Goal: Task Accomplishment & Management: Use online tool/utility

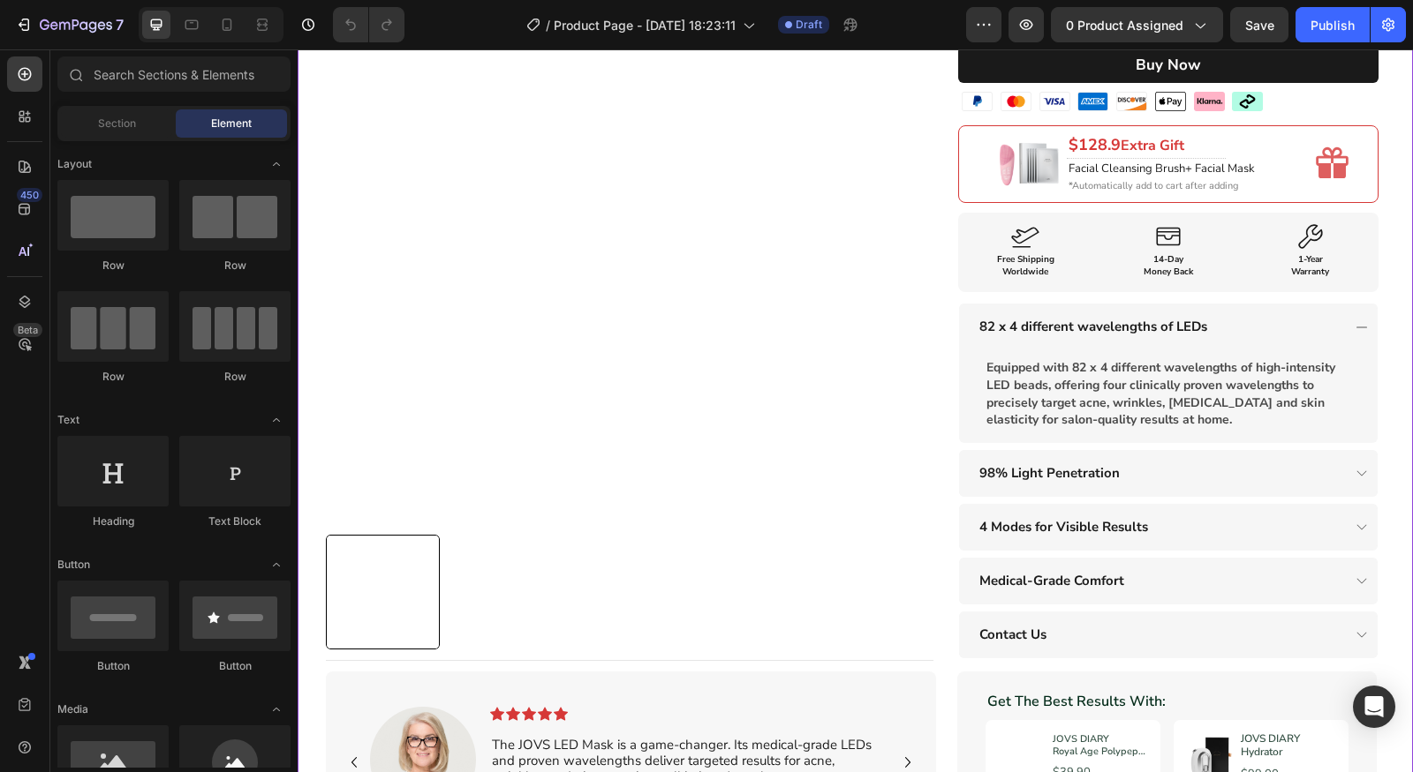
scroll to position [387, 0]
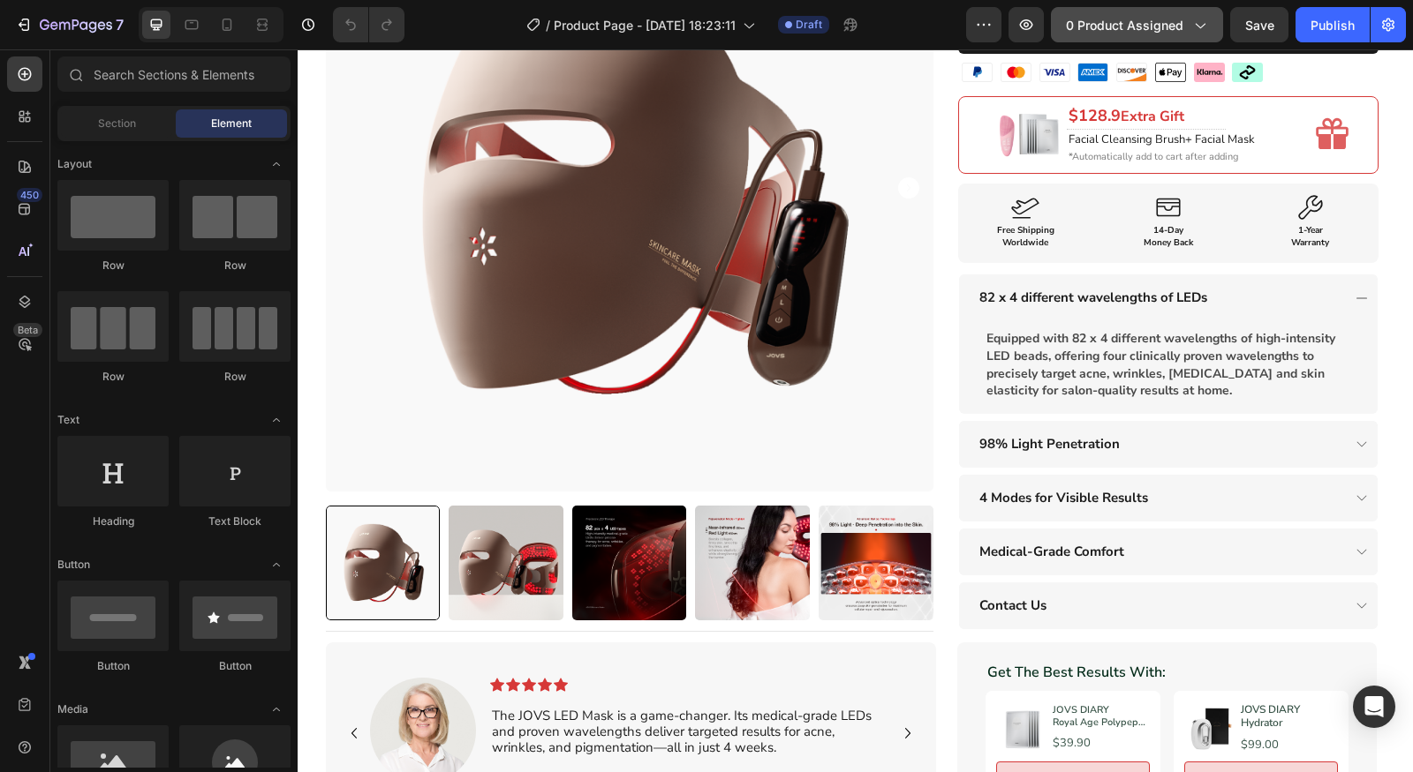
click at [1192, 30] on icon "button" at bounding box center [1199, 25] width 18 height 18
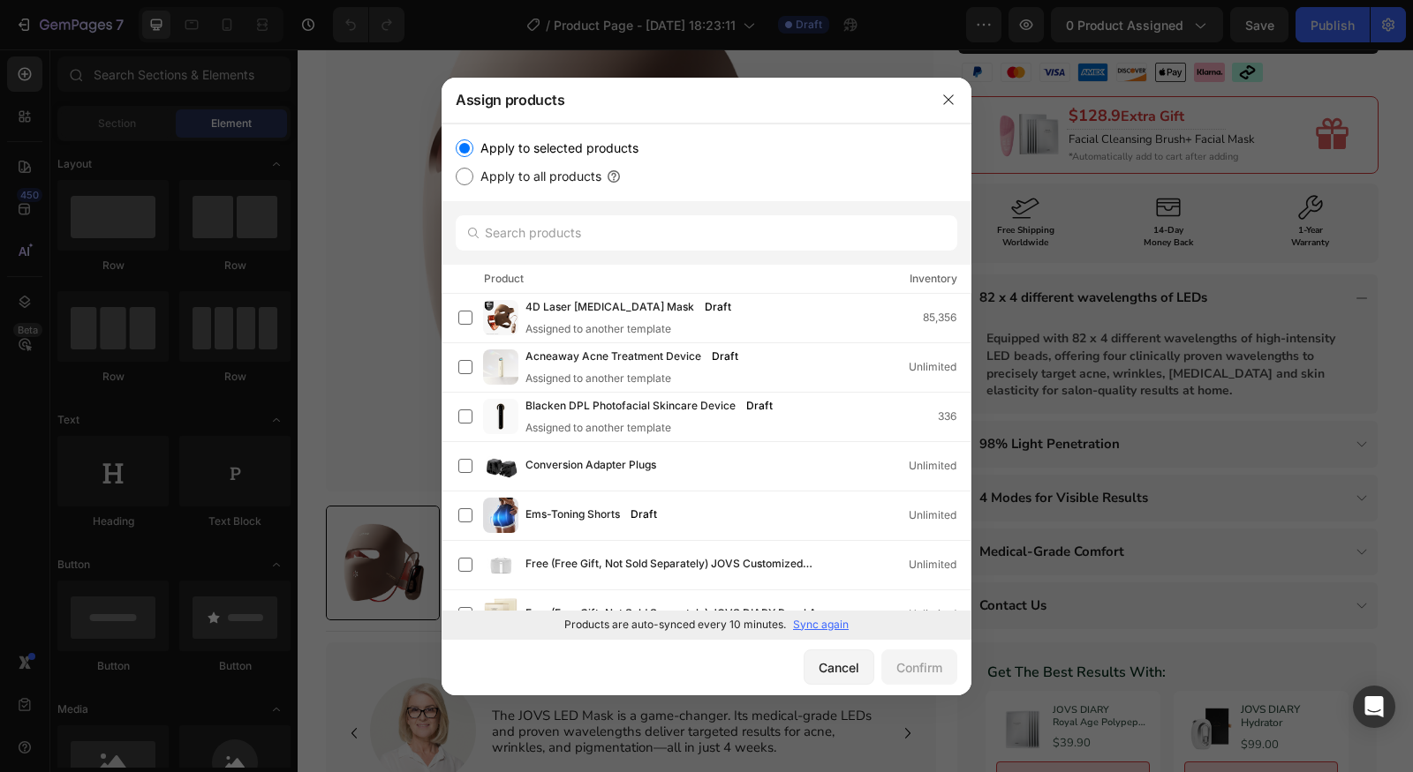
click at [517, 177] on label "Apply to all products" at bounding box center [537, 176] width 128 height 21
click at [473, 177] on input "Apply to all products" at bounding box center [465, 177] width 18 height 18
radio input "true"
click at [542, 150] on label "Apply to selected products" at bounding box center [555, 148] width 165 height 21
click at [473, 150] on input "Apply to selected products" at bounding box center [465, 148] width 18 height 18
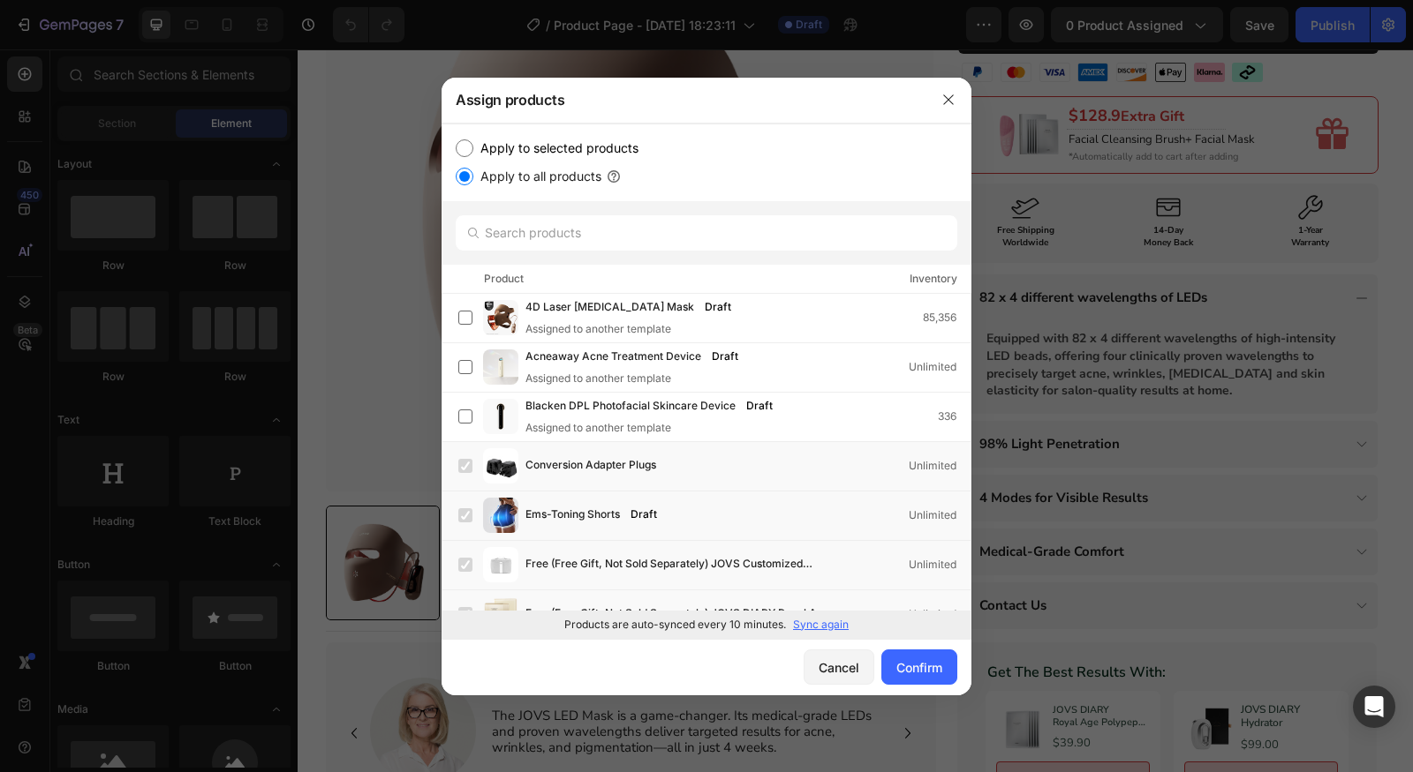
radio input "true"
click at [538, 171] on label "Apply to all products" at bounding box center [537, 176] width 128 height 21
click at [473, 171] on input "Apply to all products" at bounding box center [465, 177] width 18 height 18
radio input "true"
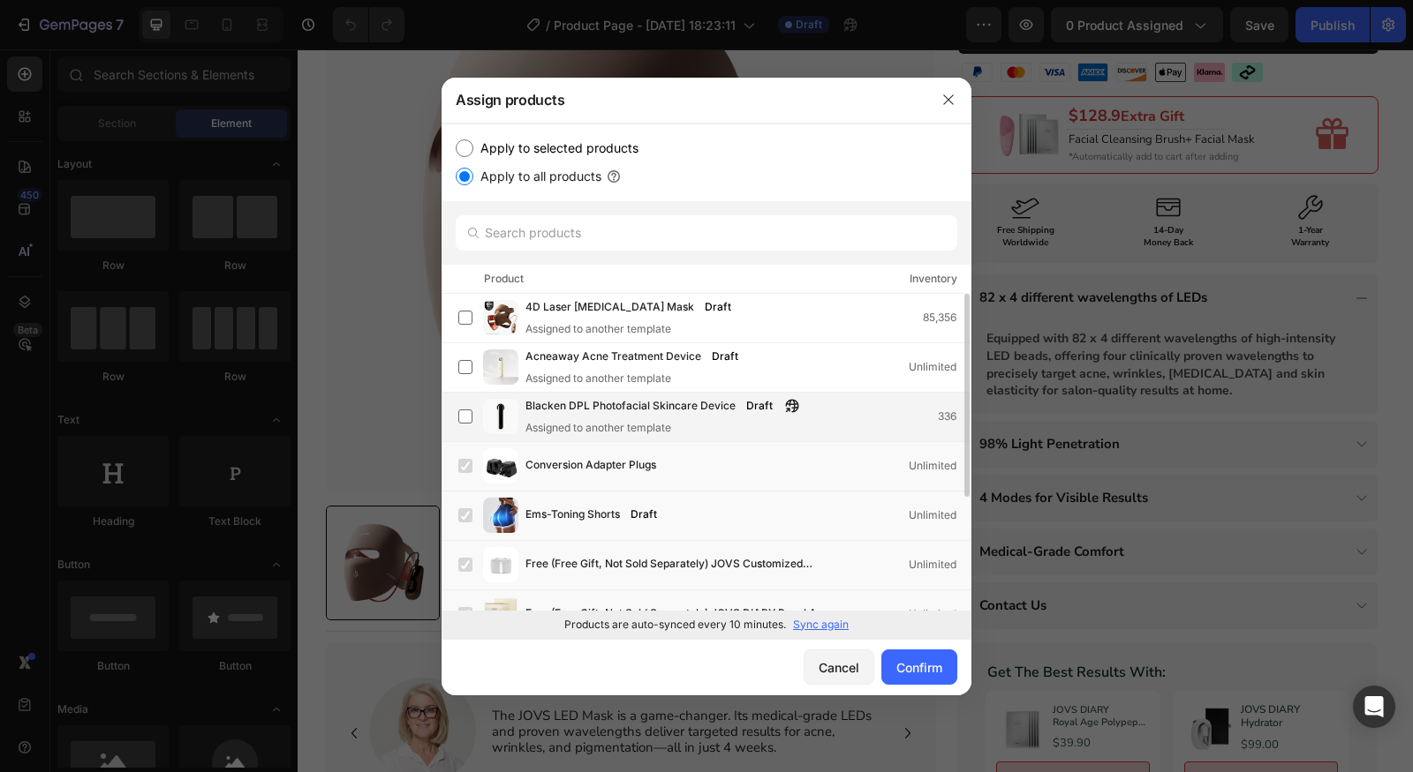
scroll to position [0, 0]
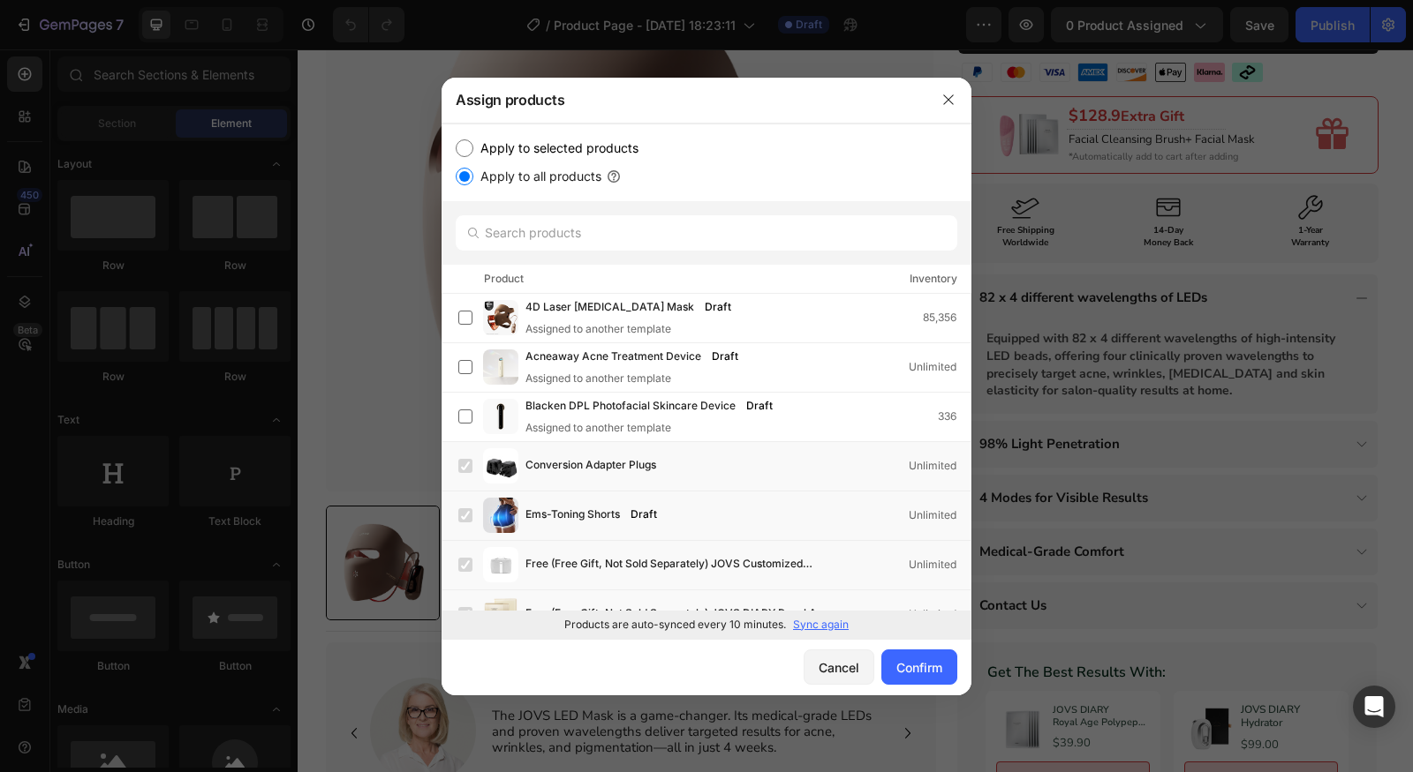
click at [532, 146] on label "Apply to selected products" at bounding box center [555, 148] width 165 height 21
click at [473, 146] on input "Apply to selected products" at bounding box center [465, 148] width 18 height 18
radio input "true"
click at [554, 221] on input "text" at bounding box center [706, 232] width 501 height 35
paste input "JOVS Full-Face Micropoints Auti-Wrinkle Set"
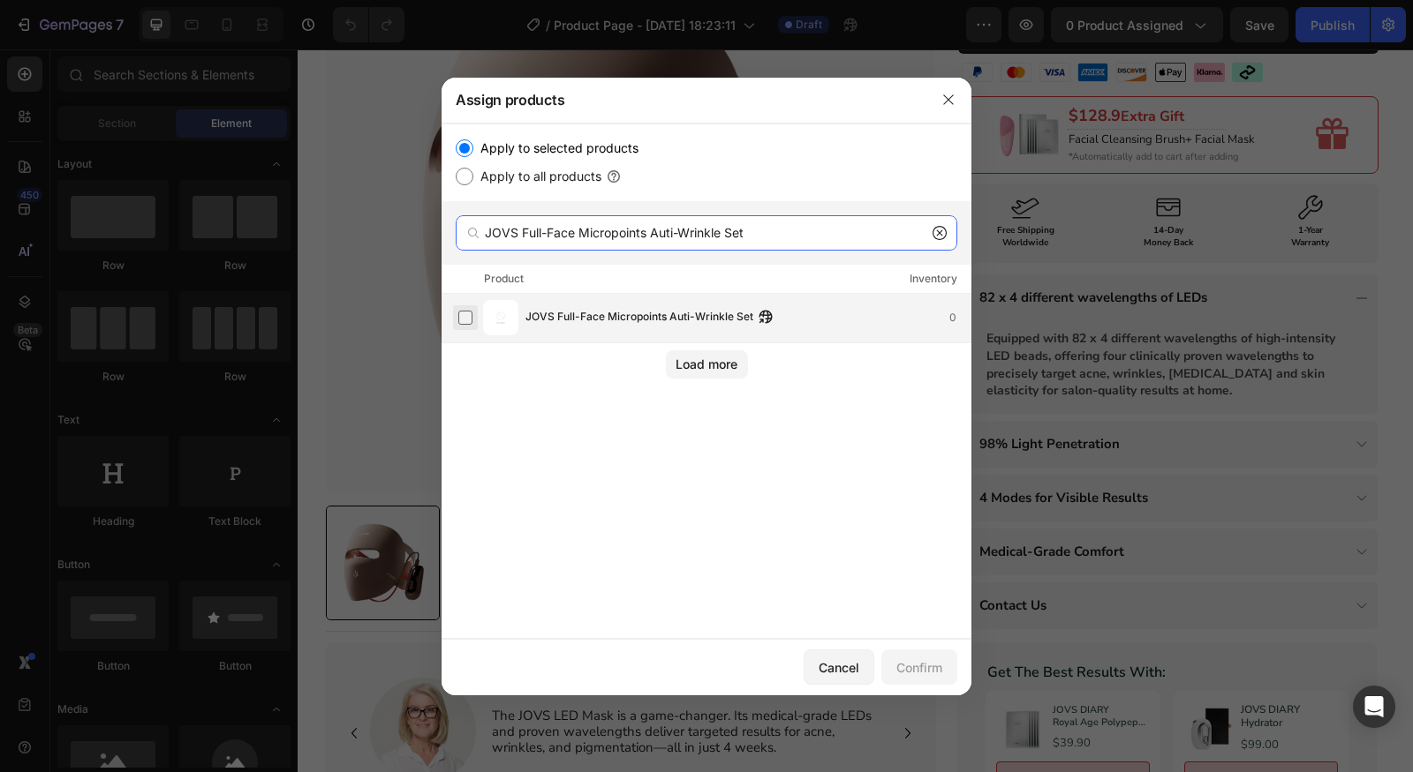
type input "JOVS Full-Face Micropoints Auti-Wrinkle Set"
click at [463, 311] on label at bounding box center [465, 318] width 14 height 14
click at [514, 177] on label "Apply to all products" at bounding box center [537, 176] width 128 height 21
click at [473, 177] on input "Apply to all products" at bounding box center [465, 177] width 18 height 18
radio input "true"
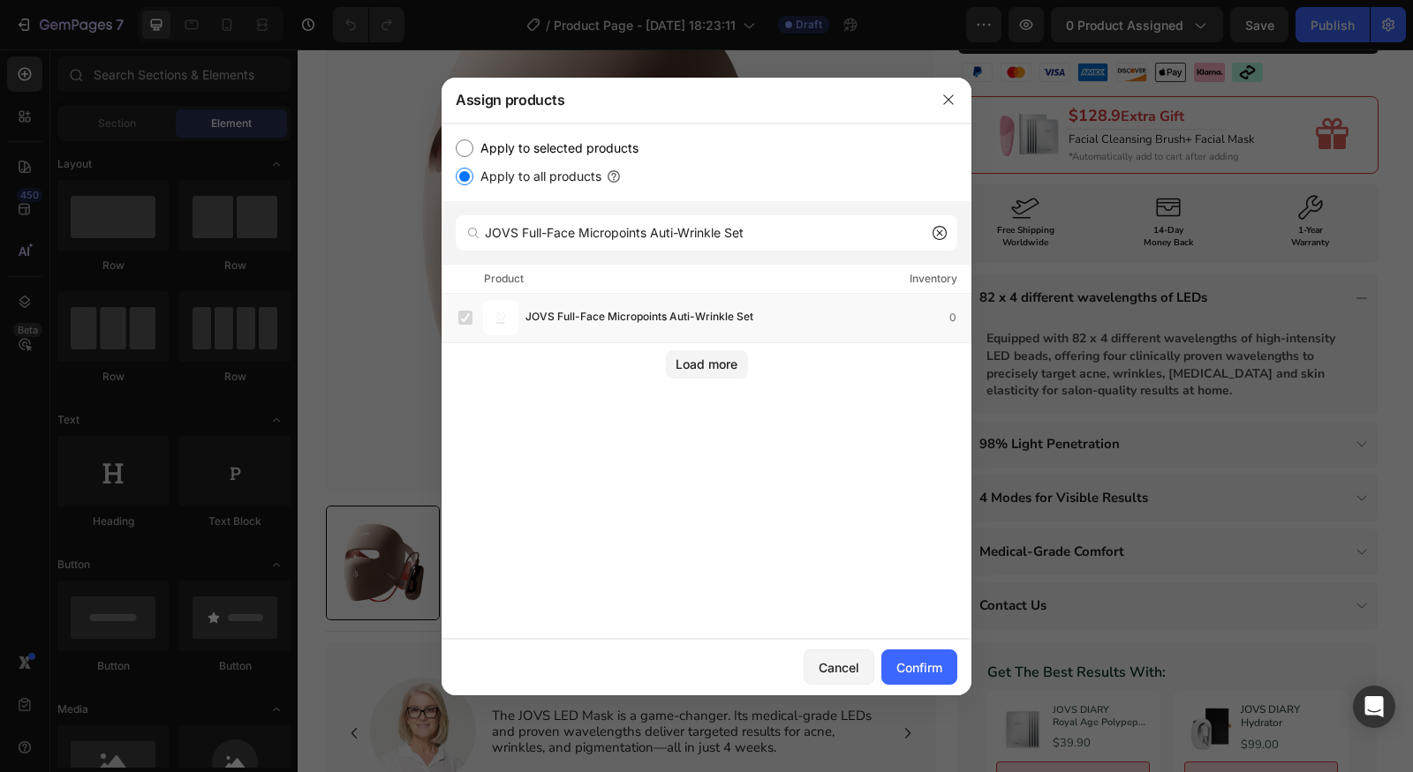
click at [525, 129] on div "Apply to selected products Apply to all products" at bounding box center [706, 163] width 530 height 78
click at [519, 138] on label "Apply to selected products" at bounding box center [555, 148] width 165 height 21
click at [473, 139] on input "Apply to selected products" at bounding box center [465, 148] width 18 height 18
radio input "true"
click at [464, 314] on label at bounding box center [465, 318] width 14 height 14
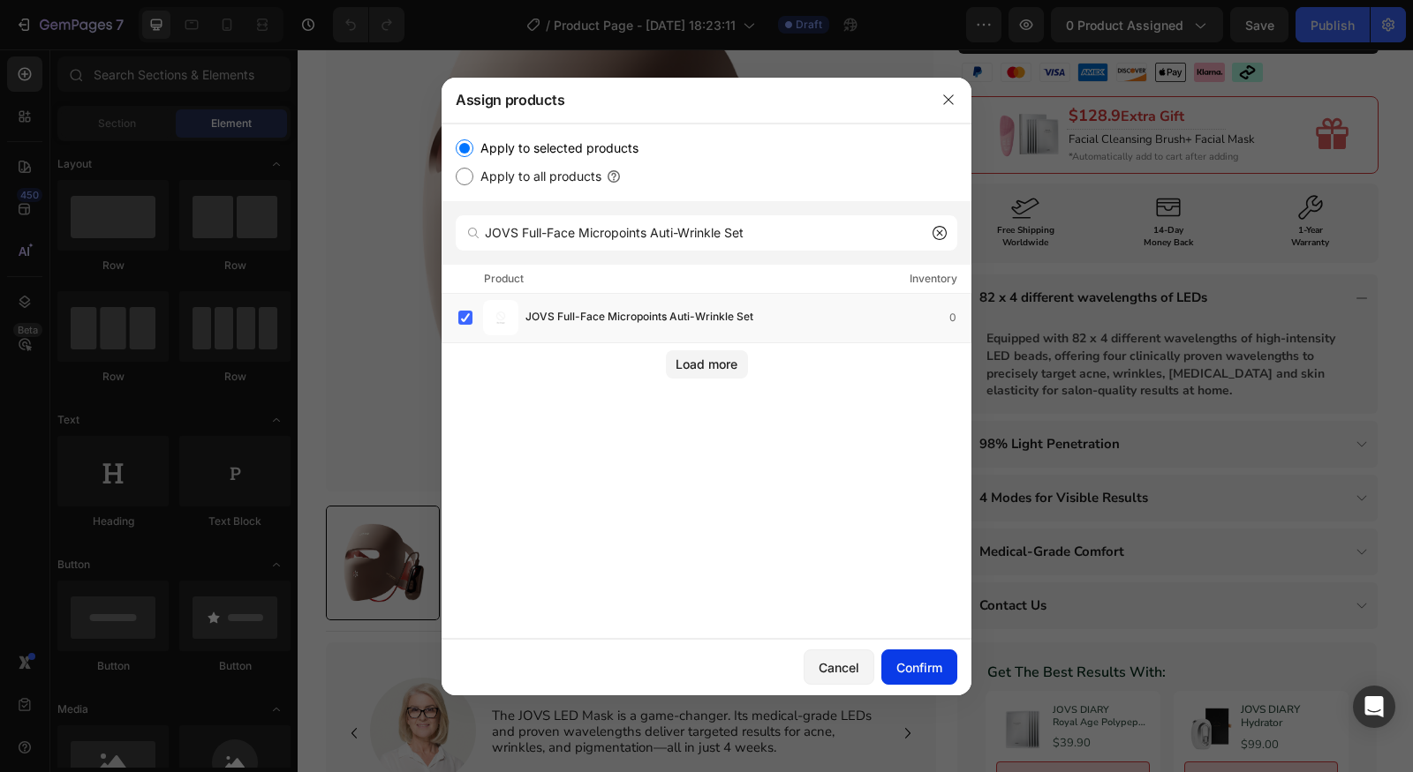
click at [914, 660] on div "Confirm" at bounding box center [919, 668] width 46 height 19
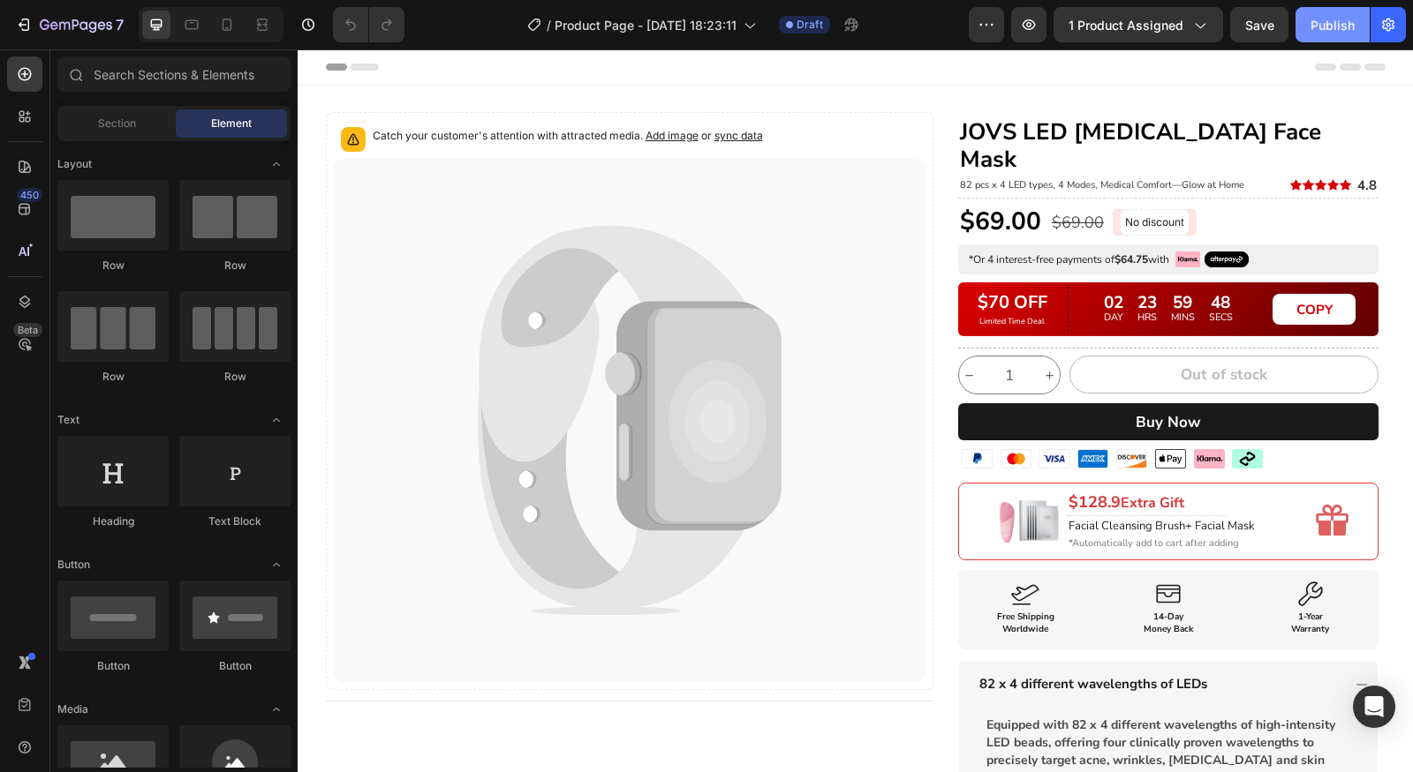
click at [1313, 28] on div "Publish" at bounding box center [1332, 25] width 44 height 19
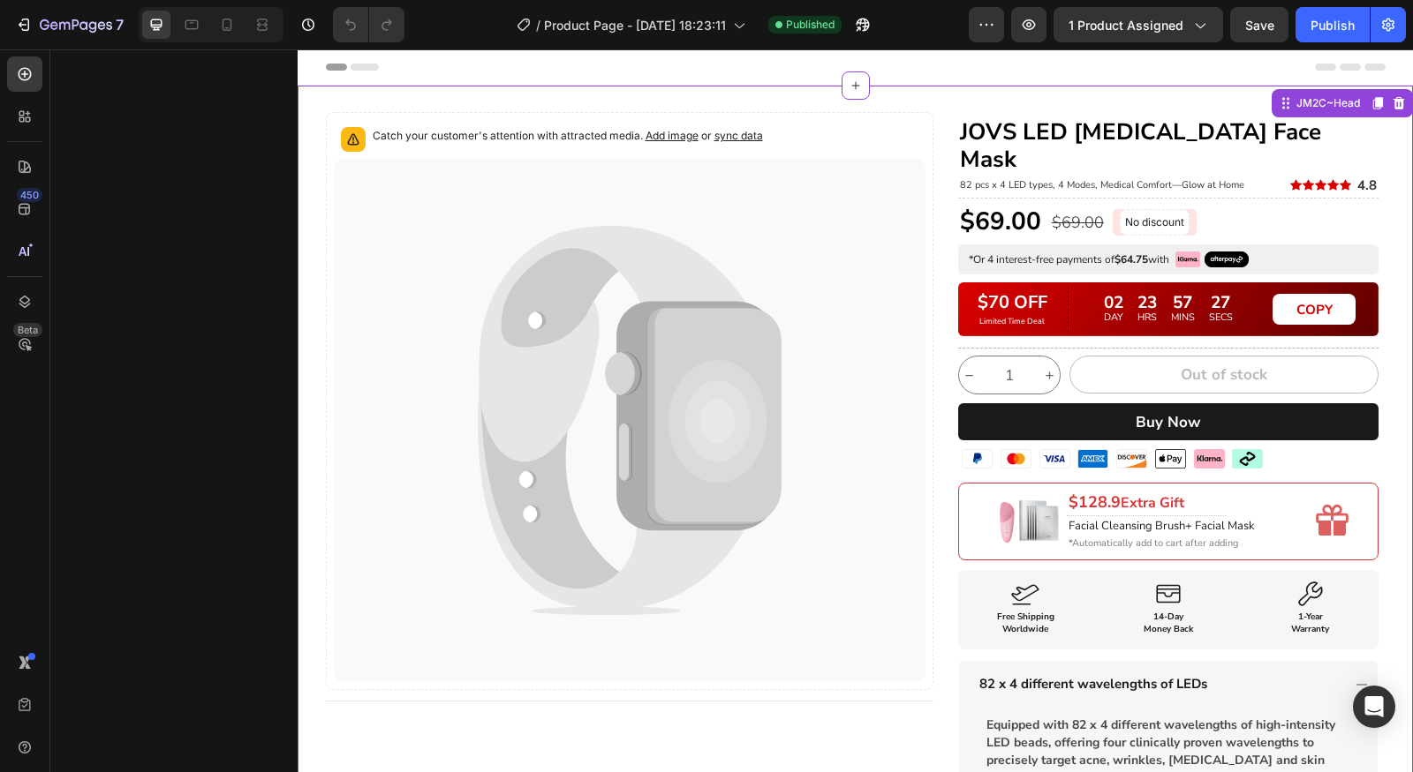
click at [1209, 124] on h1 "JOVS LED Light Therapy Face Mask" at bounding box center [1168, 146] width 420 height 58
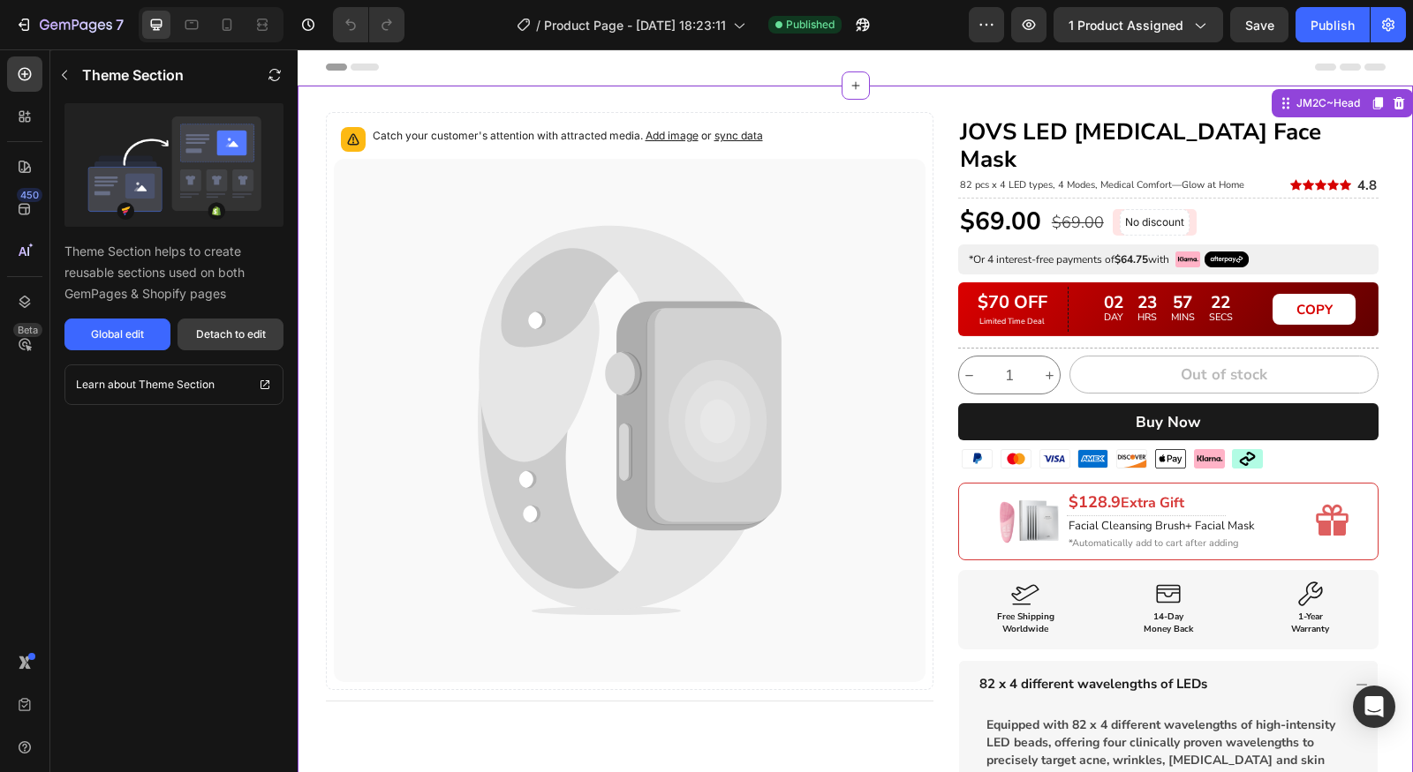
click at [266, 346] on button "Detach to edit" at bounding box center [230, 335] width 106 height 32
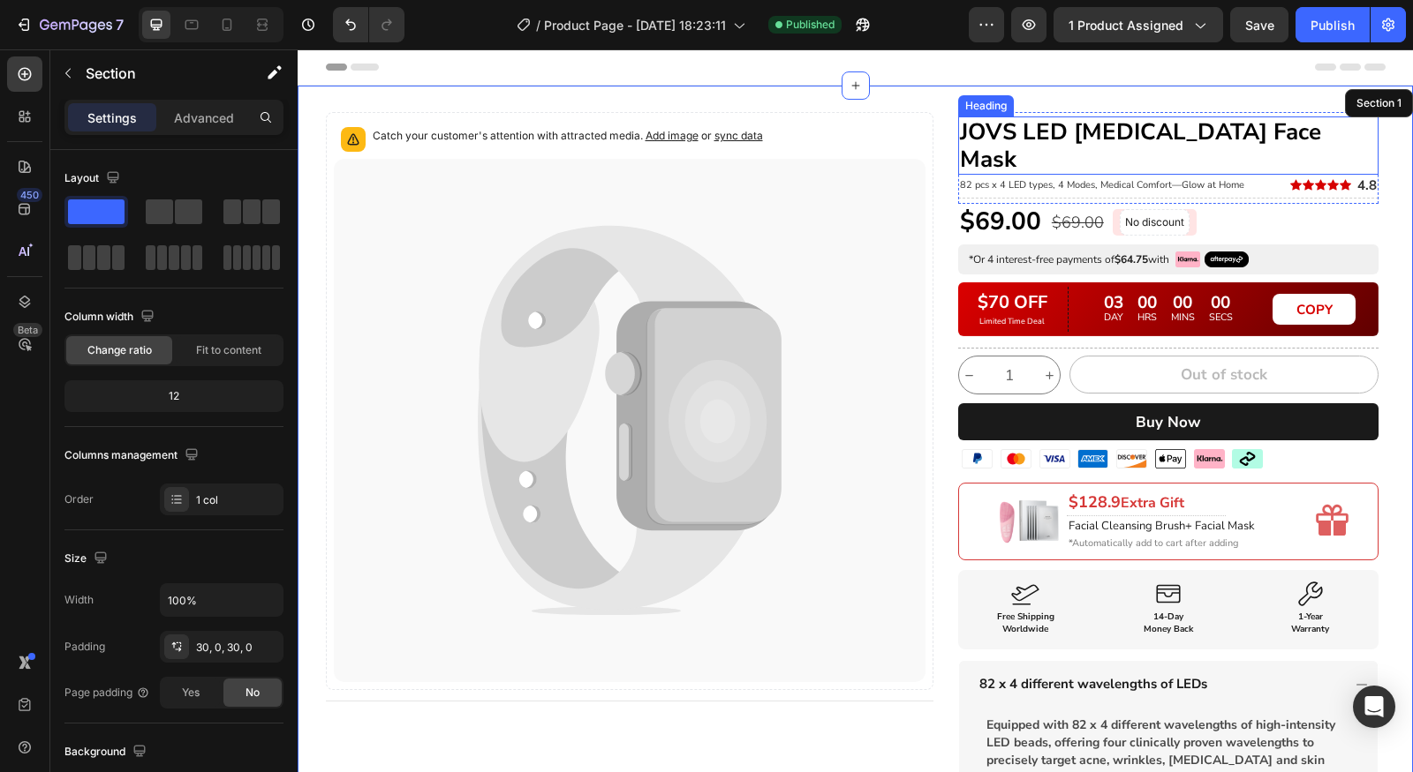
click at [1181, 130] on h1 "JOVS LED Light Therapy Face Mask" at bounding box center [1168, 146] width 420 height 58
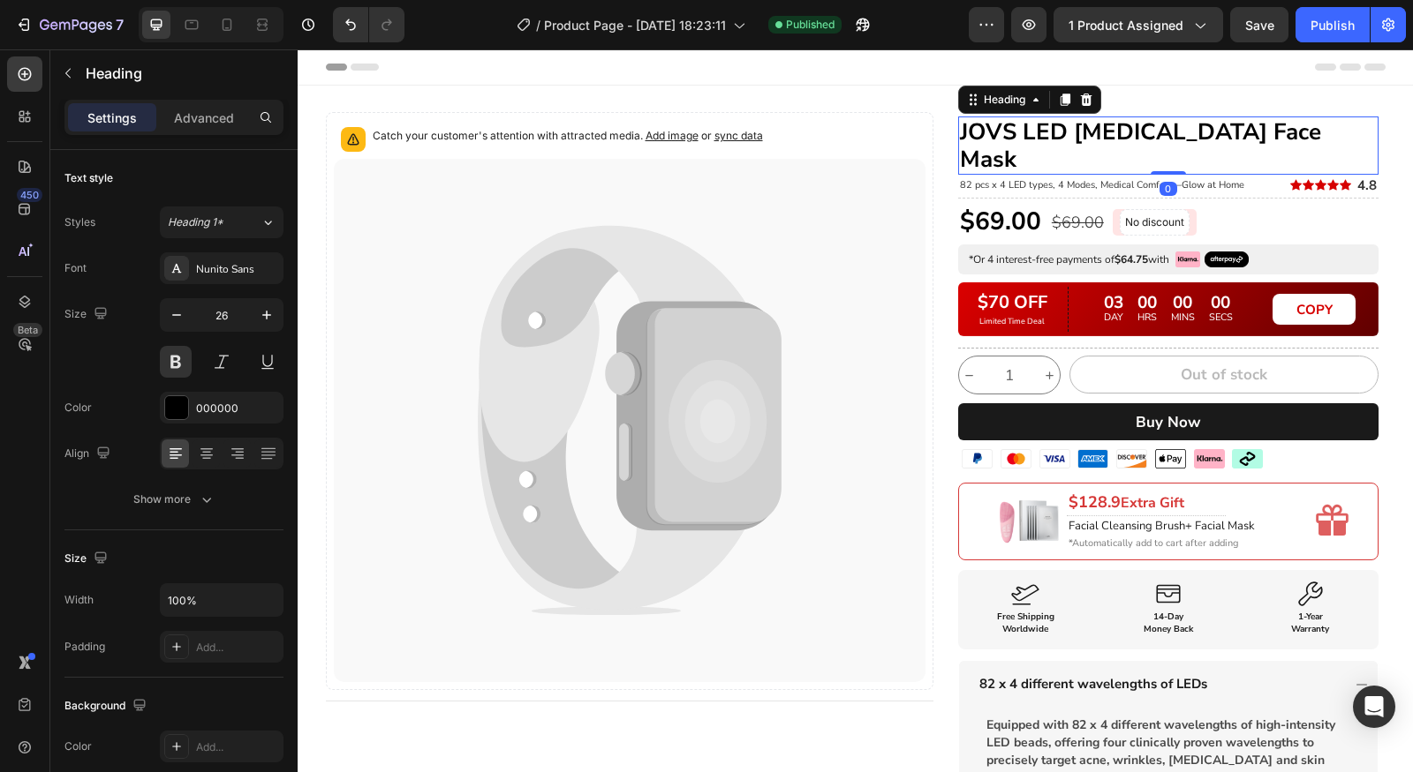
click at [1181, 130] on h1 "JOVS LED Light Therapy Face Mask" at bounding box center [1168, 146] width 420 height 58
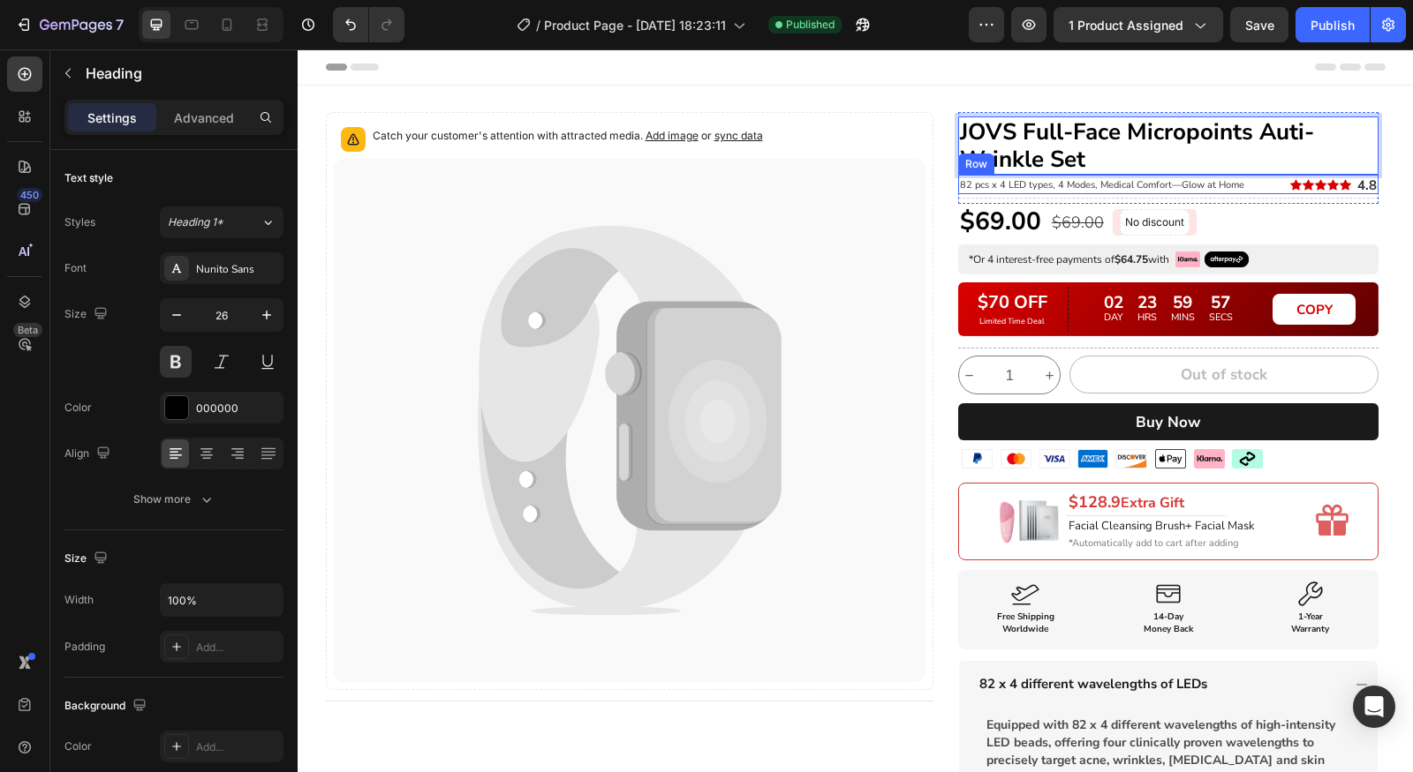
click at [1160, 176] on div "82 pcs x 4 LED types, 4 Modes, Medical Comfort—Glow at Home Heading" at bounding box center [1113, 184] width 310 height 19
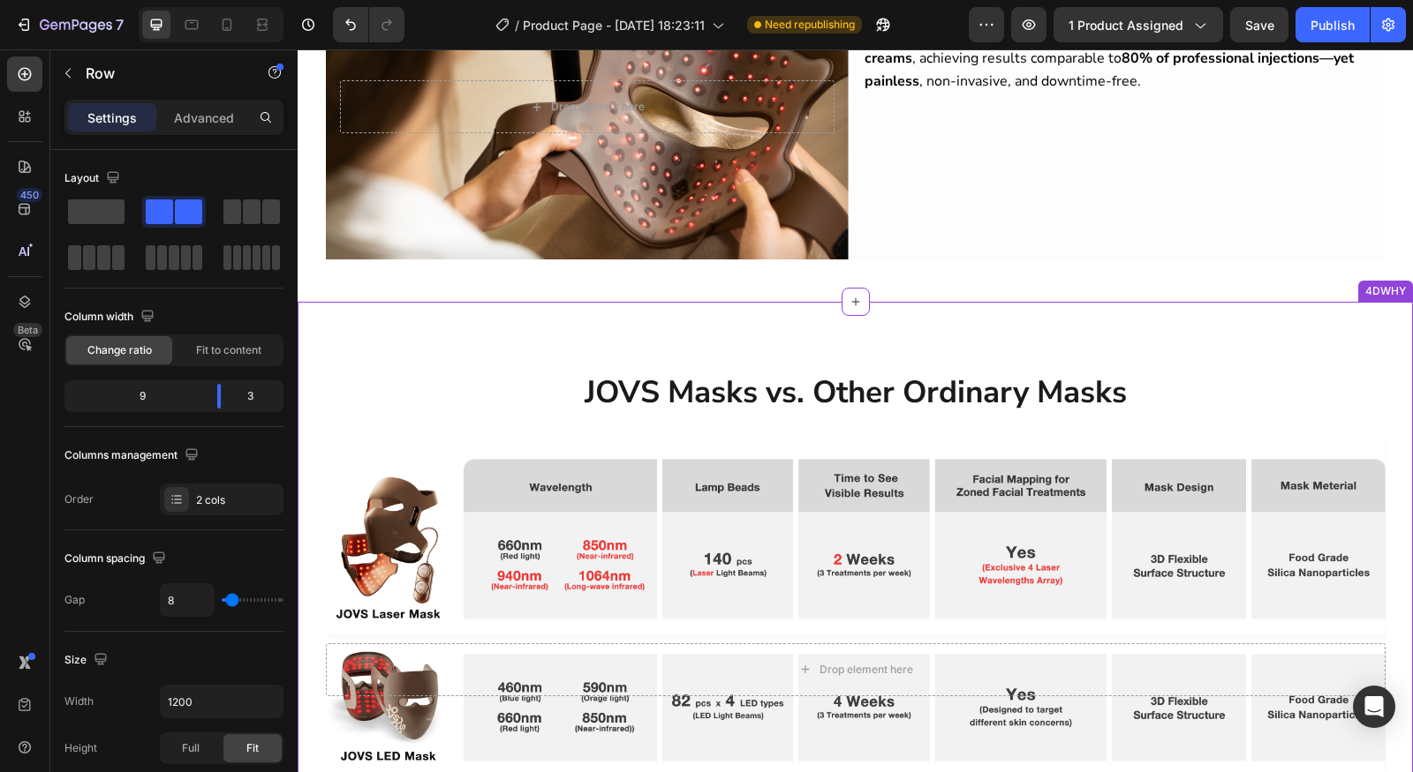
scroll to position [1663, 0]
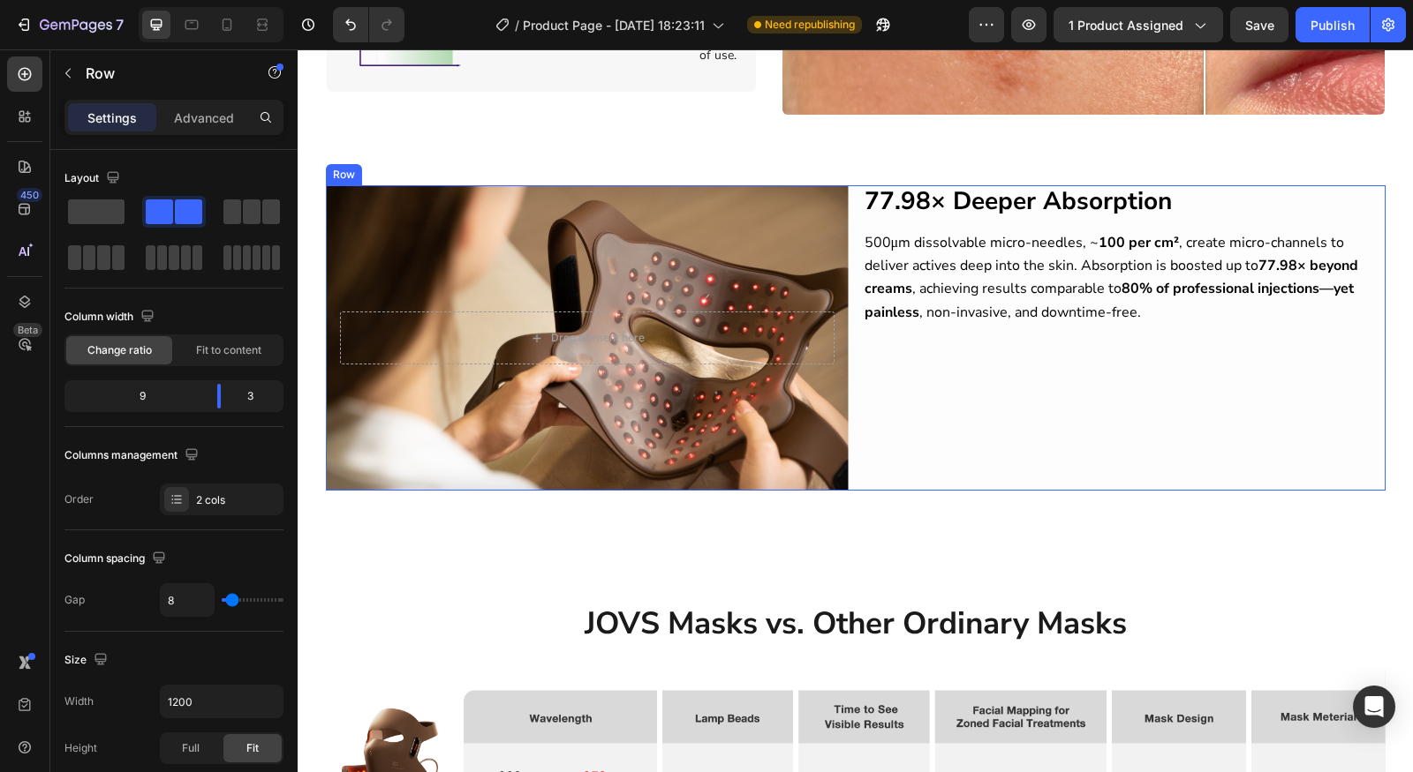
click at [955, 436] on div "77.98× Deeper Absorption Heading 500μm dissolvable micro-needles, ~ 100 per cm²…" at bounding box center [1124, 337] width 523 height 305
click at [263, 25] on icon at bounding box center [264, 24] width 5 height 4
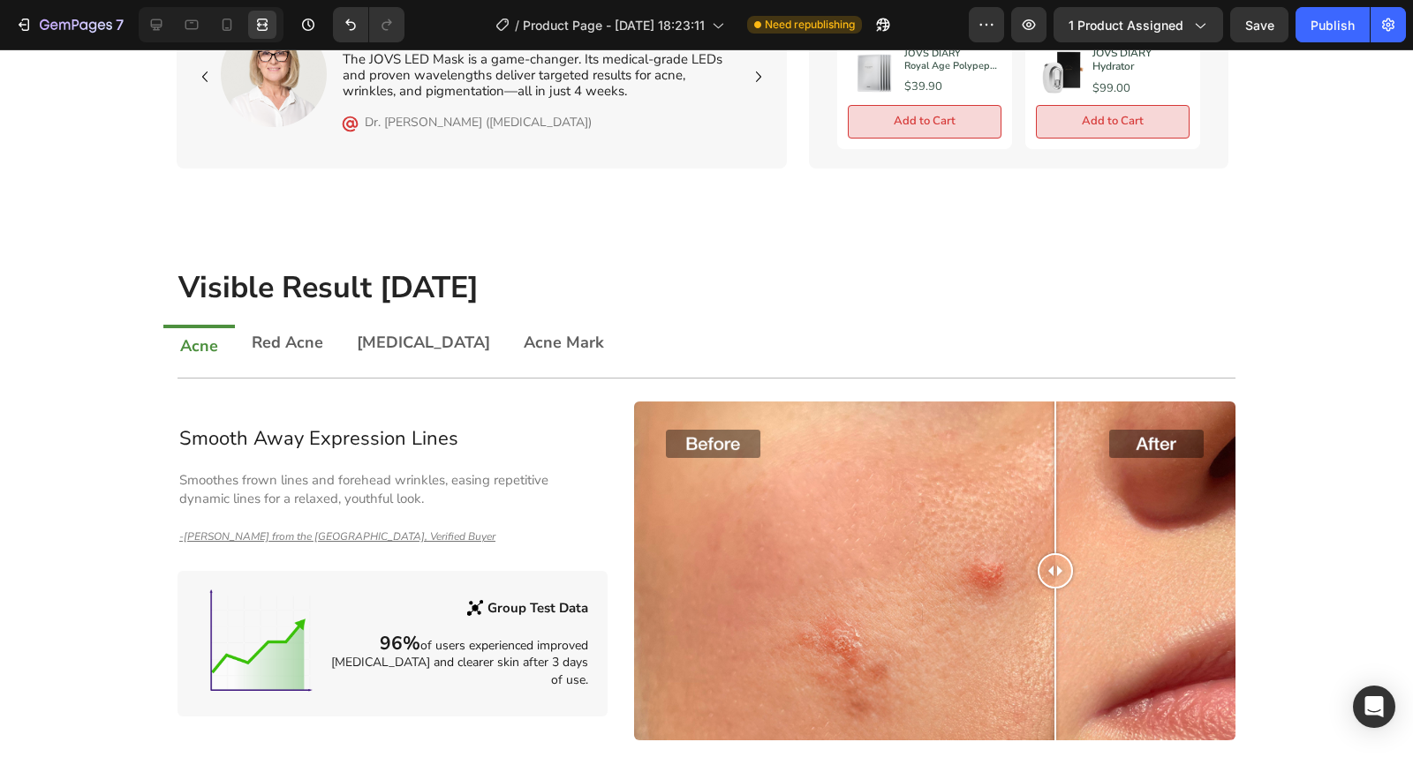
scroll to position [1046, 0]
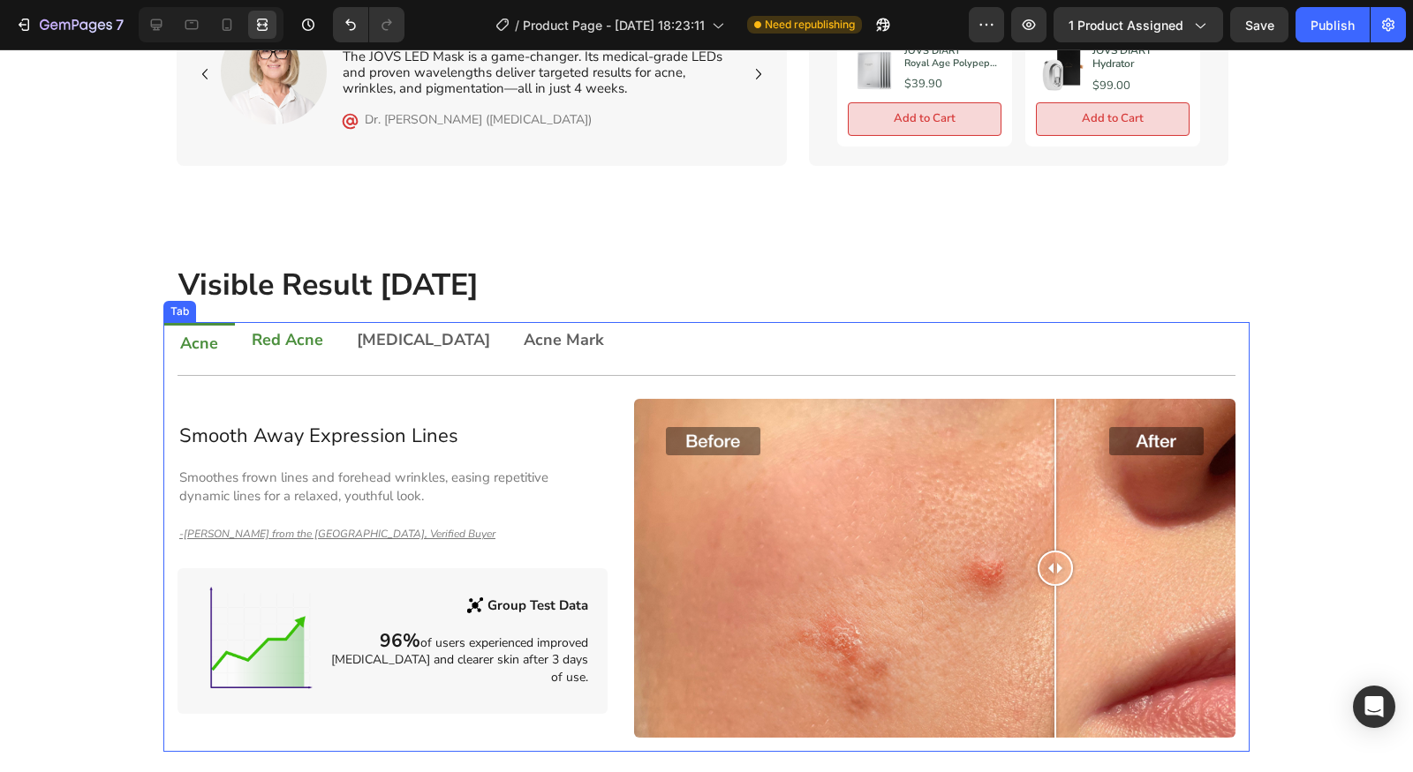
click at [252, 332] on p "Red Acne" at bounding box center [288, 340] width 72 height 16
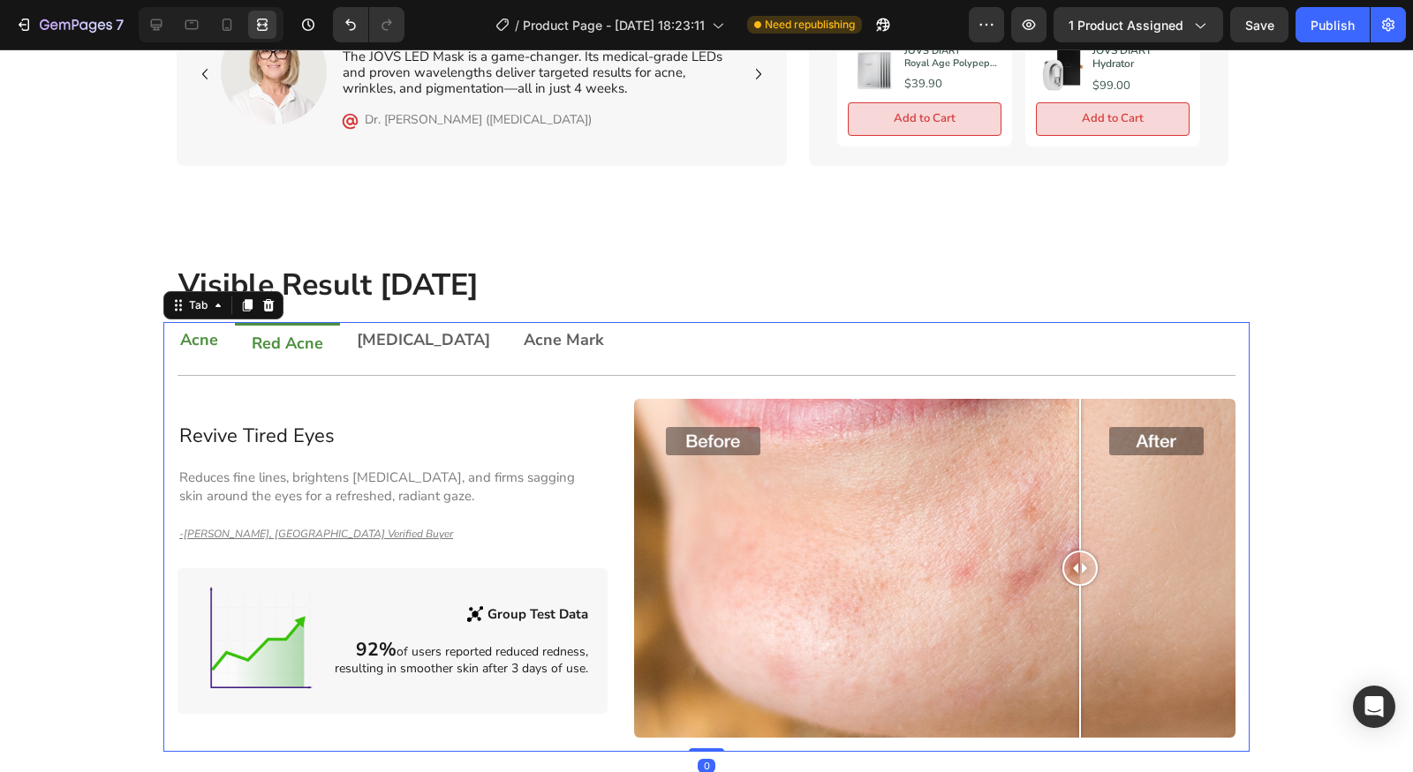
click at [177, 344] on div "Acne" at bounding box center [198, 341] width 43 height 25
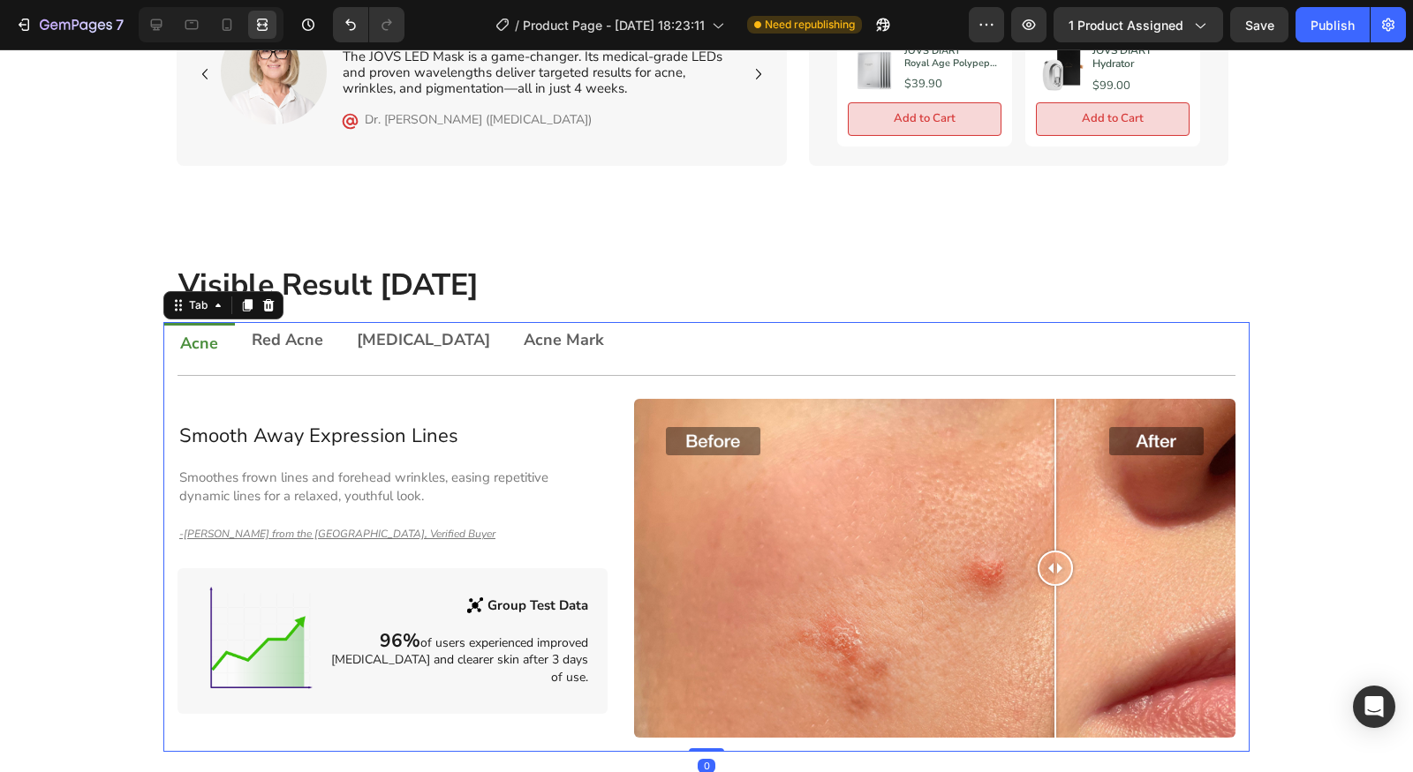
click at [206, 361] on div "Title Line Smooth Away Expression Lines Heading Smoothes frown lines and forehe…" at bounding box center [706, 556] width 1086 height 390
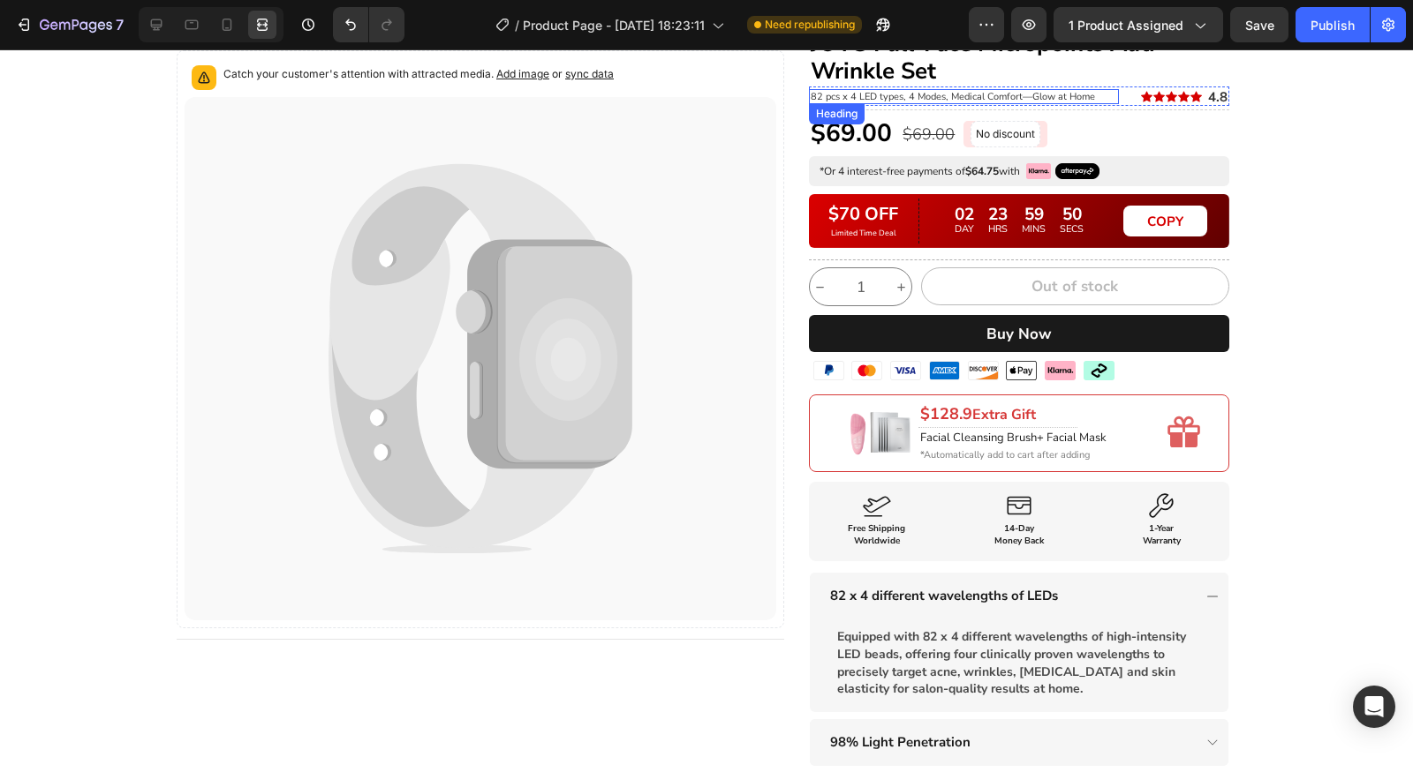
scroll to position [0, 0]
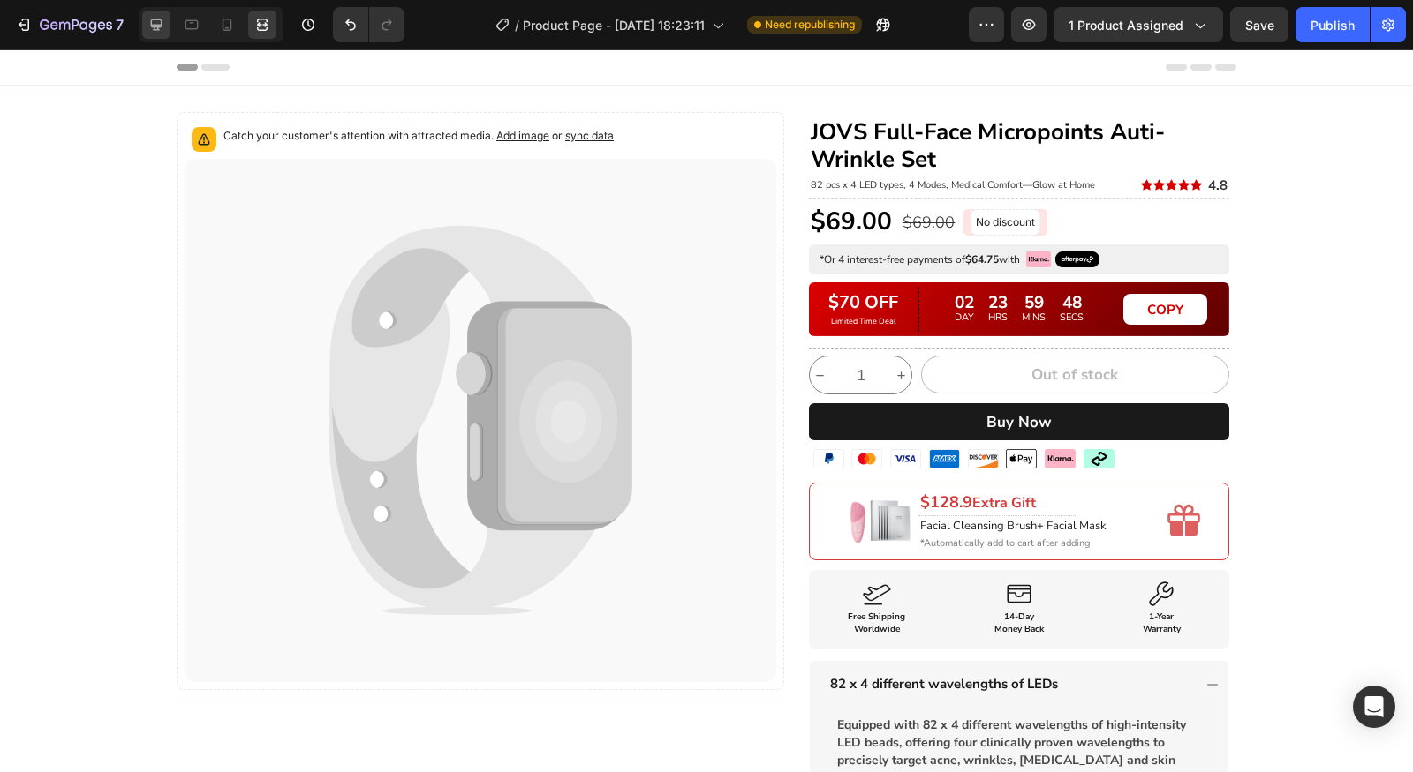
click at [158, 11] on div at bounding box center [156, 25] width 28 height 28
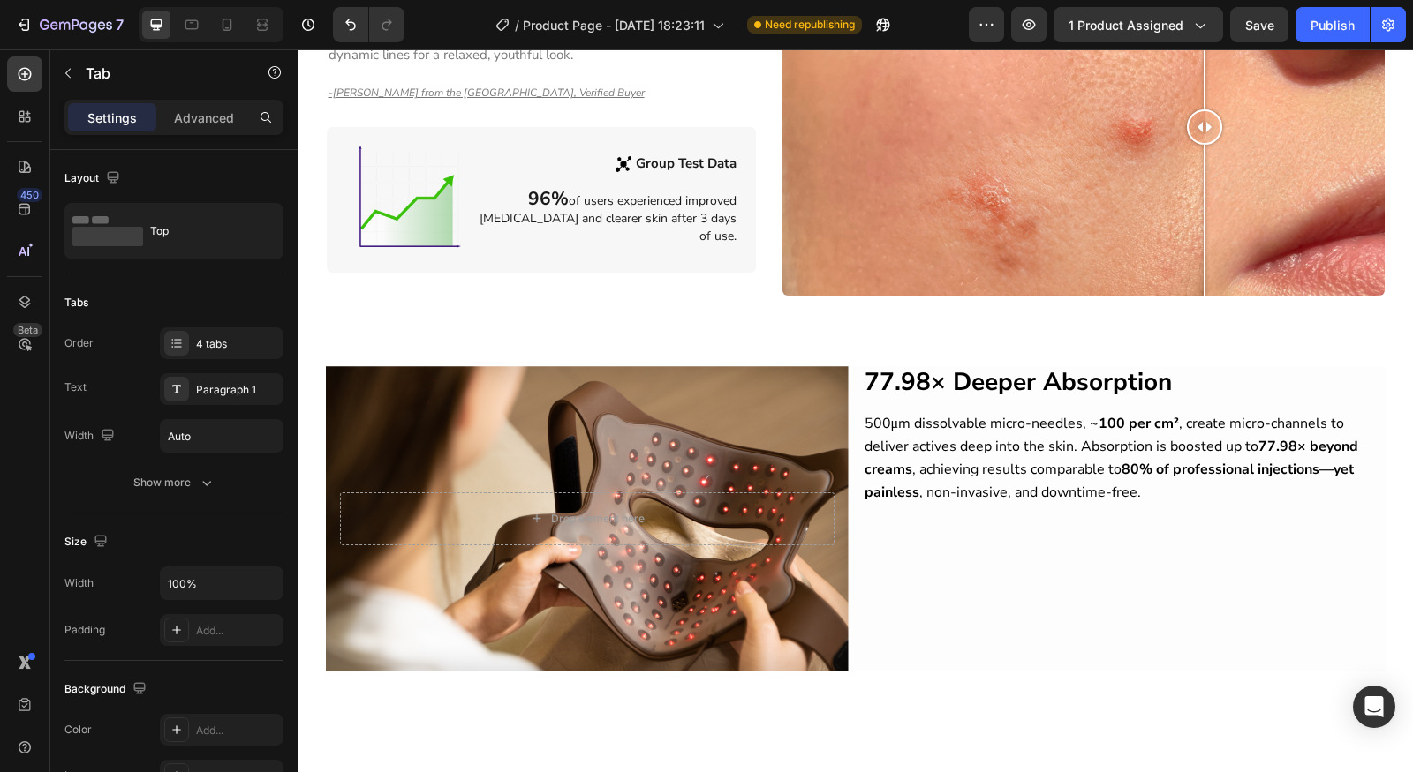
scroll to position [1006, 0]
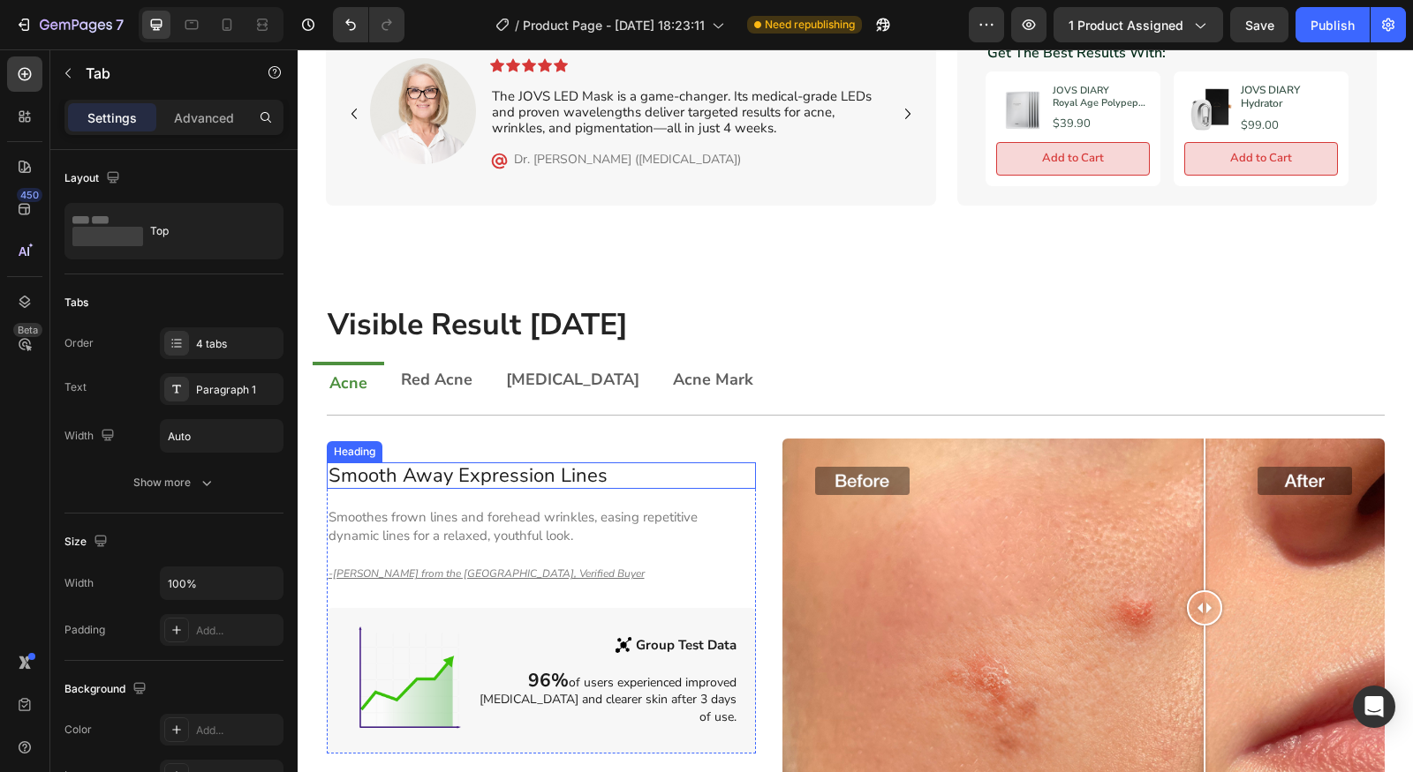
click at [667, 467] on h2 "Smooth Away Expression Lines" at bounding box center [542, 476] width 430 height 26
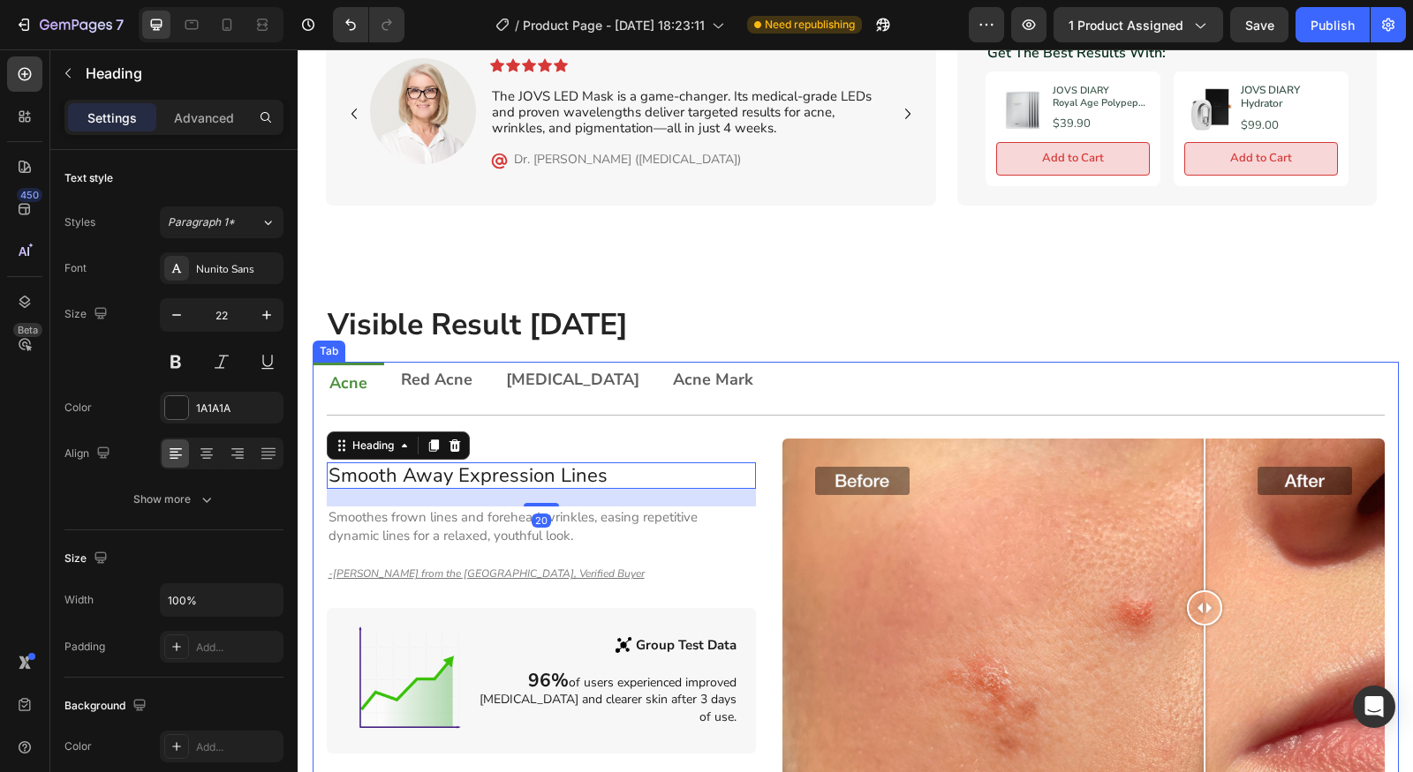
click at [772, 375] on ul "Acne Red Acne [MEDICAL_DATA] Acne Mark" at bounding box center [856, 381] width 1086 height 39
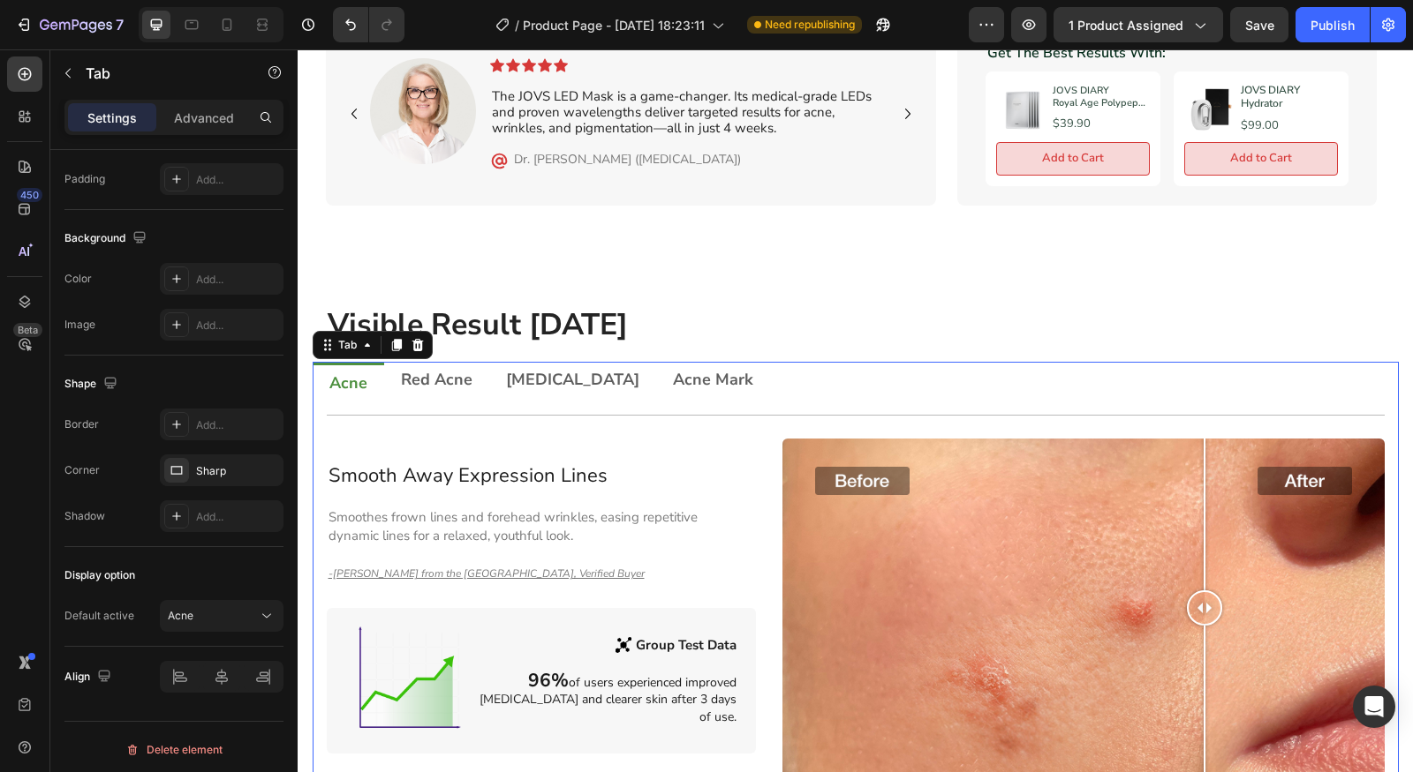
scroll to position [0, 0]
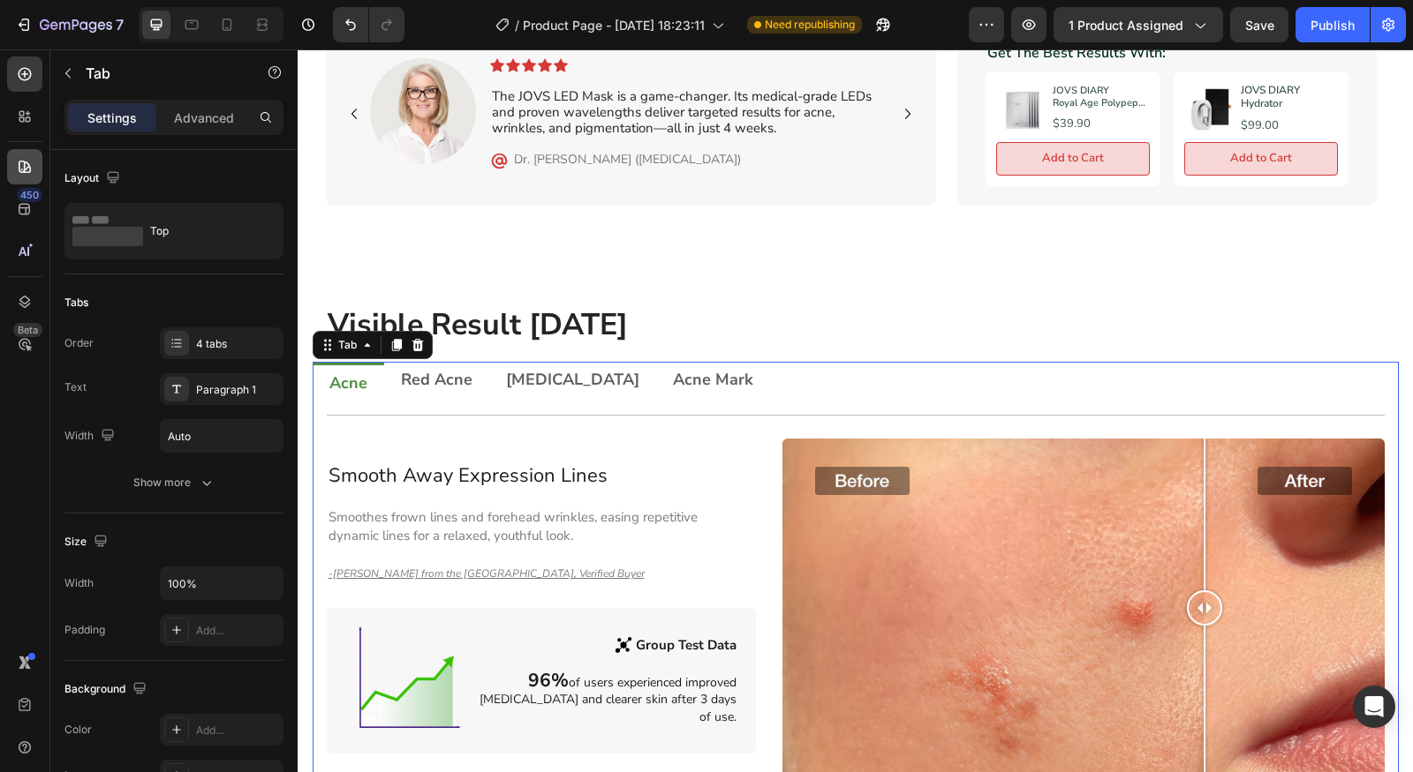
click at [8, 154] on div at bounding box center [24, 166] width 35 height 35
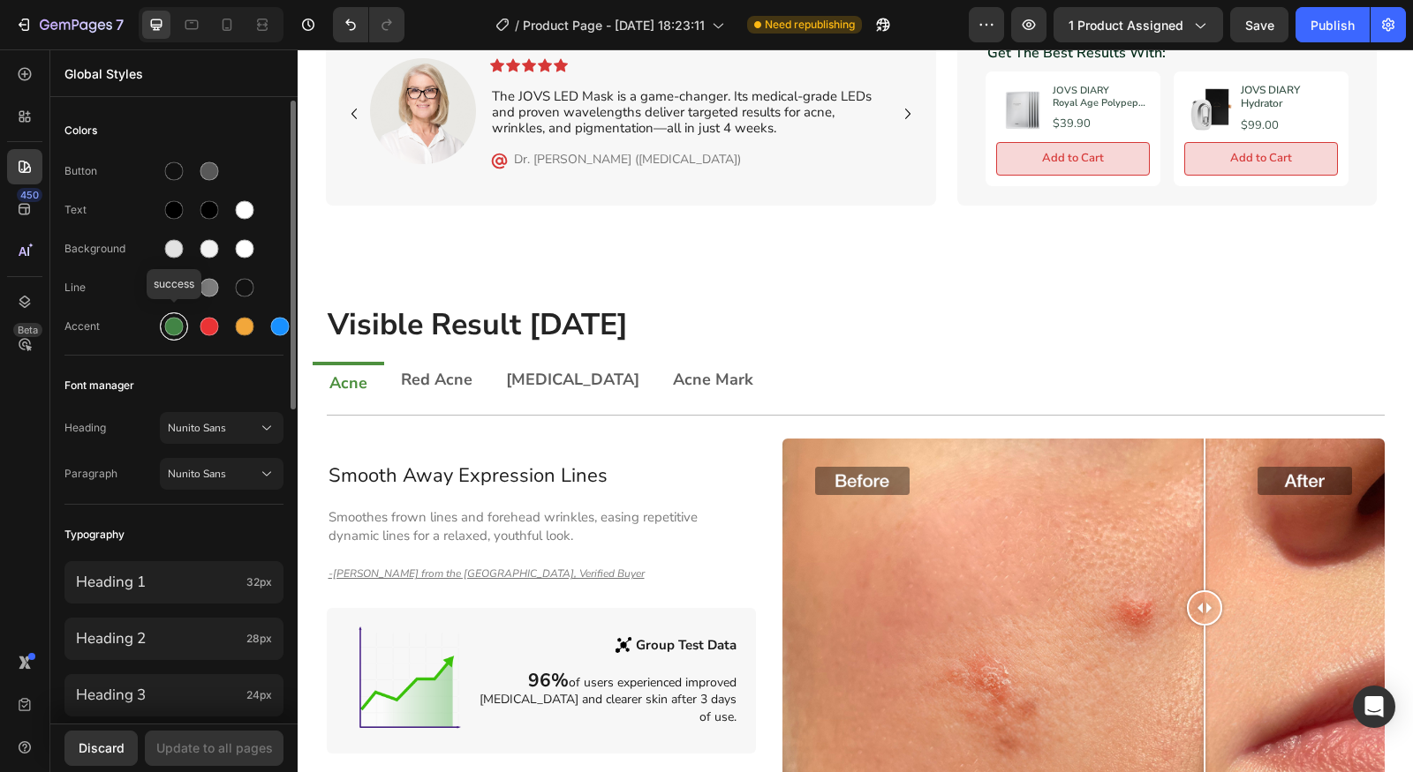
click at [181, 325] on div at bounding box center [174, 327] width 19 height 19
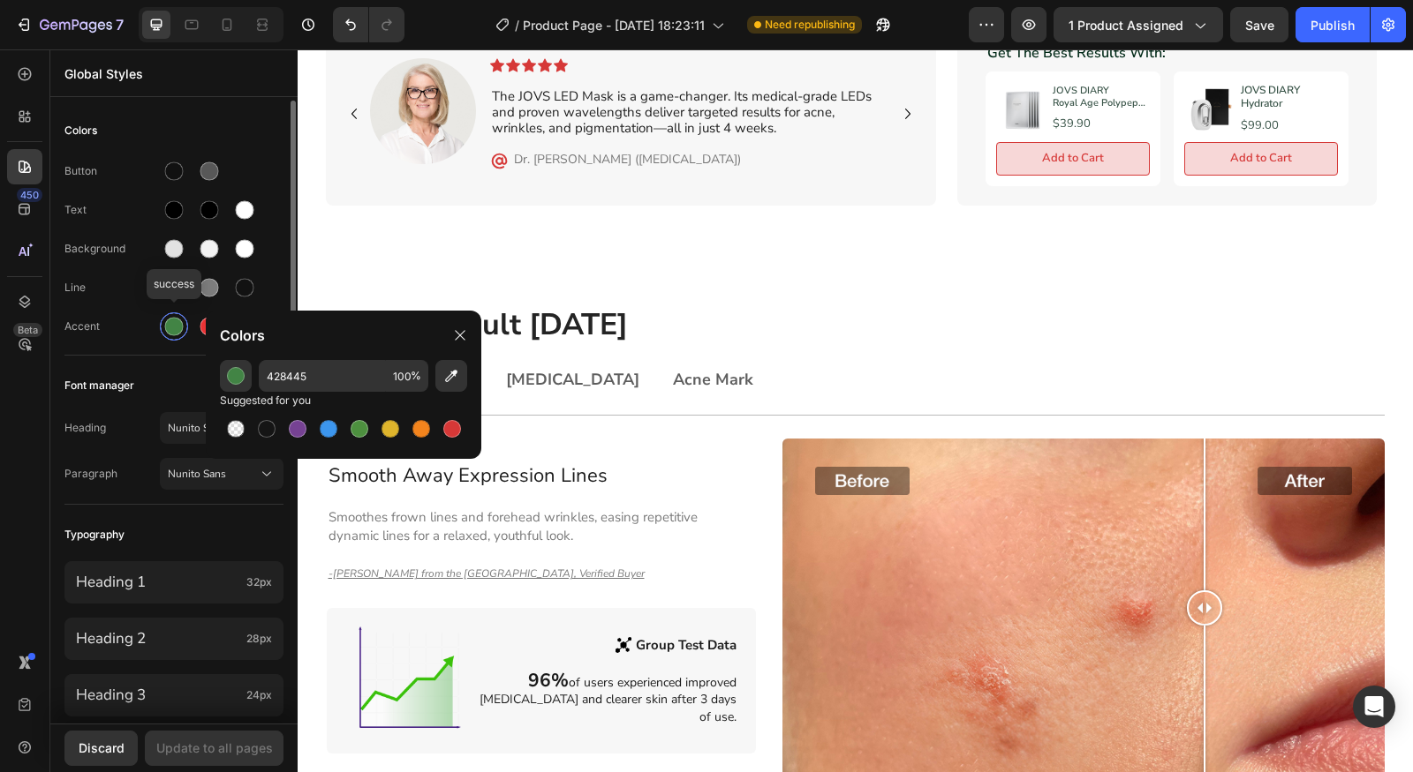
click at [165, 330] on div at bounding box center [174, 327] width 28 height 28
click at [121, 352] on div "Colors Button Text Background Line Accent Font manager Heading Nunito Sans Para…" at bounding box center [173, 747] width 247 height 1293
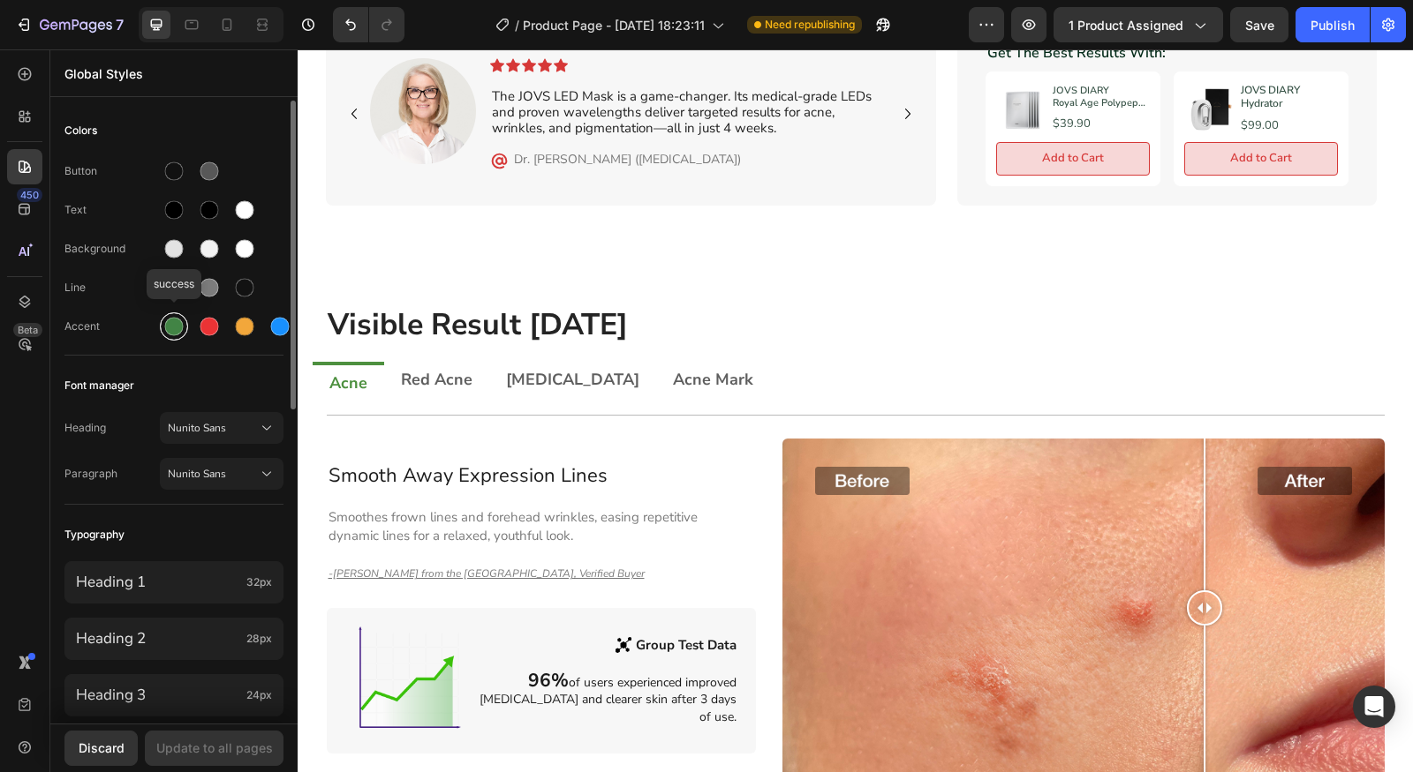
click at [180, 330] on div at bounding box center [174, 327] width 28 height 28
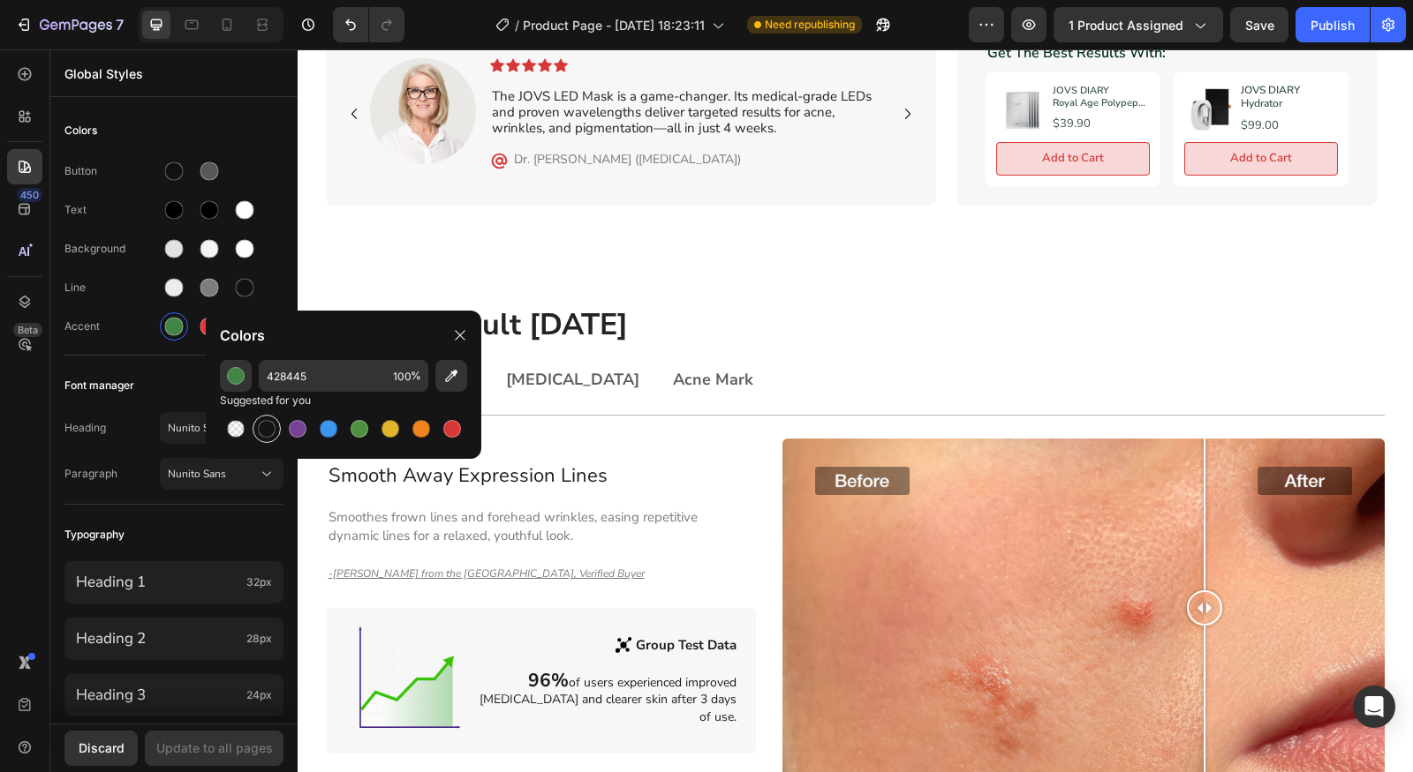
click at [253, 424] on div at bounding box center [266, 429] width 28 height 28
type input "151515"
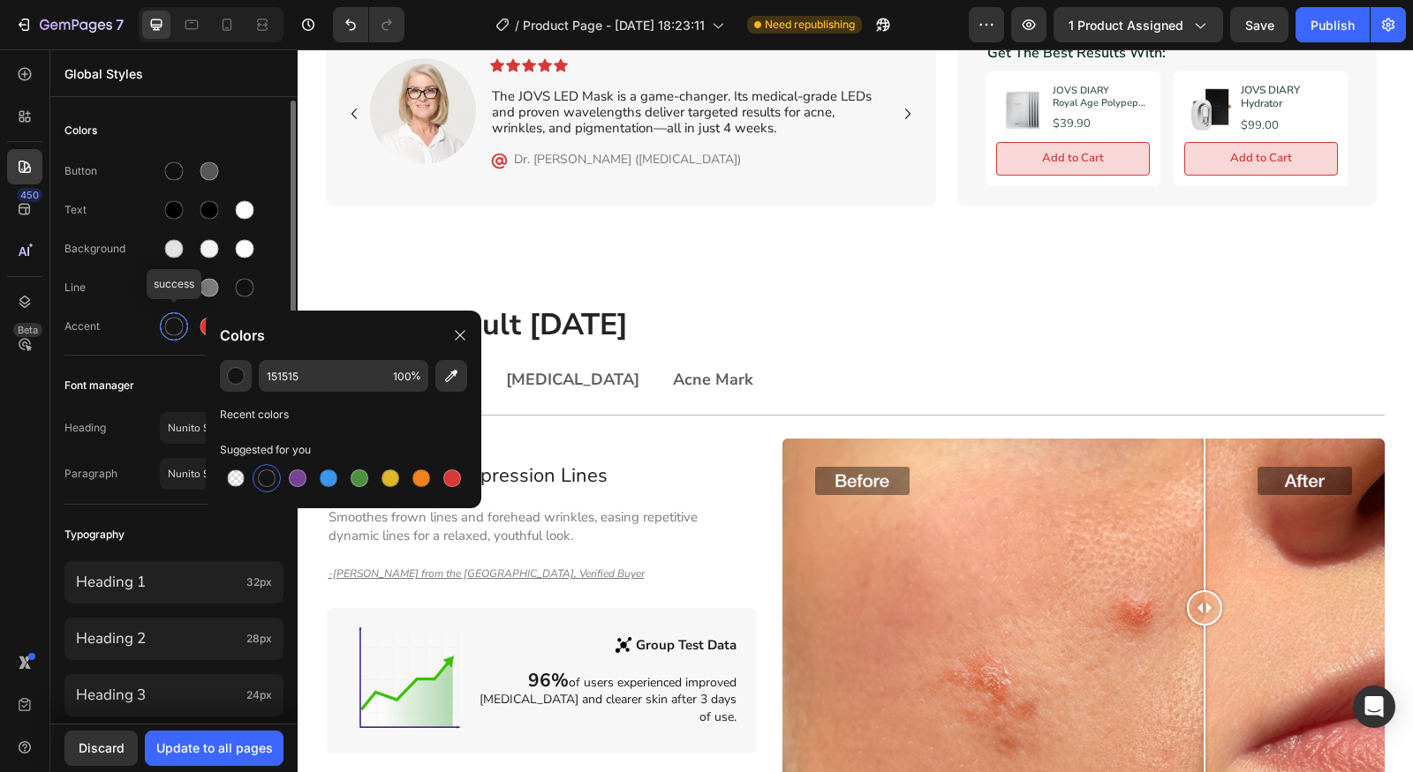
click at [165, 332] on div at bounding box center [174, 327] width 32 height 32
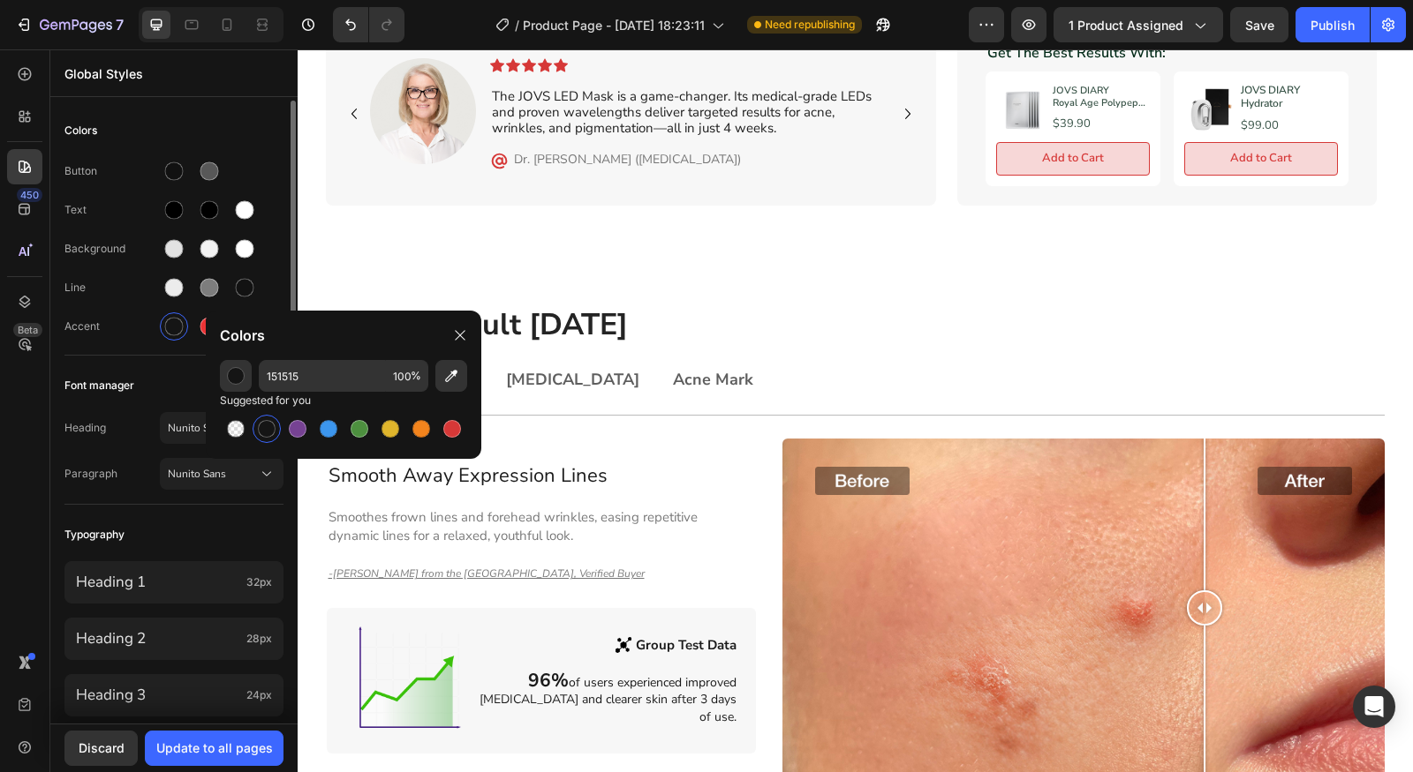
click at [172, 377] on div "Font manager" at bounding box center [173, 386] width 219 height 32
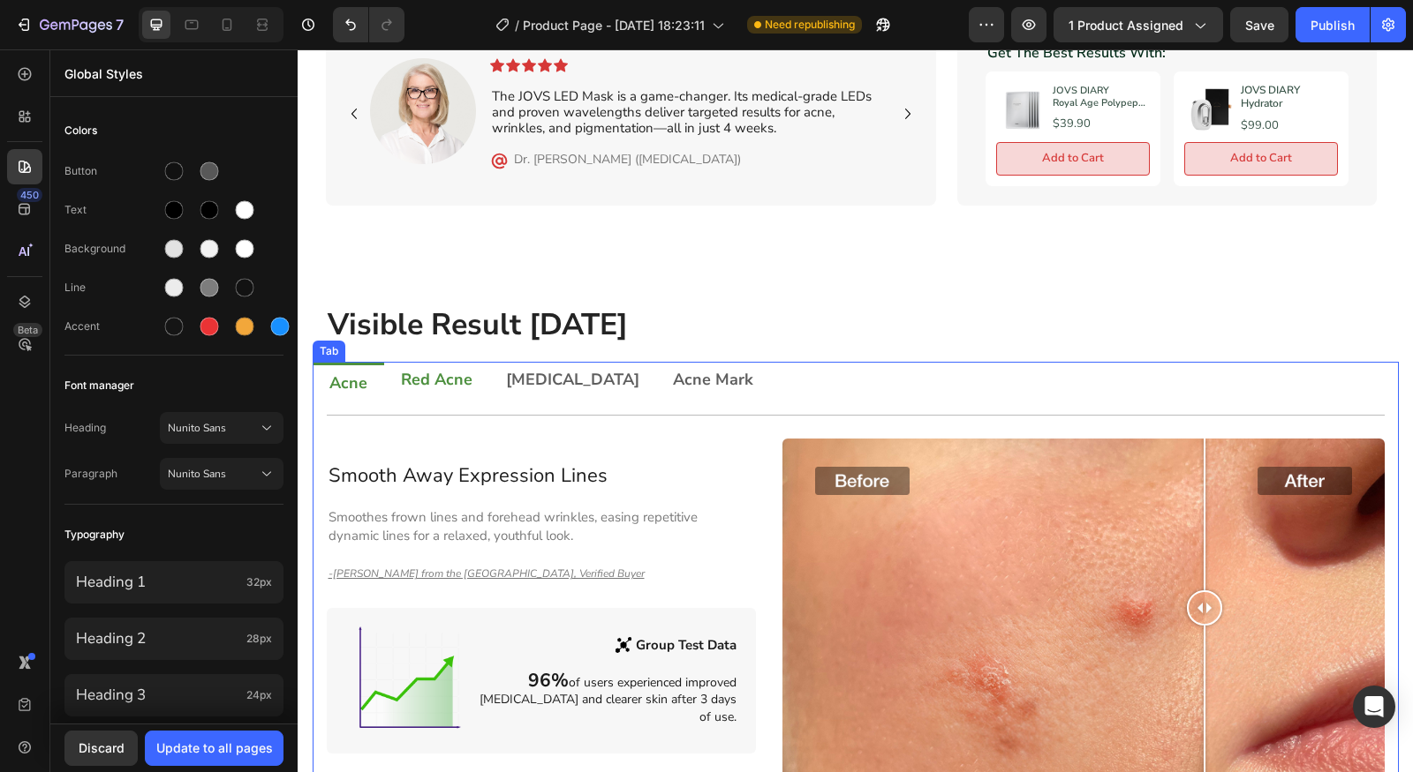
click at [441, 381] on div "Red Acne" at bounding box center [436, 381] width 77 height 25
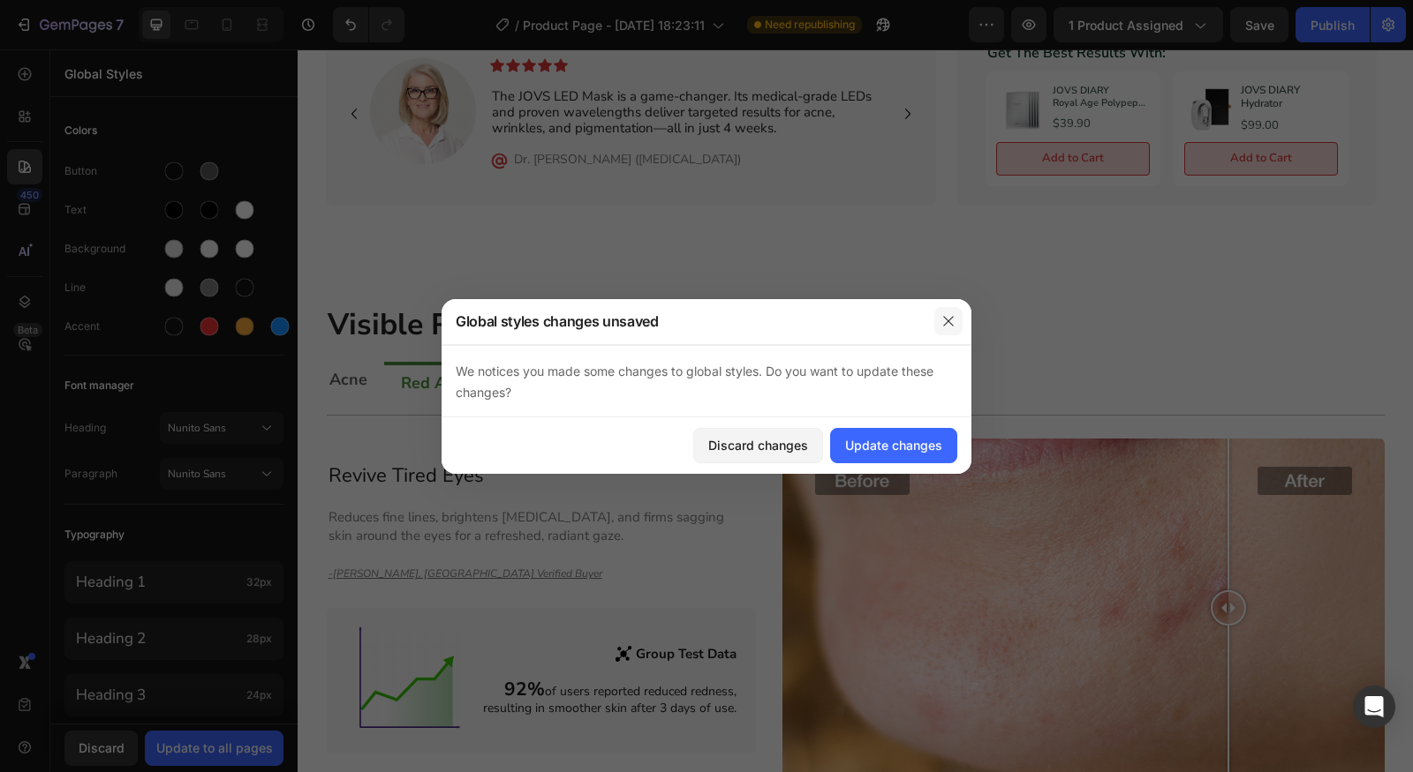
click at [947, 328] on icon "button" at bounding box center [948, 321] width 14 height 14
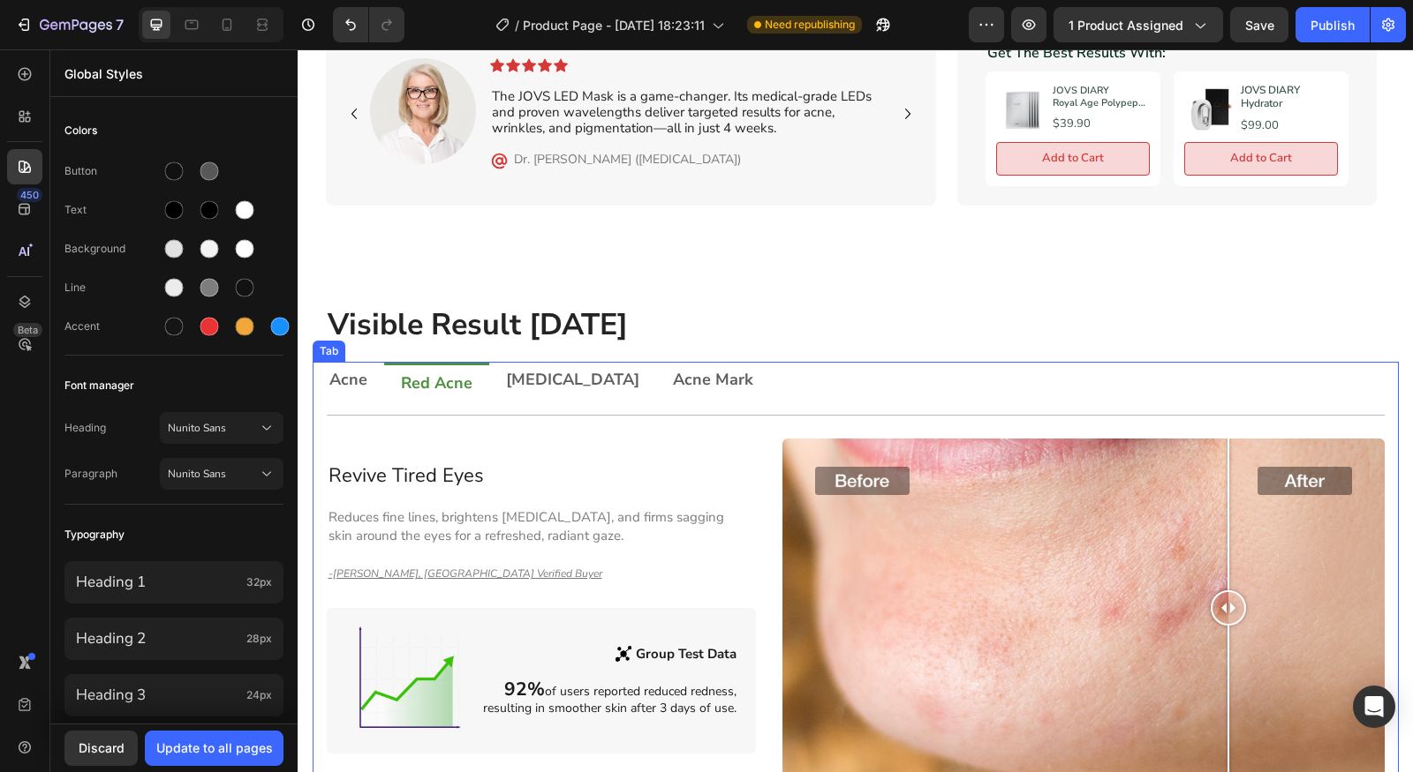
click at [927, 363] on ul "Acne Red Acne [MEDICAL_DATA] Acne Mark" at bounding box center [856, 381] width 1086 height 39
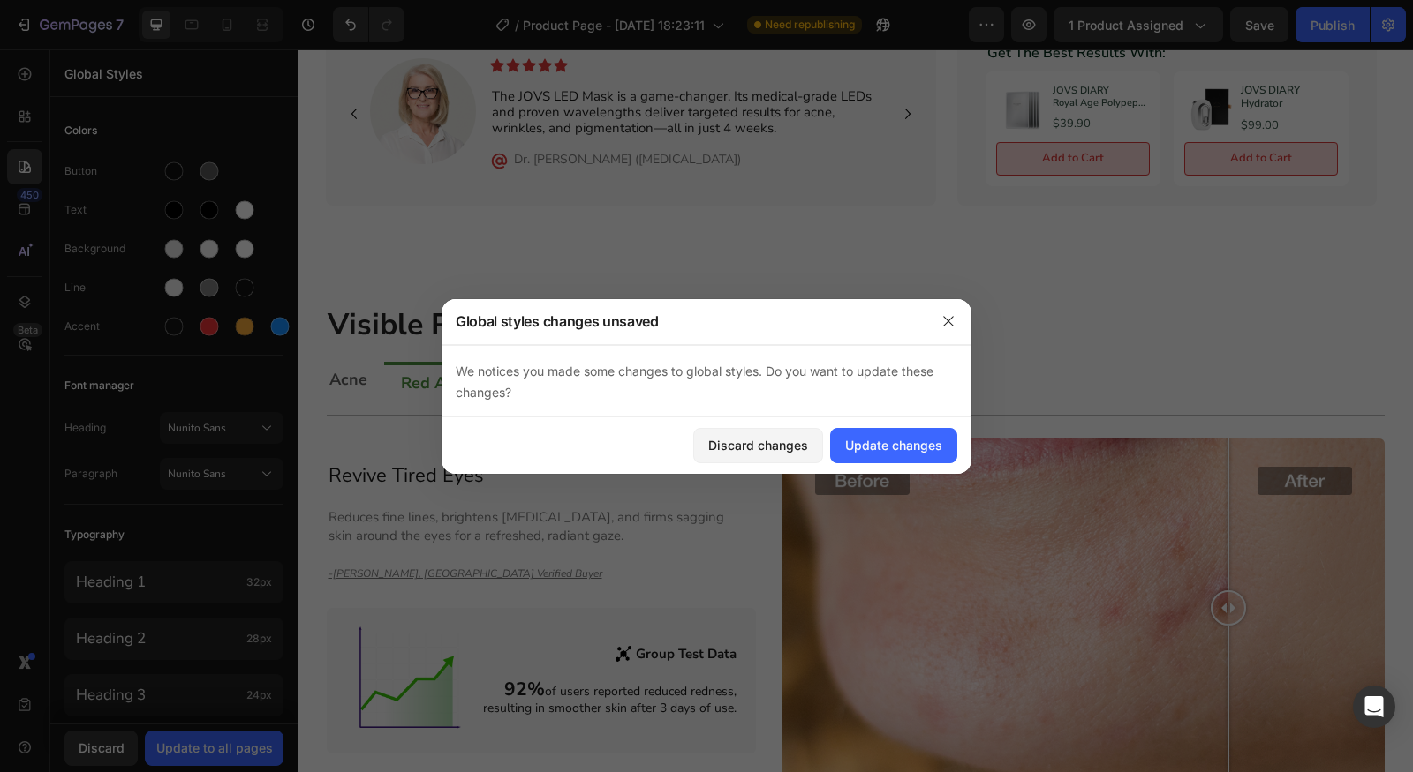
click at [923, 316] on div "Global styles changes unsaved" at bounding box center [683, 321] width 484 height 46
click at [936, 318] on button "button" at bounding box center [948, 321] width 28 height 28
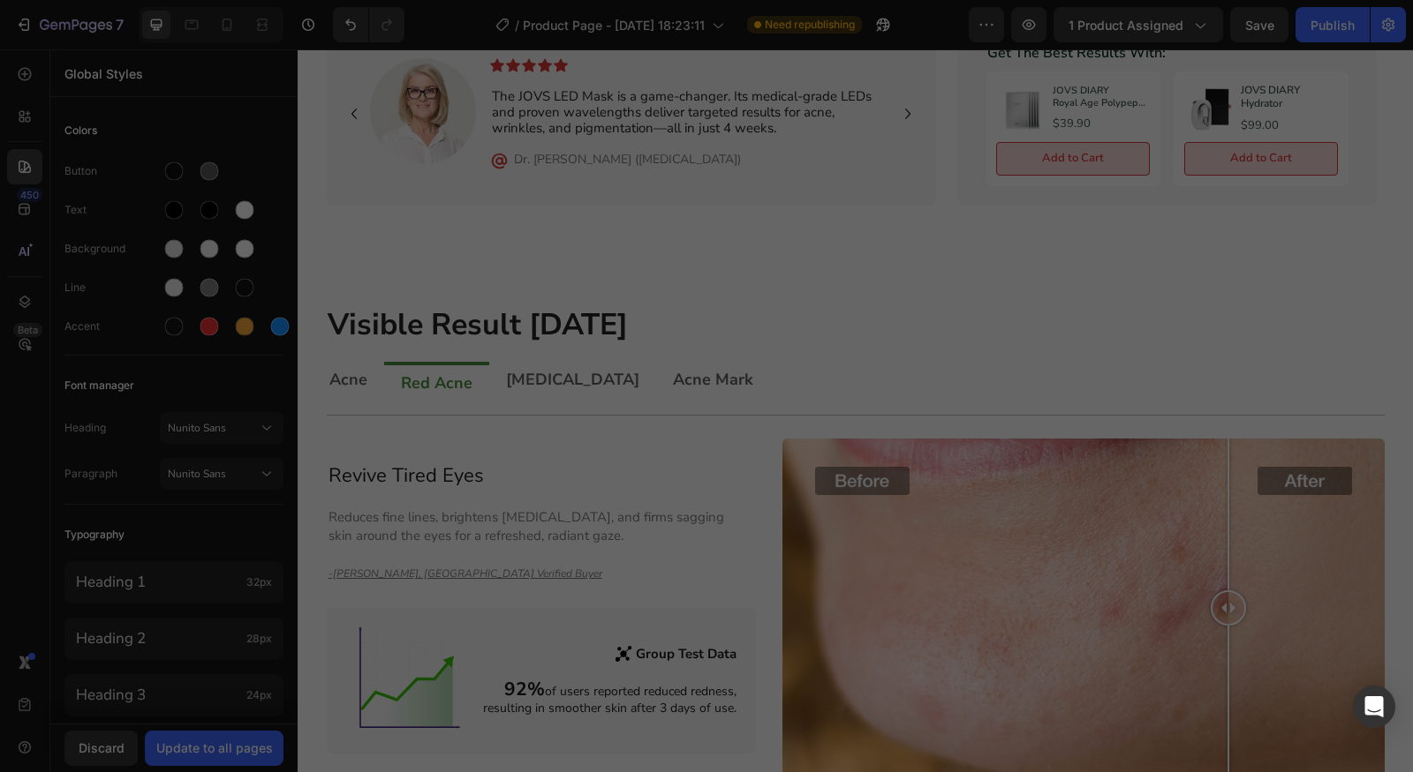
click at [945, 320] on h2 "Visible Result [DATE]" at bounding box center [855, 326] width 1059 height 46
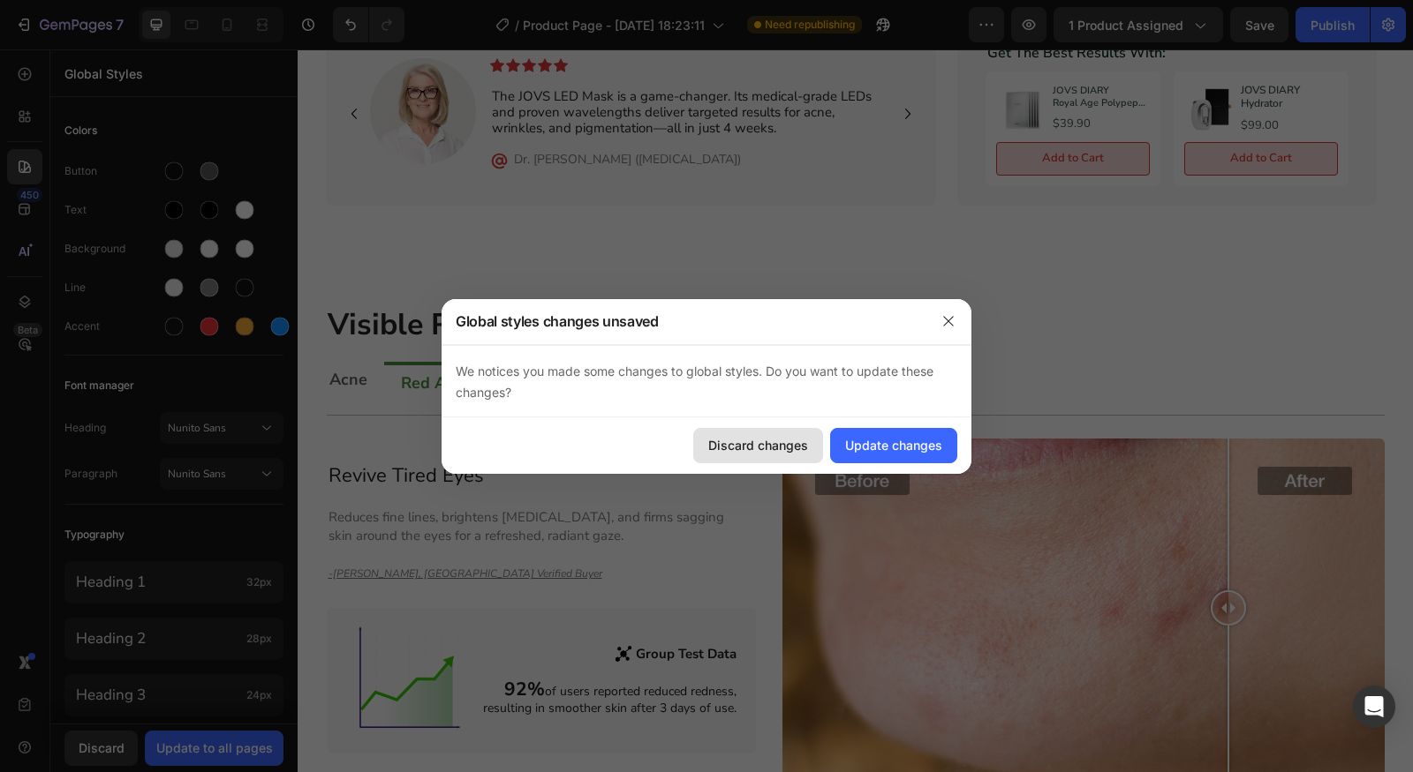
click at [765, 448] on div "Discard changes" at bounding box center [758, 445] width 100 height 19
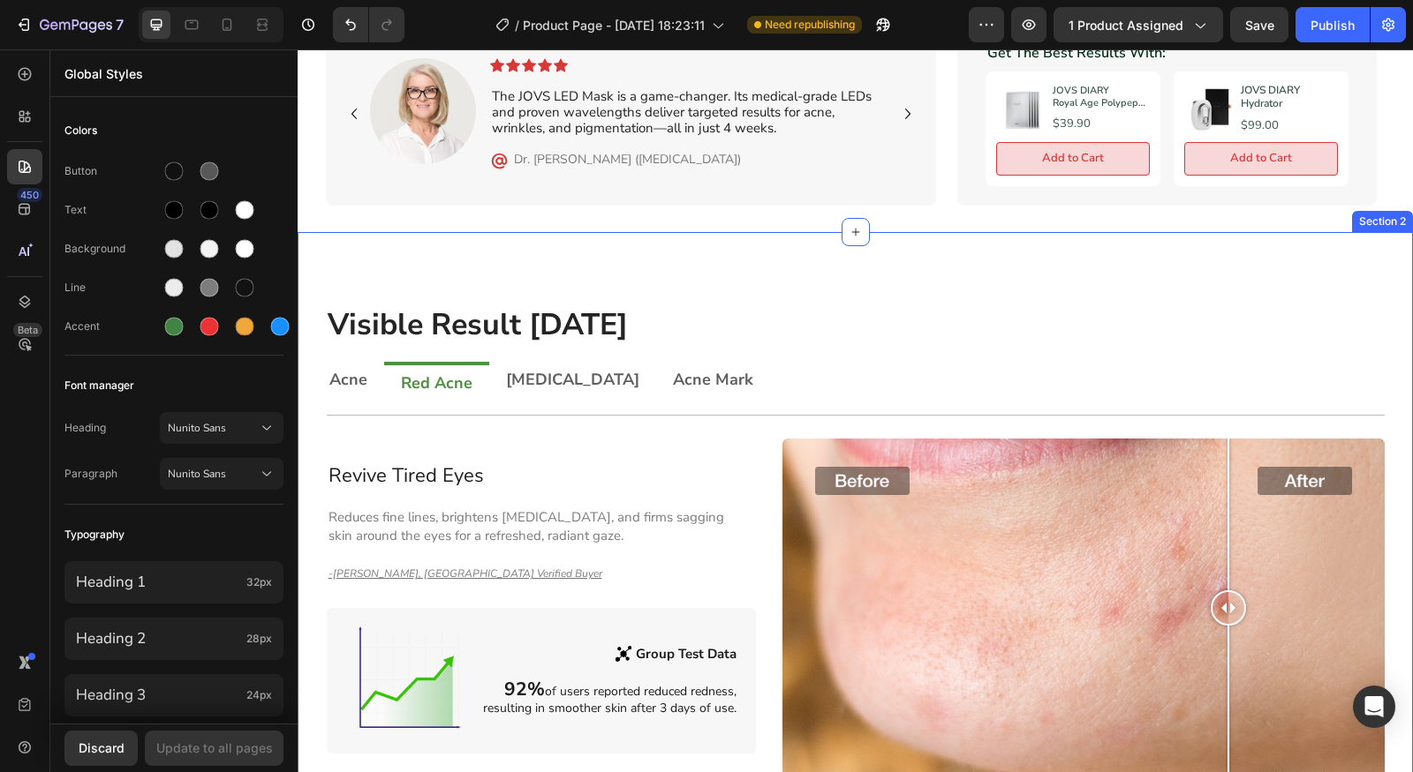
click at [894, 285] on div "Visible Result [DATE] Heading Row Acne Red Acne [MEDICAL_DATA] Acne Mark Title …" at bounding box center [855, 526] width 1115 height 588
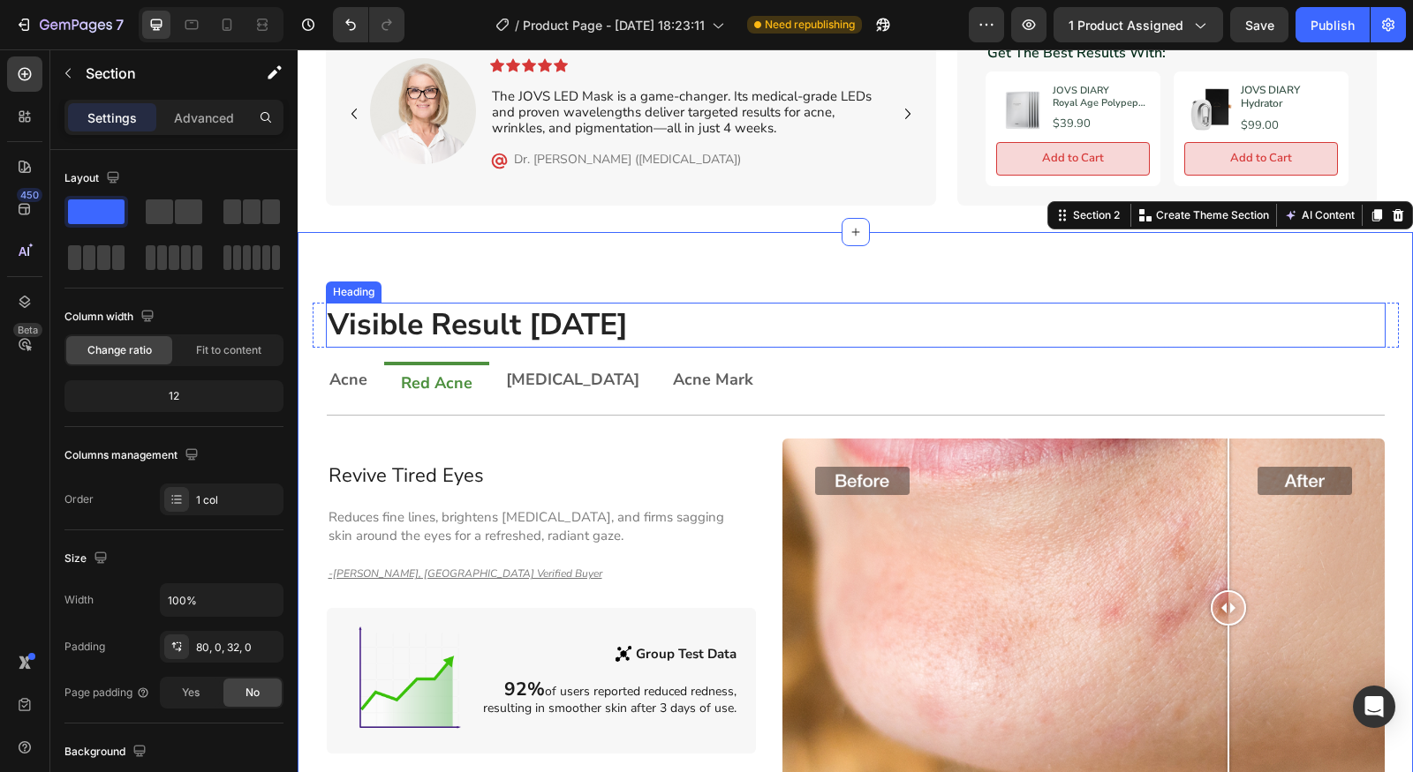
click at [523, 303] on h2 "Visible Result [DATE]" at bounding box center [855, 326] width 1059 height 46
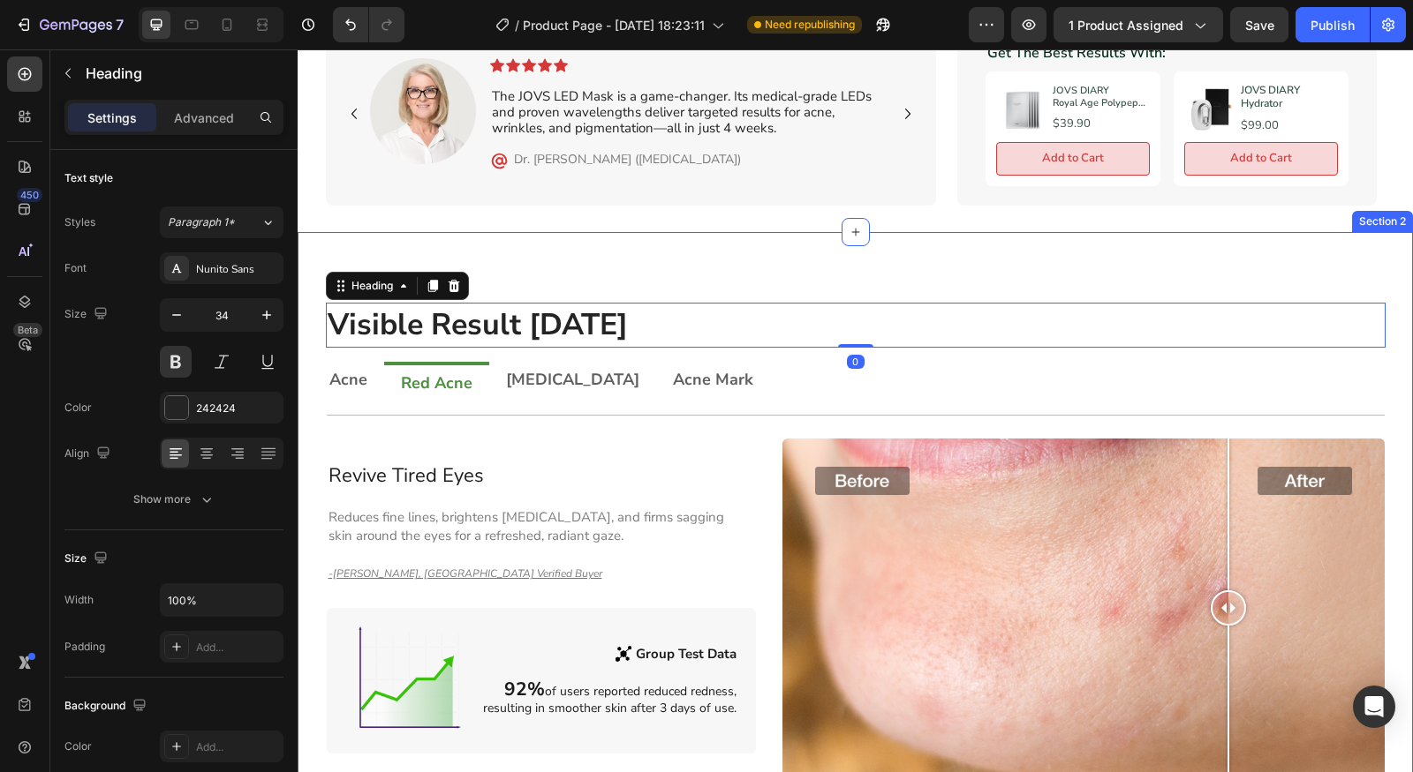
click at [524, 271] on div "Visible Result [DATE] Heading 0 Row Acne Red Acne [MEDICAL_DATA] Acne Mark Titl…" at bounding box center [855, 526] width 1115 height 588
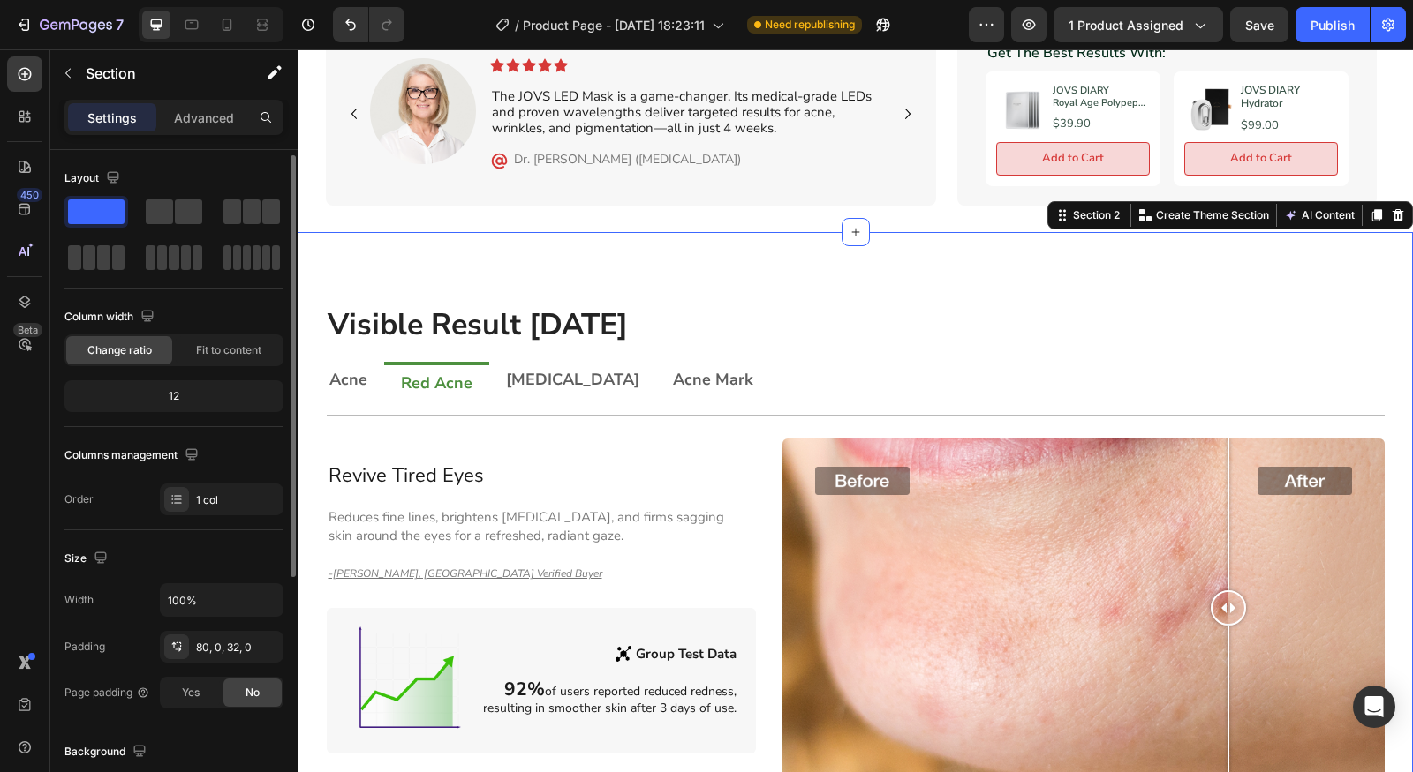
scroll to position [400, 0]
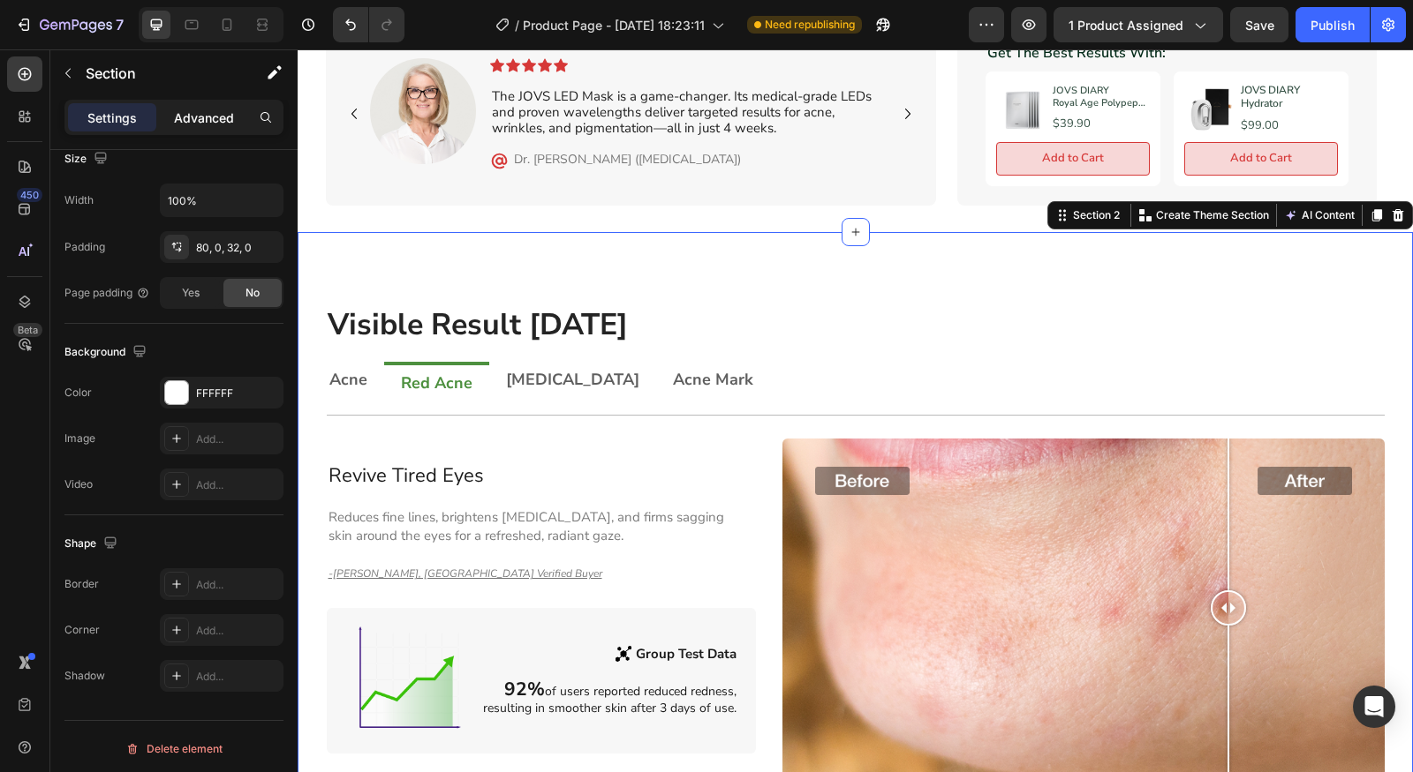
click at [213, 120] on p "Advanced" at bounding box center [204, 118] width 60 height 19
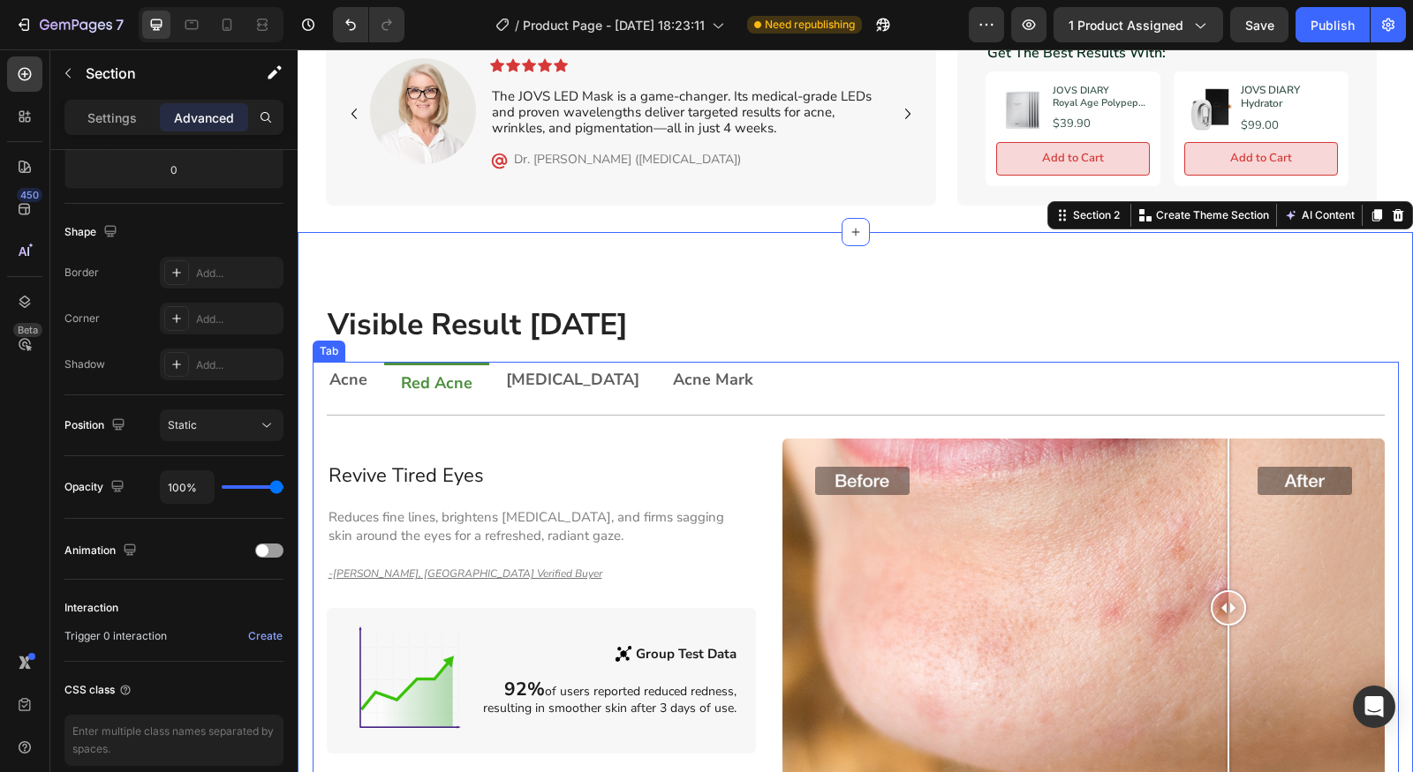
click at [706, 365] on ul "Acne Red Acne [MEDICAL_DATA] Acne Mark" at bounding box center [856, 381] width 1086 height 39
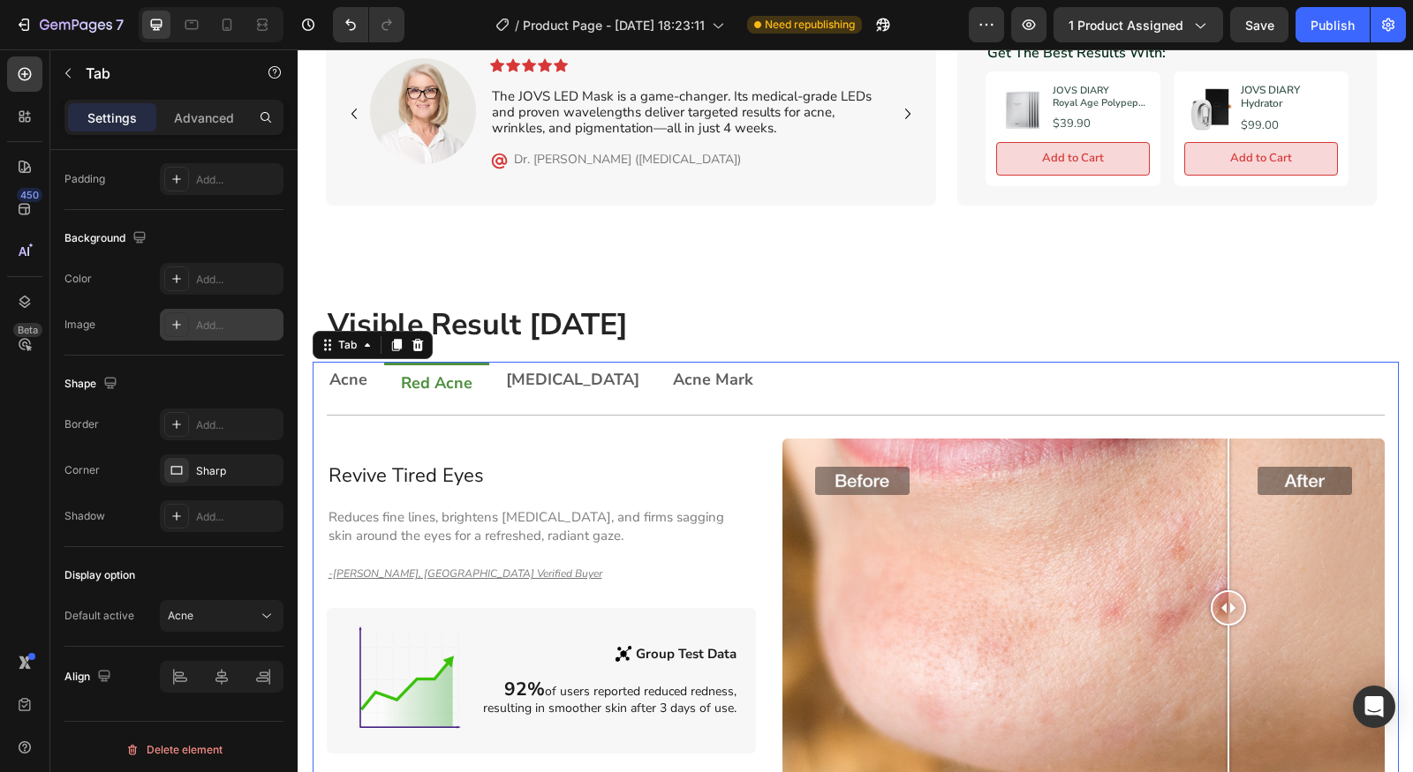
scroll to position [0, 0]
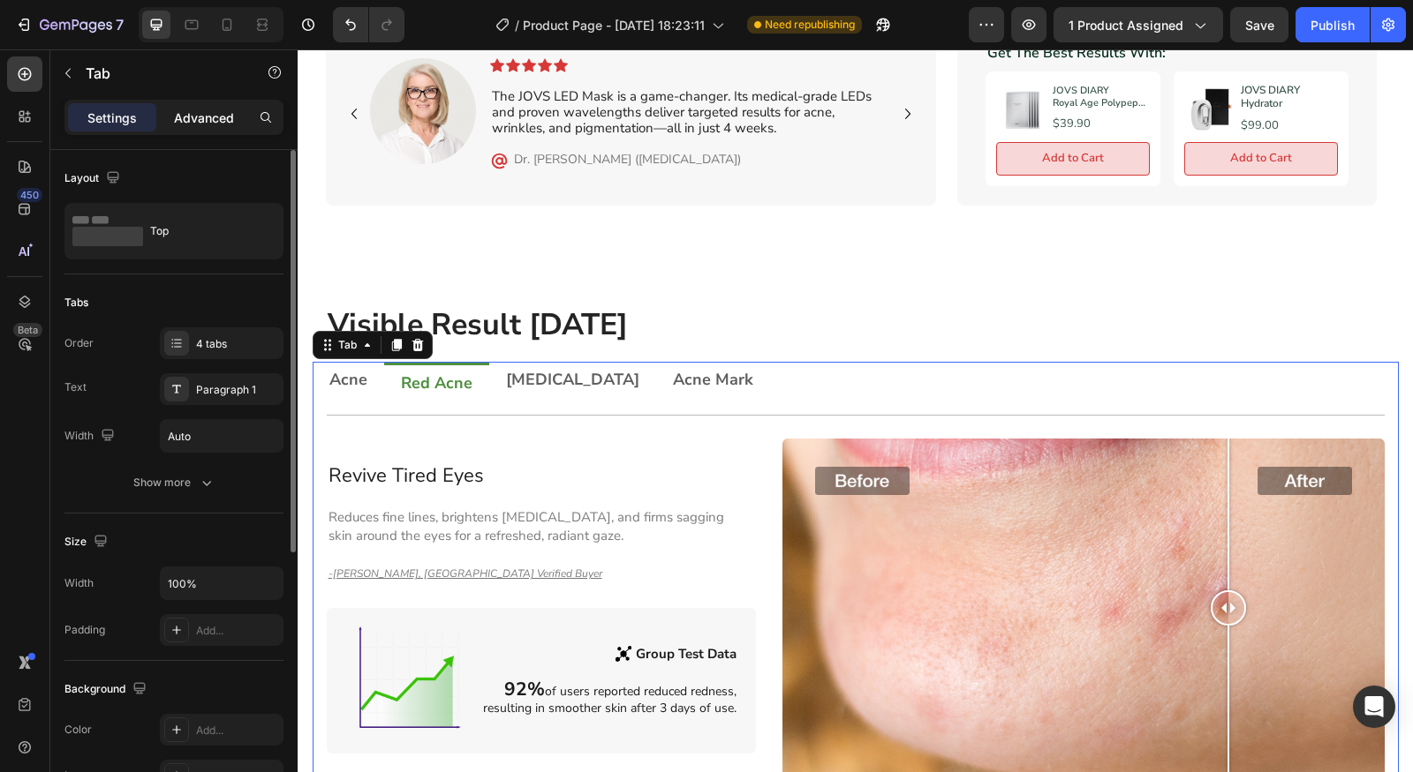
click at [212, 124] on p "Advanced" at bounding box center [204, 118] width 60 height 19
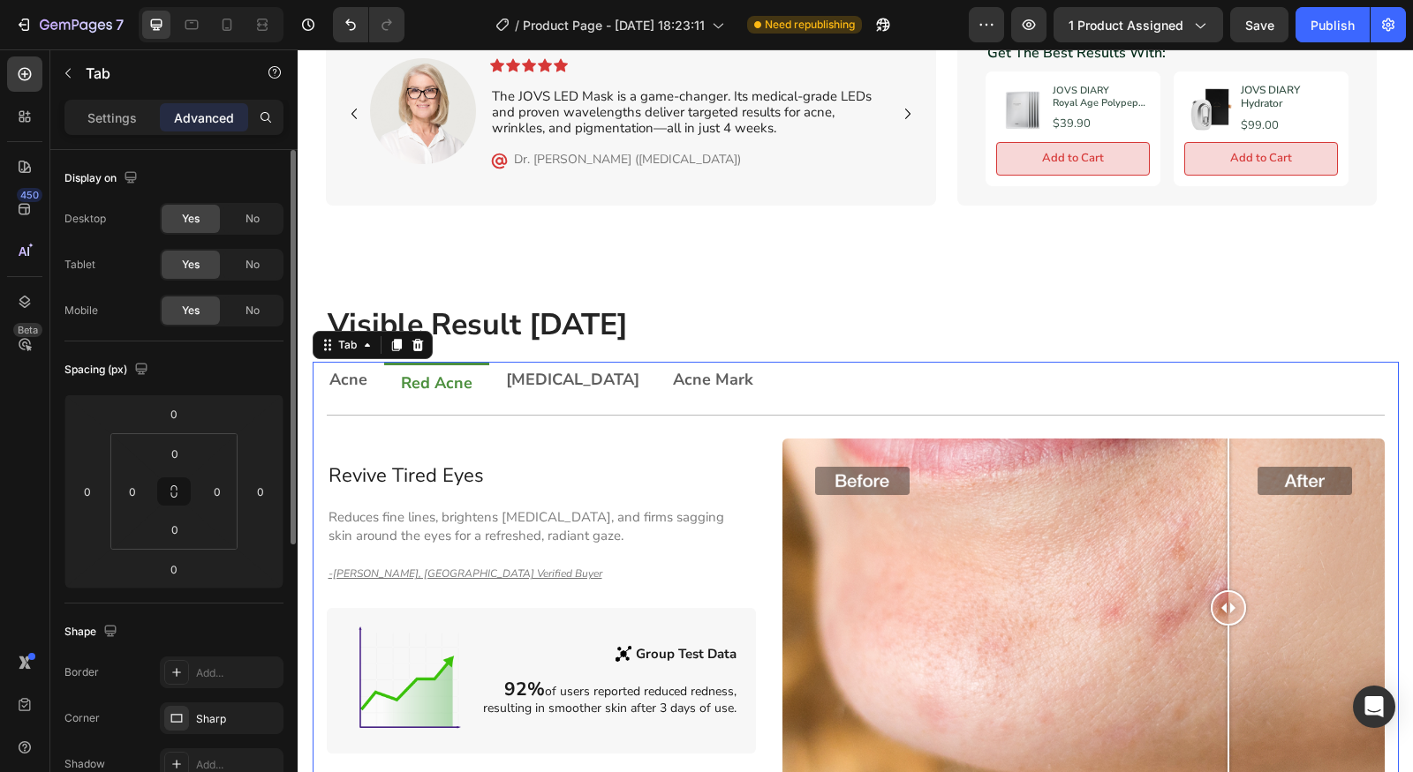
scroll to position [474, 0]
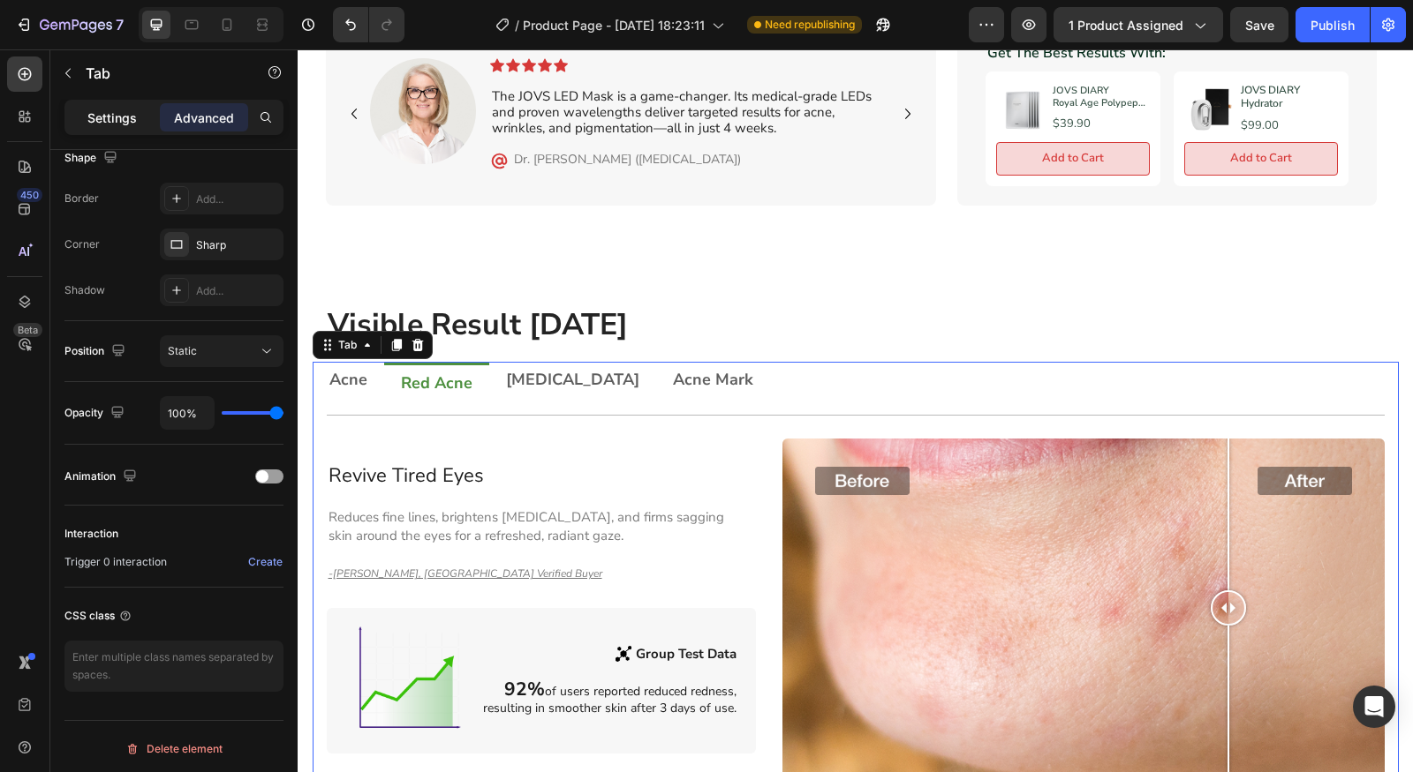
click at [136, 114] on div "Settings" at bounding box center [112, 117] width 88 height 28
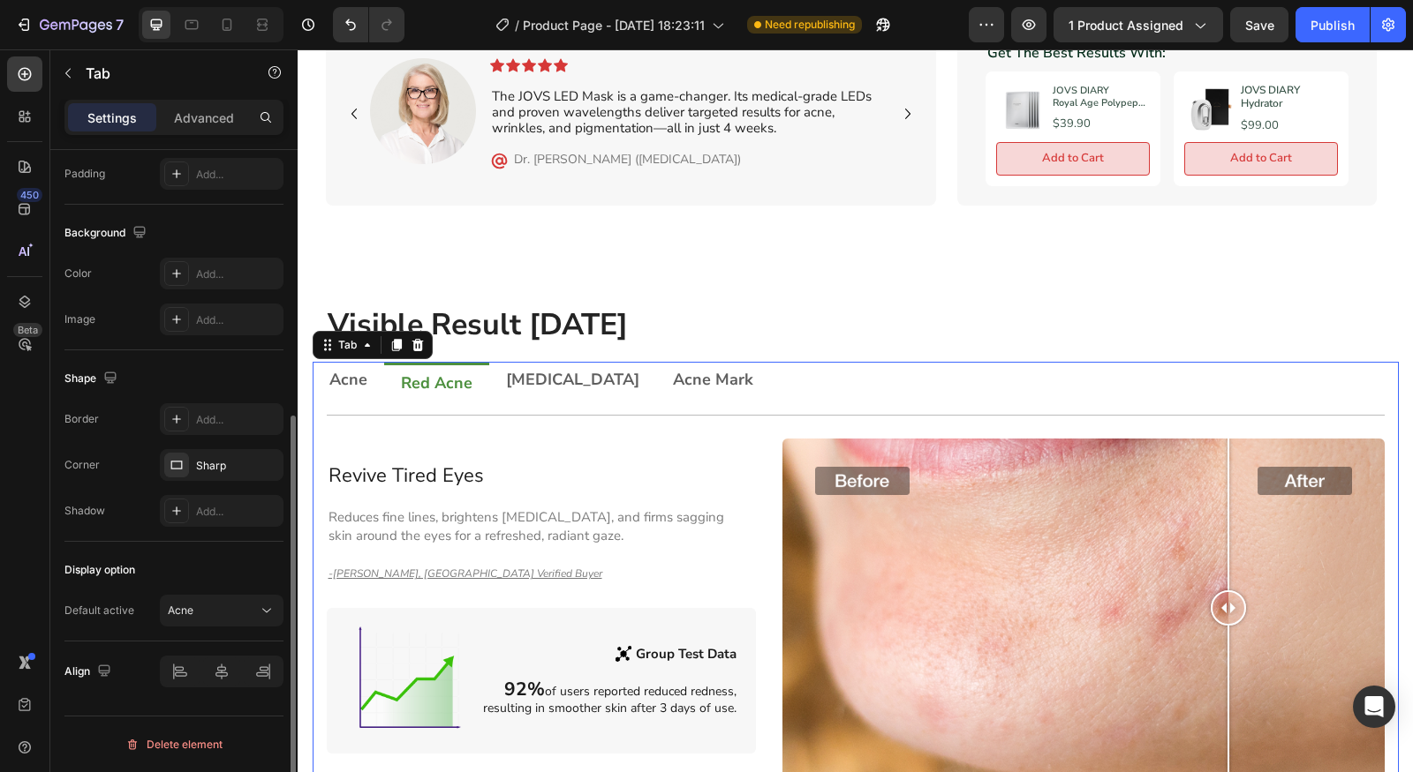
scroll to position [451, 0]
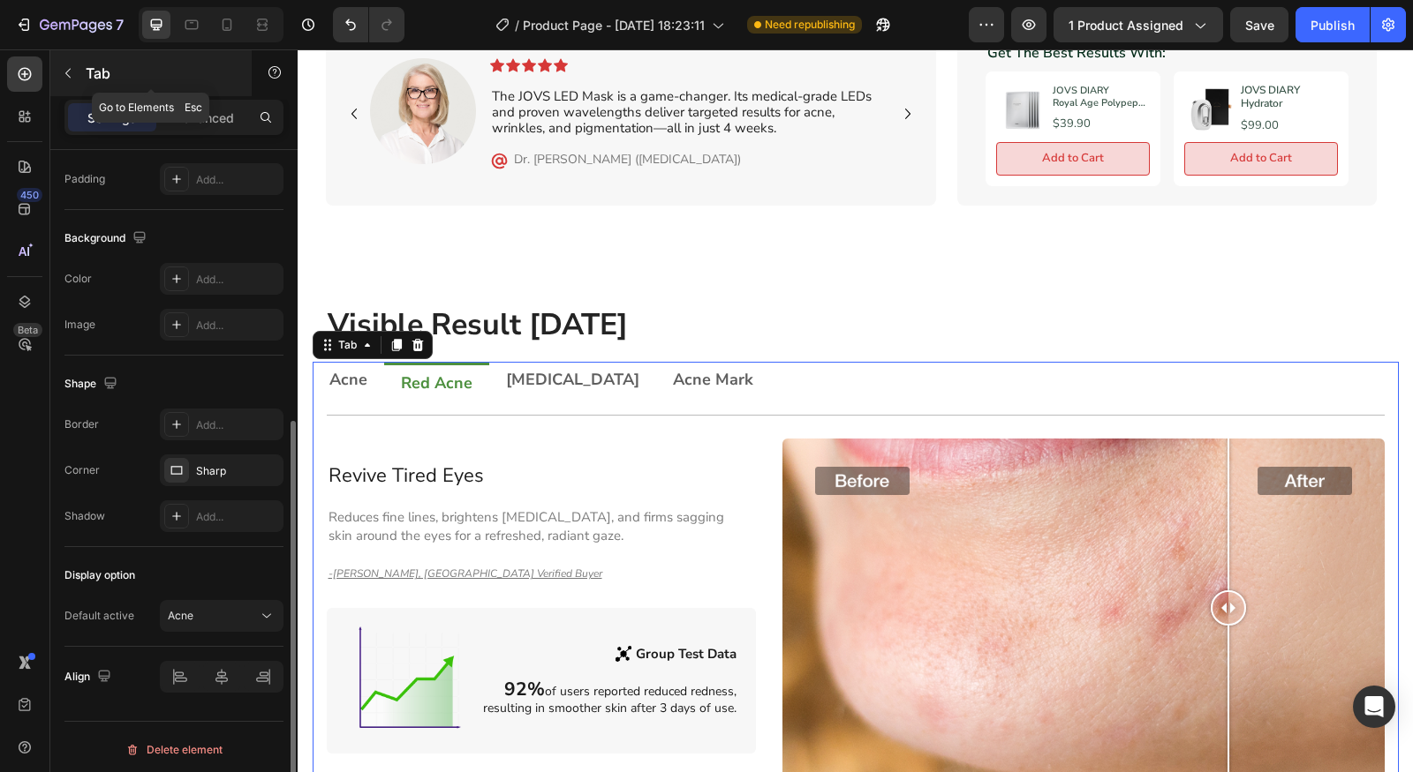
click at [65, 80] on button "button" at bounding box center [68, 73] width 28 height 28
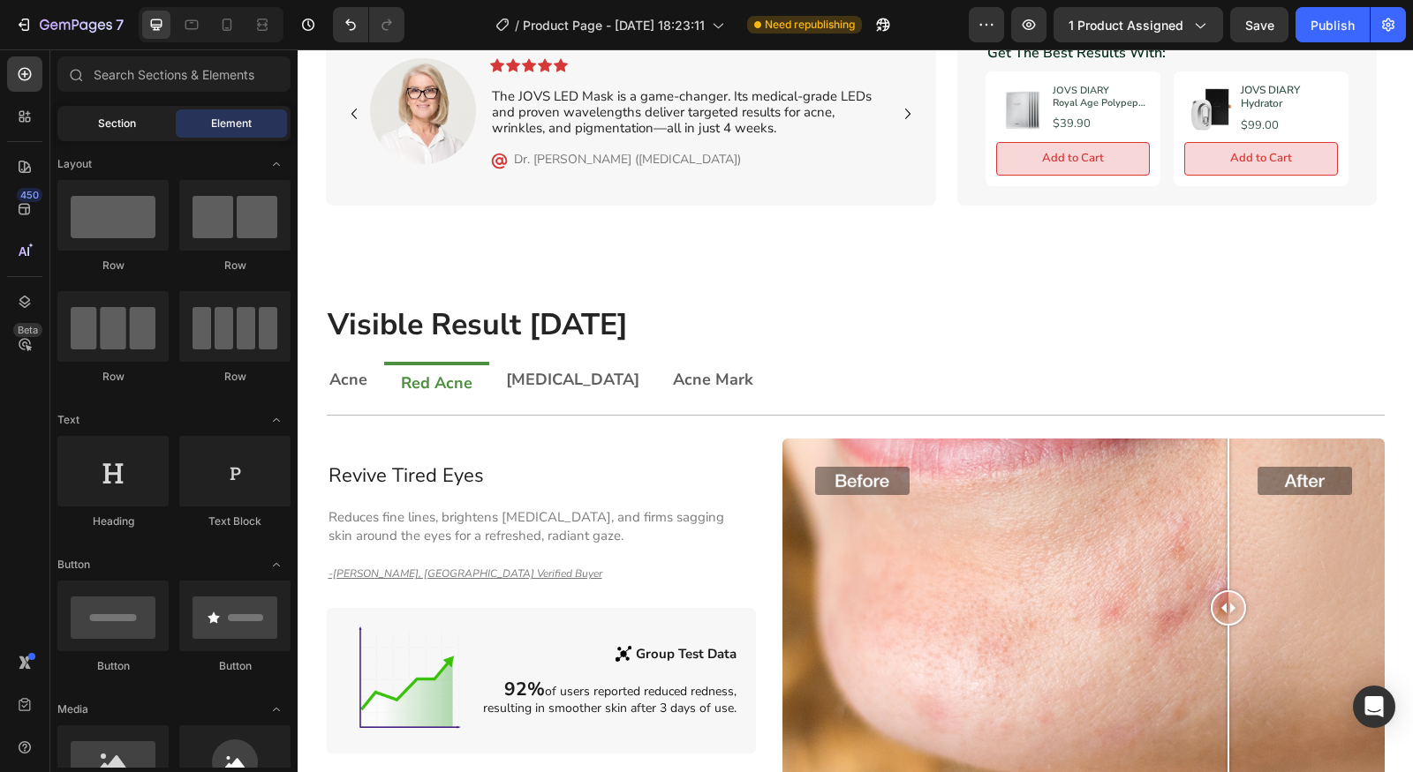
click at [110, 124] on span "Section" at bounding box center [117, 124] width 38 height 16
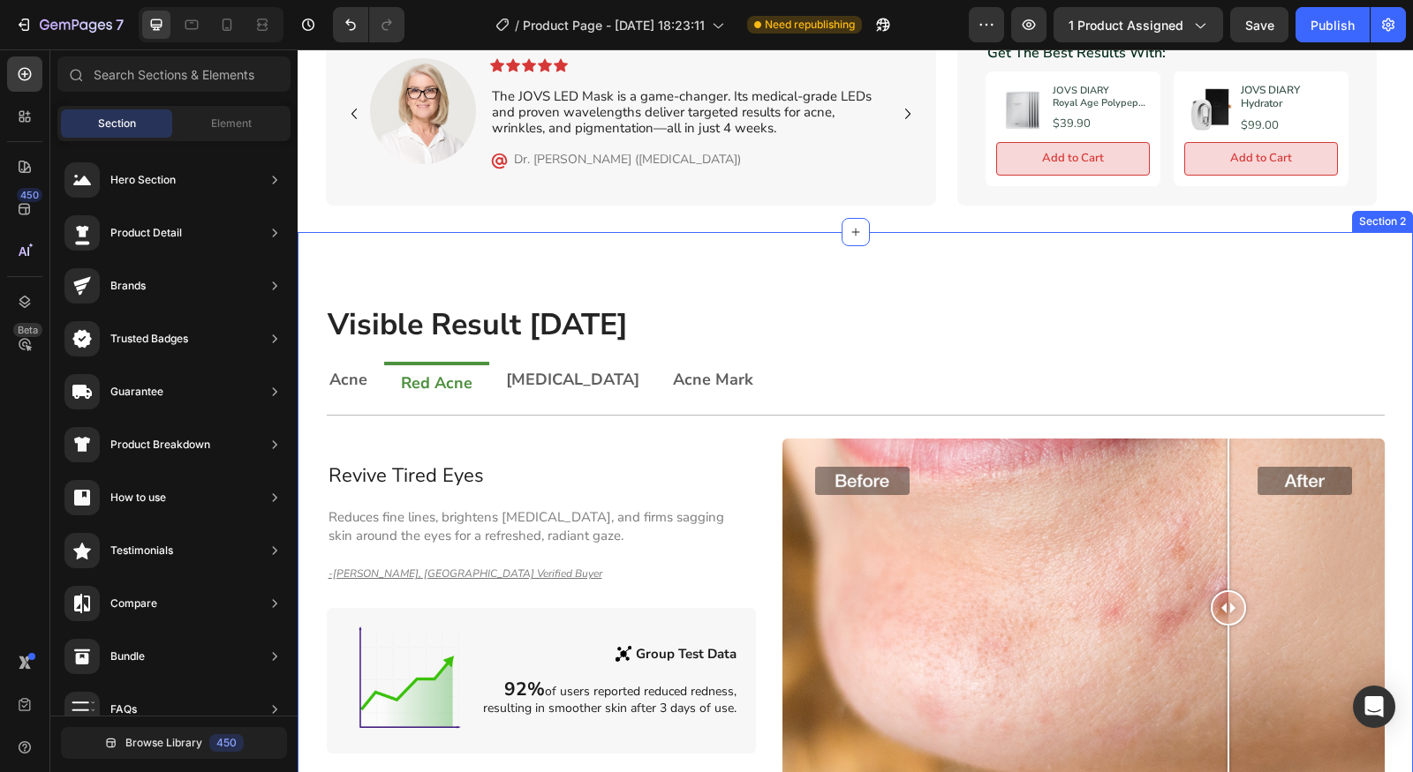
click at [766, 321] on h2 "Visible Result [DATE]" at bounding box center [855, 326] width 1059 height 46
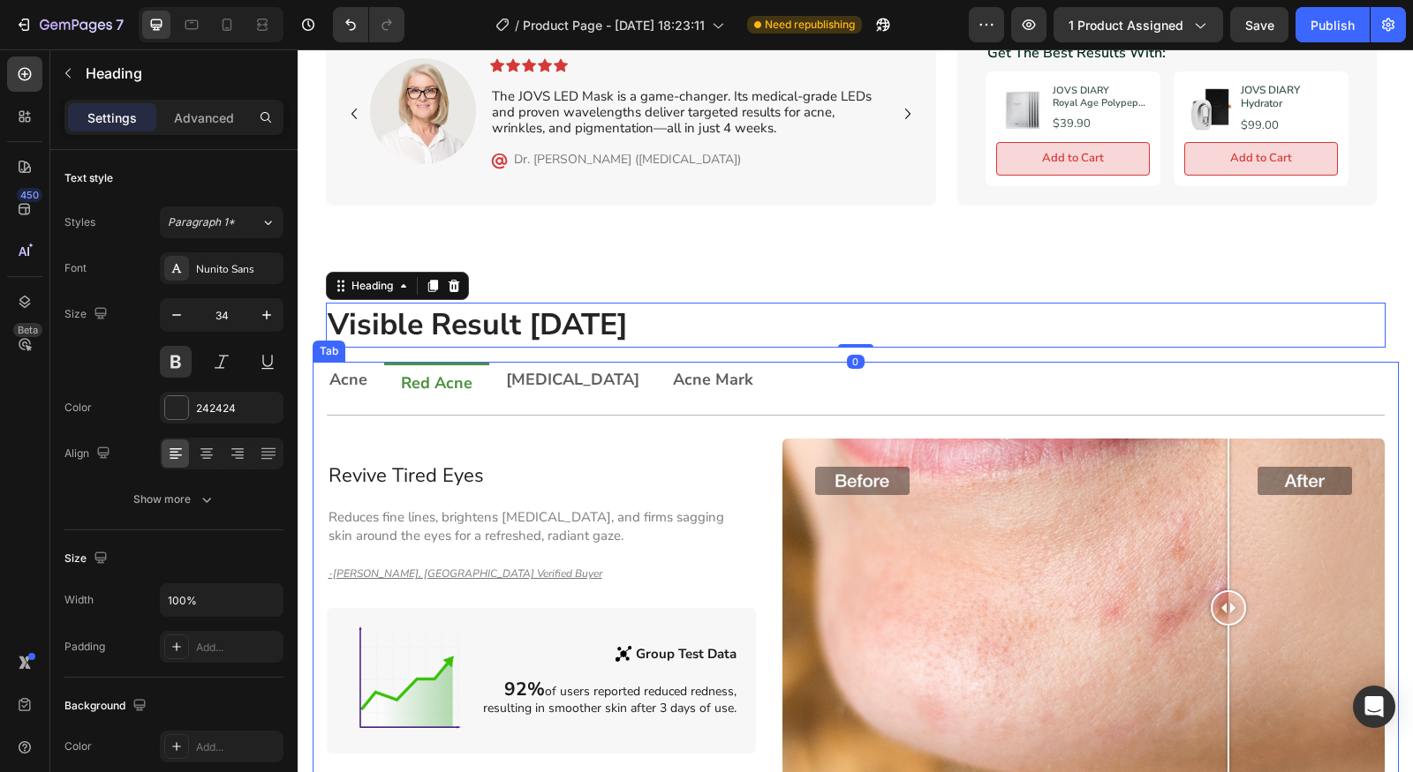
click at [772, 388] on ul "Acne Red Acne [MEDICAL_DATA] Acne Mark" at bounding box center [856, 381] width 1086 height 39
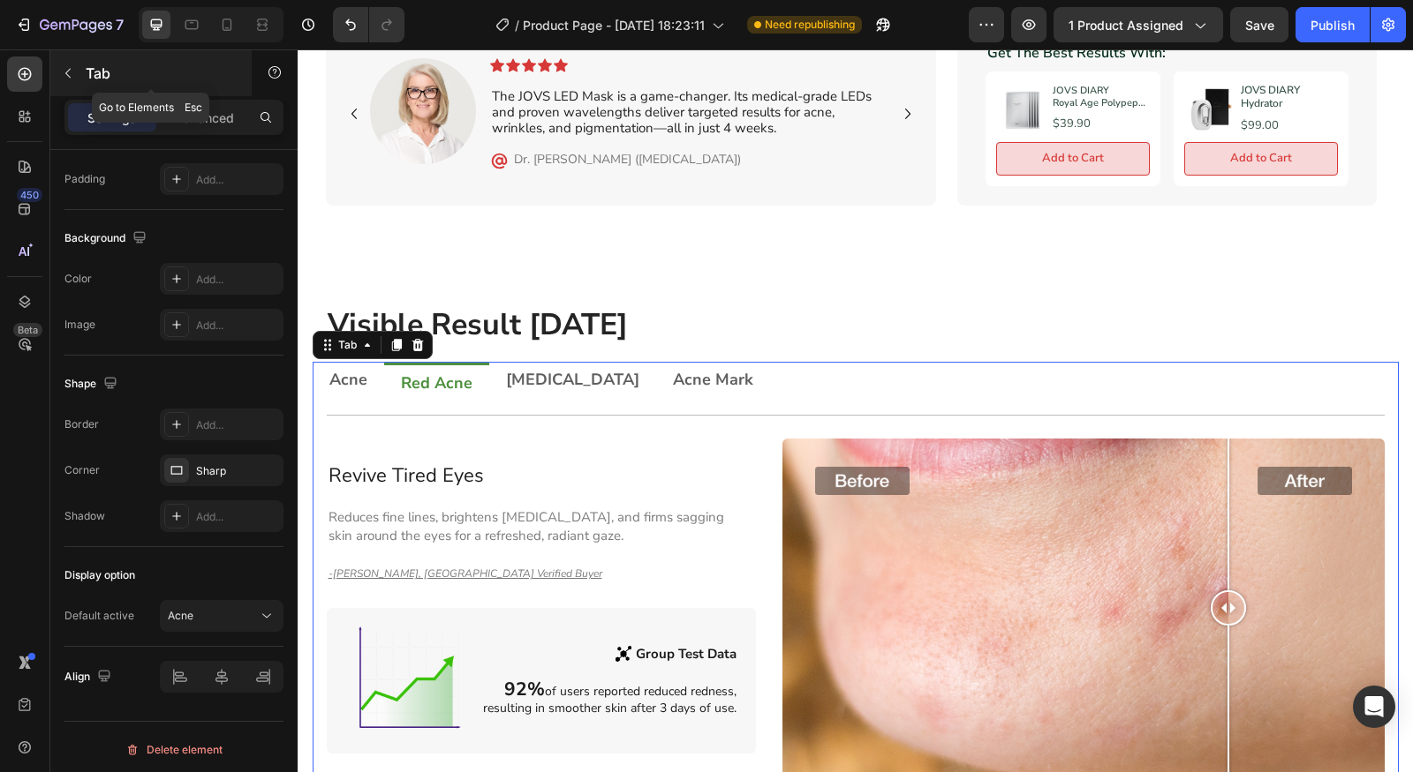
click at [63, 89] on div "Tab" at bounding box center [150, 73] width 201 height 46
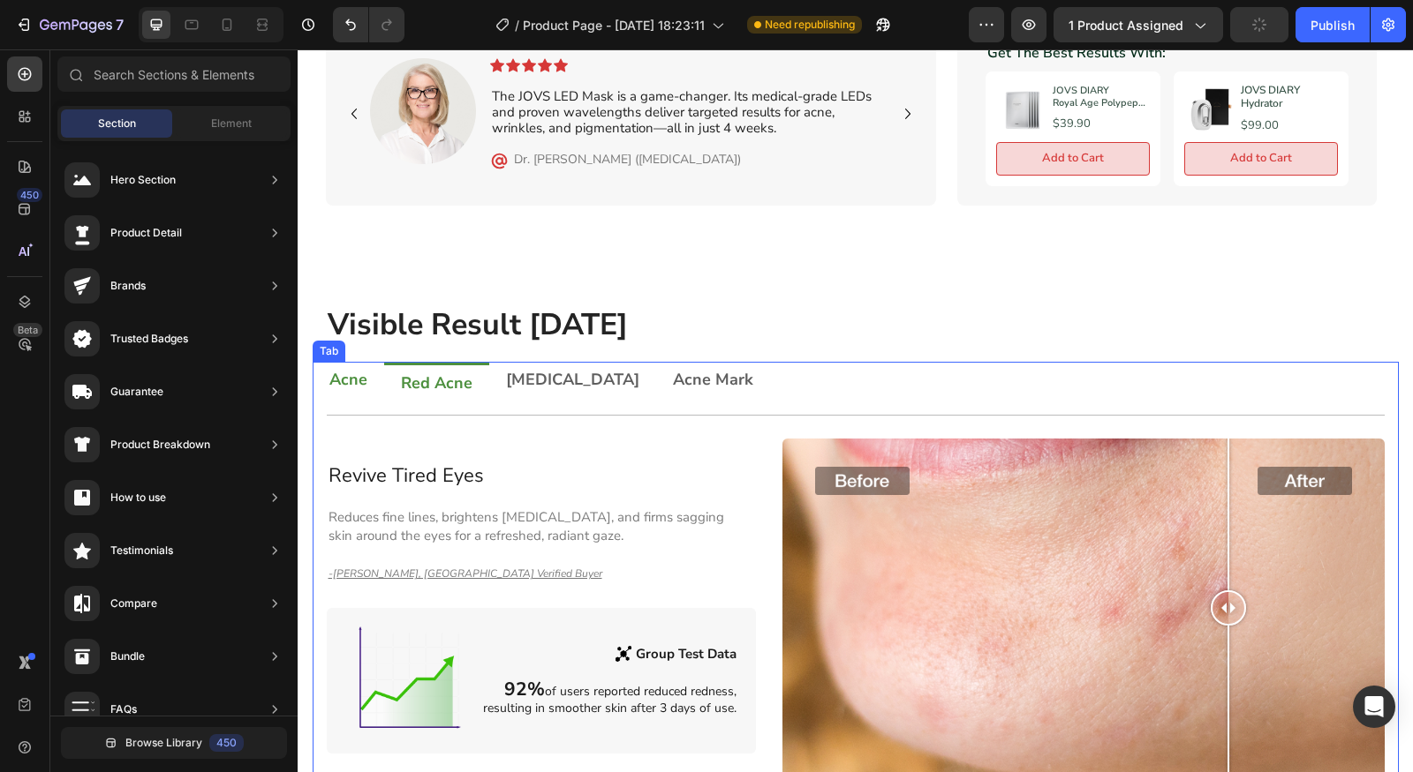
click at [353, 373] on p "Acne" at bounding box center [348, 380] width 38 height 16
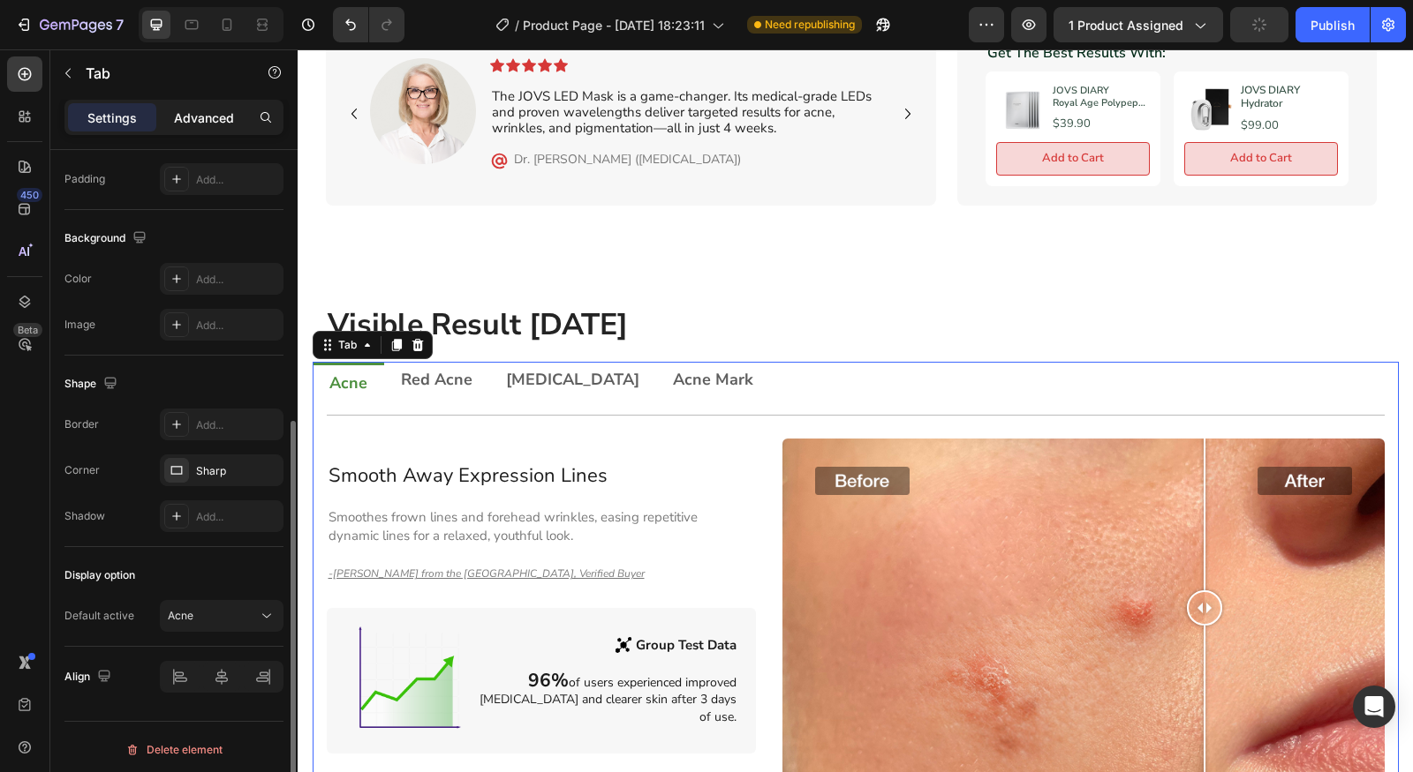
click at [197, 112] on p "Advanced" at bounding box center [204, 118] width 60 height 19
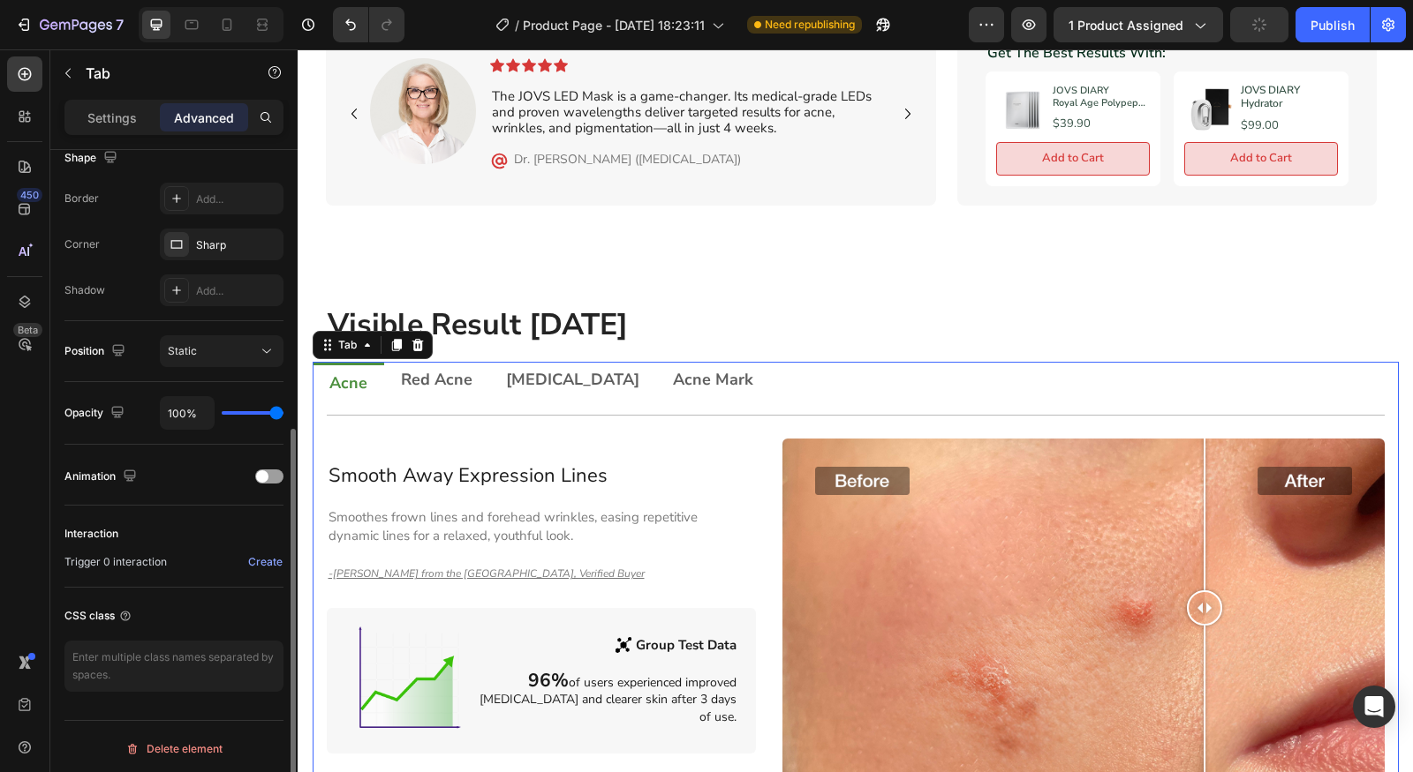
scroll to position [0, 0]
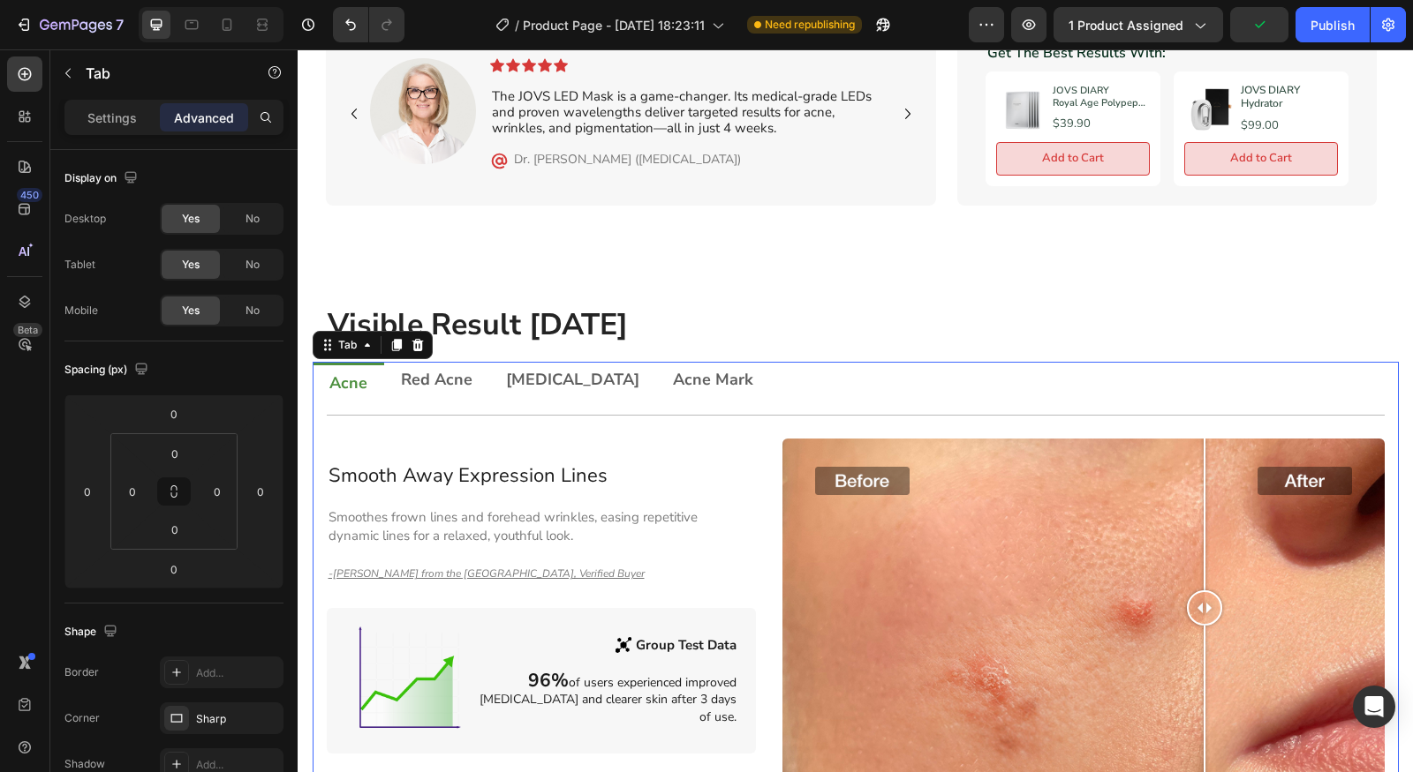
click at [94, 102] on div "Settings Advanced" at bounding box center [173, 117] width 219 height 35
click at [96, 115] on p "Settings" at bounding box center [111, 118] width 49 height 19
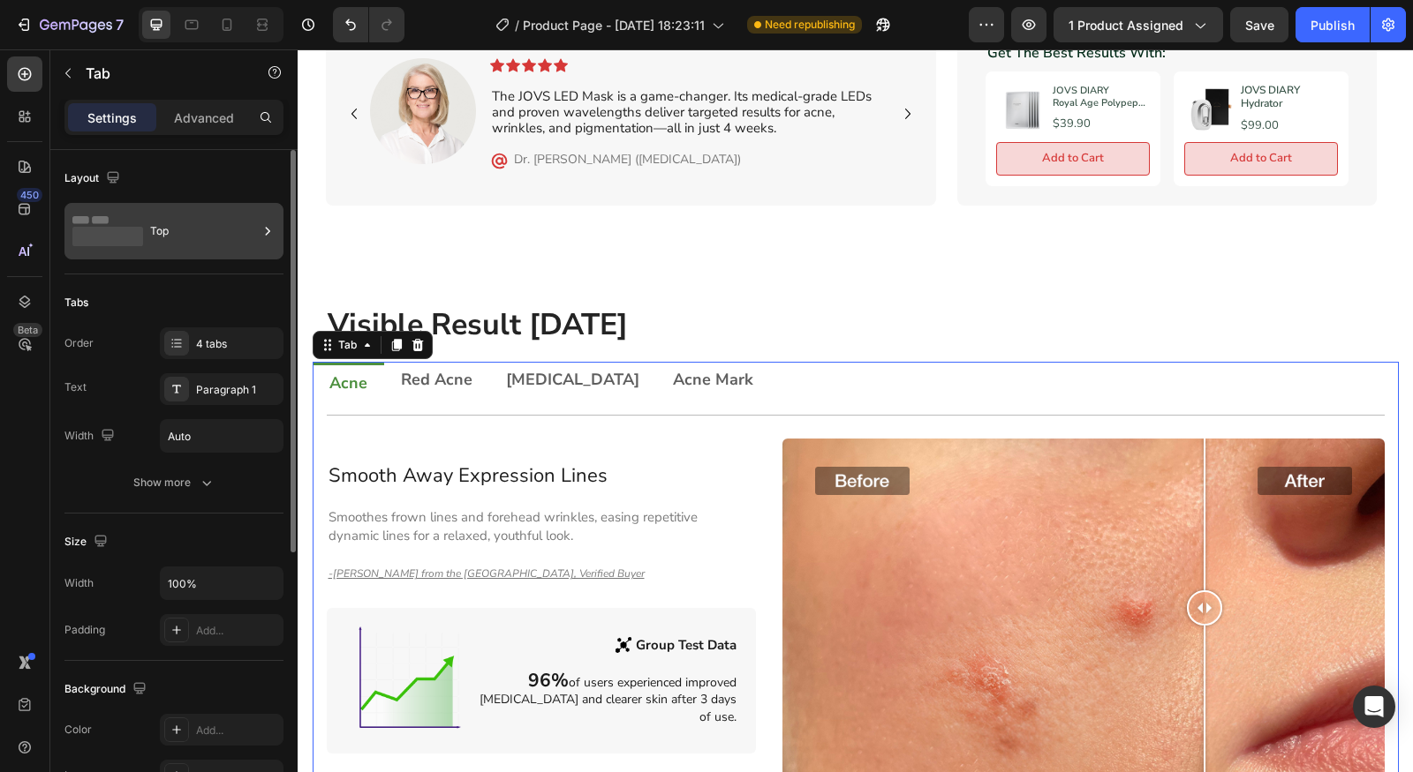
click at [157, 241] on div "Top" at bounding box center [204, 231] width 108 height 41
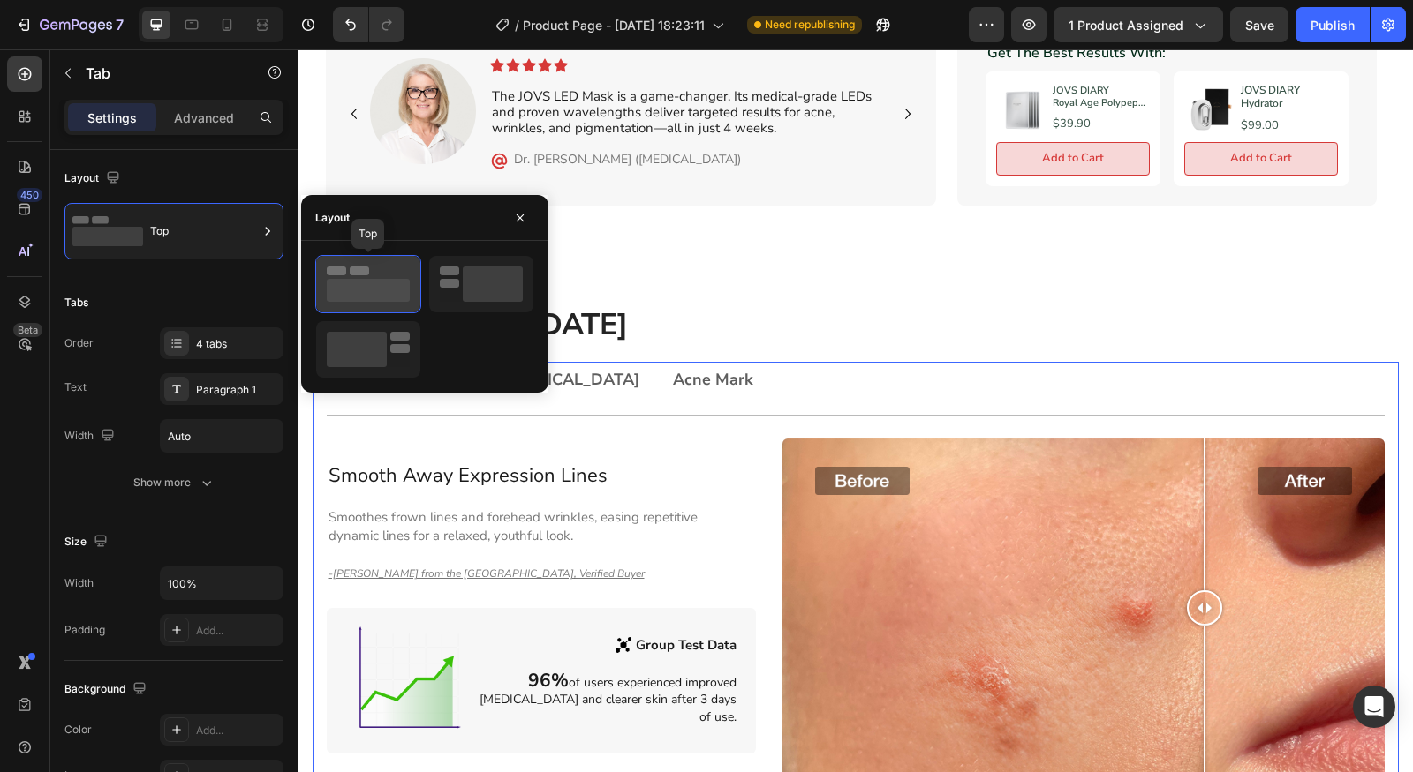
click at [389, 280] on rect at bounding box center [368, 290] width 83 height 23
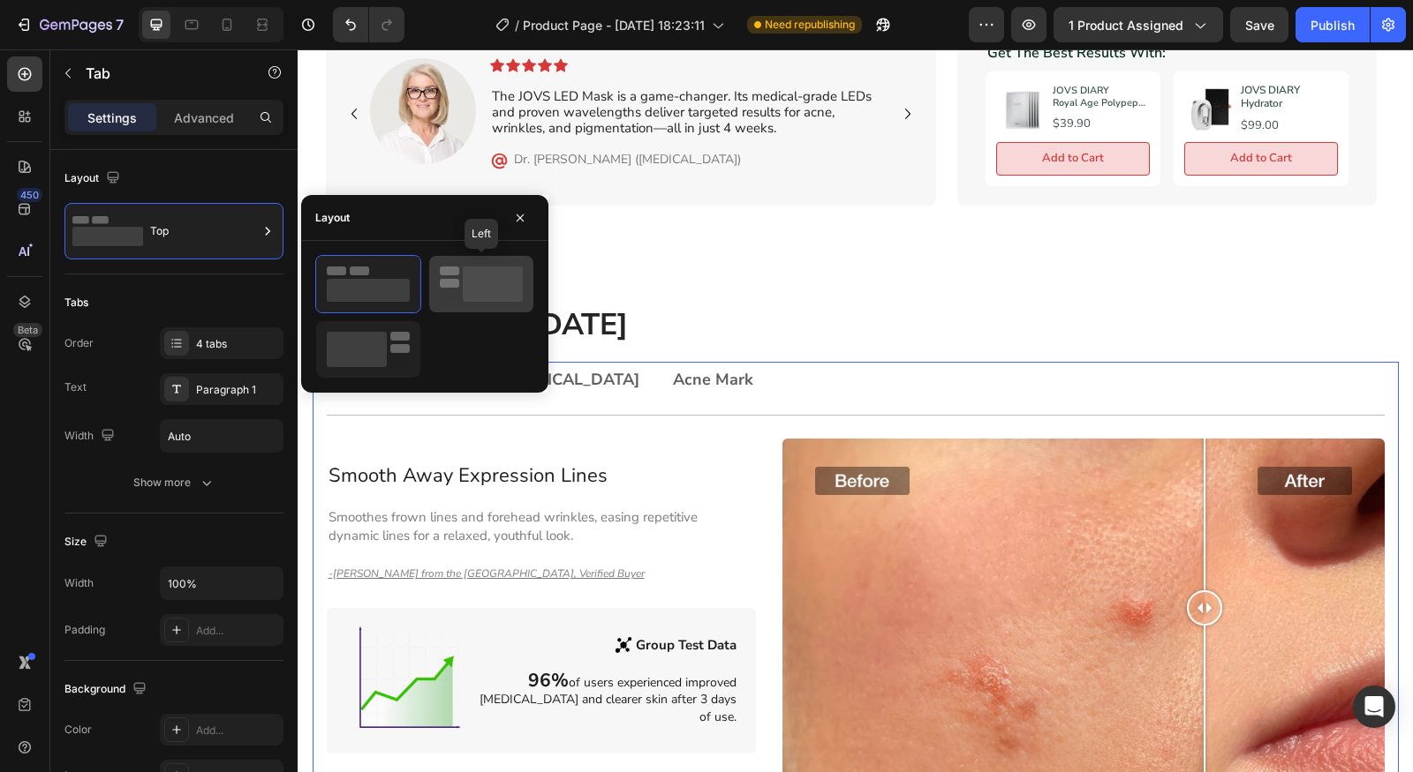
click at [500, 296] on rect at bounding box center [493, 284] width 60 height 35
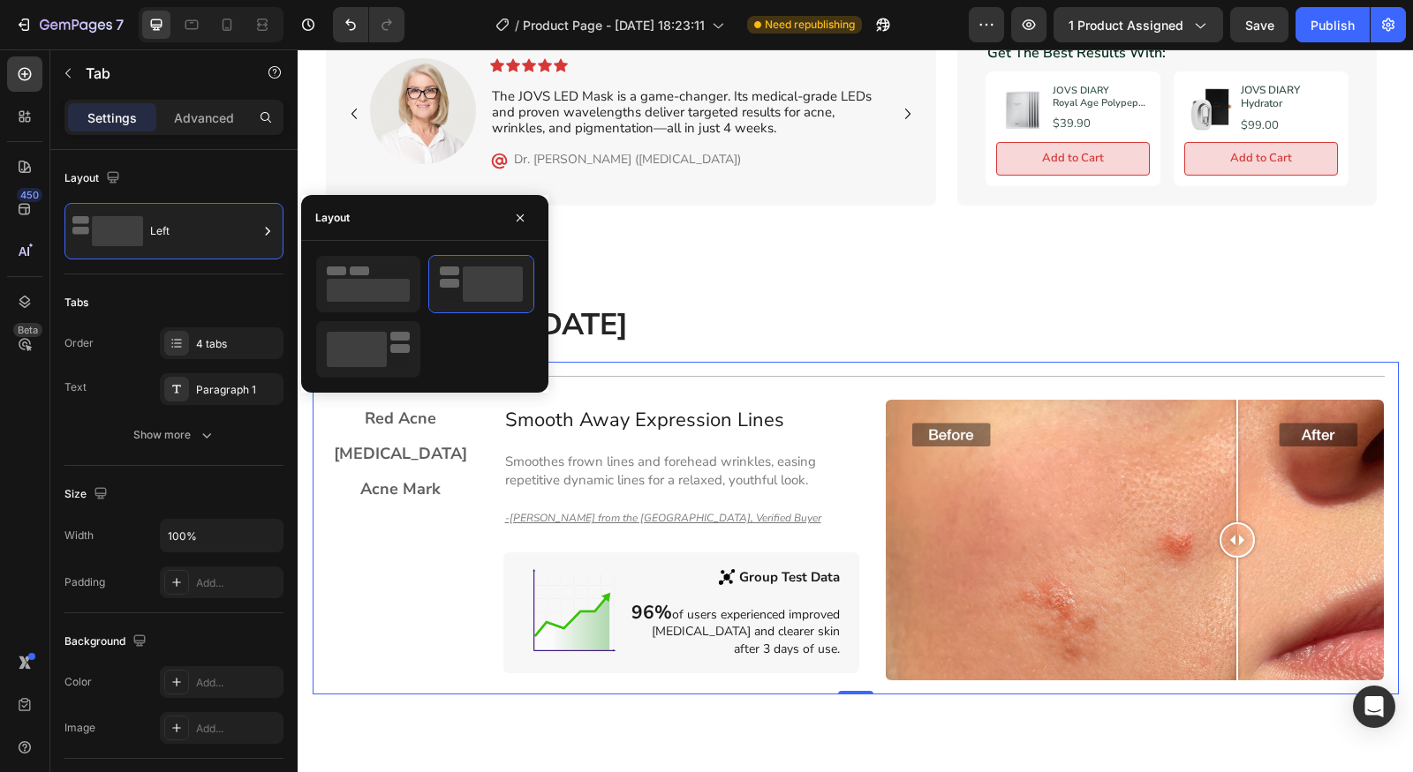
click at [451, 569] on div "Acne Red Acne [MEDICAL_DATA] Acne Mark" at bounding box center [401, 528] width 177 height 333
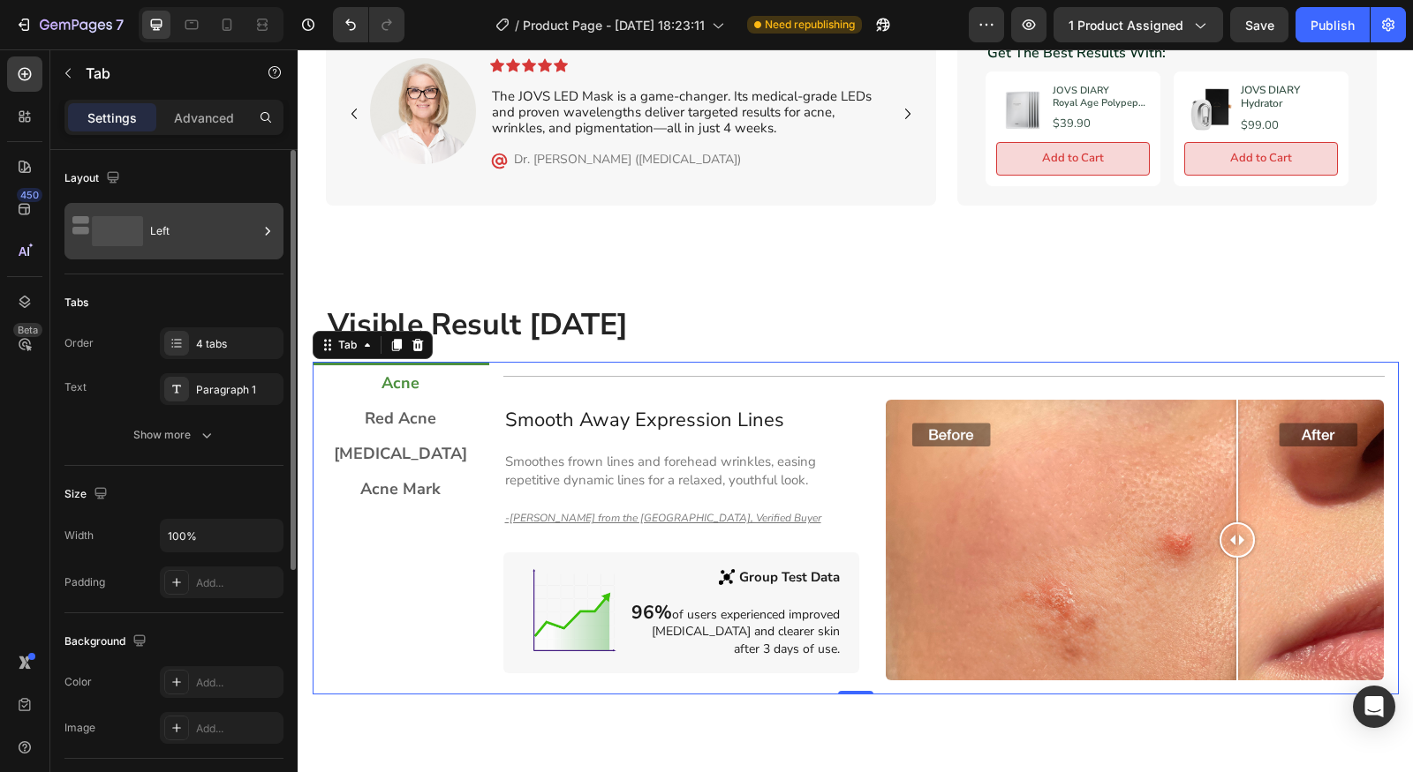
click at [215, 230] on div "Left" at bounding box center [204, 231] width 108 height 41
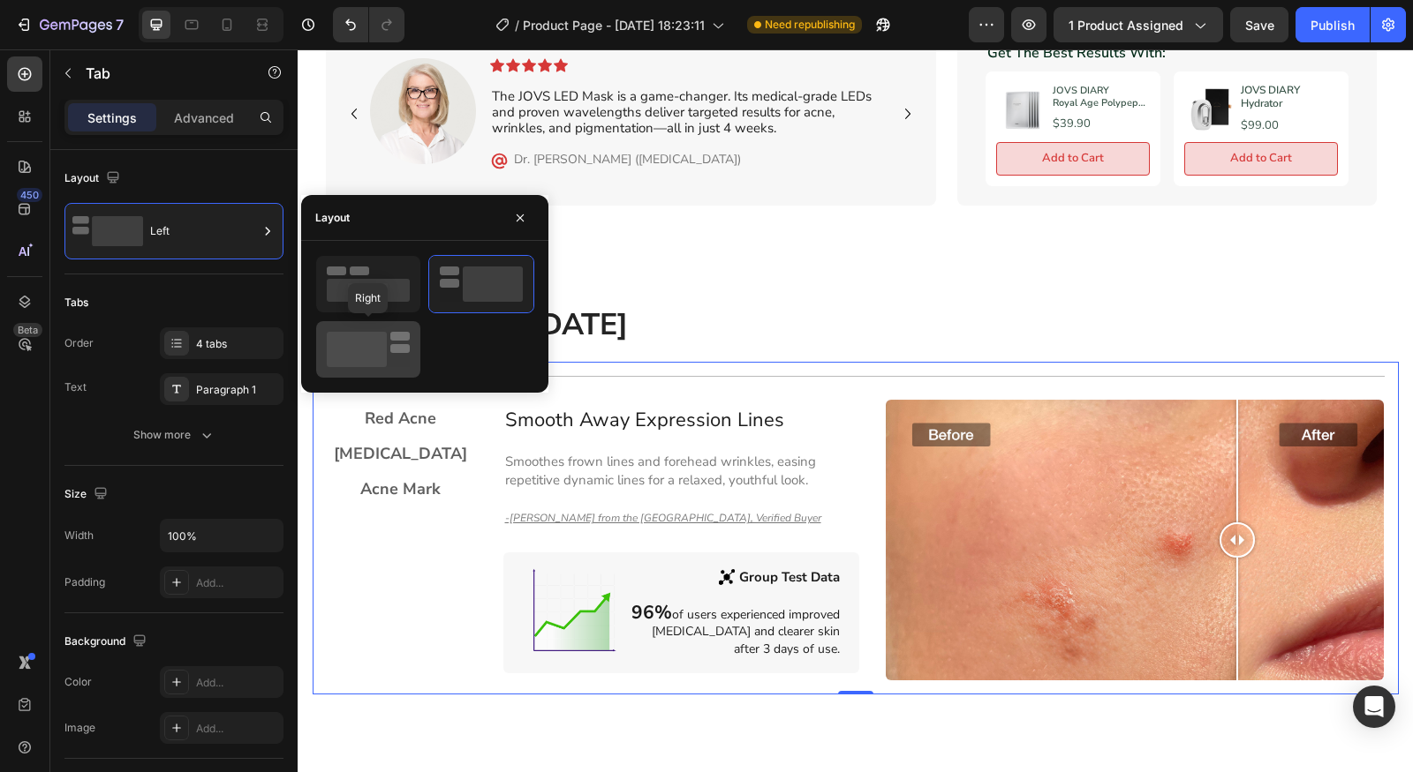
click at [350, 334] on rect at bounding box center [357, 349] width 60 height 35
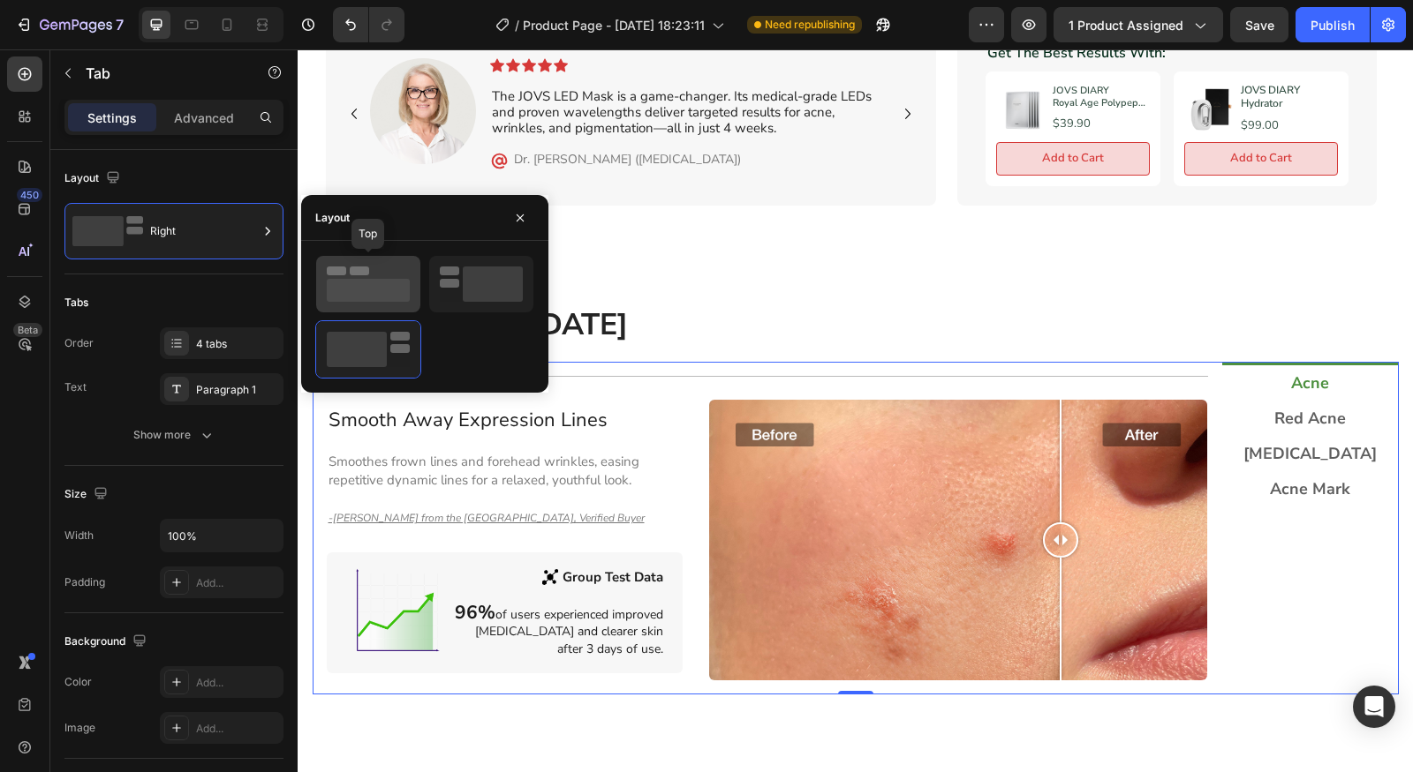
click at [335, 277] on icon at bounding box center [368, 284] width 83 height 35
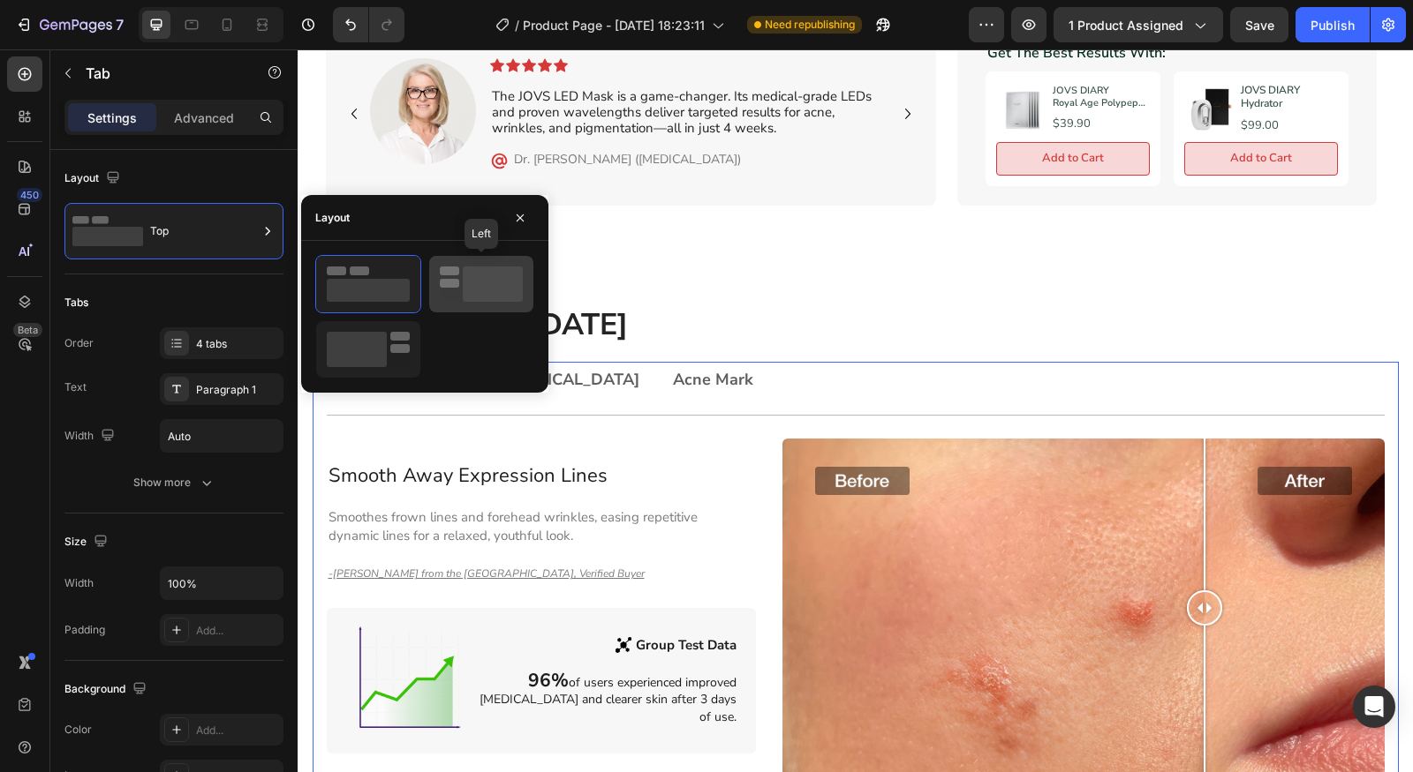
click at [473, 275] on rect at bounding box center [493, 284] width 60 height 35
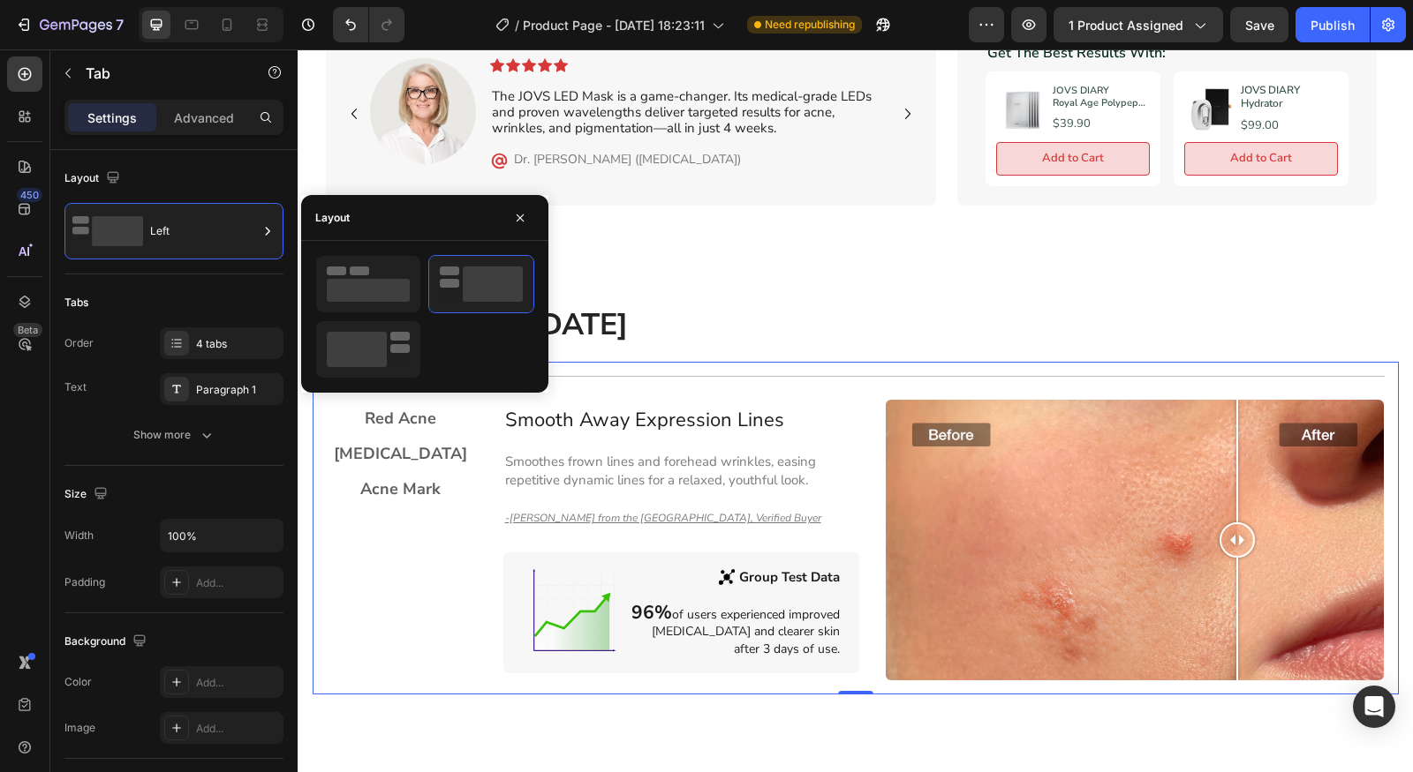
click at [310, 293] on div at bounding box center [424, 317] width 247 height 124
click at [150, 306] on div "Tabs" at bounding box center [173, 303] width 219 height 28
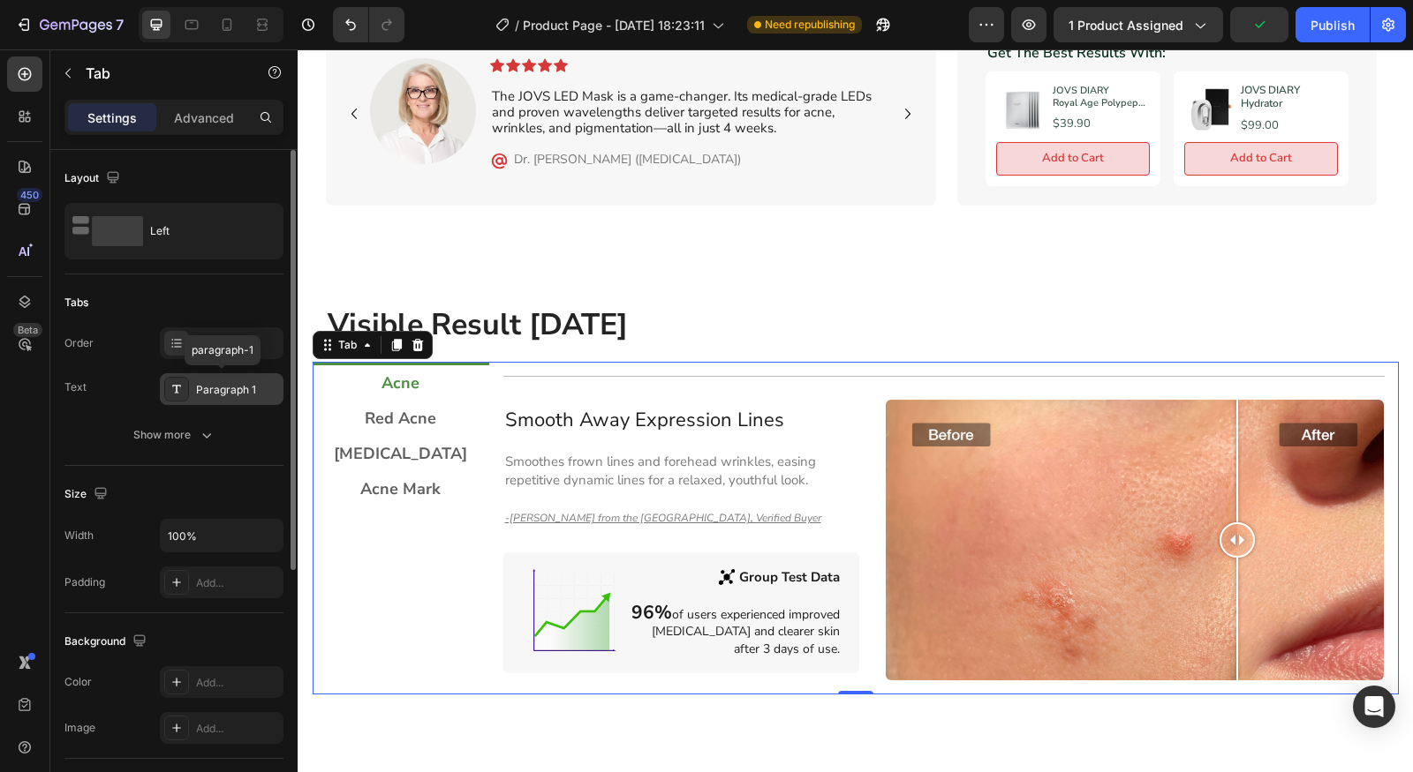
click at [207, 391] on div "Paragraph 1" at bounding box center [237, 390] width 83 height 16
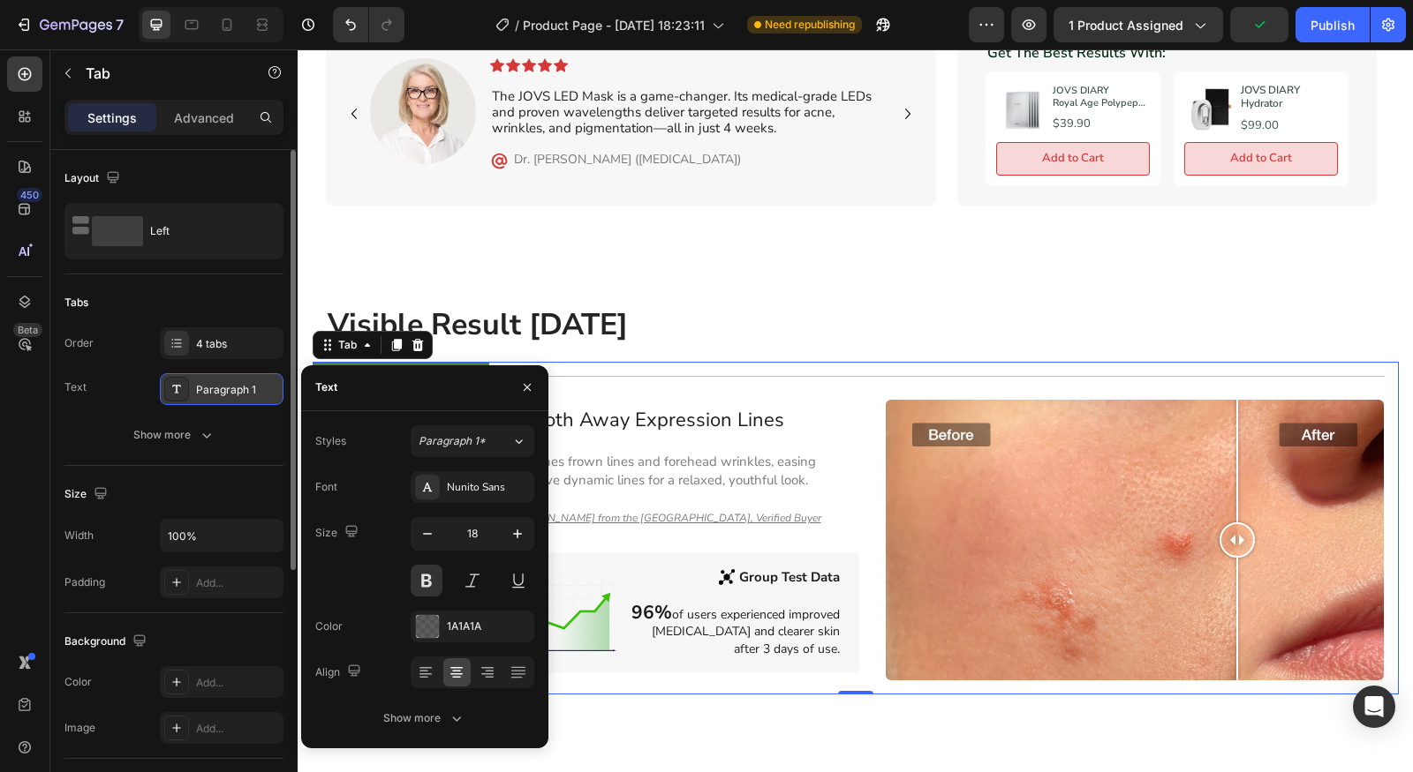
click at [207, 384] on div "Paragraph 1" at bounding box center [237, 390] width 83 height 16
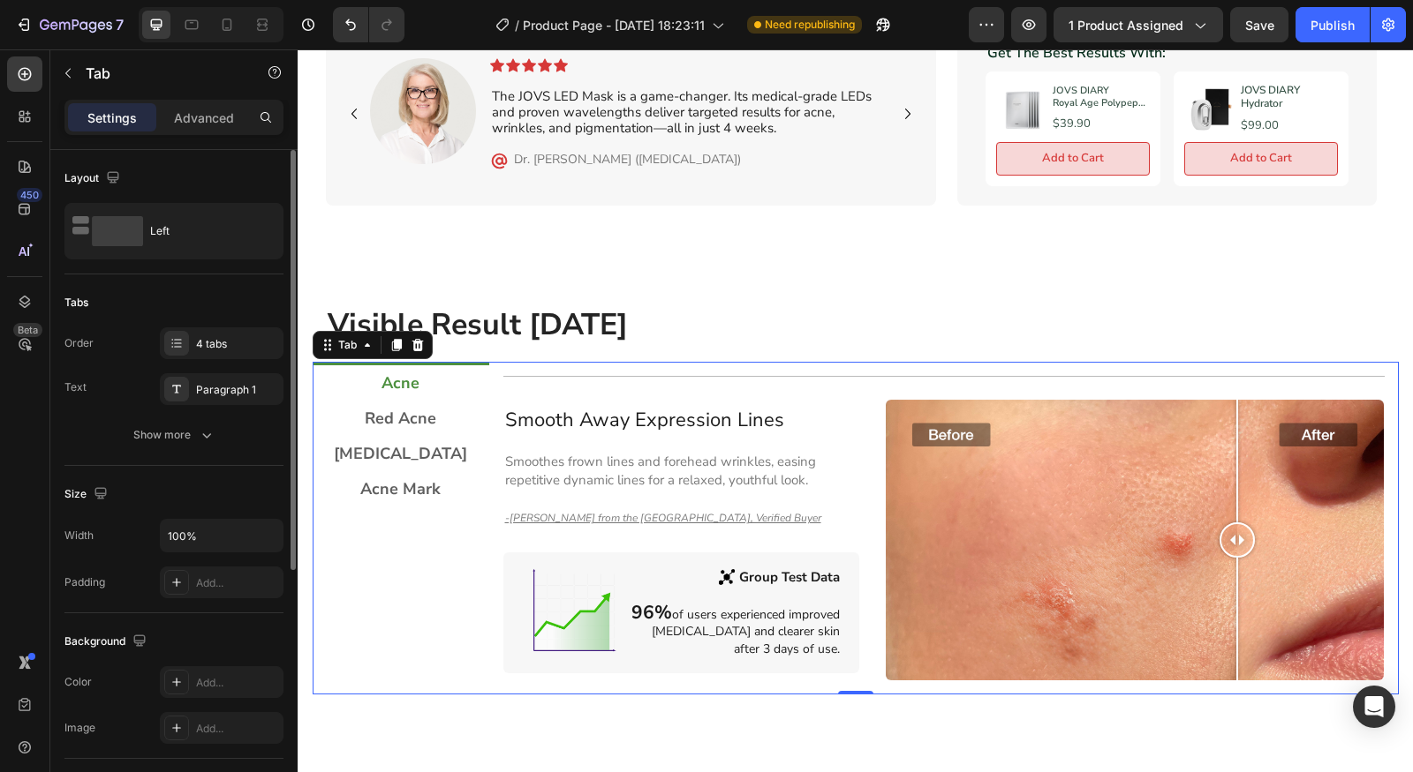
scroll to position [33, 0]
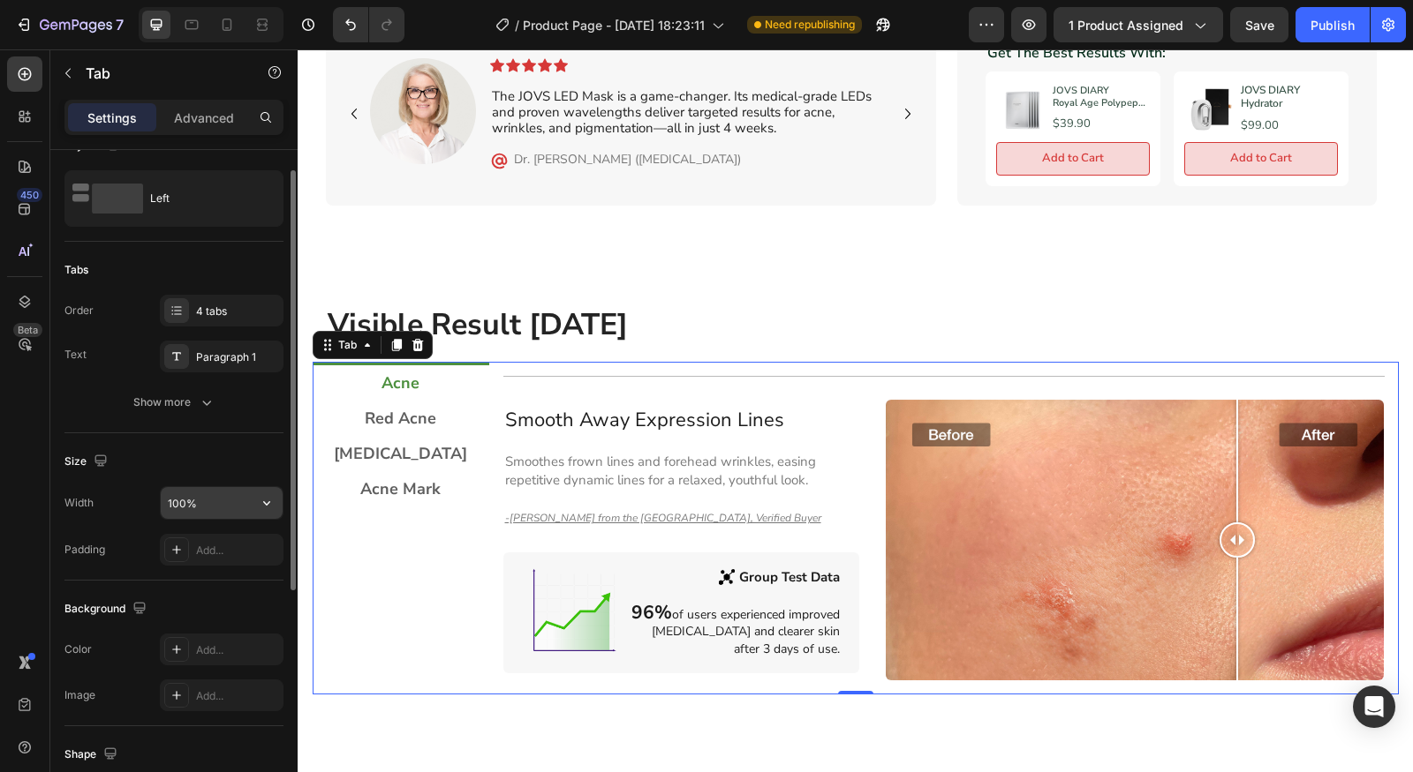
click at [230, 497] on input "100%" at bounding box center [222, 503] width 122 height 32
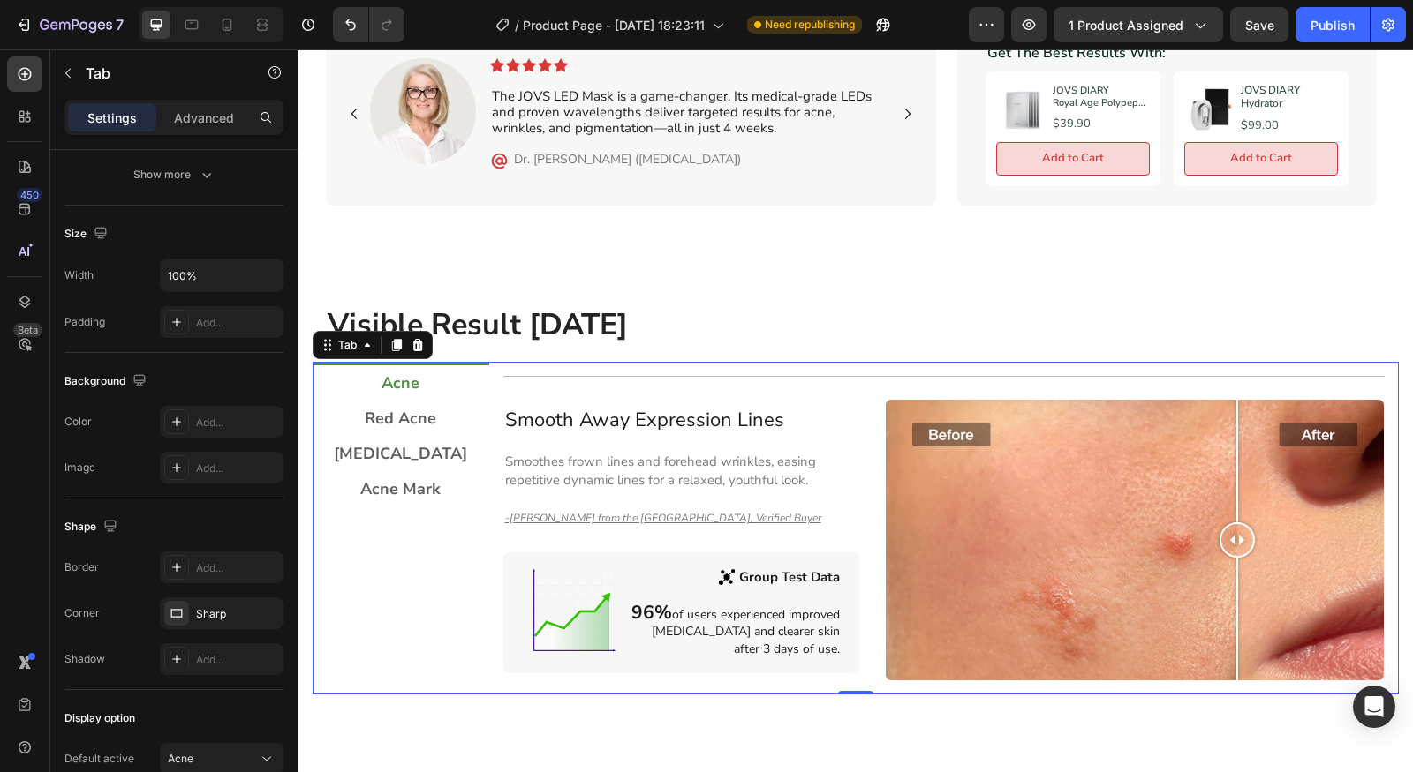
click at [357, 380] on li "Acne" at bounding box center [401, 381] width 177 height 39
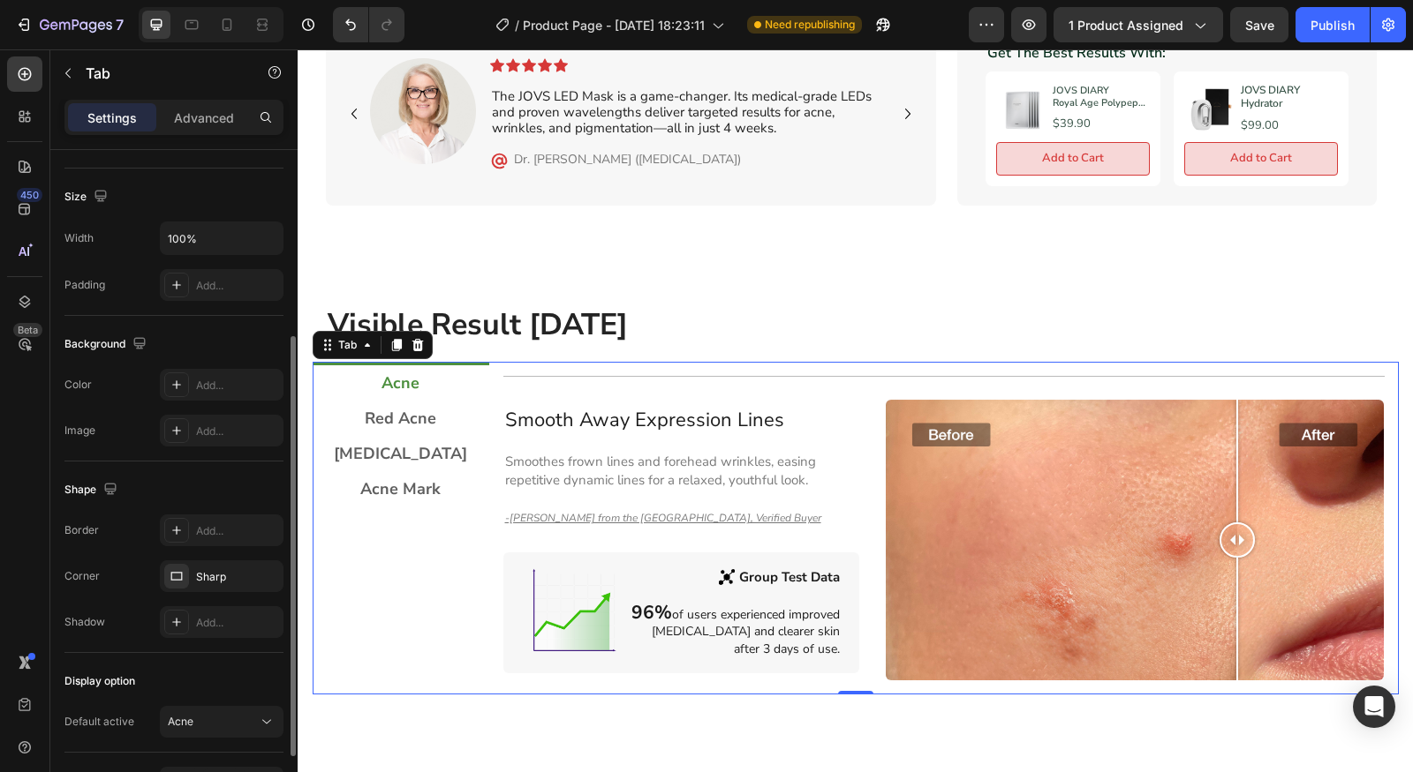
scroll to position [404, 0]
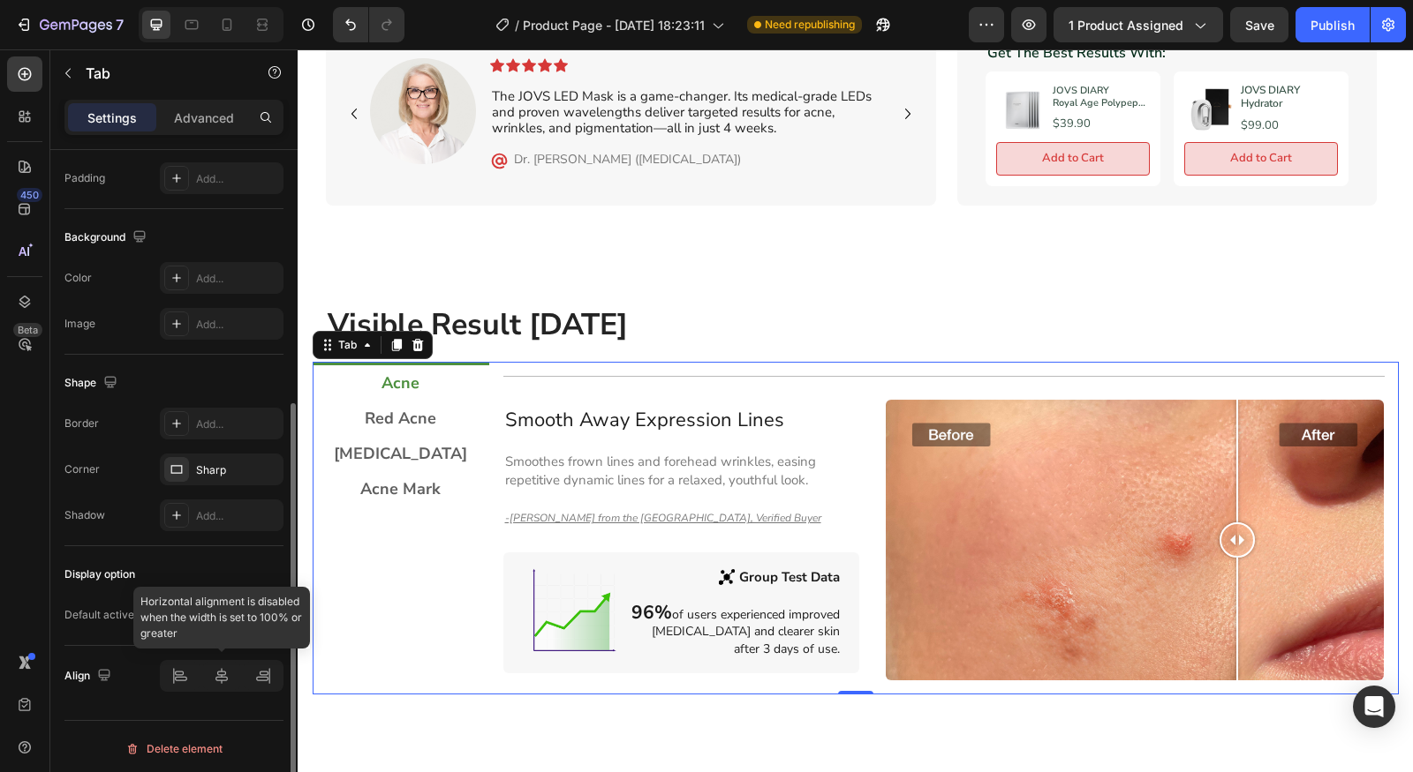
click at [186, 675] on div at bounding box center [222, 676] width 124 height 32
click at [177, 678] on div at bounding box center [222, 676] width 124 height 32
click at [191, 682] on div at bounding box center [222, 676] width 124 height 32
click at [207, 599] on button "Acne" at bounding box center [222, 615] width 124 height 32
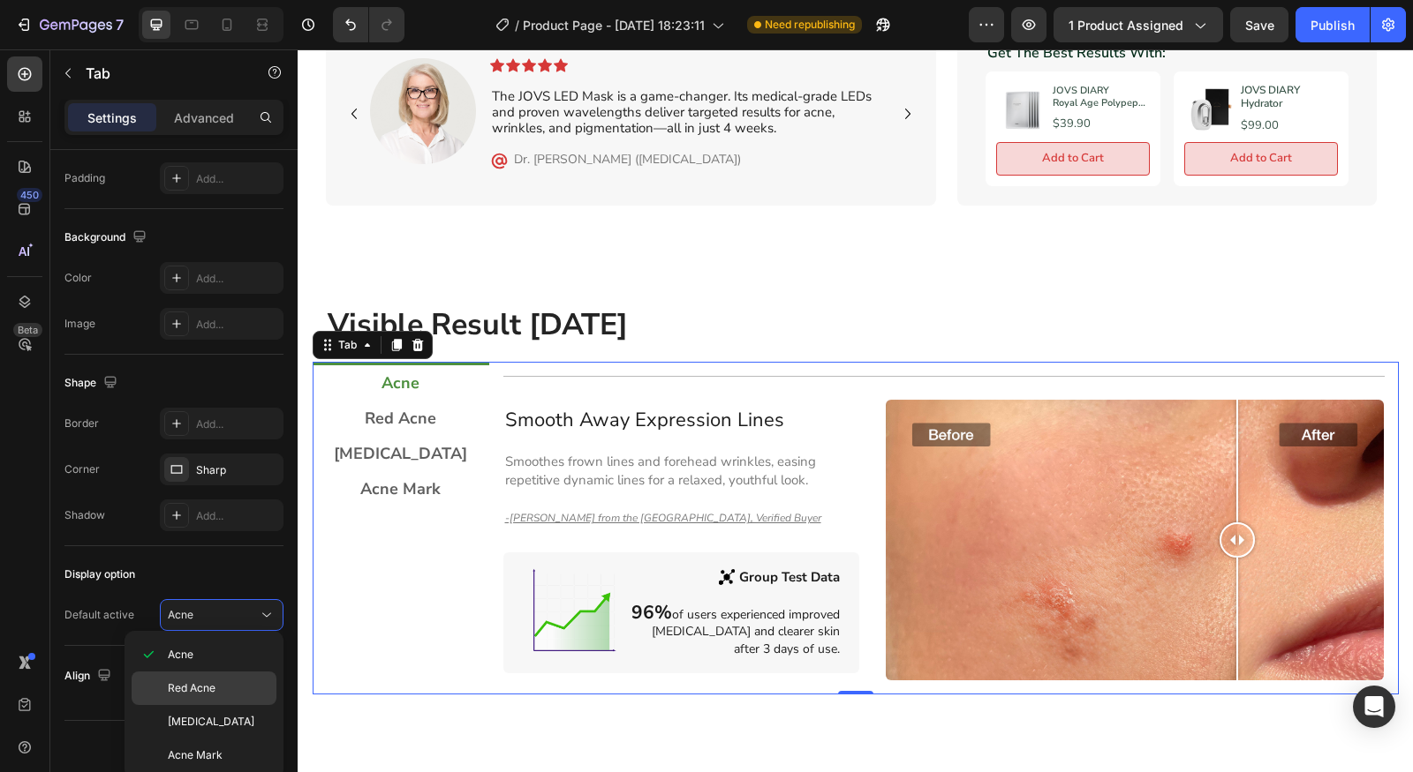
click at [209, 681] on p "Red Acne" at bounding box center [192, 689] width 48 height 16
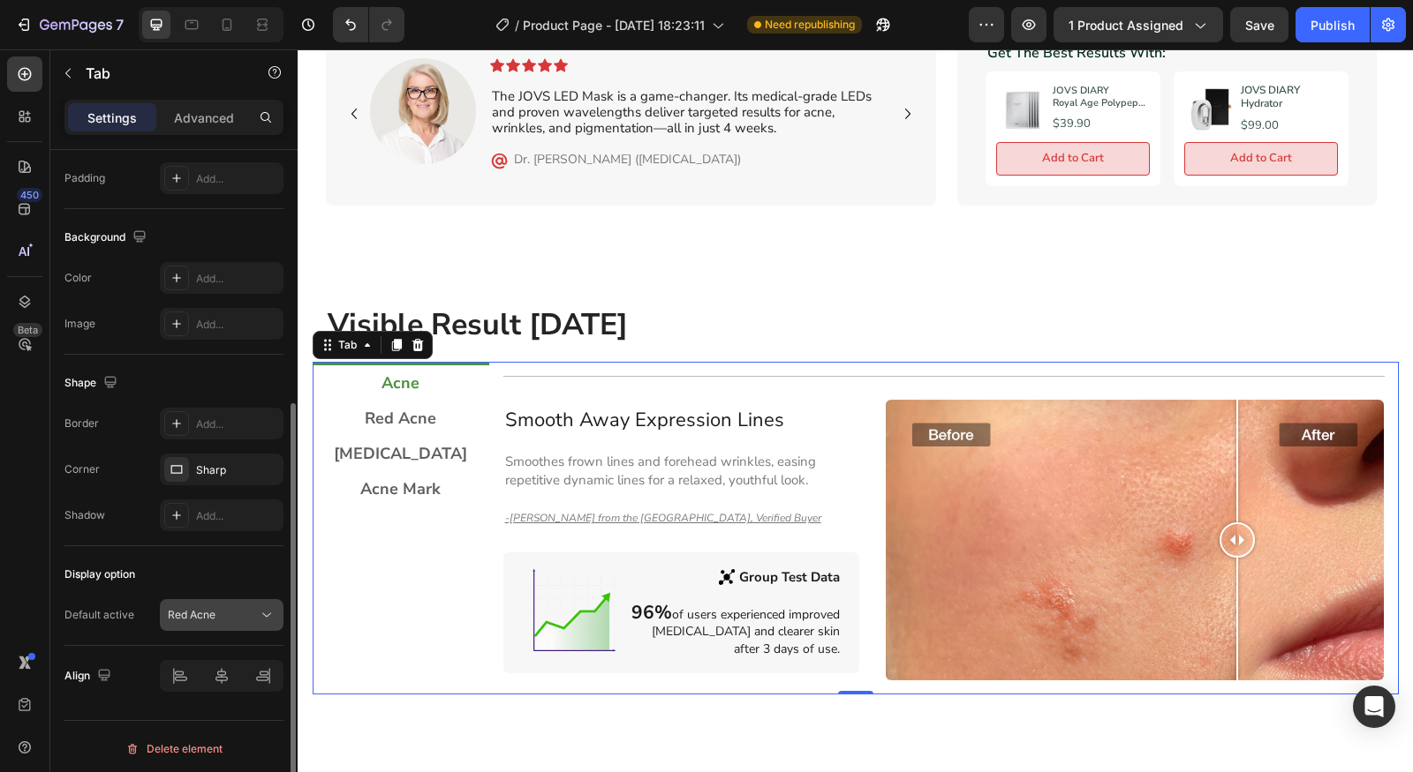
click at [240, 612] on div "Red Acne" at bounding box center [213, 615] width 90 height 16
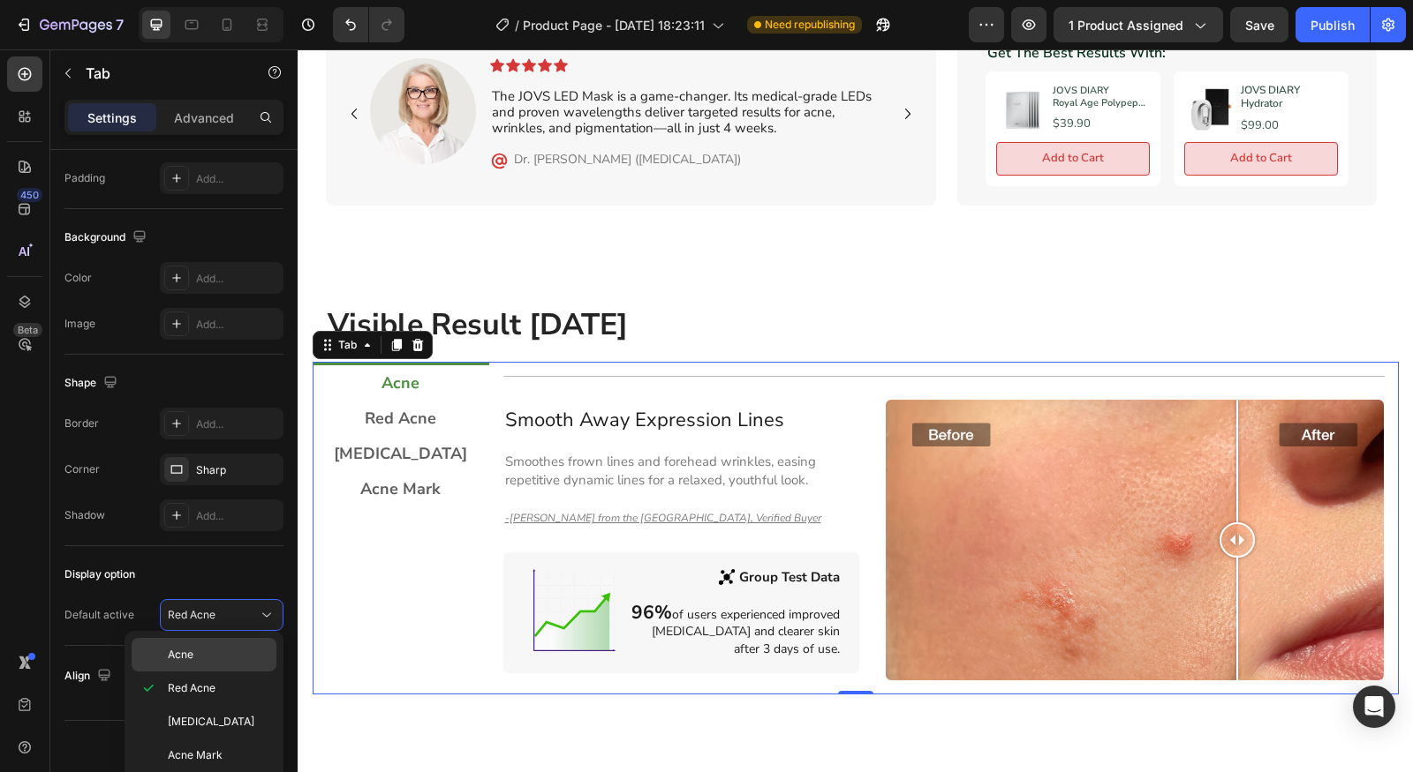
click at [193, 663] on div "Acne" at bounding box center [204, 655] width 145 height 34
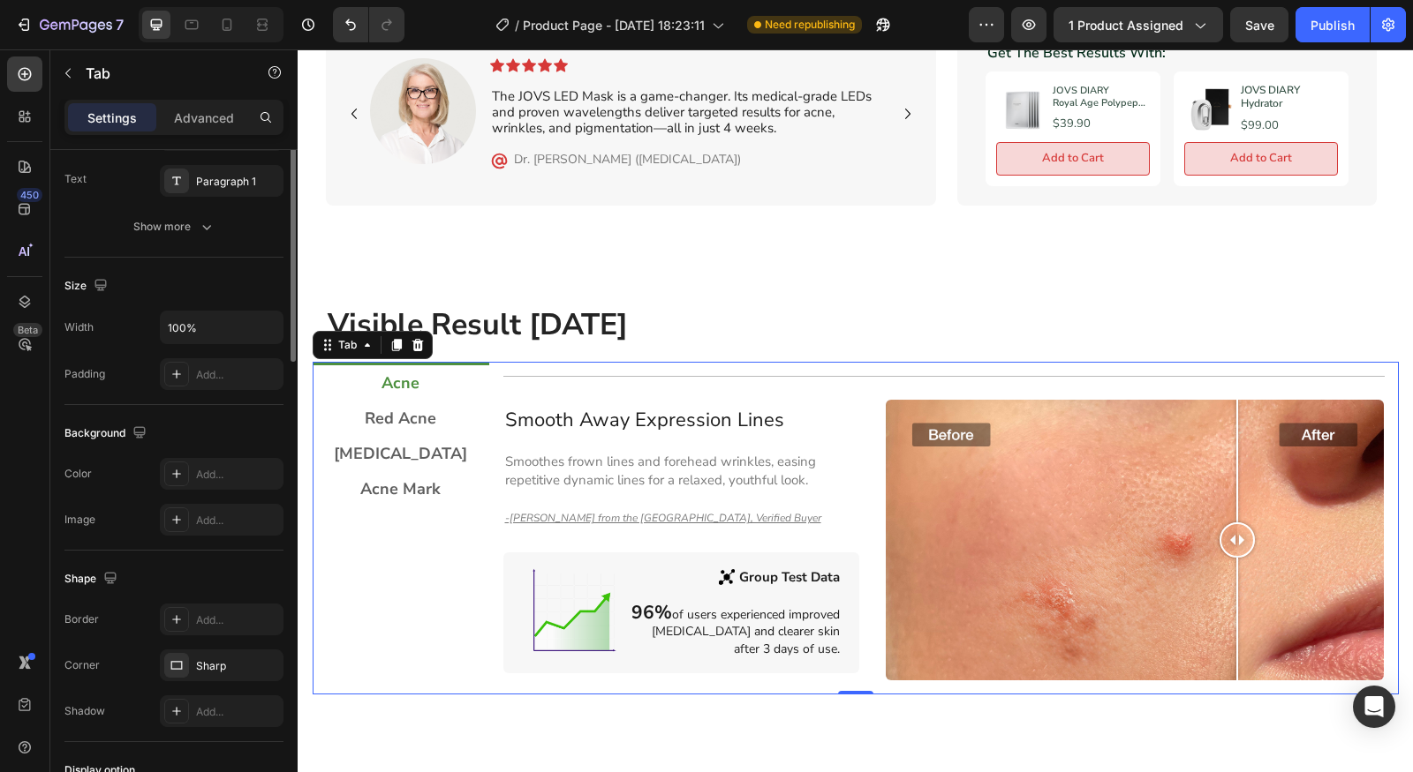
scroll to position [0, 0]
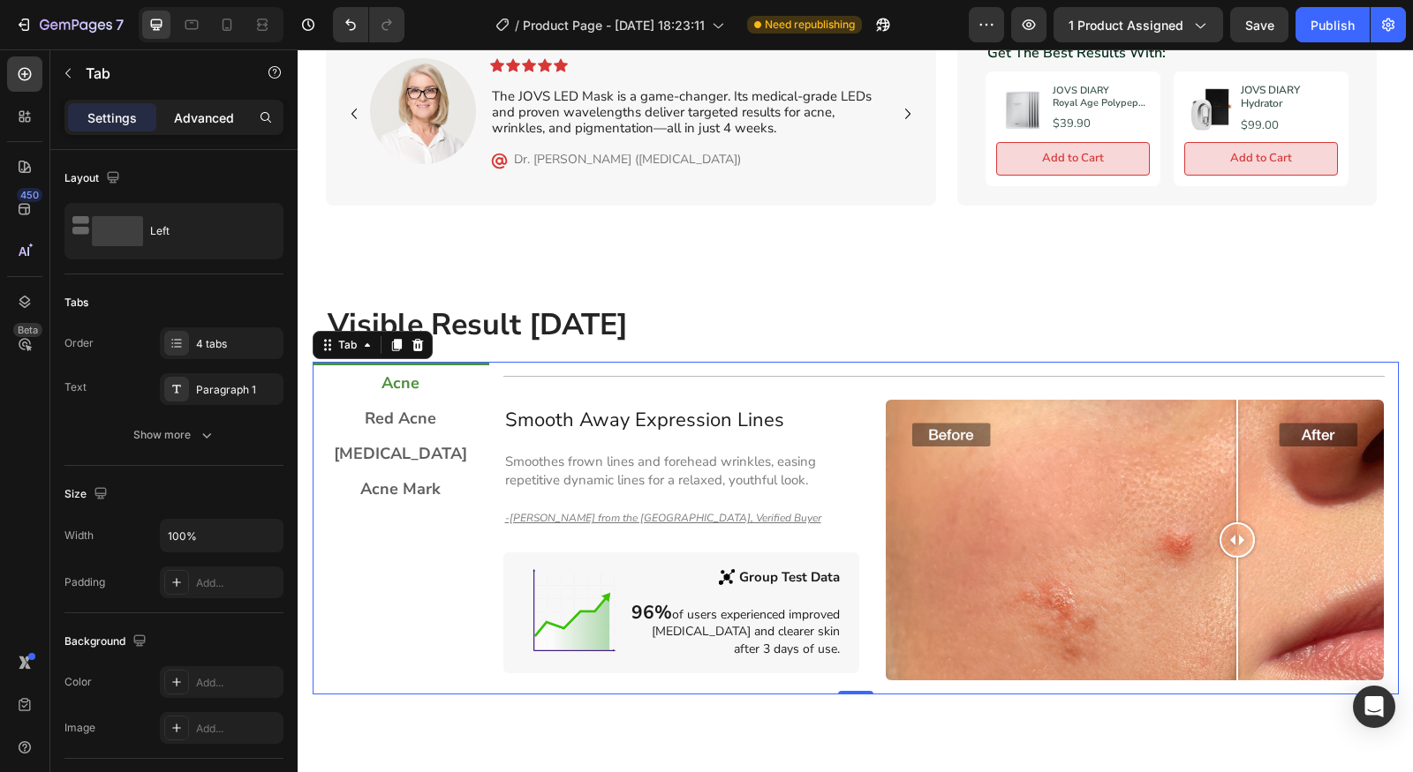
click at [210, 109] on p "Advanced" at bounding box center [204, 118] width 60 height 19
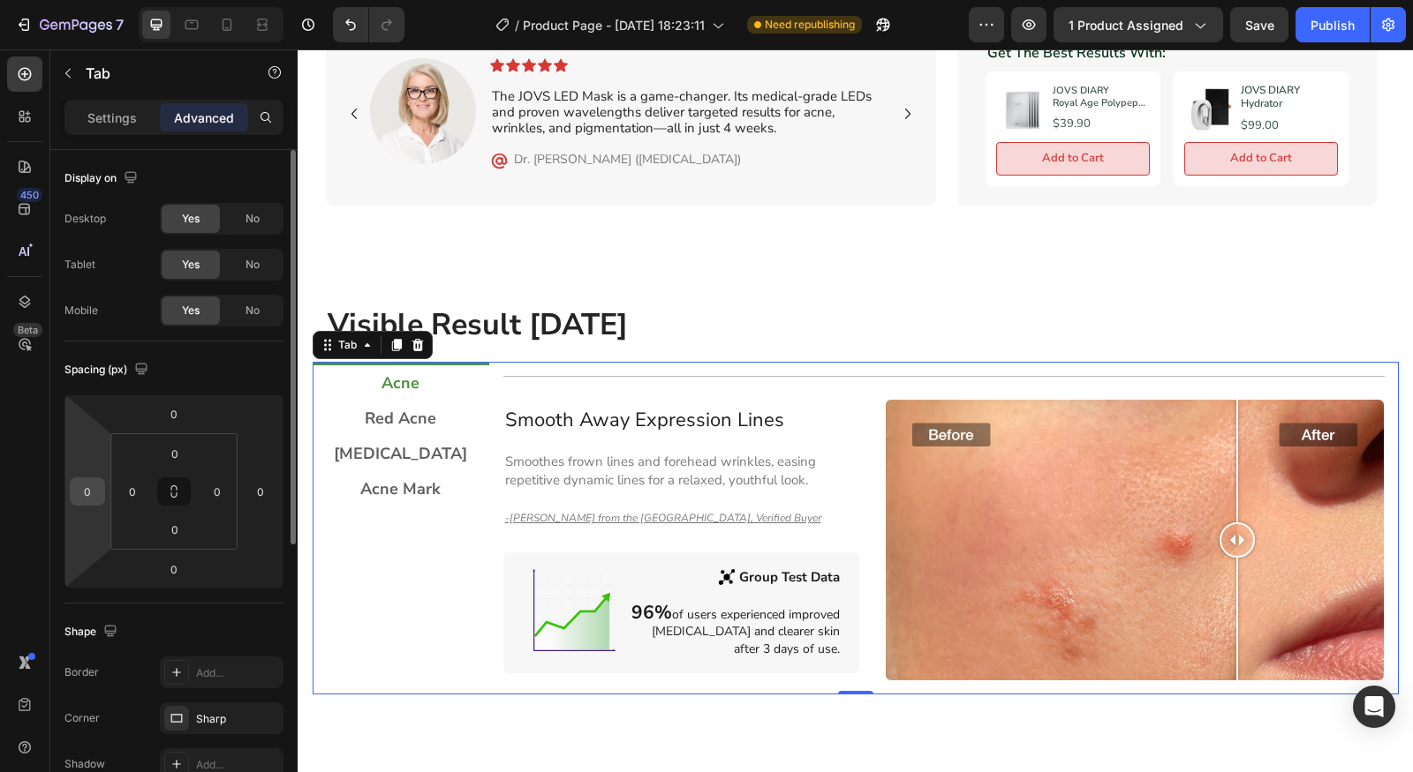
click at [102, 498] on div "0" at bounding box center [87, 492] width 35 height 28
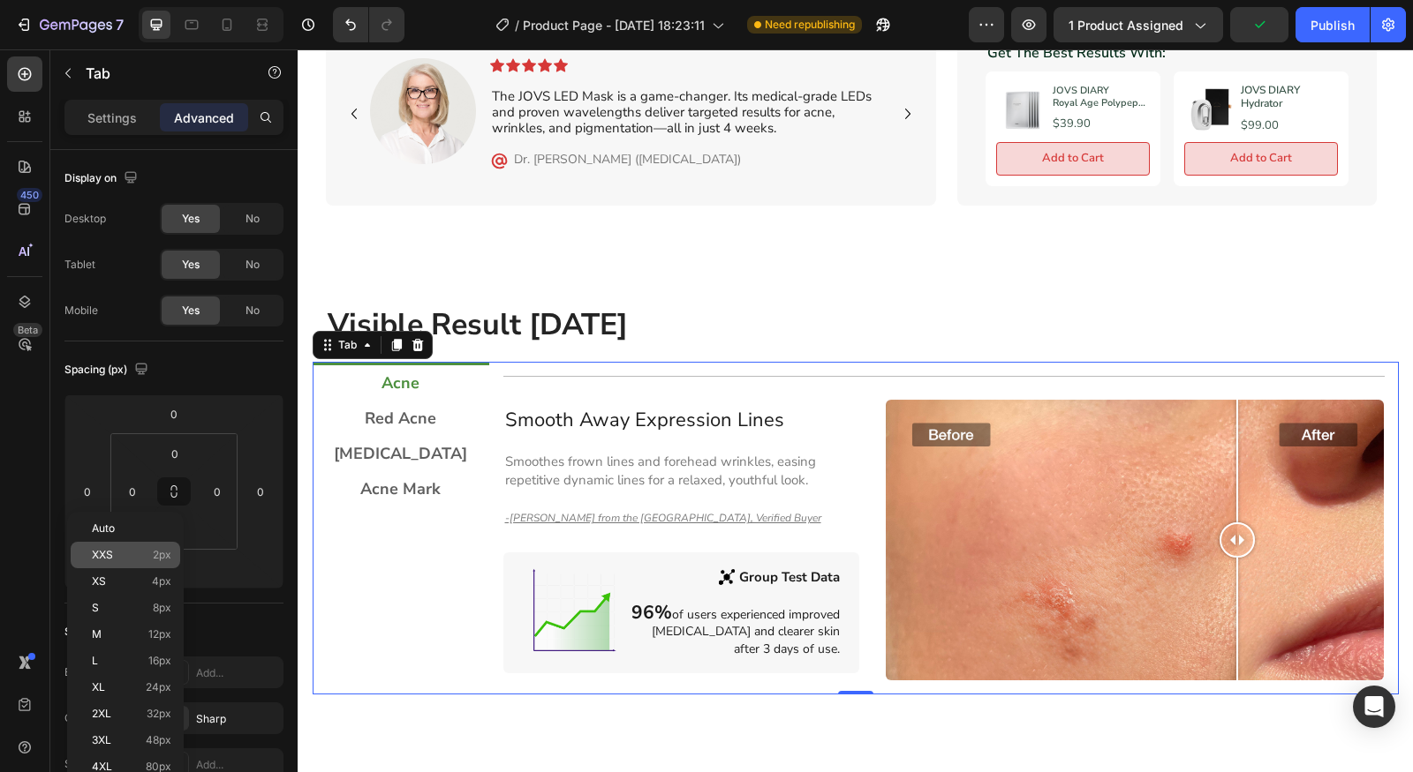
click at [108, 562] on div "XXS 2px" at bounding box center [125, 555] width 109 height 26
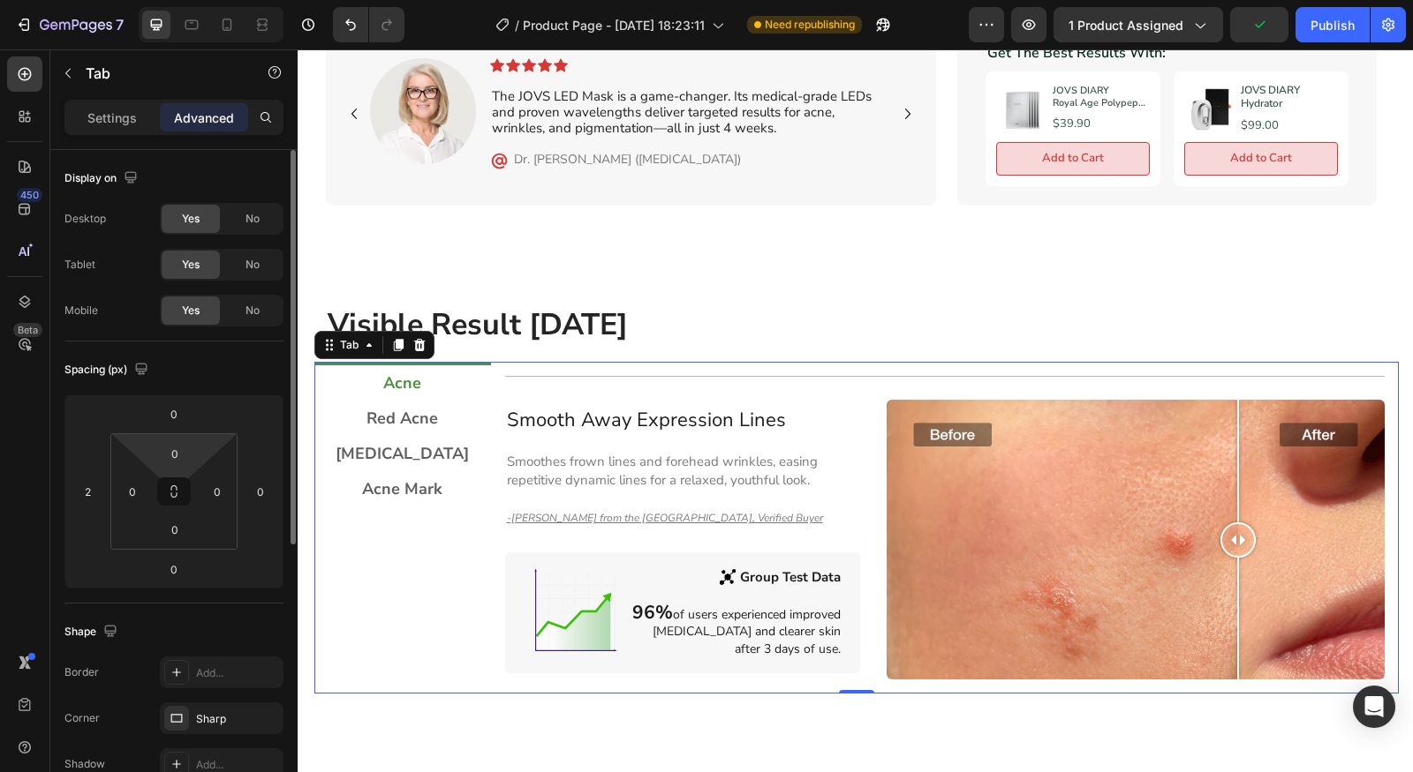
type input "0"
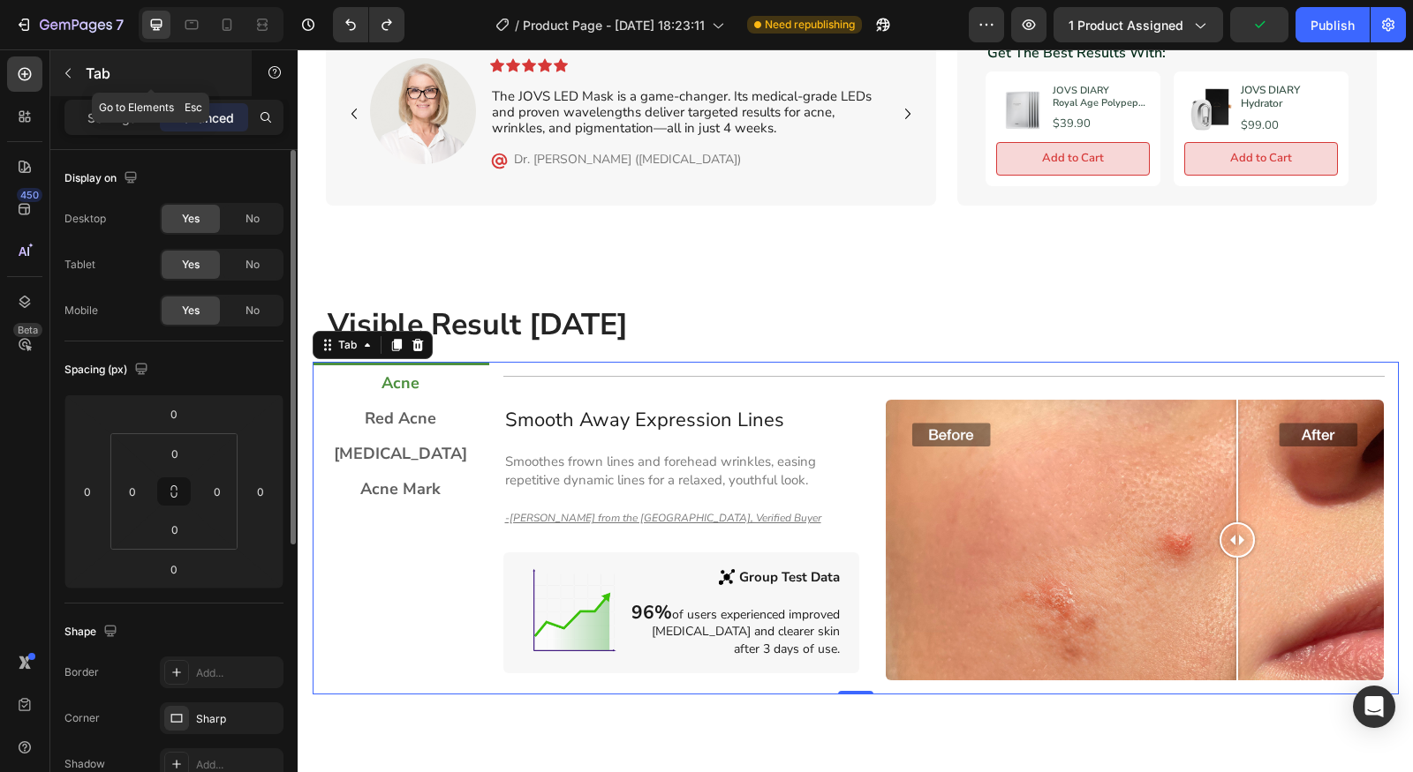
click at [80, 91] on div "Tab" at bounding box center [150, 73] width 201 height 46
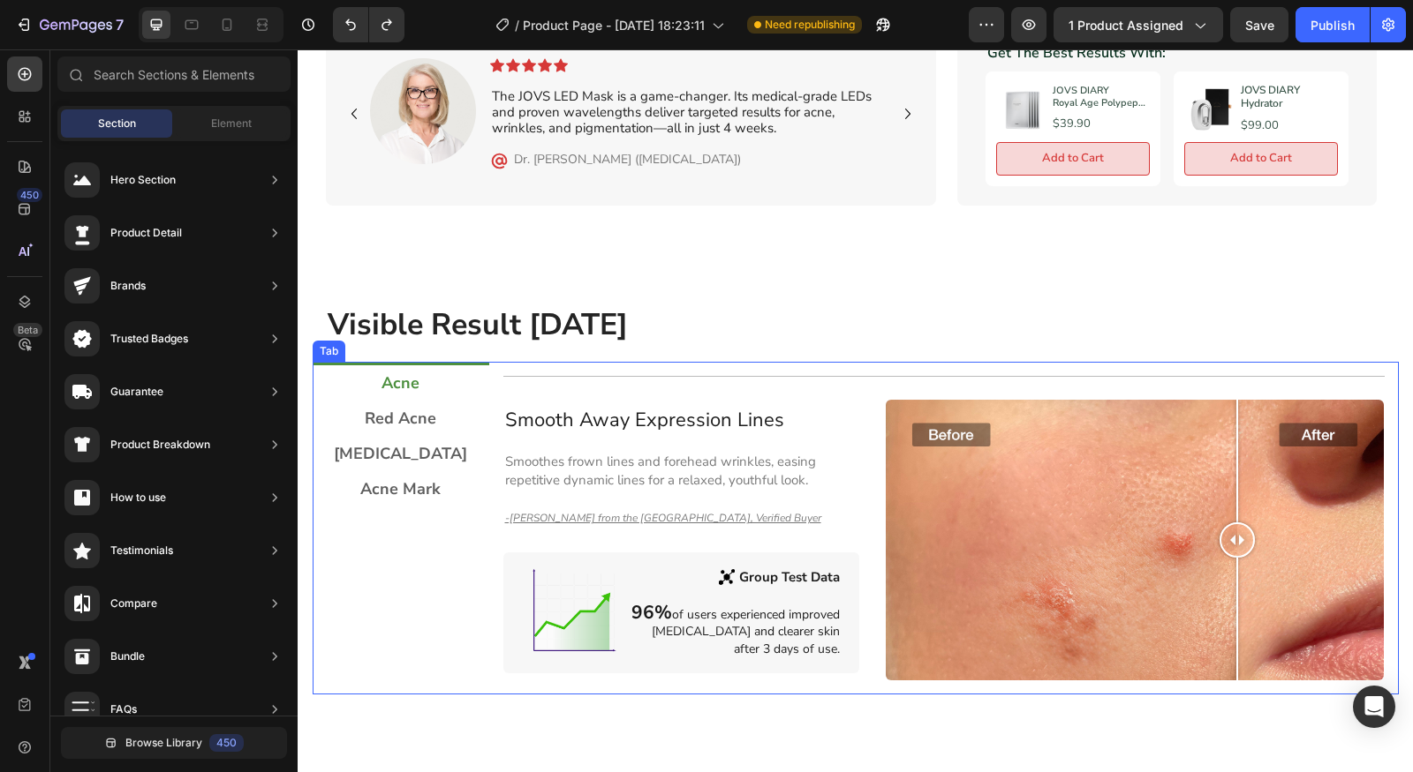
click at [420, 559] on div "Acne Red Acne [MEDICAL_DATA] Acne Mark" at bounding box center [401, 528] width 177 height 333
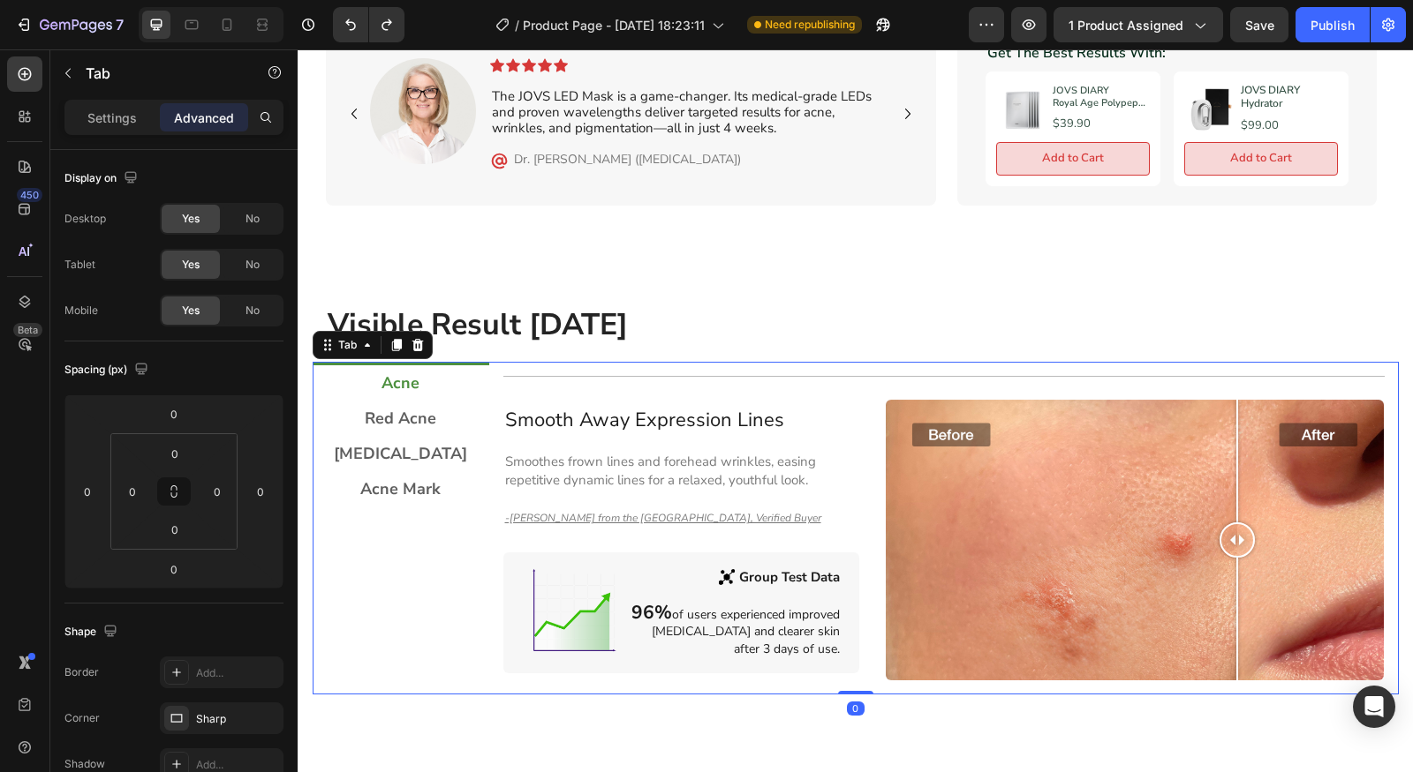
click at [97, 133] on div "Settings Advanced" at bounding box center [173, 117] width 219 height 35
click at [116, 124] on p "Settings" at bounding box center [111, 118] width 49 height 19
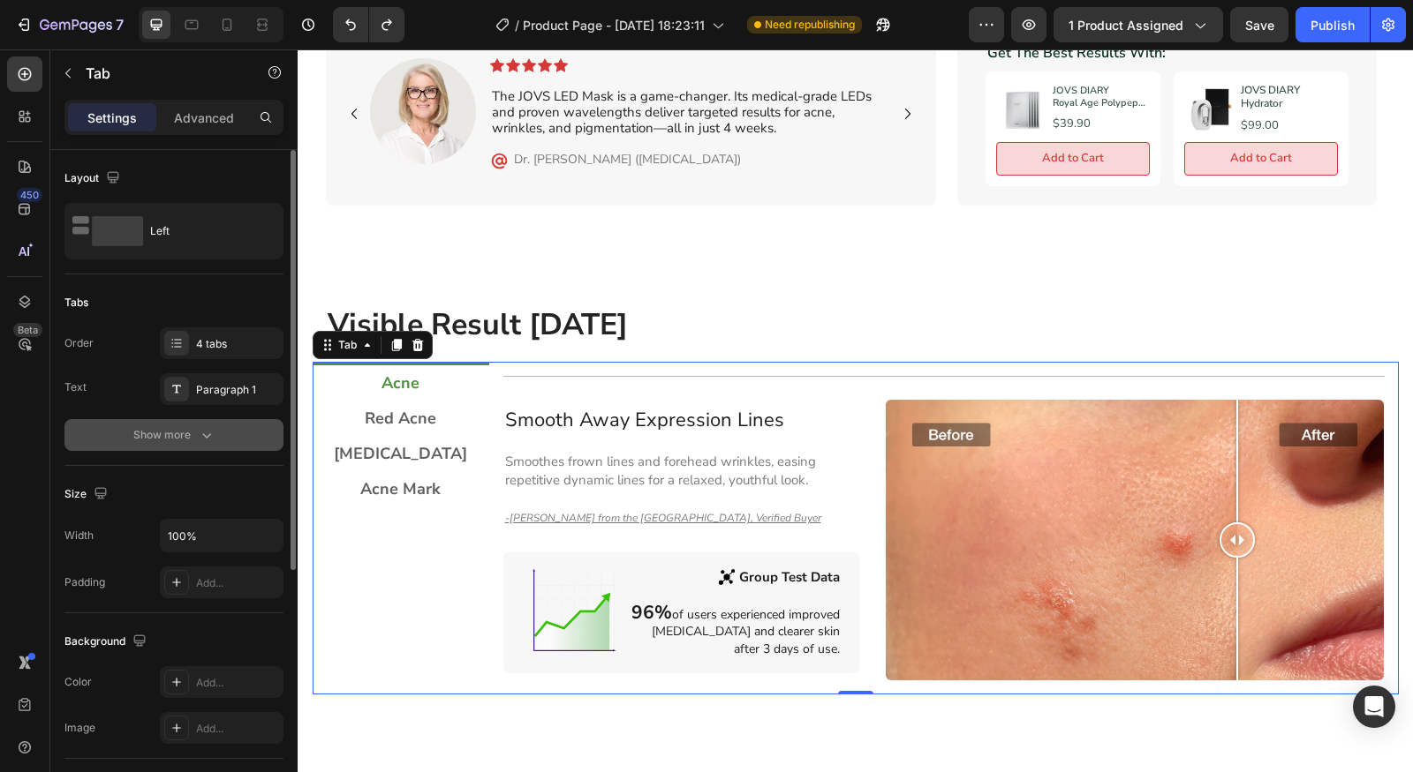
click at [162, 430] on div "Show more" at bounding box center [174, 435] width 82 height 18
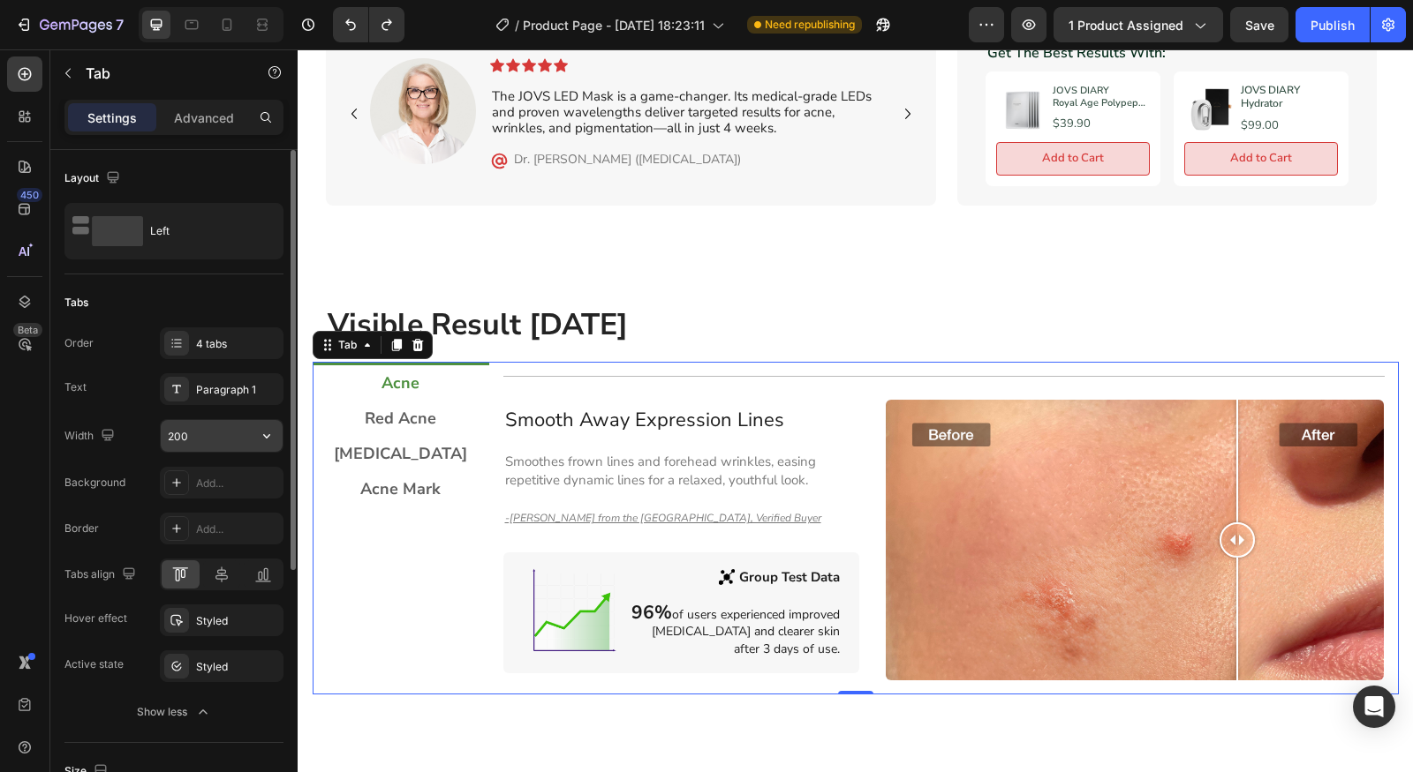
click at [226, 432] on input "200" at bounding box center [222, 436] width 122 height 32
click at [268, 441] on icon "button" at bounding box center [267, 436] width 18 height 18
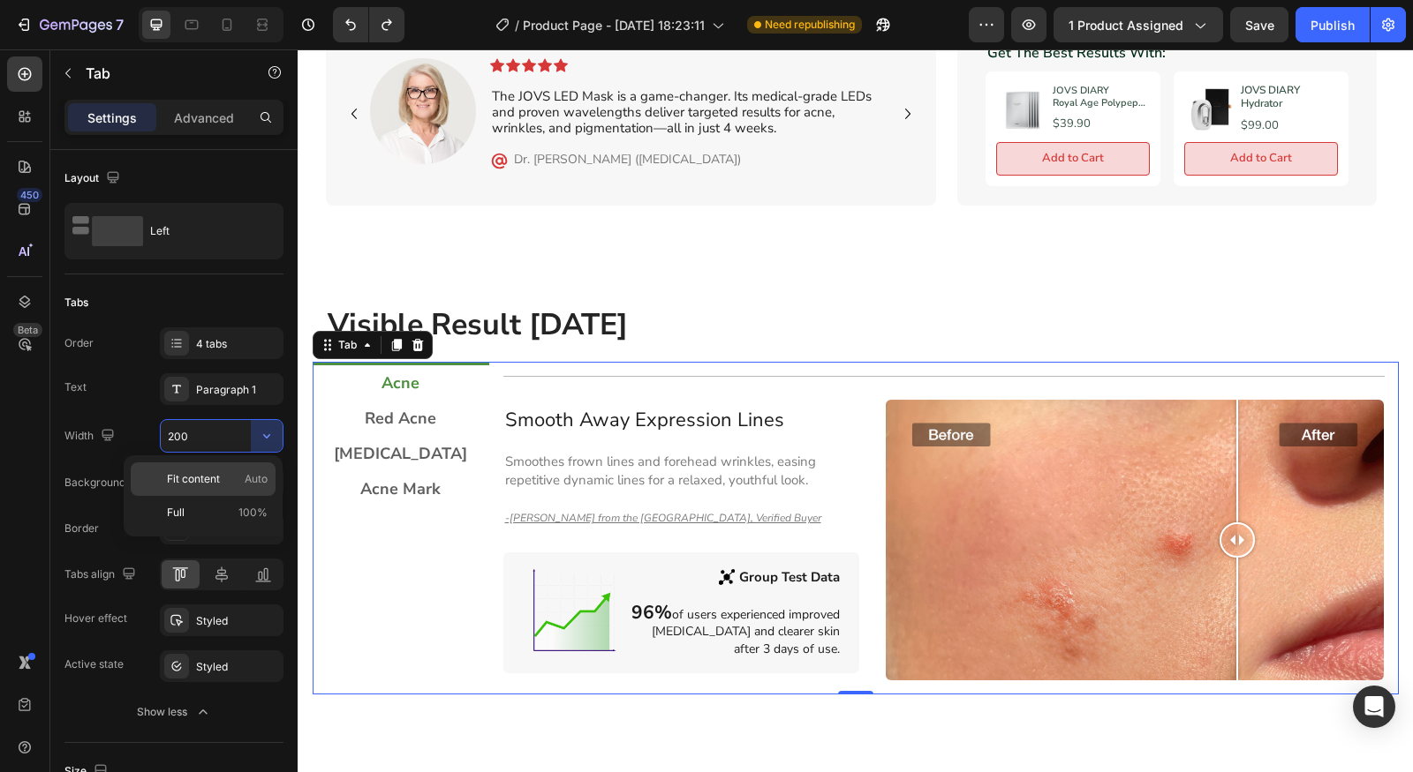
click at [224, 477] on p "Fit content Auto" at bounding box center [217, 479] width 101 height 16
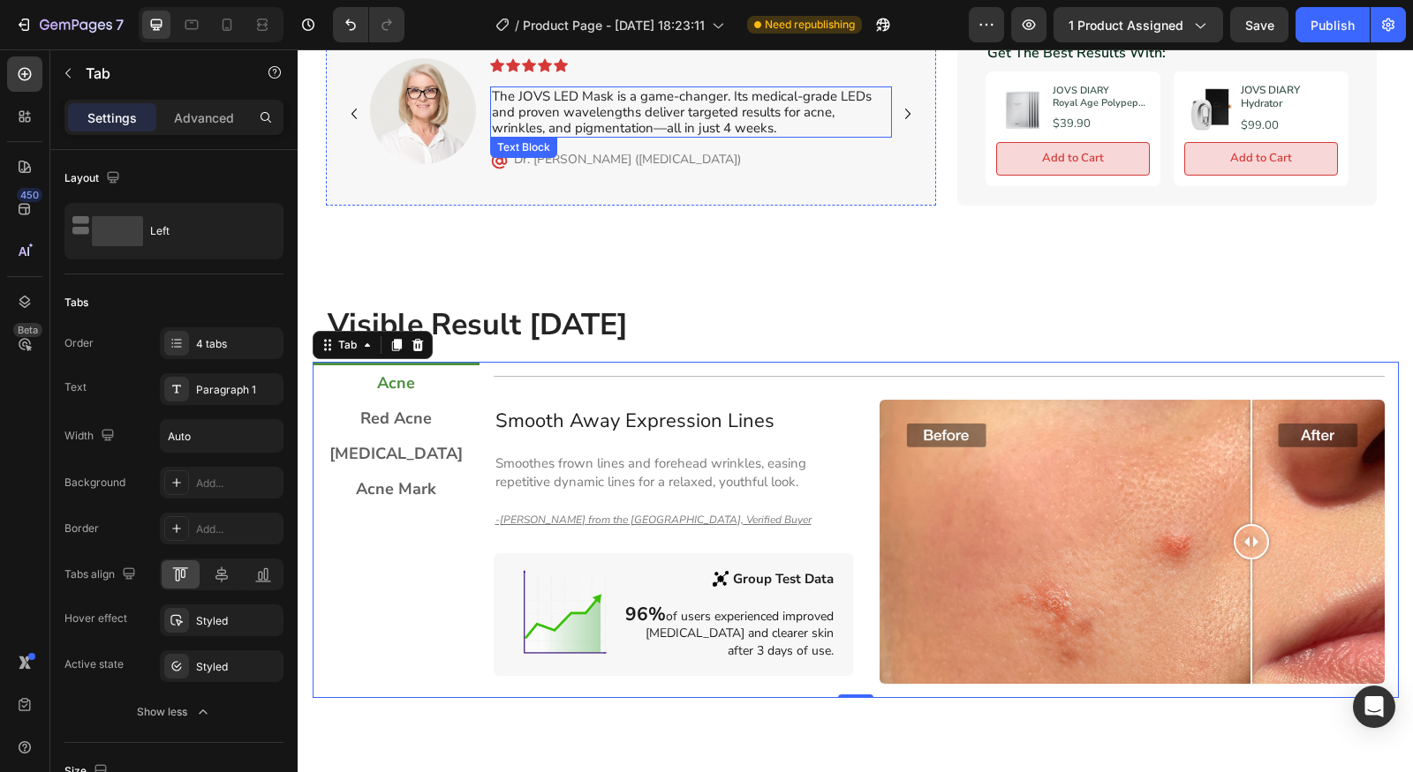
type input "200"
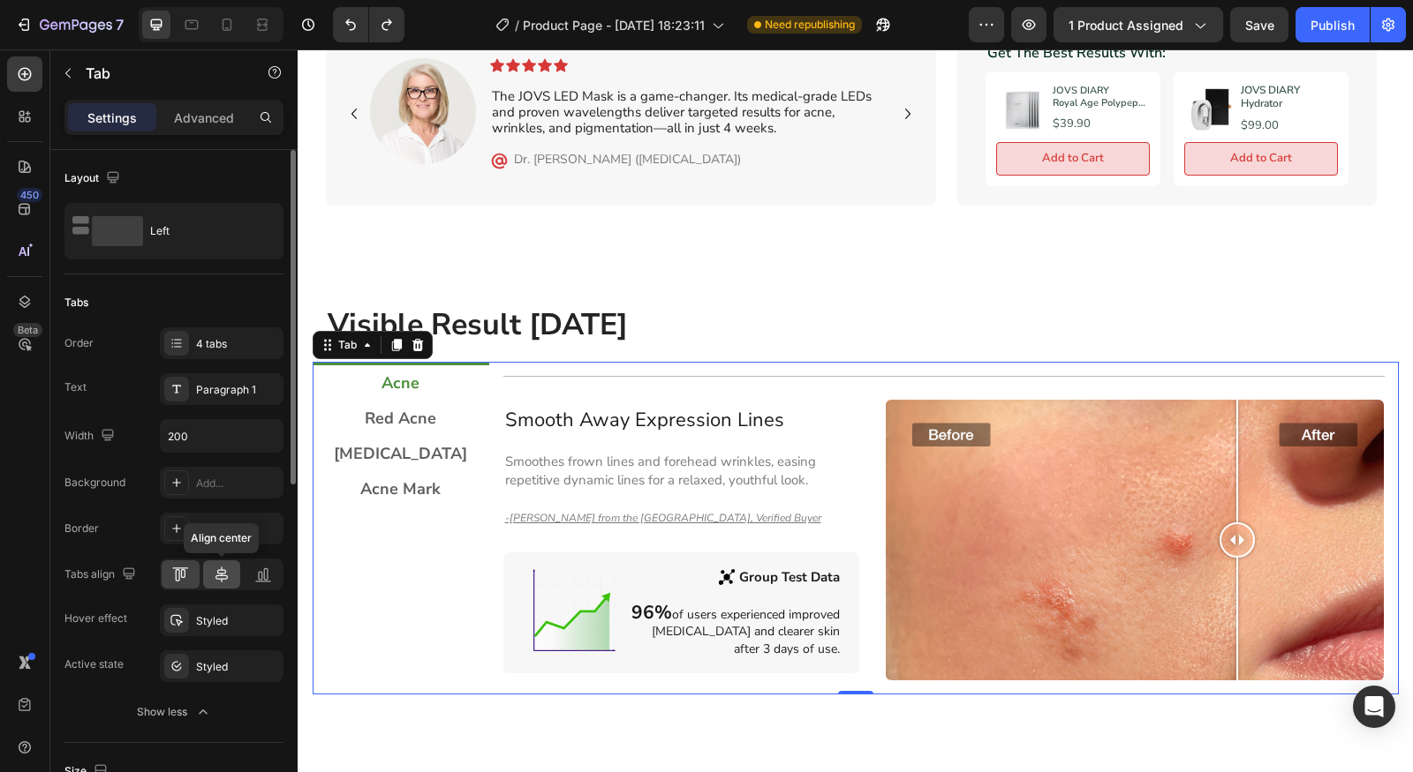
click at [226, 572] on icon at bounding box center [222, 575] width 18 height 18
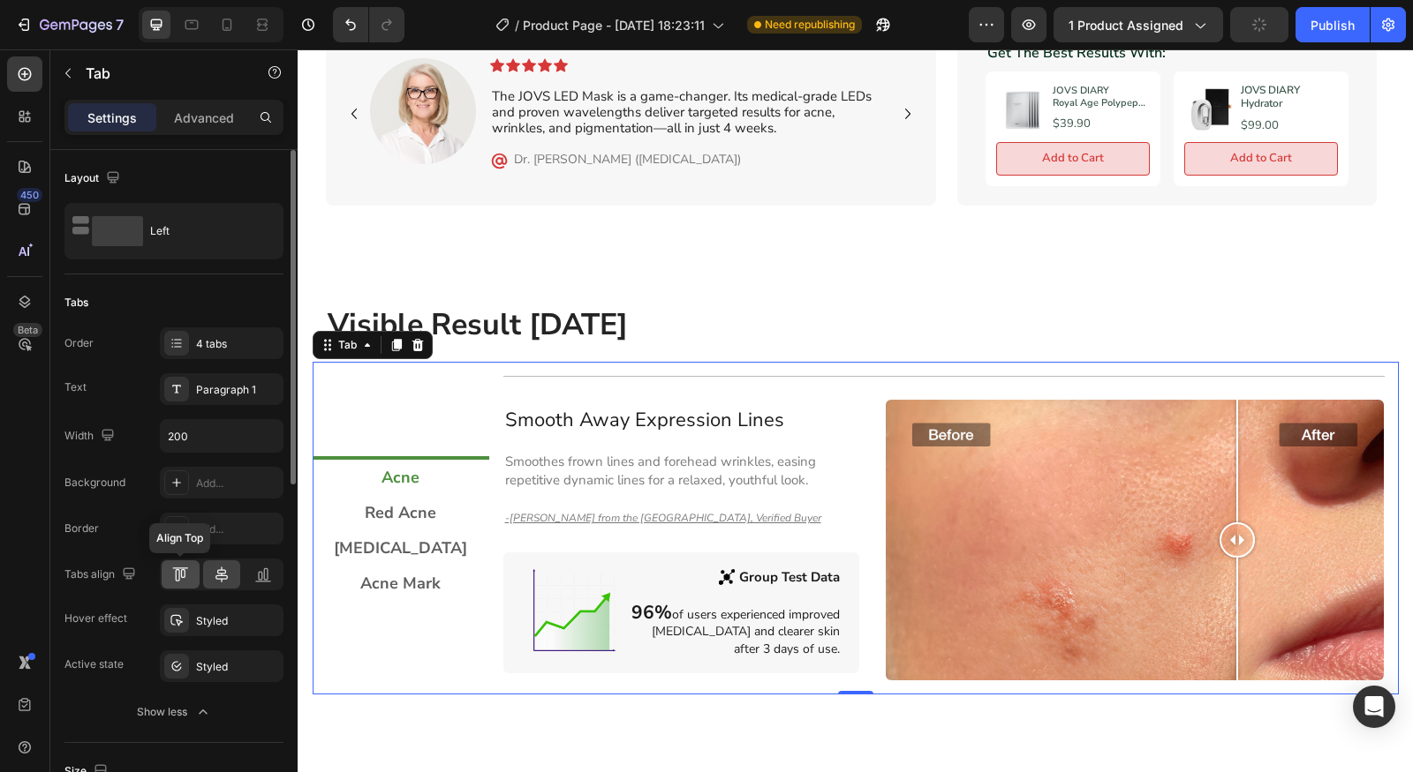
click at [197, 581] on div at bounding box center [181, 575] width 38 height 28
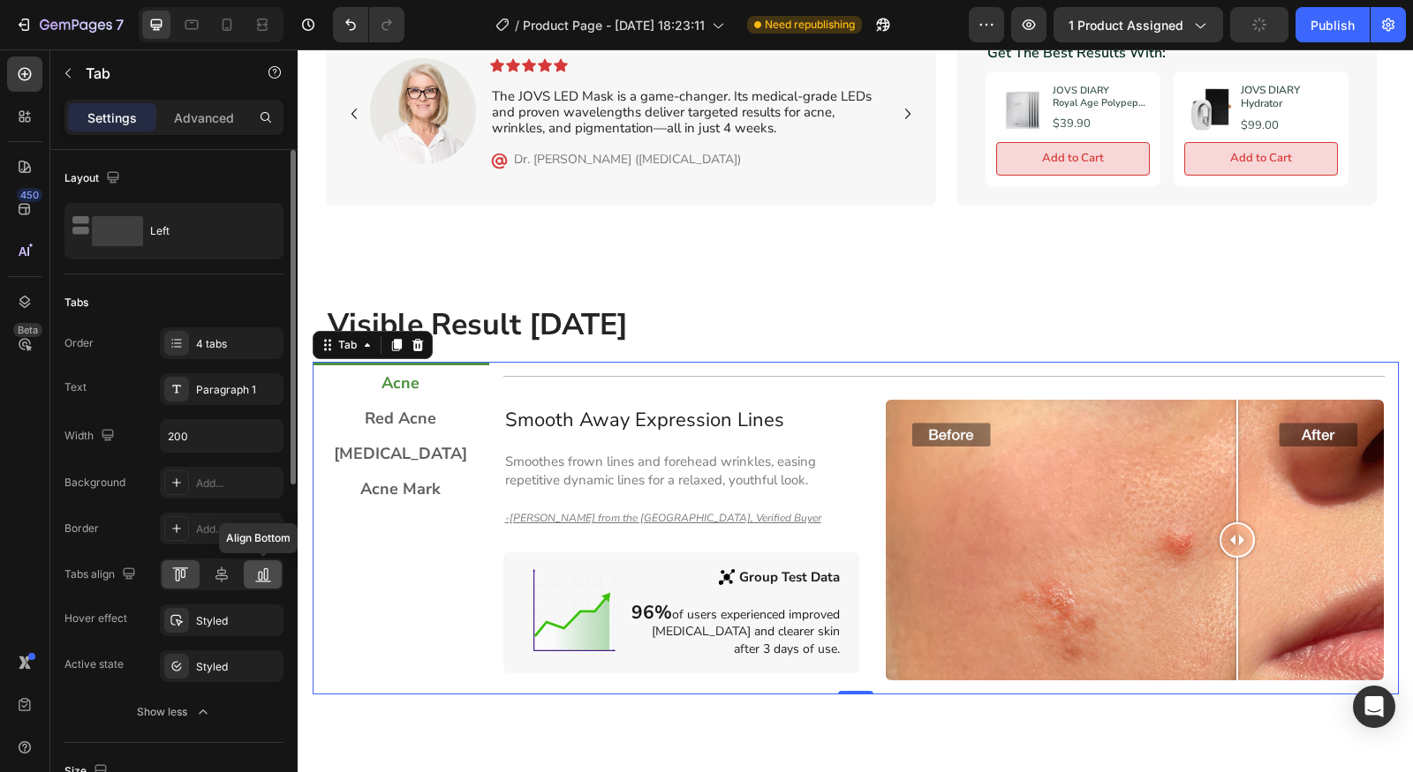
click at [277, 581] on div at bounding box center [263, 575] width 38 height 28
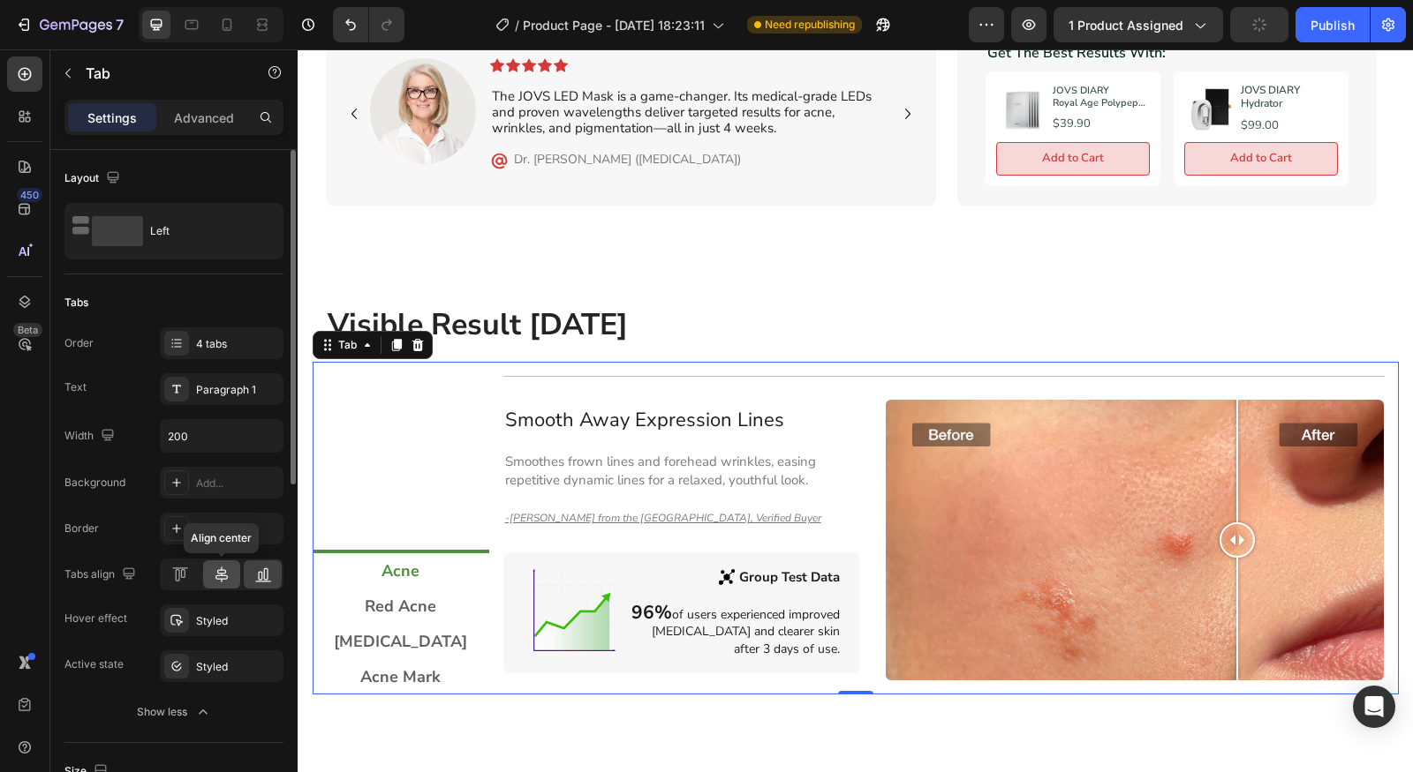
click at [223, 581] on icon at bounding box center [222, 575] width 18 height 18
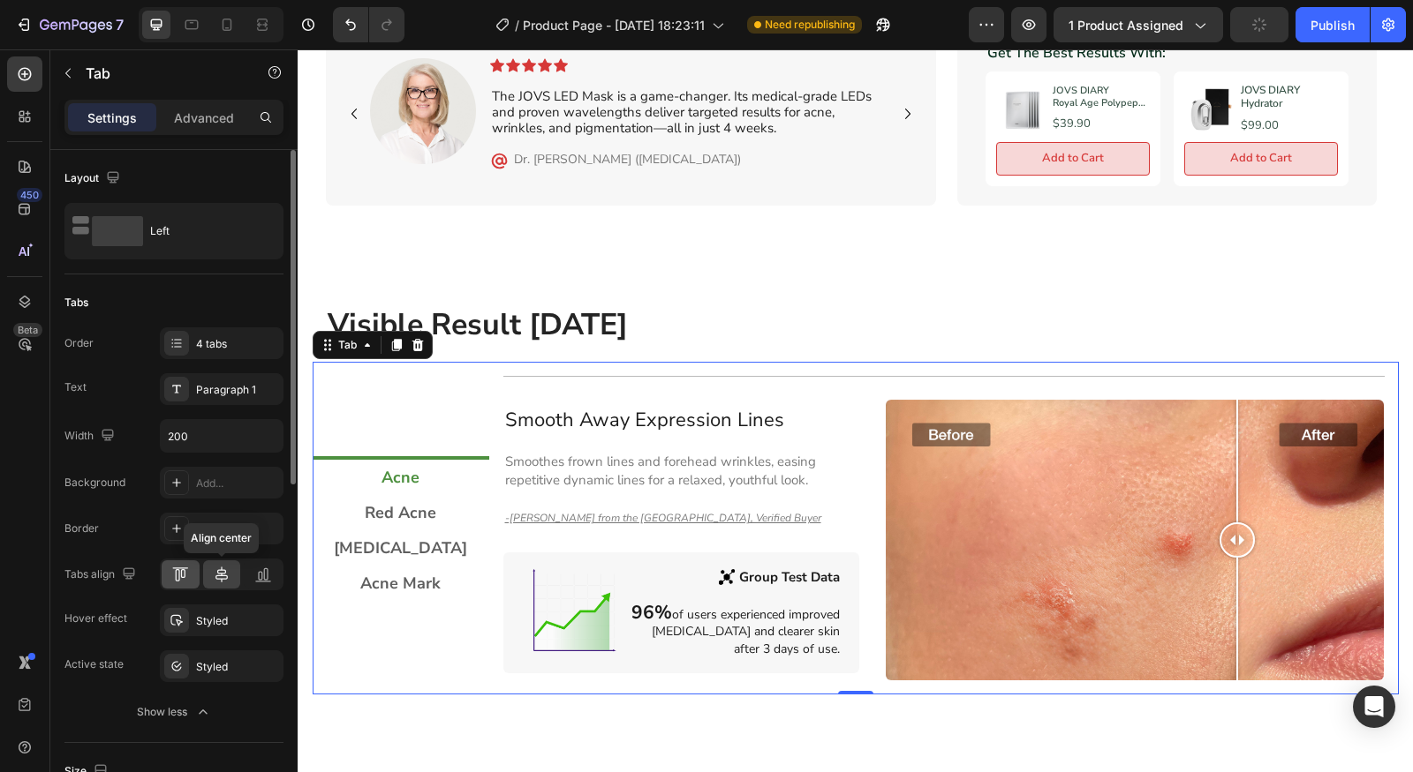
click at [187, 581] on icon at bounding box center [180, 575] width 18 height 18
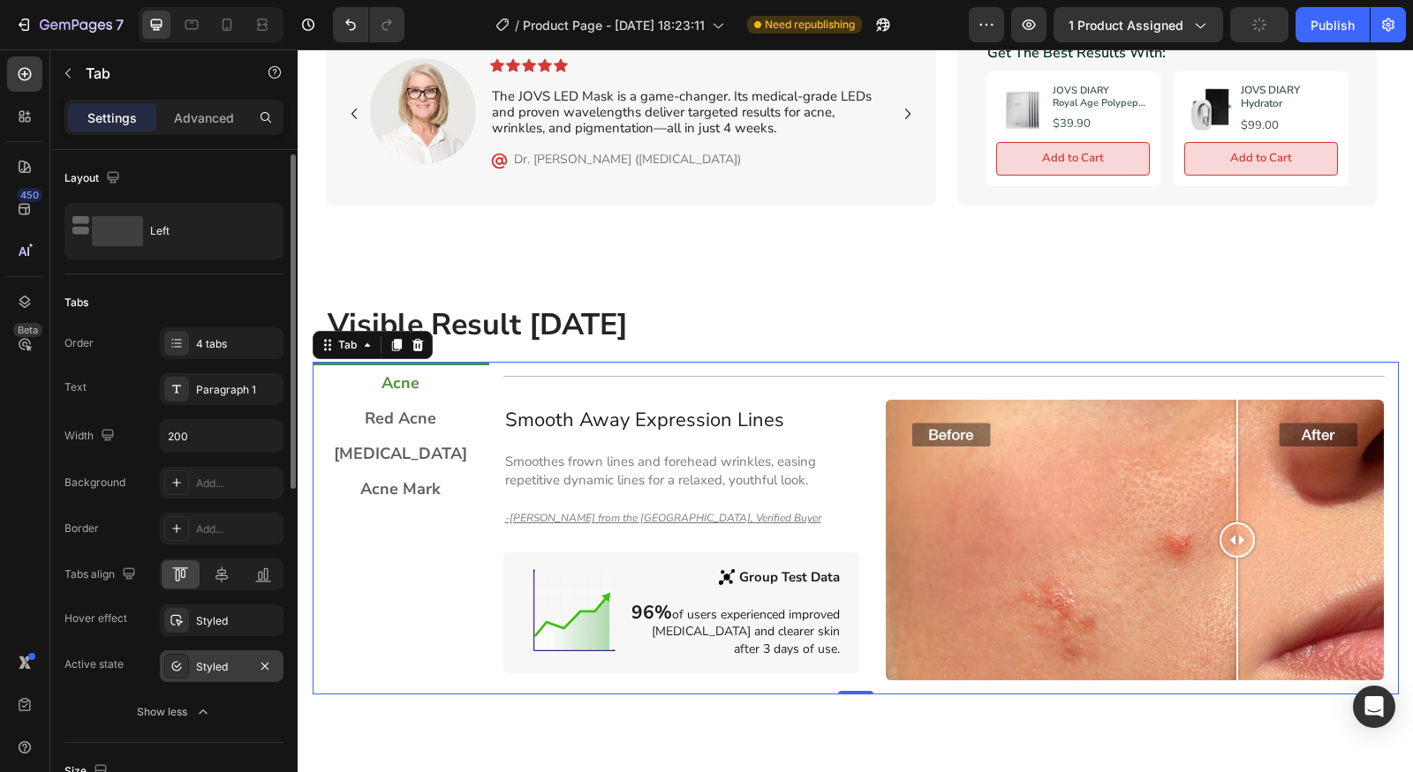
scroll to position [4, 0]
click at [237, 658] on div "Styled" at bounding box center [221, 664] width 51 height 16
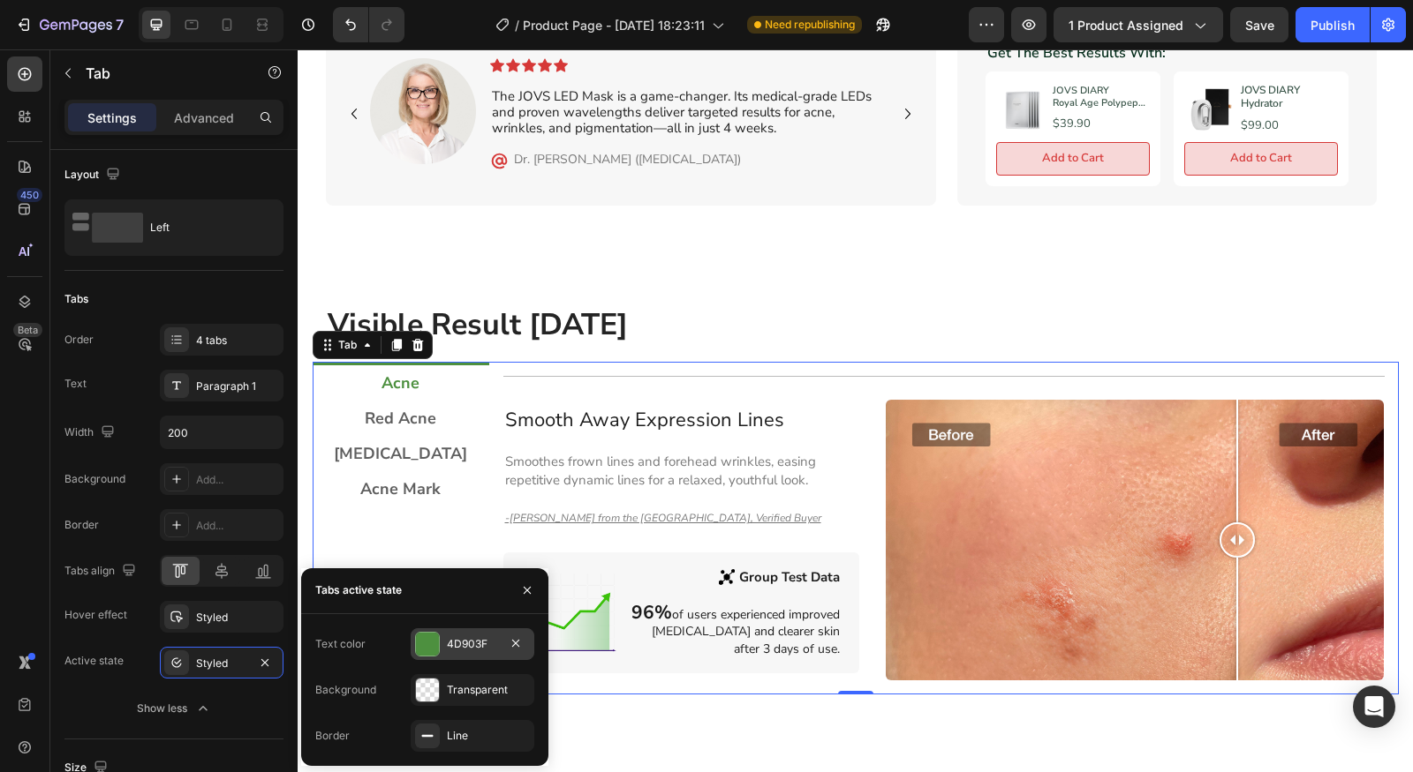
click at [423, 646] on div at bounding box center [427, 644] width 23 height 23
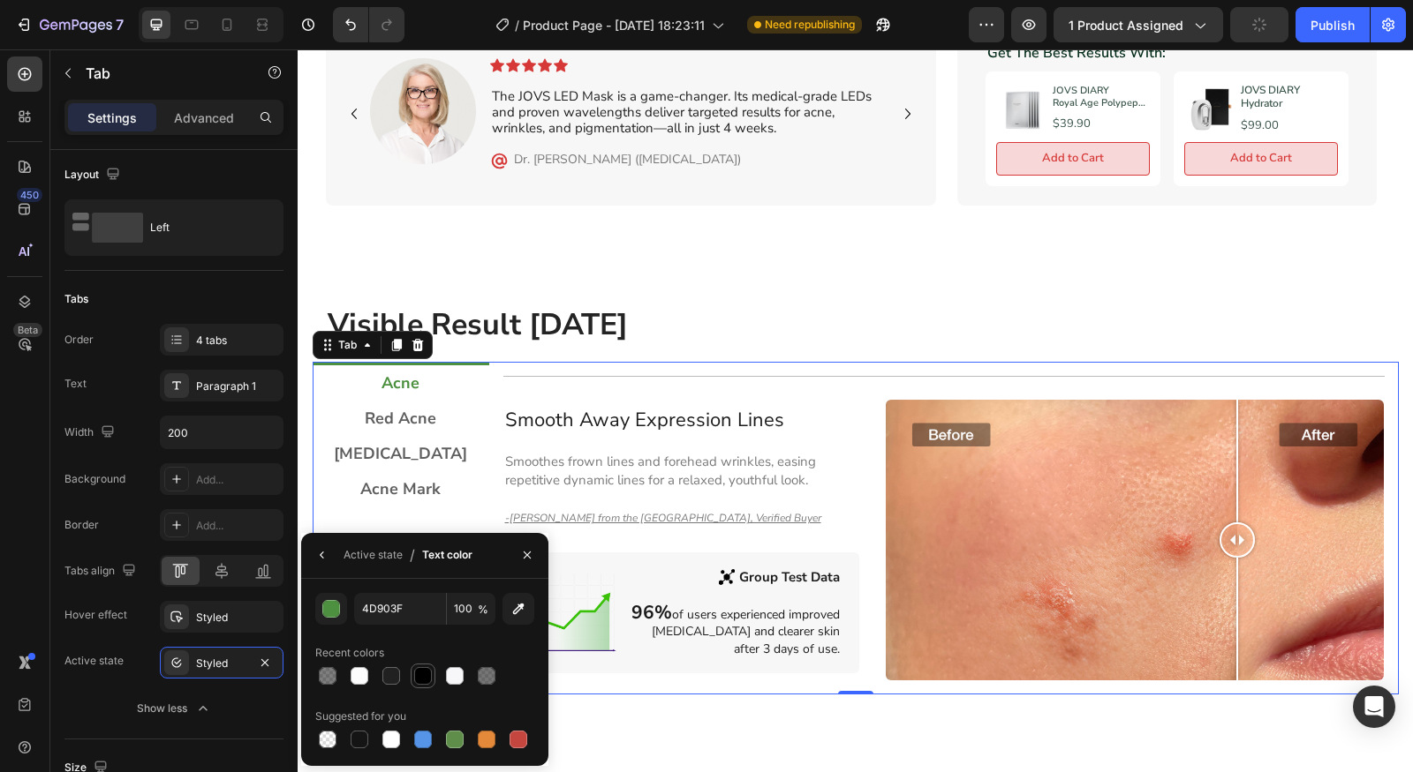
click at [420, 675] on div at bounding box center [423, 676] width 18 height 18
click at [511, 741] on div at bounding box center [518, 740] width 18 height 18
click at [431, 685] on div at bounding box center [422, 676] width 21 height 21
type input "000000"
click at [212, 611] on div "Styled" at bounding box center [221, 618] width 51 height 16
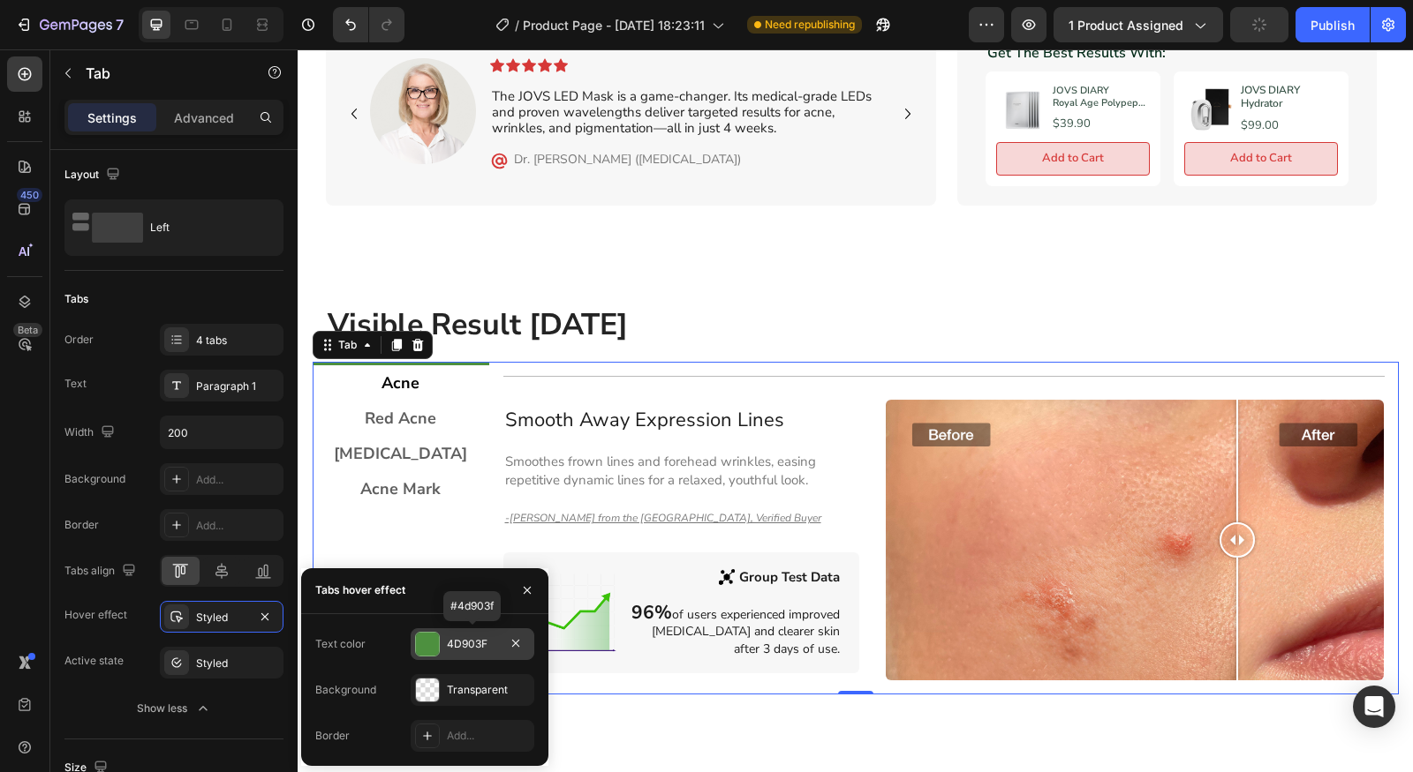
click at [456, 652] on div "4D903F" at bounding box center [473, 645] width 124 height 32
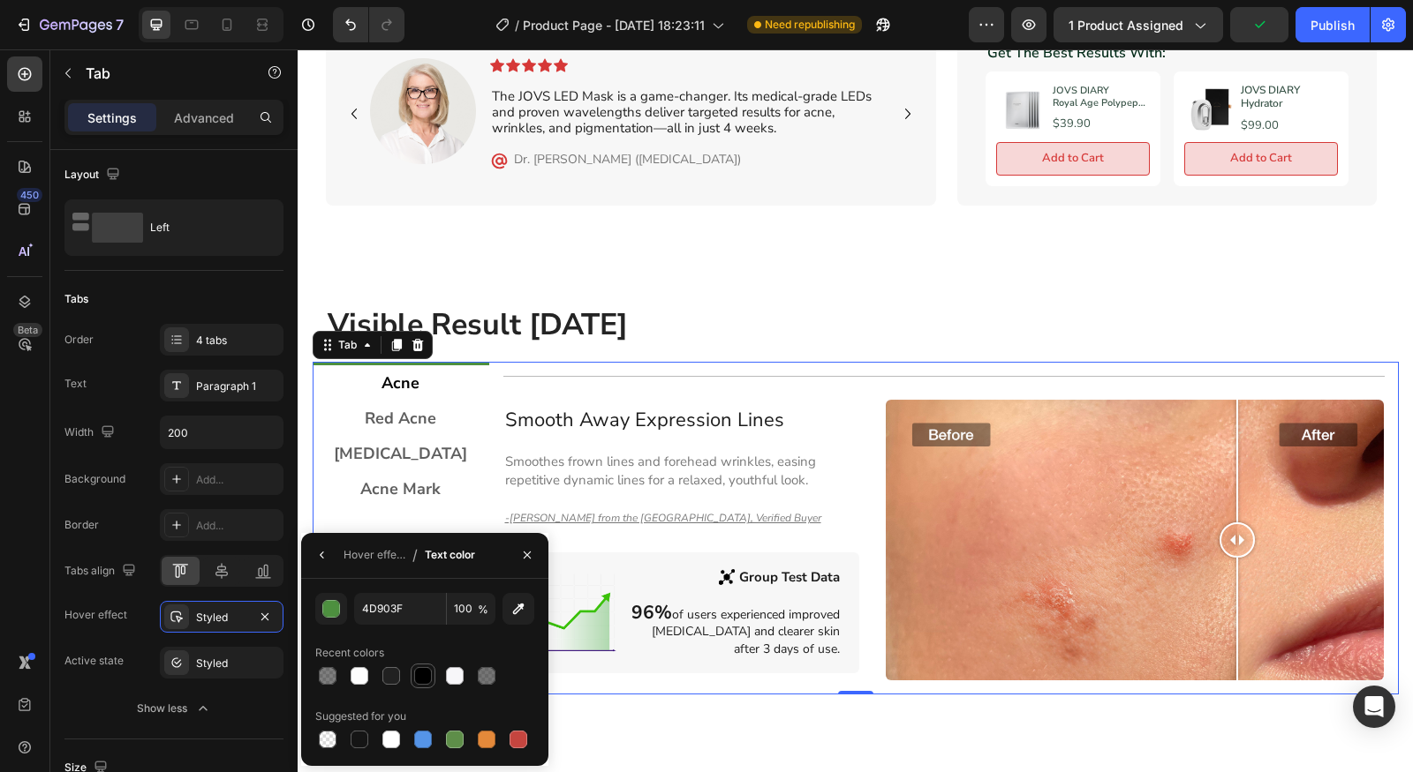
click at [416, 682] on div at bounding box center [423, 676] width 18 height 18
type input "000000"
click at [668, 463] on p "Smoothes frown lines and forehead wrinkles, easing repetitive dynamic lines for…" at bounding box center [681, 471] width 352 height 37
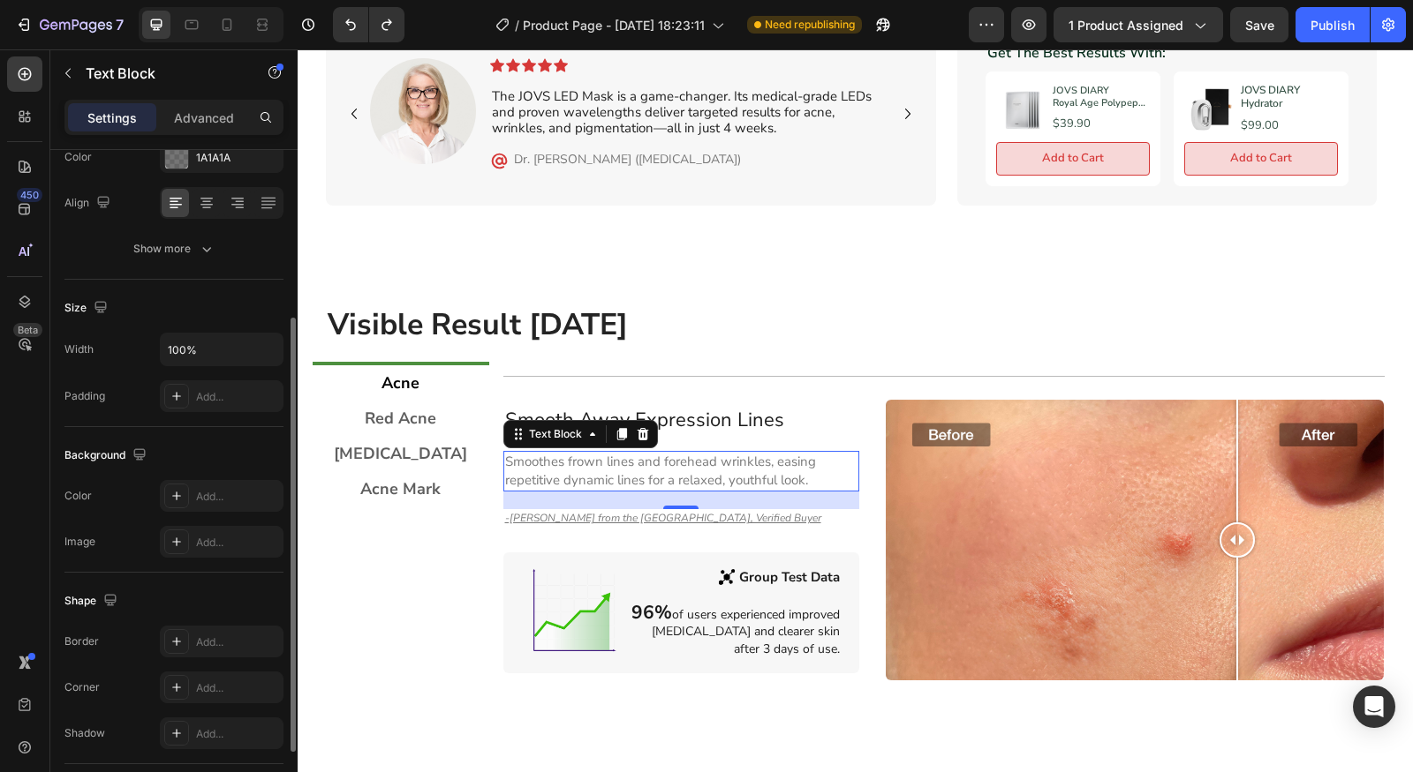
scroll to position [369, 0]
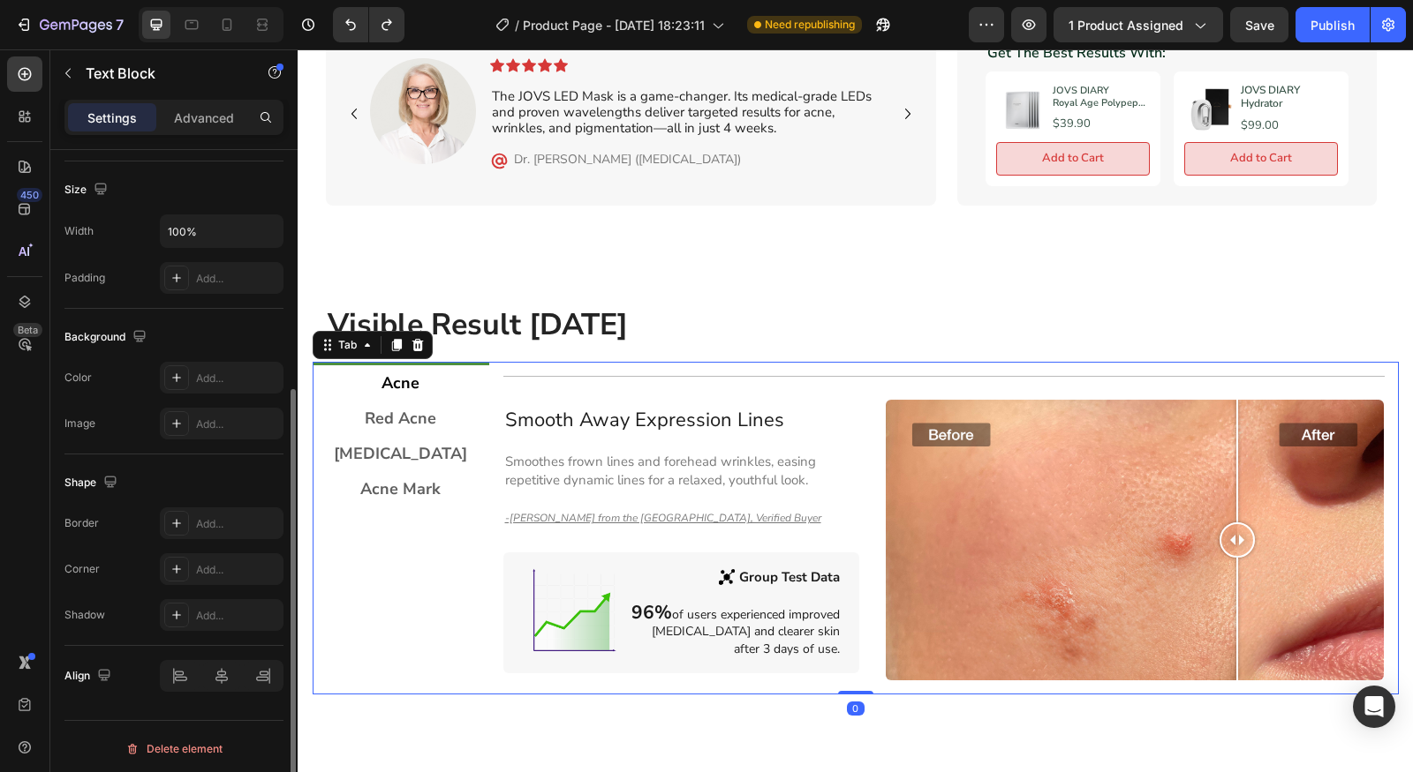
click at [387, 375] on p "Acne" at bounding box center [400, 383] width 38 height 16
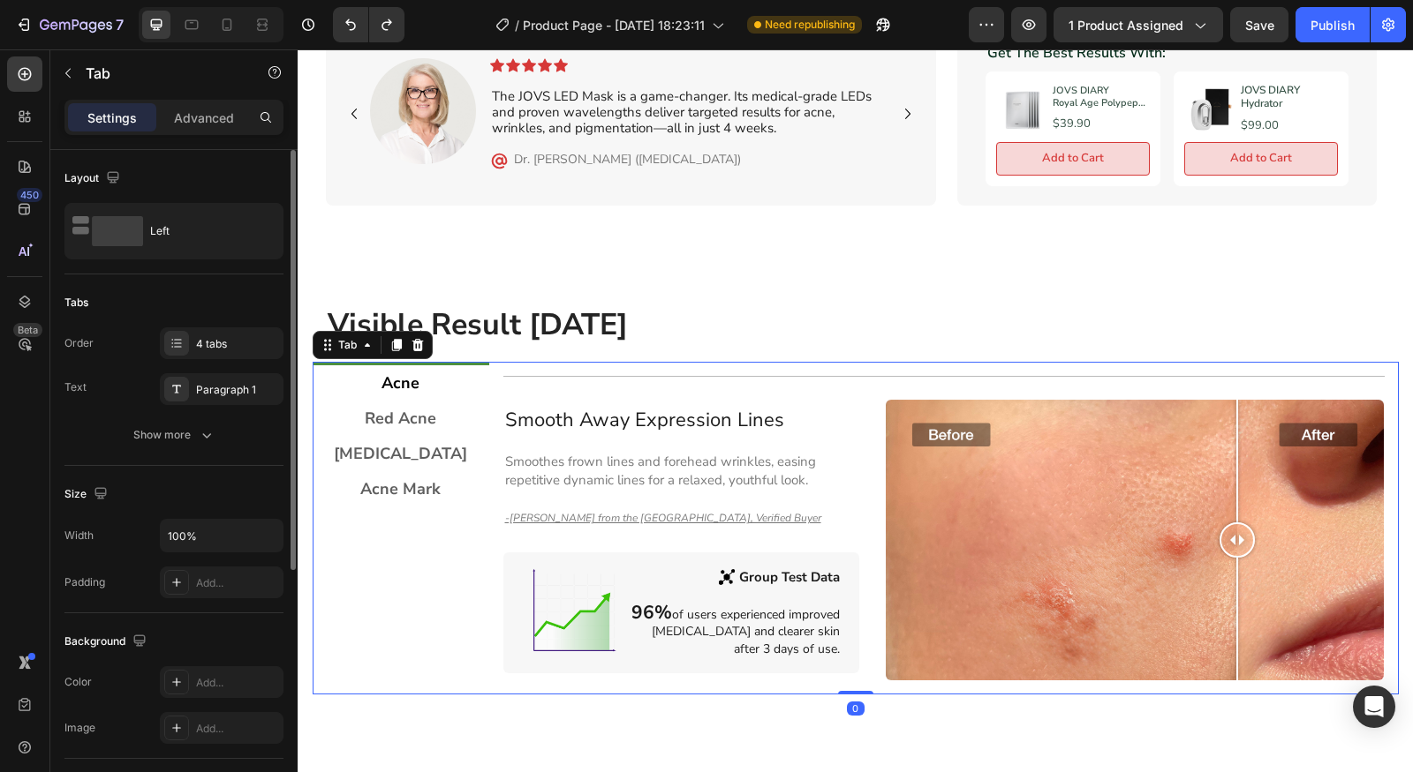
scroll to position [404, 0]
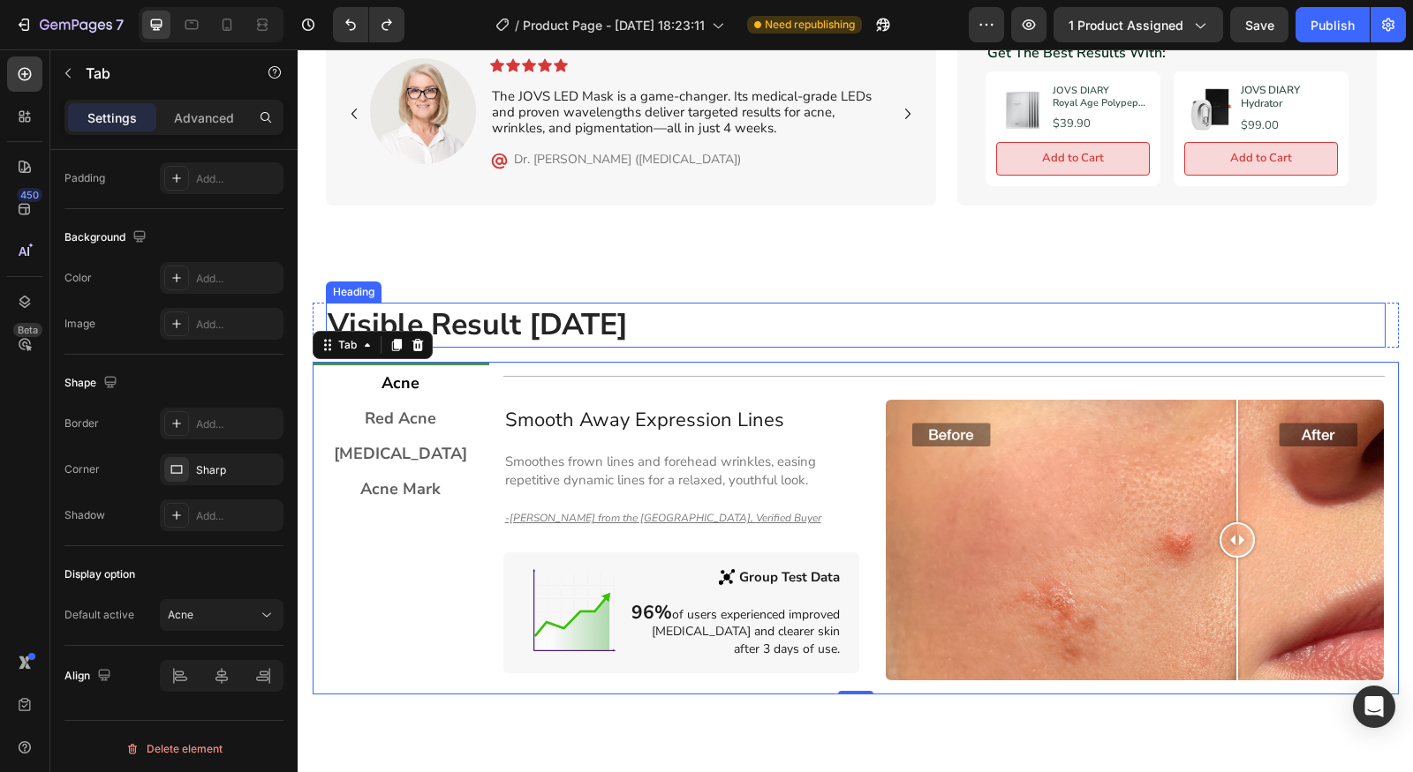
click at [625, 306] on h2 "Visible Result [DATE]" at bounding box center [855, 326] width 1059 height 46
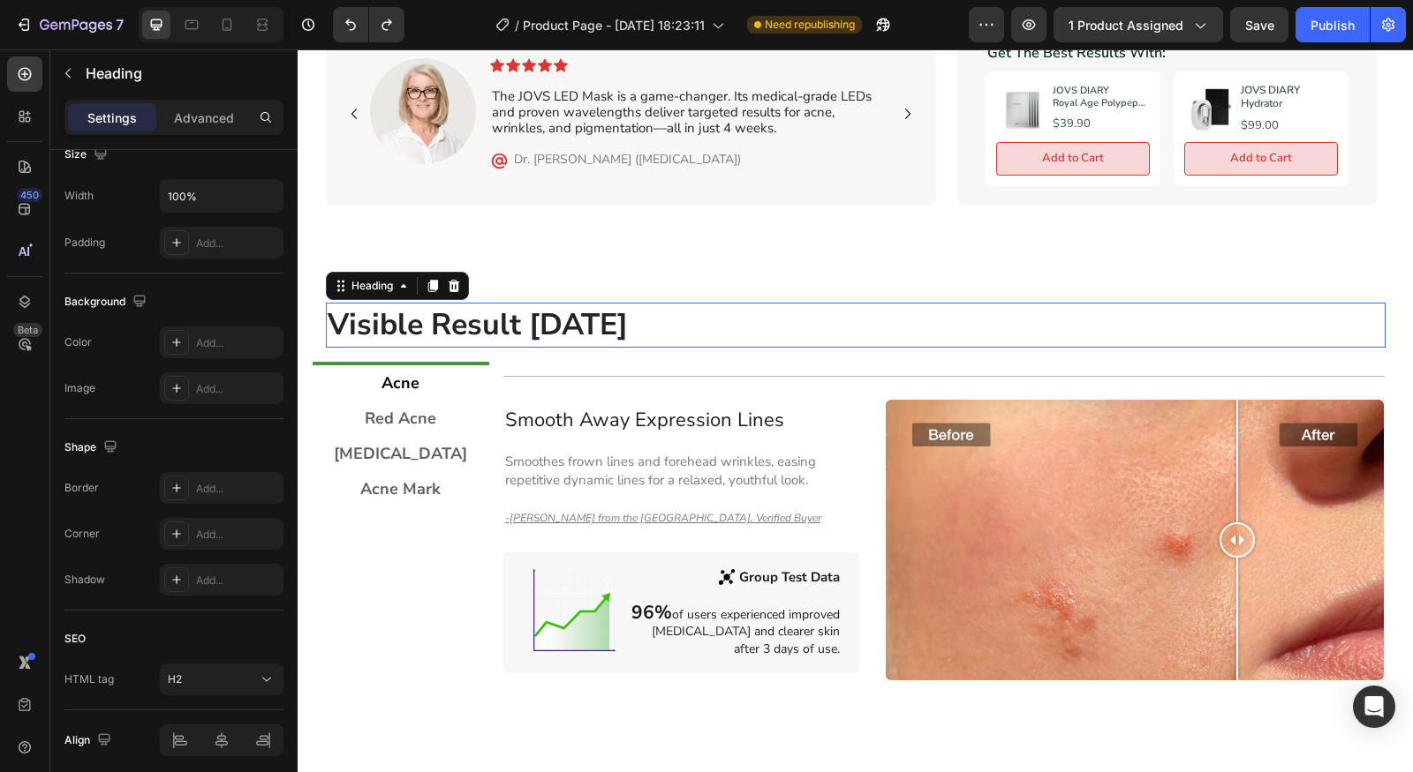
scroll to position [0, 0]
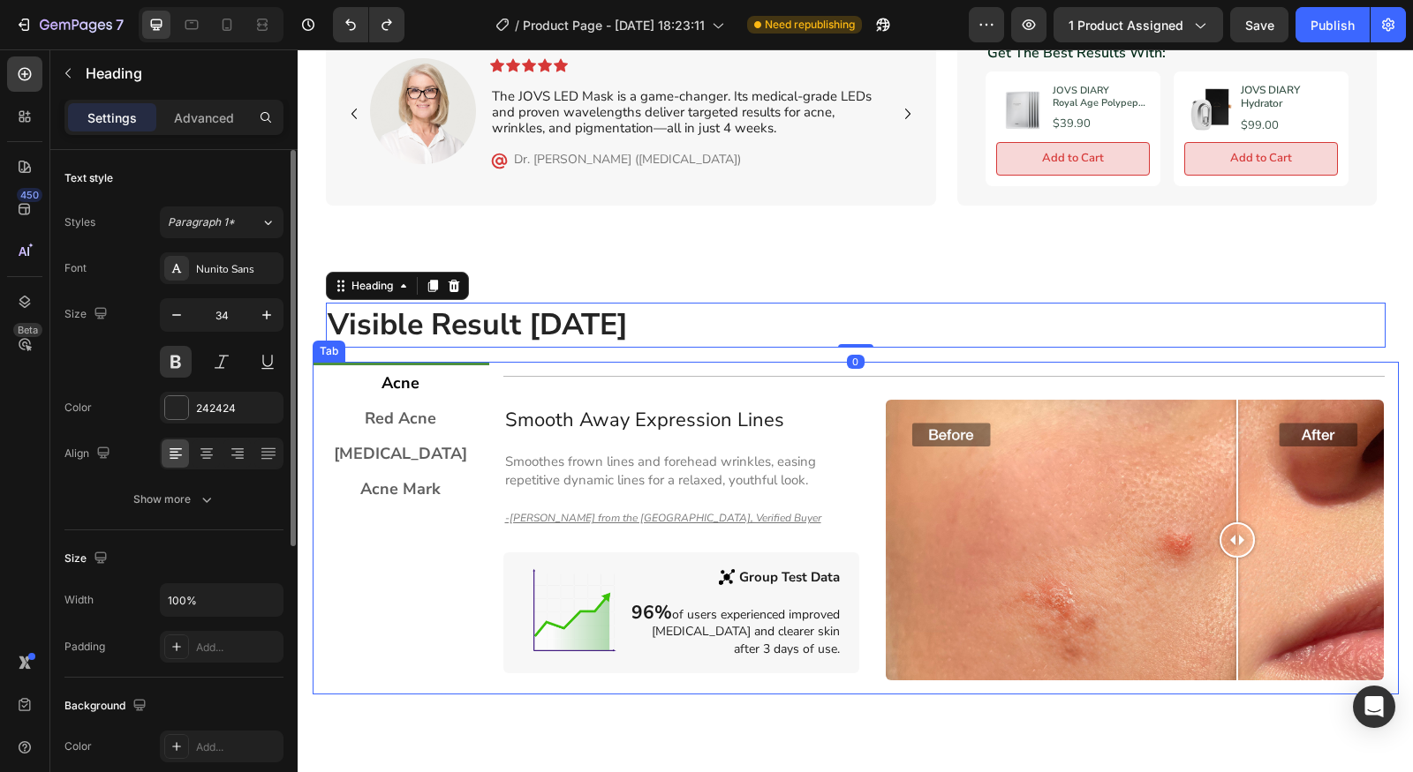
click at [654, 362] on div "Title Line Smooth Away Expression Lines Heading Smoothes frown lines and forehe…" at bounding box center [943, 528] width 909 height 333
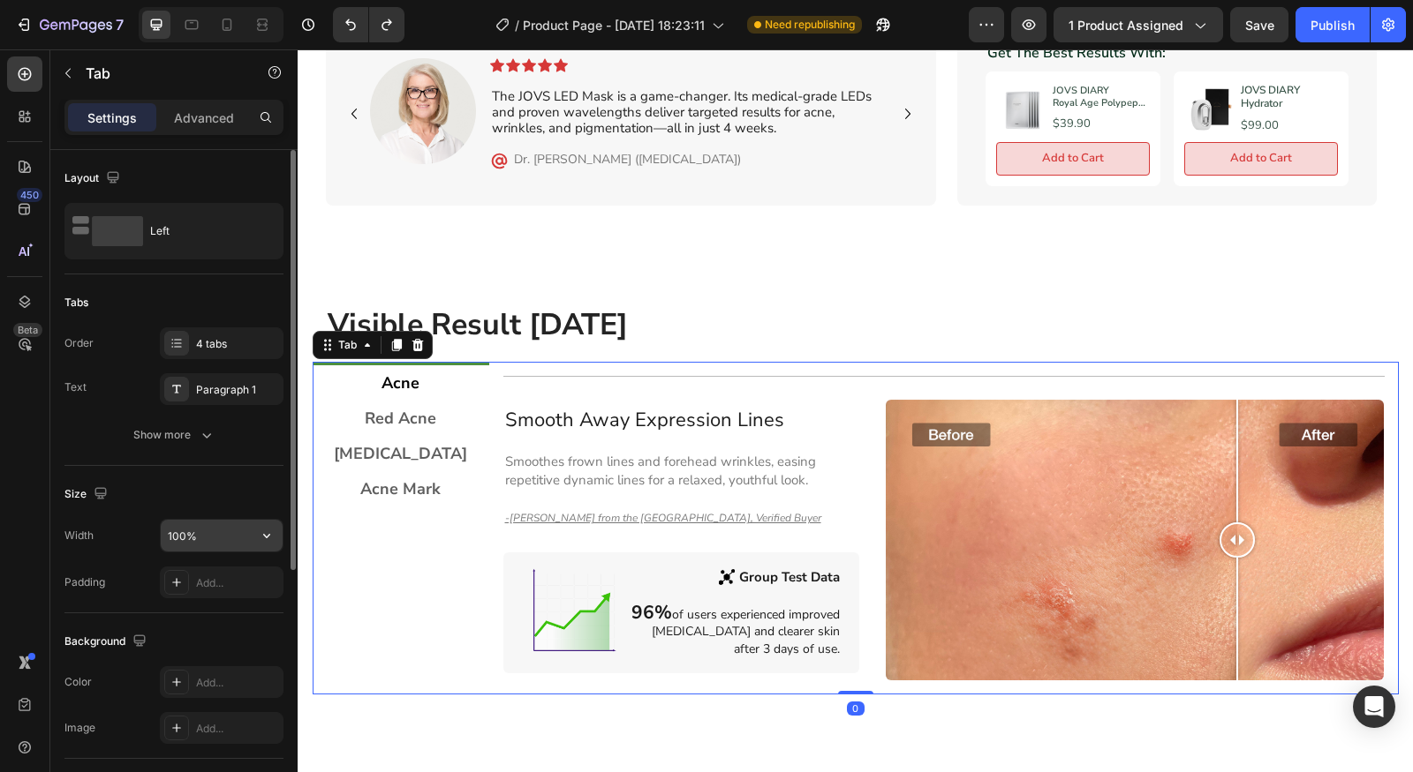
scroll to position [404, 0]
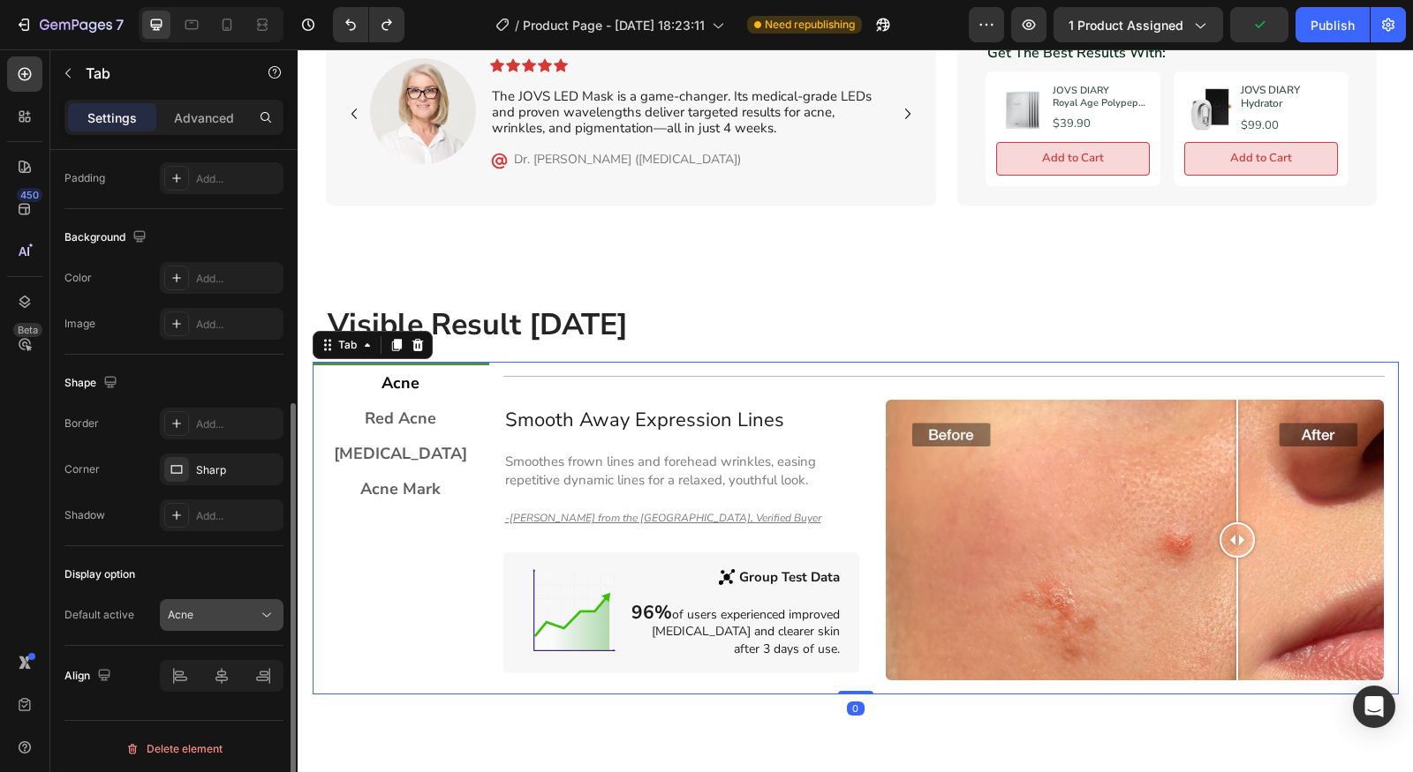
click at [208, 613] on div "Acne" at bounding box center [213, 615] width 90 height 16
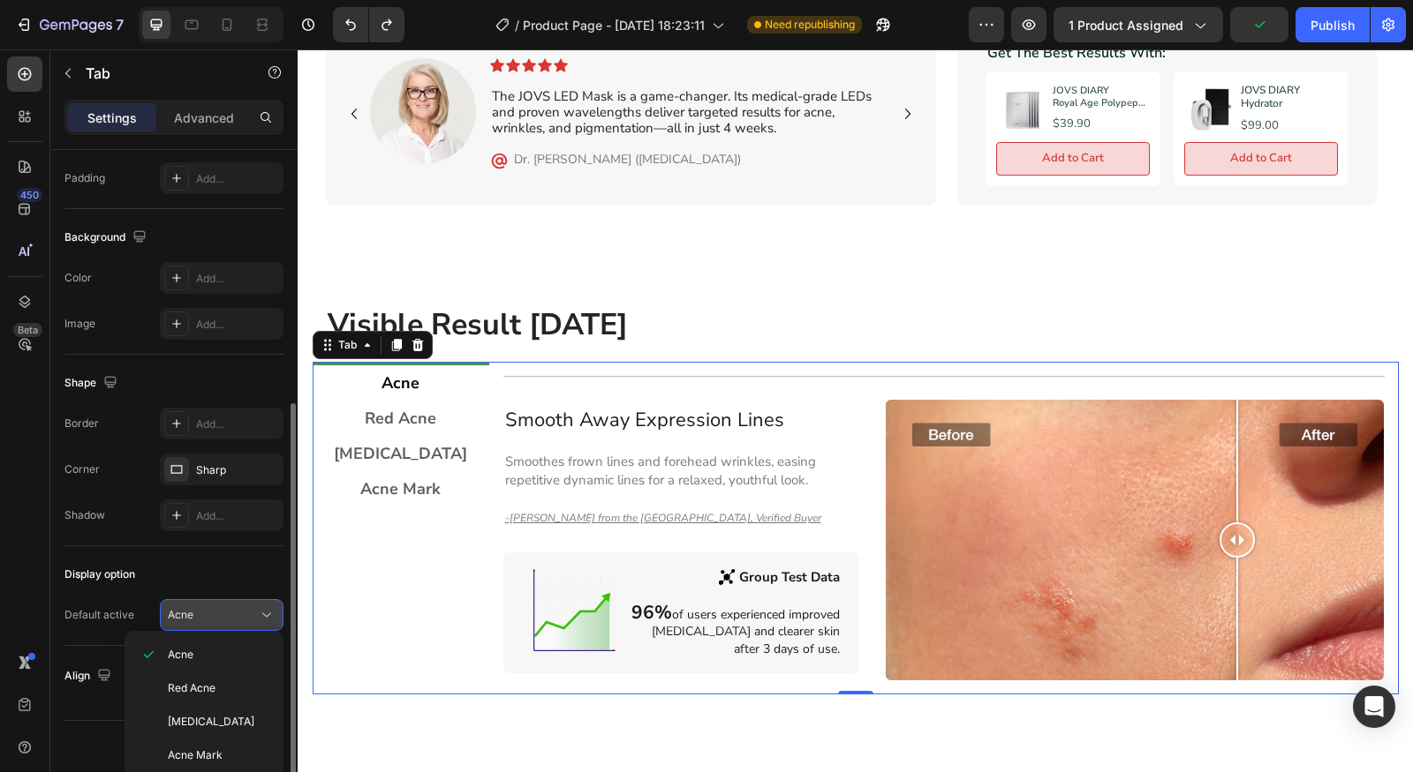
click at [208, 613] on div "Acne" at bounding box center [213, 615] width 90 height 16
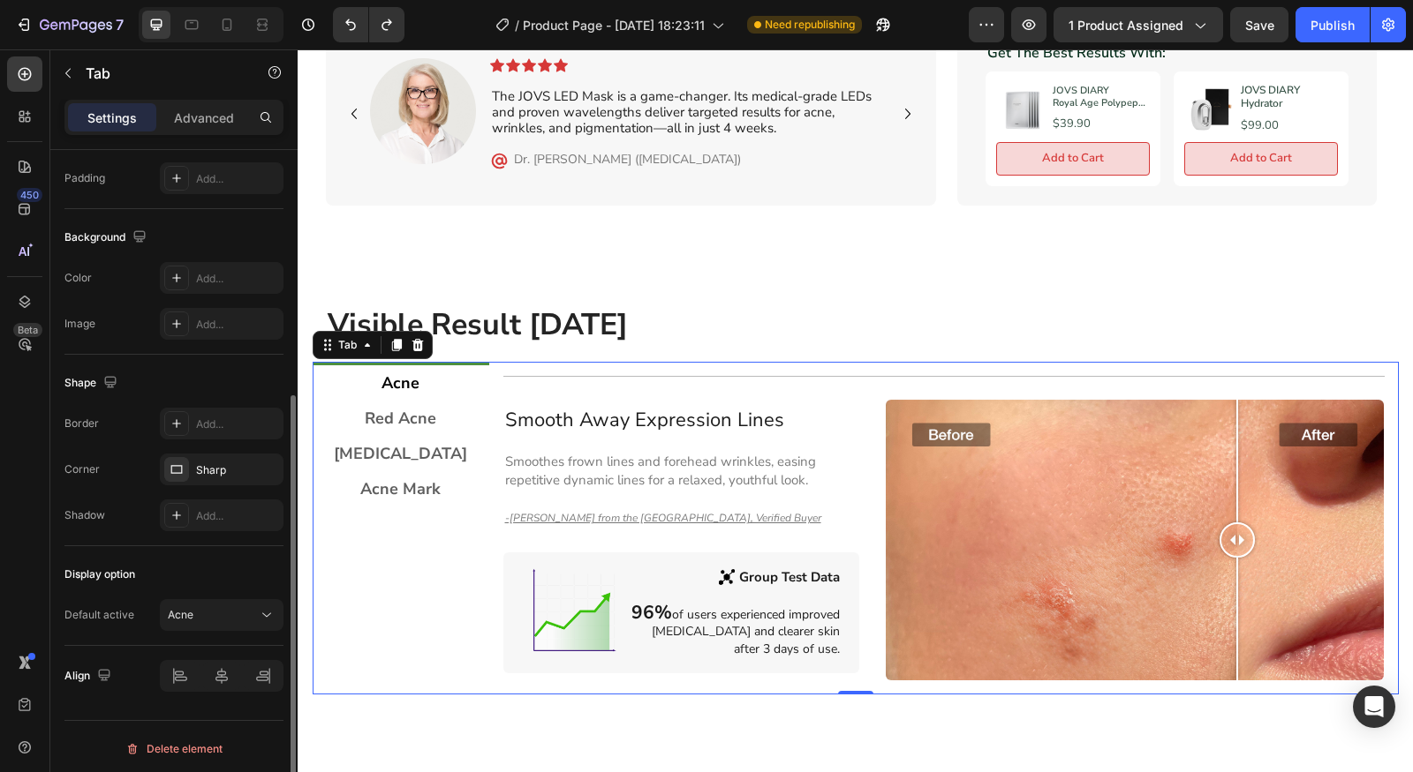
scroll to position [0, 0]
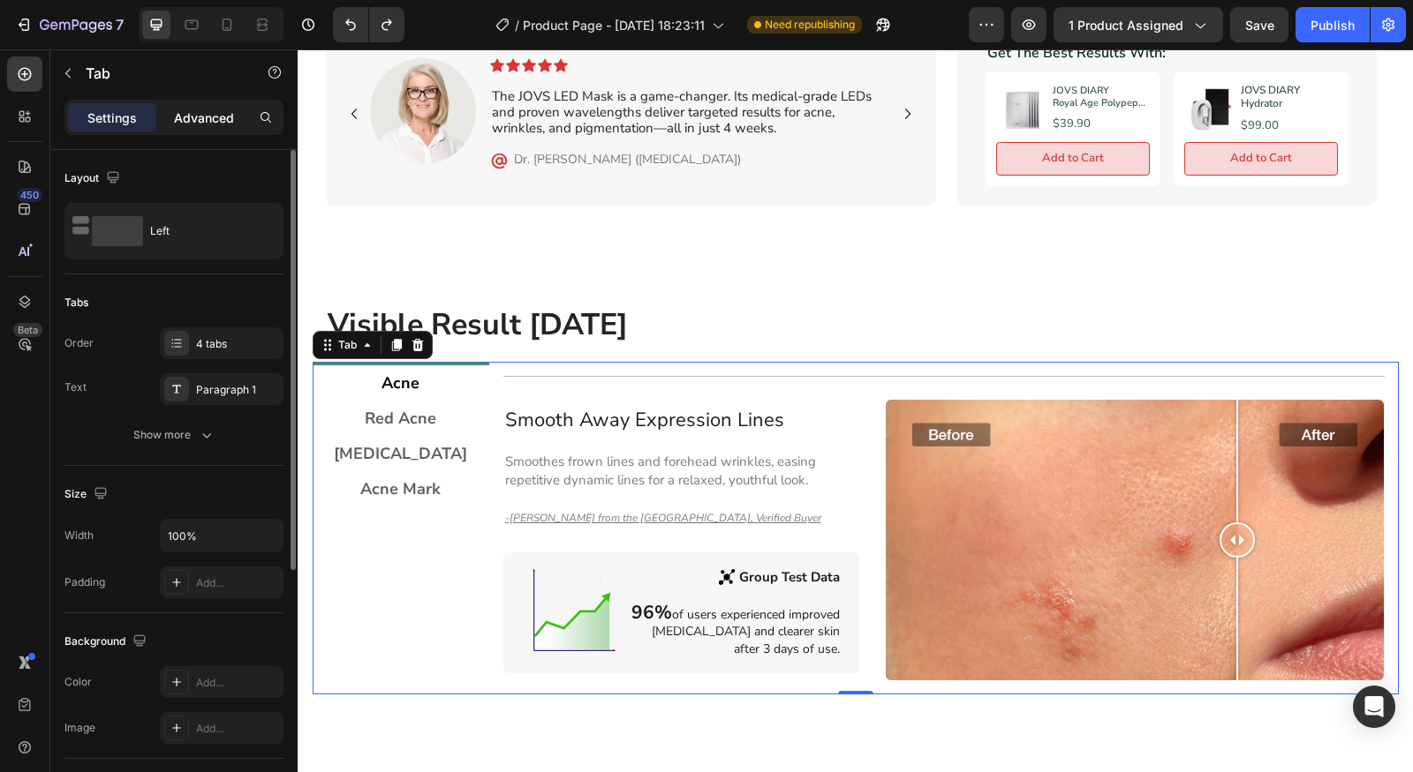
click at [193, 103] on div "Advanced" at bounding box center [204, 117] width 88 height 28
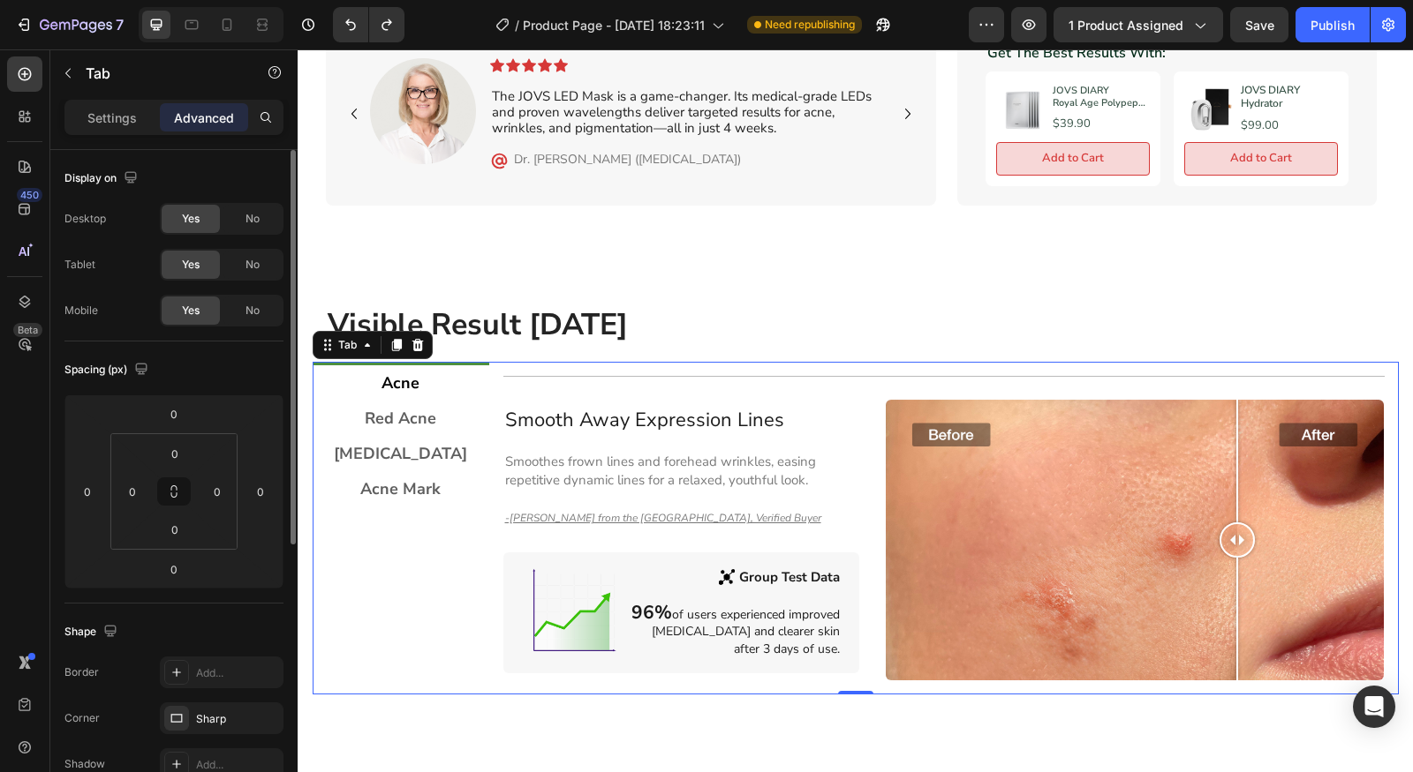
scroll to position [474, 0]
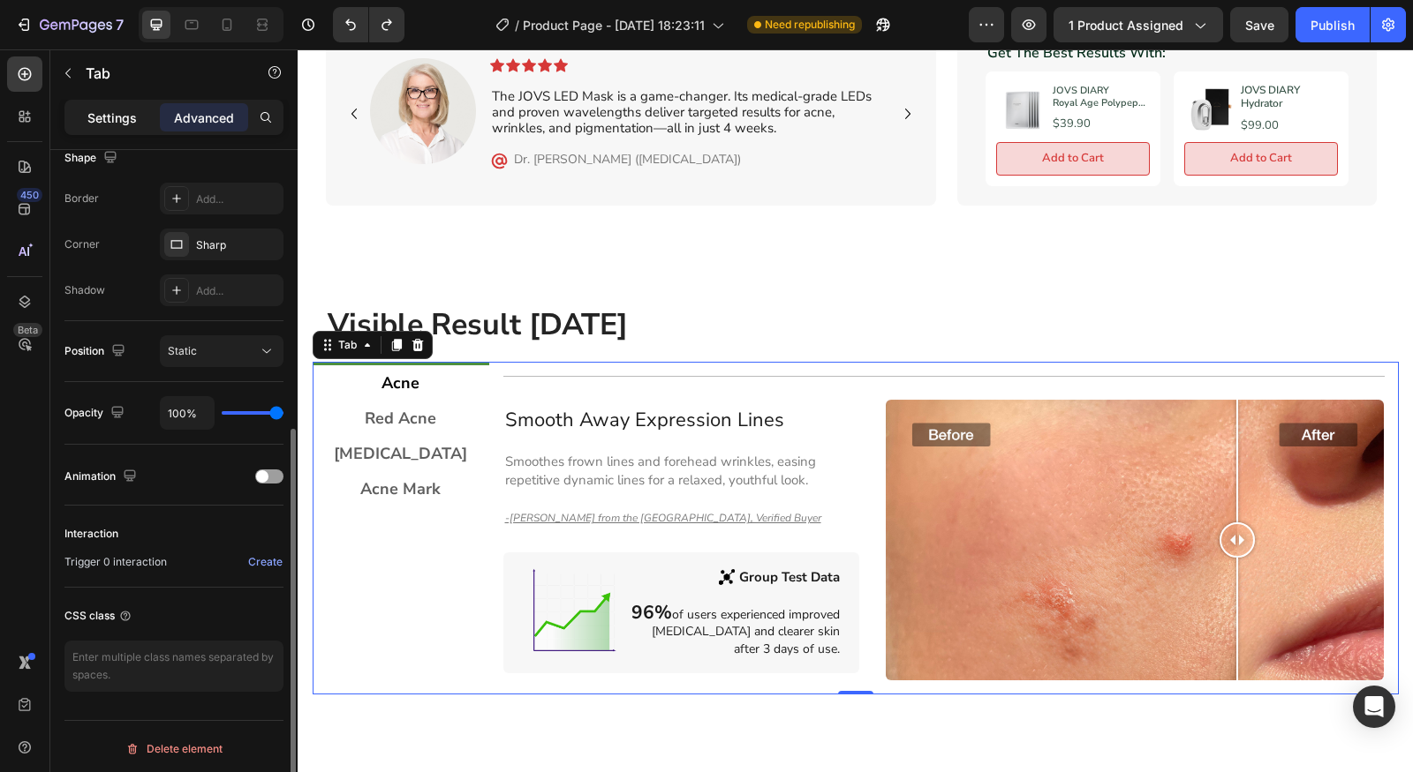
click at [112, 115] on p "Settings" at bounding box center [111, 118] width 49 height 19
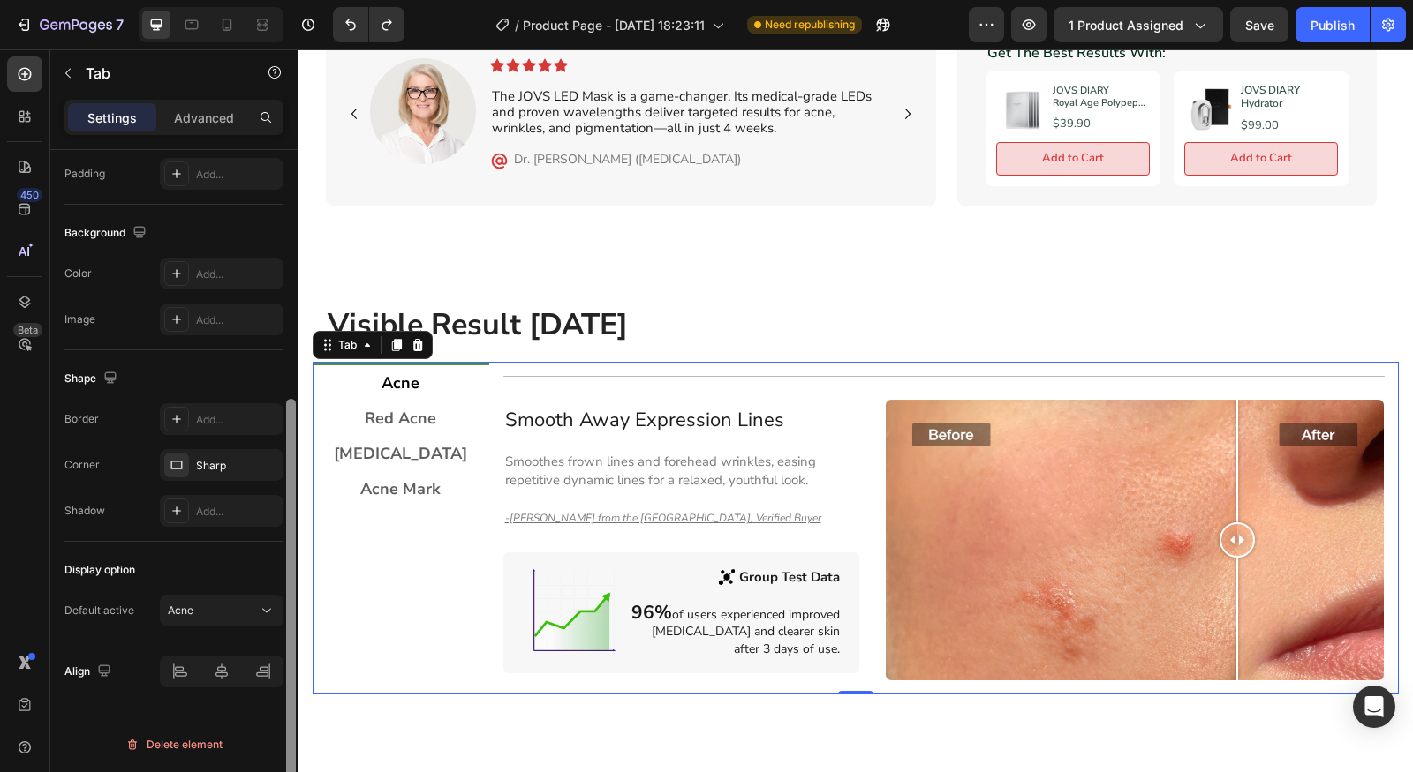
scroll to position [404, 0]
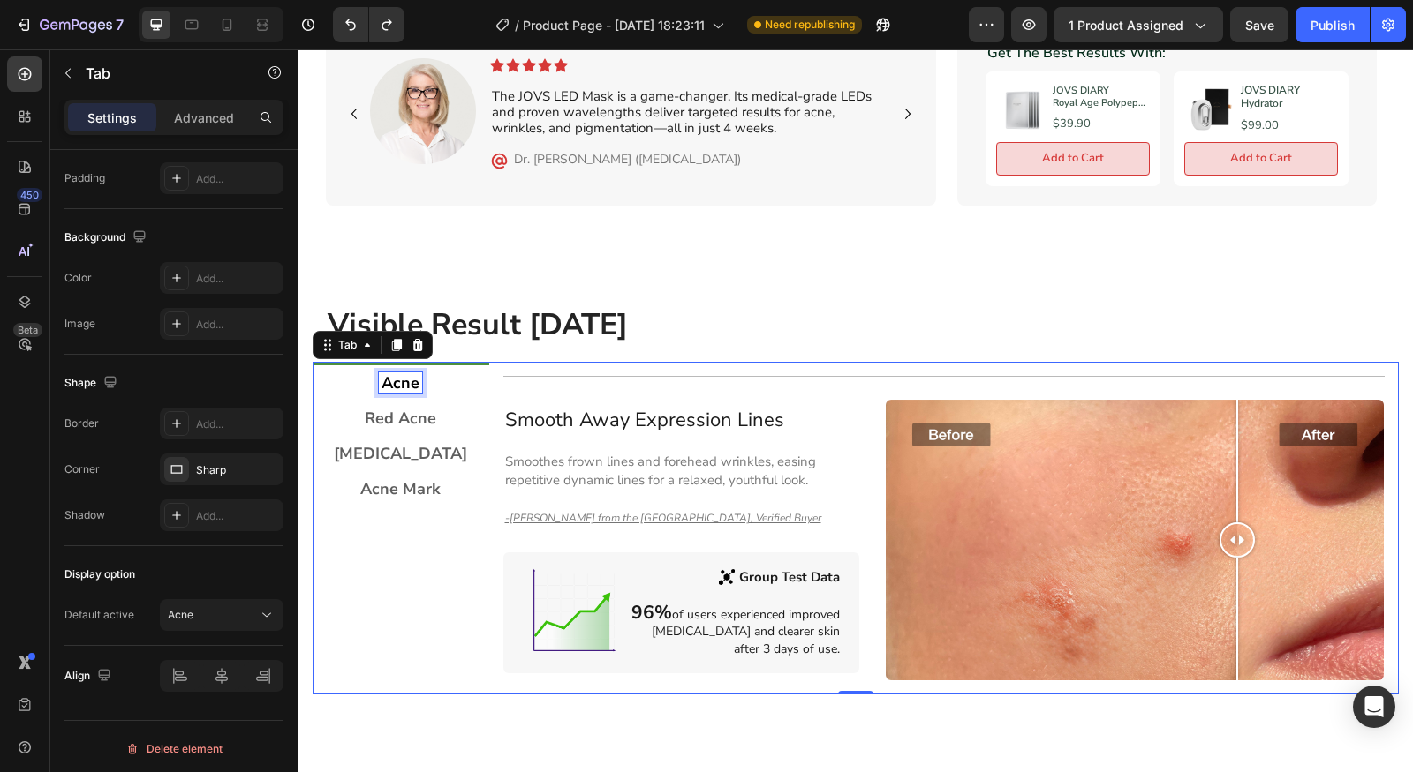
click at [404, 382] on p "Acne" at bounding box center [400, 383] width 38 height 16
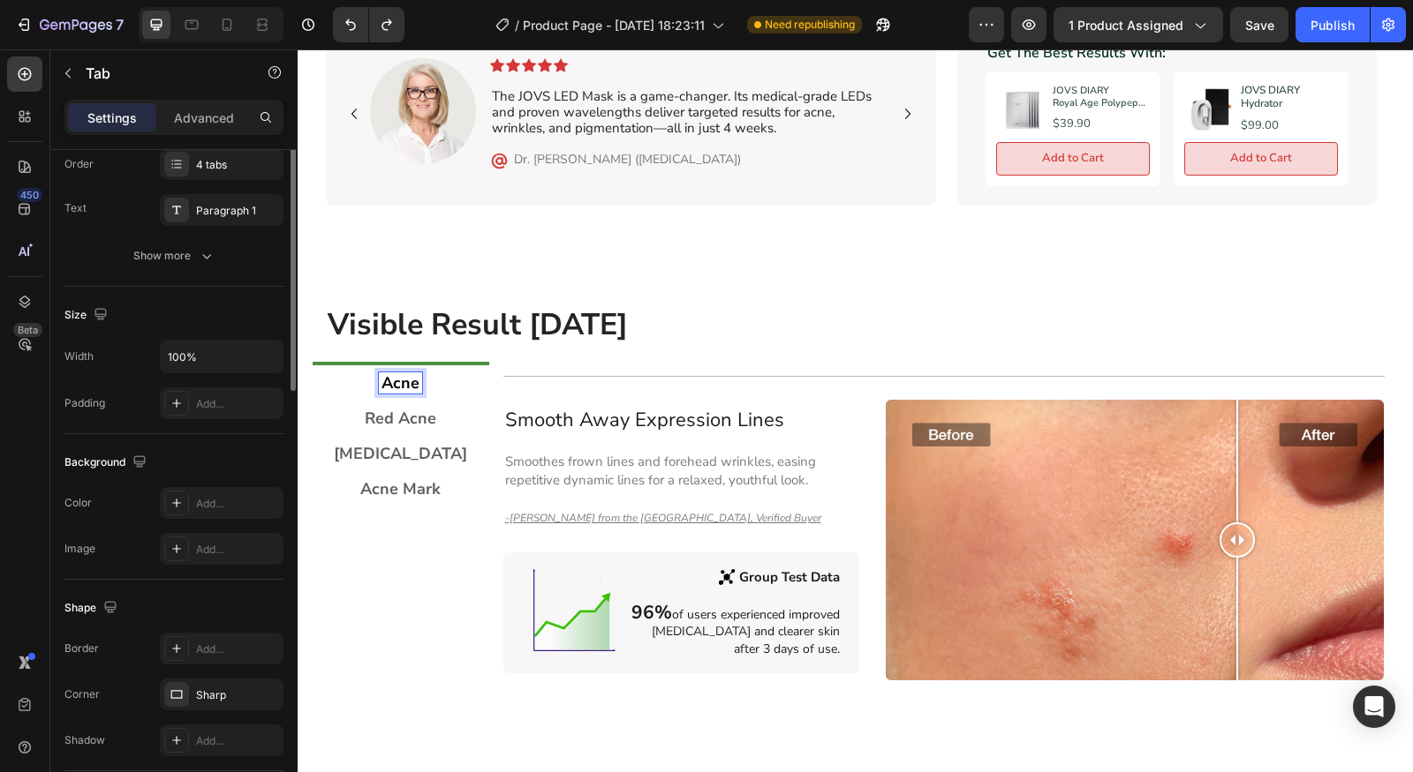
scroll to position [0, 0]
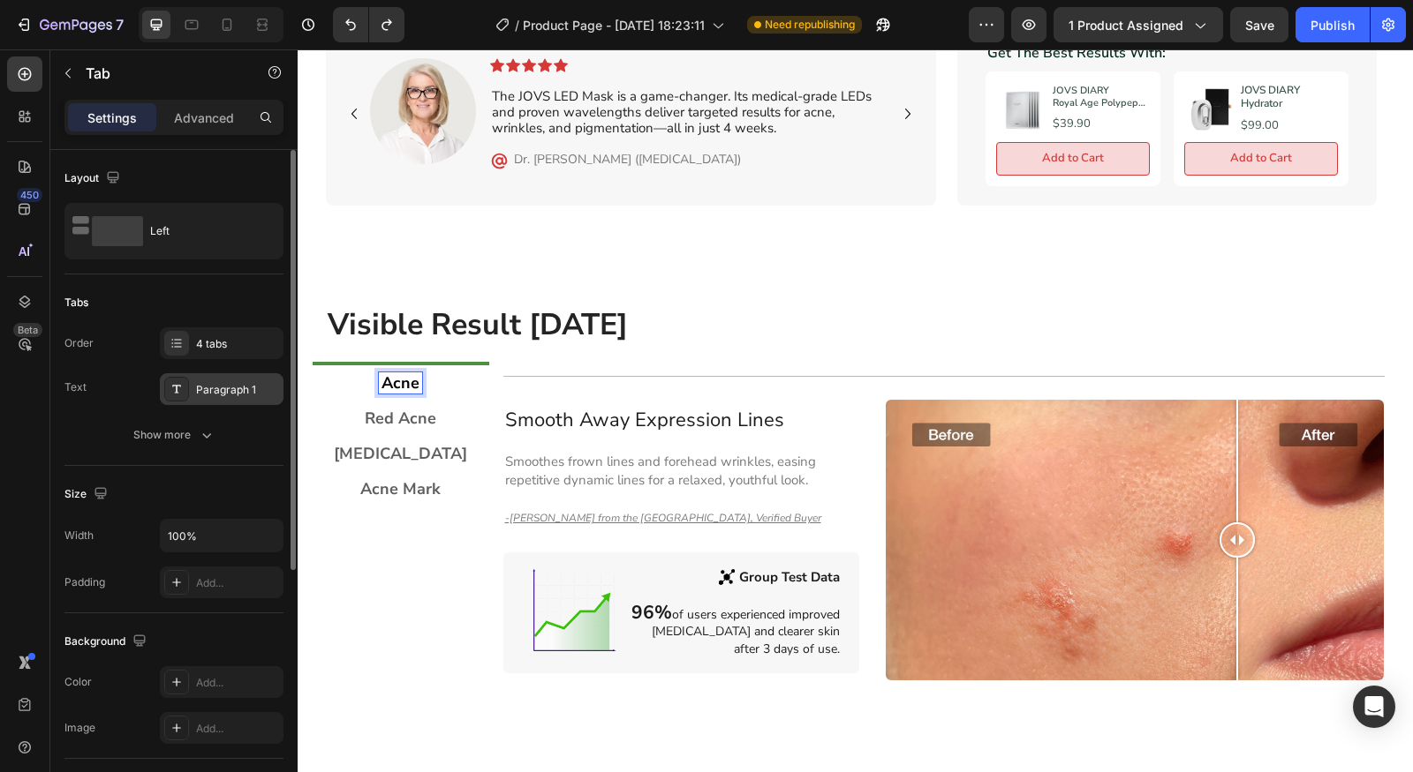
click at [230, 387] on div "Paragraph 1" at bounding box center [237, 390] width 83 height 16
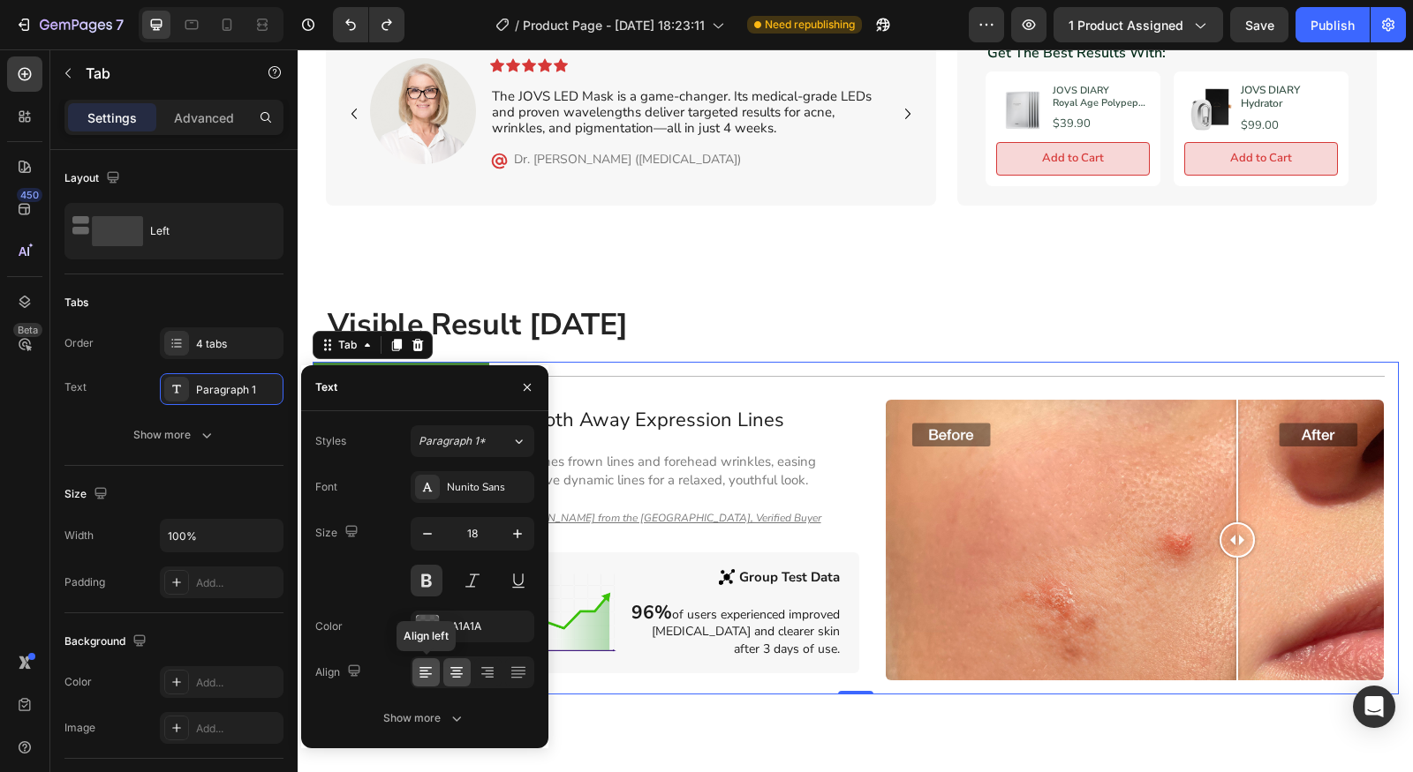
click at [434, 675] on div at bounding box center [425, 673] width 27 height 28
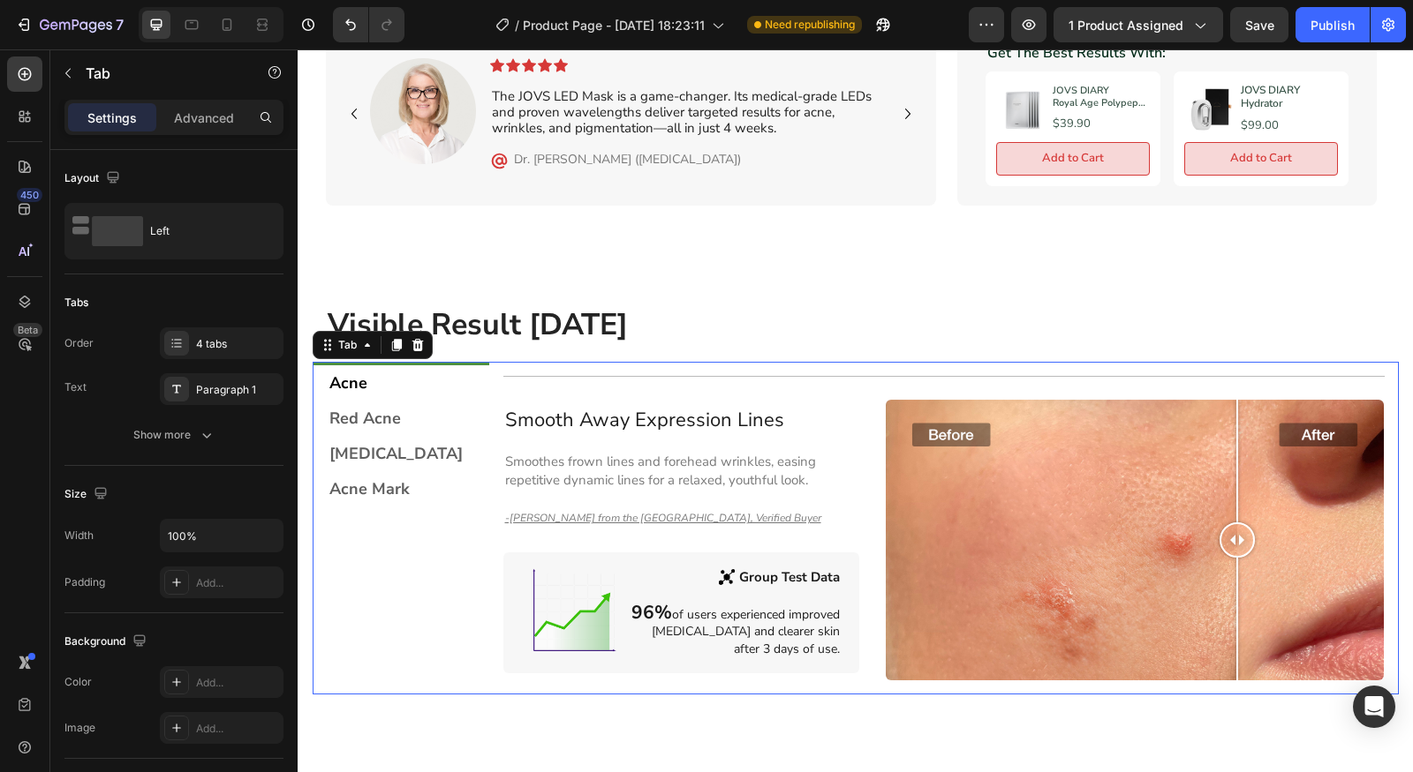
click at [436, 387] on li "Acne" at bounding box center [401, 381] width 177 height 39
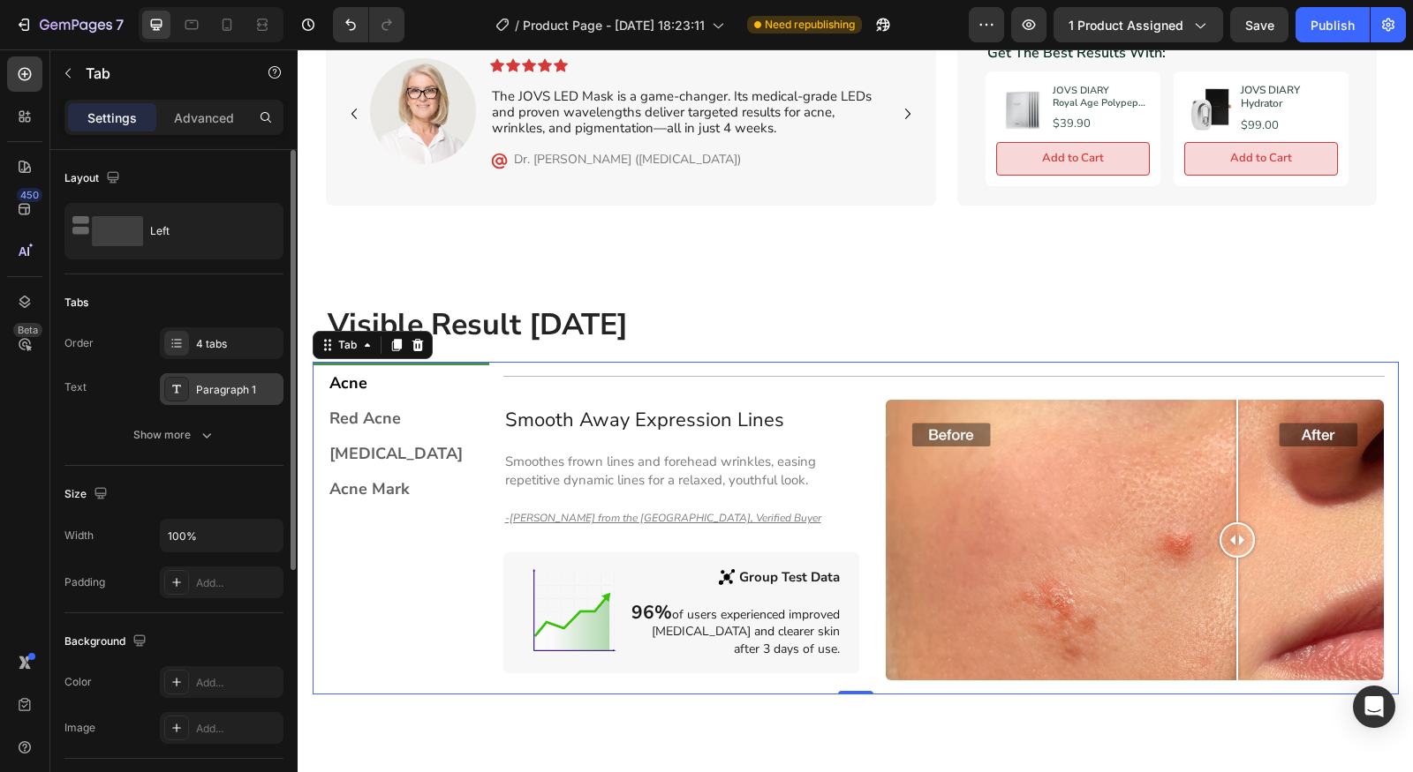
click at [223, 384] on div "Paragraph 1" at bounding box center [237, 390] width 83 height 16
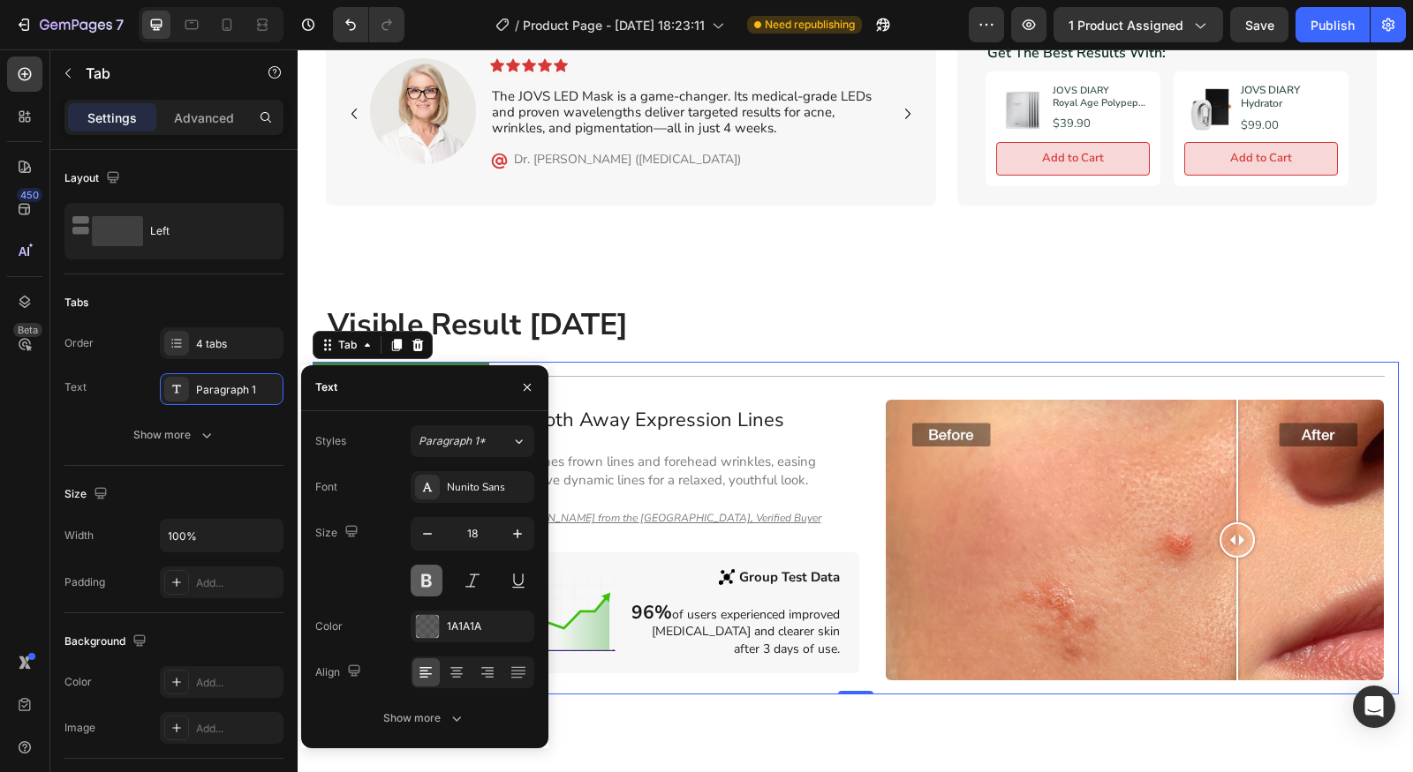
click at [427, 573] on button at bounding box center [427, 581] width 32 height 32
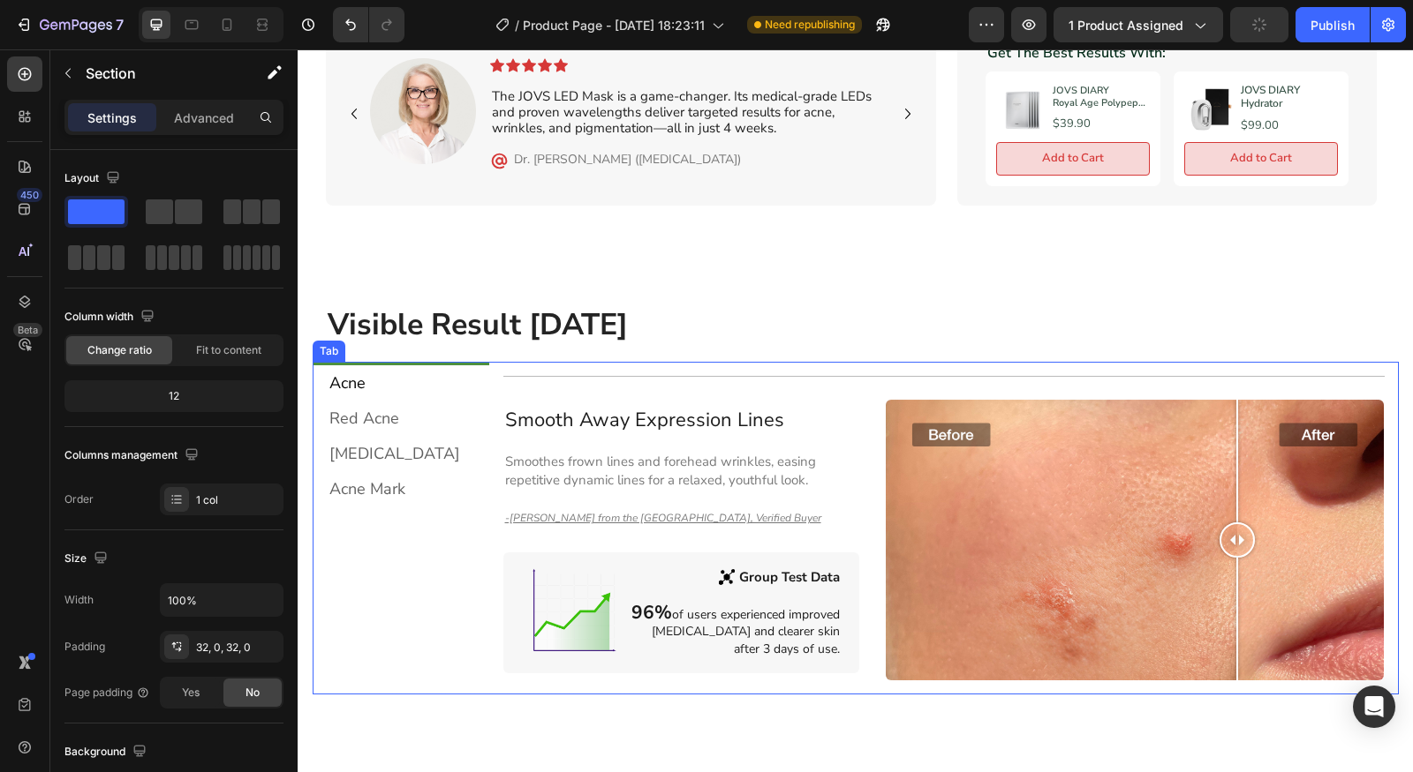
click at [414, 498] on div "Acne Red Acne [MEDICAL_DATA] Acne Mark" at bounding box center [401, 528] width 177 height 333
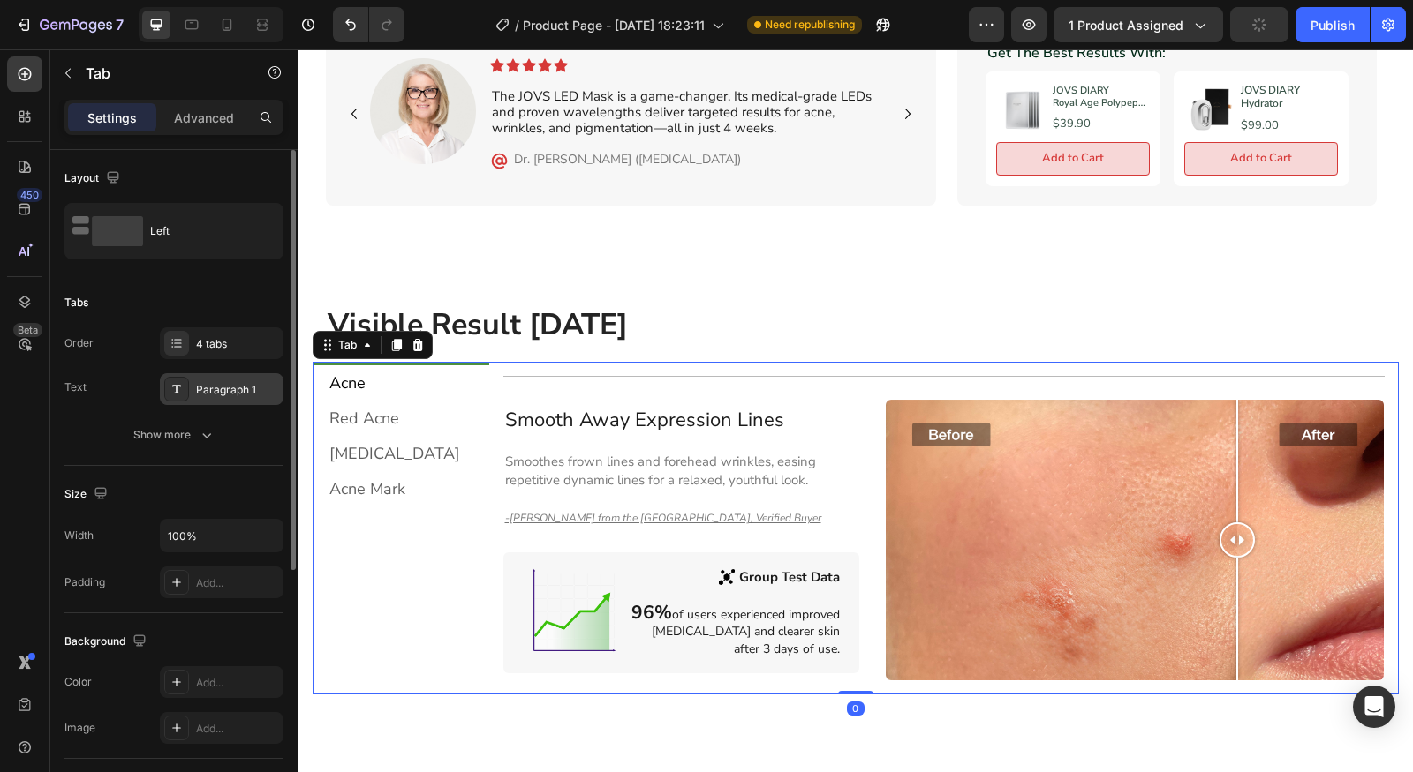
click at [234, 391] on div "Paragraph 1" at bounding box center [237, 390] width 83 height 16
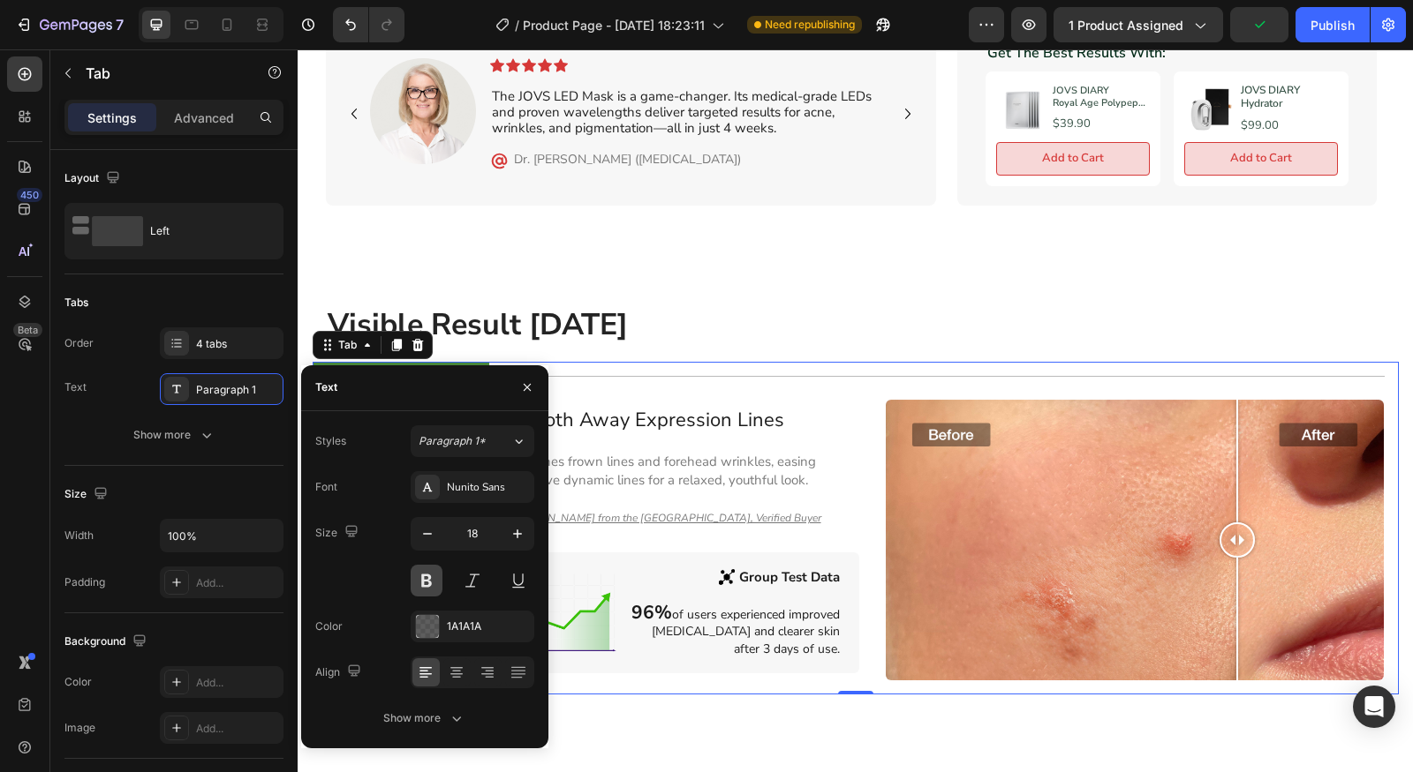
click at [426, 578] on button at bounding box center [427, 581] width 32 height 32
click at [509, 538] on icon "button" at bounding box center [518, 534] width 18 height 18
type input "19"
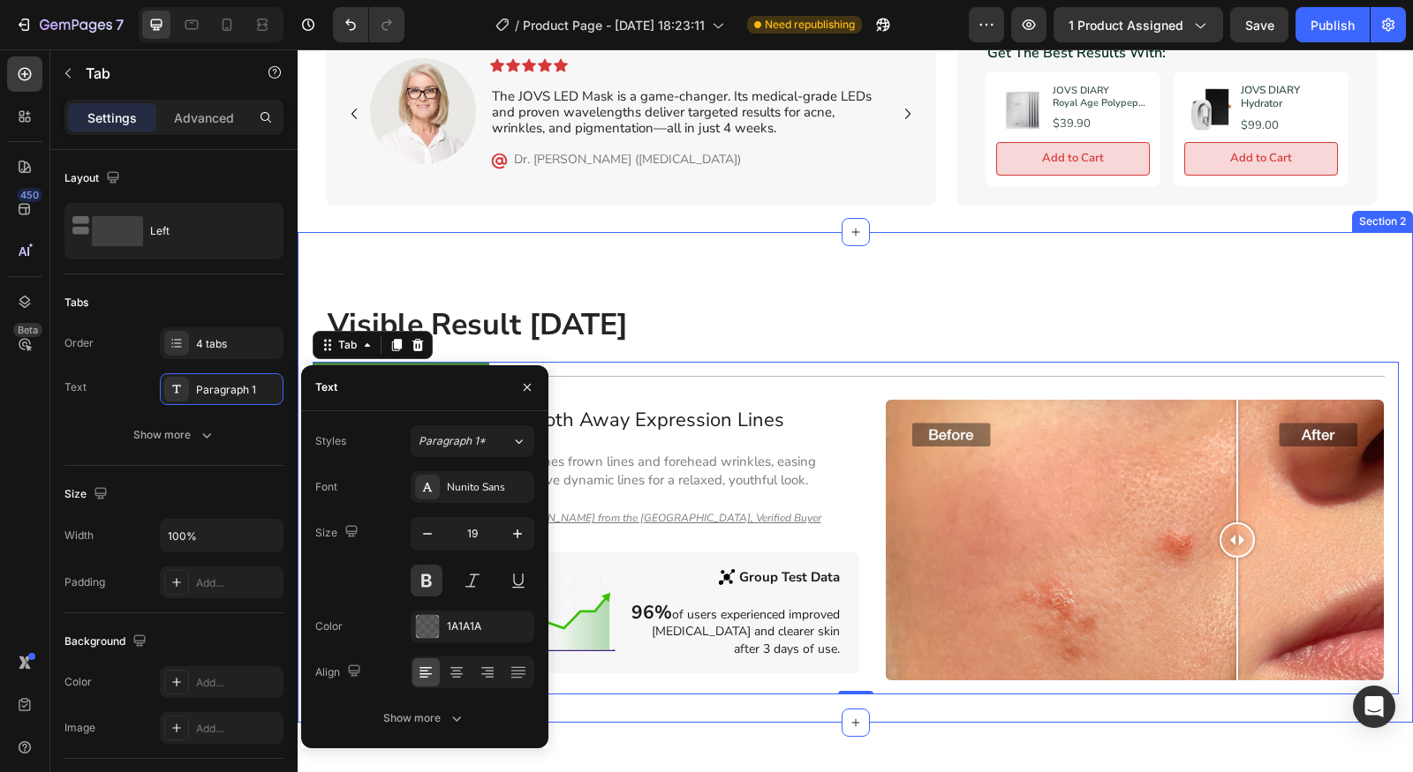
click at [583, 704] on div "Visible Result [DATE] Heading Row Acne Red Acne [MEDICAL_DATA] Acne Mark Title …" at bounding box center [855, 477] width 1115 height 491
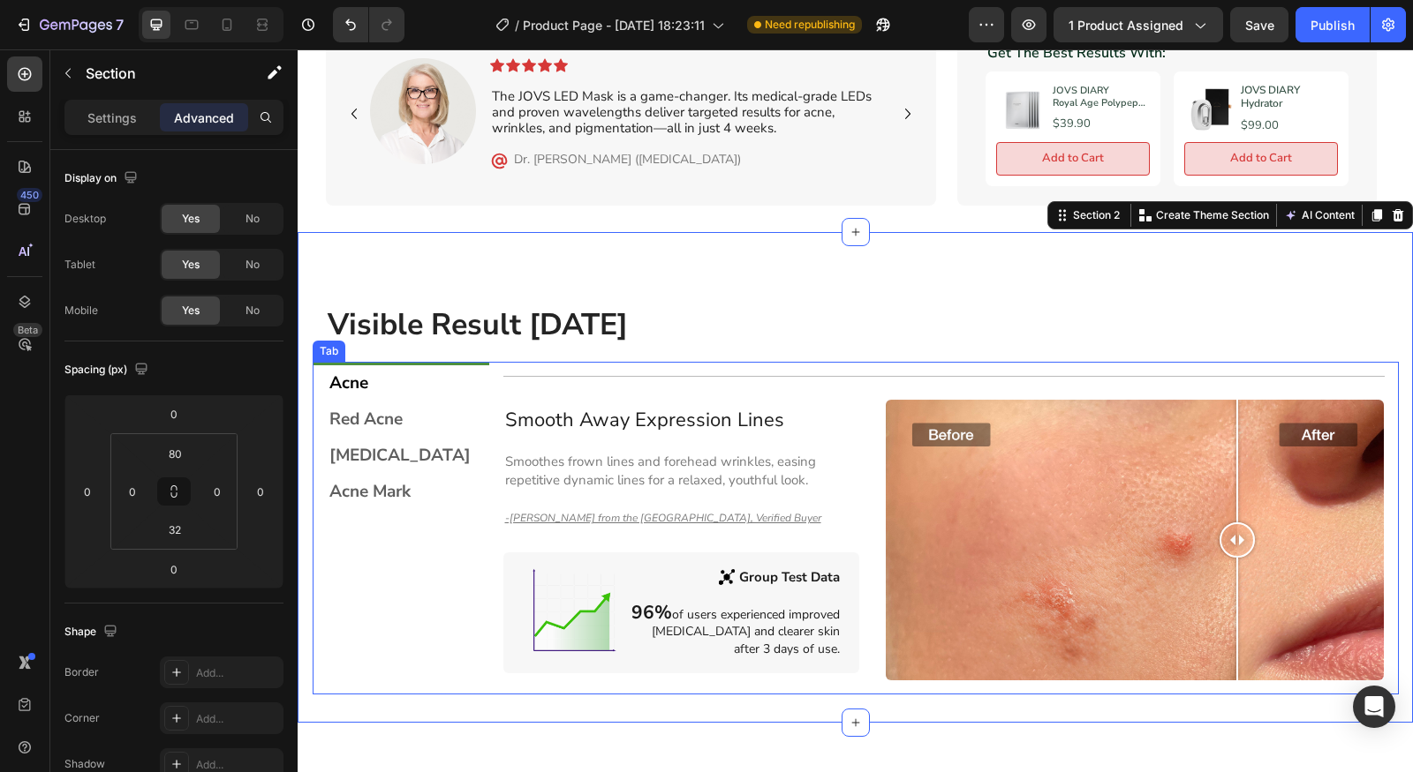
click at [457, 618] on div "Acne Red Acne [MEDICAL_DATA] Acne Mark" at bounding box center [401, 528] width 177 height 333
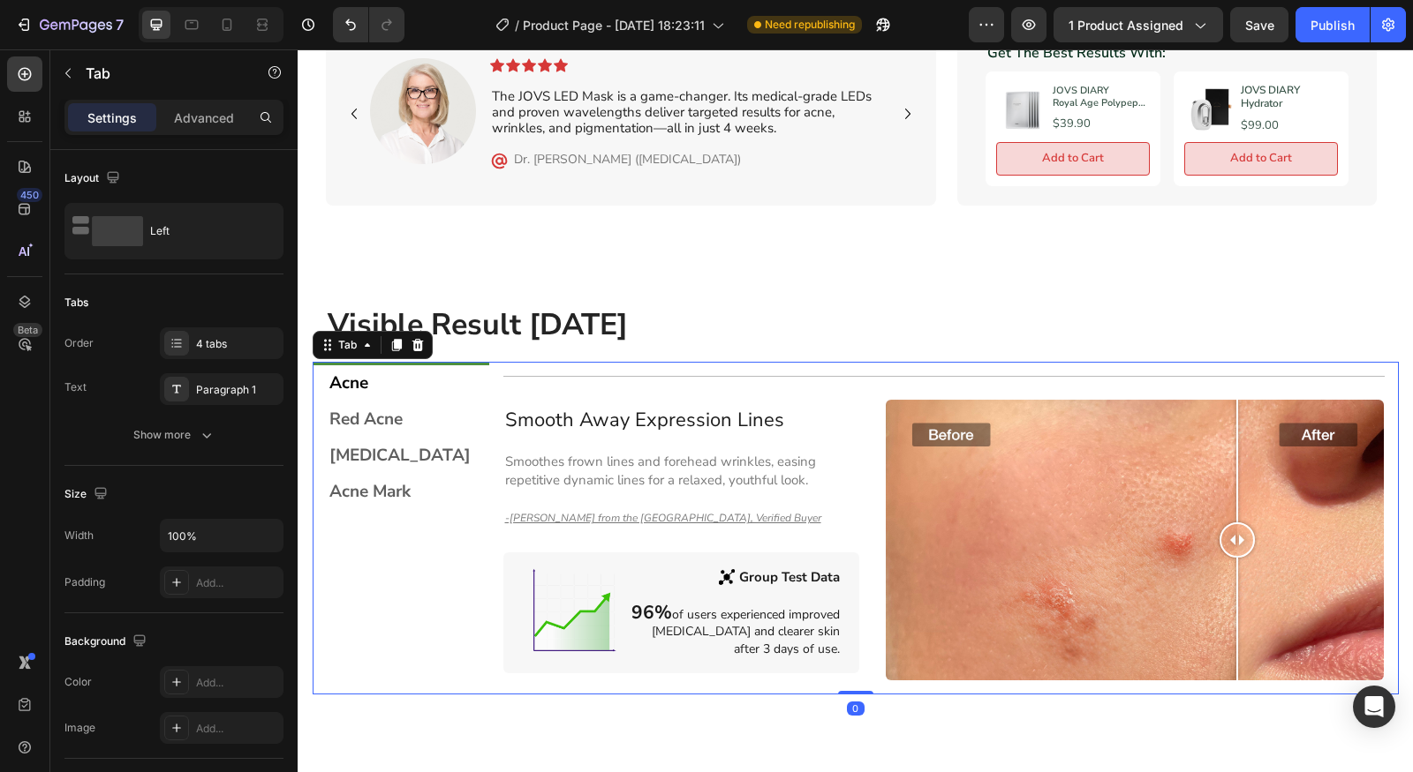
click at [401, 546] on div "Acne Red Acne [MEDICAL_DATA] Acne Mark" at bounding box center [401, 528] width 177 height 333
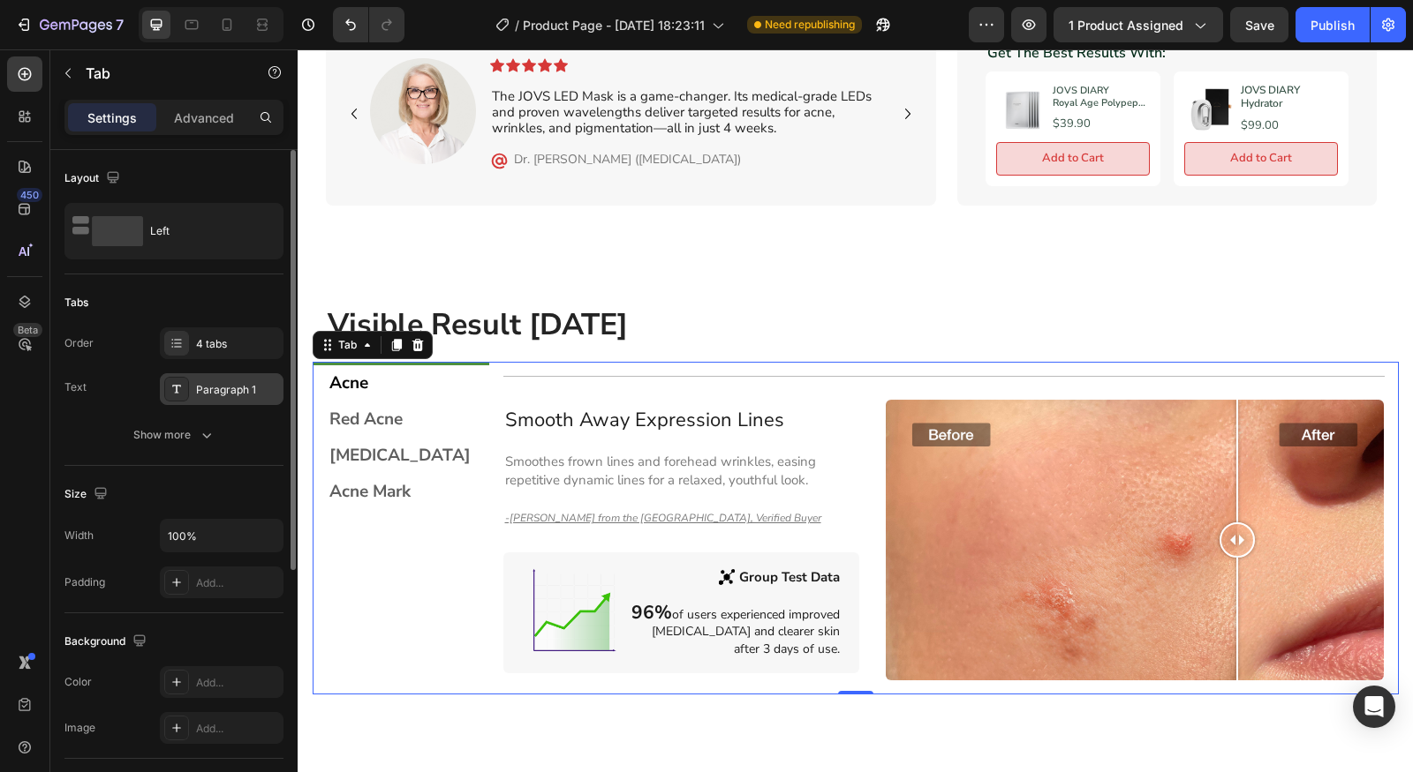
click at [246, 384] on div "Paragraph 1" at bounding box center [237, 390] width 83 height 16
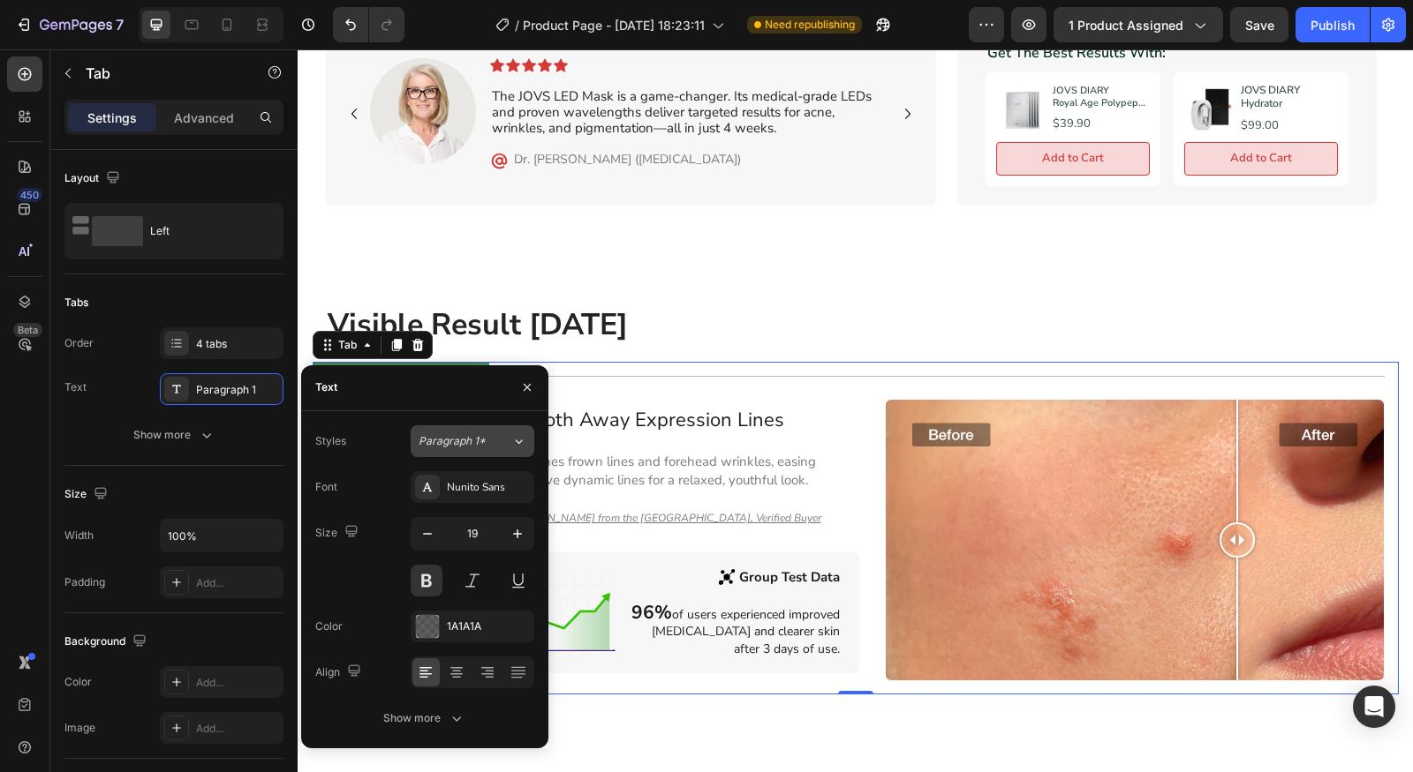
click at [495, 448] on div "Paragraph 1*" at bounding box center [464, 441] width 93 height 16
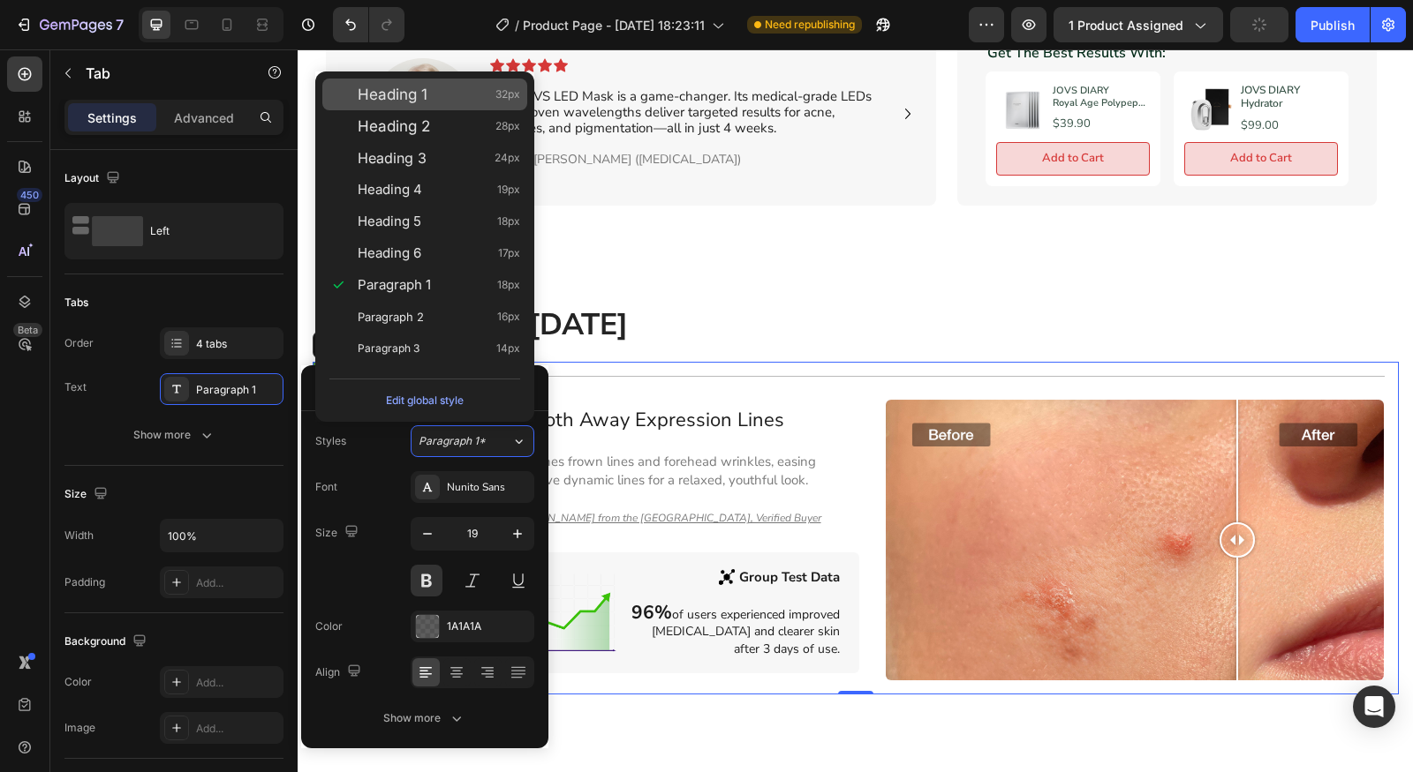
drag, startPoint x: 416, startPoint y: 107, endPoint x: 404, endPoint y: 533, distance: 426.6
click at [416, 107] on div "Heading 1 32px" at bounding box center [424, 95] width 205 height 32
type input "32"
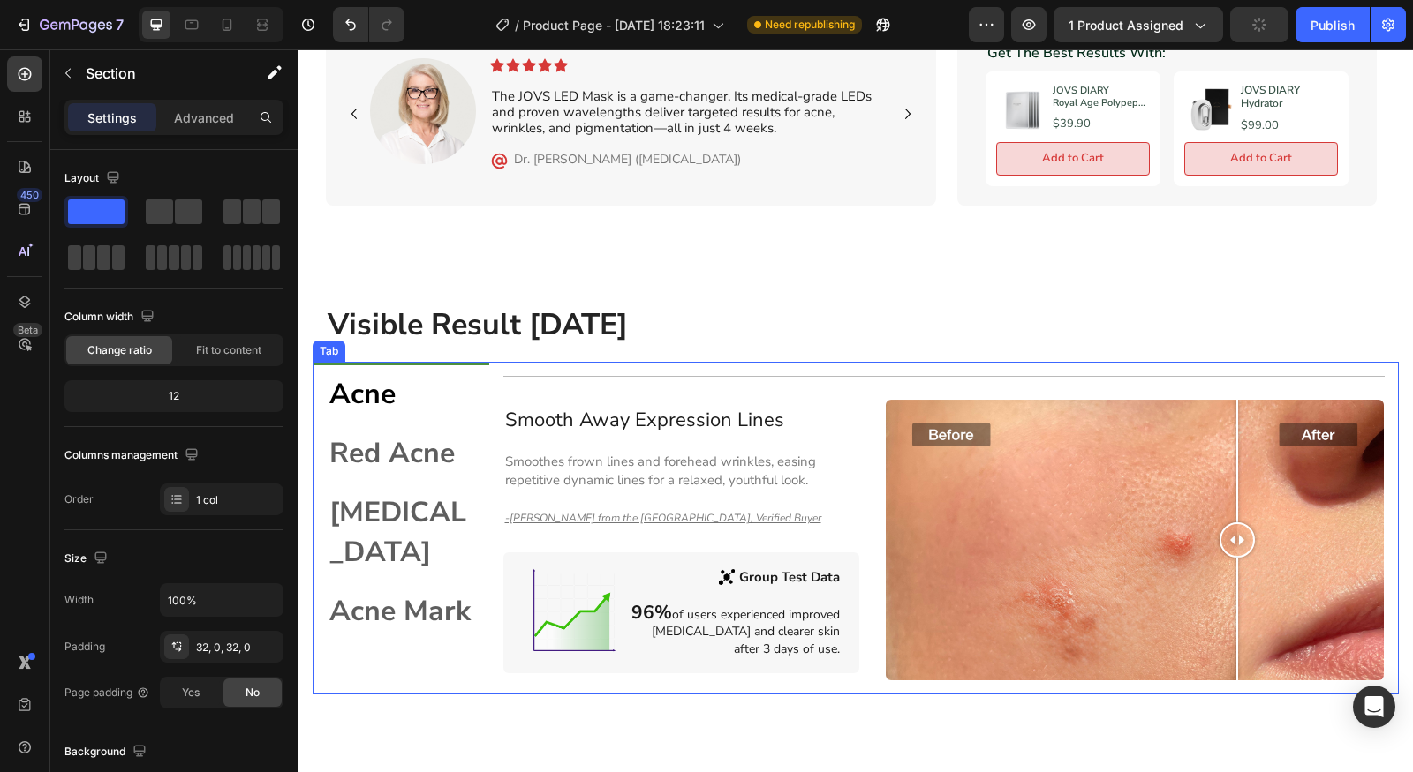
click at [433, 624] on div "Acne Red Acne [MEDICAL_DATA] Acne Mark" at bounding box center [401, 528] width 177 height 333
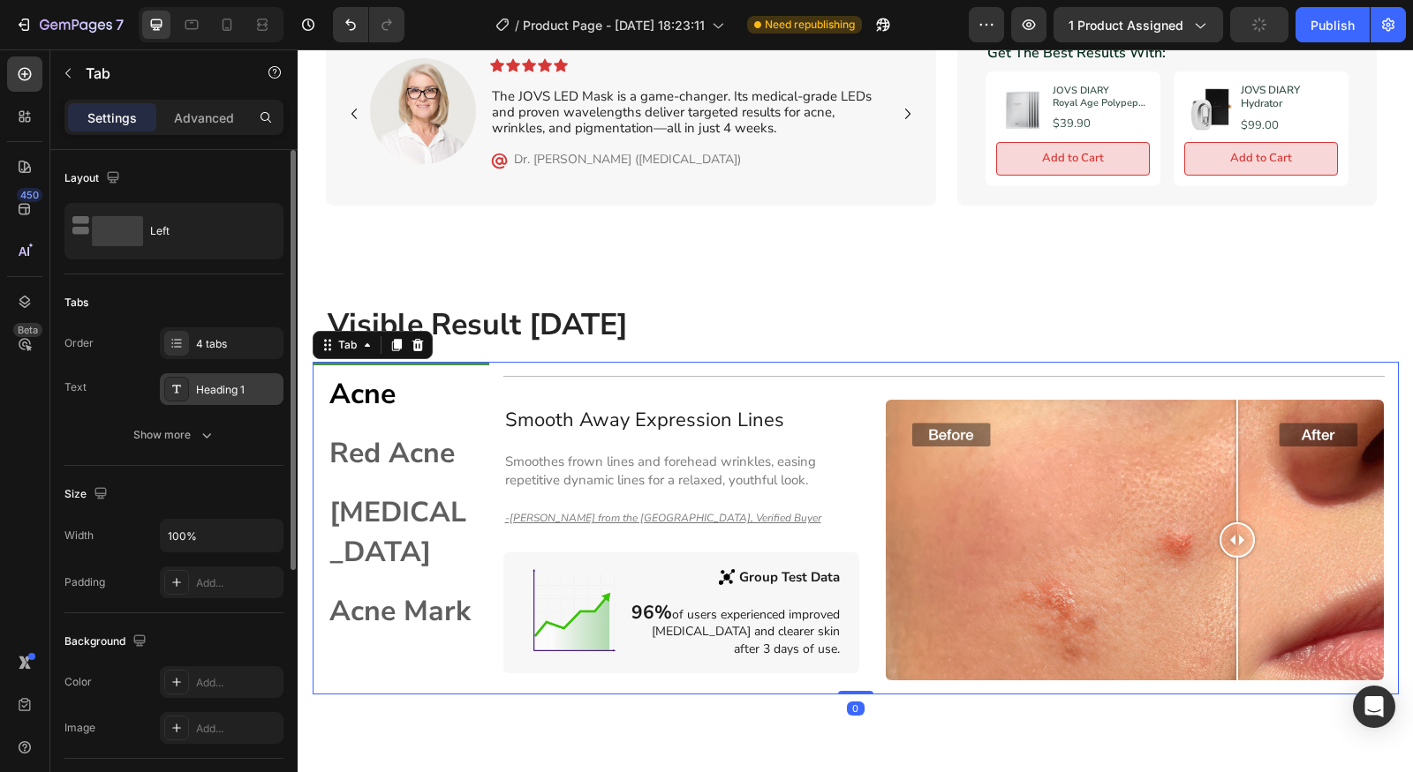
click at [264, 379] on div "Heading 1" at bounding box center [222, 389] width 124 height 32
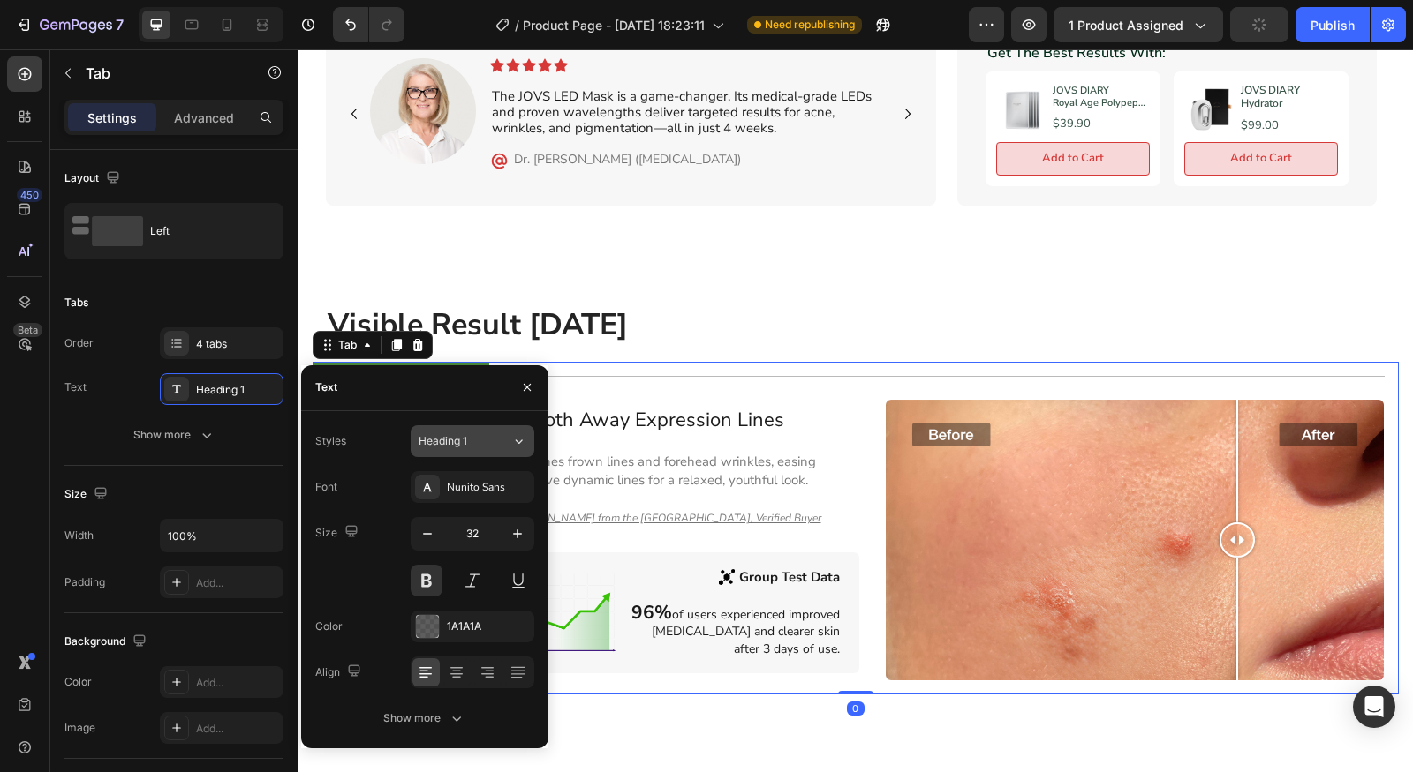
click at [443, 448] on button "Heading 1" at bounding box center [473, 442] width 124 height 32
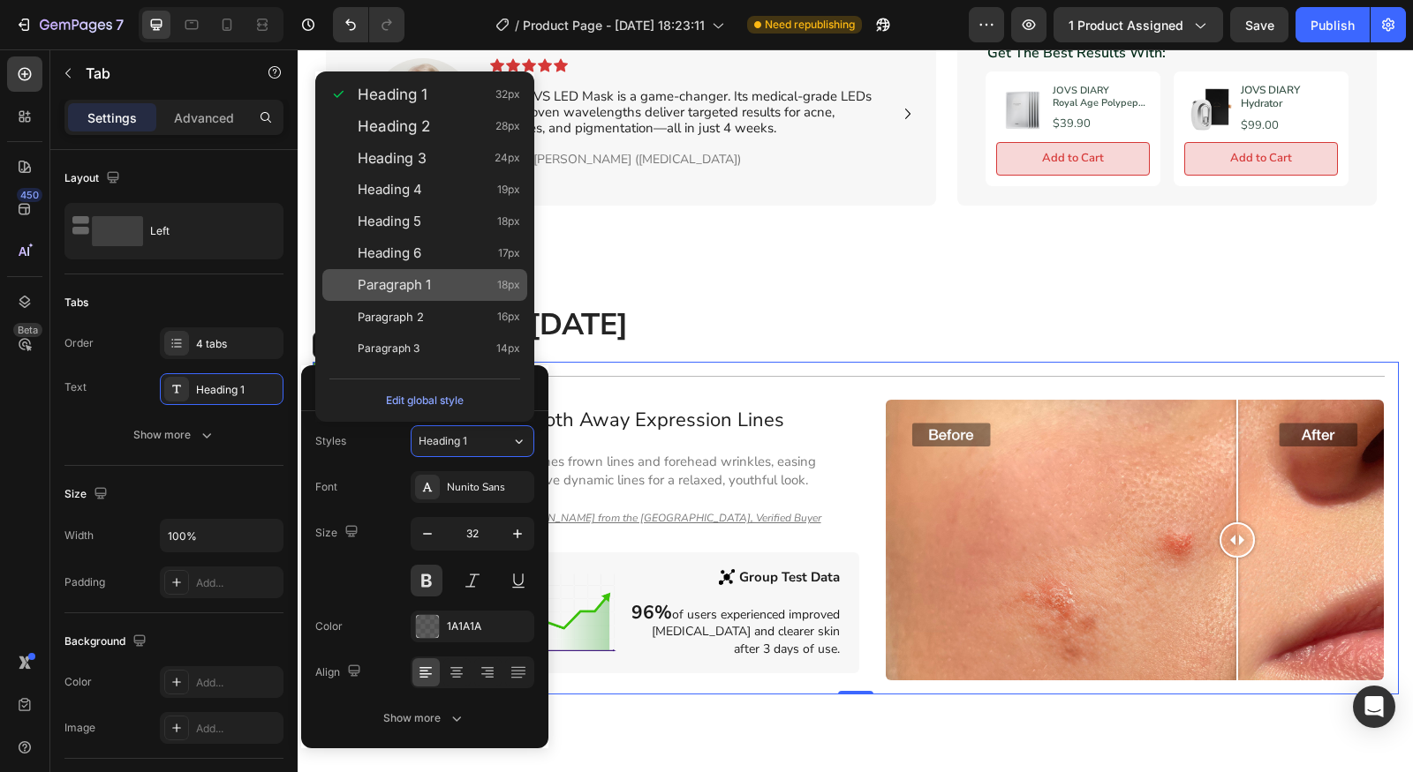
click at [440, 270] on div "Paragraph 1 18px" at bounding box center [424, 285] width 205 height 32
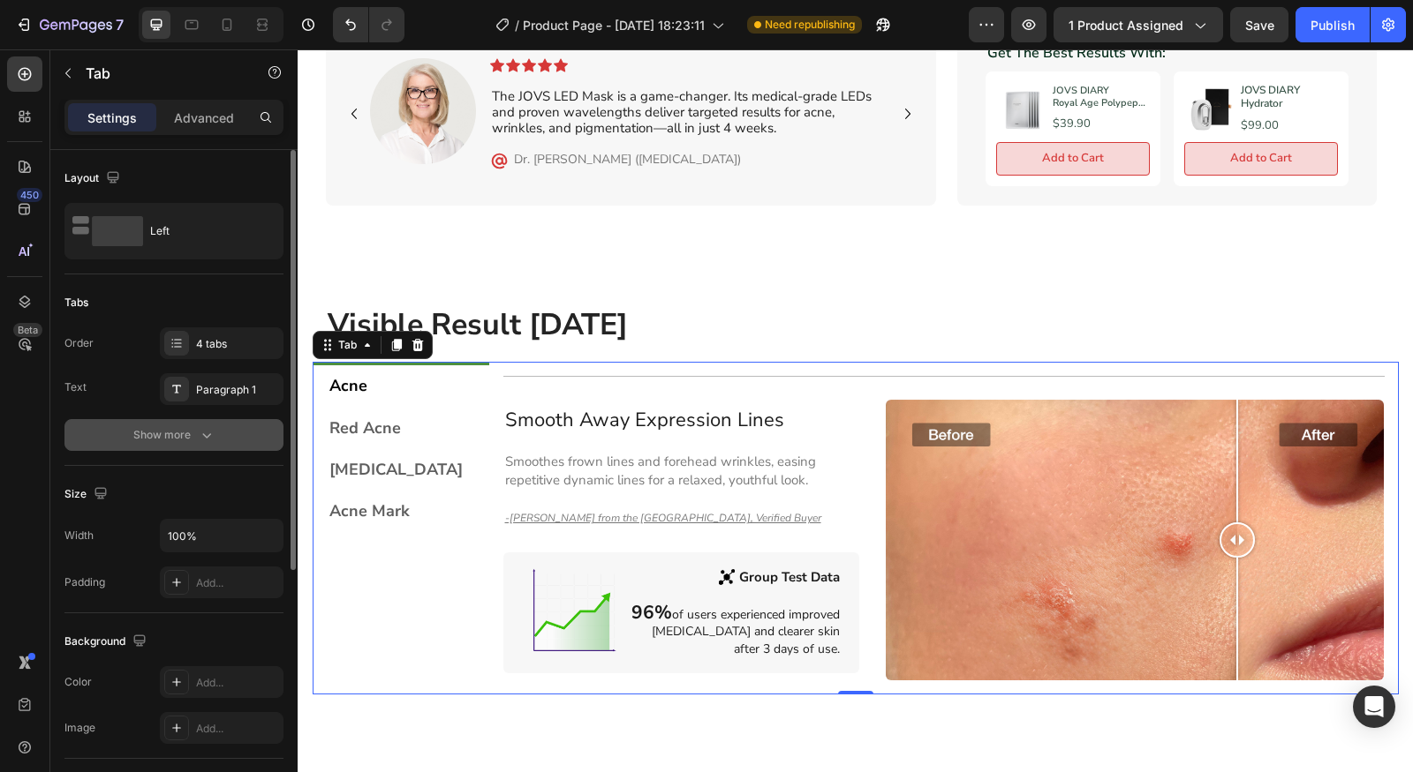
click at [222, 434] on button "Show more" at bounding box center [173, 435] width 219 height 32
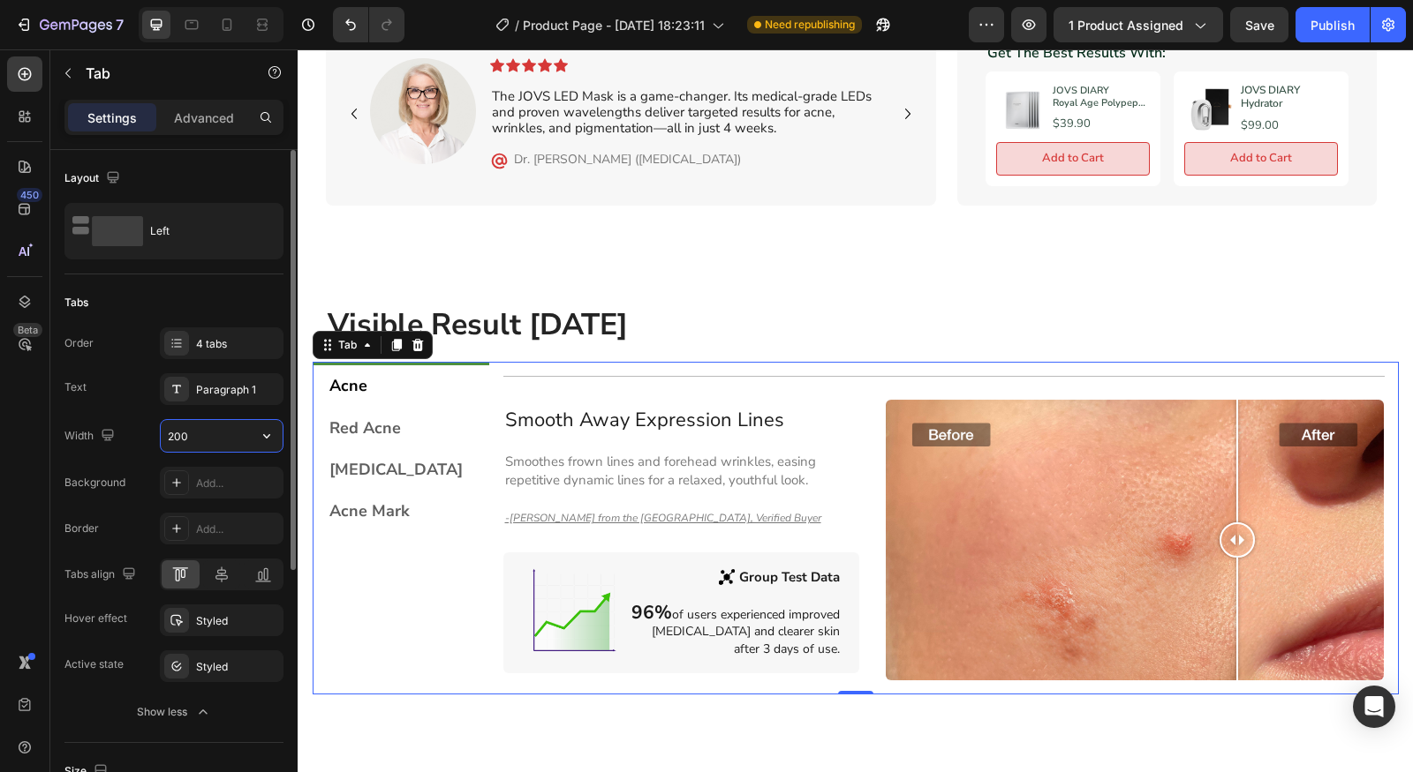
click at [209, 429] on input "200" at bounding box center [222, 436] width 122 height 32
click at [219, 409] on div "Order 4 tabs Text Paragraph 1 Width 200 Background Add... Border Add... Tabs al…" at bounding box center [173, 528] width 219 height 401
click at [250, 398] on div "Paragraph 1" at bounding box center [222, 389] width 124 height 32
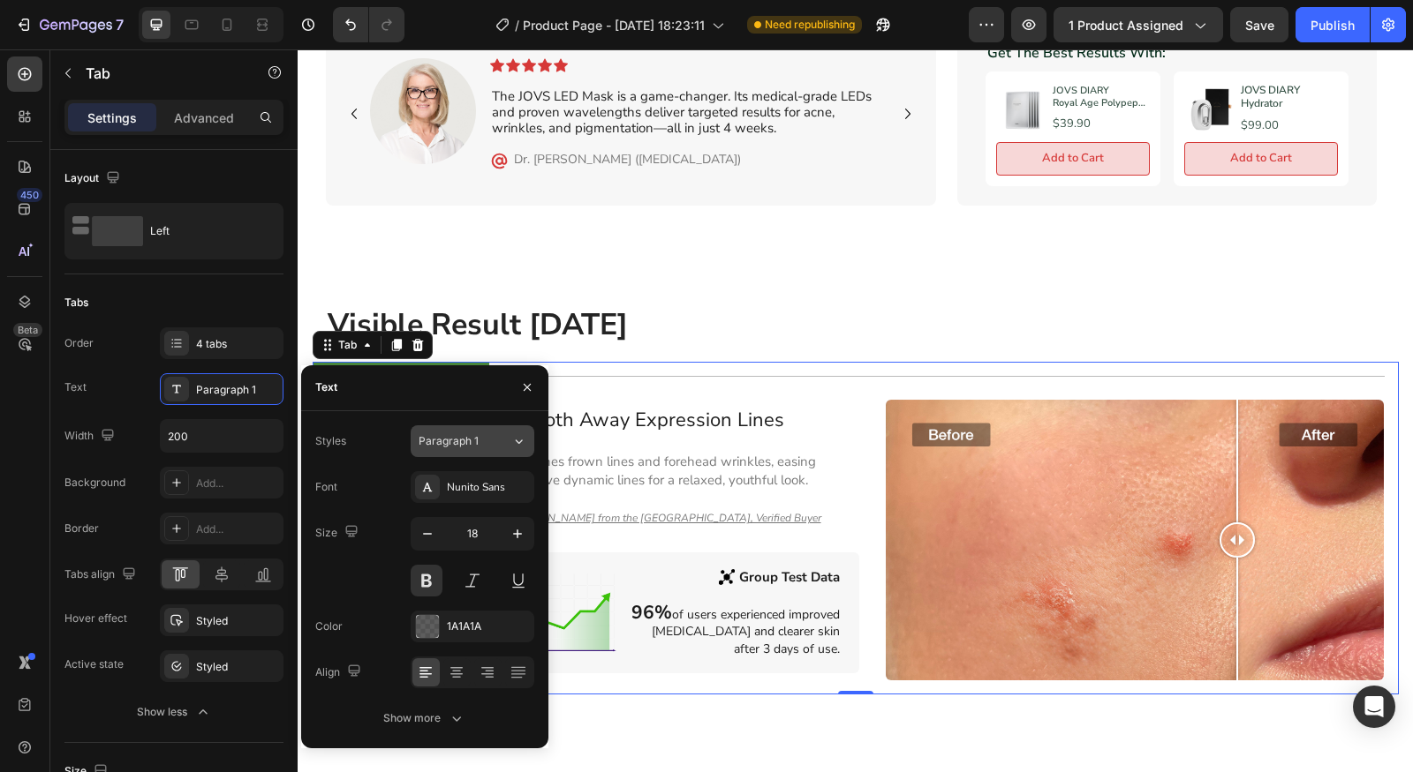
click at [454, 456] on button "Paragraph 1" at bounding box center [473, 442] width 124 height 32
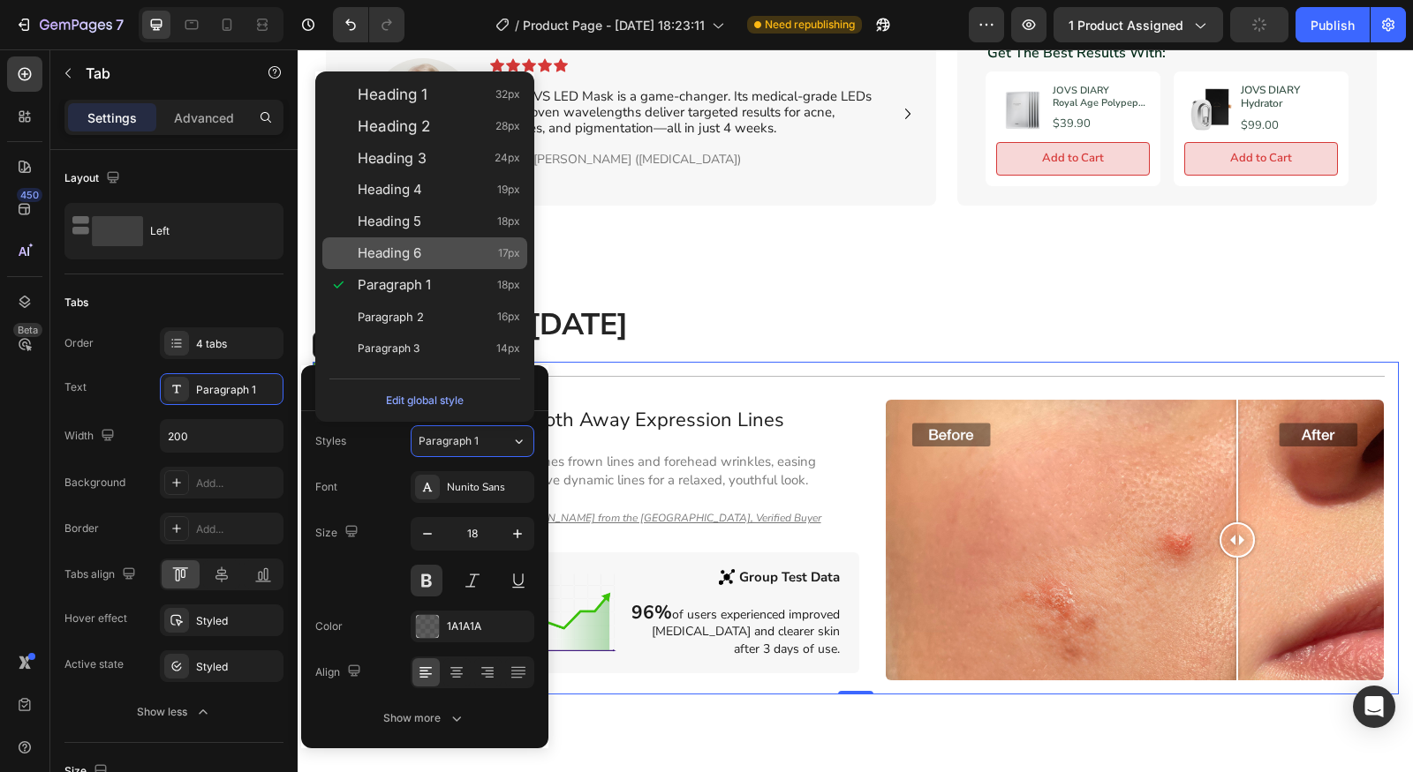
click at [373, 241] on div "Heading 6 17px" at bounding box center [424, 253] width 205 height 32
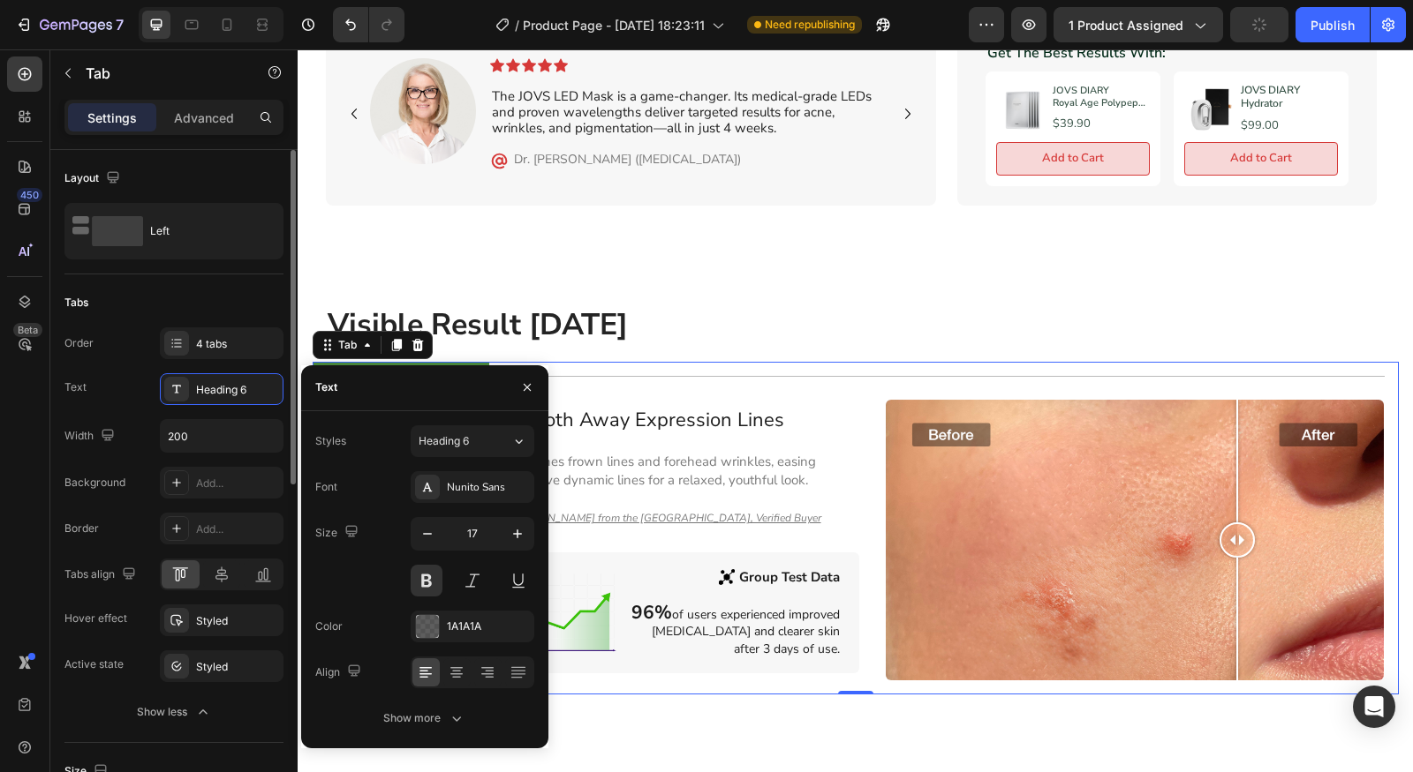
click at [149, 392] on div "Text Heading 6" at bounding box center [173, 389] width 219 height 32
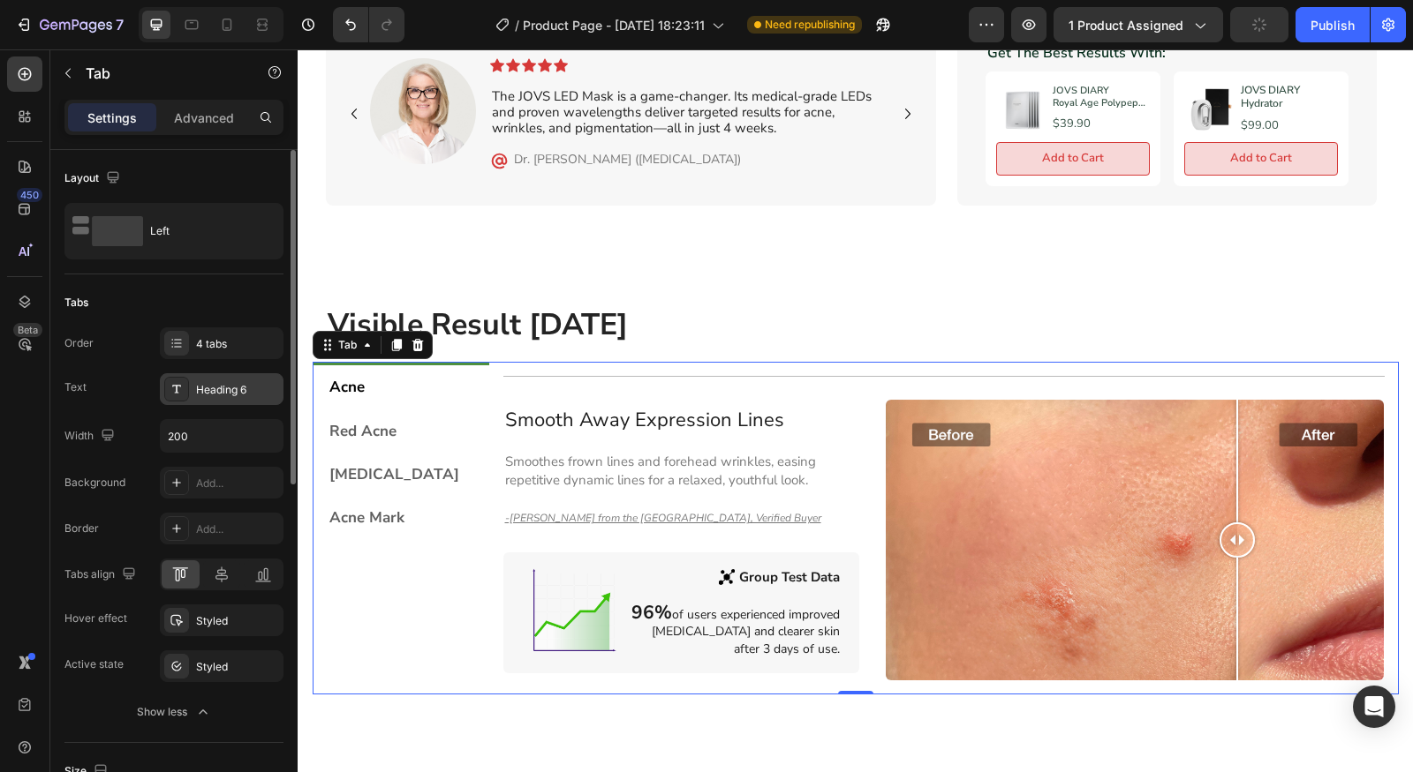
click at [248, 374] on div "Heading 6" at bounding box center [222, 389] width 124 height 32
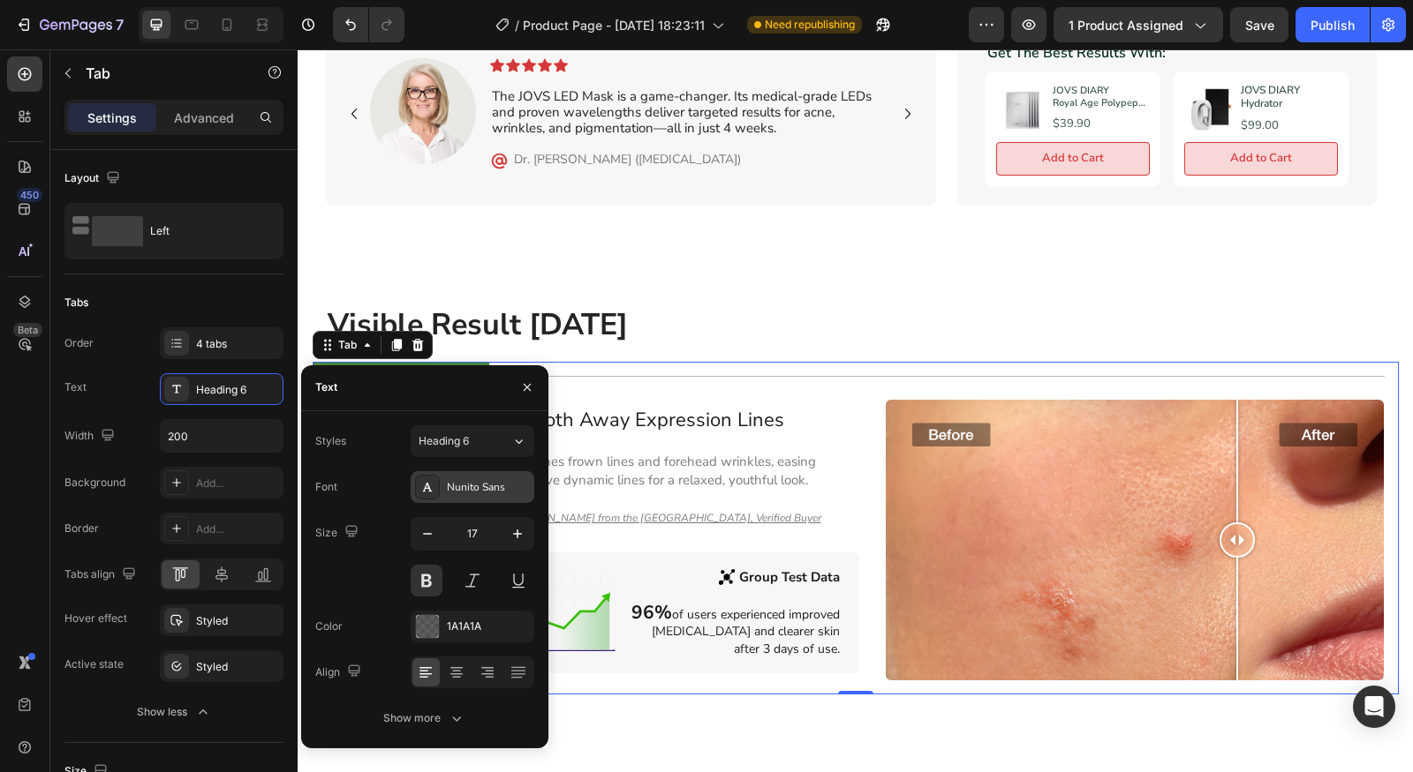
click at [493, 491] on div "Nunito Sans" at bounding box center [488, 487] width 83 height 16
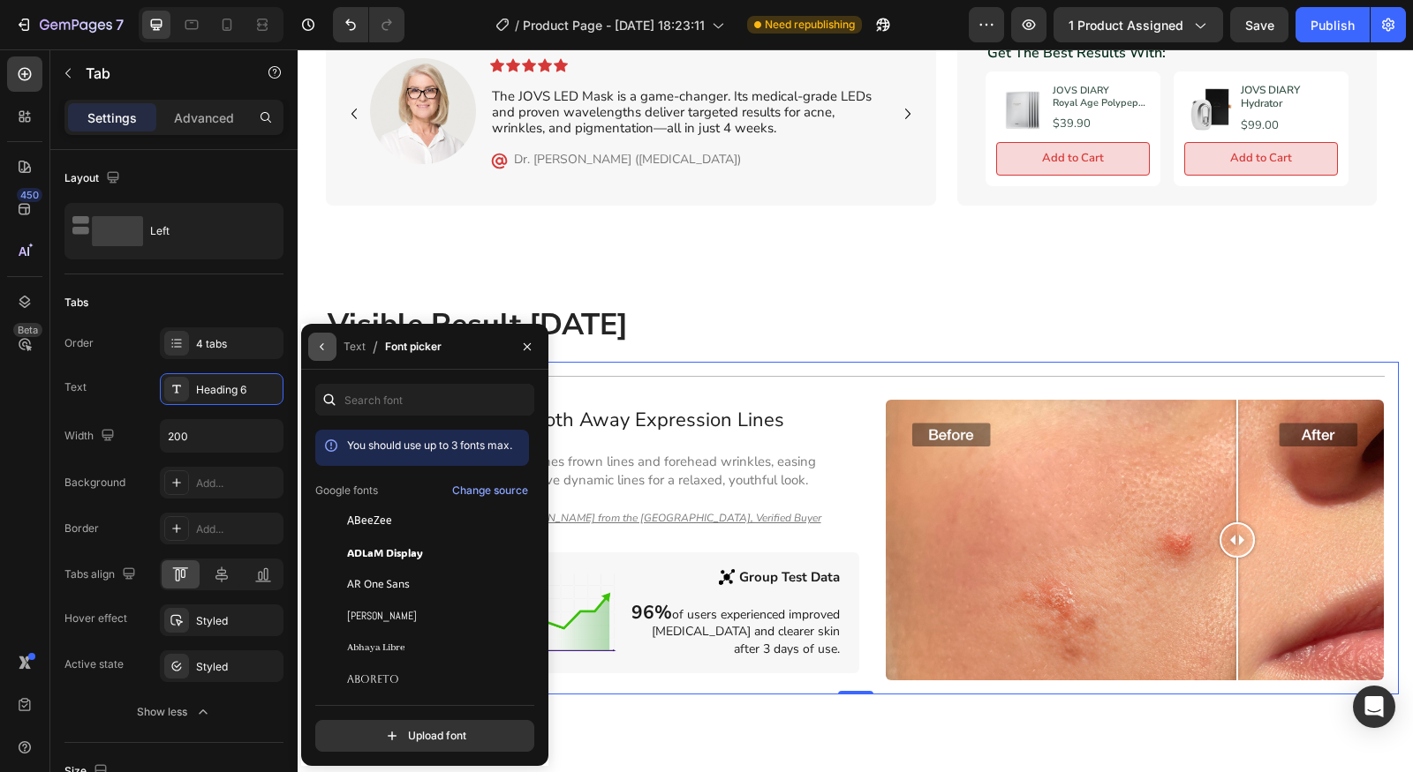
click at [329, 349] on button "button" at bounding box center [322, 347] width 28 height 28
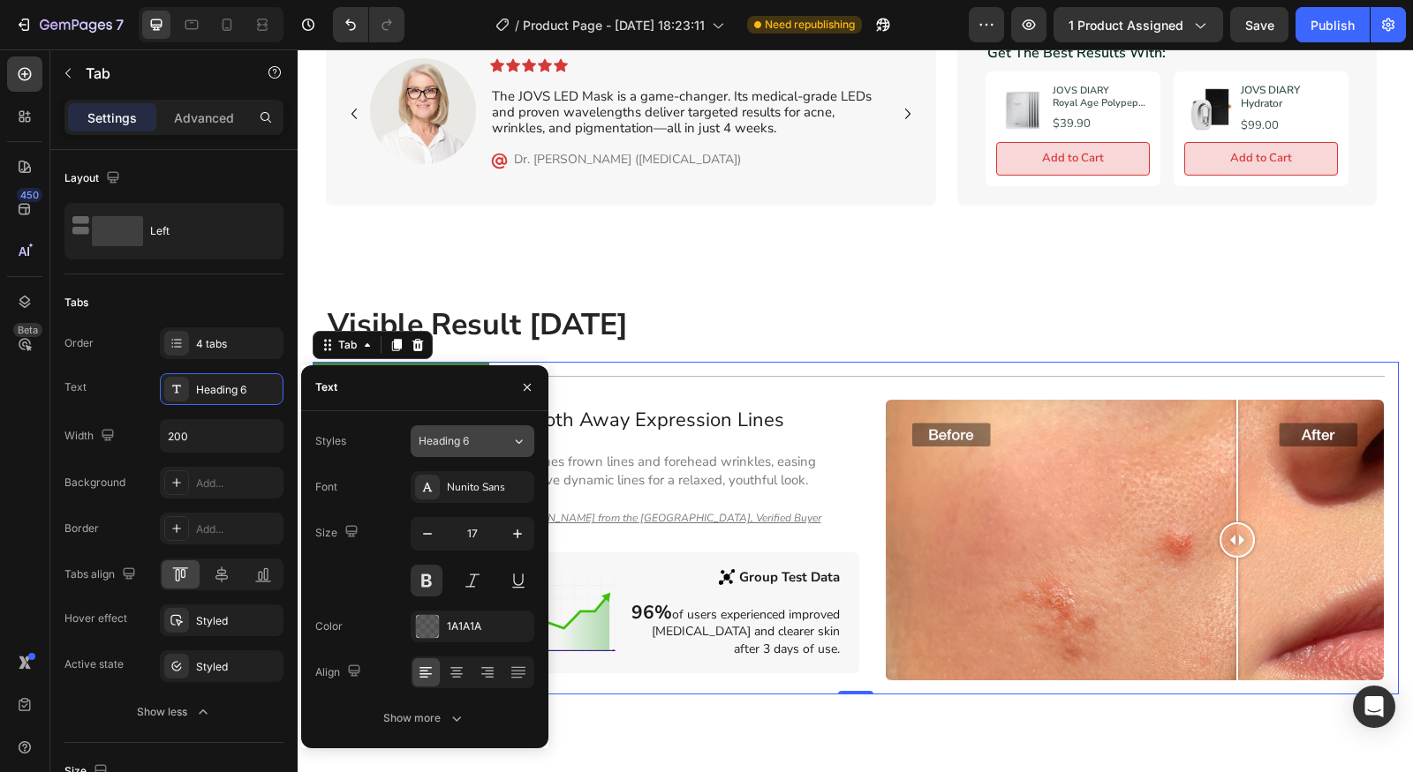
click at [513, 430] on button "Heading 6" at bounding box center [473, 442] width 124 height 32
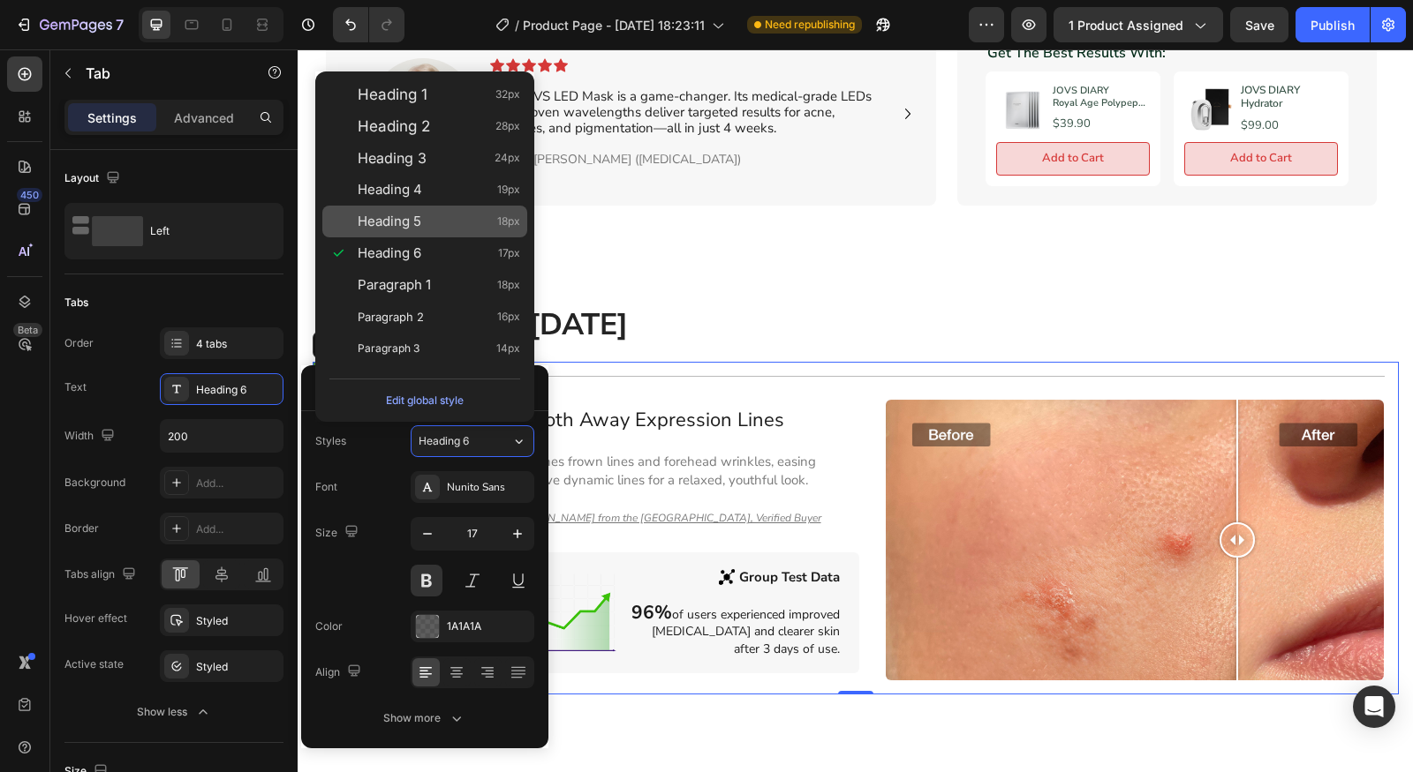
click at [418, 205] on div "Heading 4 19px" at bounding box center [424, 190] width 205 height 32
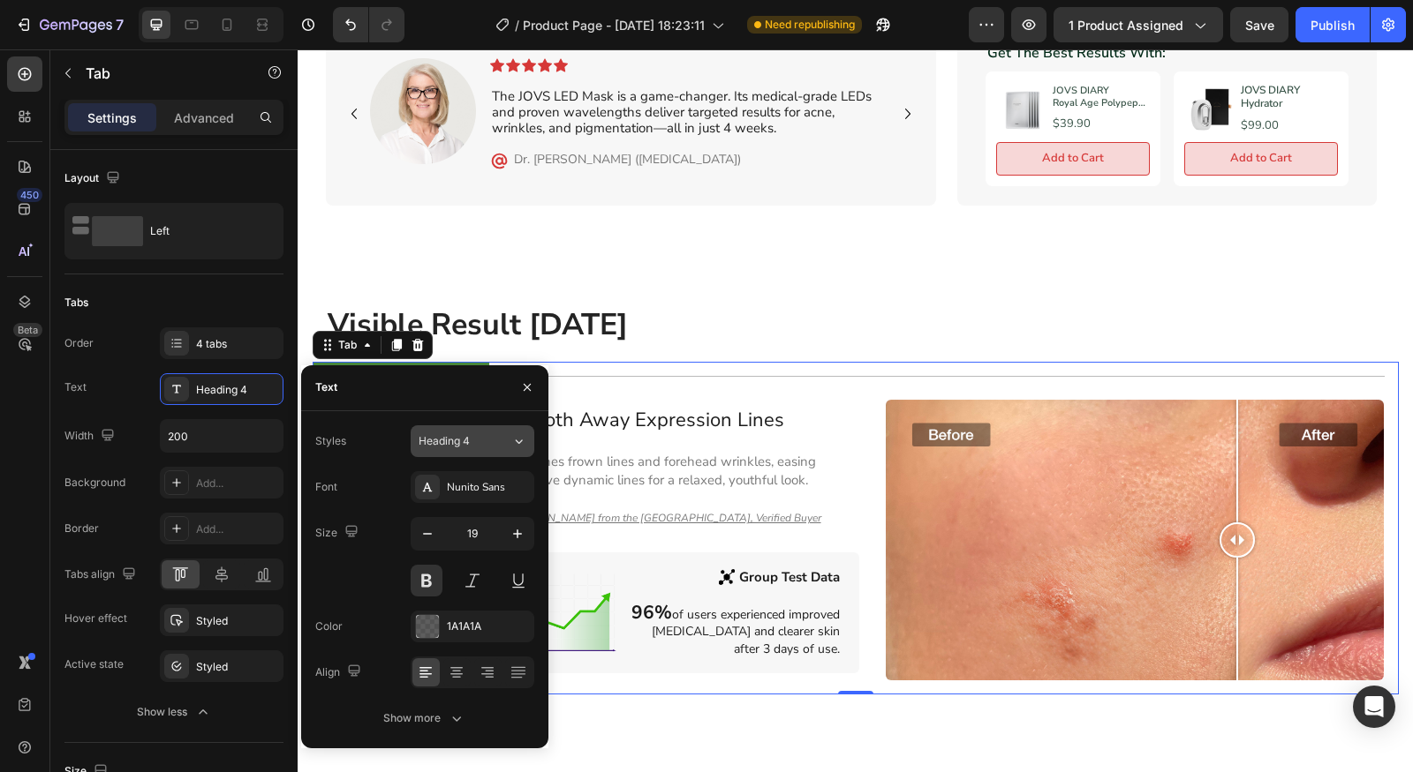
click at [497, 444] on div "Heading 4" at bounding box center [464, 441] width 93 height 16
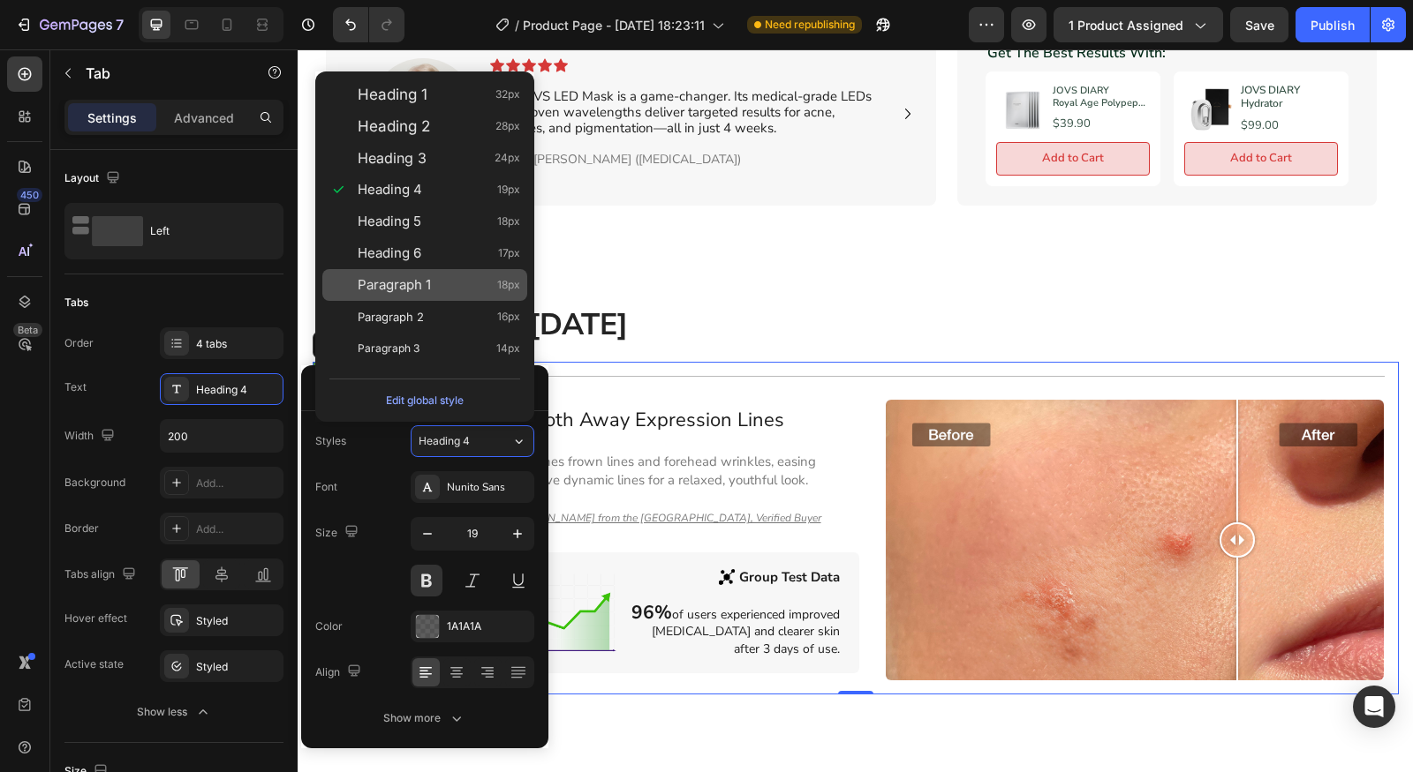
click at [416, 219] on span "Heading 5" at bounding box center [390, 222] width 64 height 18
type input "18"
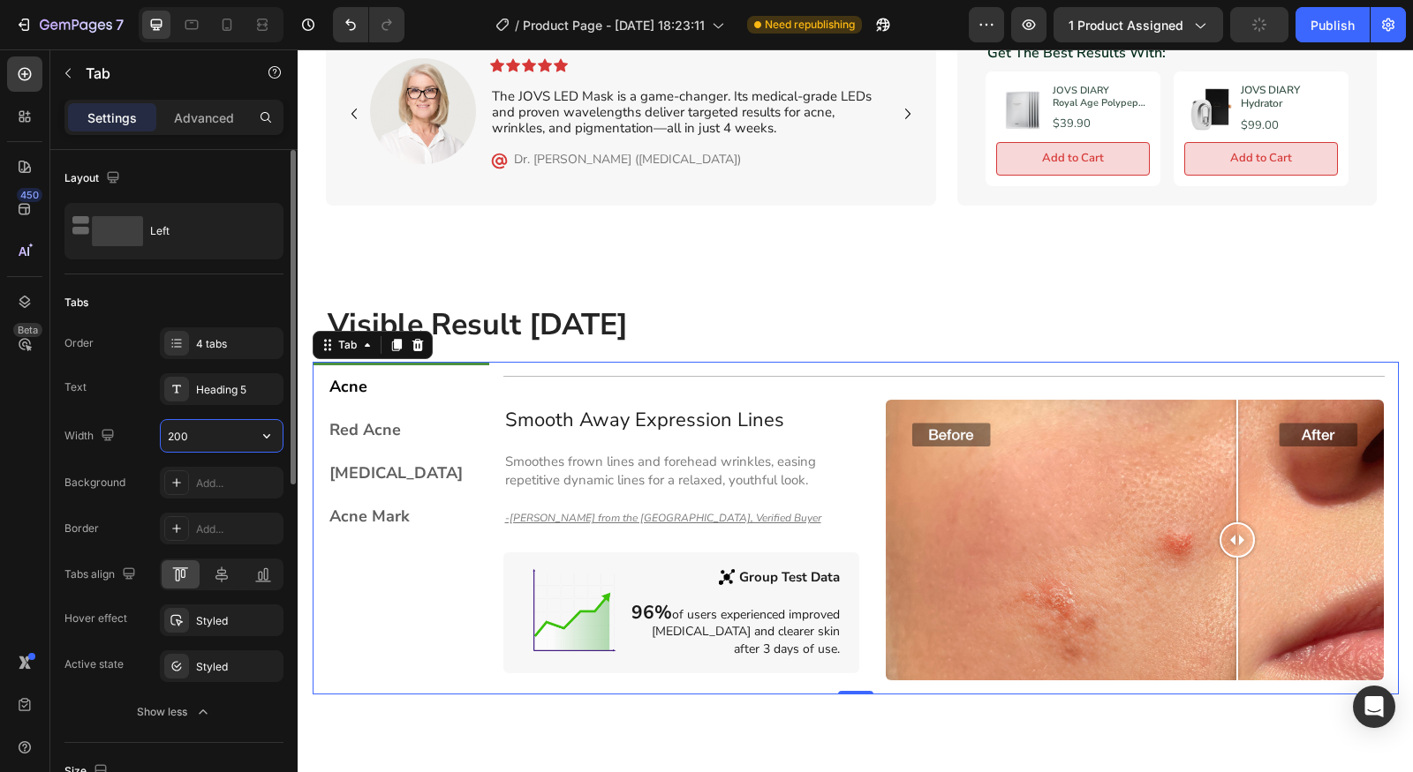
click at [236, 444] on input "200" at bounding box center [222, 436] width 122 height 32
click at [280, 440] on button "button" at bounding box center [267, 436] width 32 height 32
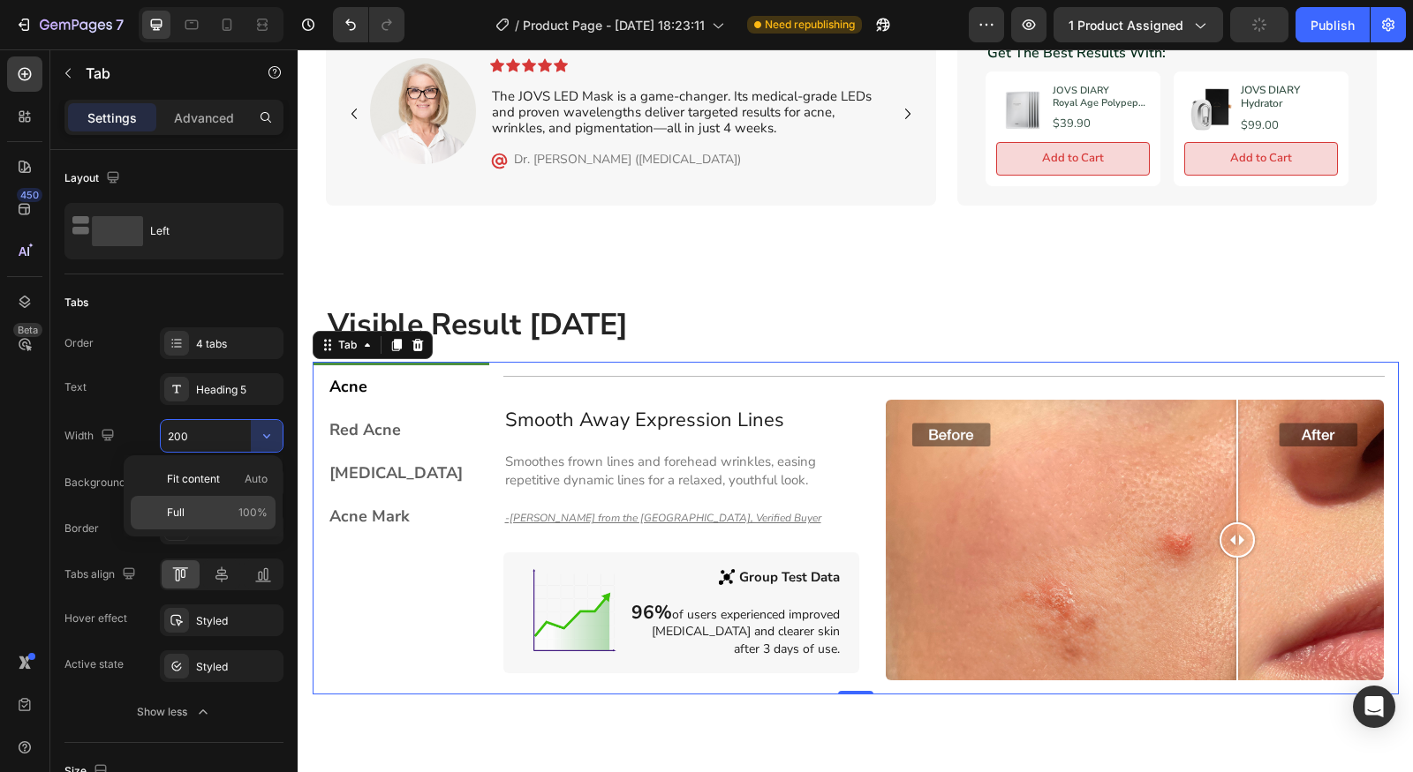
click at [222, 501] on div "Full 100%" at bounding box center [203, 513] width 145 height 34
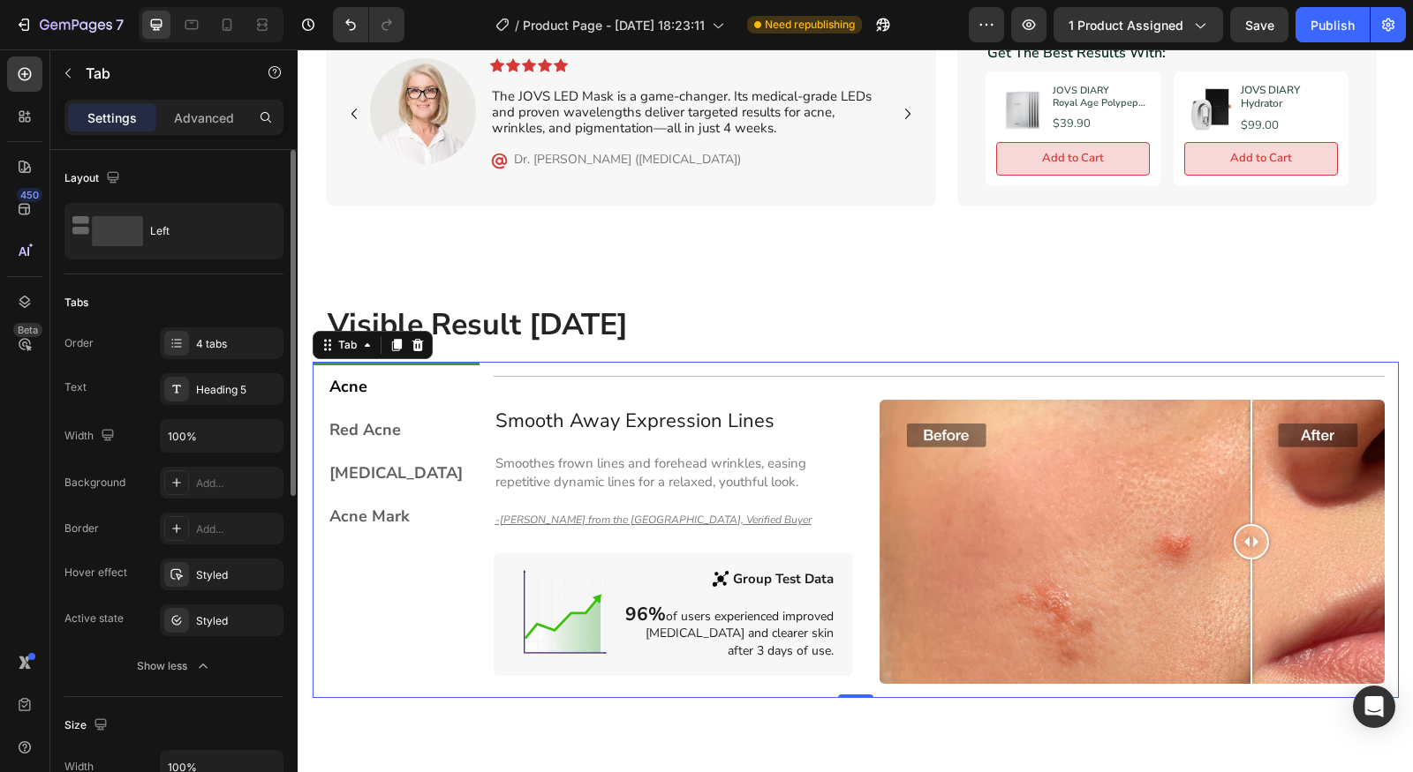
type input "200"
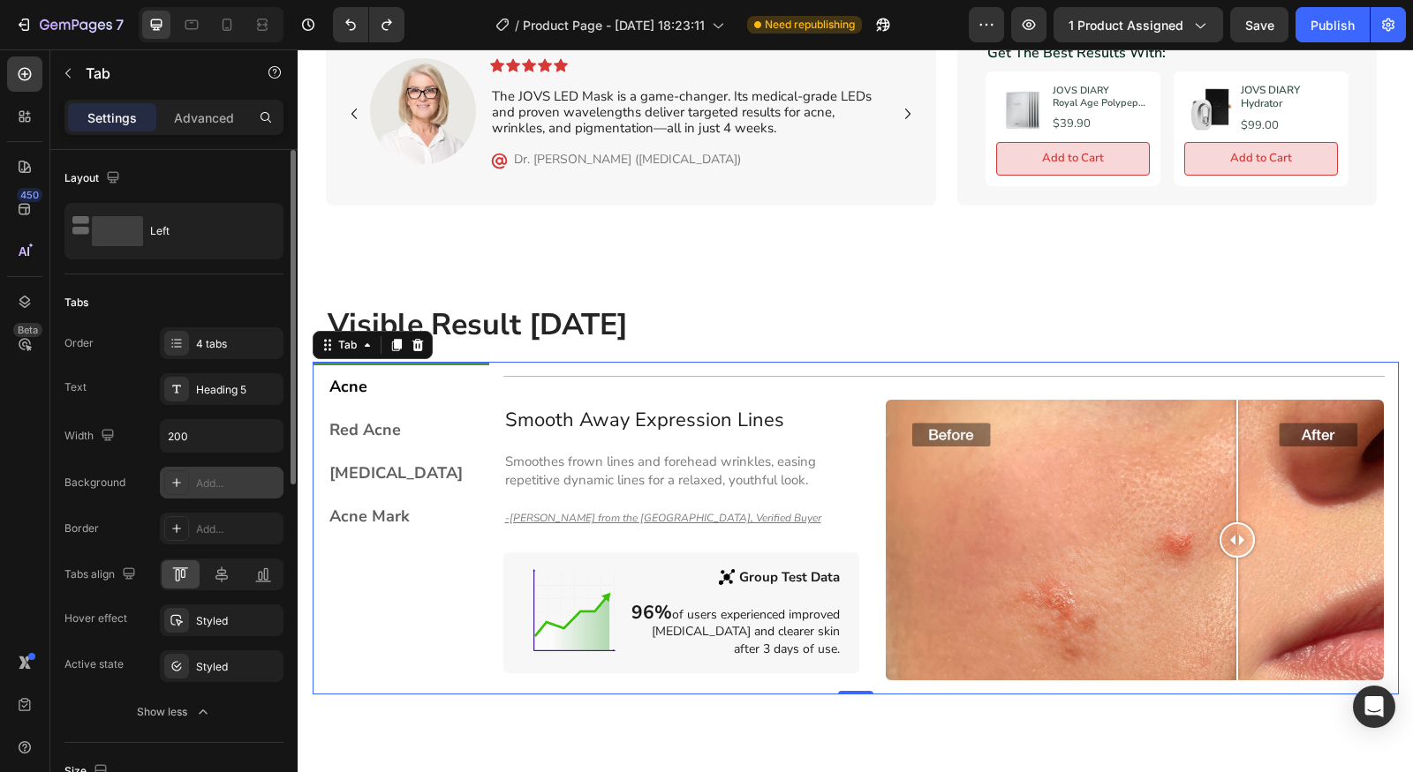
click at [237, 487] on div "Add..." at bounding box center [237, 484] width 83 height 16
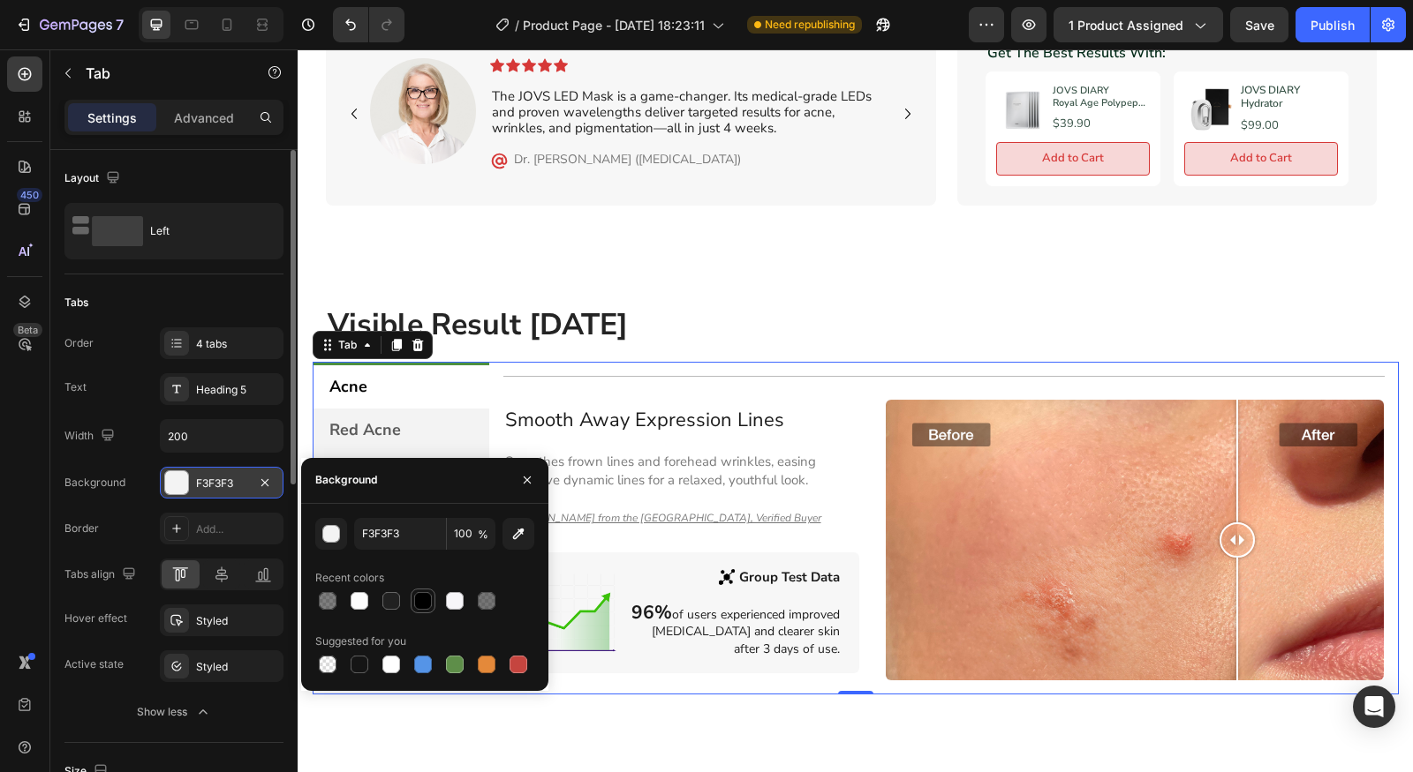
click at [417, 606] on div at bounding box center [423, 601] width 18 height 18
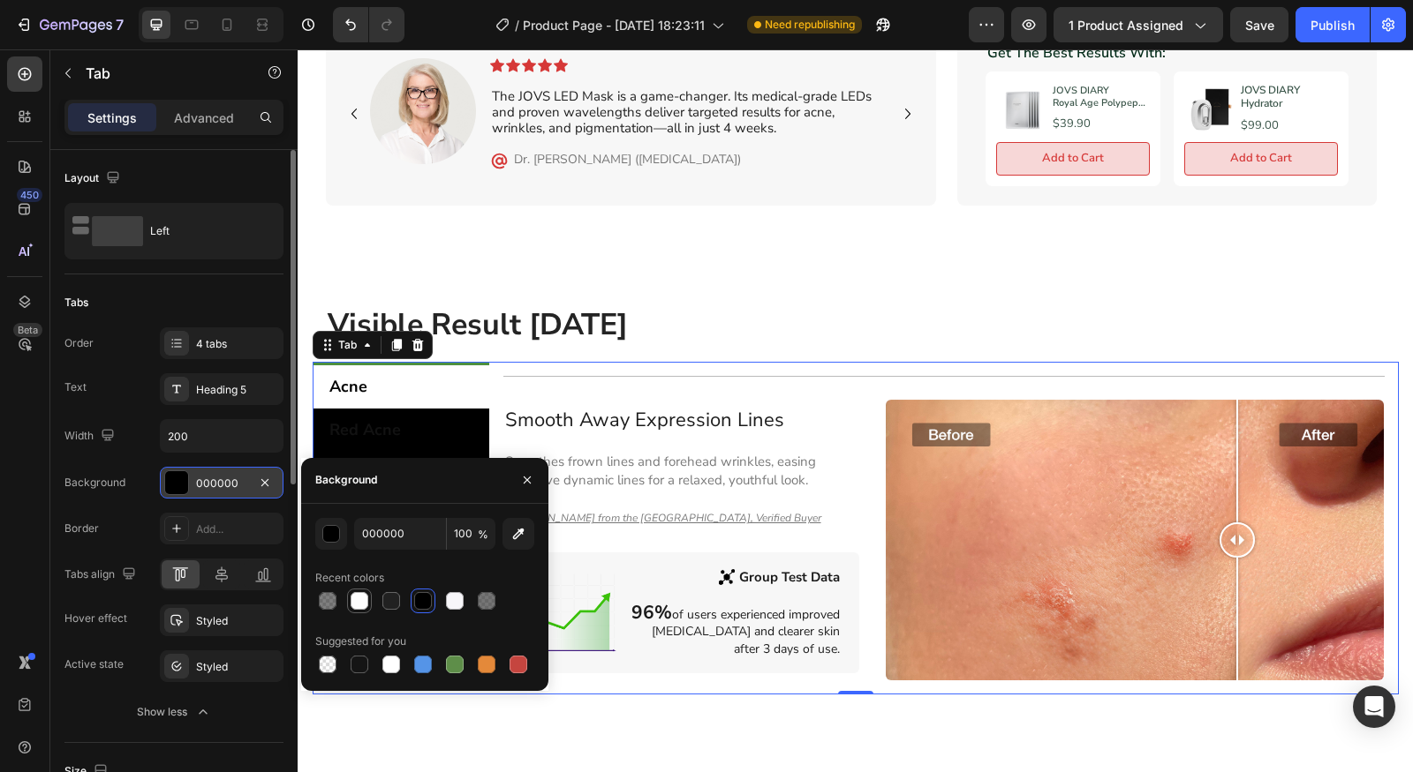
click at [366, 602] on div at bounding box center [359, 601] width 18 height 18
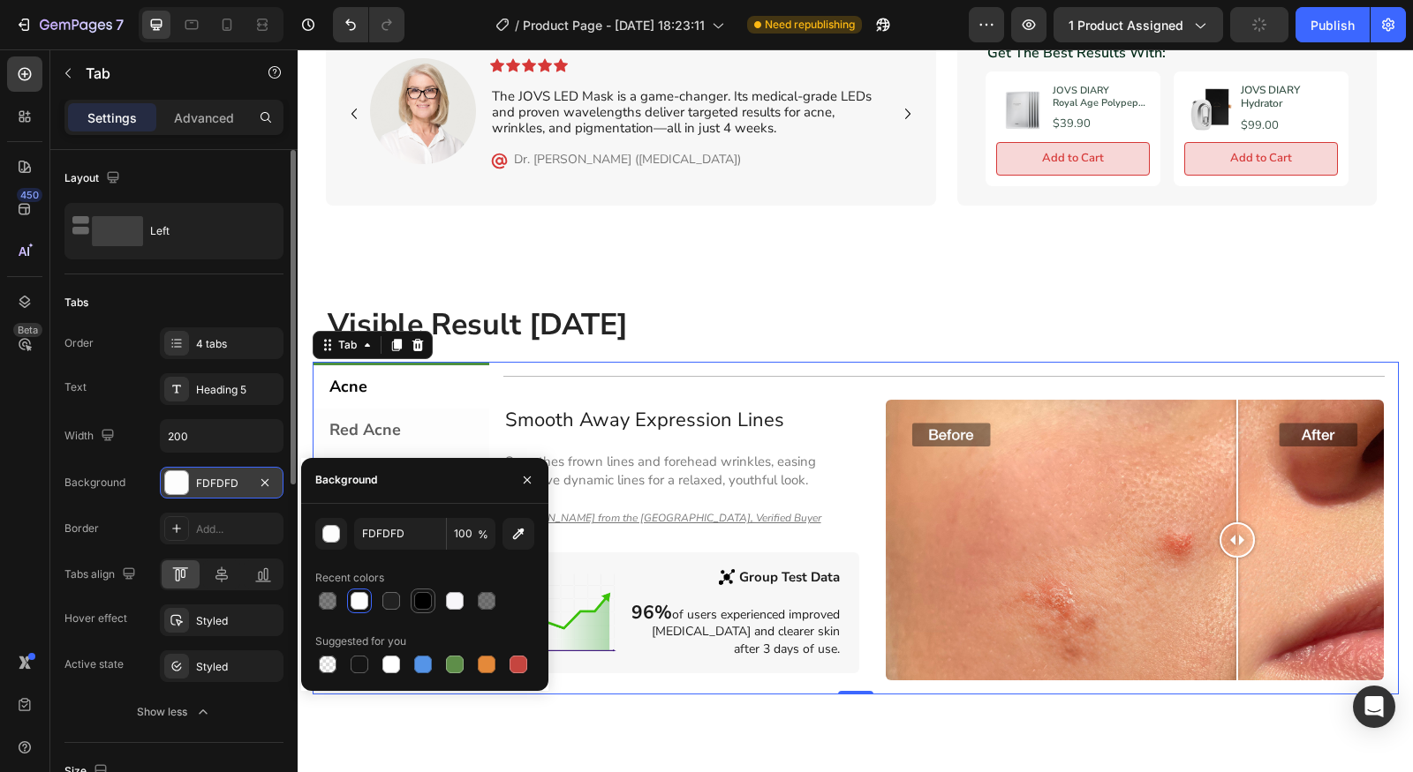
click at [431, 606] on div at bounding box center [423, 601] width 18 height 18
type input "000000"
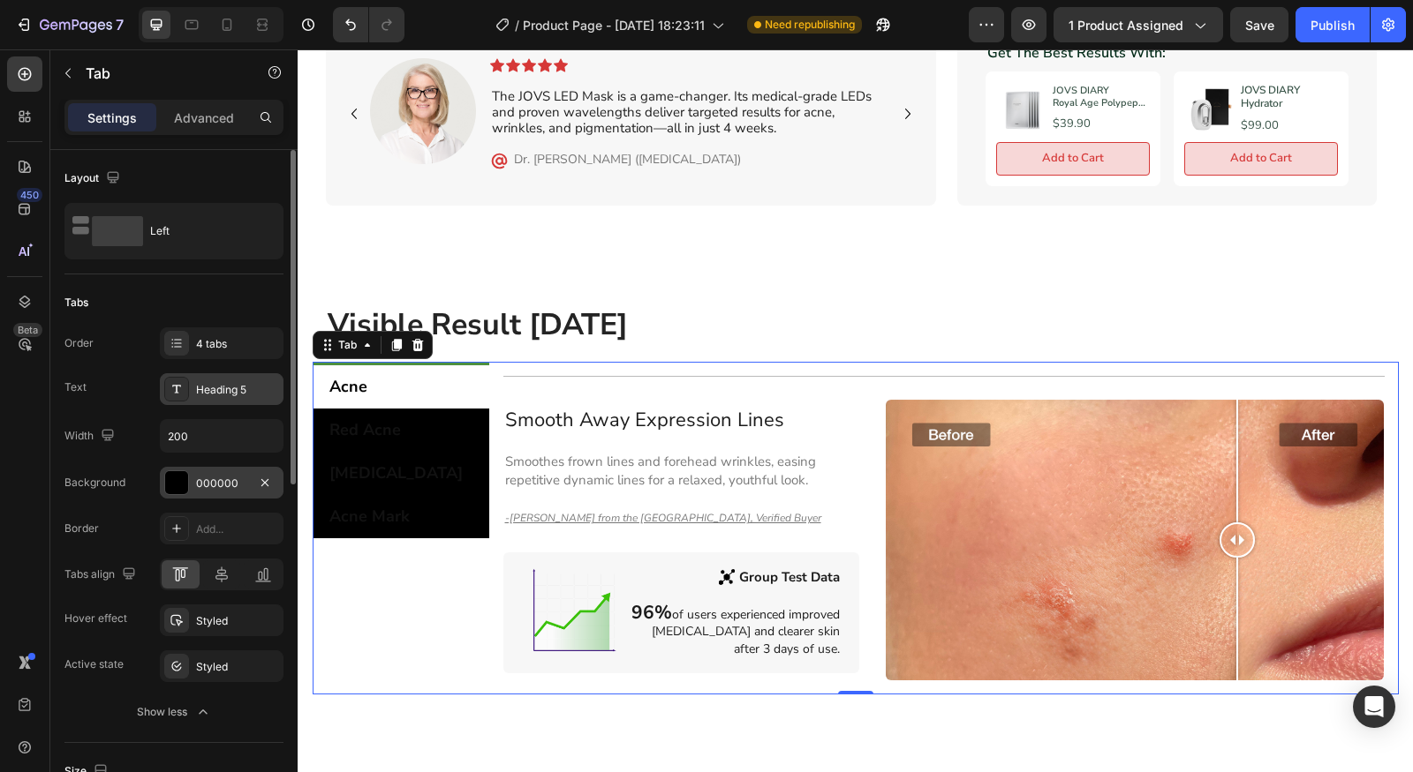
click at [202, 399] on div "Heading 5" at bounding box center [222, 389] width 124 height 32
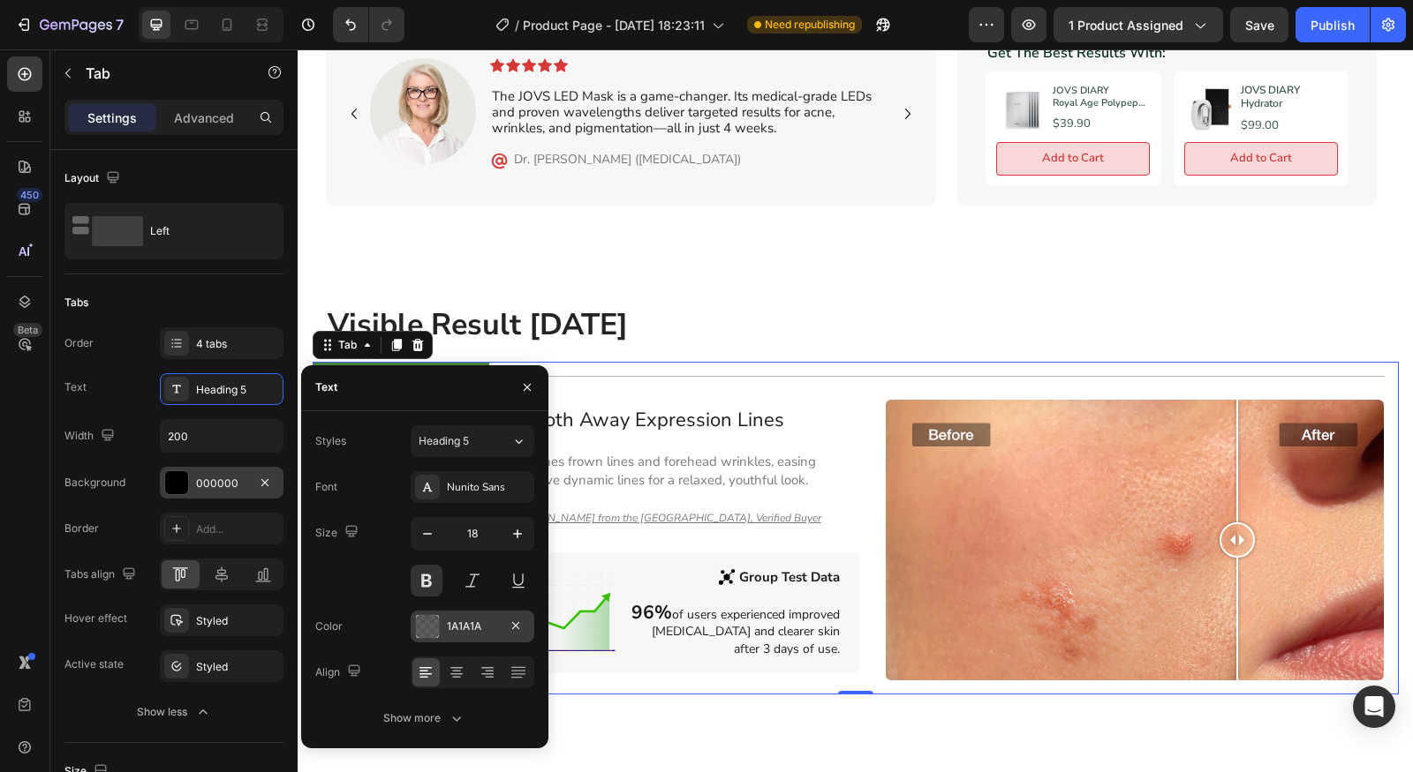
click at [427, 615] on div at bounding box center [427, 626] width 23 height 23
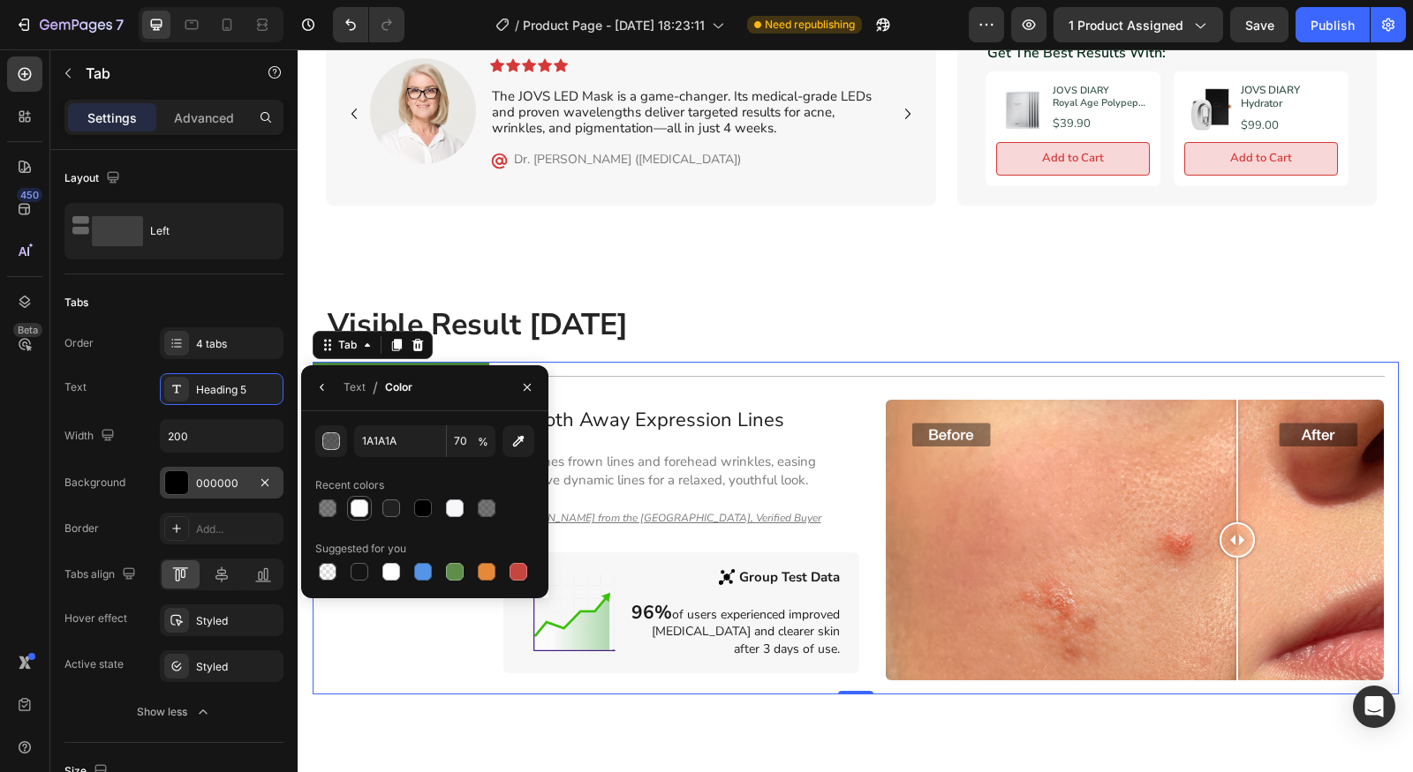
click at [351, 500] on div at bounding box center [359, 509] width 18 height 18
type input "FDFDFD"
type input "100"
click at [123, 401] on div "Text Heading 5" at bounding box center [173, 389] width 219 height 32
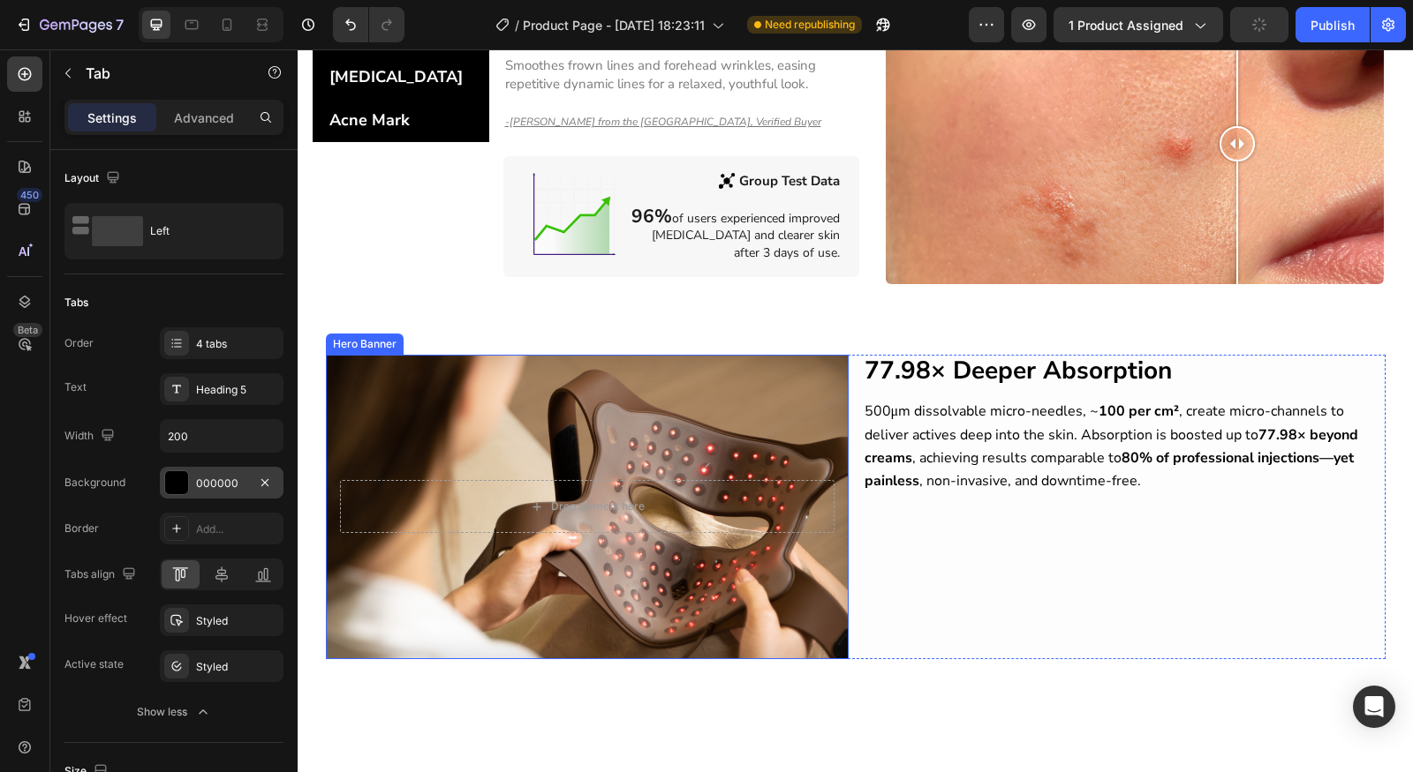
scroll to position [1227, 0]
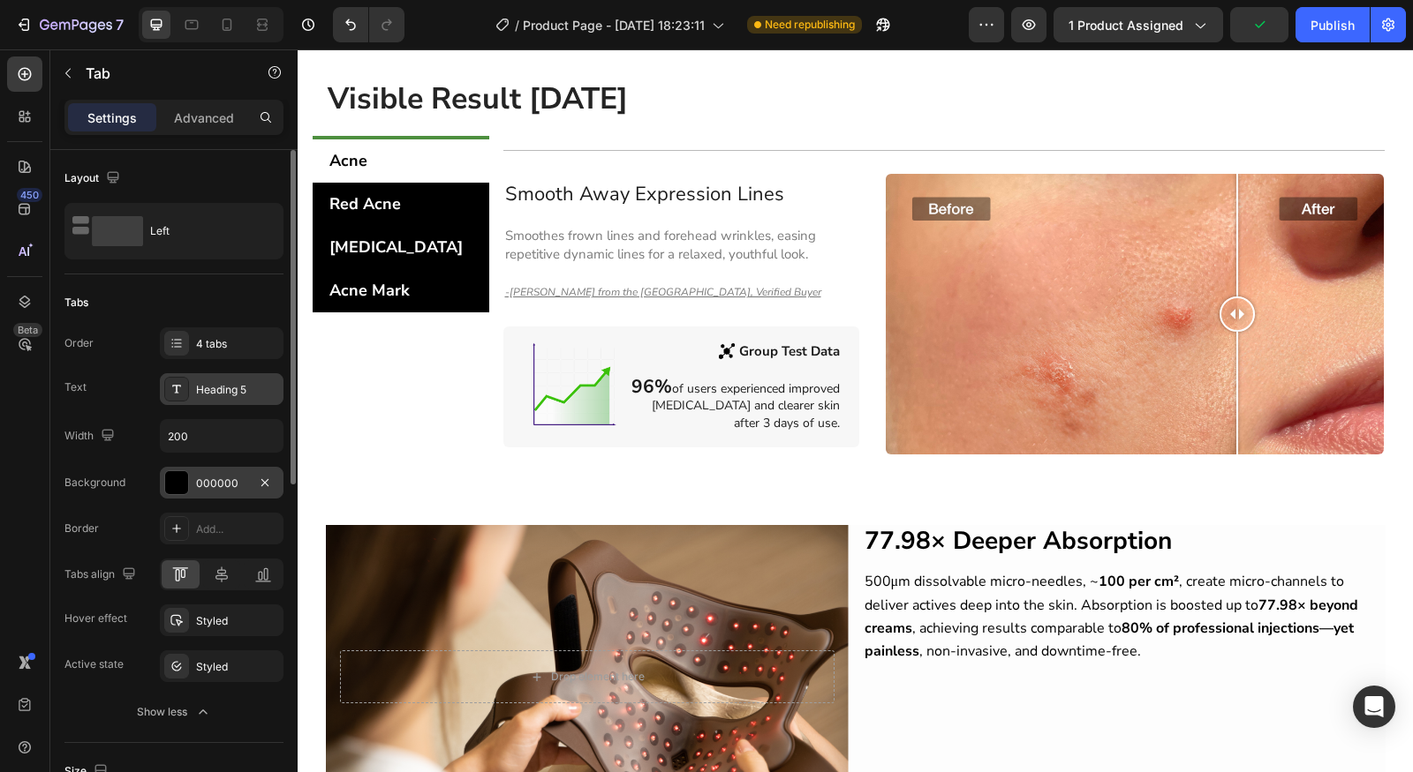
click at [195, 397] on div "Heading 5" at bounding box center [222, 389] width 124 height 32
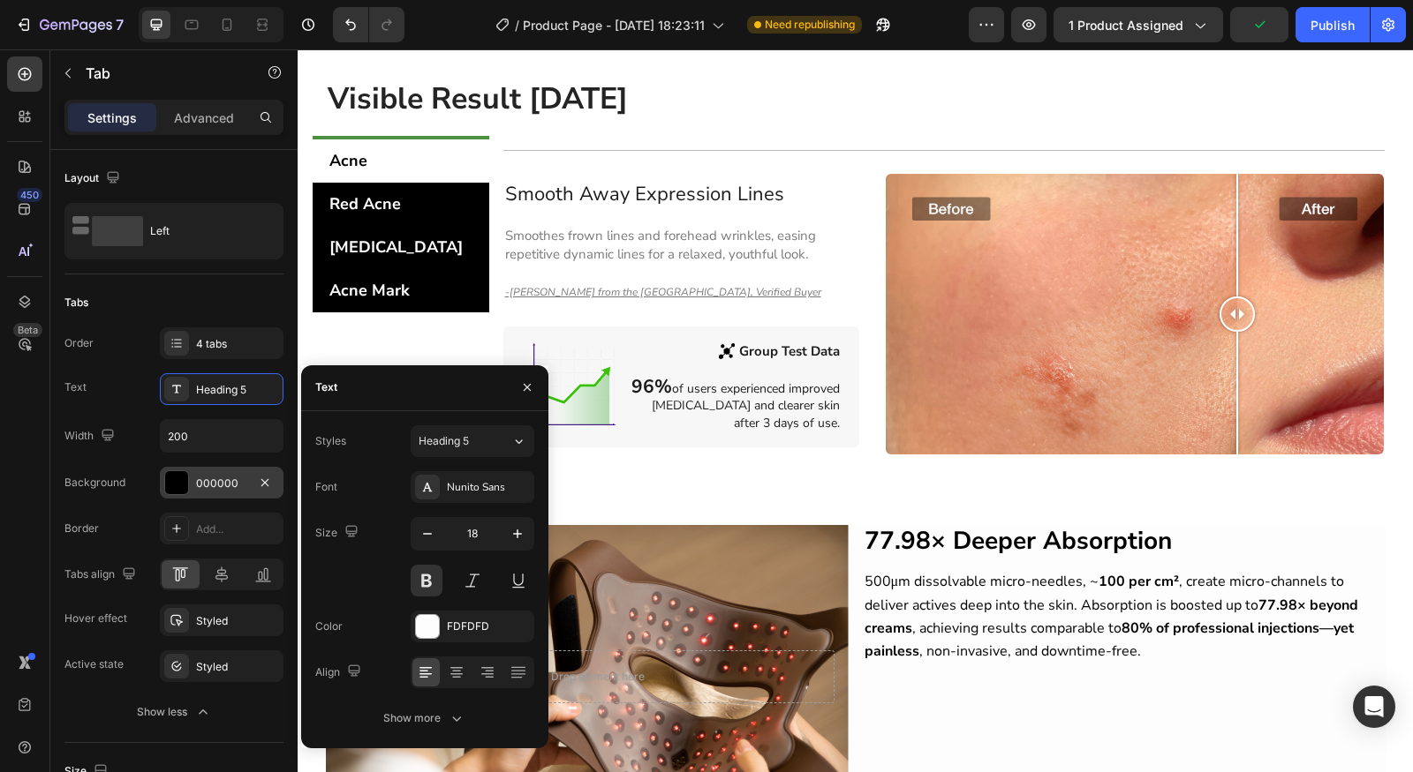
click at [460, 417] on div "Styles Heading 5 Font Nunito Sans Size 18 Color FDFDFD Align Show more" at bounding box center [424, 579] width 247 height 337
click at [465, 419] on div "Styles Heading 5 Font Nunito Sans Size 18 Color FDFDFD Align Show more" at bounding box center [424, 579] width 247 height 337
click at [465, 424] on div "Styles Heading 5 Font Nunito Sans Size 18 Color FDFDFD Align Show more" at bounding box center [424, 579] width 247 height 337
click at [471, 435] on div "Heading 5" at bounding box center [454, 441] width 72 height 16
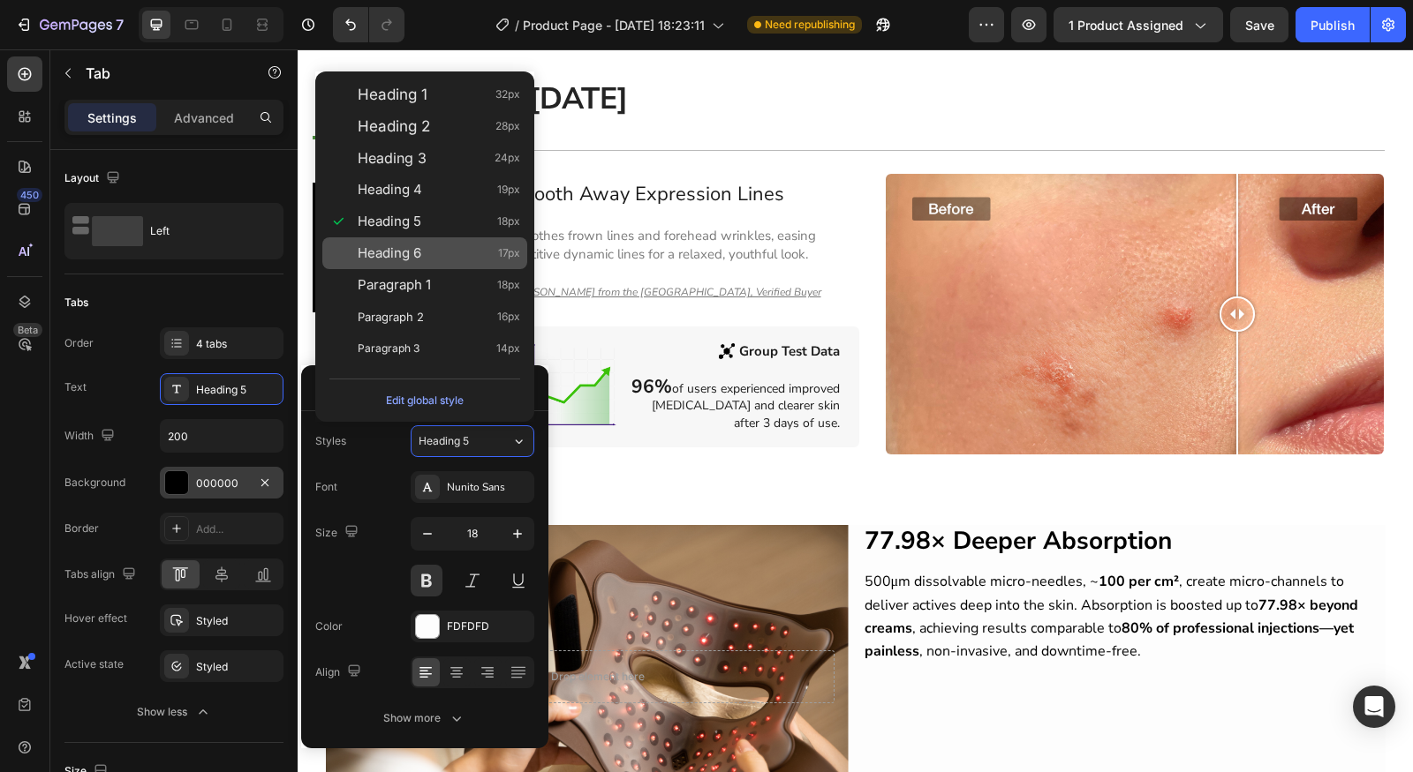
click at [444, 262] on div "Heading 6 17px" at bounding box center [424, 253] width 205 height 32
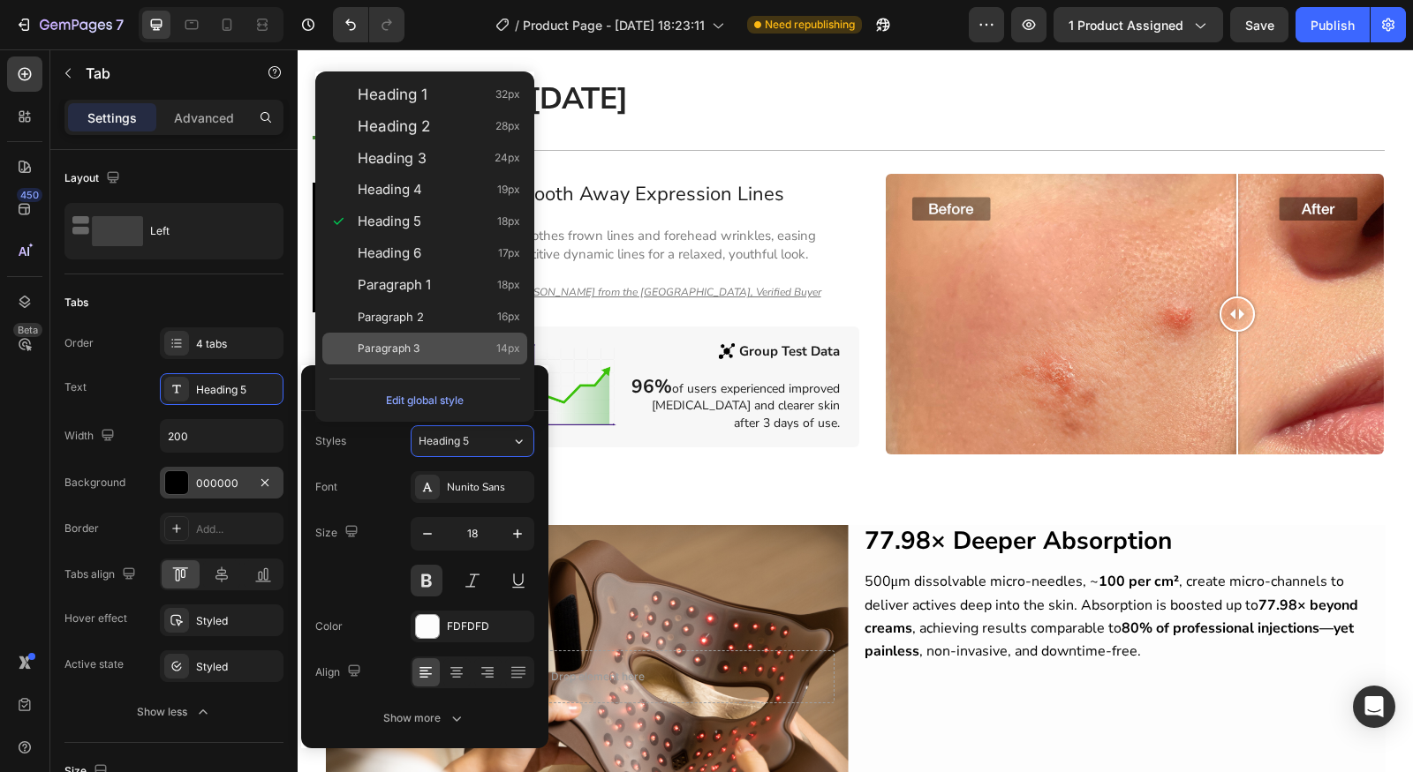
type input "17"
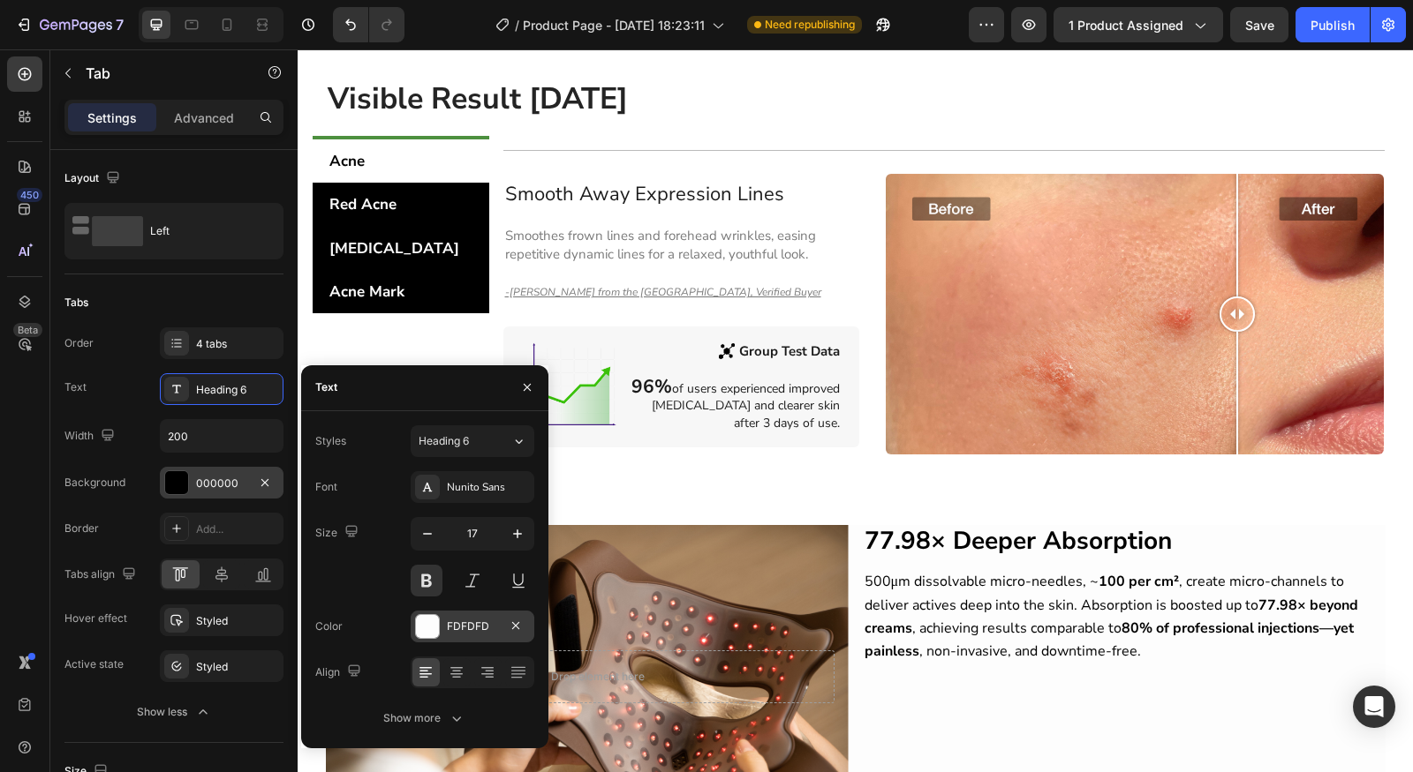
click at [442, 633] on div "FDFDFD" at bounding box center [473, 627] width 124 height 32
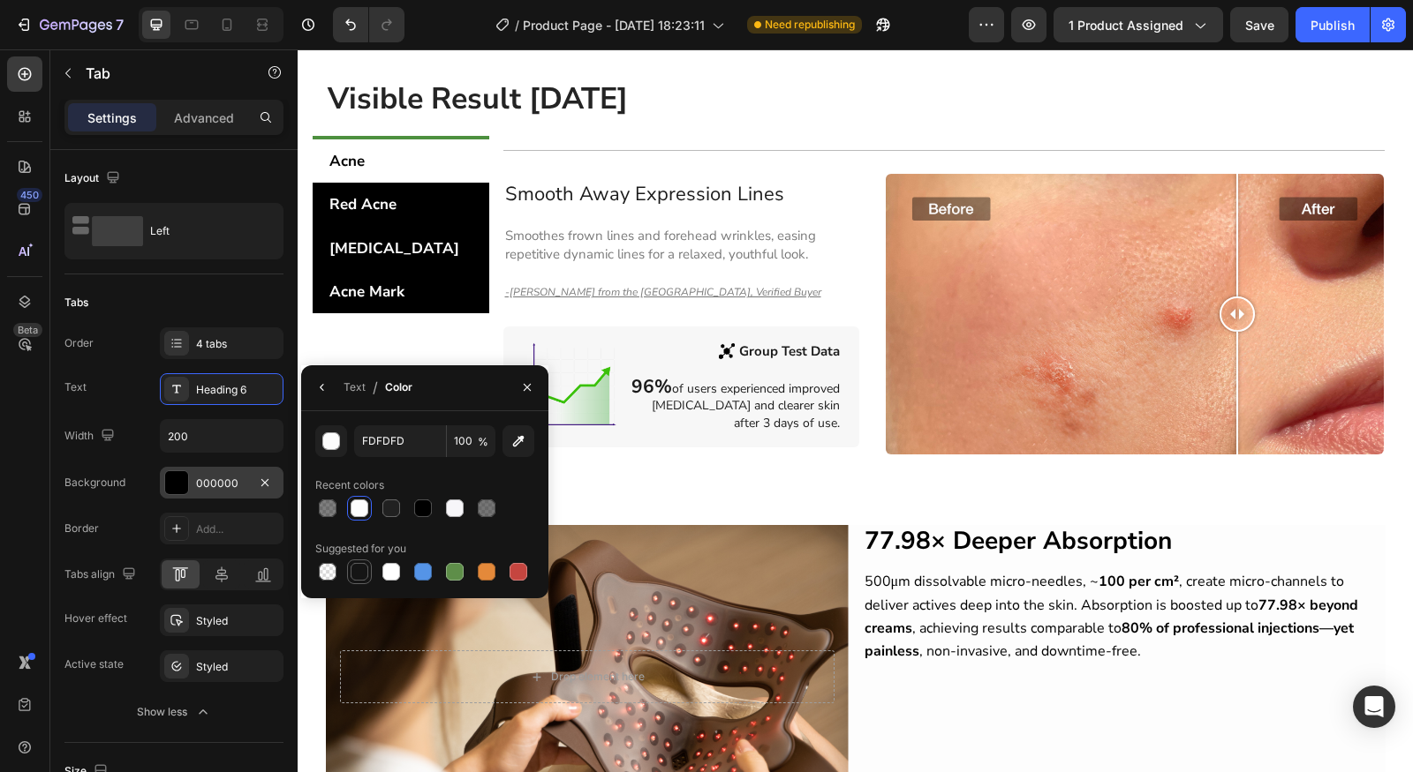
click at [368, 566] on div at bounding box center [359, 571] width 21 height 21
type input "151515"
click at [177, 463] on div "Width 200 Background 000000 Border Add... Tabs align Hover effect Styled Active…" at bounding box center [173, 550] width 219 height 263
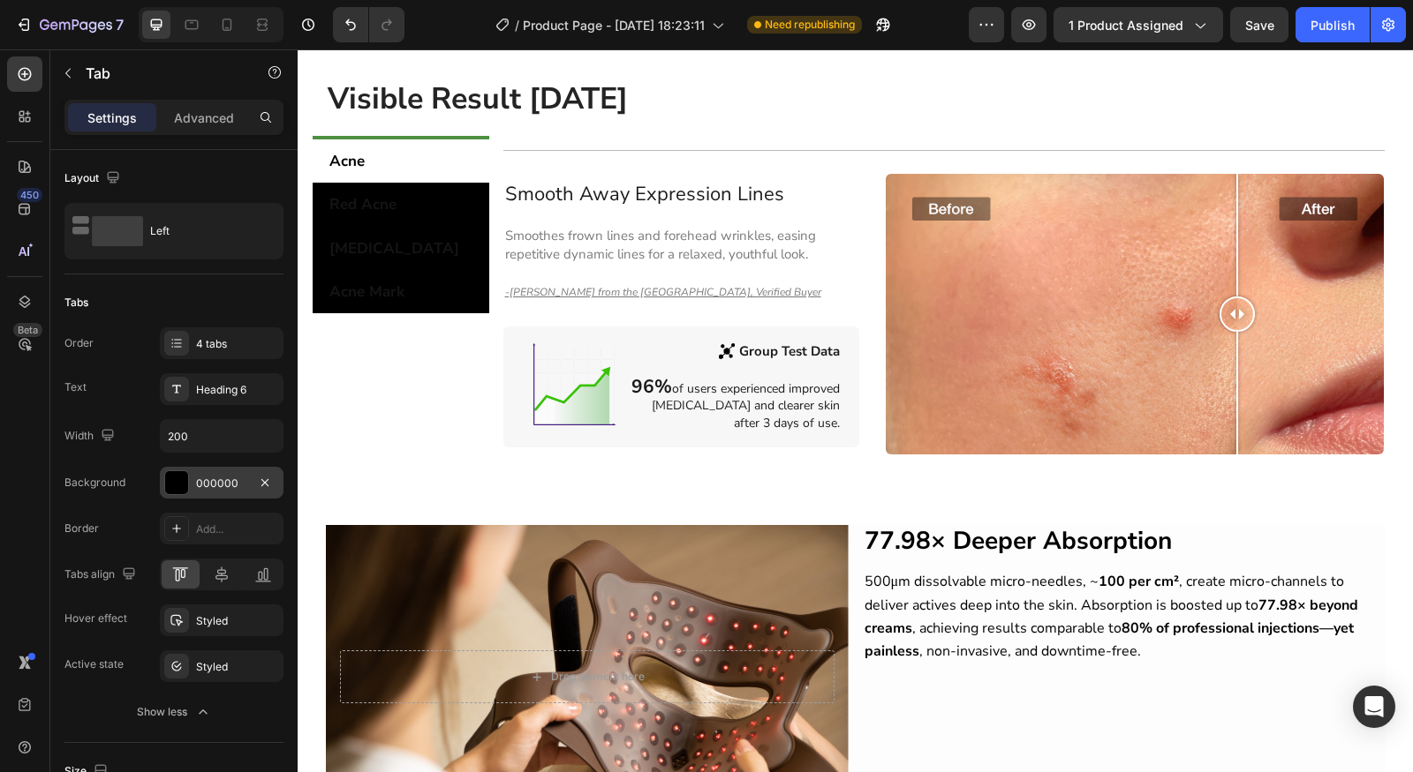
click at [178, 471] on div at bounding box center [176, 482] width 23 height 23
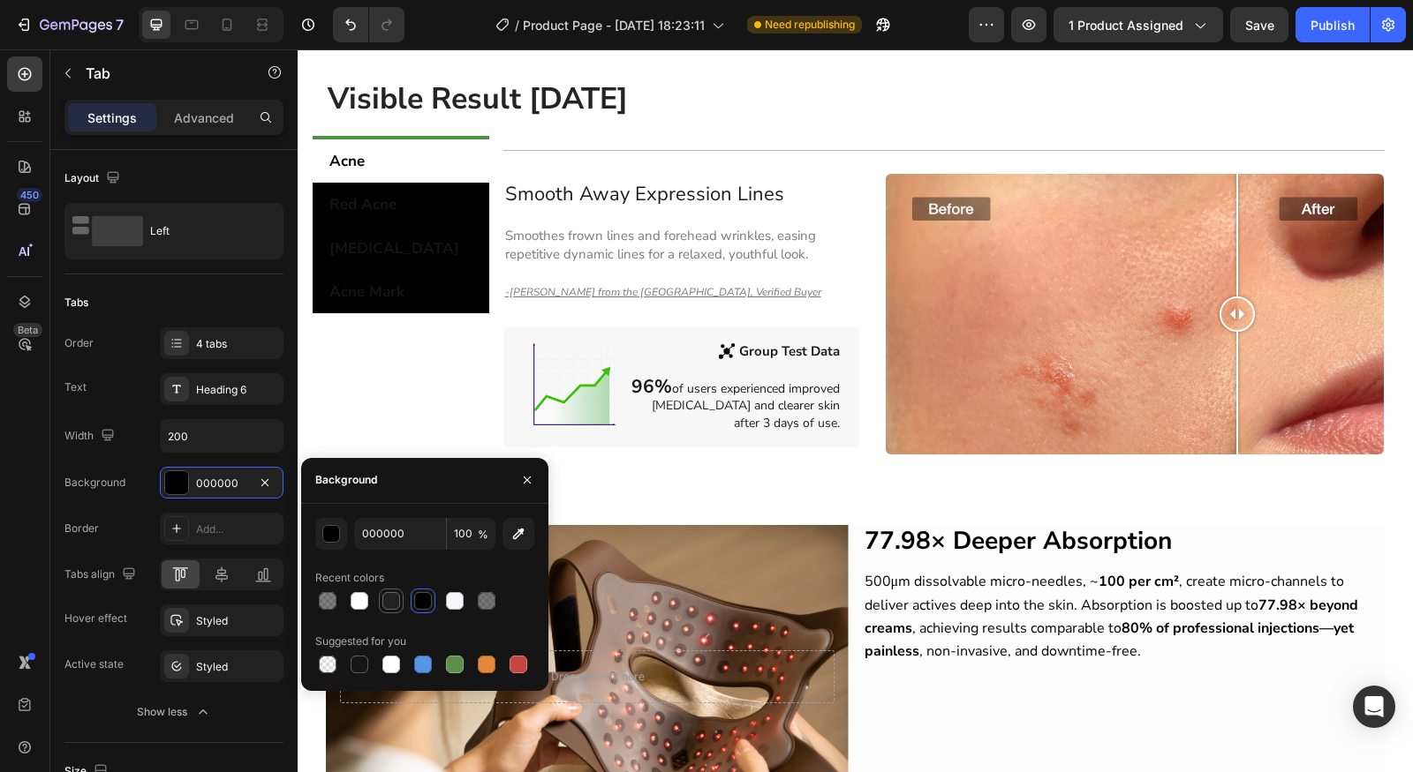
click at [384, 603] on div at bounding box center [391, 601] width 18 height 18
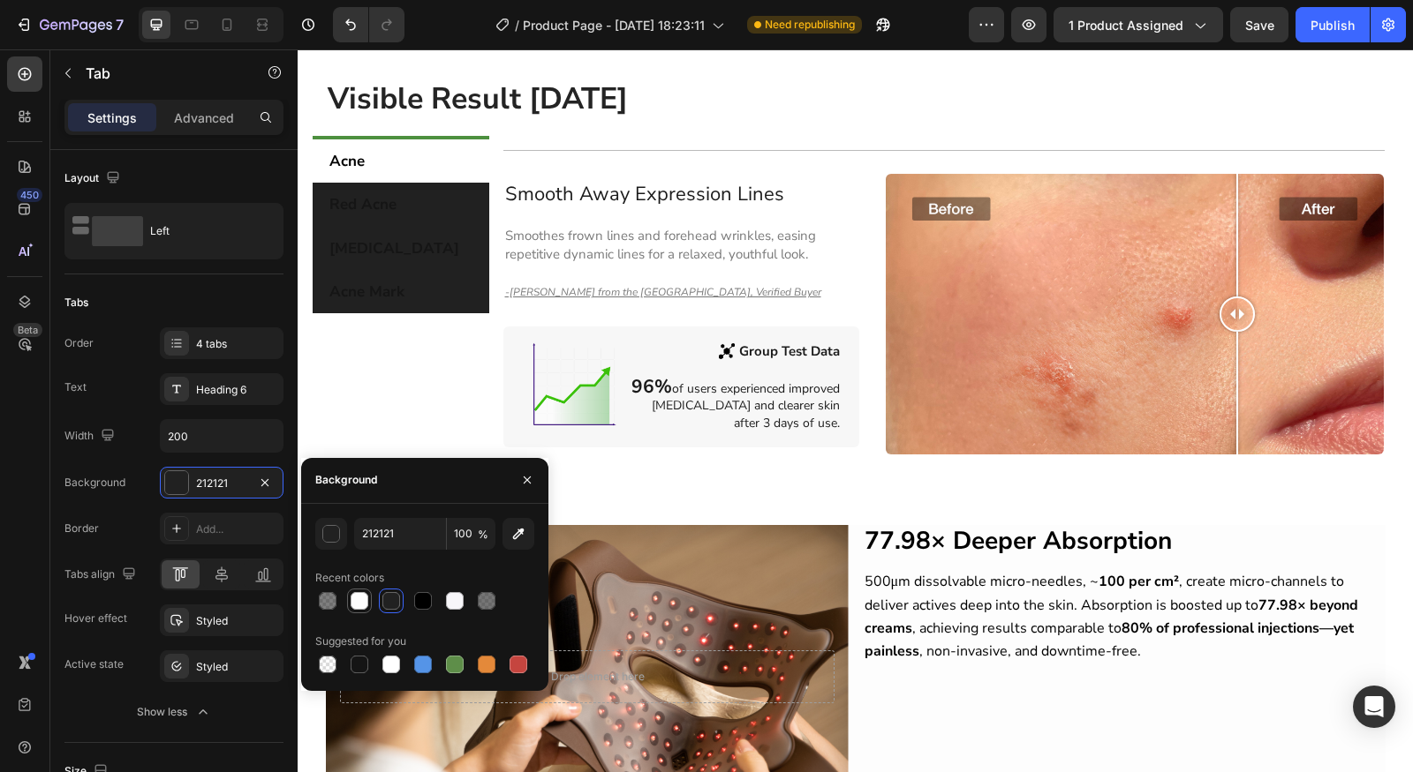
click at [368, 602] on div at bounding box center [359, 601] width 21 height 21
type input "FDFDFD"
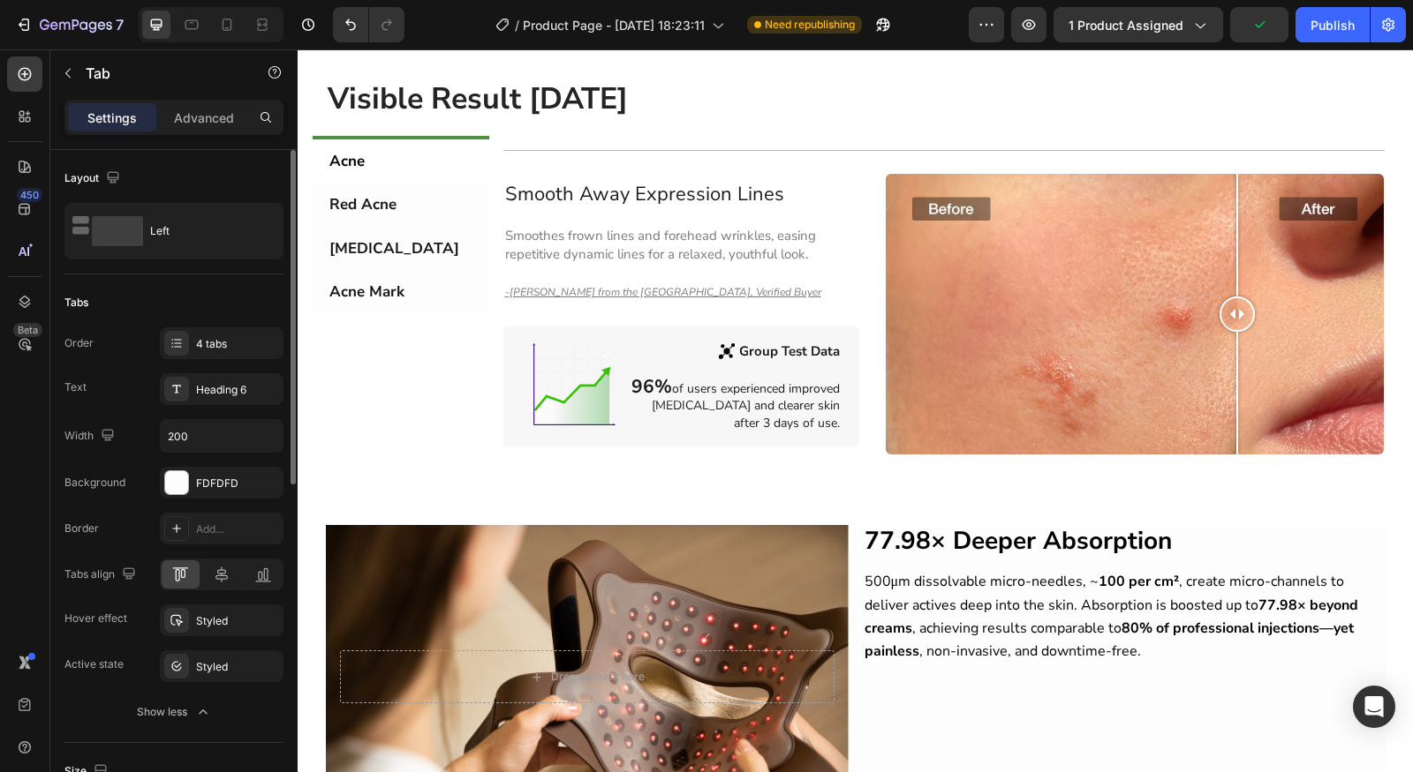
click at [88, 469] on div "Background" at bounding box center [94, 483] width 61 height 28
click at [352, 168] on p "Acne" at bounding box center [346, 161] width 35 height 24
click at [356, 202] on p "Red Acne" at bounding box center [362, 204] width 67 height 24
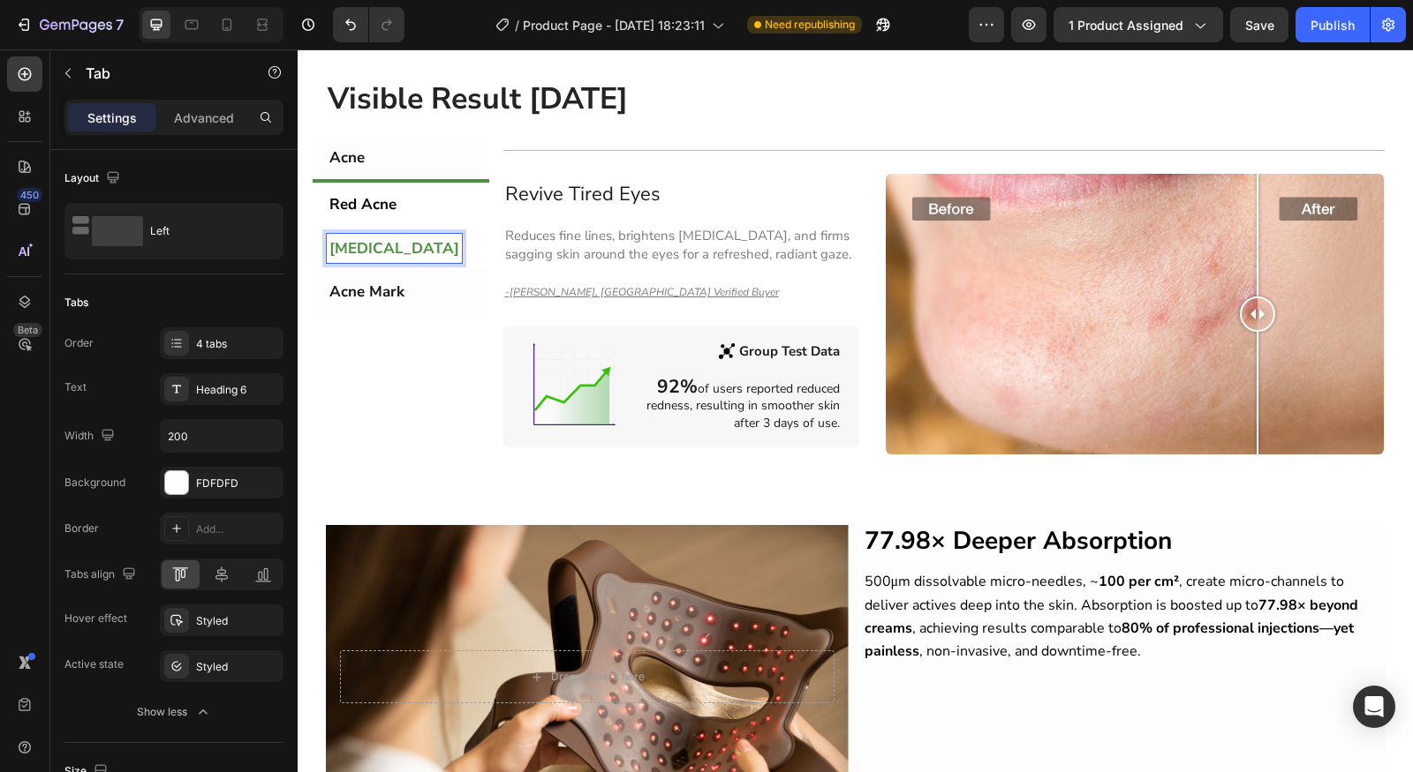
click at [367, 234] on div "[MEDICAL_DATA]" at bounding box center [394, 248] width 135 height 29
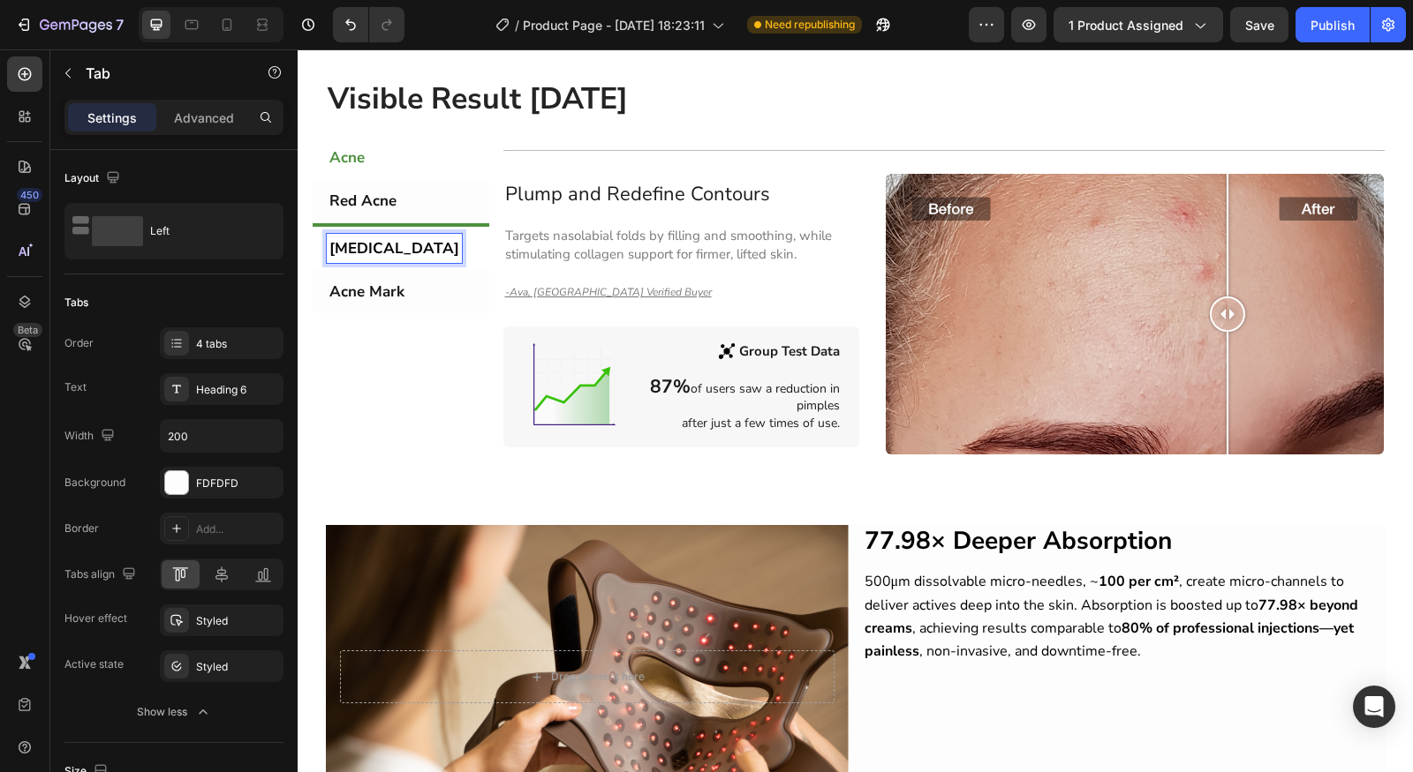
click at [365, 174] on li "Acne" at bounding box center [401, 157] width 177 height 43
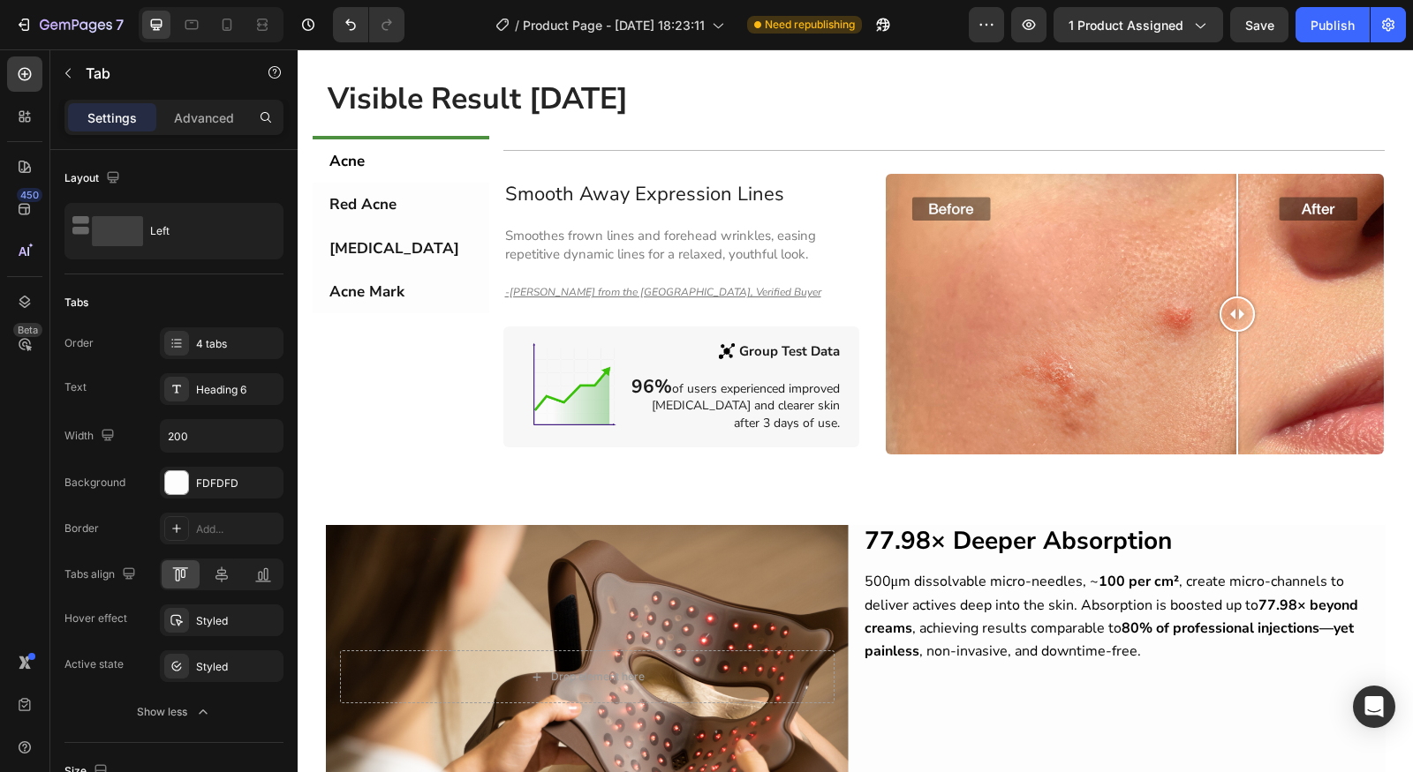
click at [361, 162] on li "Acne" at bounding box center [401, 159] width 177 height 47
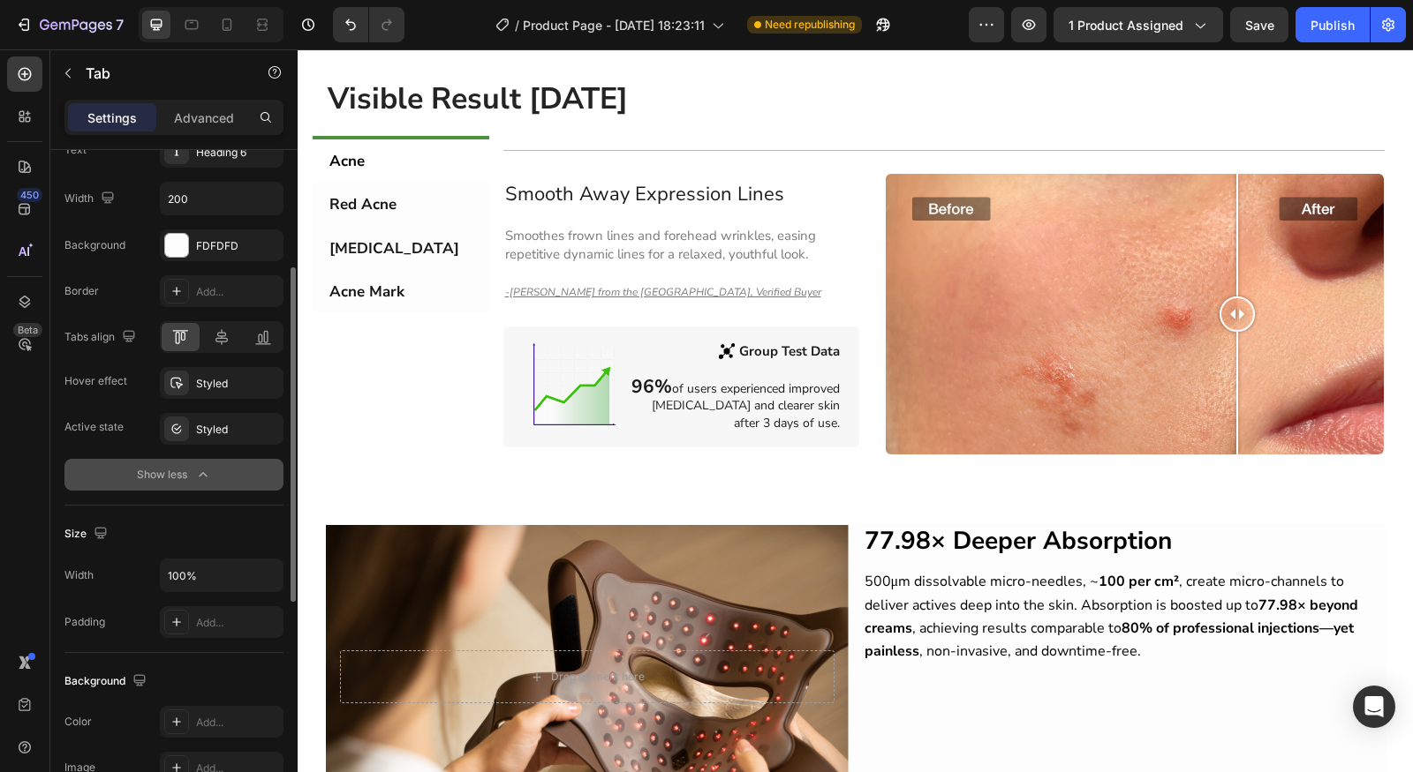
scroll to position [214, 0]
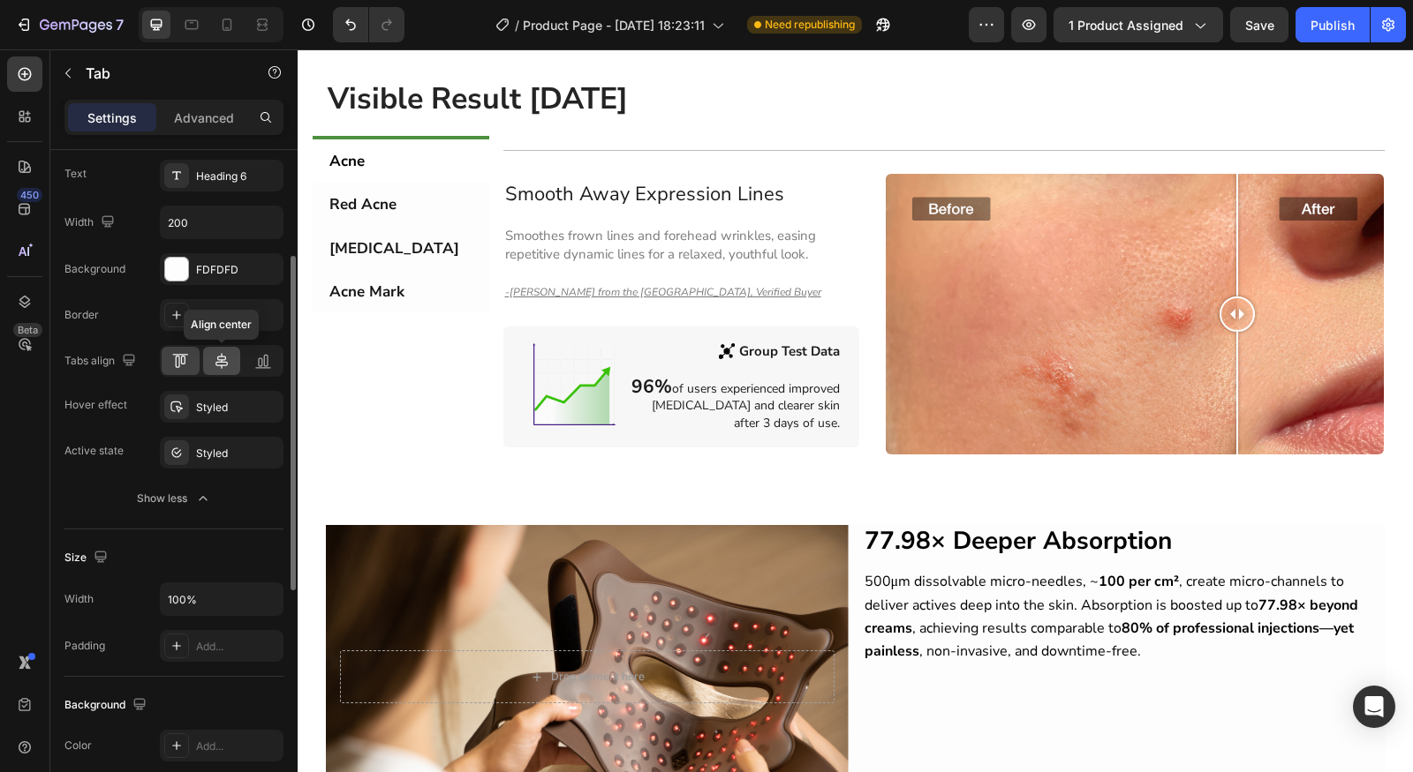
click at [225, 365] on icon at bounding box center [222, 361] width 18 height 18
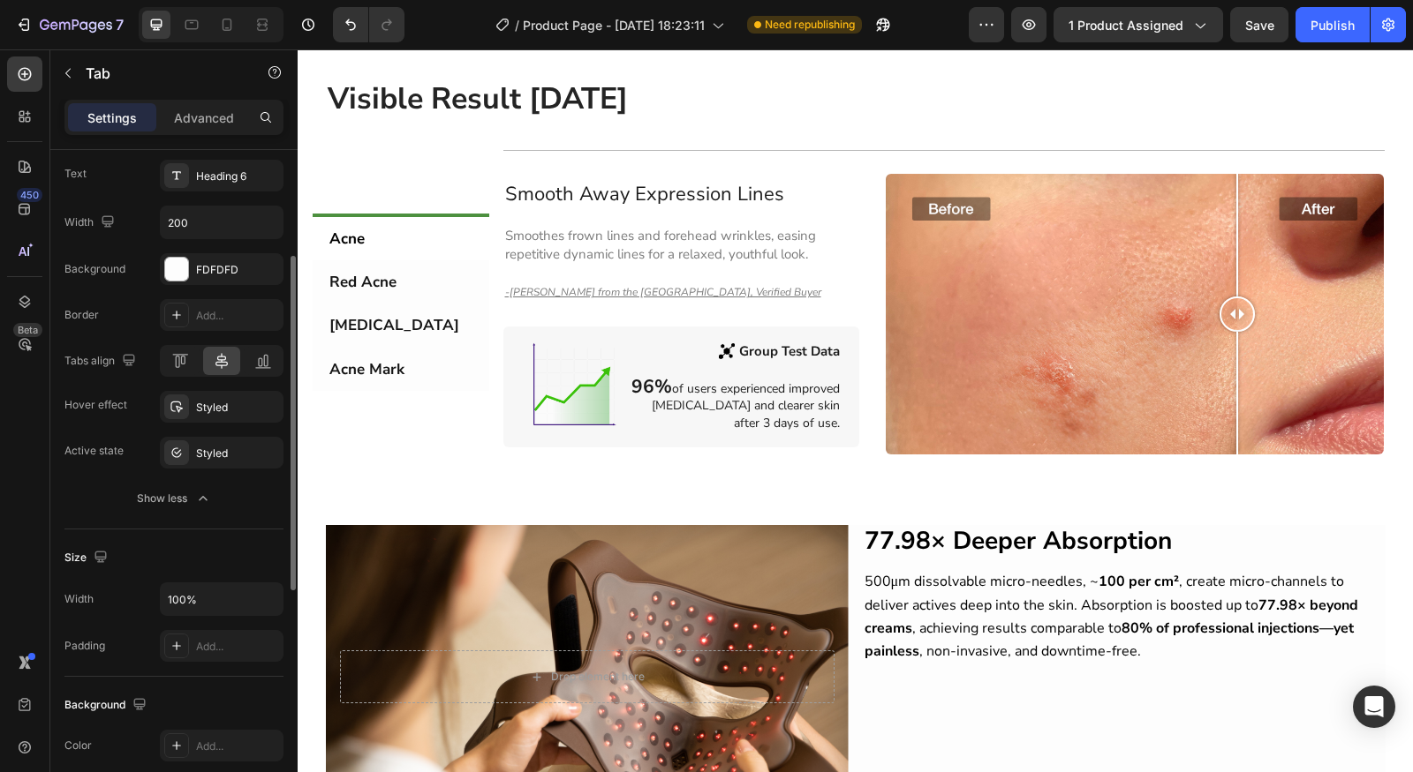
click at [200, 365] on div at bounding box center [222, 361] width 124 height 32
click at [193, 365] on div at bounding box center [181, 361] width 38 height 28
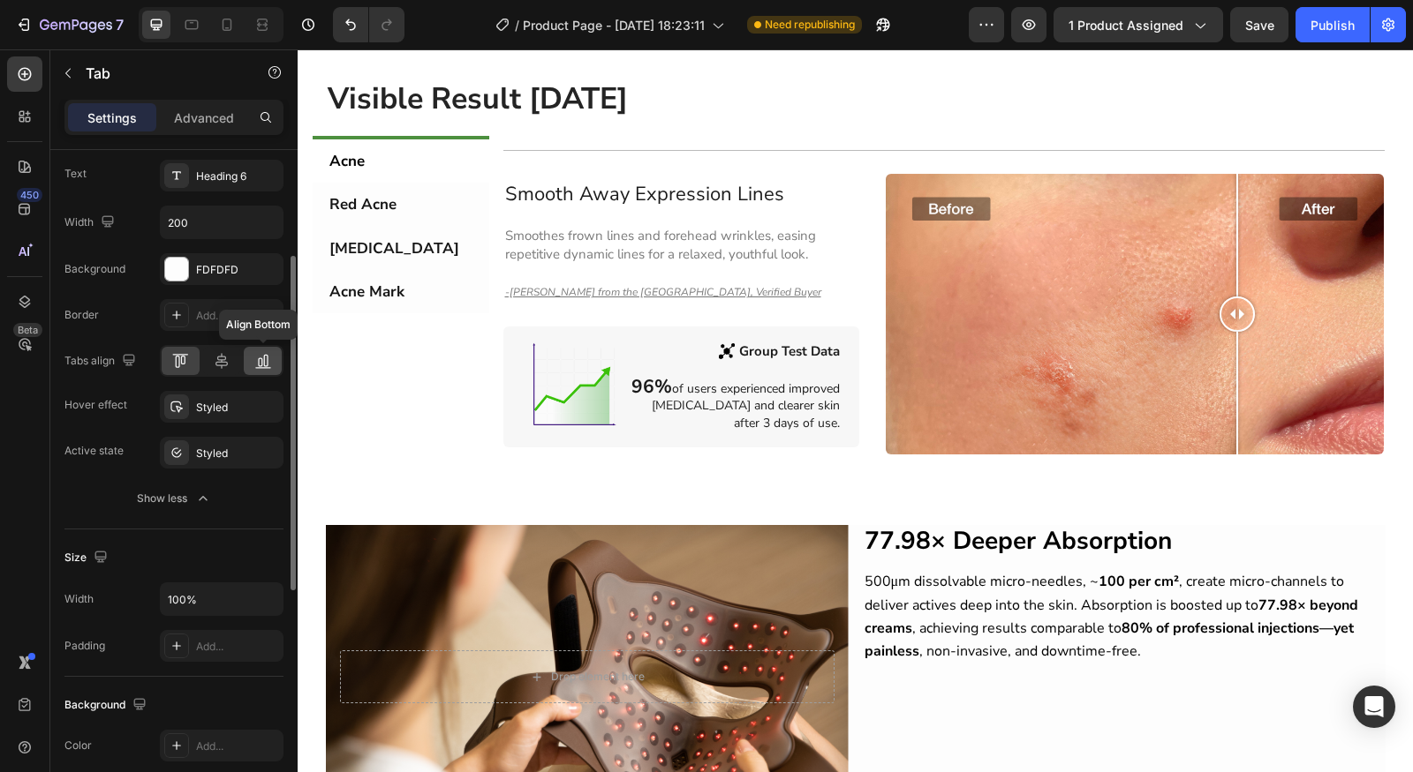
click at [254, 363] on icon at bounding box center [263, 361] width 18 height 18
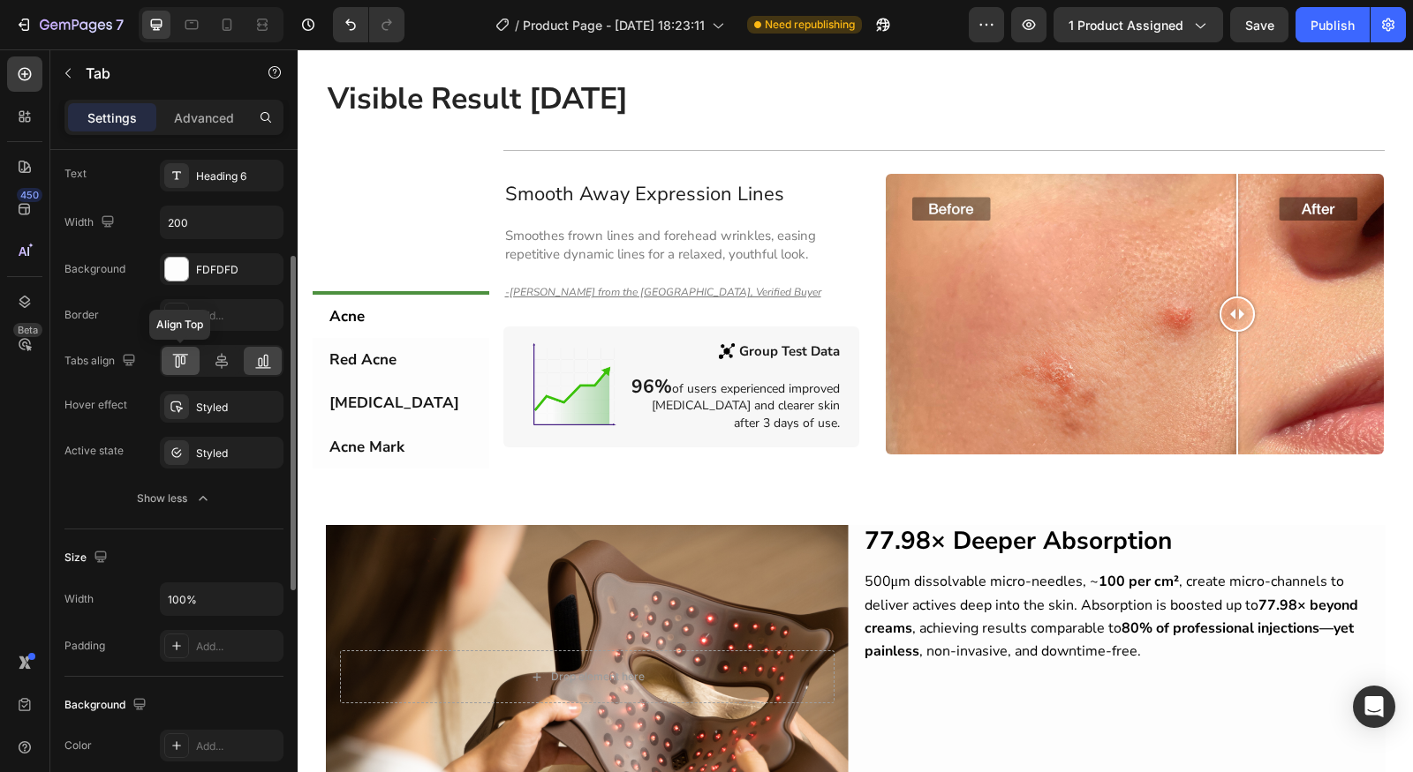
click at [191, 363] on div at bounding box center [181, 361] width 38 height 28
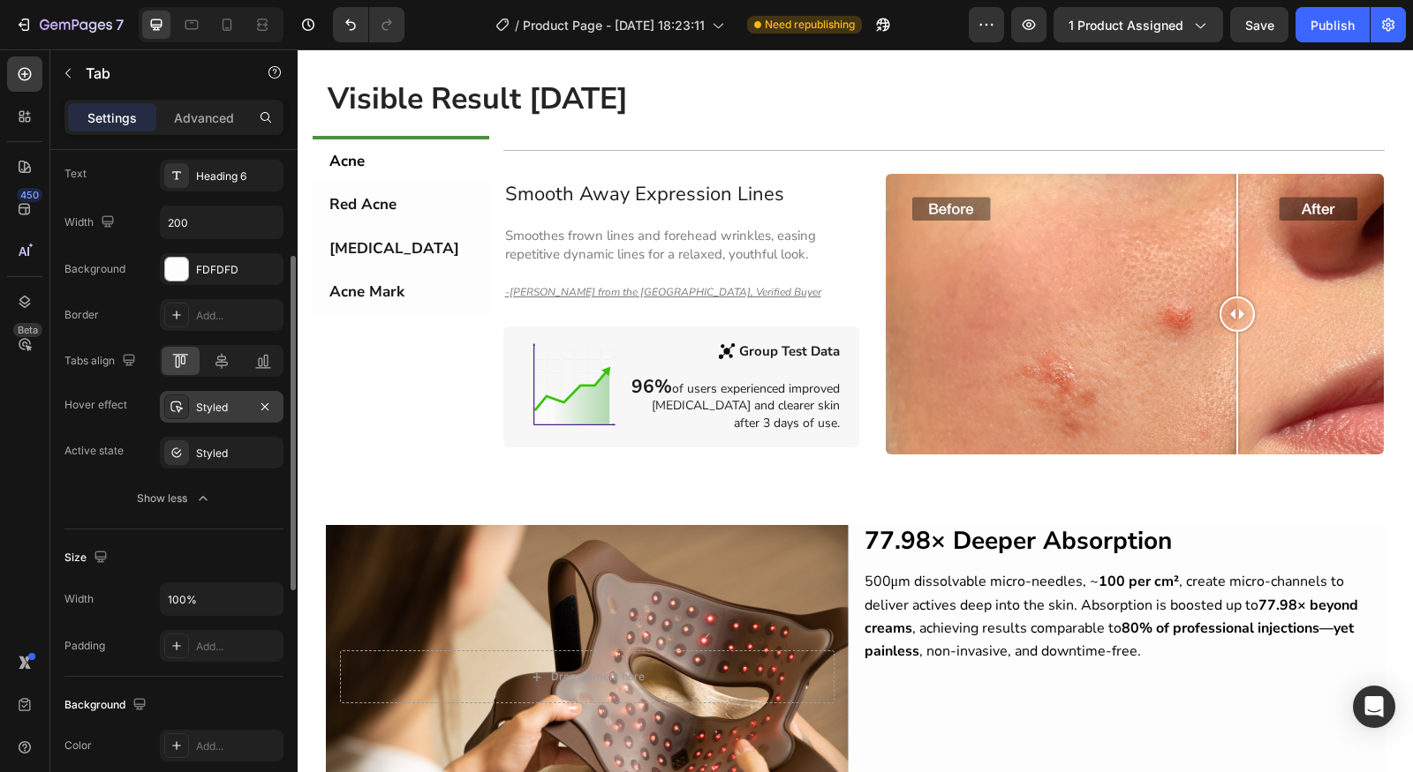
click at [194, 412] on div "Styled" at bounding box center [222, 407] width 124 height 32
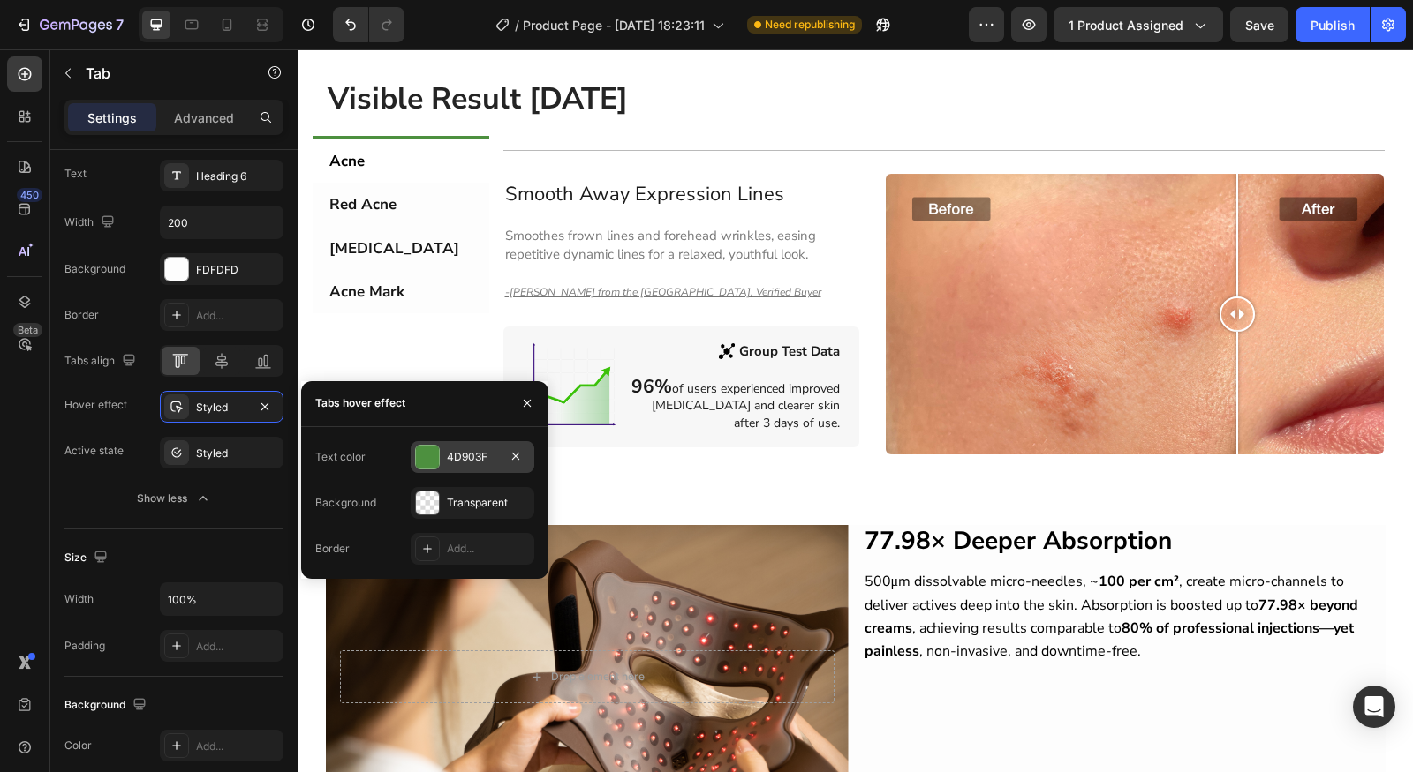
click at [452, 463] on div "4D903F" at bounding box center [472, 457] width 51 height 16
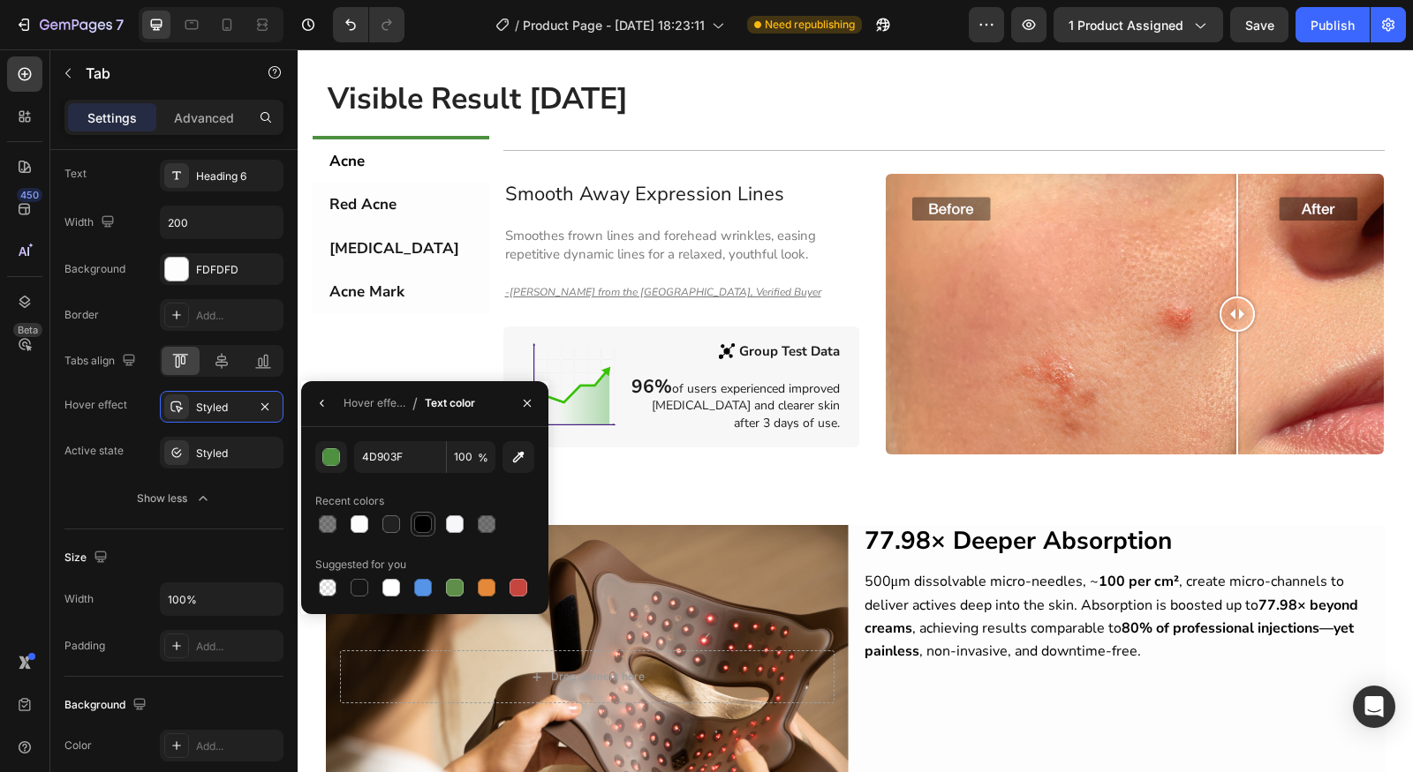
click at [426, 525] on div at bounding box center [423, 525] width 18 height 18
type input "000000"
click at [499, 487] on div "Recent colors" at bounding box center [424, 501] width 219 height 28
click at [146, 437] on div "Active state Styled" at bounding box center [173, 453] width 219 height 32
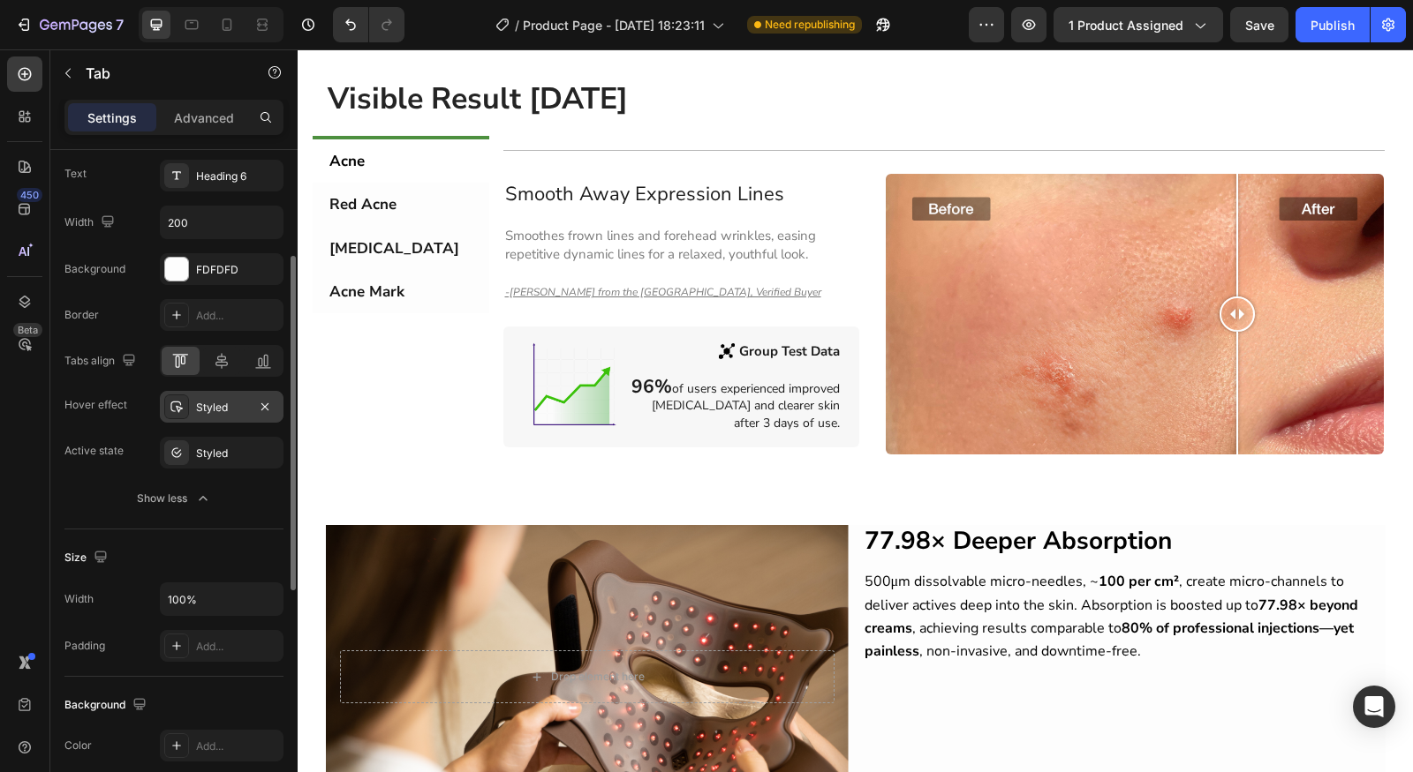
click at [170, 419] on div "Styled" at bounding box center [222, 407] width 124 height 32
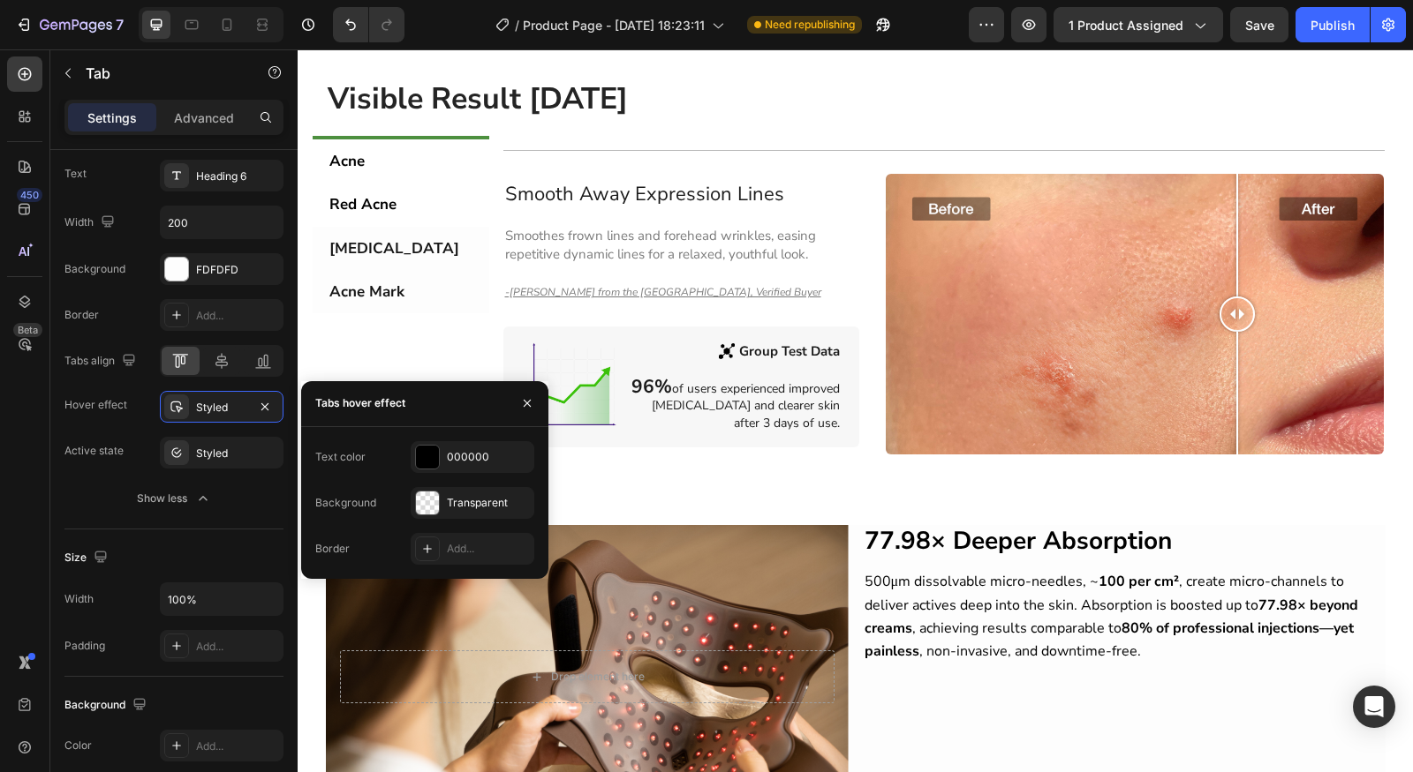
click at [401, 199] on li "Red Acne" at bounding box center [401, 204] width 177 height 43
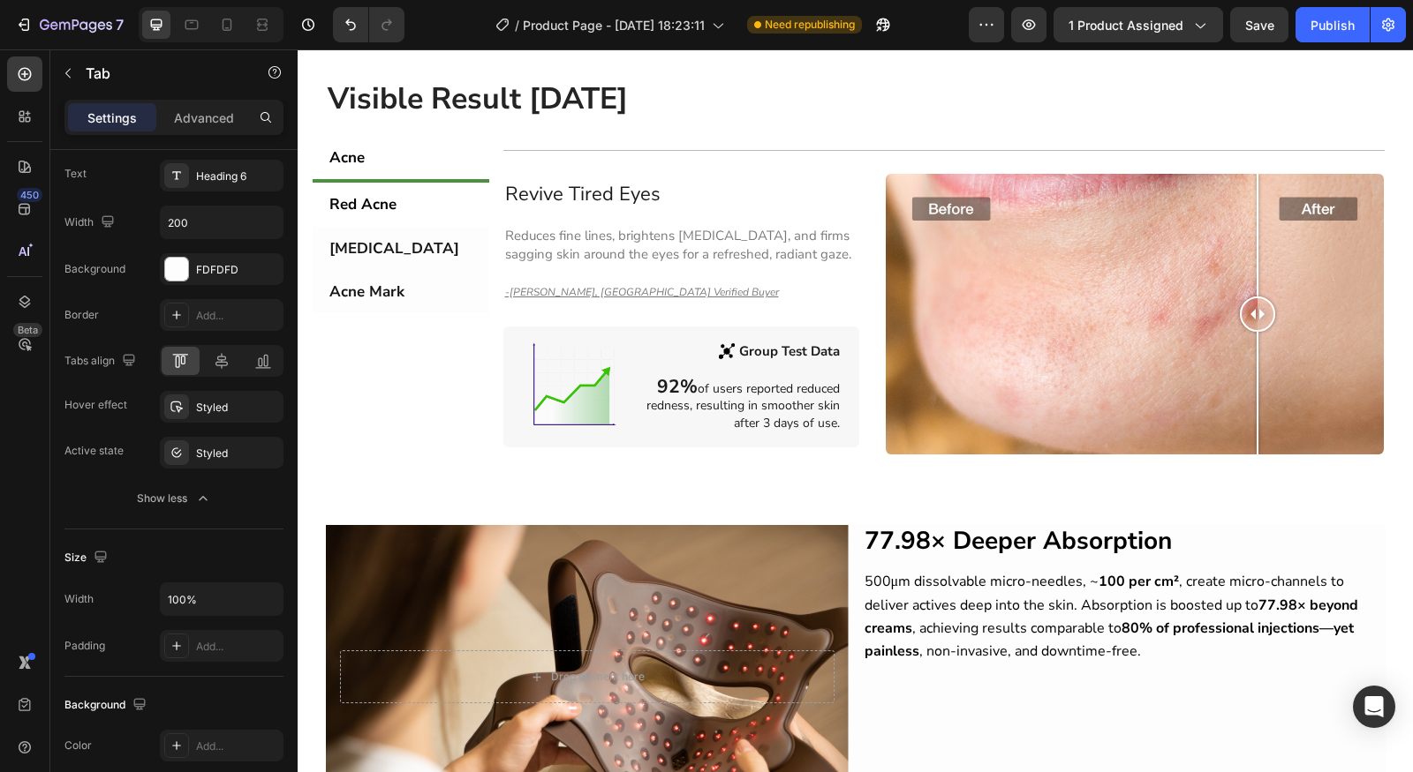
click at [388, 165] on li "Acne" at bounding box center [401, 157] width 177 height 43
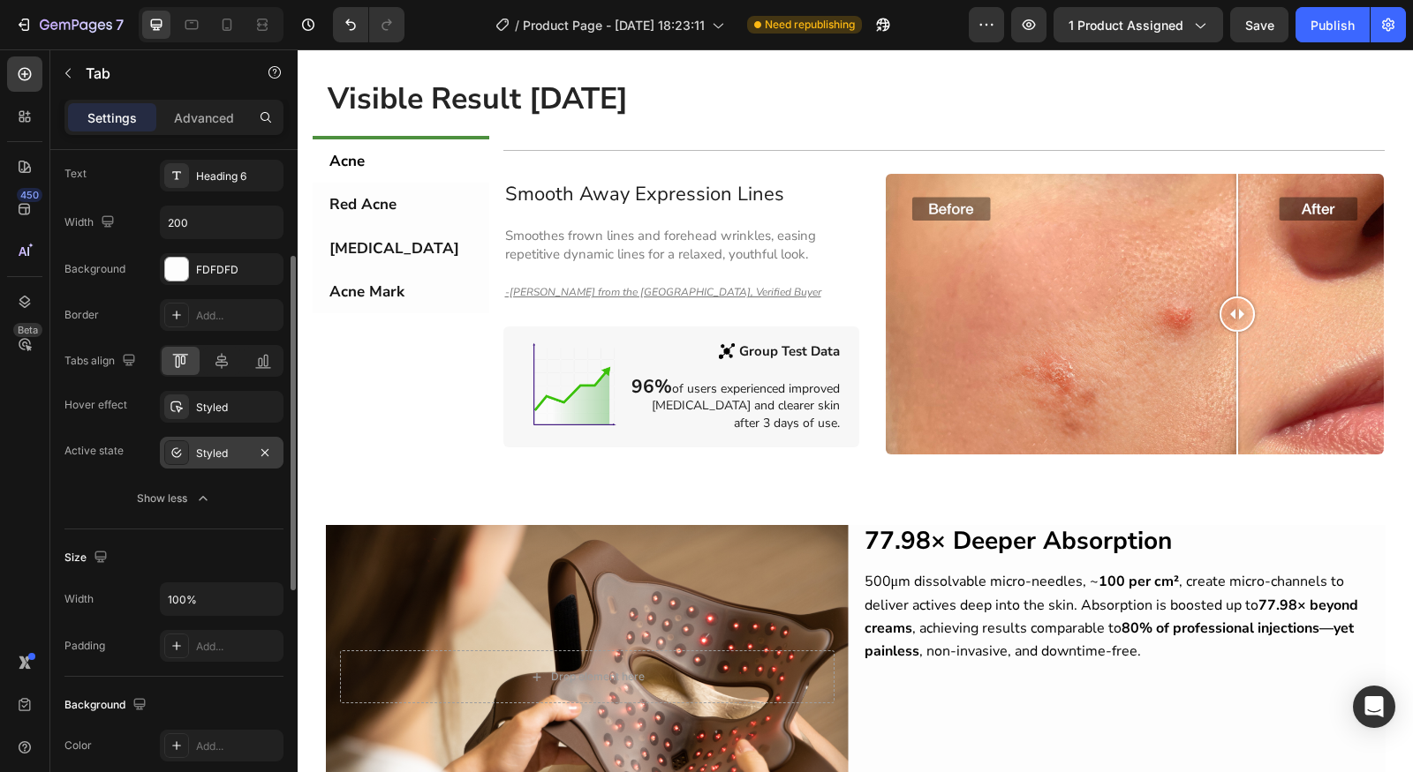
click at [185, 446] on div at bounding box center [176, 453] width 25 height 25
click at [198, 490] on icon "button" at bounding box center [203, 499] width 18 height 18
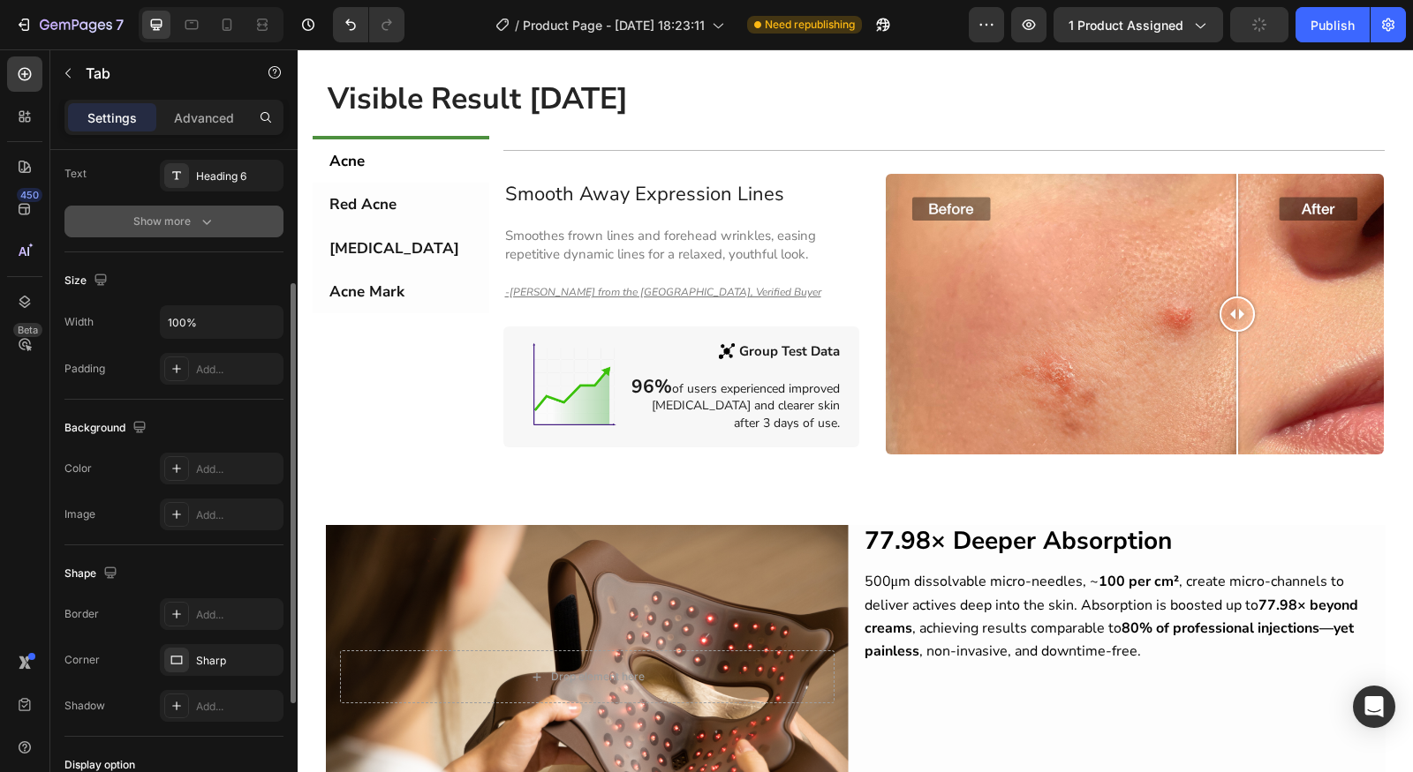
click at [255, 223] on button "Show more" at bounding box center [173, 222] width 219 height 32
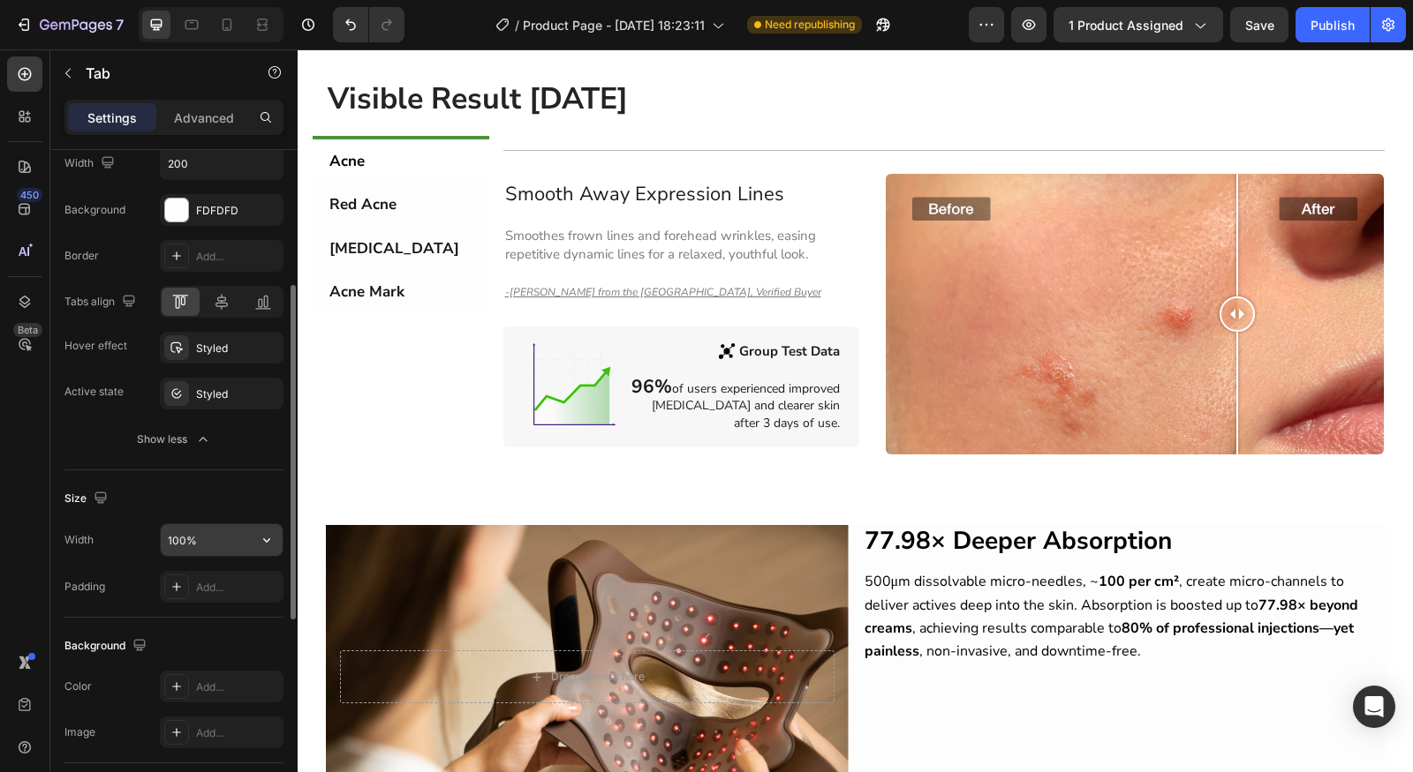
scroll to position [681, 0]
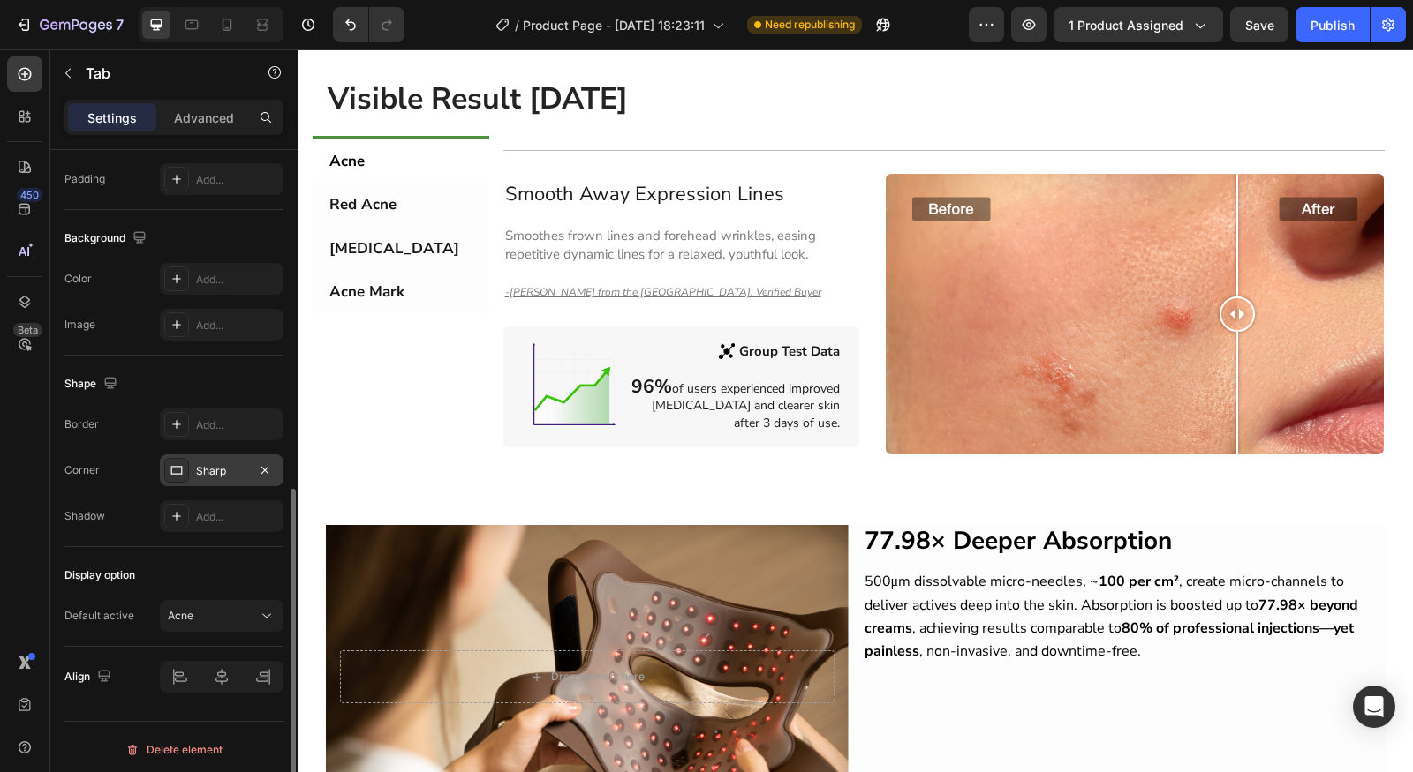
click at [226, 469] on div "Sharp" at bounding box center [221, 471] width 51 height 16
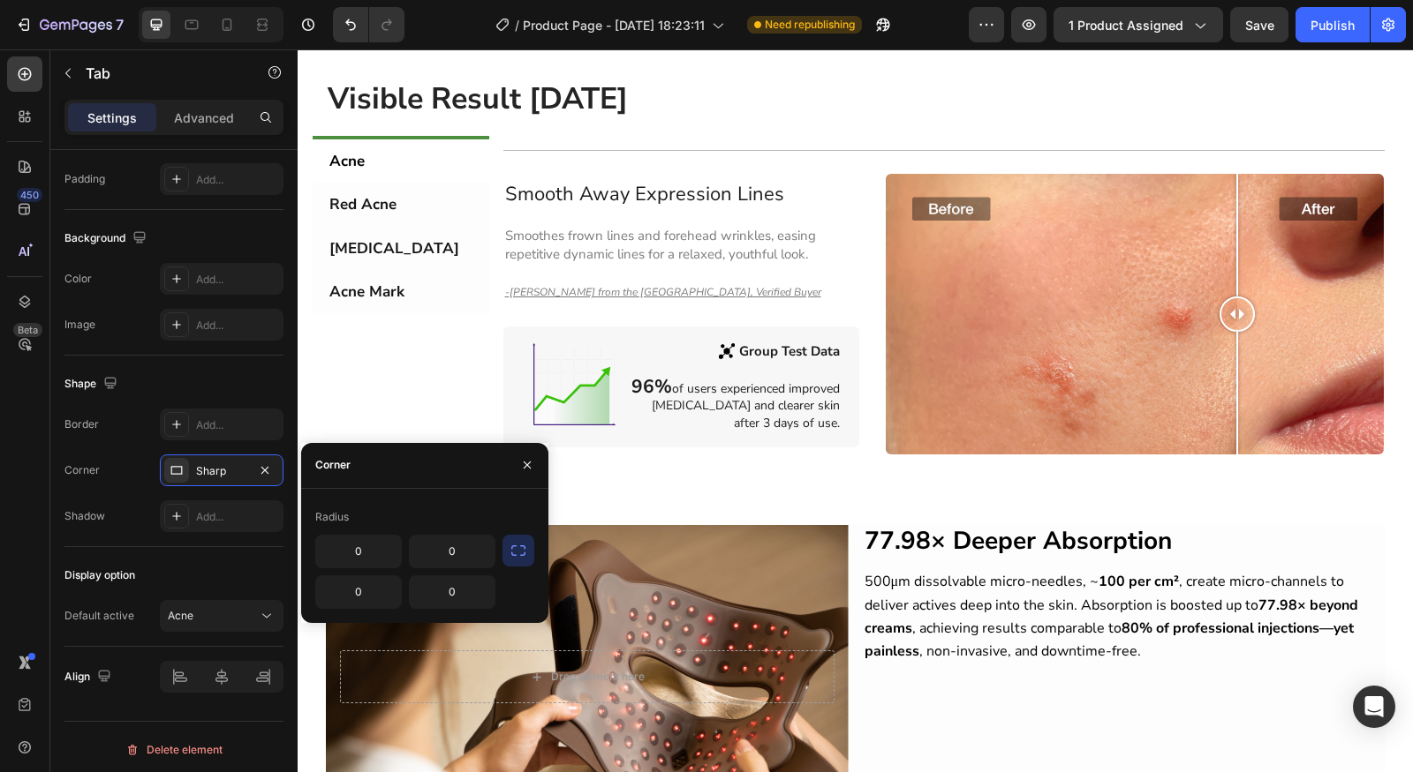
click at [515, 550] on icon "button" at bounding box center [518, 551] width 18 height 18
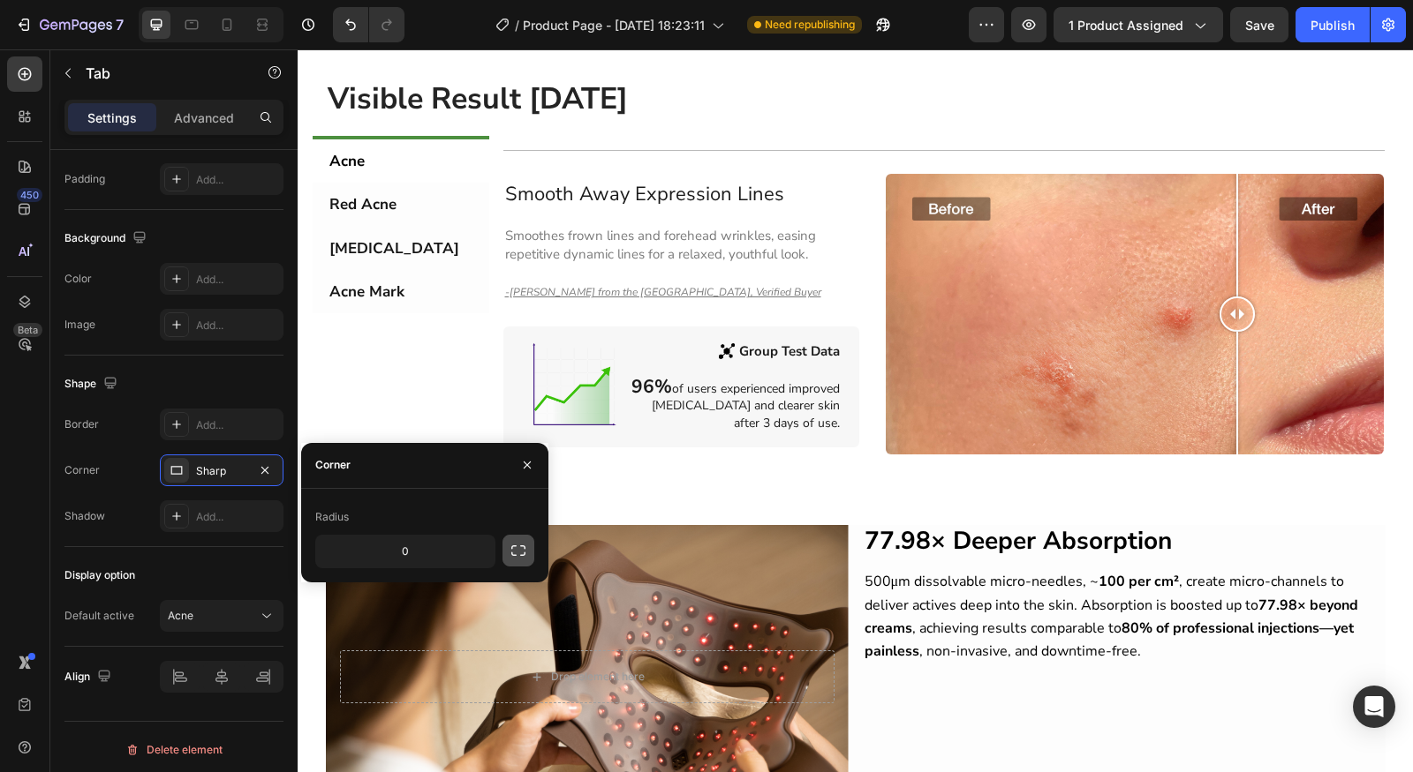
click at [515, 550] on icon "button" at bounding box center [518, 551] width 18 height 18
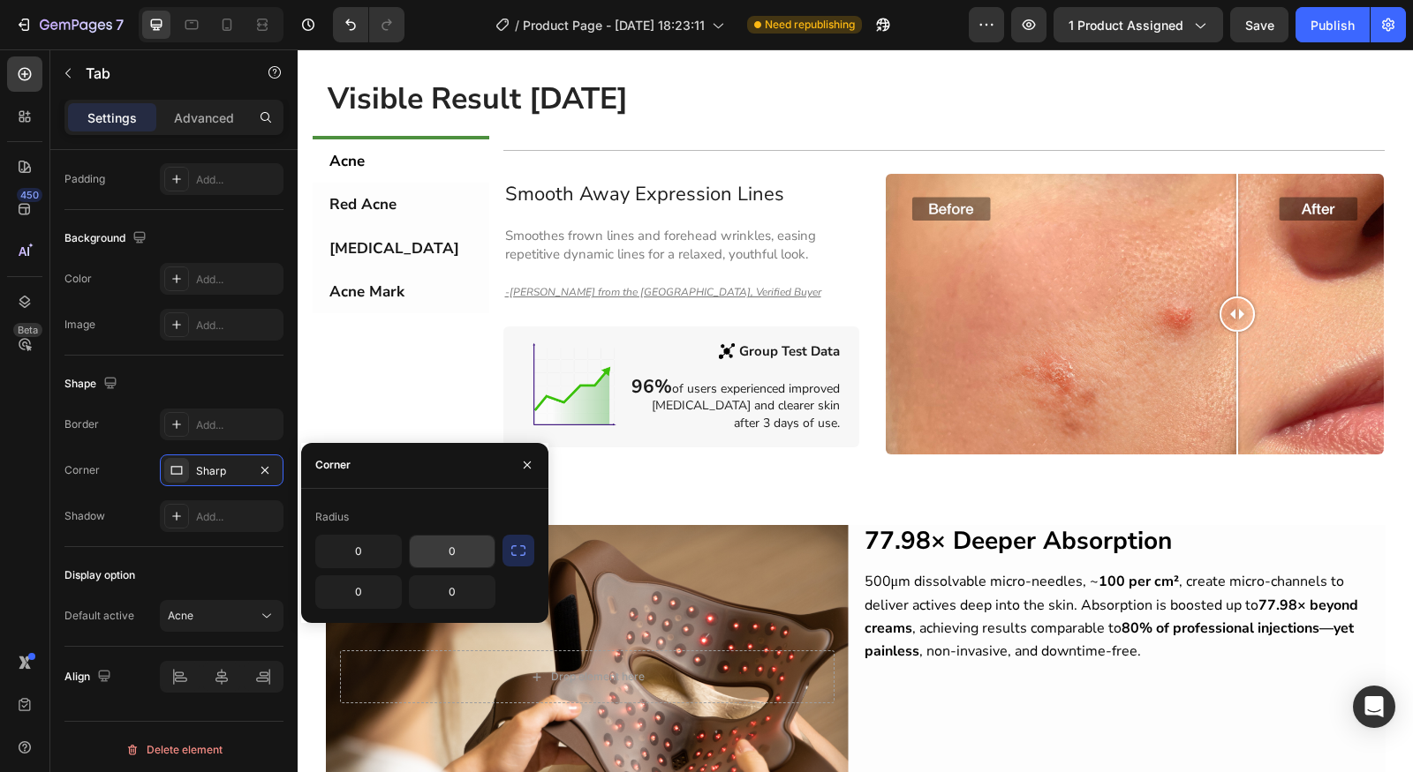
click at [429, 553] on input "0" at bounding box center [452, 552] width 85 height 32
click at [474, 511] on div "Radius" at bounding box center [424, 517] width 219 height 28
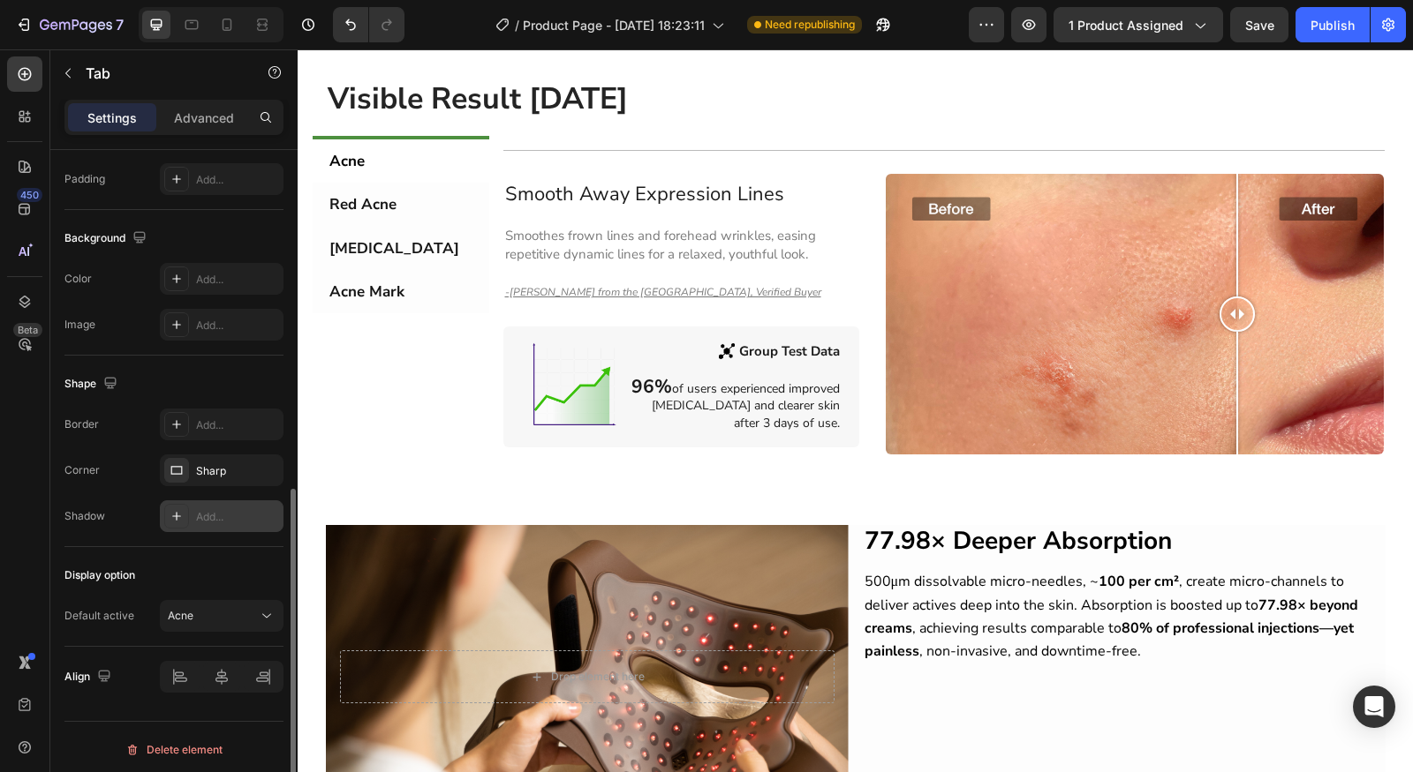
click at [176, 512] on icon at bounding box center [176, 516] width 9 height 9
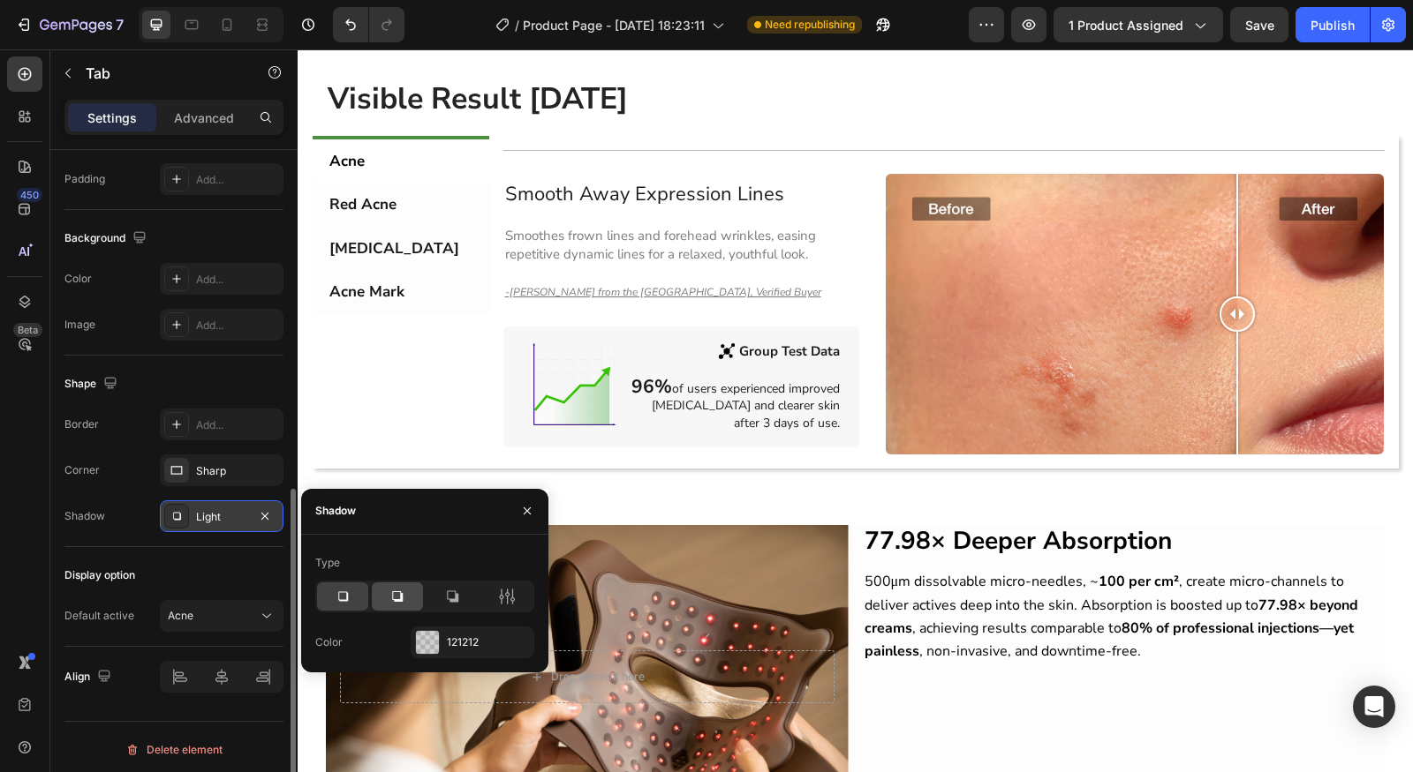
click at [411, 595] on div at bounding box center [397, 597] width 51 height 28
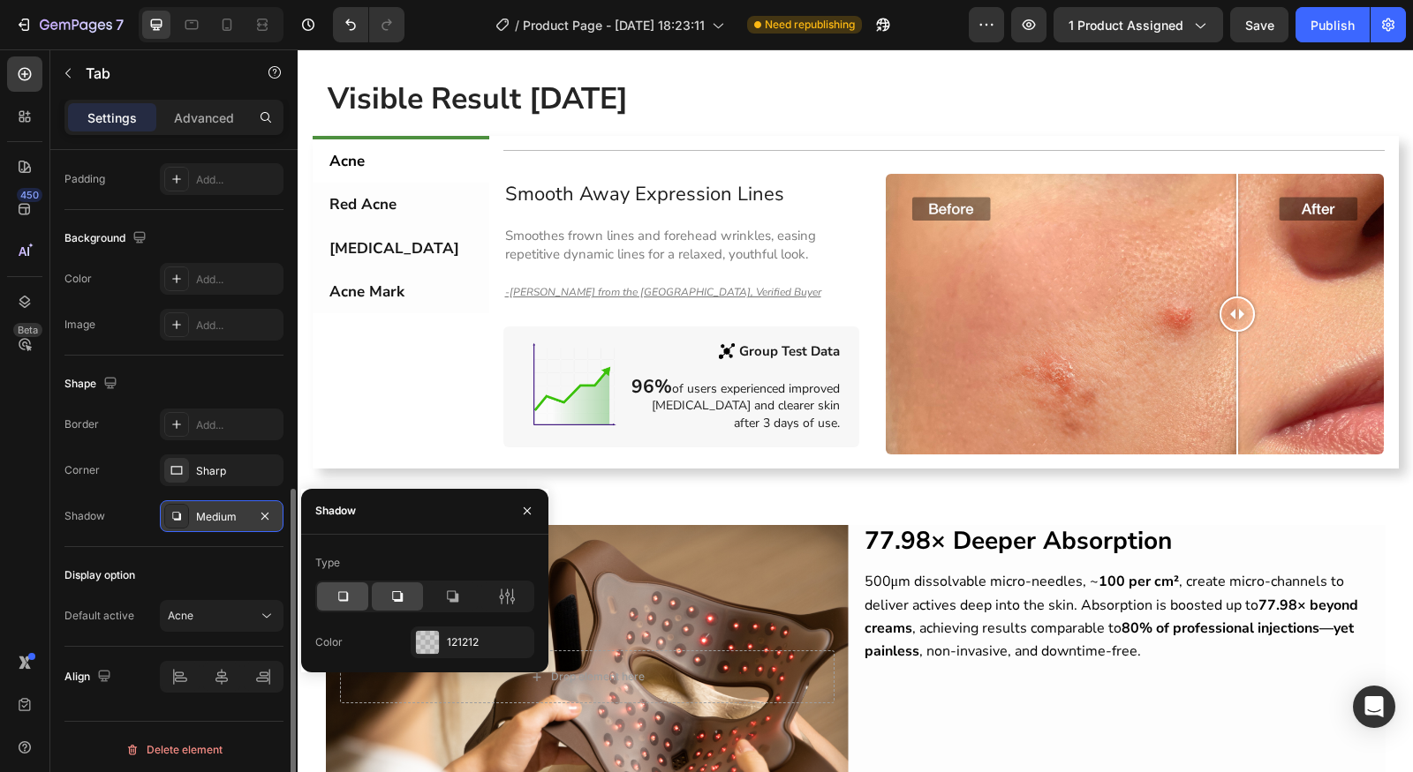
click at [350, 594] on icon at bounding box center [343, 597] width 18 height 18
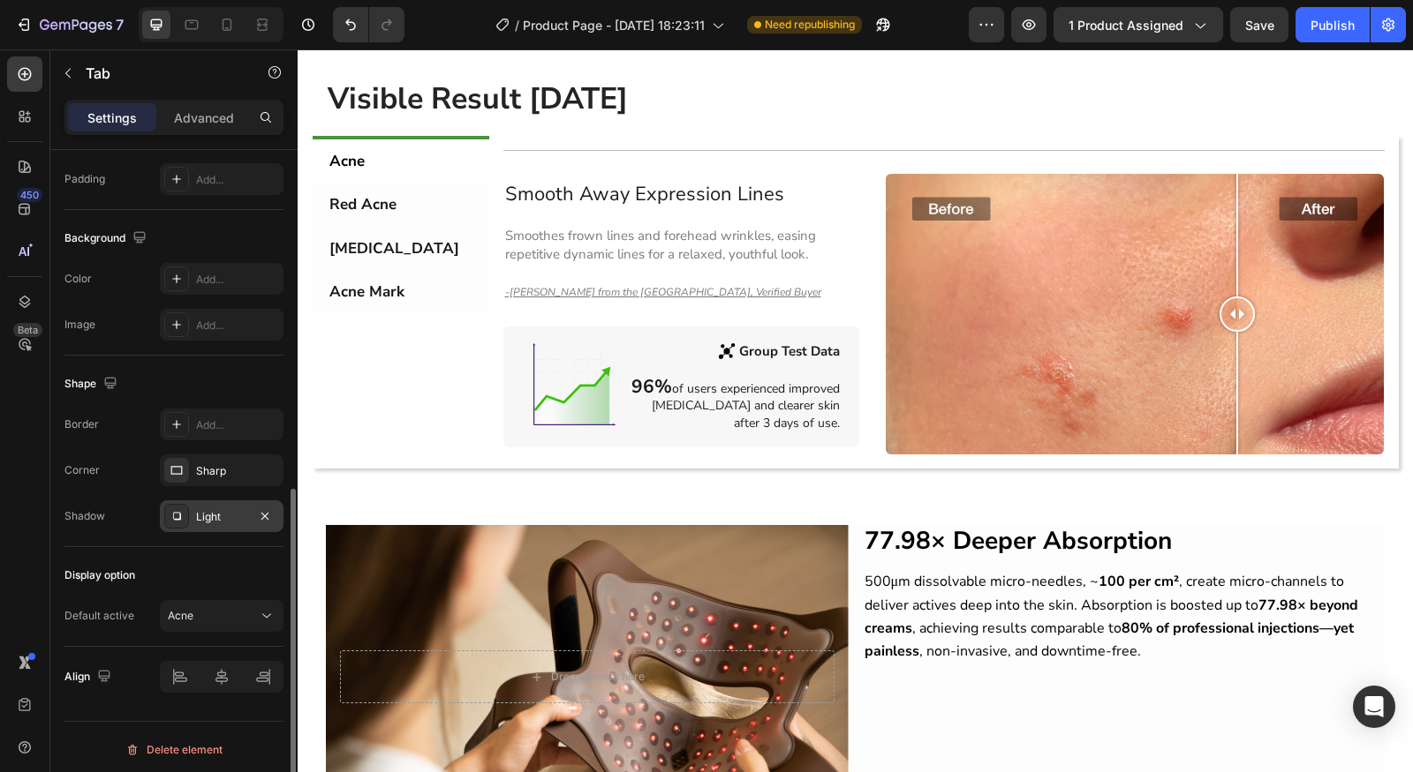
click at [170, 535] on div "Shape Border Add... Corner Sharp Shadow Light" at bounding box center [173, 452] width 219 height 192
click at [183, 526] on div "Light" at bounding box center [222, 517] width 124 height 32
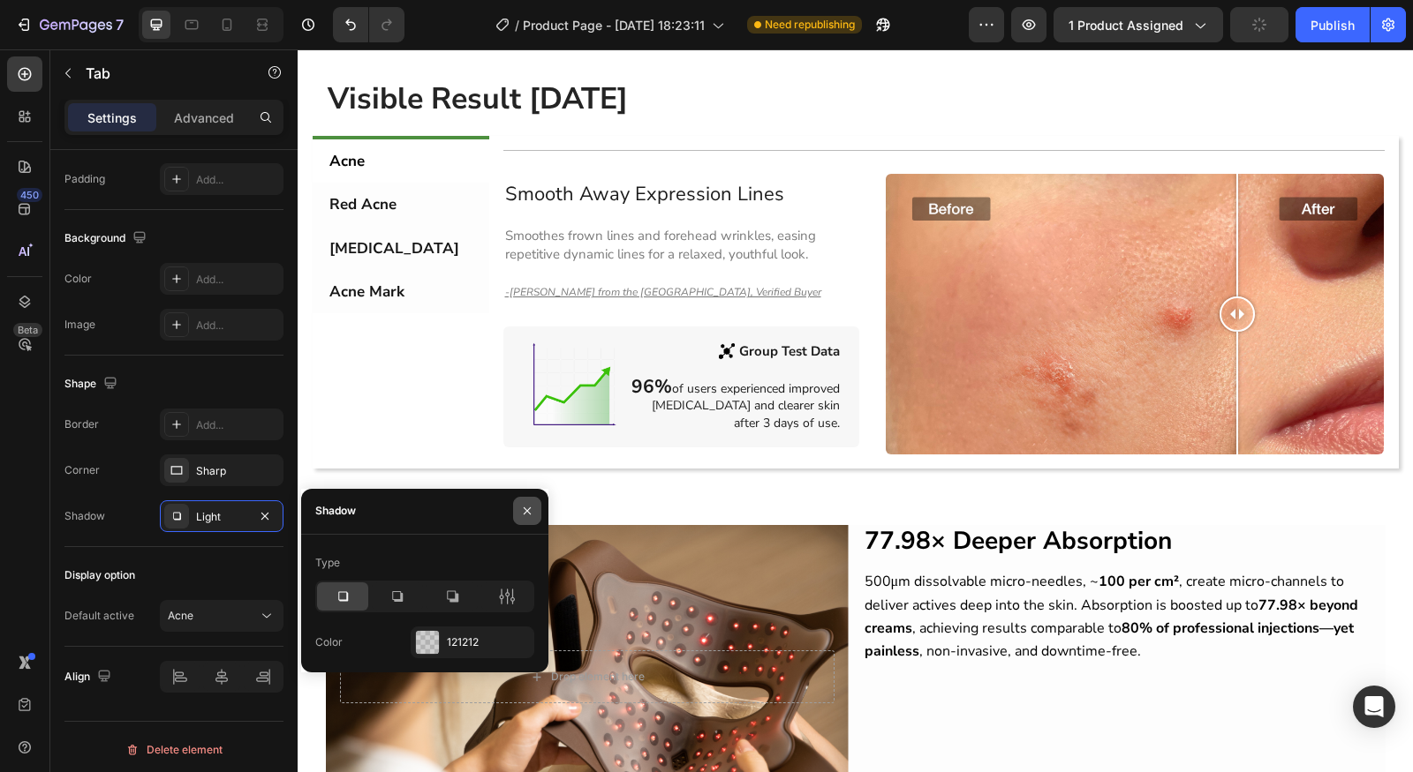
click at [532, 516] on icon "button" at bounding box center [527, 511] width 14 height 14
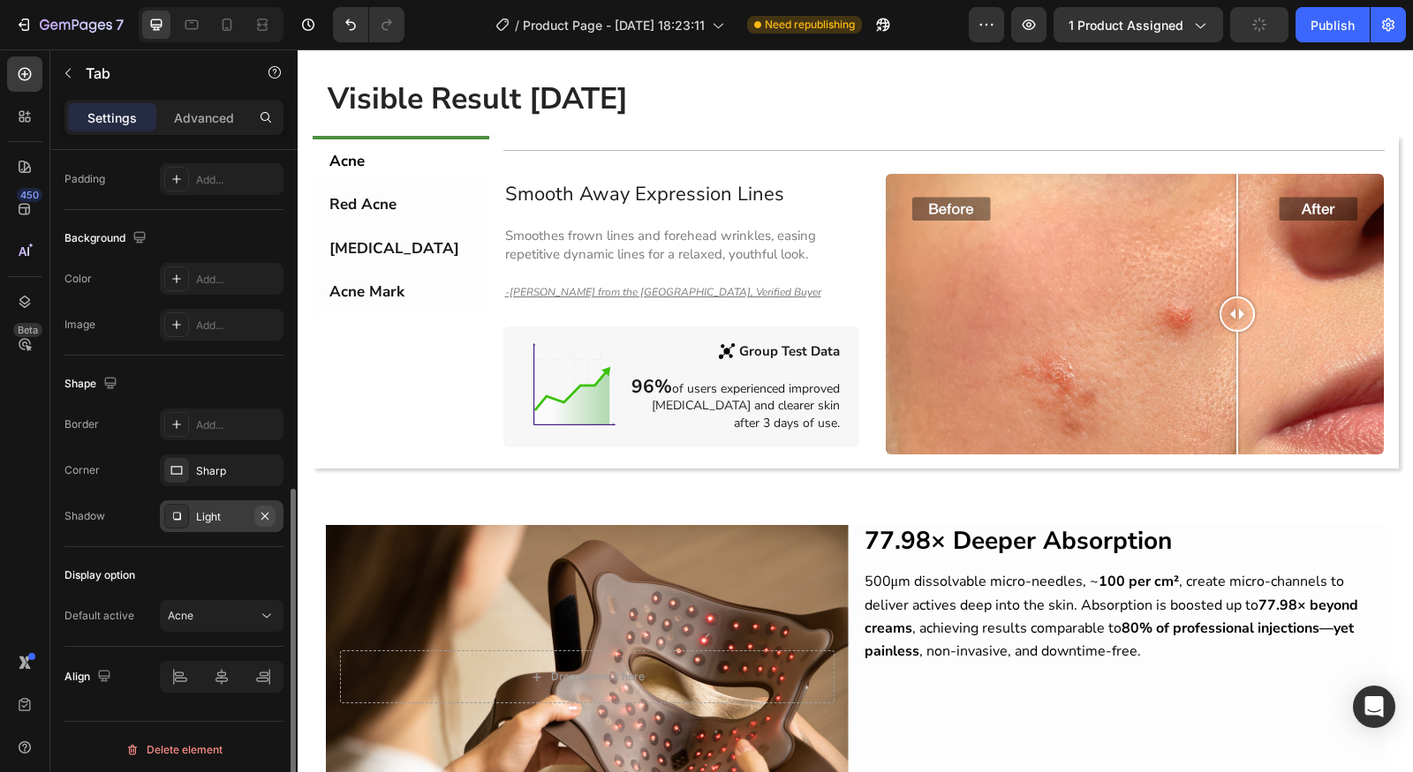
click at [269, 516] on icon "button" at bounding box center [265, 516] width 14 height 14
click at [250, 514] on div "Add..." at bounding box center [237, 517] width 83 height 16
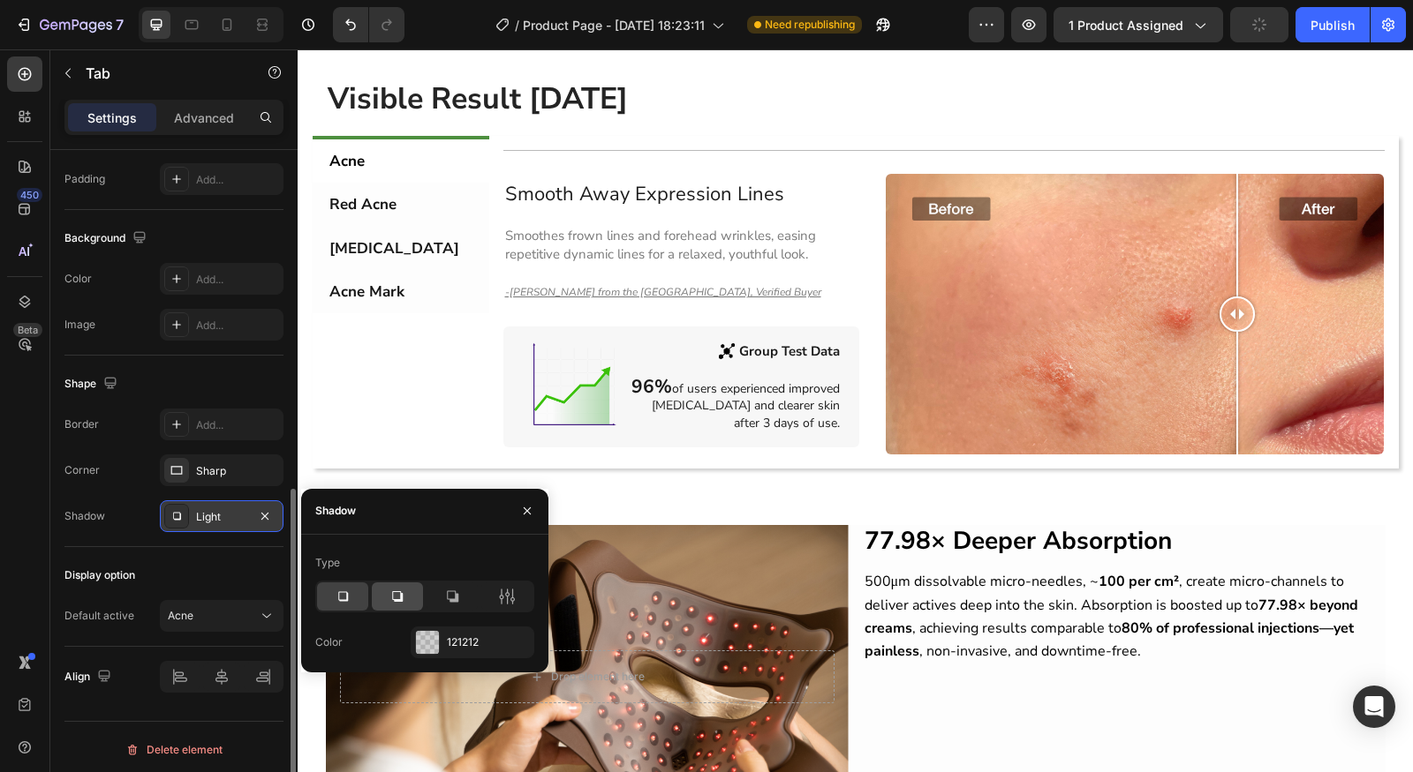
click at [409, 590] on div at bounding box center [397, 597] width 51 height 28
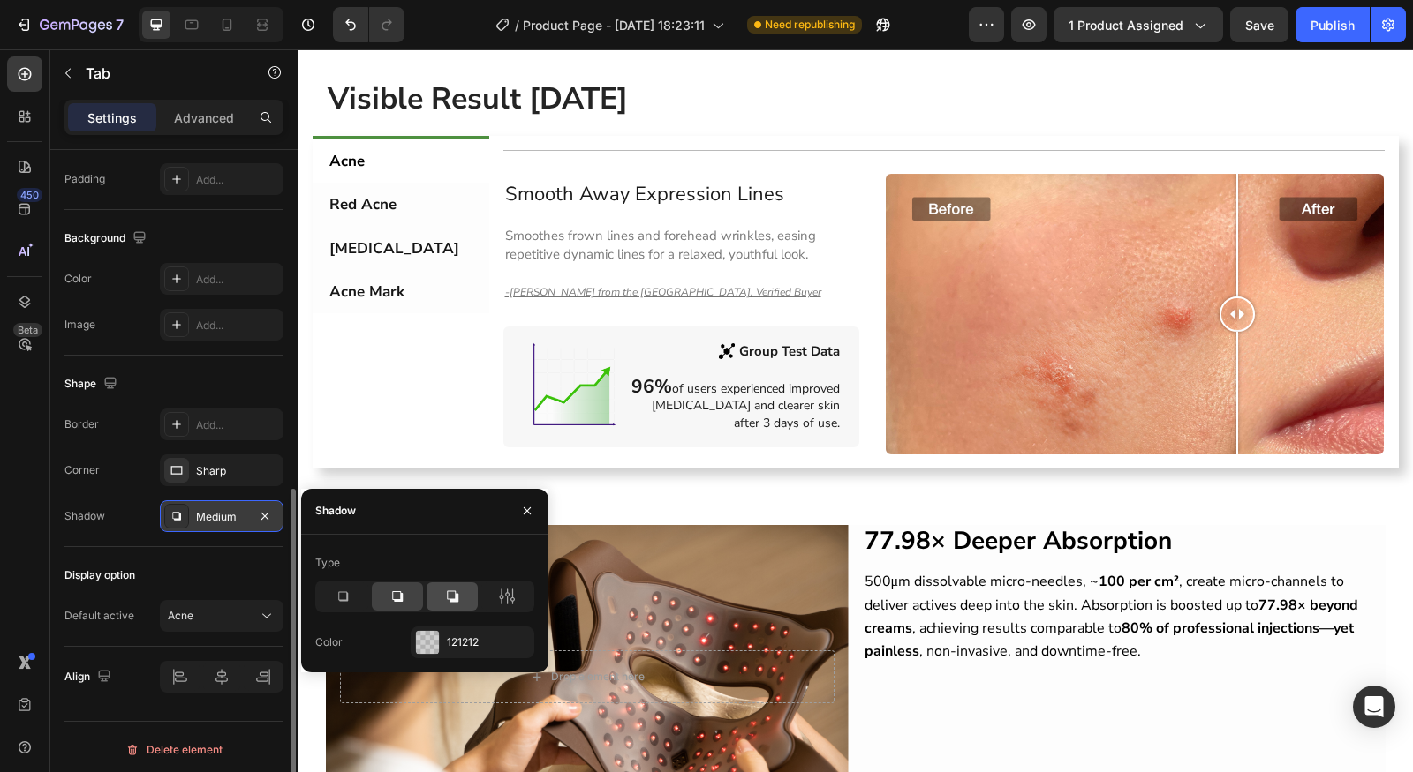
click at [447, 591] on icon at bounding box center [452, 596] width 11 height 11
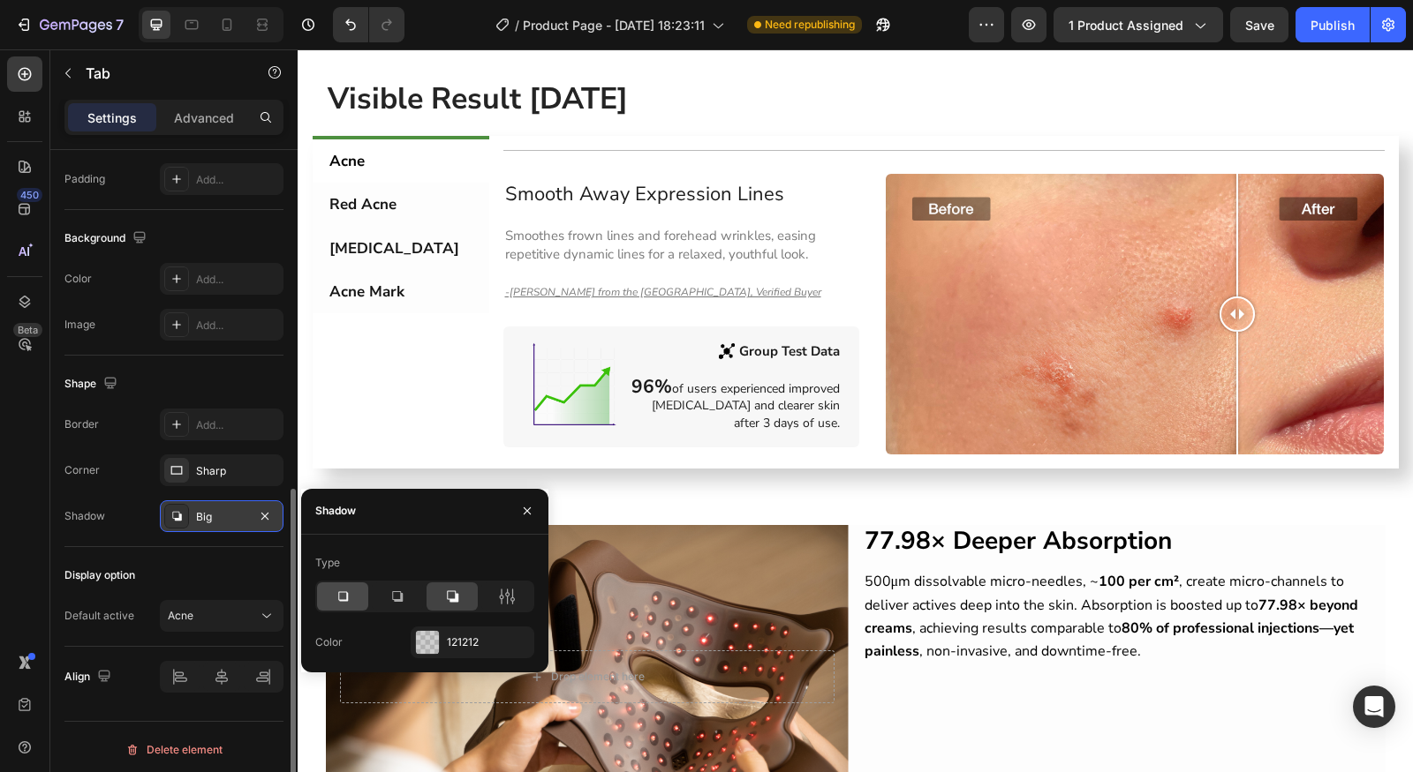
click at [343, 595] on icon at bounding box center [343, 597] width 18 height 18
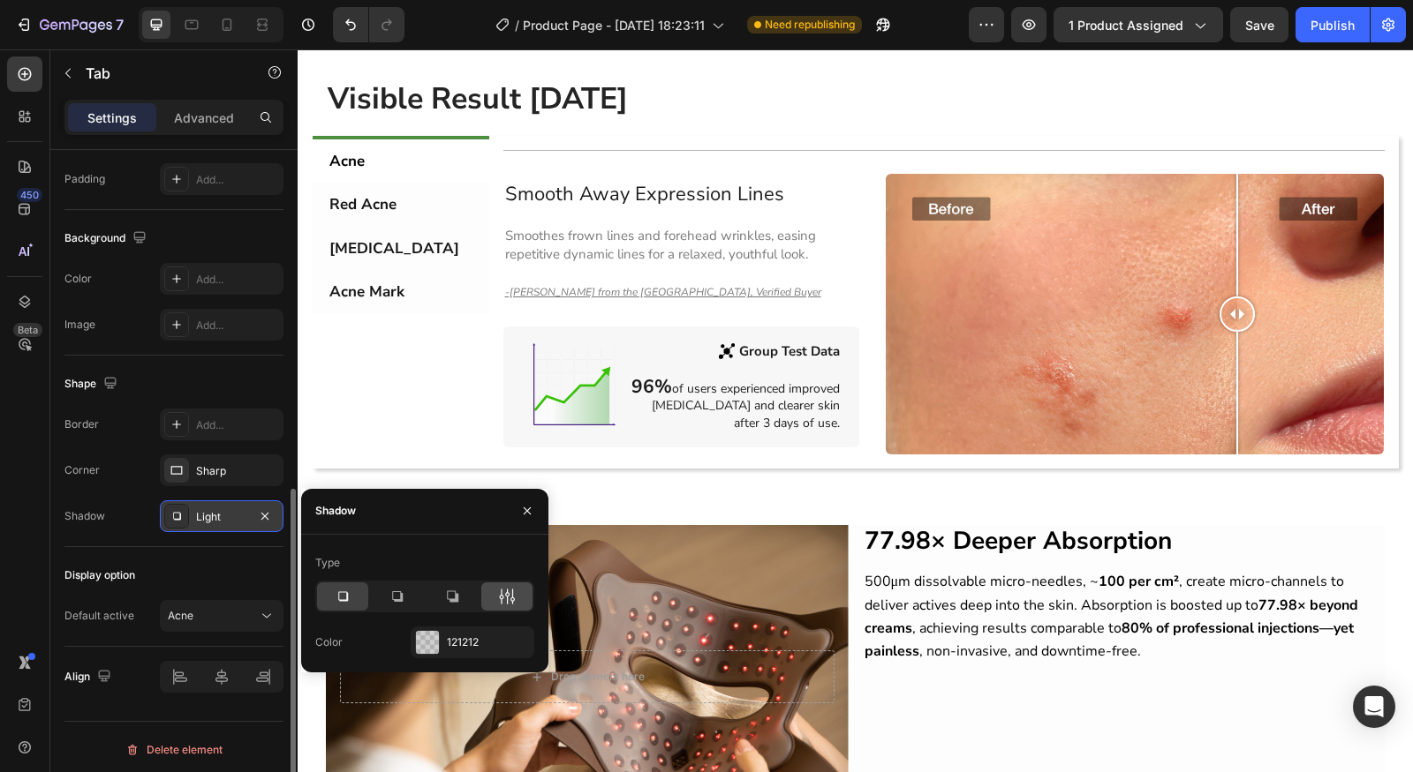
click at [486, 593] on div at bounding box center [506, 597] width 51 height 28
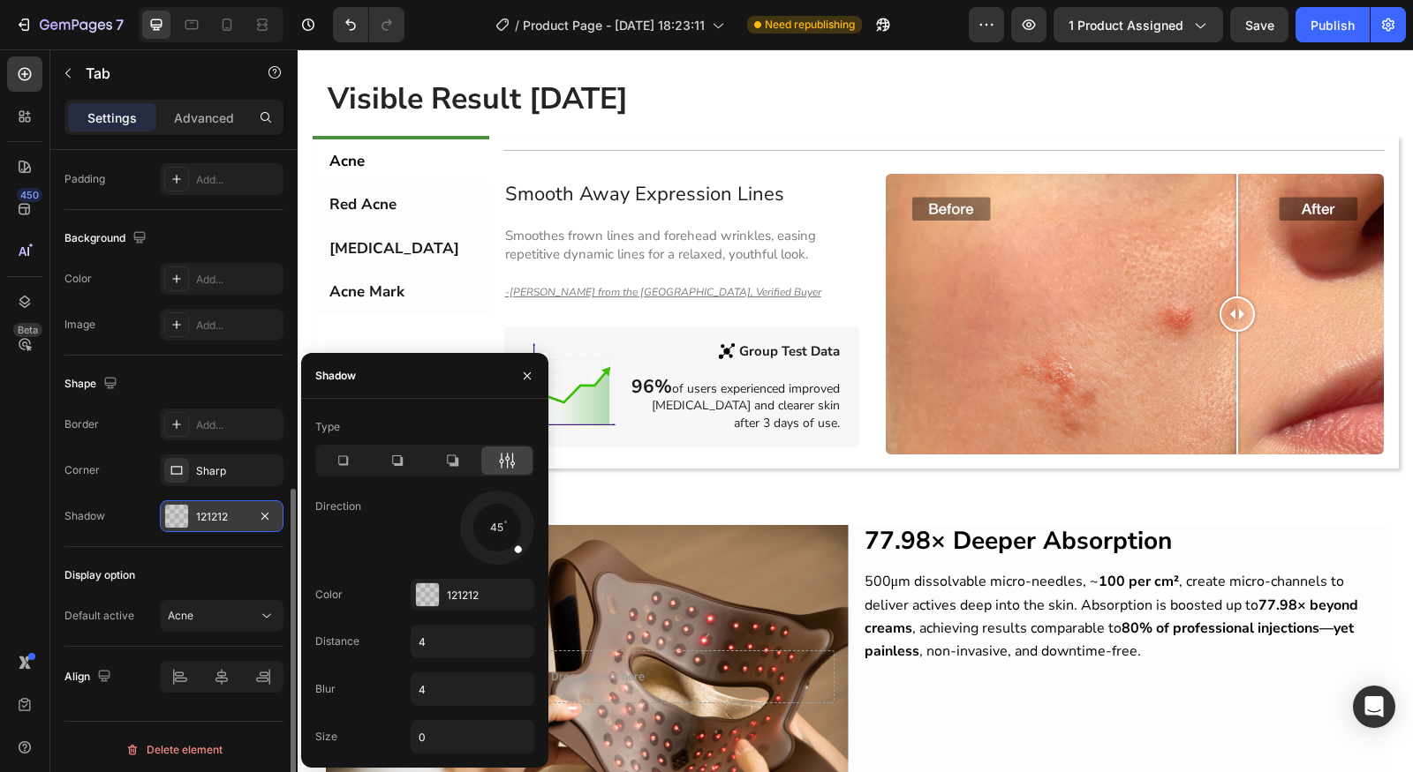
click at [133, 517] on div "Shadow 121212" at bounding box center [173, 517] width 219 height 32
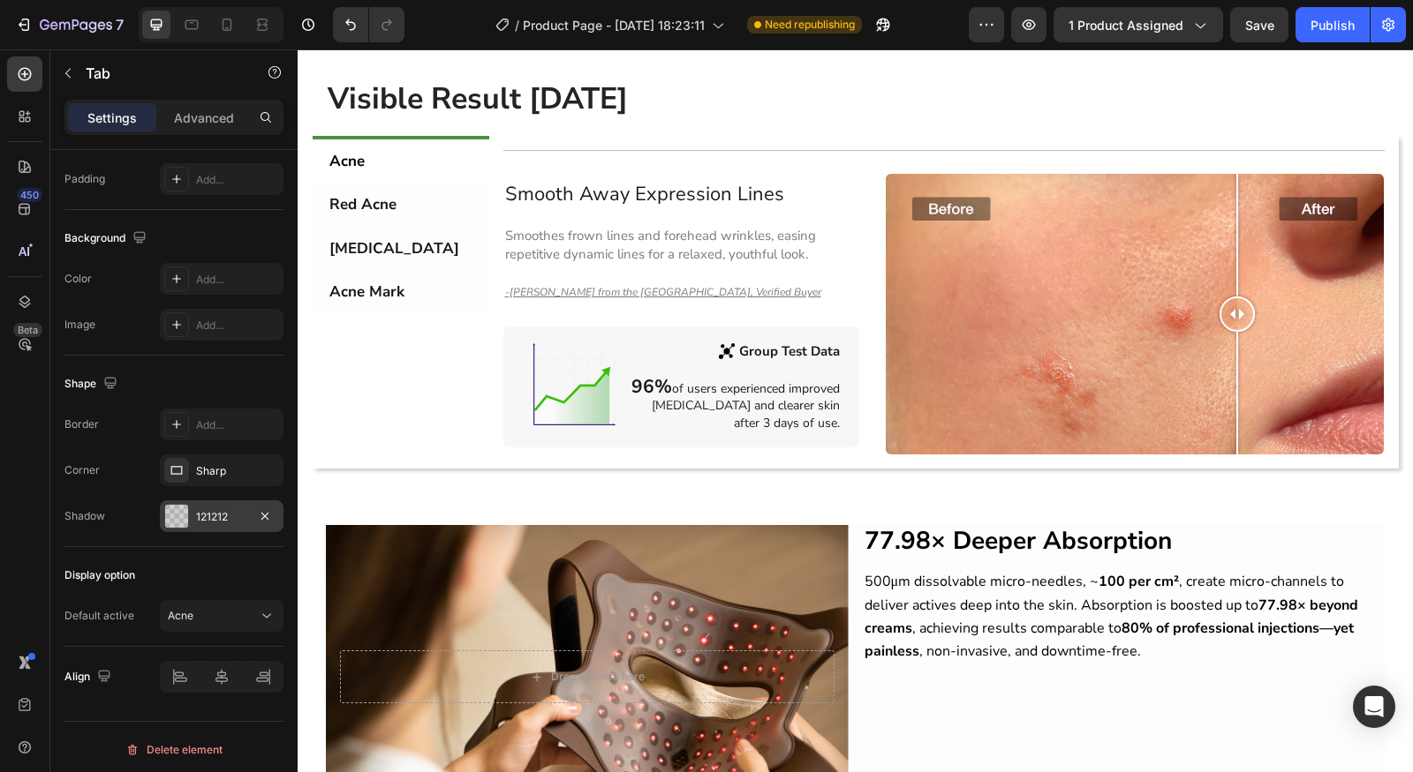
click at [197, 517] on div "121212" at bounding box center [221, 517] width 51 height 16
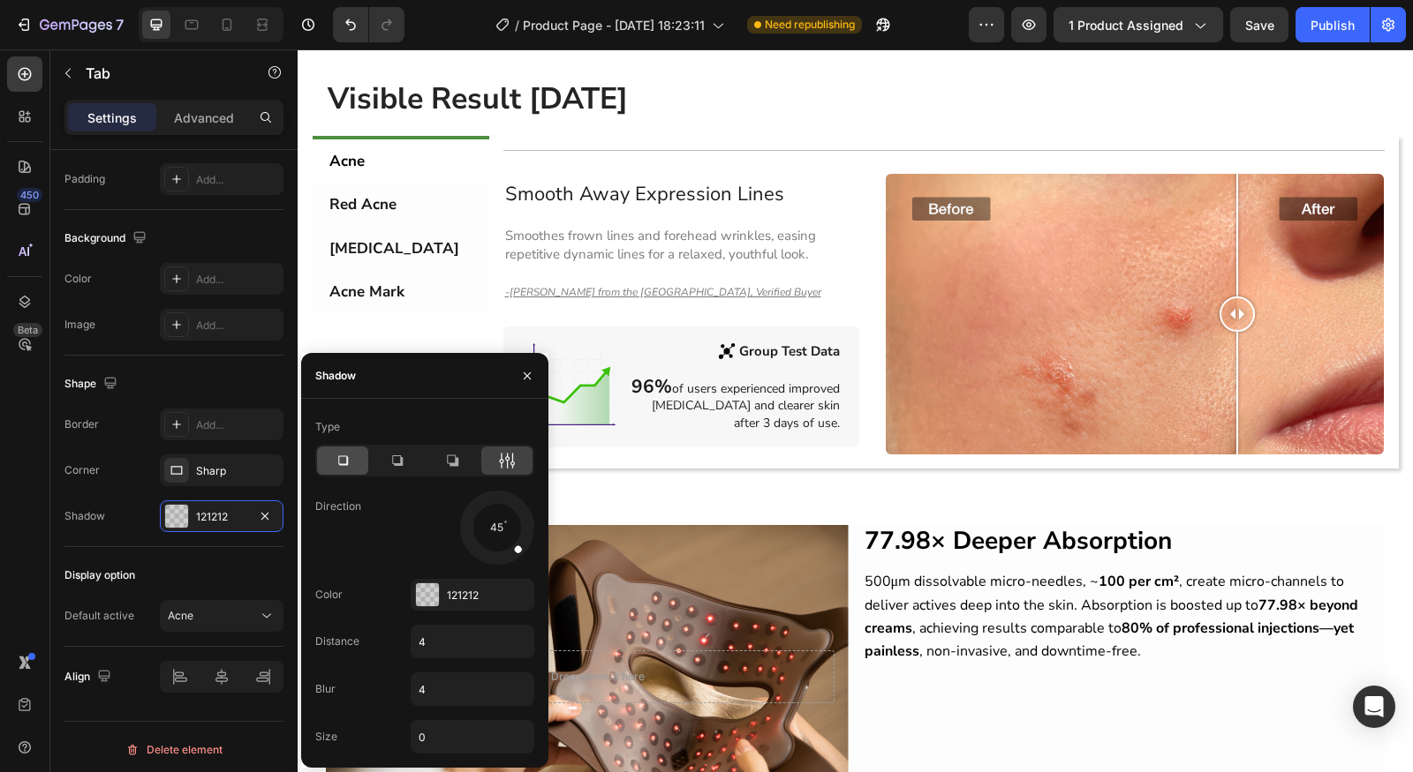
drag, startPoint x: 329, startPoint y: 452, endPoint x: 30, endPoint y: 410, distance: 302.3
click at [329, 452] on div at bounding box center [342, 461] width 51 height 28
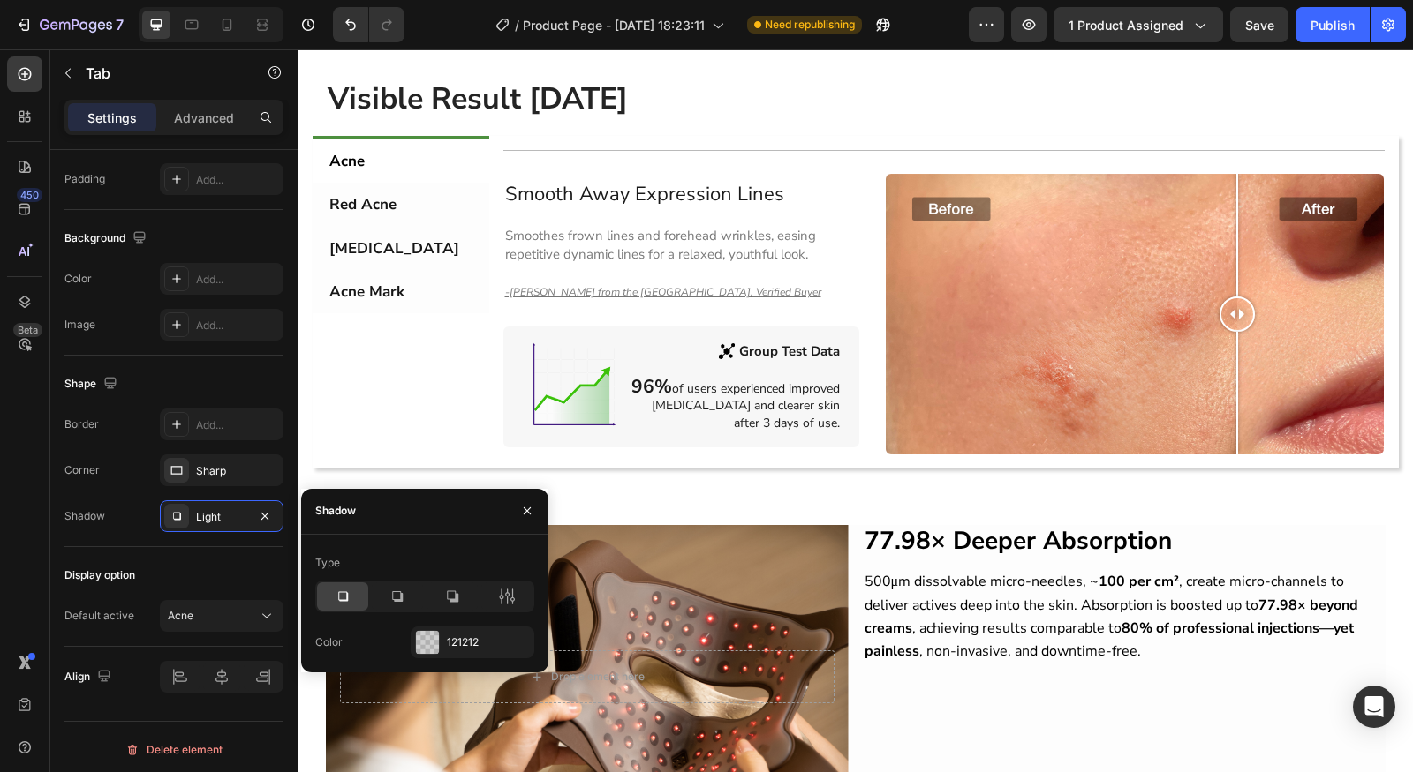
click at [376, 573] on div "Type" at bounding box center [424, 563] width 219 height 28
click at [387, 579] on div "Type" at bounding box center [424, 581] width 219 height 64
click at [392, 581] on div at bounding box center [424, 597] width 219 height 32
click at [393, 583] on div at bounding box center [397, 597] width 51 height 28
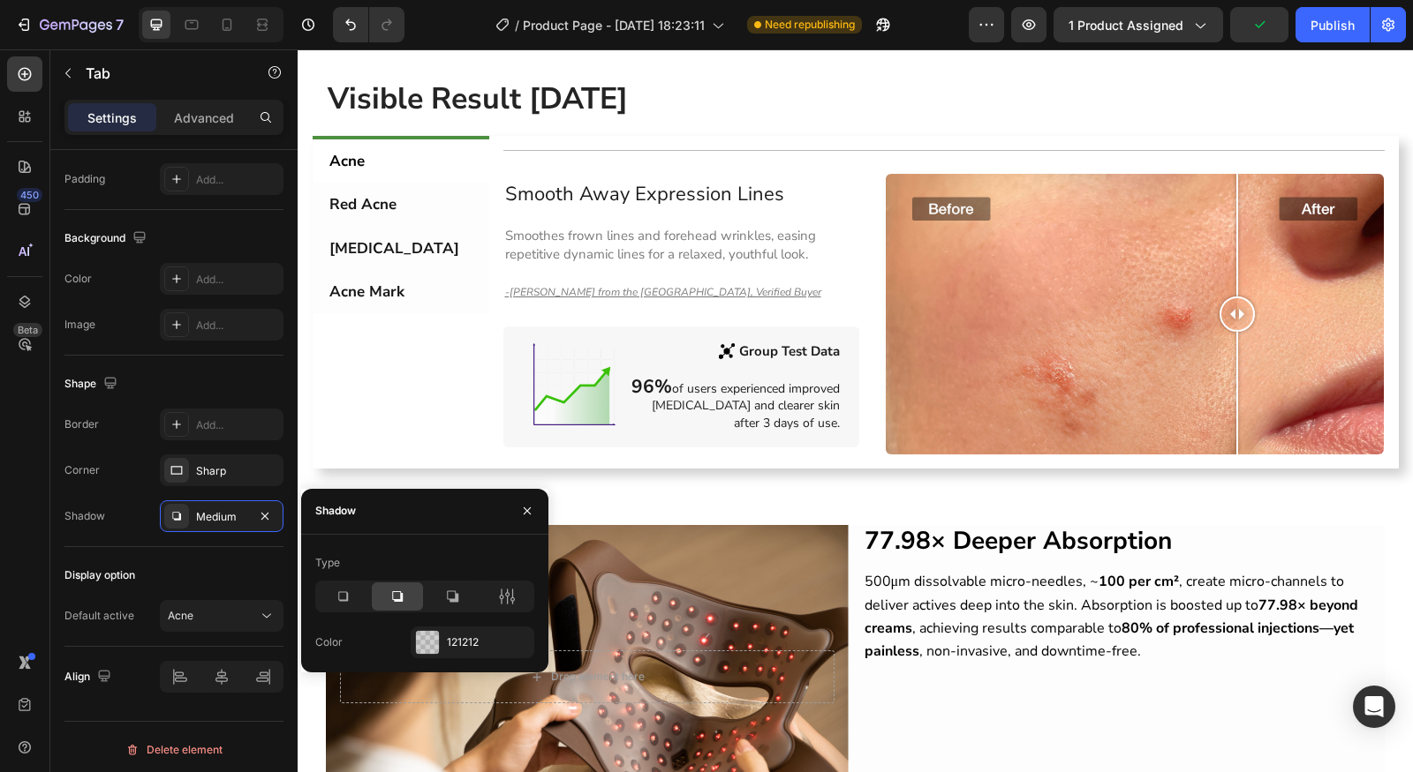
click at [374, 591] on div at bounding box center [397, 597] width 51 height 28
click at [354, 594] on div at bounding box center [342, 597] width 51 height 28
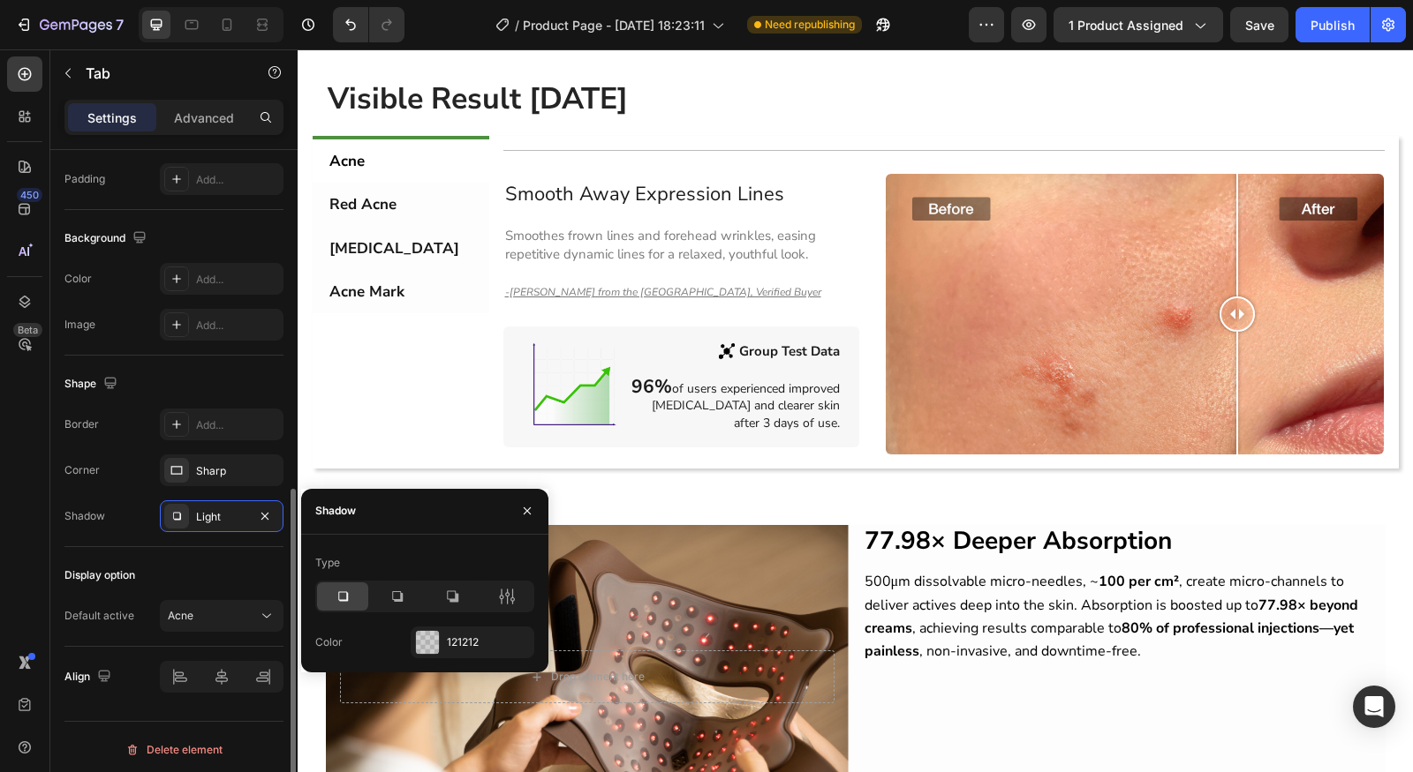
click at [186, 554] on div "Display option Default active Acne" at bounding box center [173, 597] width 219 height 100
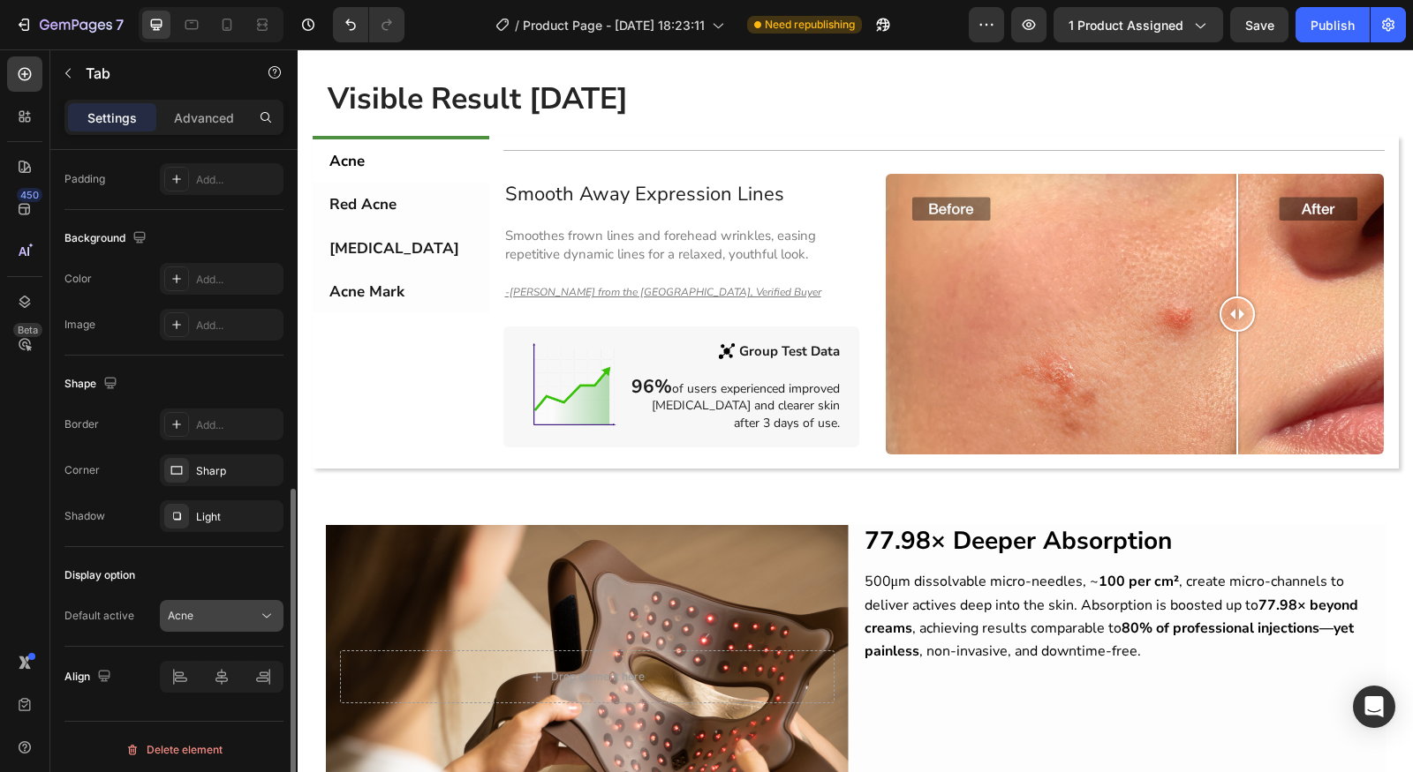
click at [215, 600] on button "Acne" at bounding box center [222, 616] width 124 height 32
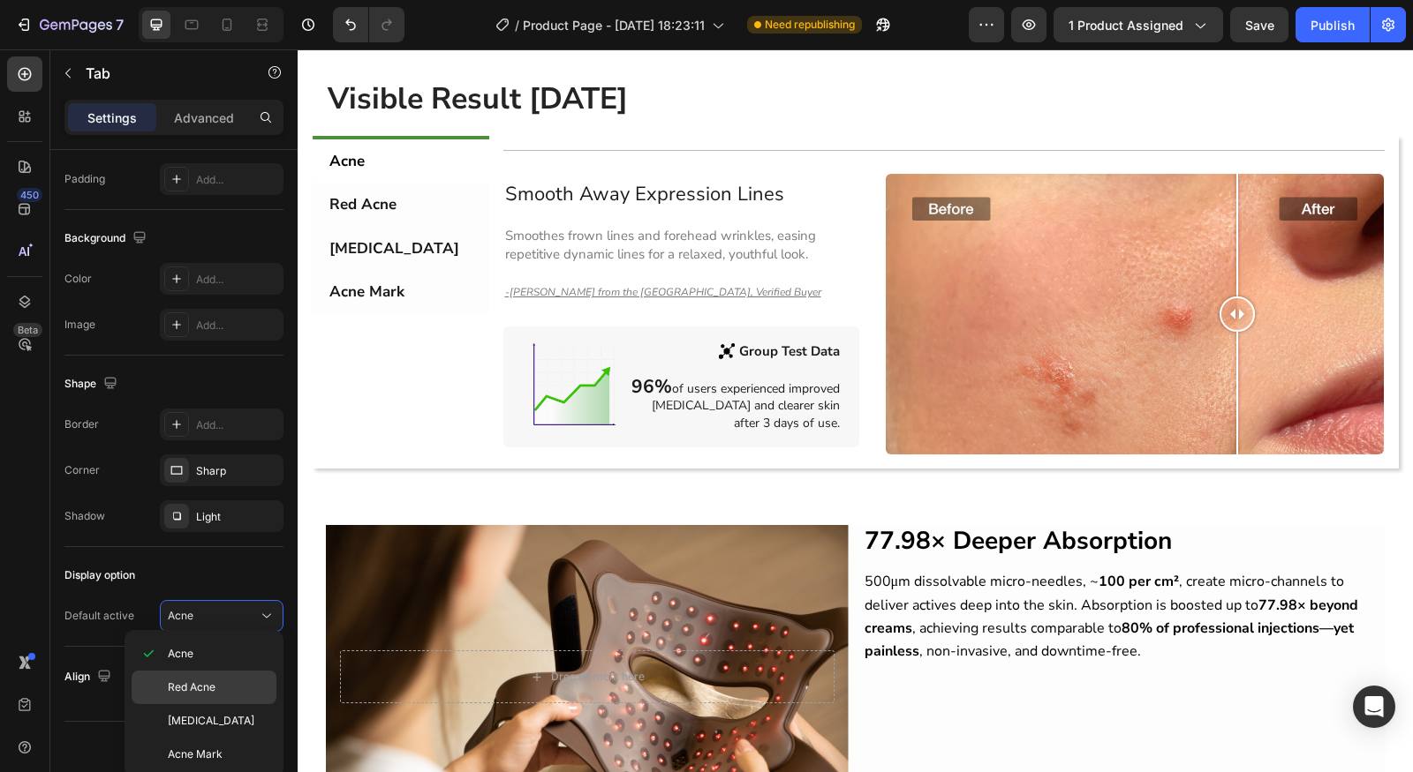
click at [210, 704] on div "Red Acne" at bounding box center [204, 721] width 145 height 34
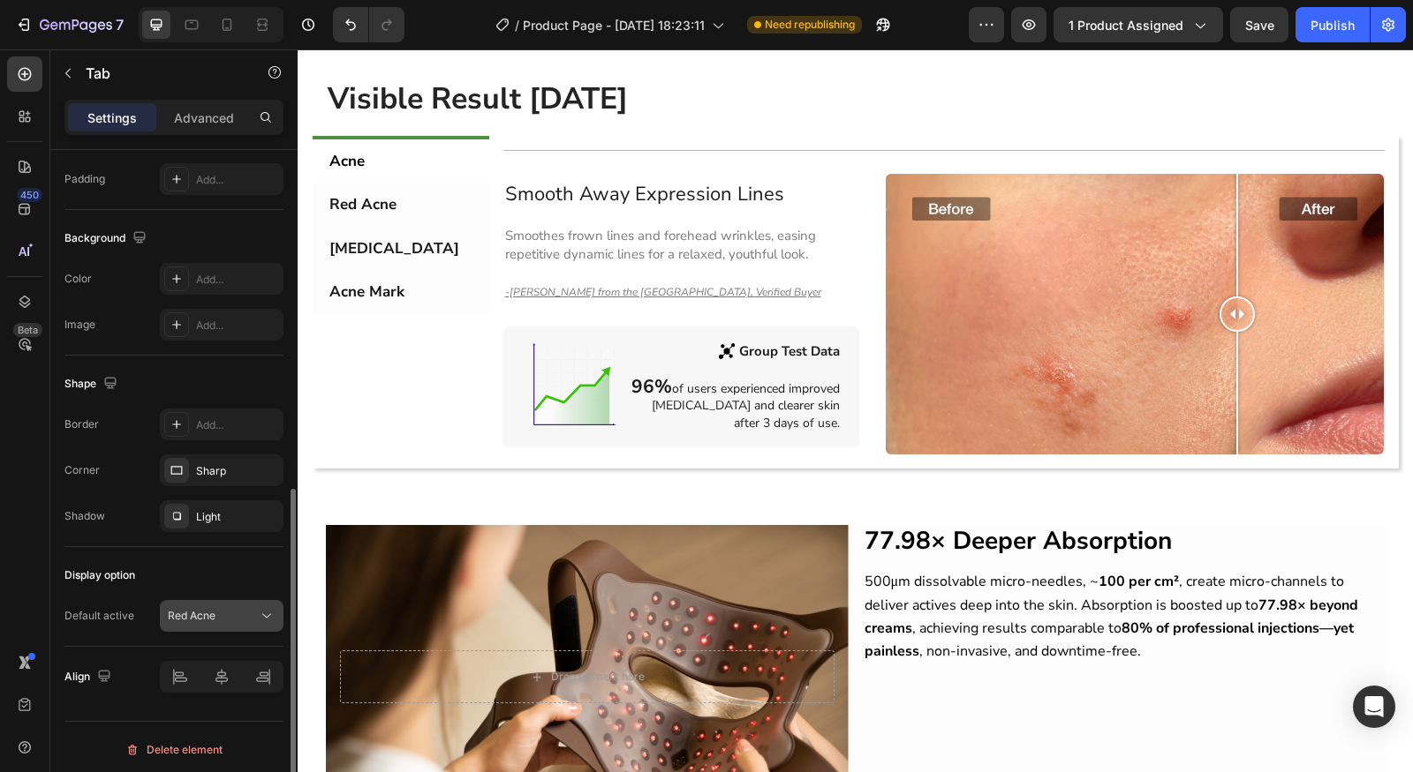
click at [216, 619] on div "Red Acne" at bounding box center [213, 616] width 90 height 16
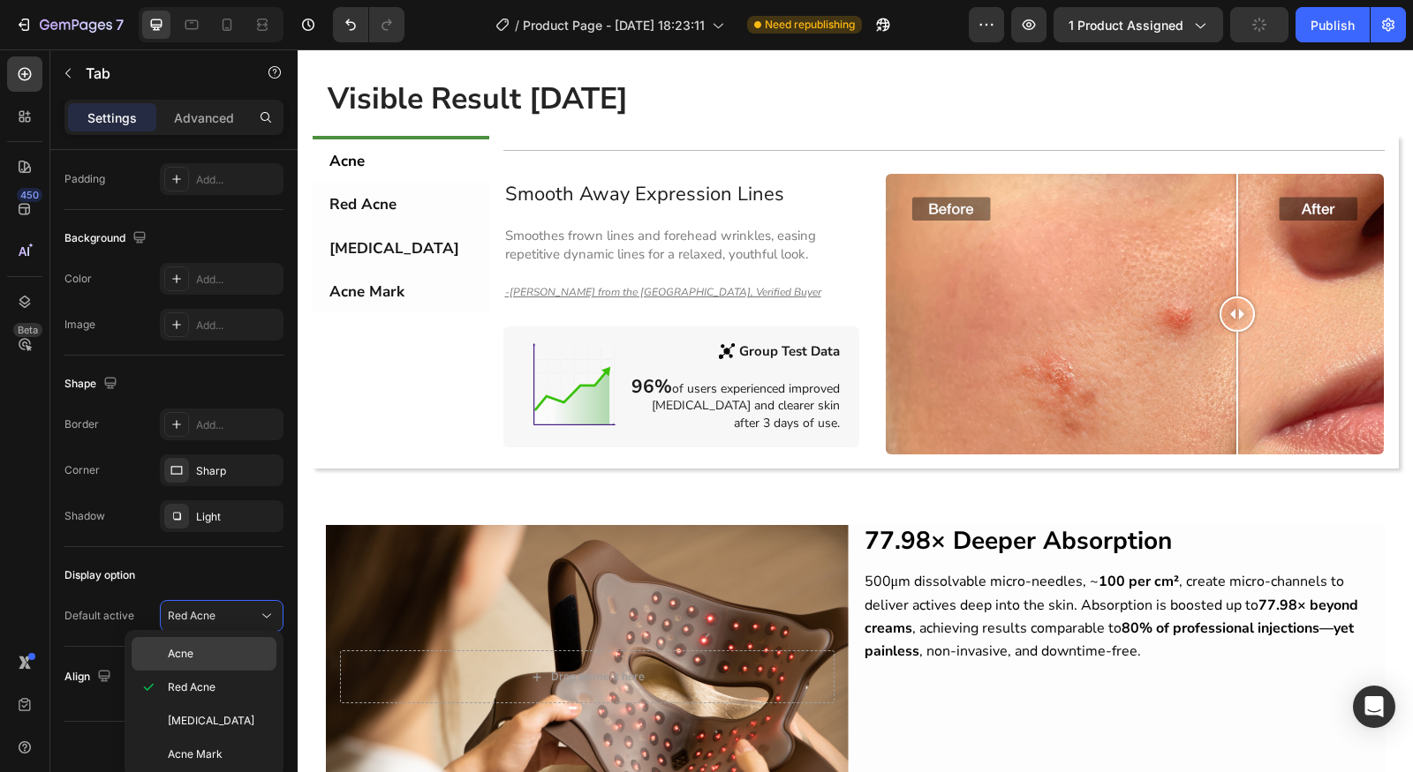
click at [209, 667] on div "Acne" at bounding box center [204, 654] width 145 height 34
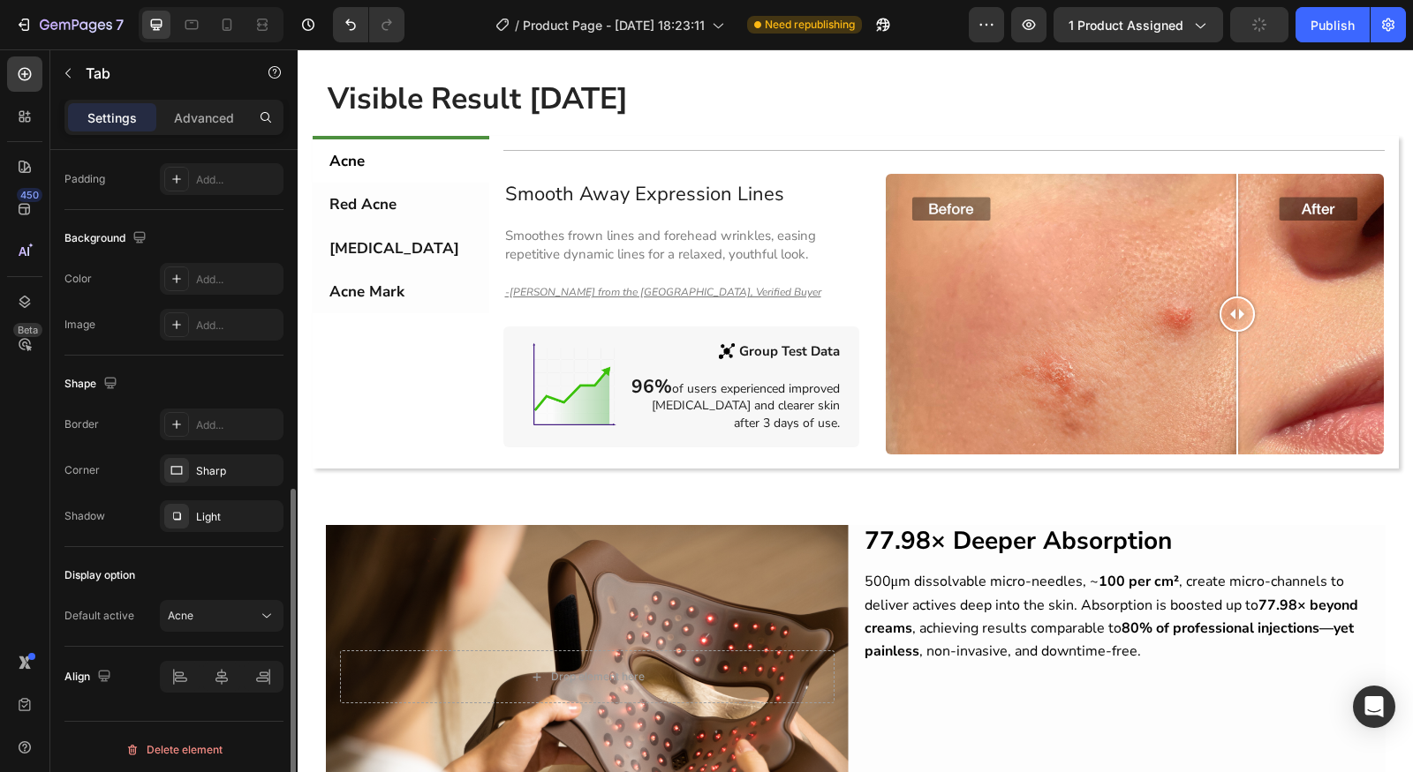
click at [224, 629] on div "Display option Default active Acne" at bounding box center [173, 597] width 219 height 100
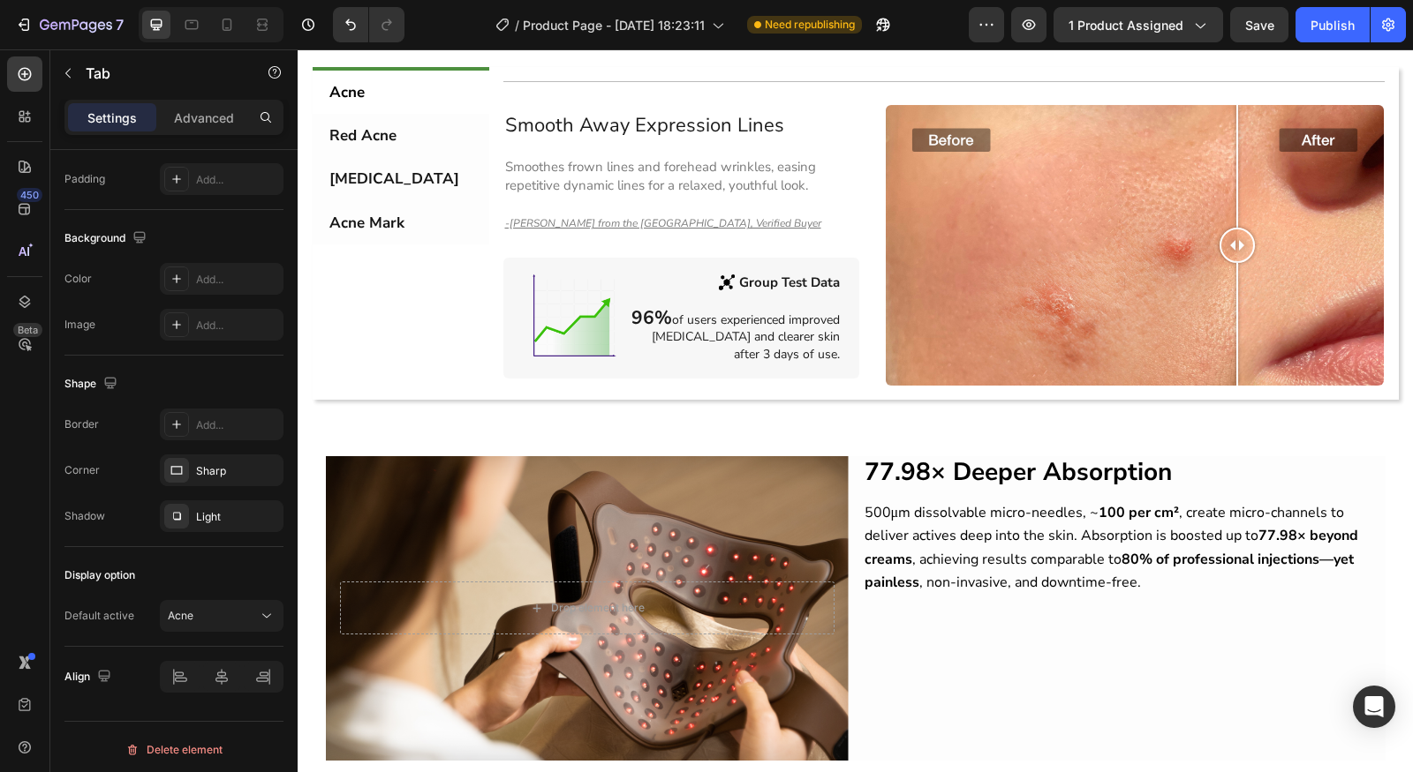
scroll to position [1057, 0]
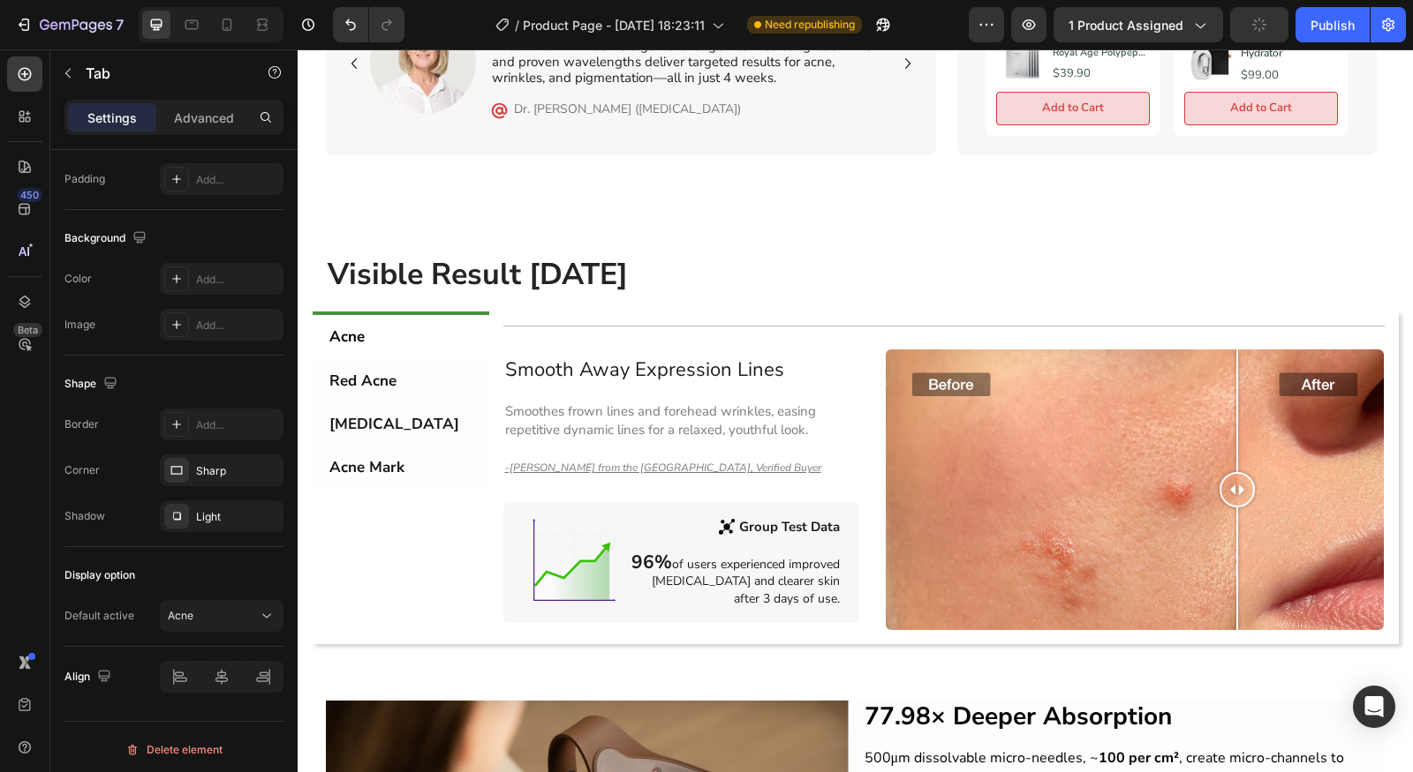
click at [645, 333] on div "Title Line Smooth Away Expression Lines Heading Smoothes frown lines and forehe…" at bounding box center [943, 478] width 881 height 305
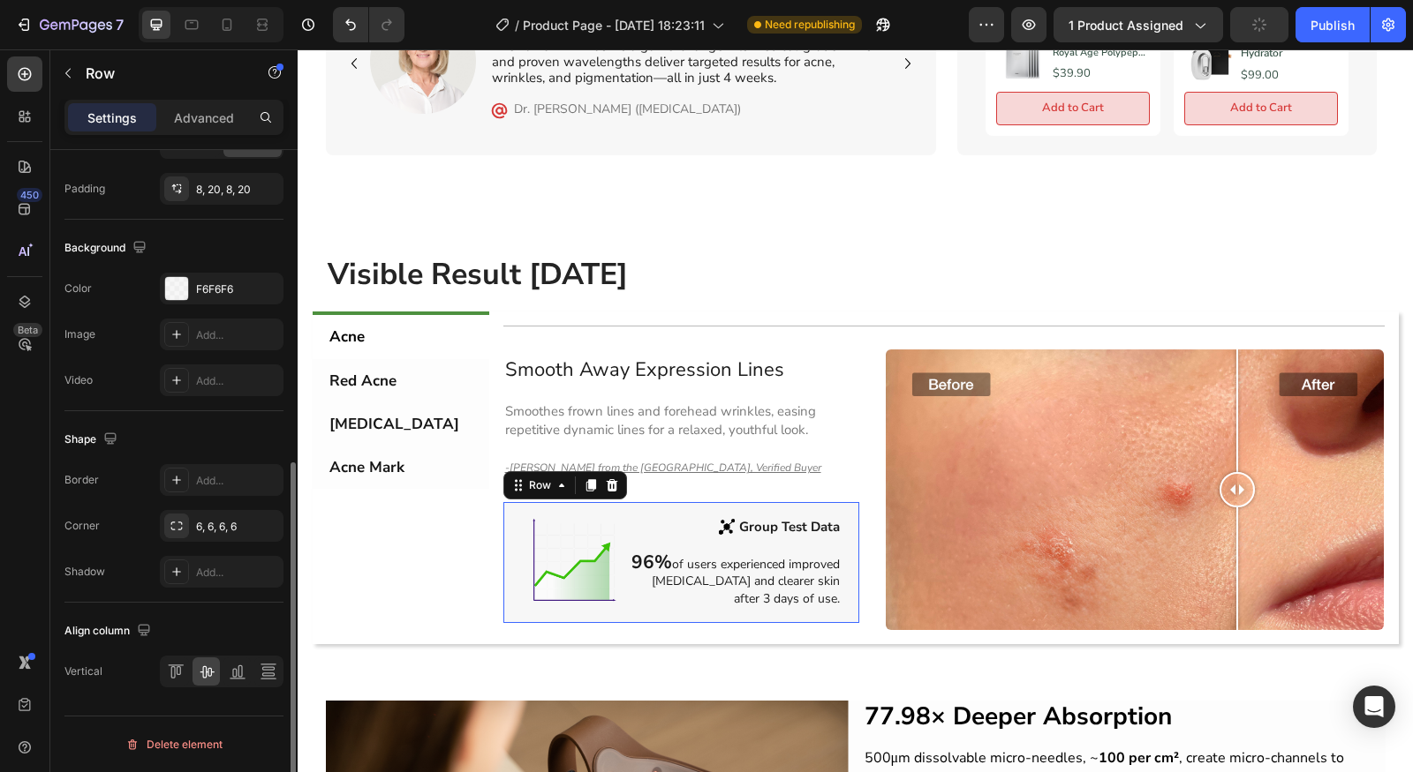
click at [628, 539] on div "Image Group Test Data Text Block Row 96% of users experienced improved acne vul…" at bounding box center [735, 562] width 214 height 107
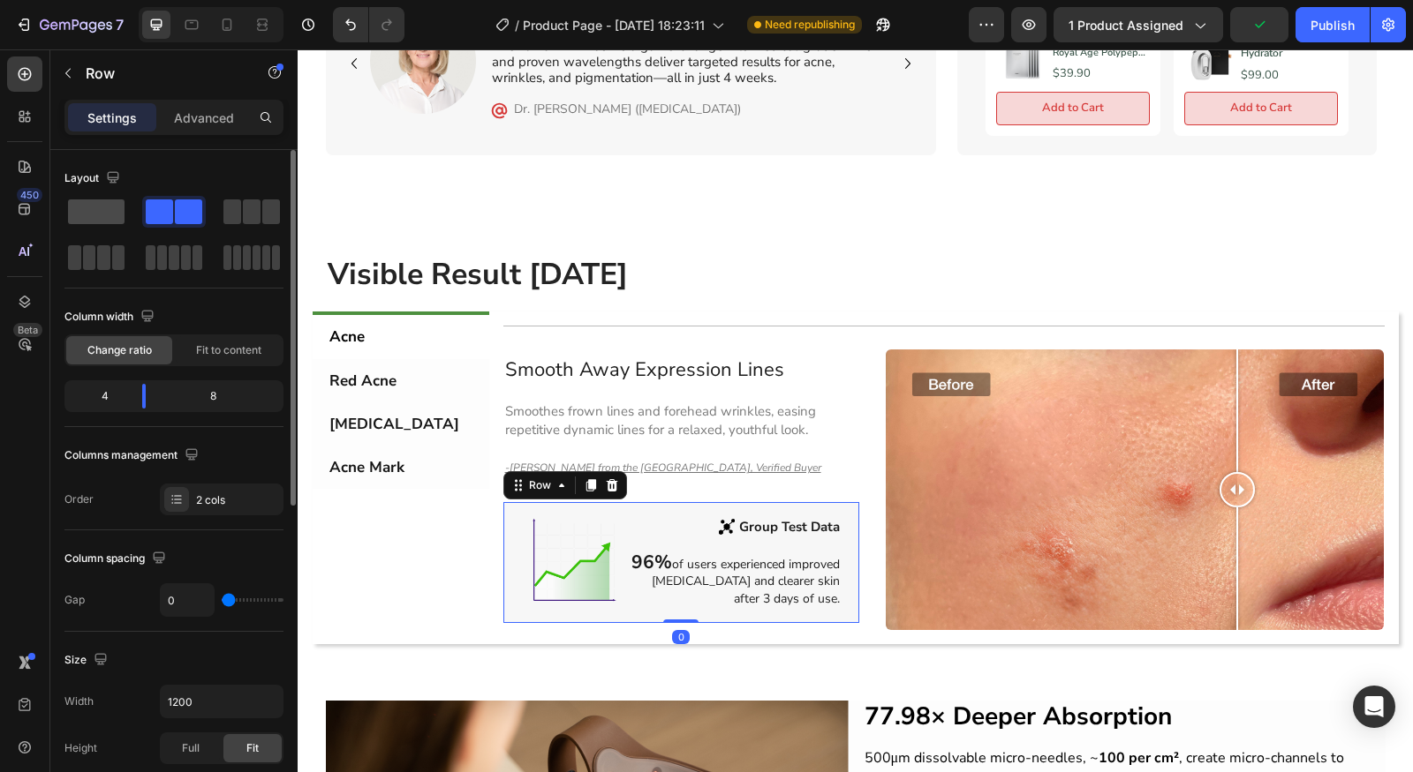
click at [103, 217] on span at bounding box center [96, 212] width 57 height 25
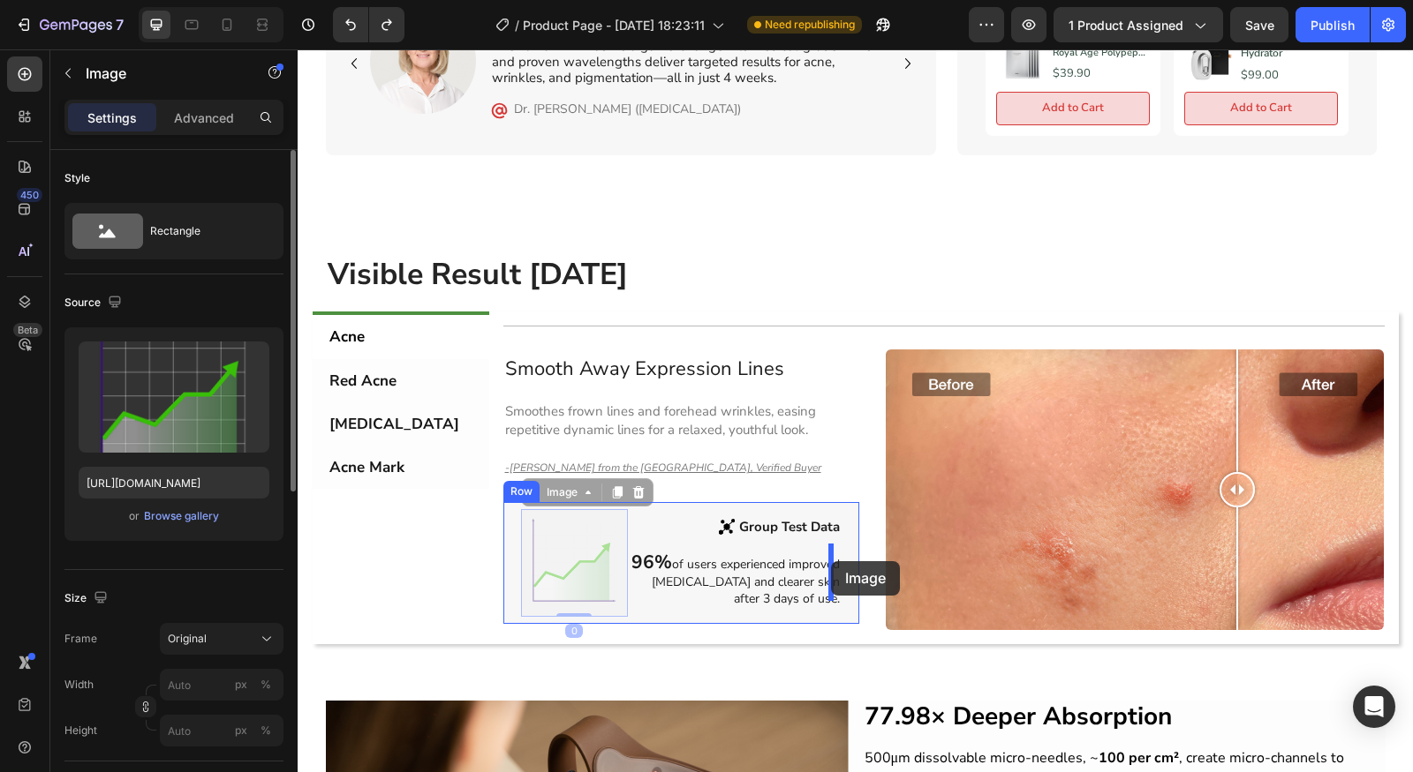
drag, startPoint x: 568, startPoint y: 563, endPoint x: 831, endPoint y: 561, distance: 263.1
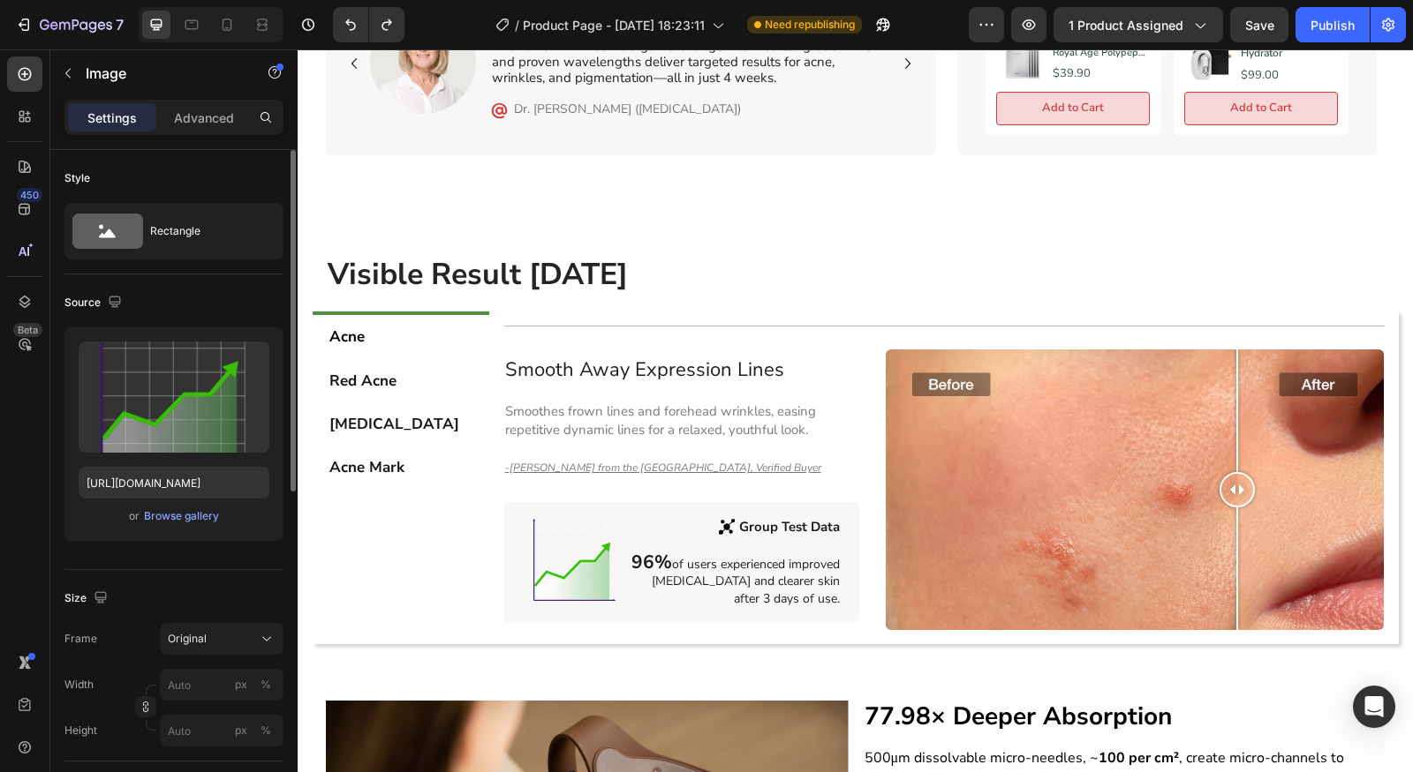
click at [565, 554] on img at bounding box center [574, 562] width 107 height 107
click at [68, 73] on icon "button" at bounding box center [68, 73] width 14 height 14
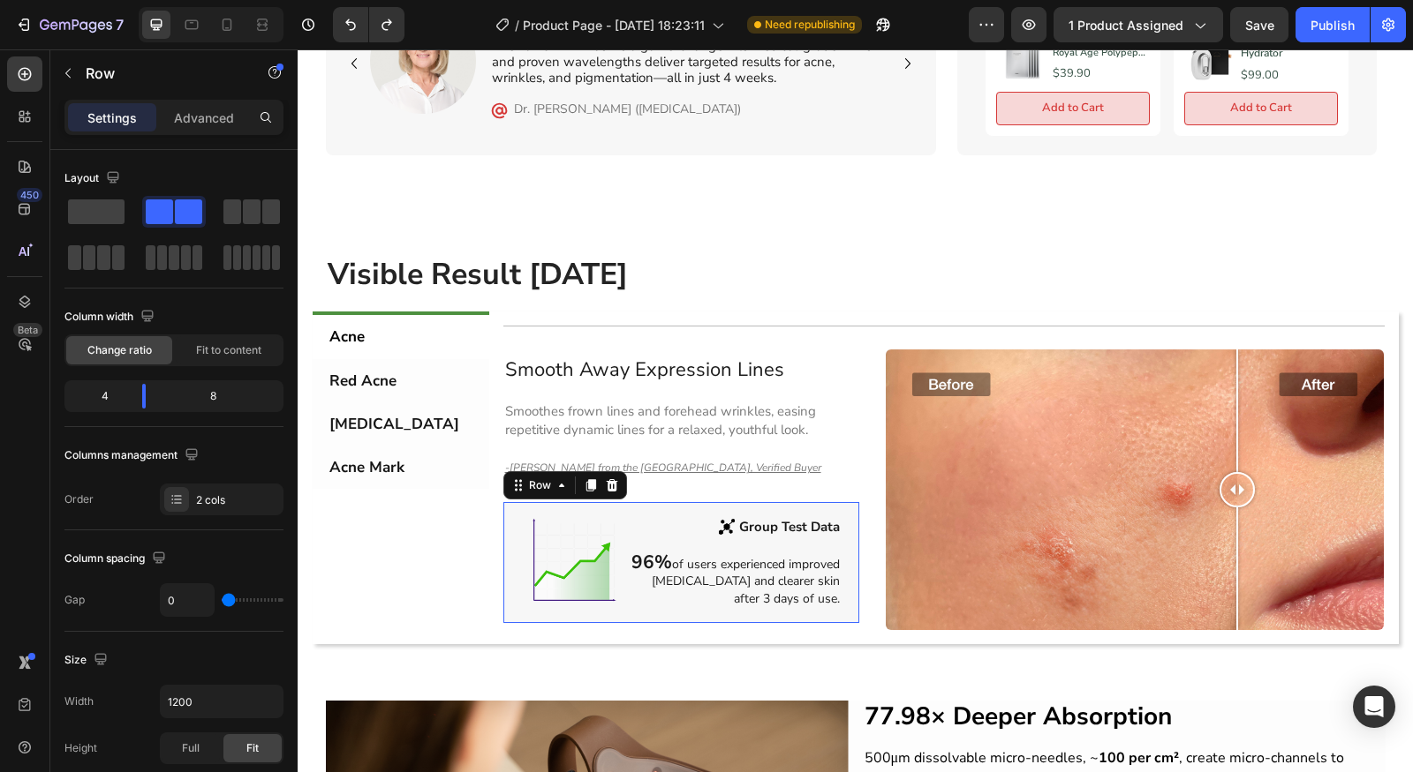
click at [653, 542] on div "Image Group Test Data Text Block Row 96% of users experienced improved acne vul…" at bounding box center [735, 562] width 214 height 107
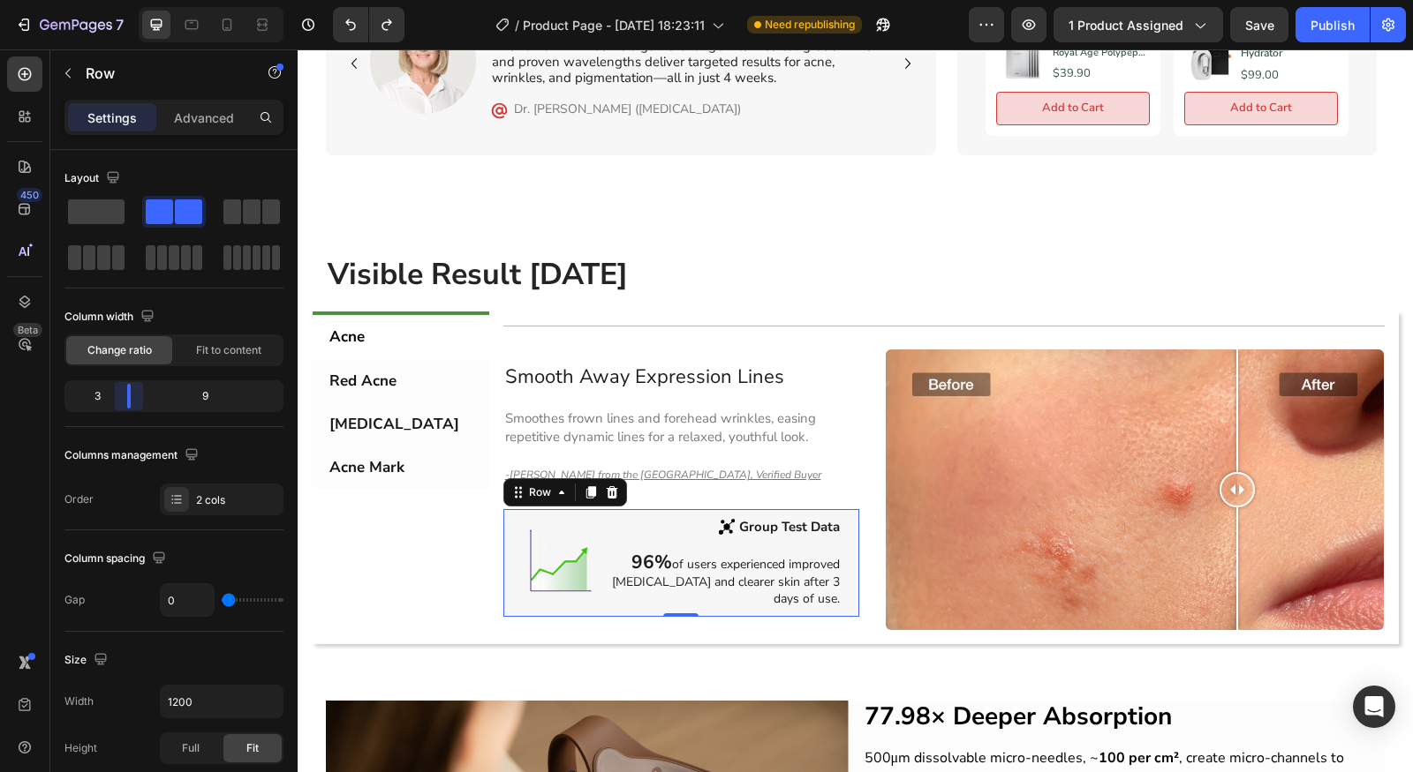
drag, startPoint x: 153, startPoint y: 396, endPoint x: 128, endPoint y: 406, distance: 26.6
click at [128, 0] on body "7 Version history / Product Page - Aug 27, 18:23:11 Need republishing Preview 1…" at bounding box center [706, 0] width 1413 height 0
click at [203, 364] on div "Change ratio Fit to content" at bounding box center [173, 351] width 219 height 32
click at [213, 354] on span "Fit to content" at bounding box center [228, 351] width 65 height 16
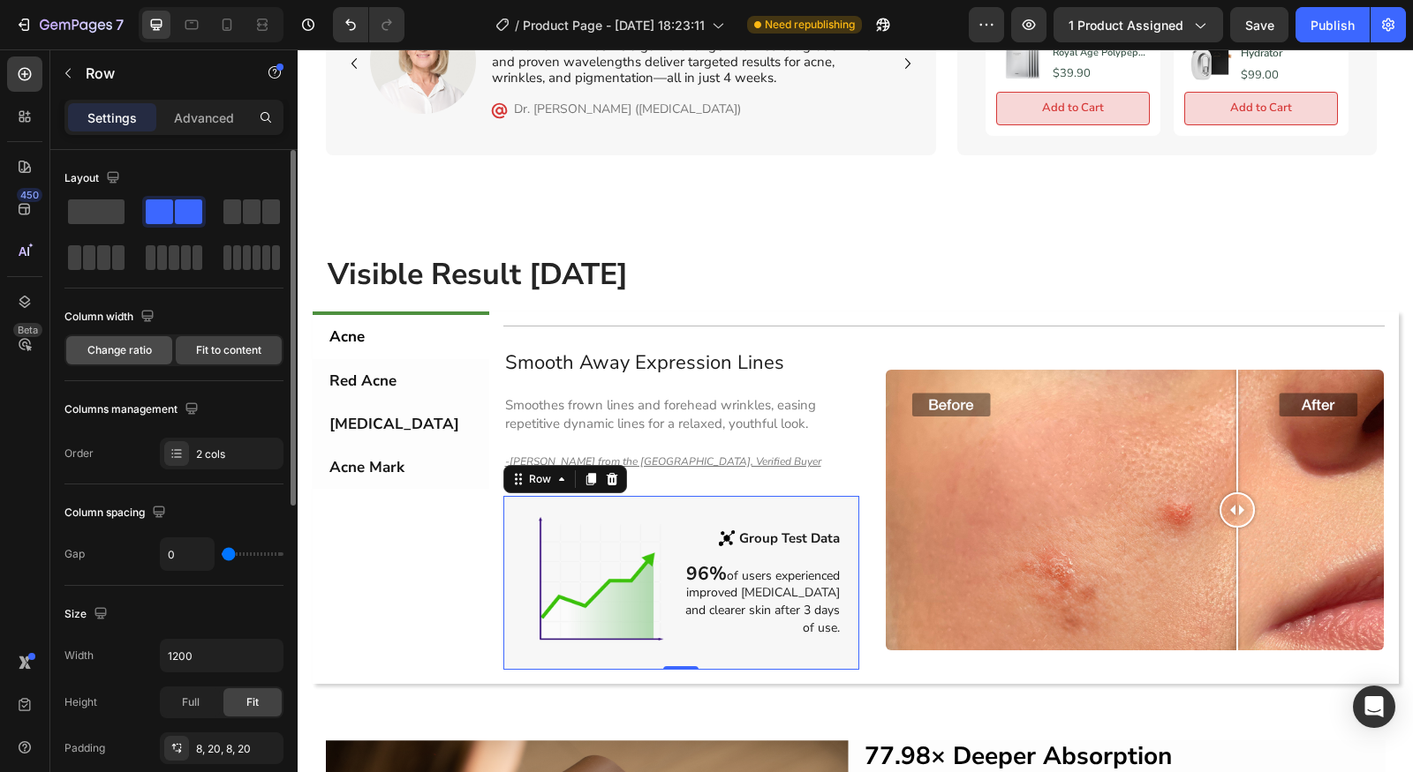
click at [116, 360] on div "Change ratio" at bounding box center [119, 350] width 106 height 28
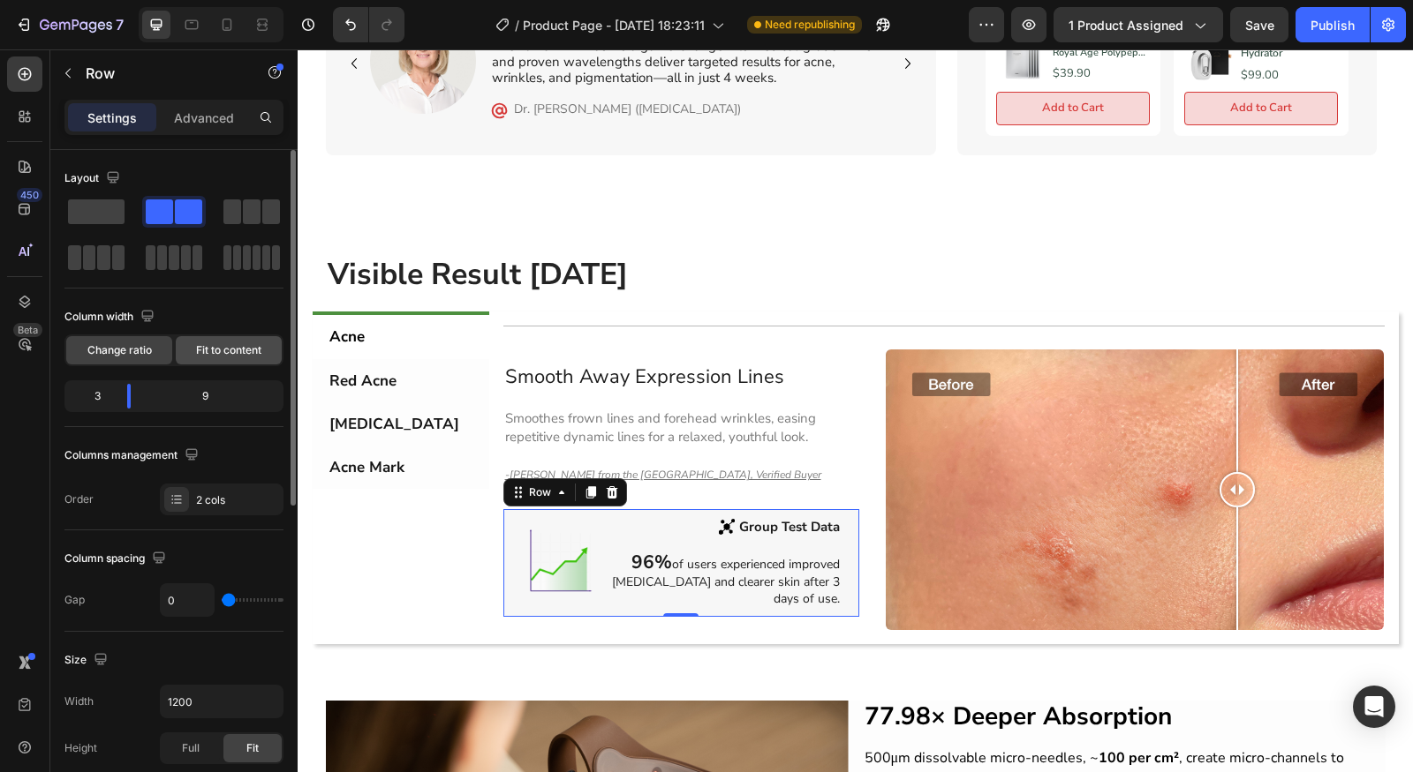
click at [216, 358] on div "Fit to content" at bounding box center [229, 350] width 106 height 28
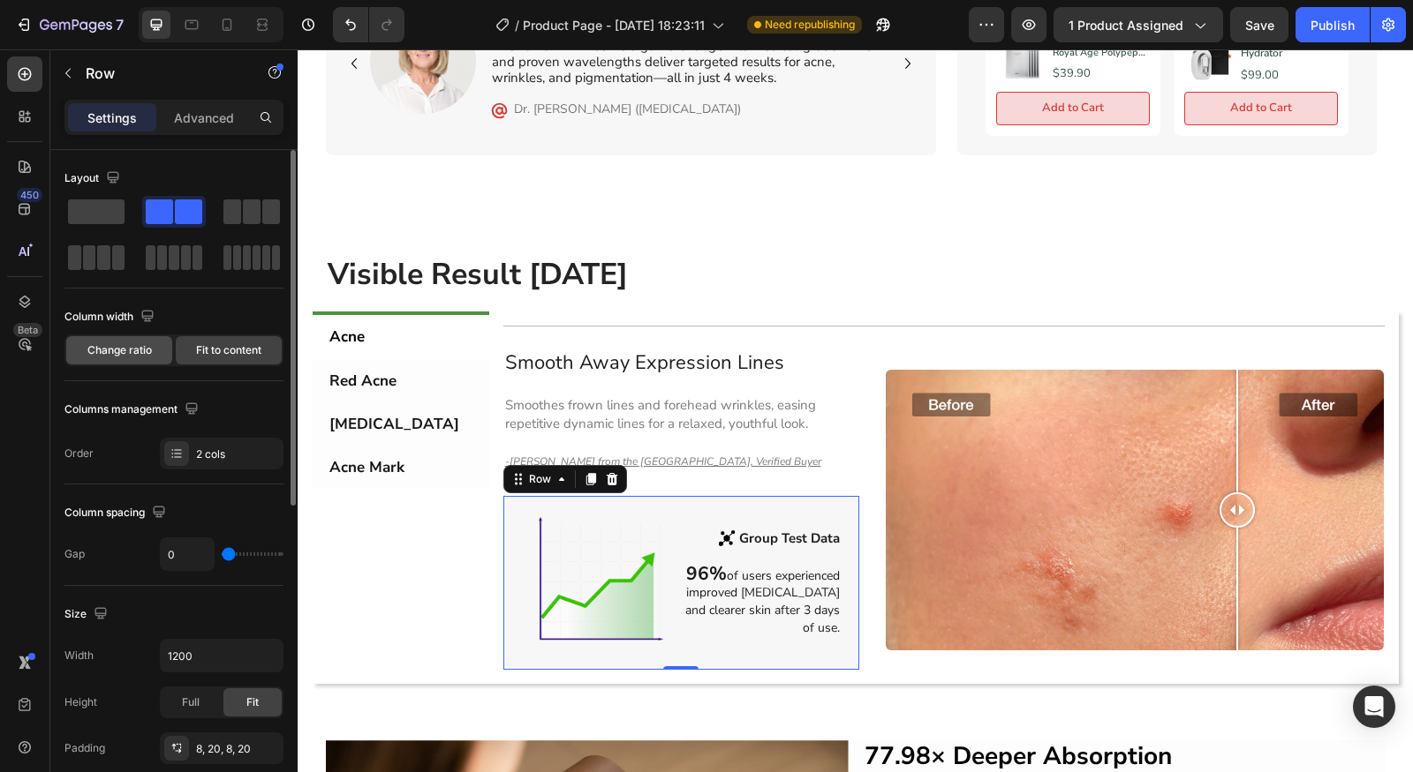
click at [95, 349] on span "Change ratio" at bounding box center [119, 351] width 64 height 16
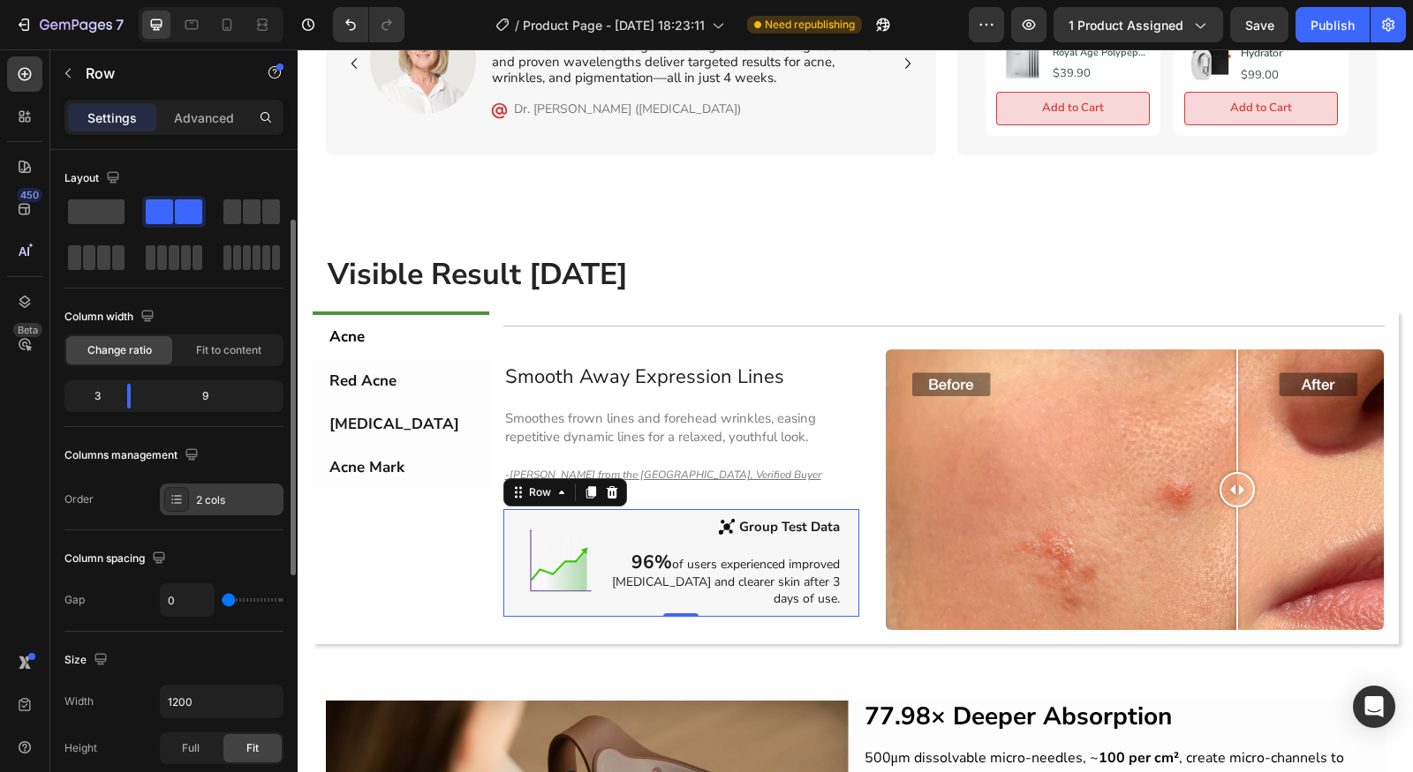
scroll to position [188, 0]
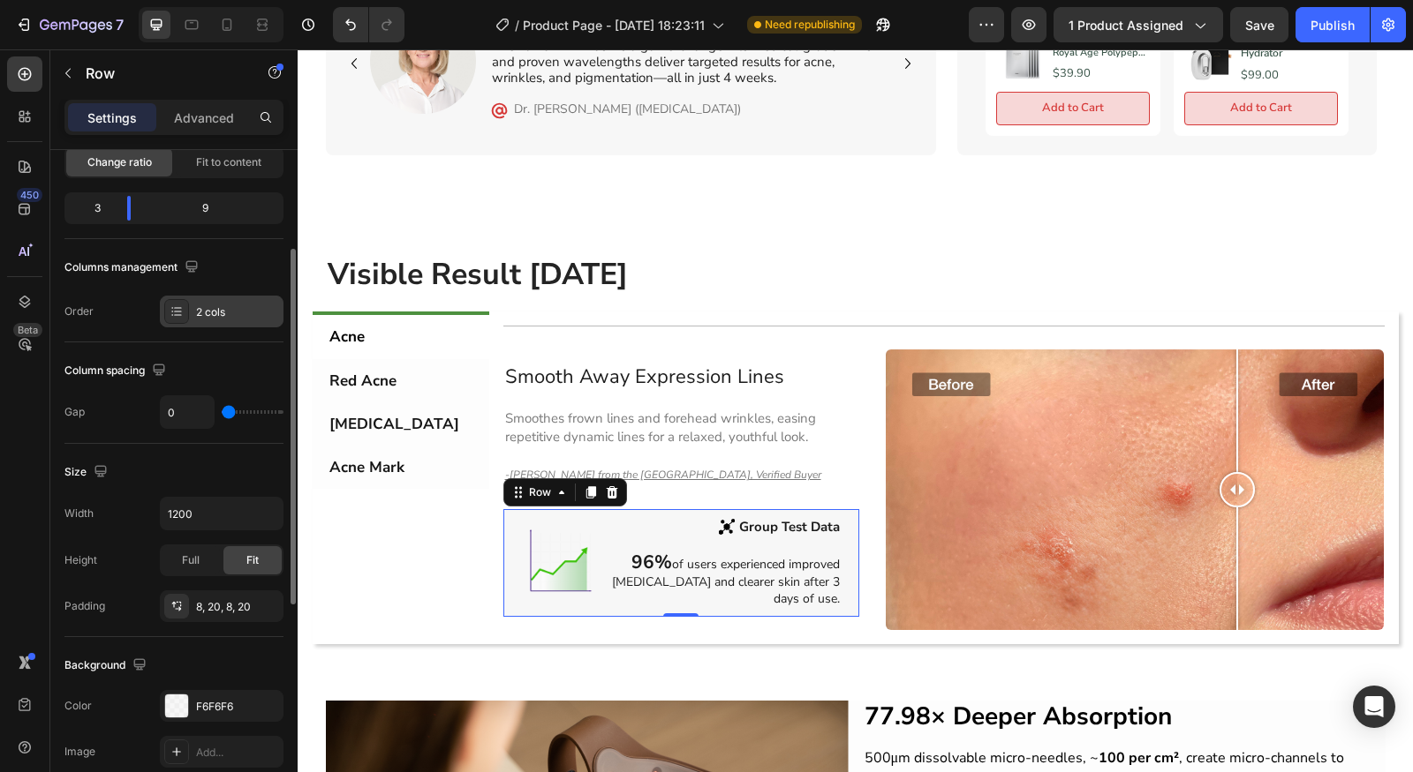
click at [205, 320] on div "2 cols" at bounding box center [222, 312] width 124 height 32
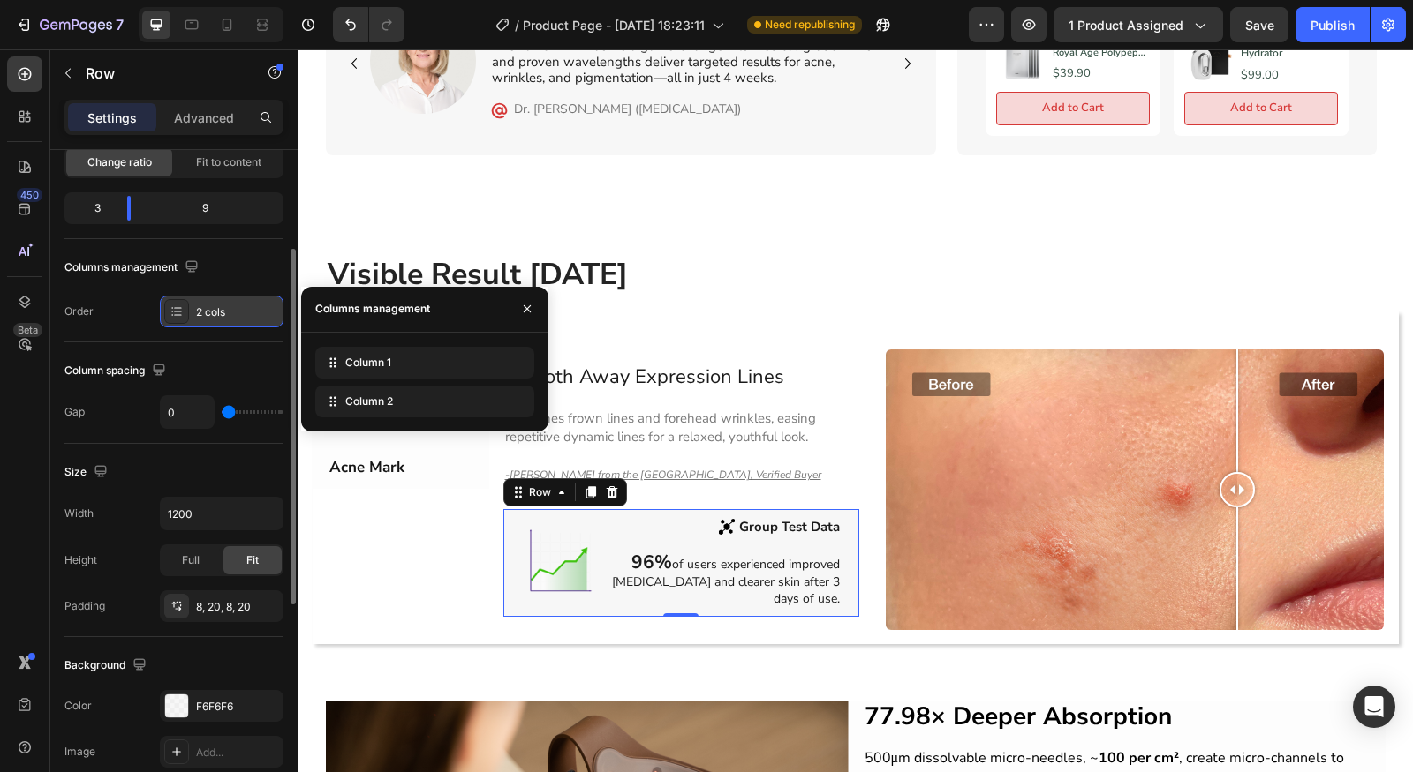
click at [206, 320] on div "2 cols" at bounding box center [222, 312] width 124 height 32
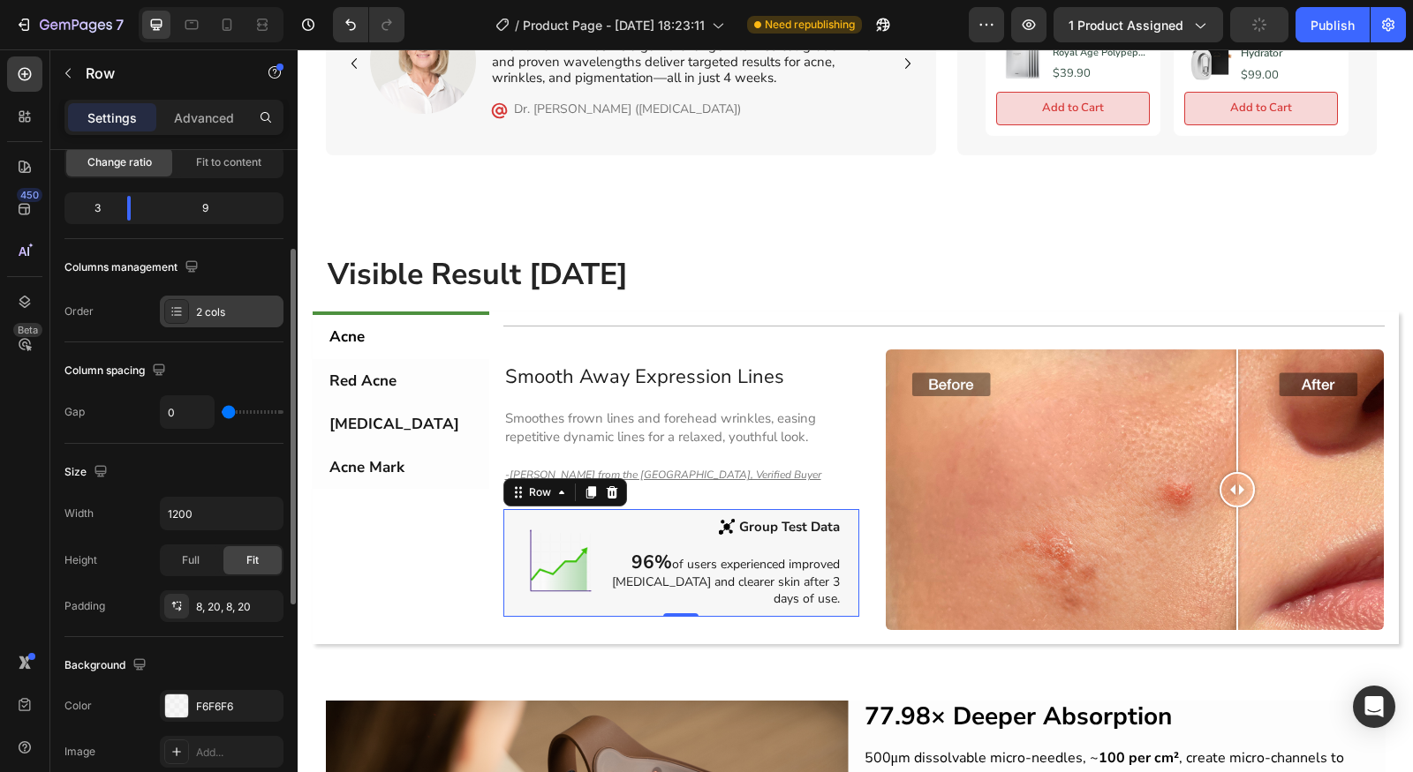
click at [245, 320] on div "2 cols" at bounding box center [222, 312] width 124 height 32
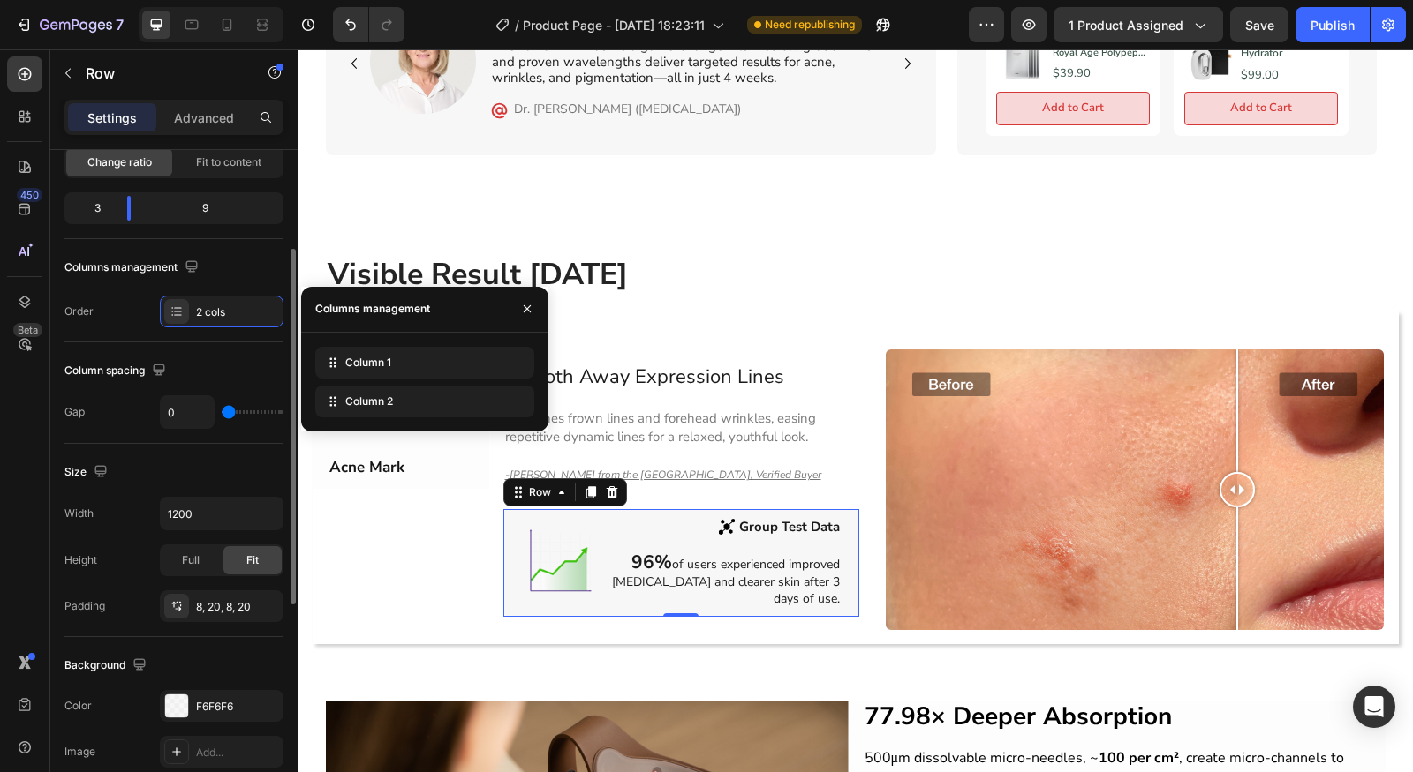
click at [91, 444] on div "Layout Column width Change ratio Fit to content 3 9 Columns management Order 2 …" at bounding box center [173, 540] width 219 height 193
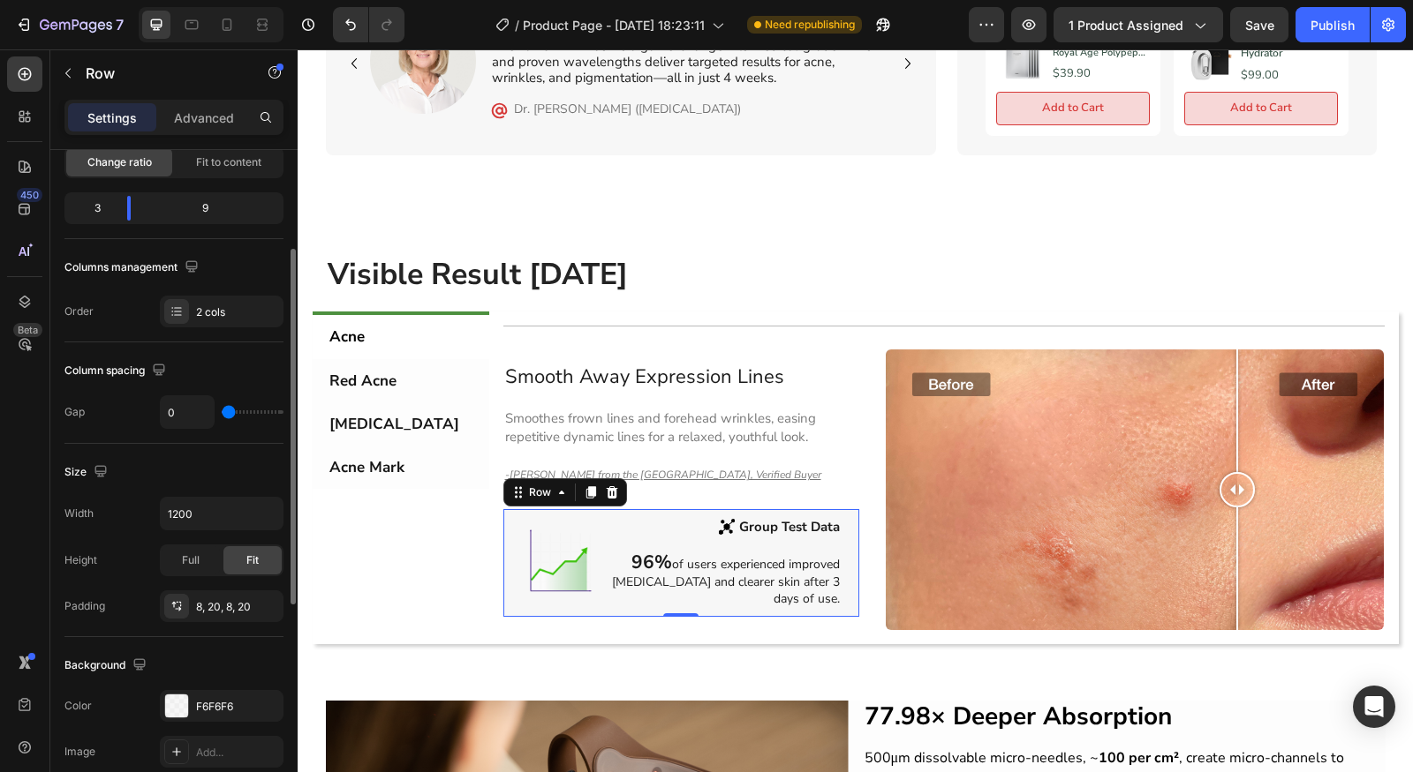
type input "50"
type input "63"
type input "66"
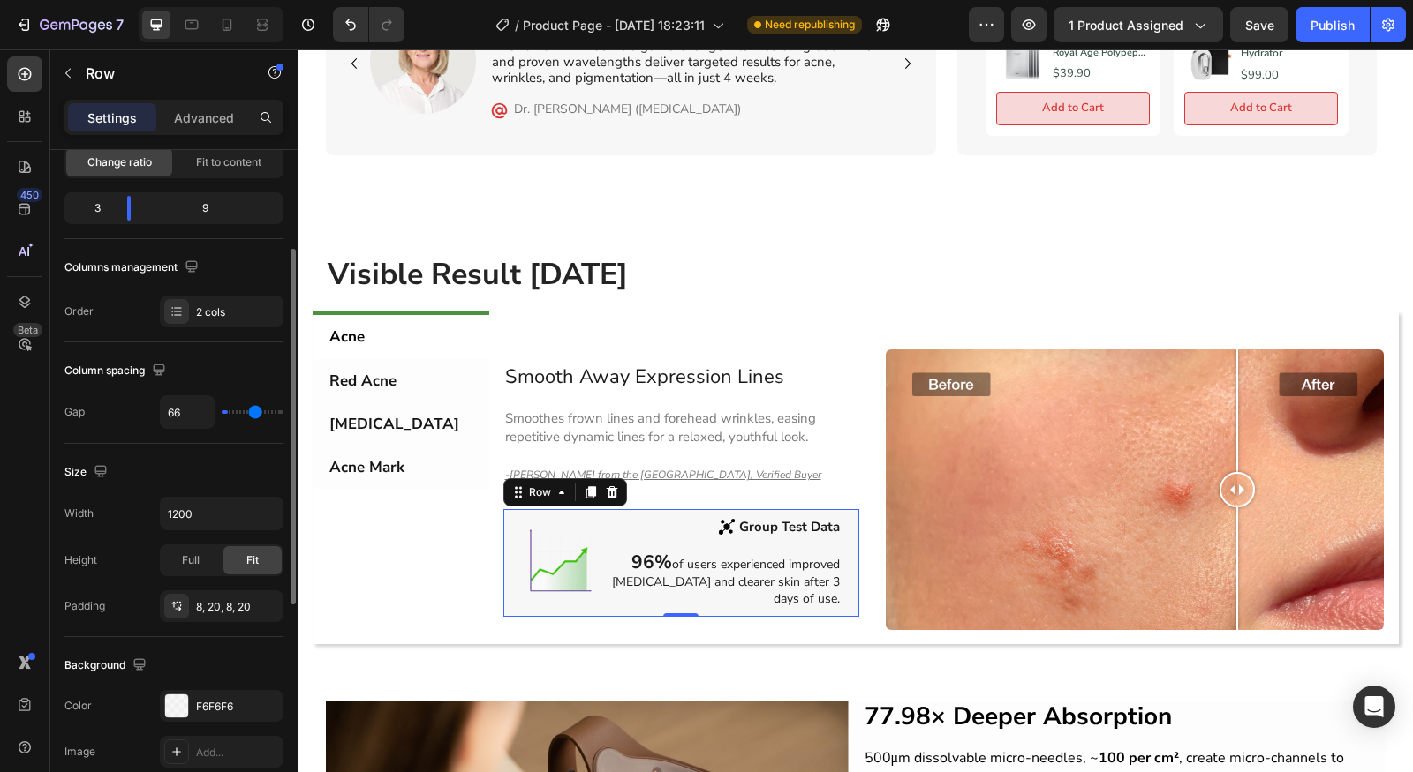
drag, startPoint x: 232, startPoint y: 411, endPoint x: 254, endPoint y: 413, distance: 22.1
type input "66"
click at [254, 413] on input "range" at bounding box center [253, 413] width 62 height 4
type input "42"
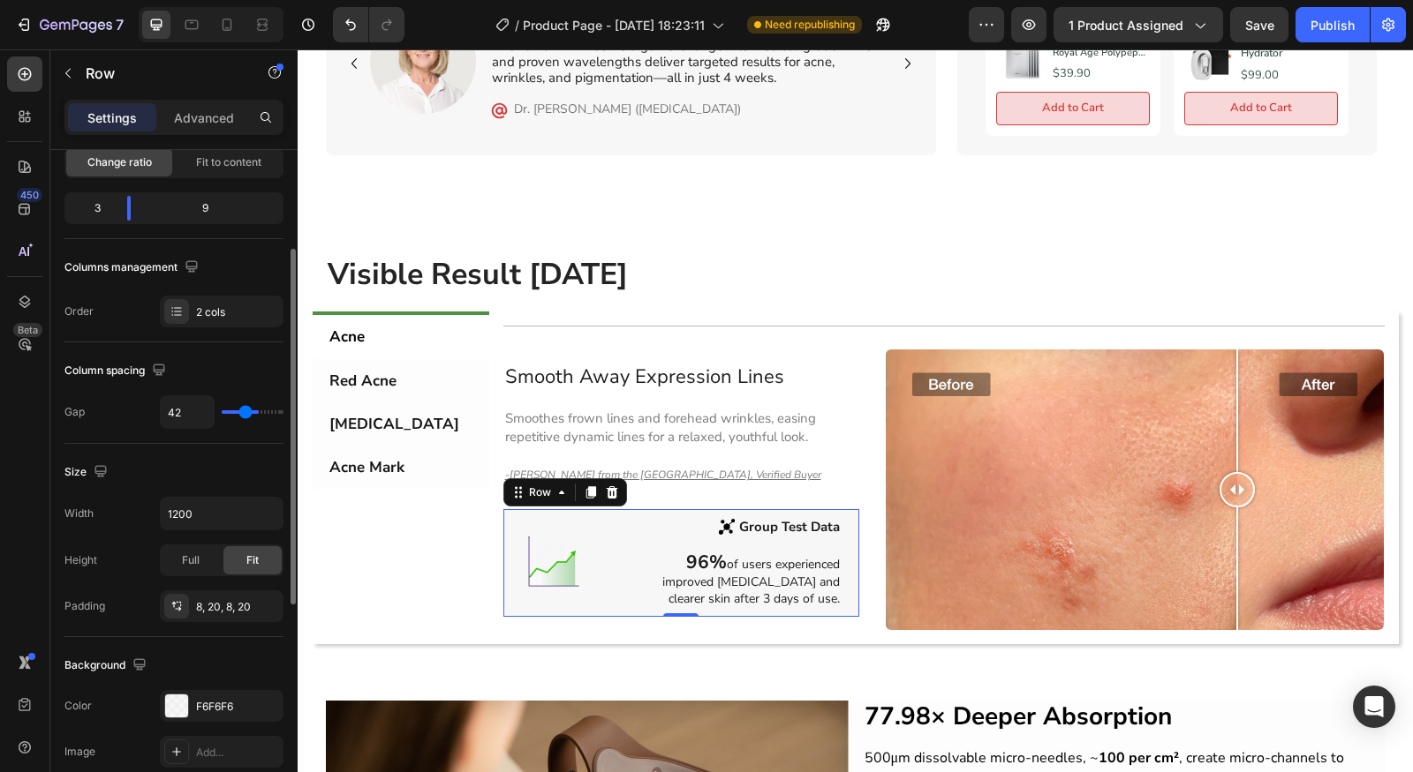
type input "14"
type input "0"
type input "49"
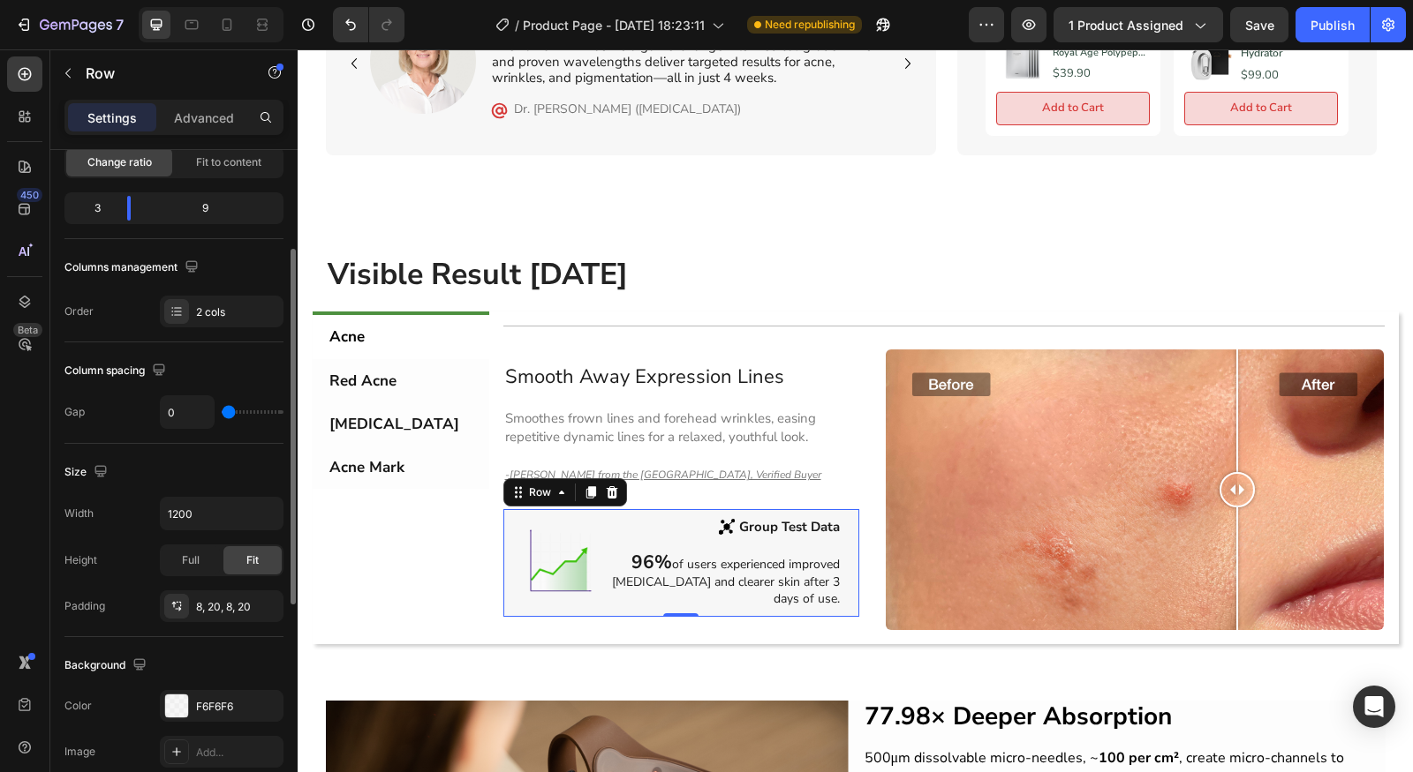
type input "49"
type input "63"
type input "83"
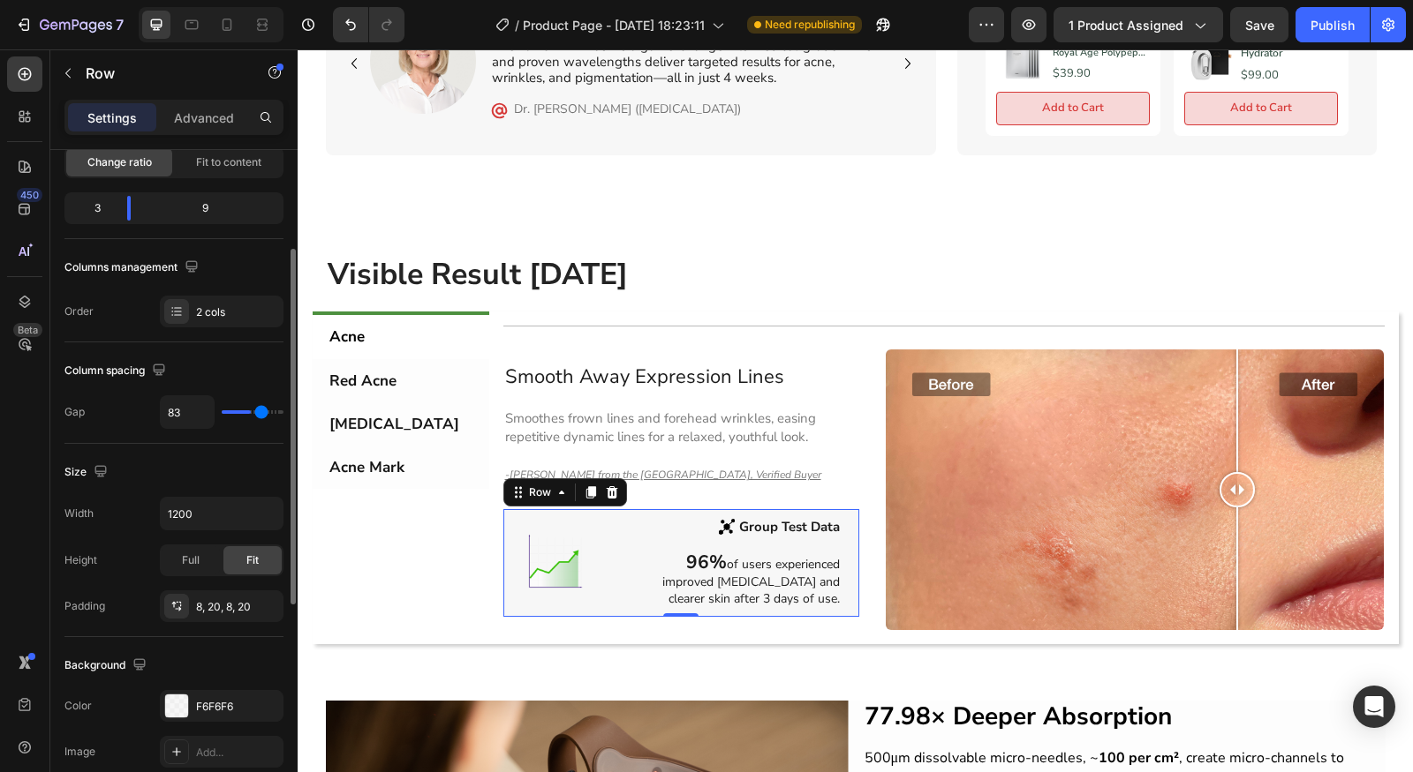
type input "107"
type input "120"
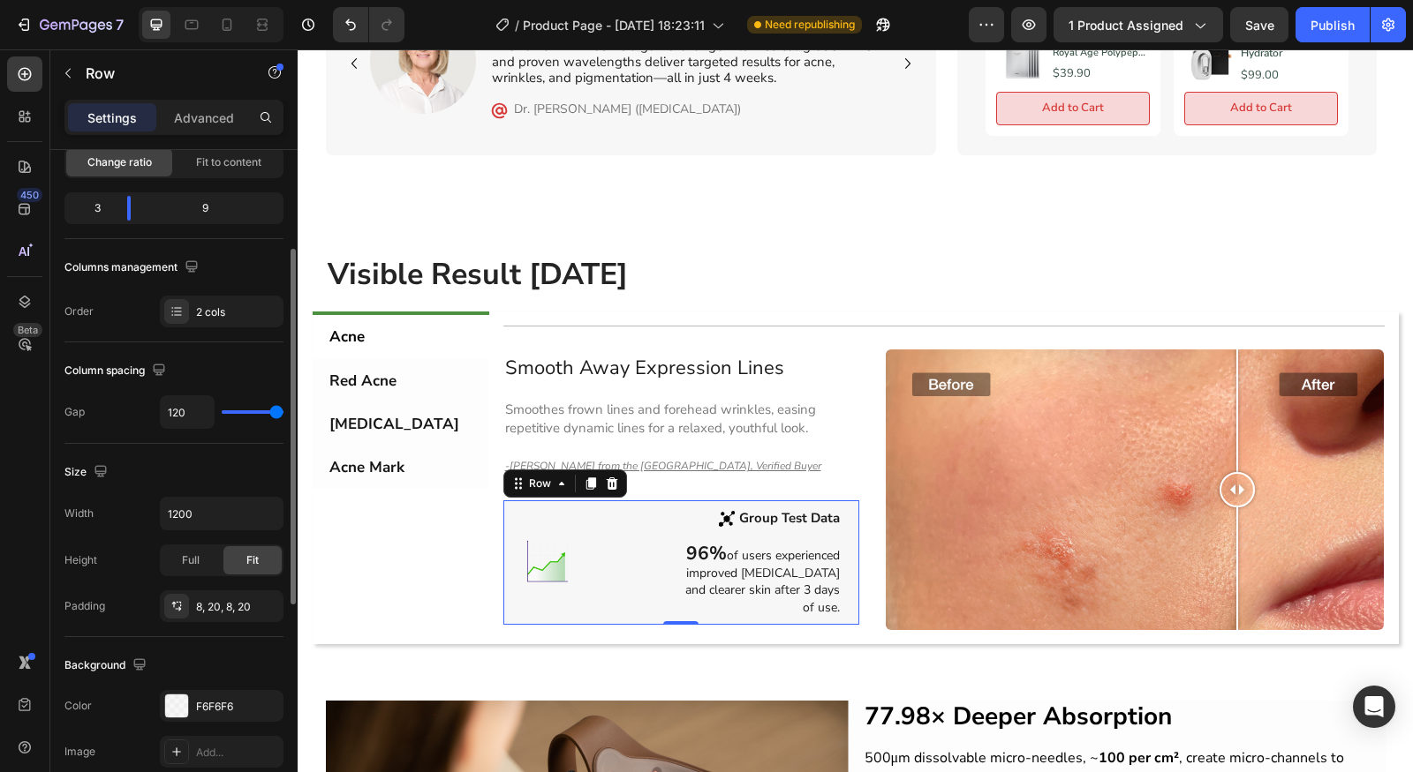
type input "55"
type input "31"
type input "13"
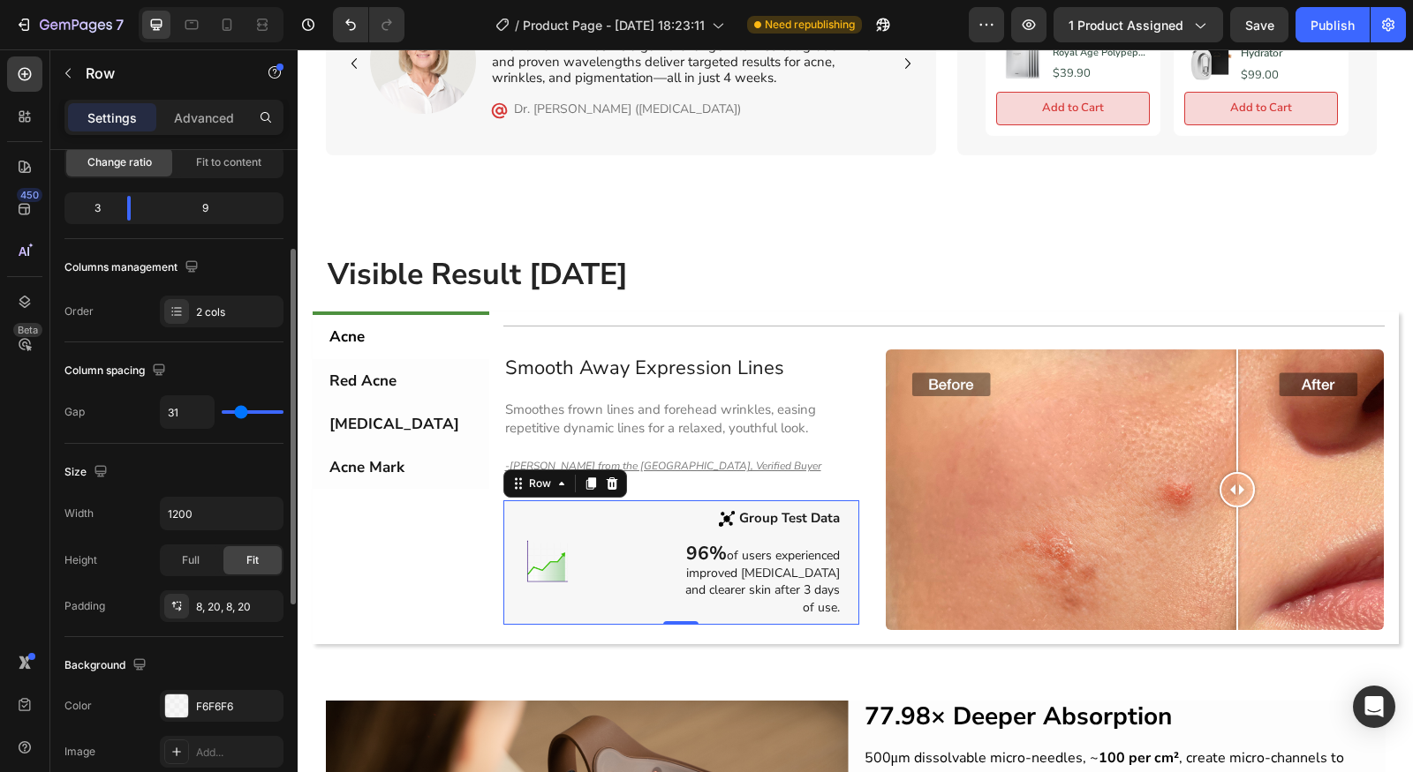
type input "13"
type input "0"
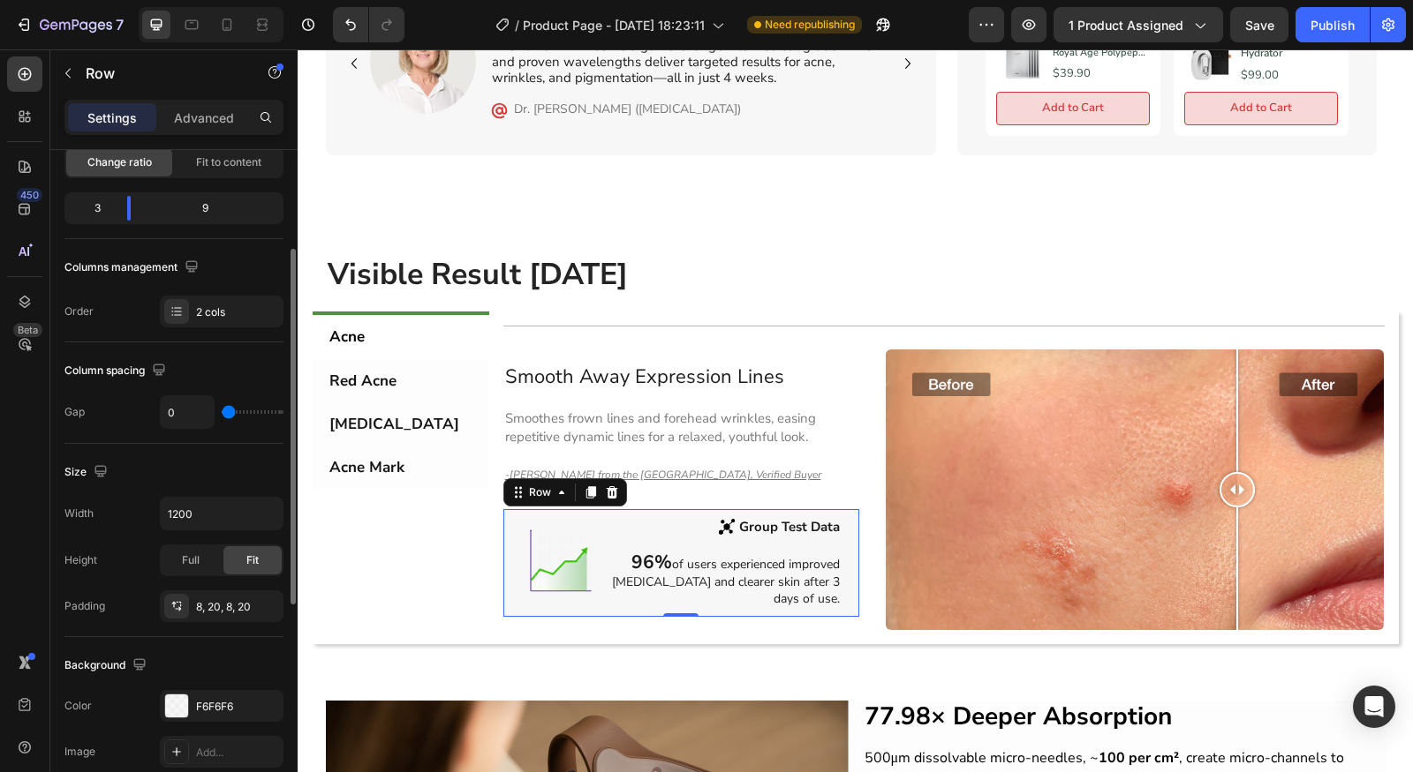
type input "0"
drag, startPoint x: 254, startPoint y: 413, endPoint x: 177, endPoint y: 417, distance: 77.8
click at [177, 417] on div "0" at bounding box center [222, 413] width 124 height 34
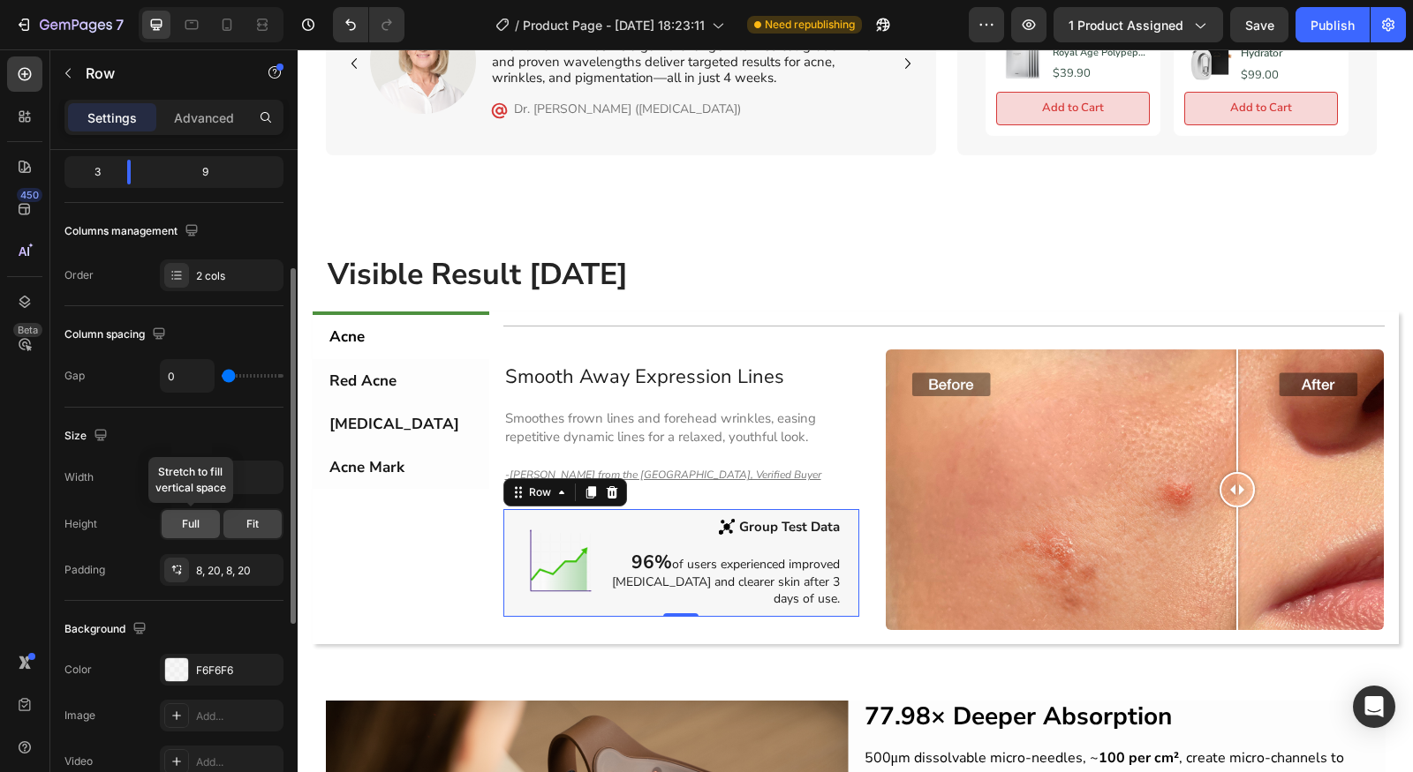
click at [196, 516] on span "Full" at bounding box center [191, 524] width 18 height 16
click at [240, 514] on div "Fit" at bounding box center [252, 524] width 58 height 28
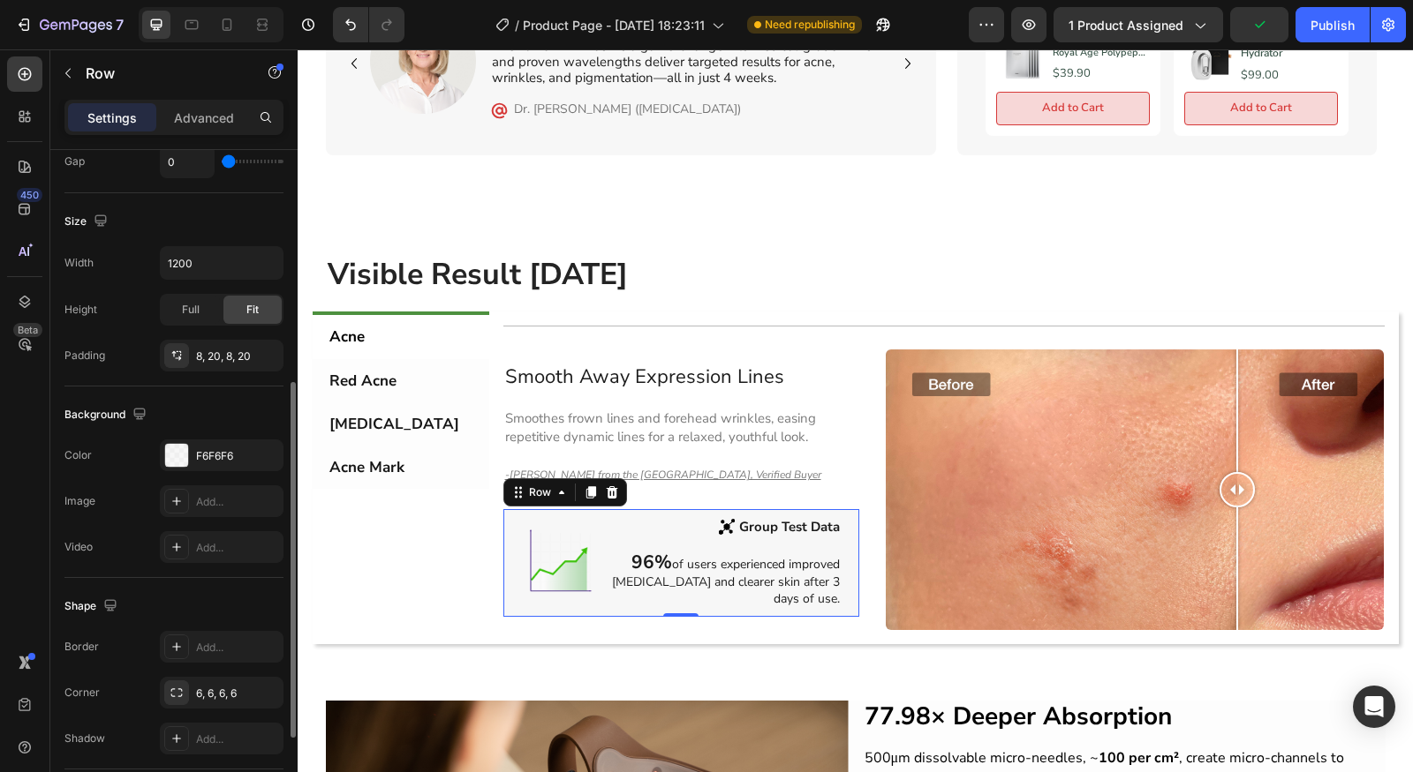
scroll to position [600, 0]
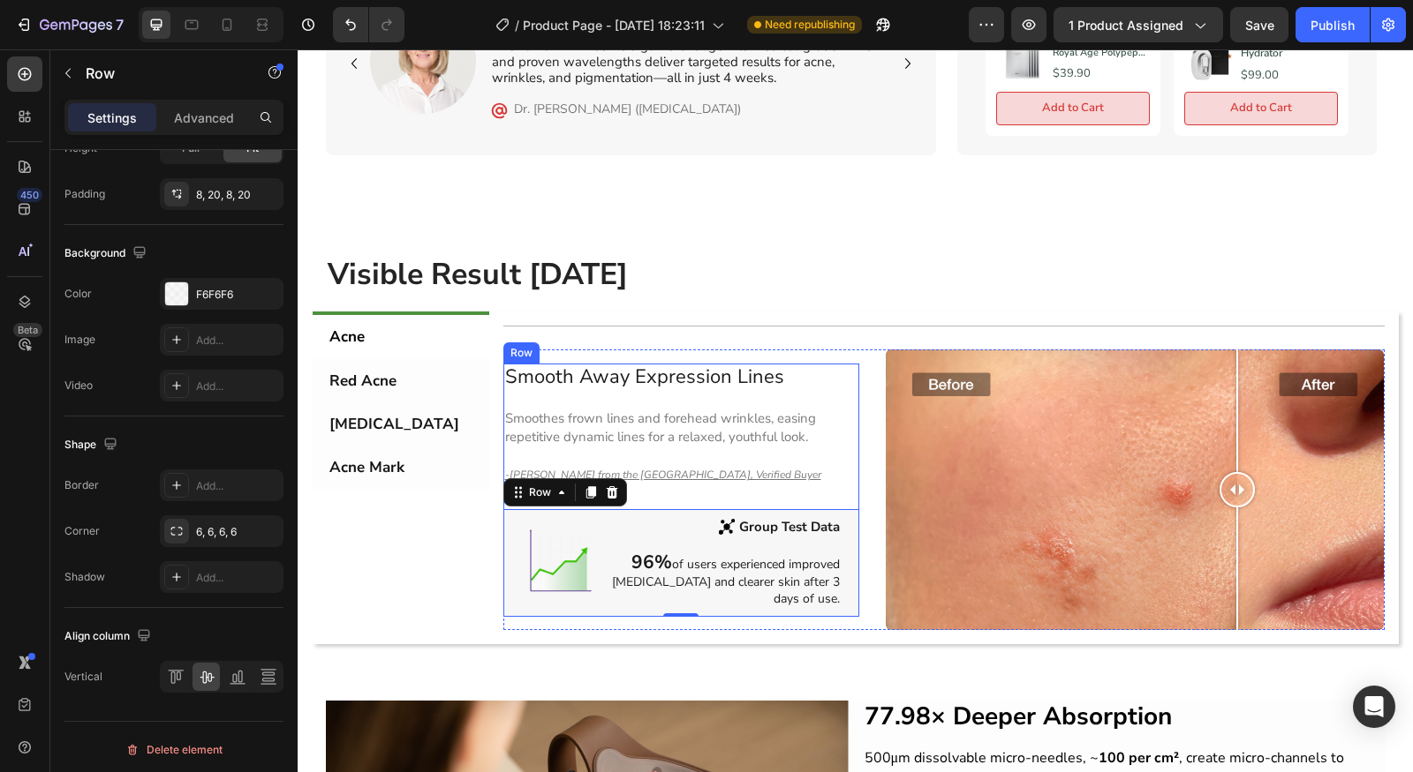
click at [719, 415] on p "Smoothes frown lines and forehead wrinkles, easing repetitive dynamic lines for…" at bounding box center [681, 428] width 352 height 37
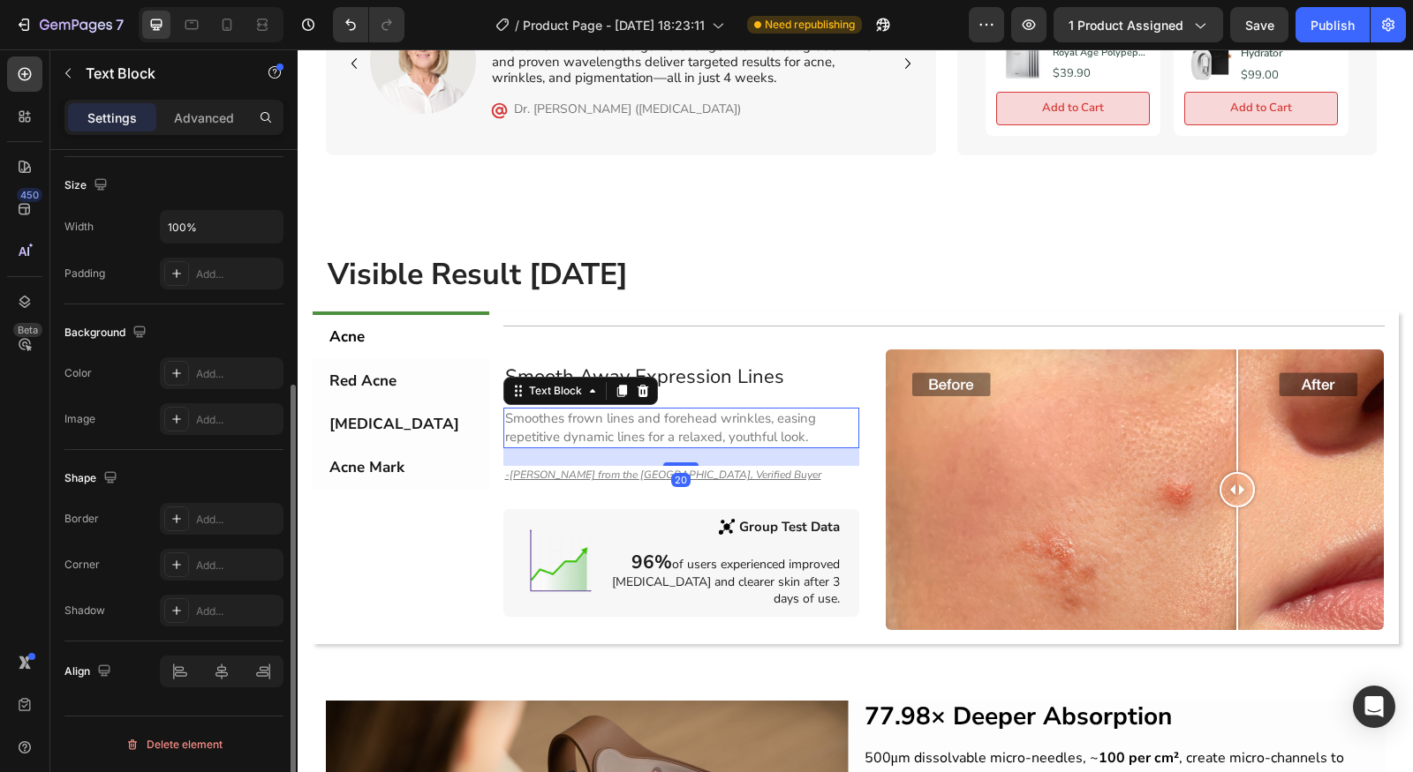
scroll to position [0, 0]
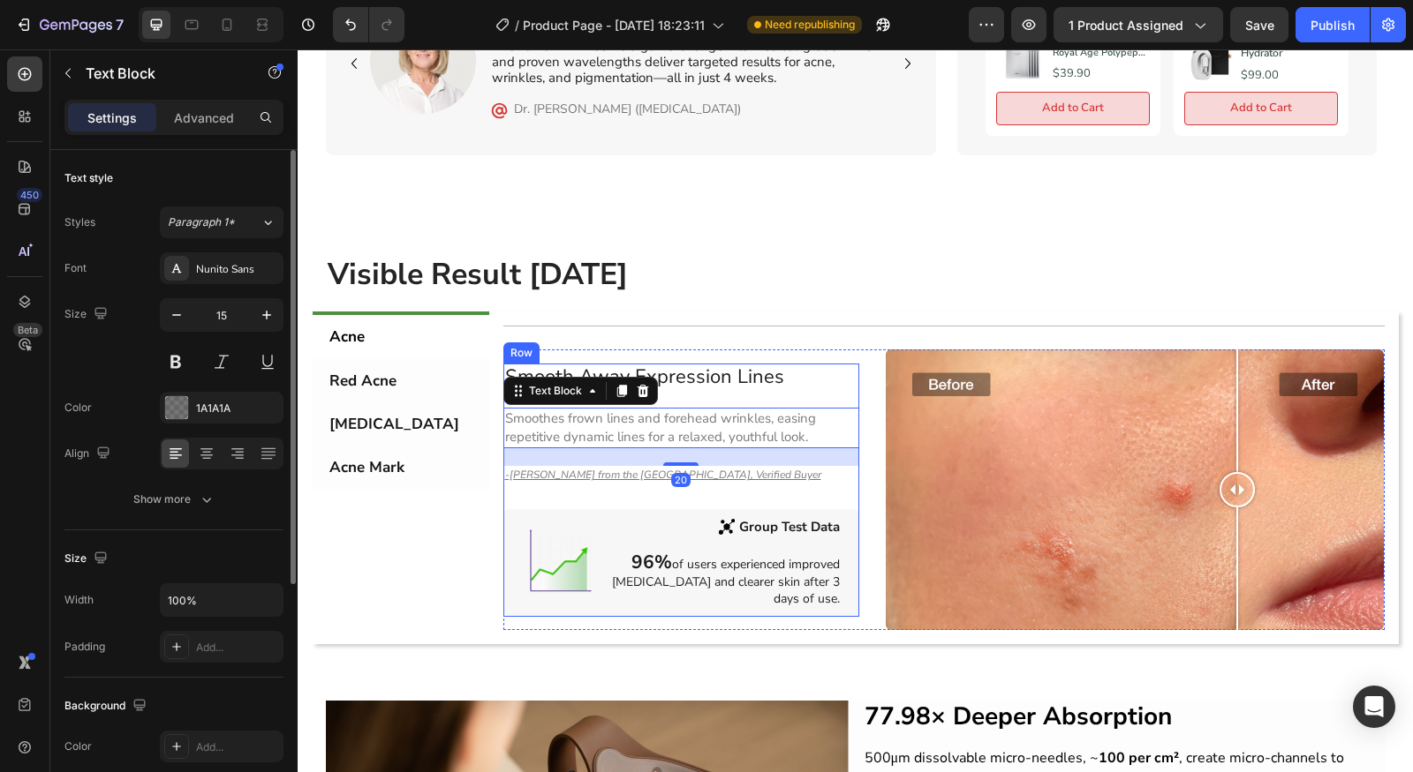
click at [713, 385] on div "Smooth Away Expression Lines Heading Smoothes frown lines and forehead wrinkles…" at bounding box center [681, 490] width 356 height 253
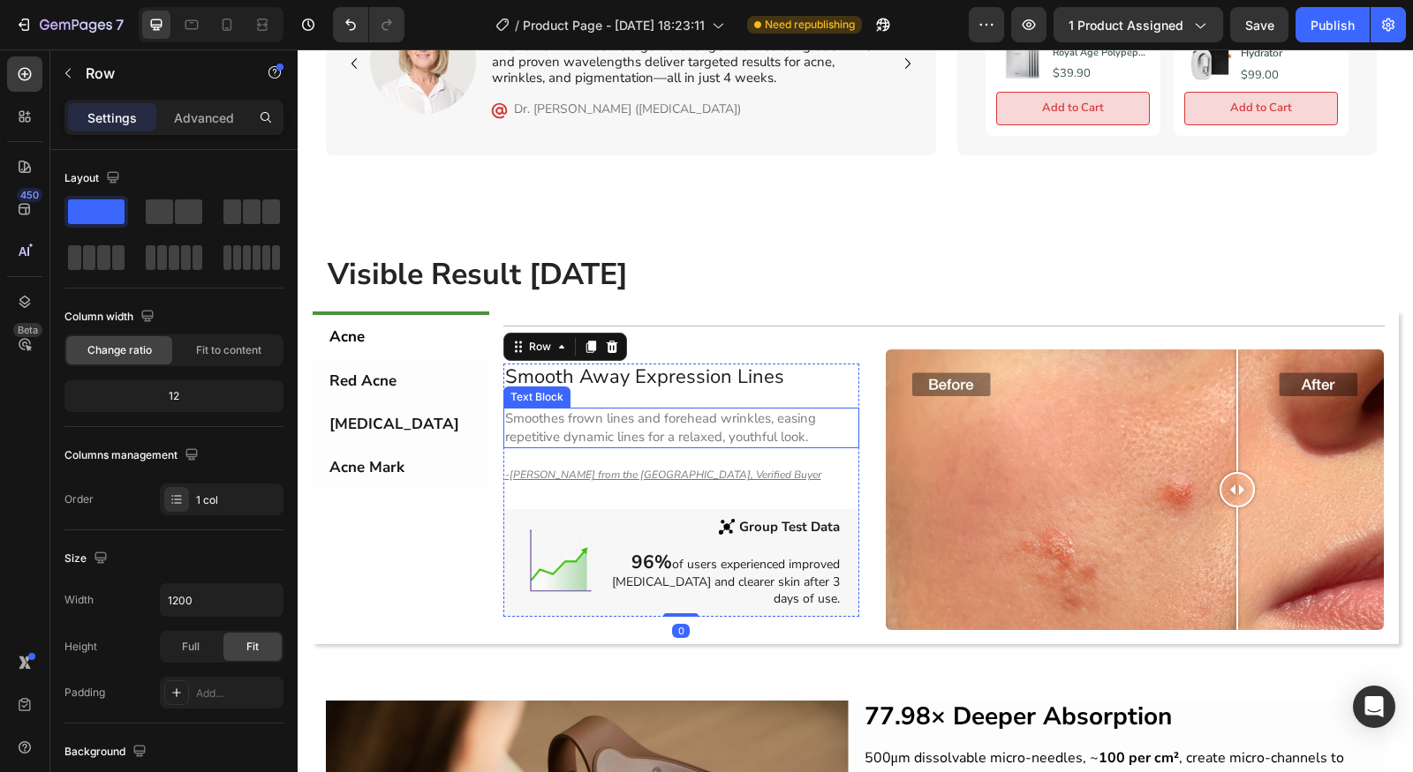
click at [731, 410] on p "Smoothes frown lines and forehead wrinkles, easing repetitive dynamic lines for…" at bounding box center [681, 428] width 352 height 37
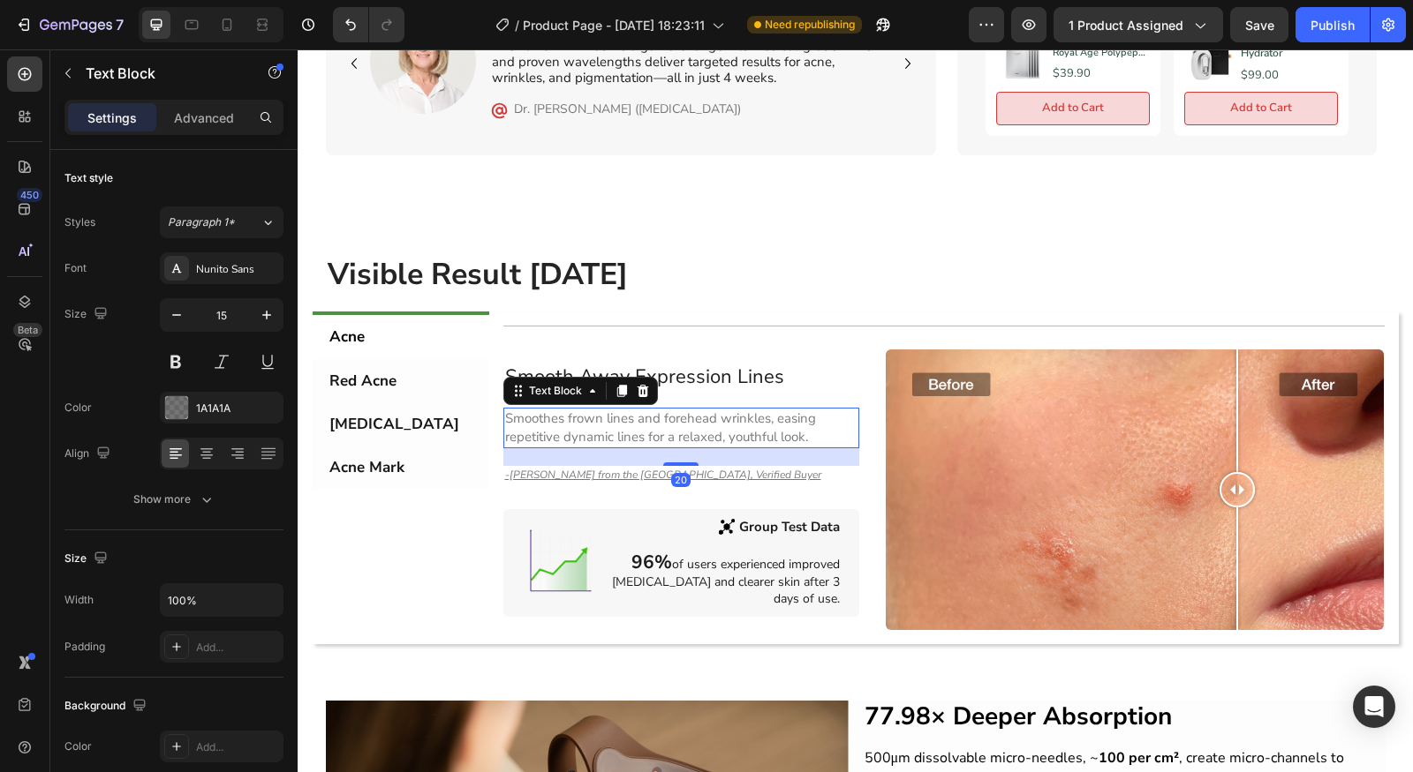
click at [678, 434] on p "Smoothes frown lines and forehead wrinkles, easing repetitive dynamic lines for…" at bounding box center [681, 428] width 352 height 37
click at [716, 438] on div "Smoothes frown lines and forehead wrinkles, easing repetitive dynamic lines for…" at bounding box center [681, 428] width 356 height 41
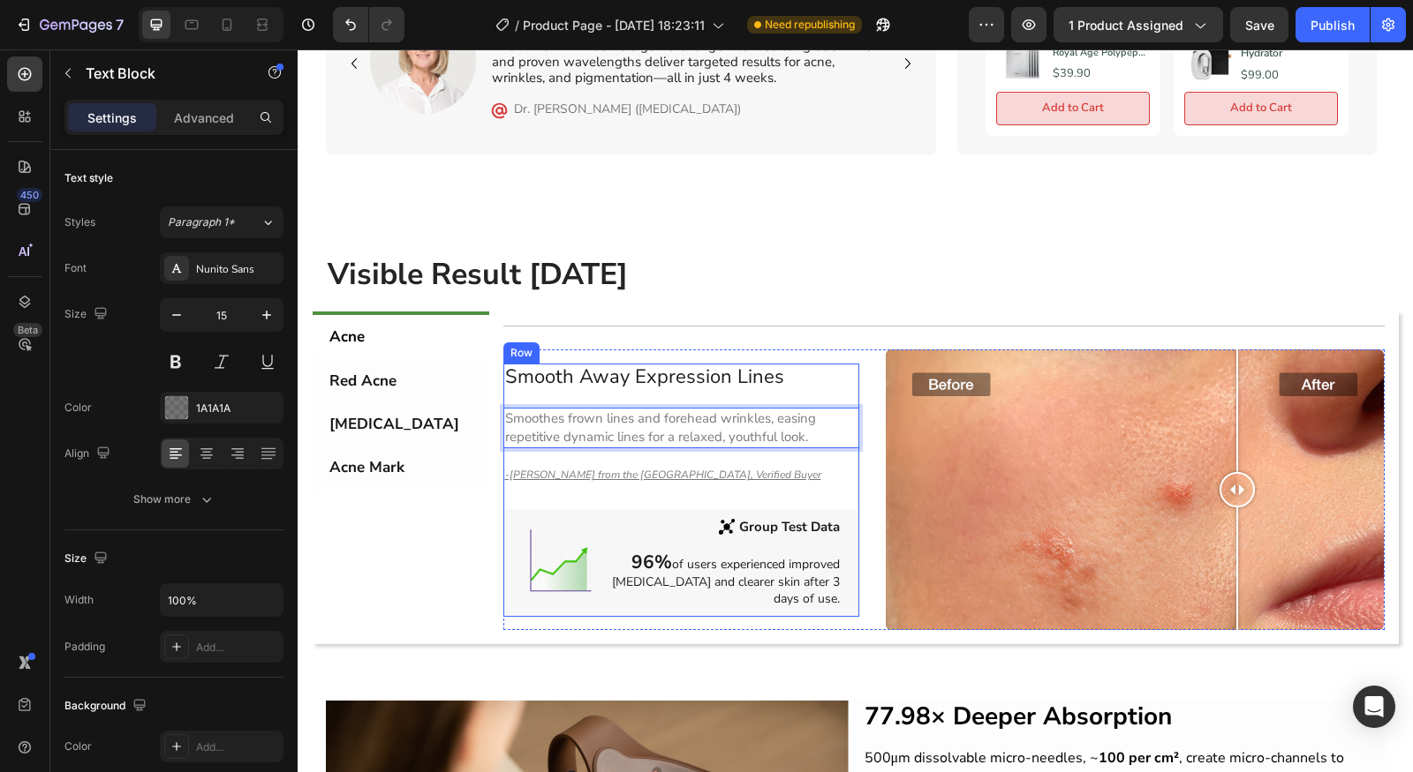
click at [736, 387] on div "Smooth Away Expression Lines Heading Smoothes frown lines and forehead wrinkles…" at bounding box center [681, 490] width 356 height 253
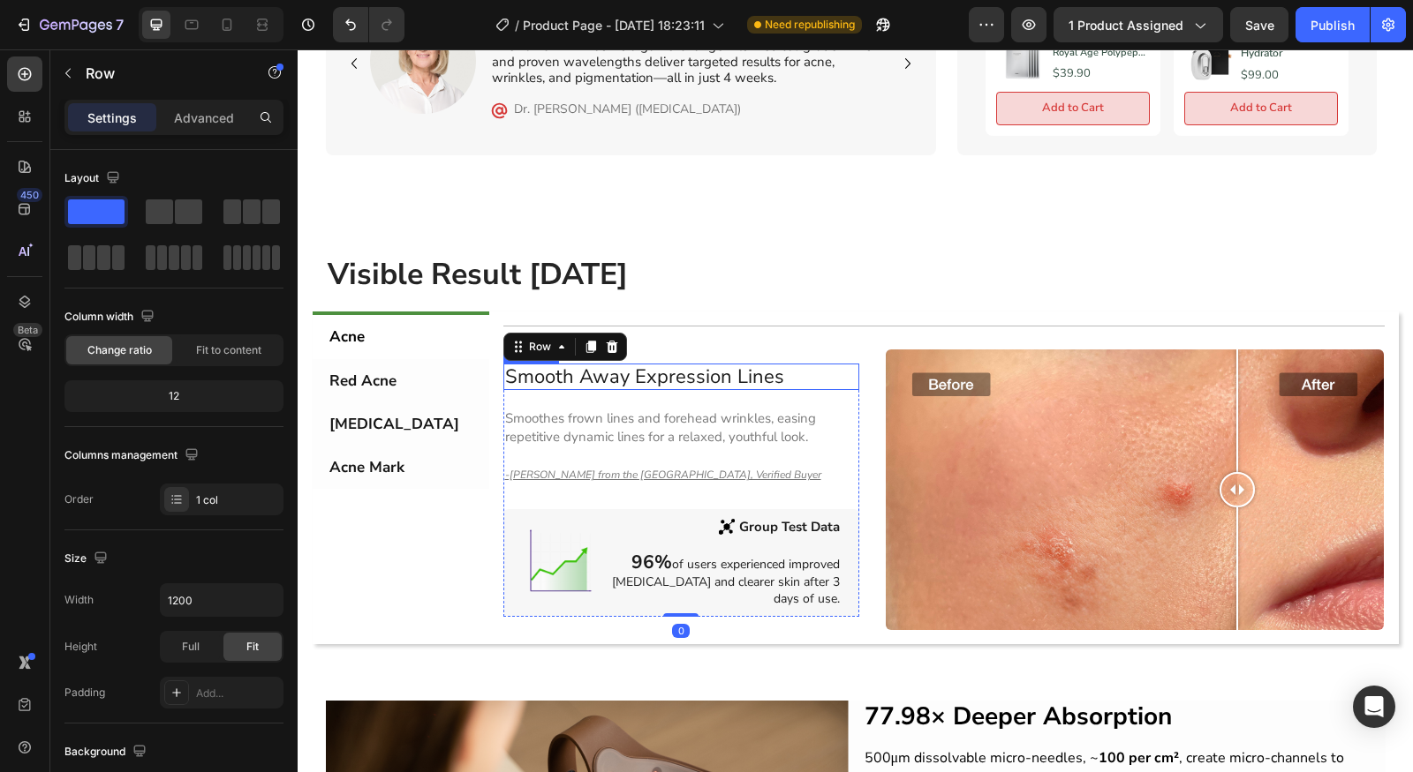
click at [732, 372] on h2 "Smooth Away Expression Lines" at bounding box center [681, 377] width 356 height 26
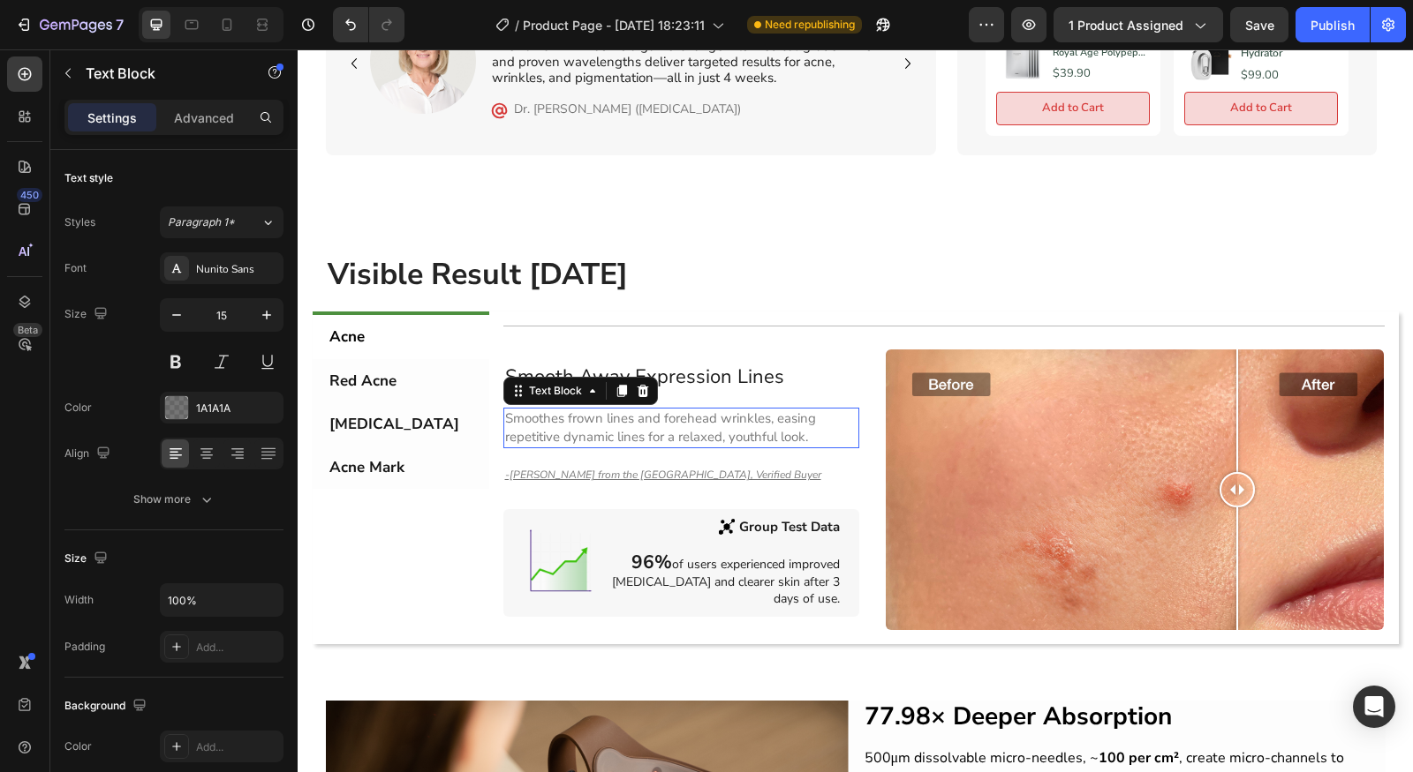
click at [750, 429] on p "Smoothes frown lines and forehead wrinkles, easing repetitive dynamic lines for…" at bounding box center [681, 428] width 352 height 37
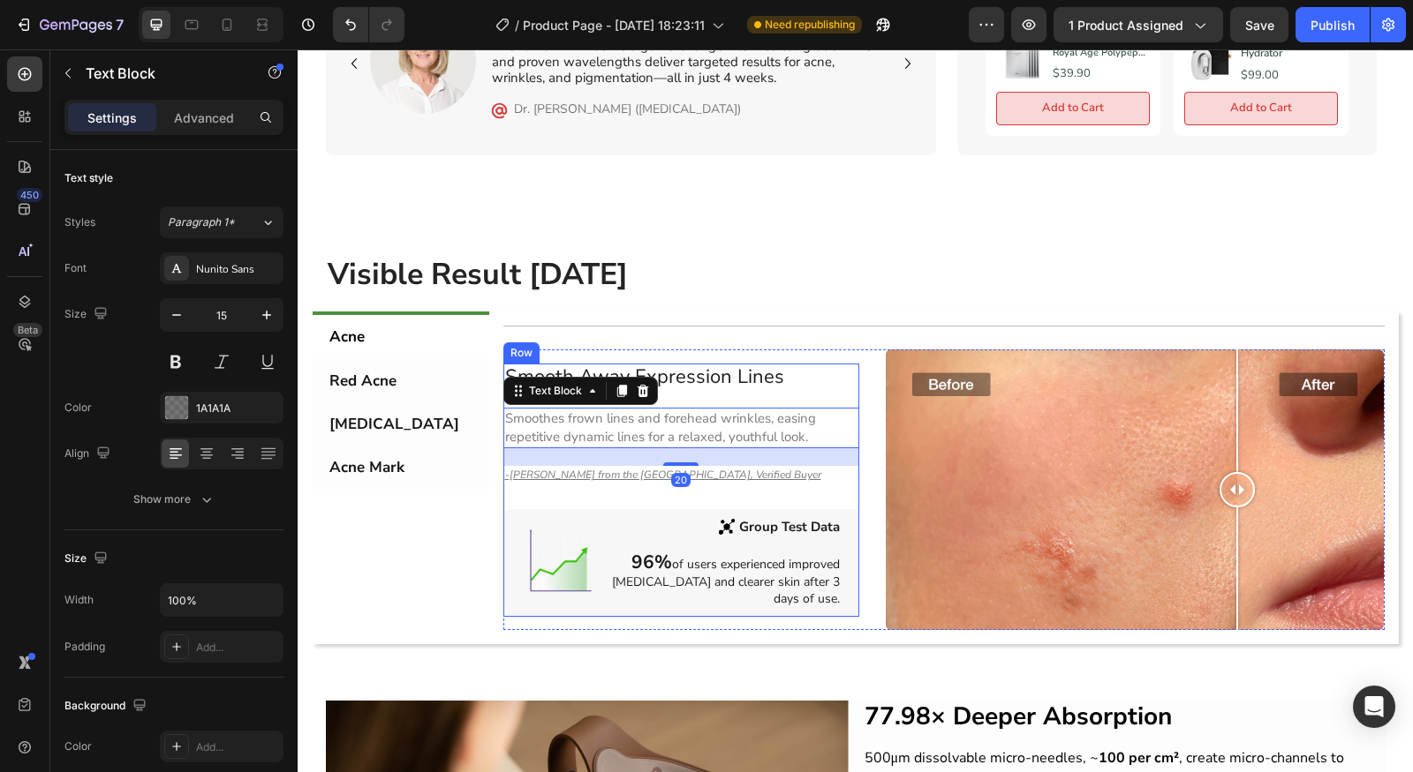
click at [736, 377] on h2 "Smooth Away Expression Lines" at bounding box center [681, 377] width 356 height 26
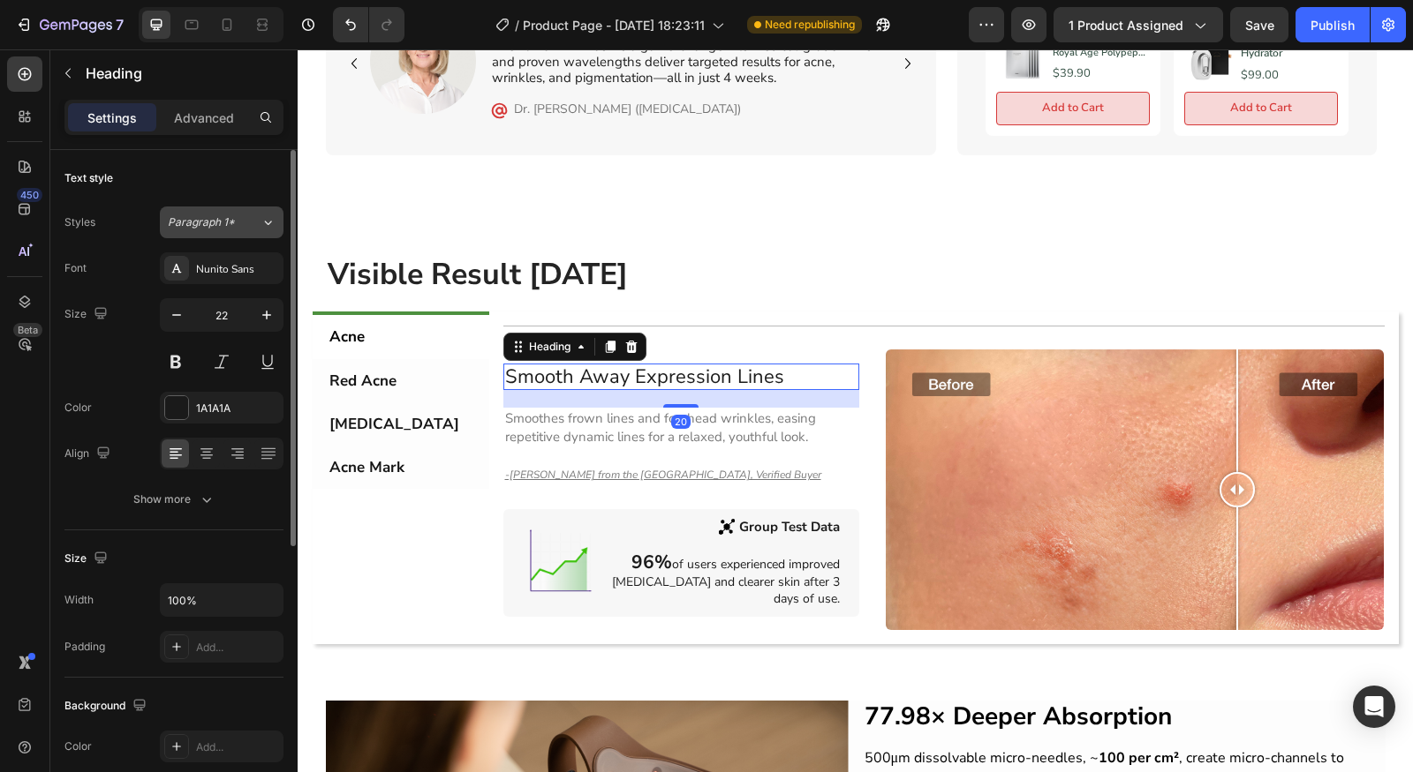
click at [210, 221] on span "Paragraph 1*" at bounding box center [201, 223] width 67 height 16
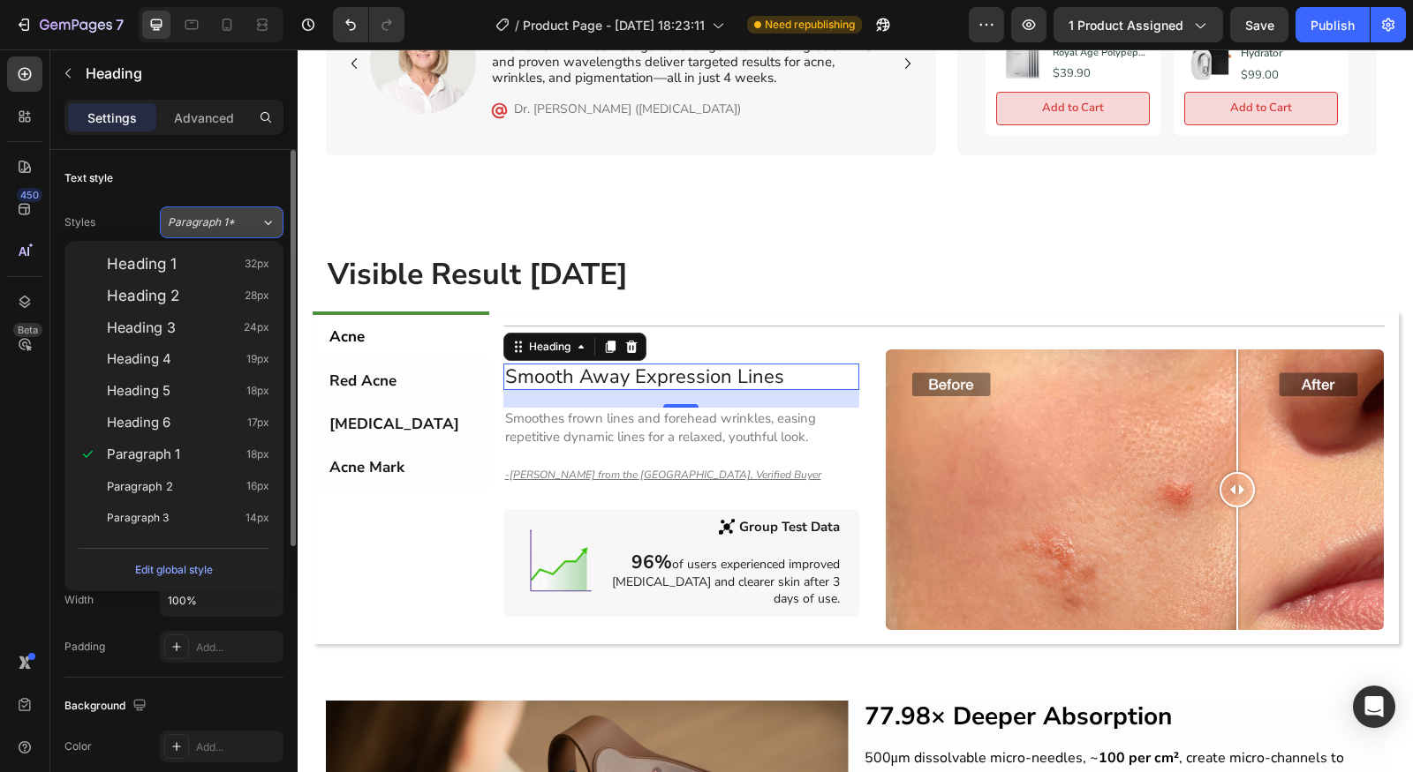
click at [237, 215] on div "Paragraph 1*" at bounding box center [204, 223] width 72 height 16
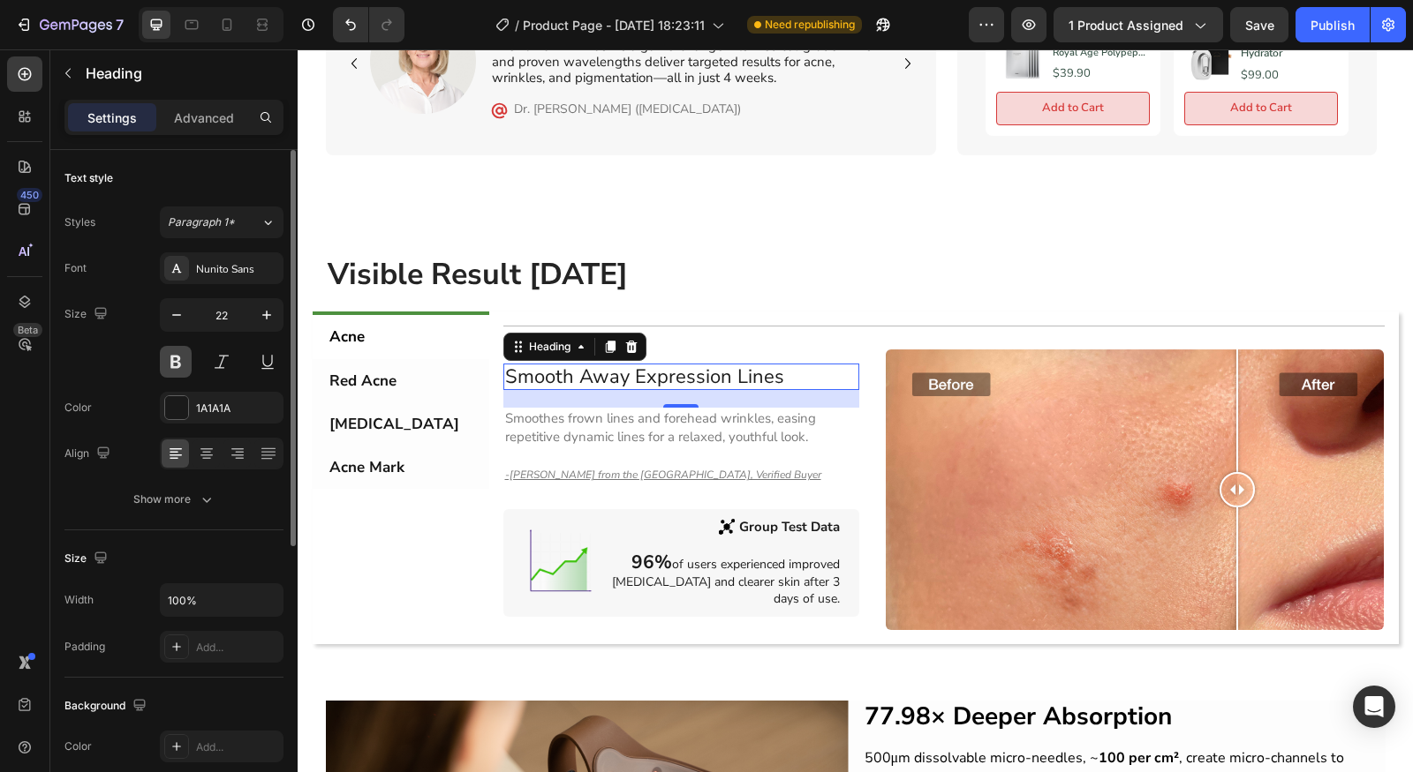
click at [170, 353] on button at bounding box center [176, 362] width 32 height 32
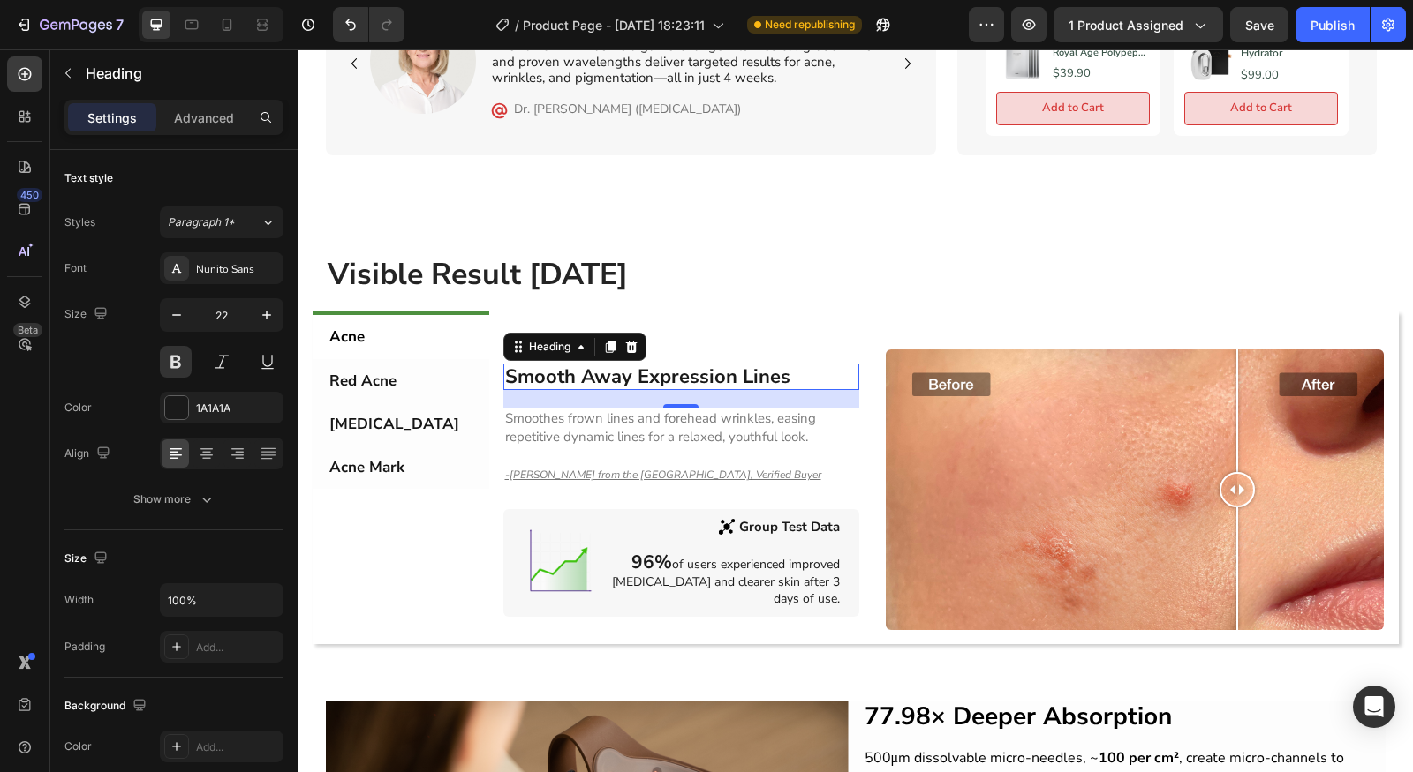
click at [677, 415] on div "20" at bounding box center [680, 422] width 19 height 14
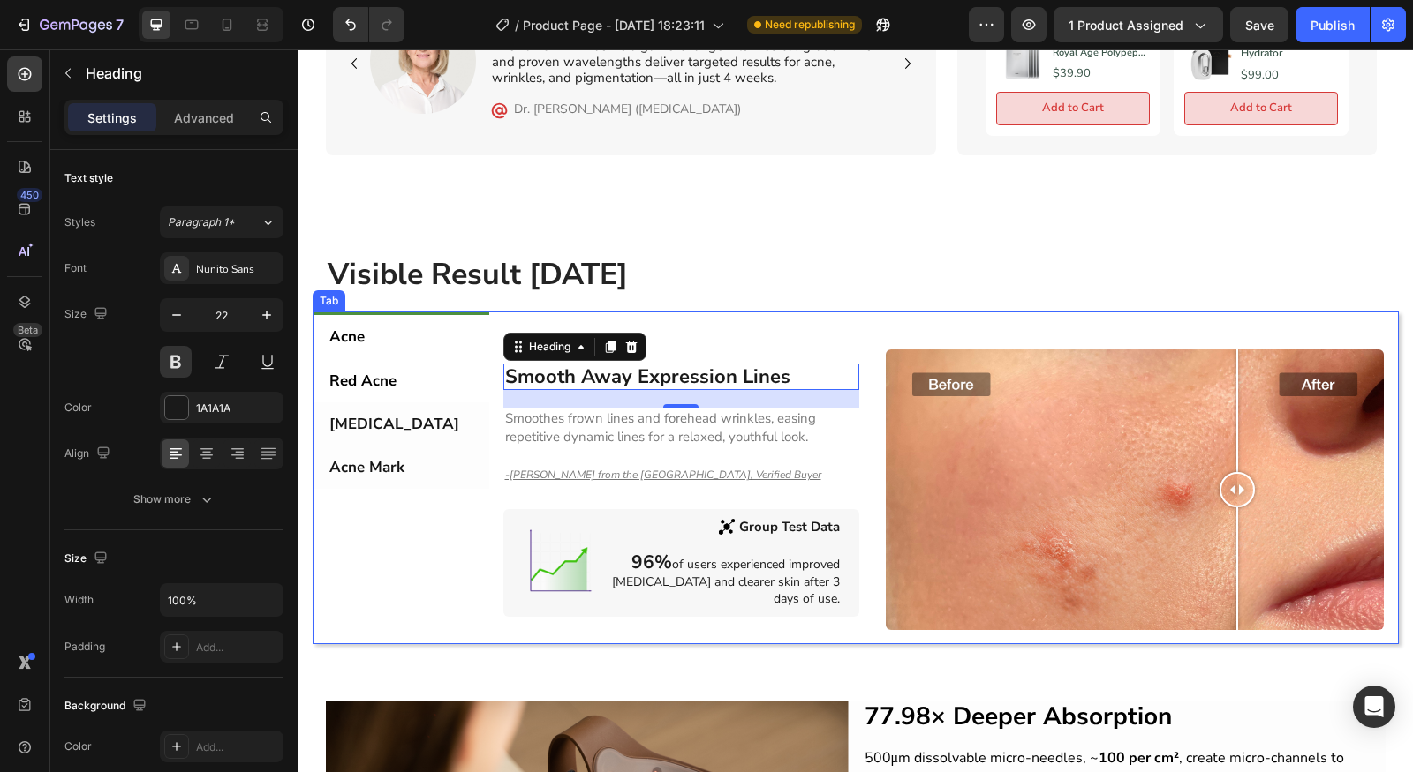
click at [350, 369] on p "Red Acne" at bounding box center [362, 381] width 67 height 24
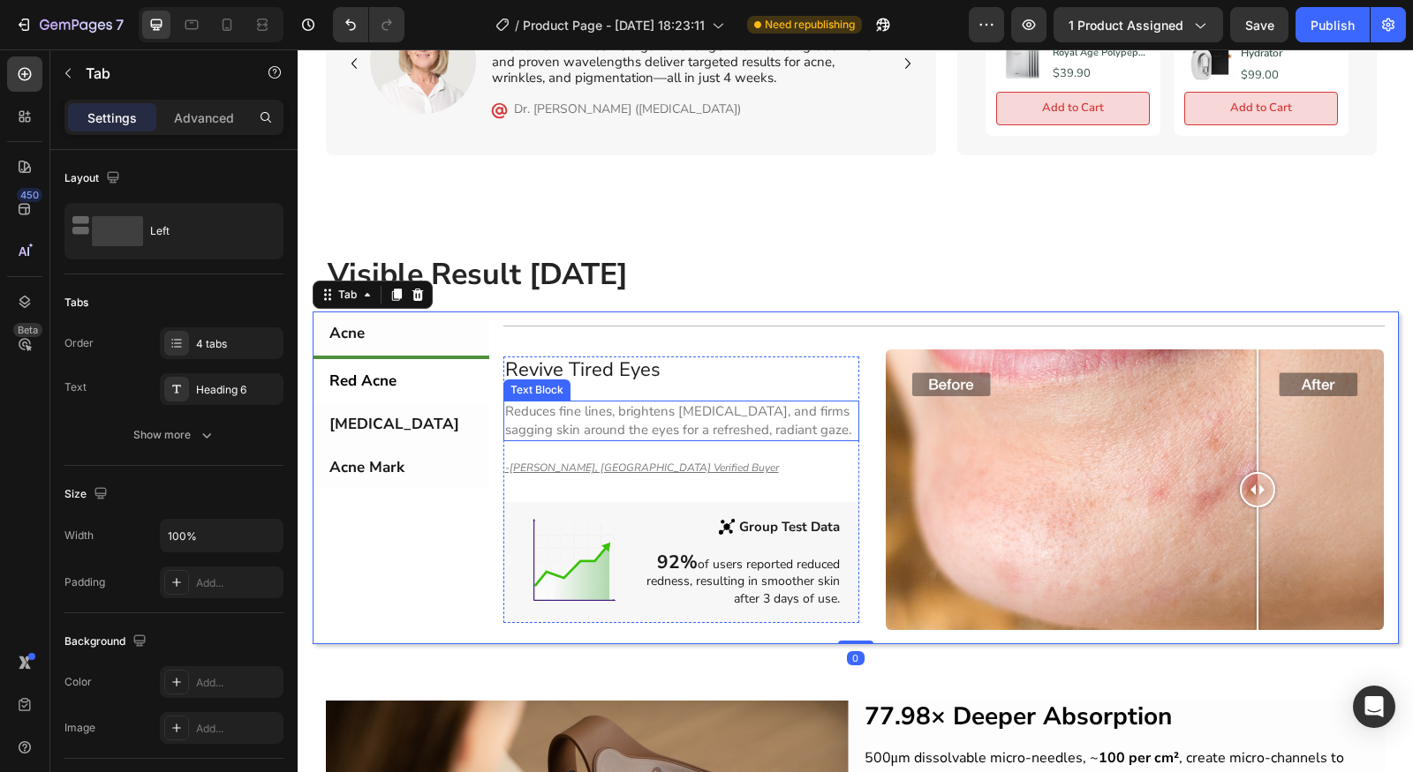
click at [688, 417] on p "Reduces fine lines, brightens [MEDICAL_DATA], and firms sagging skin around the…" at bounding box center [681, 421] width 352 height 37
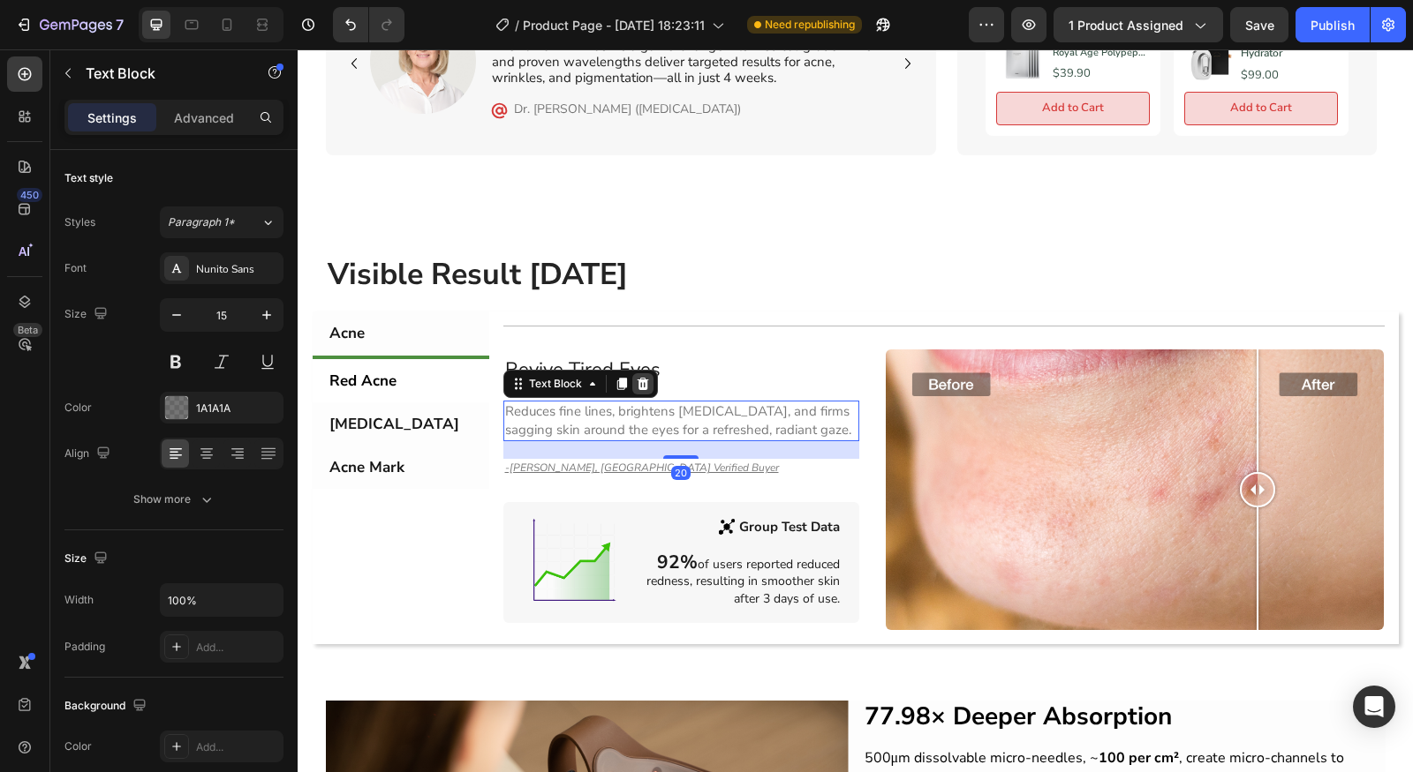
click at [639, 373] on div at bounding box center [642, 383] width 21 height 21
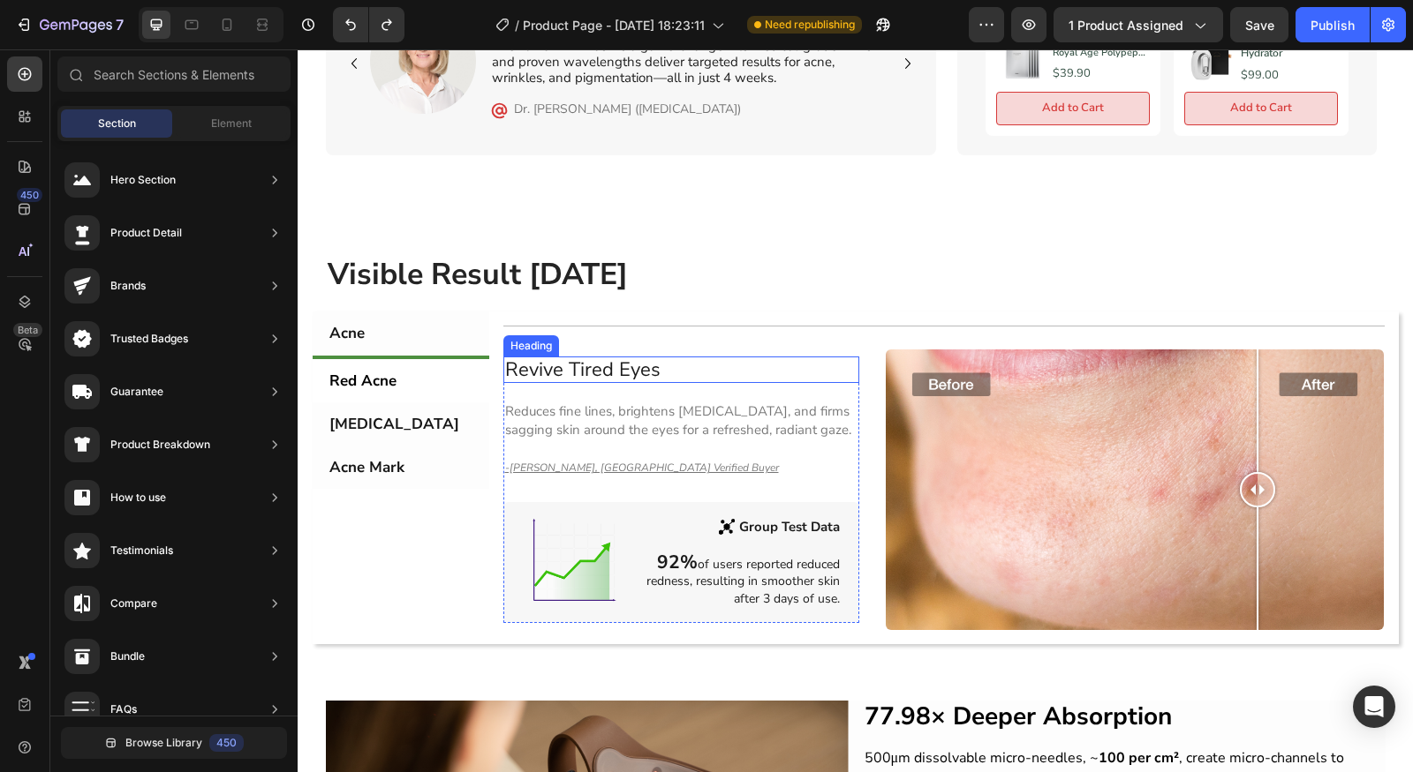
click at [613, 367] on h2 "Revive Tired Eyes" at bounding box center [681, 370] width 356 height 26
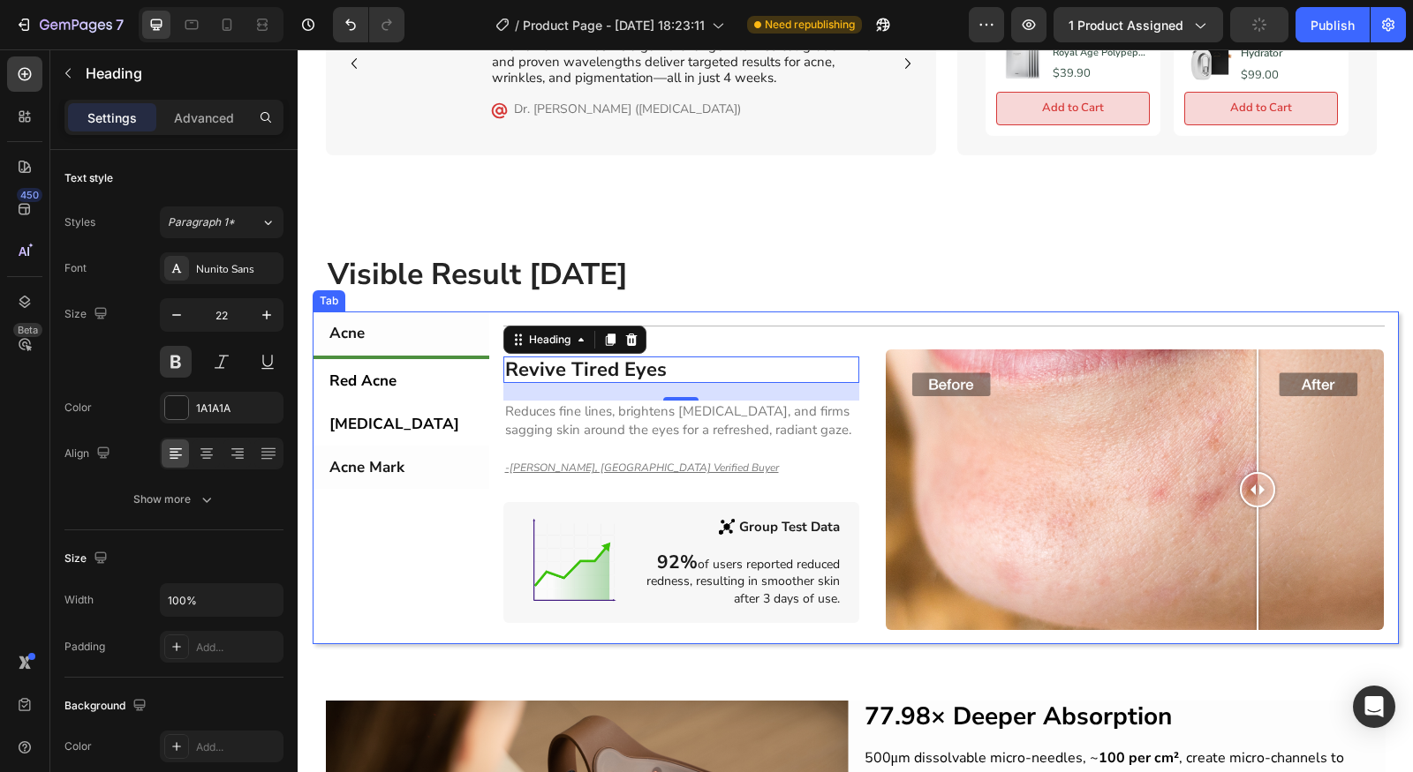
click at [383, 412] on p "[MEDICAL_DATA]" at bounding box center [394, 424] width 130 height 24
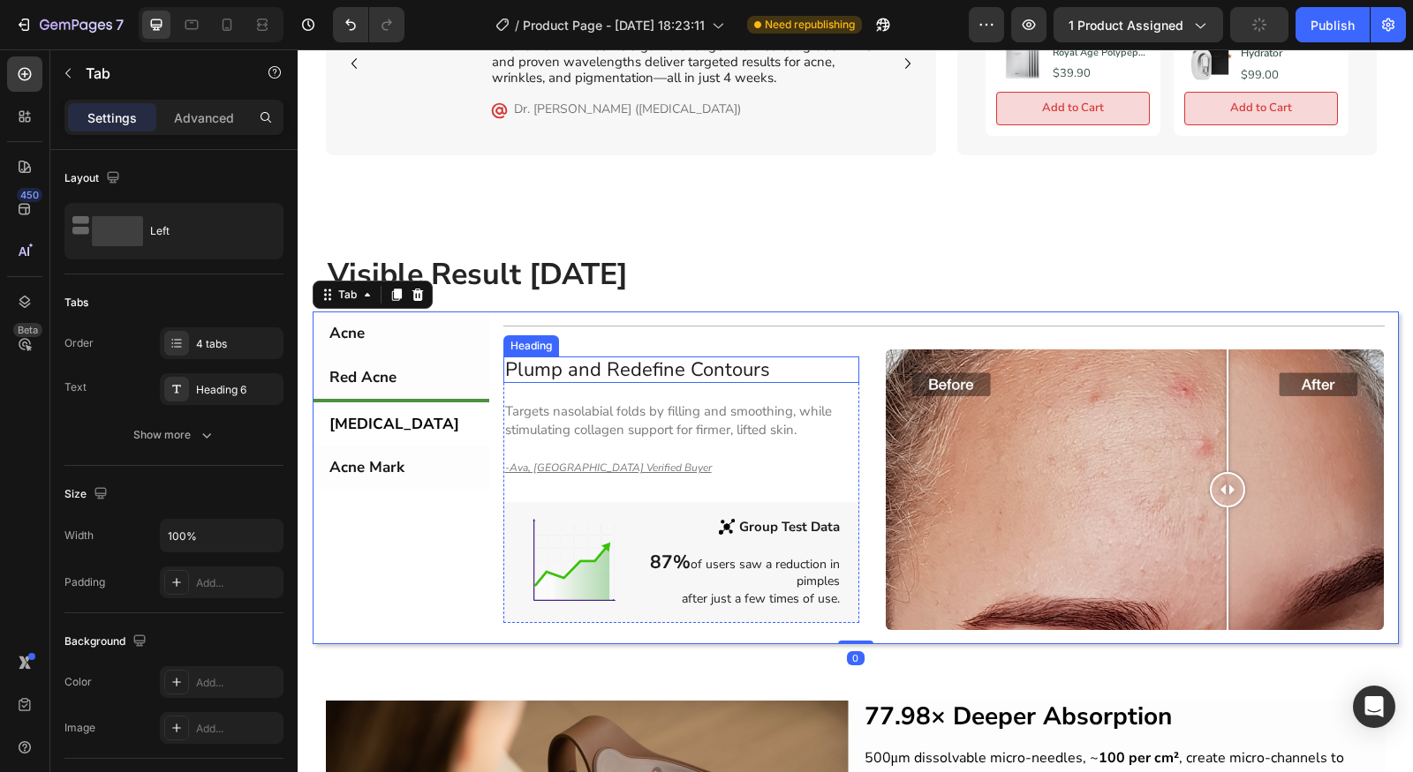
click at [575, 367] on h2 "Plump and Redefine Contours" at bounding box center [681, 370] width 356 height 26
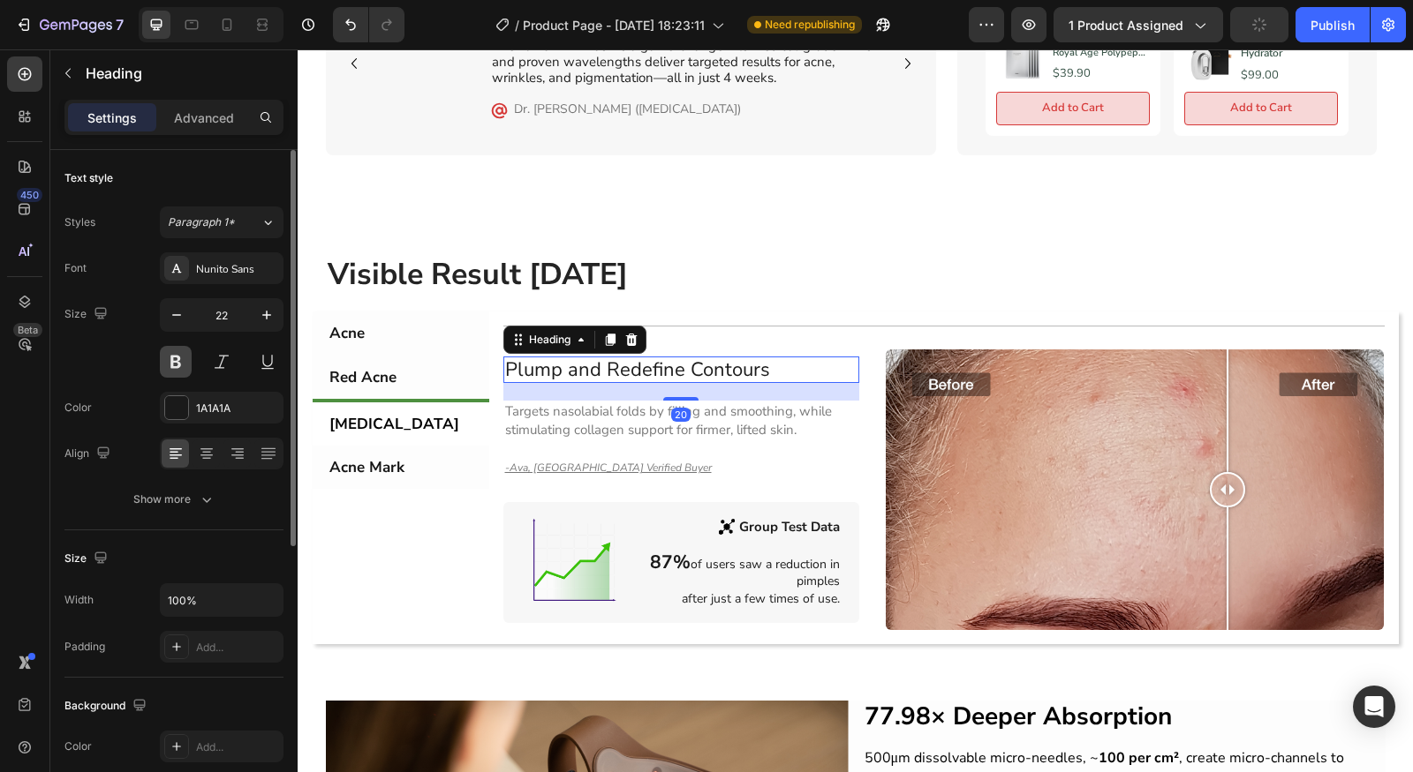
click at [176, 368] on button at bounding box center [176, 362] width 32 height 32
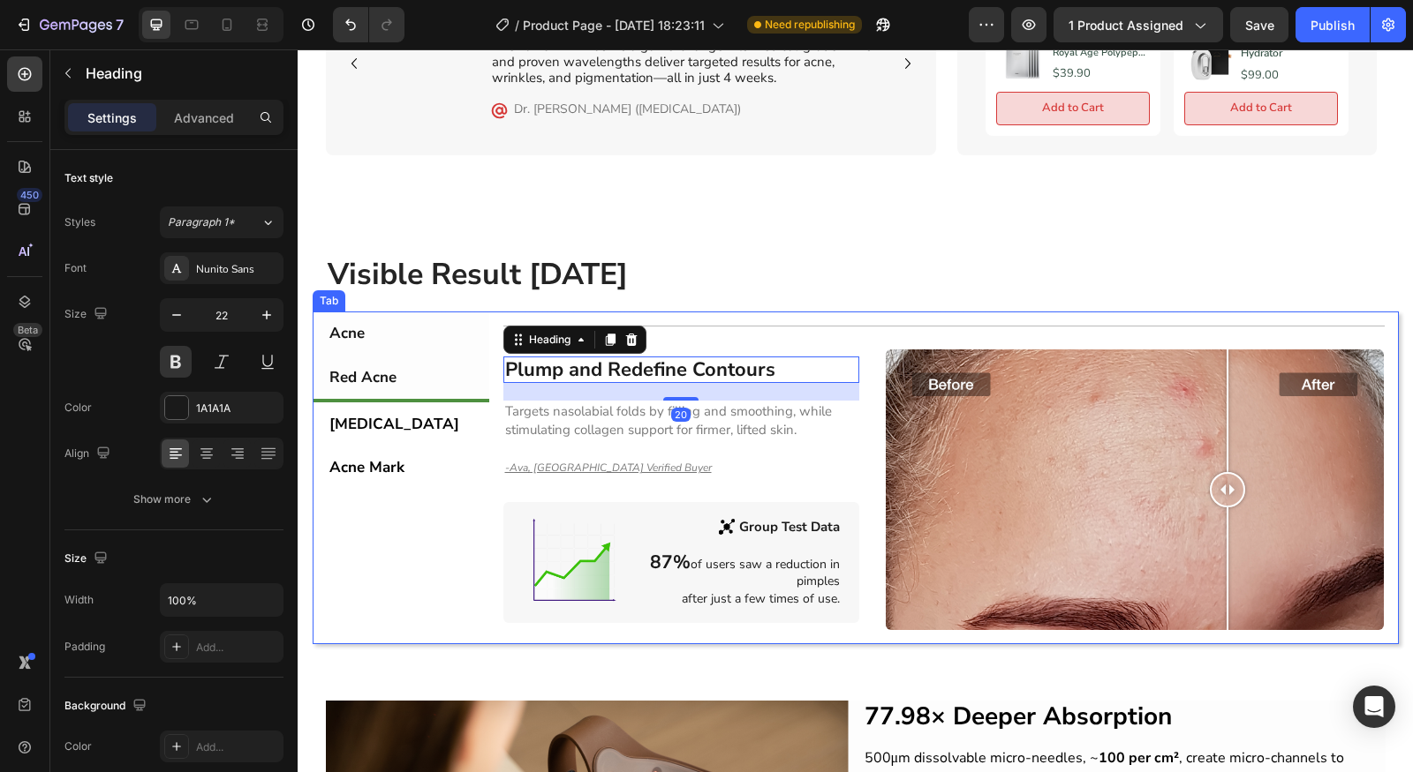
click at [378, 446] on li "Acne Mark" at bounding box center [401, 467] width 177 height 43
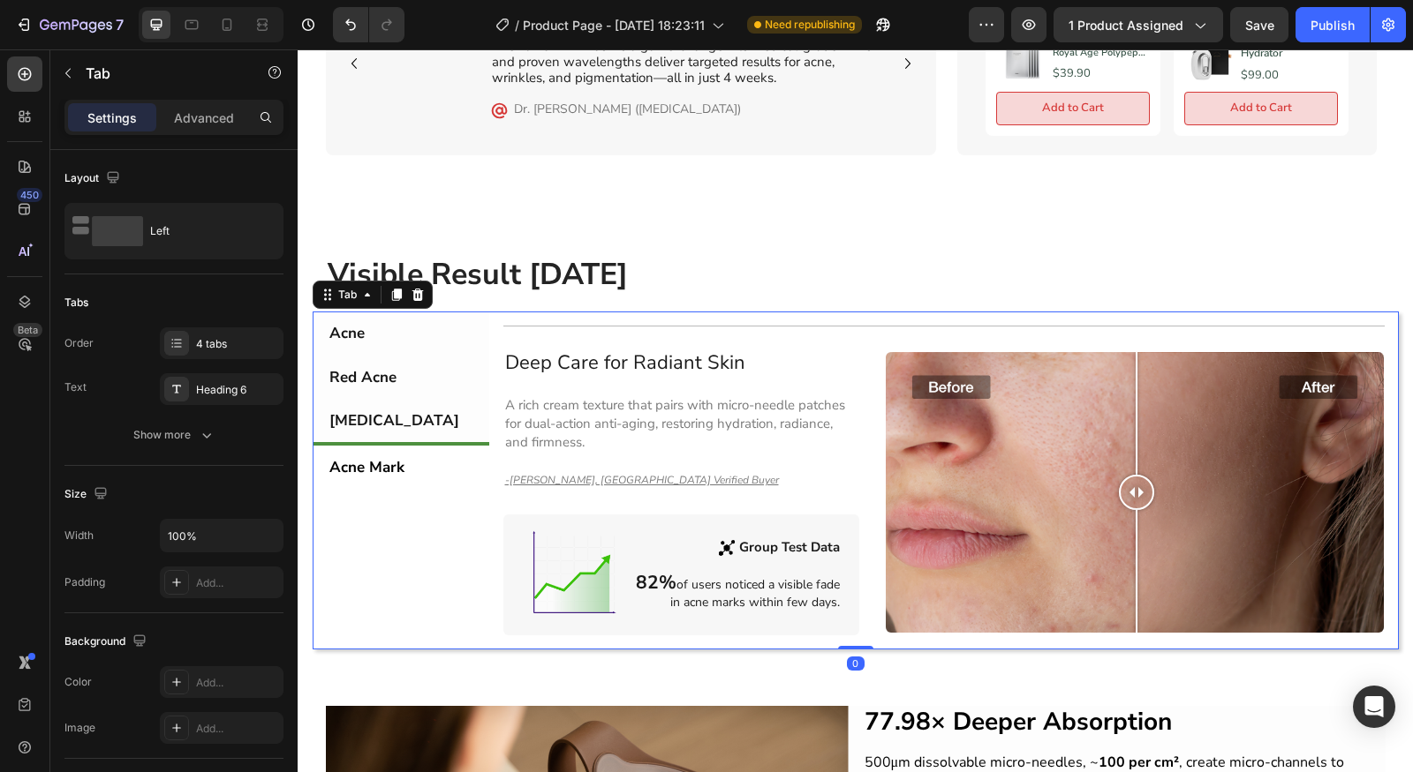
click at [621, 372] on div "Deep Care for Radiant Skin Heading A rich cream texture that pairs with micro-n…" at bounding box center [681, 492] width 356 height 285
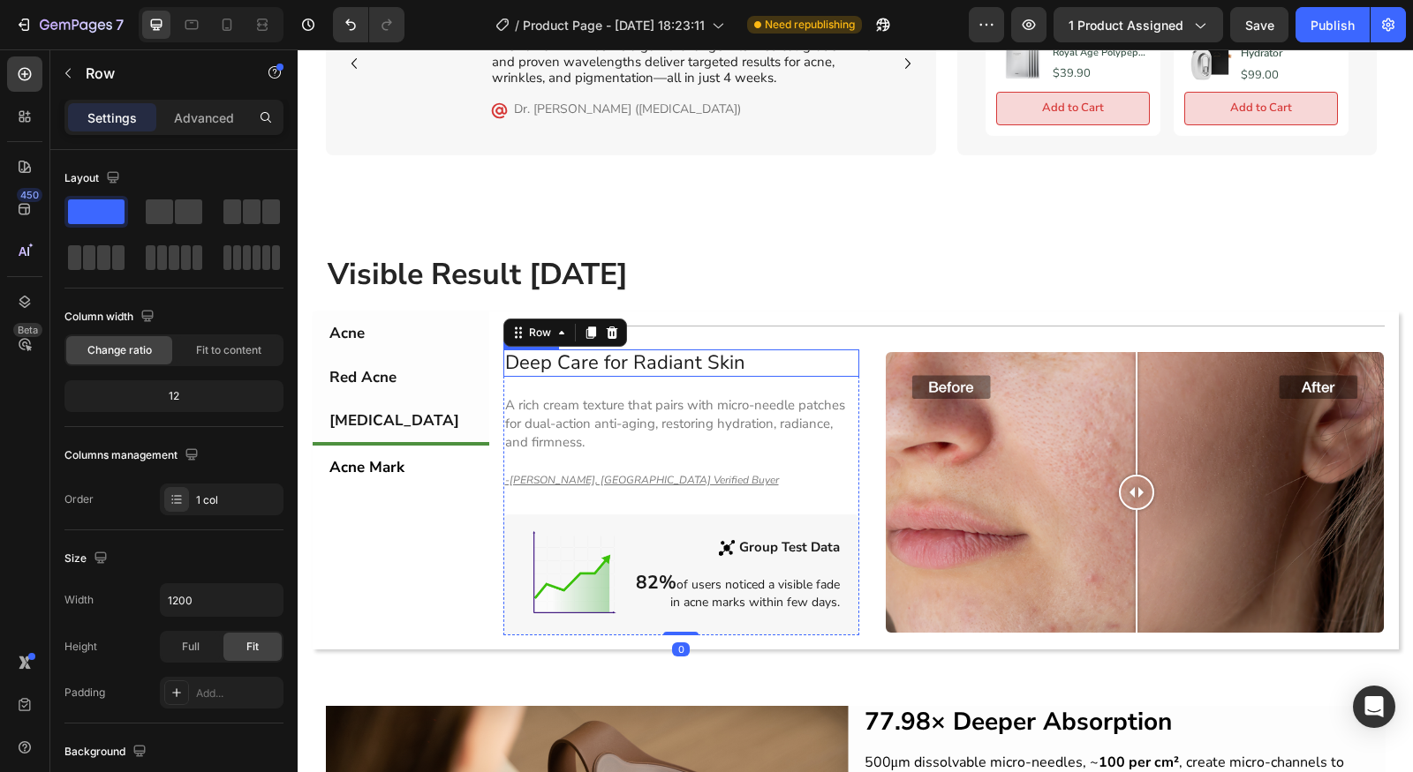
click at [630, 360] on h2 "Deep Care for Radiant Skin" at bounding box center [681, 363] width 356 height 26
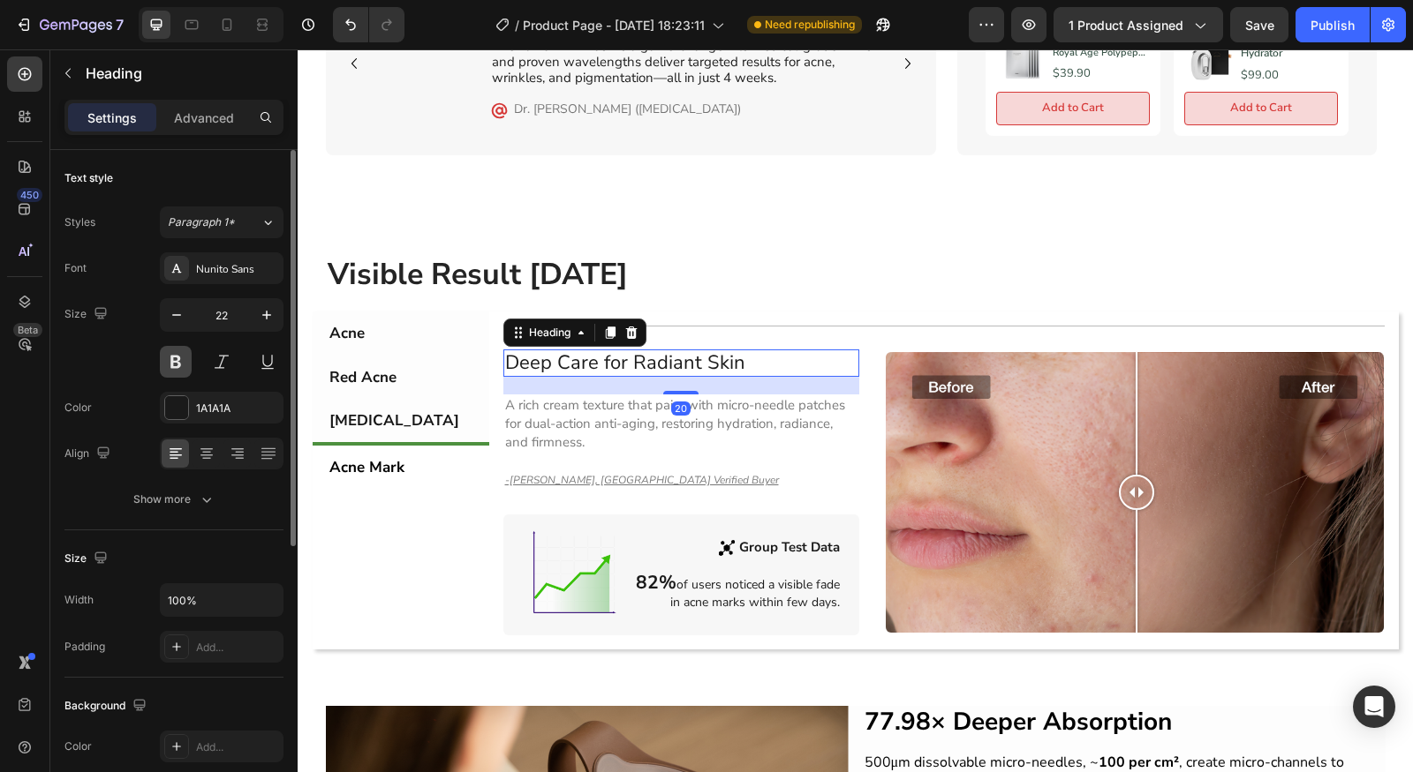
drag, startPoint x: 151, startPoint y: 357, endPoint x: 162, endPoint y: 357, distance: 10.6
click at [152, 357] on div "Size 22" at bounding box center [173, 337] width 219 height 79
click at [162, 357] on button at bounding box center [176, 362] width 32 height 32
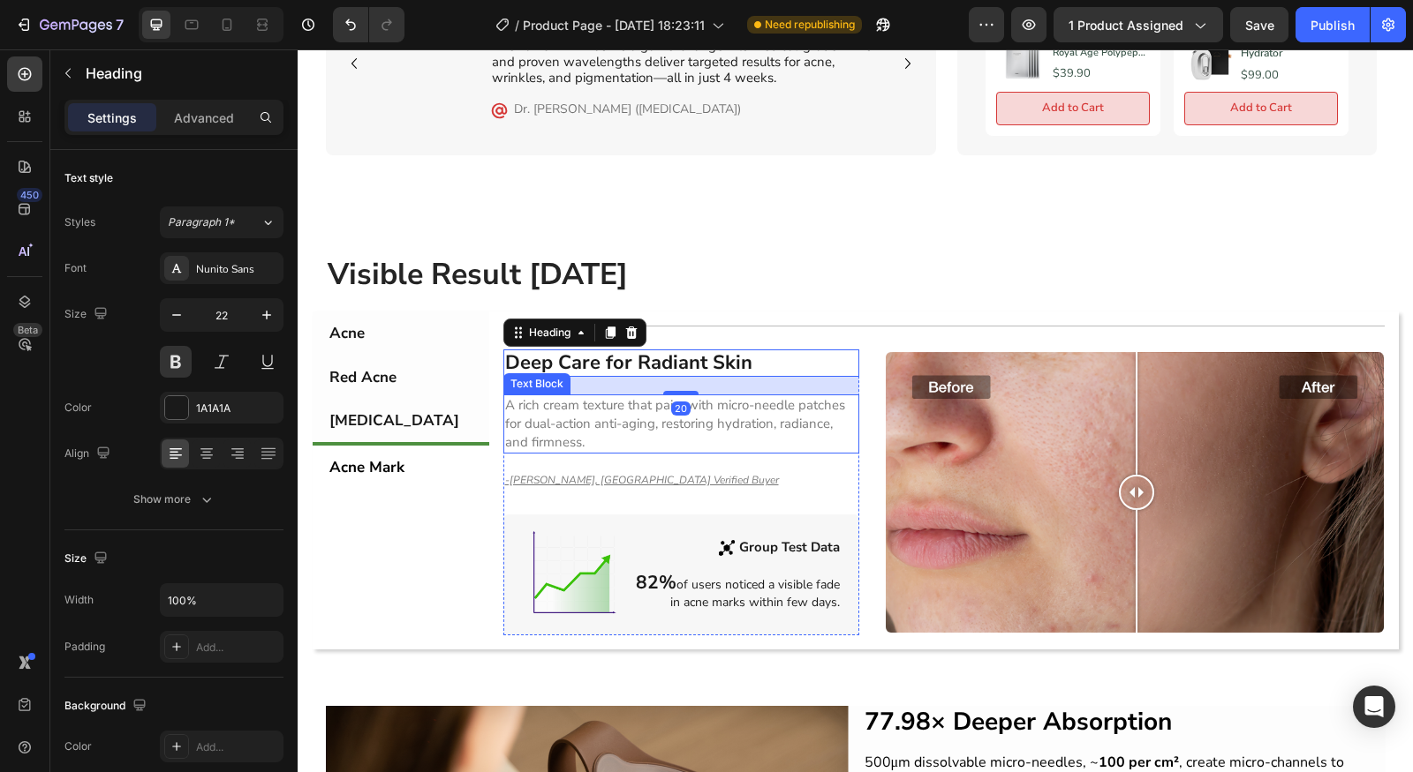
click at [671, 406] on p "A rich cream texture that pairs with micro-needle patches for dual-action anti-…" at bounding box center [681, 424] width 352 height 56
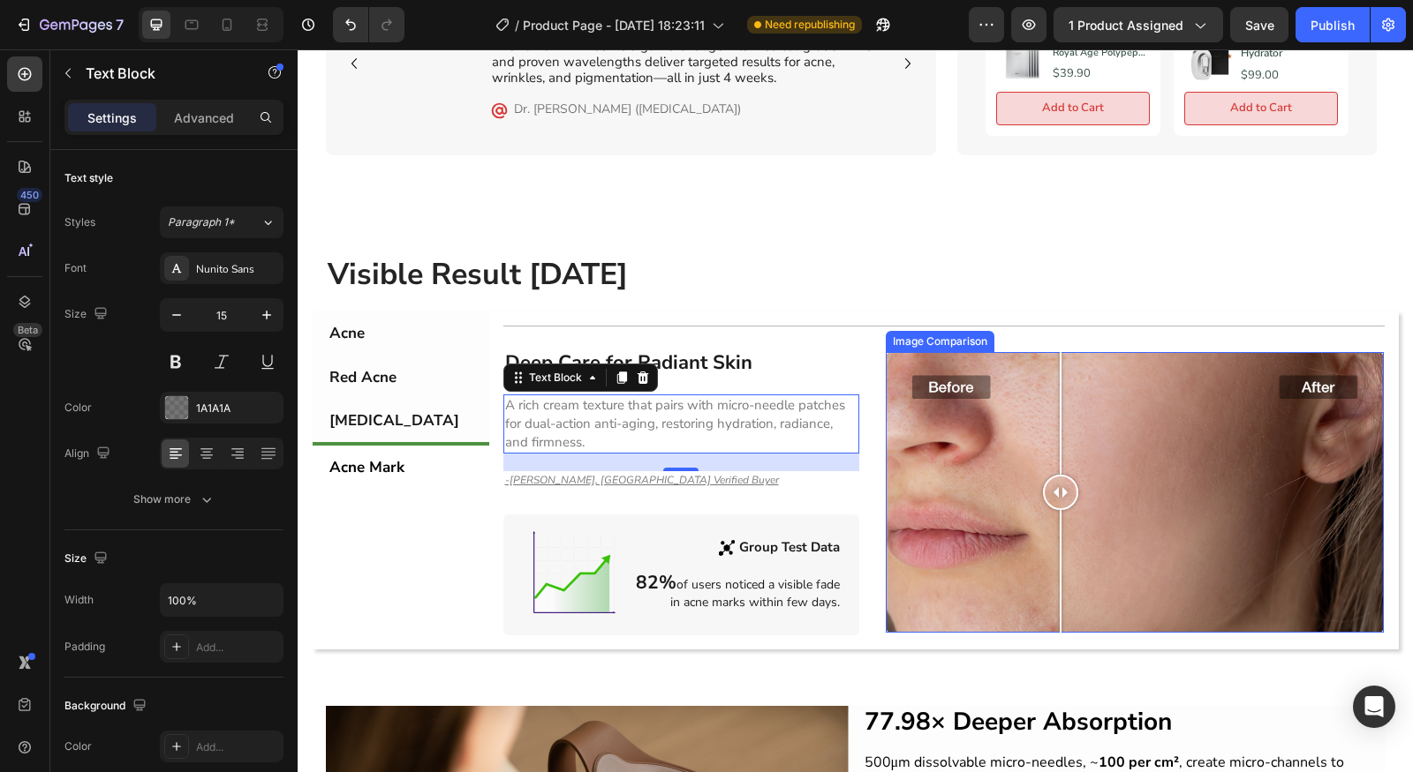
click at [1052, 439] on div at bounding box center [1134, 492] width 499 height 281
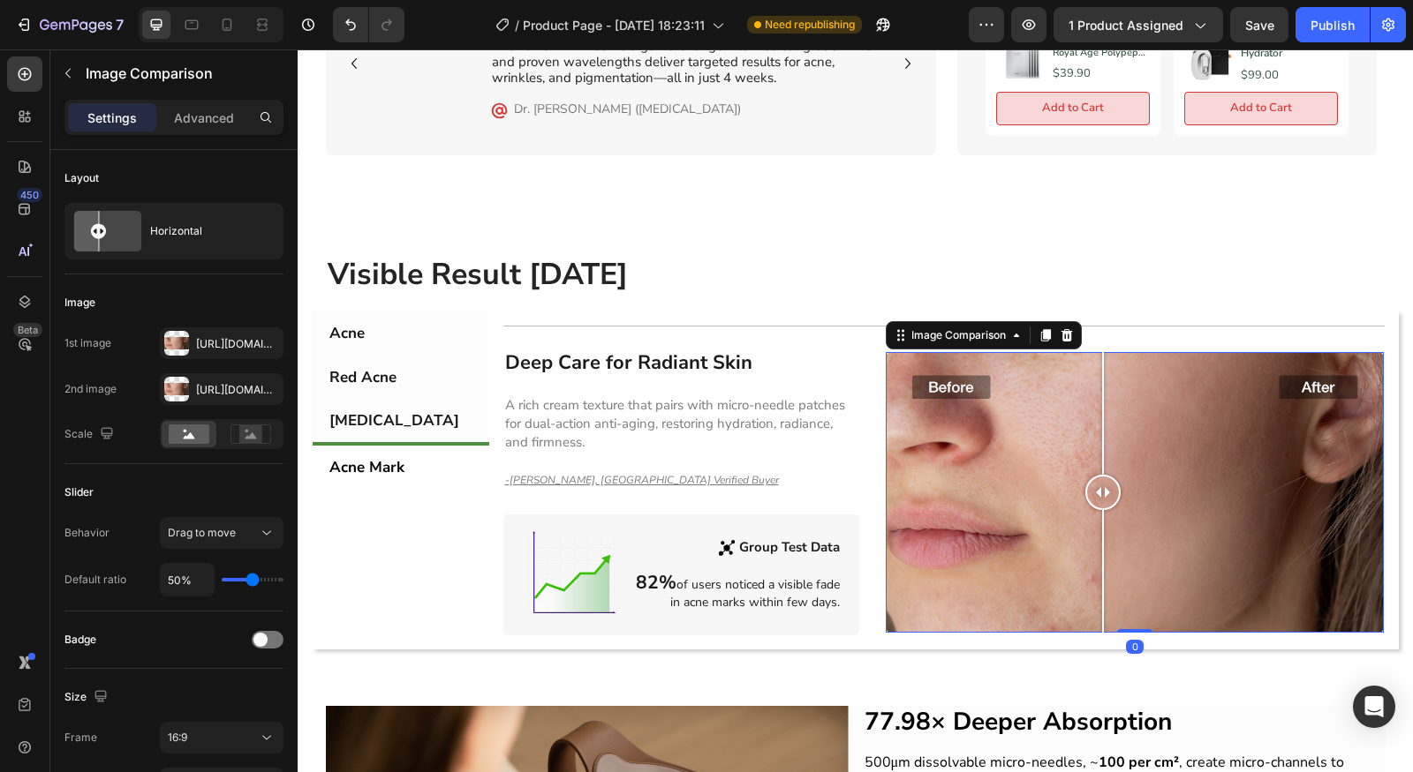
drag, startPoint x: 1030, startPoint y: 486, endPoint x: 1098, endPoint y: 492, distance: 68.3
click at [1098, 492] on div at bounding box center [1134, 492] width 499 height 281
click at [1183, 355] on div at bounding box center [1134, 492] width 499 height 281
click at [1194, 357] on div at bounding box center [1190, 492] width 35 height 281
click at [1172, 363] on div at bounding box center [1134, 492] width 499 height 281
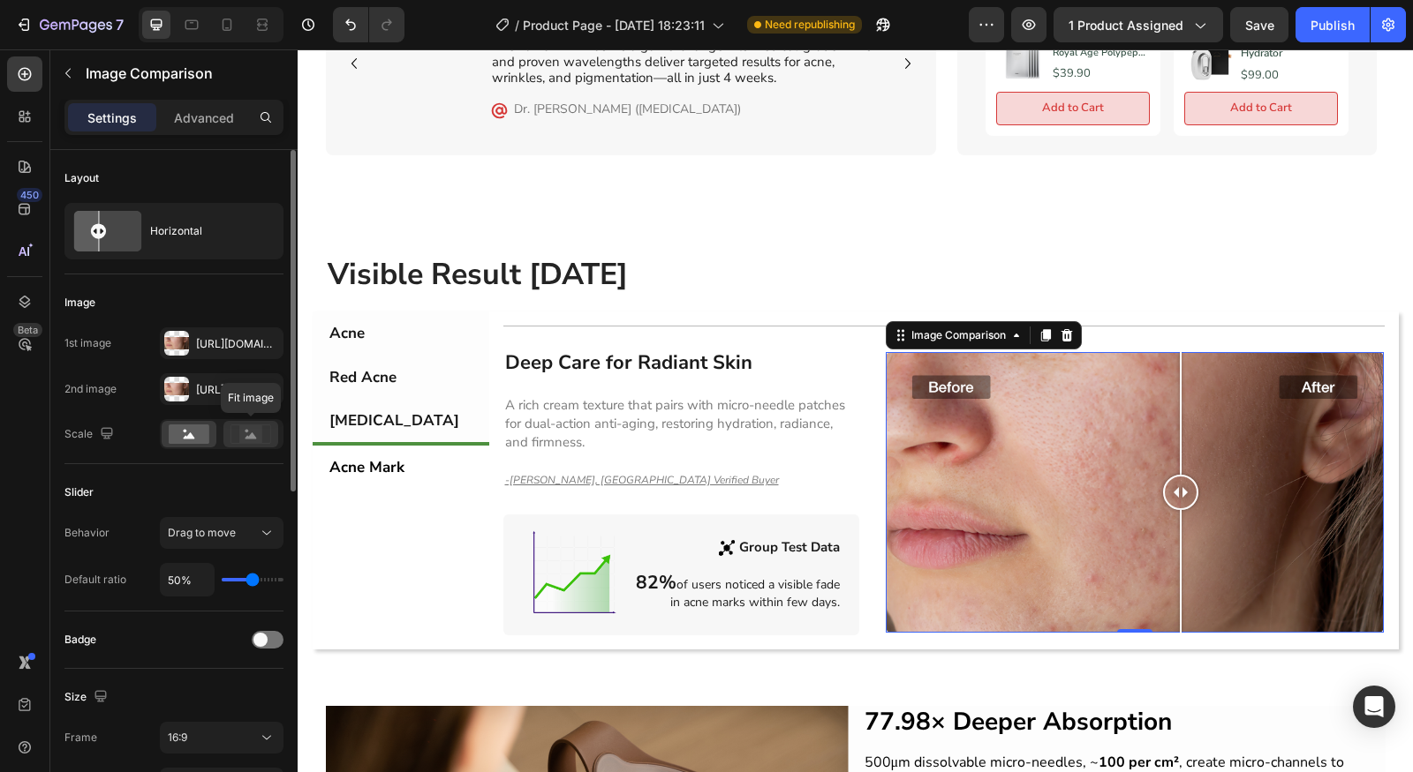
click at [259, 431] on rect at bounding box center [250, 435] width 23 height 18
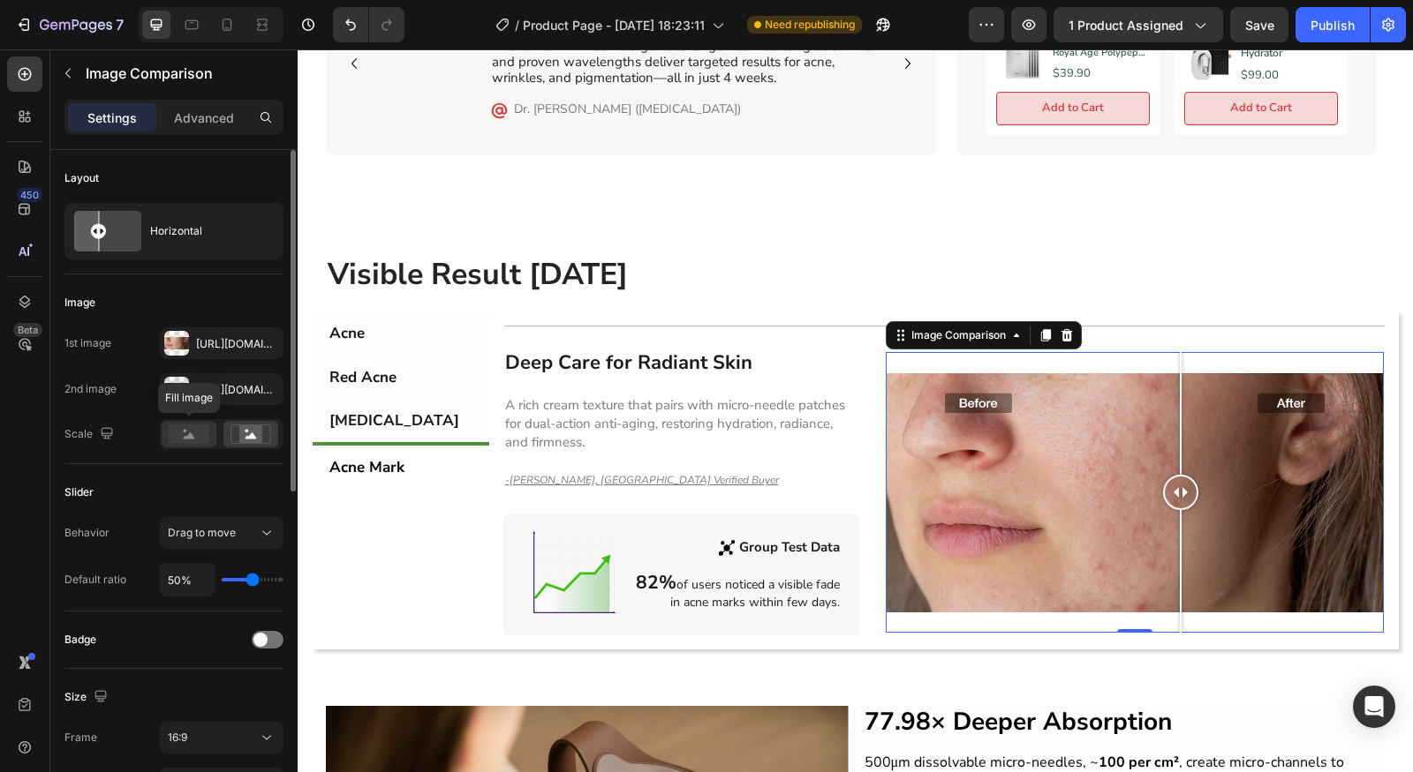
click at [201, 431] on rect at bounding box center [189, 434] width 41 height 19
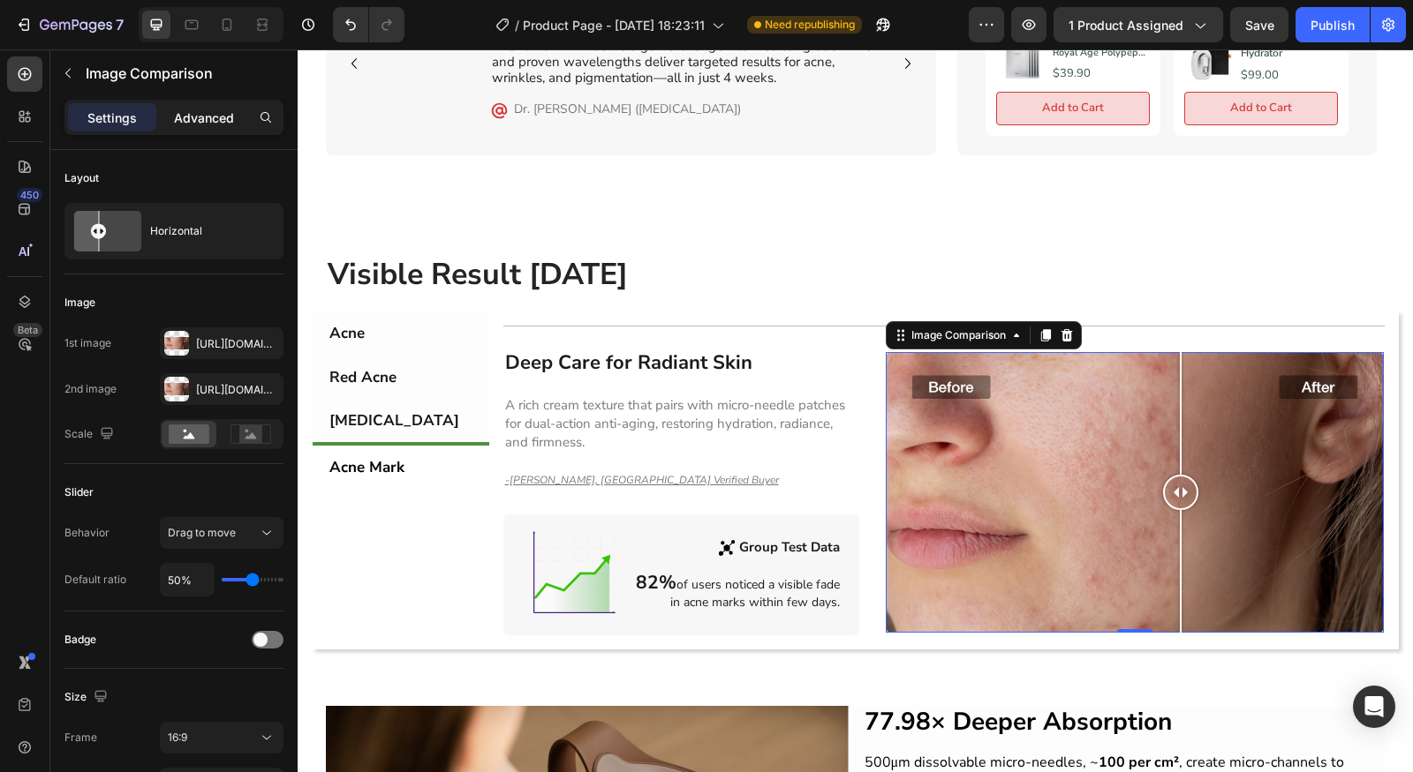
click at [185, 128] on div "Advanced" at bounding box center [204, 117] width 88 height 28
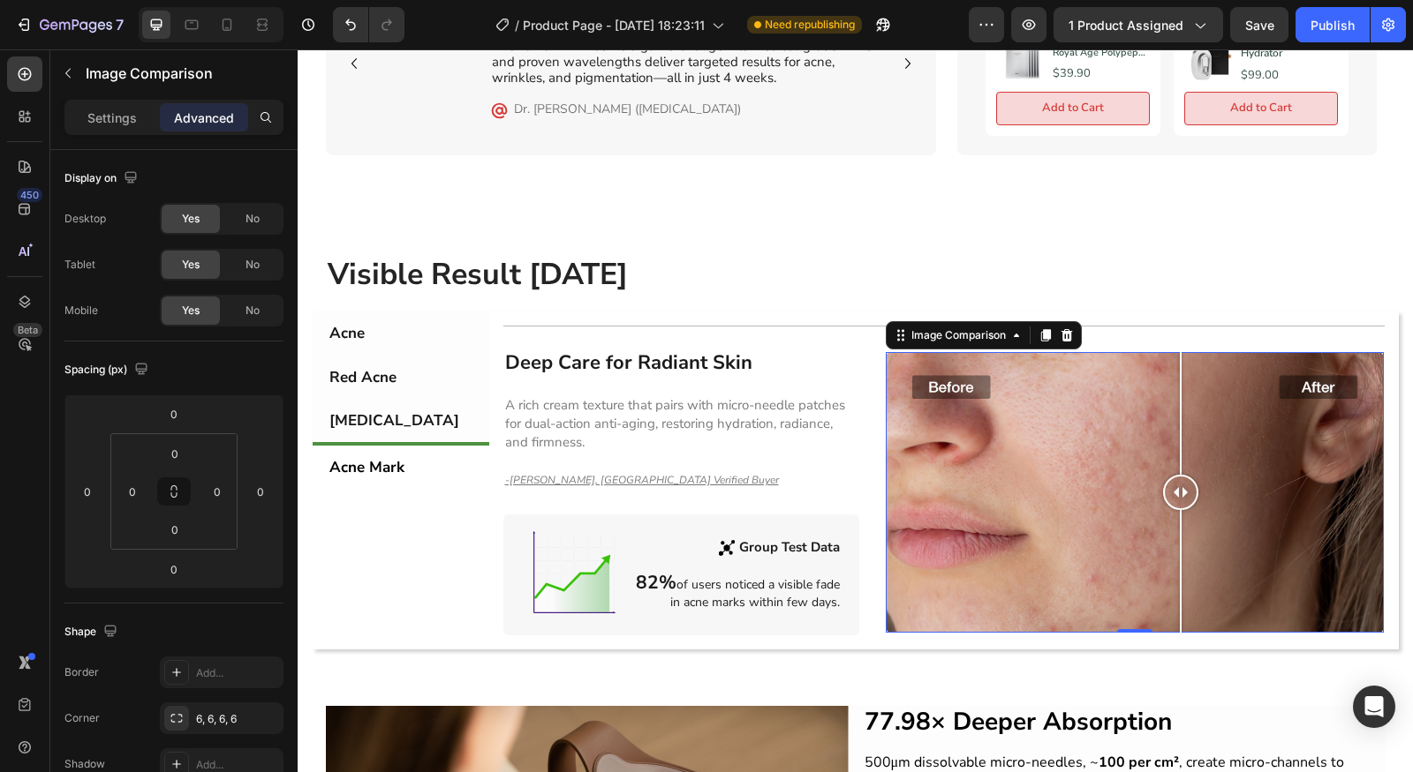
click at [113, 131] on div "Settings Advanced" at bounding box center [174, 117] width 212 height 28
click at [123, 128] on div "Settings" at bounding box center [112, 117] width 88 height 28
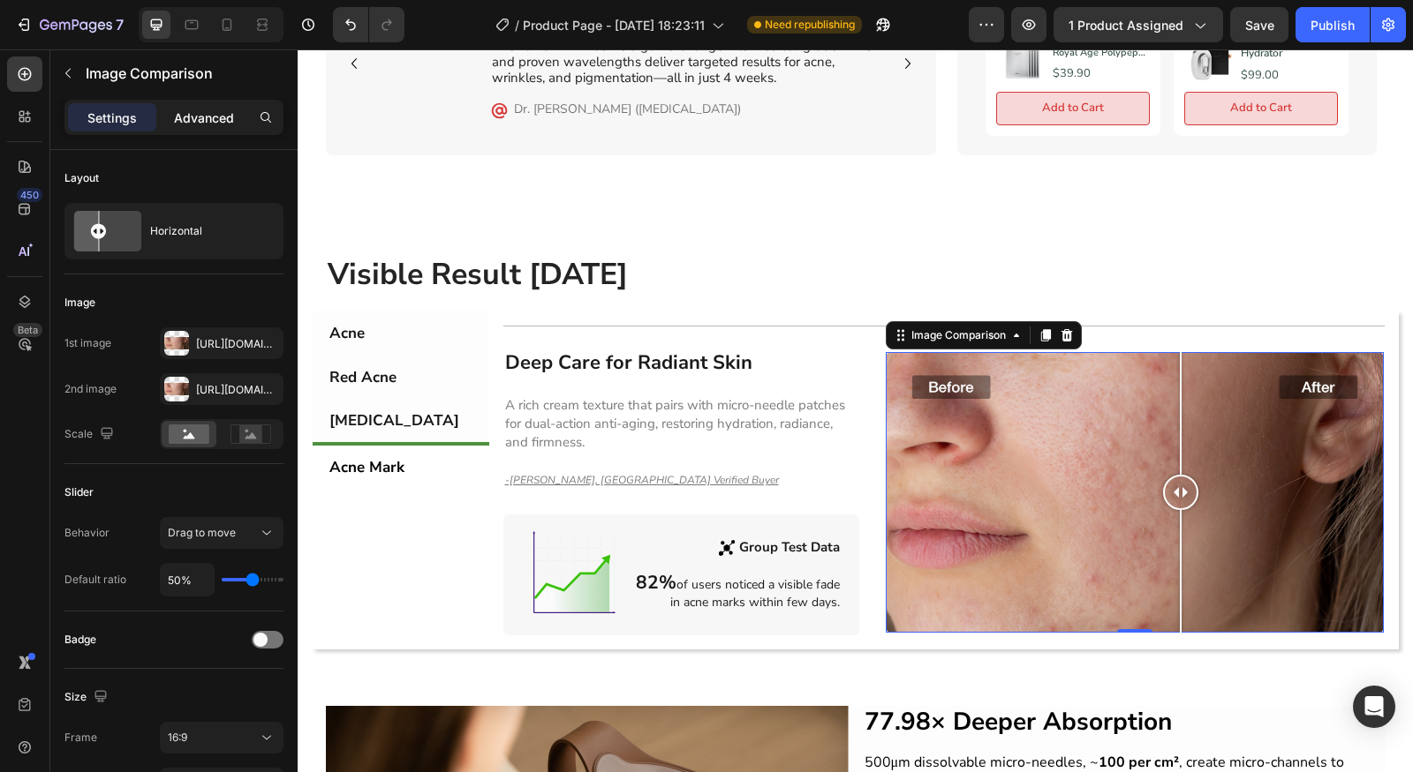
click at [167, 118] on div "Advanced" at bounding box center [204, 117] width 88 height 28
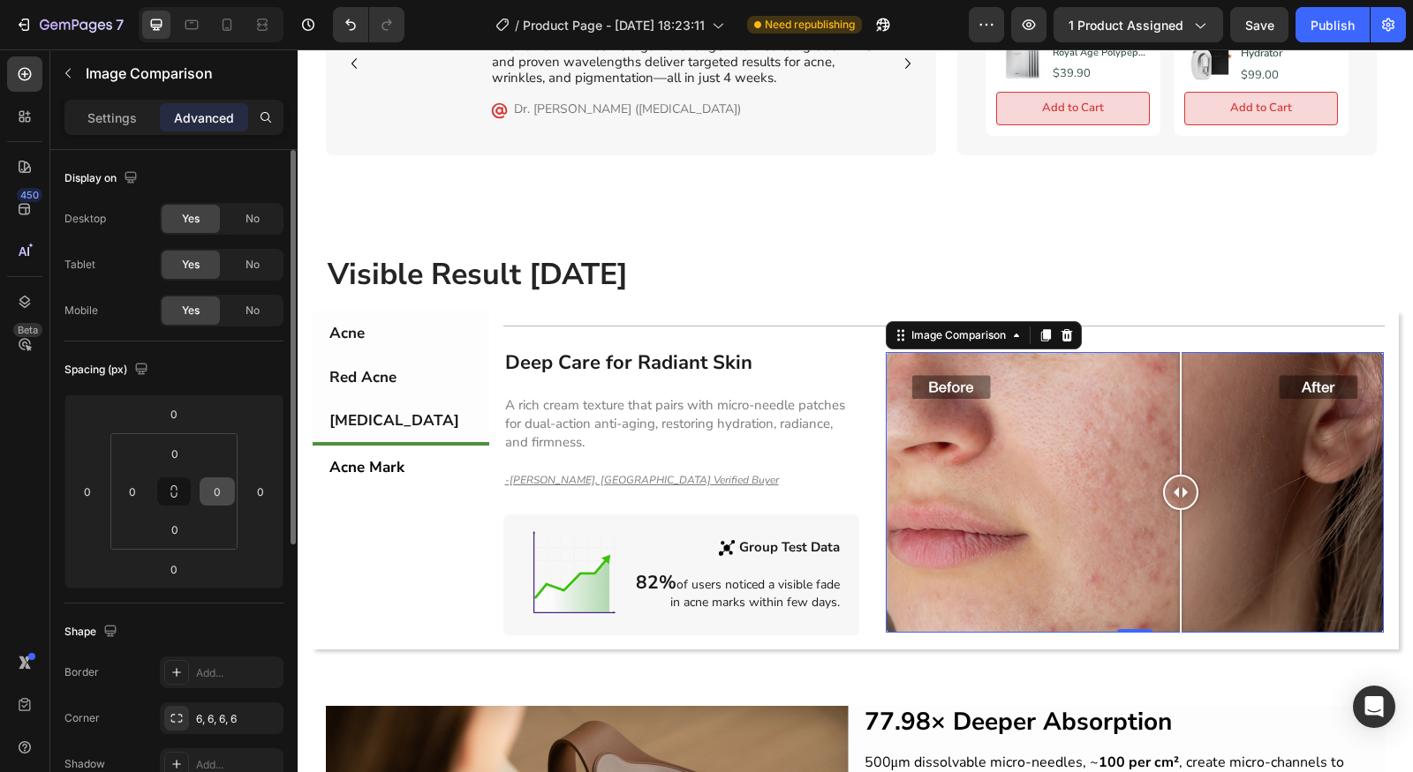
drag, startPoint x: 174, startPoint y: 496, endPoint x: 200, endPoint y: 485, distance: 28.9
click at [174, 495] on icon at bounding box center [174, 495] width 6 height 5
click at [182, 420] on input "0" at bounding box center [173, 414] width 35 height 26
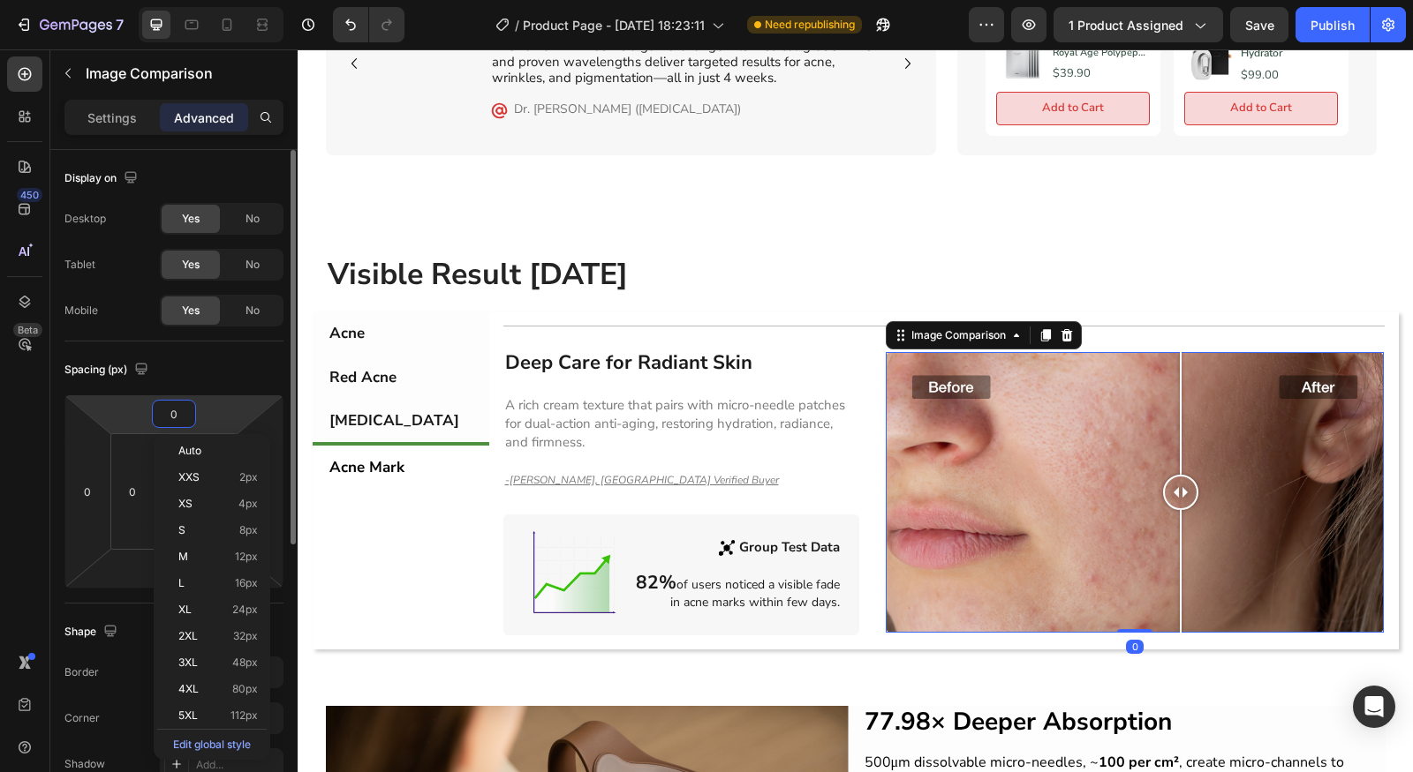
type input "1"
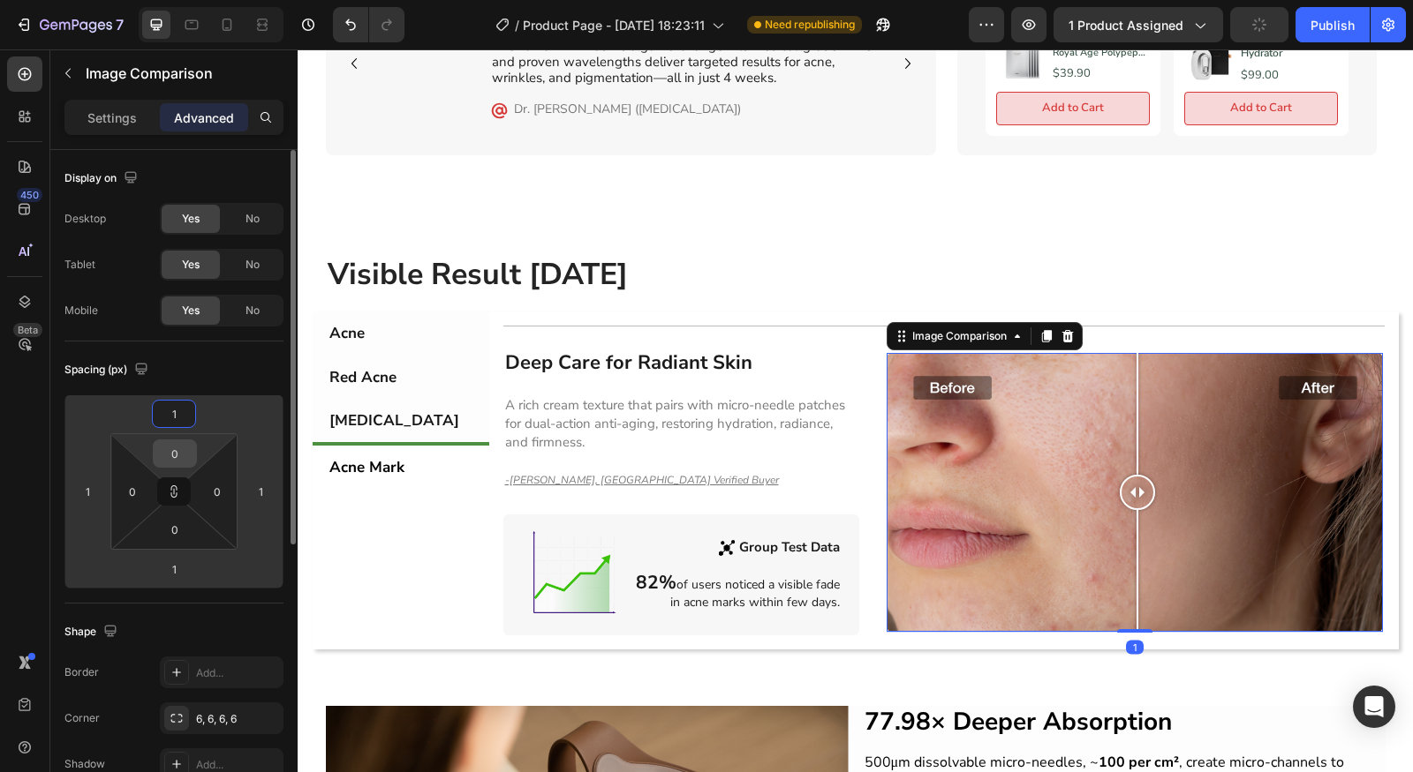
type input "12"
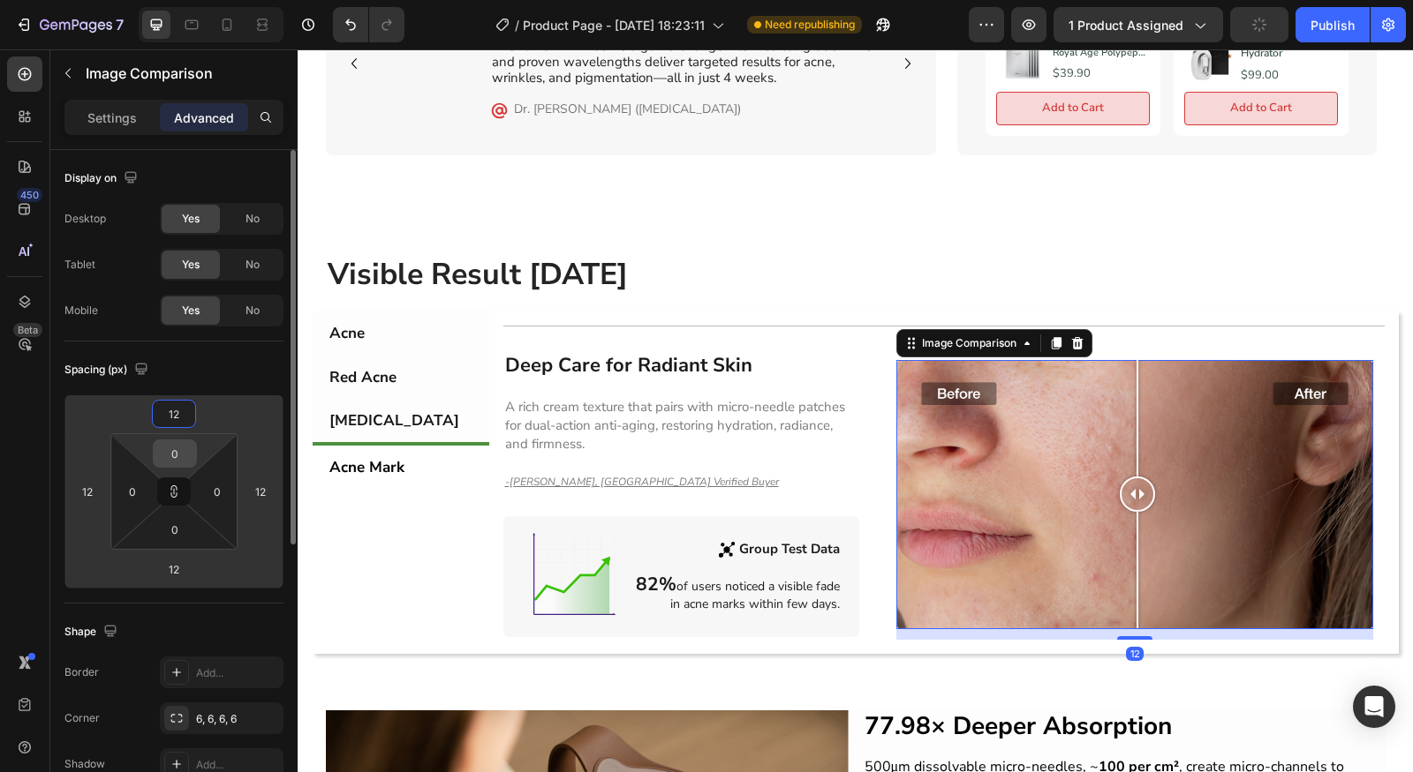
type input "121"
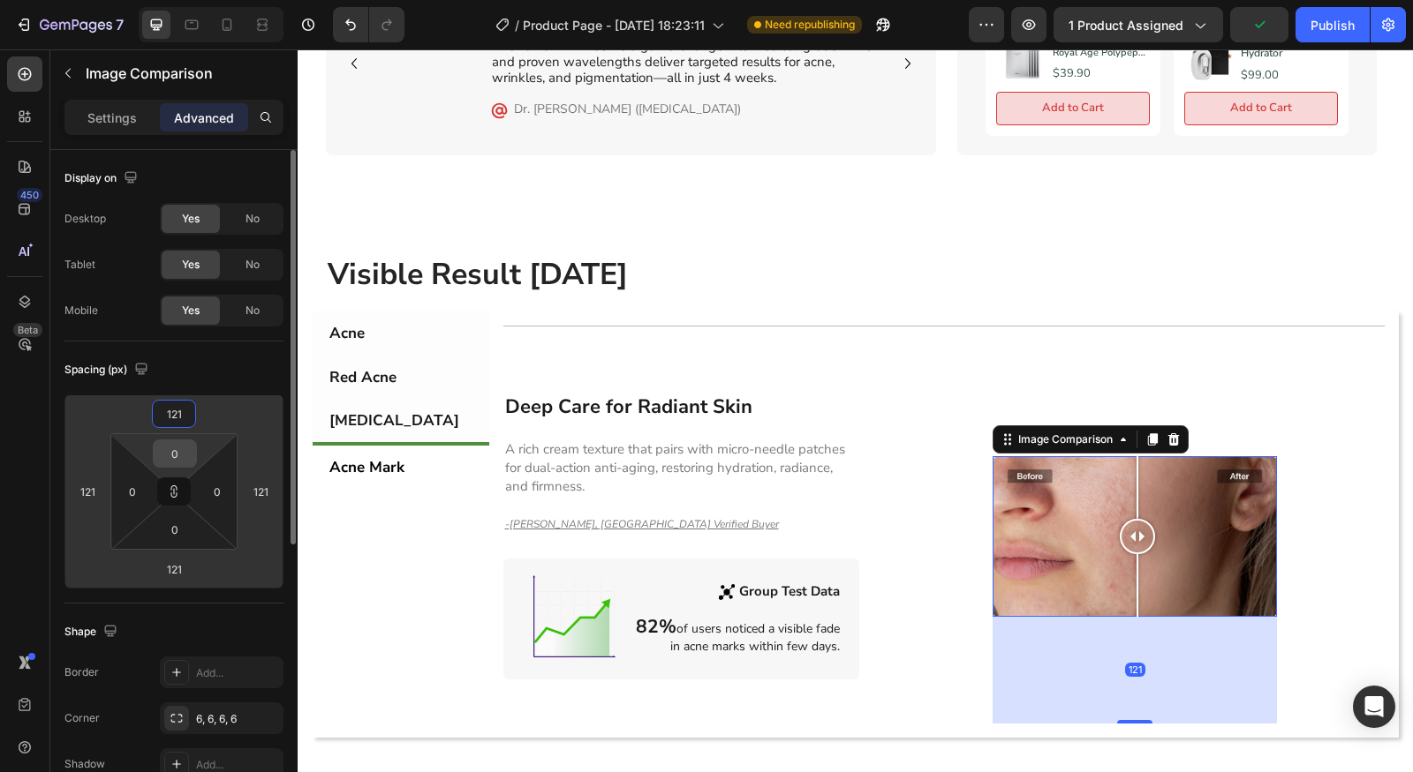
type input "12"
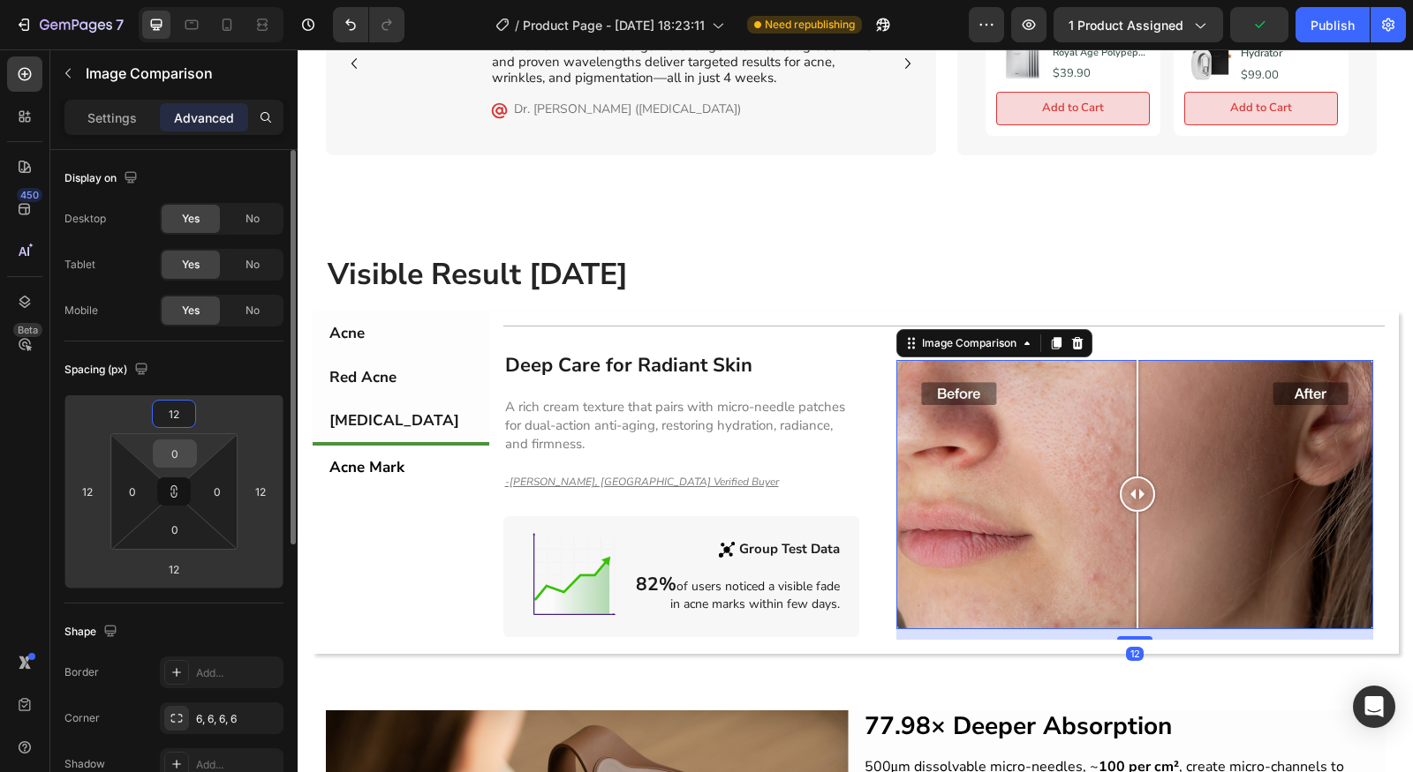
type input "1"
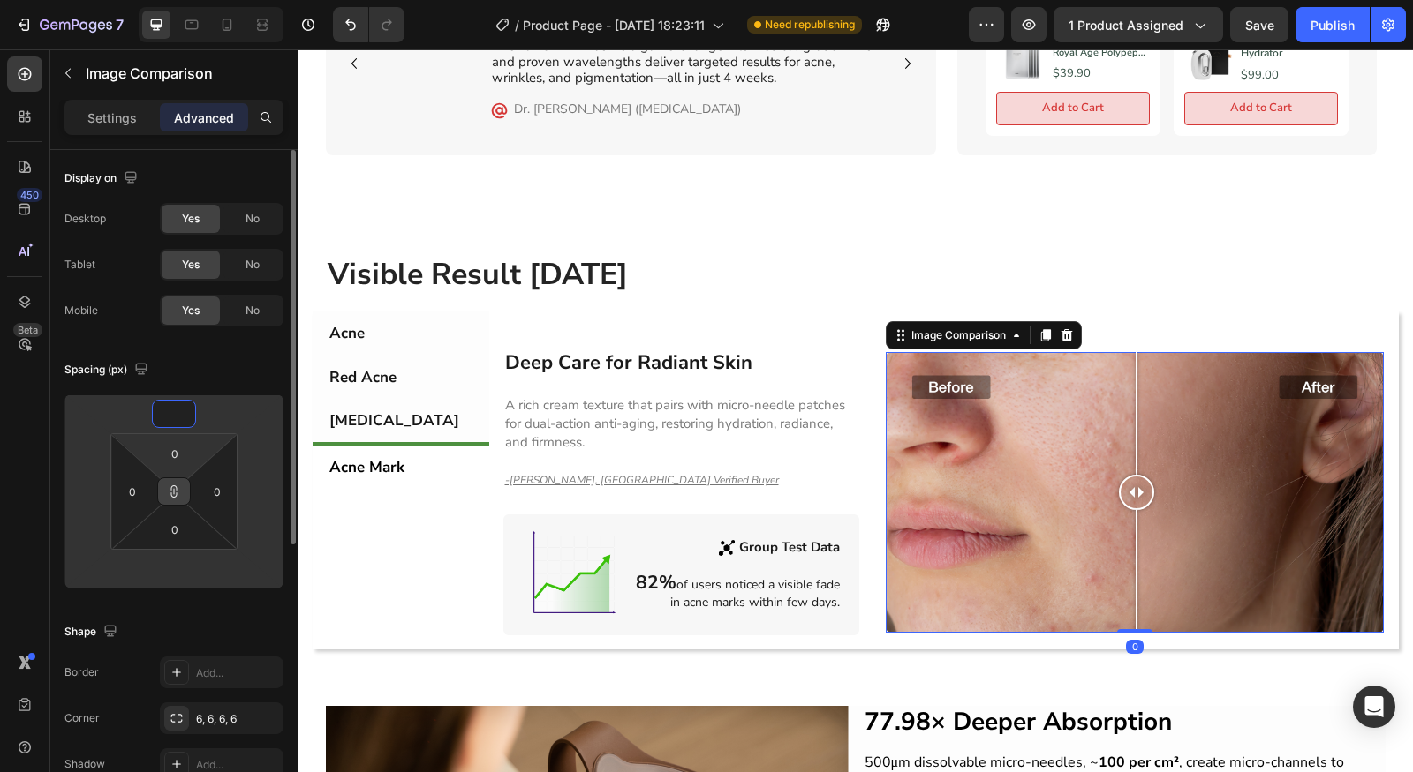
click at [168, 488] on icon at bounding box center [174, 492] width 14 height 14
type input "1"
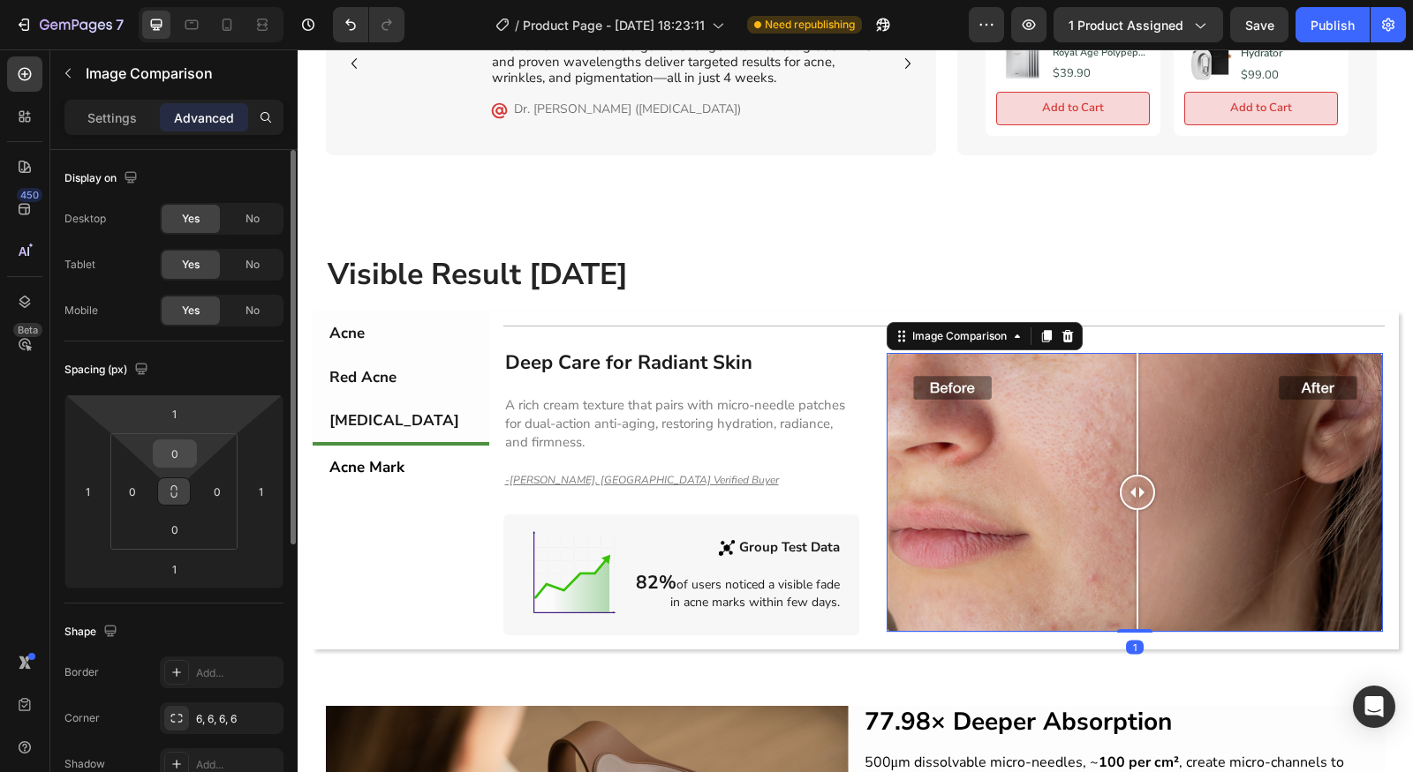
click at [170, 463] on input "0" at bounding box center [174, 454] width 35 height 26
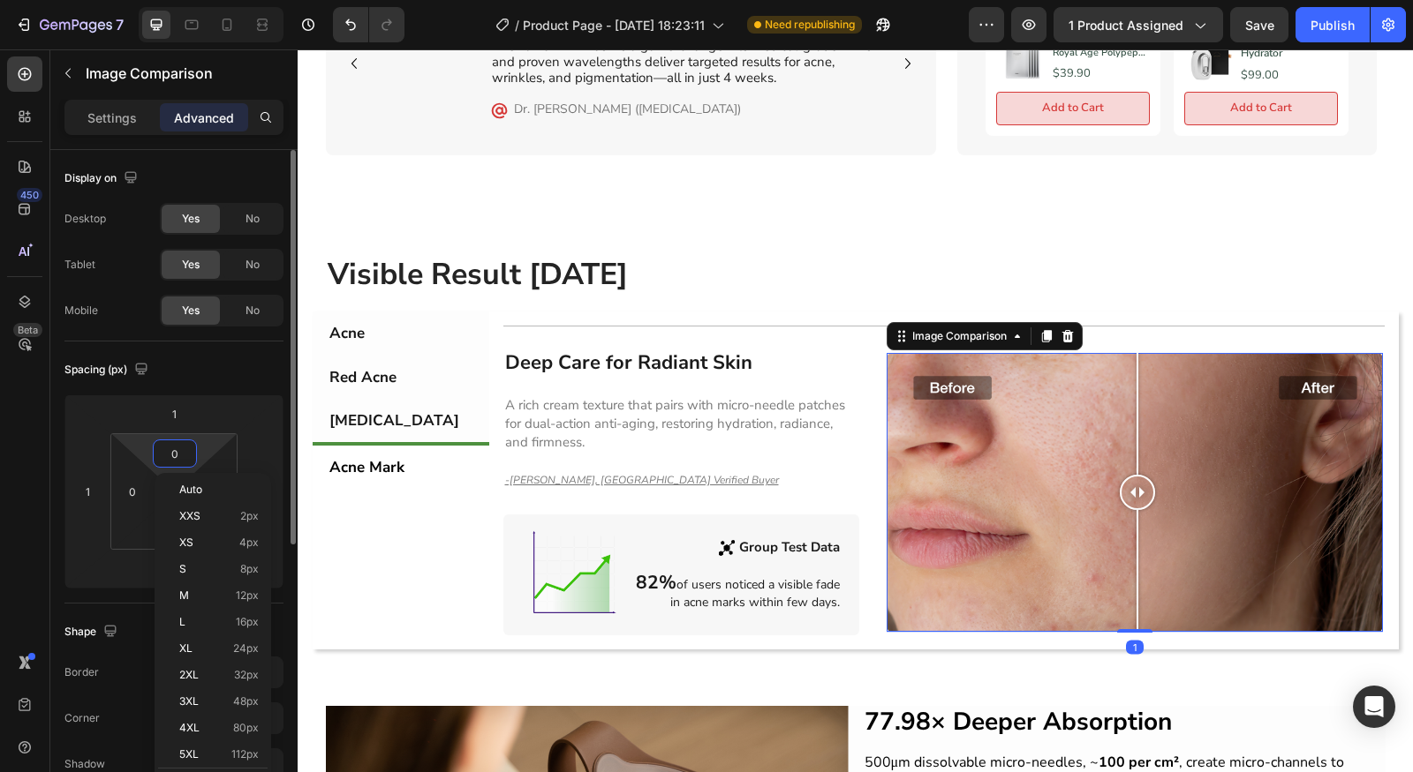
click at [177, 0] on html "7 Version history / Product Page - [DATE] 18:23:11 Need republishing Preview 1 …" at bounding box center [706, 0] width 1413 height 0
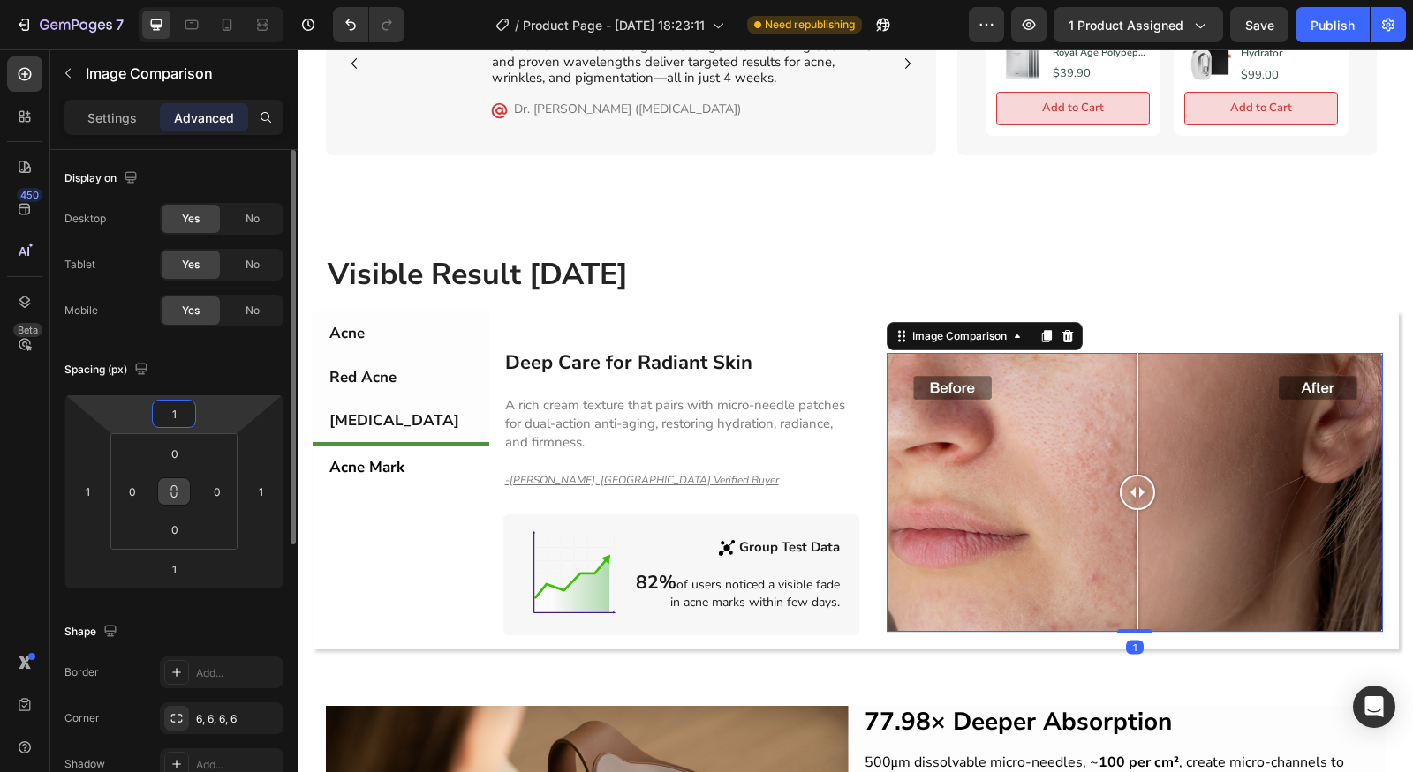
click at [183, 0] on html "7 Version history / Product Page - [DATE] 18:23:11 Need republishing Preview 1 …" at bounding box center [706, 0] width 1413 height 0
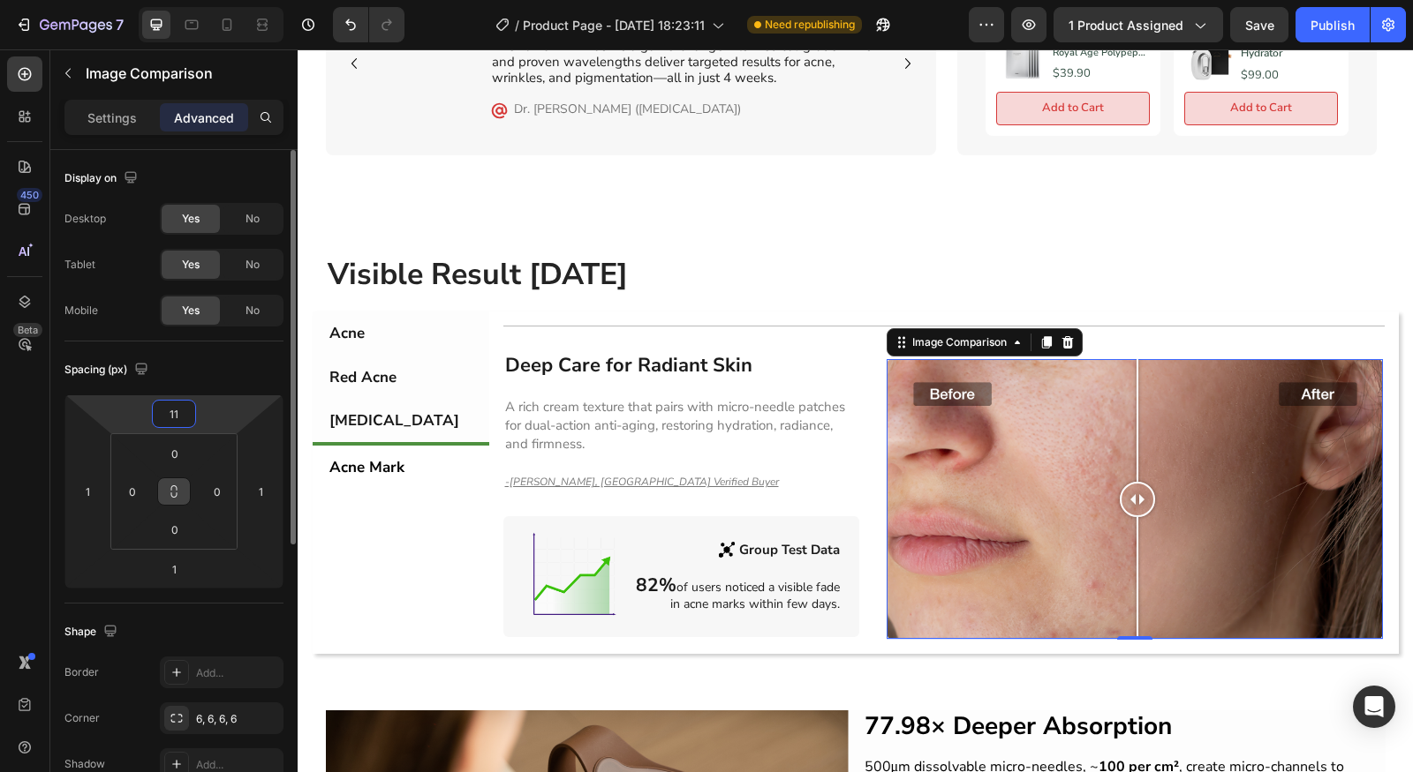
type input "1"
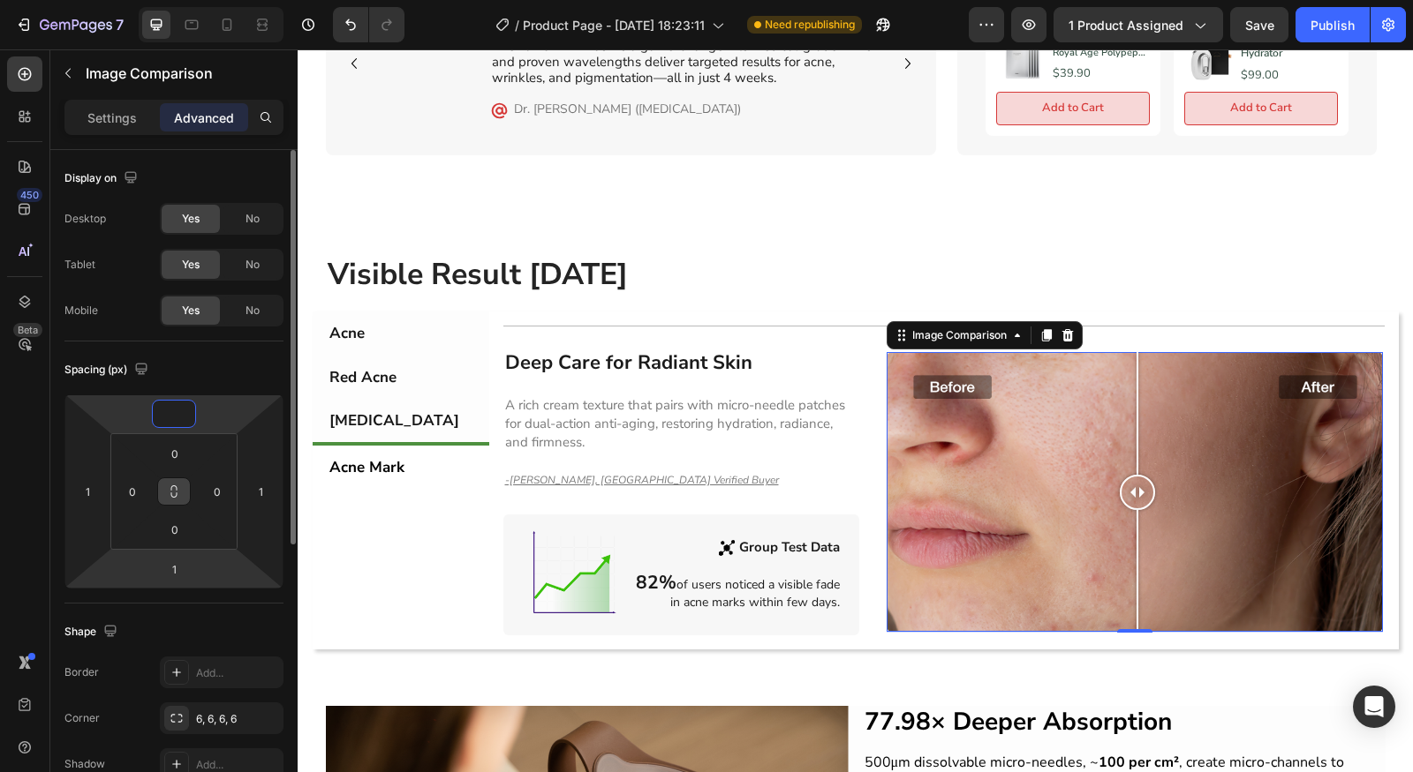
click at [199, 0] on html "7 Version history / Product Page - [DATE] 18:23:11 Need republishing Preview 1 …" at bounding box center [706, 0] width 1413 height 0
type input "0"
click at [199, 0] on html "7 Version history / Product Page - [DATE] 18:23:11 Need republishing Preview 1 …" at bounding box center [706, 0] width 1413 height 0
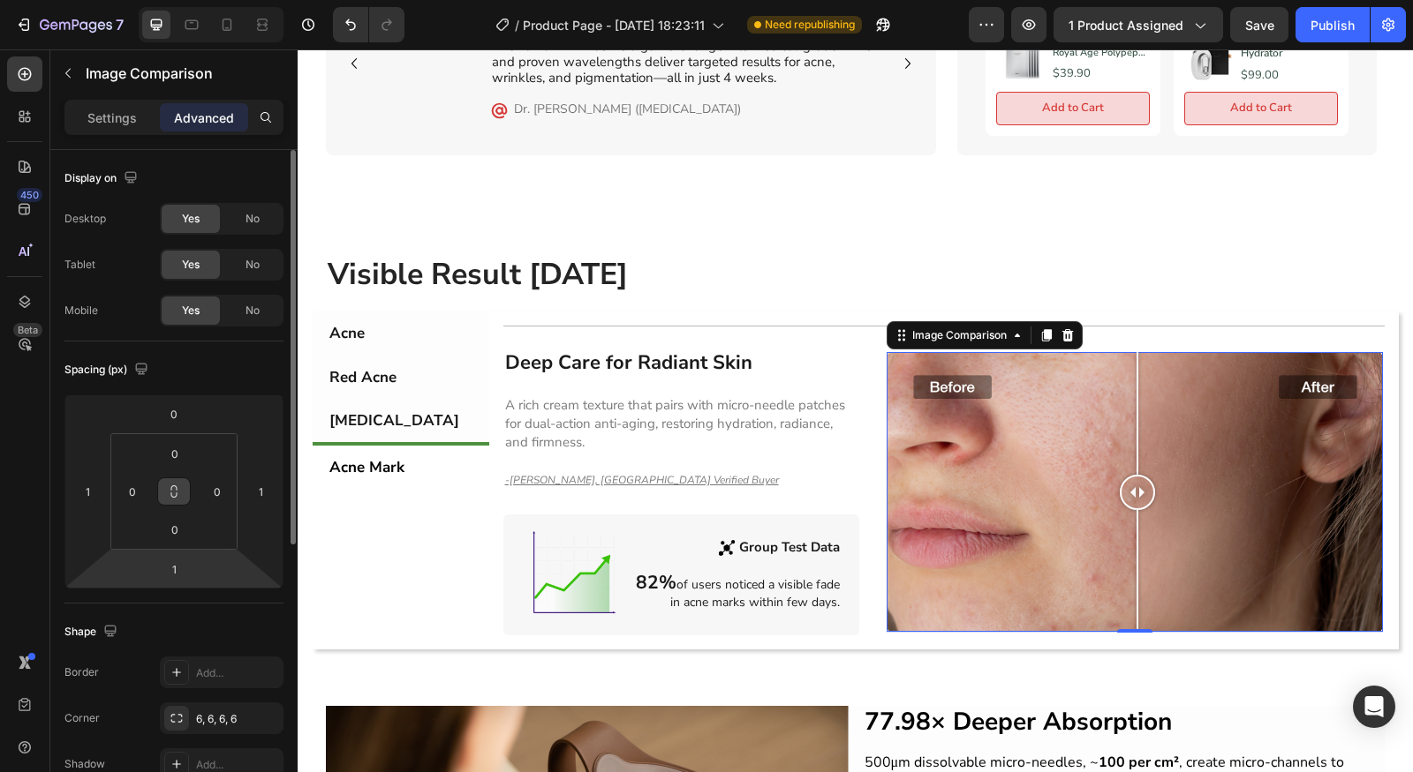
click at [197, 0] on html "7 Version history / Product Page - [DATE] 18:23:11 Need republishing Preview 1 …" at bounding box center [706, 0] width 1413 height 0
click at [180, 573] on input "1" at bounding box center [173, 569] width 35 height 26
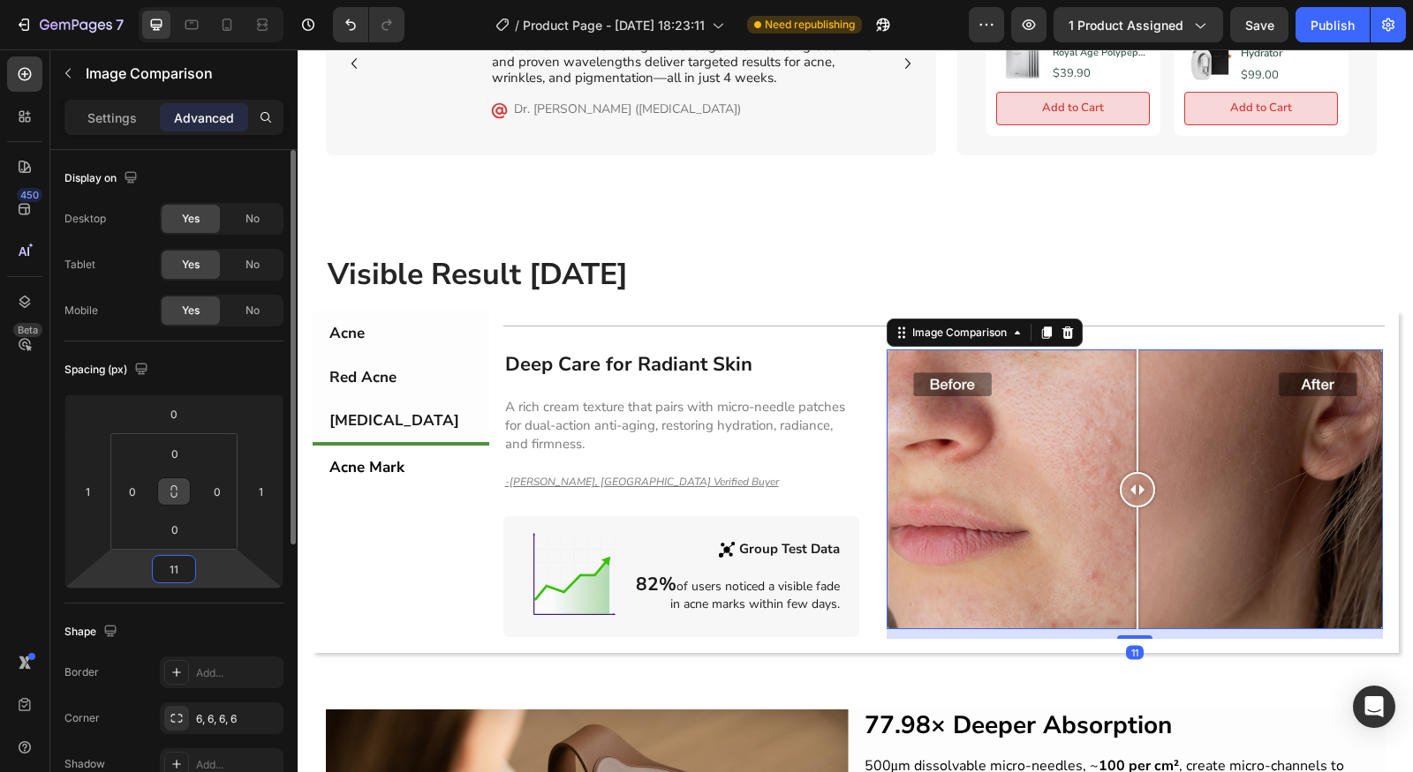
type input "1"
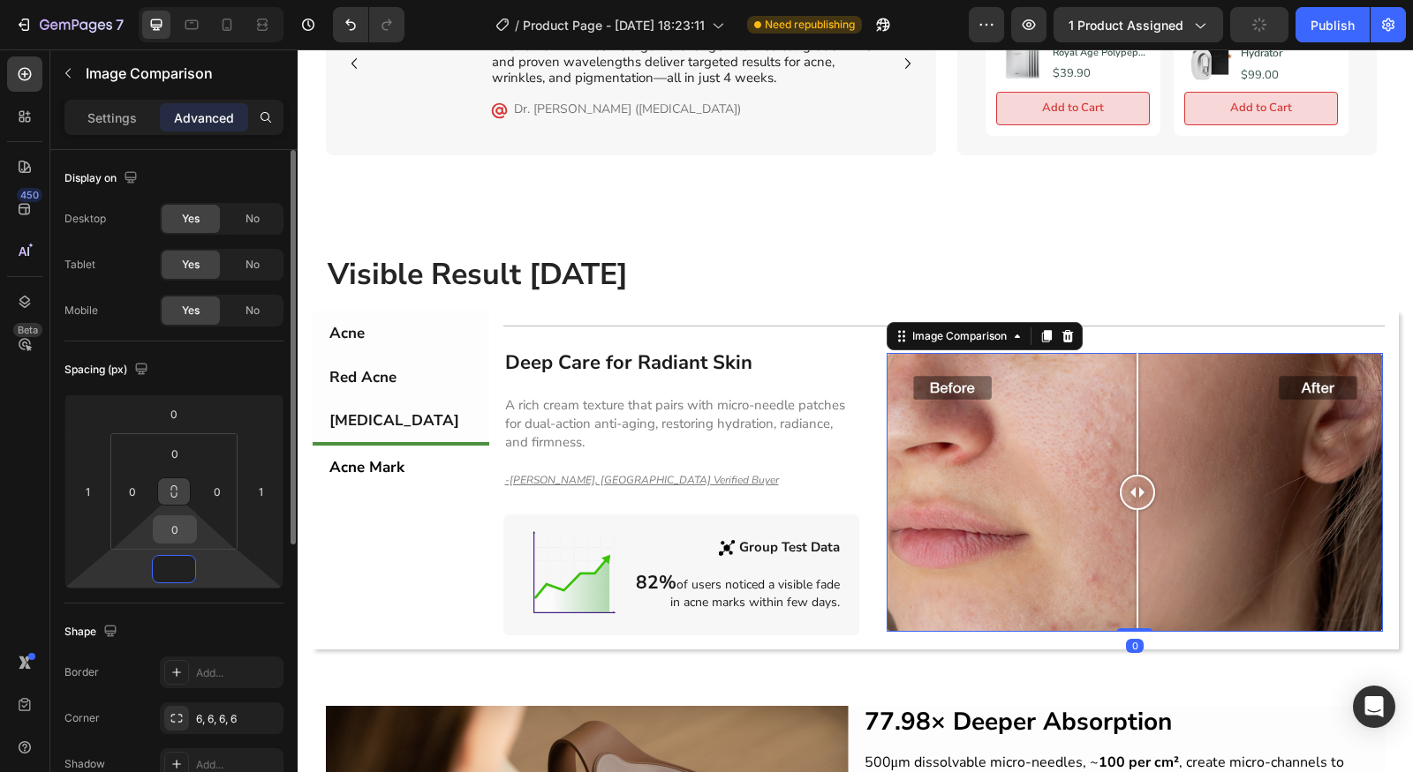
type input "0"
click at [166, 535] on input "0" at bounding box center [174, 529] width 35 height 26
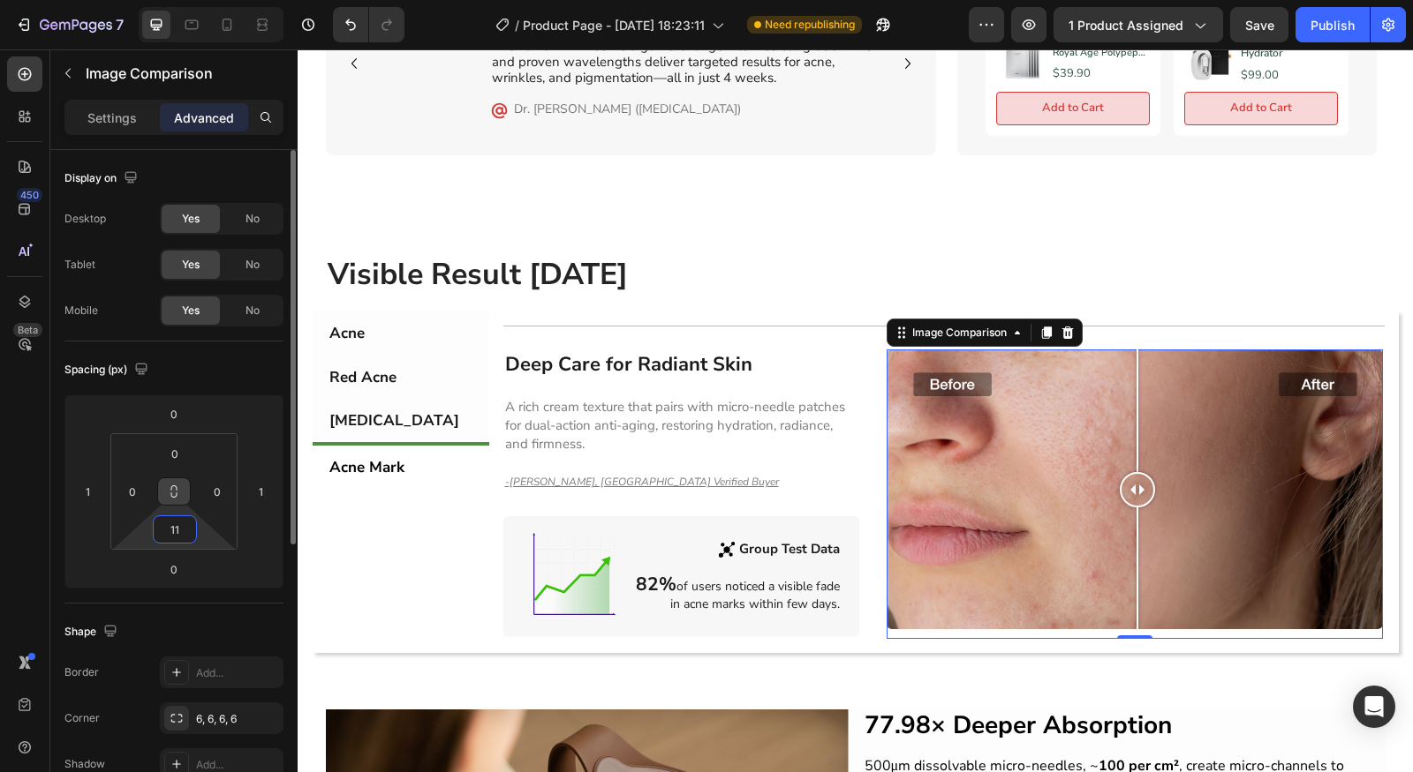
type input "1"
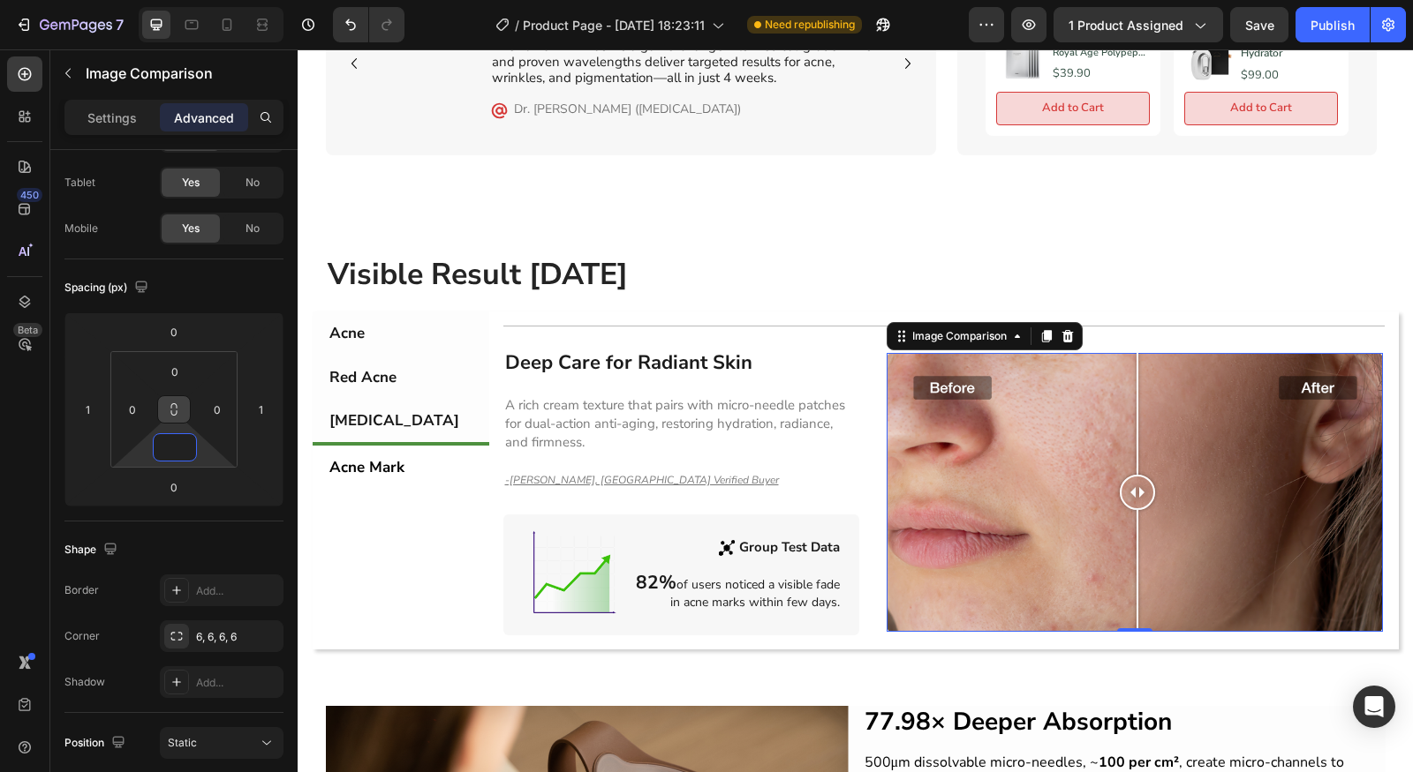
scroll to position [474, 0]
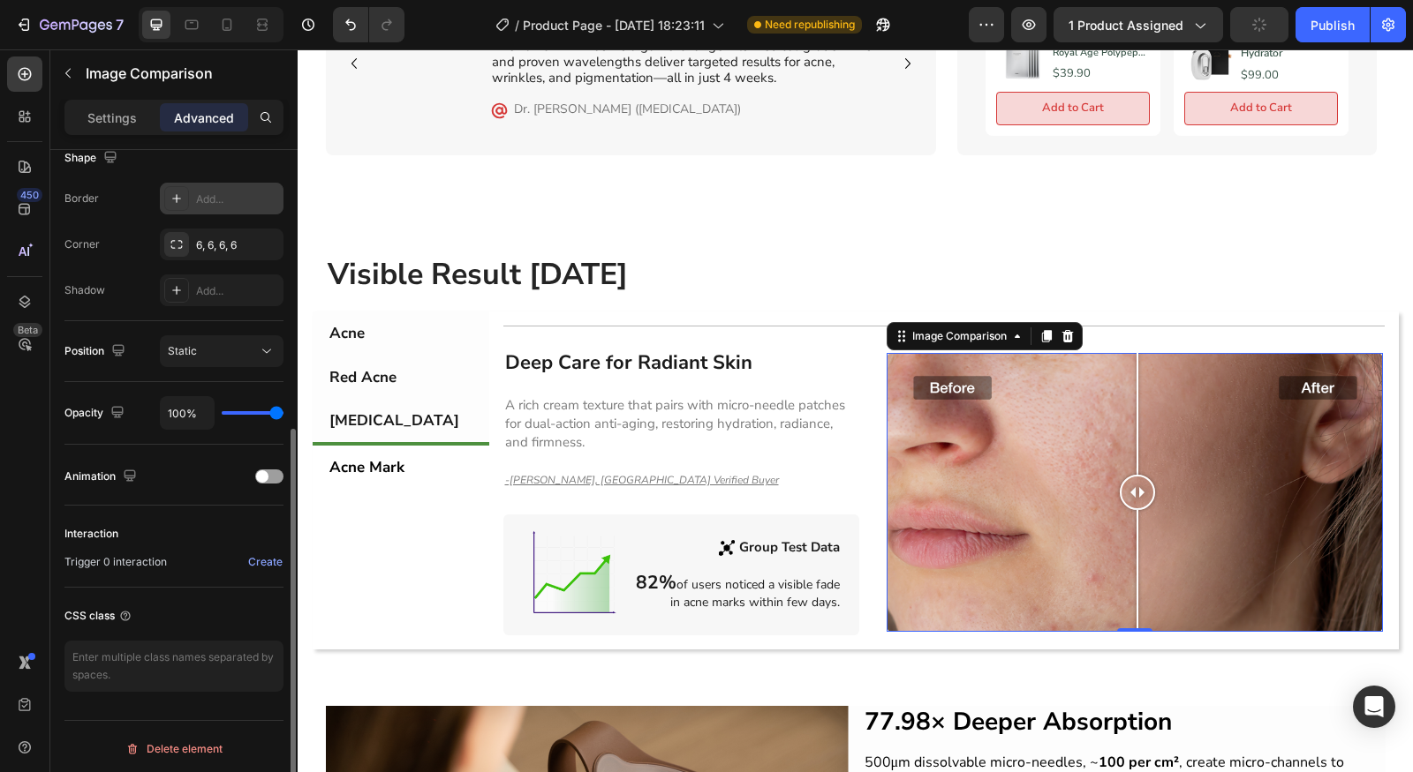
click at [183, 193] on div at bounding box center [176, 198] width 25 height 25
type input "0"
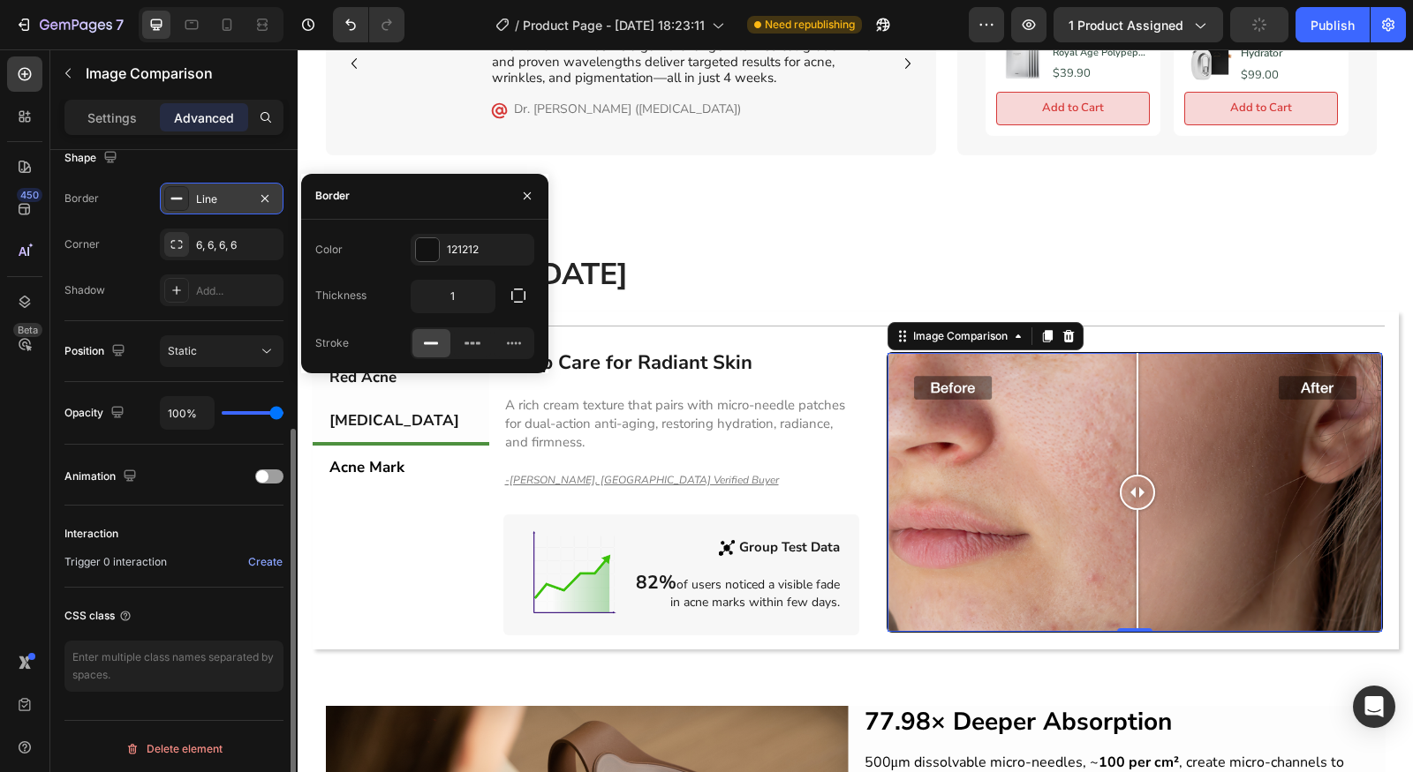
click at [183, 193] on div at bounding box center [176, 198] width 25 height 25
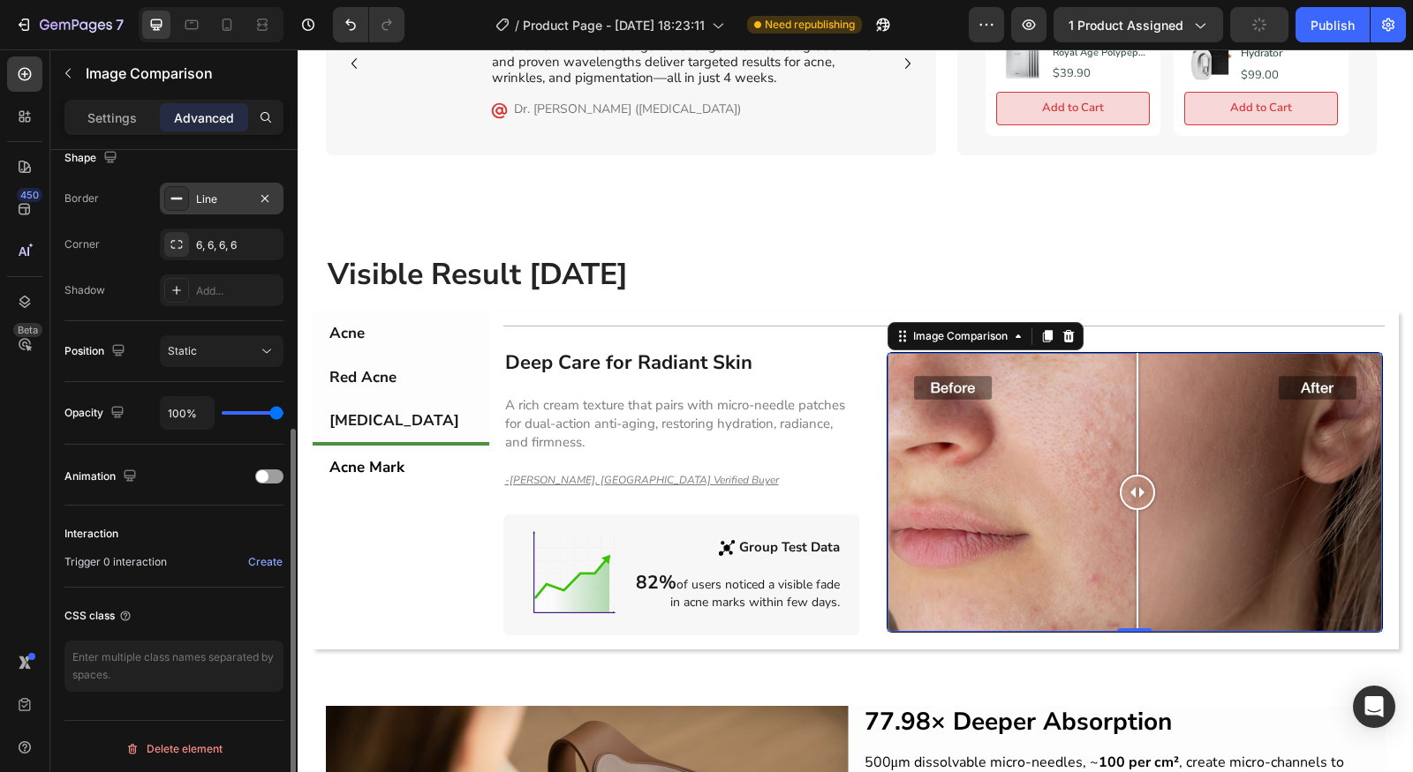
click at [171, 198] on icon at bounding box center [177, 199] width 14 height 14
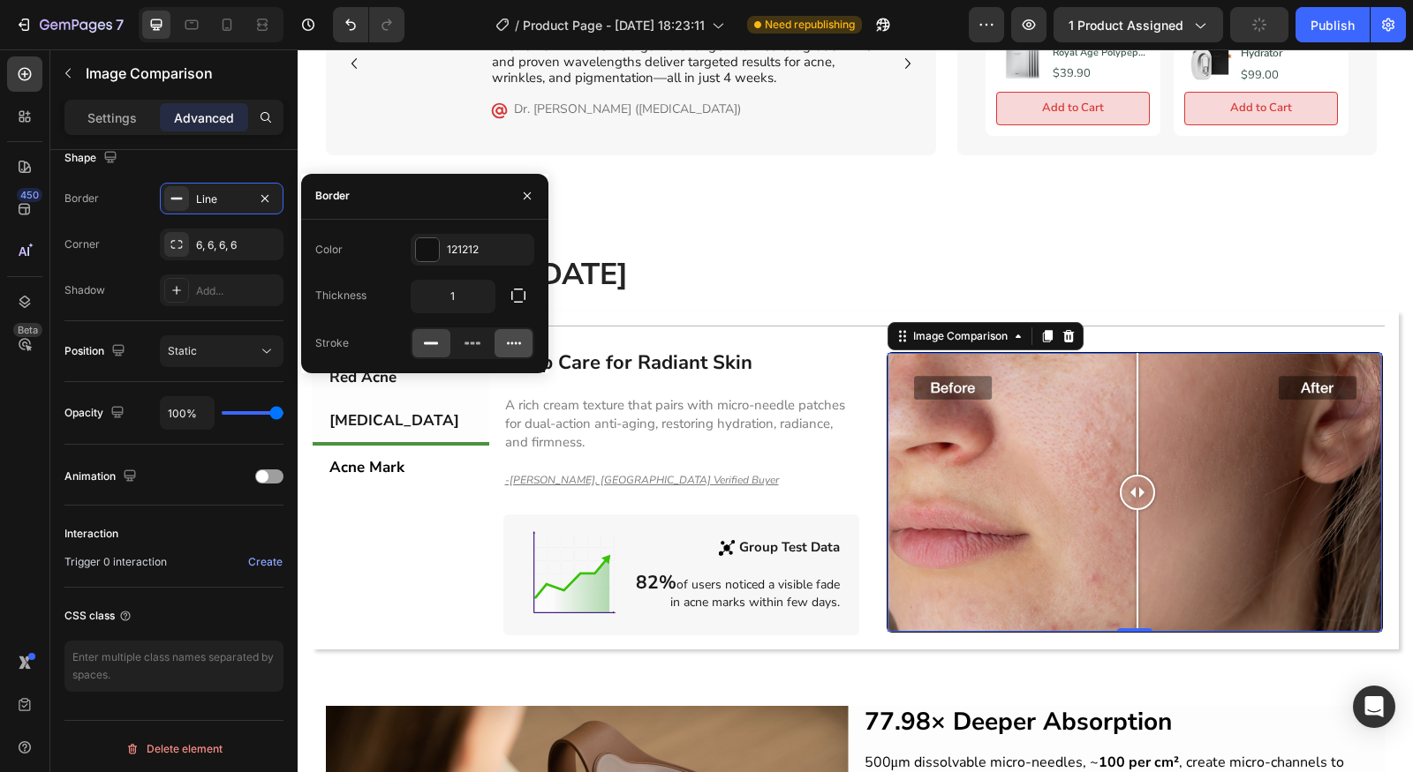
click at [516, 345] on icon at bounding box center [514, 344] width 18 height 18
click at [427, 345] on icon at bounding box center [431, 344] width 18 height 18
click at [266, 192] on icon "button" at bounding box center [265, 199] width 14 height 14
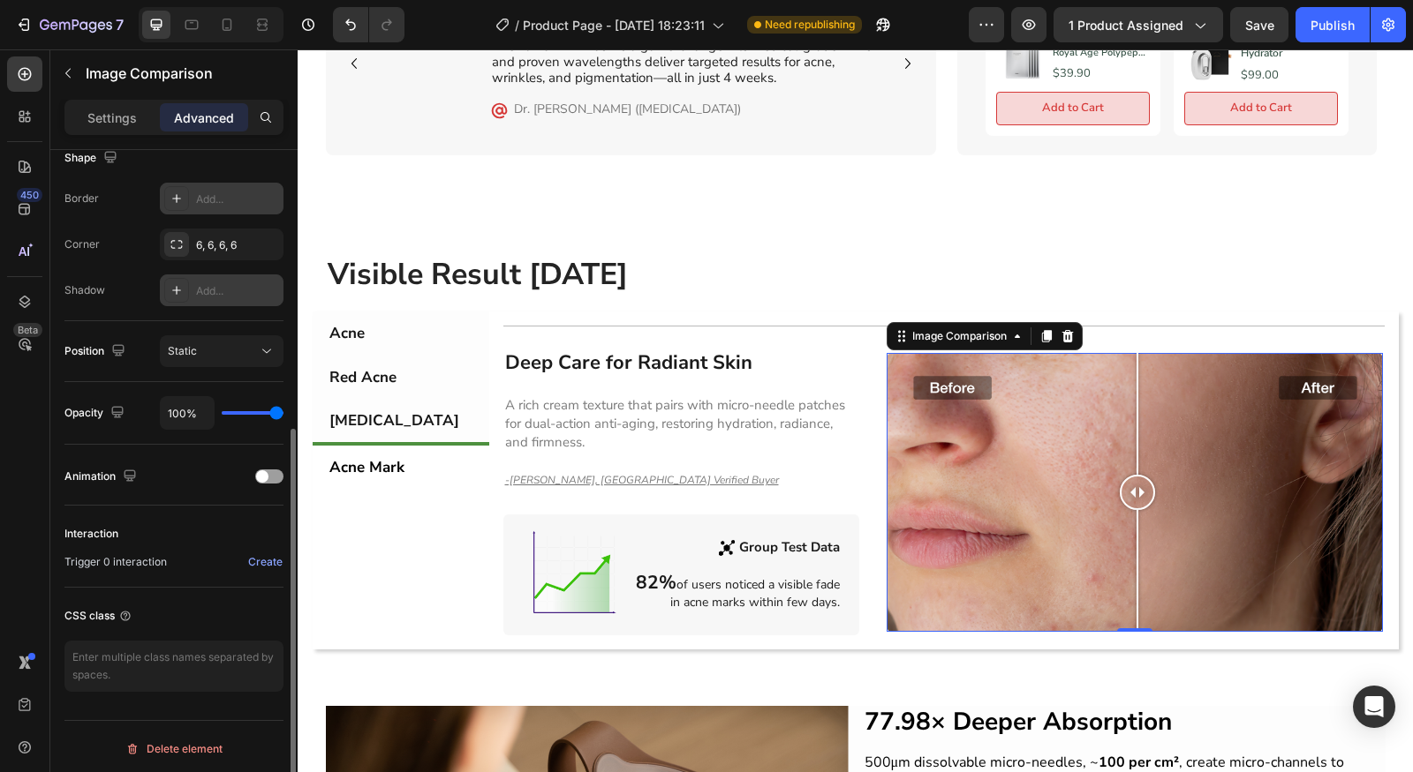
click at [224, 297] on div "Add..." at bounding box center [222, 291] width 124 height 32
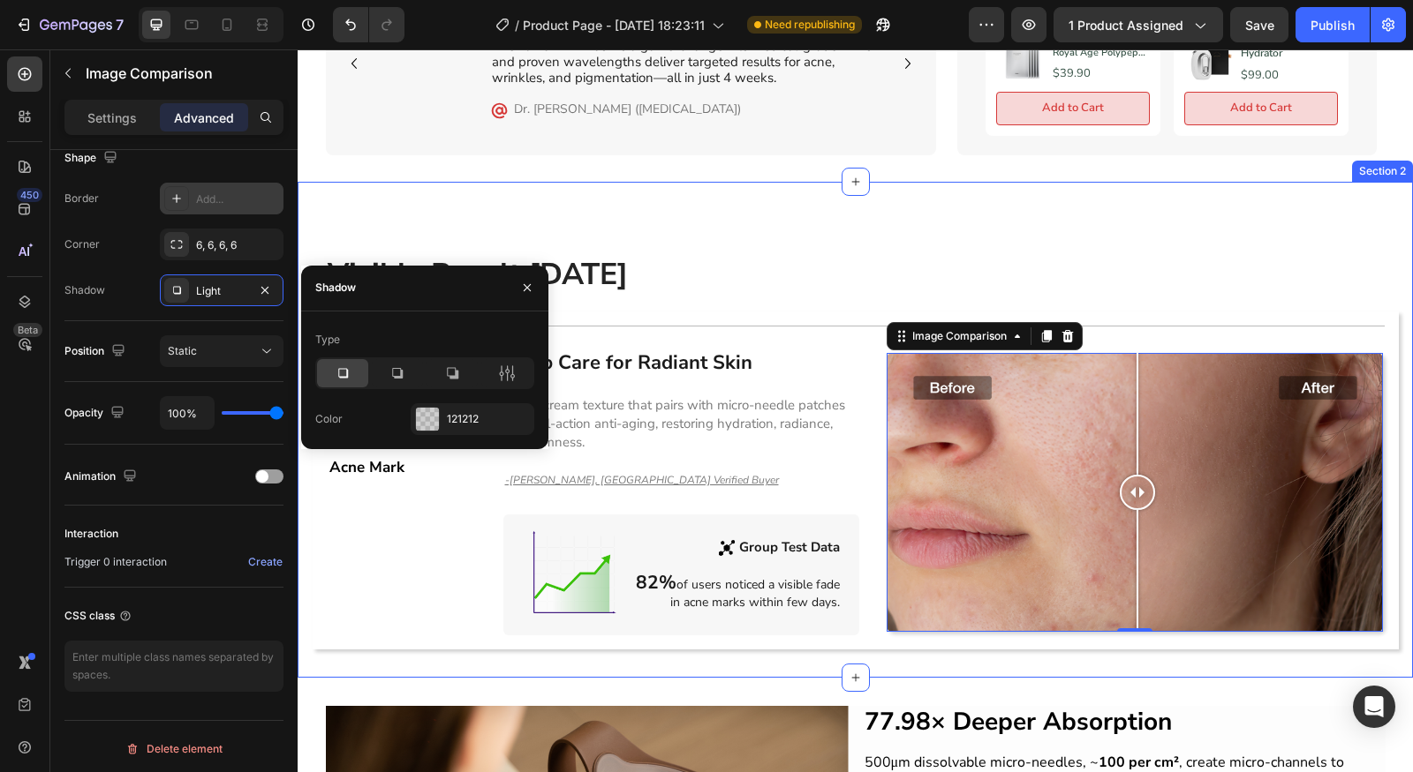
click at [961, 182] on div "Visible Result [DATE] Heading Row Acne Red Acne [MEDICAL_DATA] Acne Mark Title …" at bounding box center [855, 430] width 1115 height 496
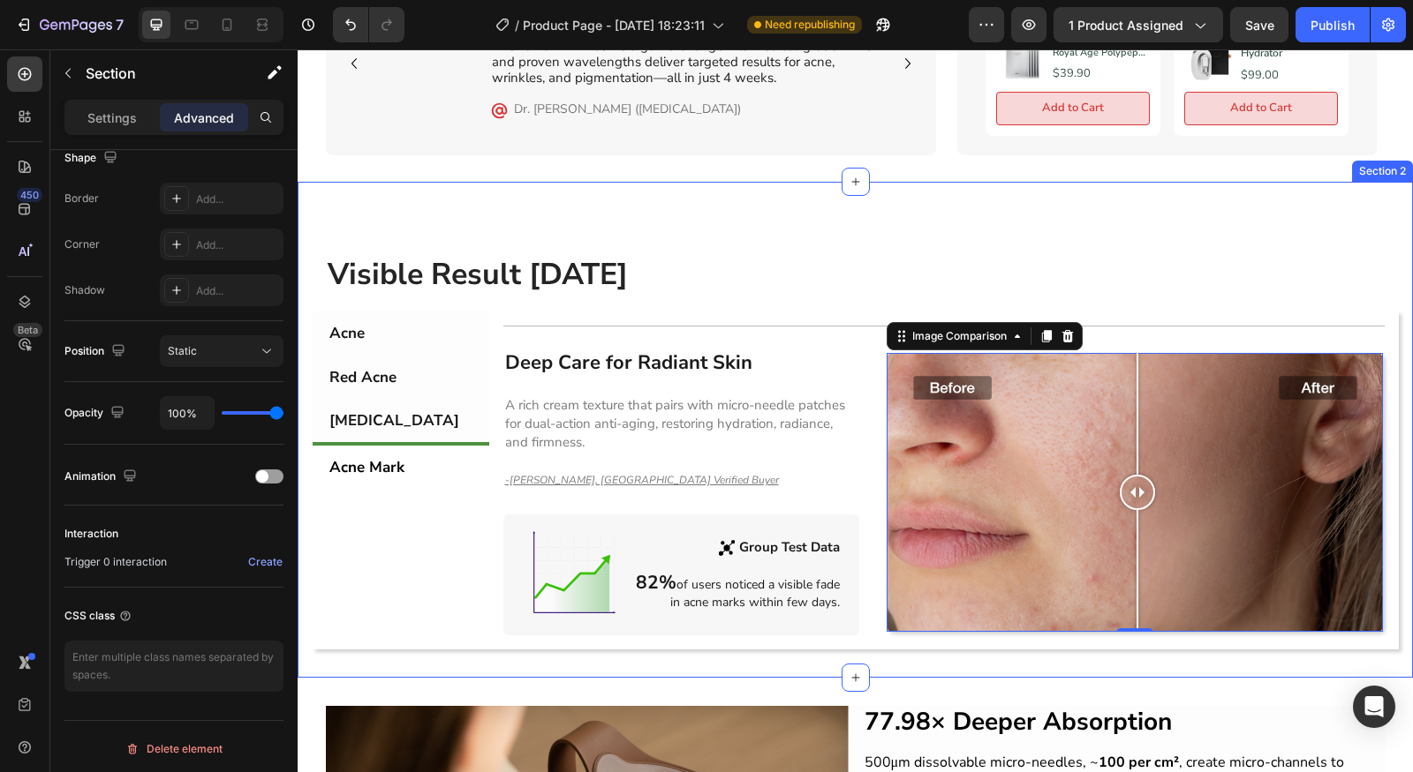
scroll to position [0, 0]
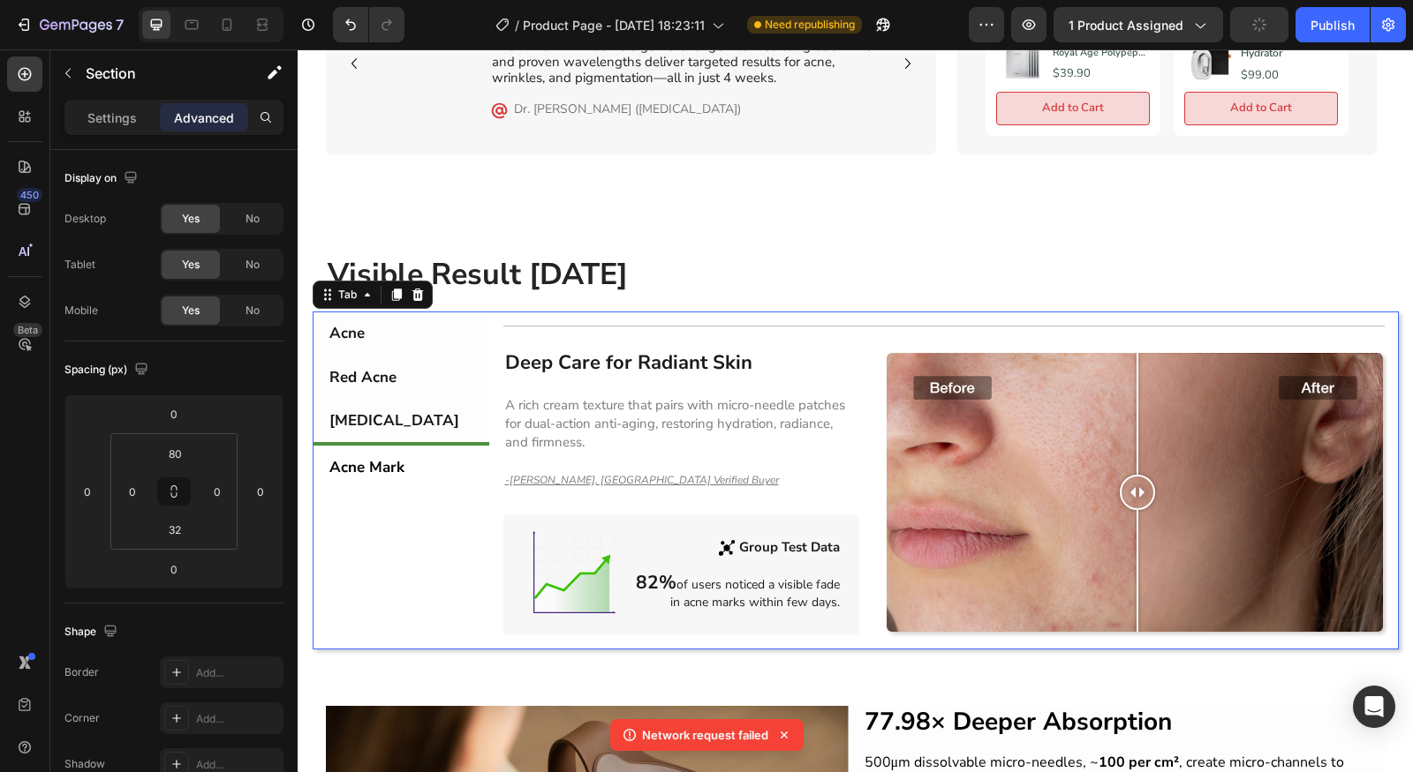
click at [890, 335] on div "Title Line Deep Care for Radiant Skin Heading A rich cream texture that pairs w…" at bounding box center [943, 480] width 881 height 309
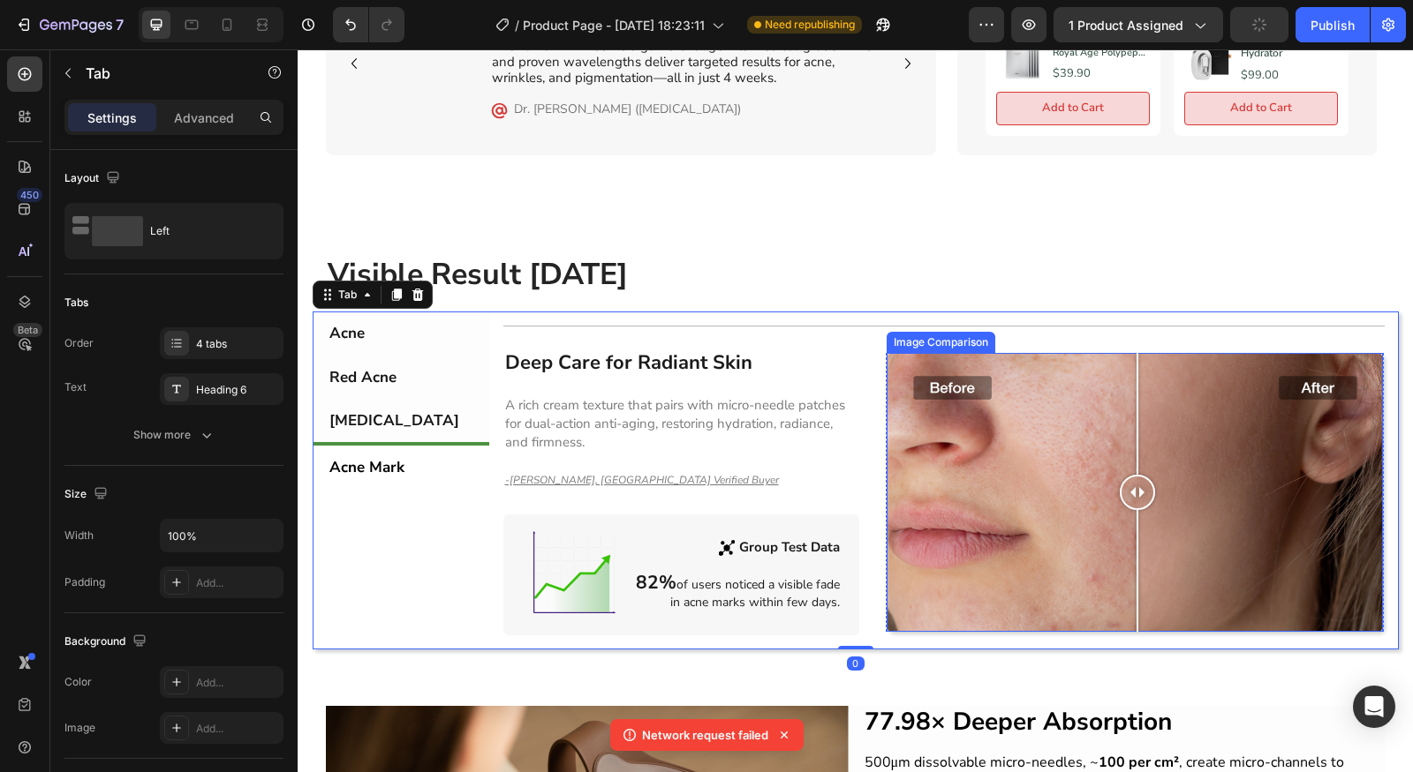
click at [981, 393] on div at bounding box center [1134, 492] width 497 height 279
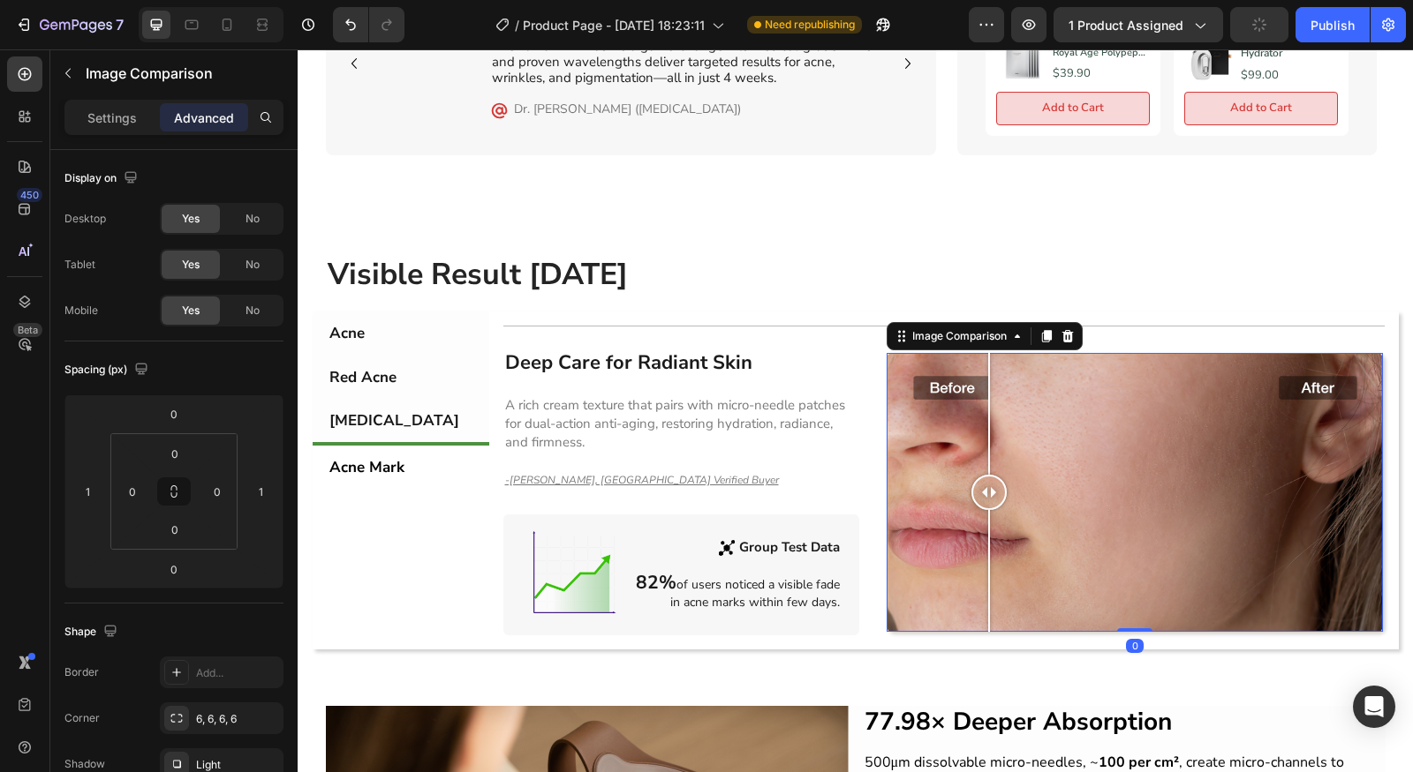
click at [1078, 433] on div at bounding box center [1134, 492] width 497 height 279
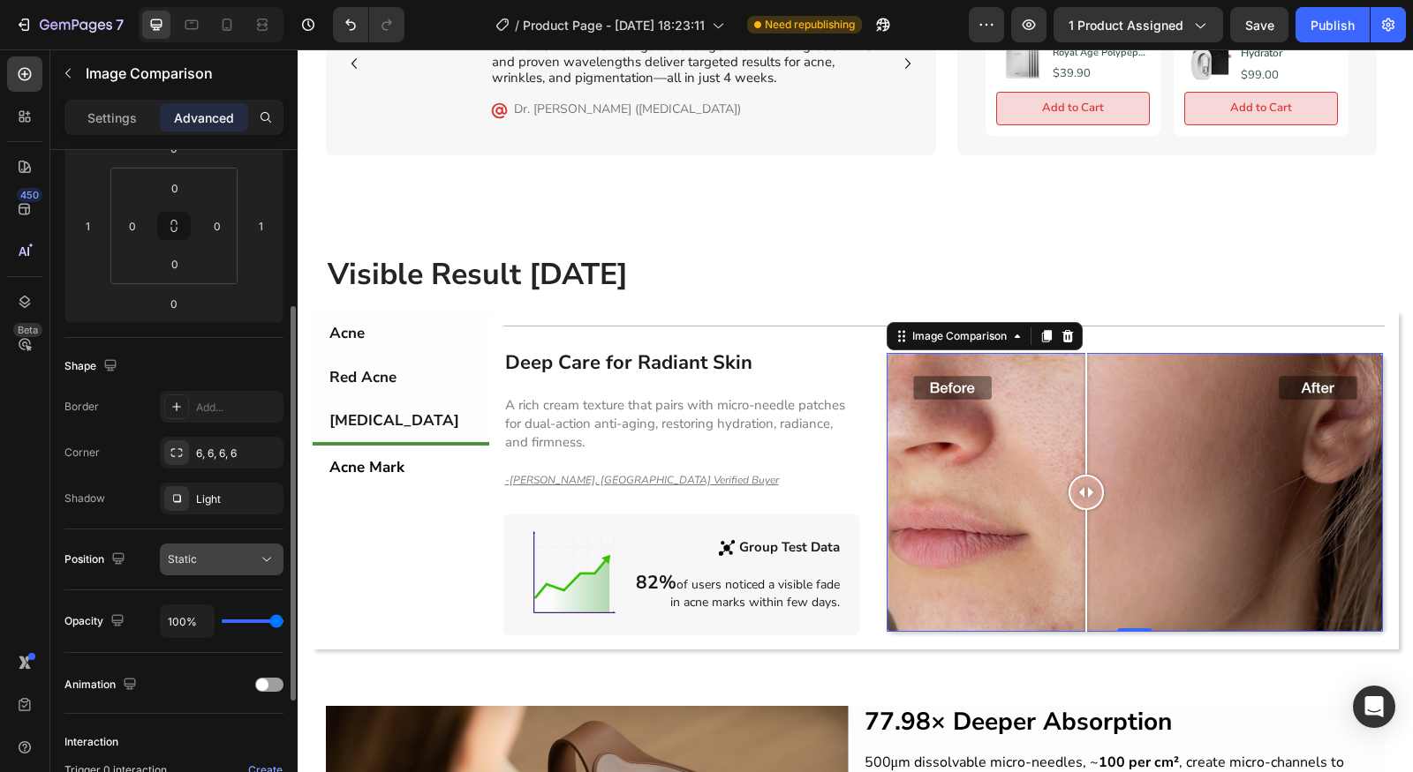
scroll to position [296, 0]
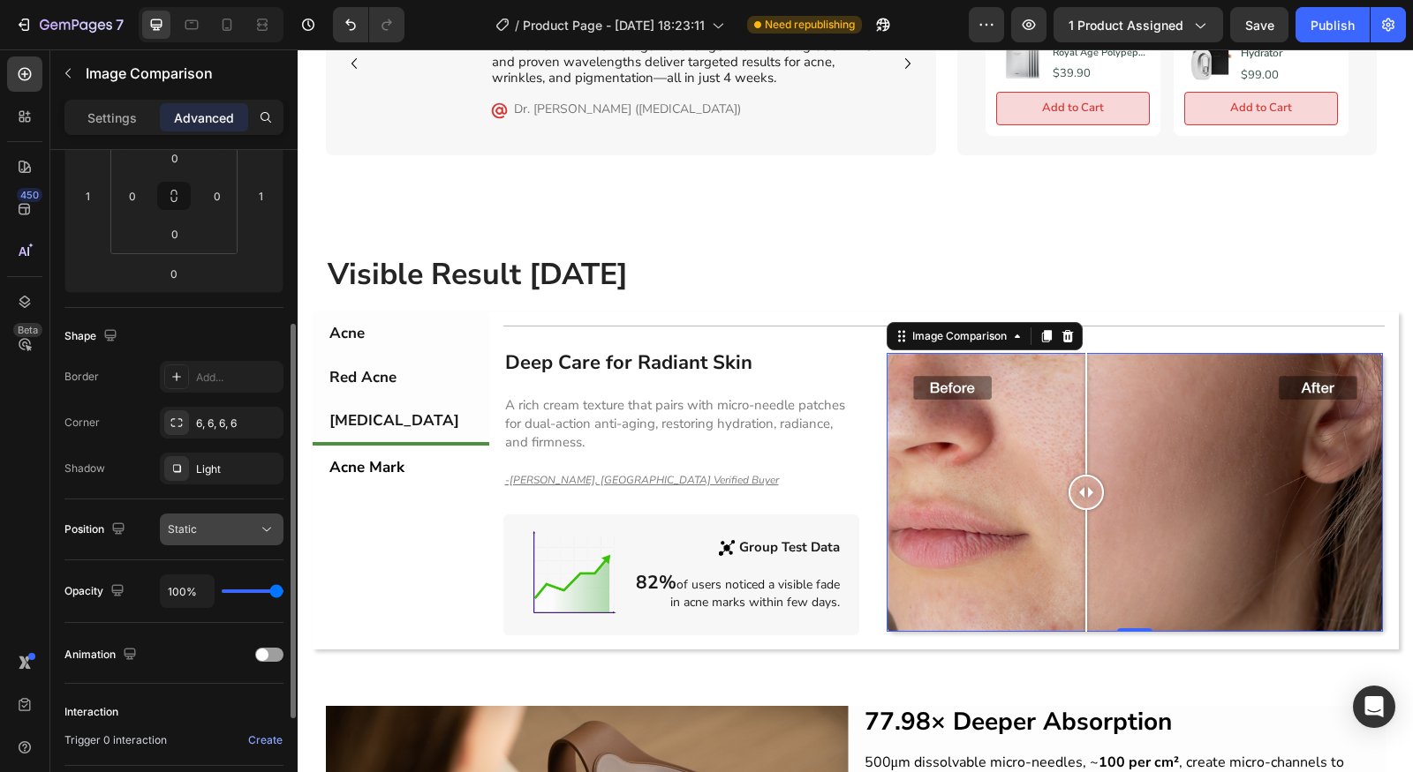
click at [241, 543] on button "Static" at bounding box center [222, 530] width 124 height 32
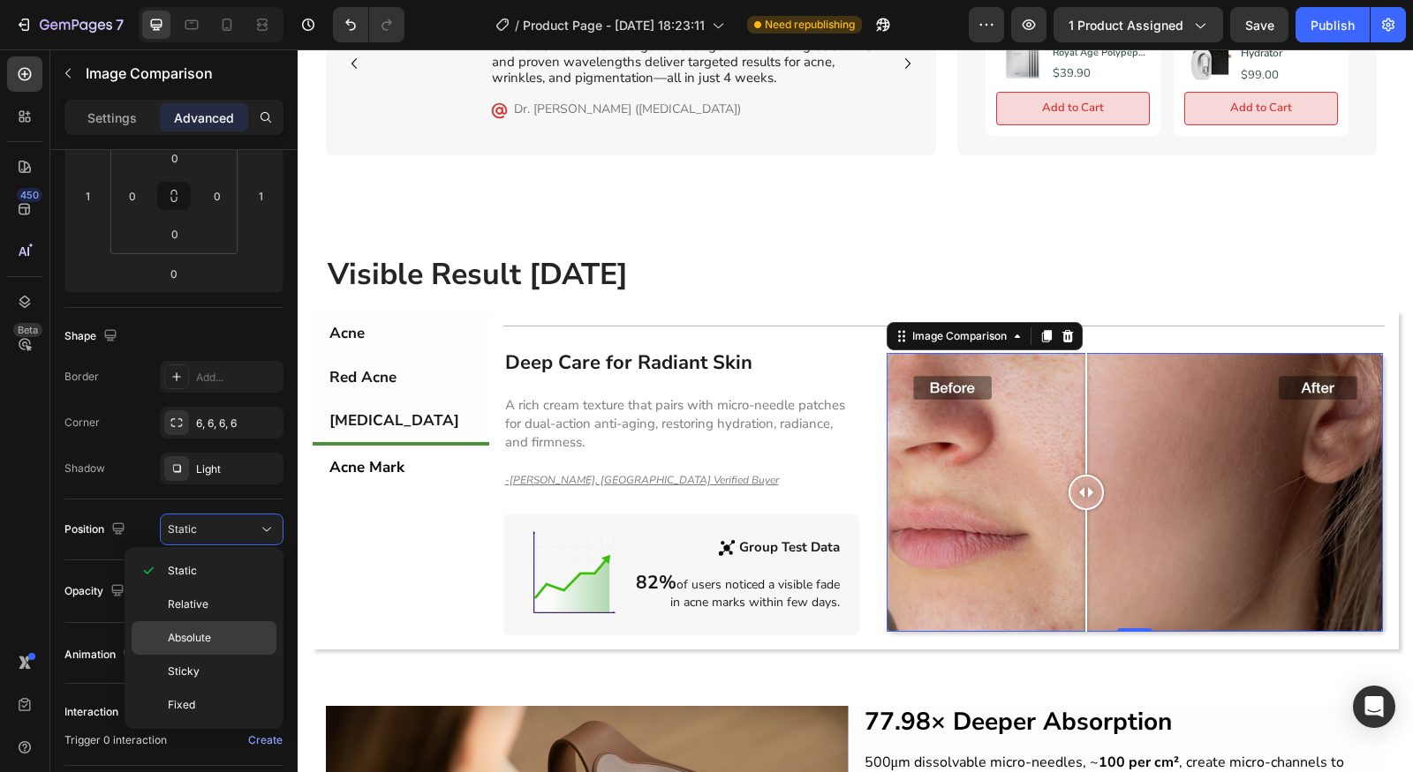
click at [215, 643] on p "Absolute" at bounding box center [218, 638] width 101 height 16
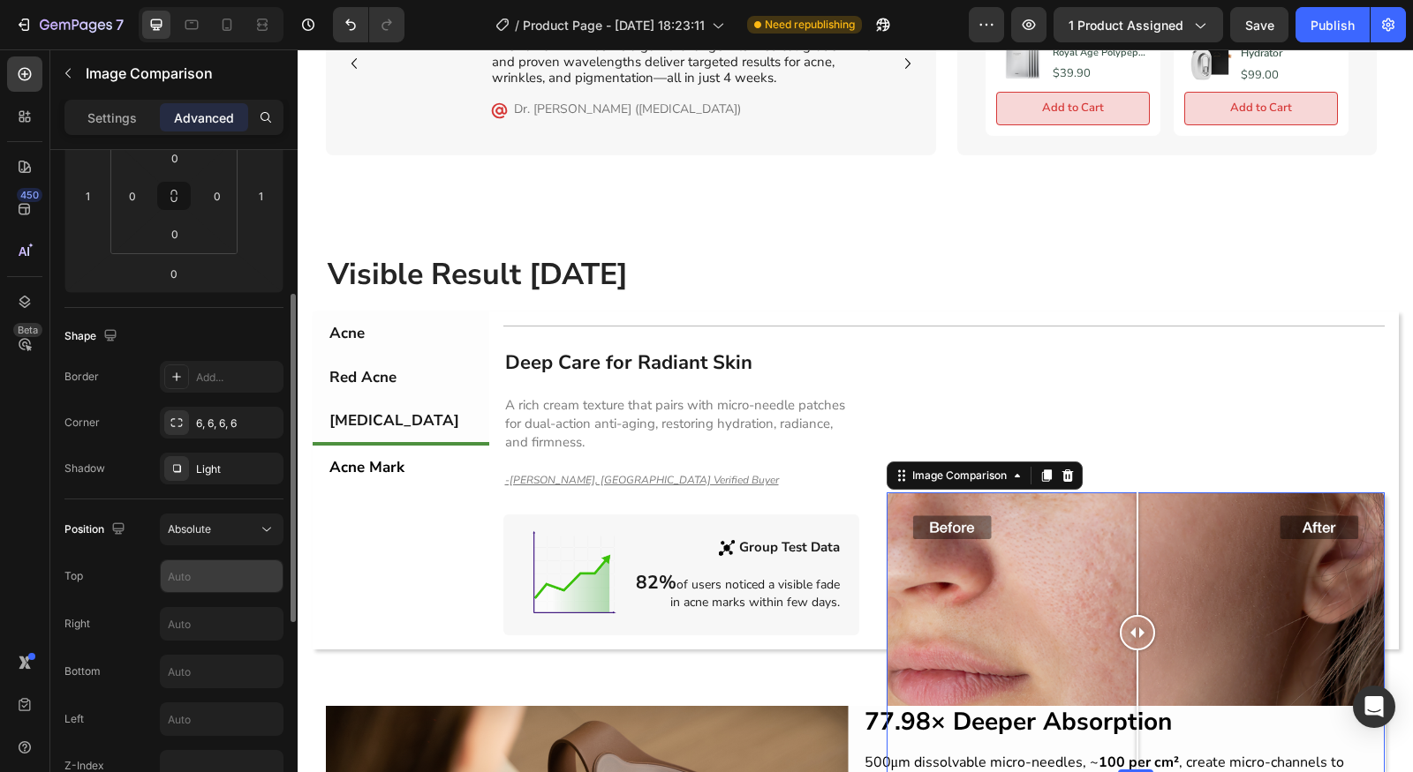
click at [222, 581] on input "text" at bounding box center [222, 577] width 122 height 32
click at [228, 542] on button "Absolute" at bounding box center [222, 530] width 124 height 32
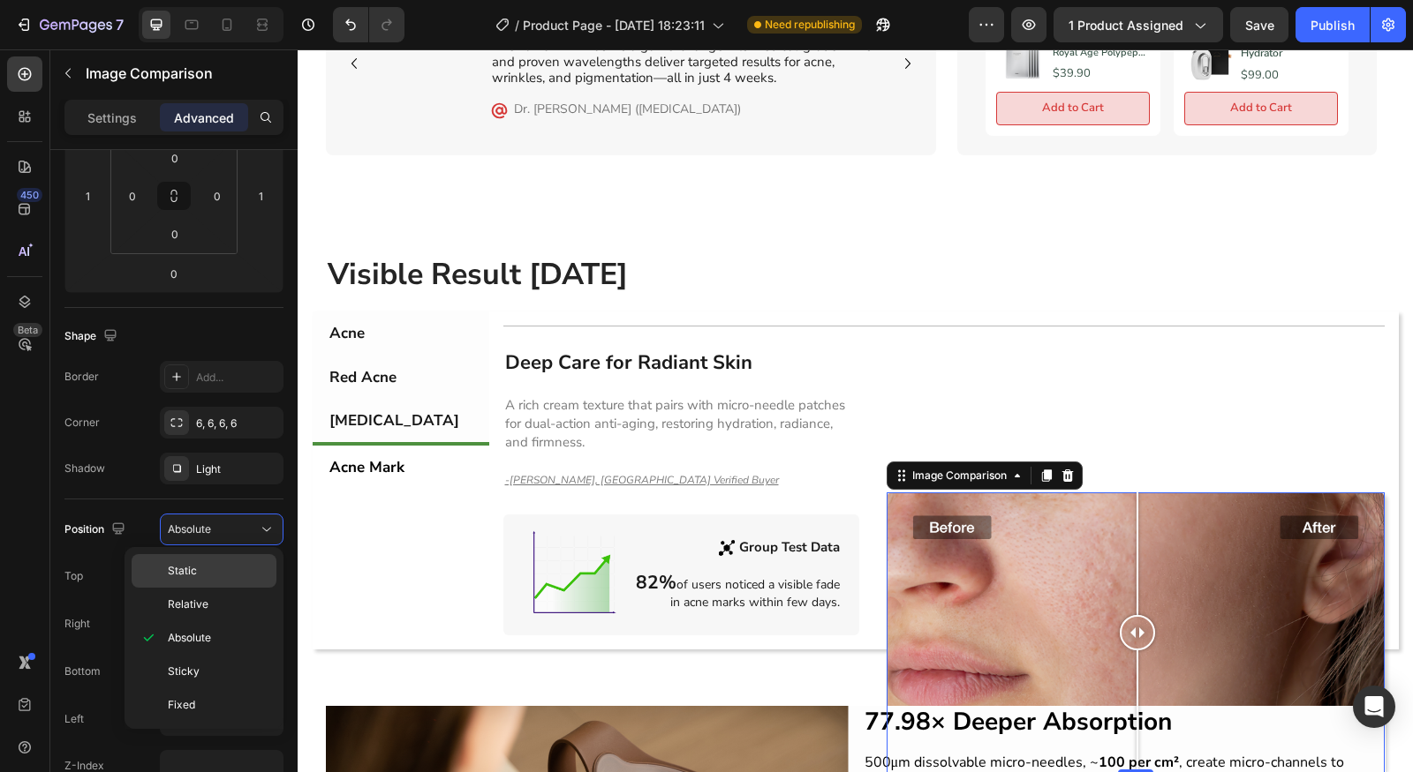
click at [218, 571] on p "Static" at bounding box center [218, 571] width 101 height 16
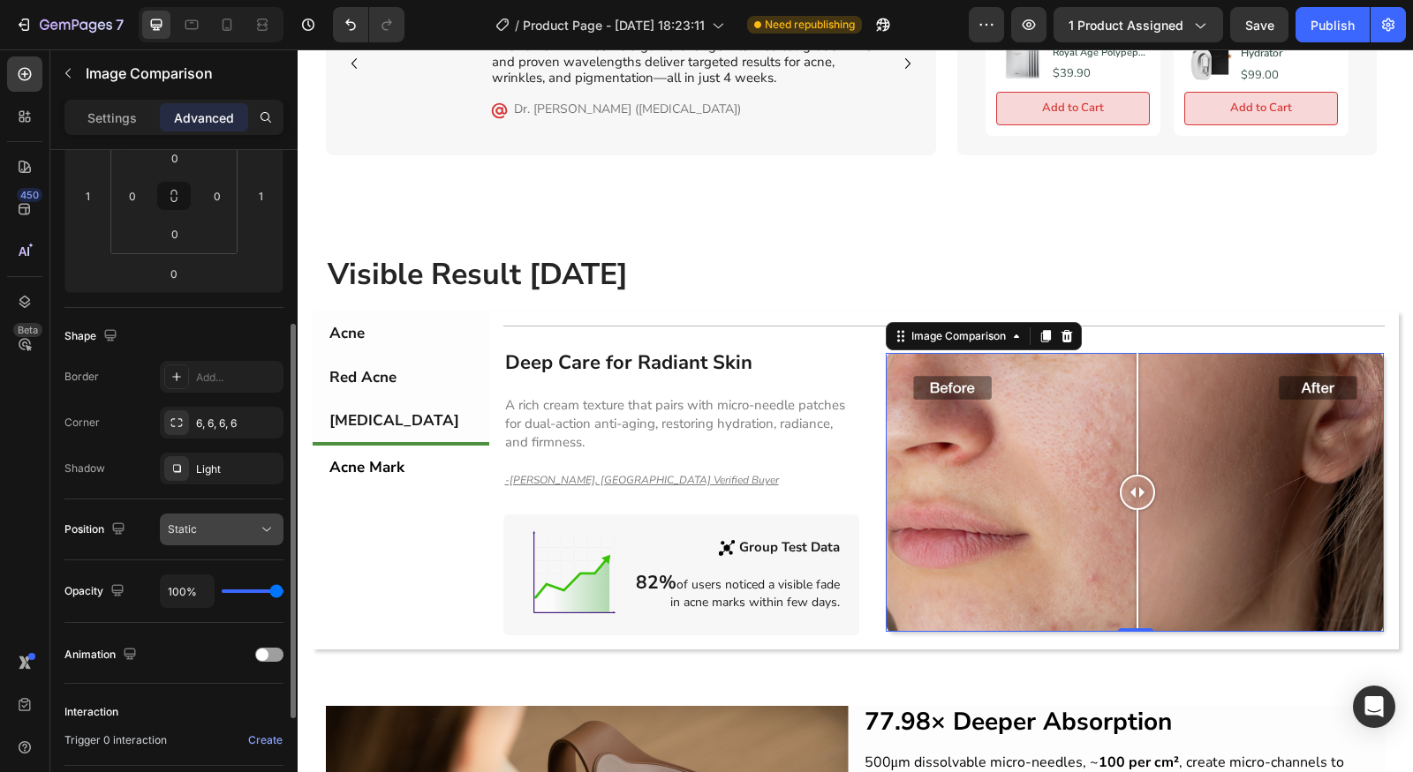
click at [222, 534] on div "Static" at bounding box center [213, 530] width 90 height 16
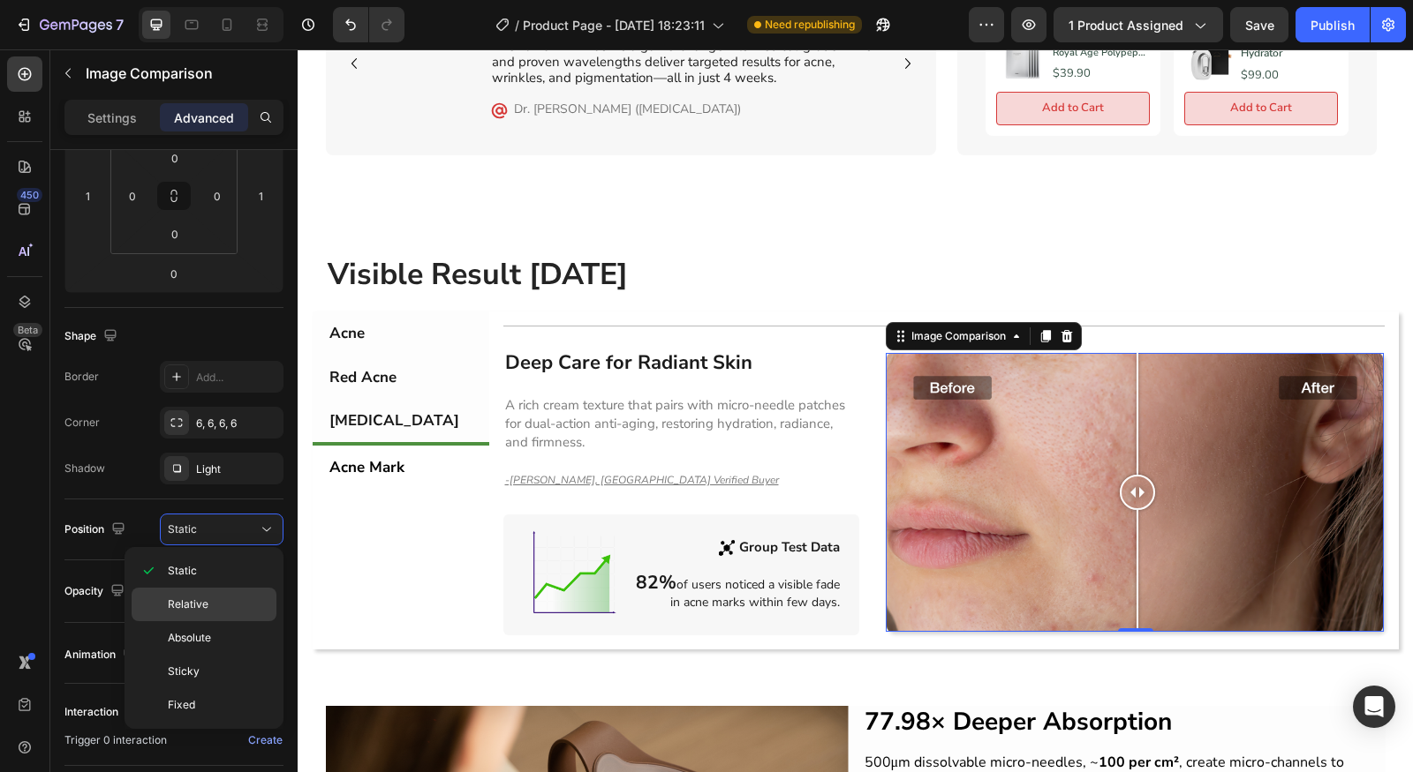
click at [200, 622] on div "Relative" at bounding box center [204, 639] width 145 height 34
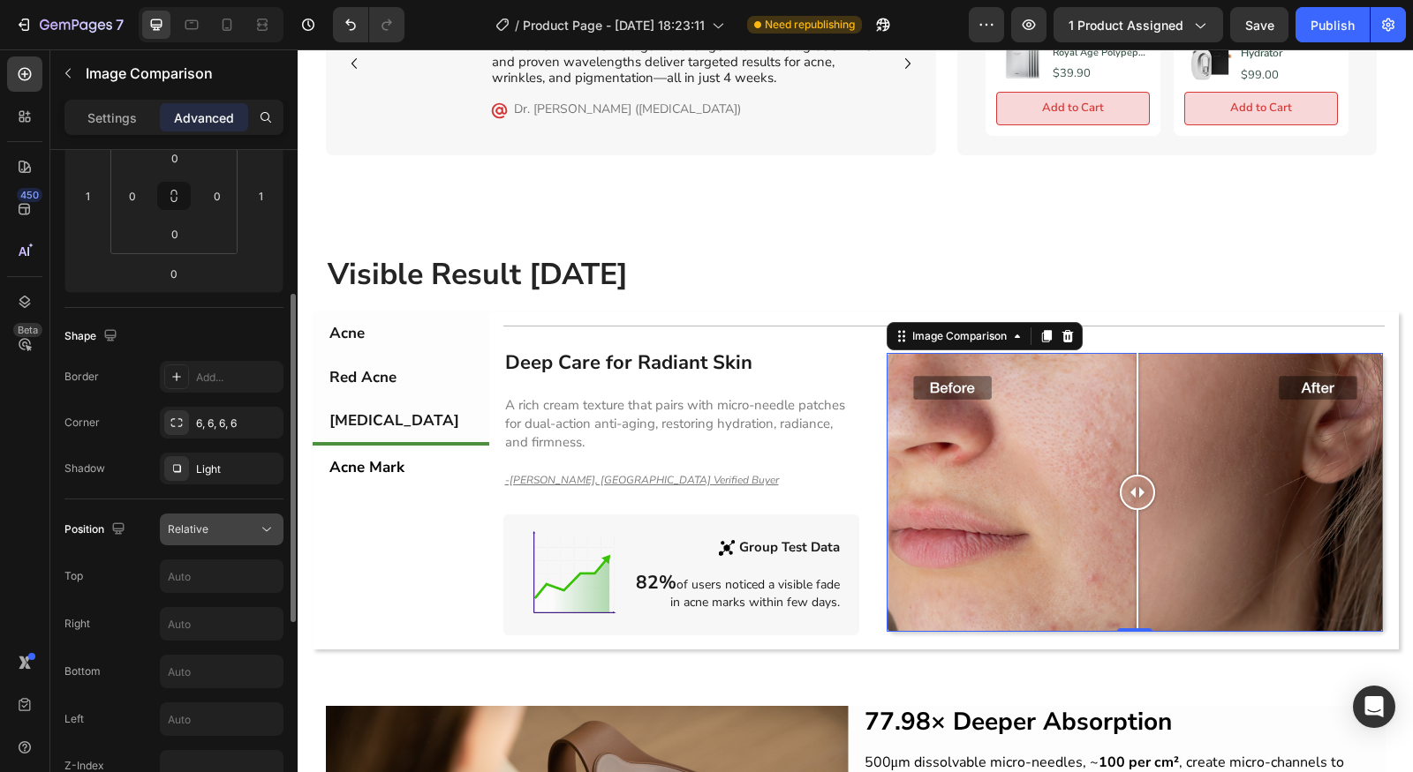
click at [217, 522] on div "Relative" at bounding box center [213, 530] width 90 height 16
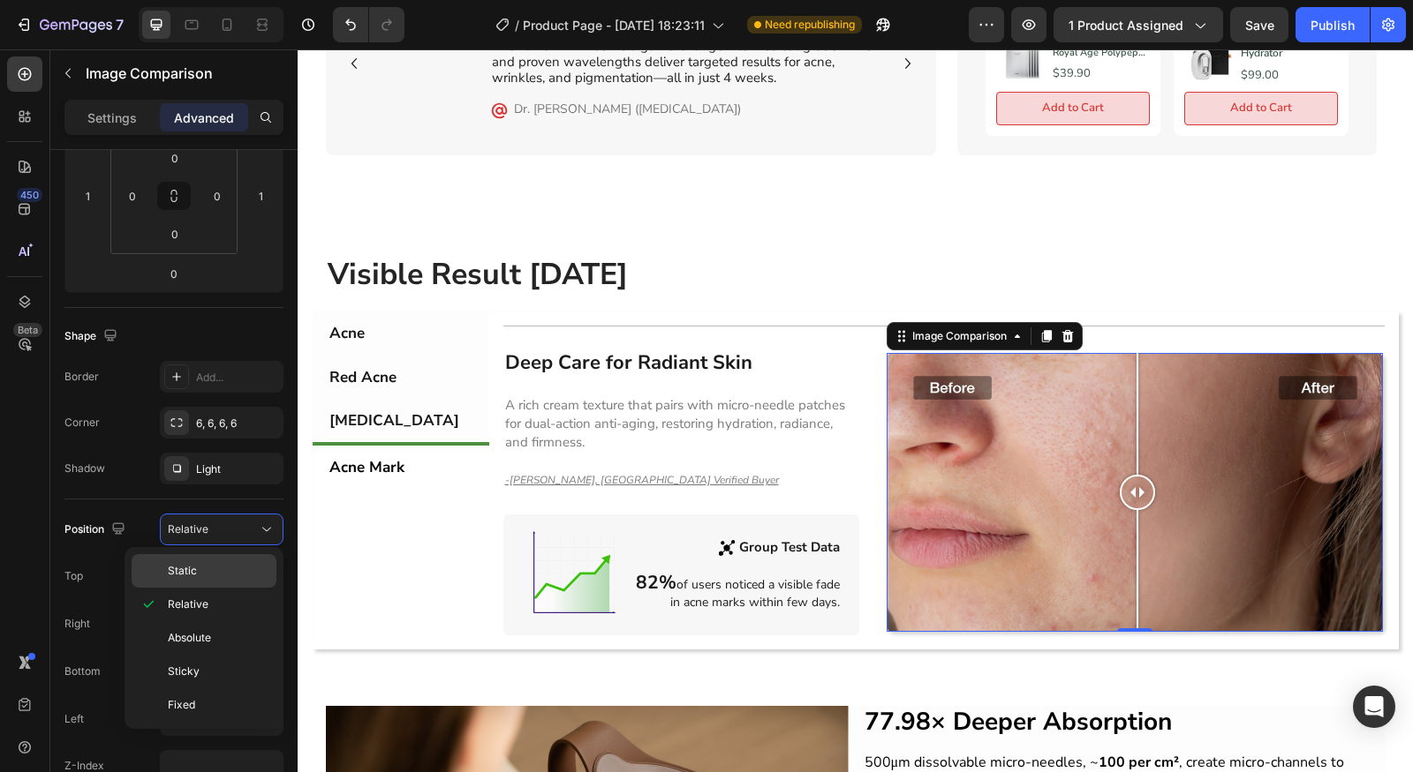
click at [210, 574] on p "Static" at bounding box center [218, 571] width 101 height 16
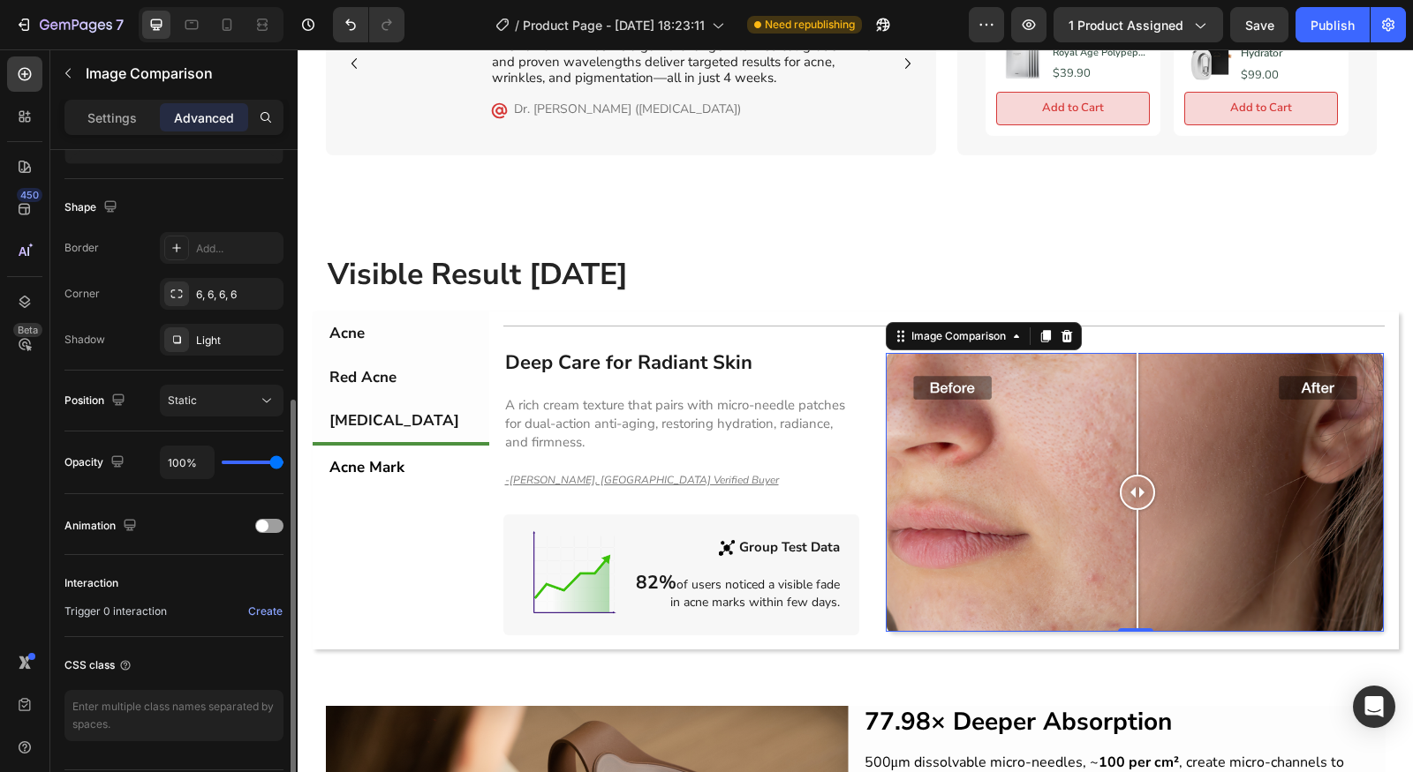
scroll to position [474, 0]
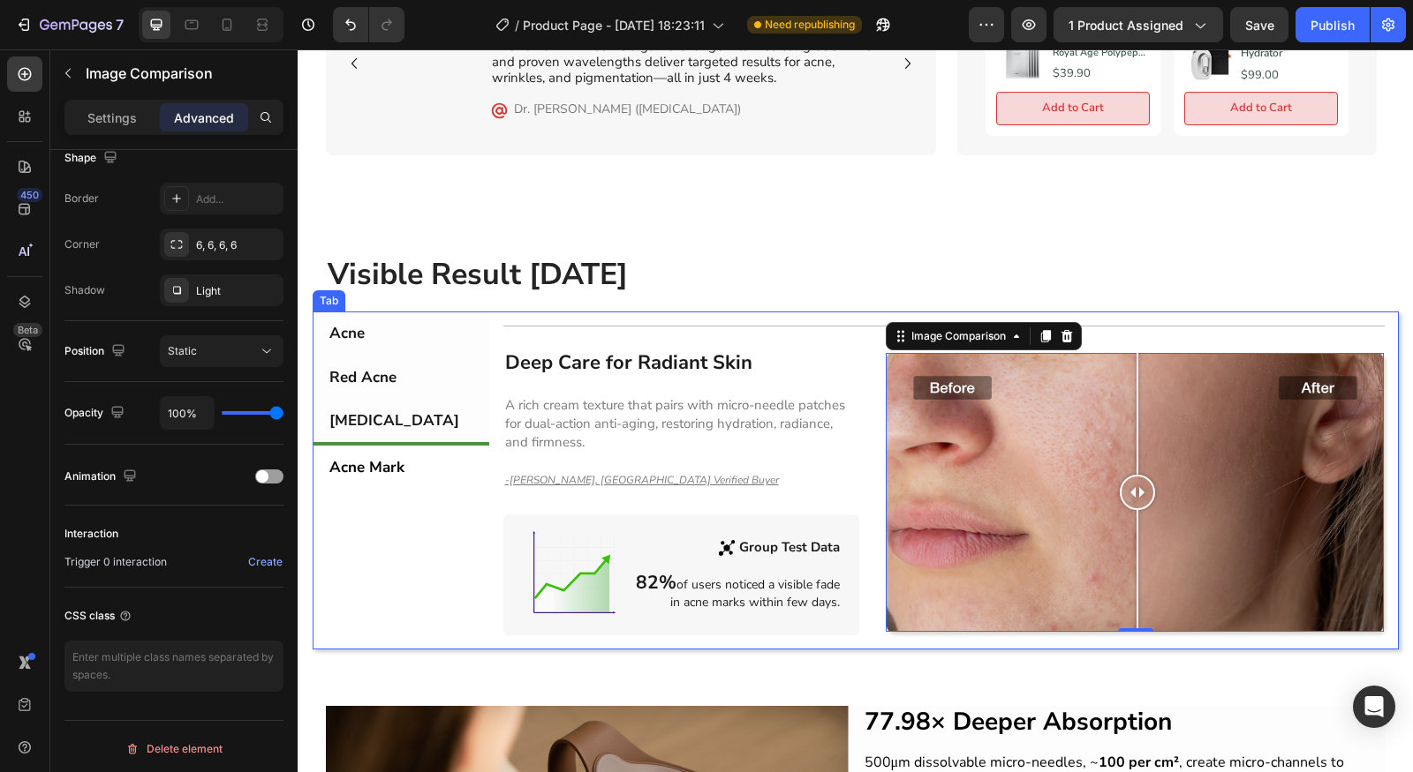
click at [406, 487] on div "Acne Red Acne [MEDICAL_DATA] Acne Mark" at bounding box center [401, 480] width 177 height 337
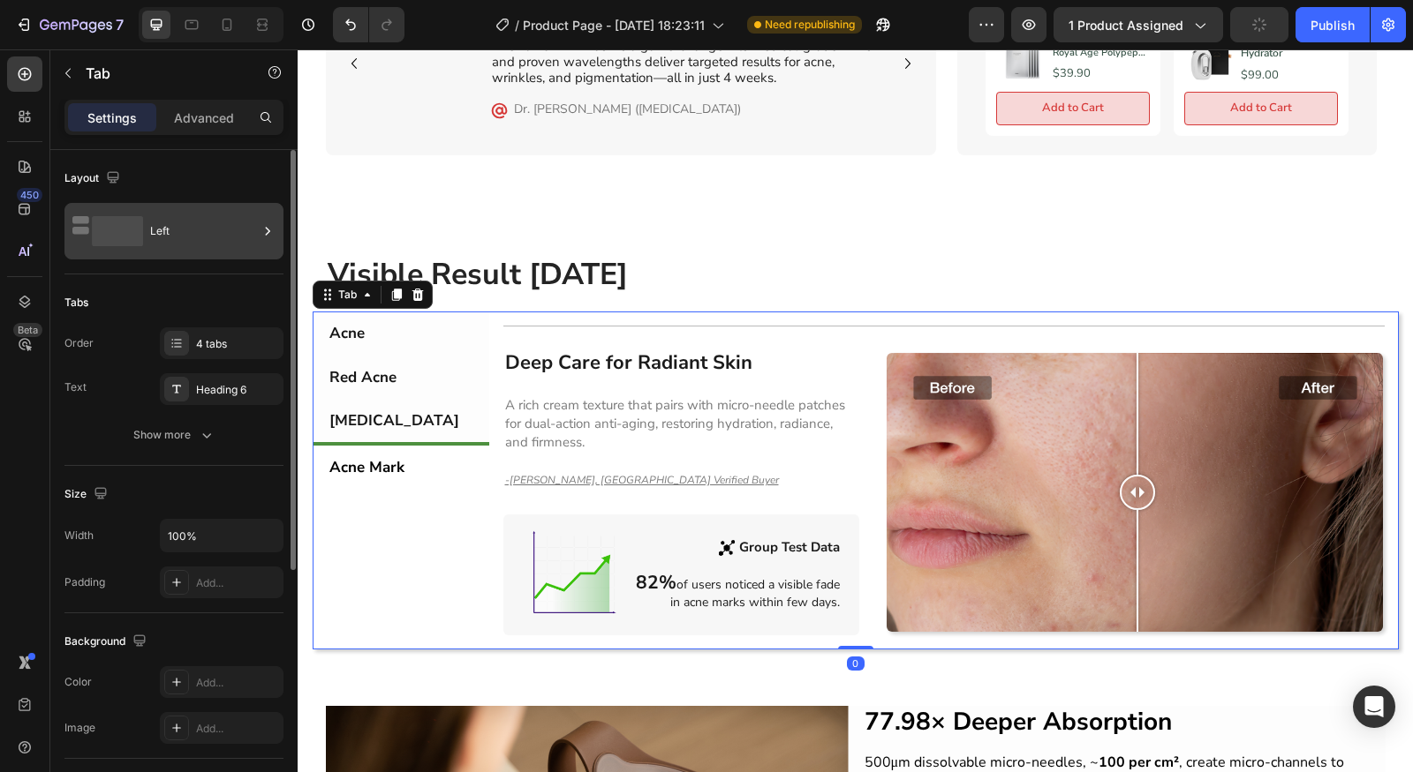
click at [195, 236] on div "Left" at bounding box center [204, 231] width 108 height 41
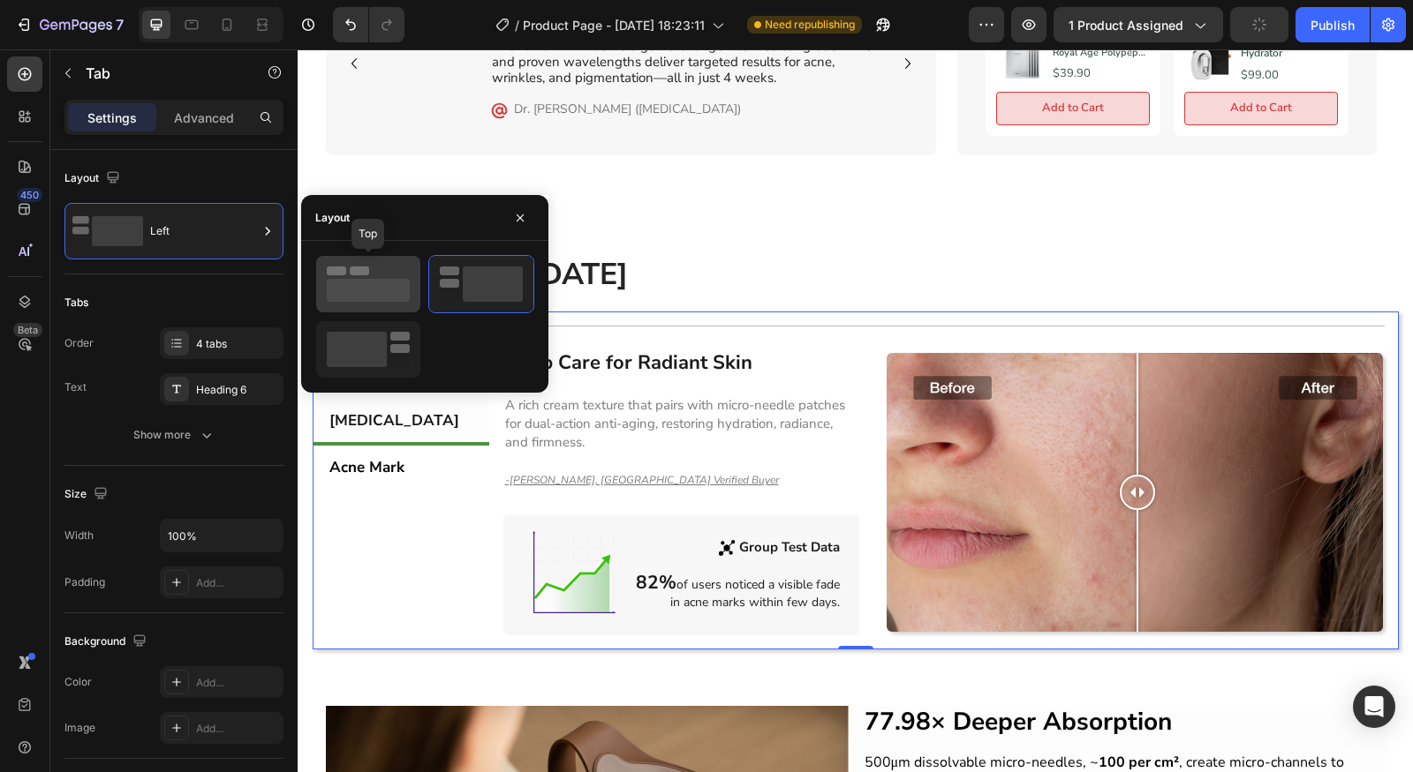
click at [417, 288] on div at bounding box center [368, 284] width 104 height 57
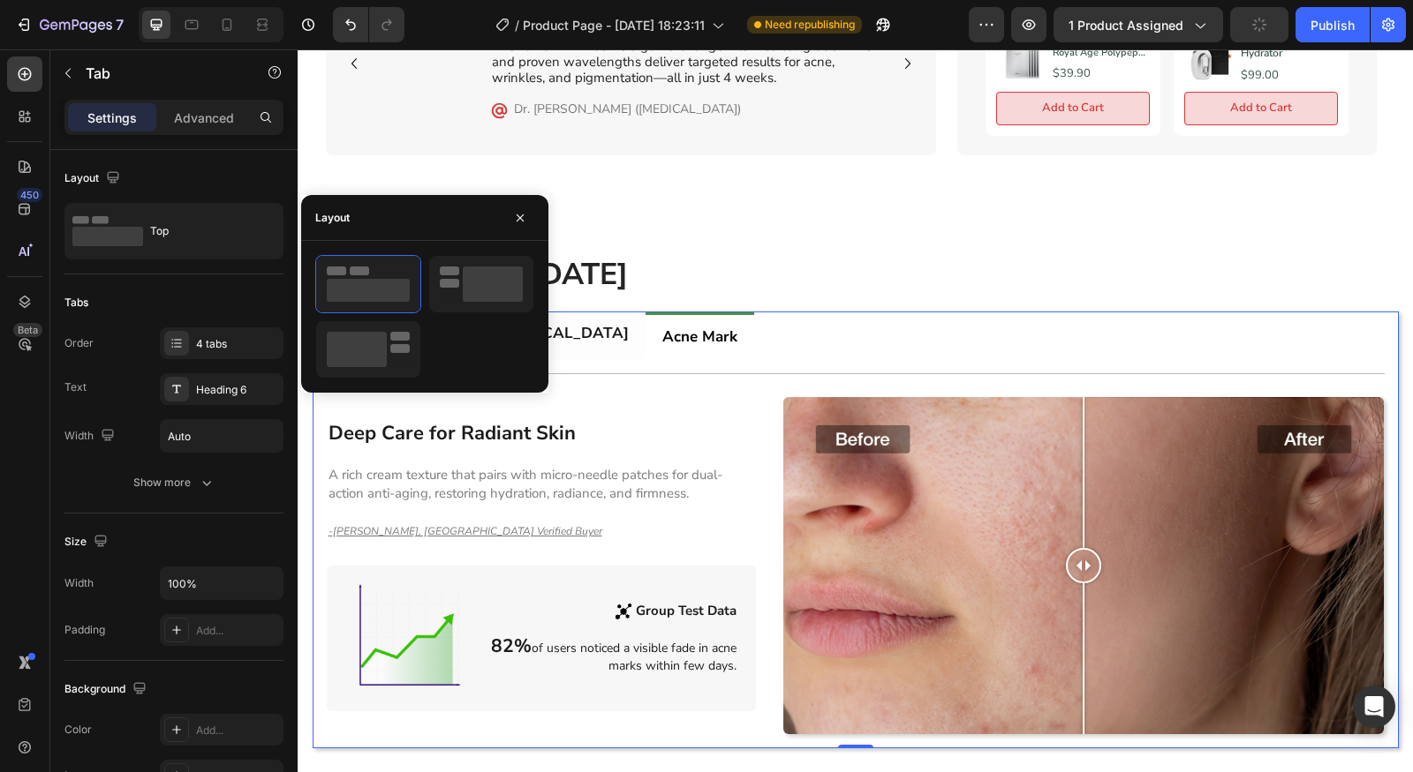
click at [939, 337] on ul "Acne Red Acne [MEDICAL_DATA] Acne Mark" at bounding box center [856, 335] width 1086 height 47
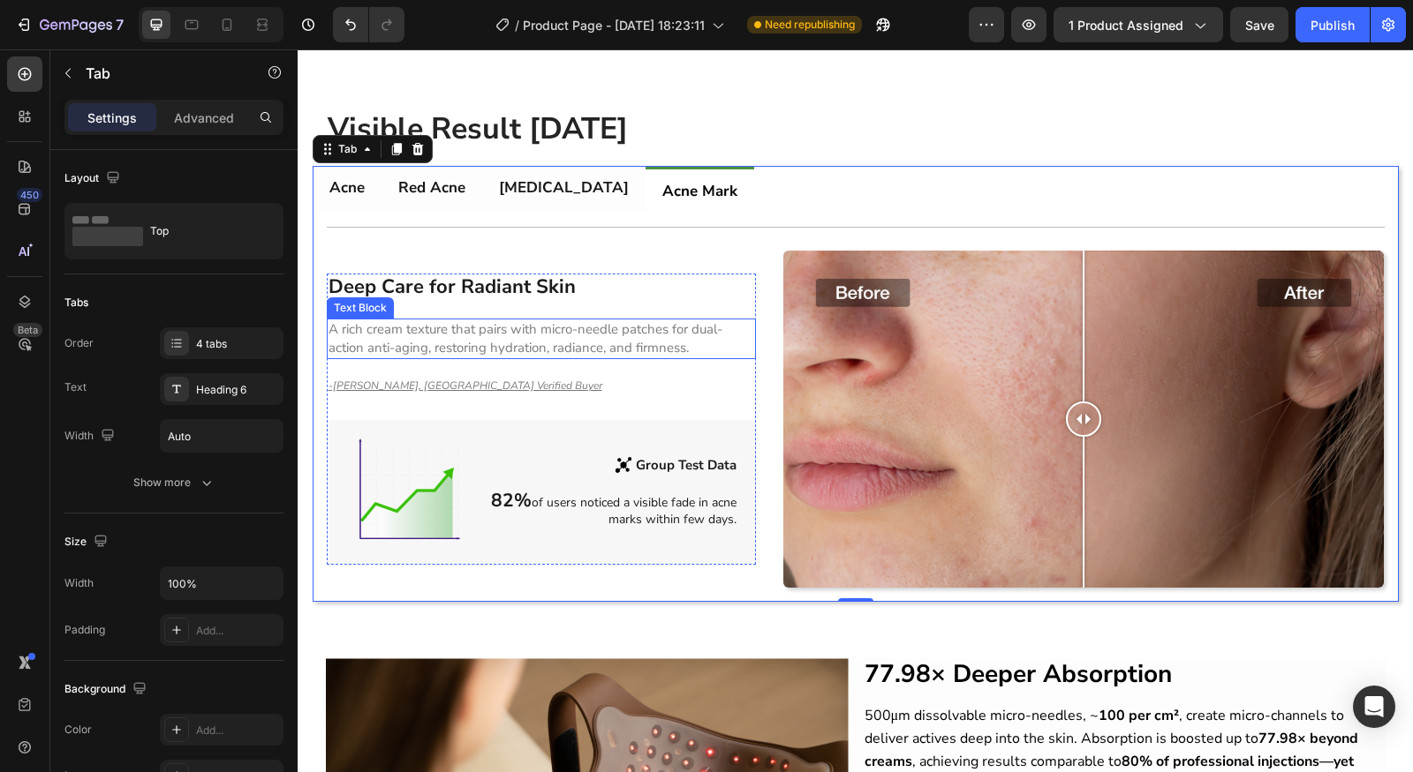
scroll to position [1196, 0]
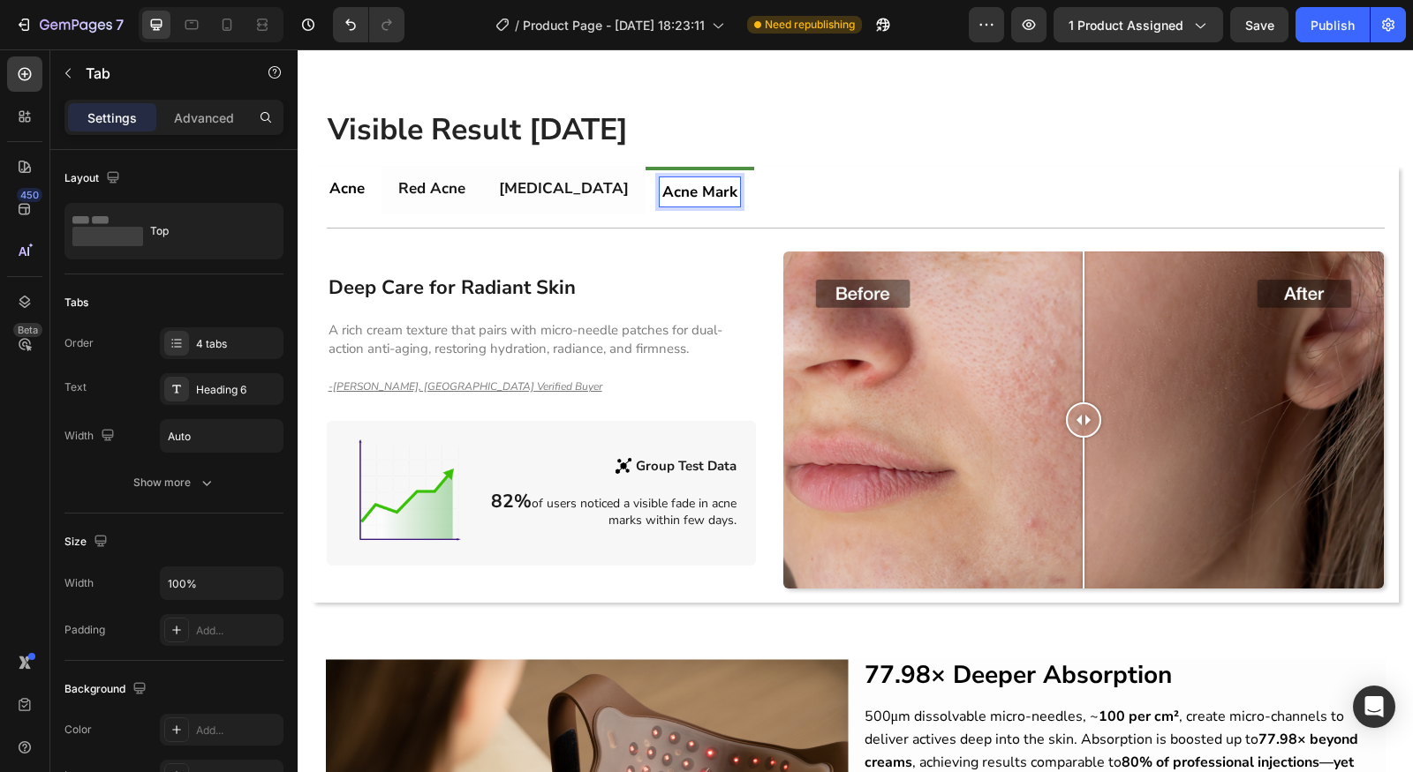
click at [662, 180] on p "Acne Mark" at bounding box center [699, 192] width 75 height 24
click at [530, 186] on p "[MEDICAL_DATA]" at bounding box center [564, 189] width 130 height 24
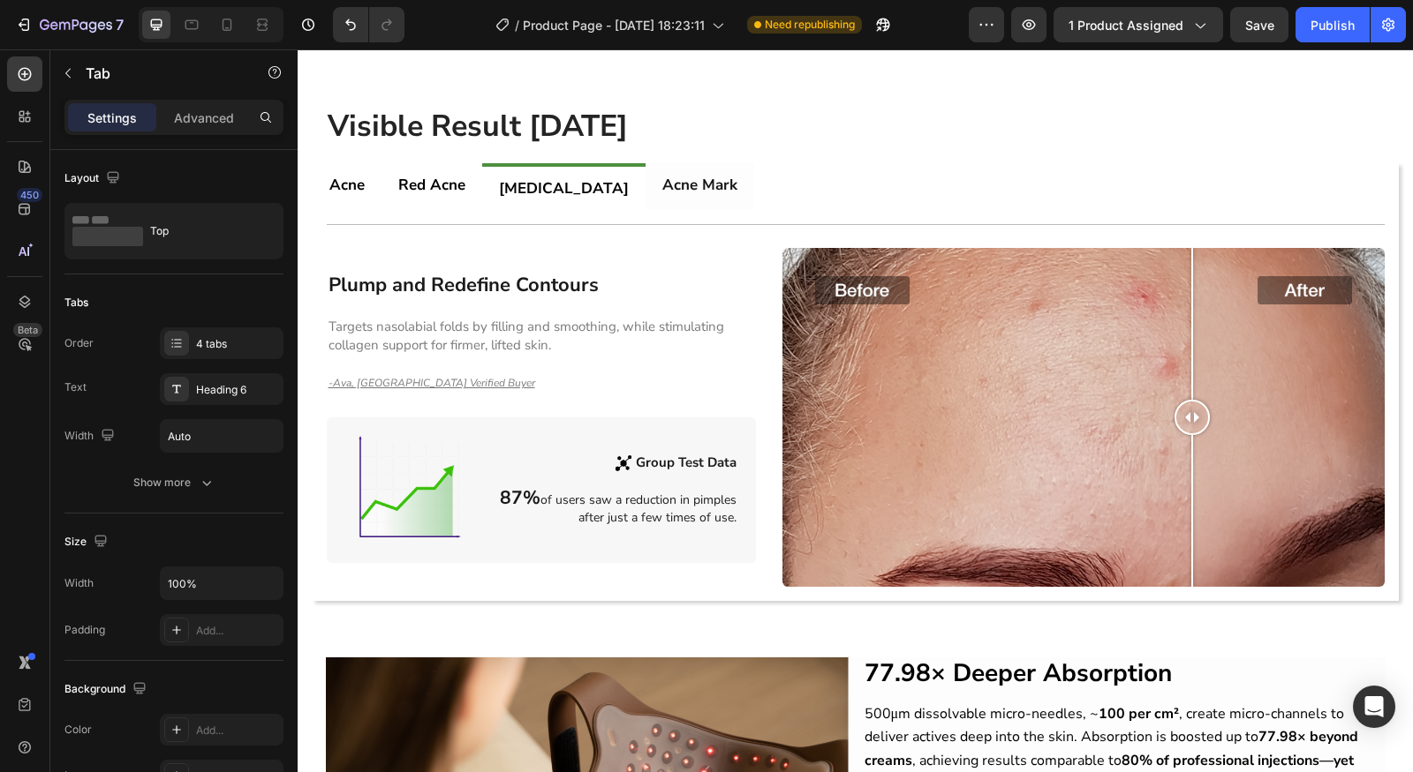
click at [449, 187] on li "Red Acne" at bounding box center [431, 186] width 101 height 47
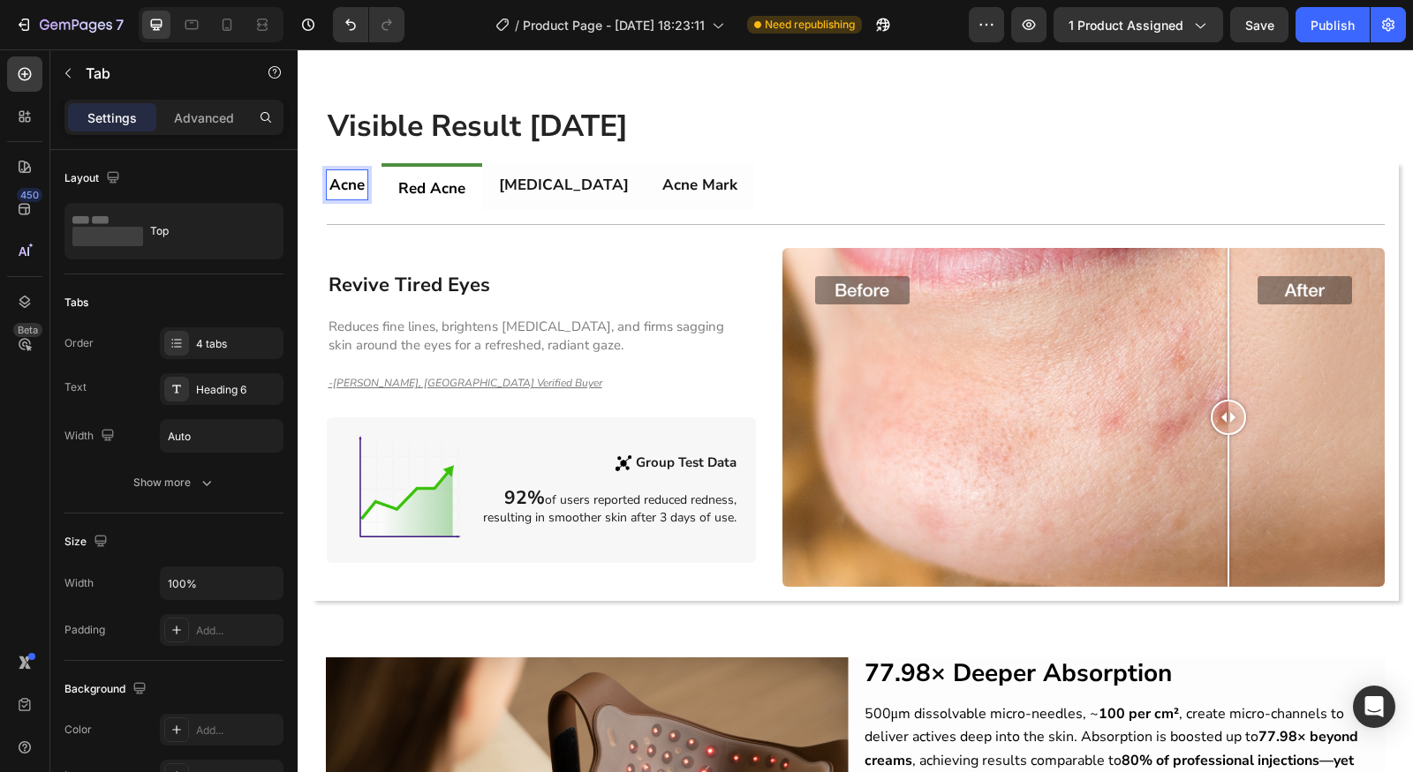
click at [349, 183] on p "Acne" at bounding box center [346, 185] width 35 height 24
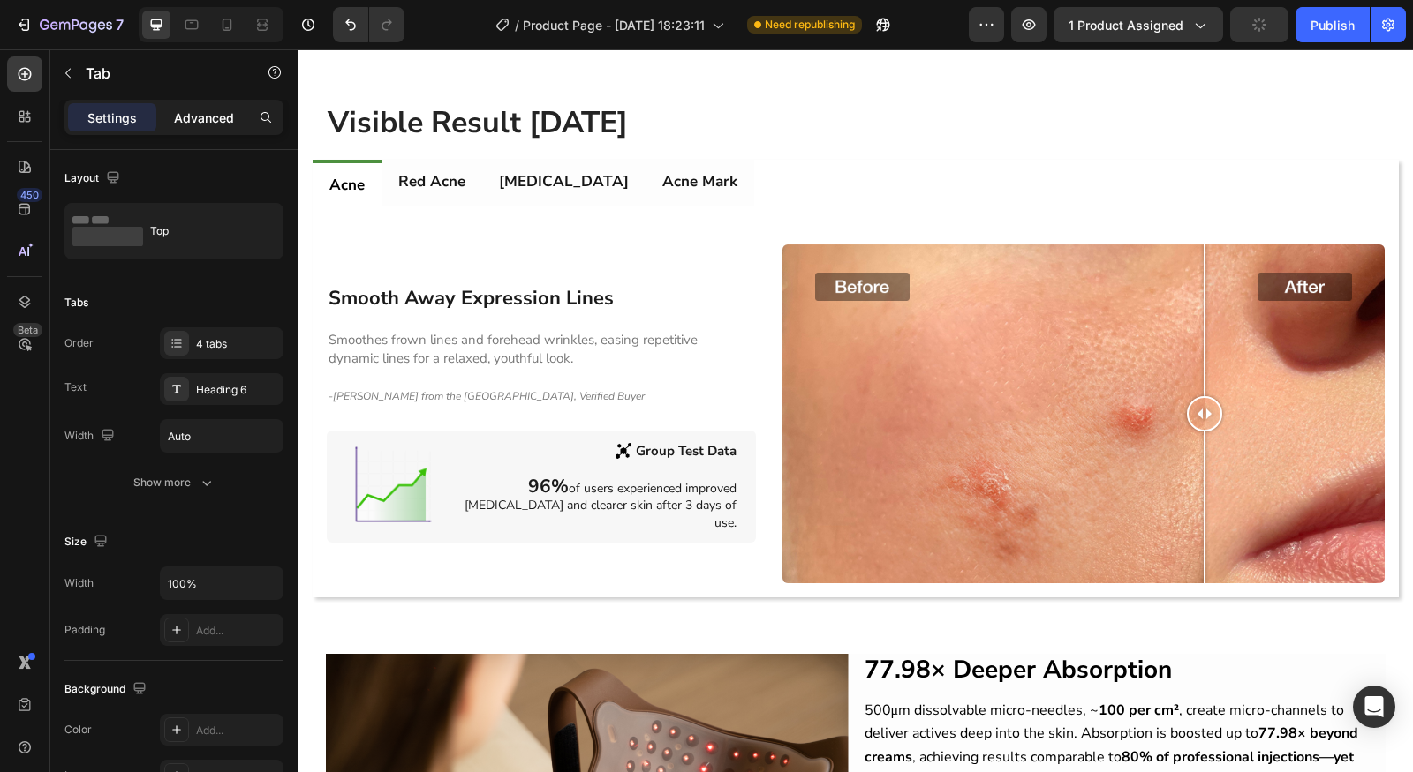
click at [199, 113] on p "Advanced" at bounding box center [204, 118] width 60 height 19
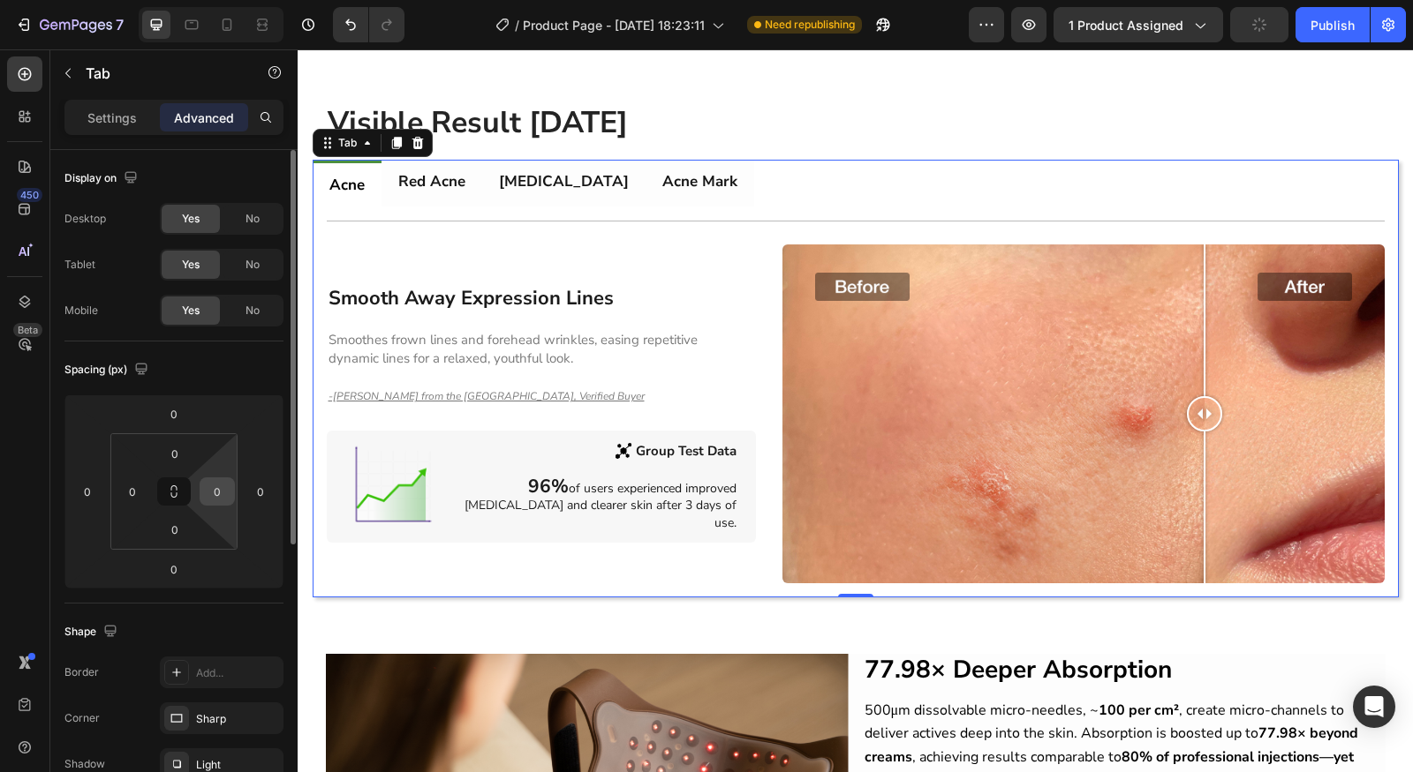
scroll to position [193, 0]
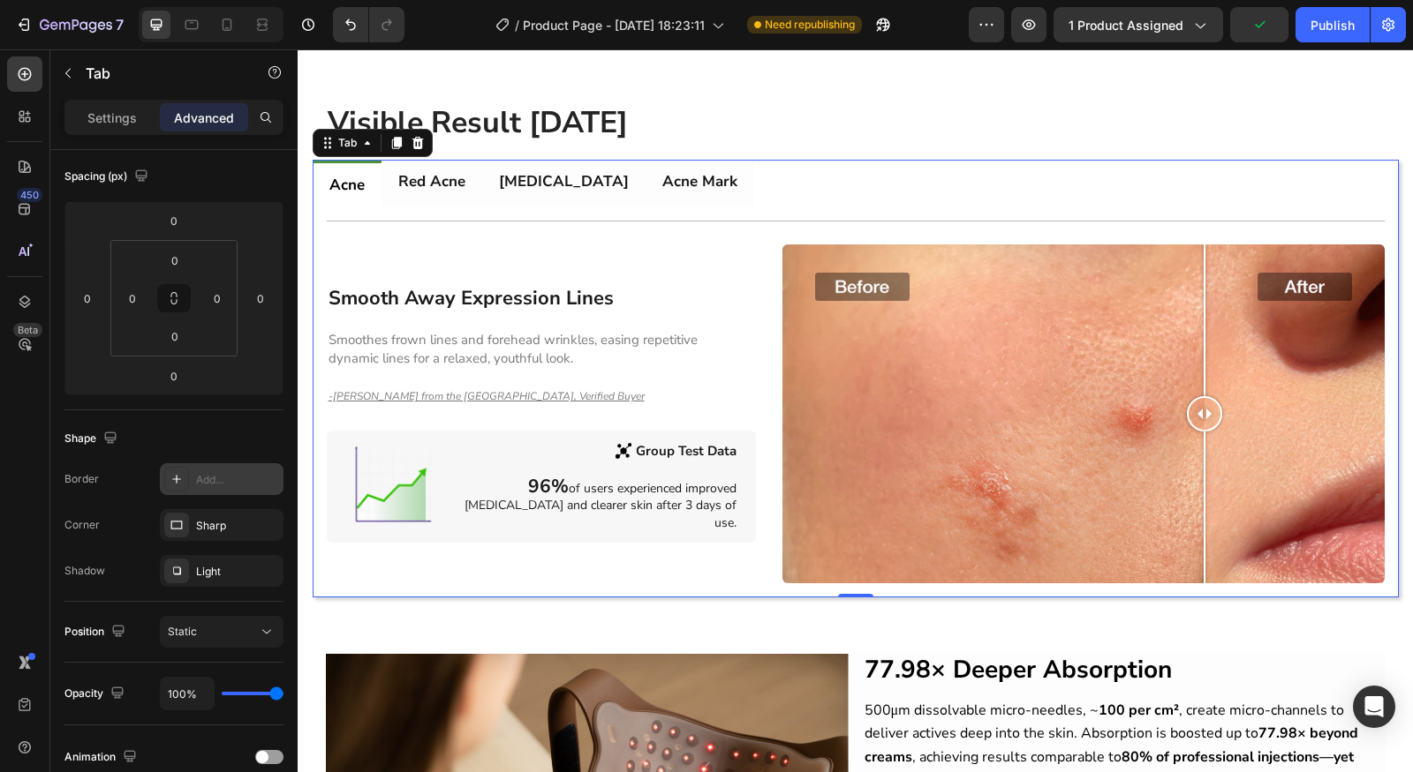
click at [176, 476] on icon at bounding box center [176, 479] width 9 height 9
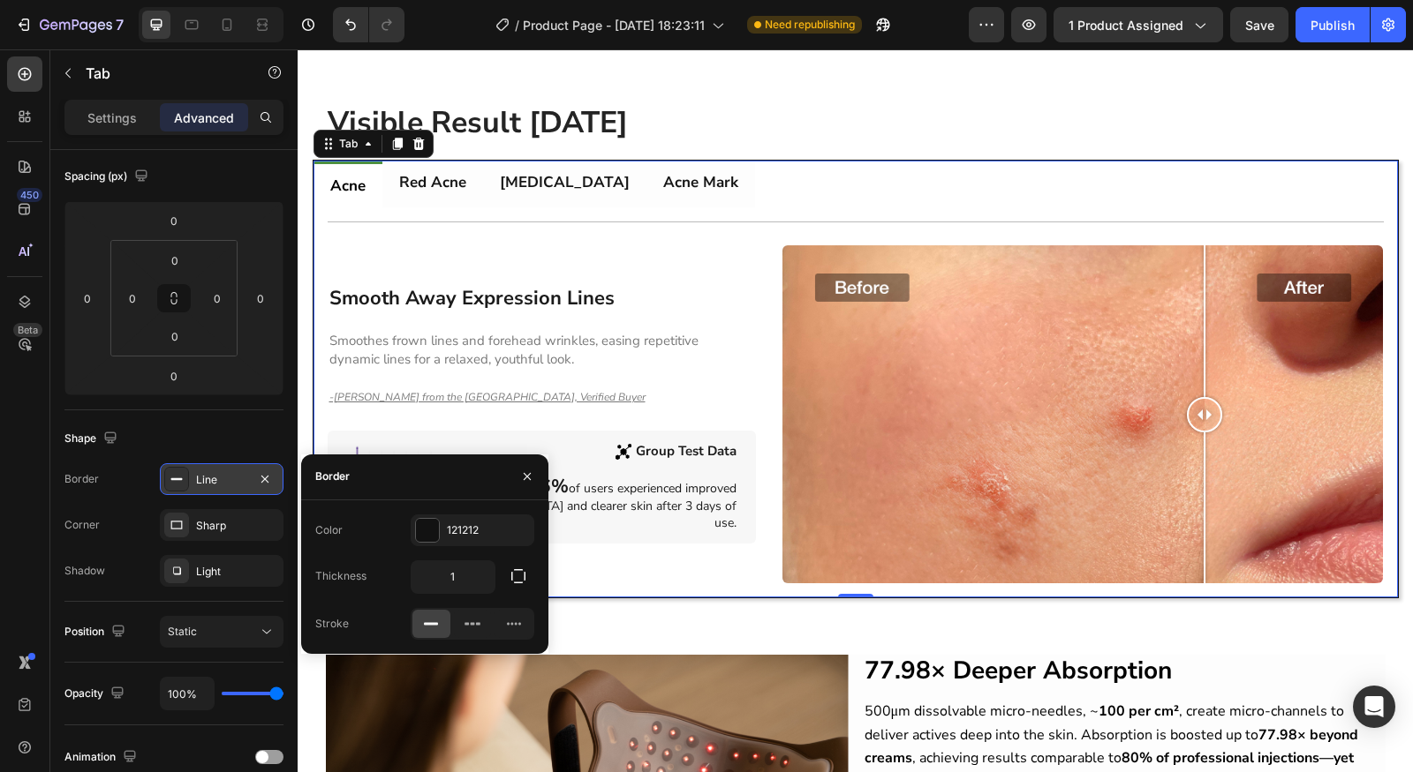
click at [839, 282] on div at bounding box center [1082, 414] width 600 height 338
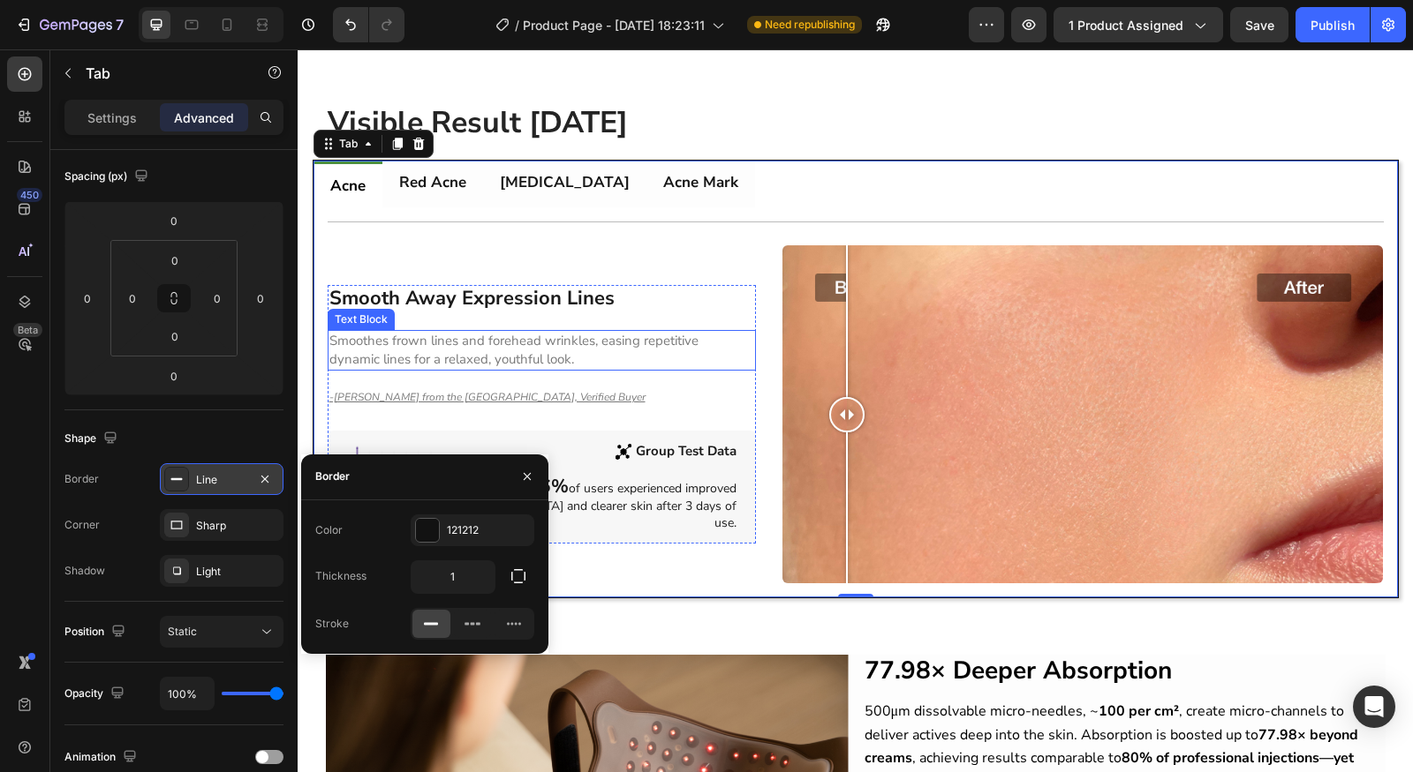
click at [690, 344] on p "Smoothes frown lines and forehead wrinkles, easing repetitive dynamic lines for…" at bounding box center [542, 350] width 426 height 37
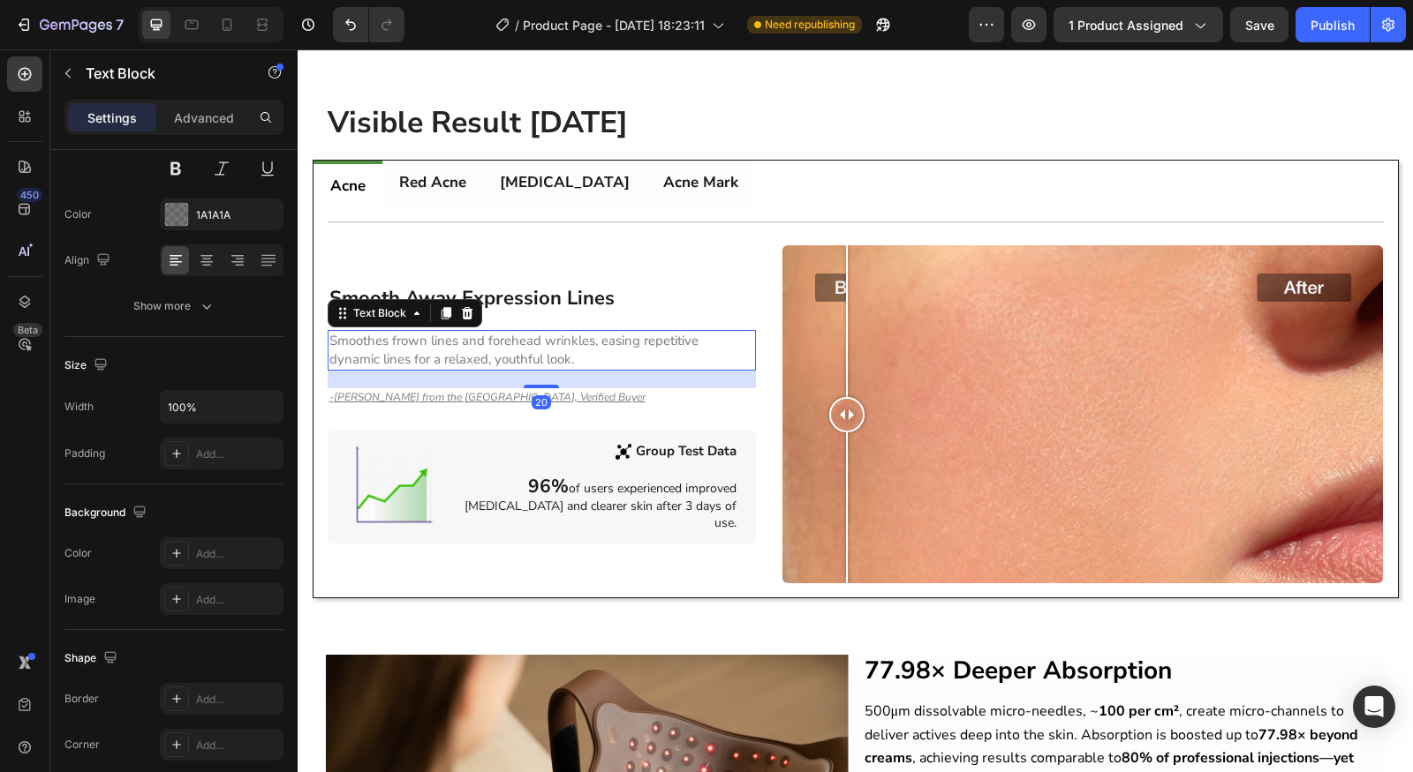
scroll to position [0, 0]
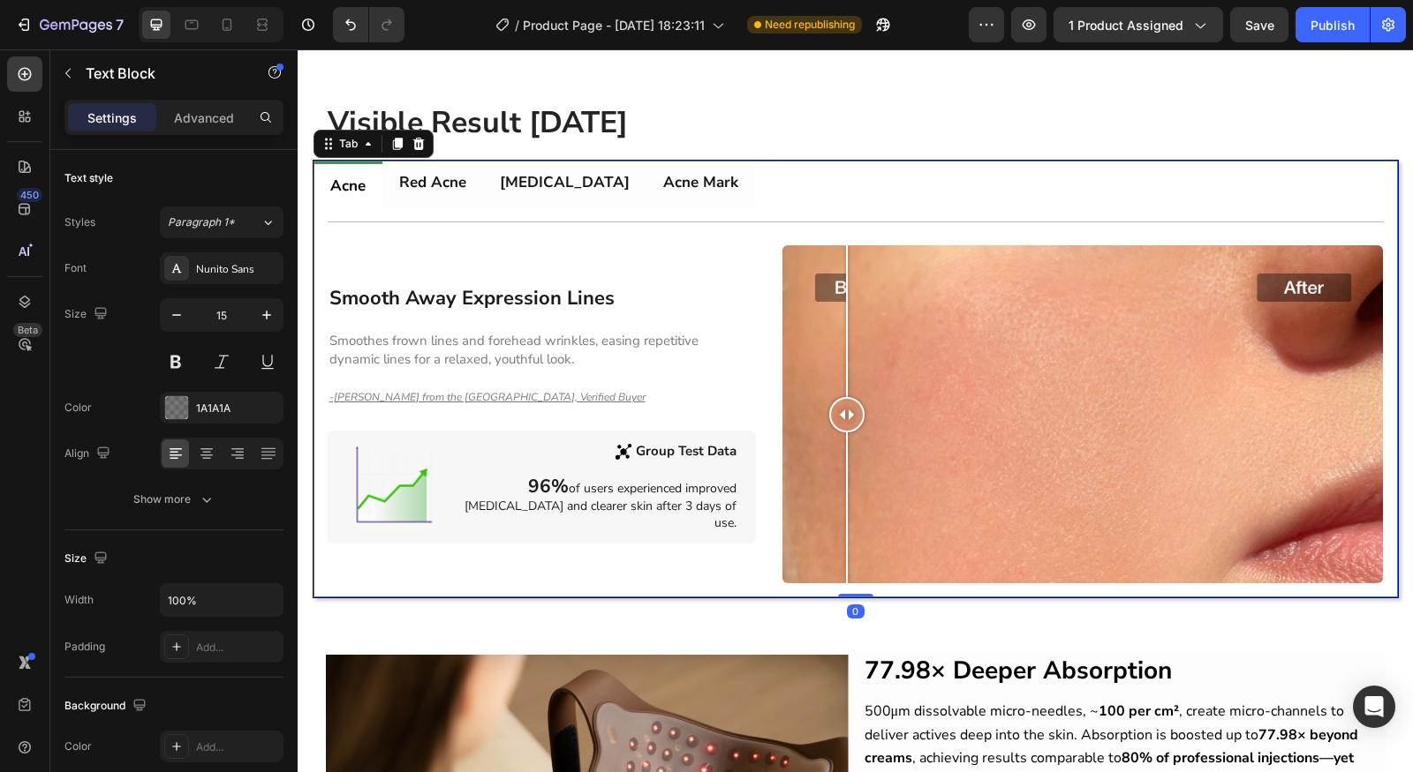
click at [805, 178] on ul "Acne Red Acne [MEDICAL_DATA] Acne Mark" at bounding box center [855, 184] width 1084 height 47
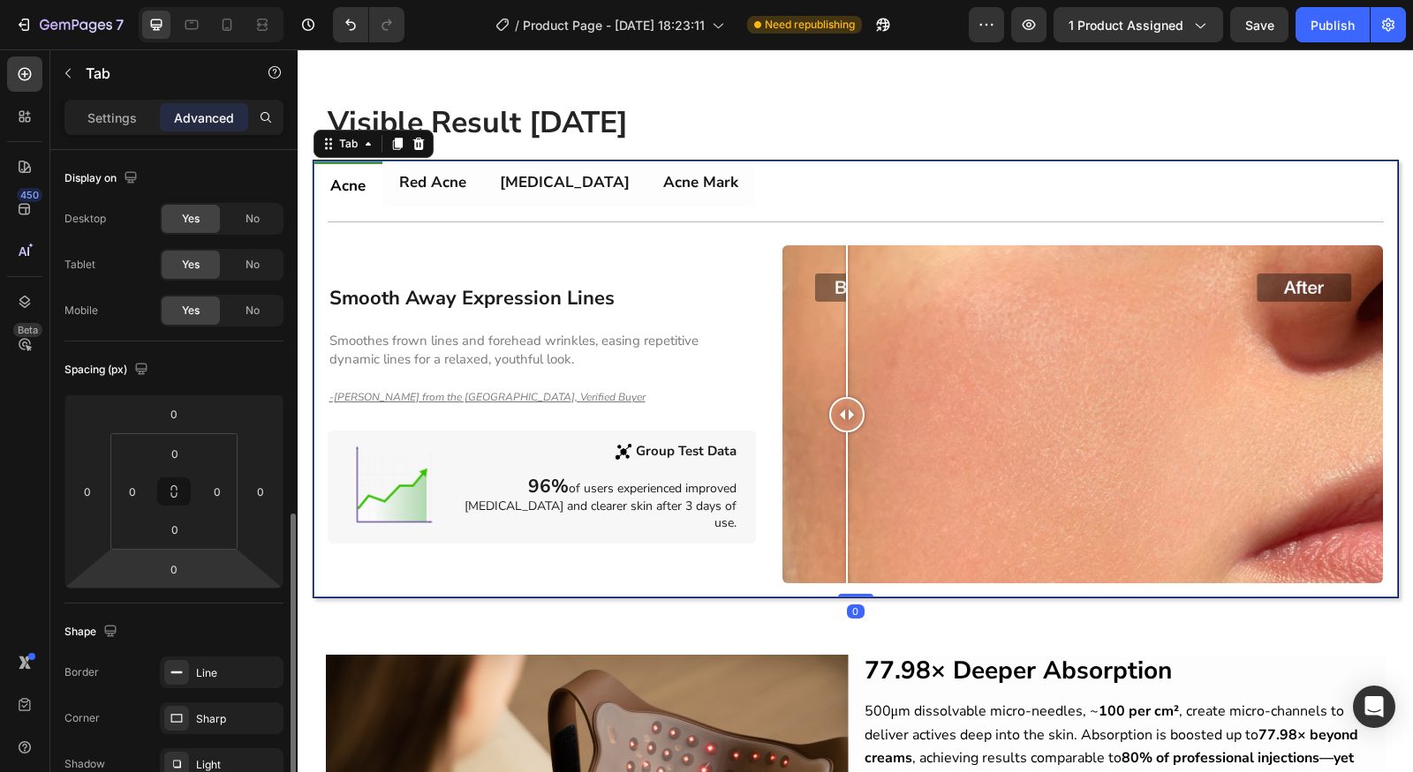
scroll to position [230, 0]
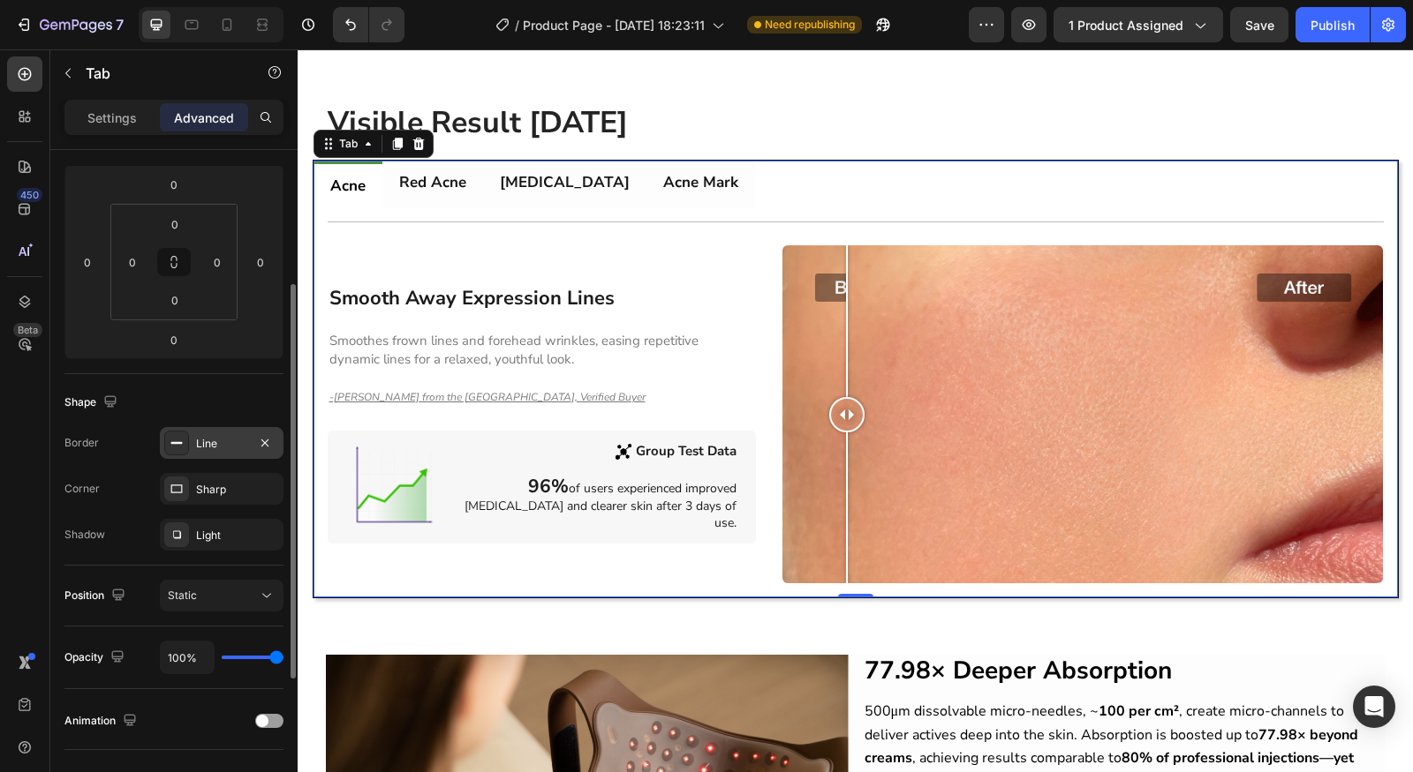
click at [205, 447] on div "Line" at bounding box center [221, 444] width 51 height 16
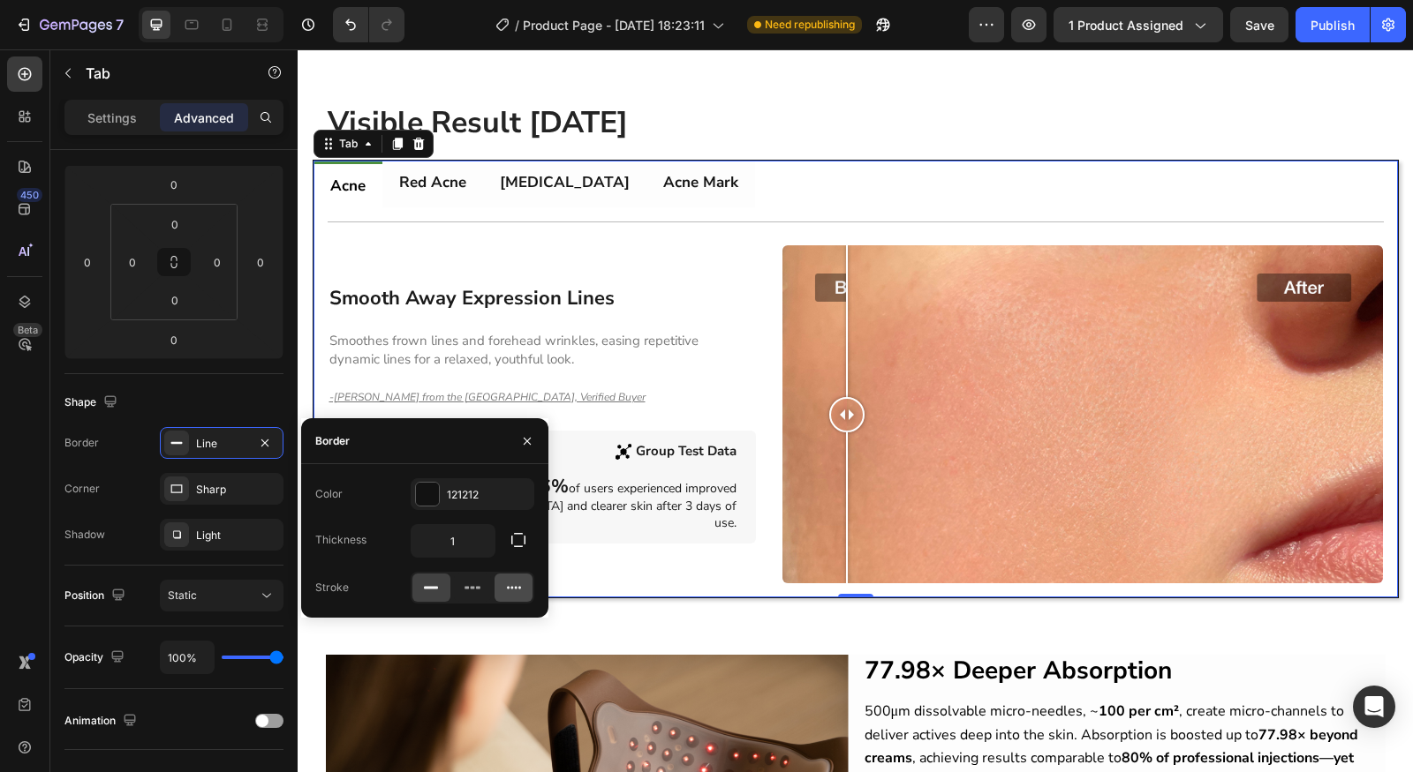
click at [516, 599] on div at bounding box center [513, 588] width 38 height 28
click at [712, 306] on div "Smooth Away Expression Lines Heading Smoothes frown lines and forehead wrinkles…" at bounding box center [542, 414] width 429 height 259
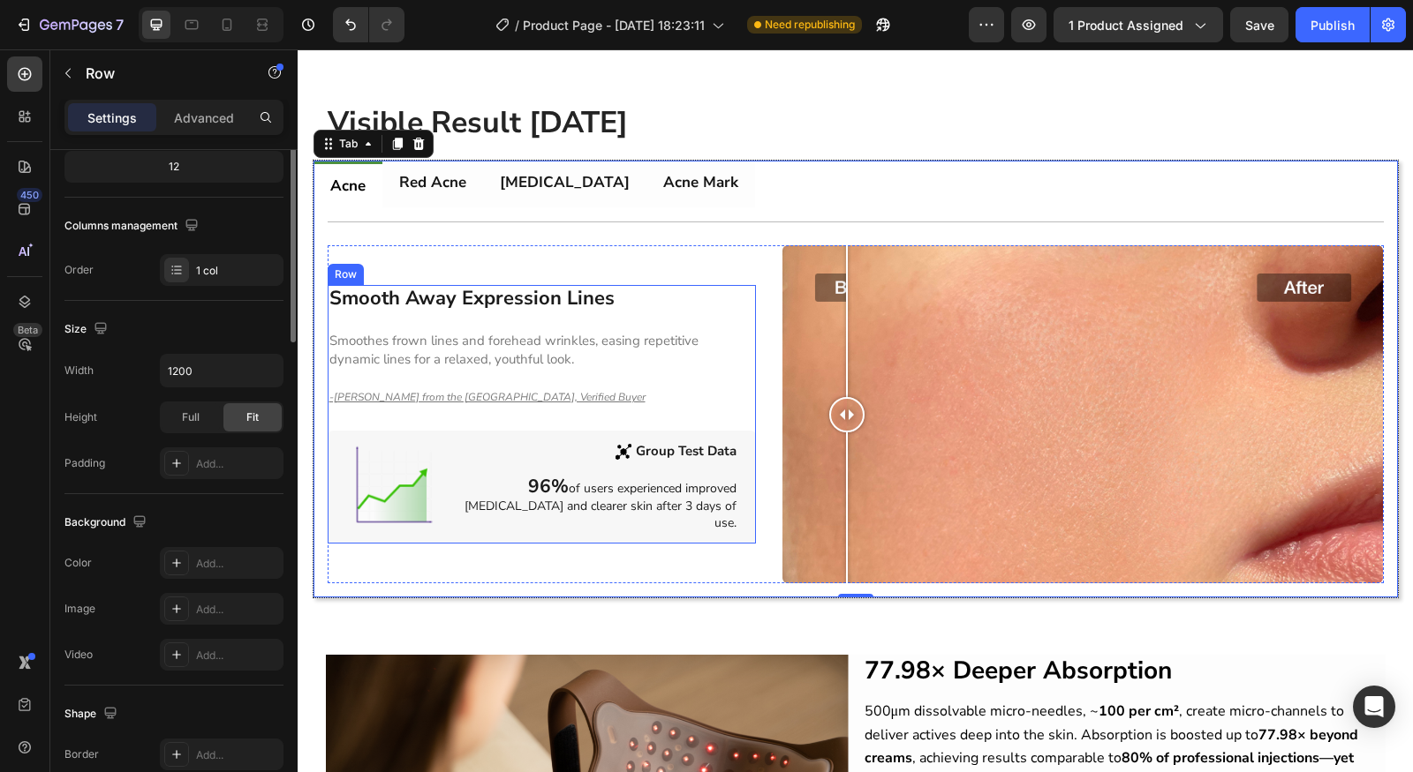
scroll to position [0, 0]
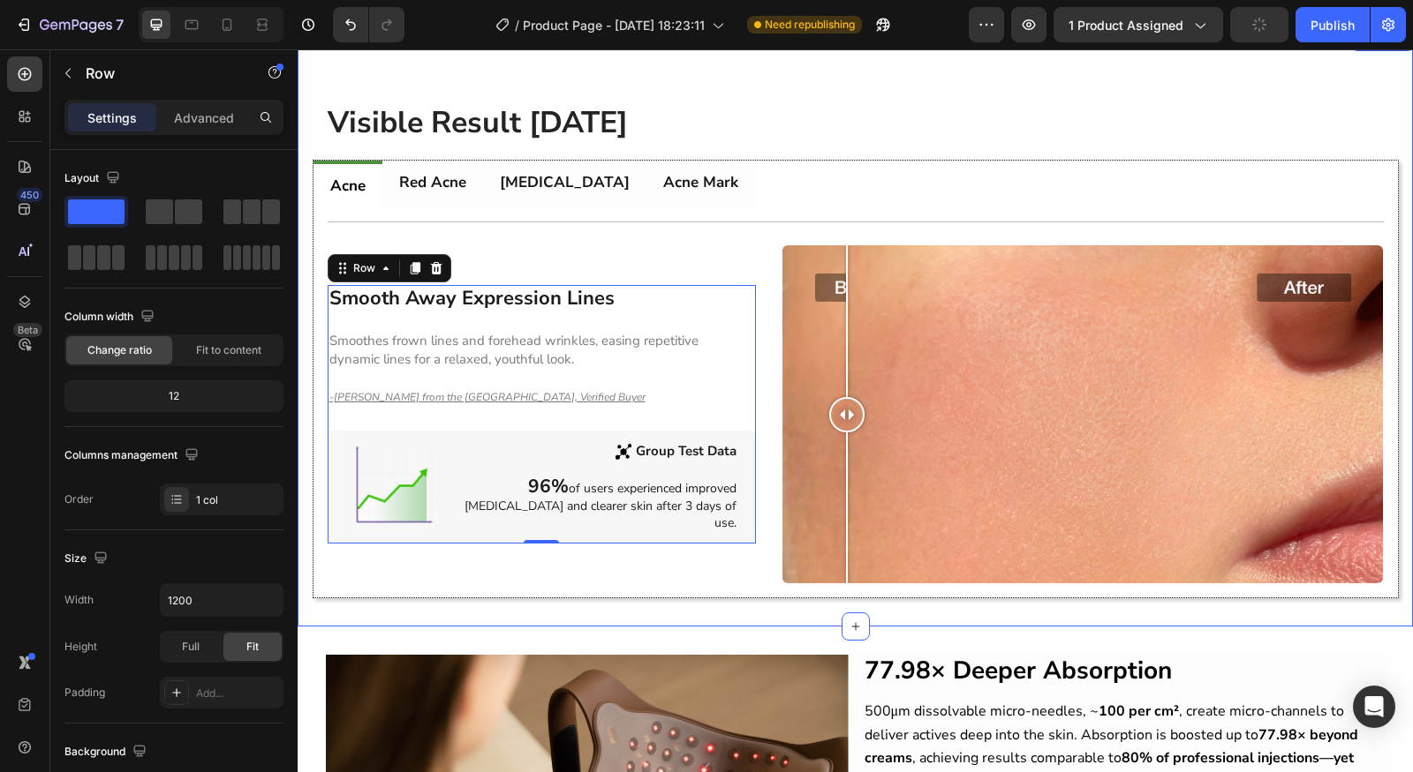
drag, startPoint x: 821, startPoint y: 157, endPoint x: 810, endPoint y: 177, distance: 22.9
click at [821, 159] on div "Visible Result [DATE] Heading Row Acne Red Acne [MEDICAL_DATA] Acne Mark Title …" at bounding box center [855, 350] width 1115 height 498
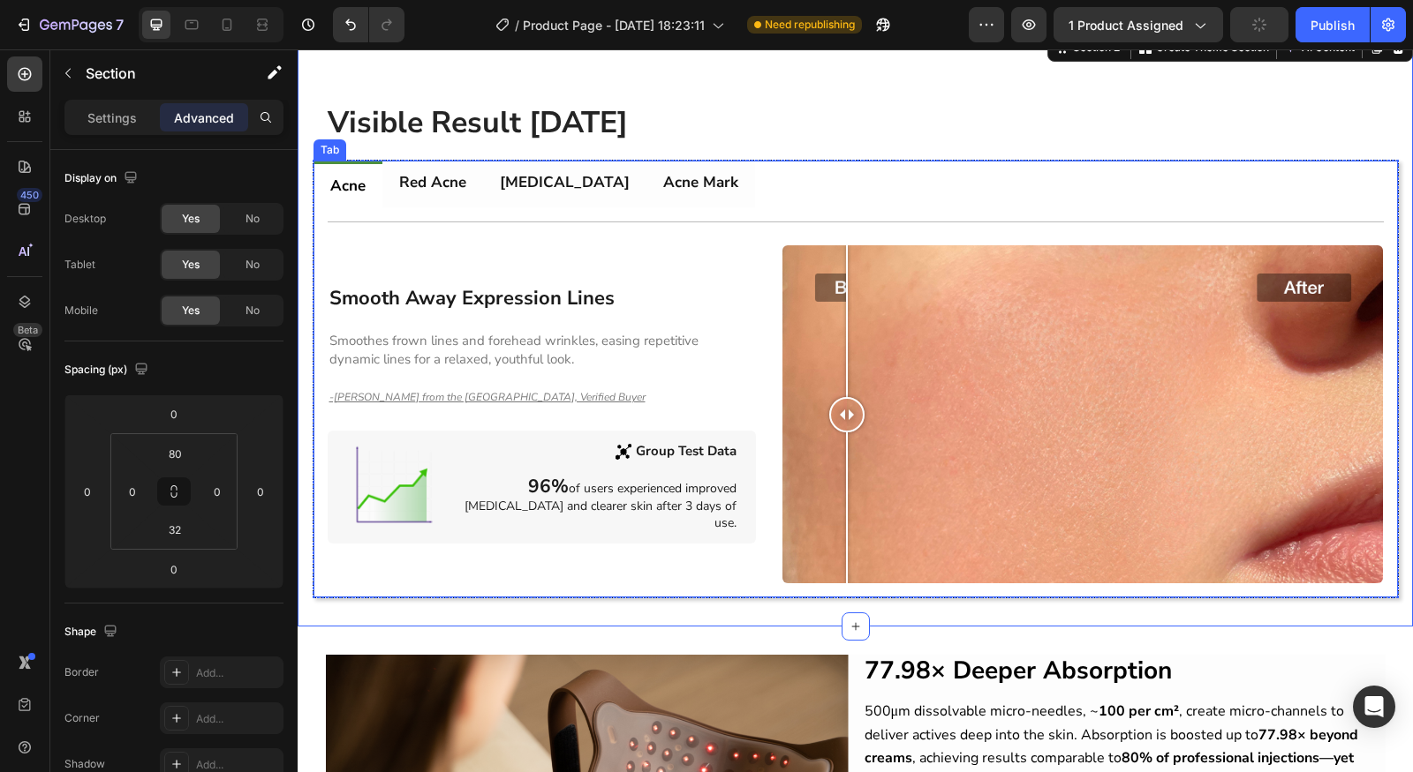
click at [810, 177] on ul "Acne Red Acne [MEDICAL_DATA] Acne Mark" at bounding box center [855, 184] width 1084 height 47
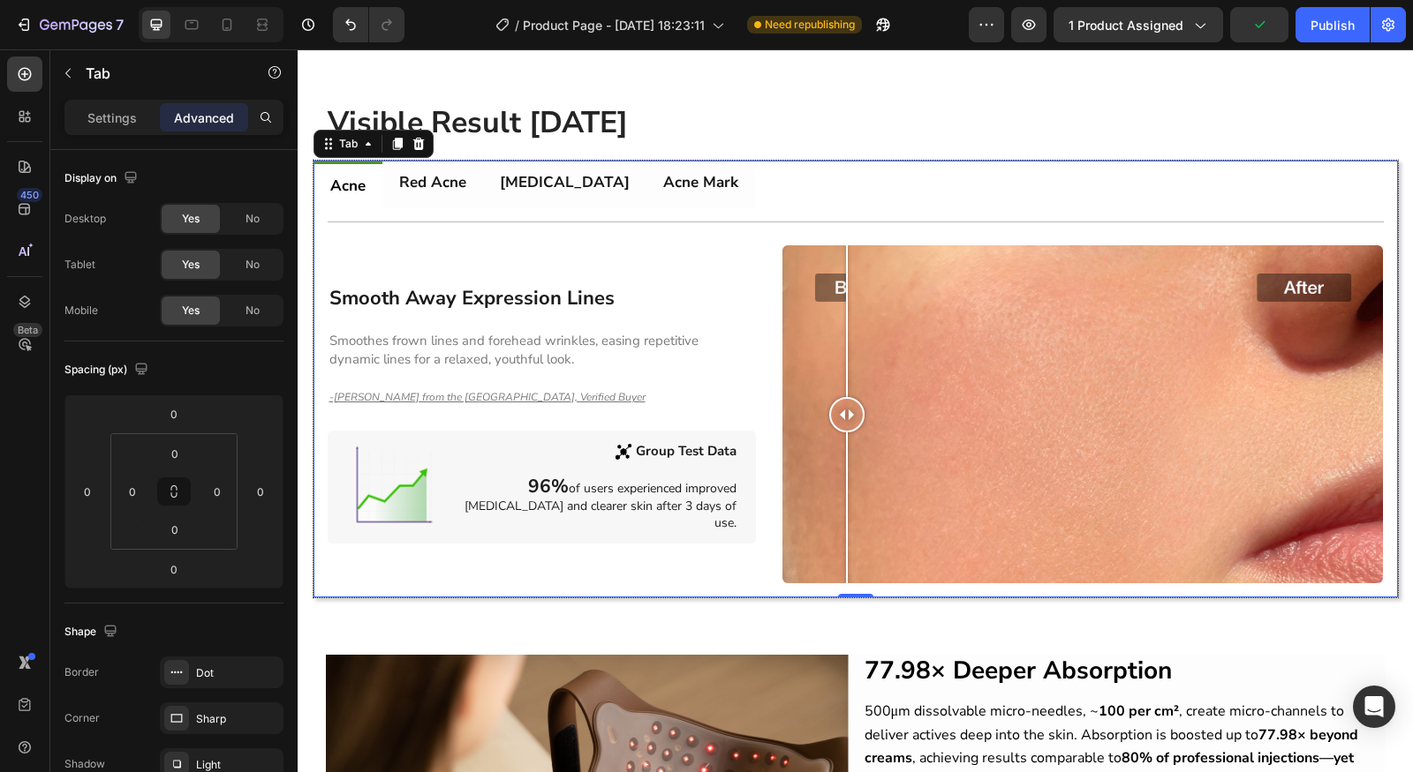
scroll to position [474, 0]
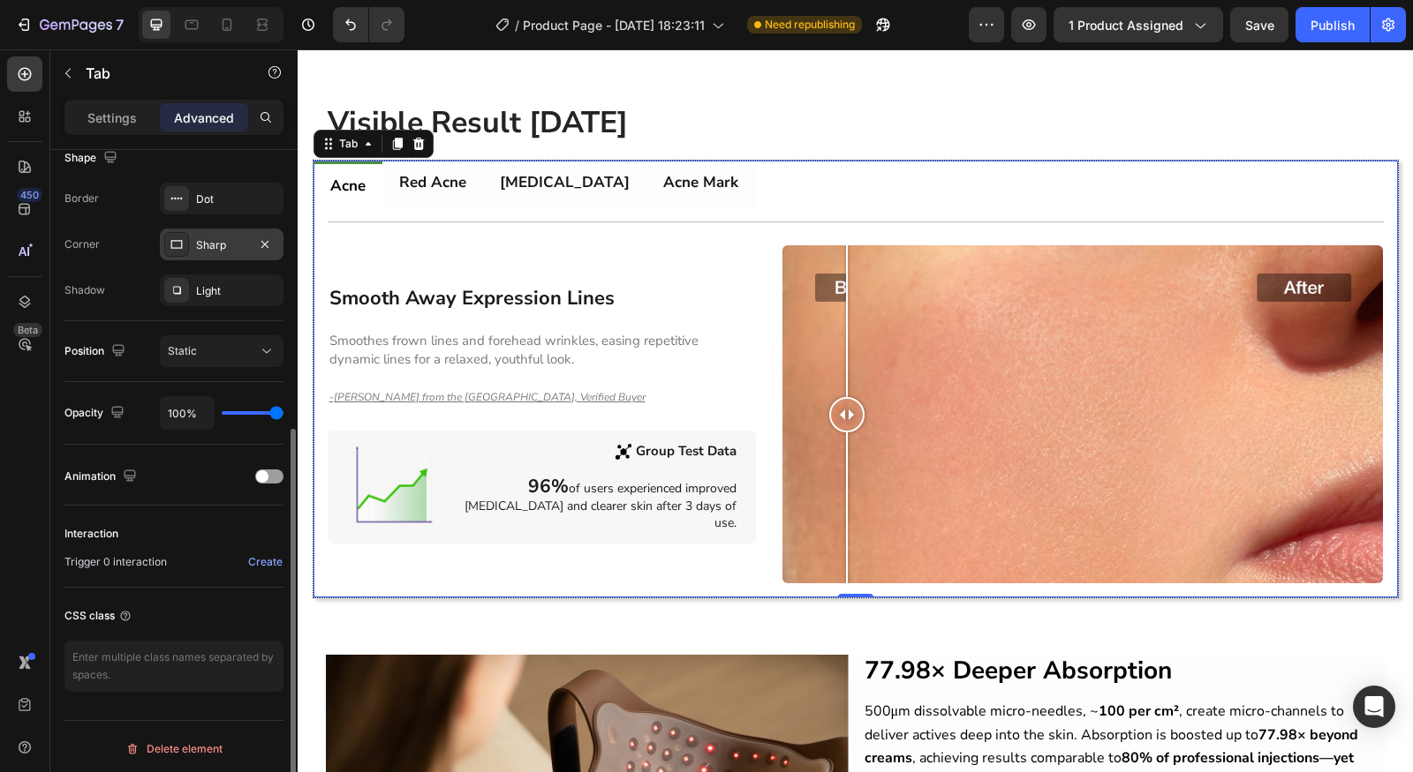
click at [233, 249] on div "Sharp" at bounding box center [221, 245] width 51 height 16
click at [217, 303] on div "Light" at bounding box center [222, 291] width 124 height 32
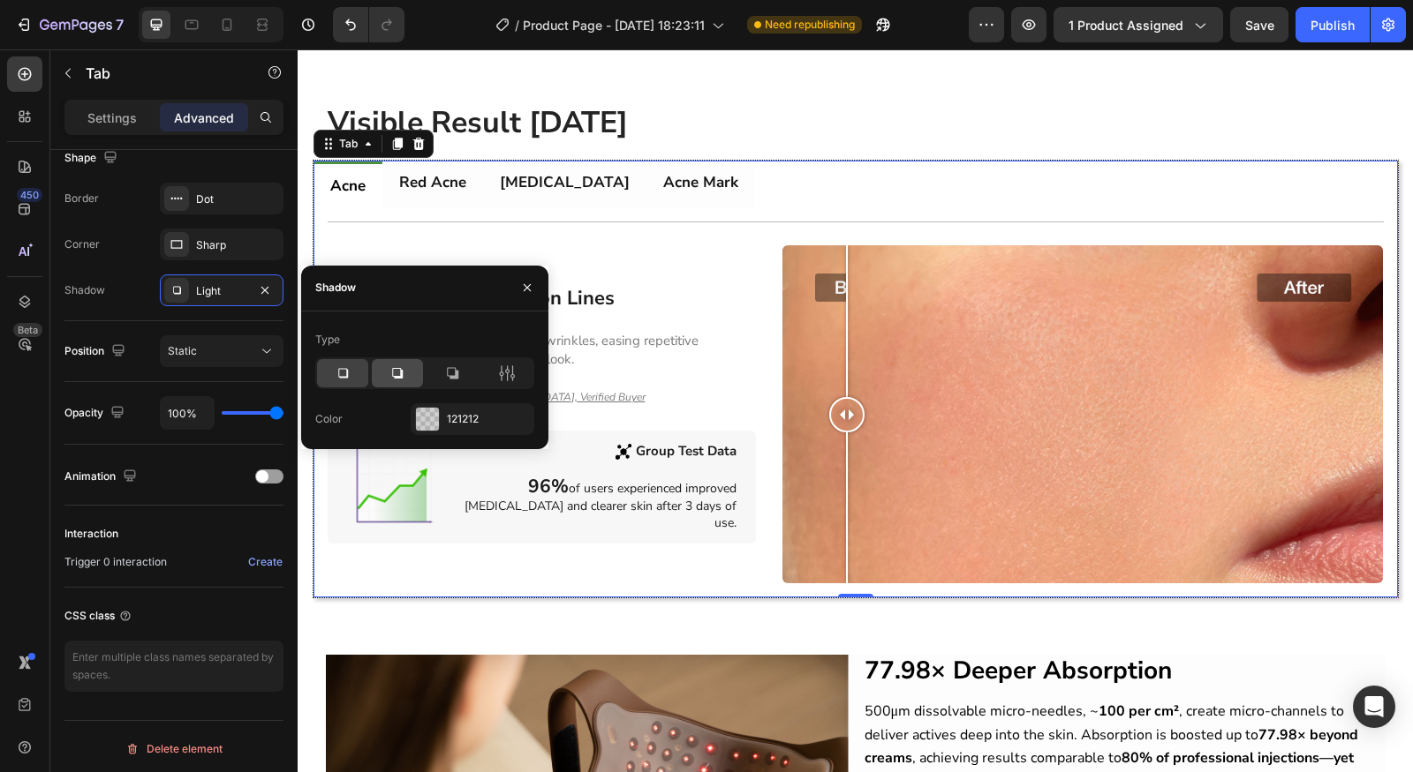
click at [404, 377] on icon at bounding box center [397, 374] width 18 height 18
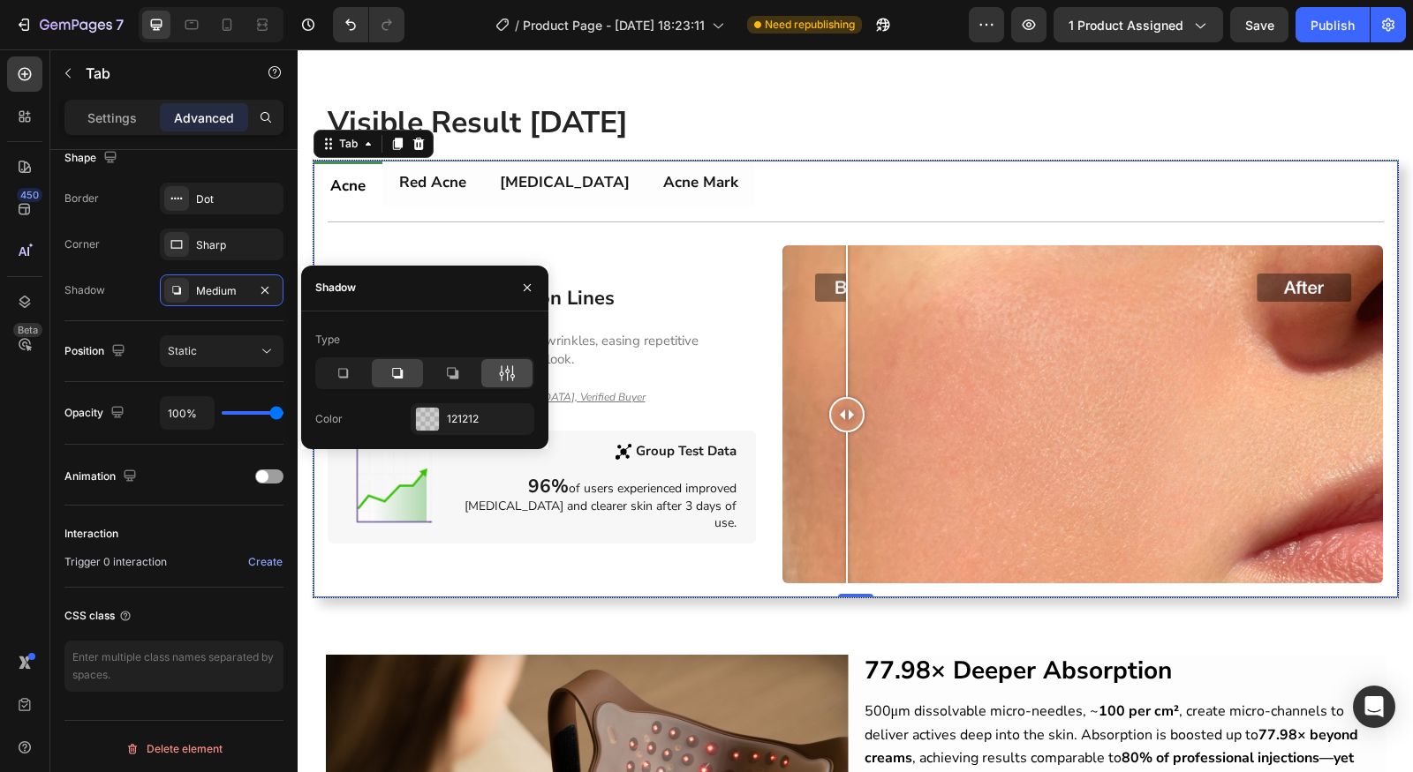
click at [488, 377] on div at bounding box center [506, 373] width 51 height 28
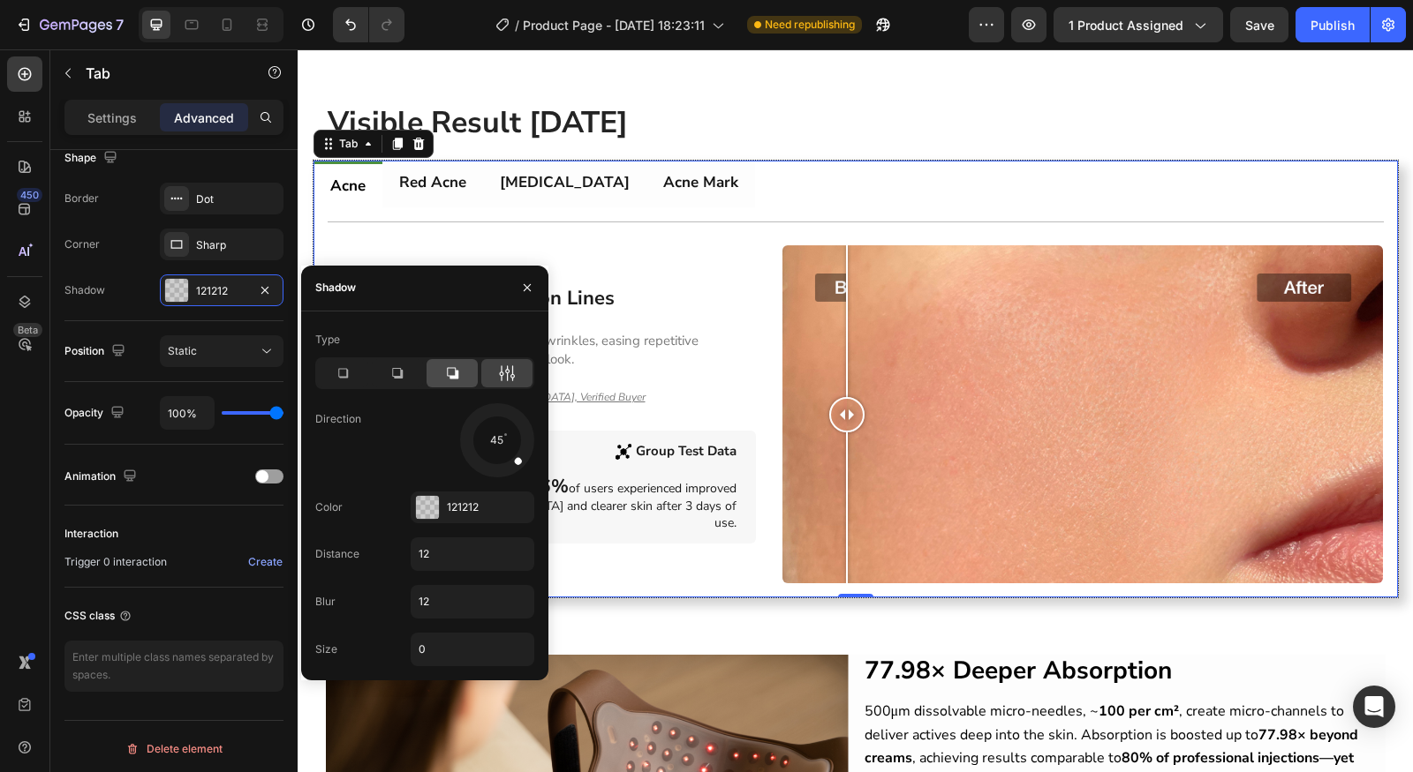
click at [435, 374] on div at bounding box center [451, 373] width 51 height 28
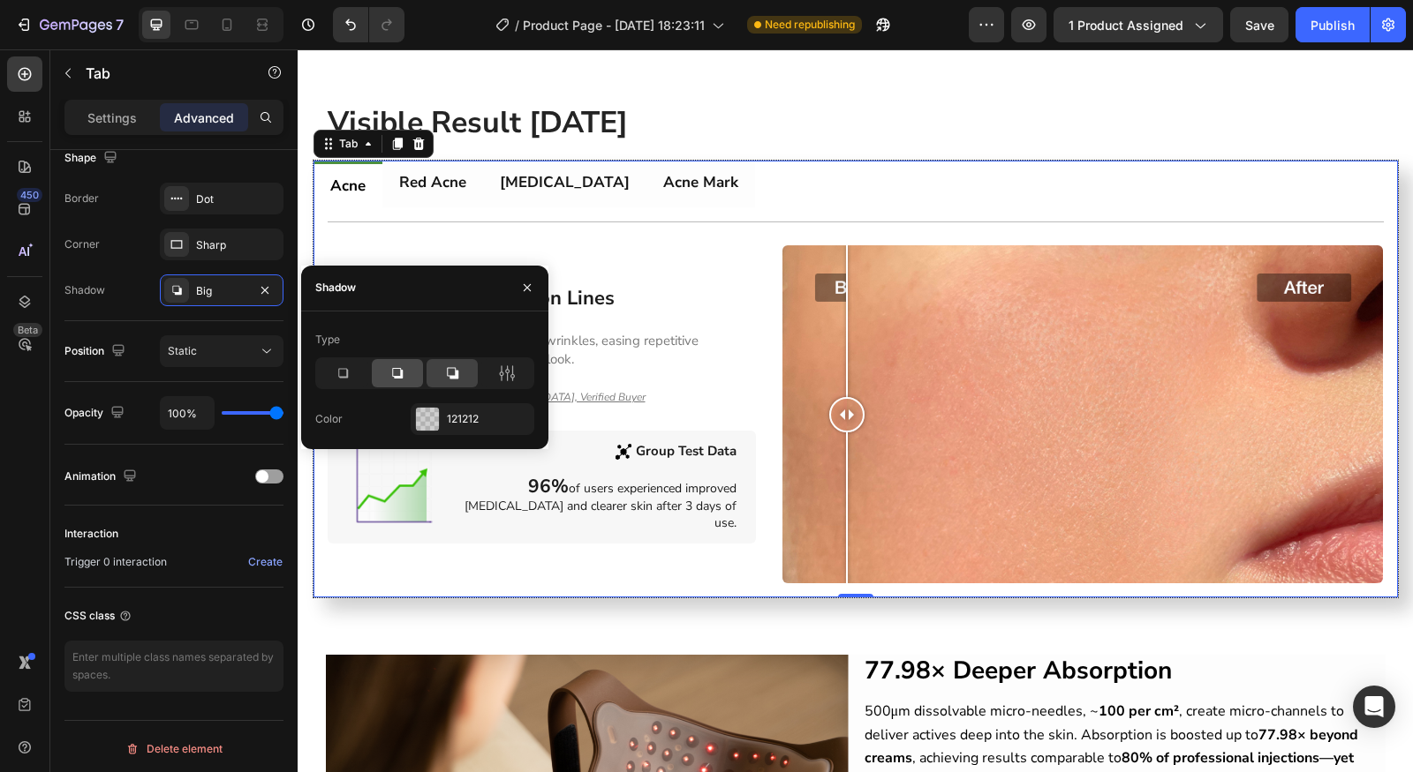
click at [403, 378] on icon at bounding box center [397, 373] width 11 height 11
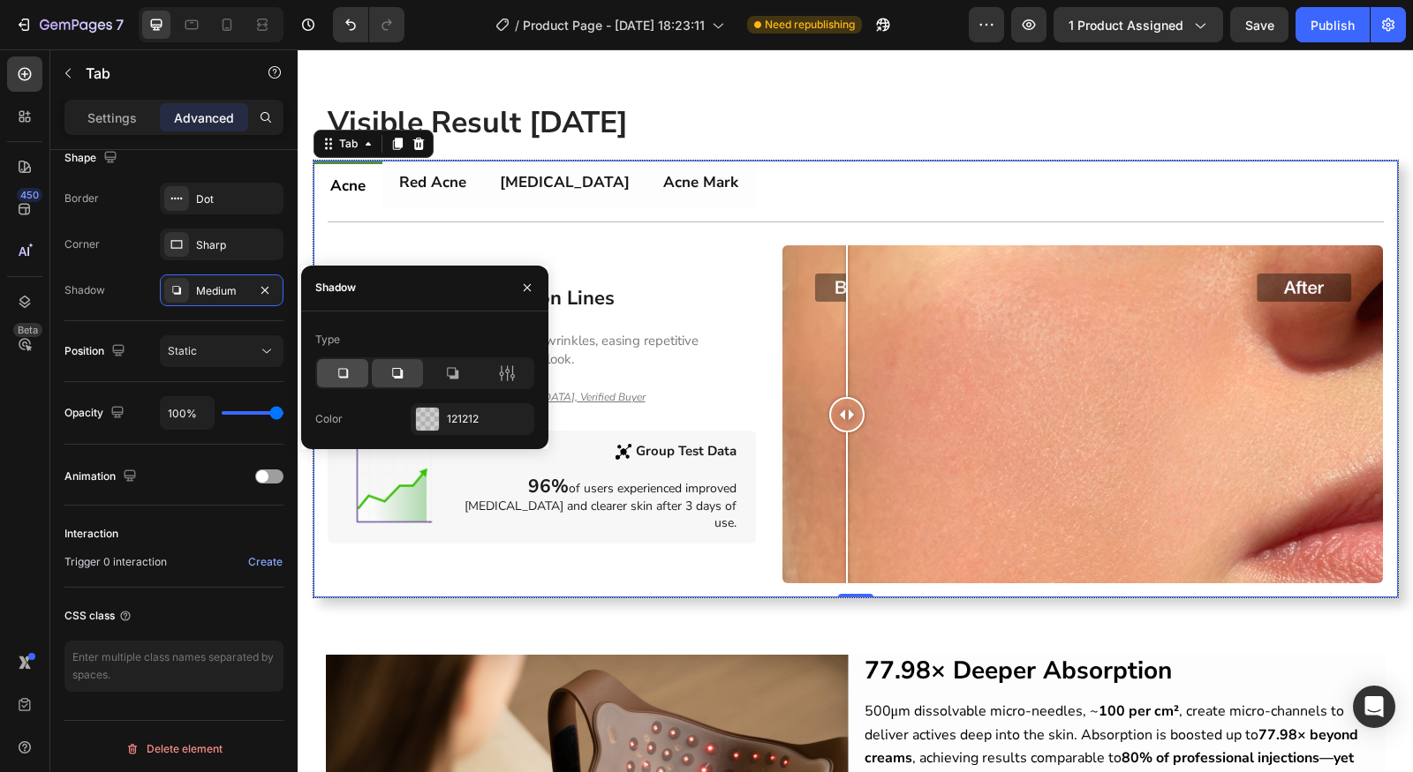
click at [367, 378] on div at bounding box center [342, 373] width 51 height 28
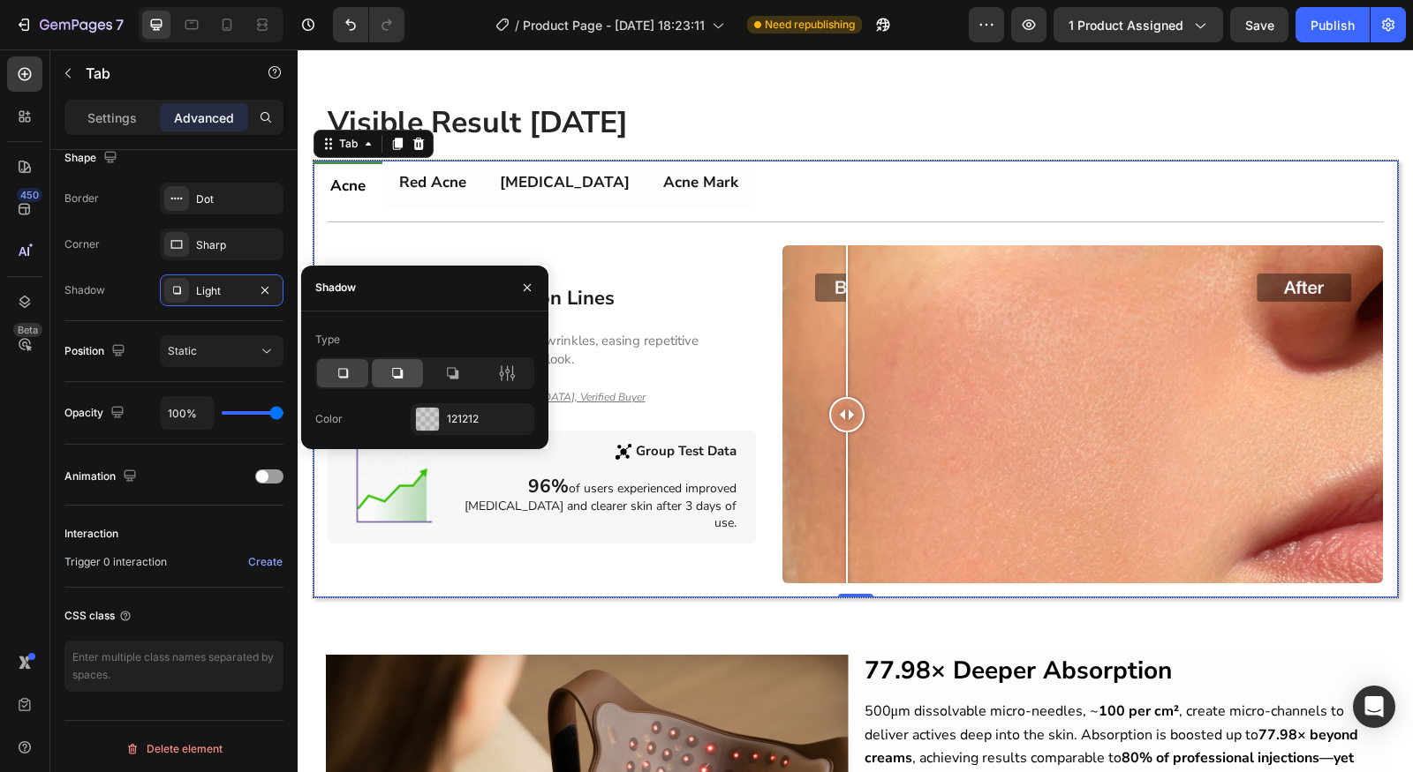
click at [386, 377] on div at bounding box center [397, 373] width 51 height 28
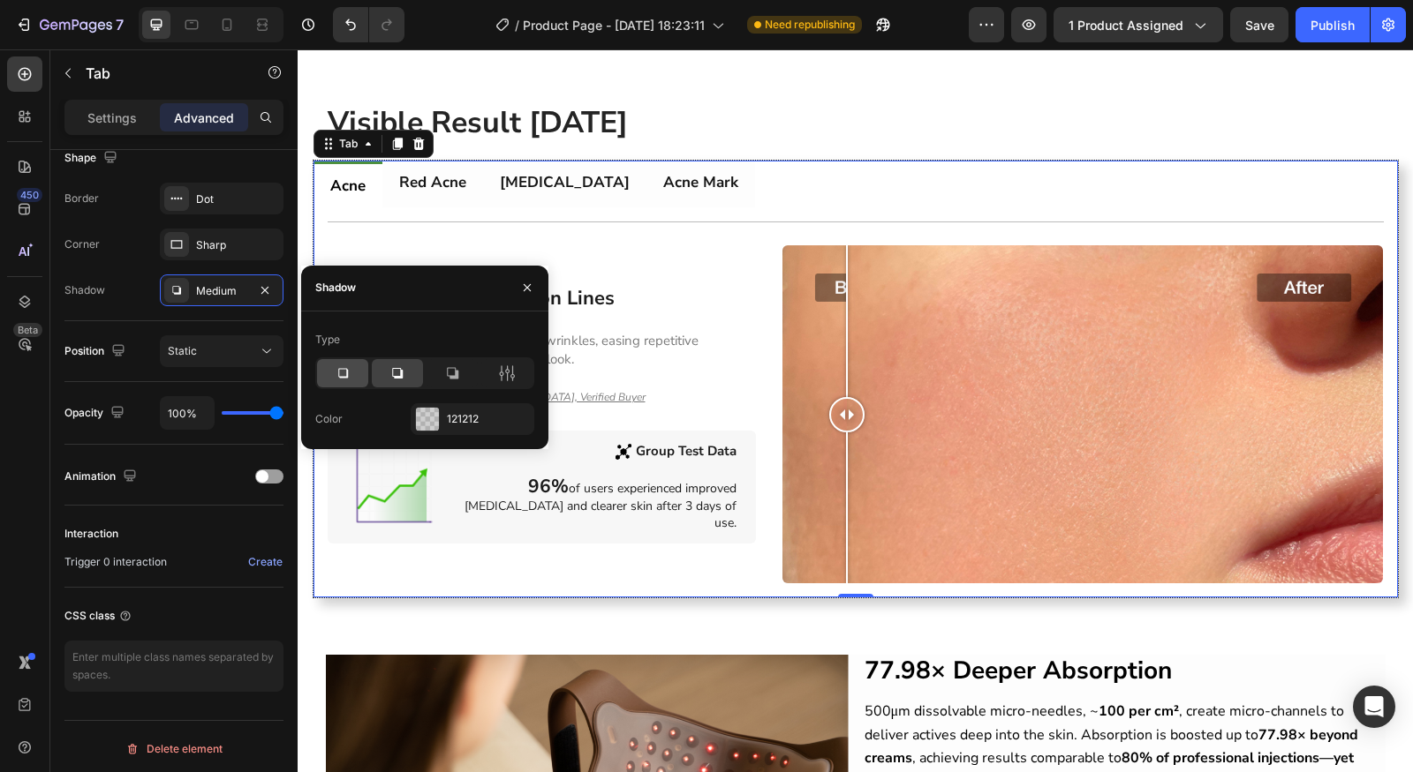
click at [342, 377] on icon at bounding box center [343, 373] width 10 height 10
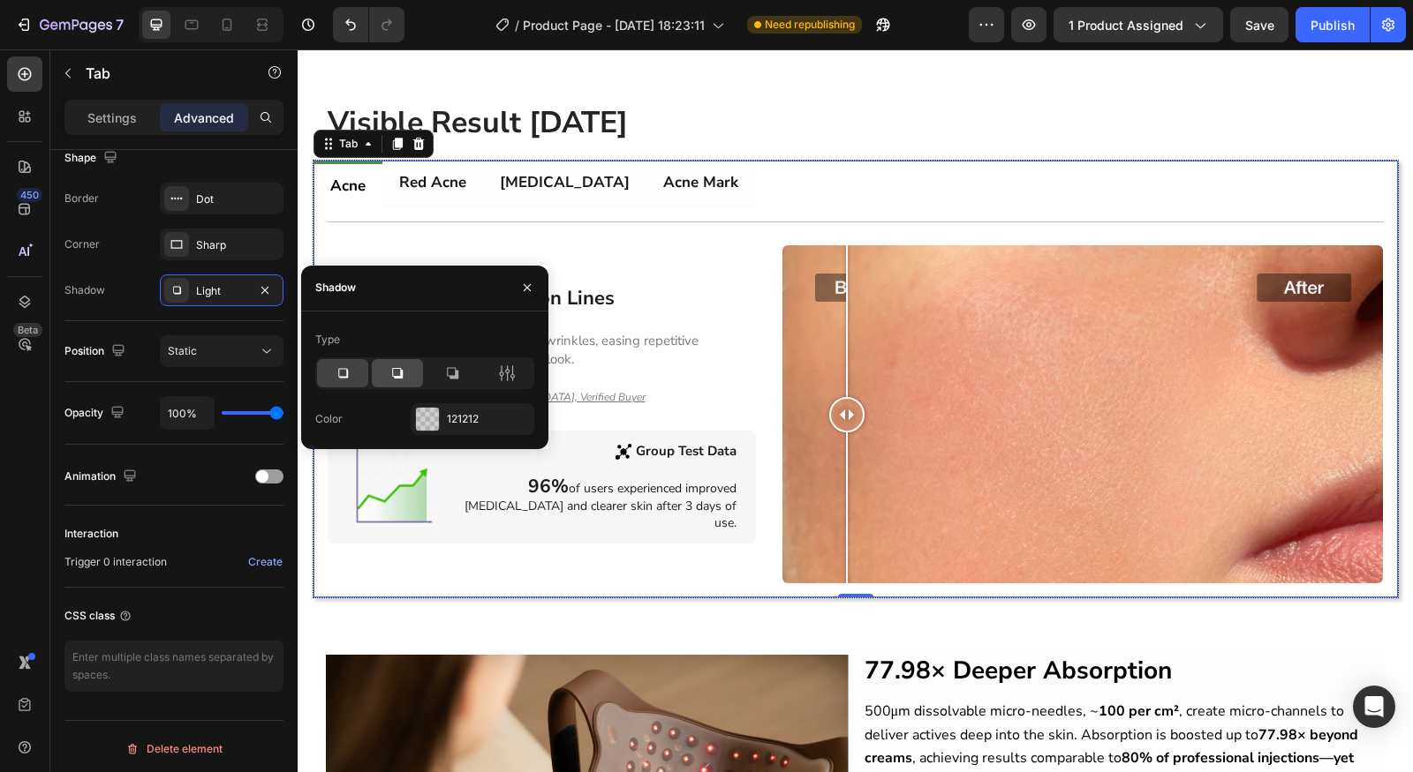
click at [392, 380] on icon at bounding box center [397, 374] width 18 height 18
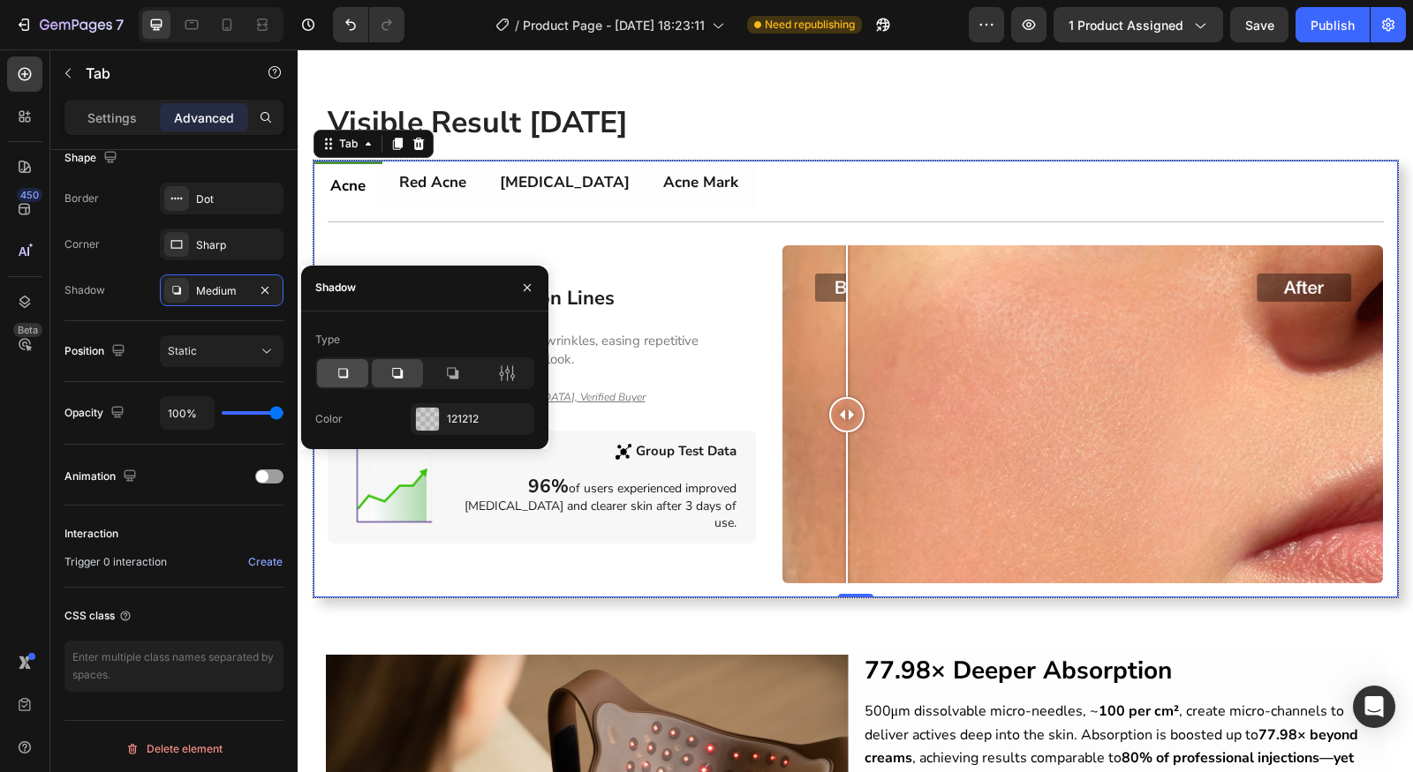
click at [352, 381] on div at bounding box center [342, 373] width 51 height 28
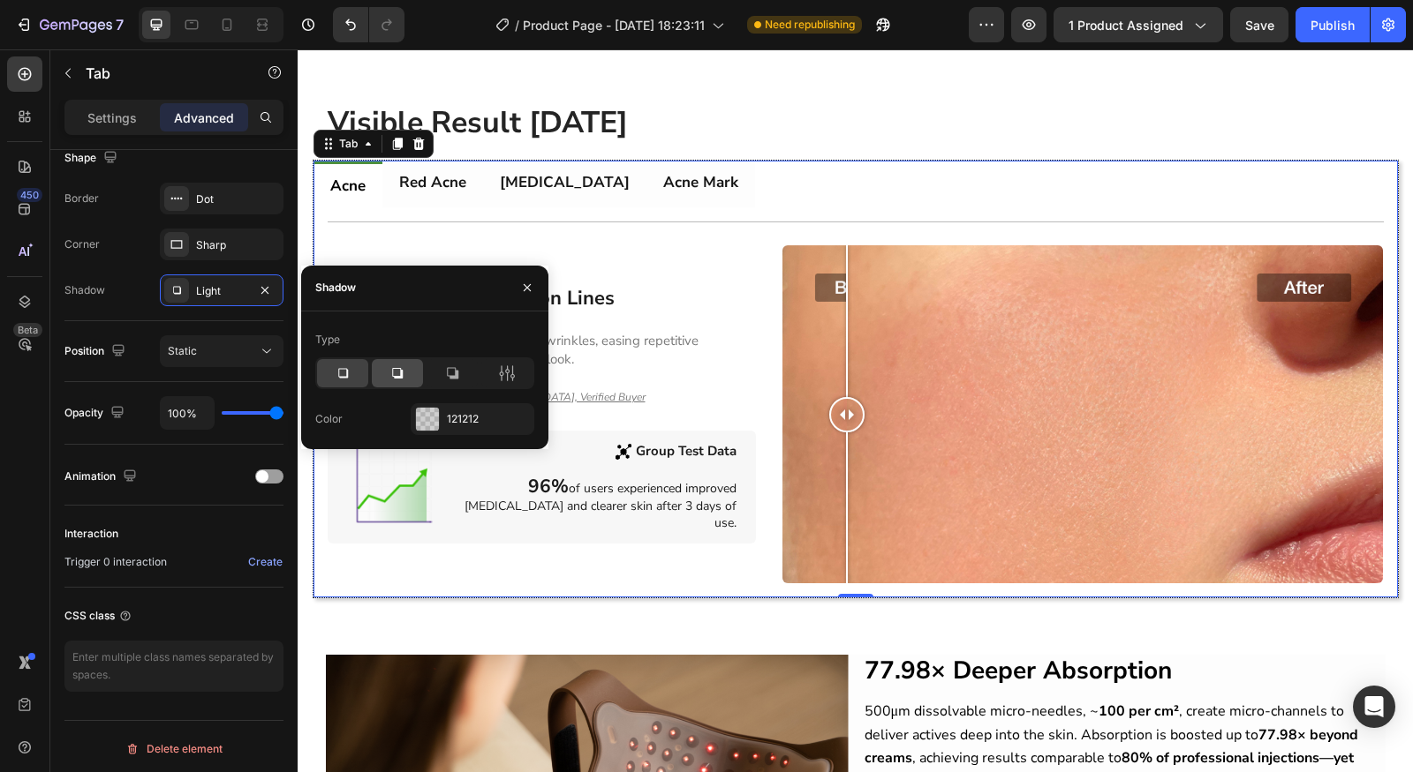
click at [396, 379] on icon at bounding box center [397, 374] width 18 height 18
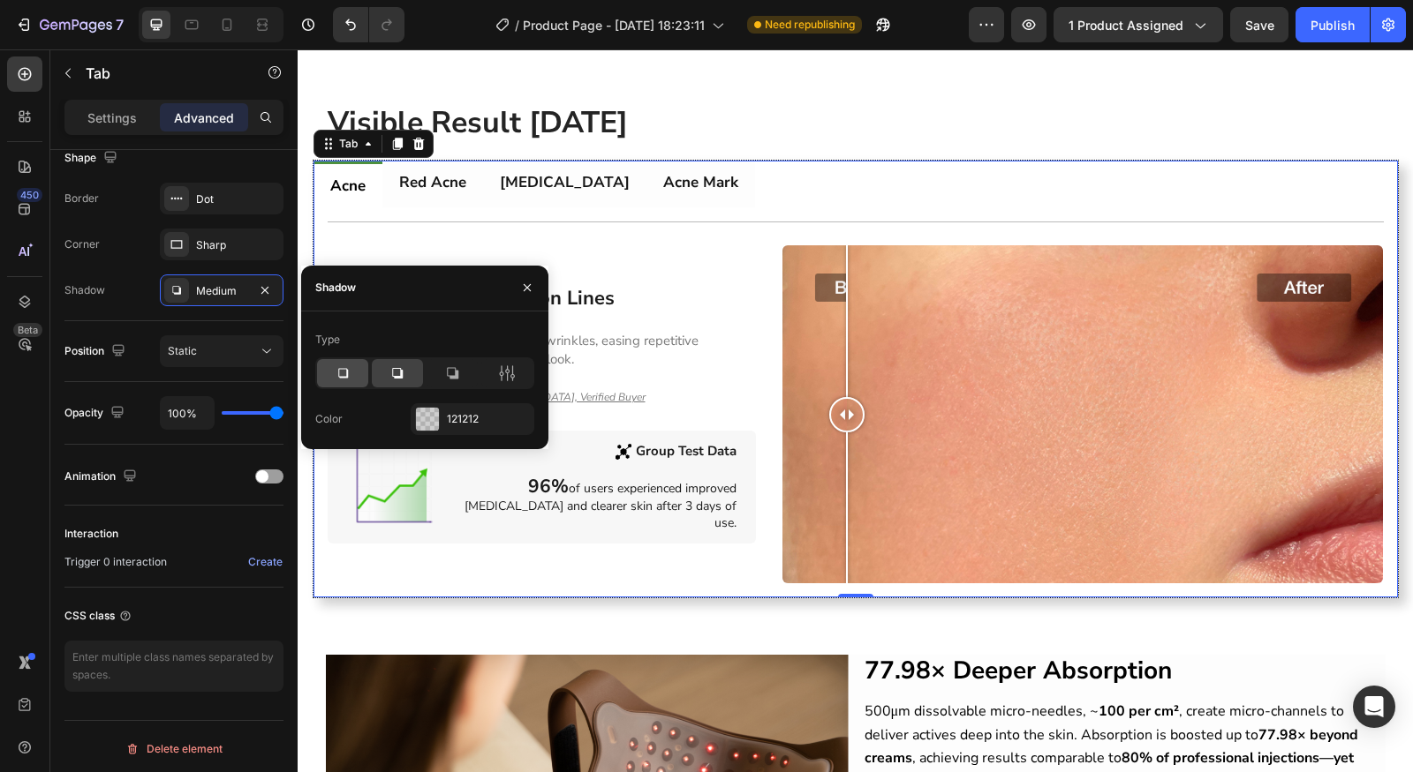
click at [349, 378] on icon at bounding box center [343, 374] width 18 height 18
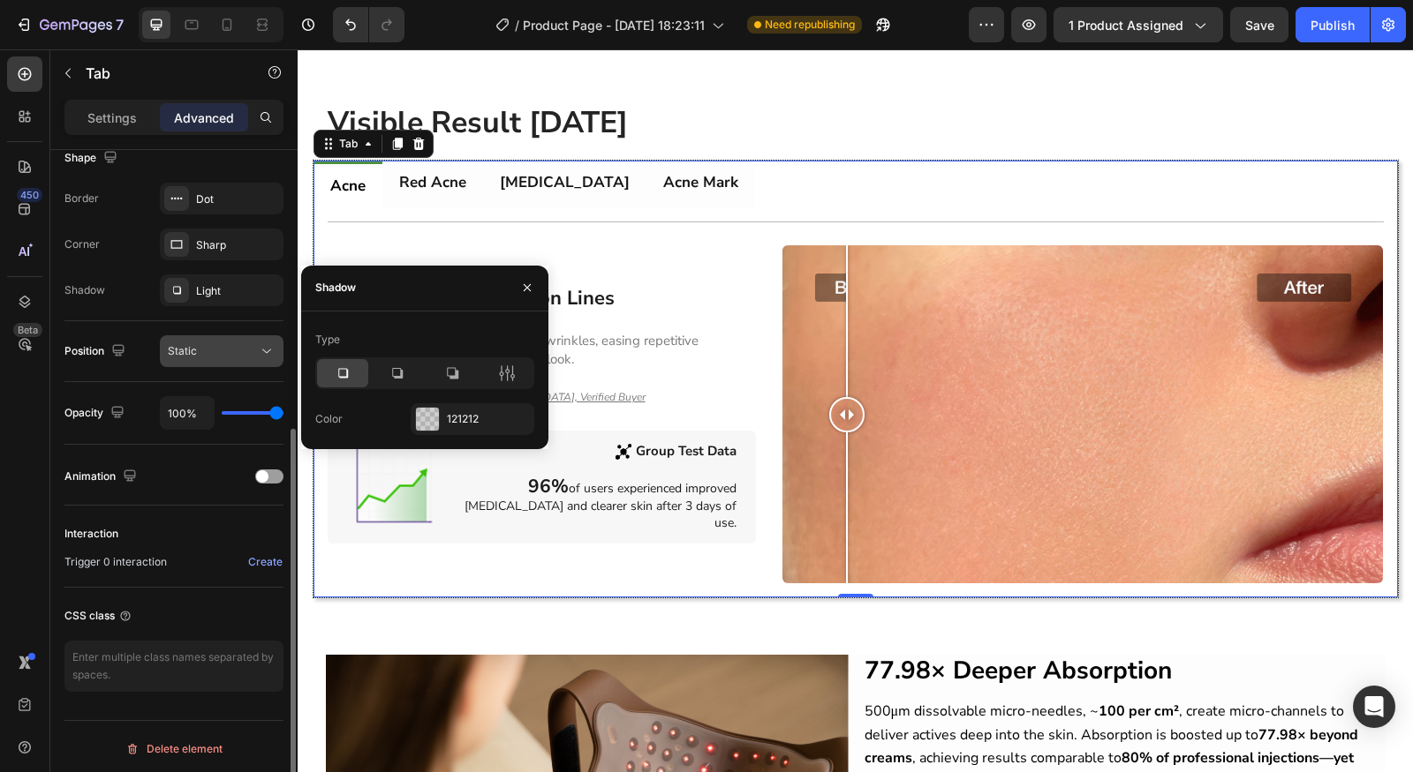
click at [218, 362] on button "Static" at bounding box center [222, 351] width 124 height 32
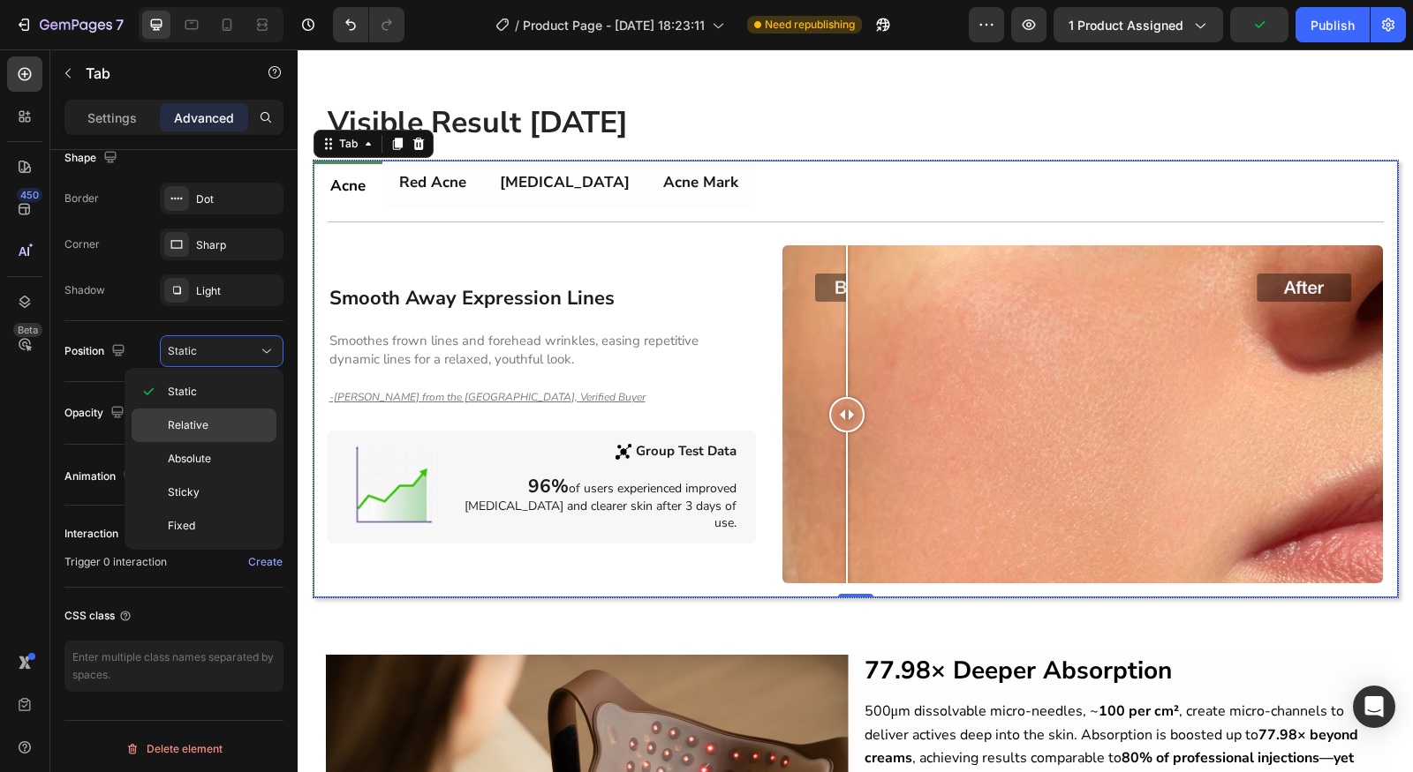
click at [225, 442] on div "Relative" at bounding box center [204, 459] width 145 height 34
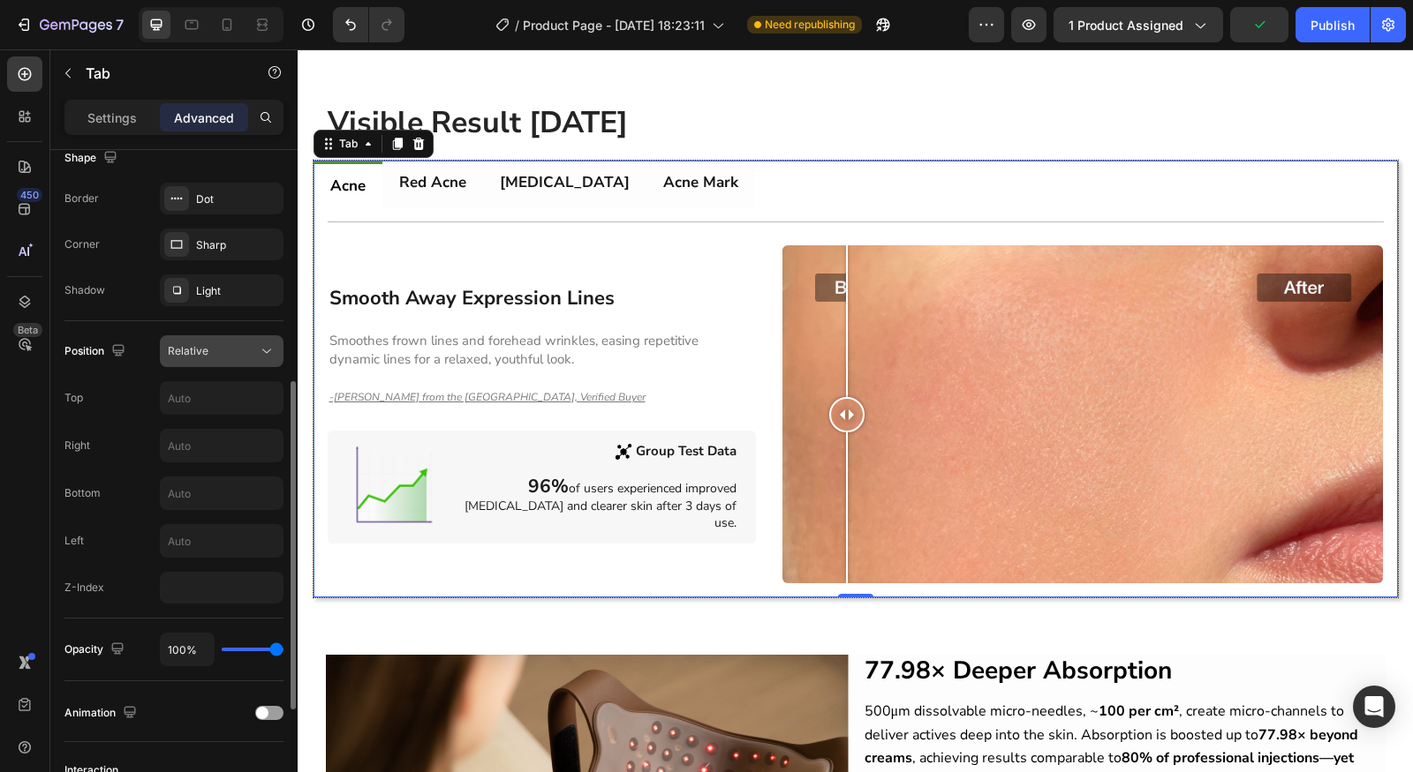
click at [230, 357] on div "Relative" at bounding box center [213, 351] width 90 height 16
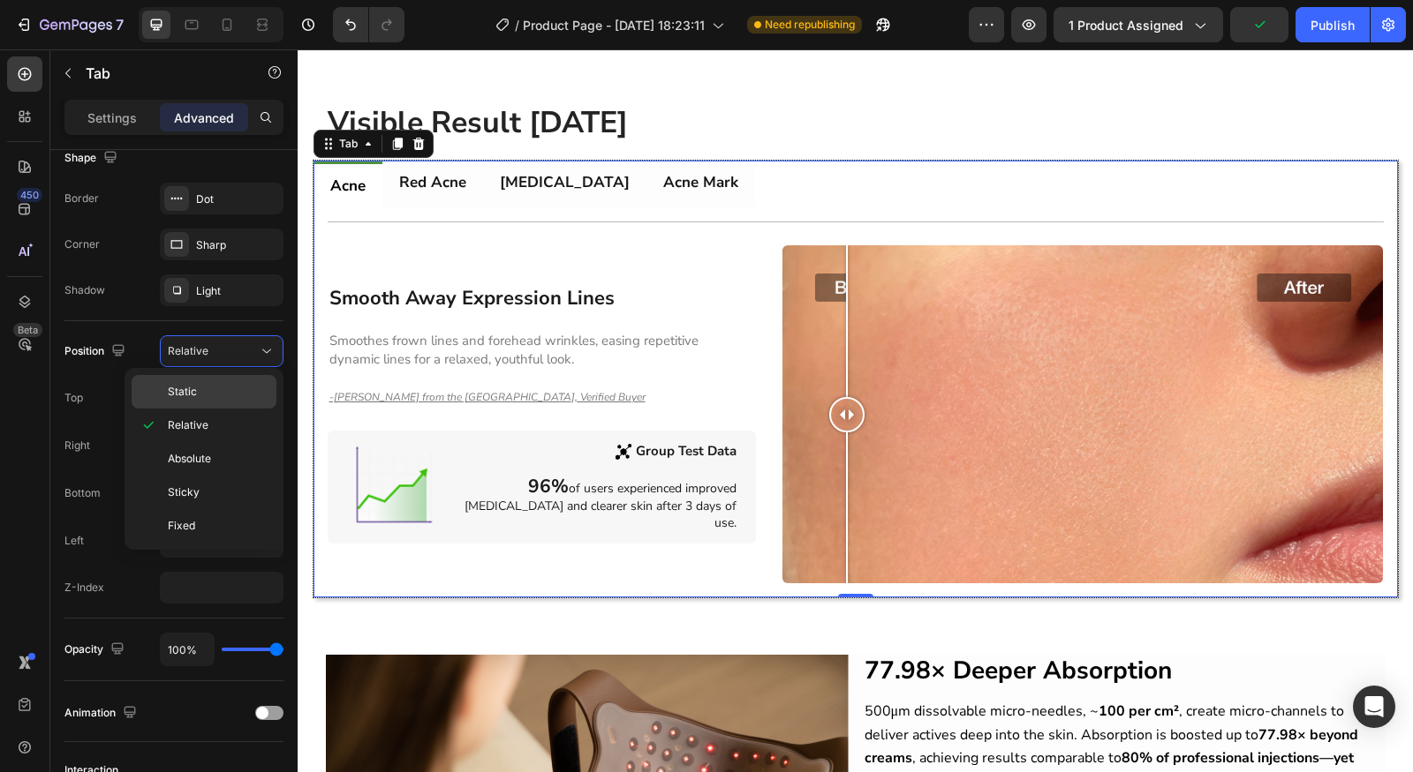
click at [218, 405] on div "Static" at bounding box center [204, 392] width 145 height 34
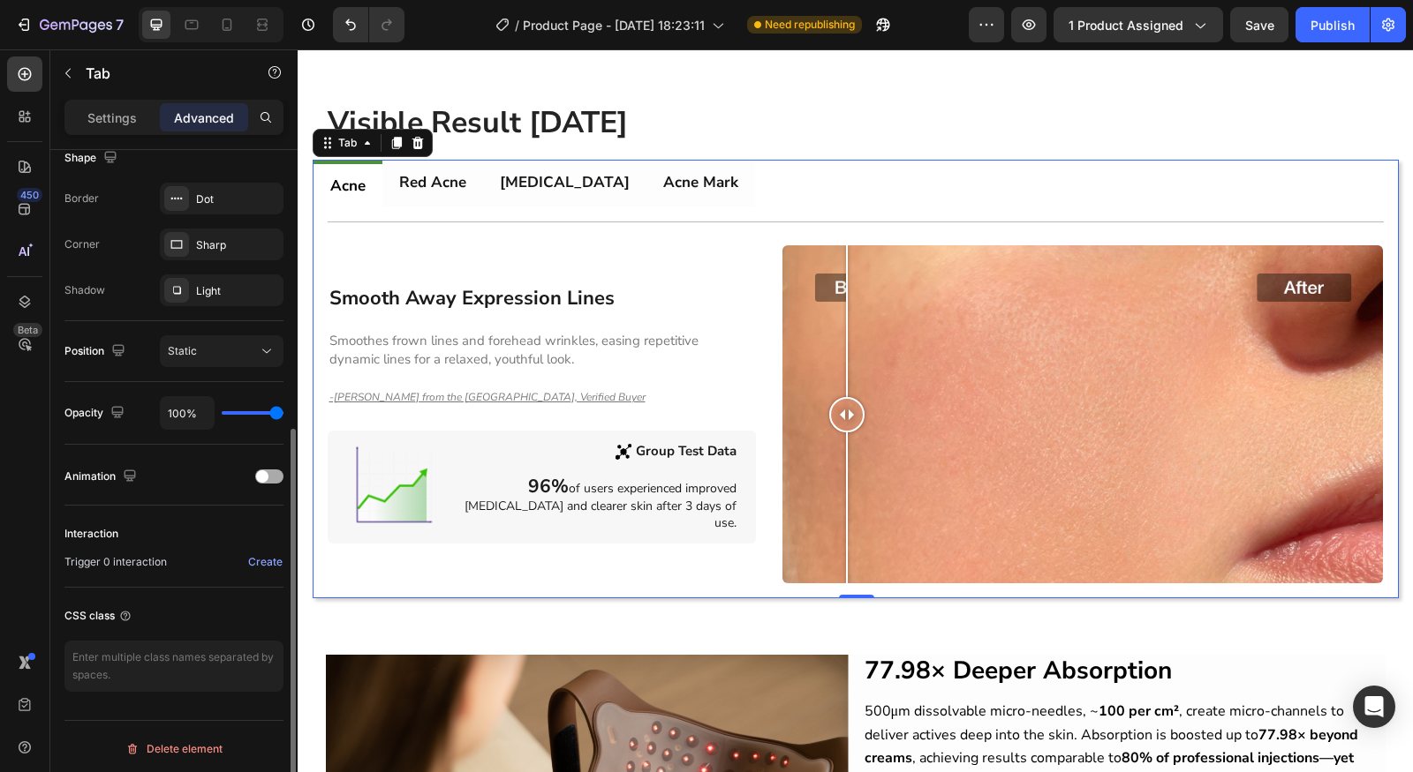
click at [270, 480] on div "Animation" at bounding box center [173, 477] width 219 height 28
click at [270, 476] on div at bounding box center [269, 477] width 28 height 14
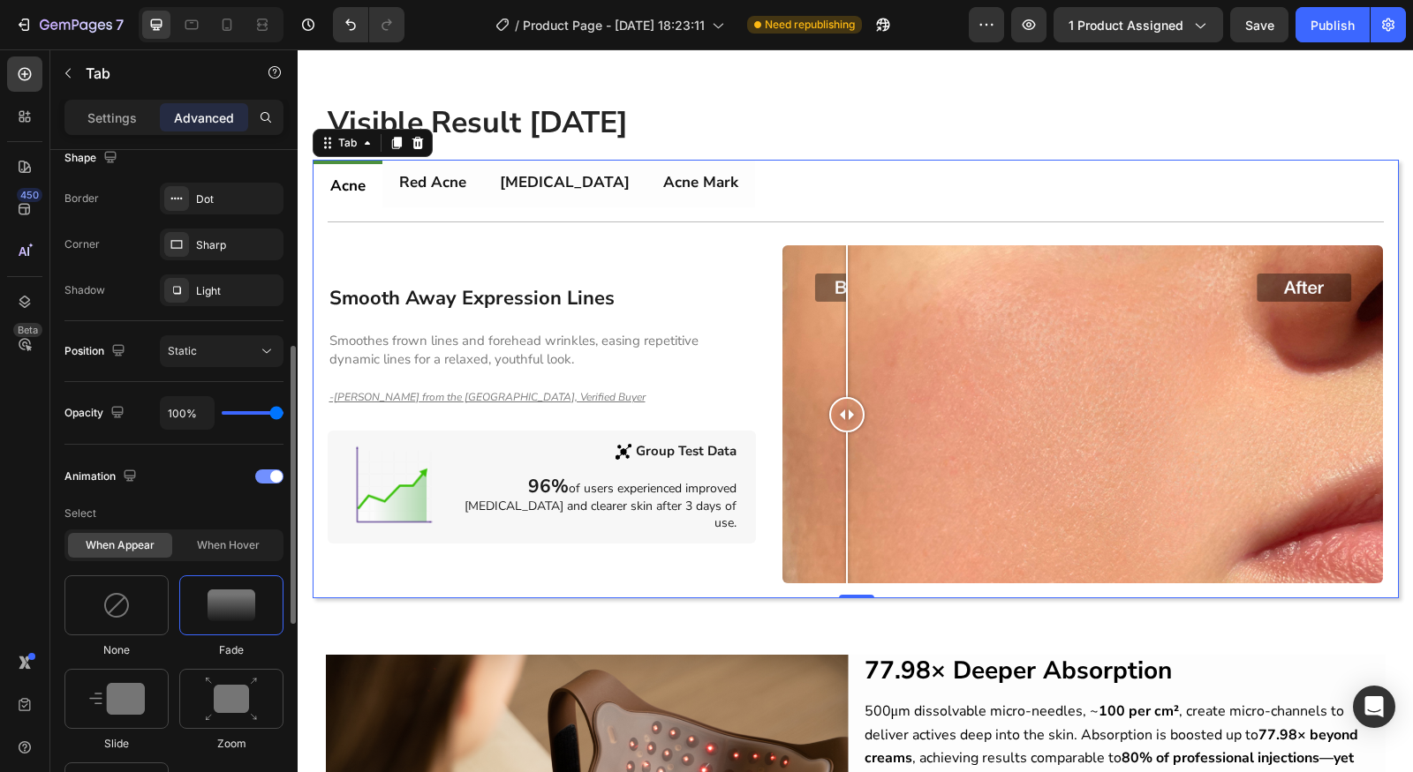
click at [270, 476] on span at bounding box center [276, 477] width 12 height 12
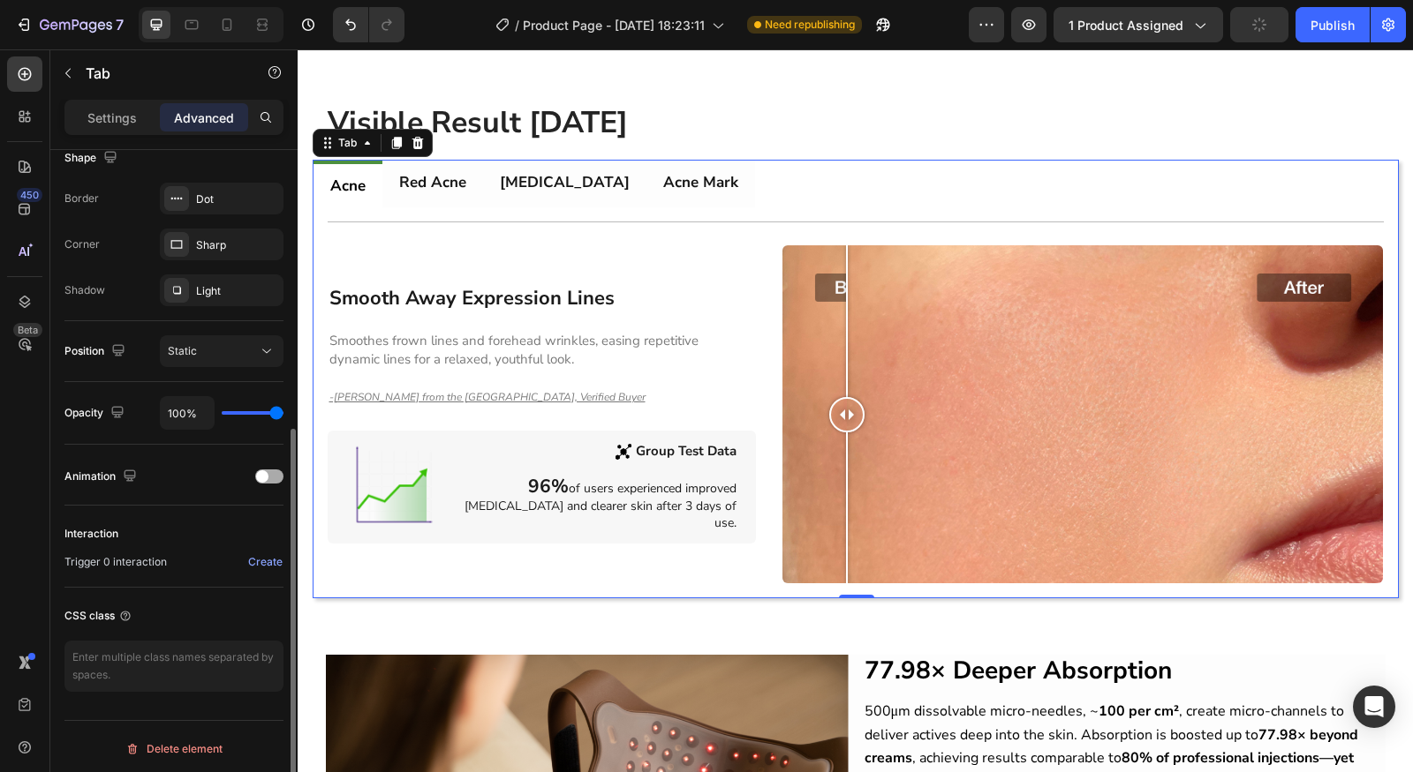
click at [270, 476] on div at bounding box center [269, 477] width 28 height 14
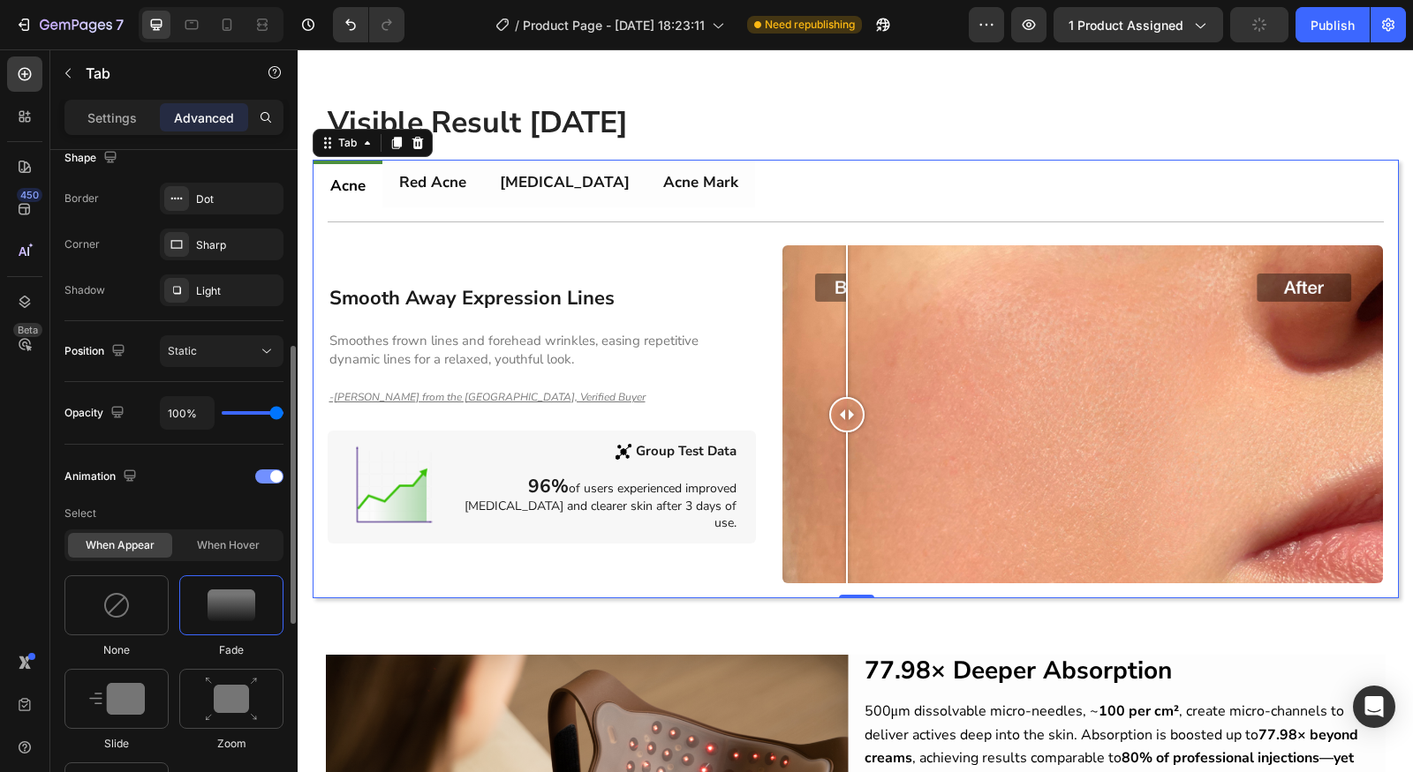
click at [270, 476] on span at bounding box center [276, 477] width 12 height 12
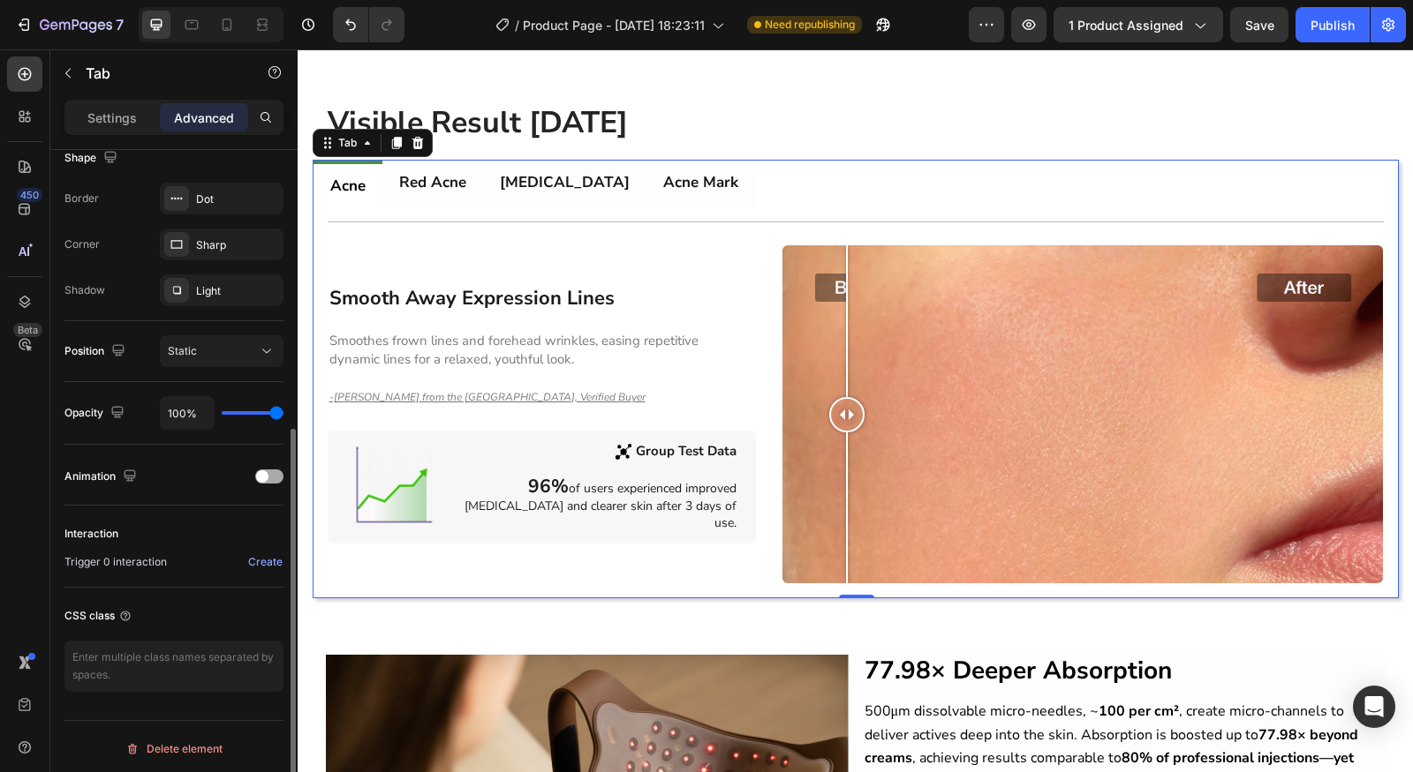
click at [272, 477] on div at bounding box center [269, 477] width 28 height 14
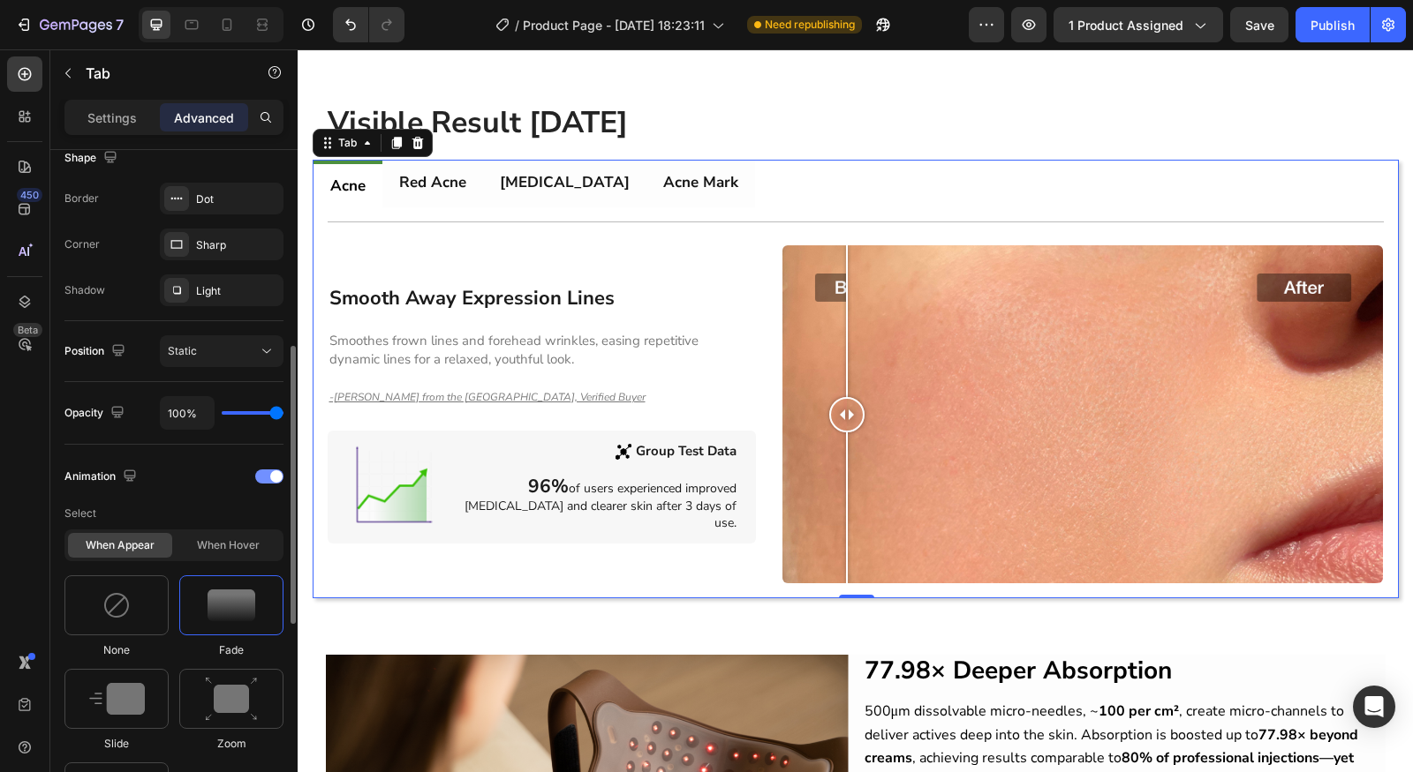
click at [272, 477] on span at bounding box center [276, 477] width 12 height 12
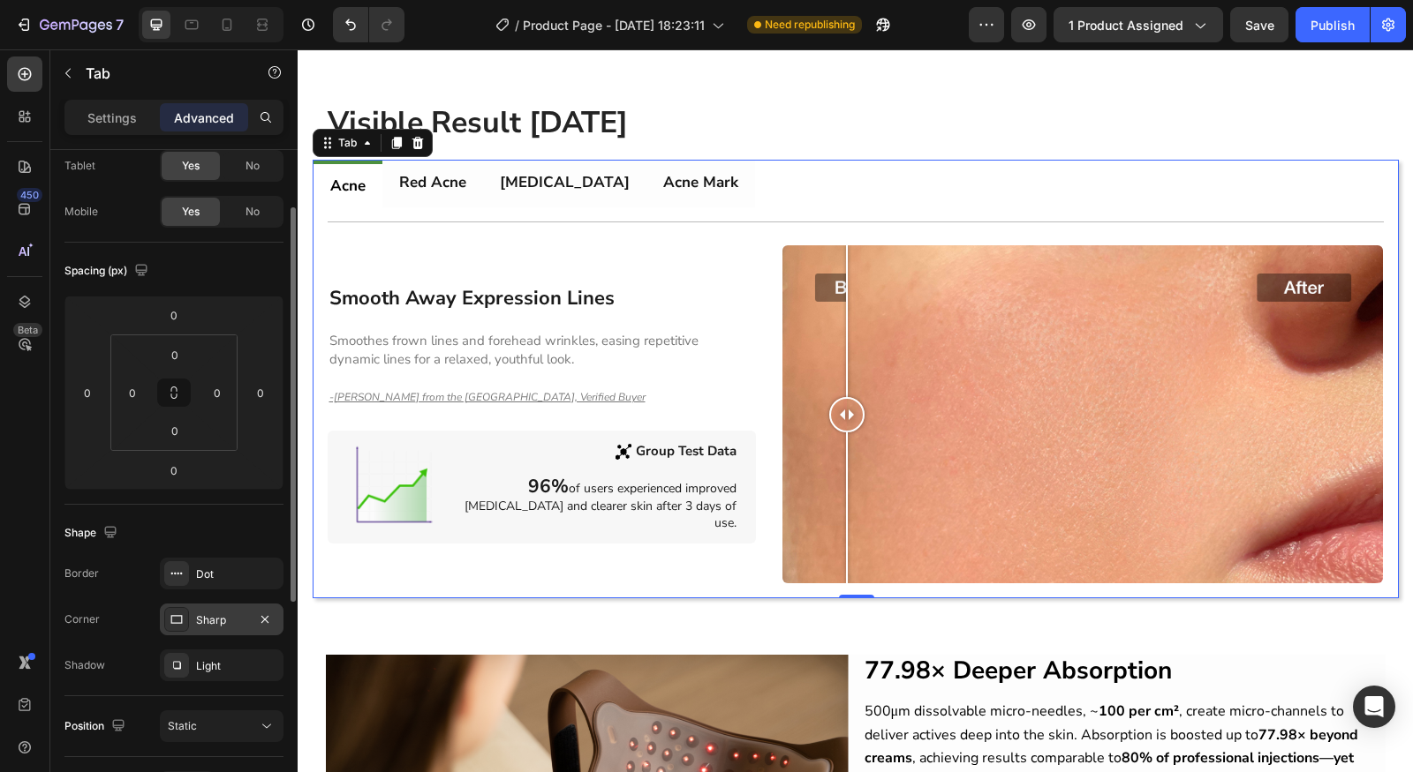
scroll to position [0, 0]
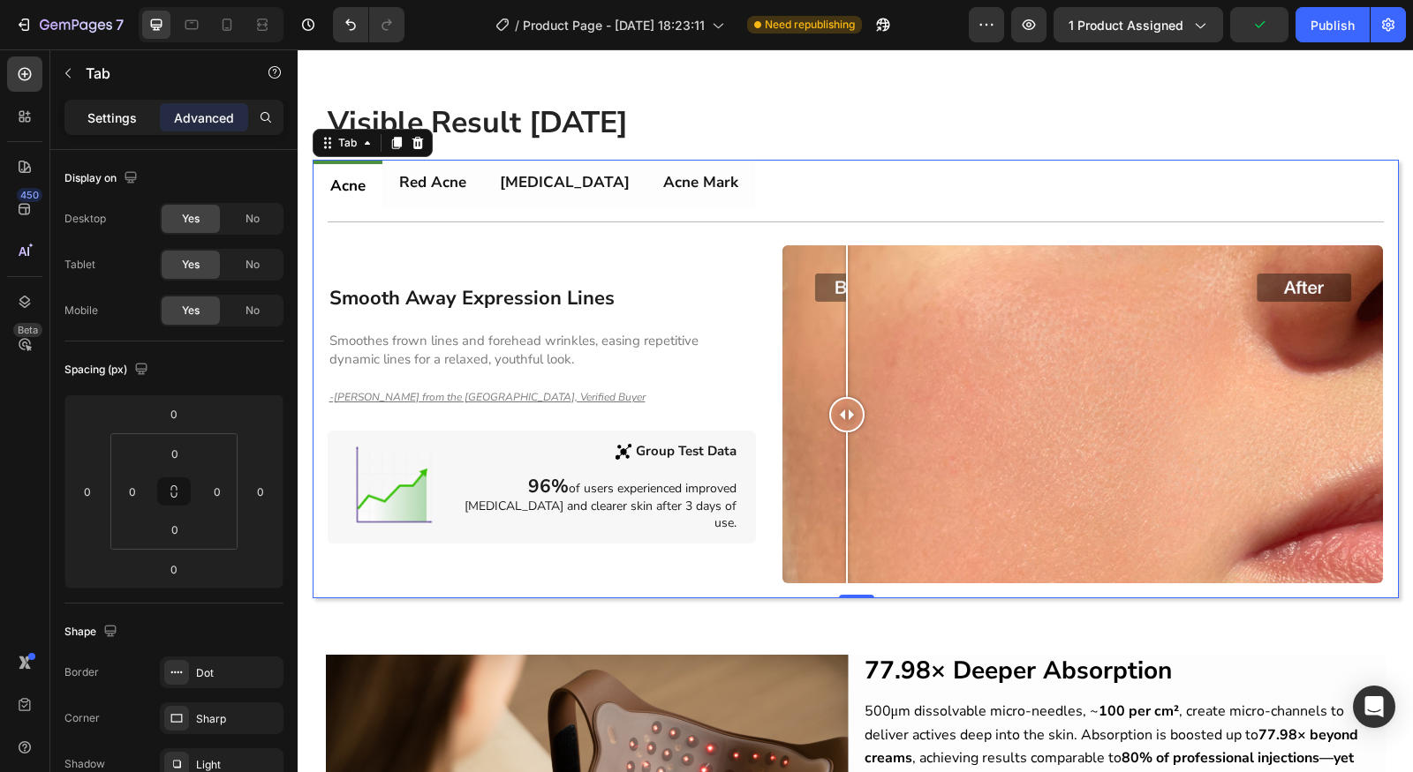
click at [131, 126] on div "Settings" at bounding box center [112, 117] width 88 height 28
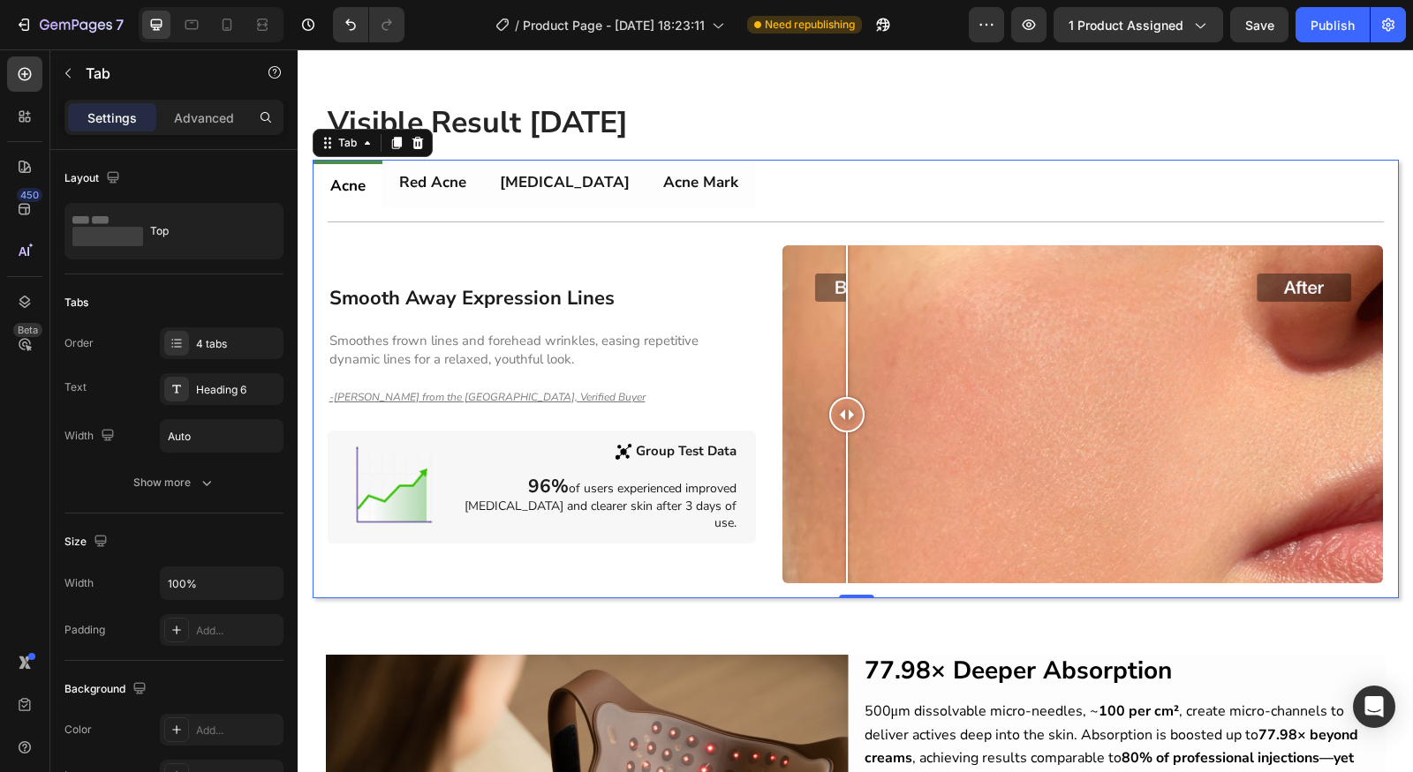
click at [746, 207] on div "Title Line Smooth Away Expression Lines Heading Smoothes frown lines and forehe…" at bounding box center [855, 402] width 1084 height 390
click at [727, 255] on div "Smooth Away Expression Lines Heading Smoothes frown lines and forehead wrinkles…" at bounding box center [542, 414] width 429 height 338
click at [740, 223] on div "Title Line Smooth Away Expression Lines Heading Smoothes frown lines and forehe…" at bounding box center [856, 403] width 1056 height 362
click at [780, 192] on ul "Acne Red Acne [MEDICAL_DATA] Acne Mark" at bounding box center [855, 184] width 1084 height 47
click at [727, 266] on div "Smooth Away Expression Lines Heading Smoothes frown lines and forehead wrinkles…" at bounding box center [542, 414] width 429 height 338
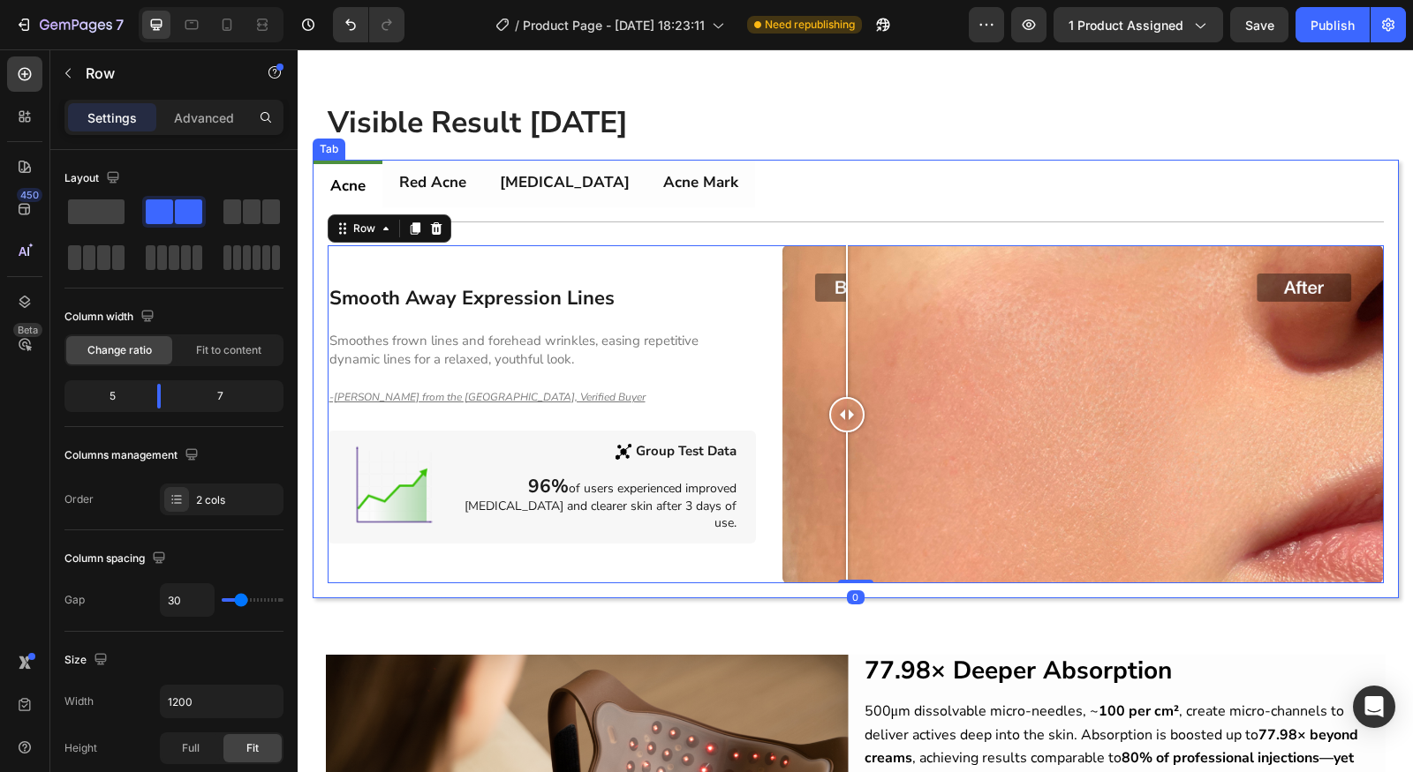
click at [773, 224] on div "Title Line Smooth Away Expression Lines Heading Smoothes frown lines and forehe…" at bounding box center [856, 403] width 1056 height 362
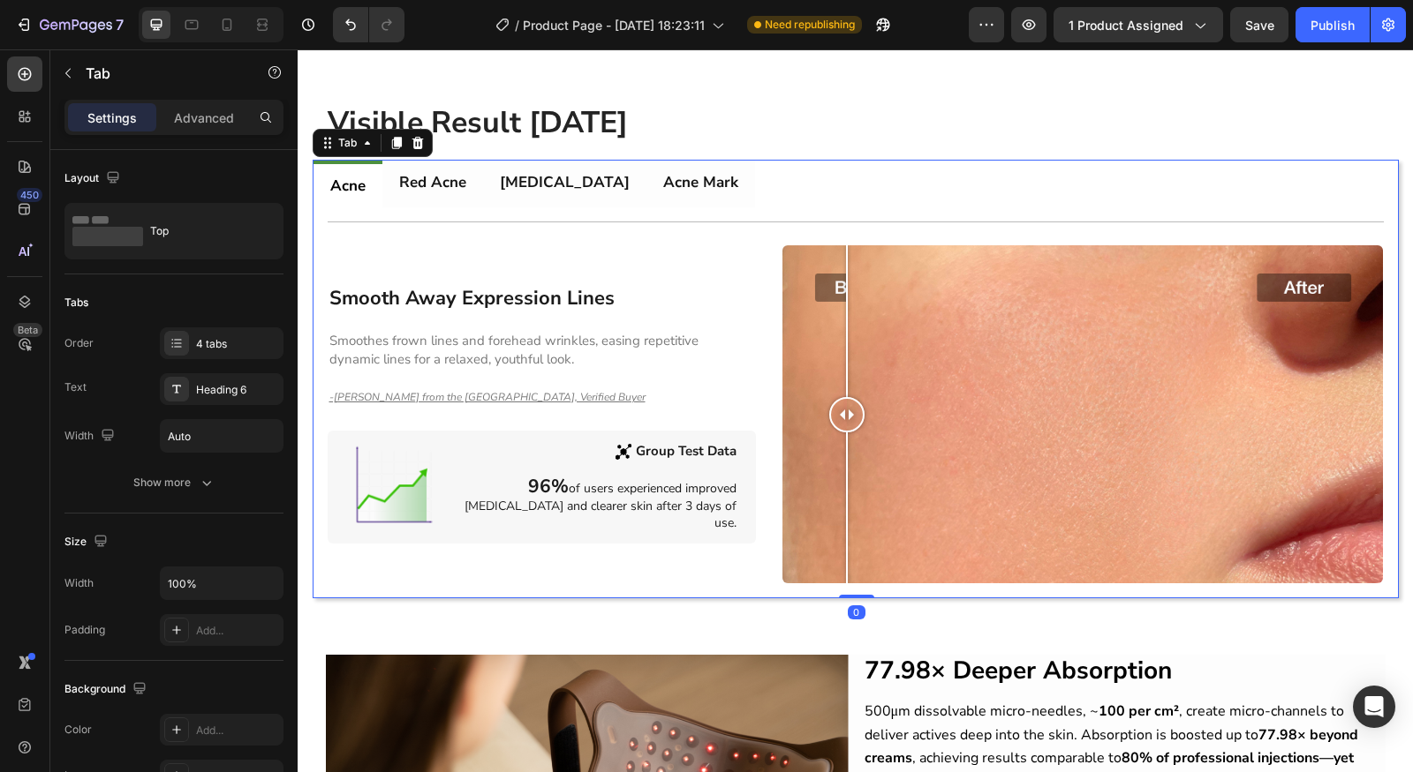
click at [801, 182] on ul "Acne Red Acne [MEDICAL_DATA] Acne Mark" at bounding box center [855, 184] width 1084 height 47
click at [1327, 23] on div "Publish" at bounding box center [1332, 25] width 44 height 19
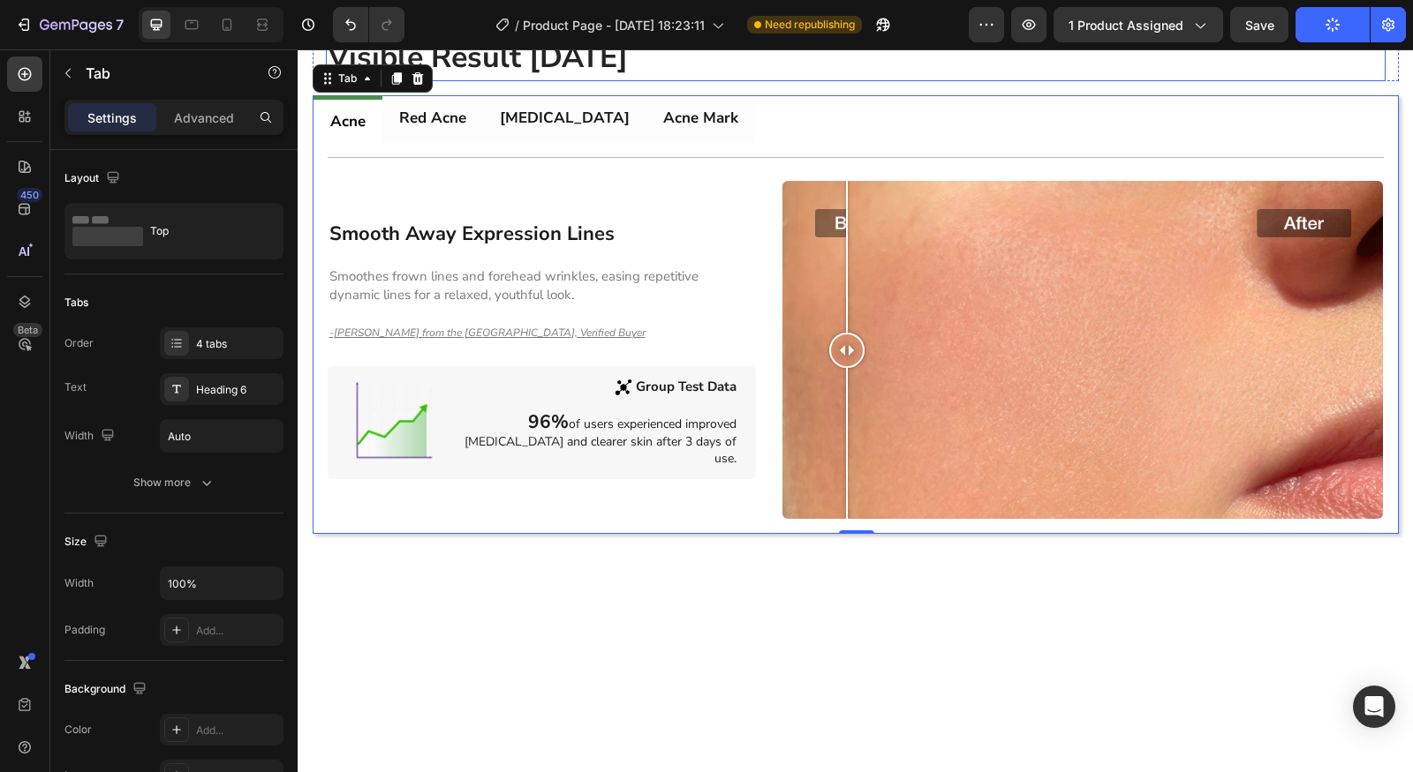
scroll to position [858, 0]
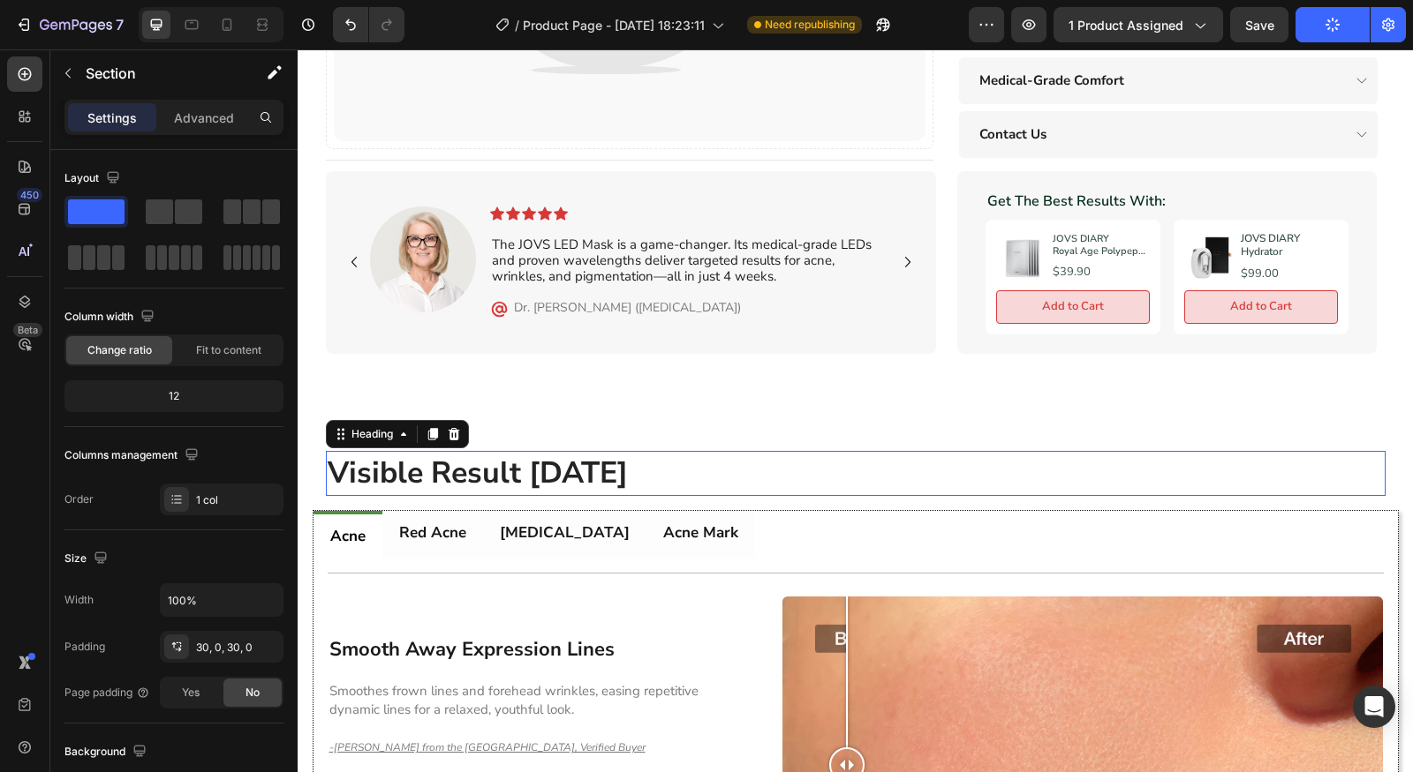
click at [619, 458] on h2 "Visible Result [DATE]" at bounding box center [855, 474] width 1059 height 46
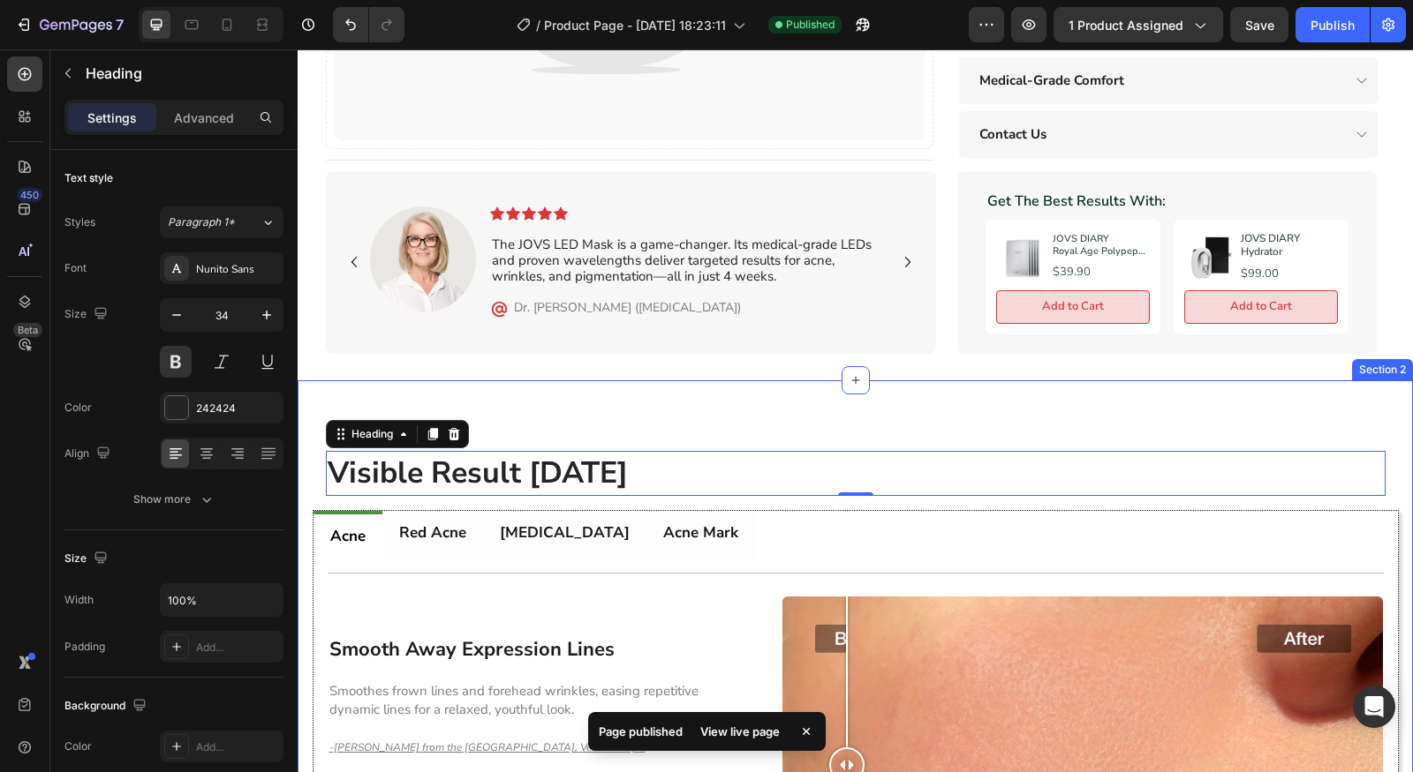
click at [520, 442] on div "Visible Result [DATE] Heading 0 Row Acne Red Acne [MEDICAL_DATA] Acne Mark Titl…" at bounding box center [855, 678] width 1115 height 597
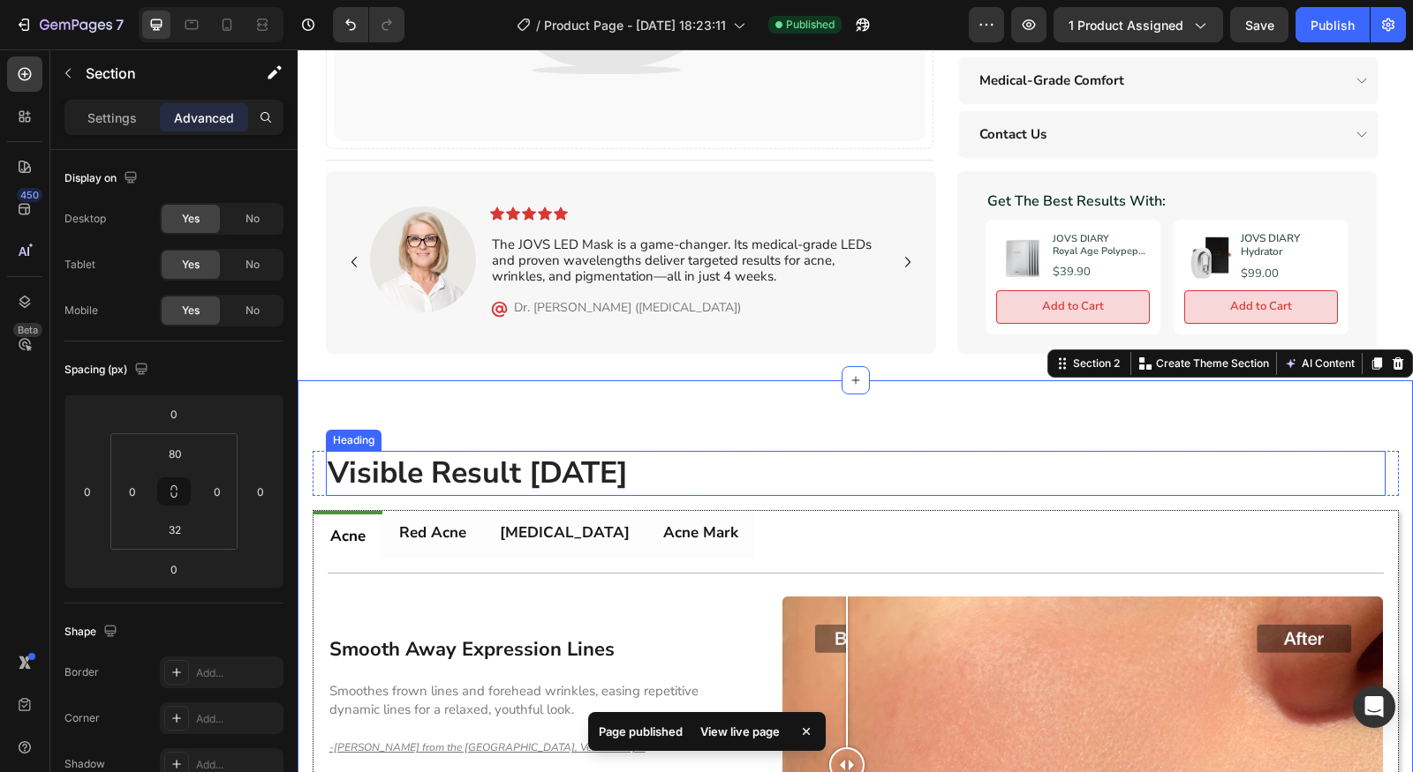
click at [554, 455] on h2 "Visible Result [DATE]" at bounding box center [855, 474] width 1059 height 46
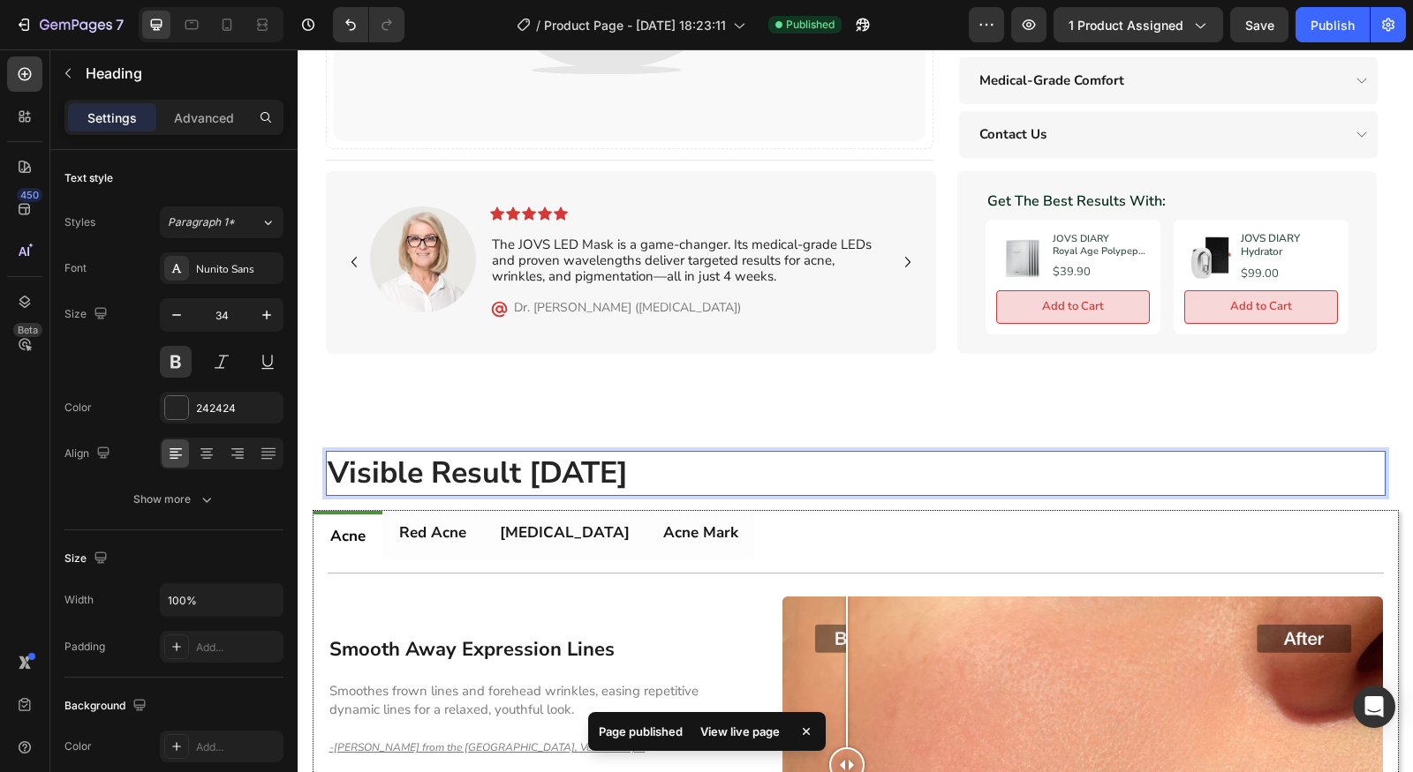
click at [558, 456] on h2 "Visible Result [DATE]" at bounding box center [855, 474] width 1059 height 46
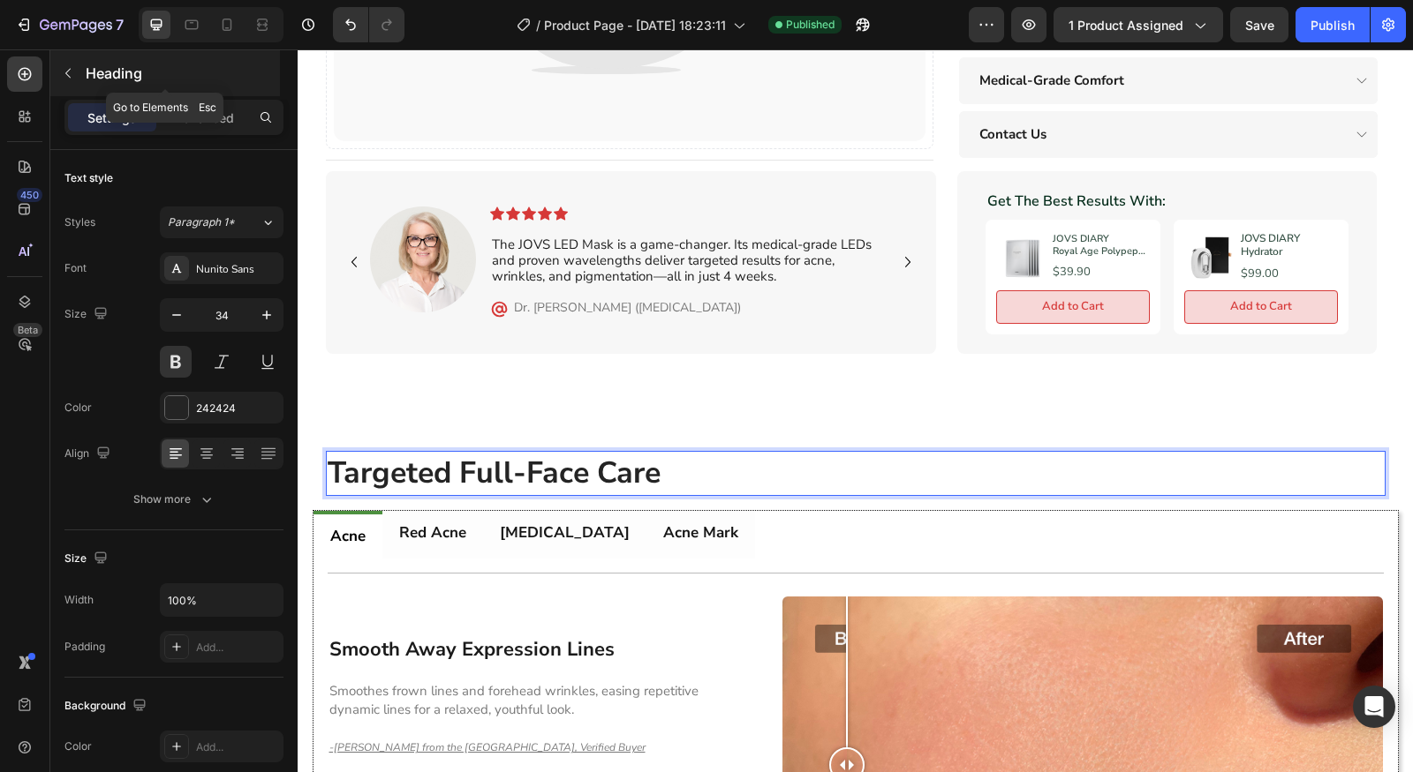
click at [56, 77] on button "button" at bounding box center [68, 73] width 28 height 28
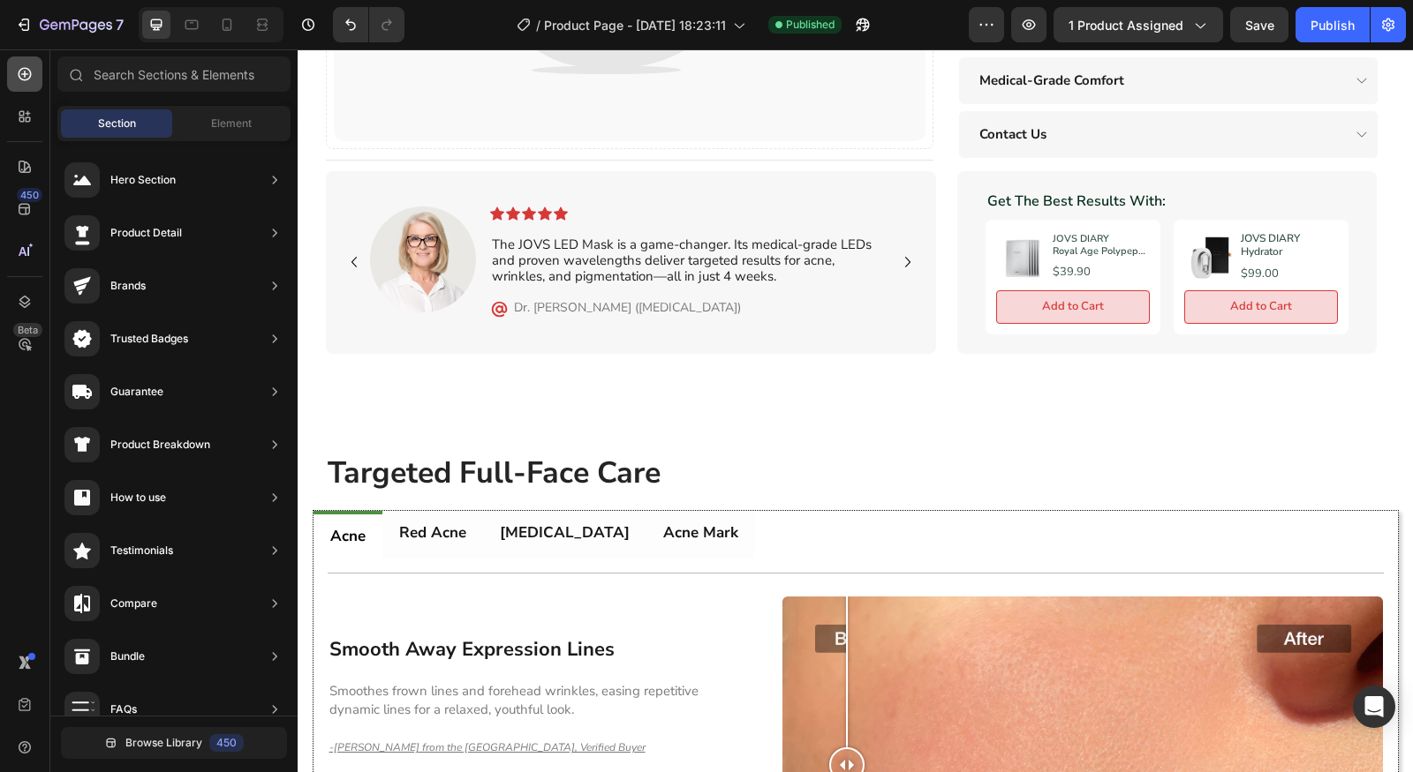
click at [29, 90] on div at bounding box center [24, 74] width 35 height 35
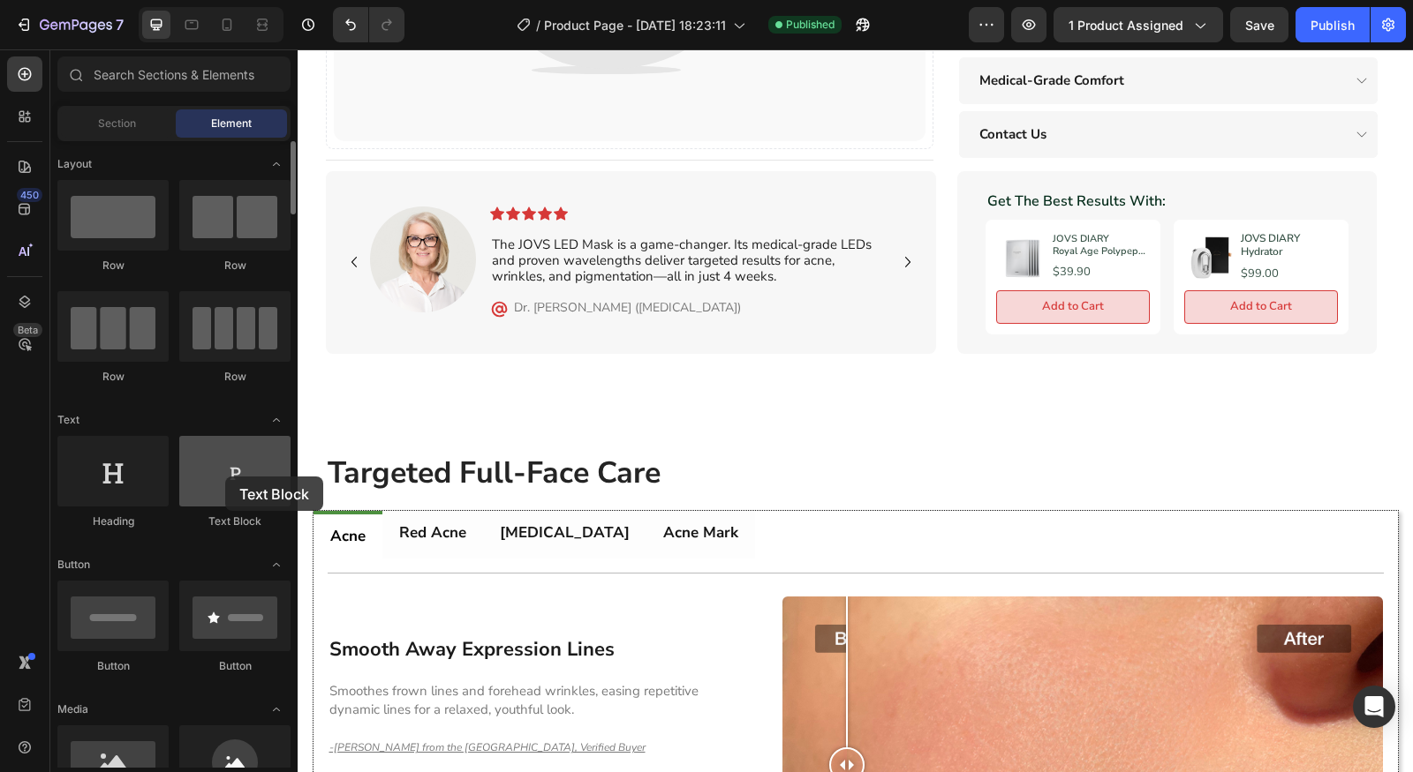
drag, startPoint x: 248, startPoint y: 484, endPoint x: 223, endPoint y: 485, distance: 24.7
click at [224, 477] on div at bounding box center [234, 471] width 111 height 71
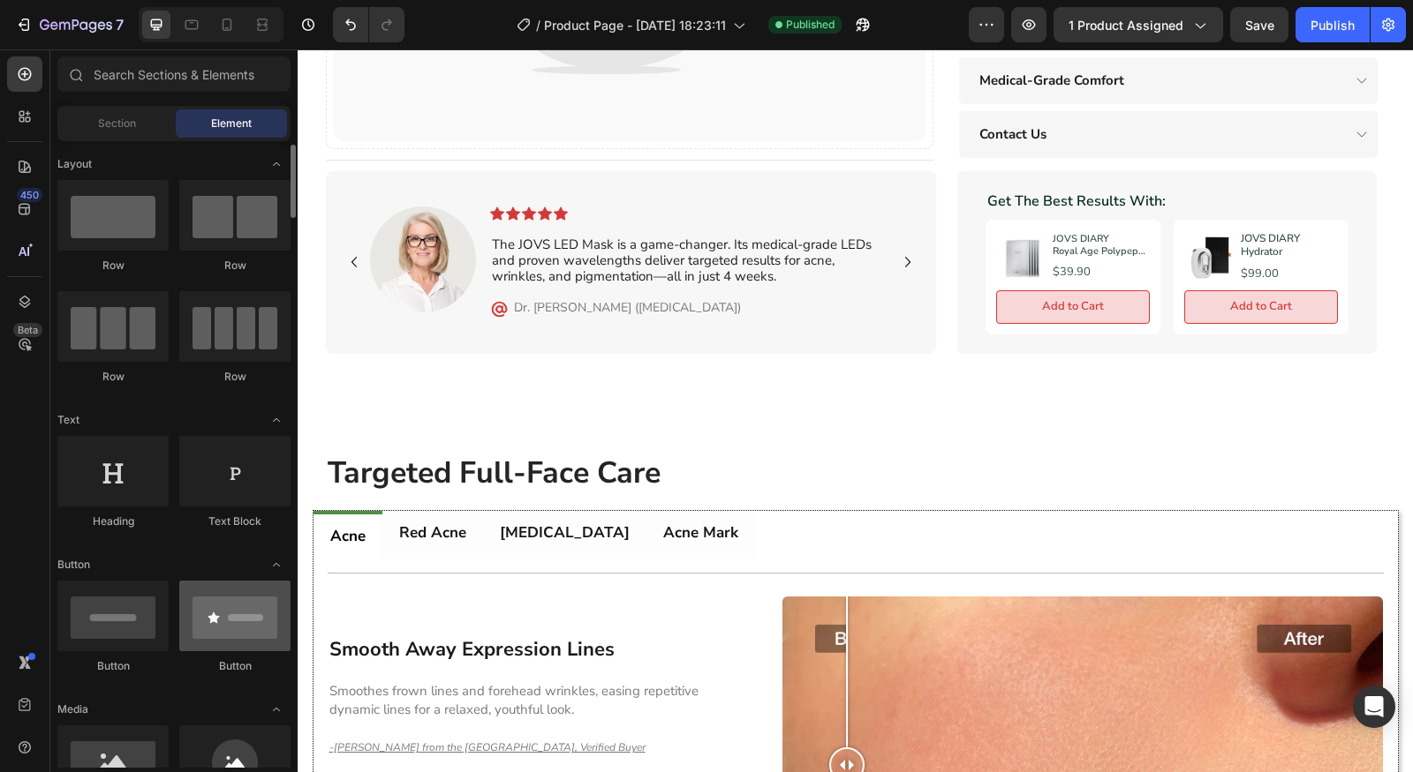
scroll to position [193, 0]
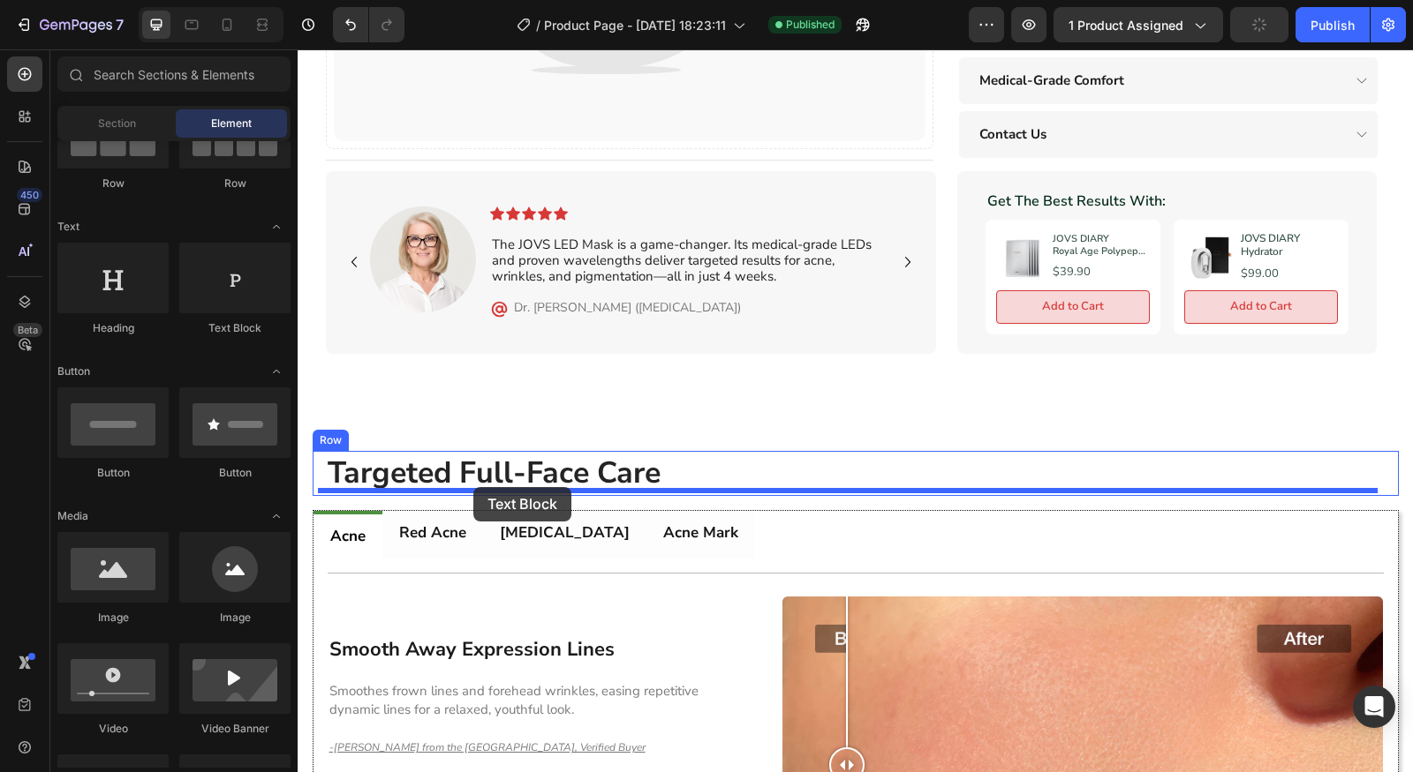
drag, startPoint x: 581, startPoint y: 362, endPoint x: 473, endPoint y: 487, distance: 165.3
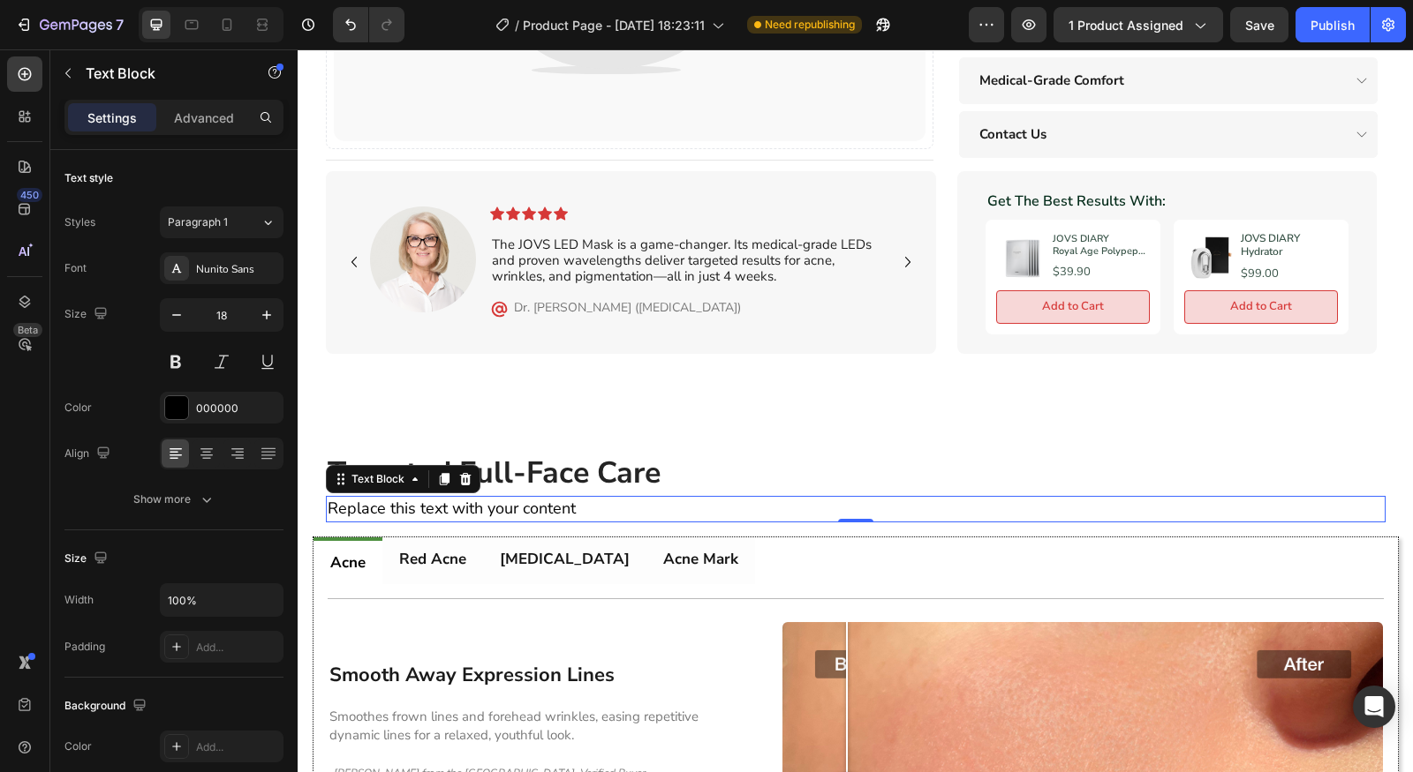
click at [447, 496] on div "Replace this text with your content" at bounding box center [855, 509] width 1059 height 26
click at [458, 498] on p "Replace this text with your content" at bounding box center [856, 509] width 1056 height 22
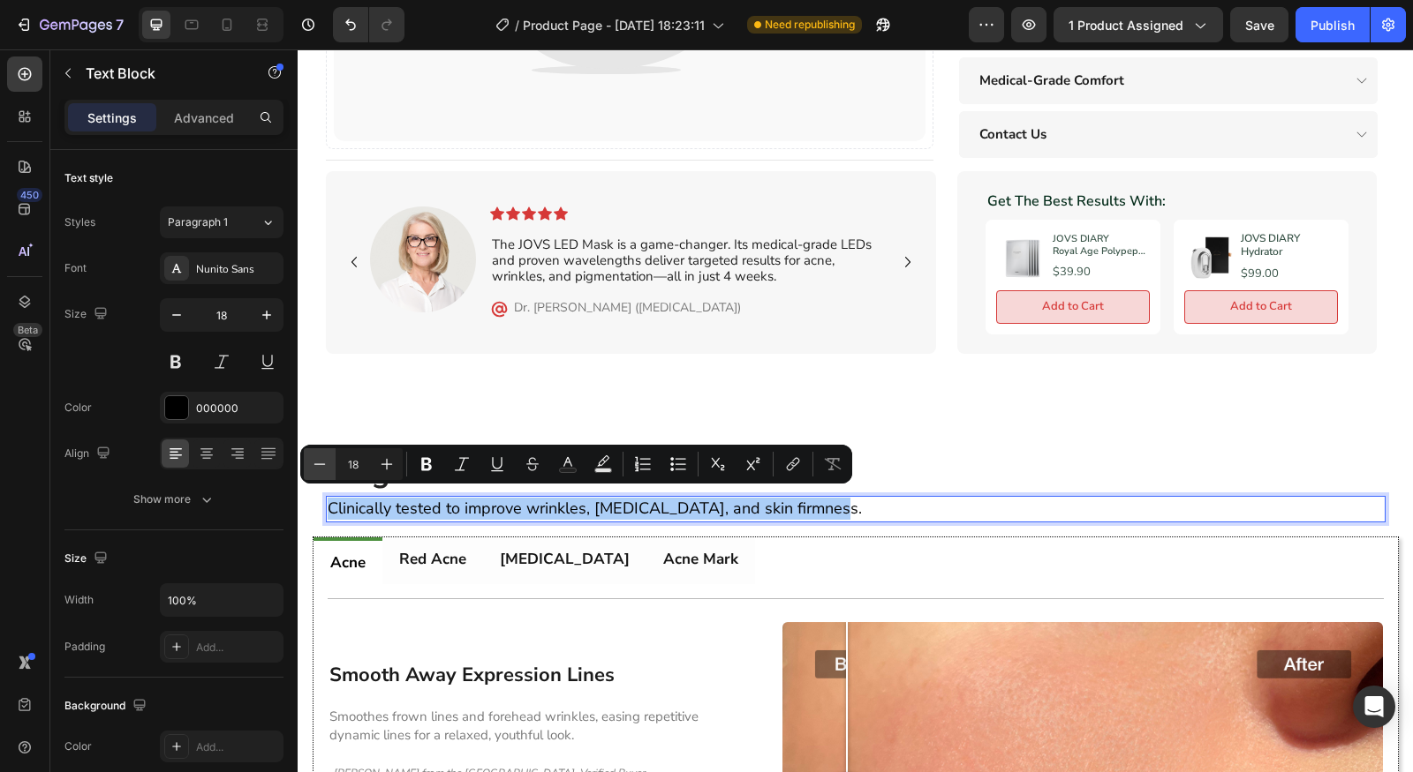
click at [330, 467] on button "Minus" at bounding box center [320, 464] width 32 height 32
type input "17"
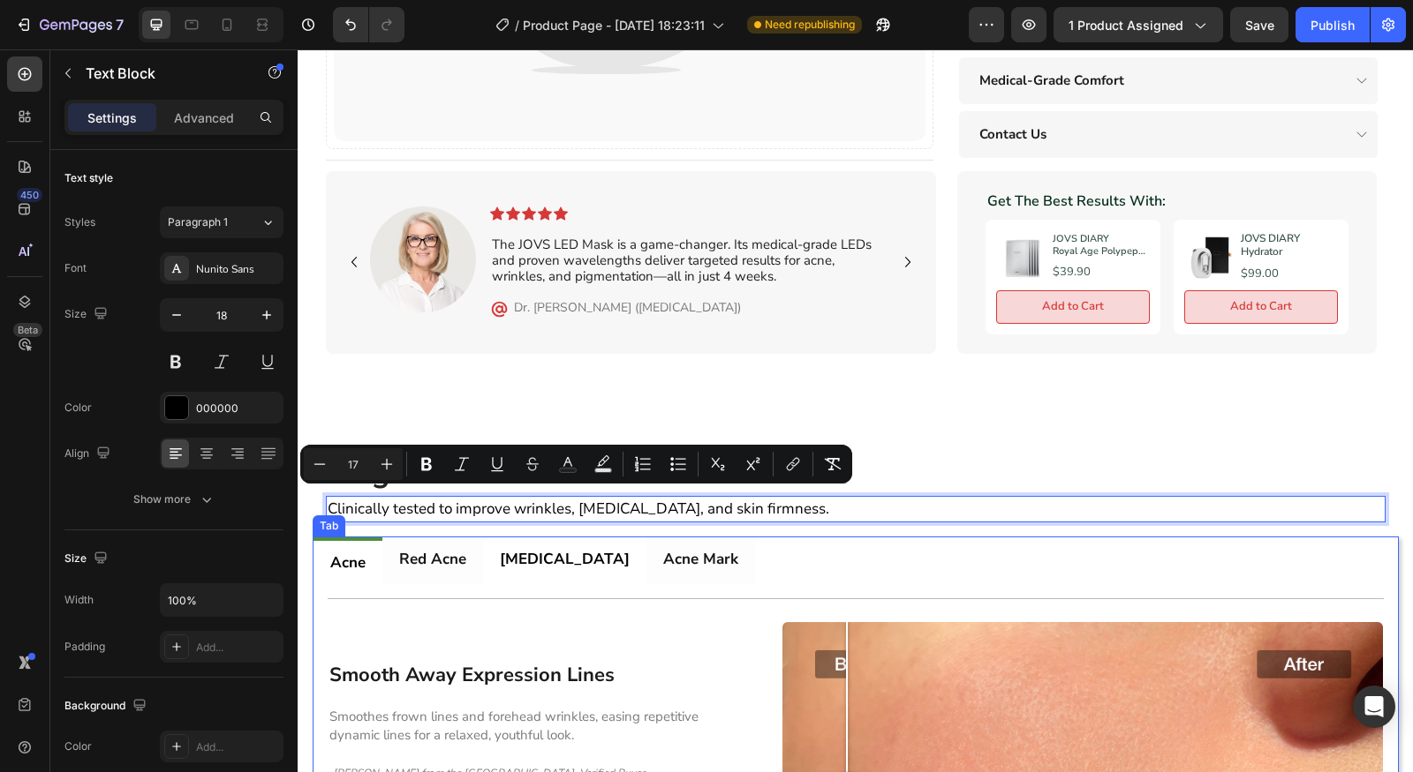
click at [497, 564] on div "[MEDICAL_DATA]" at bounding box center [564, 561] width 135 height 33
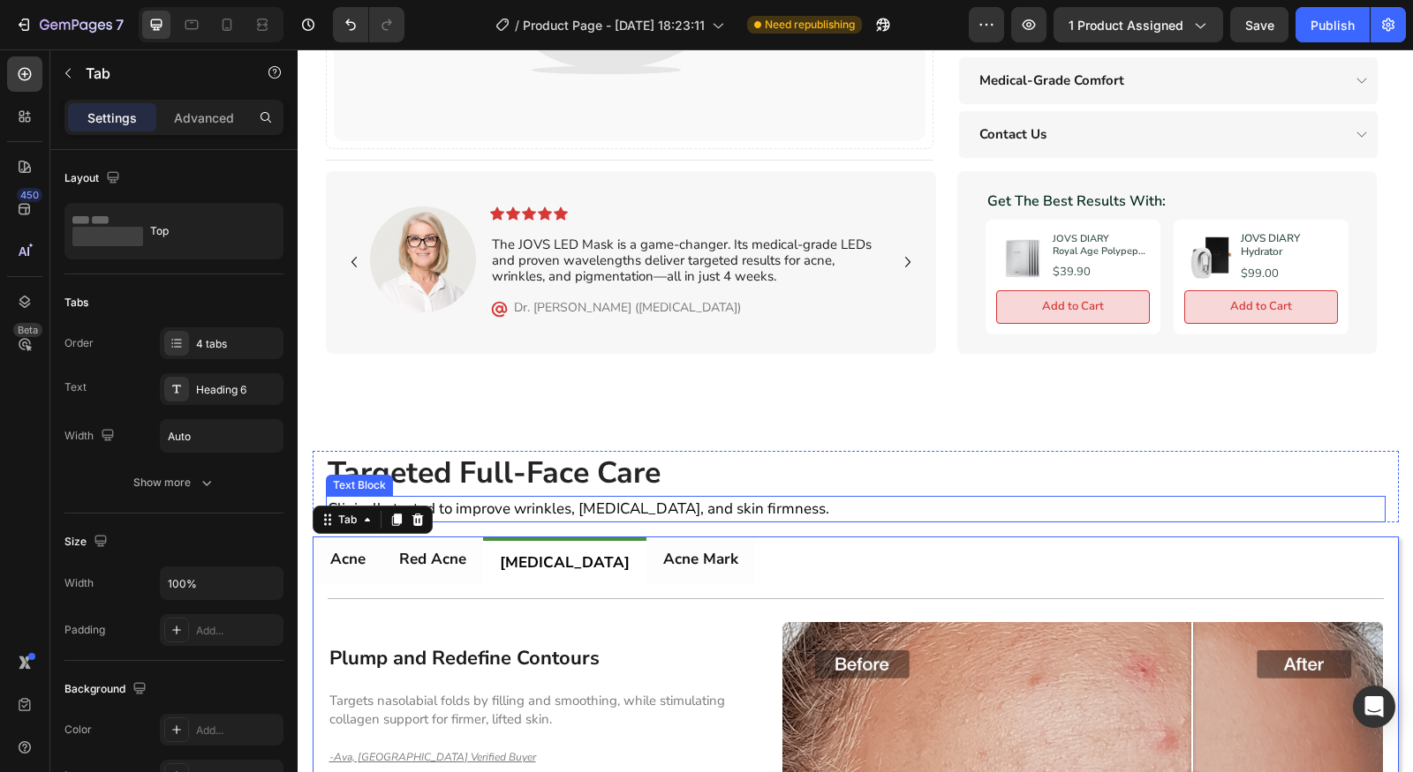
click at [641, 499] on span "Clinically tested to improve wrinkles, [MEDICAL_DATA], and skin firmness." at bounding box center [578, 509] width 501 height 20
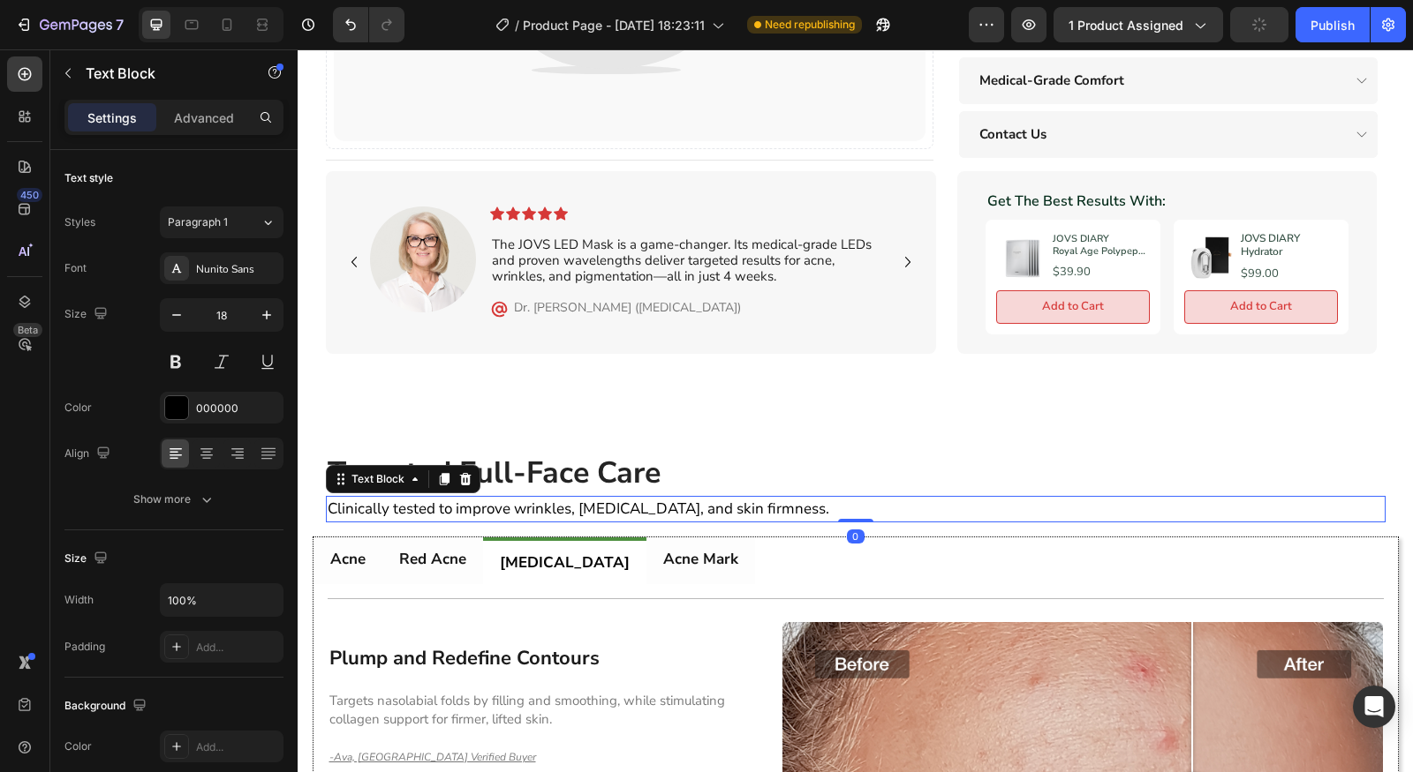
click at [645, 485] on p "Targeted Full-Face Care" at bounding box center [856, 474] width 1056 height 42
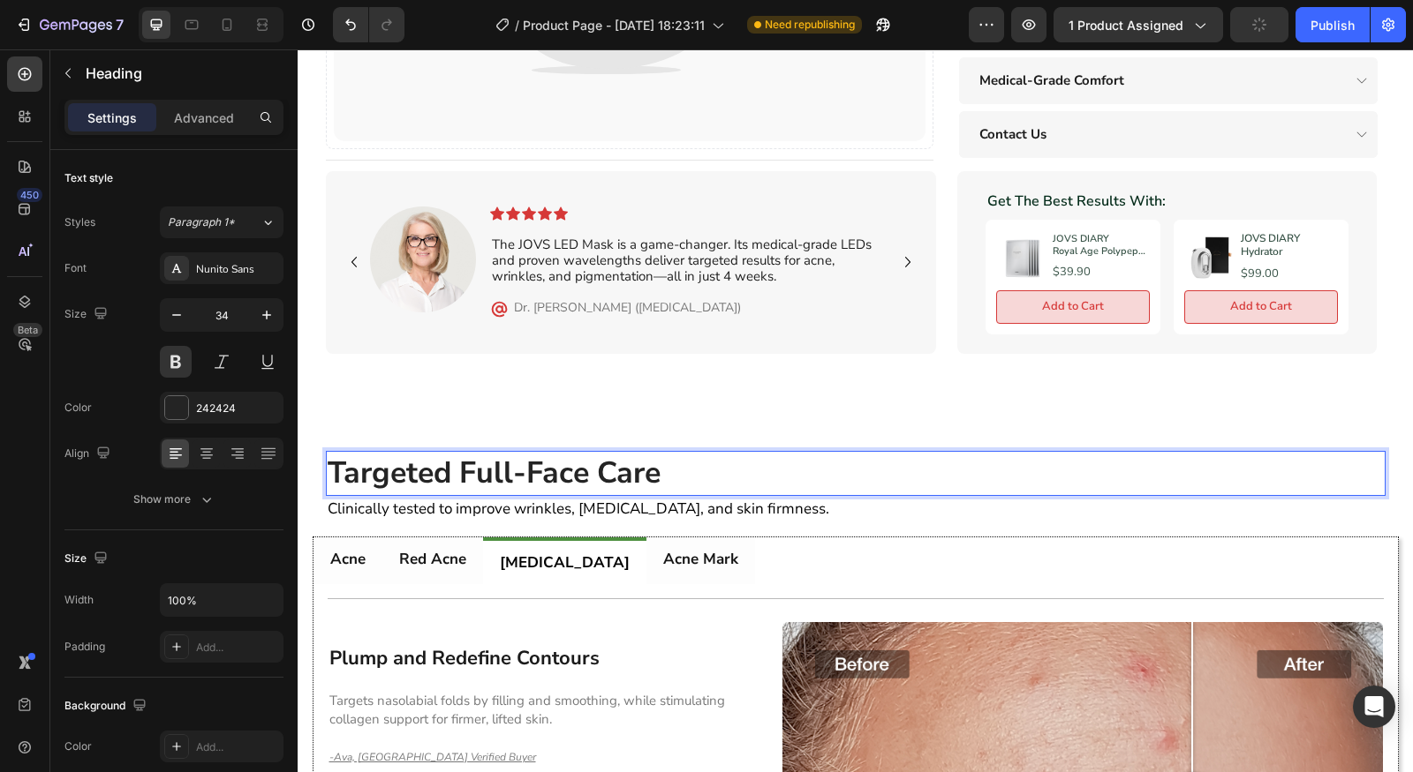
click at [646, 484] on p "Targeted Full-Face Care" at bounding box center [856, 474] width 1056 height 42
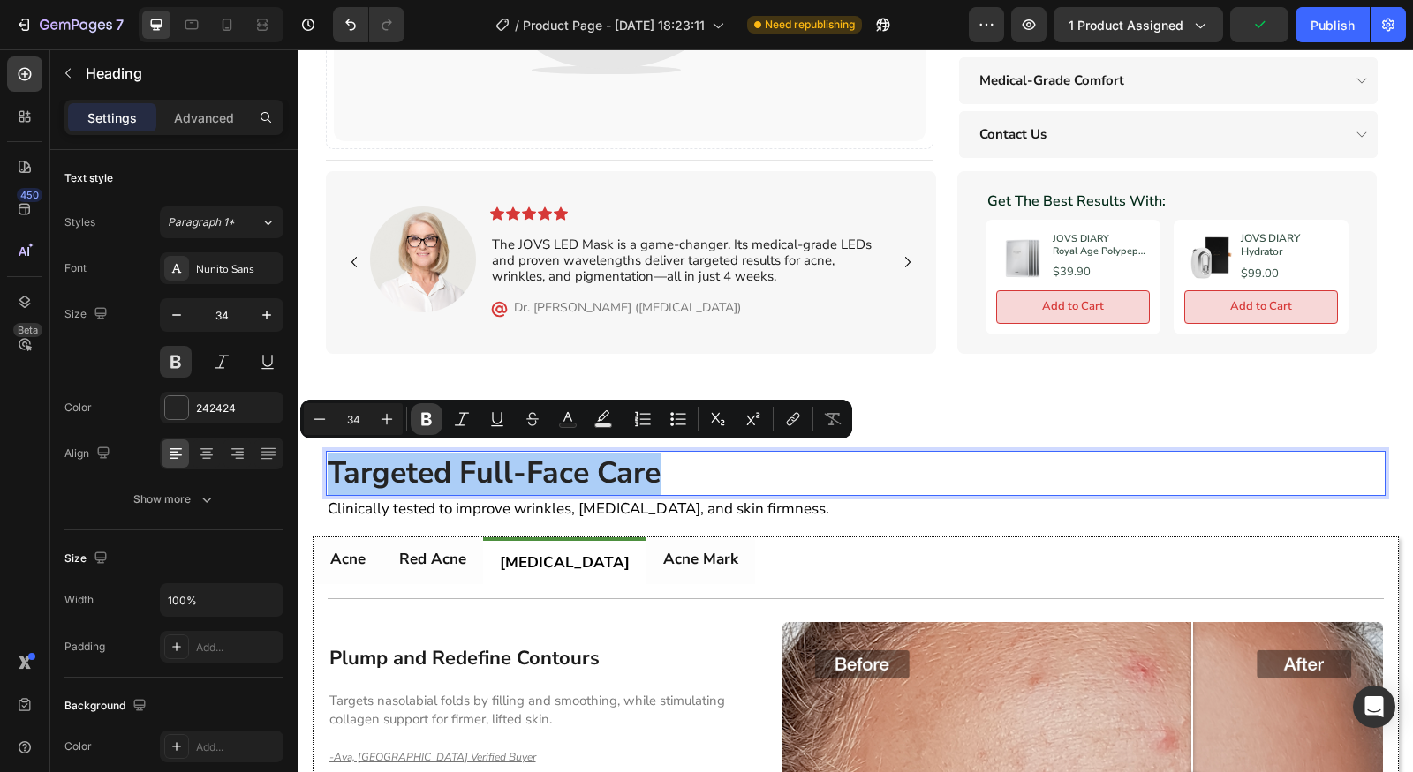
click at [431, 424] on icon "Editor contextual toolbar" at bounding box center [427, 420] width 18 height 18
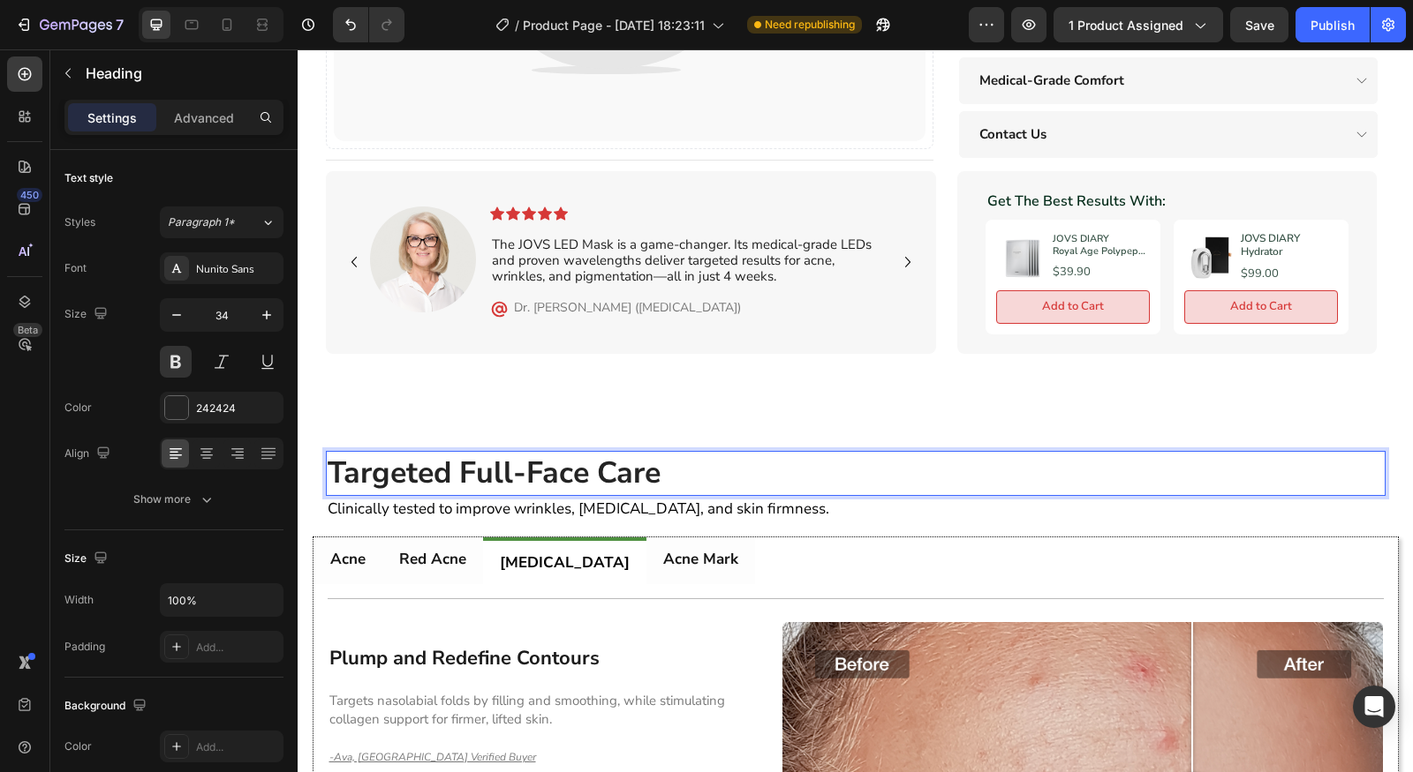
click at [508, 478] on strong "Targeted Full-Face Care" at bounding box center [494, 473] width 333 height 41
click at [708, 456] on p "Targeted Full-Face Care" at bounding box center [856, 474] width 1056 height 42
click at [685, 472] on p "Targeted Full-Face Care" at bounding box center [856, 474] width 1056 height 42
click at [654, 503] on span "Clinically tested to improve wrinkles, [MEDICAL_DATA], and skin firmness." at bounding box center [578, 509] width 501 height 20
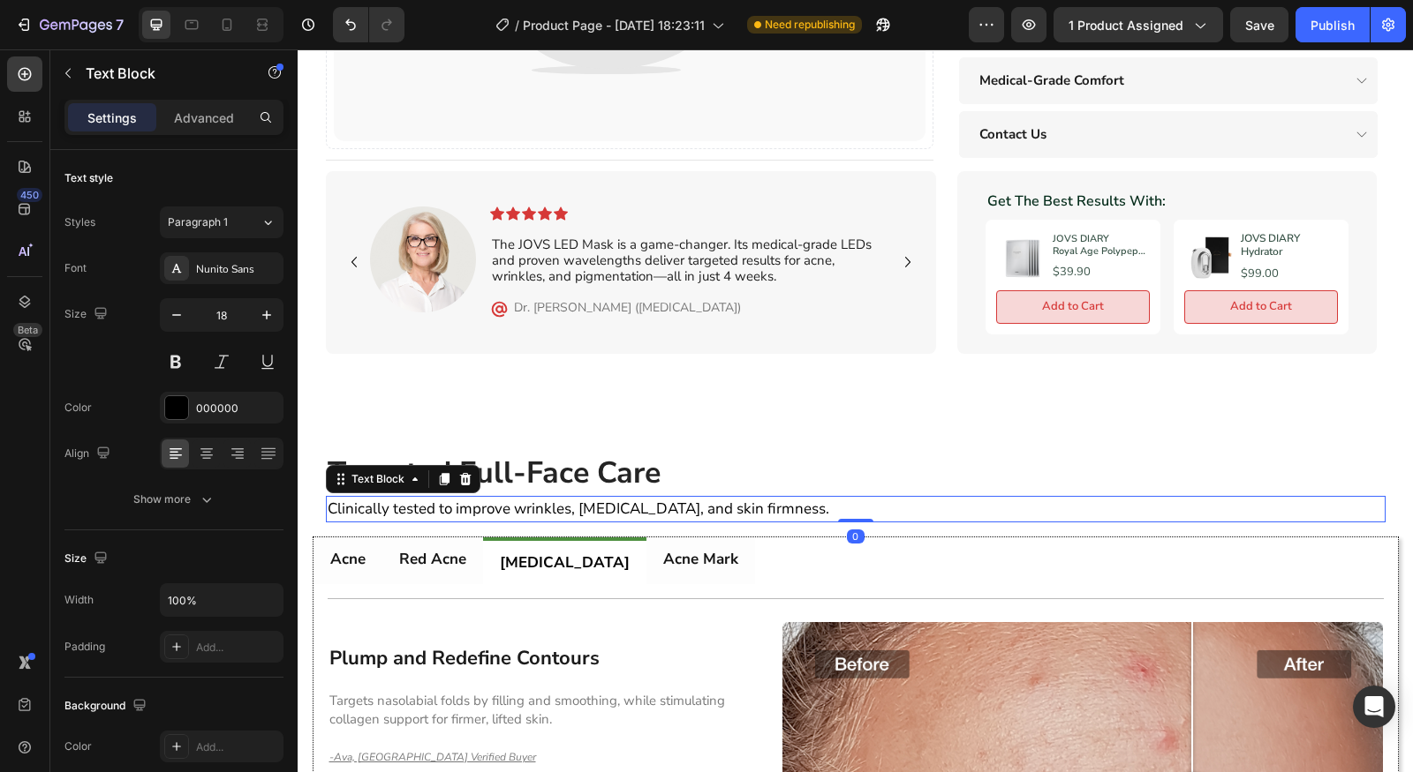
click at [663, 482] on p "⁠⁠⁠⁠⁠⁠⁠ Targeted Full-Face Care" at bounding box center [856, 474] width 1056 height 42
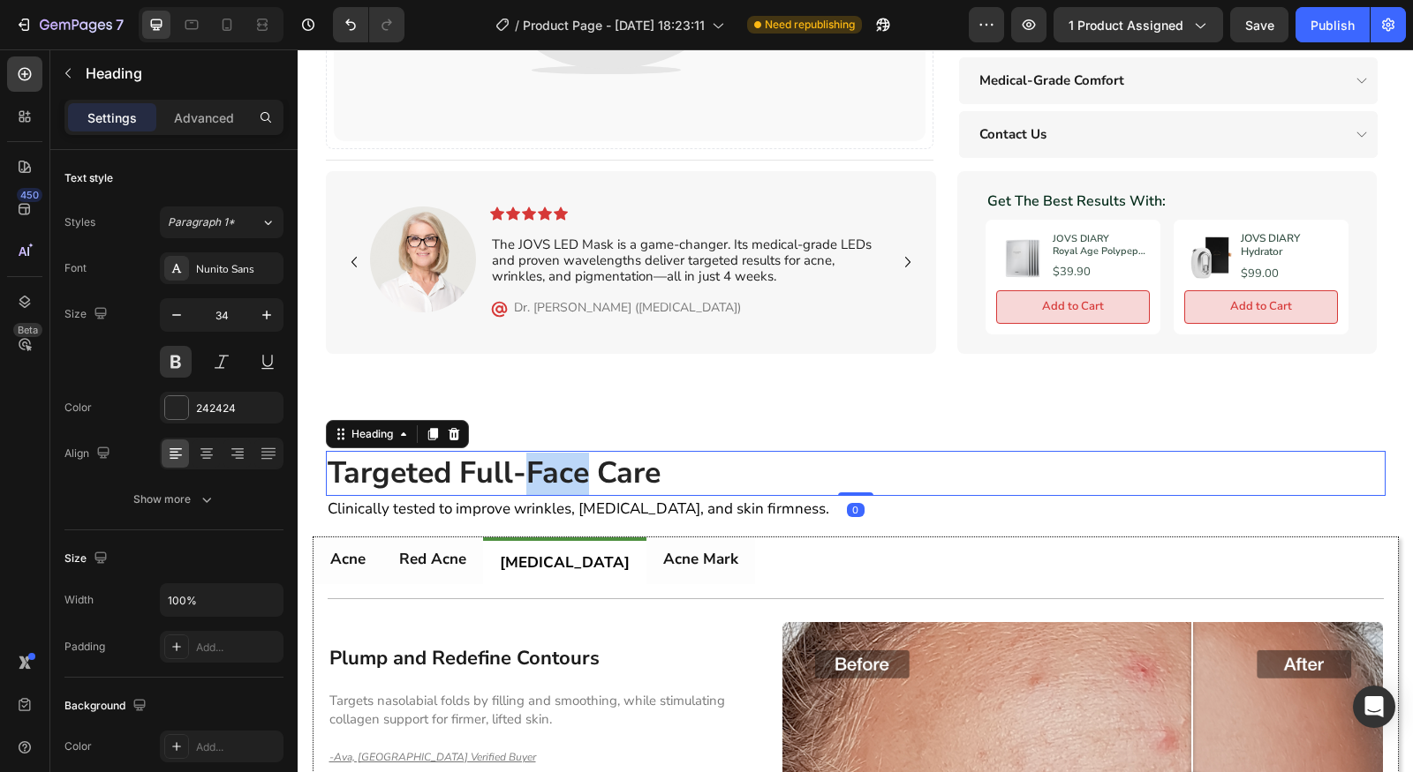
click at [558, 477] on strong "Targeted Full-Face Care" at bounding box center [494, 473] width 333 height 41
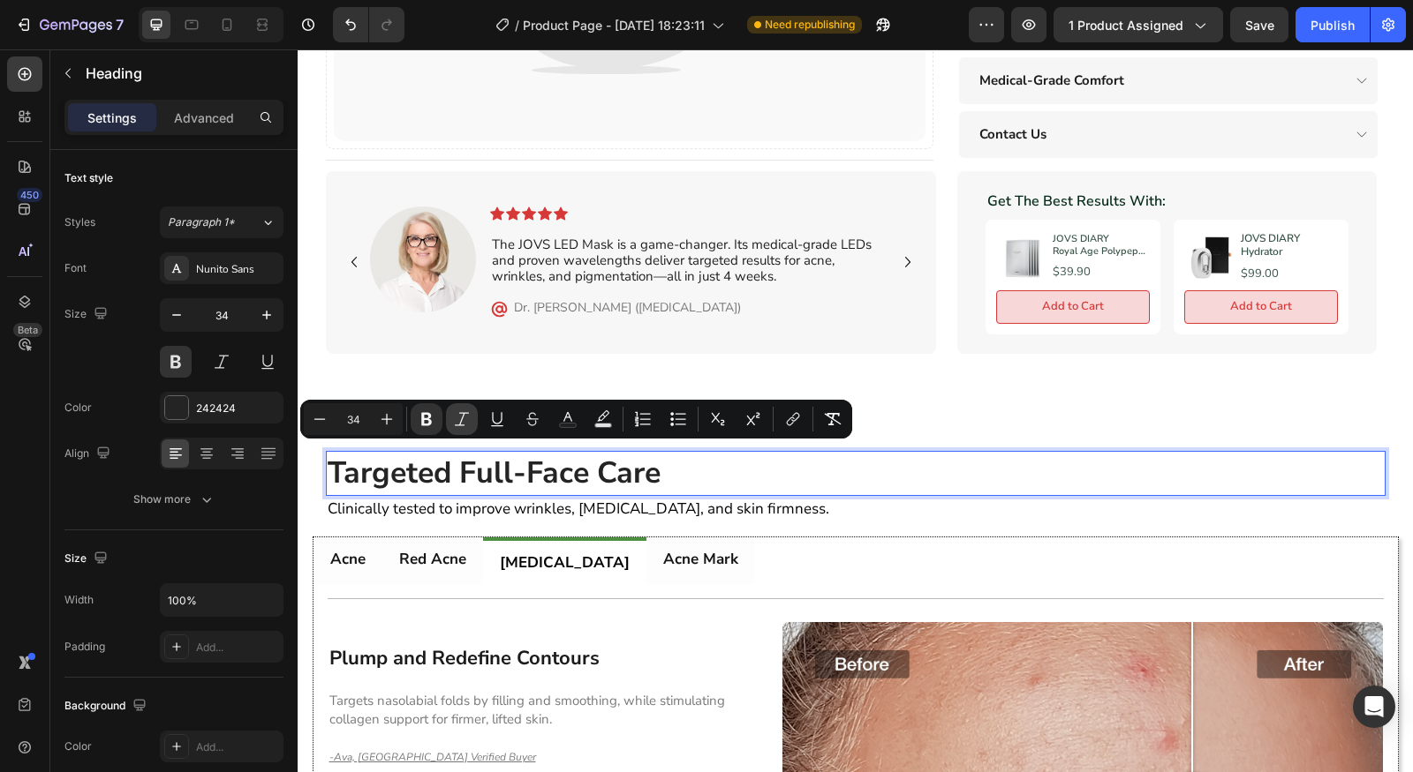
click at [462, 423] on icon "Editor contextual toolbar" at bounding box center [462, 420] width 18 height 18
click at [463, 423] on icon "Editor contextual toolbar" at bounding box center [462, 420] width 18 height 18
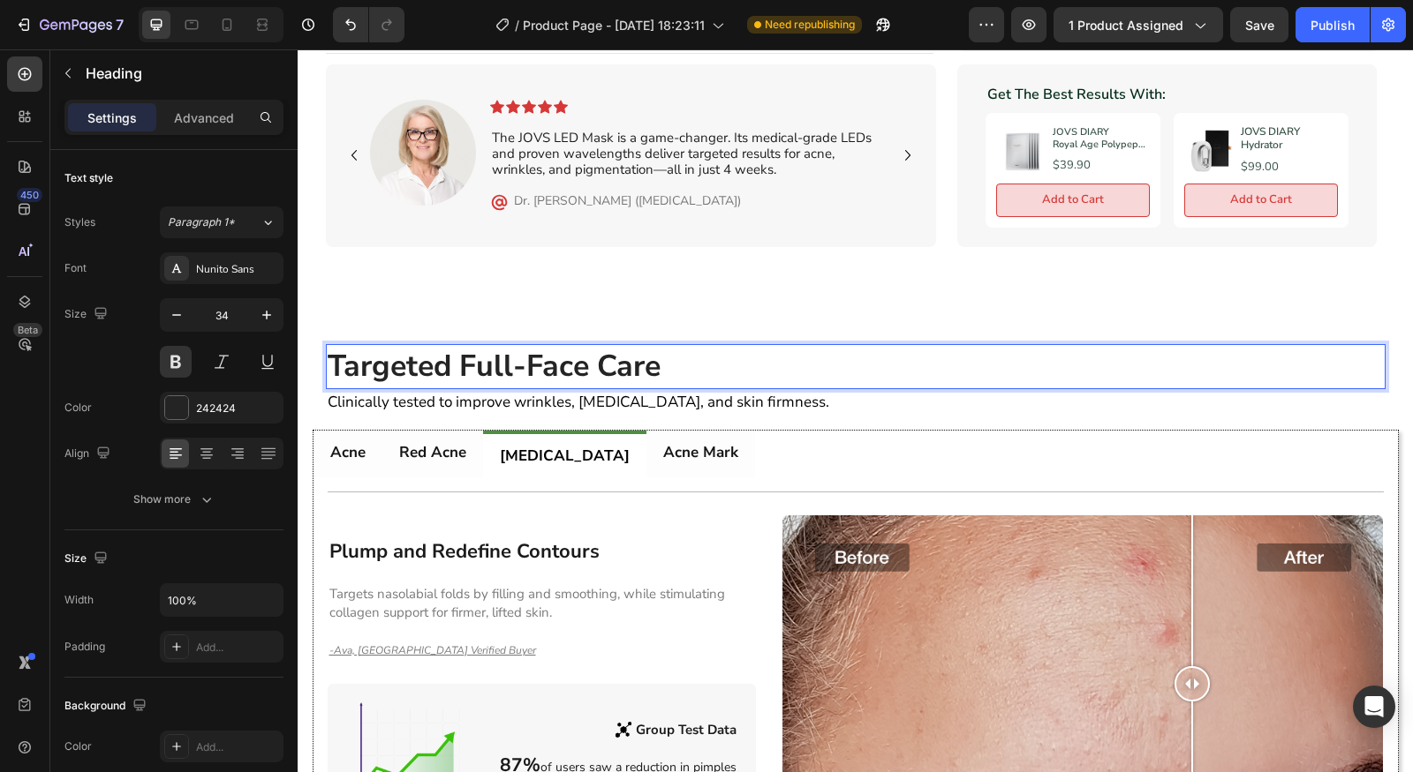
scroll to position [1314, 0]
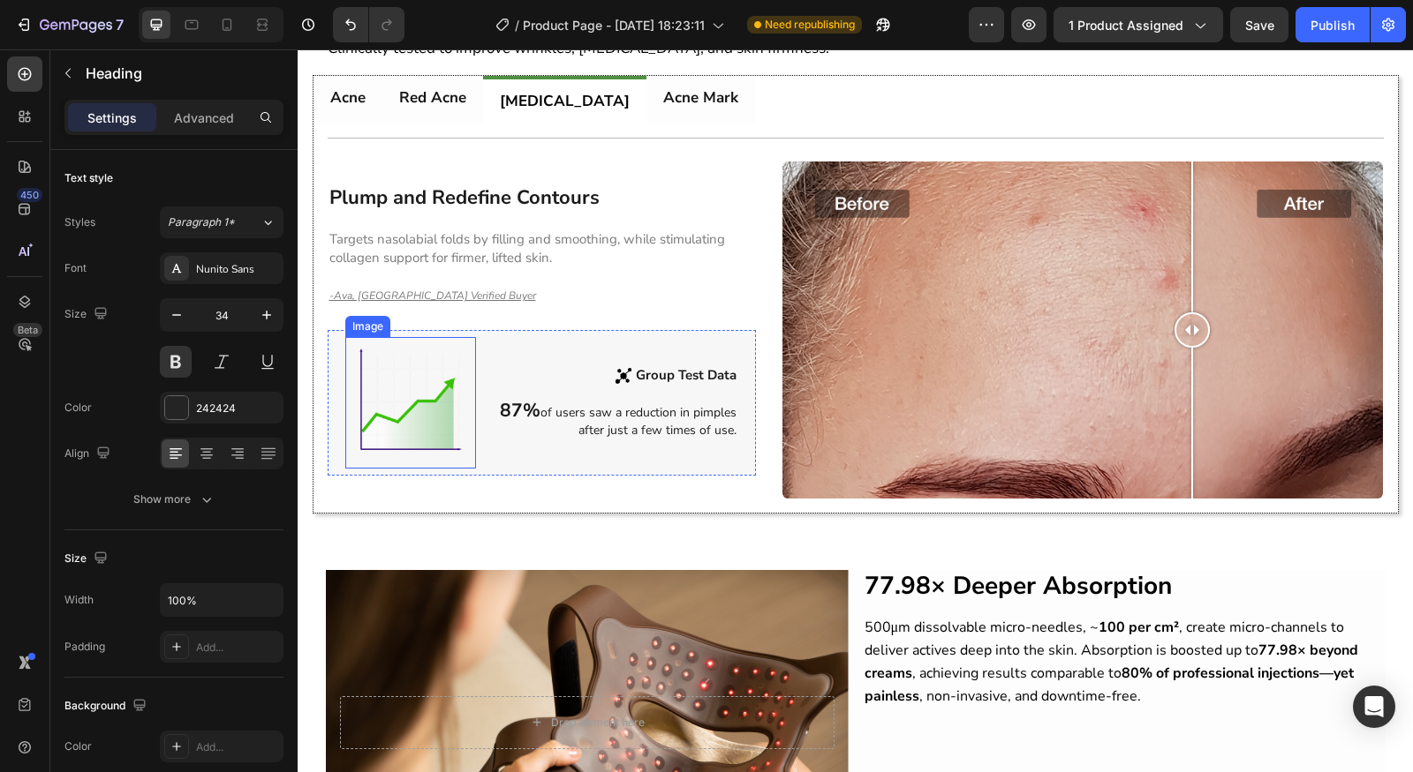
click at [442, 378] on img at bounding box center [411, 403] width 132 height 132
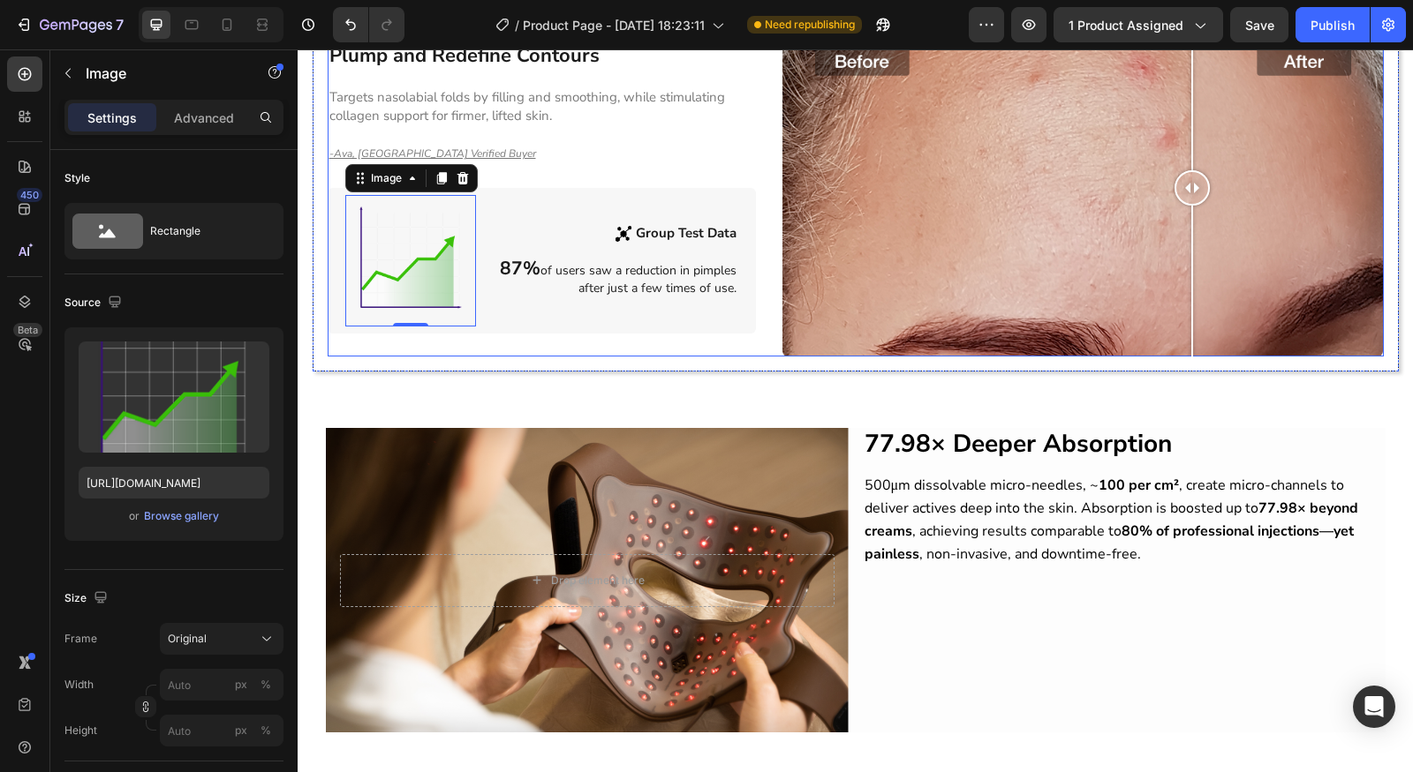
scroll to position [1556, 0]
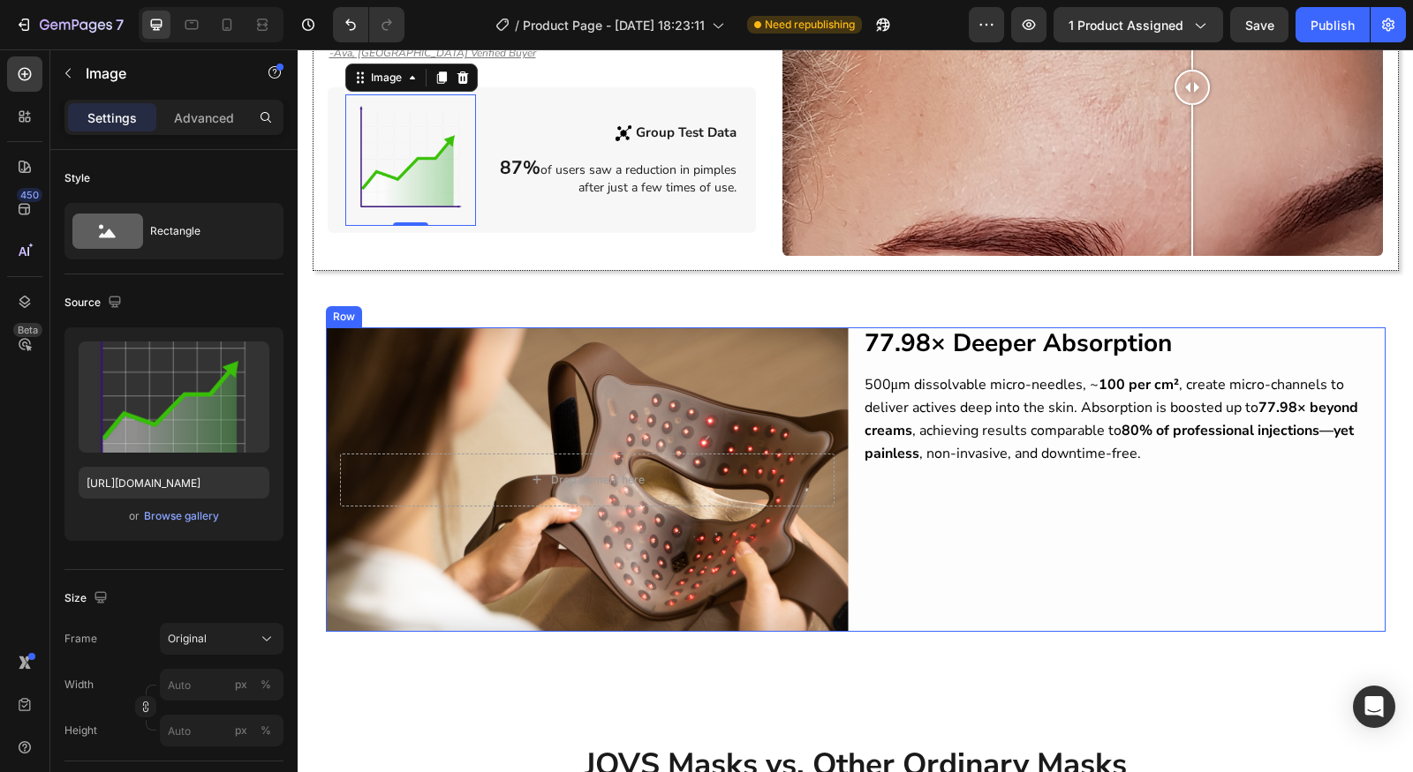
click at [1011, 455] on div "77.98× Deeper Absorption Heading 500μm dissolvable micro-needles, ~ 100 per cm²…" at bounding box center [1124, 480] width 523 height 305
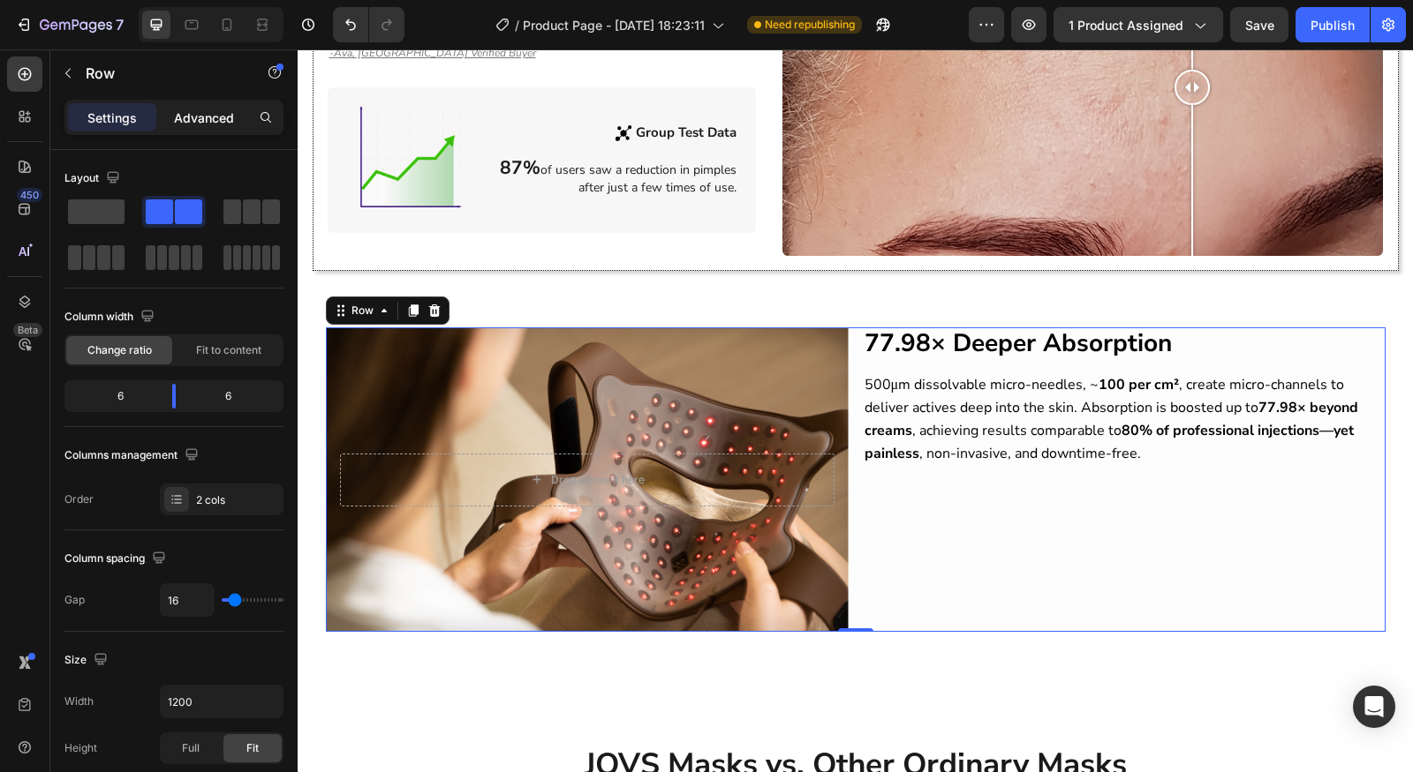
click at [208, 122] on p "Advanced" at bounding box center [204, 118] width 60 height 19
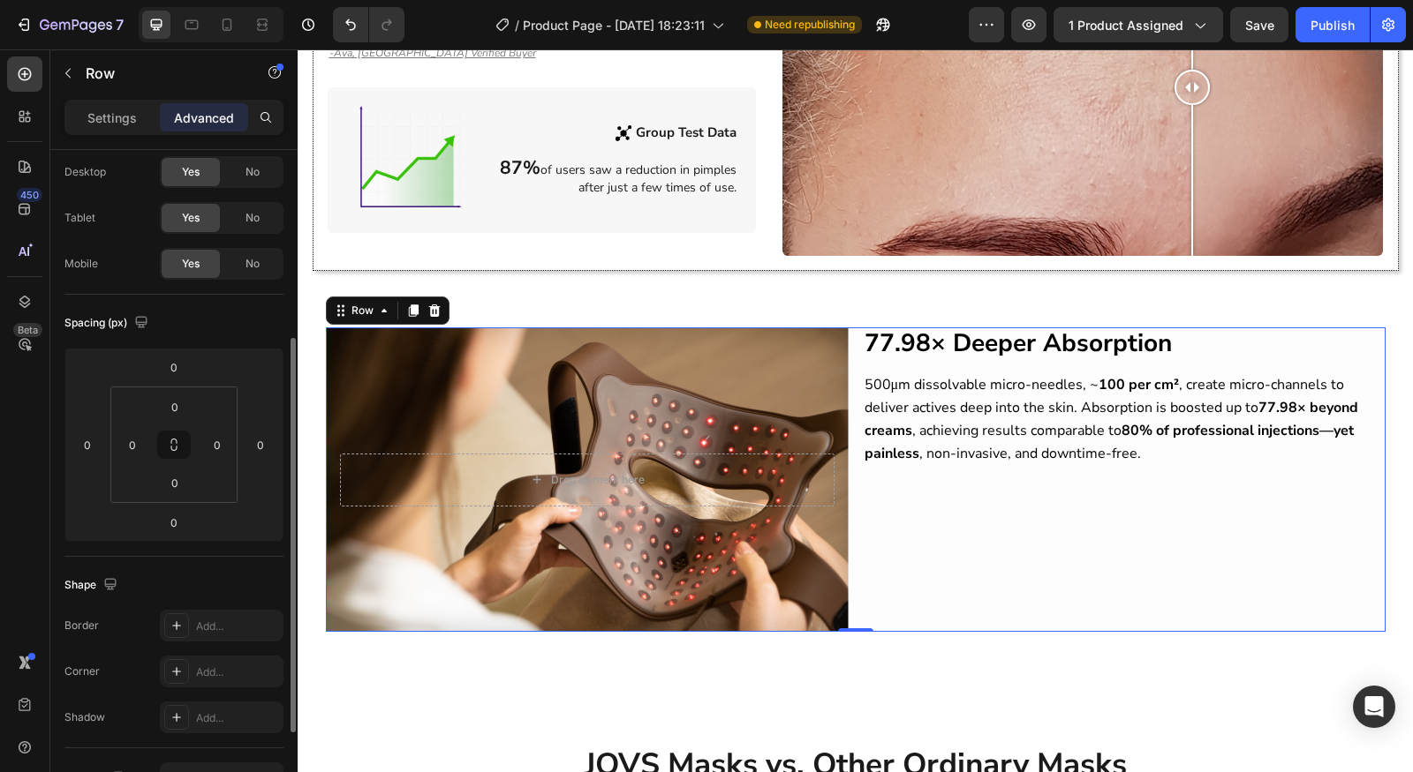
scroll to position [148, 0]
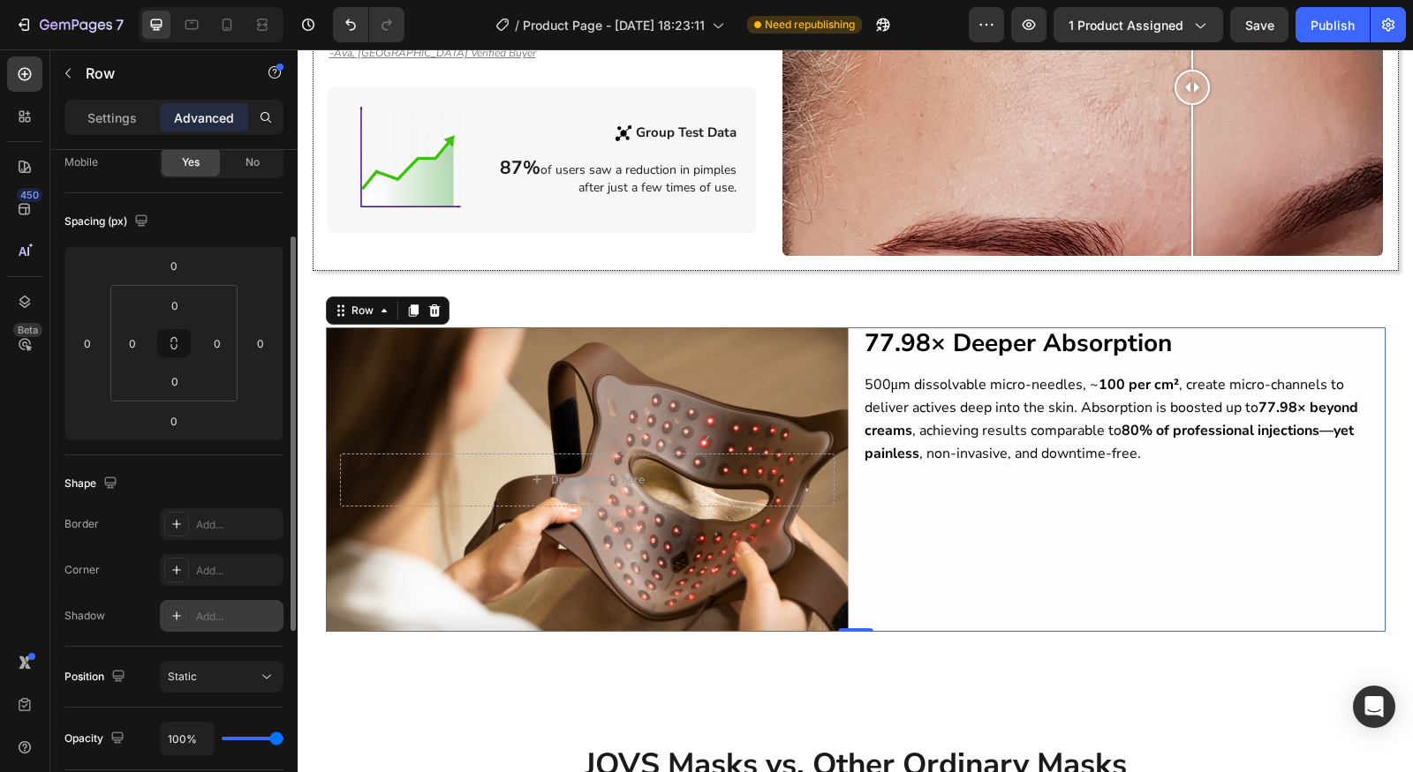
click at [201, 609] on div "Add..." at bounding box center [237, 617] width 83 height 16
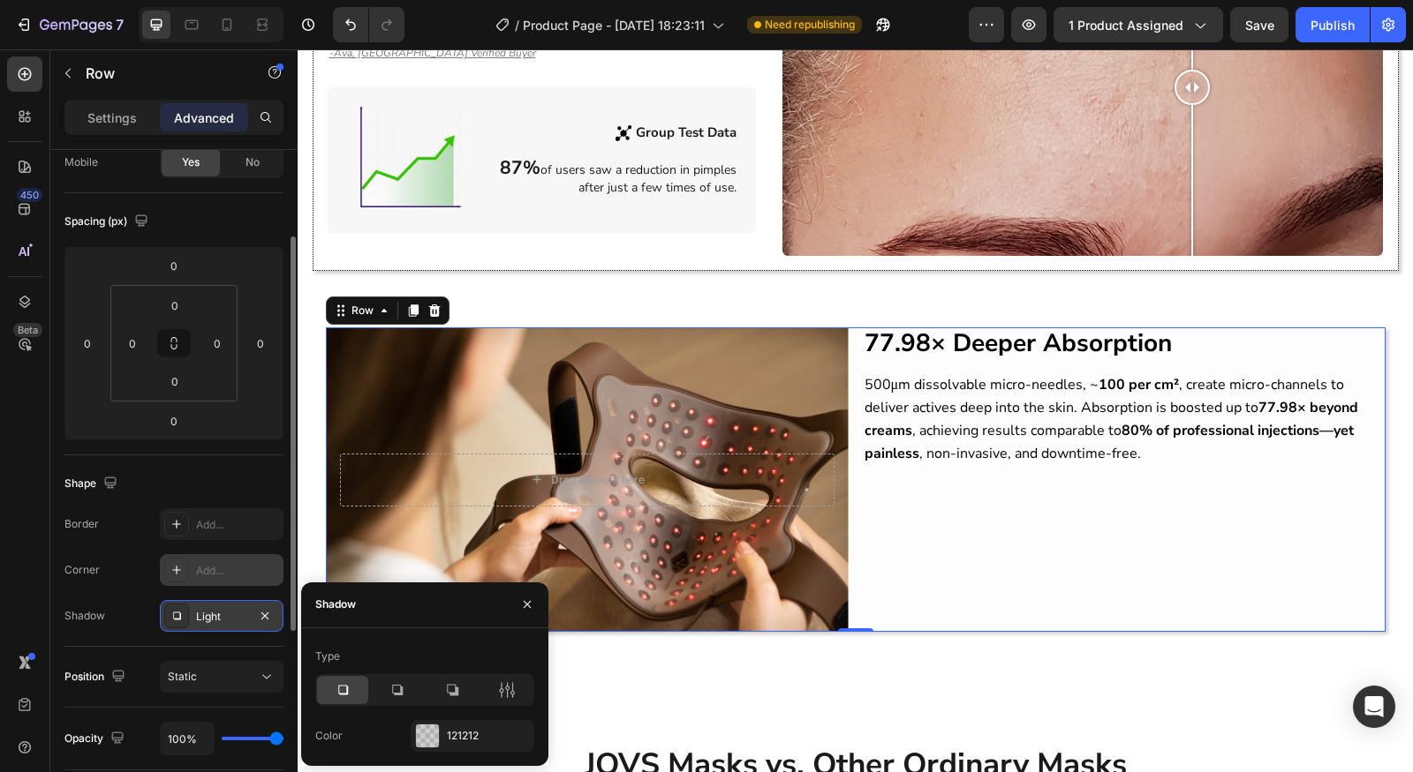
click at [205, 563] on div "Add..." at bounding box center [237, 571] width 83 height 16
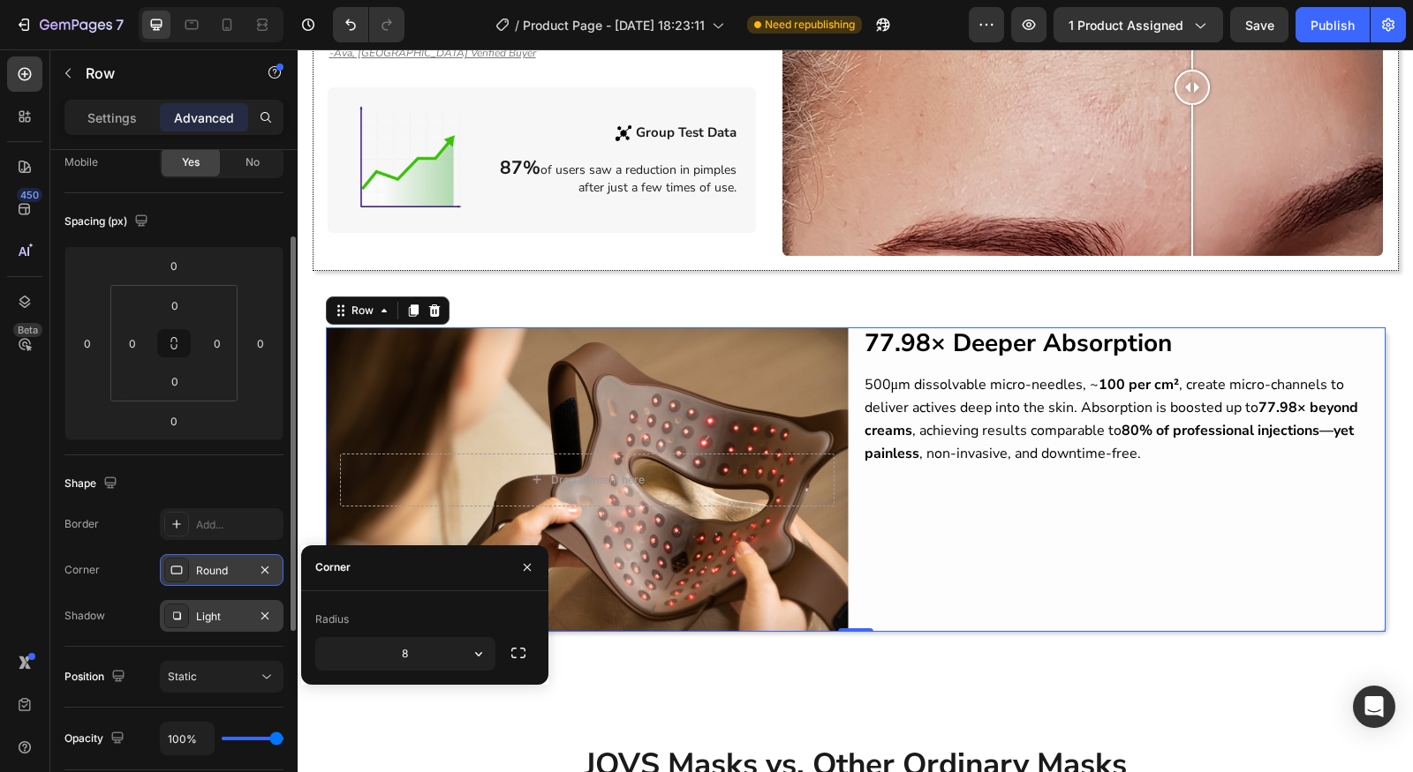
click at [205, 566] on div "Round" at bounding box center [221, 571] width 51 height 16
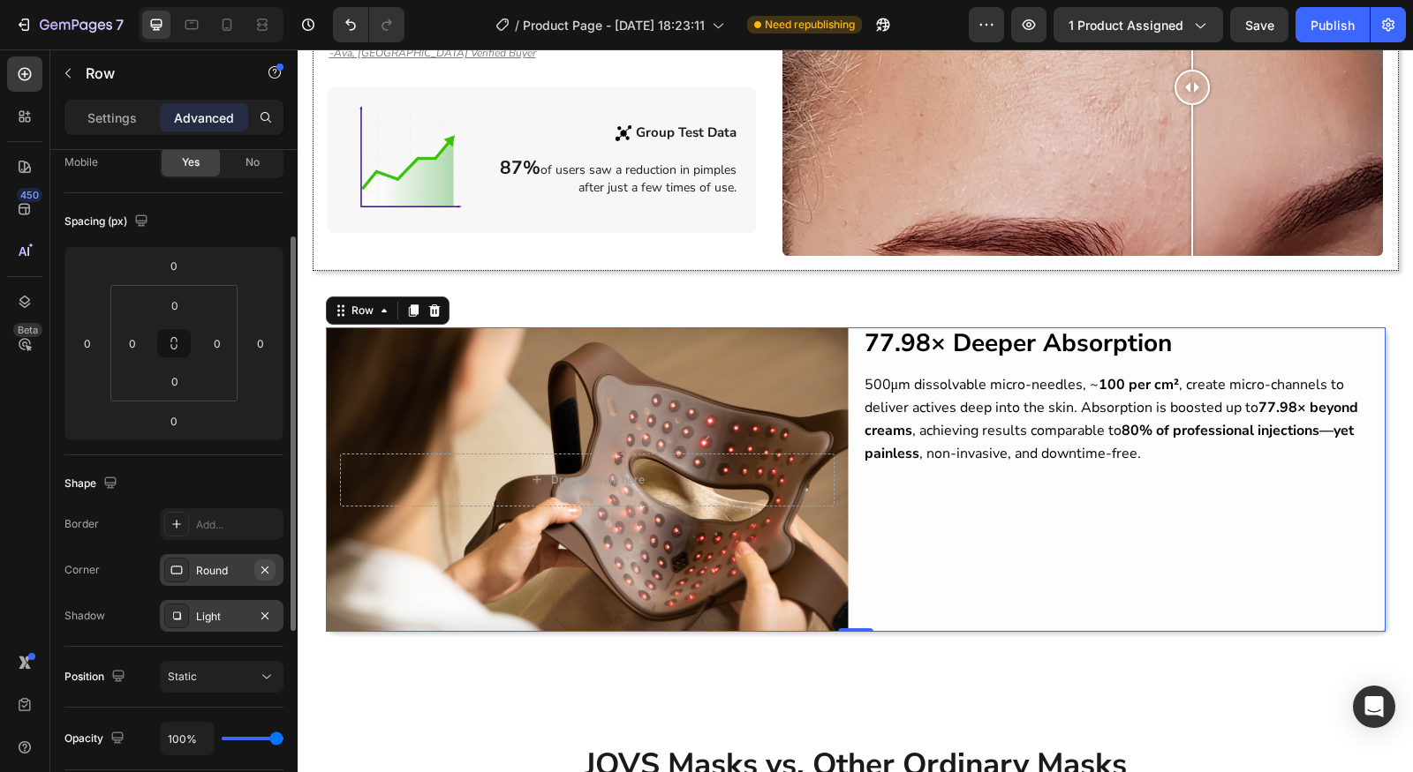
click at [267, 571] on icon "button" at bounding box center [265, 570] width 14 height 14
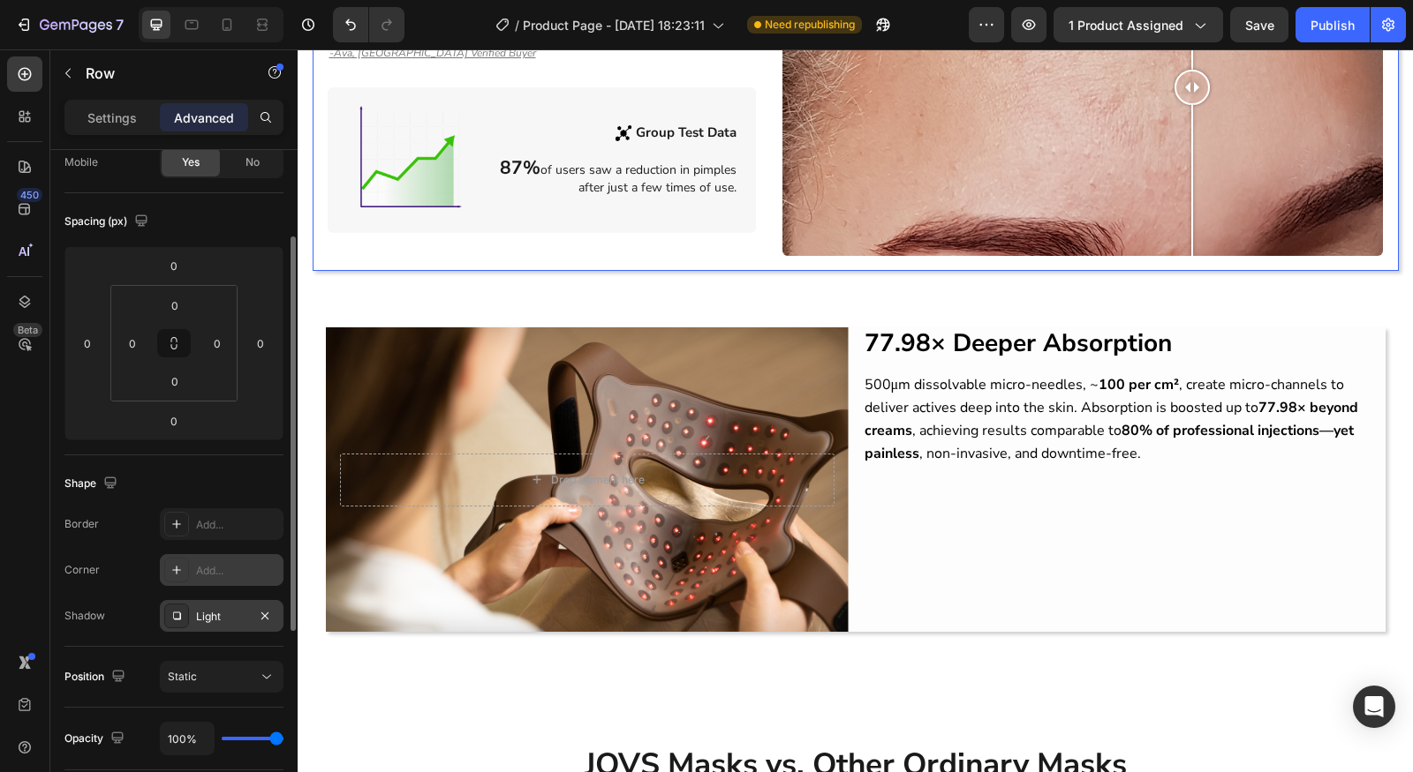
click at [723, 248] on div "Title Line Smooth Away Expression Lines Heading Smoothes frown lines and forehe…" at bounding box center [855, 76] width 1084 height 390
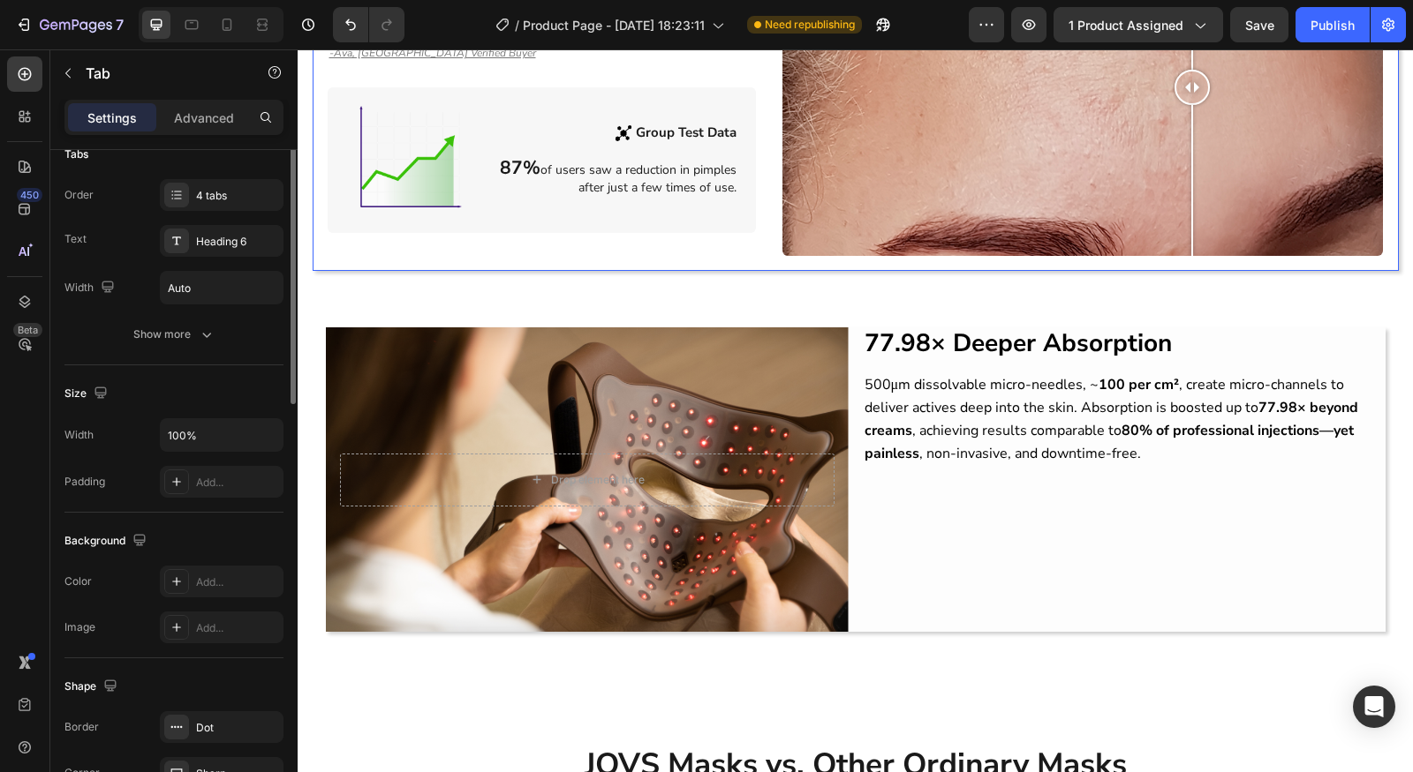
scroll to position [0, 0]
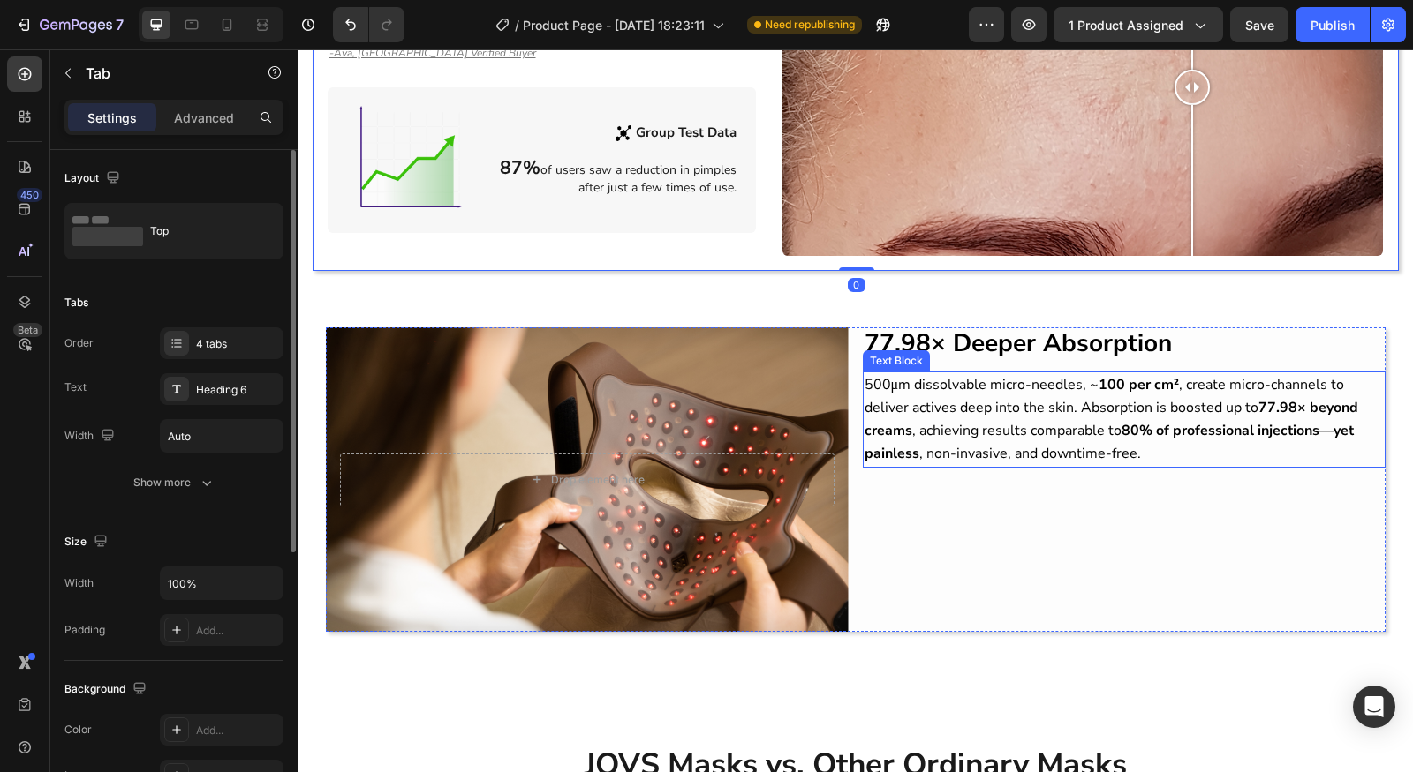
click at [1262, 483] on div "77.98× Deeper Absorption Heading 500μm dissolvable micro-needles, ~ 100 per cm²…" at bounding box center [1124, 480] width 523 height 305
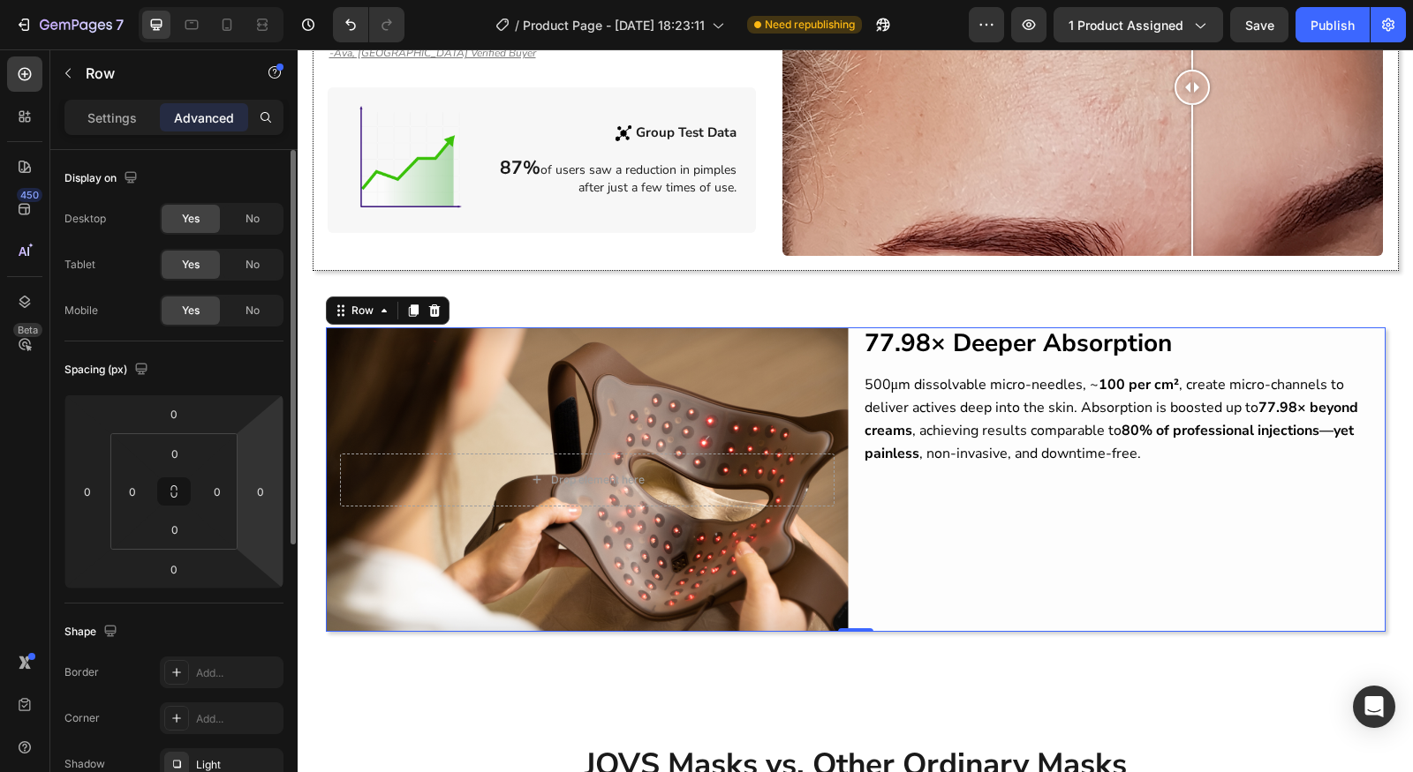
scroll to position [221, 0]
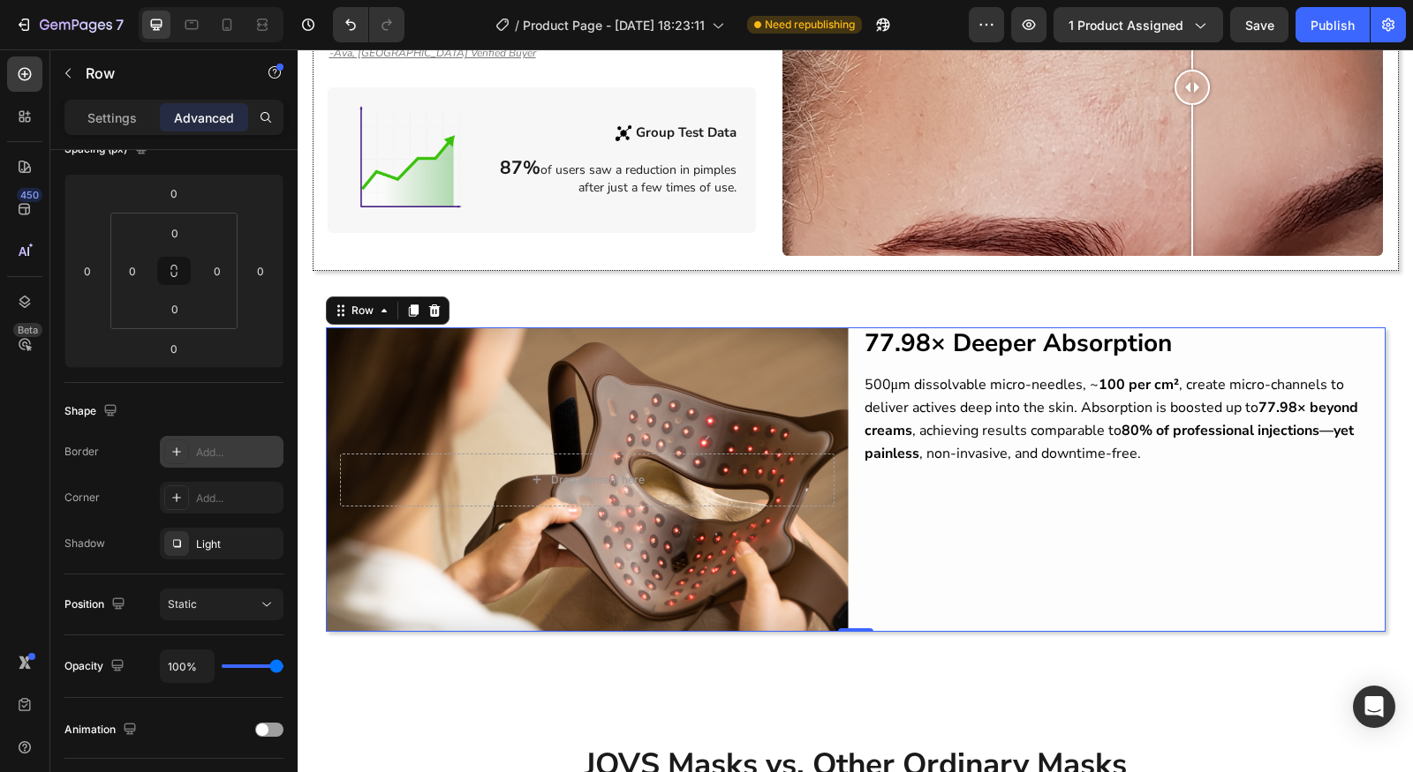
click at [202, 441] on div "Add..." at bounding box center [222, 452] width 124 height 32
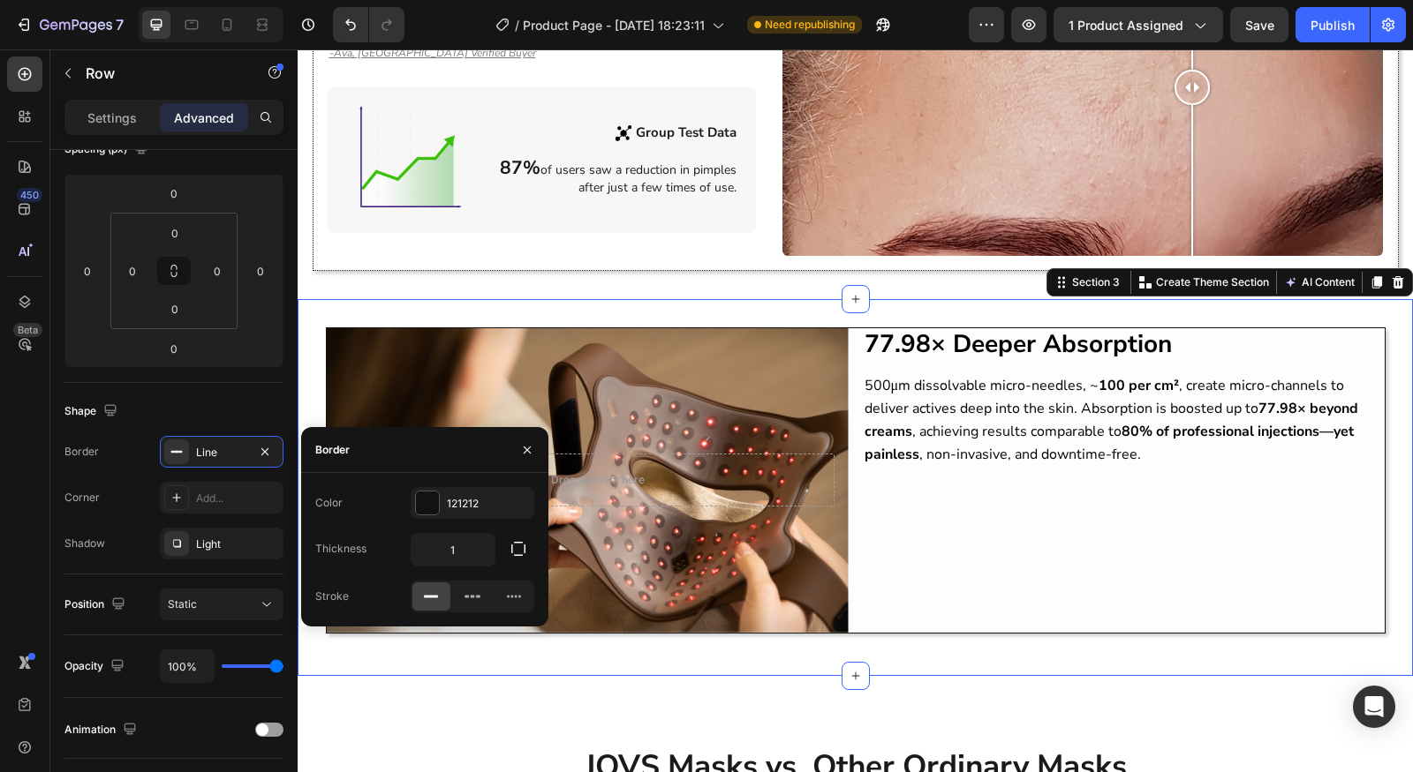
click at [750, 629] on div "Drop element here Hero Banner 77.98× Deeper Absorption Heading 500μm dissolvabl…" at bounding box center [855, 488] width 1115 height 320
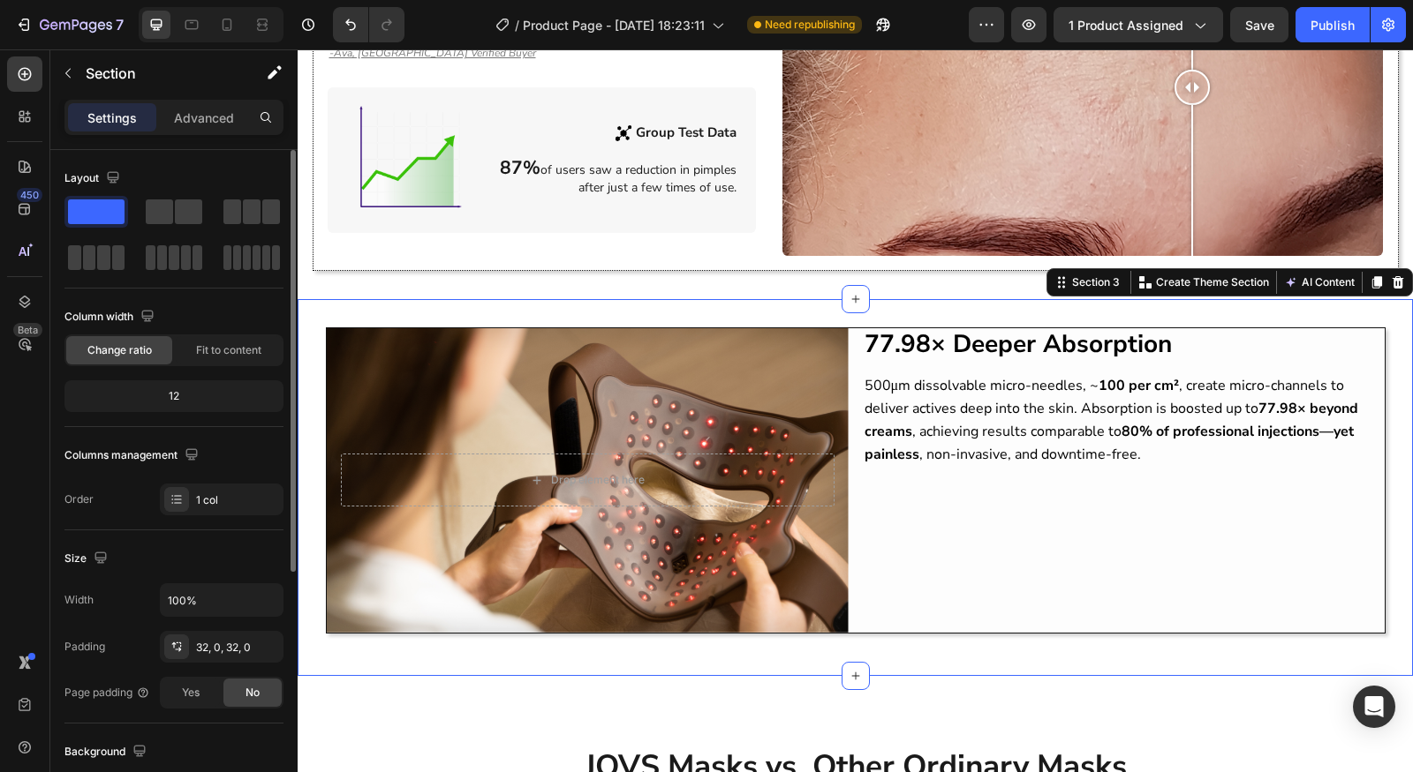
click at [1135, 599] on div "77.98× Deeper Absorption Heading 500μm dissolvable micro-needles, ~ 100 per cm²…" at bounding box center [1124, 480] width 522 height 305
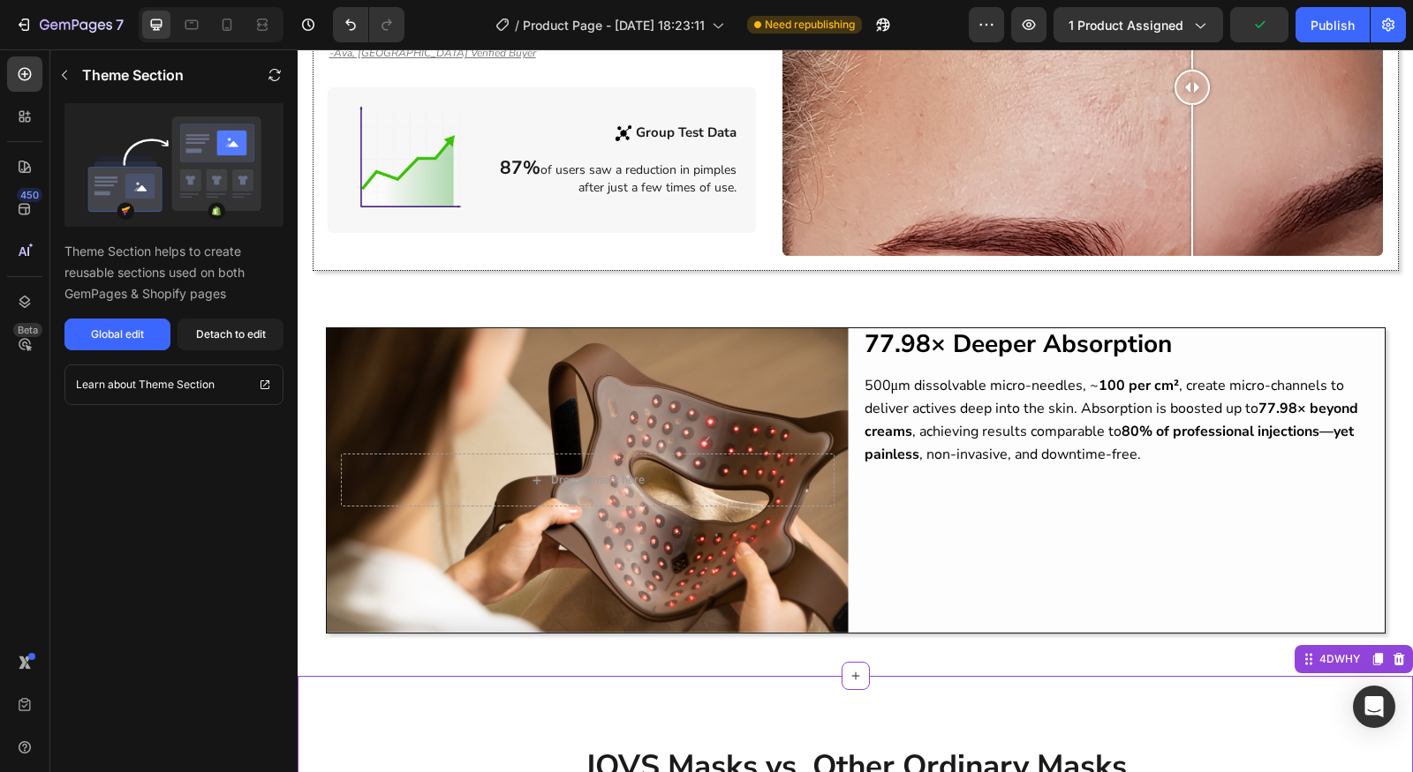
click at [979, 539] on div "77.98× Deeper Absorption Heading 500μm dissolvable micro-needles, ~ 100 per cm²…" at bounding box center [1124, 480] width 522 height 305
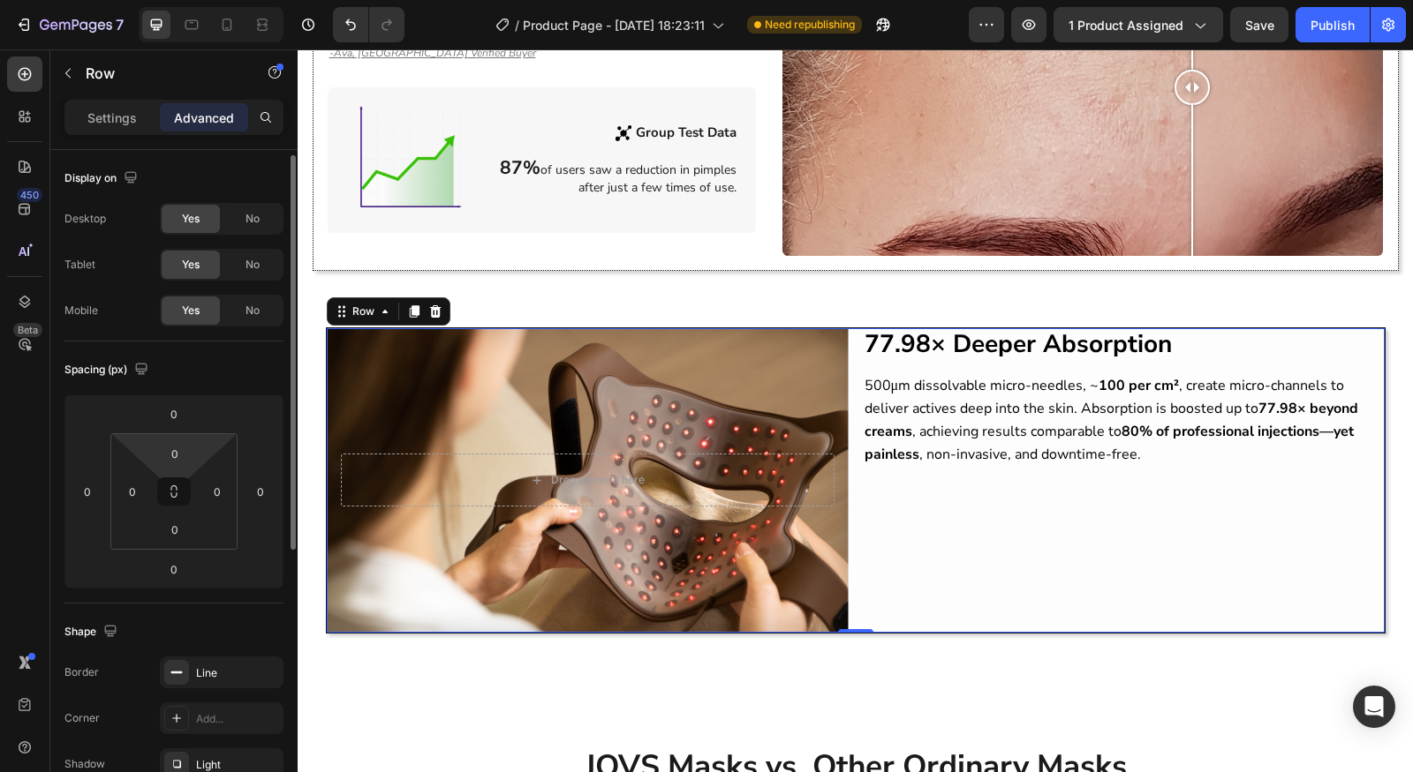
scroll to position [237, 0]
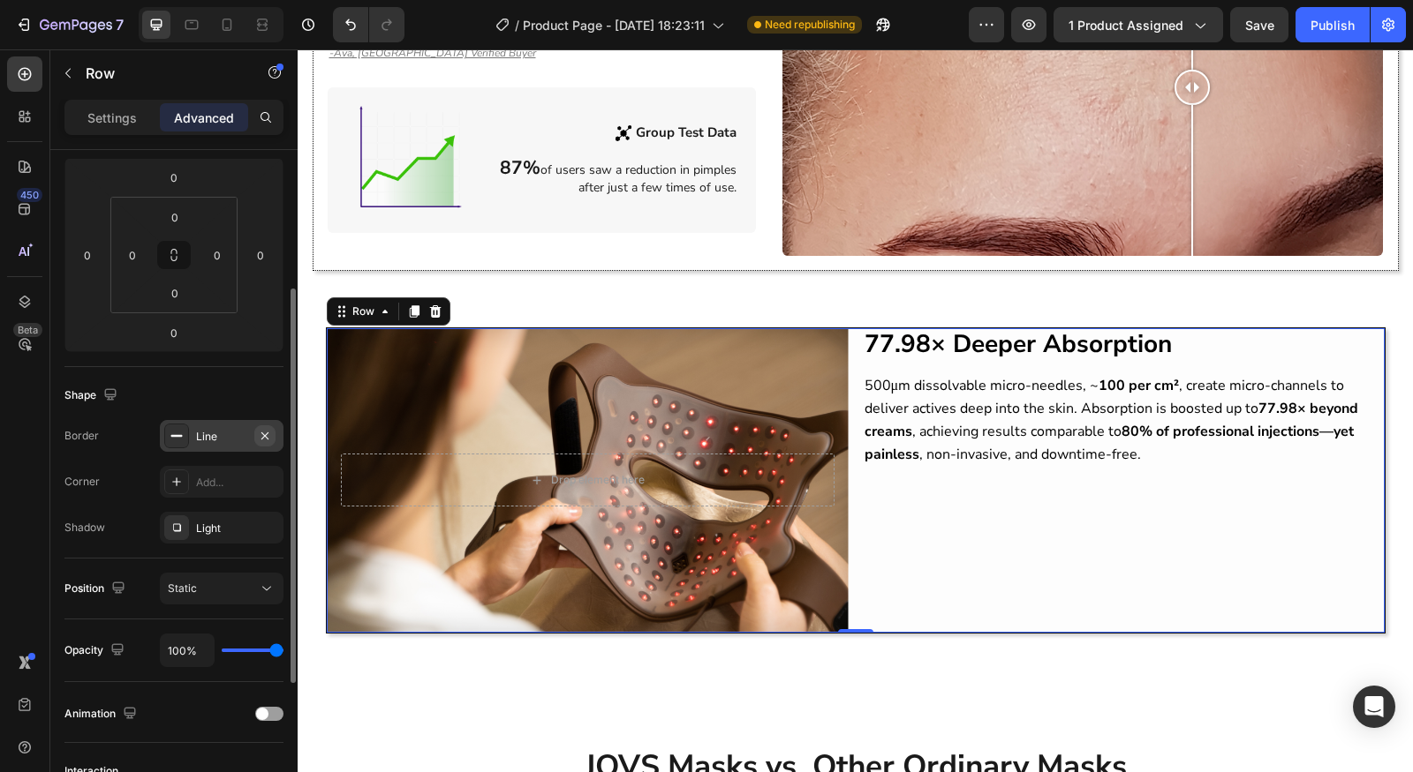
click at [267, 440] on icon "button" at bounding box center [265, 436] width 14 height 14
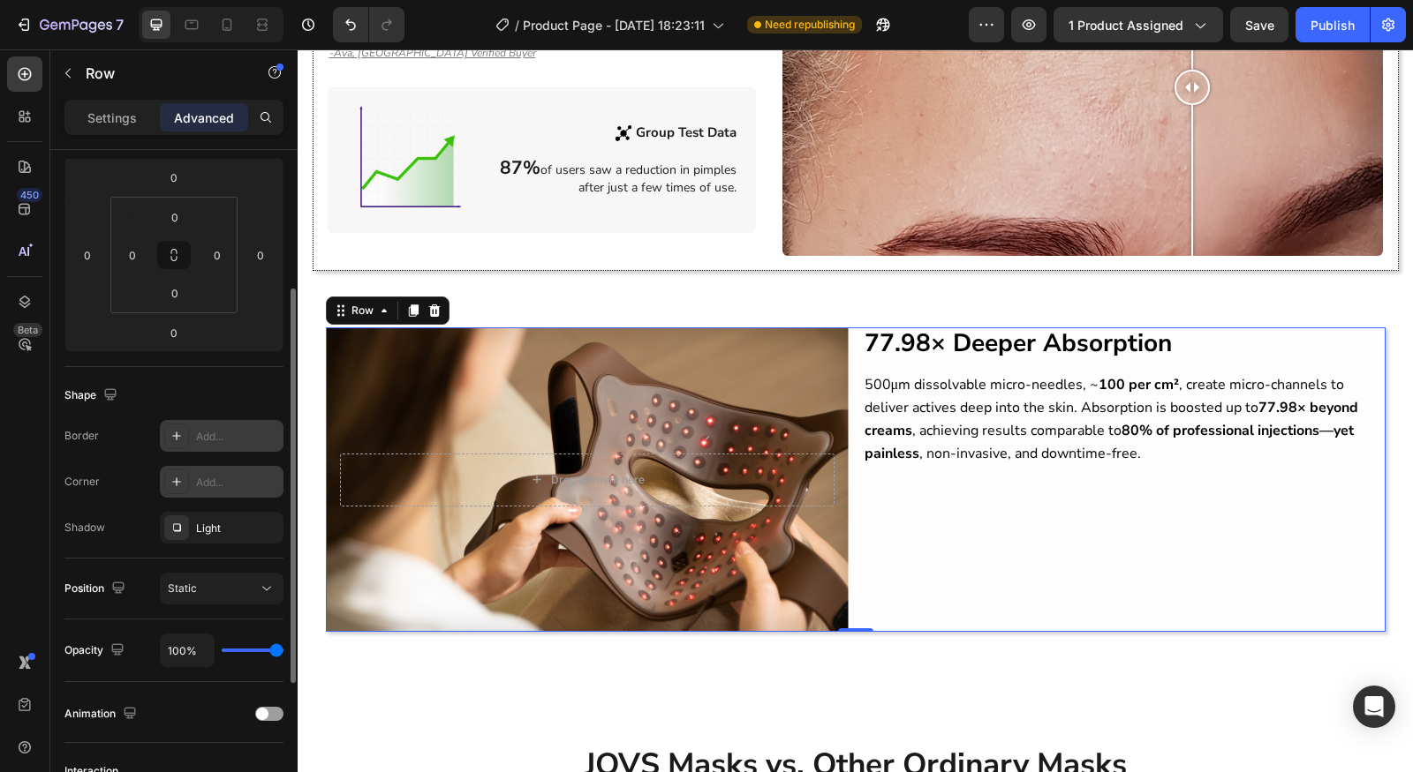
click at [207, 476] on div "Add..." at bounding box center [237, 483] width 83 height 16
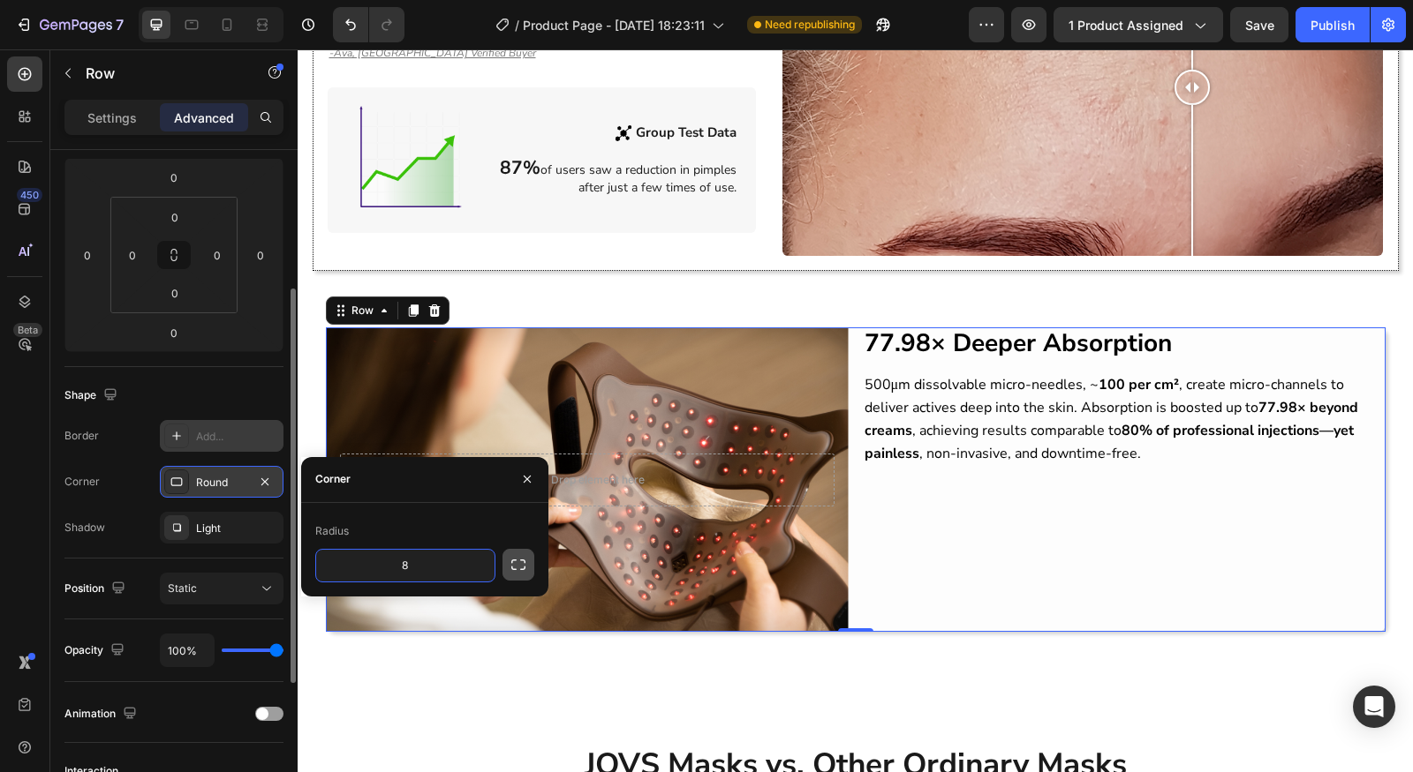
click at [512, 570] on icon "button" at bounding box center [518, 565] width 18 height 18
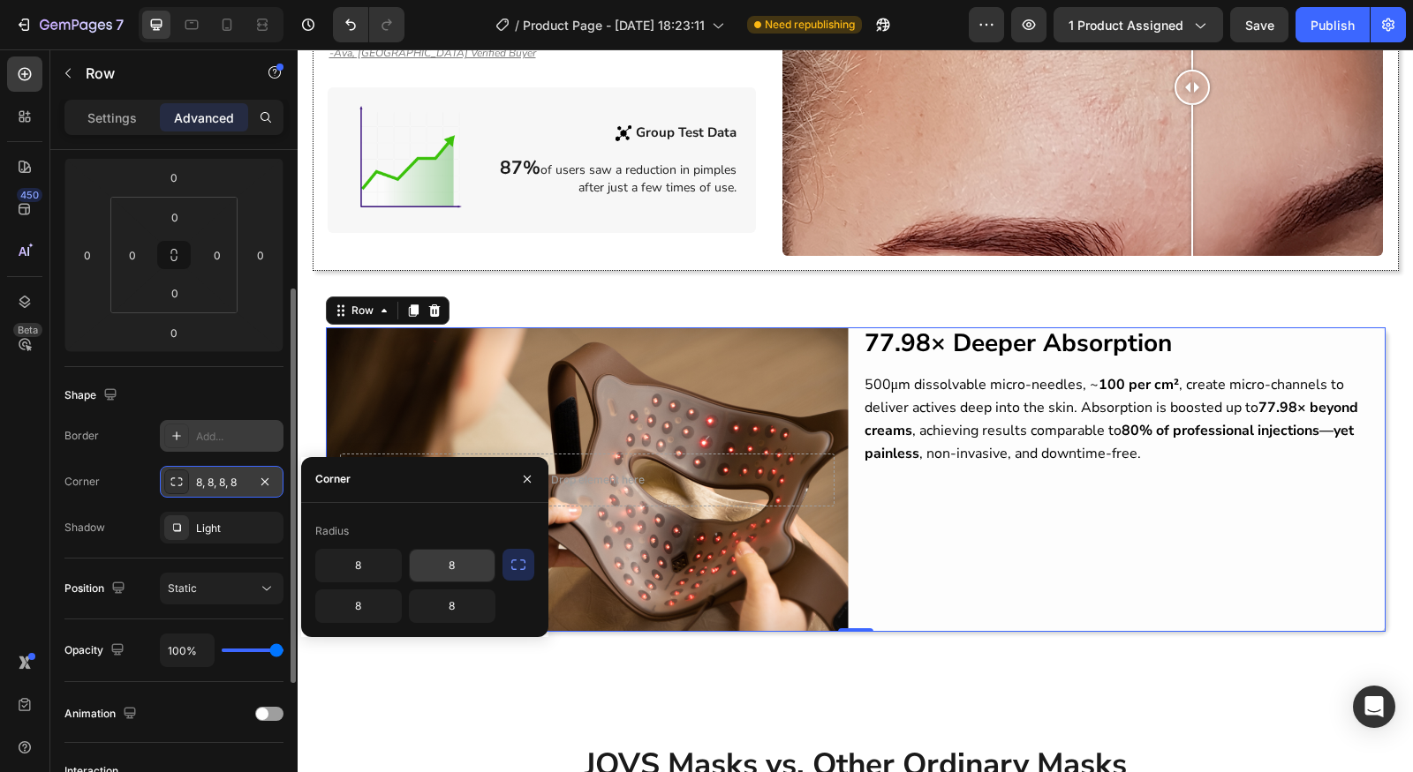
click at [461, 579] on input "8" at bounding box center [452, 566] width 85 height 32
click at [404, 607] on div "8 8 8 8" at bounding box center [405, 586] width 180 height 74
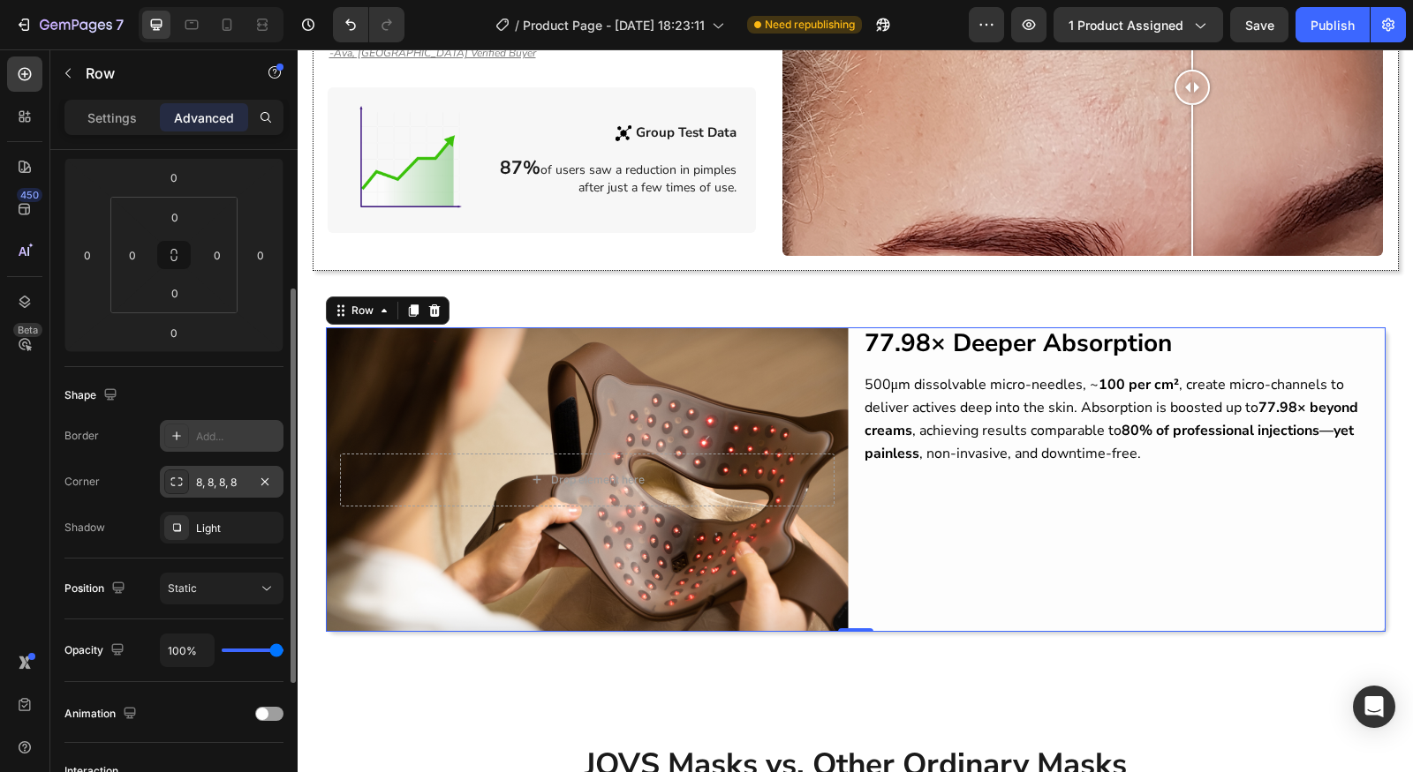
click at [91, 468] on div "Corner" at bounding box center [81, 482] width 35 height 28
click at [642, 642] on div "Drop element here Hero Banner 77.98× Deeper Absorption Heading 500μm dissolvabl…" at bounding box center [855, 486] width 1115 height 375
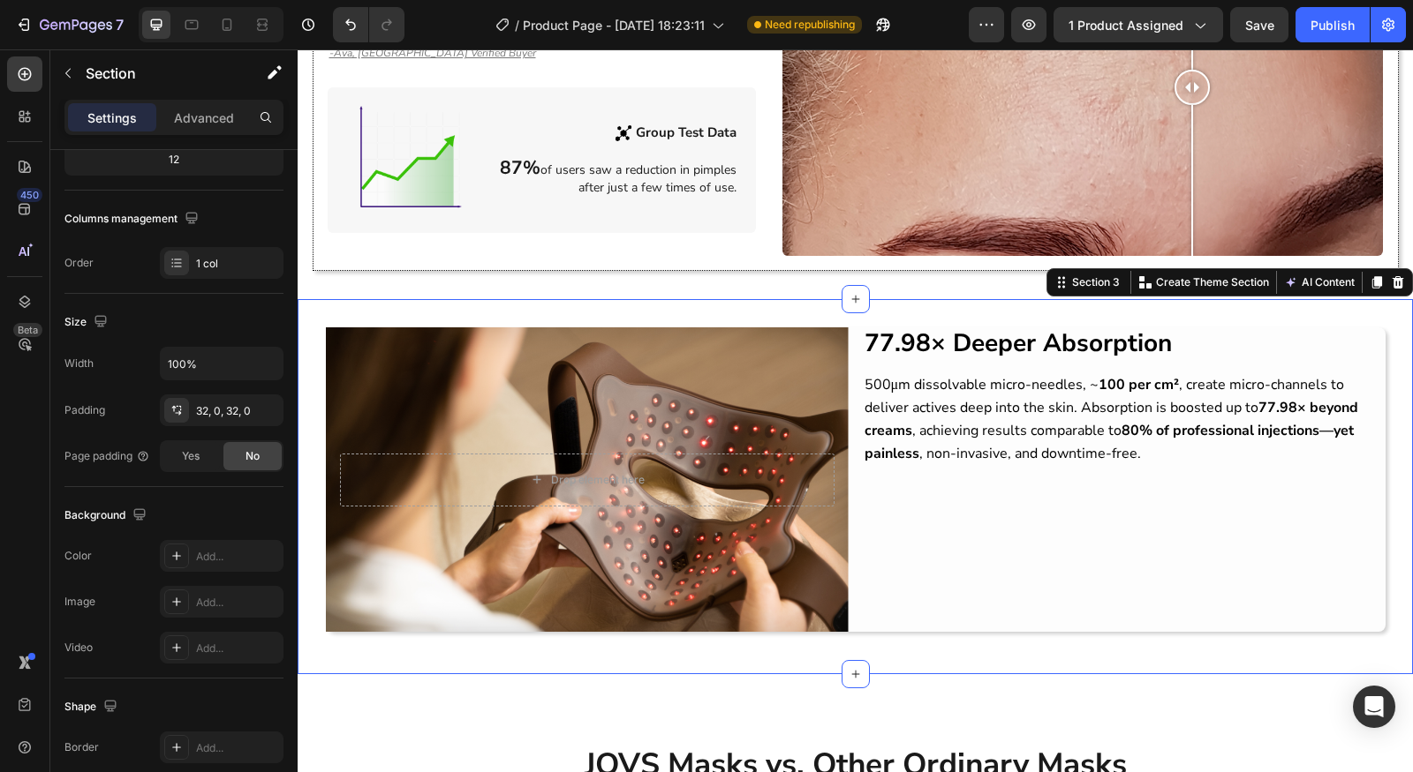
scroll to position [0, 0]
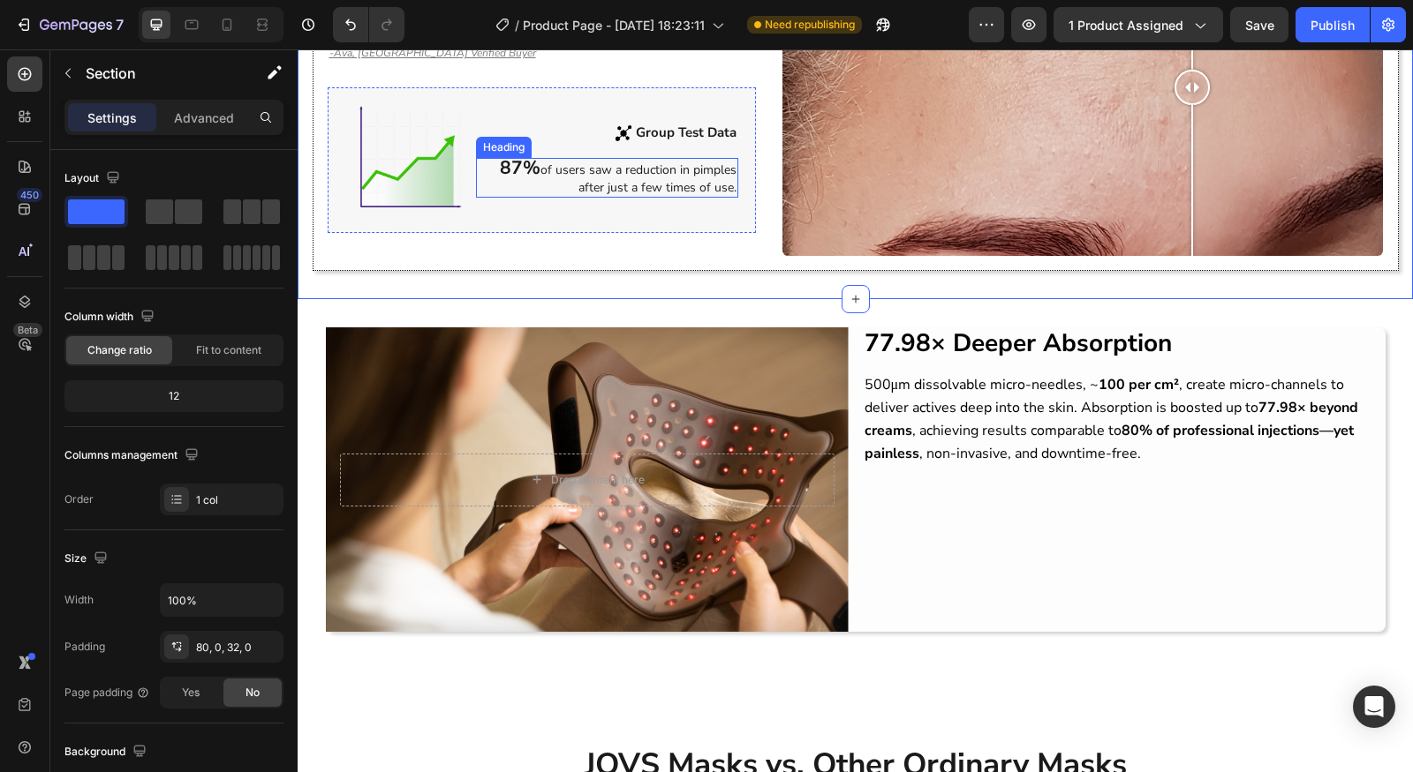
click at [654, 107] on div "Text Block" at bounding box center [668, 111] width 69 height 21
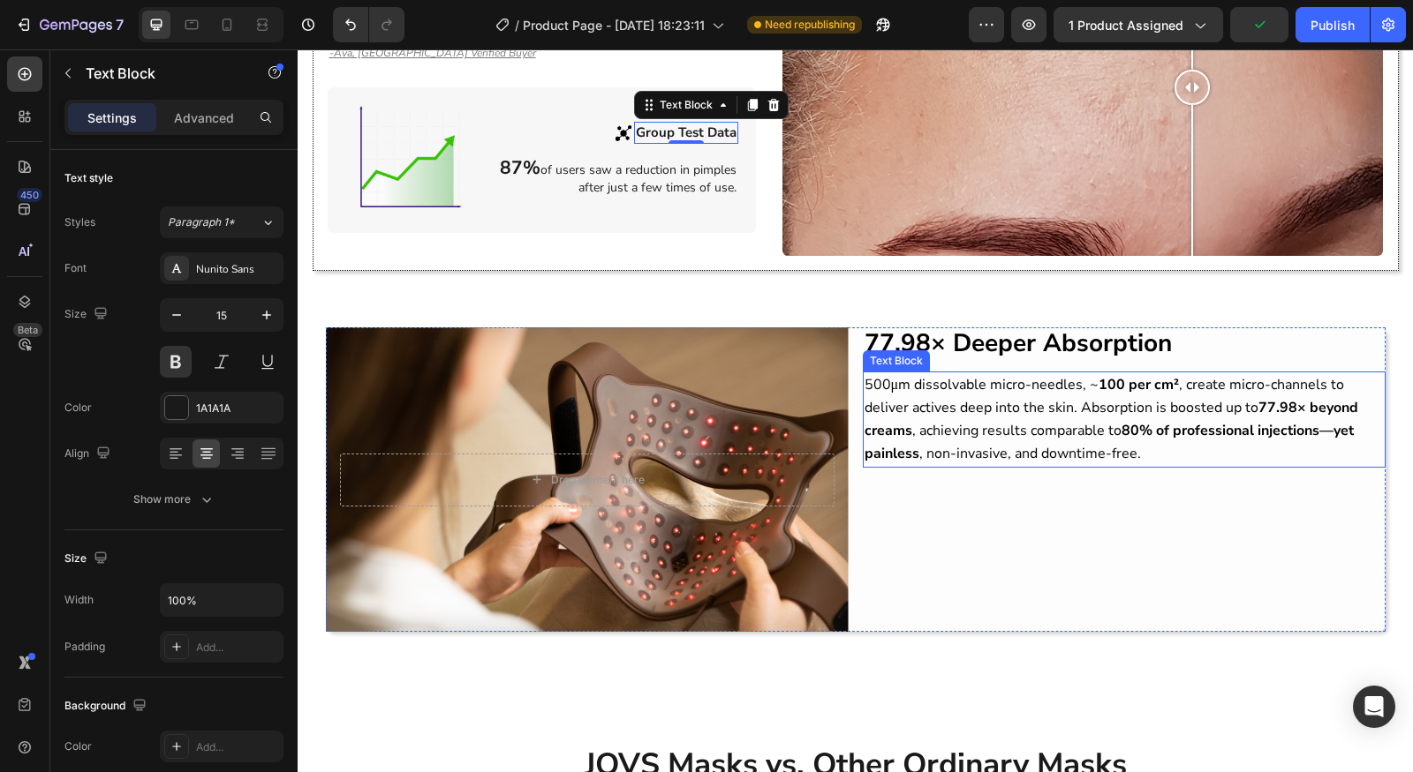
click at [893, 431] on strong "80% of professional injections—yet painless" at bounding box center [1108, 442] width 489 height 42
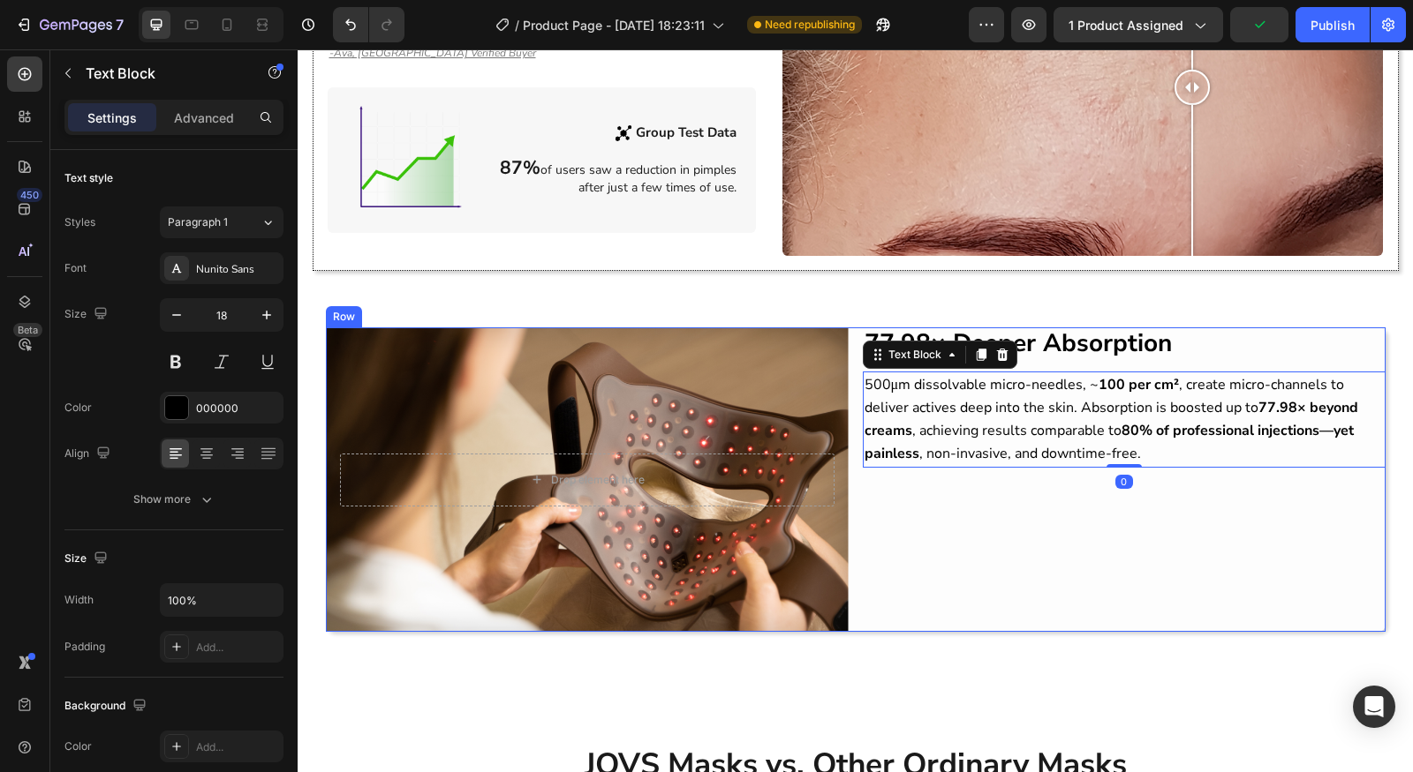
click at [1119, 549] on div "77.98× Deeper Absorption Heading 500μm dissolvable micro-needles, ~ 100 per cm²…" at bounding box center [1124, 480] width 523 height 305
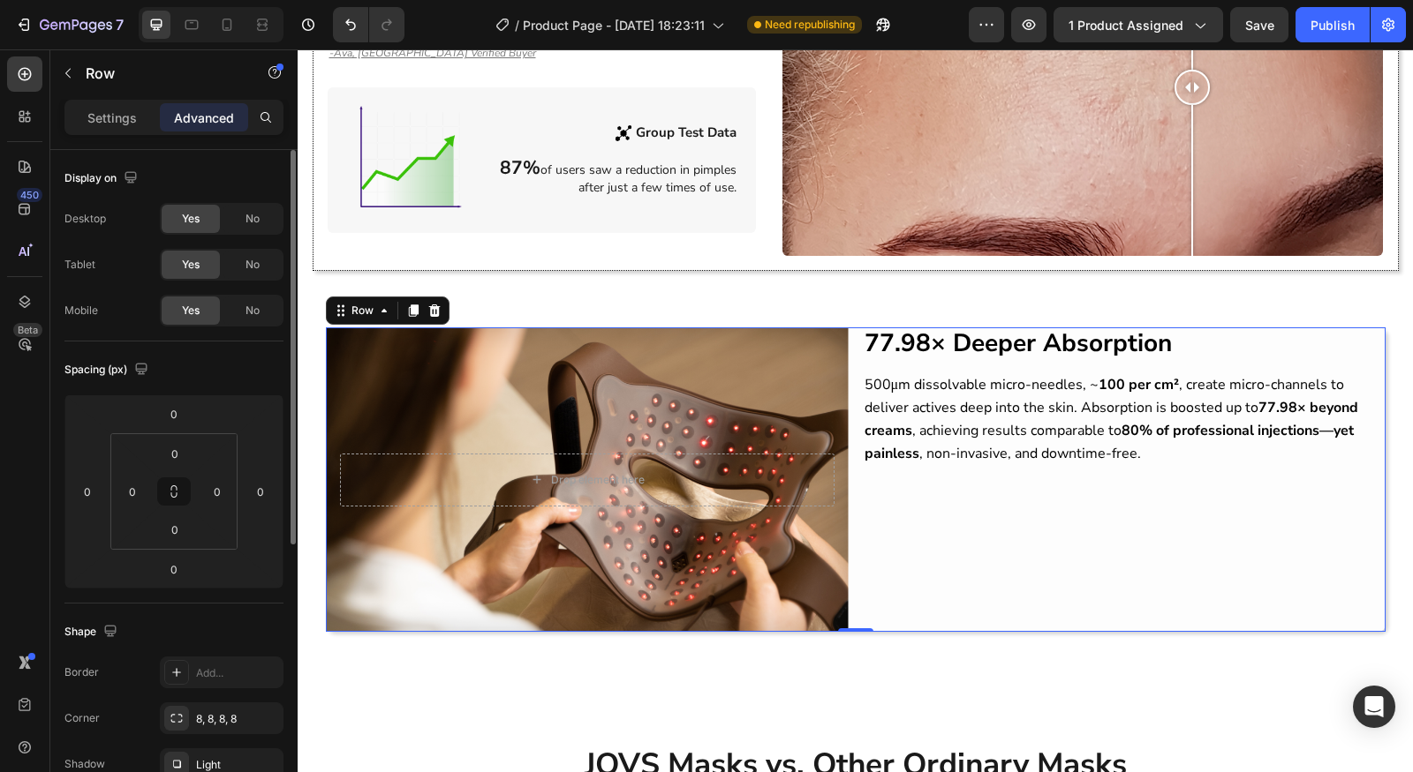
click at [234, 604] on div "Display on Desktop Yes No Tablet Yes No Mobile Yes No" at bounding box center [173, 700] width 219 height 192
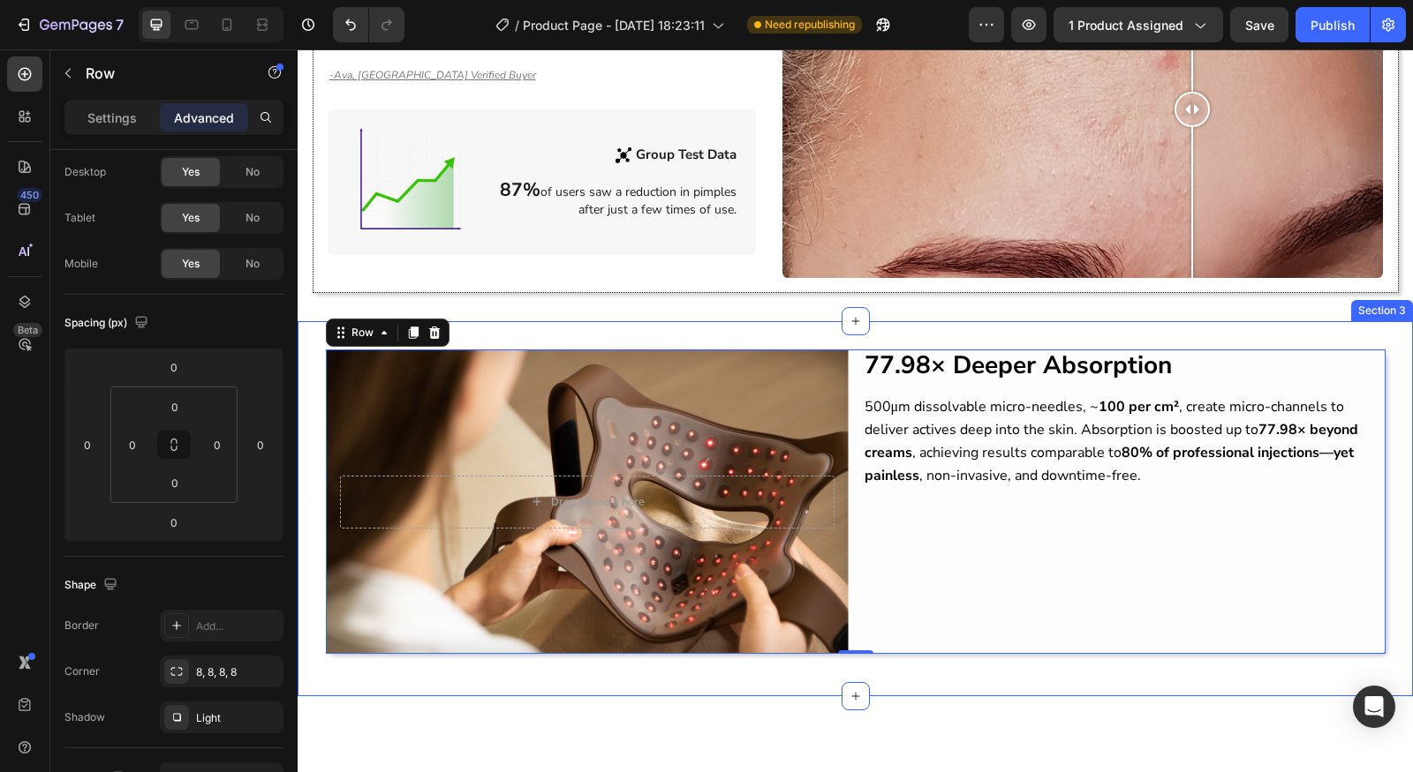
scroll to position [1529, 0]
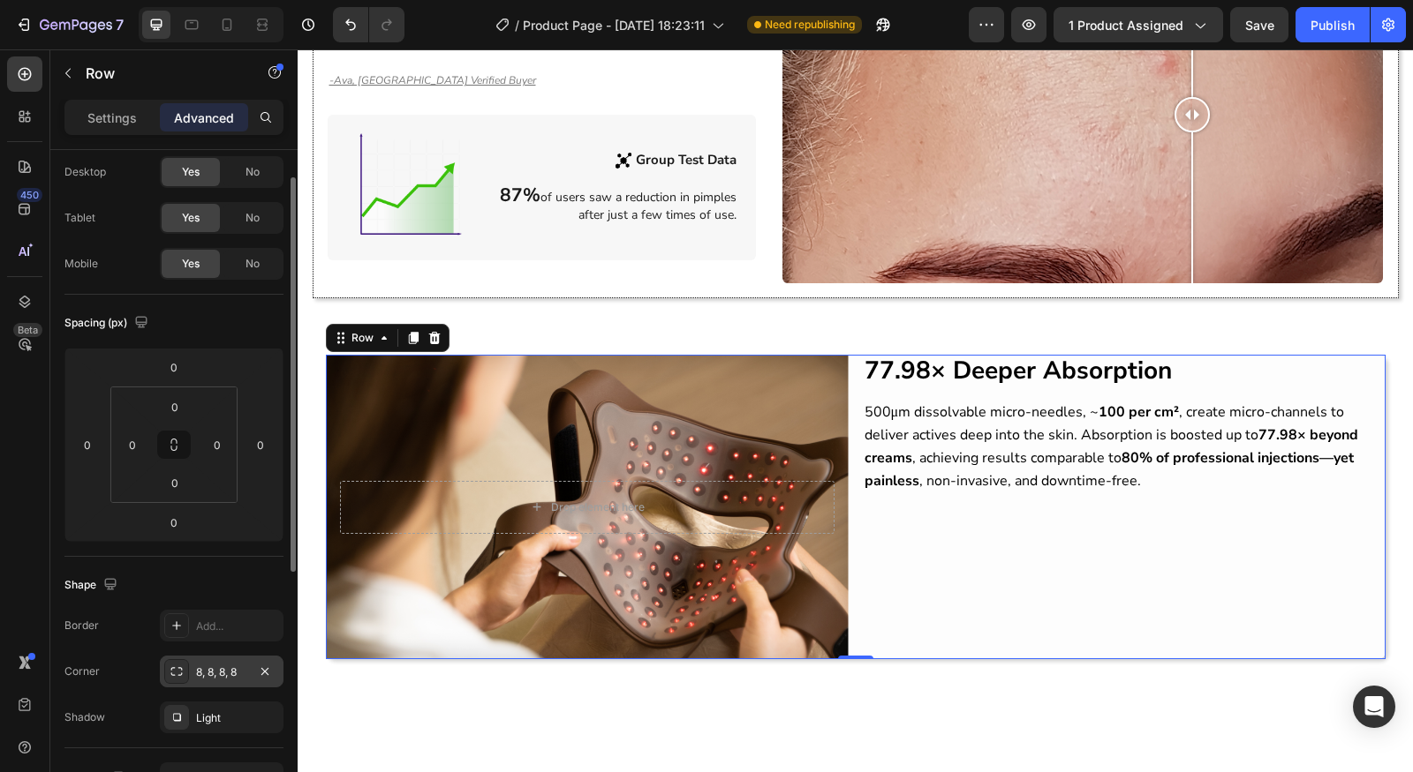
click at [222, 672] on div "8, 8, 8, 8" at bounding box center [221, 673] width 51 height 16
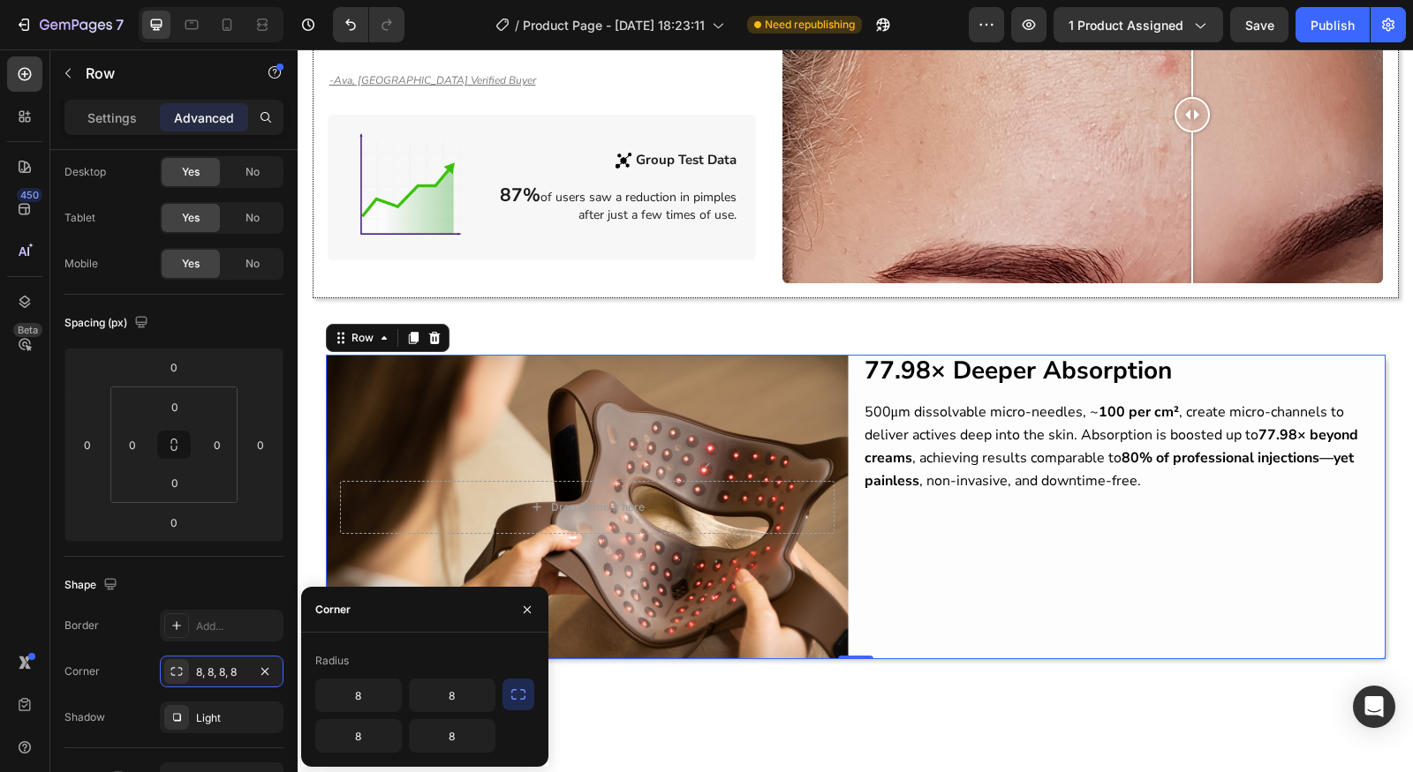
click at [522, 704] on button "button" at bounding box center [518, 695] width 32 height 32
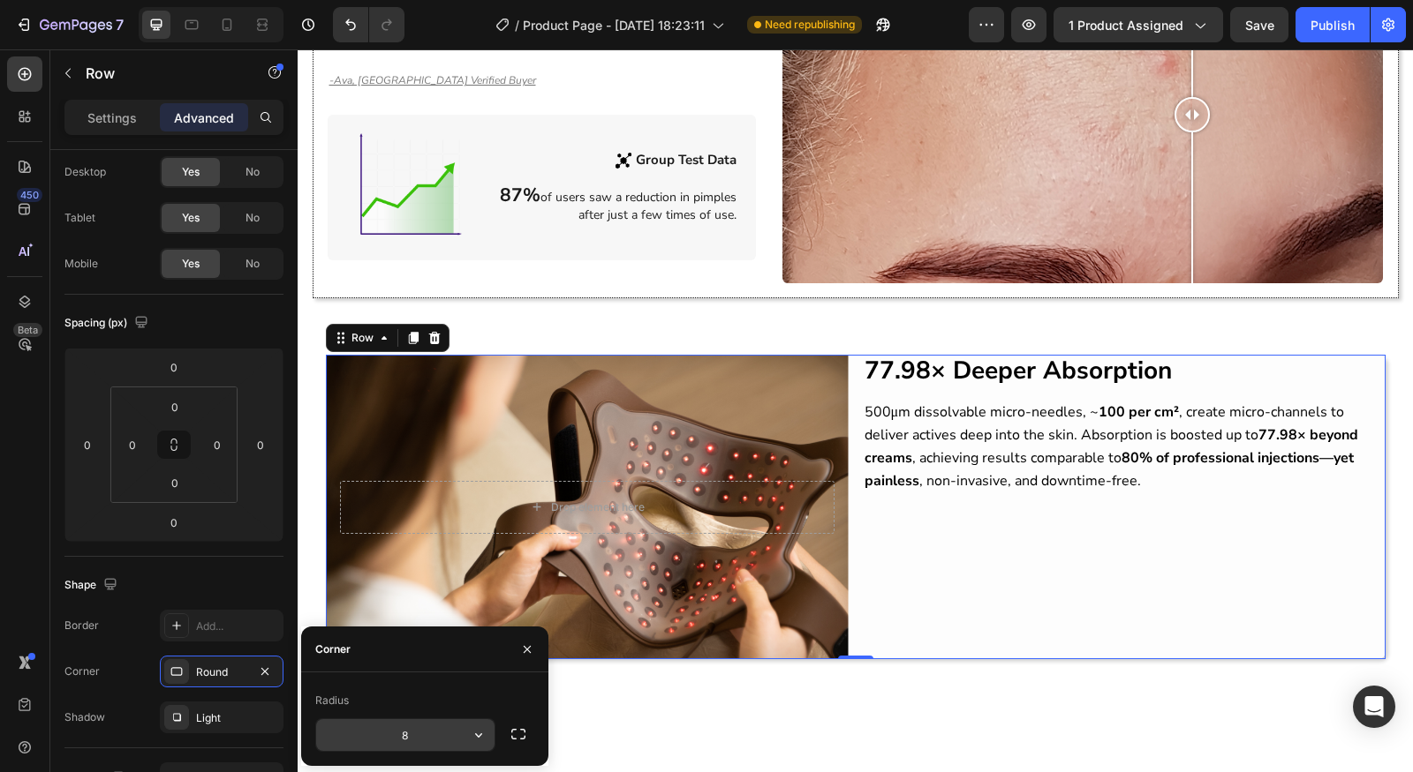
click at [460, 738] on input "8" at bounding box center [405, 736] width 178 height 32
click at [472, 739] on icon "button" at bounding box center [479, 736] width 18 height 18
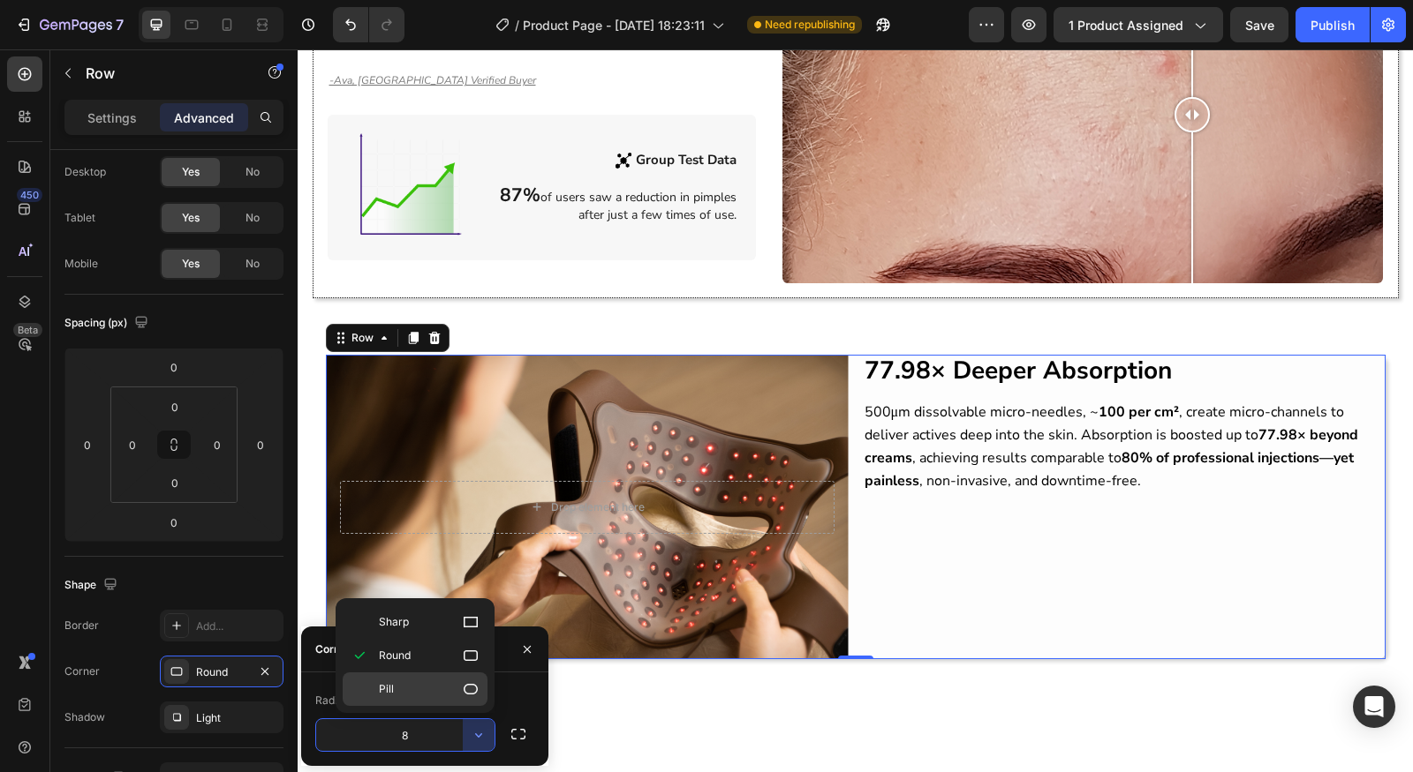
click at [438, 681] on p "Pill" at bounding box center [429, 690] width 101 height 18
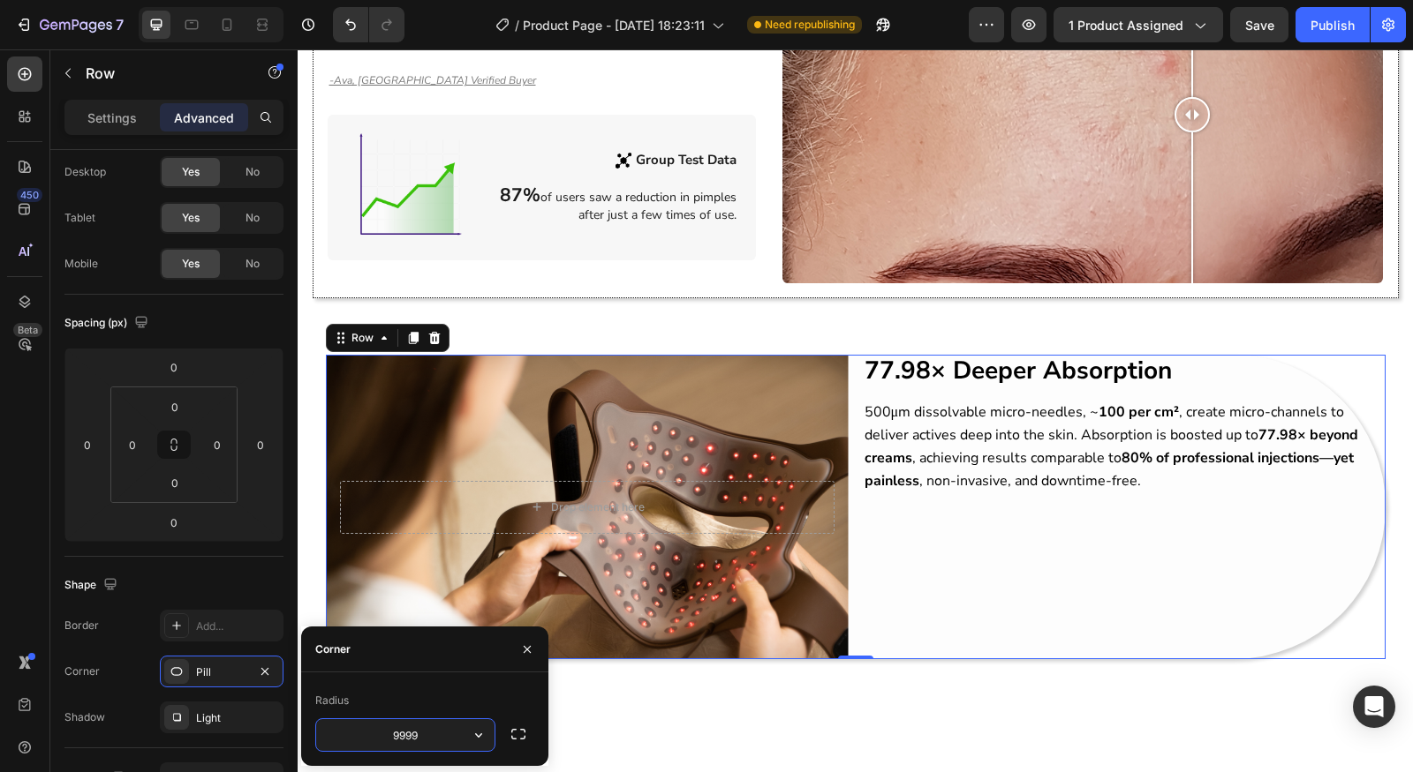
click at [457, 727] on input "9999" at bounding box center [405, 736] width 178 height 32
click at [470, 727] on icon "button" at bounding box center [479, 736] width 18 height 18
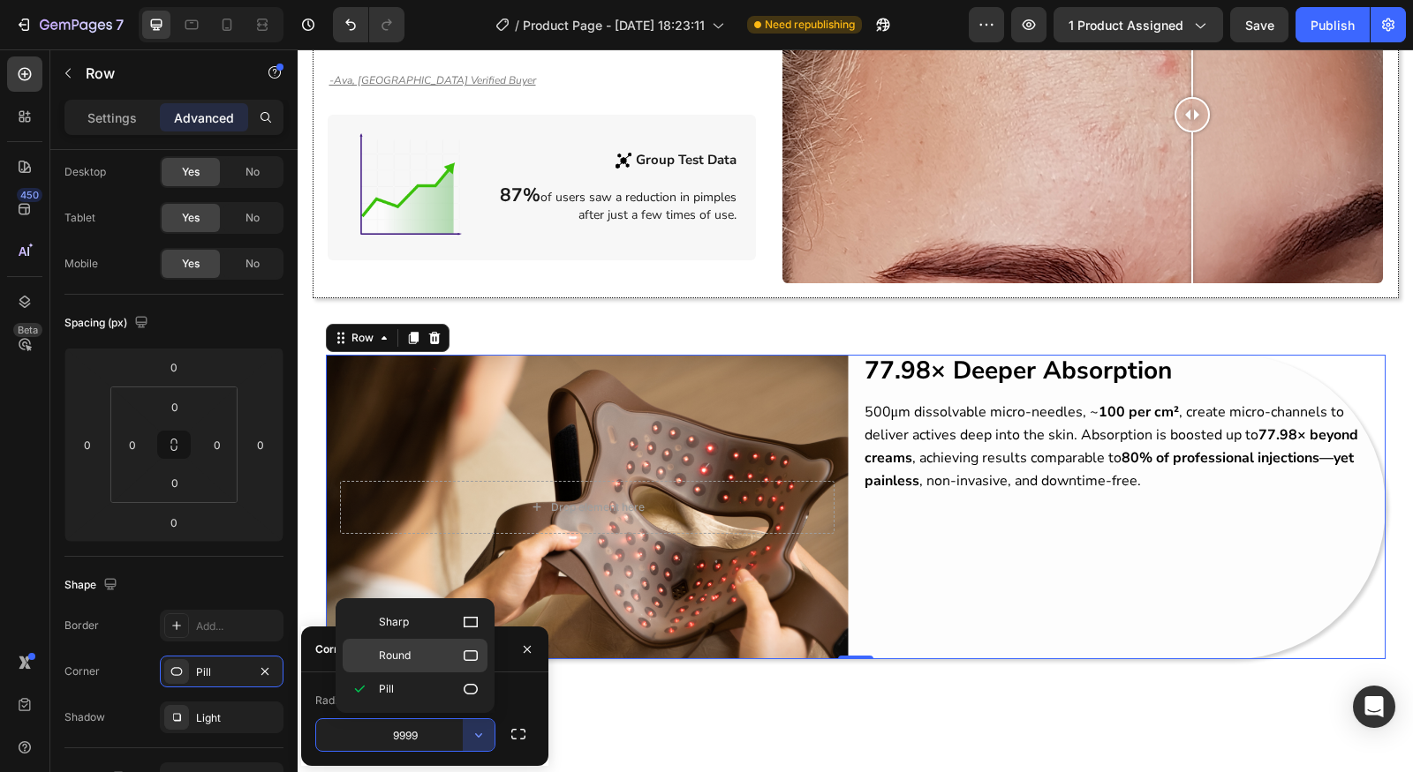
click at [450, 664] on div "Round" at bounding box center [415, 656] width 145 height 34
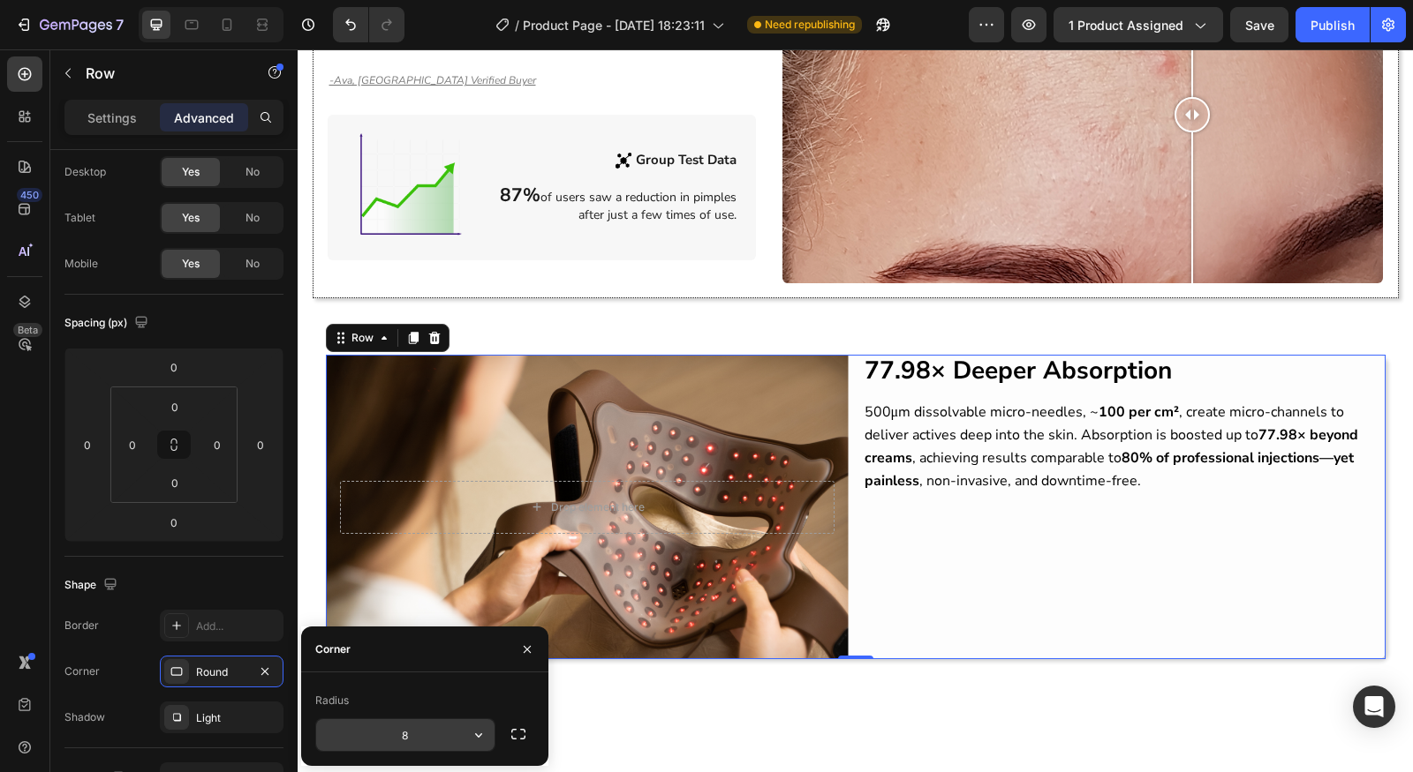
click at [485, 741] on icon "button" at bounding box center [479, 736] width 18 height 18
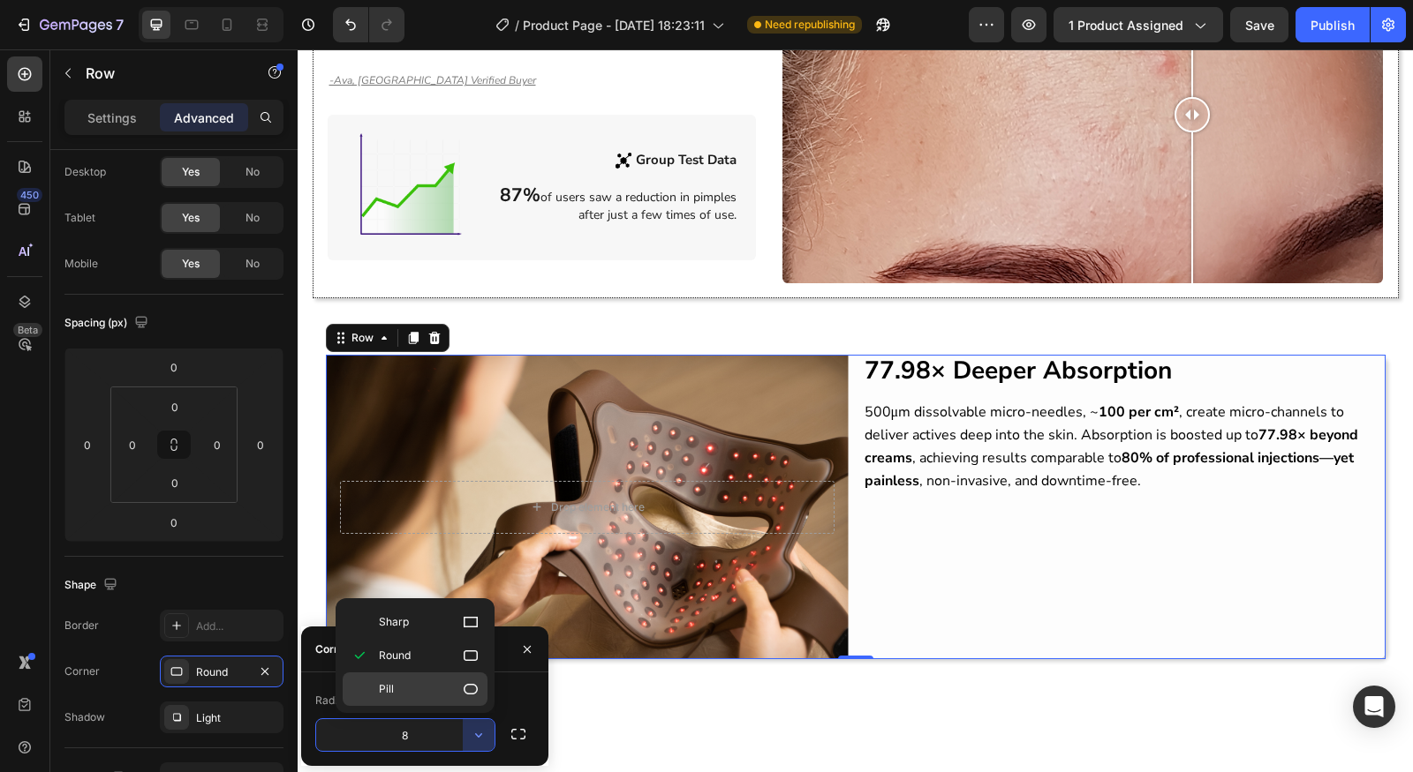
click at [434, 681] on p "Pill" at bounding box center [429, 690] width 101 height 18
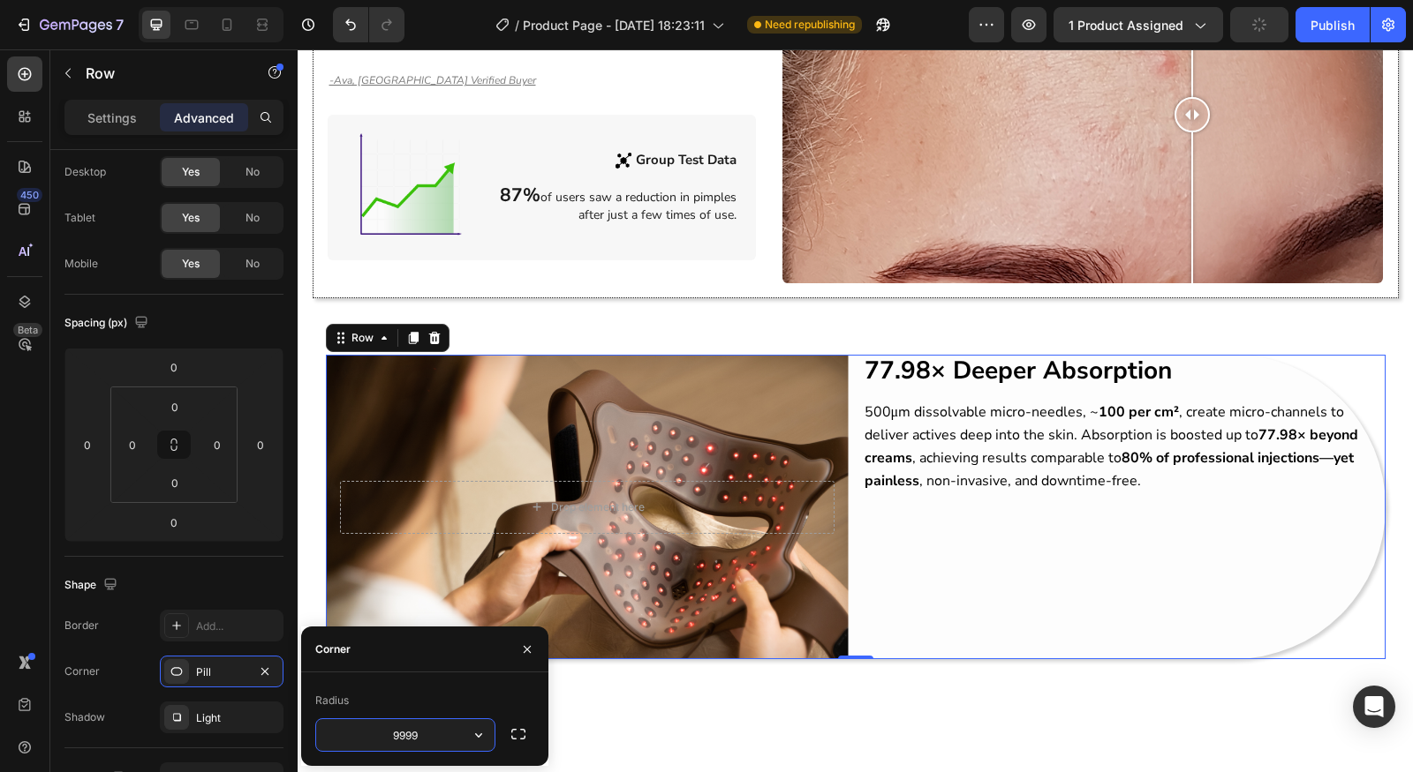
click at [443, 735] on input "9999" at bounding box center [405, 736] width 178 height 32
type input "10"
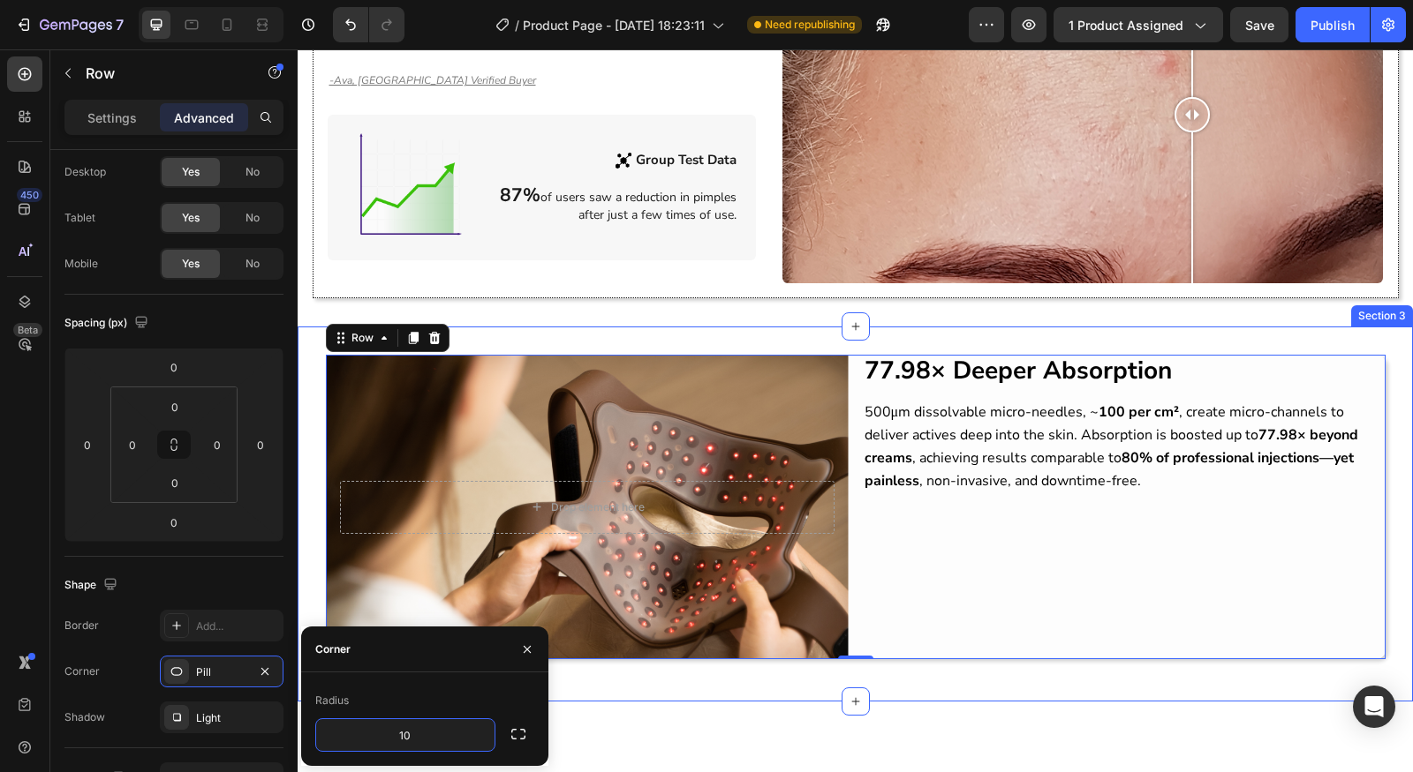
click at [1224, 673] on div "Drop element here Hero Banner 77.98× Deeper Absorption Heading 500μm dissolvabl…" at bounding box center [855, 514] width 1115 height 375
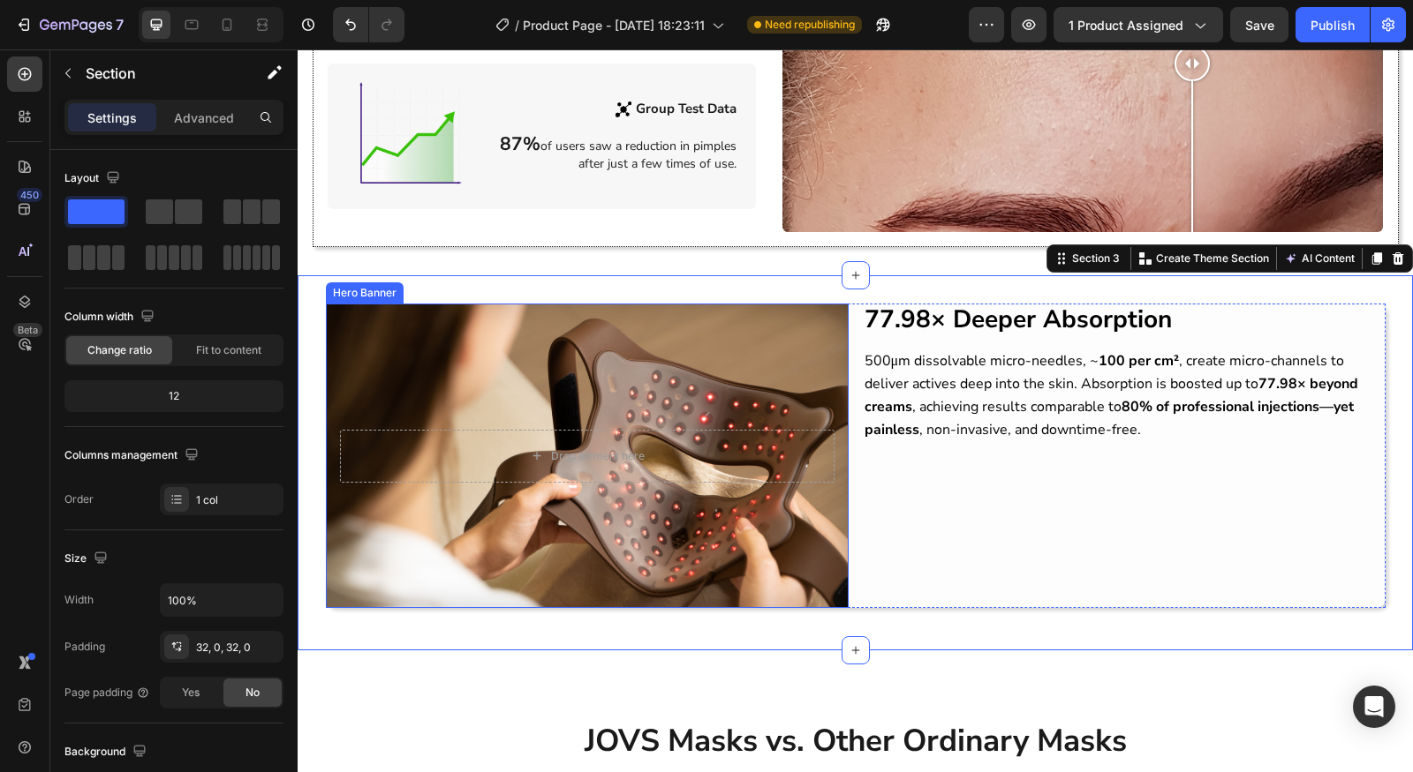
scroll to position [1581, 0]
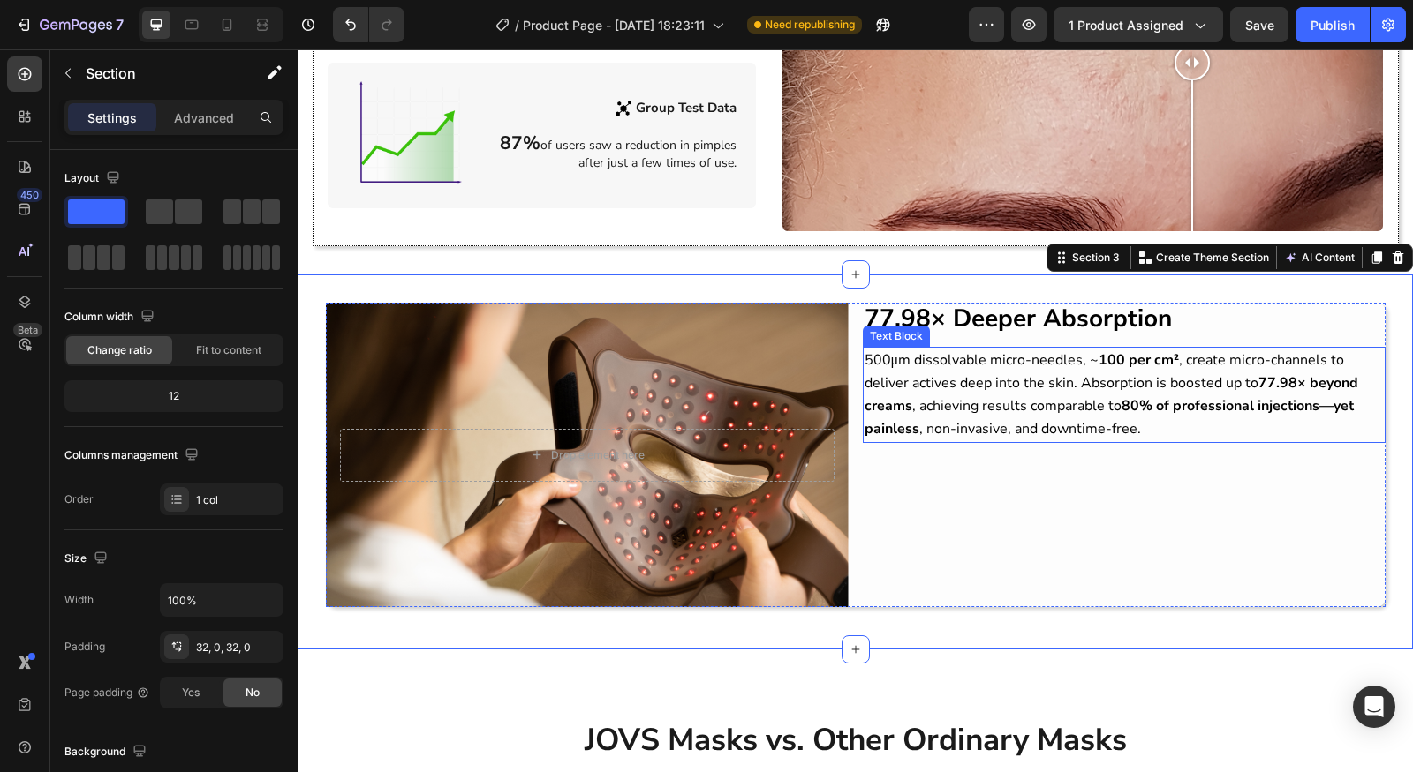
click at [957, 388] on span "500μm dissolvable micro-needles, ~ 100 per cm² , create micro-channels to deliv…" at bounding box center [1110, 394] width 493 height 89
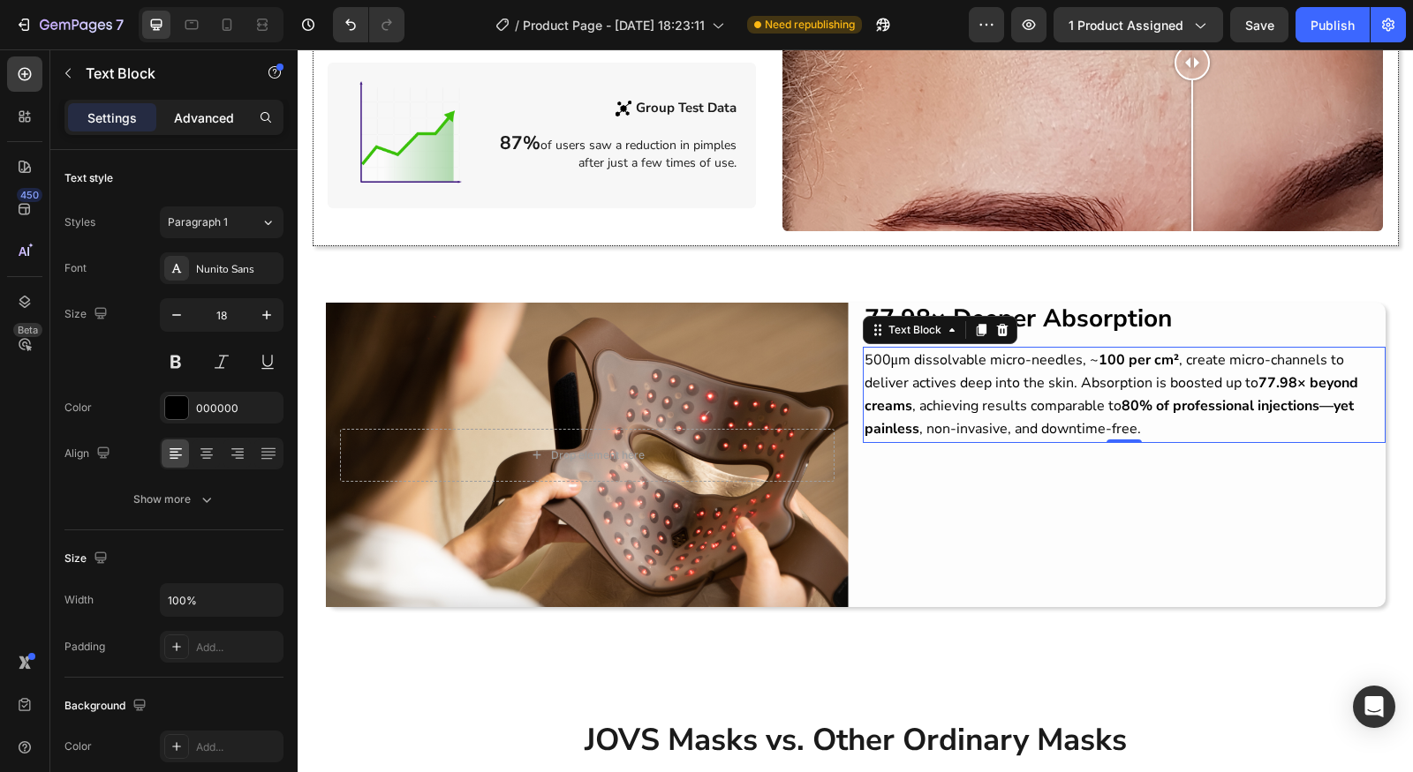
click at [209, 123] on p "Advanced" at bounding box center [204, 118] width 60 height 19
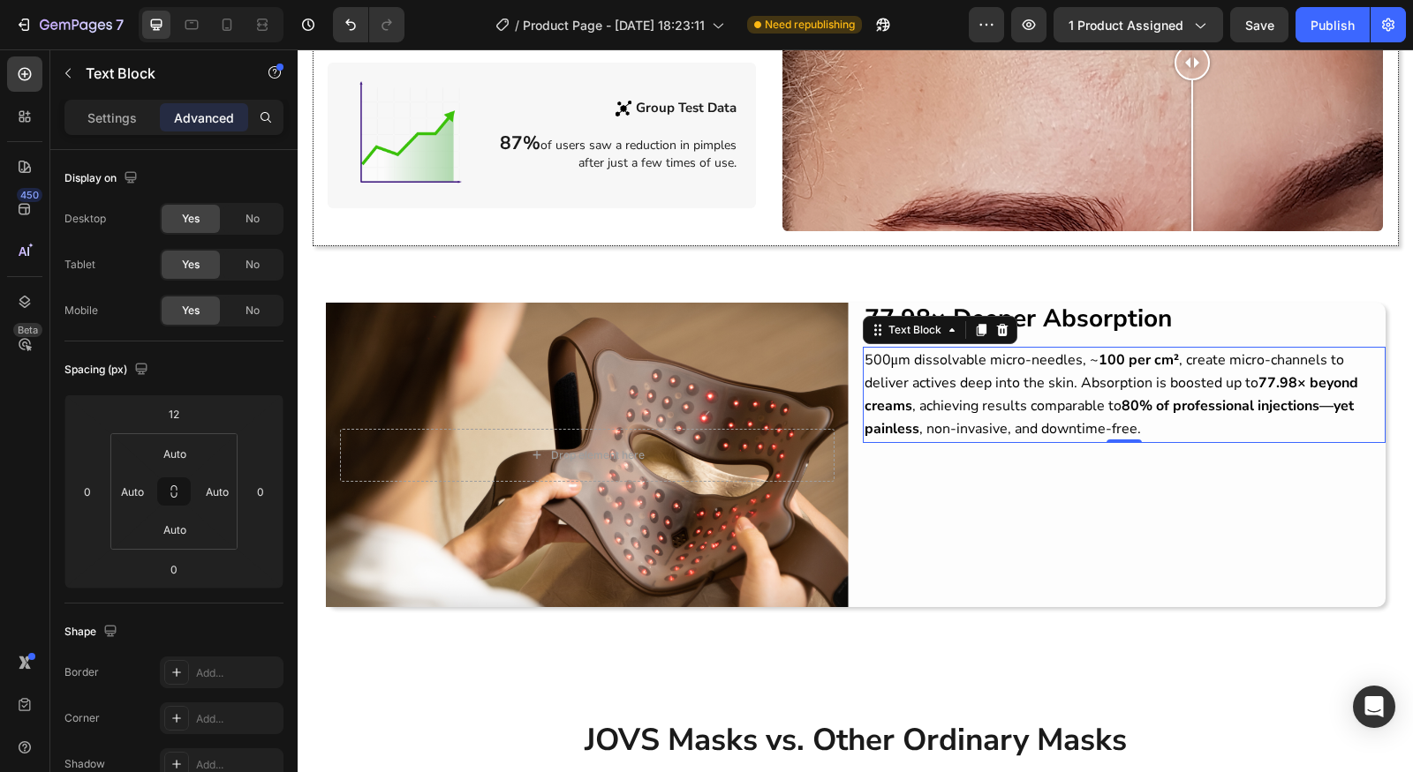
click at [1264, 503] on div "77.98× Deeper Absorption Heading 500μm dissolvable micro-needles, ~ 100 per cm²…" at bounding box center [1124, 455] width 523 height 305
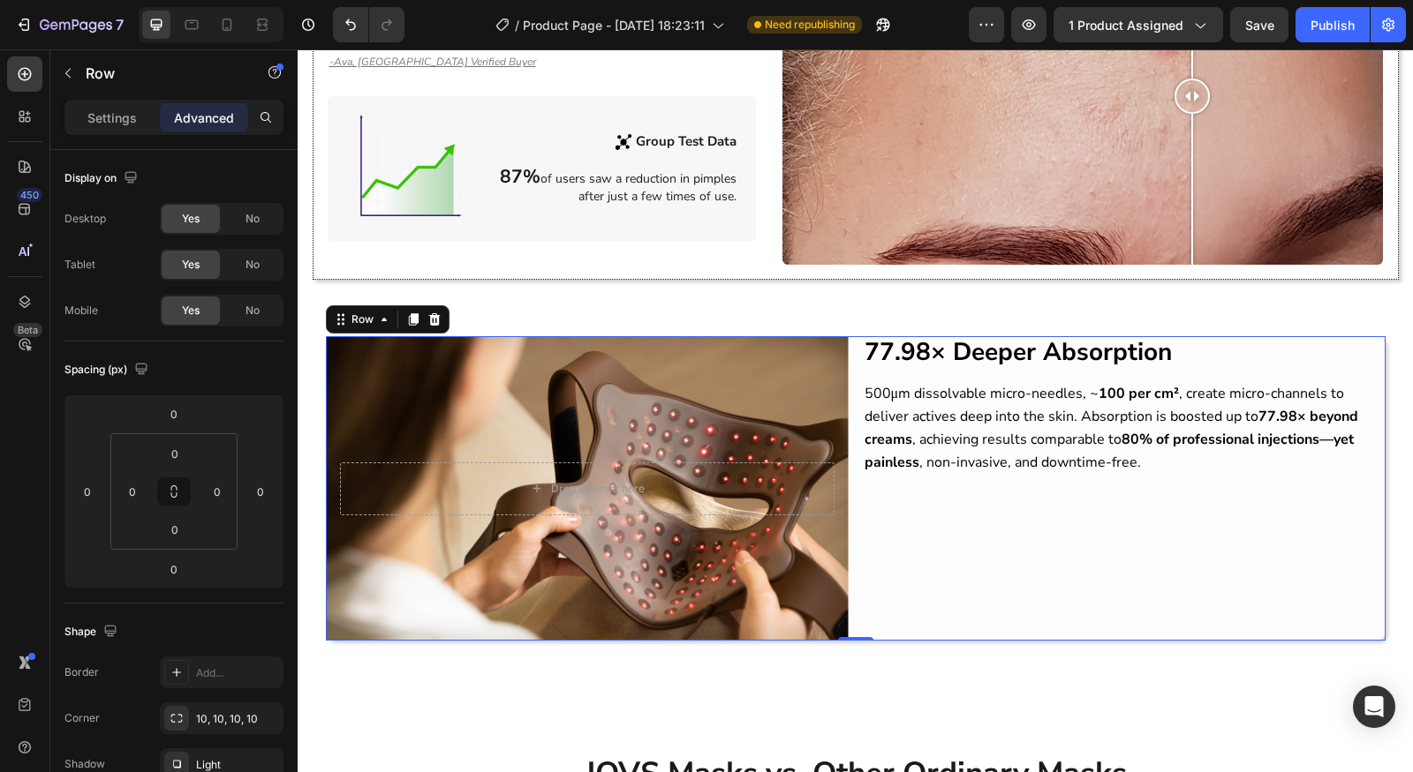
scroll to position [1409, 0]
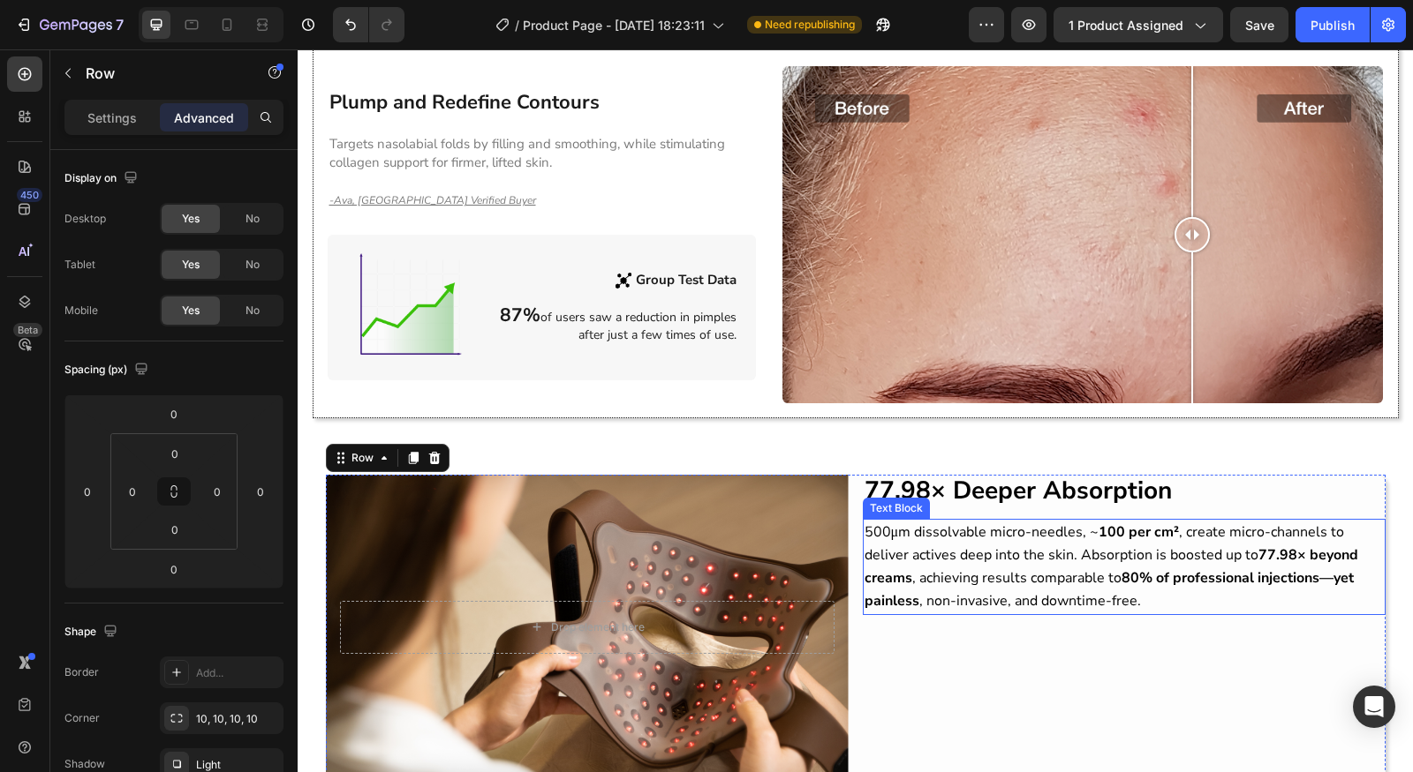
click at [1057, 553] on p "500μm dissolvable micro-needles, ~ 100 per cm² , create micro-channels to deliv…" at bounding box center [1123, 567] width 519 height 93
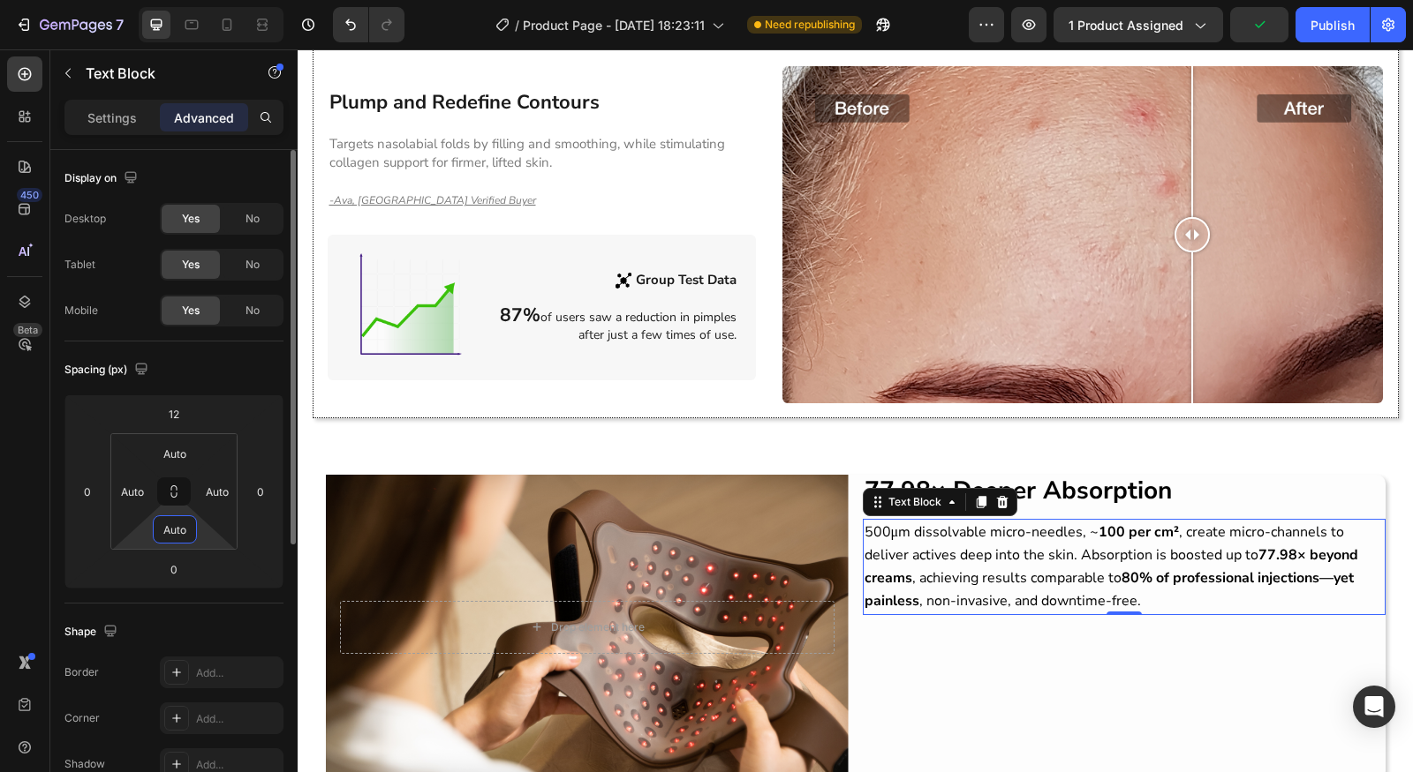
click at [177, 533] on input "Auto" at bounding box center [174, 529] width 35 height 26
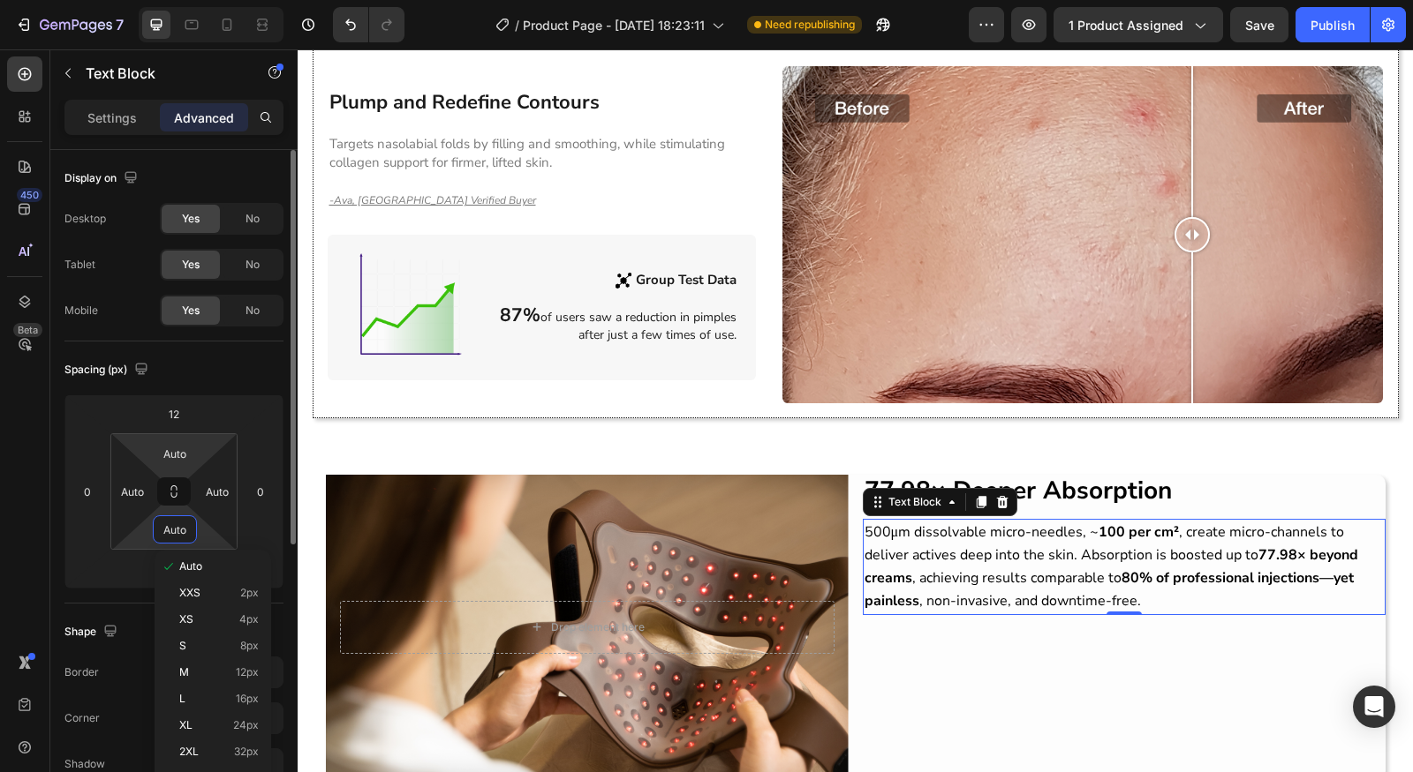
click at [174, 0] on html "7 Version history / Product Page - [DATE] 18:23:11 Need republishing Preview 1 …" at bounding box center [706, 0] width 1413 height 0
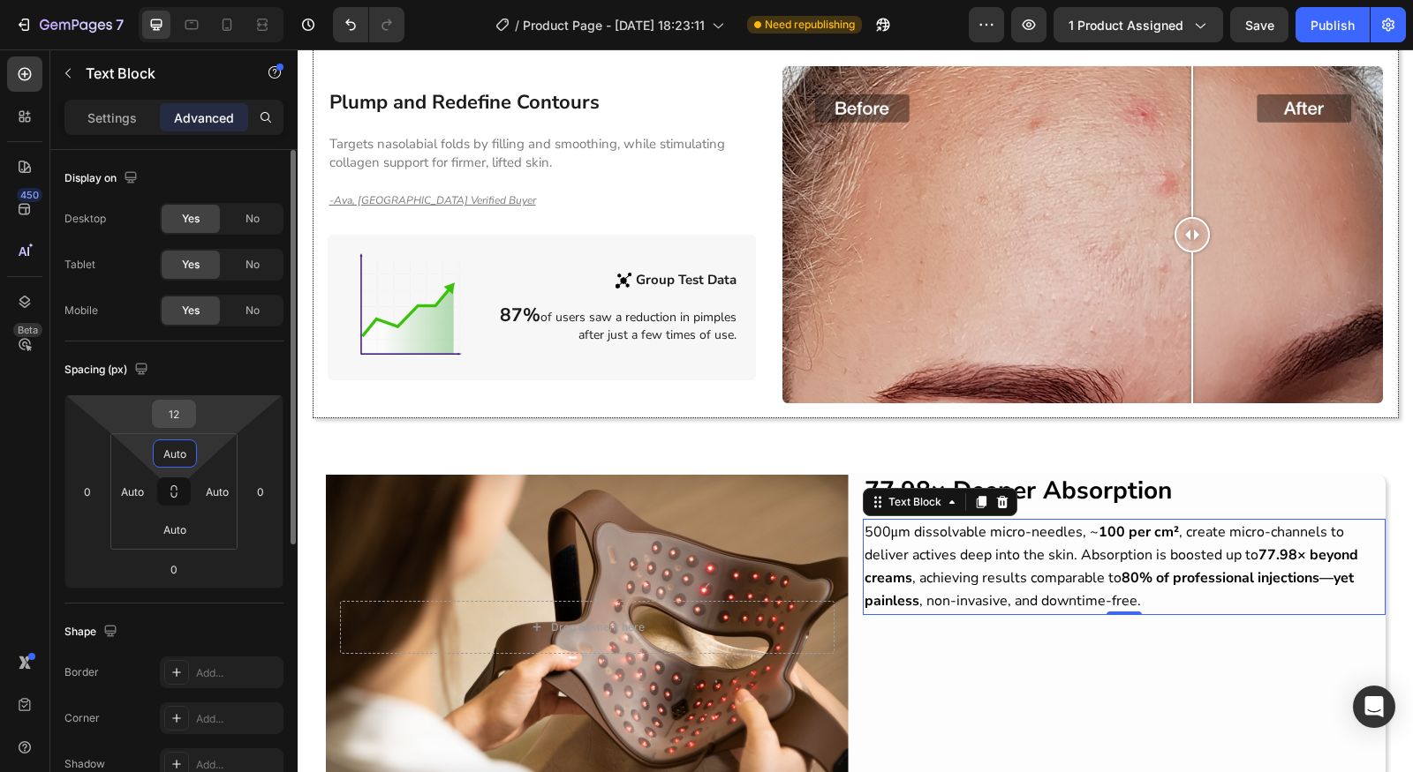
click at [182, 418] on input "12" at bounding box center [173, 414] width 35 height 26
click at [200, 0] on html "7 Version history / Product Page - [DATE] 18:23:11 Need republishing Preview 1 …" at bounding box center [706, 0] width 1413 height 0
click at [191, 418] on input "12" at bounding box center [173, 414] width 35 height 26
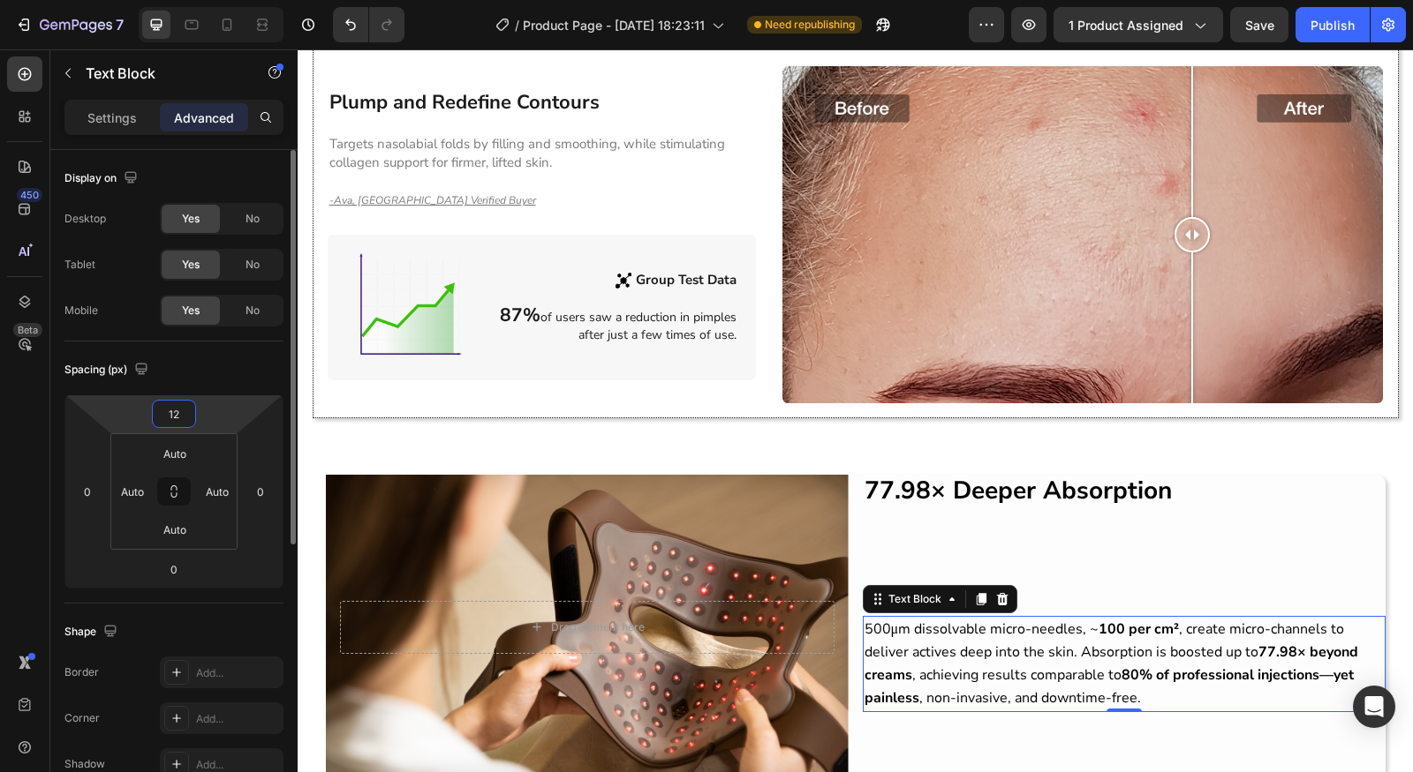
type input "1"
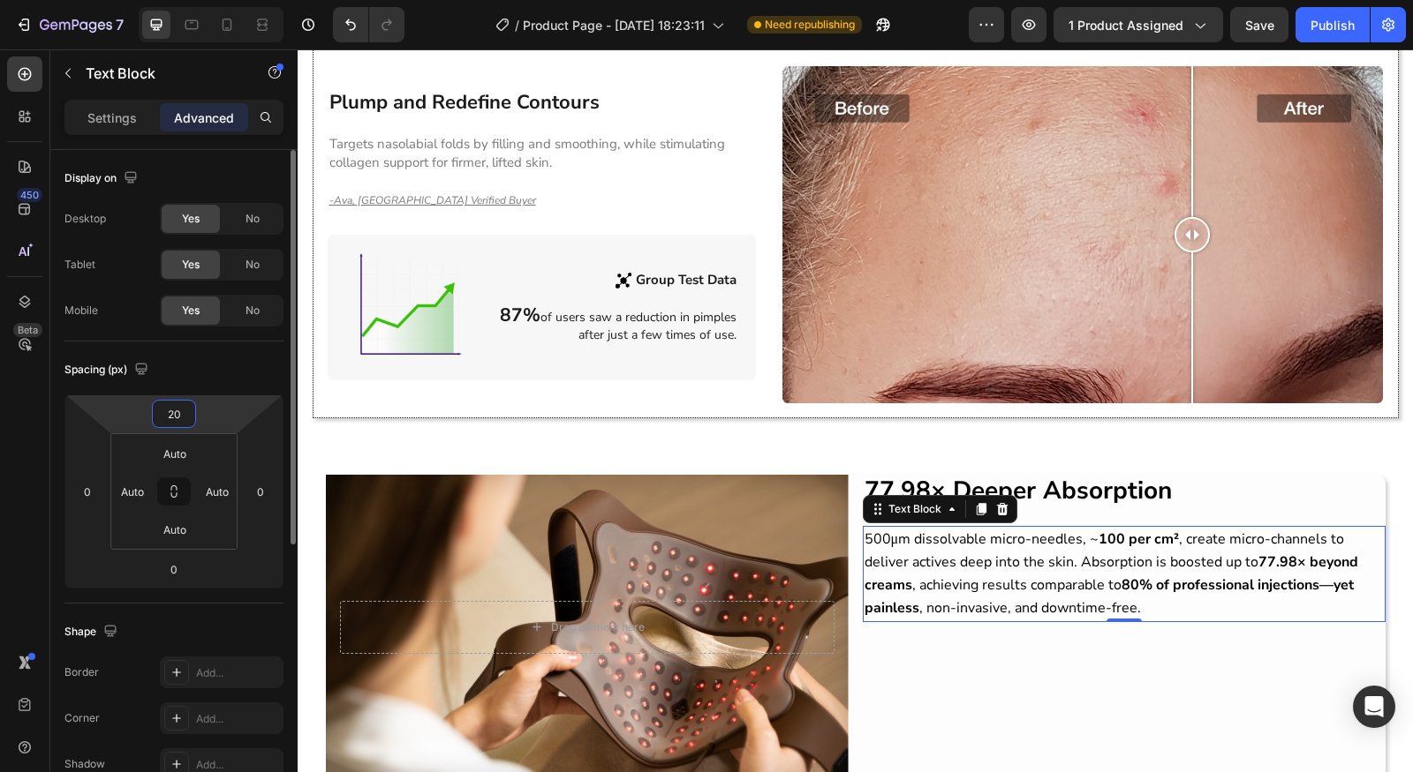
type input "2"
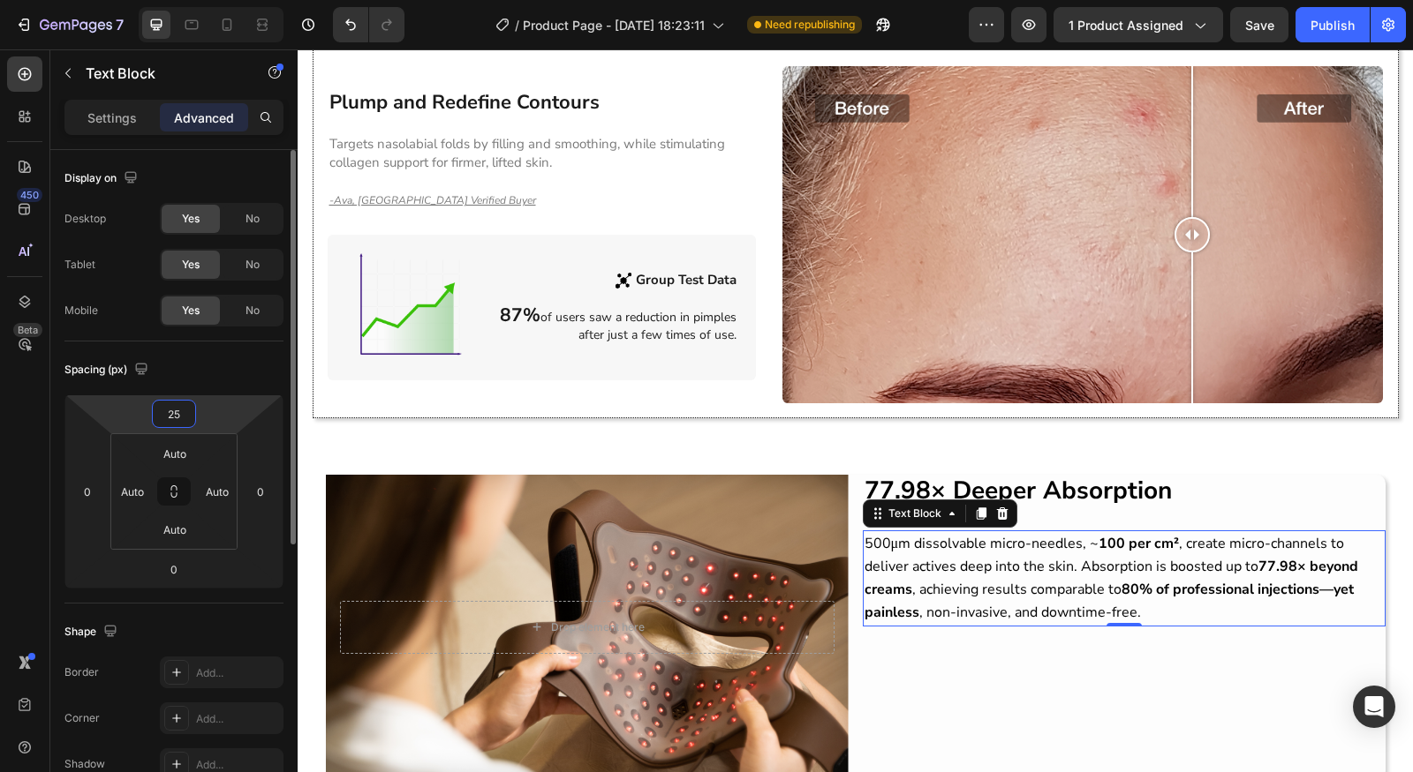
type input "2"
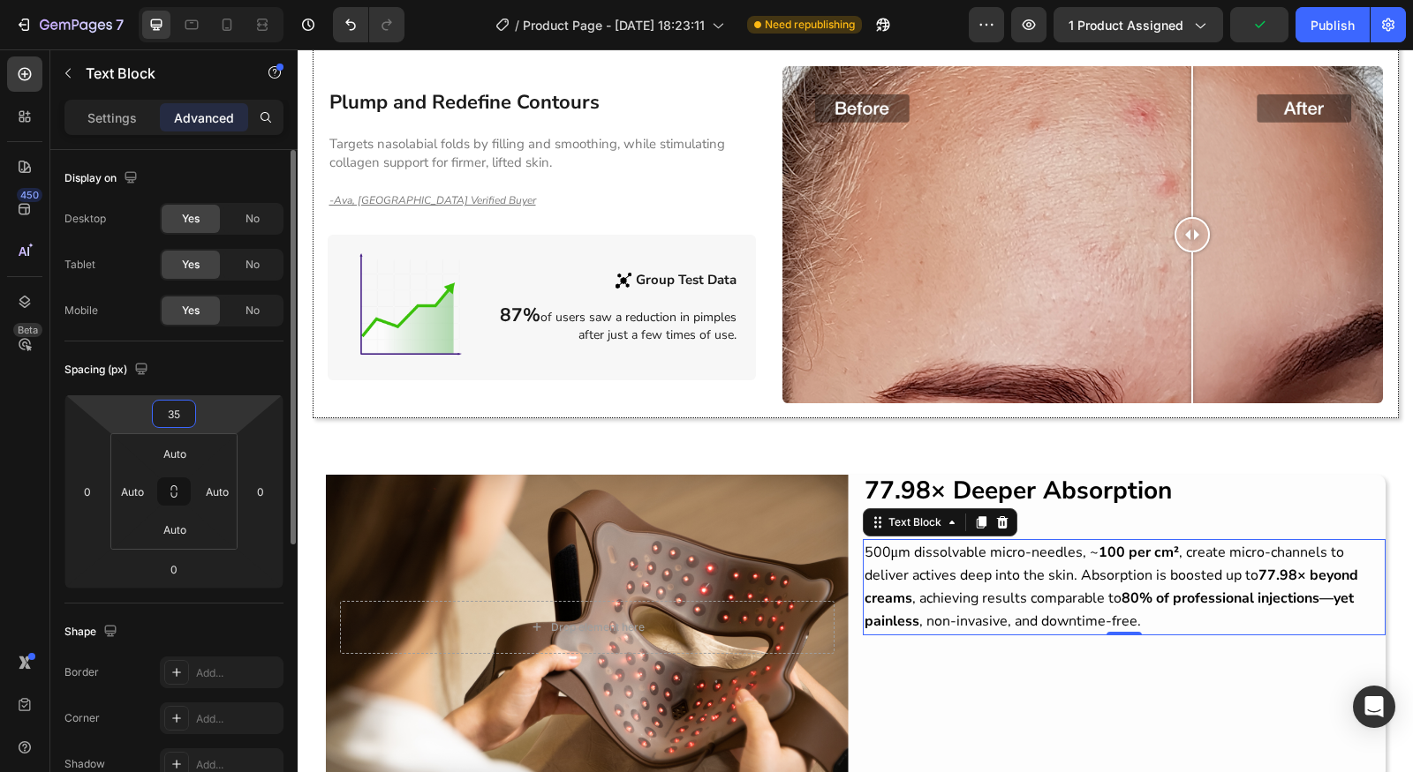
type input "3"
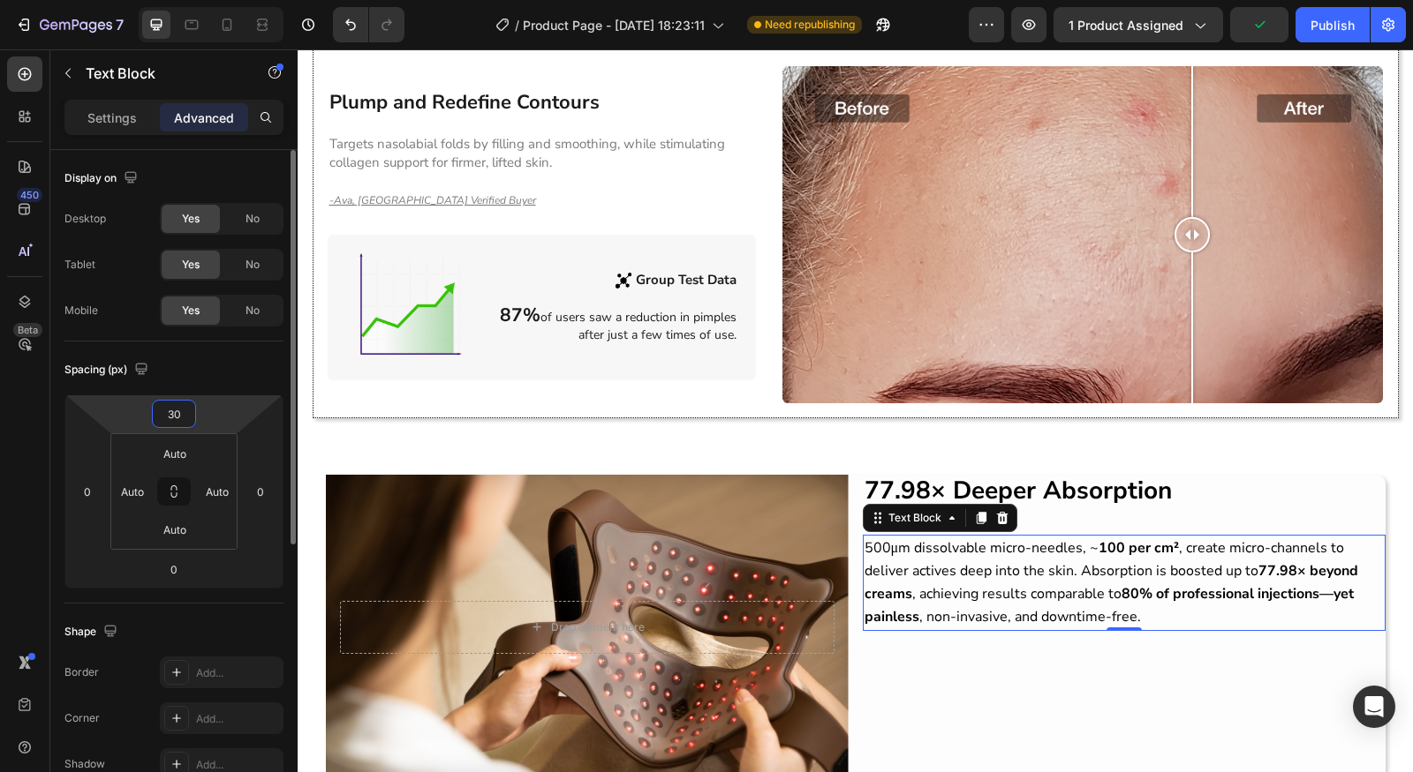
type input "3"
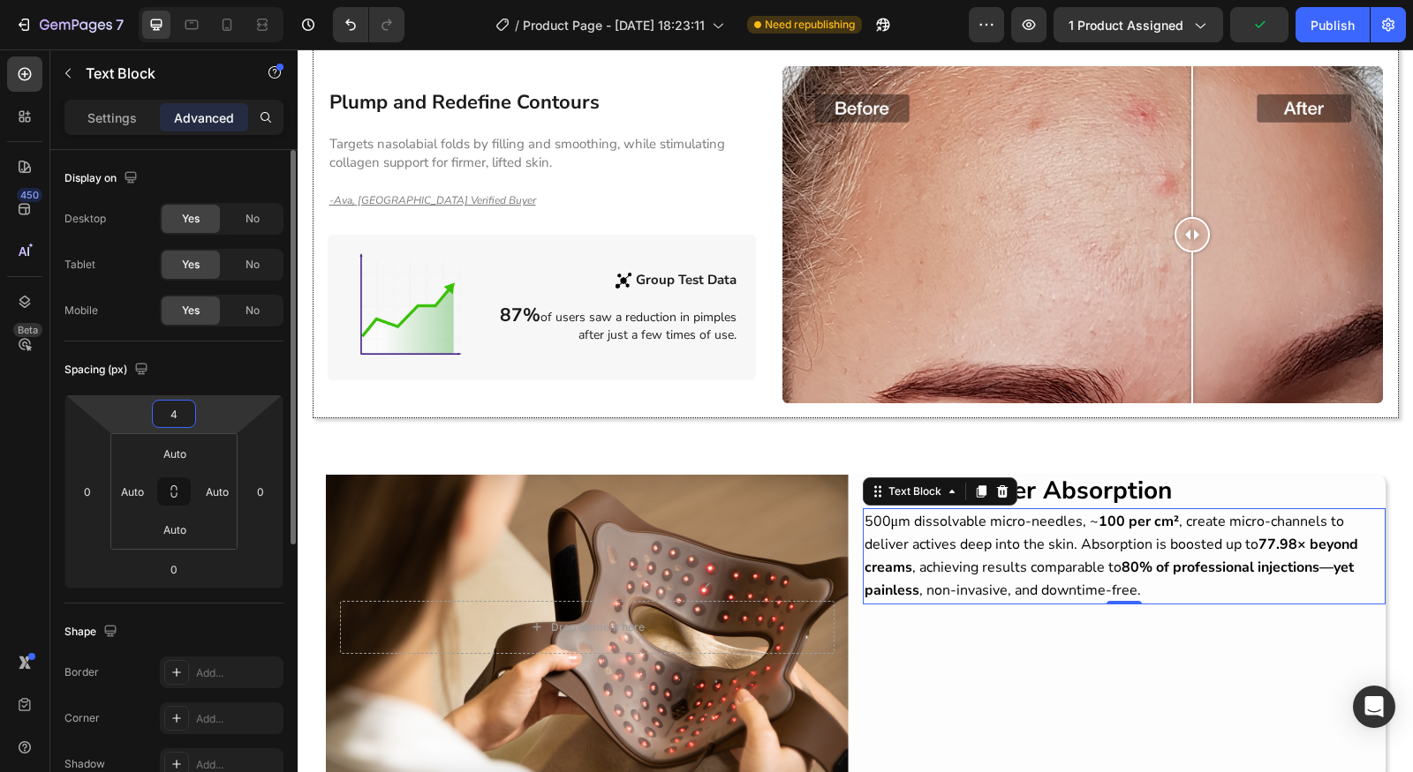
type input "40"
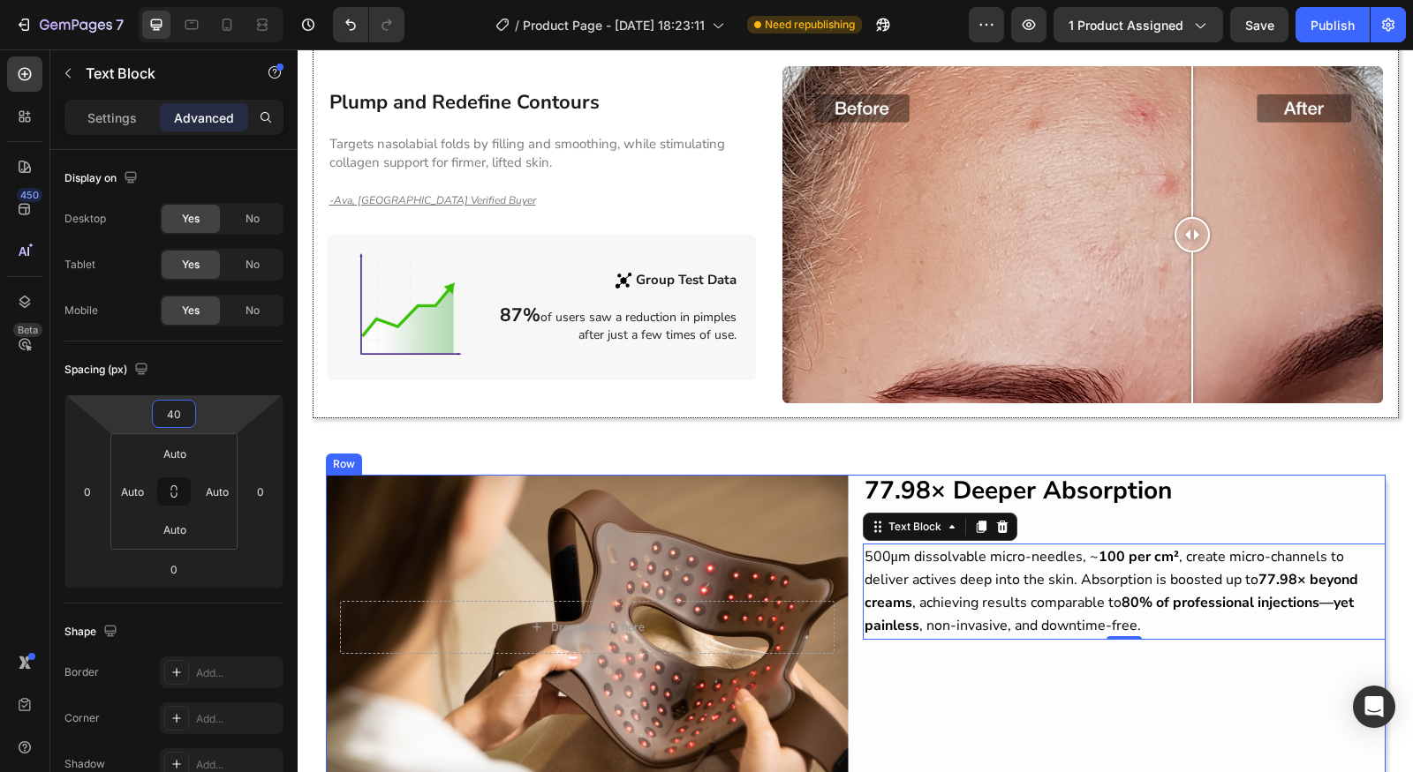
click at [994, 721] on div "77.98× Deeper Absorption Heading 500μm dissolvable micro-needles, ~ 100 per cm²…" at bounding box center [1124, 627] width 523 height 305
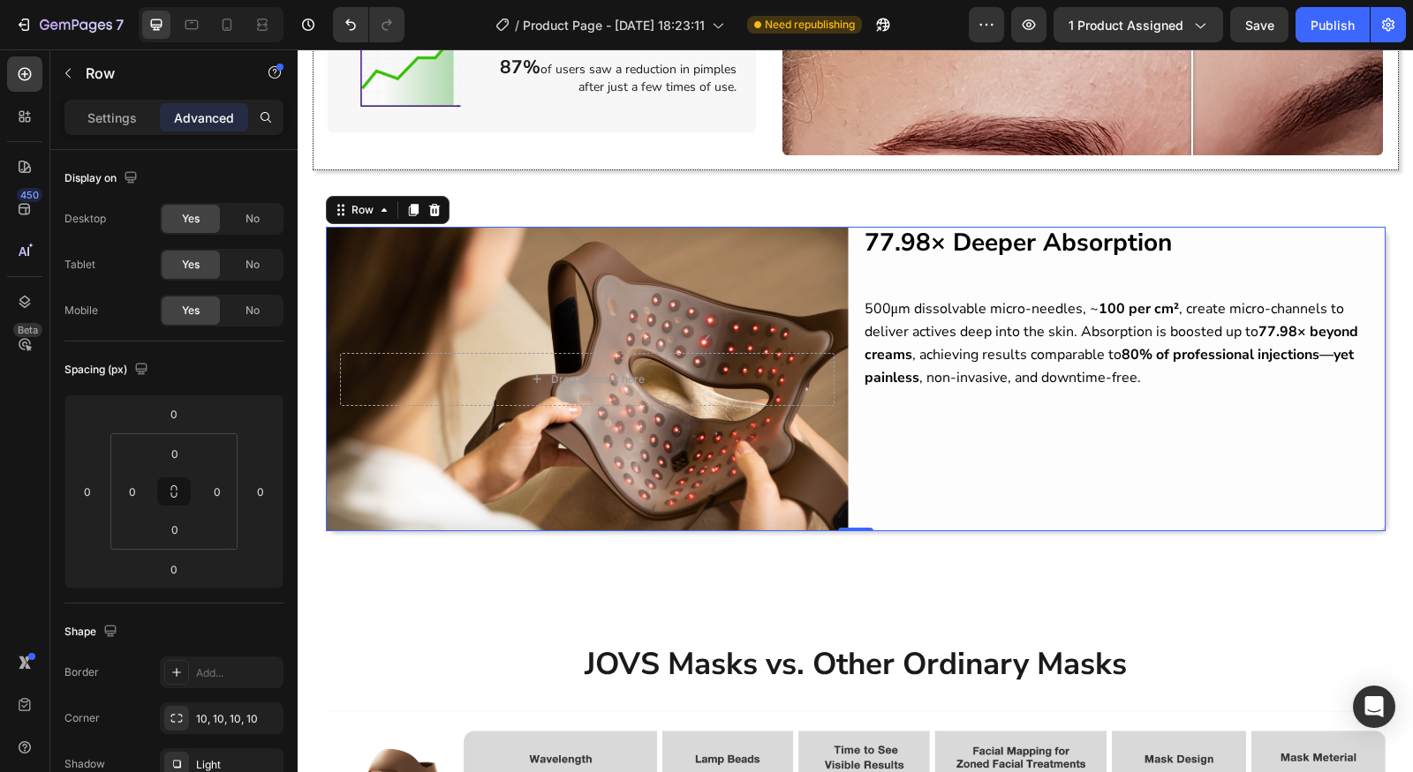
scroll to position [1658, 0]
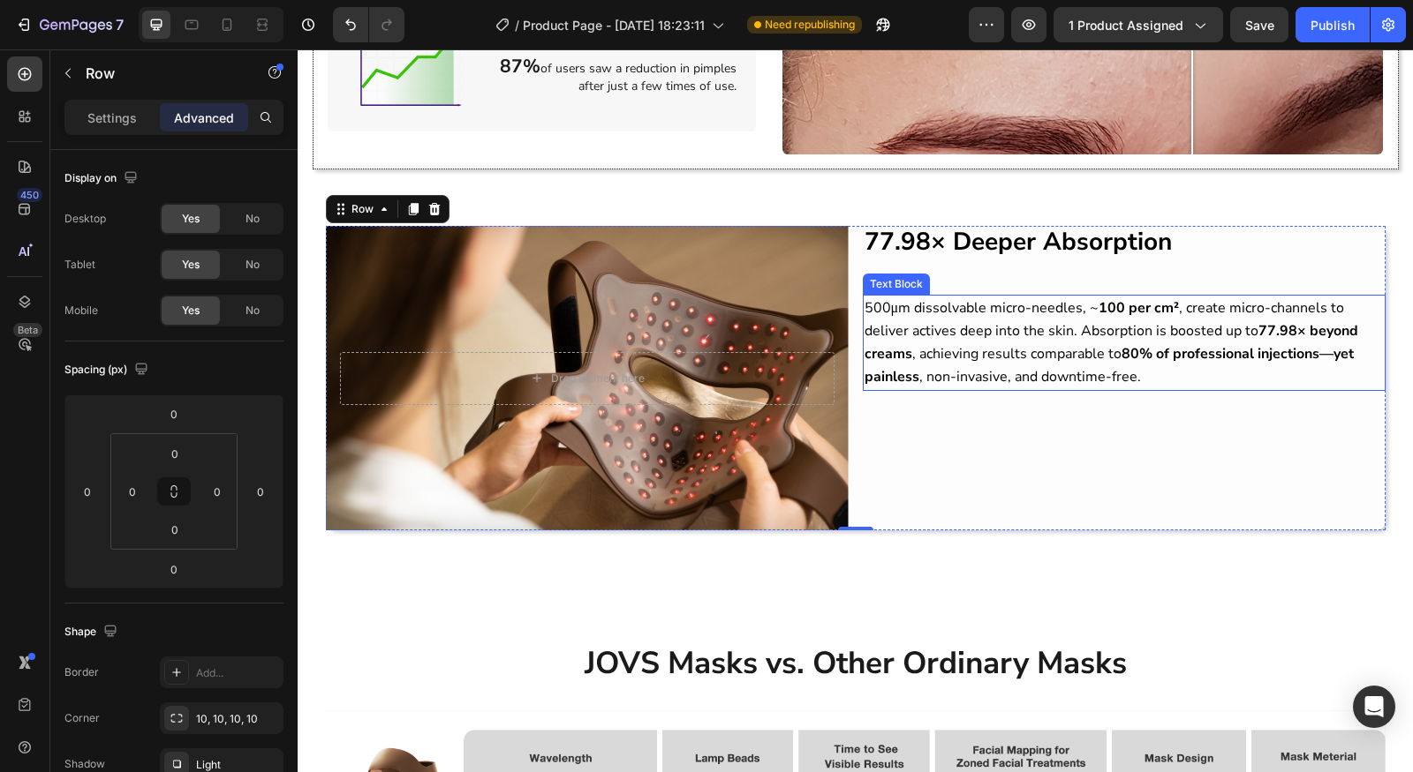
click at [1121, 365] on span "500μm dissolvable micro-needles, ~ 100 per cm² , create micro-channels to deliv…" at bounding box center [1110, 342] width 493 height 89
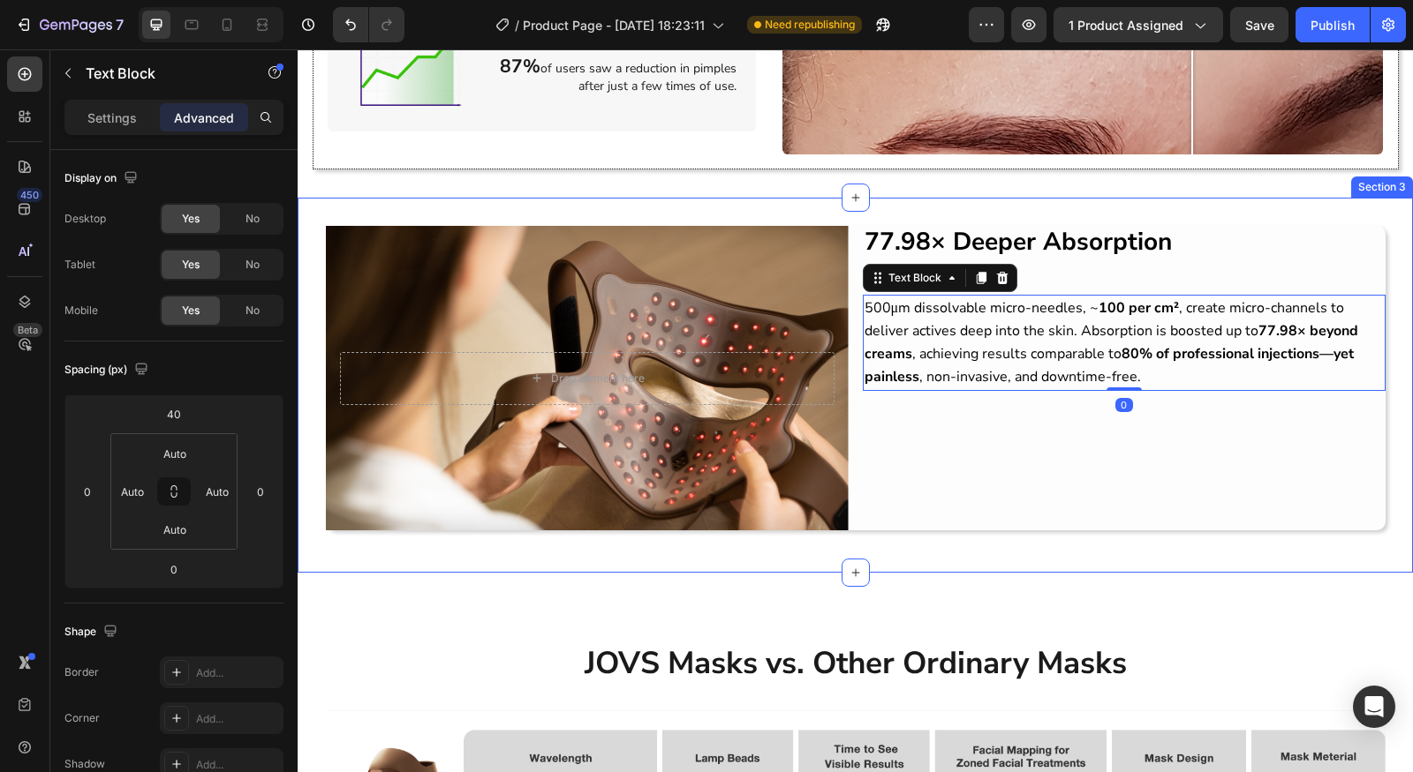
click at [1154, 471] on div "77.98× Deeper Absorption Heading 500μm dissolvable micro-needles, ~ 100 per cm²…" at bounding box center [1124, 378] width 523 height 305
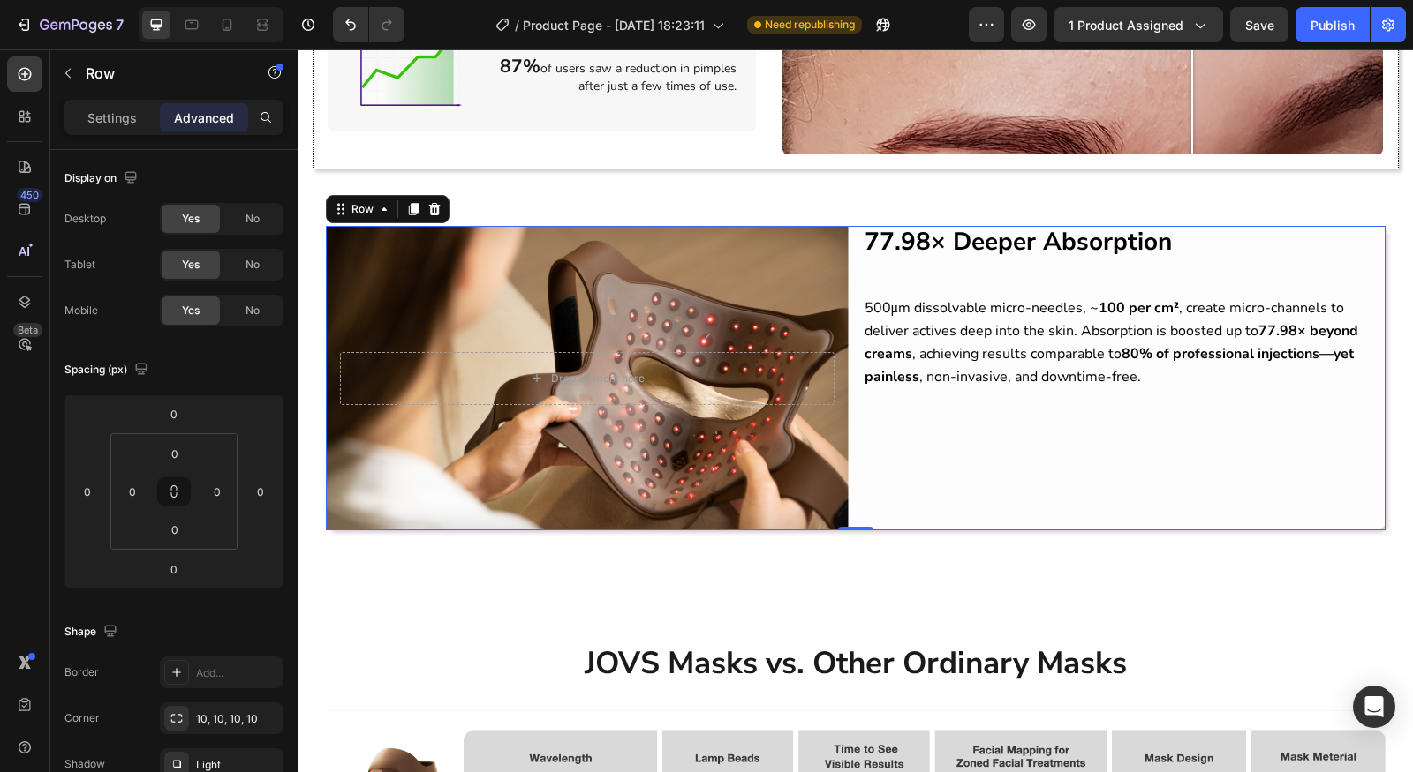
click at [919, 449] on div "77.98× Deeper Absorption Heading 500μm dissolvable micro-needles, ~ 100 per cm²…" at bounding box center [1124, 378] width 523 height 305
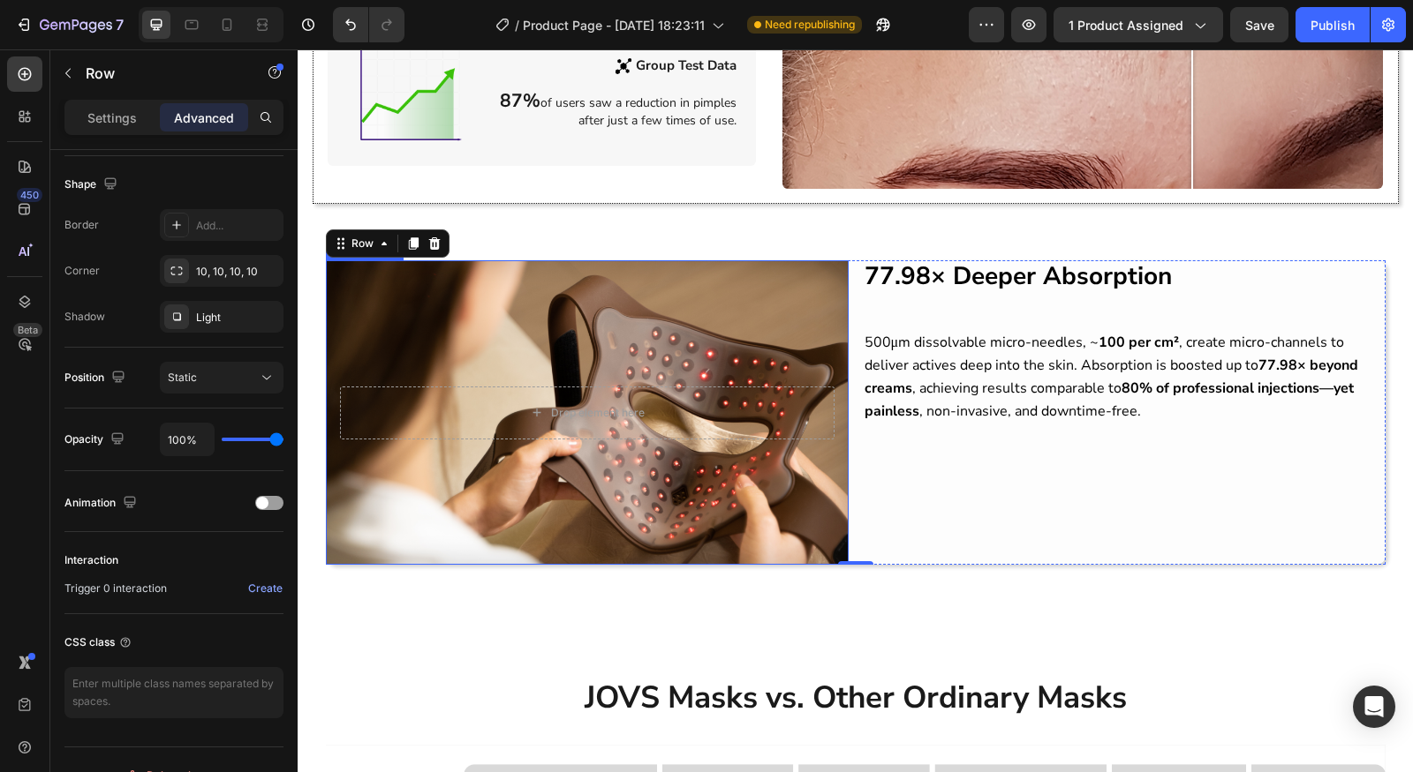
scroll to position [1622, 0]
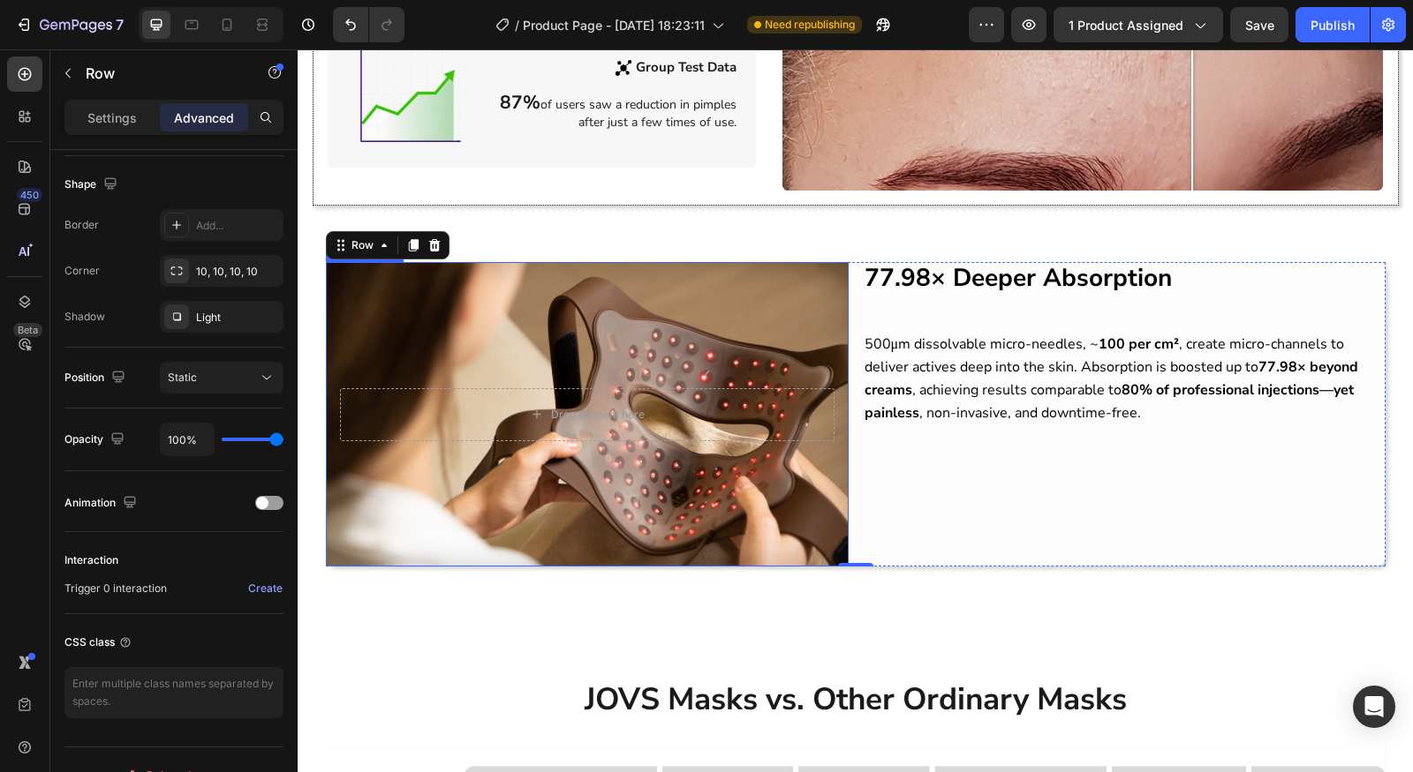
click at [691, 306] on div "Background Image" at bounding box center [587, 414] width 523 height 305
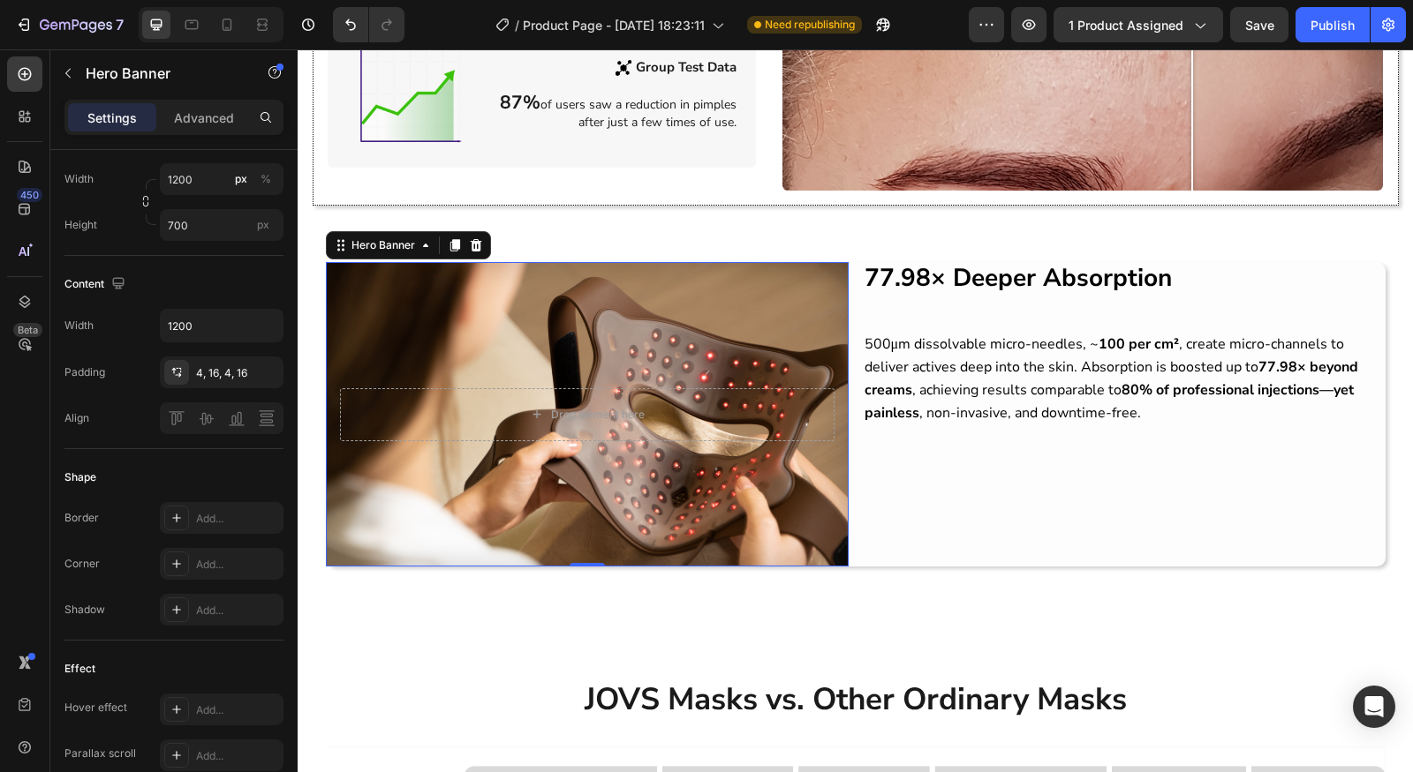
scroll to position [0, 0]
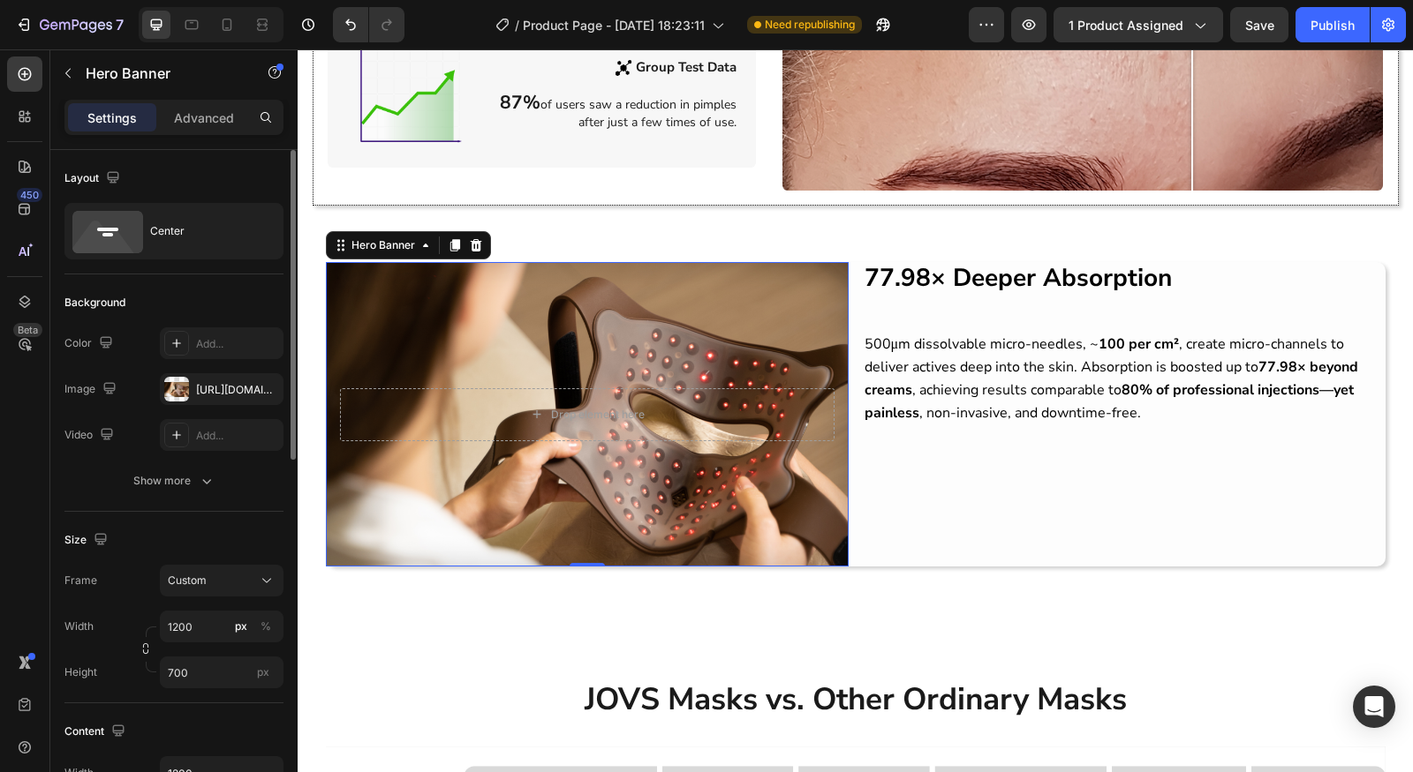
click at [181, 96] on div "Hero Banner" at bounding box center [150, 74] width 201 height 50
click at [215, 126] on div "Advanced" at bounding box center [204, 117] width 88 height 28
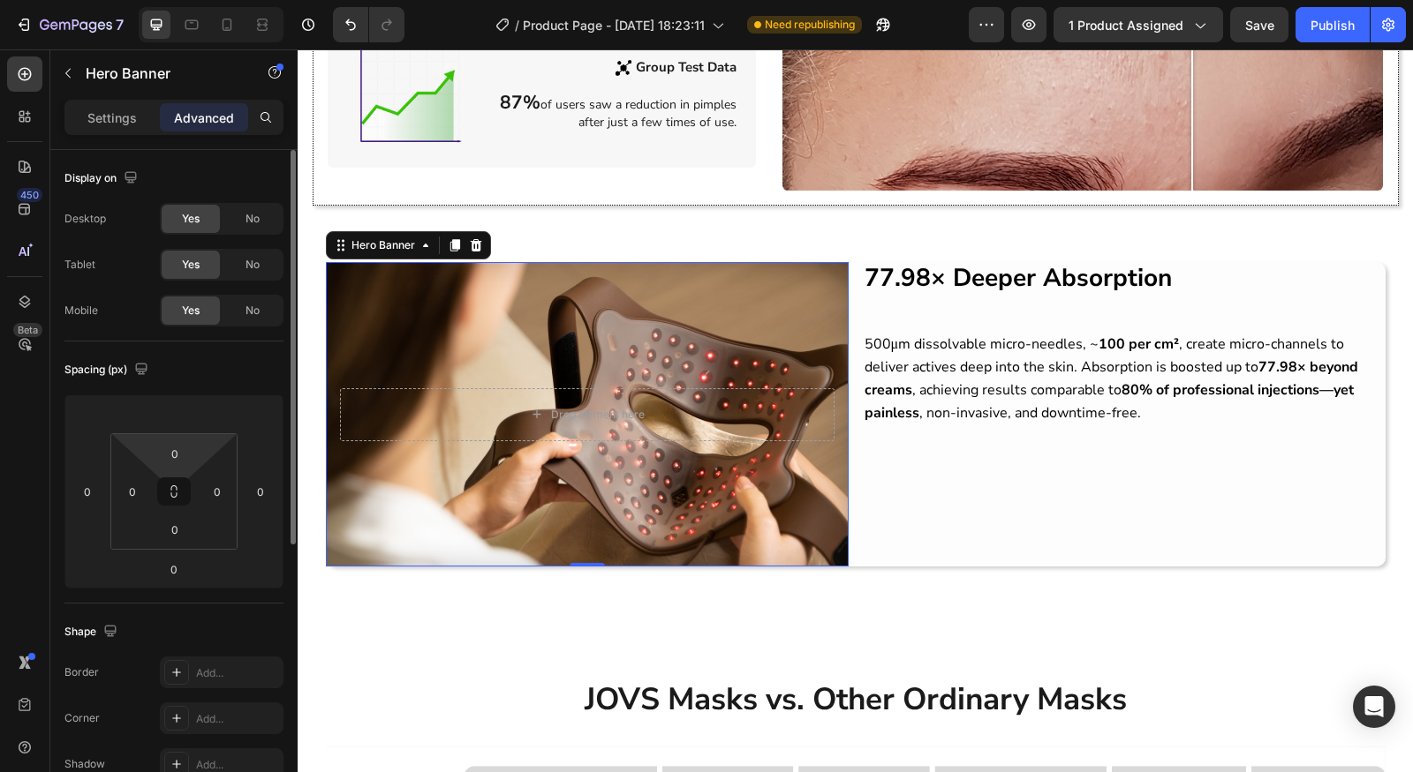
click at [201, 0] on html "7 Version history / Product Page - [DATE] 18:23:11 Need republishing Preview 1 …" at bounding box center [706, 0] width 1413 height 0
click at [197, 0] on html "7 Version history / Product Page - [DATE] 18:23:11 Need republishing Preview 1 …" at bounding box center [706, 0] width 1413 height 0
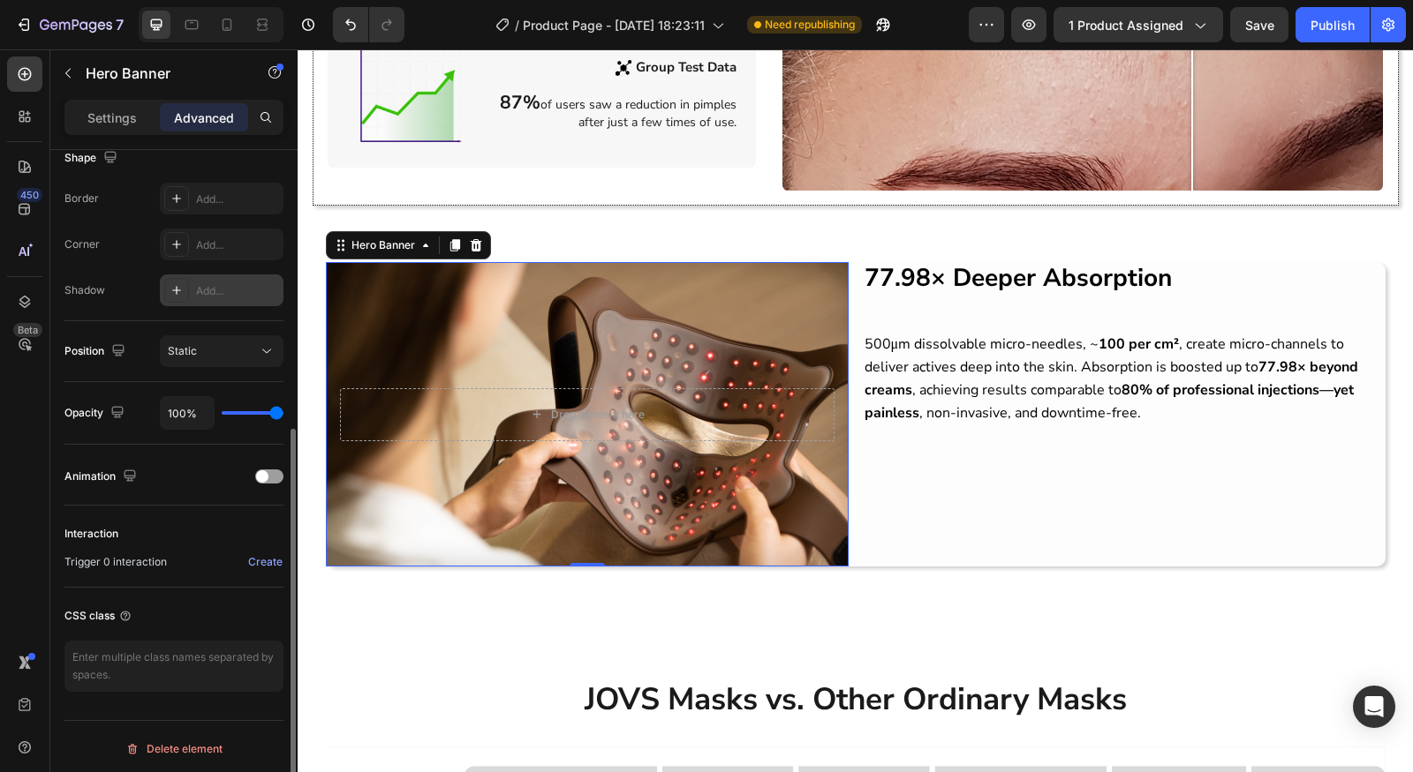
click at [196, 285] on div "Add..." at bounding box center [237, 291] width 83 height 16
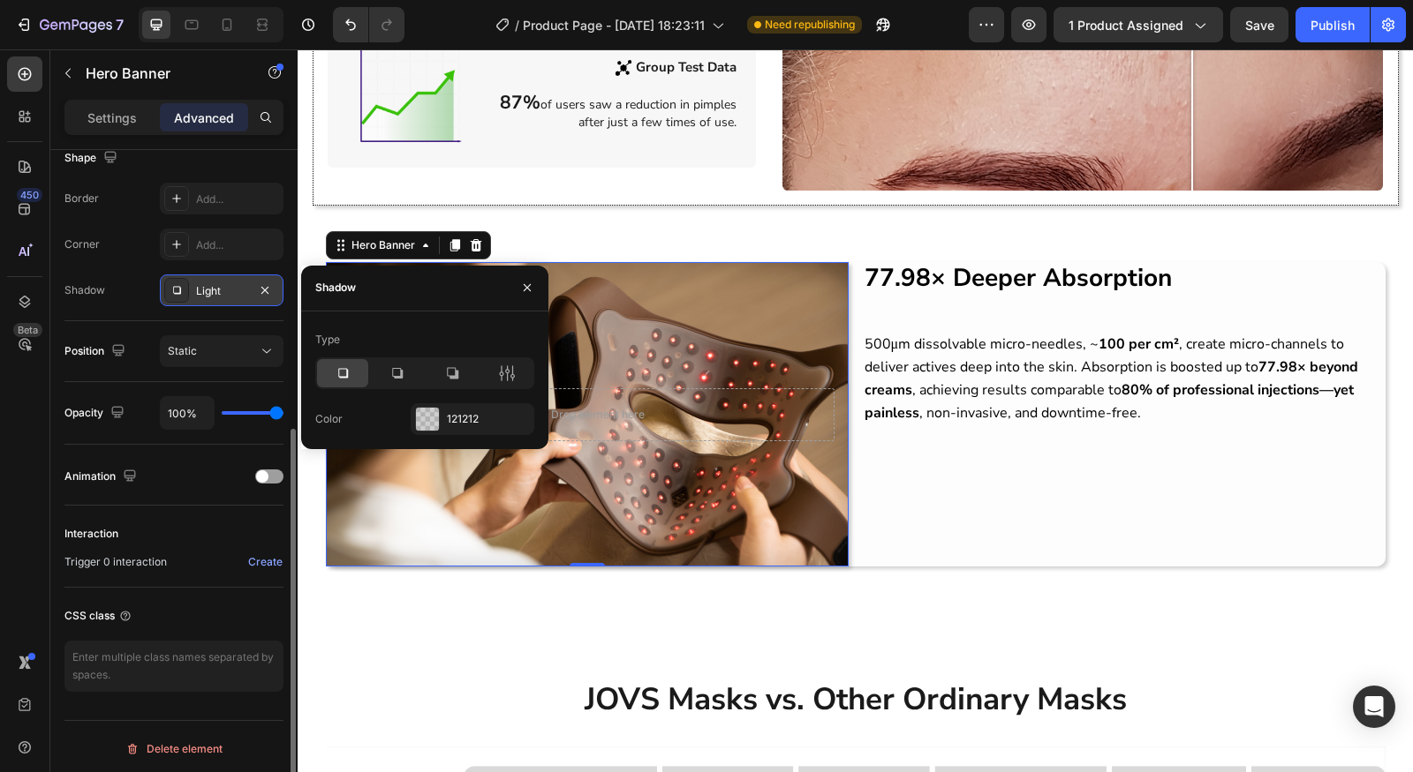
click at [160, 296] on div "Light" at bounding box center [222, 291] width 124 height 32
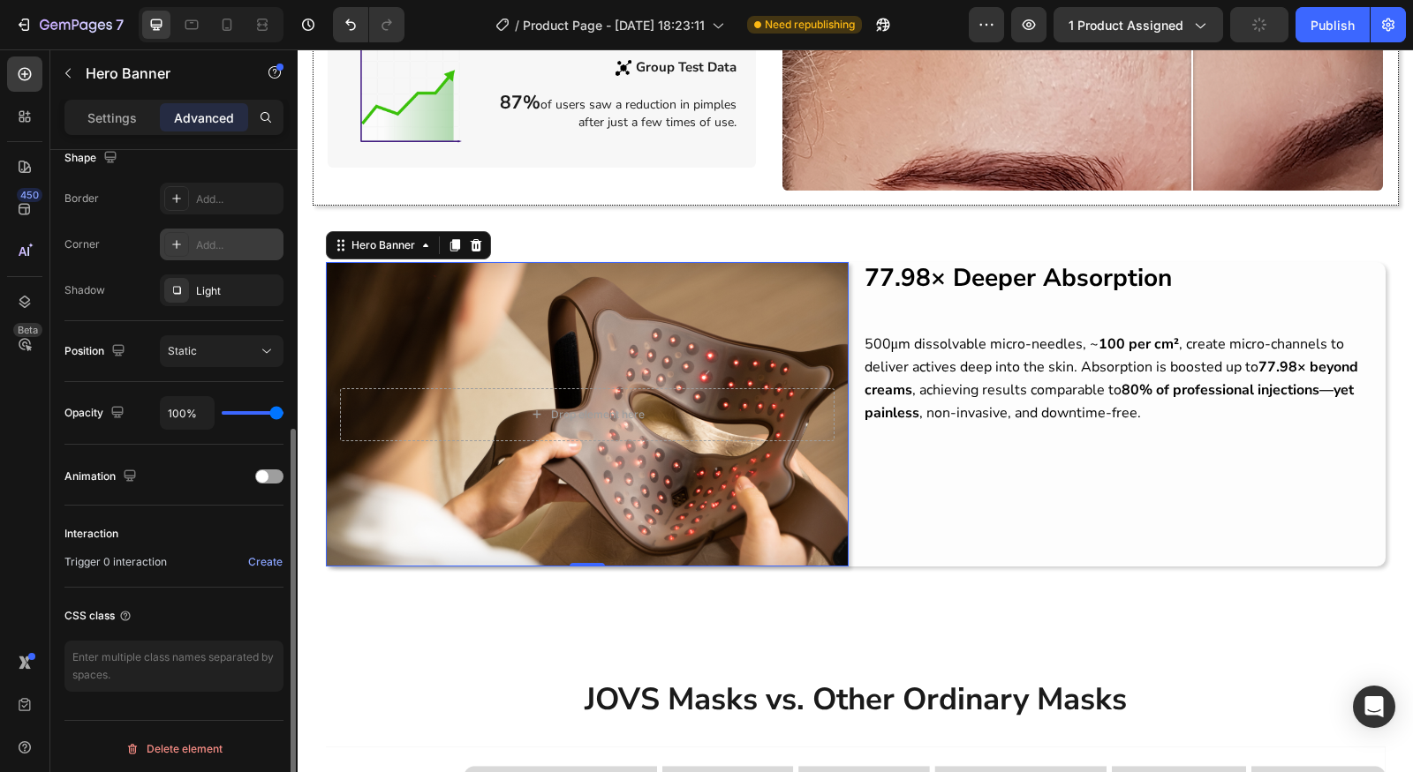
click at [221, 242] on div "Add..." at bounding box center [237, 245] width 83 height 16
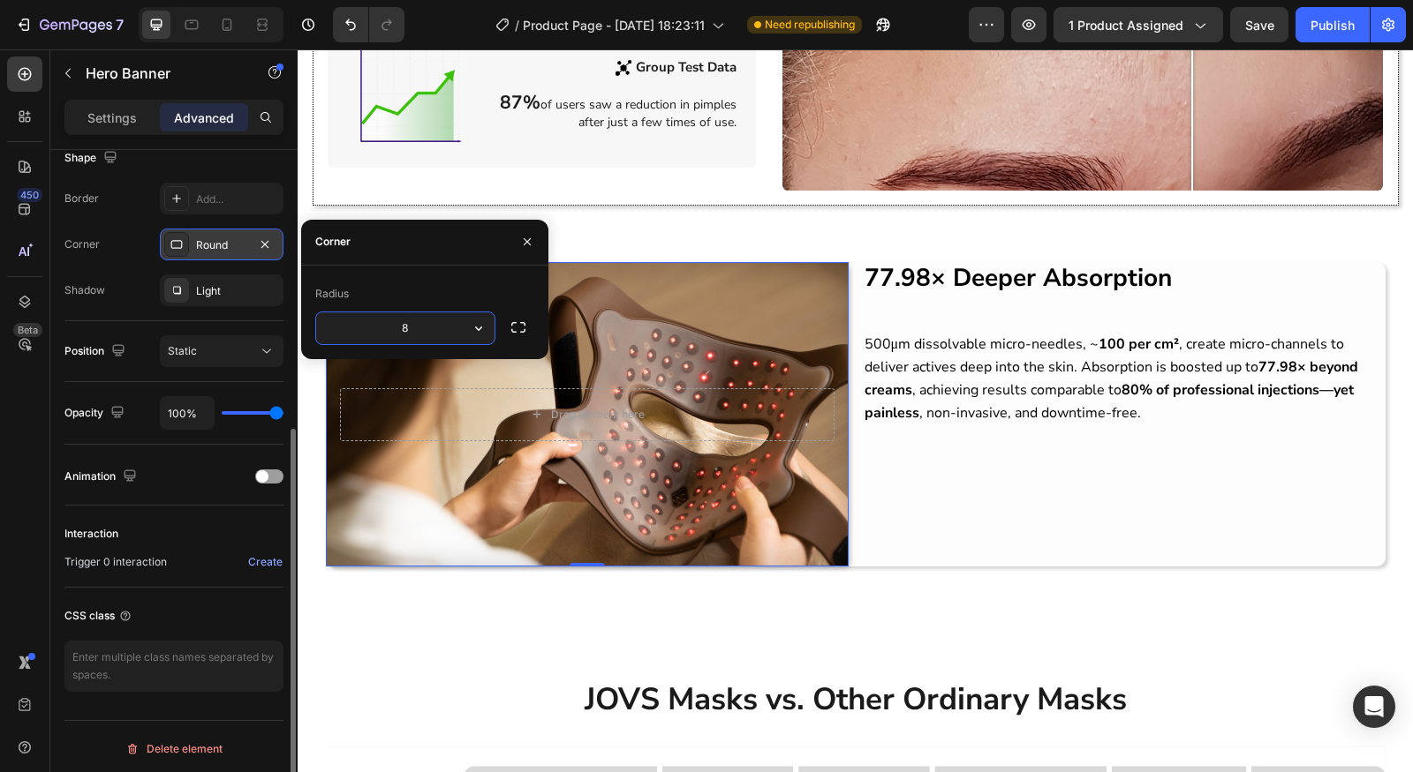
click at [116, 241] on div "Corner Round" at bounding box center [173, 245] width 219 height 32
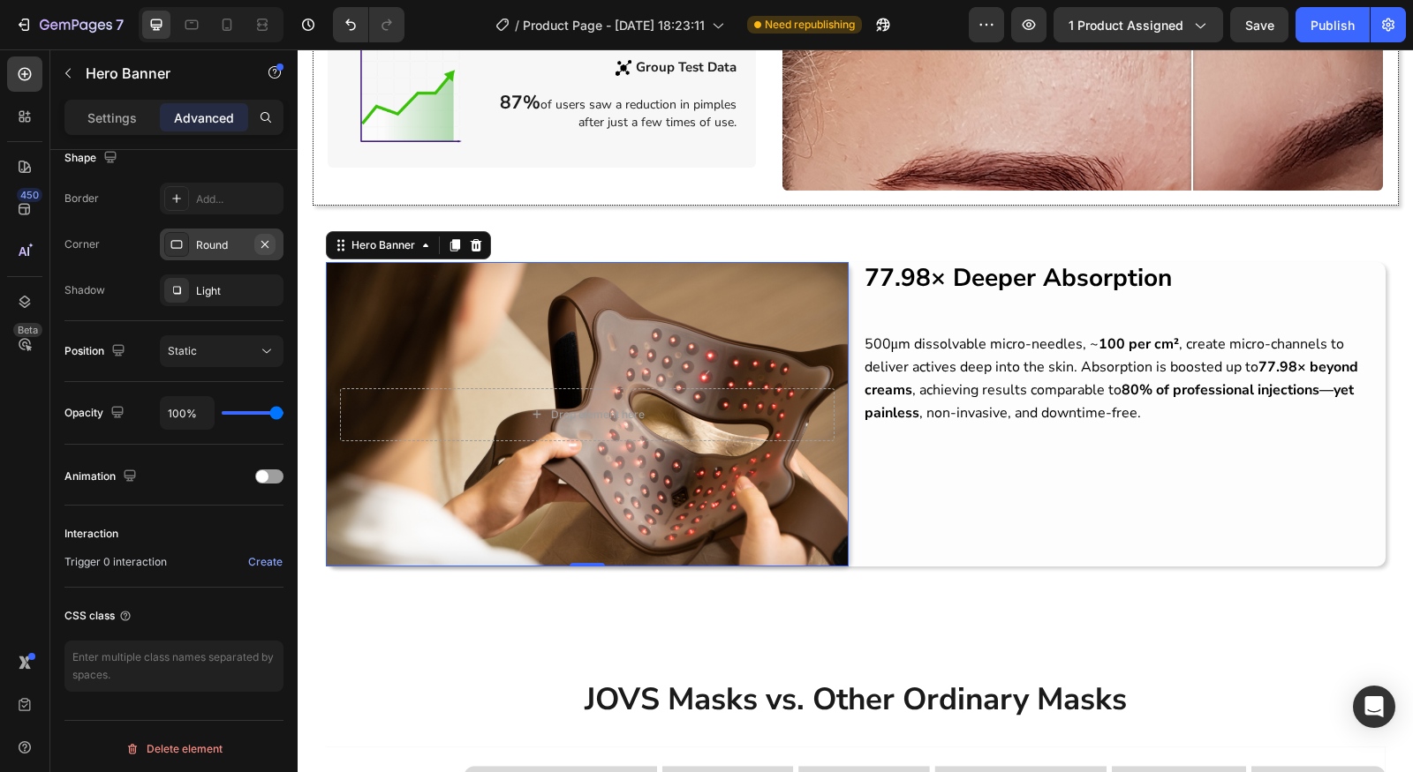
click at [260, 241] on icon "button" at bounding box center [265, 244] width 14 height 14
type input "87%"
type input "87"
type input "83%"
type input "83"
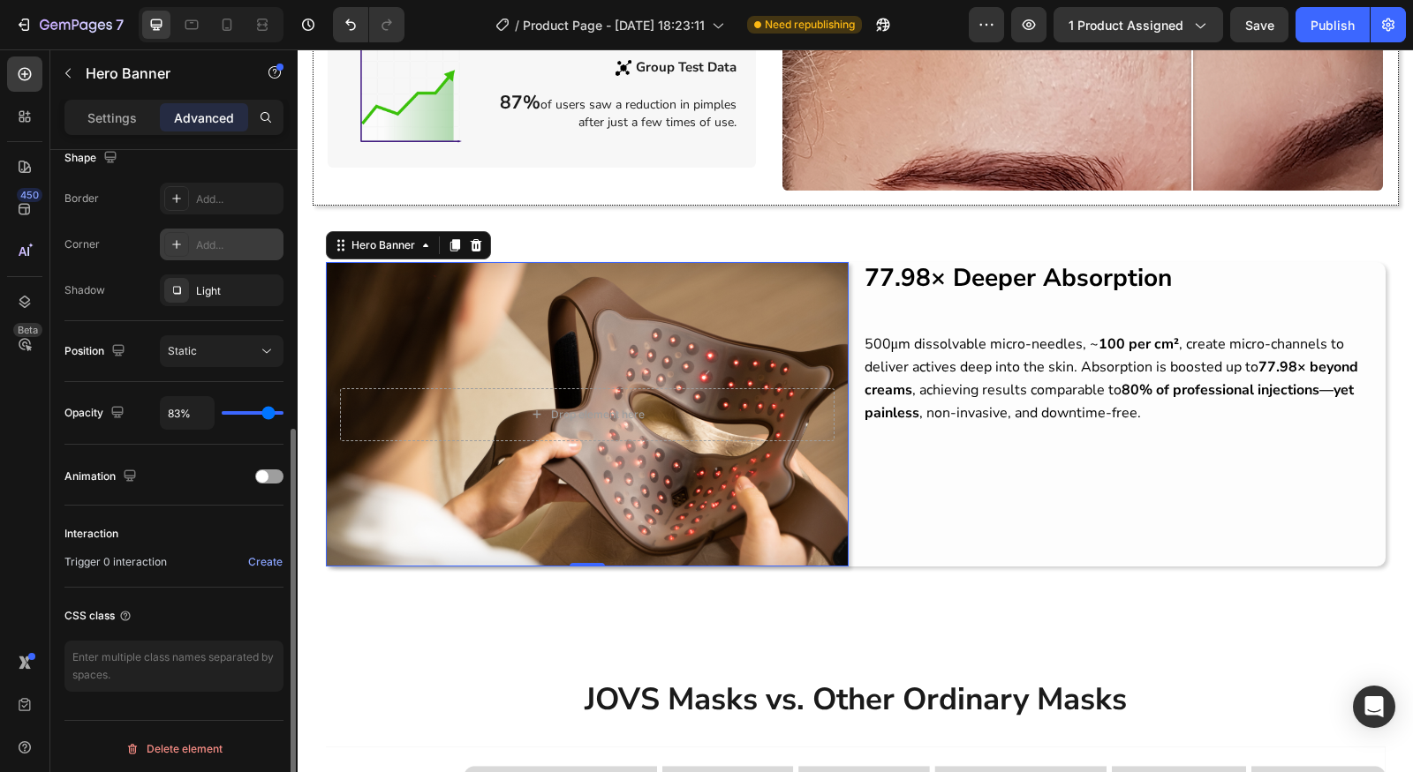
type input "79%"
type input "79"
type input "78%"
type input "78"
type input "74%"
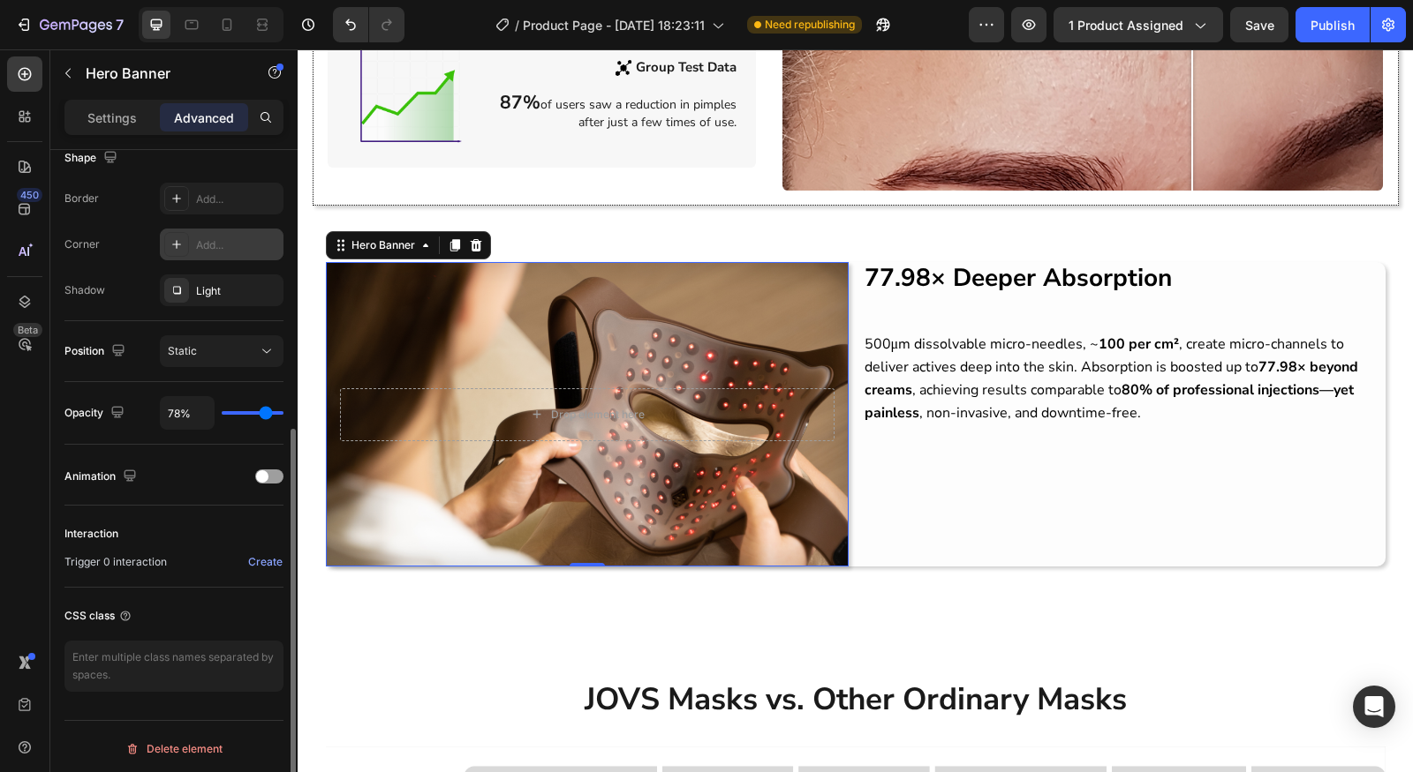
type input "74"
type input "72%"
type input "72"
type input "69%"
type input "69"
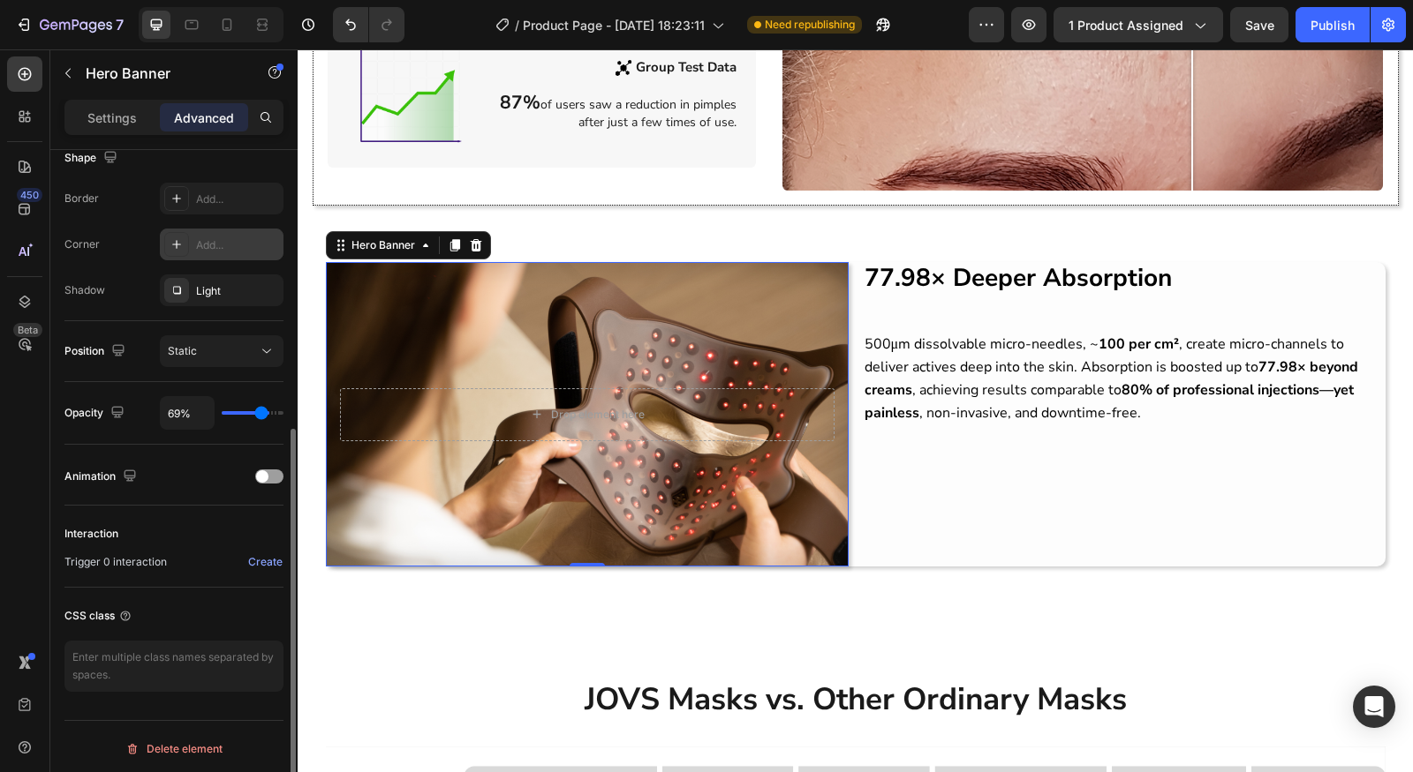
type input "61%"
type input "61"
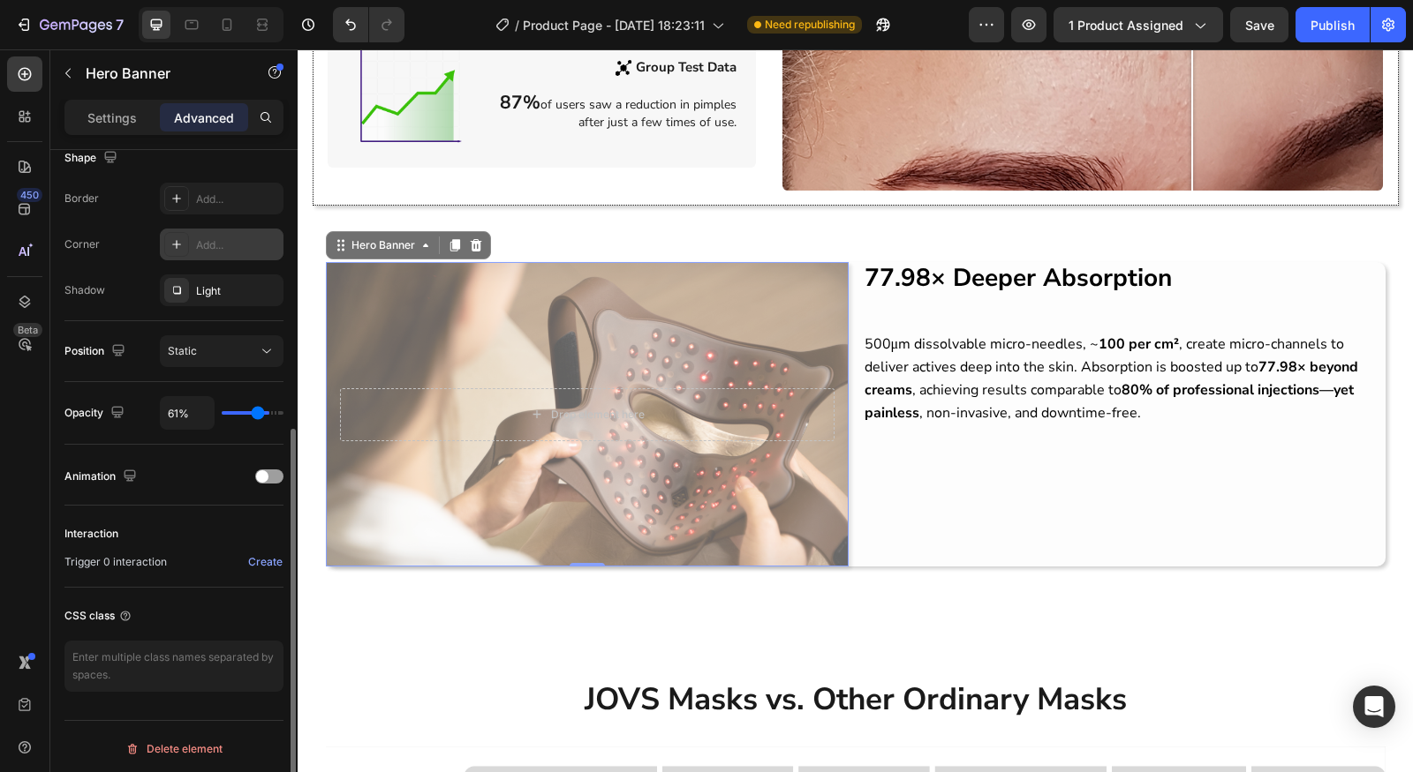
type input "57%"
type input "57"
type input "56%"
type input "56"
type input "55%"
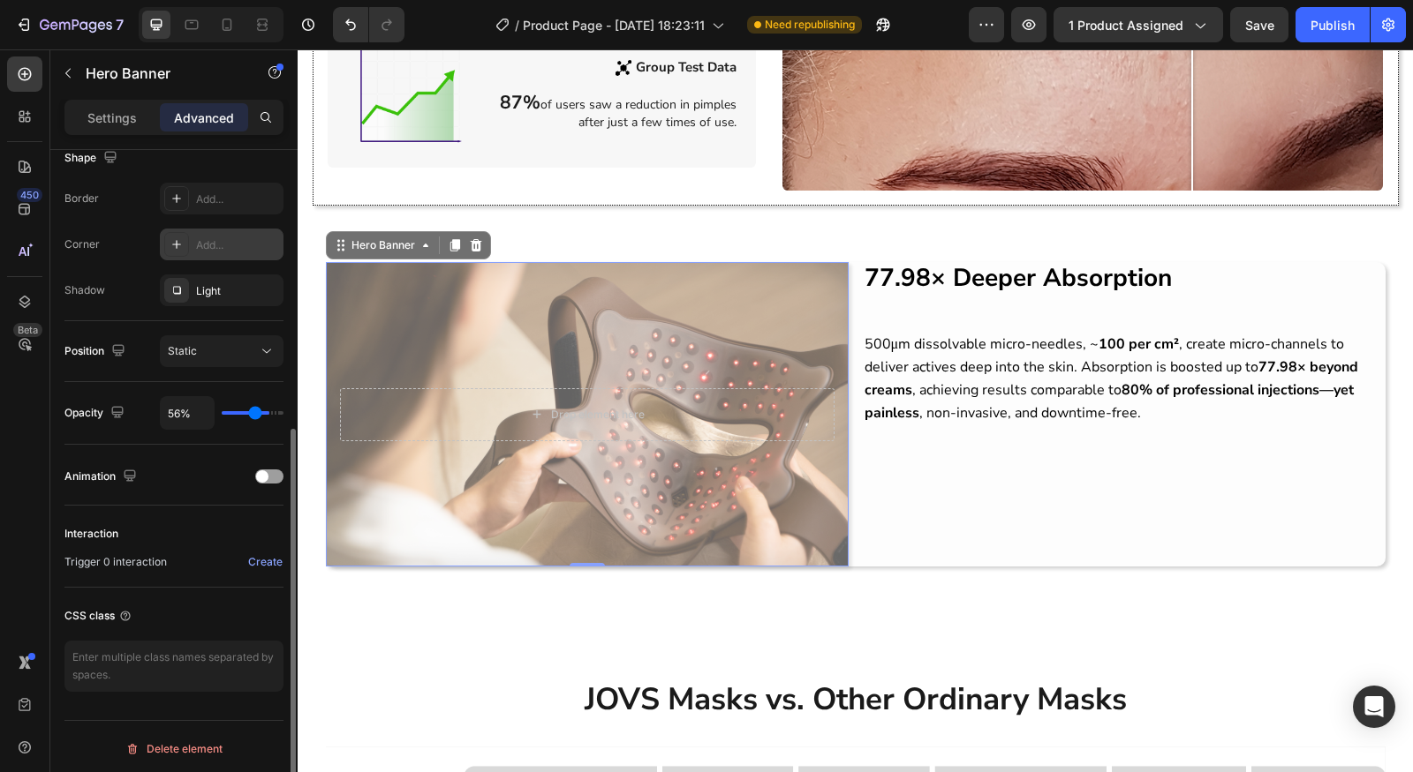
type input "55"
type input "54%"
type input "54"
type input "53%"
type input "53"
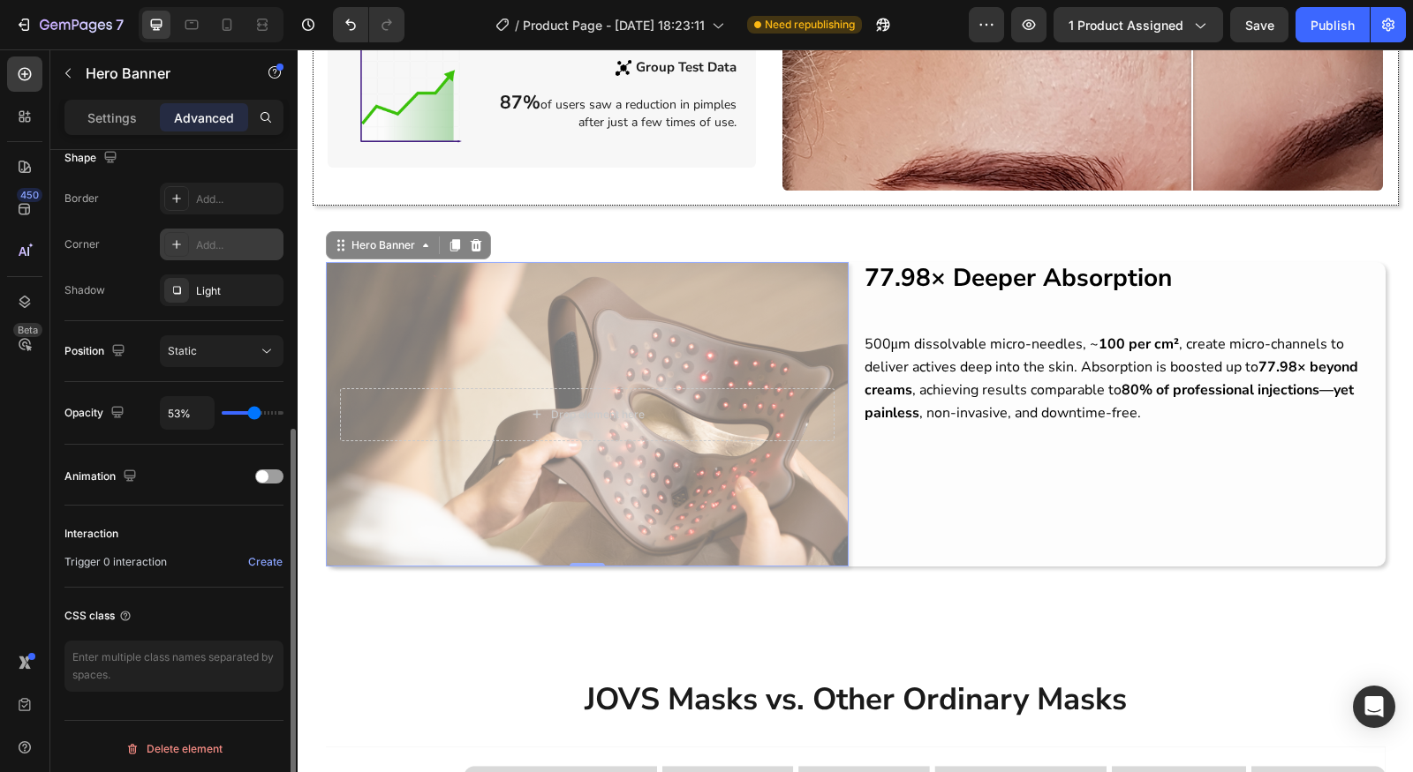
type input "52%"
type input "52"
type input "50%"
type input "50"
type input "47%"
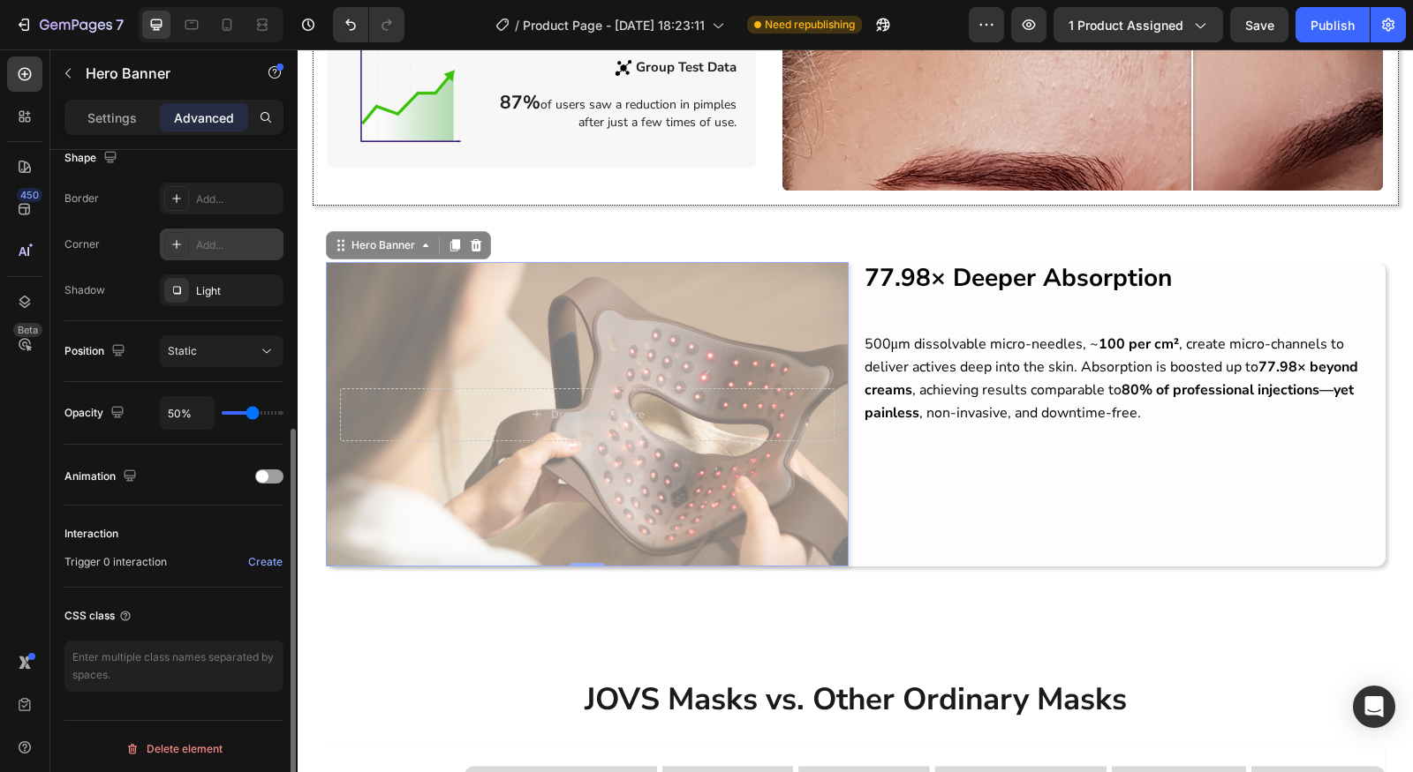
type input "47"
type input "42%"
type input "42"
type input "39%"
type input "39"
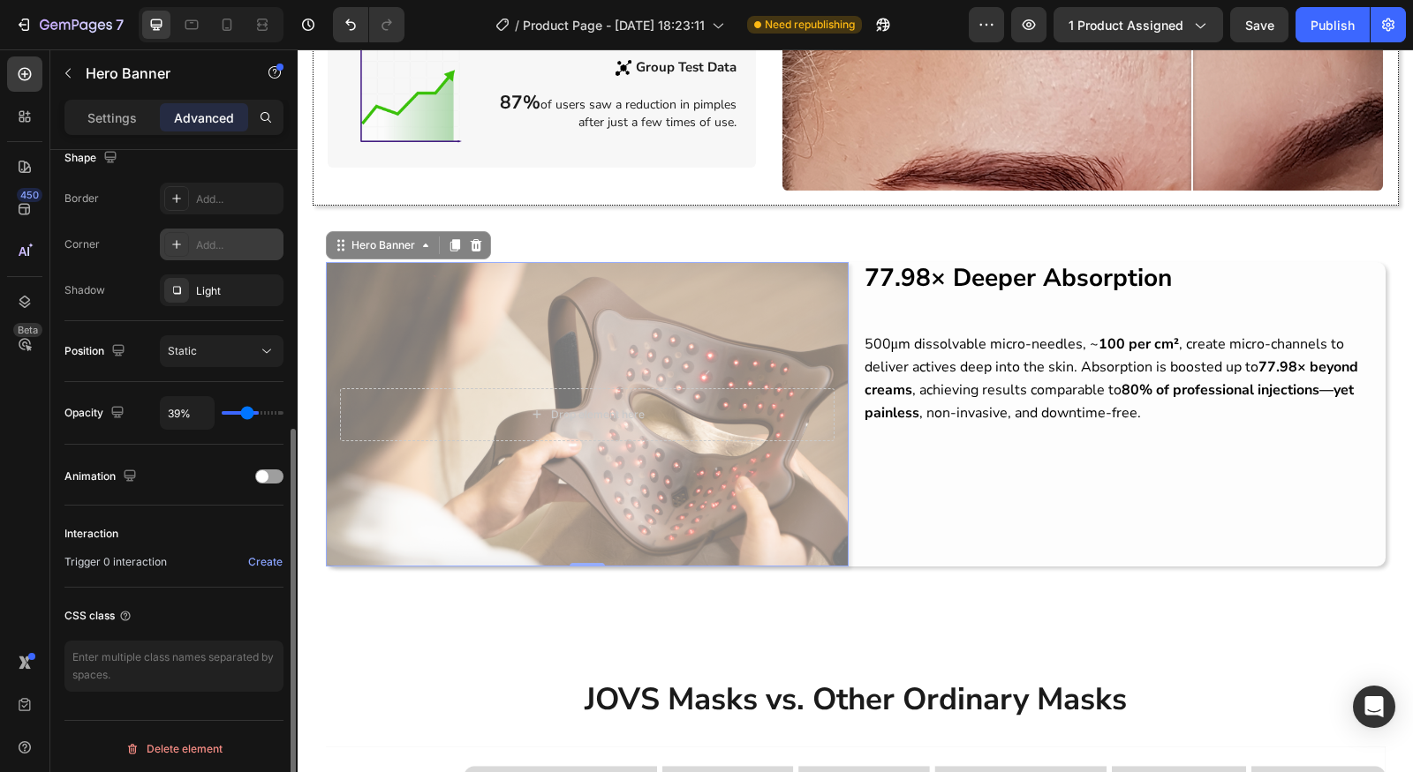
type input "35%"
type input "35"
type input "32%"
type input "32"
type input "28%"
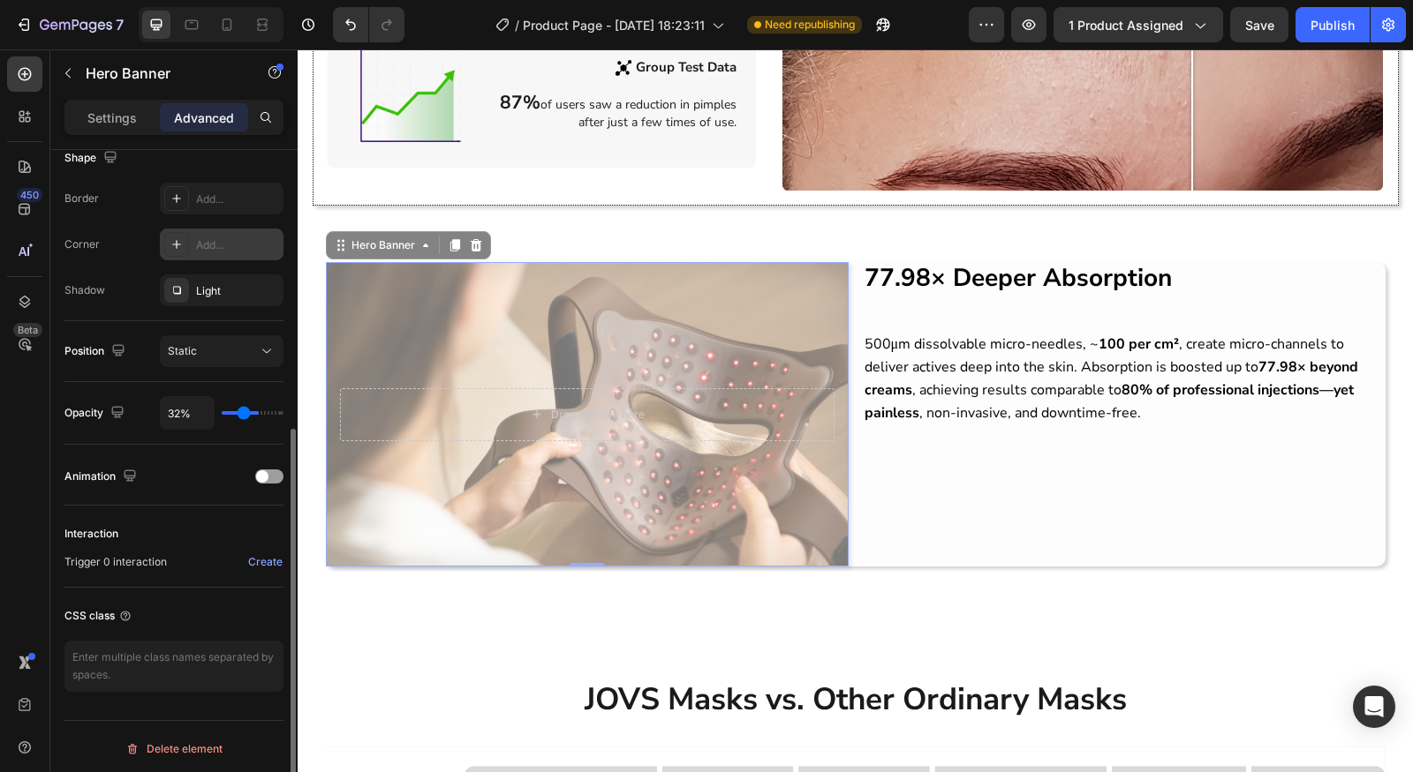
type input "28"
type input "26%"
type input "26"
type input "25%"
type input "25"
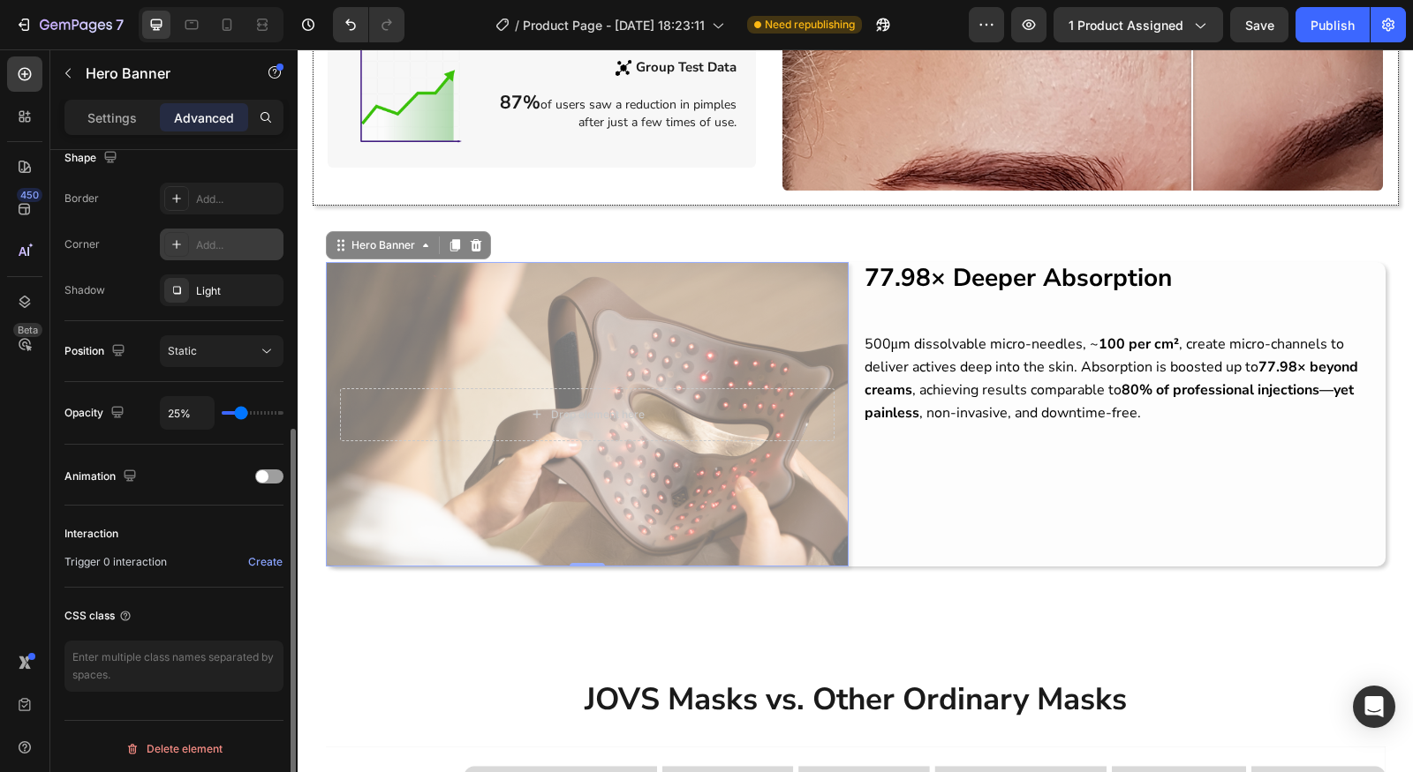
type input "22%"
type input "22"
type input "21%"
type input "21"
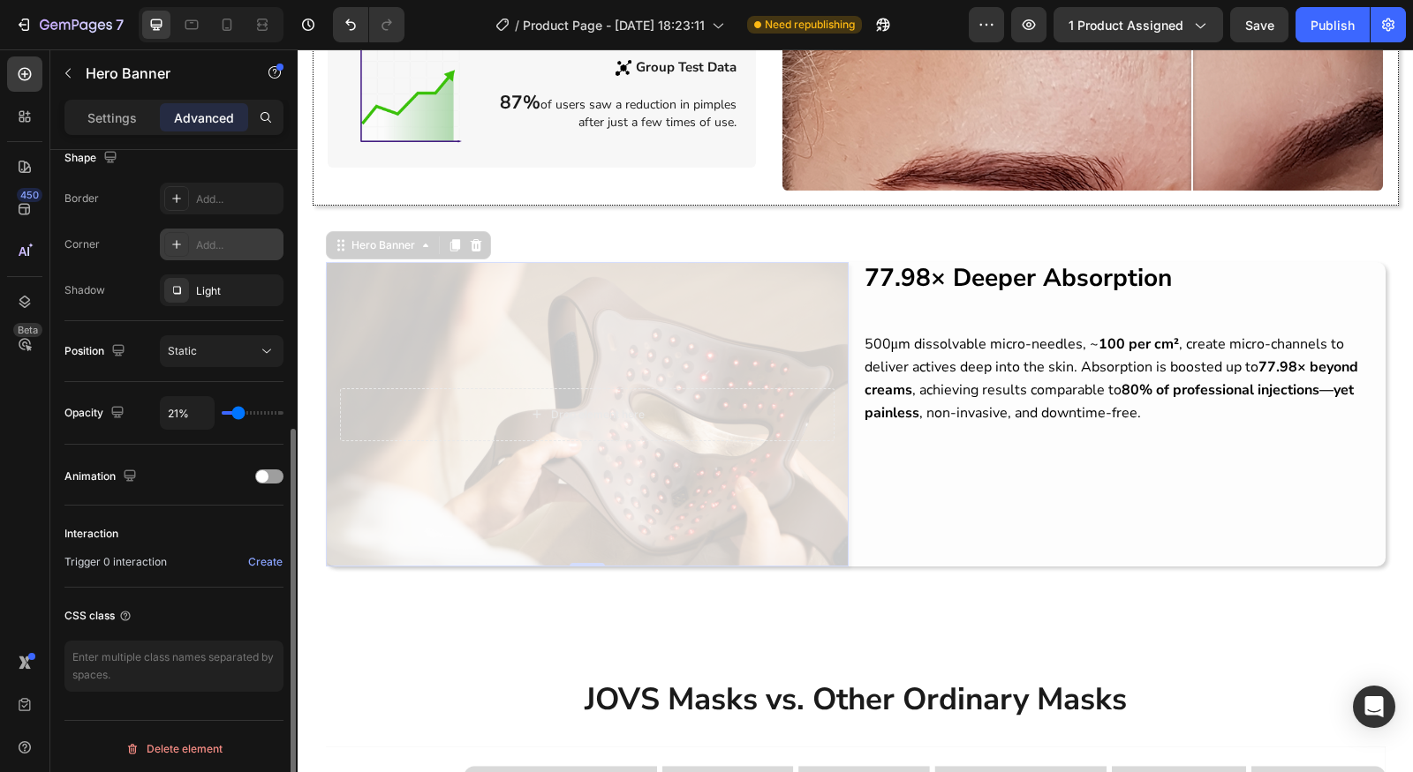
type input "17%"
type input "17"
type input "16%"
type input "16"
type input "15%"
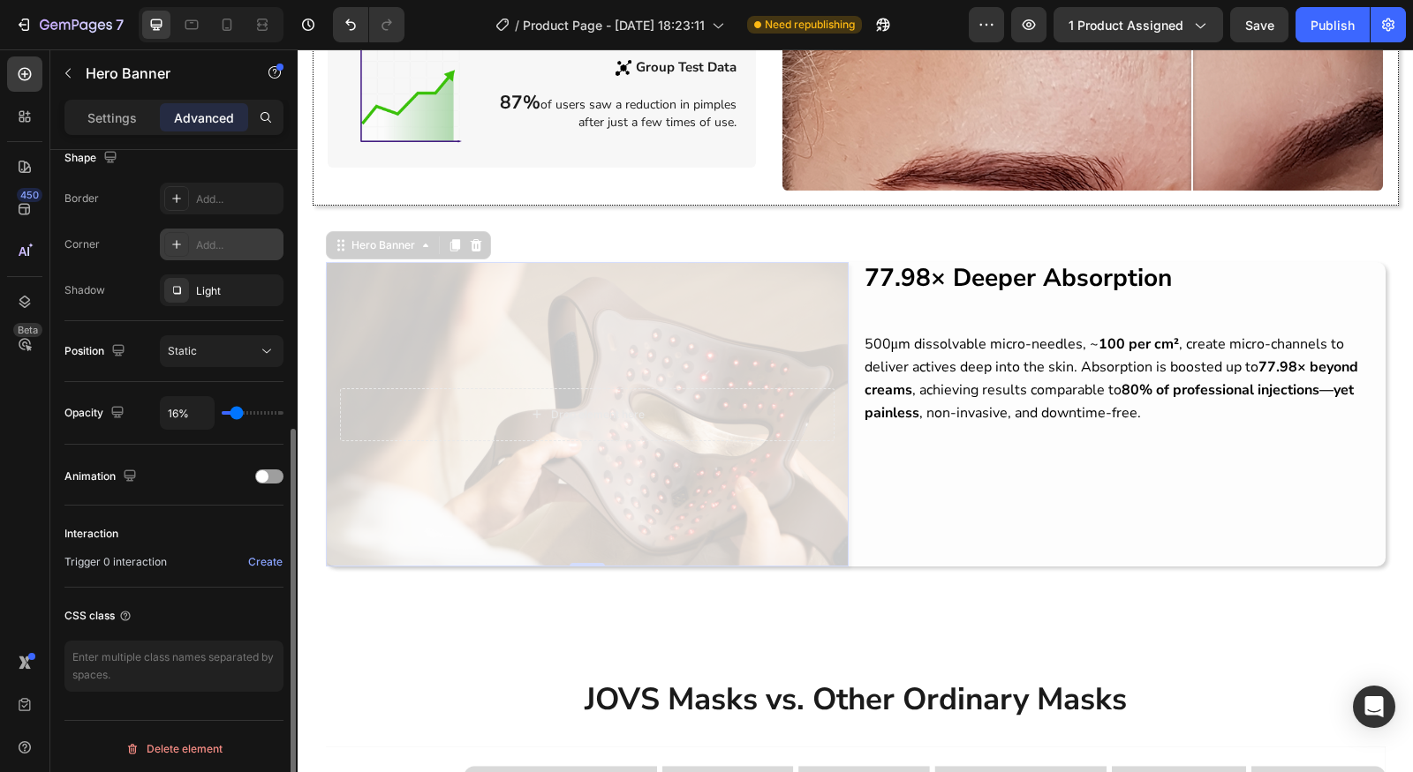
type input "15"
type input "14%"
type input "14"
type input "10%"
type input "10"
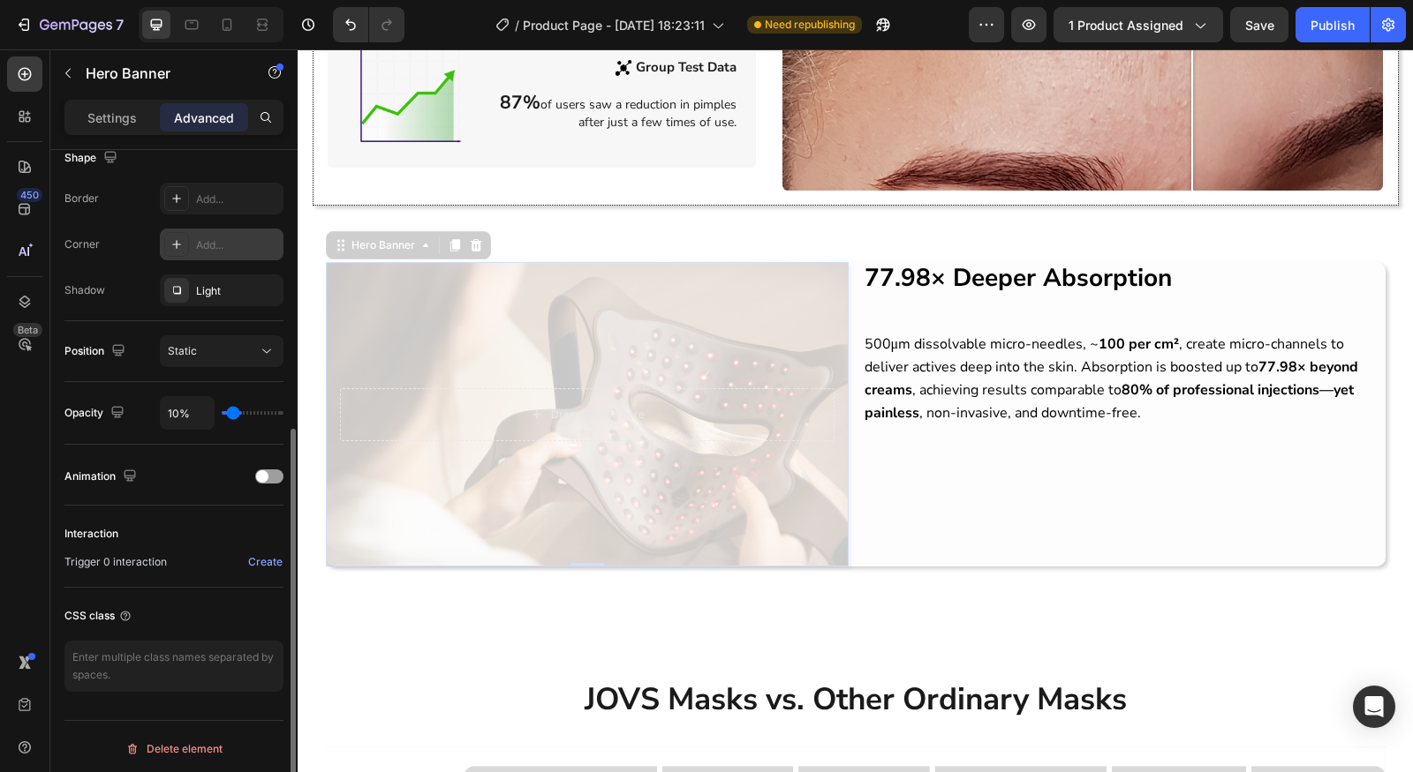
type input "8%"
type input "8"
type input "7%"
type input "7"
type input "6%"
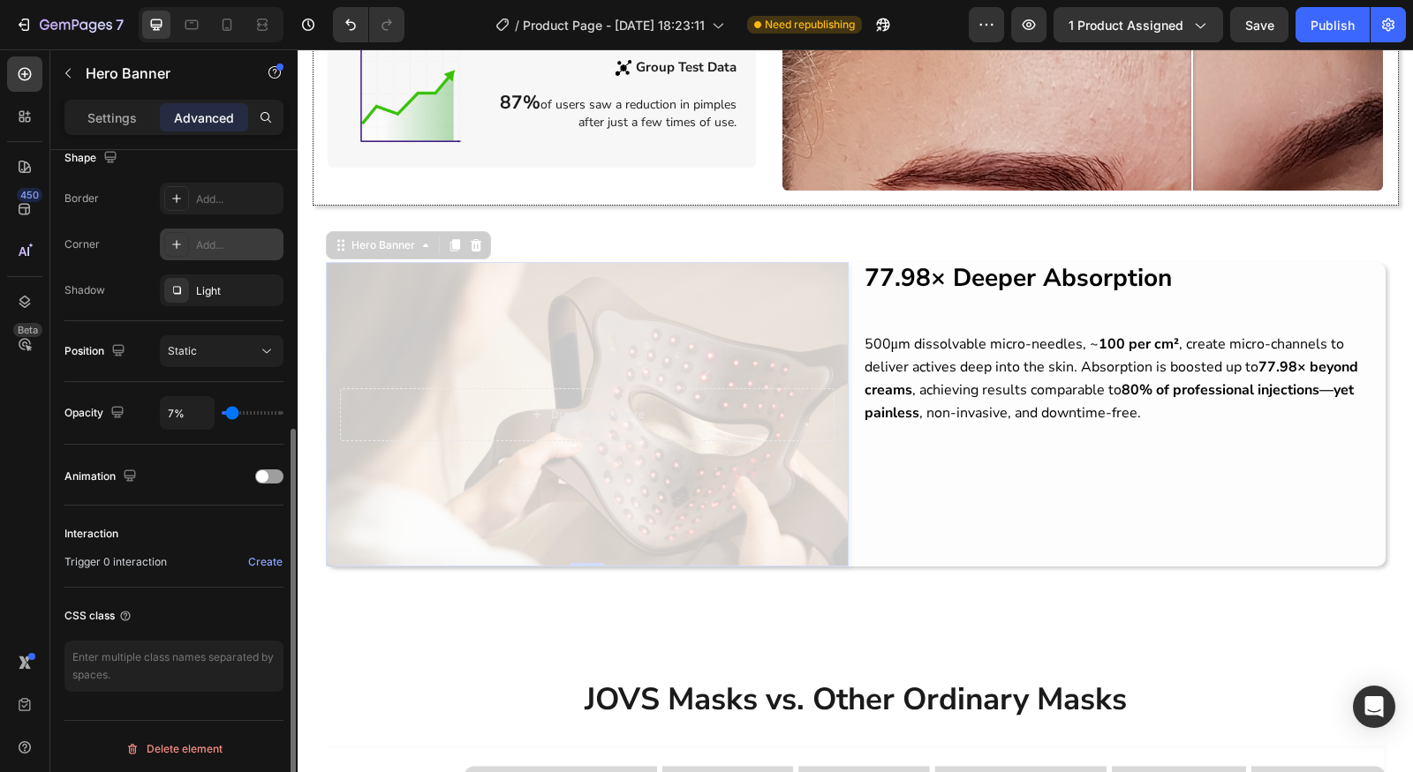
type input "6"
type input "5%"
type input "5"
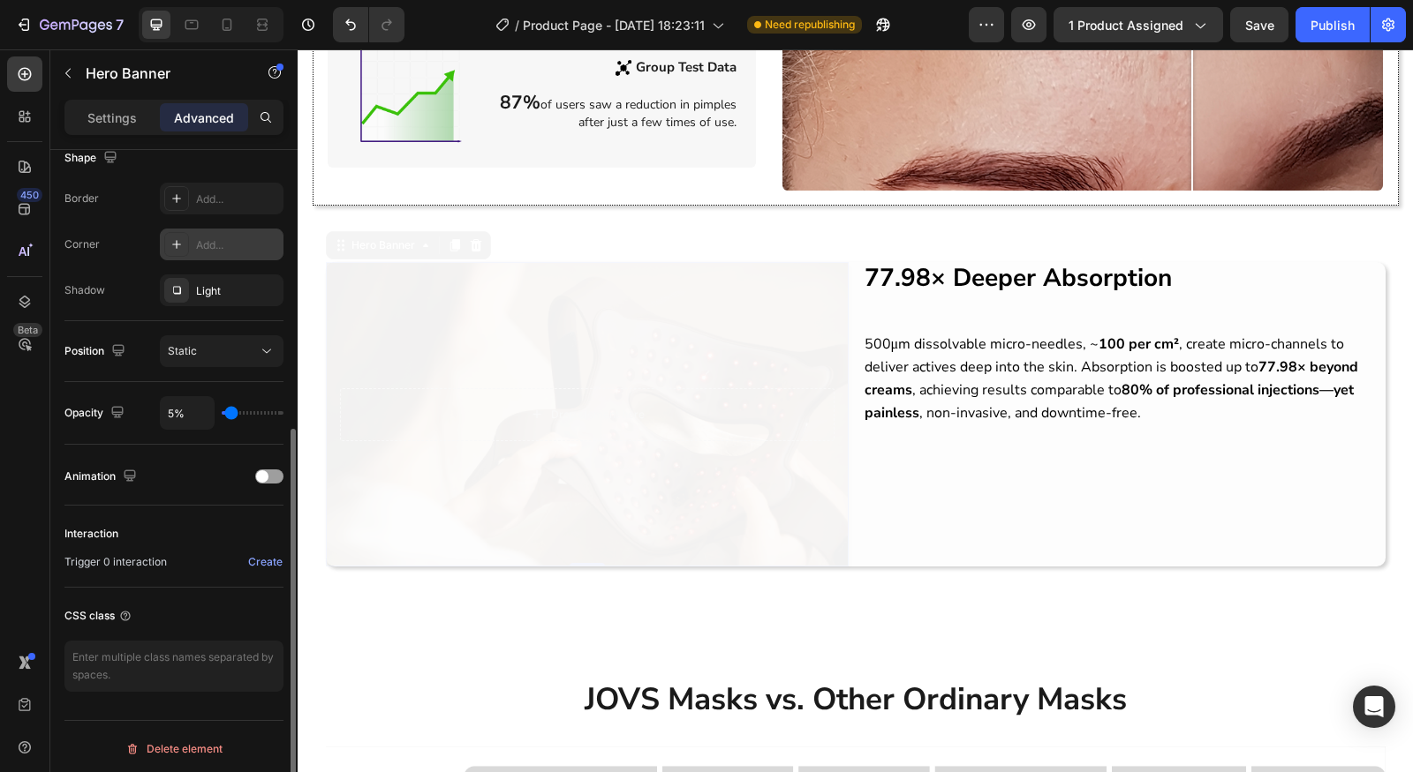
type input "0%"
type input "0"
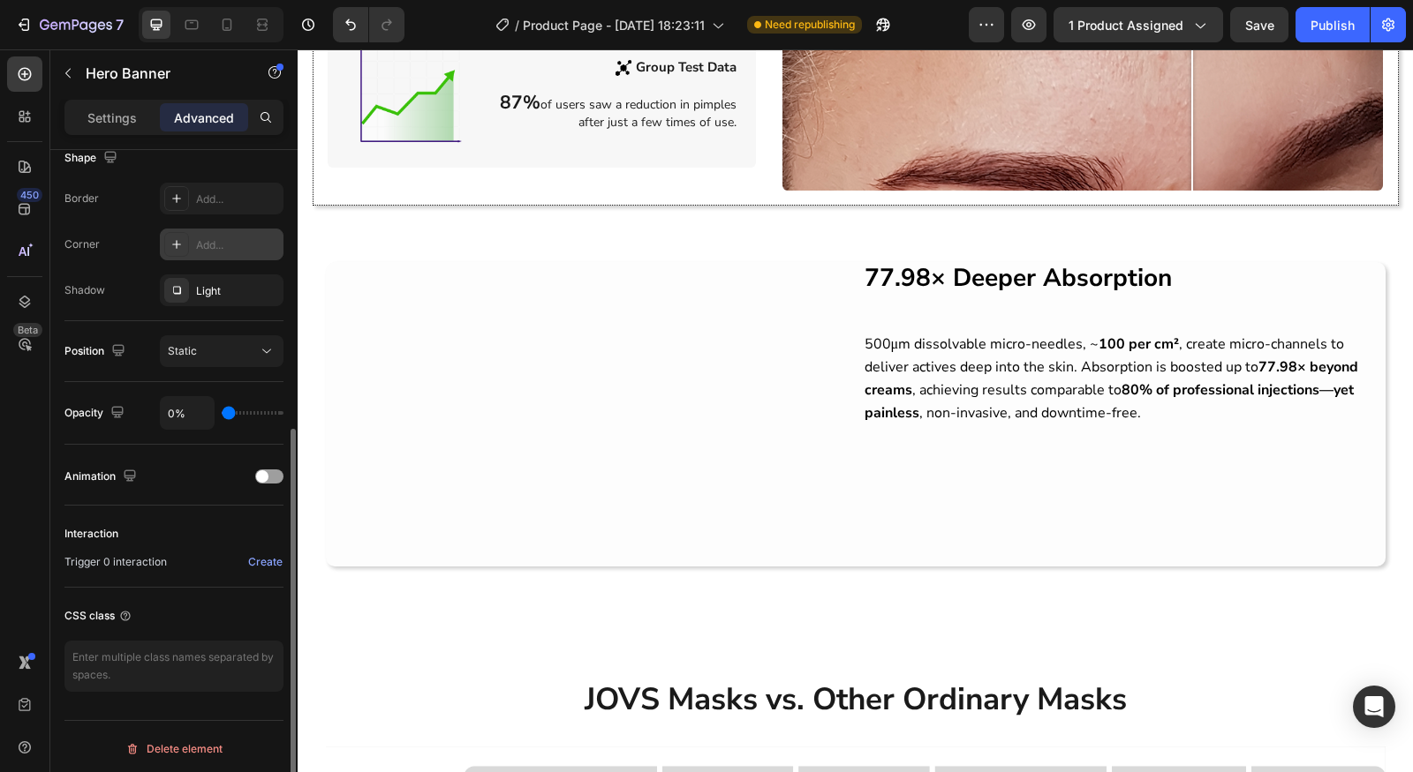
type input "100%"
type input "100"
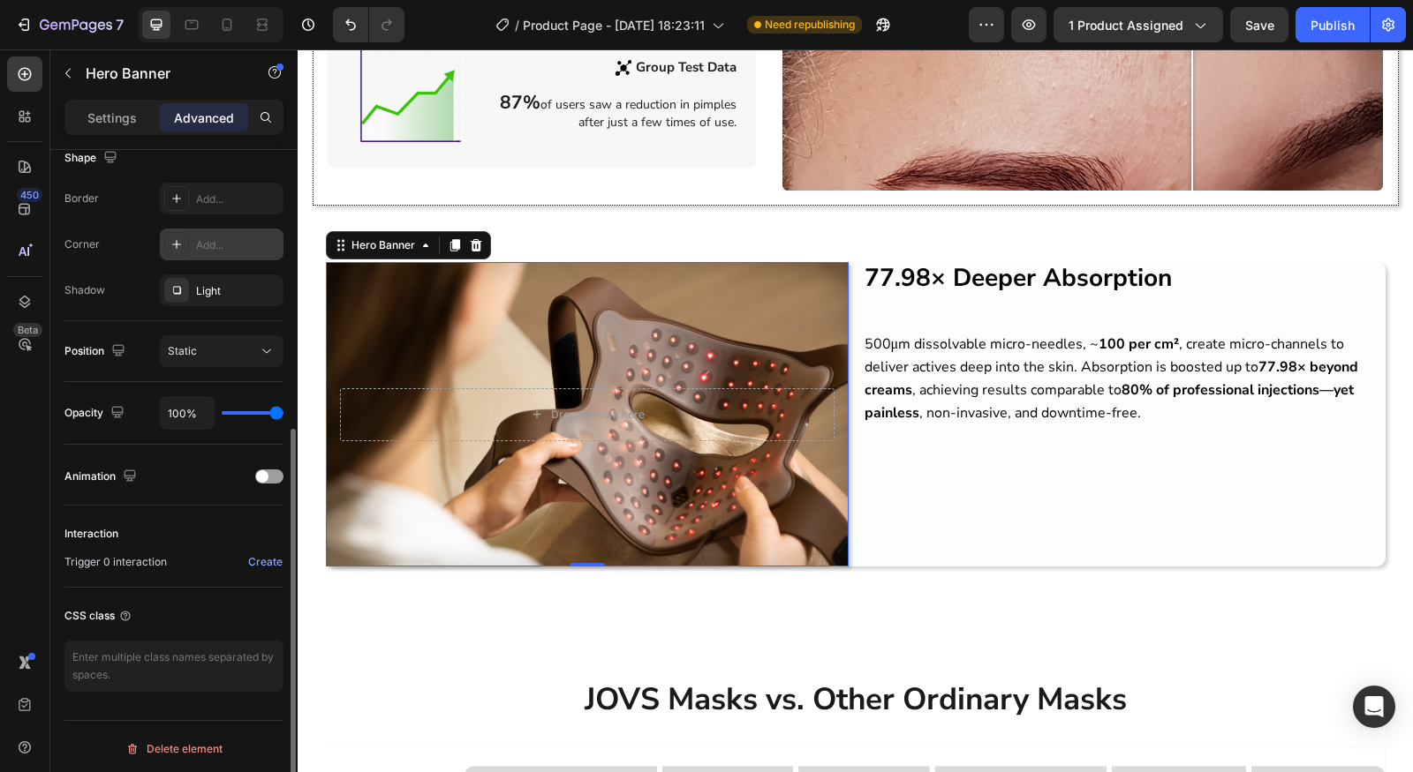
type input "95%"
type input "95"
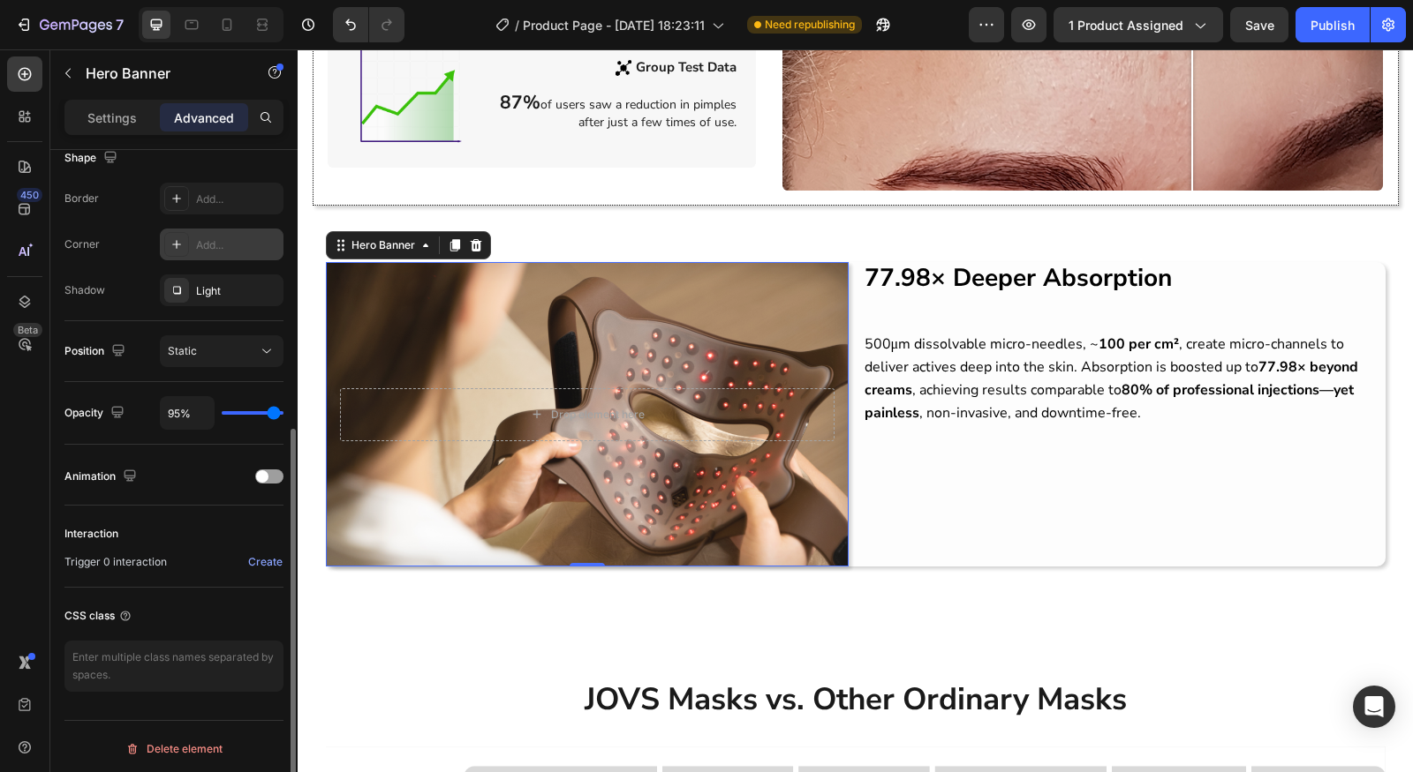
type input "94%"
type input "94"
type input "92%"
type input "92"
type input "91%"
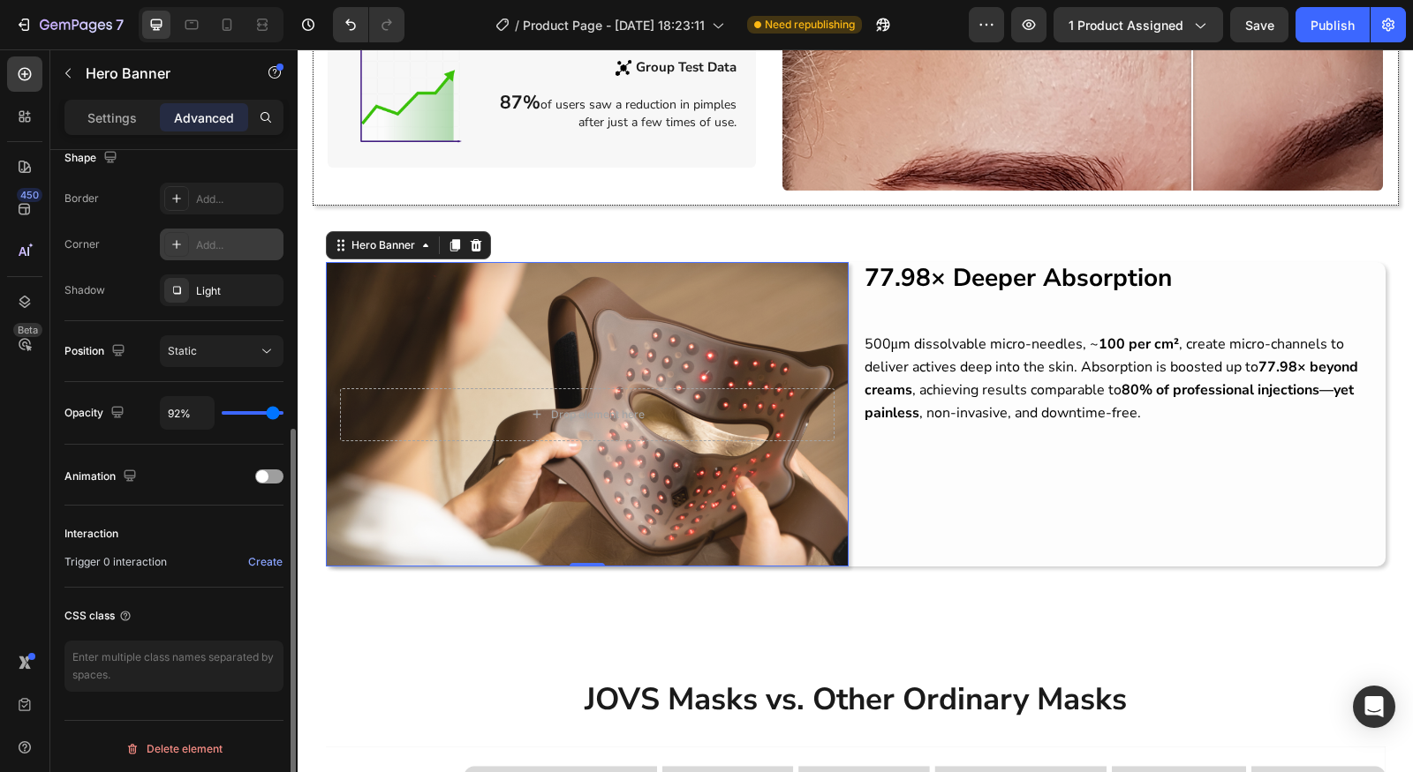
type input "91"
type input "88%"
type input "88"
type input "85%"
type input "85"
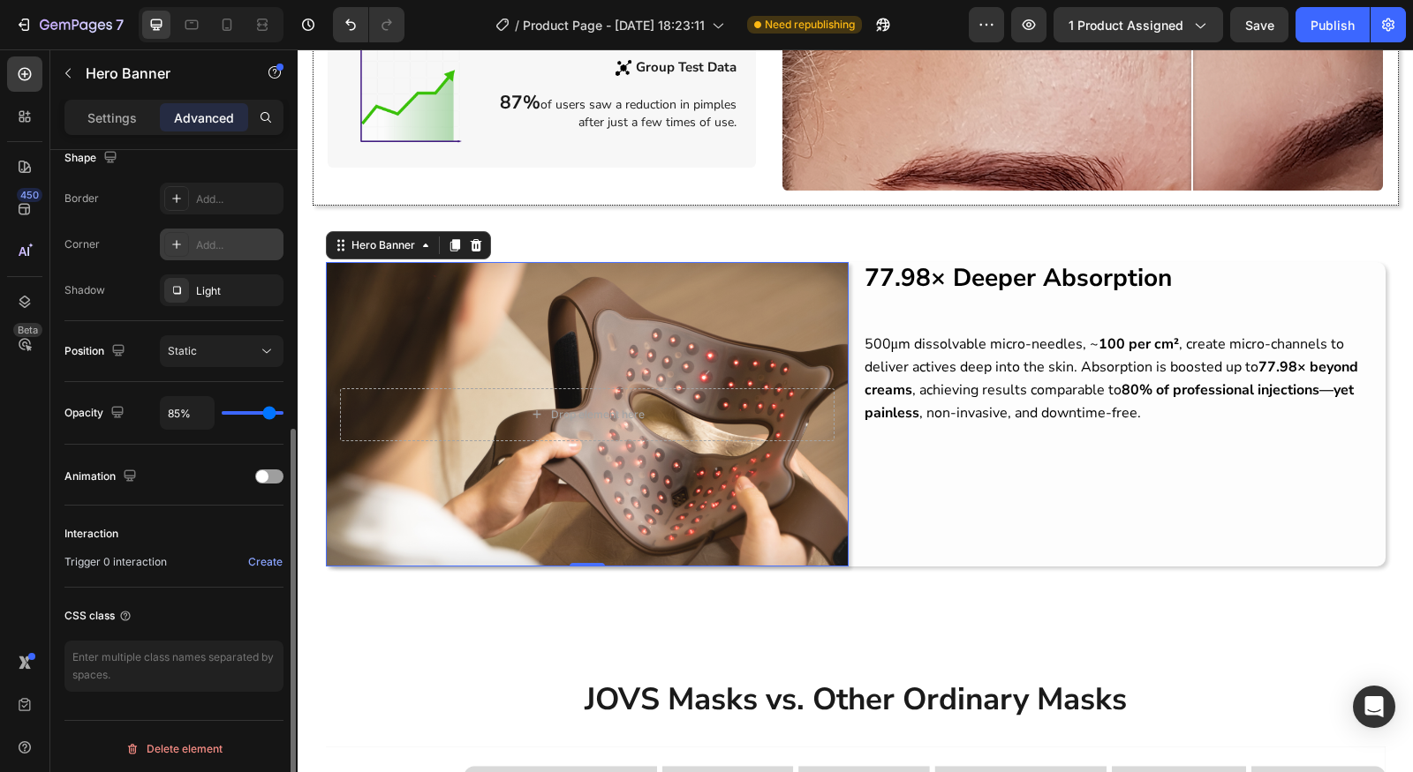
type input "82%"
type input "82"
type input "81%"
type input "81"
type input "80%"
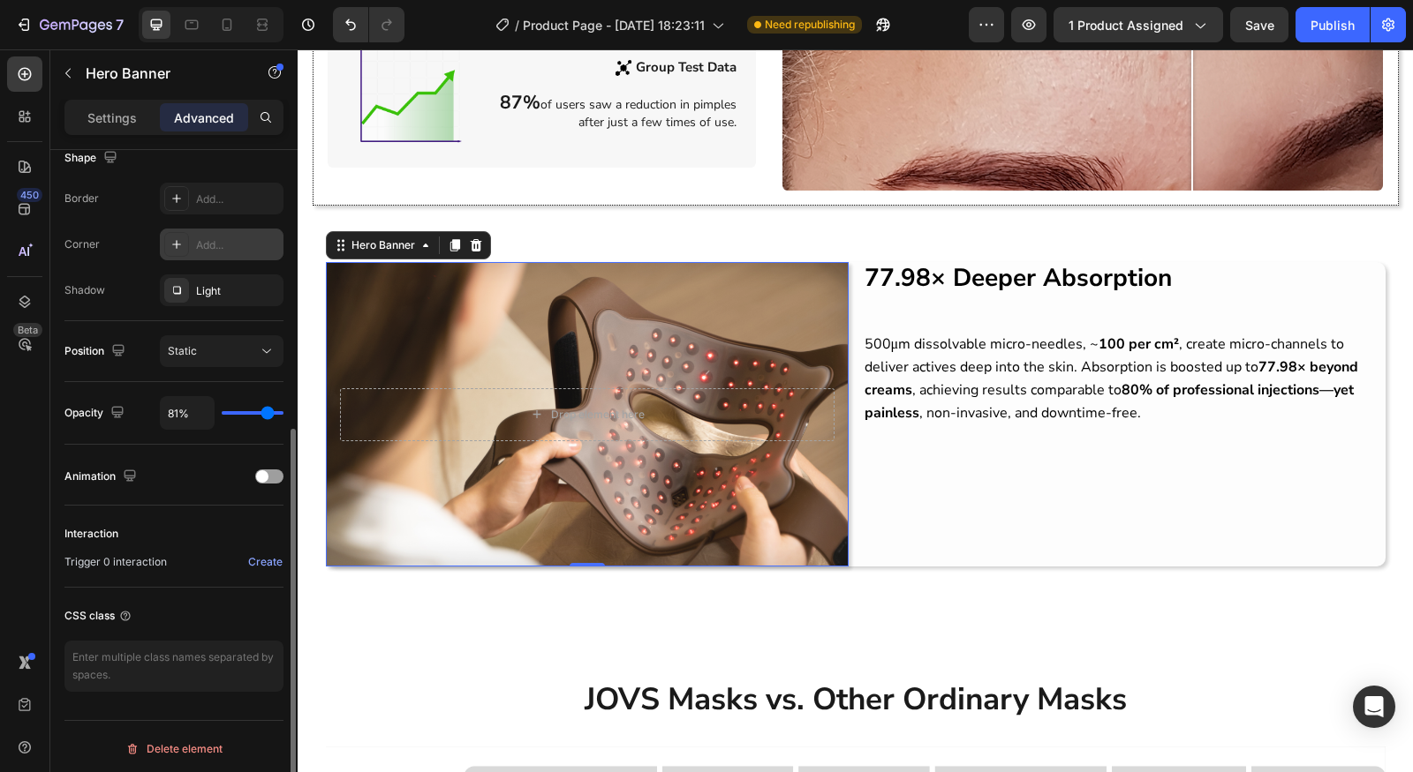
type input "80"
type input "77%"
type input "77"
type input "74%"
type input "74"
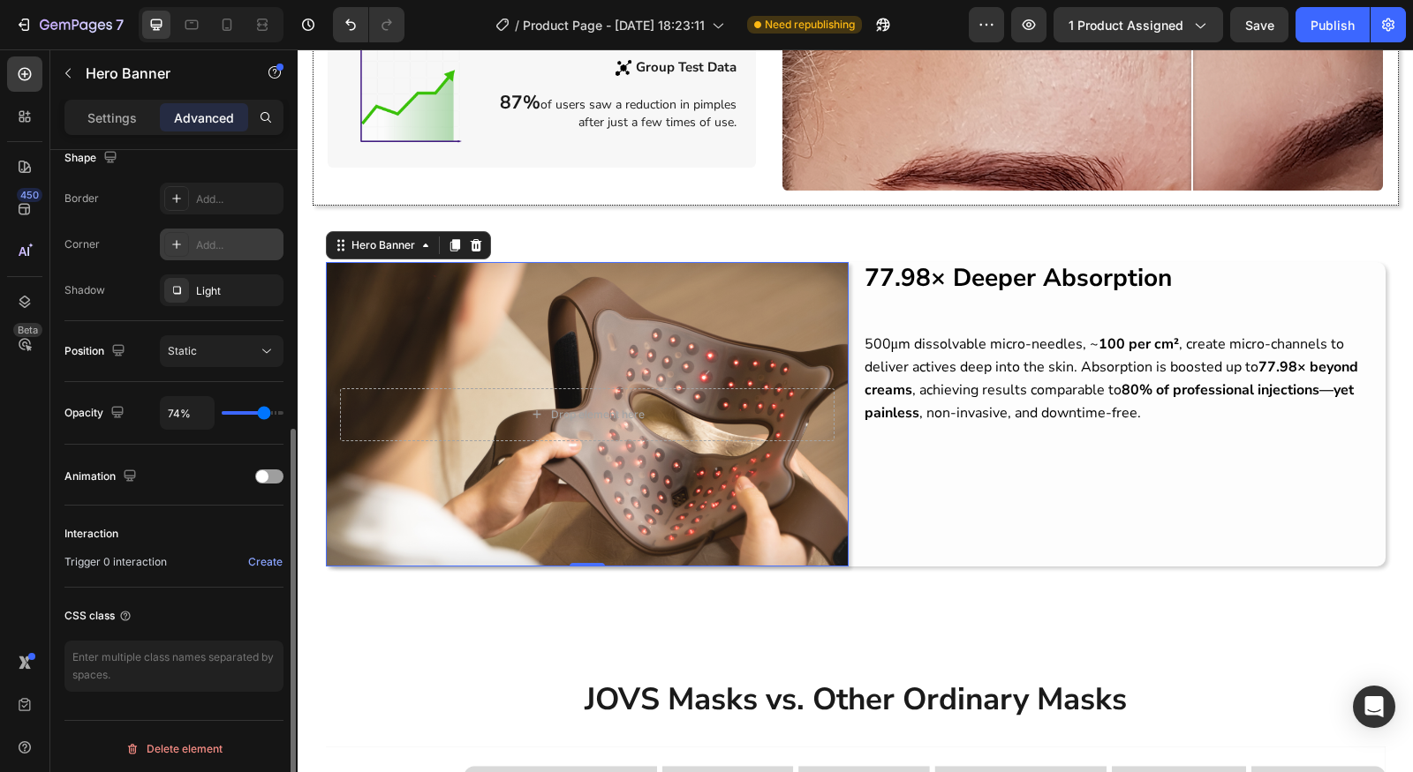
type input "71%"
type input "71"
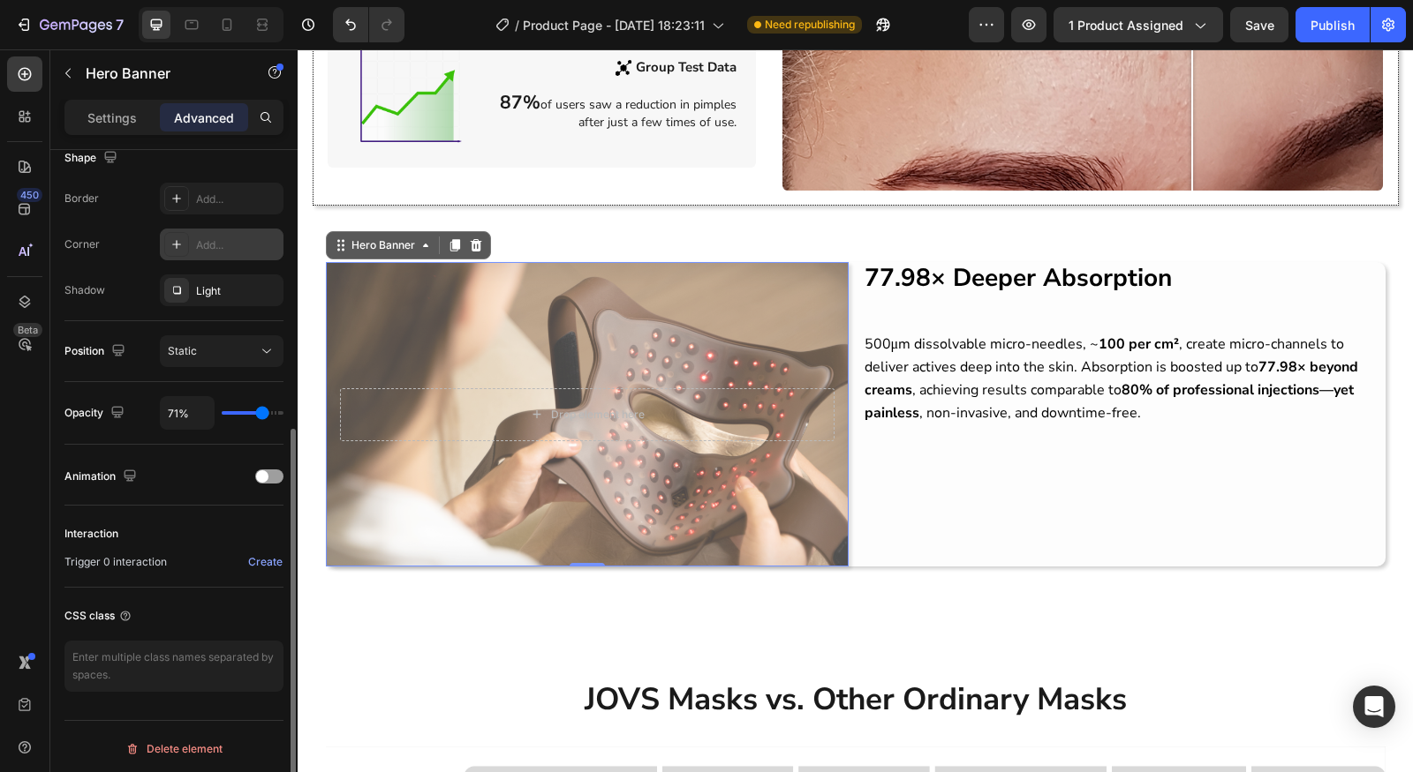
type input "100%"
type input "100"
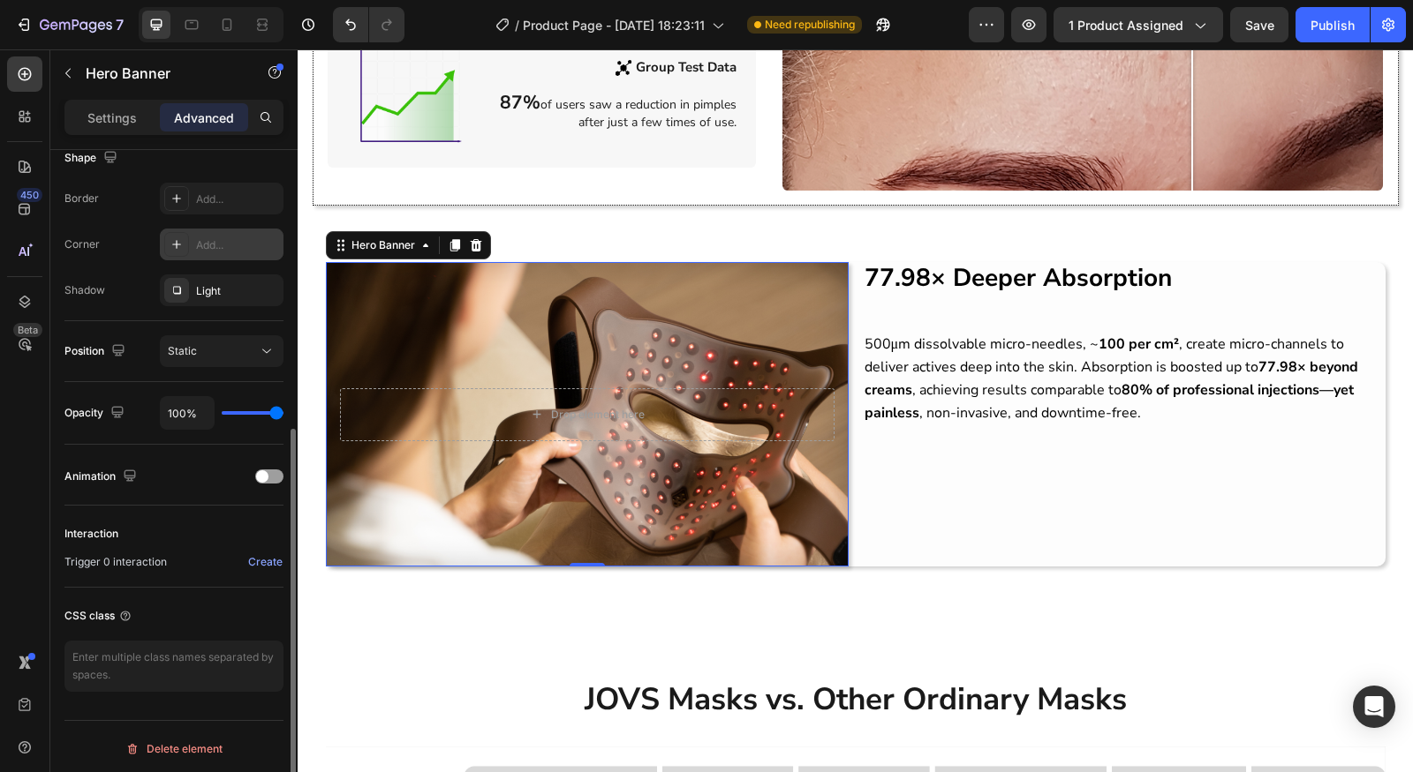
drag, startPoint x: 275, startPoint y: 416, endPoint x: 441, endPoint y: 426, distance: 166.3
click at [283, 415] on input "range" at bounding box center [253, 413] width 62 height 4
click at [267, 470] on div at bounding box center [269, 477] width 28 height 14
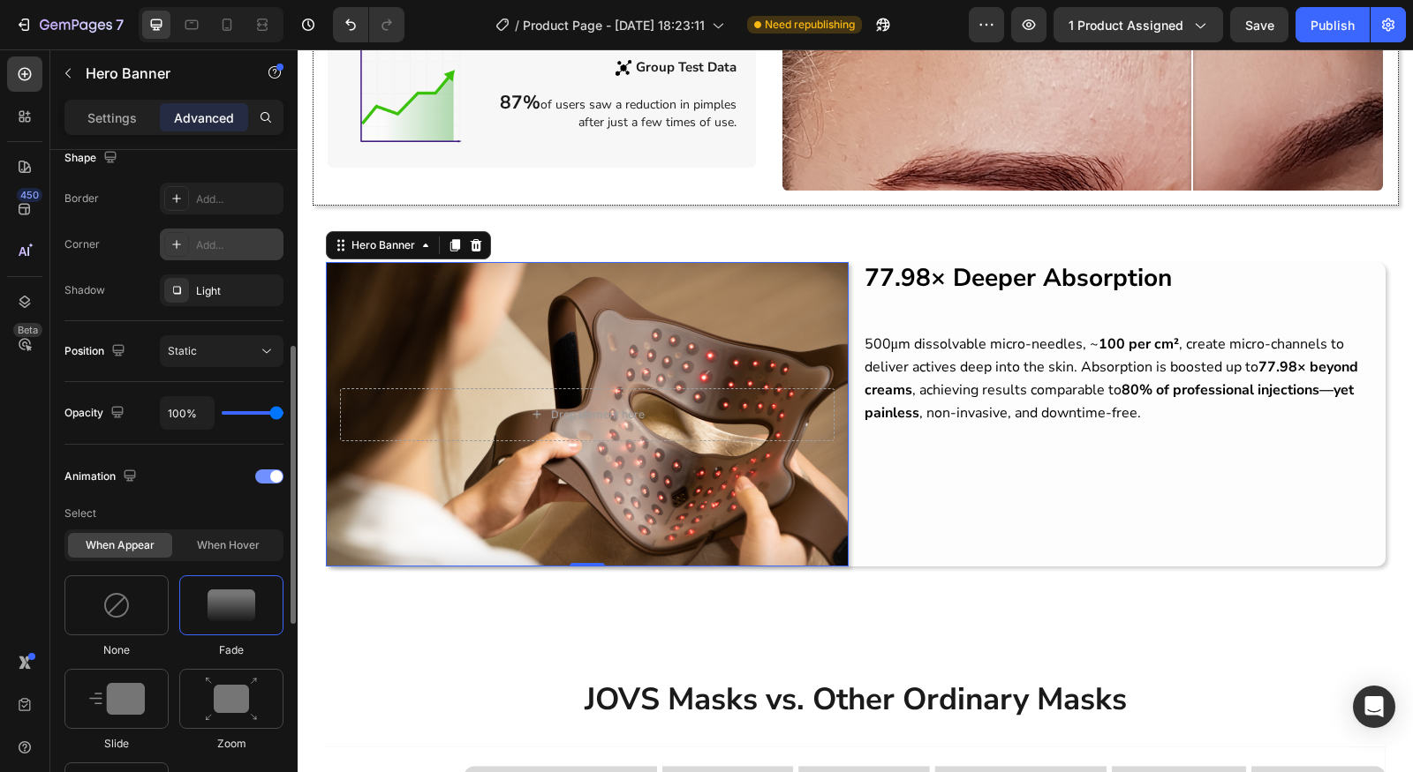
click at [267, 470] on div at bounding box center [269, 477] width 28 height 14
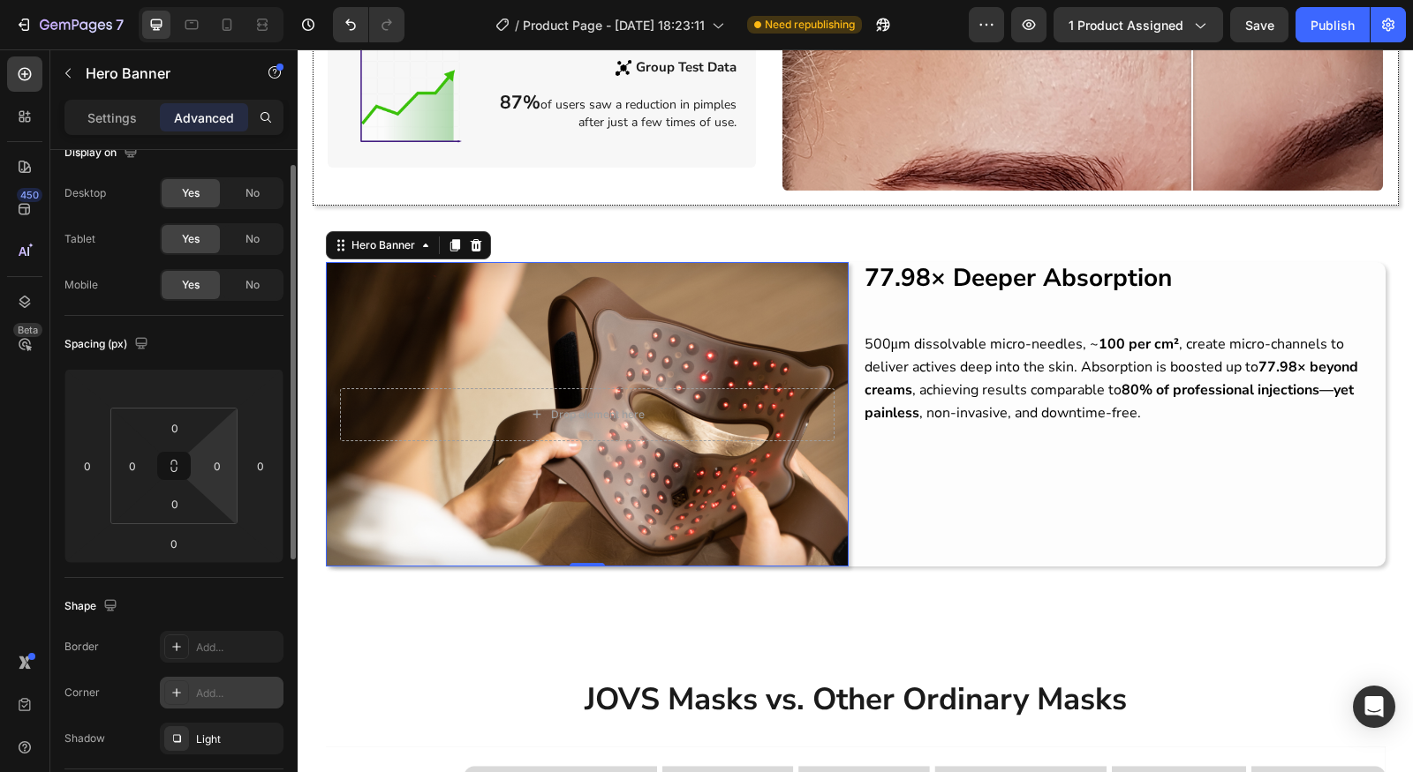
scroll to position [0, 0]
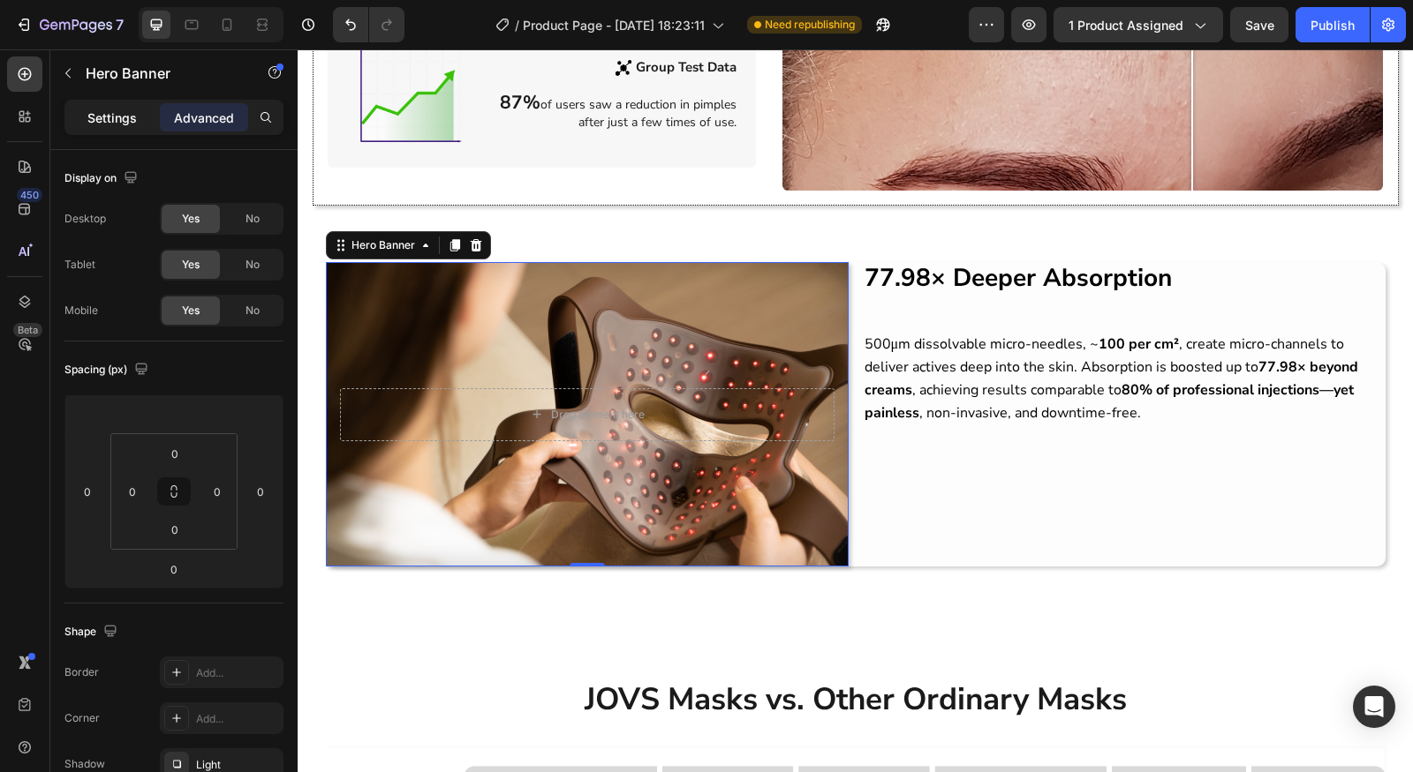
click at [124, 127] on div "Settings" at bounding box center [112, 117] width 88 height 28
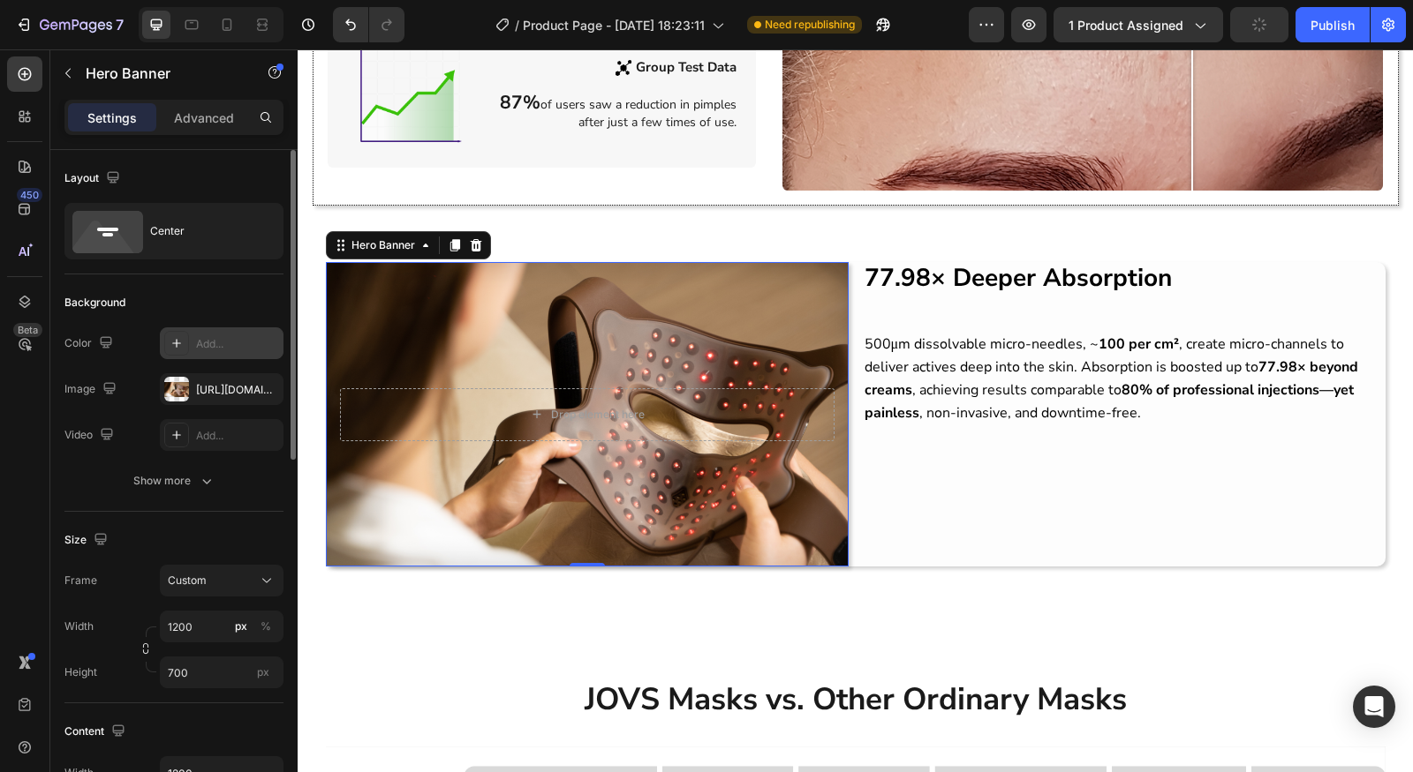
click at [221, 350] on div "Add..." at bounding box center [237, 344] width 83 height 16
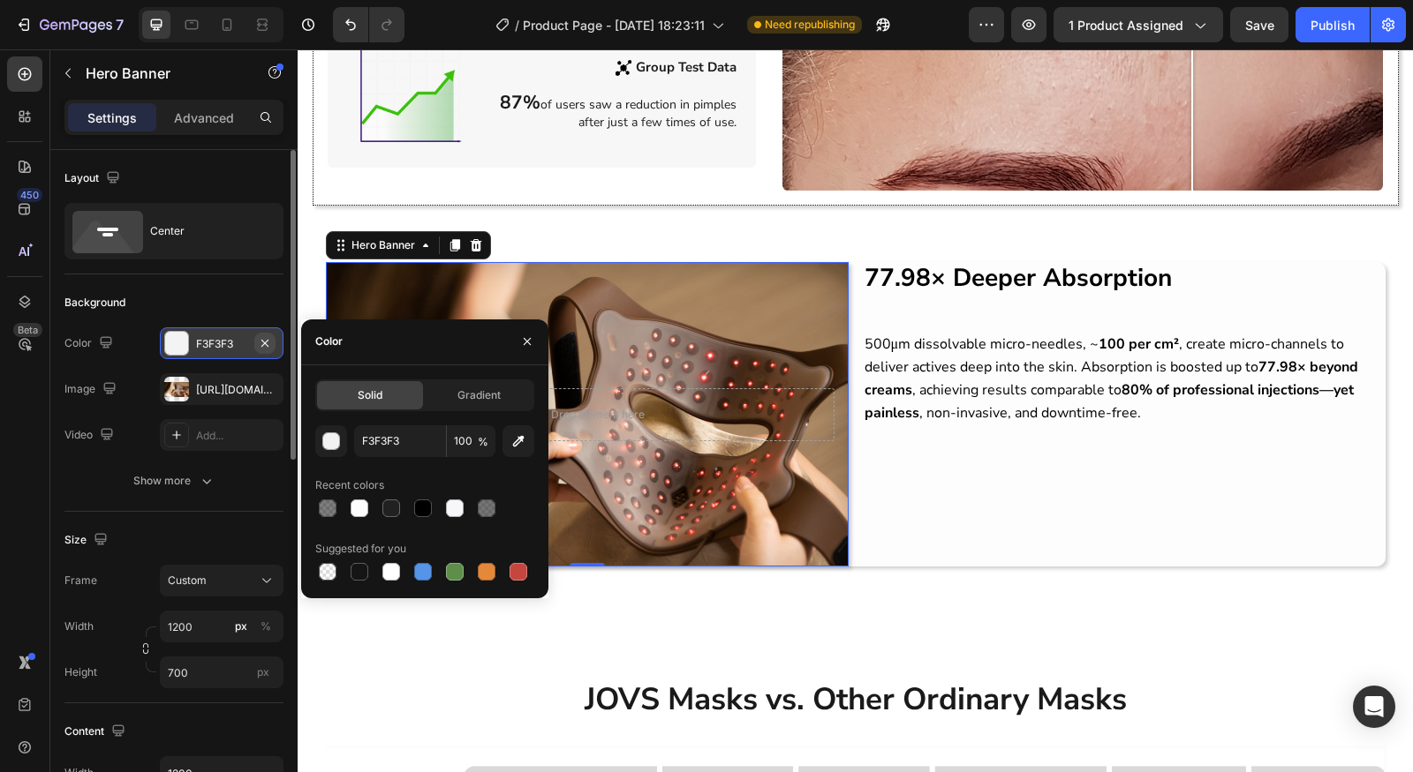
click at [265, 340] on icon "button" at bounding box center [265, 343] width 14 height 14
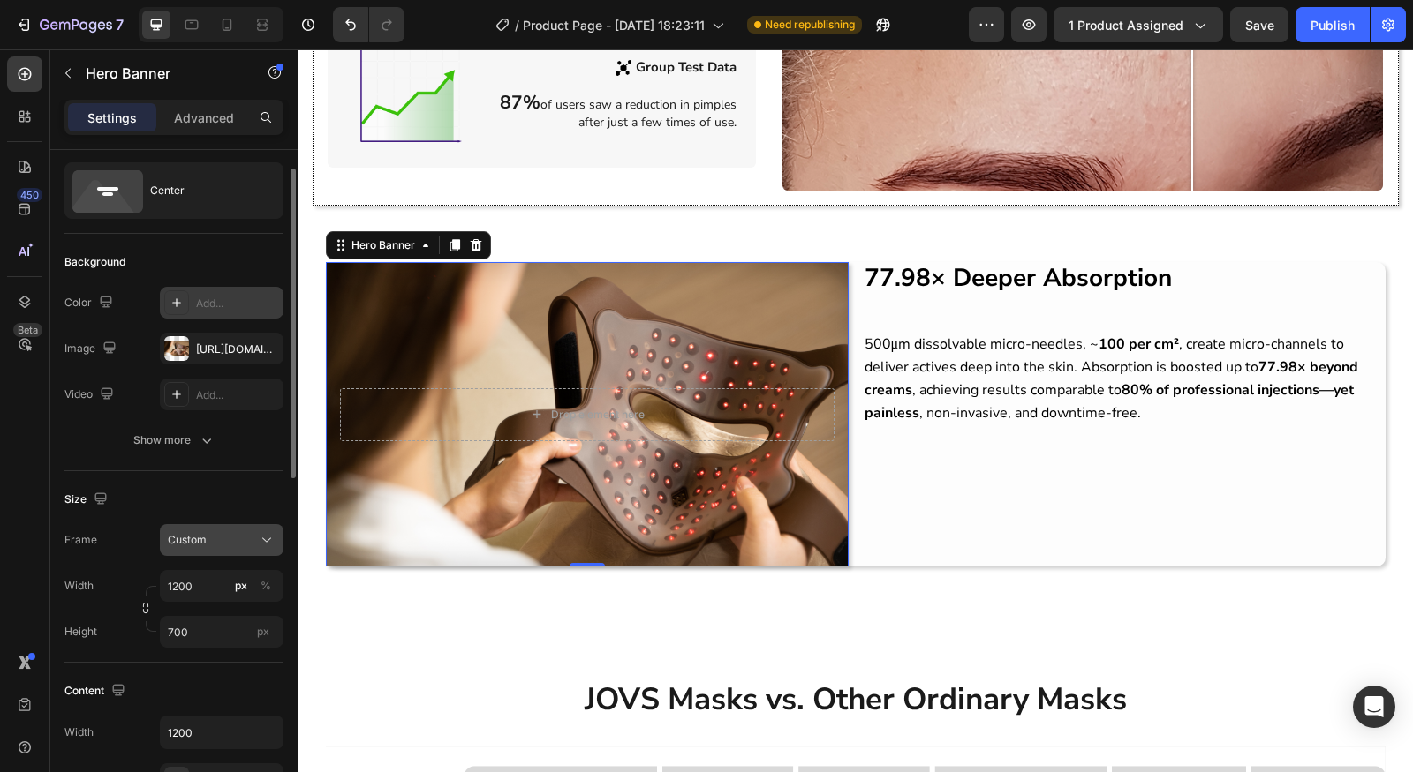
scroll to position [44, 0]
click at [213, 541] on div "Custom" at bounding box center [211, 537] width 87 height 16
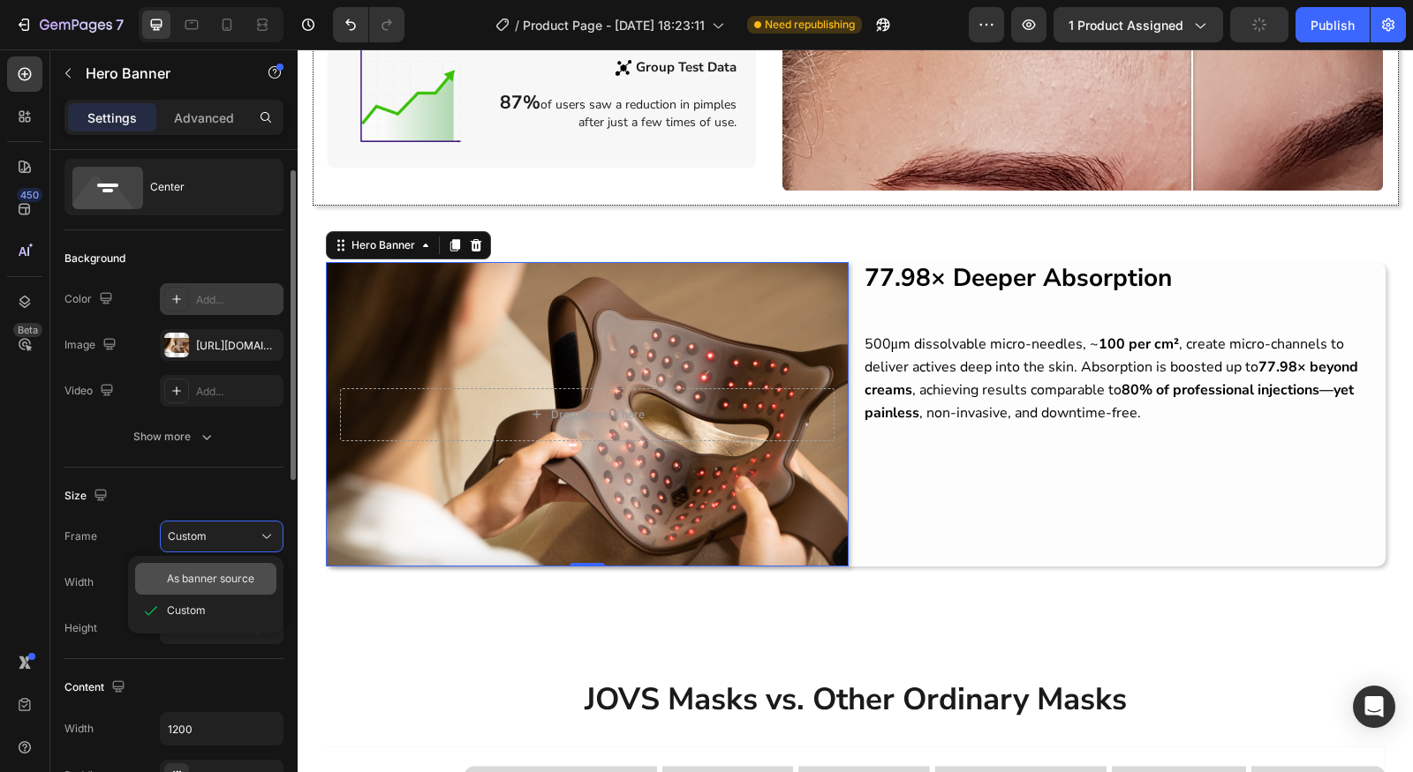
click at [204, 572] on span "As banner source" at bounding box center [210, 579] width 87 height 16
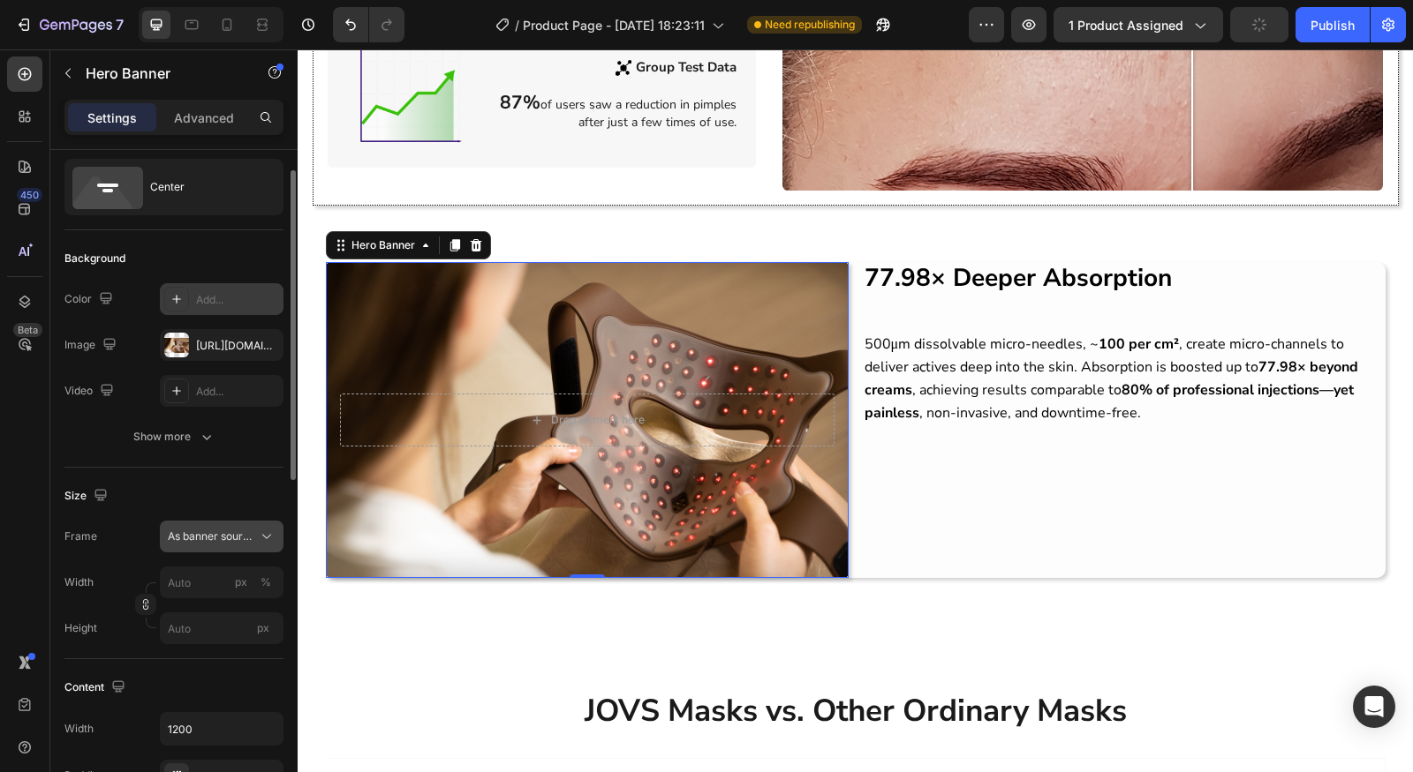
click at [217, 531] on span "As banner source" at bounding box center [211, 537] width 87 height 16
click at [205, 606] on div "Custom" at bounding box center [218, 611] width 102 height 16
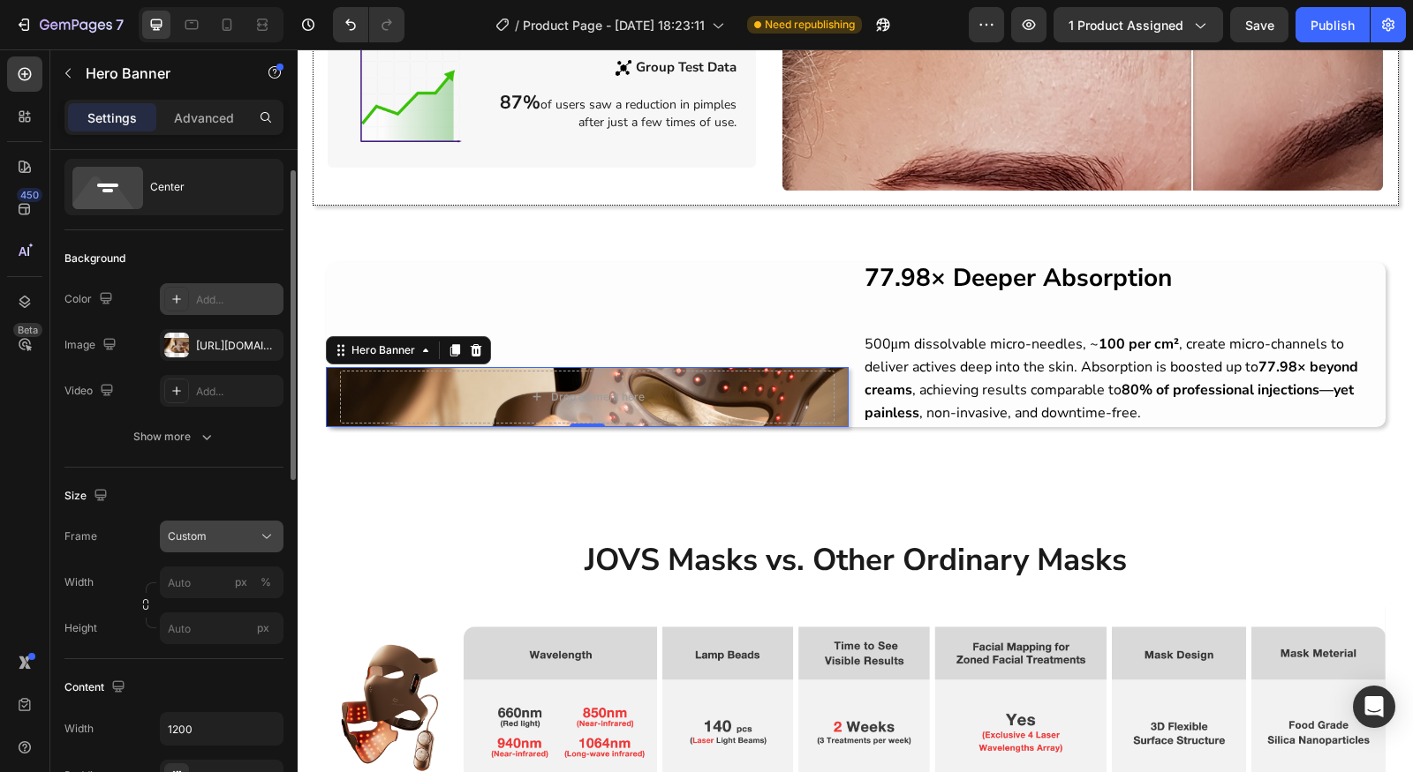
click at [229, 541] on div "Custom" at bounding box center [211, 537] width 87 height 16
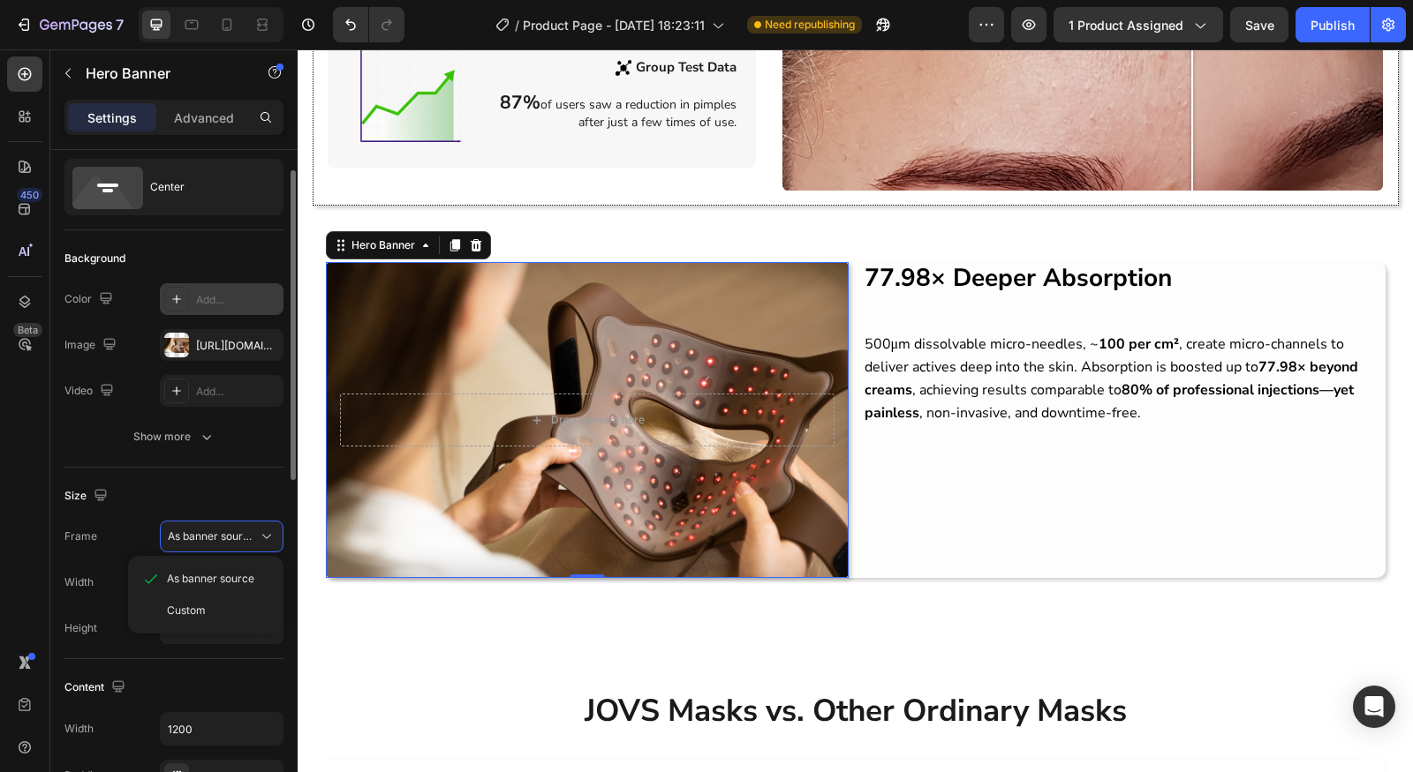
click at [207, 589] on div "As banner source" at bounding box center [205, 579] width 141 height 32
click at [234, 539] on span "As banner source" at bounding box center [211, 537] width 87 height 16
click at [228, 484] on div "Size" at bounding box center [173, 496] width 219 height 28
click at [222, 528] on div "As banner source" at bounding box center [222, 537] width 108 height 18
click at [226, 606] on div "Custom" at bounding box center [218, 611] width 102 height 16
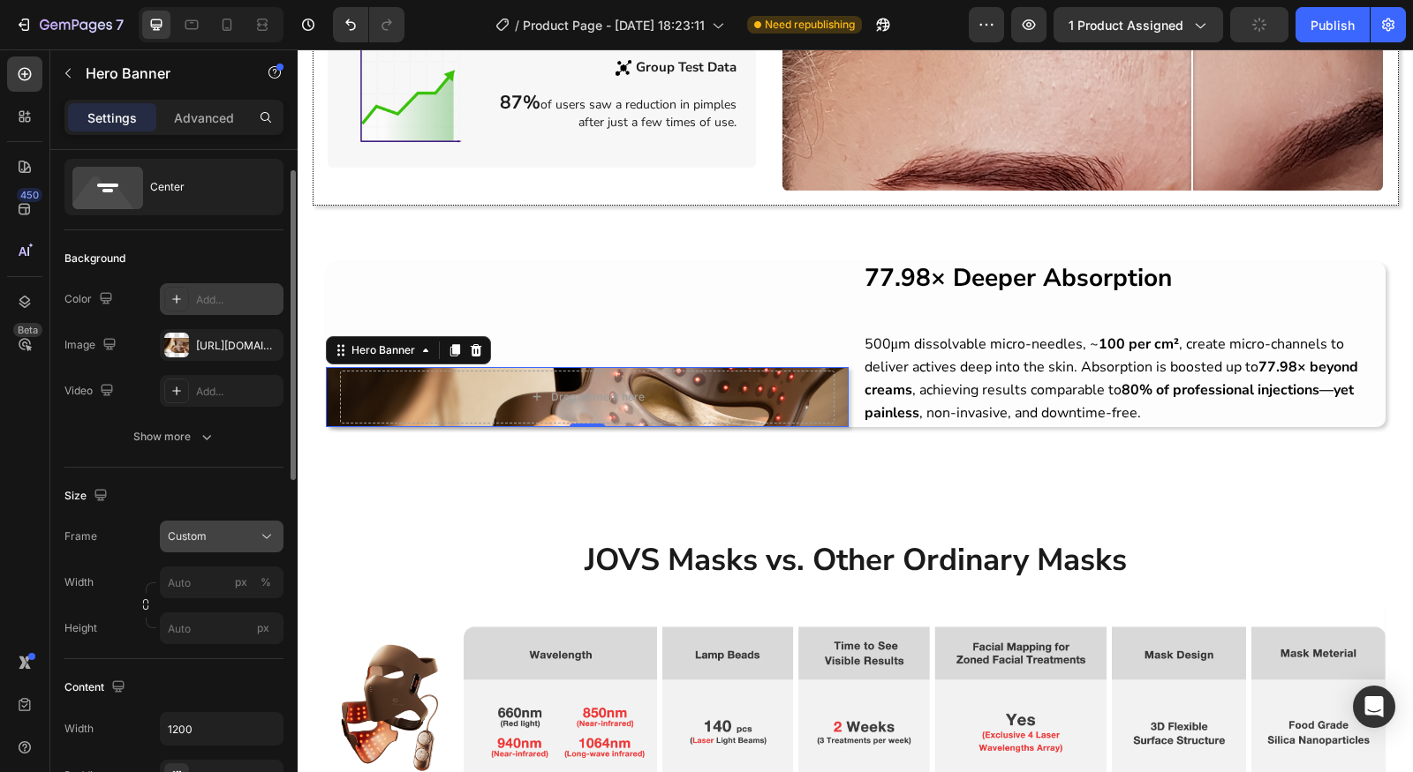
click at [228, 529] on div "Custom" at bounding box center [211, 537] width 87 height 16
click at [223, 571] on span "As banner source" at bounding box center [210, 579] width 87 height 16
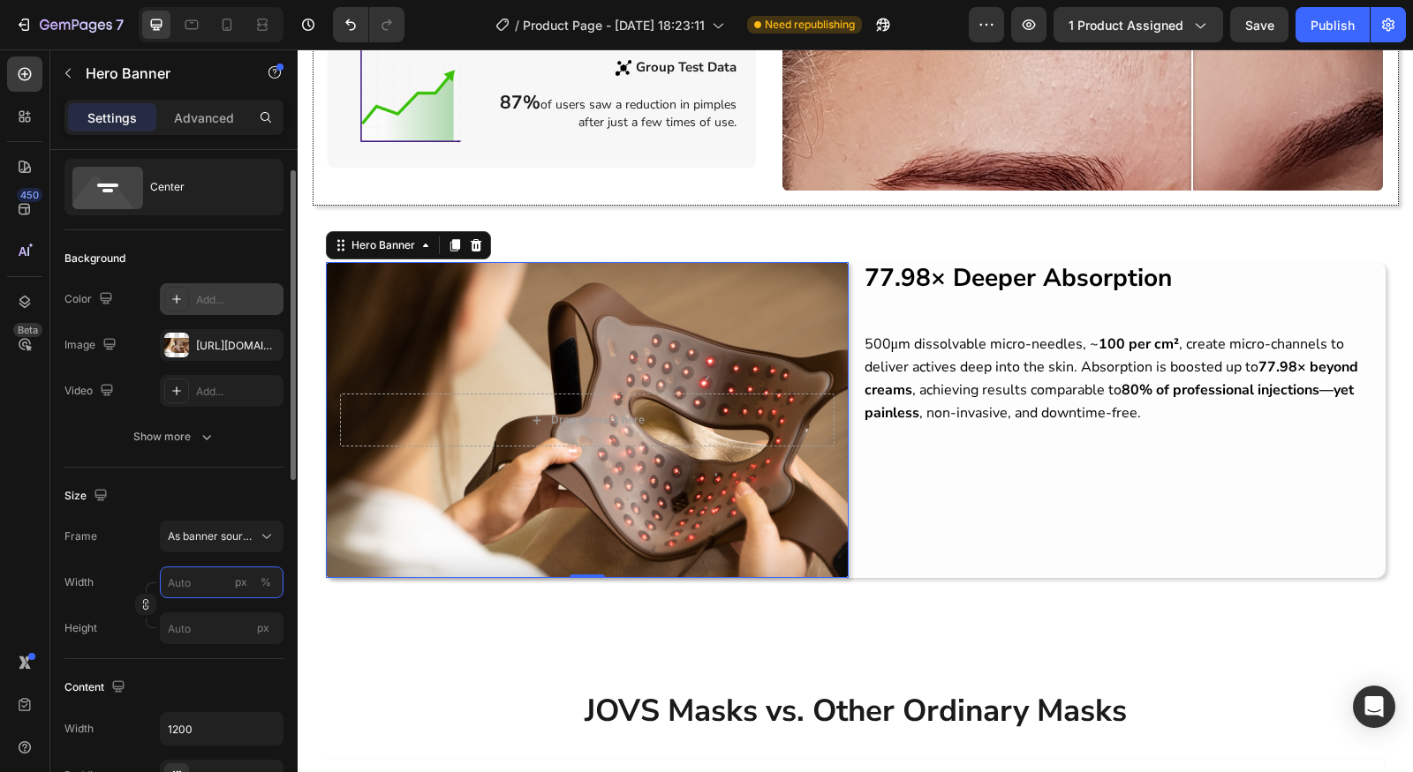
click at [234, 567] on input "px %" at bounding box center [222, 583] width 124 height 32
click at [239, 543] on button "As banner source" at bounding box center [222, 537] width 124 height 32
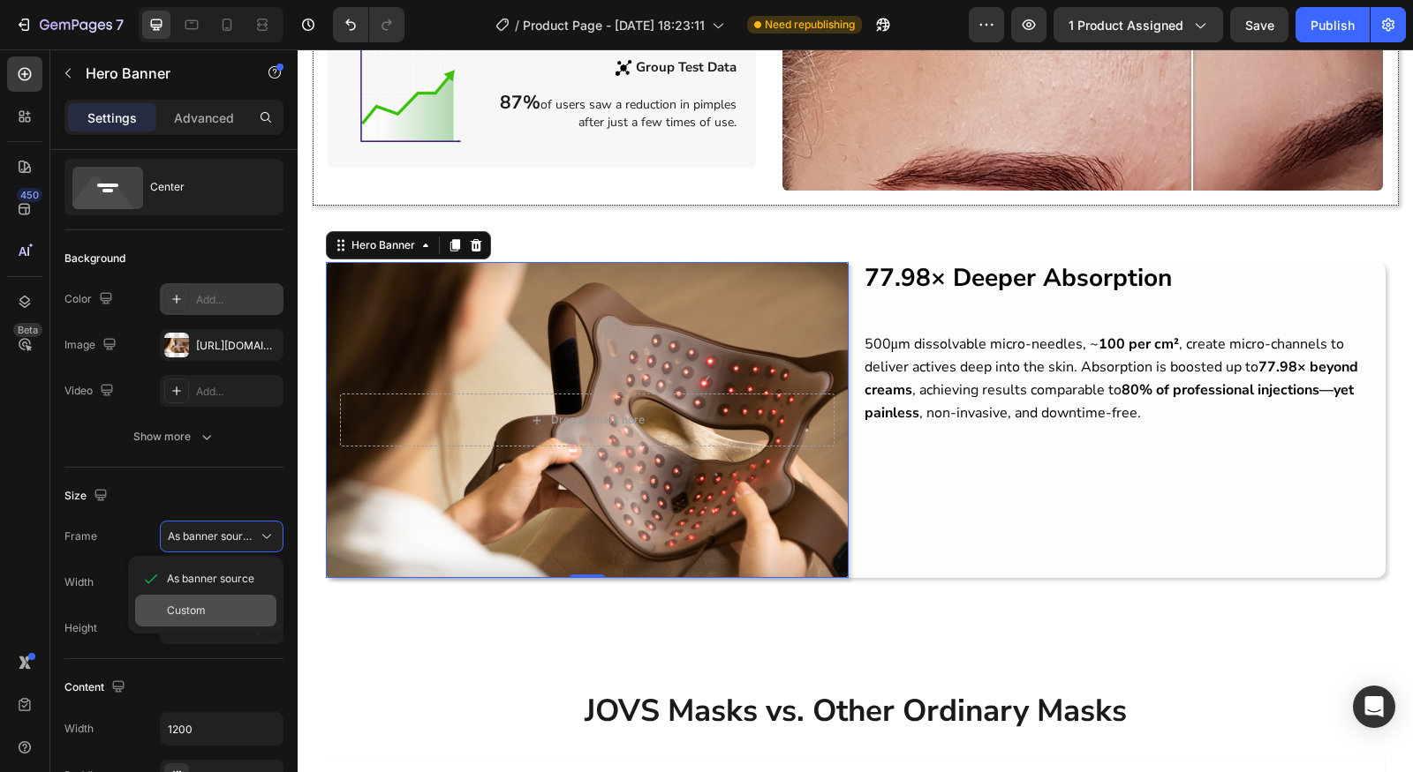
click at [227, 609] on div "Custom" at bounding box center [218, 611] width 102 height 16
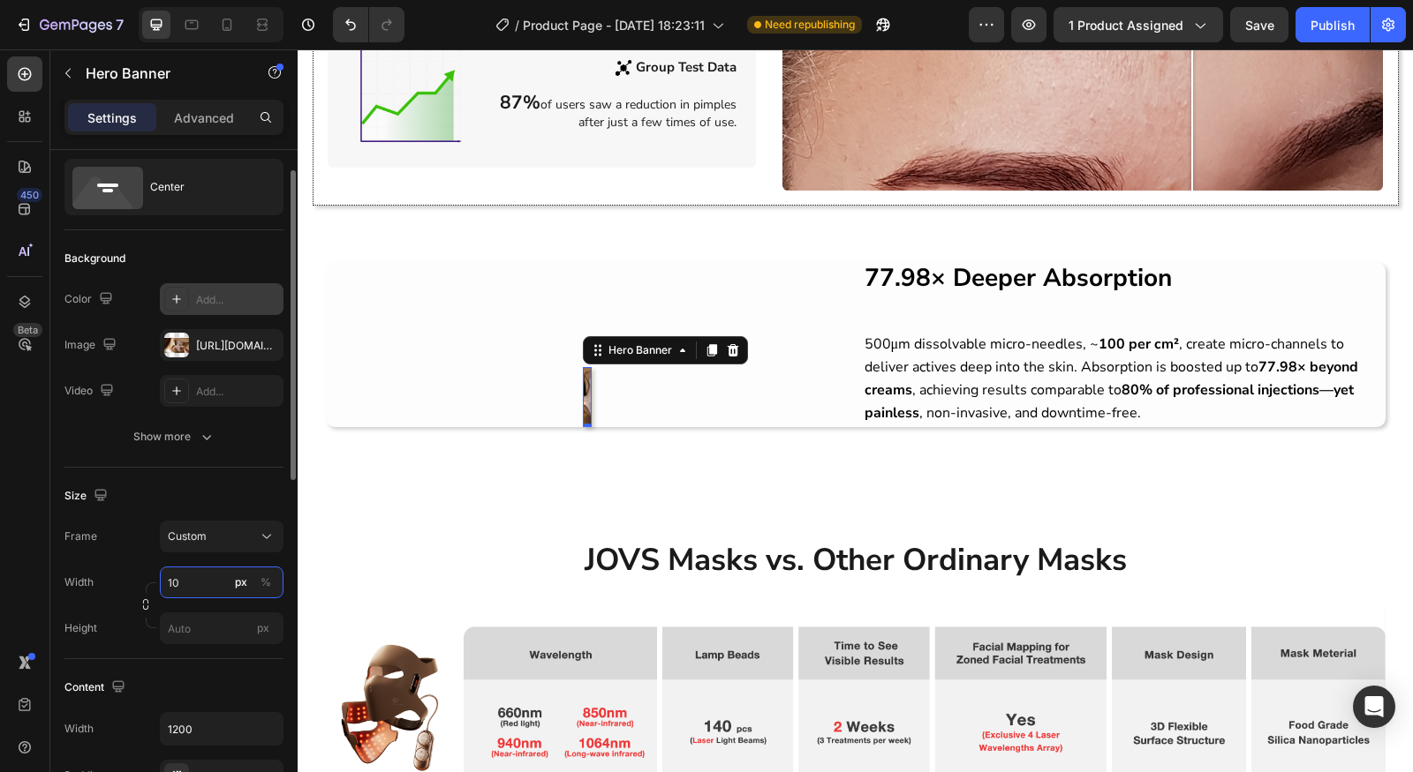
type input "1"
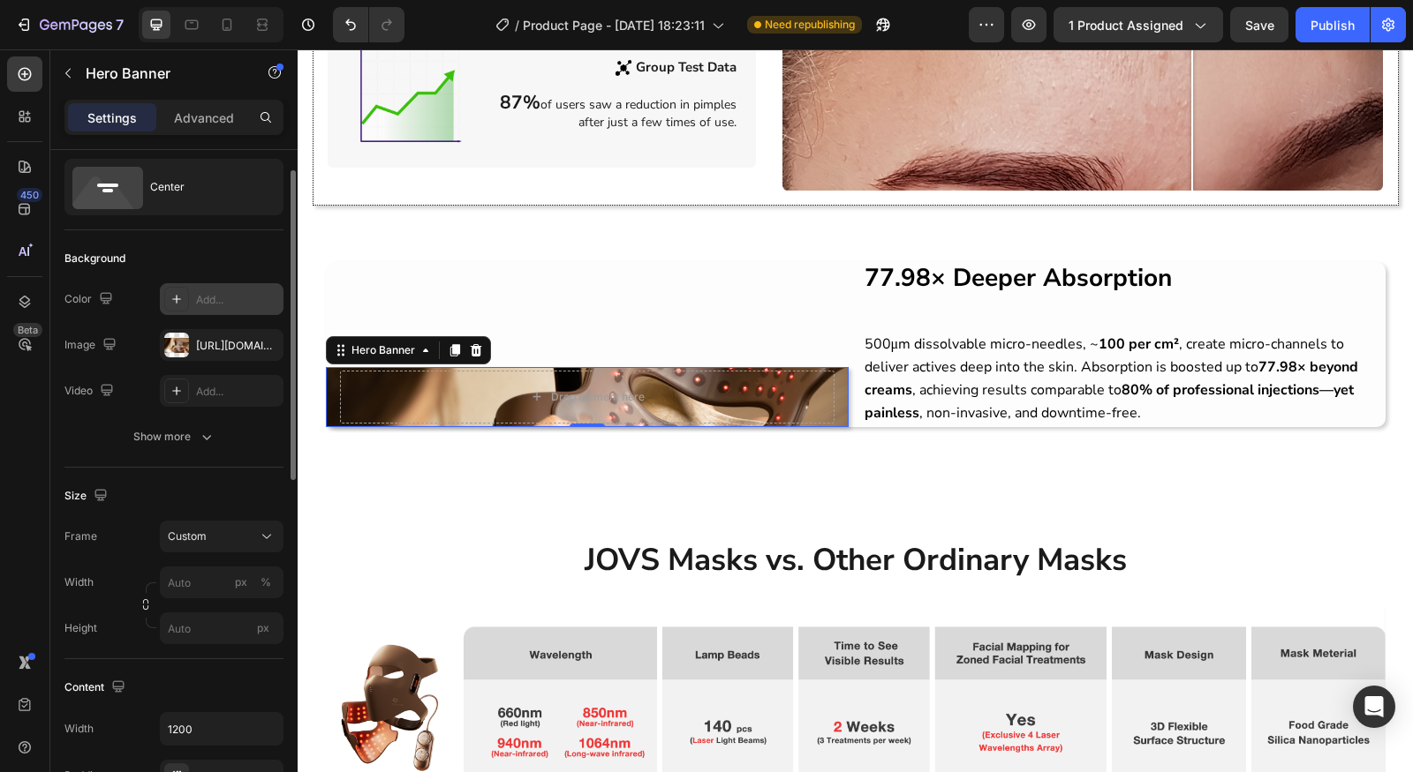
click at [204, 512] on div "Size Frame Custom Width px % Height px" at bounding box center [173, 564] width 219 height 192
click at [201, 524] on button "Custom" at bounding box center [222, 537] width 124 height 32
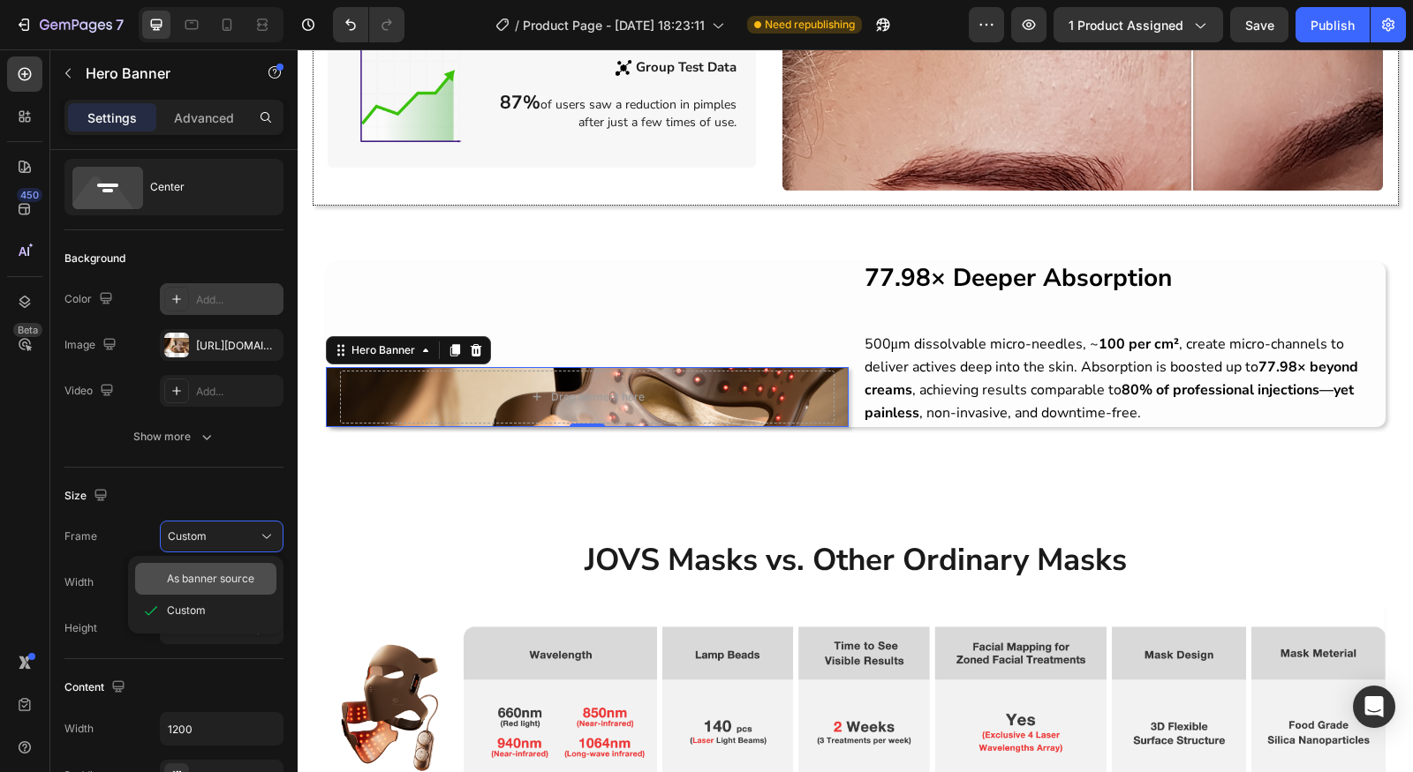
click at [195, 586] on div "As banner source" at bounding box center [205, 579] width 141 height 32
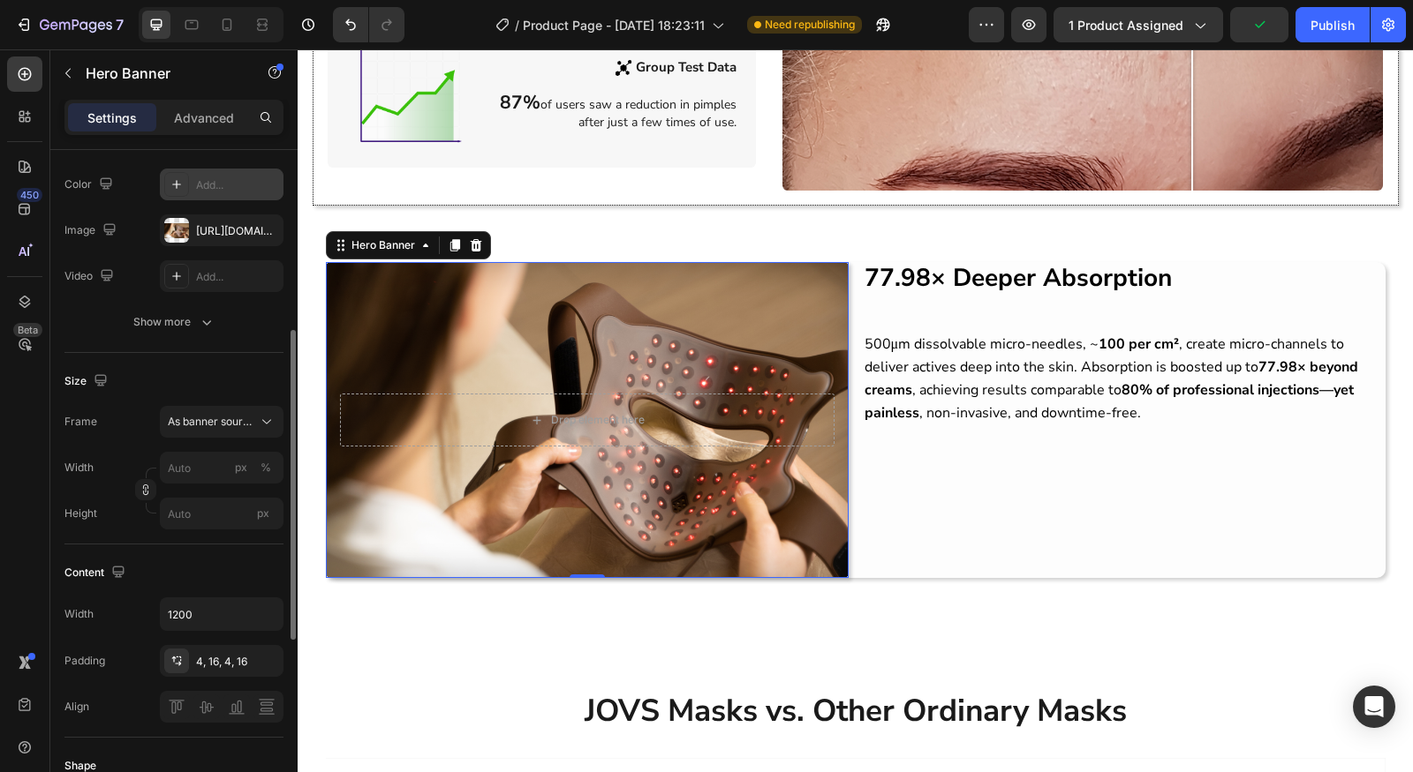
scroll to position [232, 0]
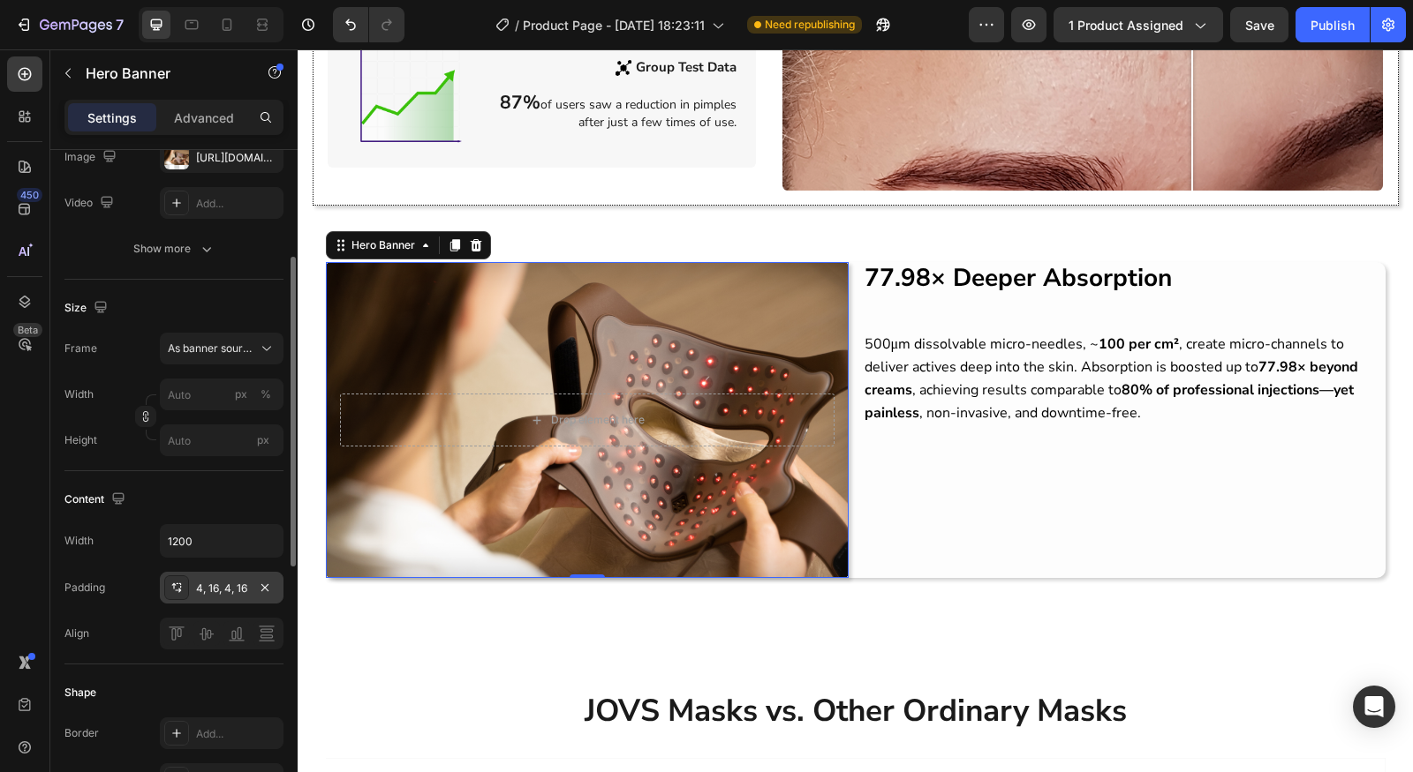
click at [215, 587] on div "4, 16, 4, 16" at bounding box center [221, 589] width 51 height 16
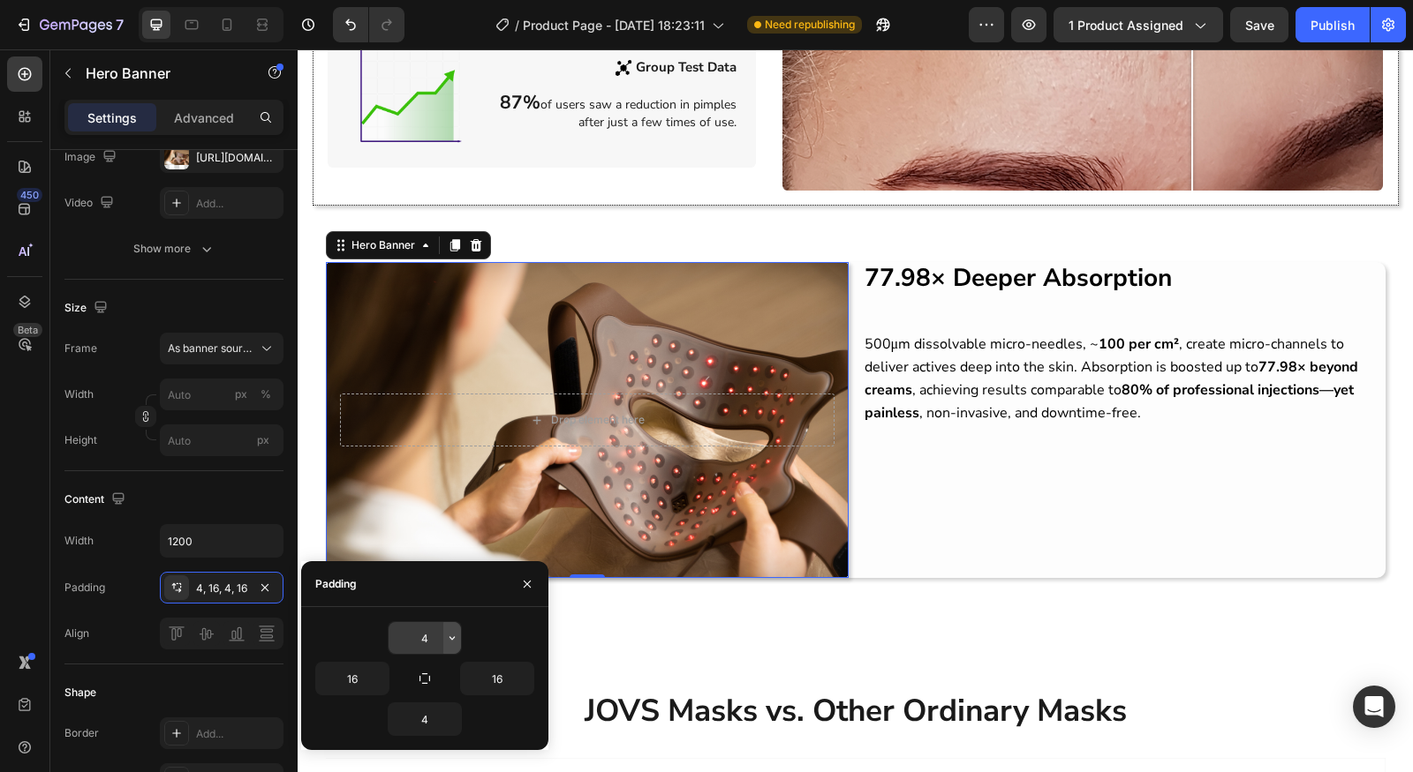
click at [443, 643] on button "button" at bounding box center [452, 638] width 18 height 32
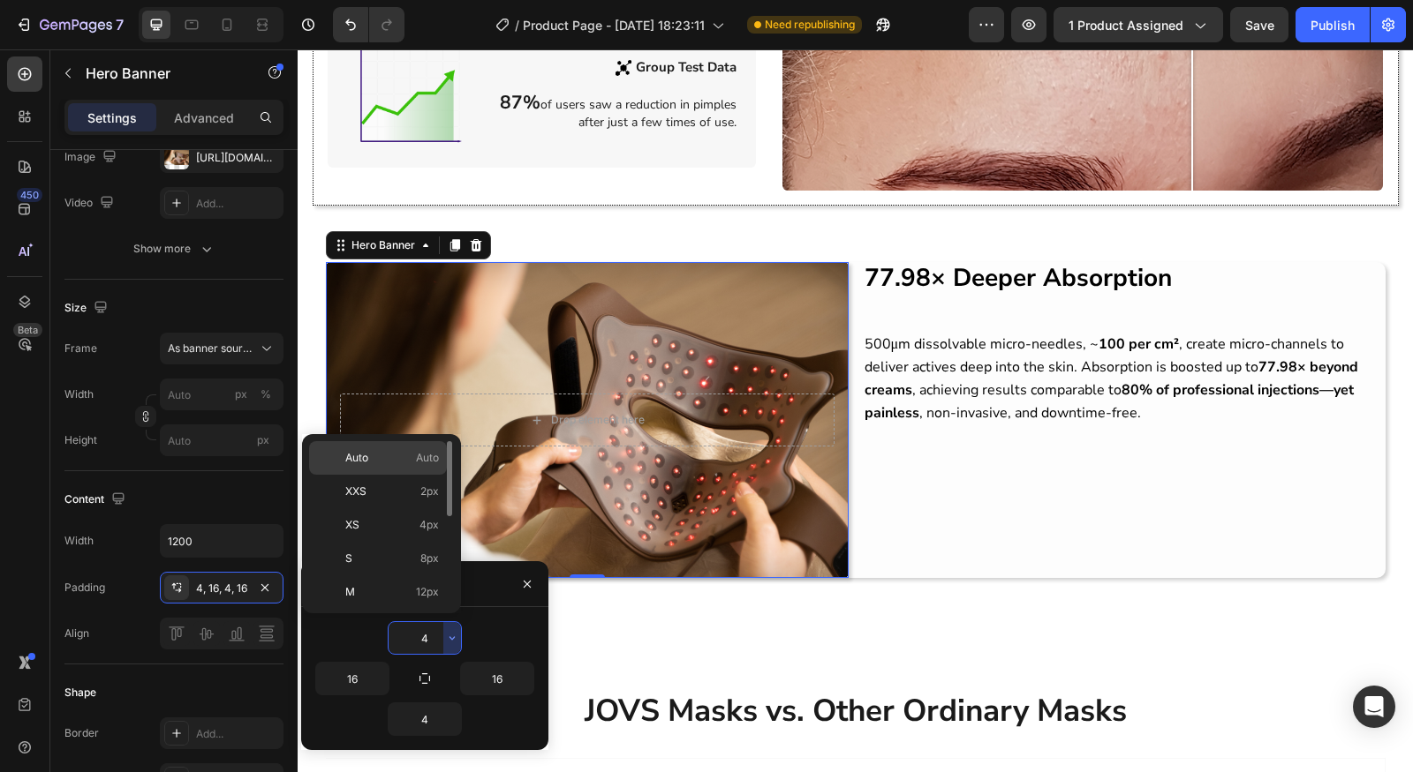
click at [412, 475] on div "Auto Auto" at bounding box center [378, 492] width 138 height 34
type input "Auto"
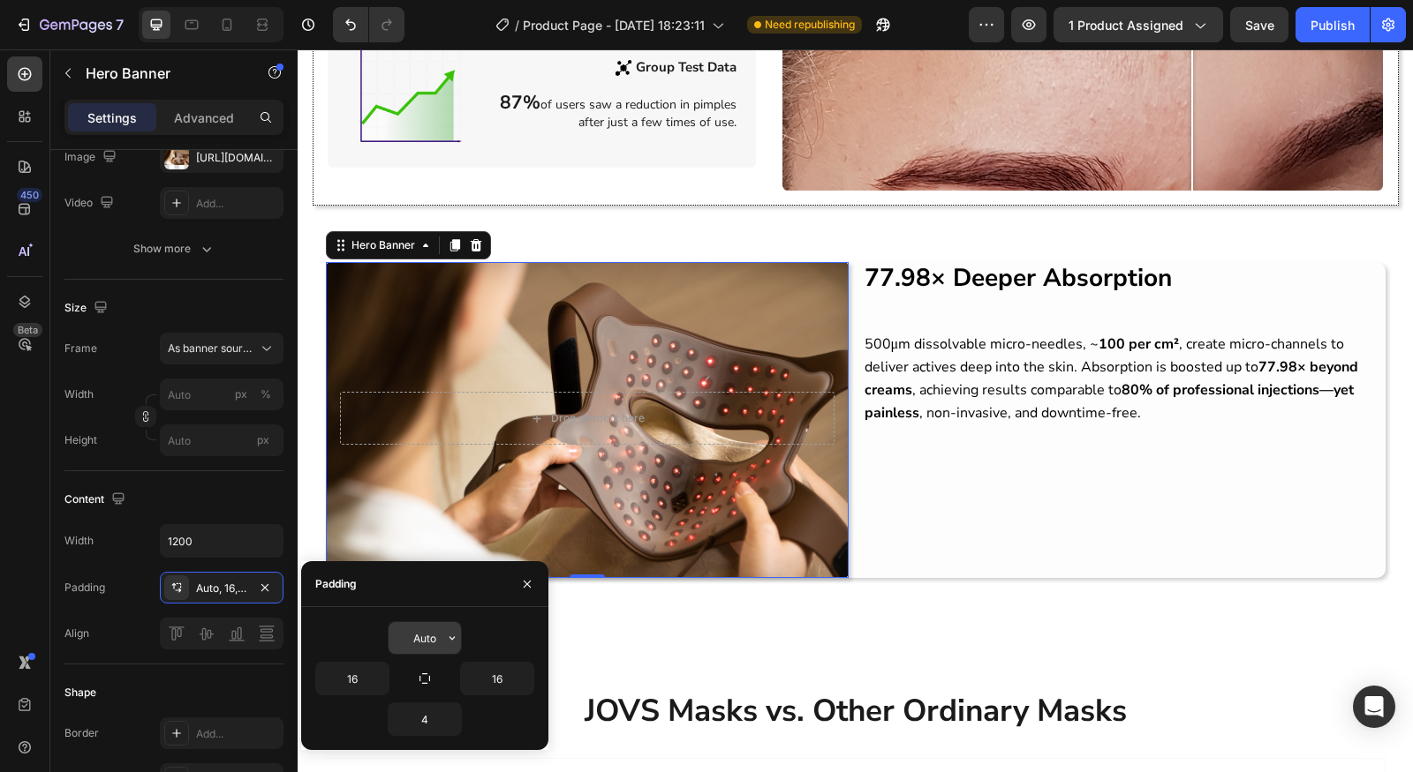
click at [455, 636] on icon "button" at bounding box center [452, 638] width 14 height 14
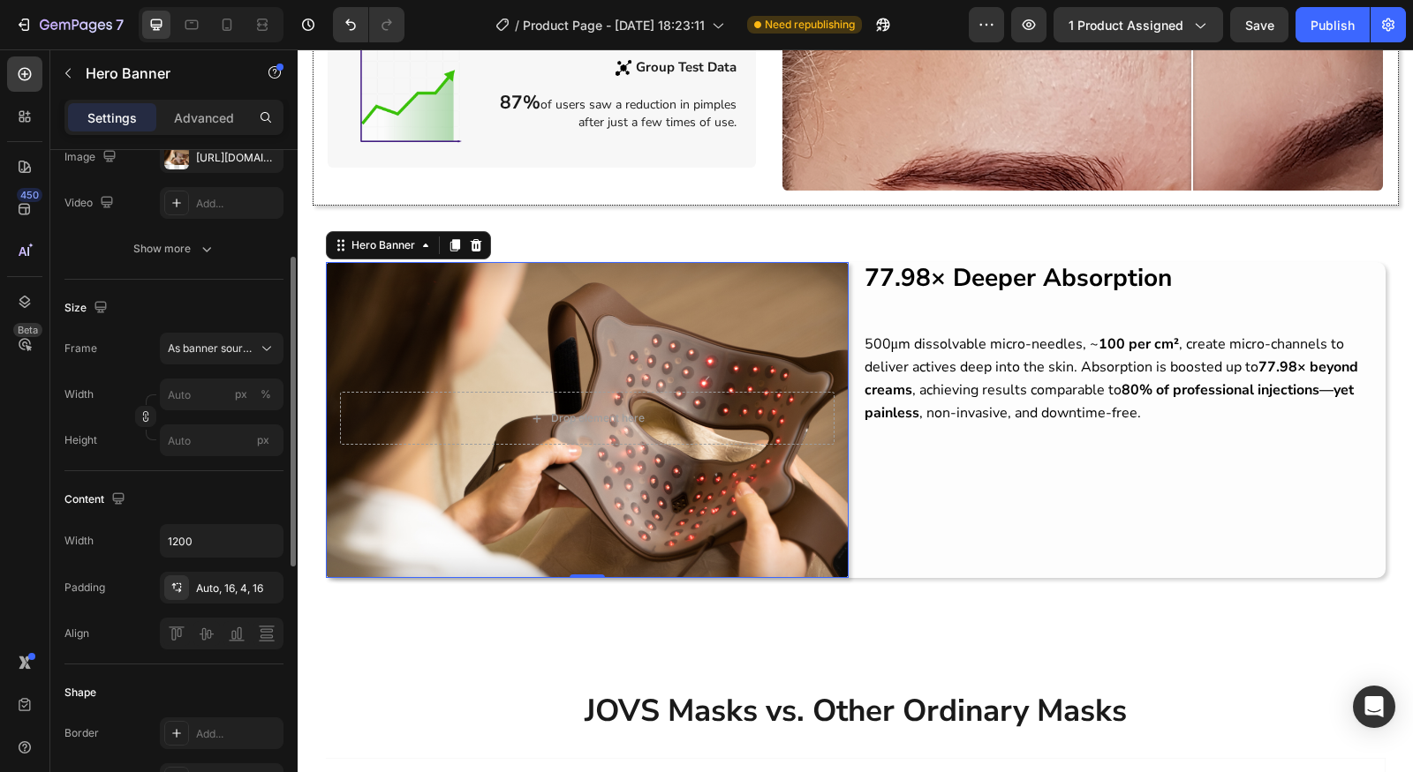
click at [71, 563] on div "Width 1200 Padding Auto, 16, 4, 16 Align" at bounding box center [173, 586] width 219 height 125
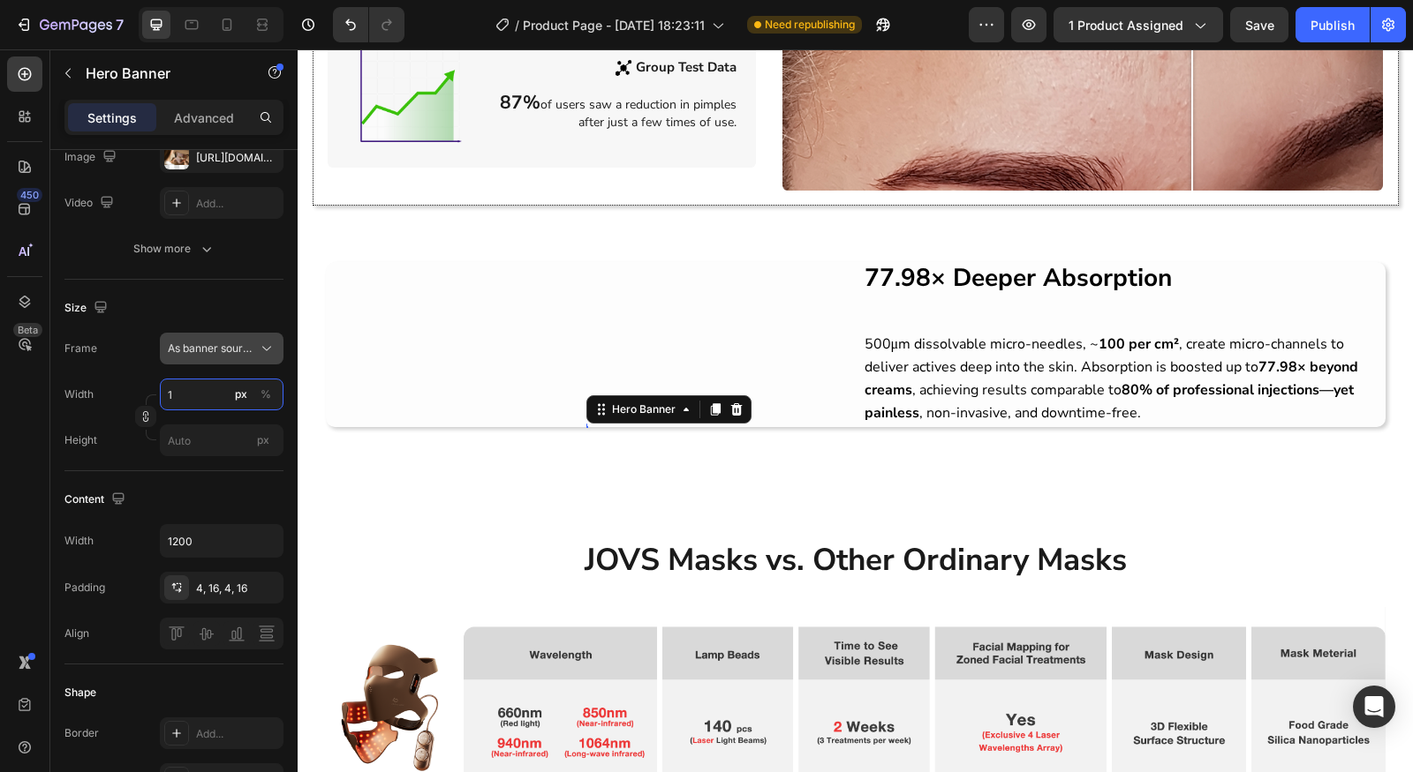
type input "1"
click at [229, 360] on button "As banner source" at bounding box center [222, 349] width 124 height 32
click at [217, 383] on span "As banner source" at bounding box center [210, 391] width 87 height 16
click at [198, 404] on input "1" at bounding box center [222, 395] width 124 height 32
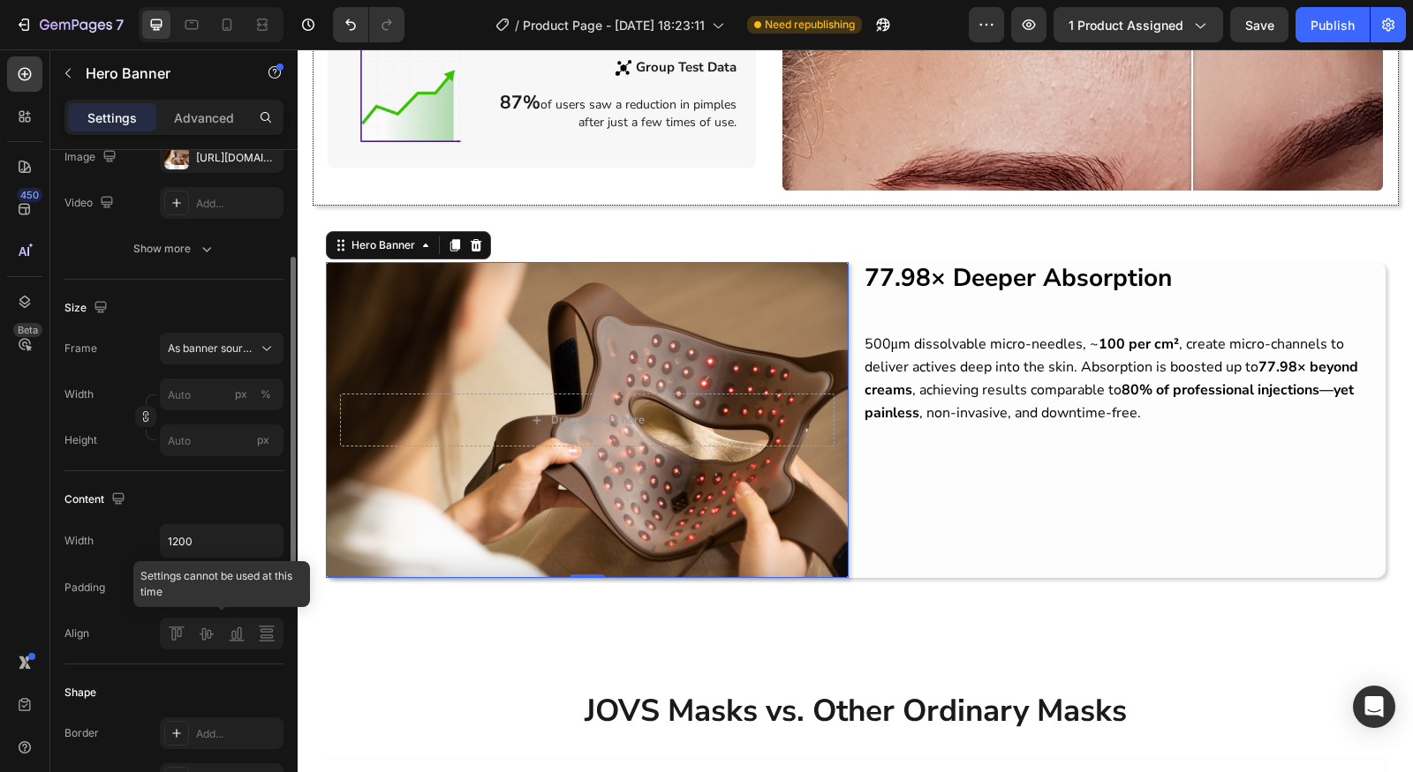
click at [180, 632] on div at bounding box center [222, 634] width 124 height 32
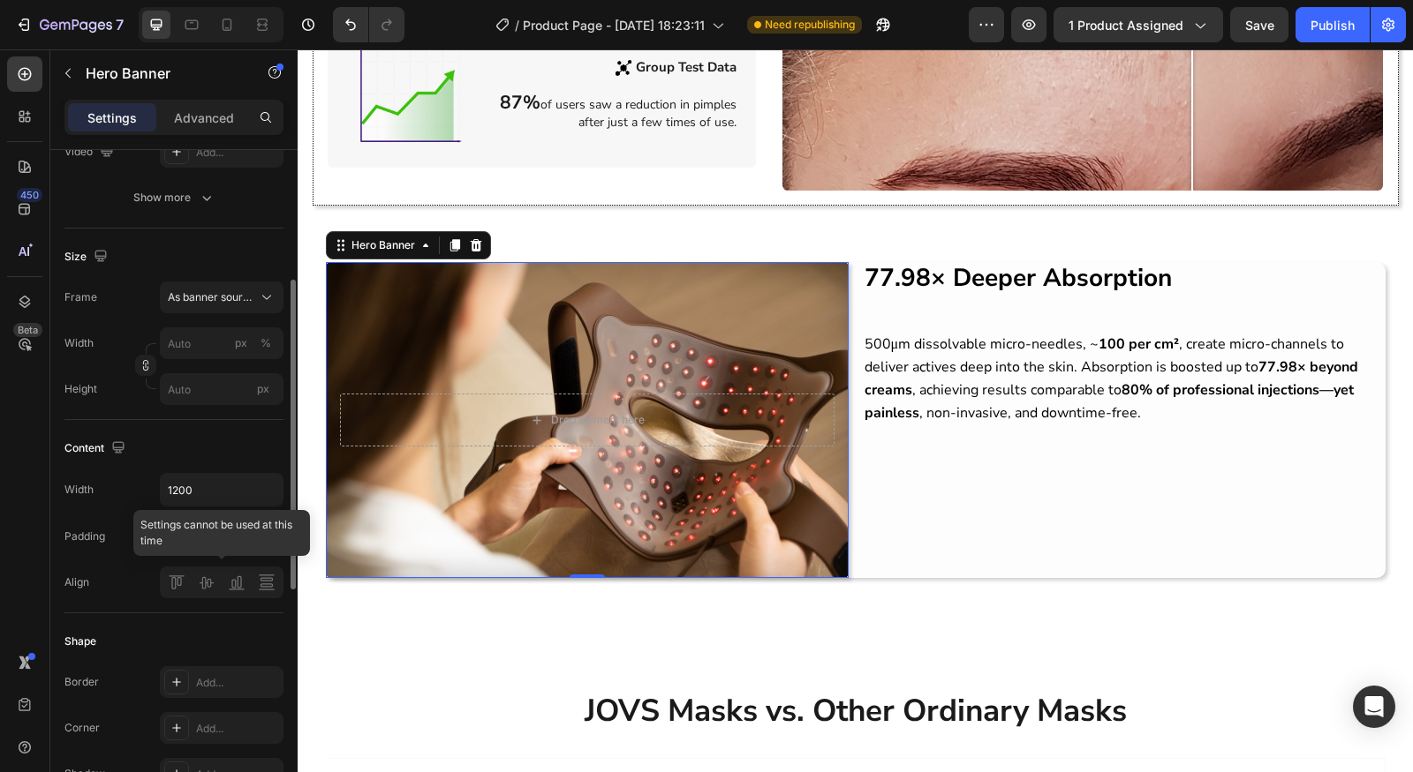
scroll to position [495, 0]
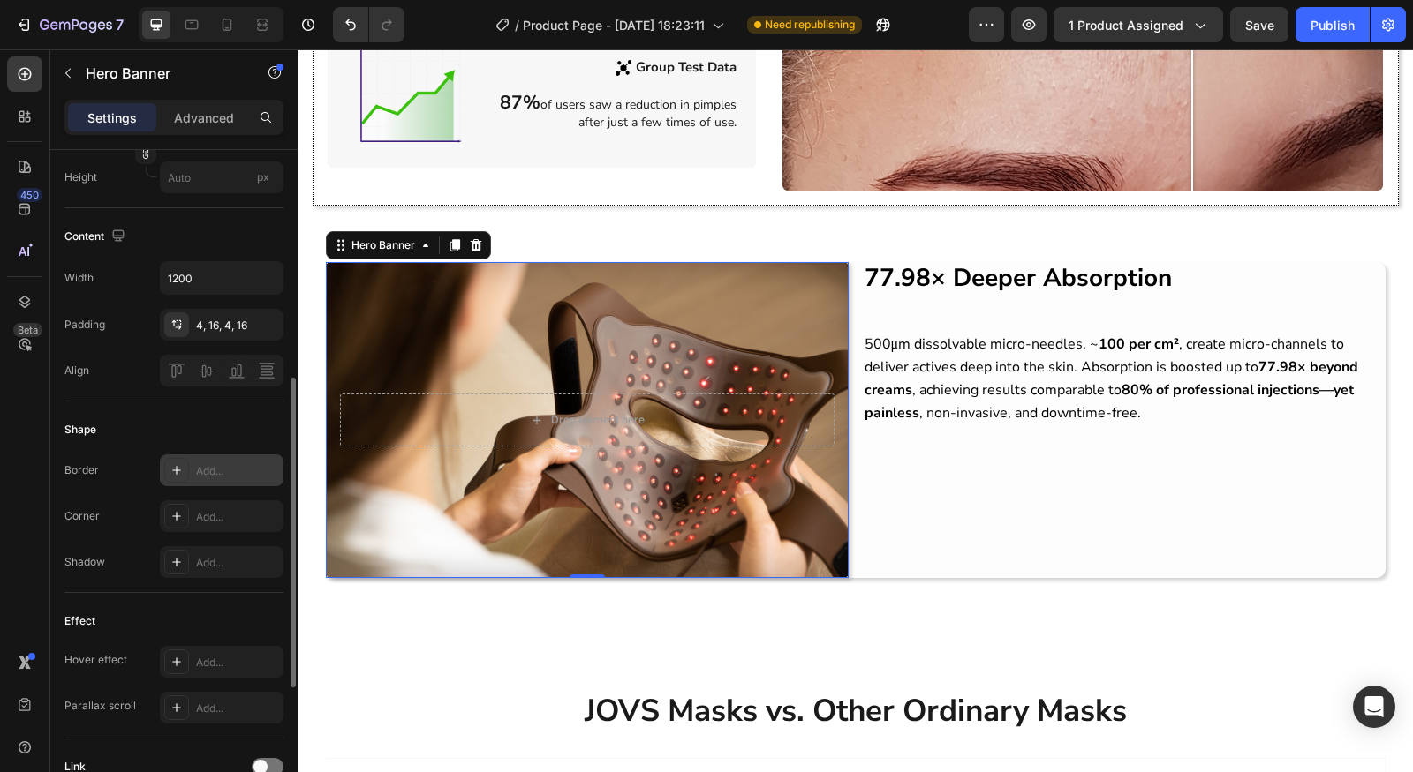
click at [183, 465] on div at bounding box center [176, 470] width 25 height 25
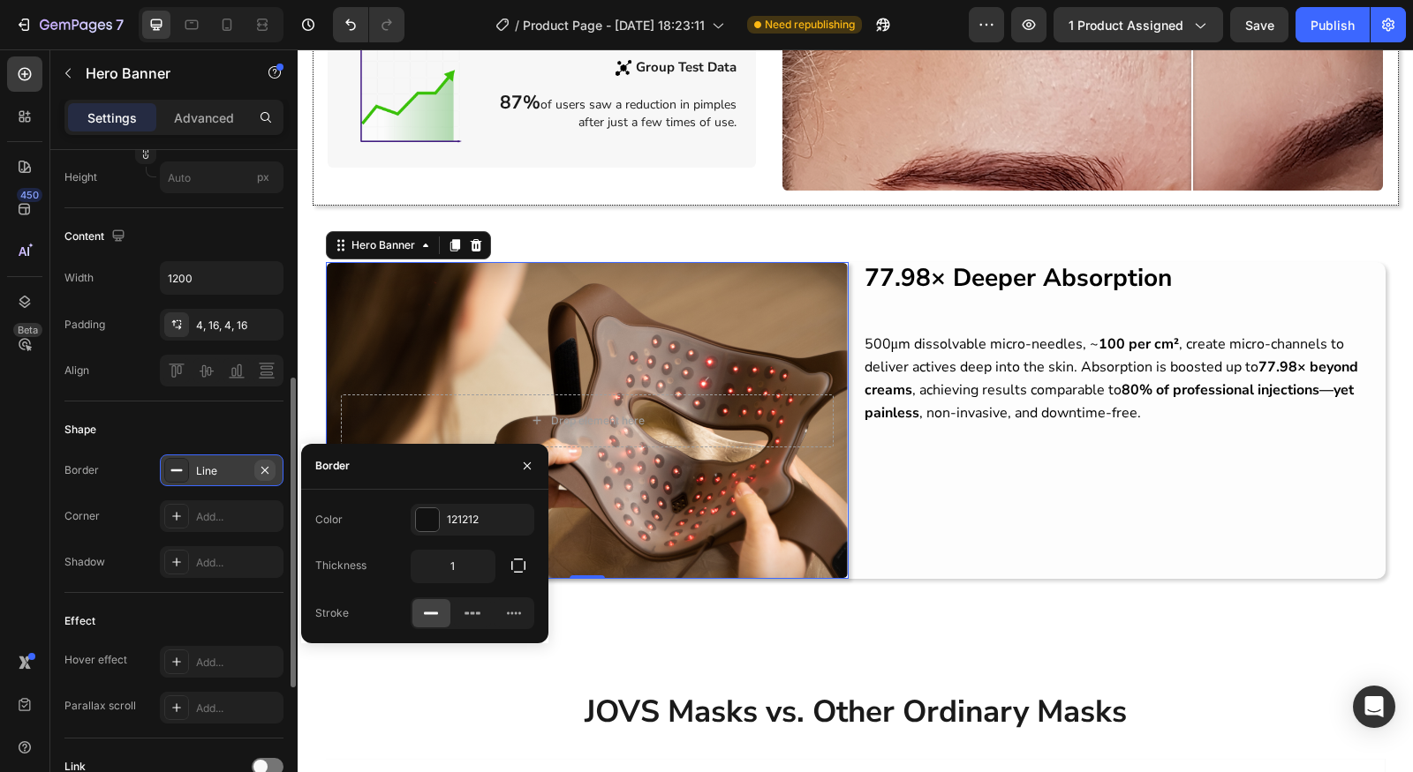
click at [267, 466] on icon "button" at bounding box center [264, 469] width 7 height 7
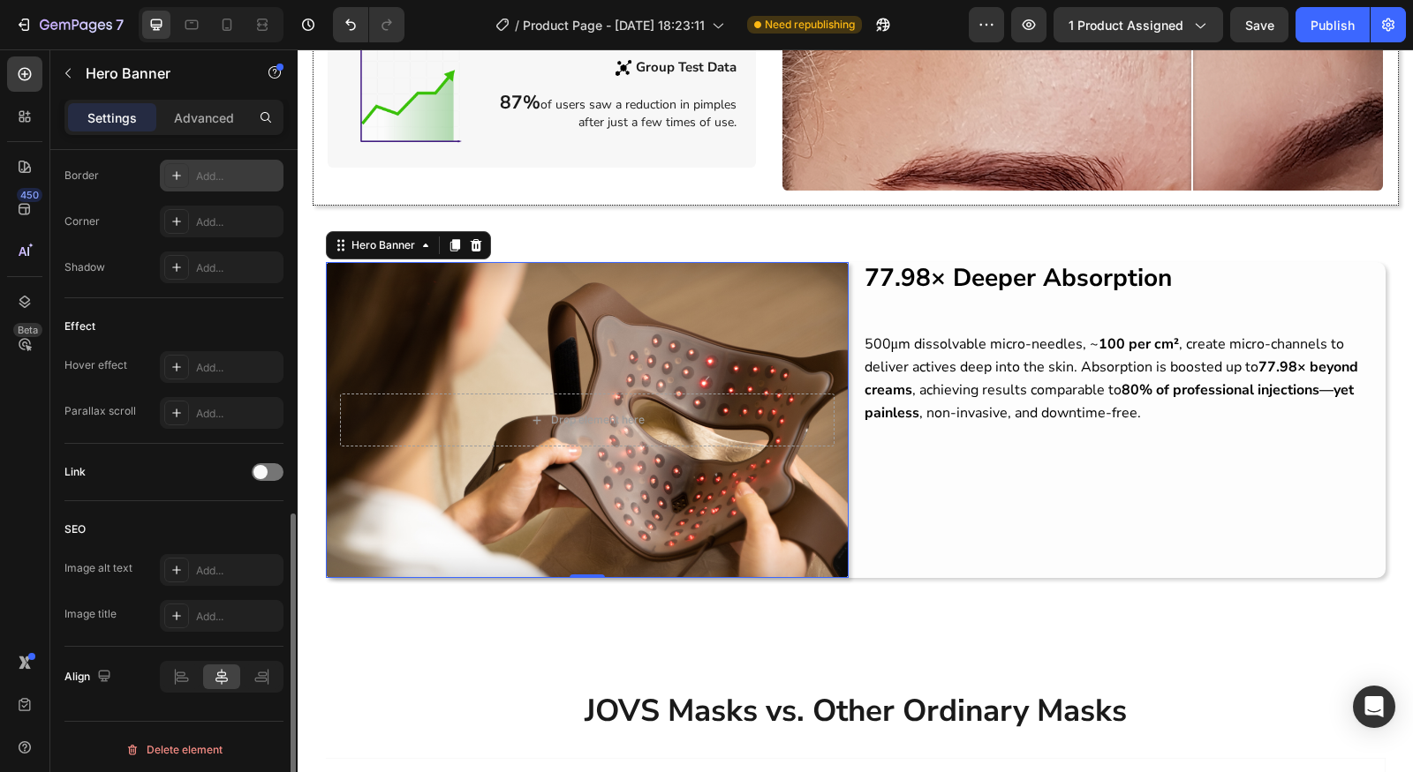
scroll to position [739, 0]
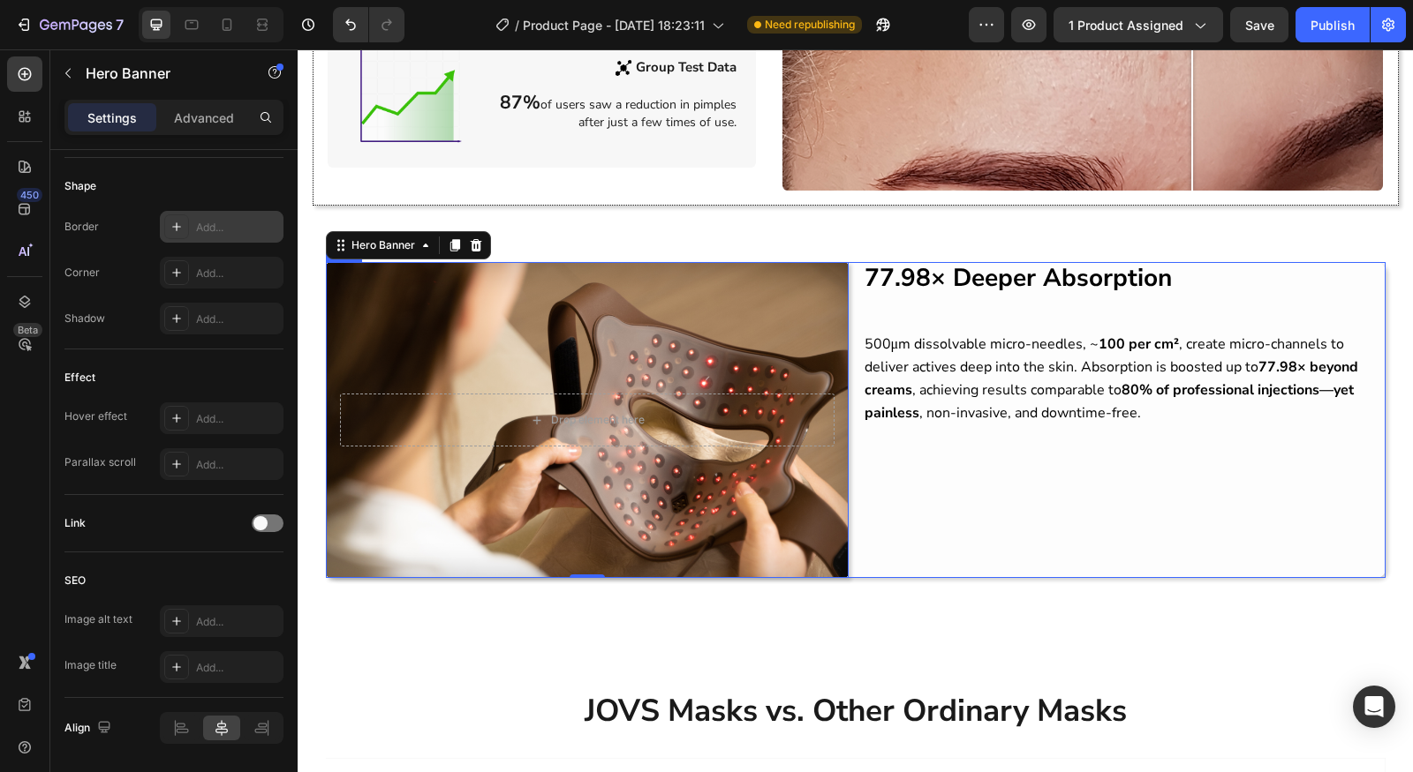
click at [1180, 419] on div "77.98× Deeper Absorption Heading 500μm dissolvable micro-needles, ~ 100 per cm²…" at bounding box center [1124, 420] width 523 height 316
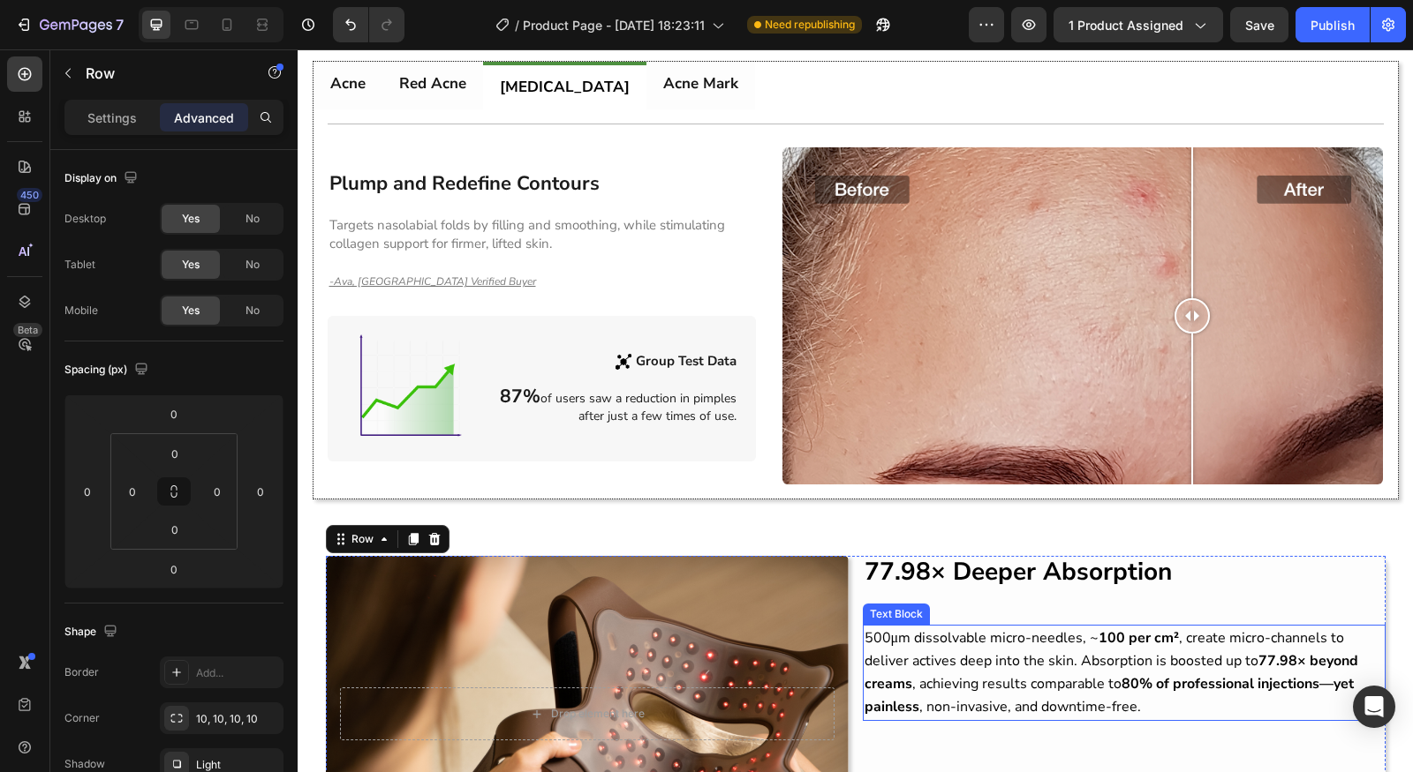
scroll to position [1568, 0]
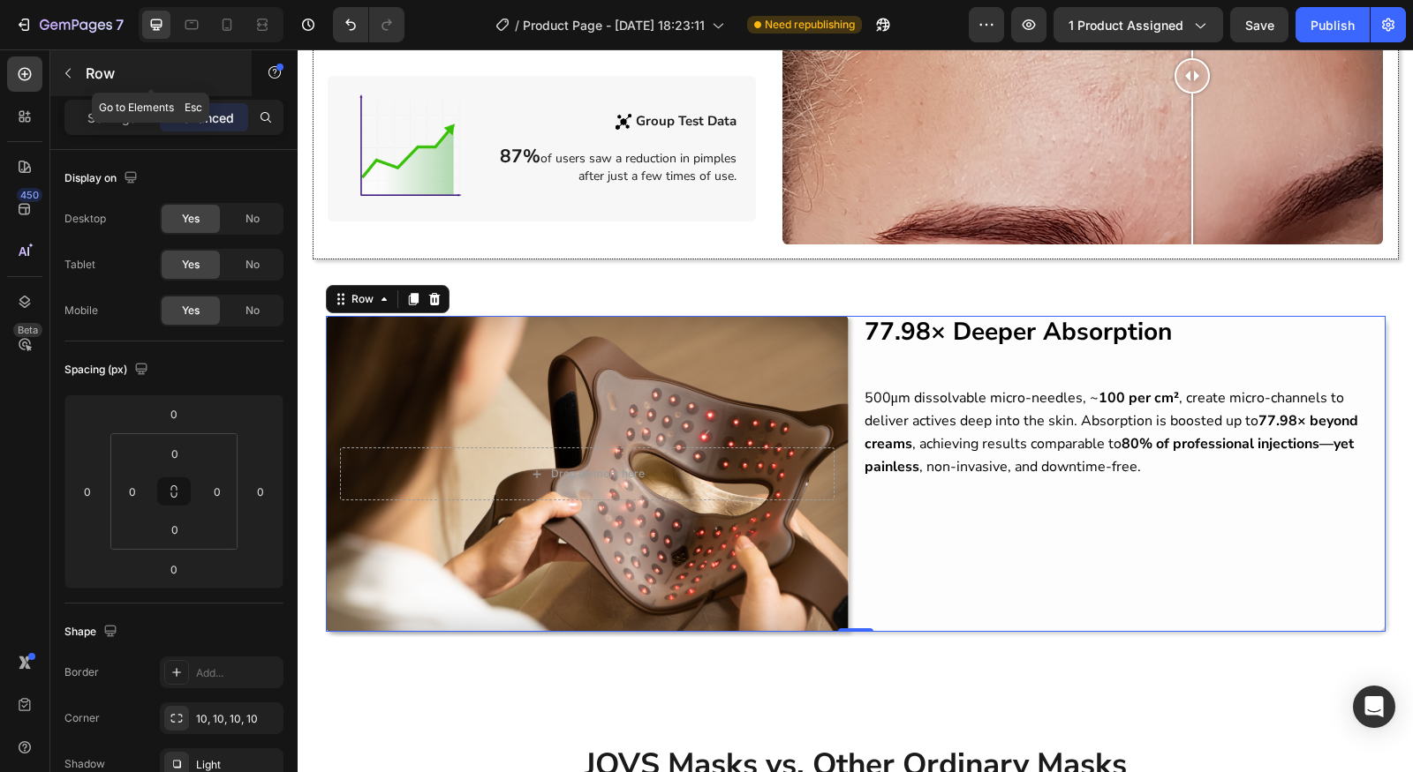
click at [65, 70] on icon "button" at bounding box center [68, 73] width 14 height 14
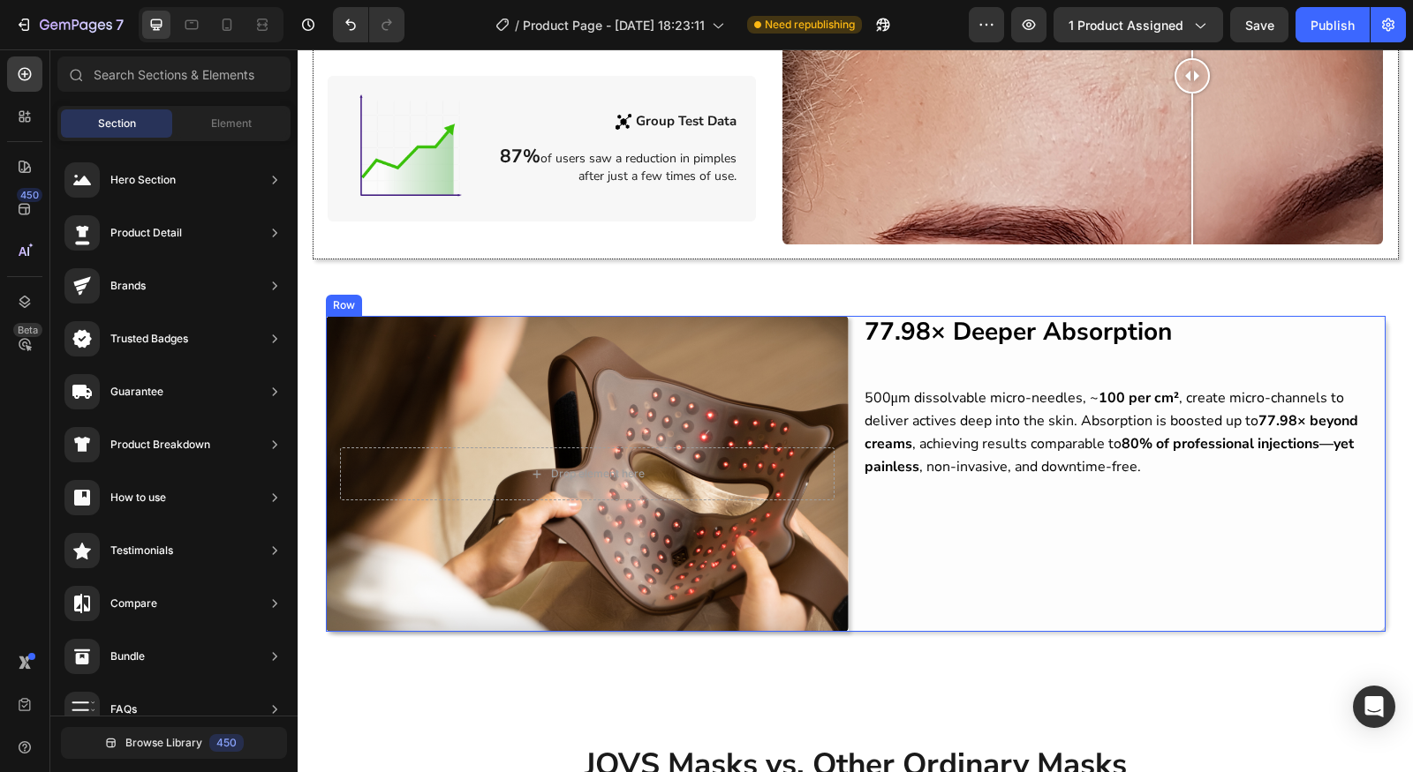
click at [1149, 545] on div "77.98× Deeper Absorption Heading 500μm dissolvable micro-needles, ~ 100 per cm²…" at bounding box center [1124, 474] width 523 height 316
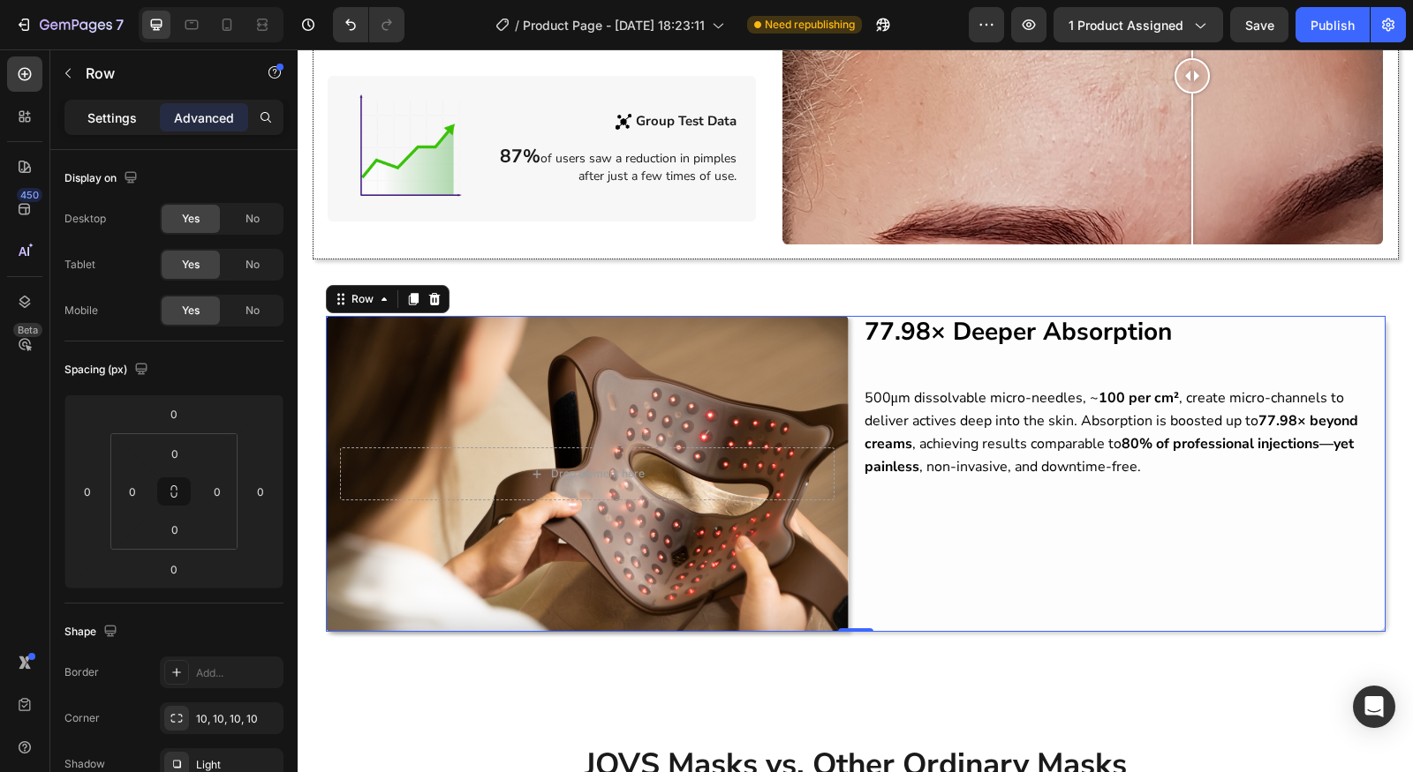
click at [89, 109] on p "Settings" at bounding box center [111, 118] width 49 height 19
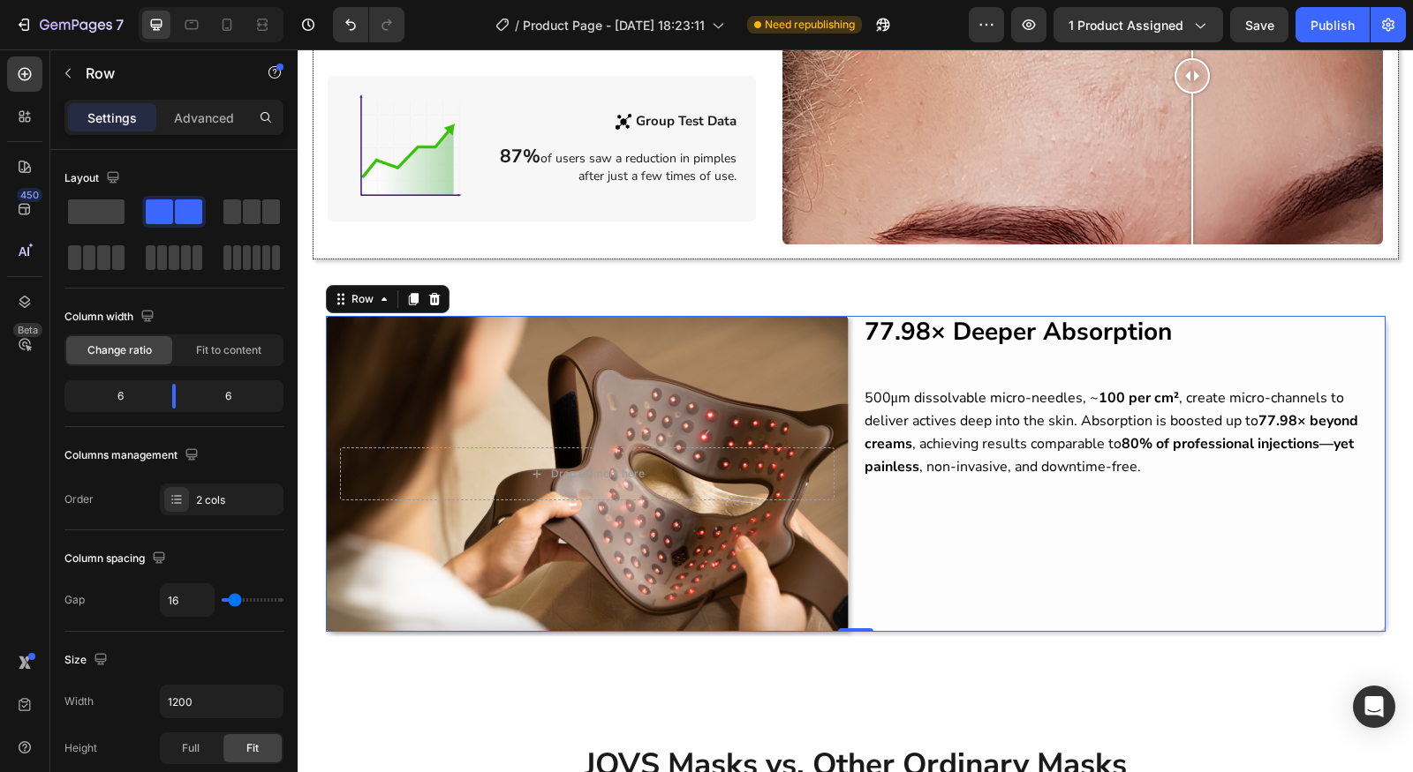
drag, startPoint x: 411, startPoint y: 267, endPoint x: 341, endPoint y: 344, distance: 104.4
drag, startPoint x: 86, startPoint y: 208, endPoint x: 166, endPoint y: 233, distance: 84.1
click at [230, 248] on div at bounding box center [173, 235] width 219 height 78
click at [1134, 487] on div "77.98× Deeper Absorption Heading 500μm dissolvable micro-needles, ~ 100 per cm²…" at bounding box center [1124, 474] width 523 height 316
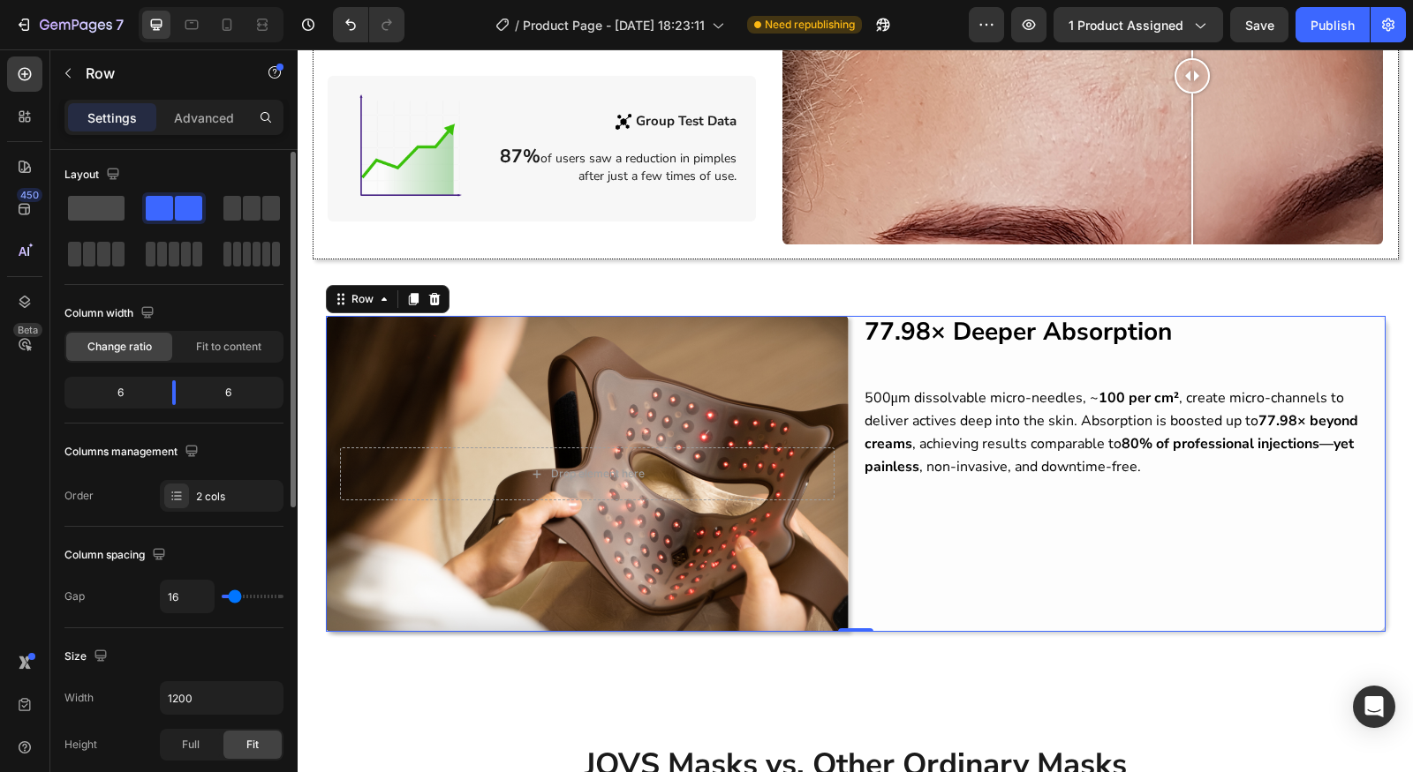
click at [113, 215] on span at bounding box center [96, 208] width 57 height 25
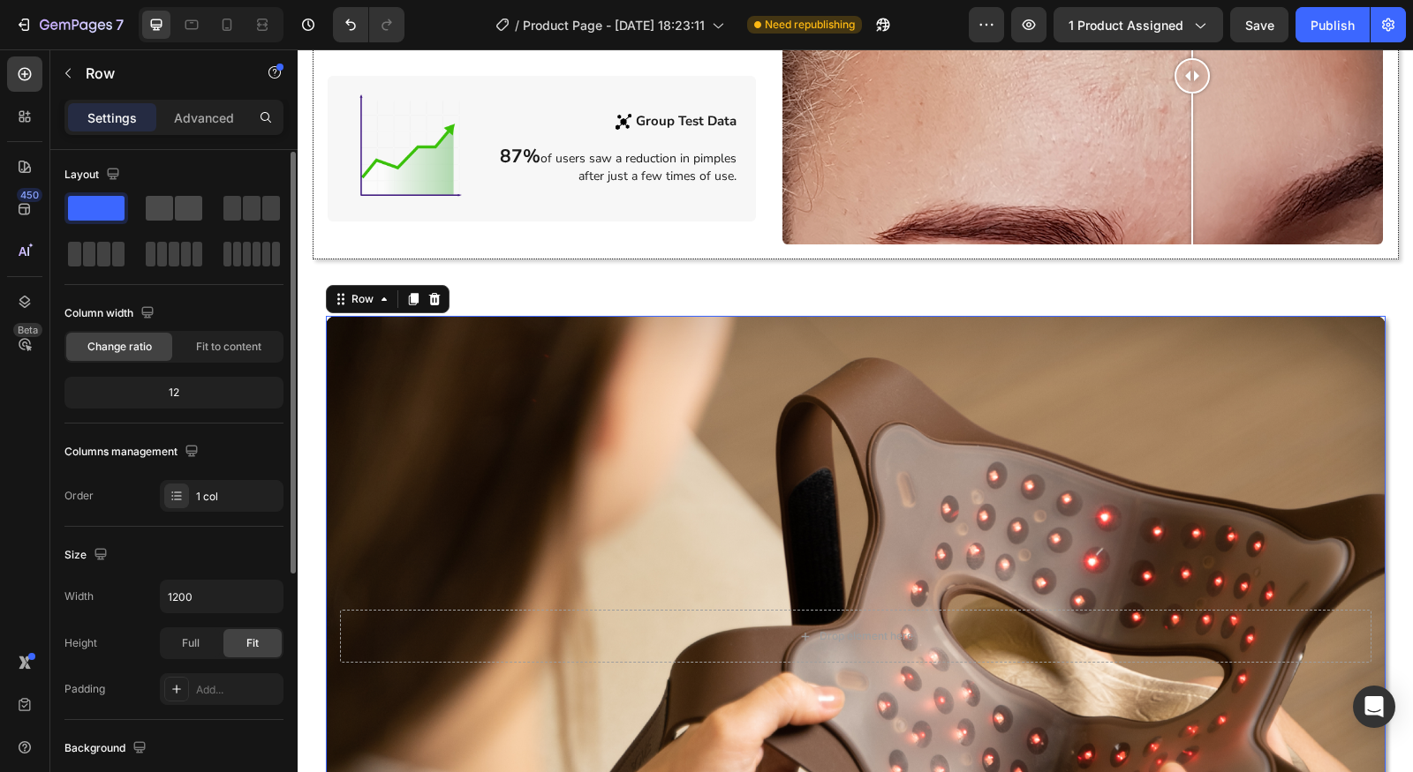
click at [160, 214] on span at bounding box center [159, 208] width 27 height 25
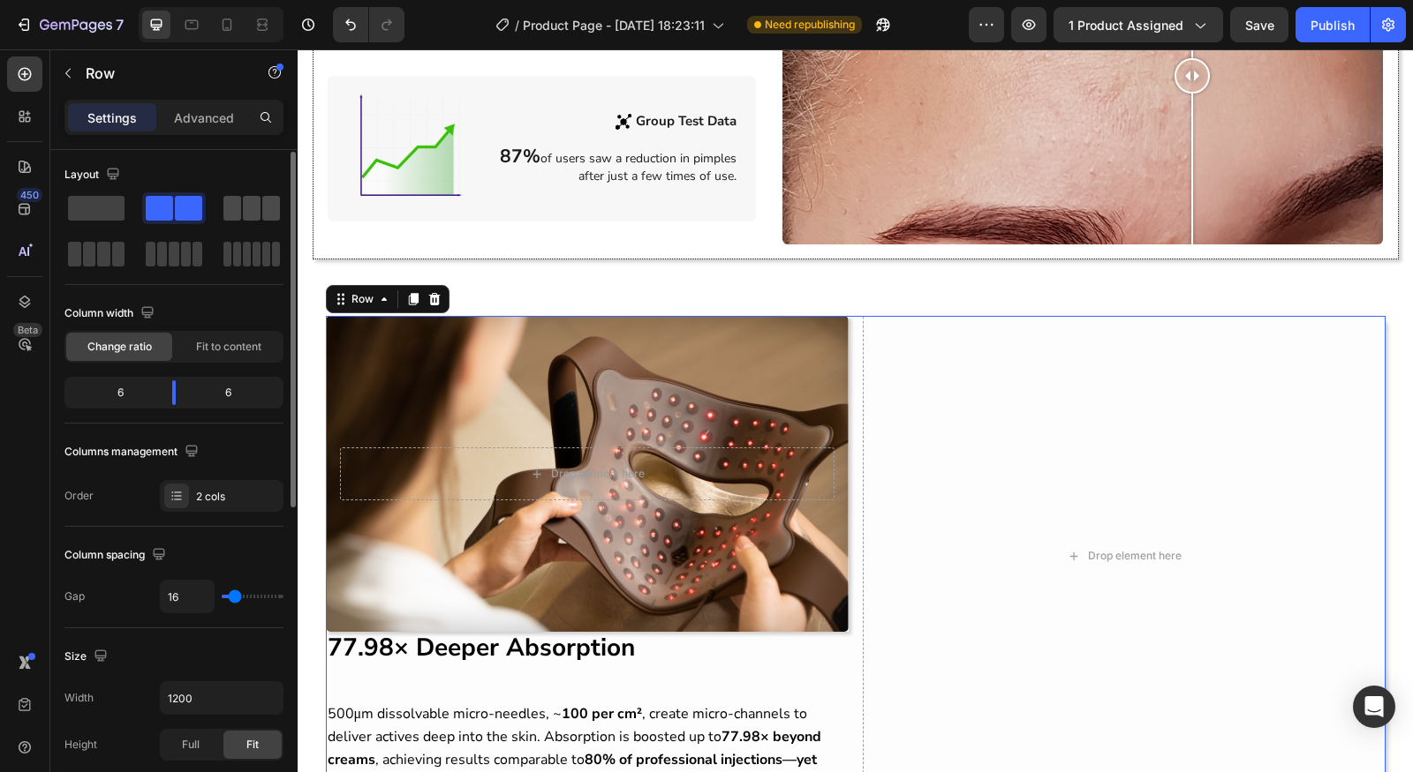
click at [252, 213] on span at bounding box center [252, 208] width 18 height 25
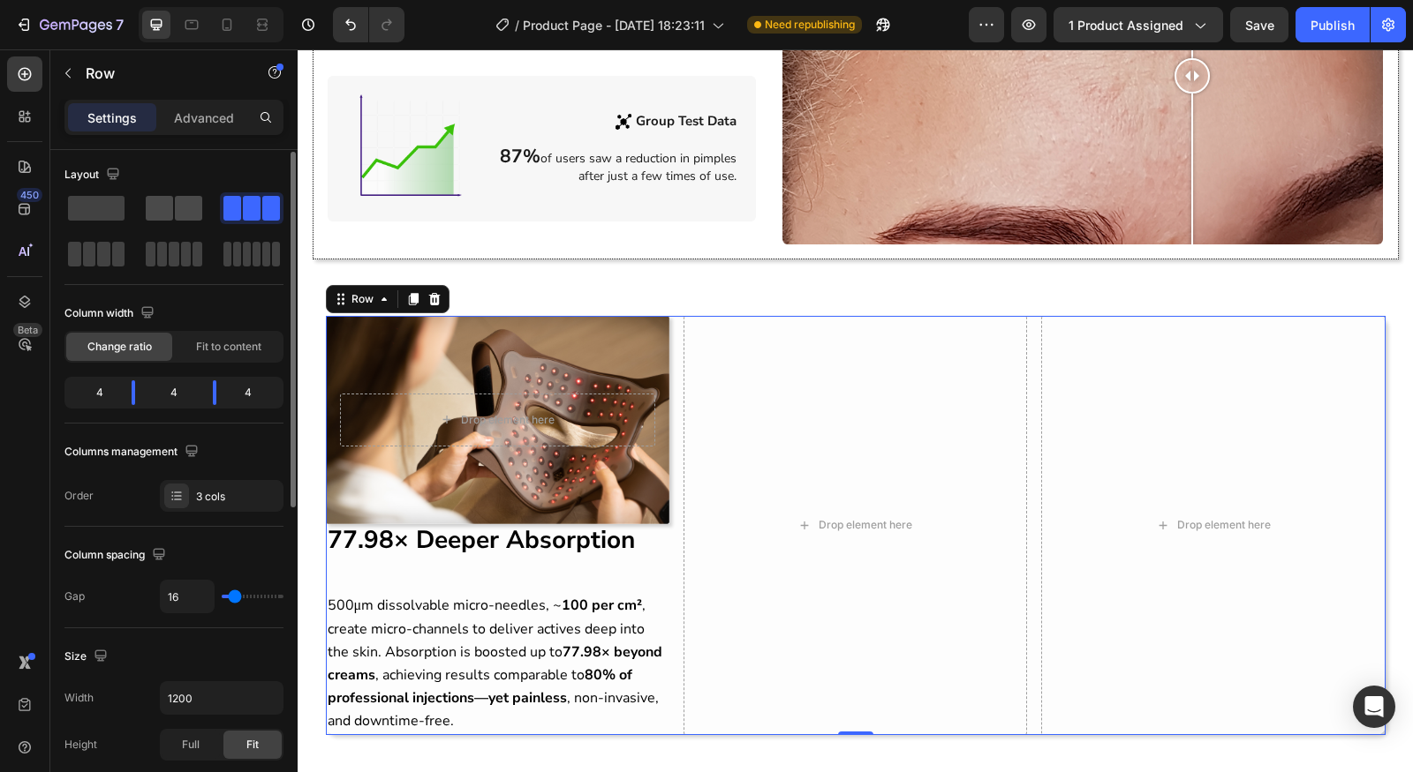
click at [165, 208] on span at bounding box center [159, 208] width 27 height 25
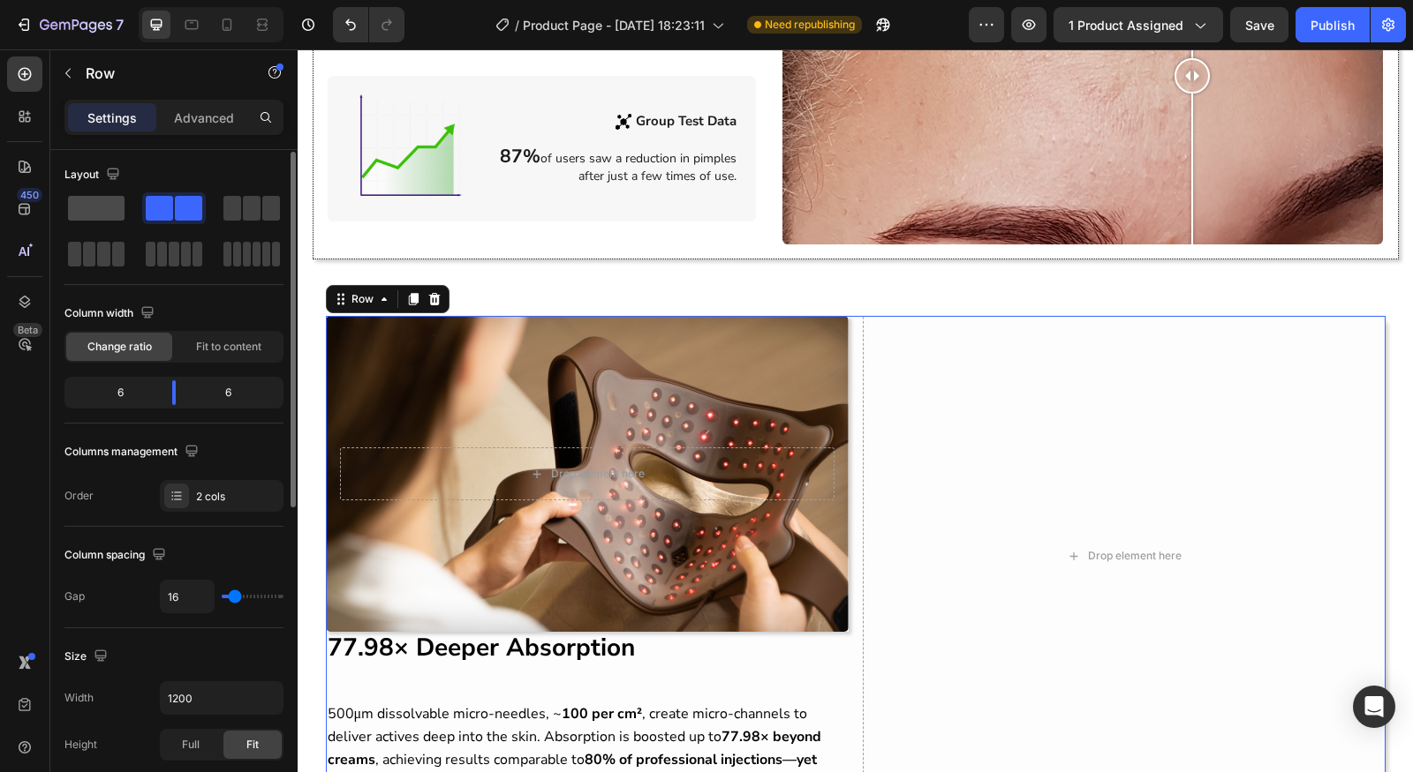
click at [82, 207] on span at bounding box center [96, 208] width 57 height 25
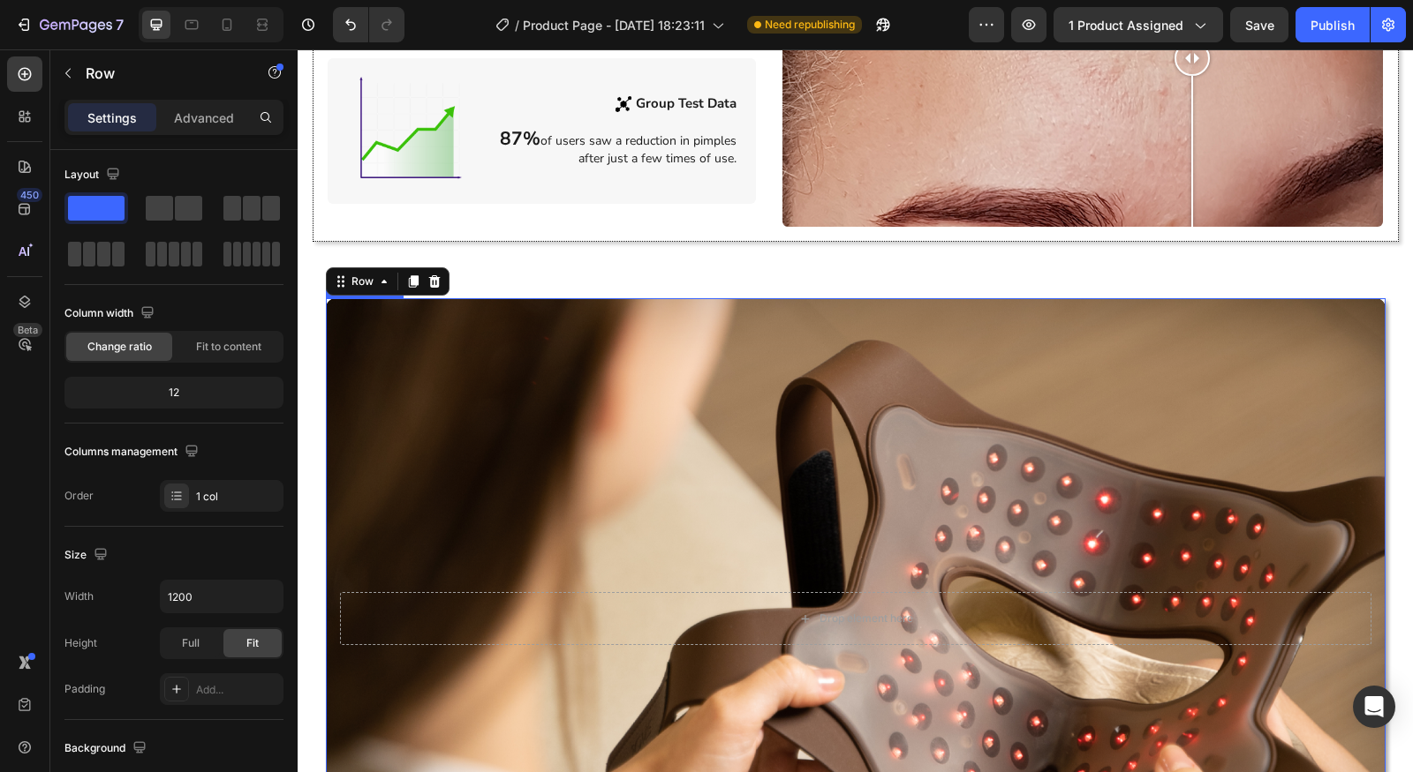
scroll to position [1611, 0]
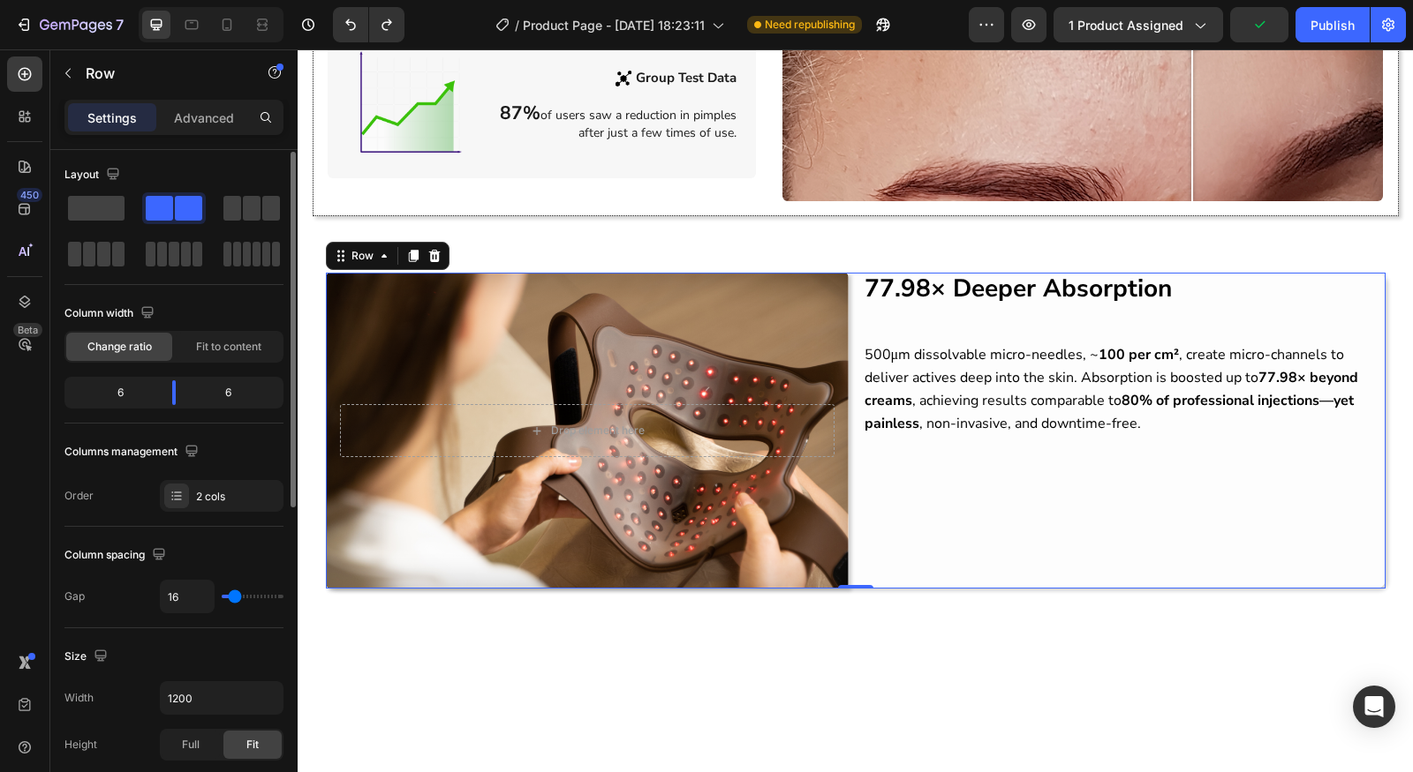
click at [177, 200] on span at bounding box center [188, 208] width 27 height 25
click at [227, 339] on span "Fit to content" at bounding box center [228, 347] width 65 height 16
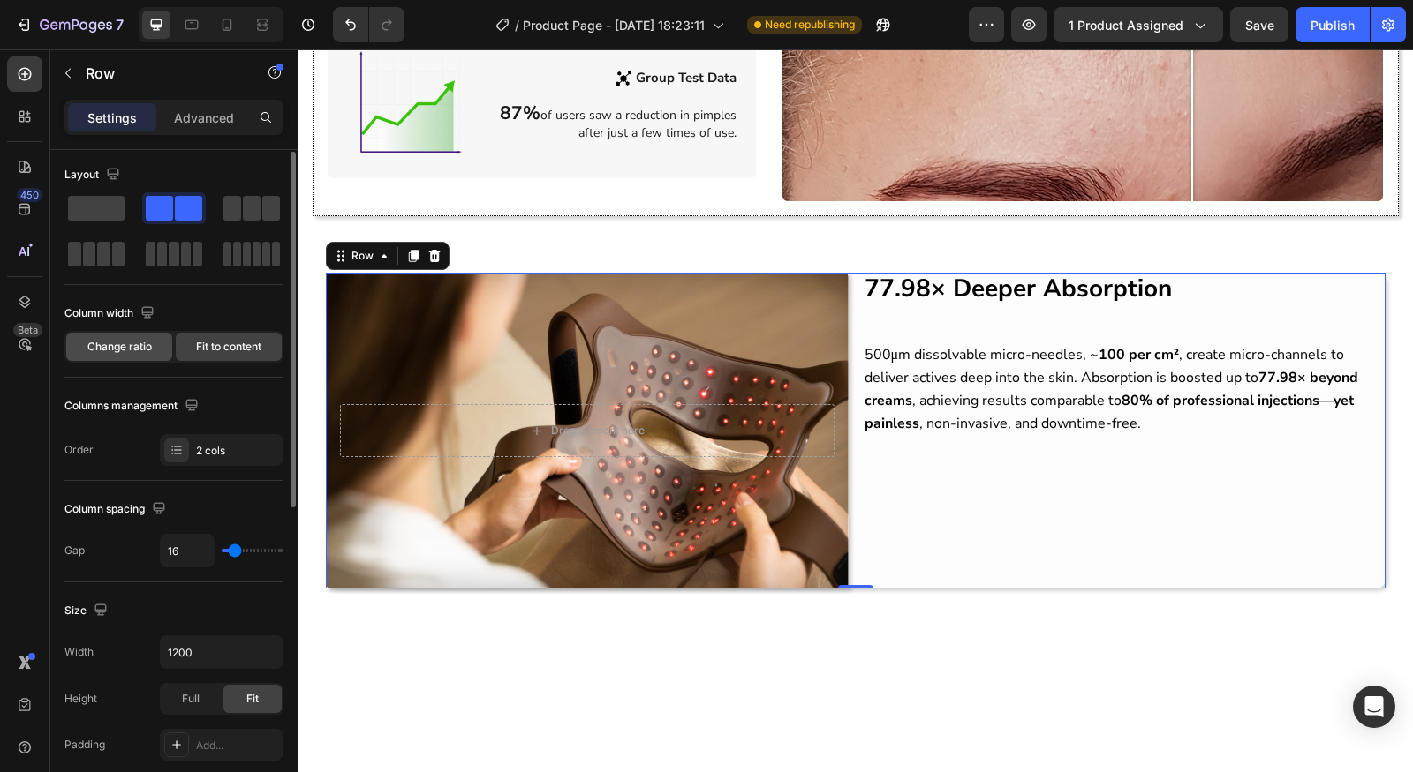
click at [109, 341] on span "Change ratio" at bounding box center [119, 347] width 64 height 16
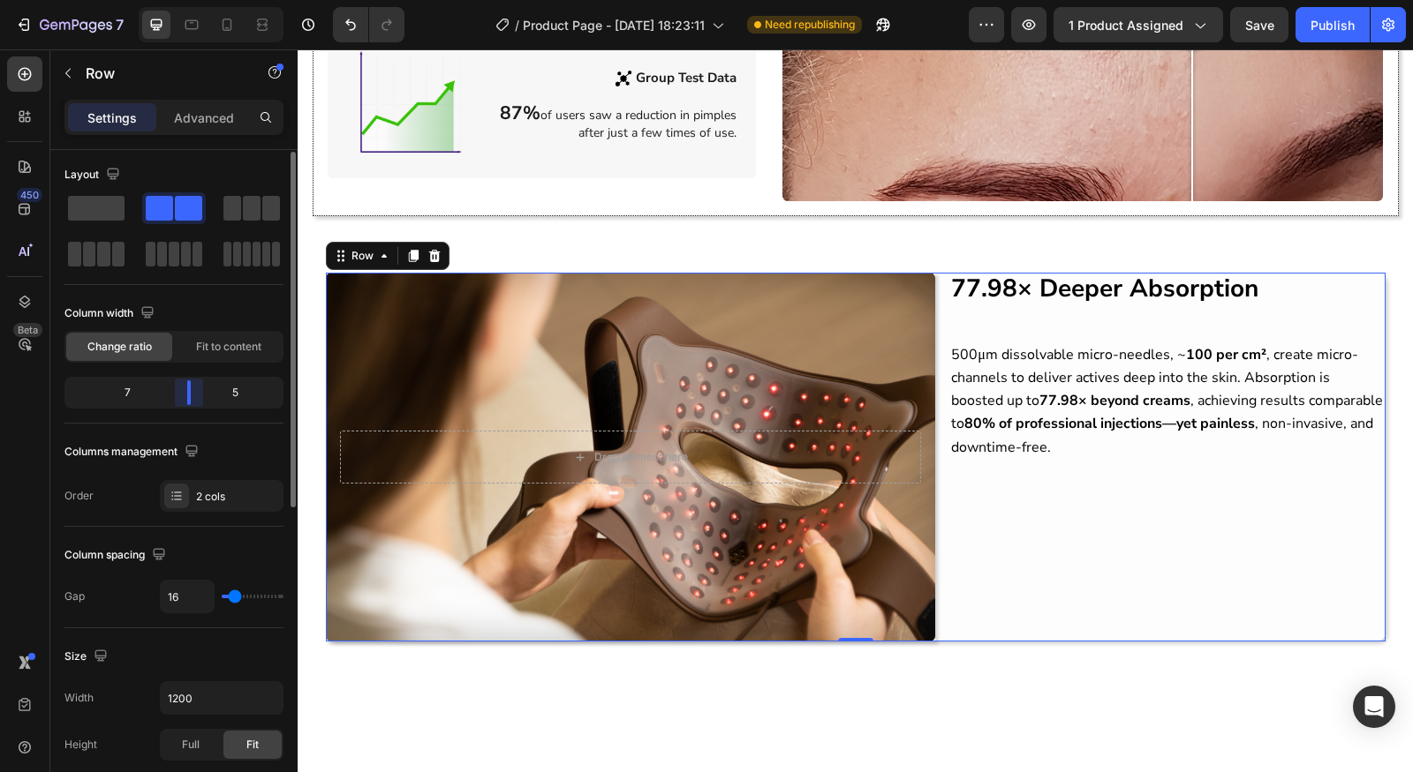
click at [188, 404] on div "7 5" at bounding box center [173, 393] width 219 height 32
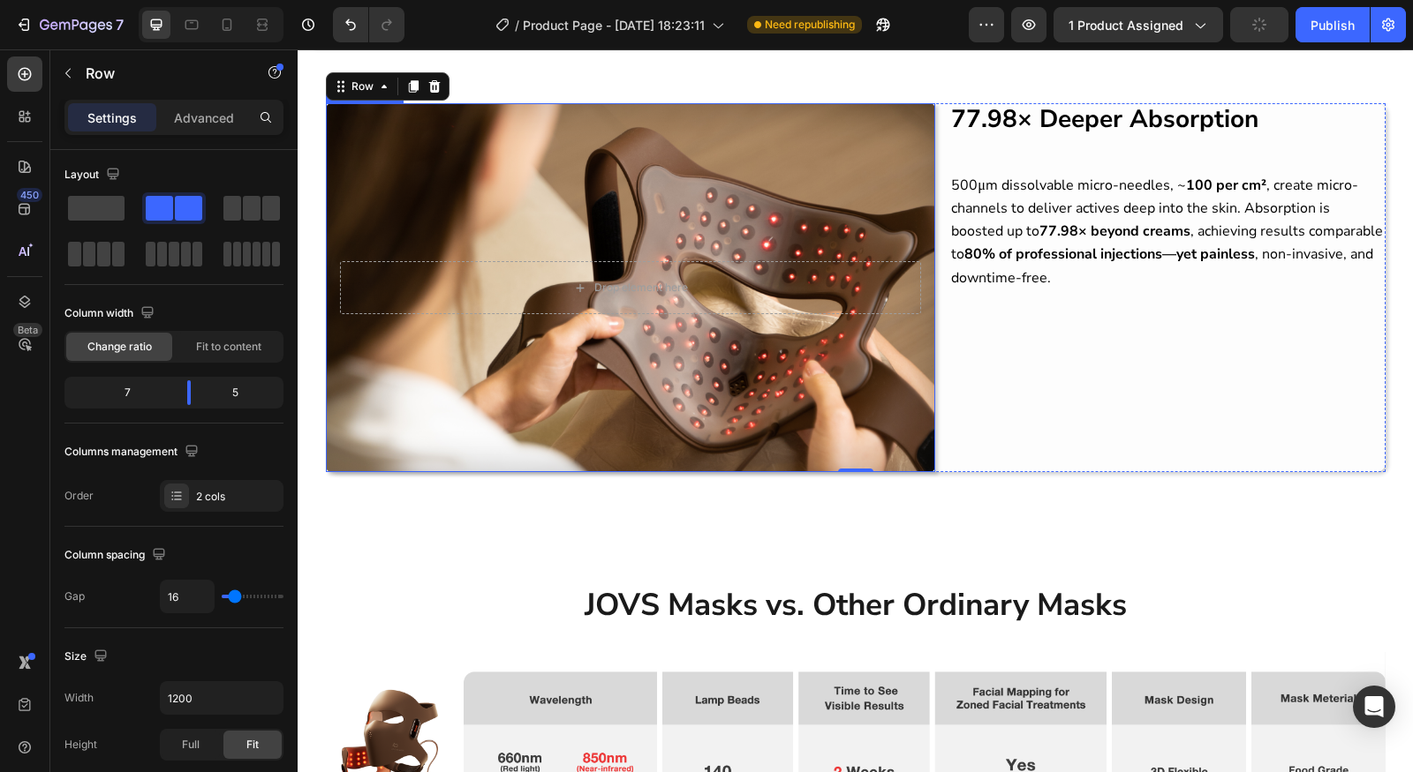
scroll to position [1699, 0]
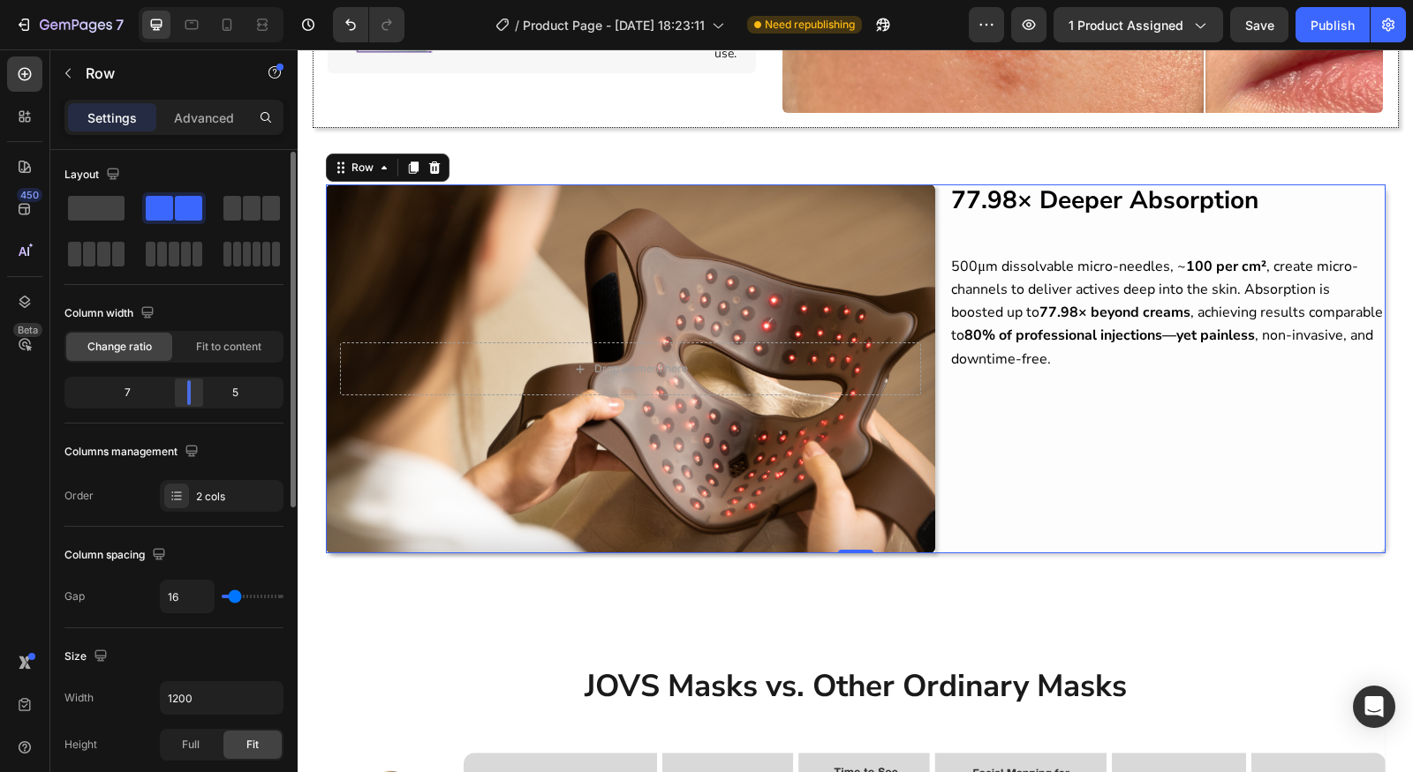
click at [193, 394] on div at bounding box center [189, 392] width 32 height 25
drag, startPoint x: 192, startPoint y: 404, endPoint x: 178, endPoint y: 402, distance: 13.5
click at [178, 402] on div "7 5" at bounding box center [173, 393] width 219 height 32
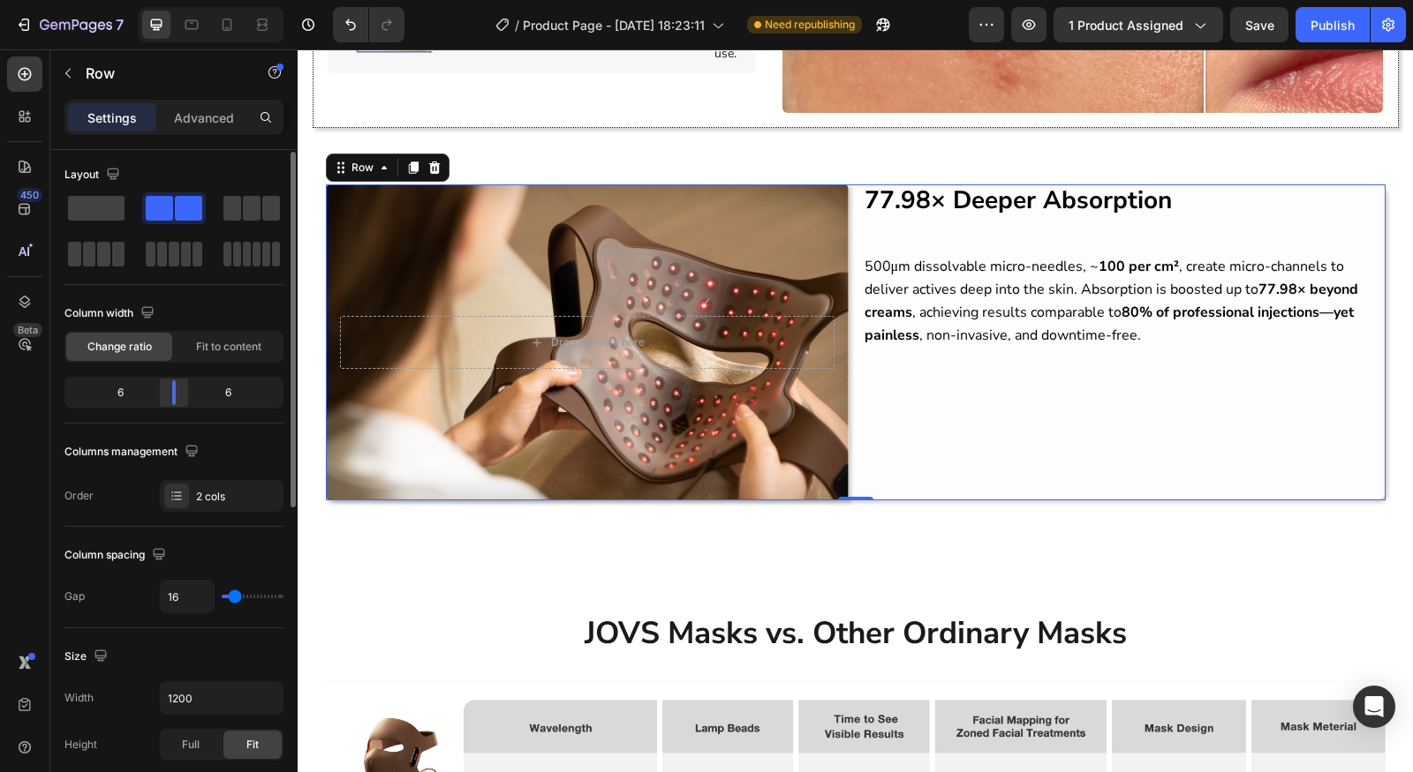
drag, startPoint x: 194, startPoint y: 394, endPoint x: 170, endPoint y: 392, distance: 23.9
click at [170, 392] on div at bounding box center [174, 392] width 32 height 25
click at [200, 491] on div "2 cols" at bounding box center [237, 497] width 83 height 16
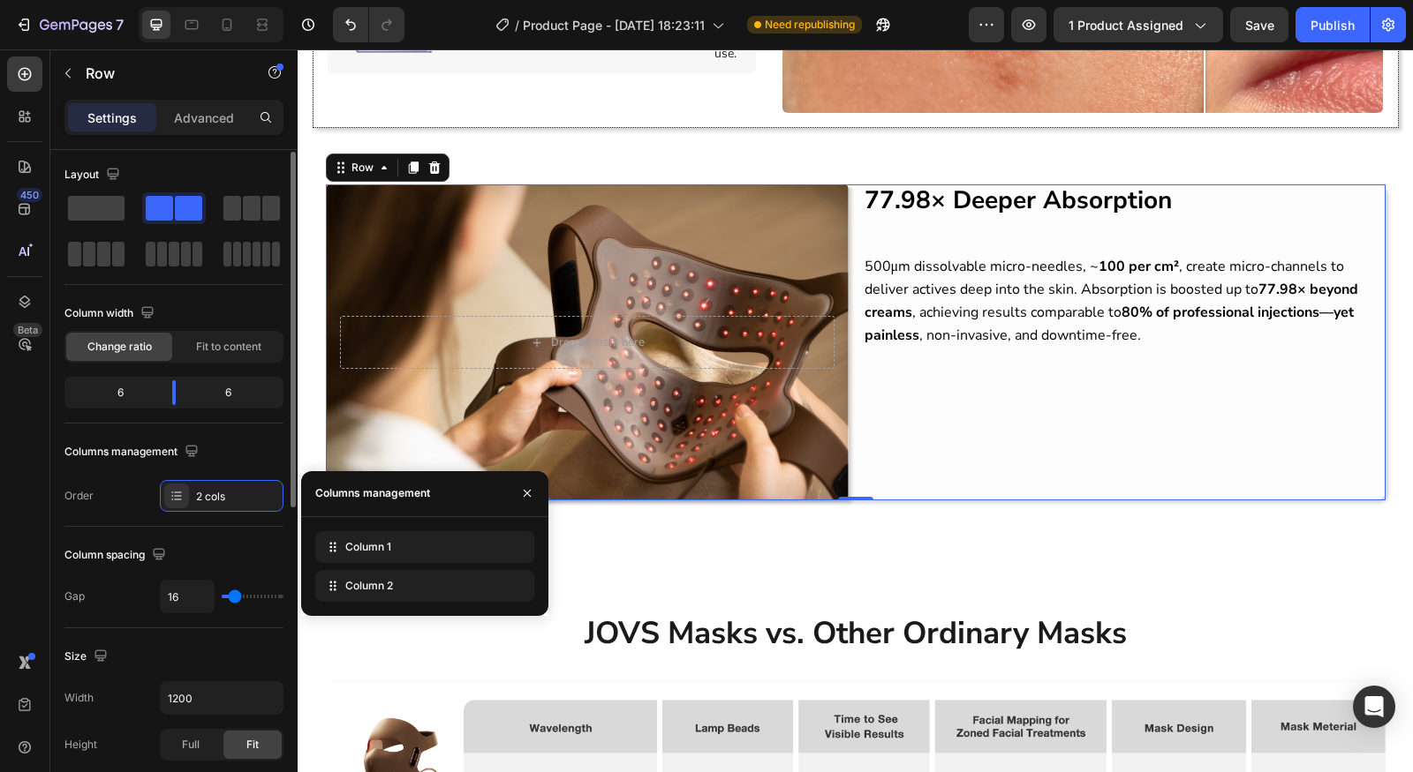
click at [181, 629] on div "Layout Column width Change ratio Fit to content 6 6 Columns management Order 2 …" at bounding box center [173, 725] width 219 height 193
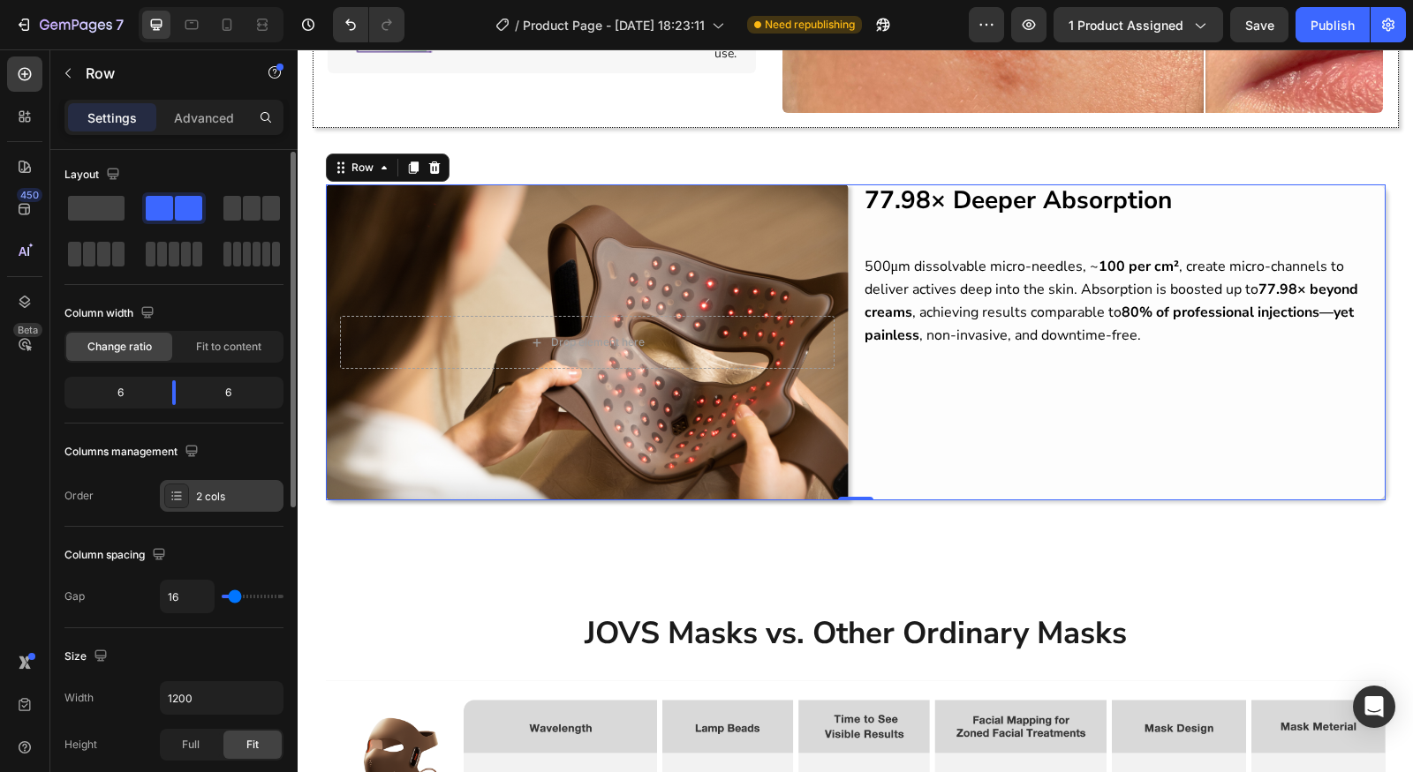
click at [205, 494] on div "2 cols" at bounding box center [237, 497] width 83 height 16
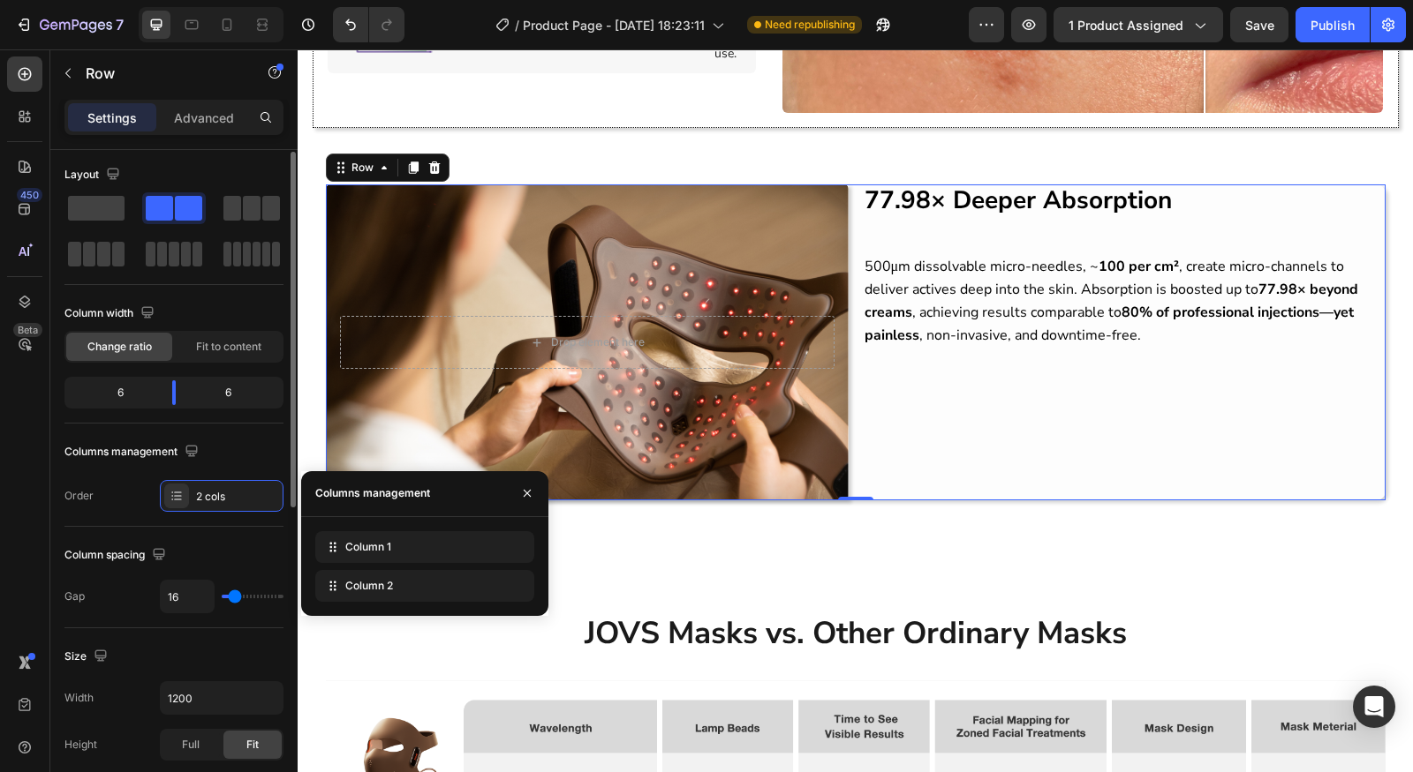
click at [140, 509] on div "Order 2 cols" at bounding box center [173, 496] width 219 height 32
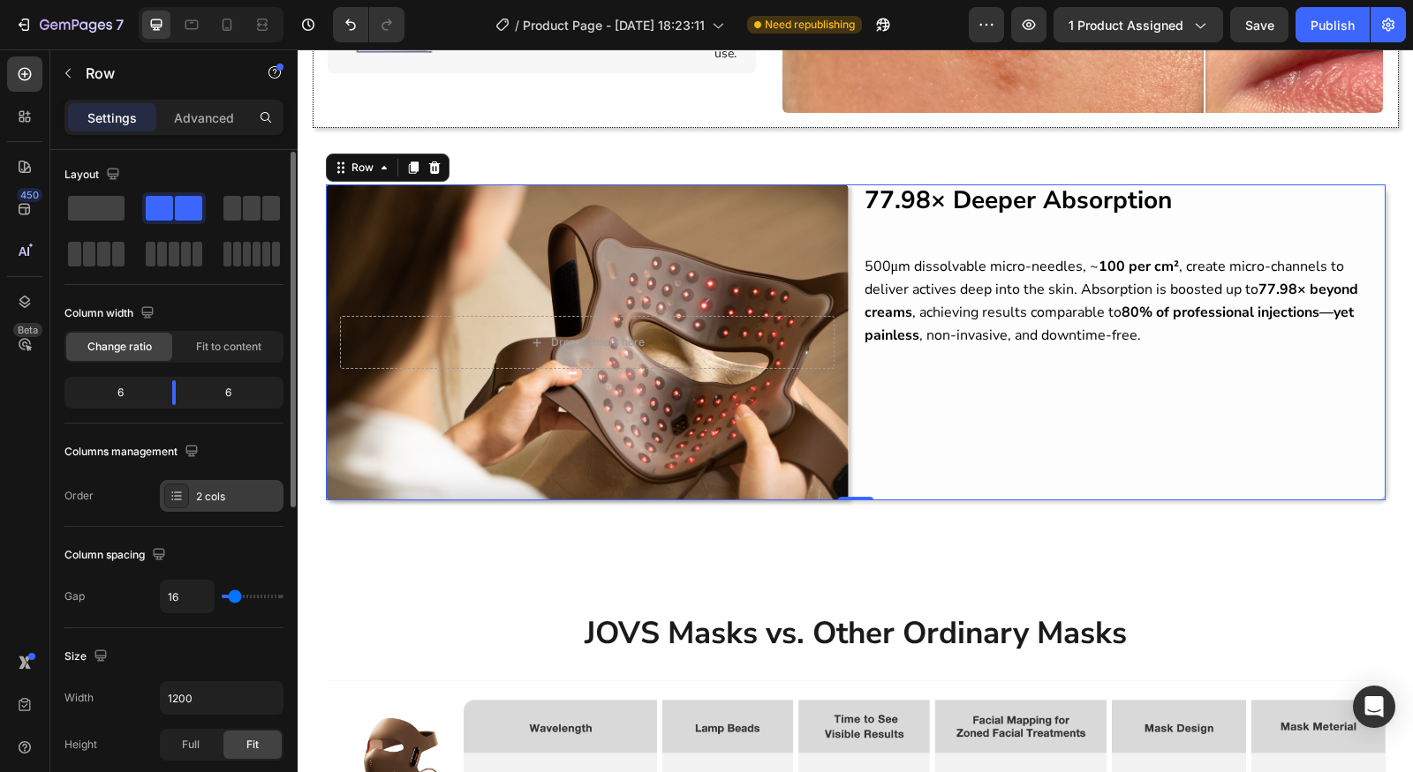
click at [189, 493] on div "2 cols" at bounding box center [222, 496] width 124 height 32
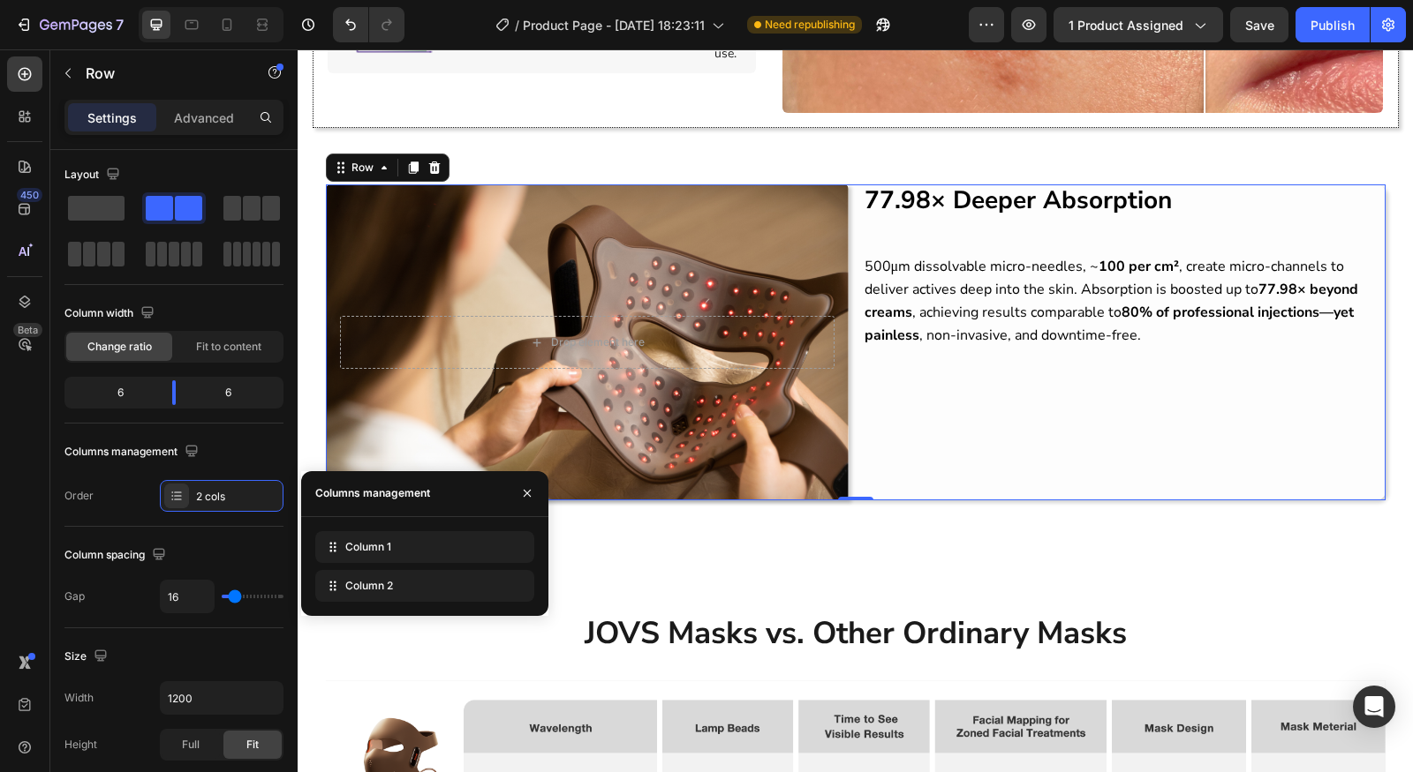
click at [360, 567] on div "Column 1 Column 2" at bounding box center [424, 566] width 219 height 71
click at [366, 560] on div "Column 1" at bounding box center [424, 547] width 219 height 32
drag, startPoint x: 378, startPoint y: 554, endPoint x: 377, endPoint y: 583, distance: 29.1
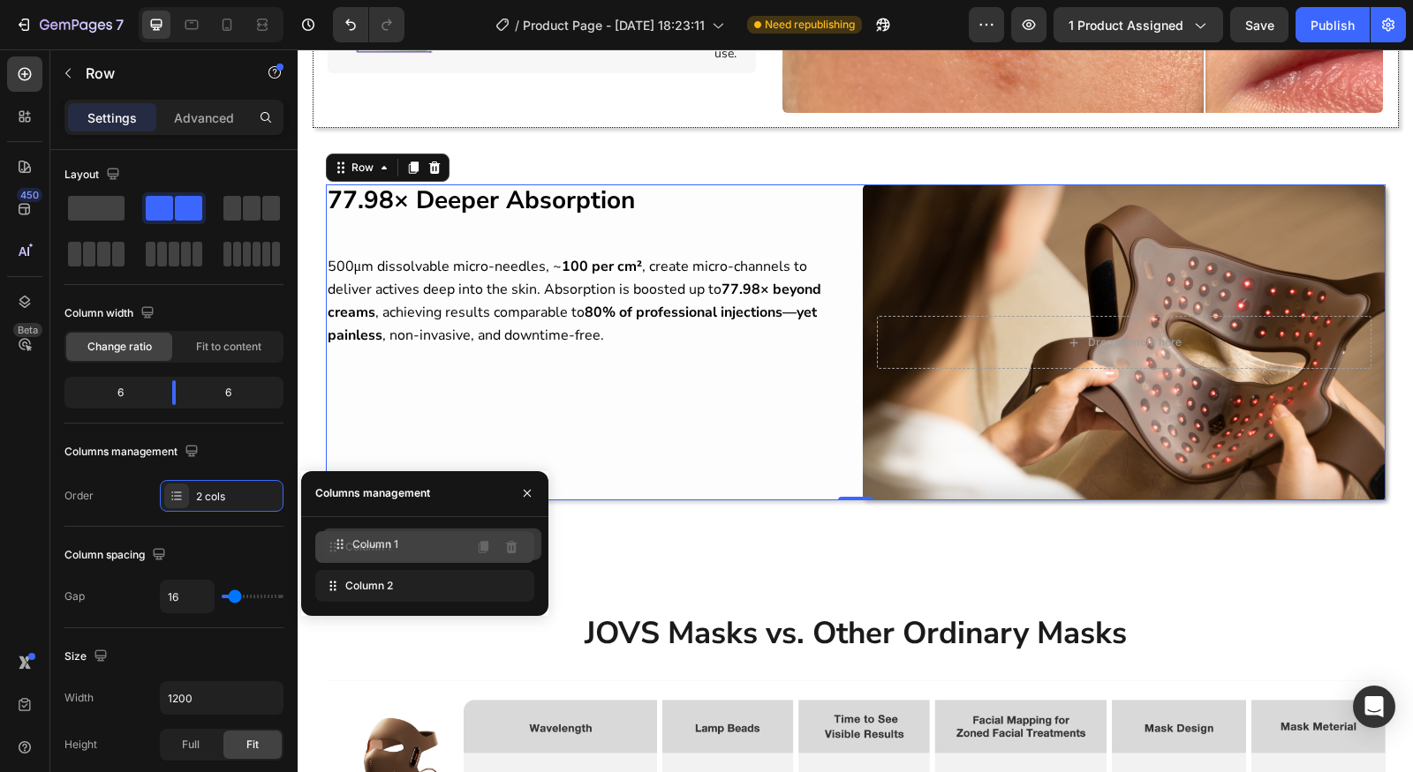
drag, startPoint x: 380, startPoint y: 590, endPoint x: 387, endPoint y: 546, distance: 43.8
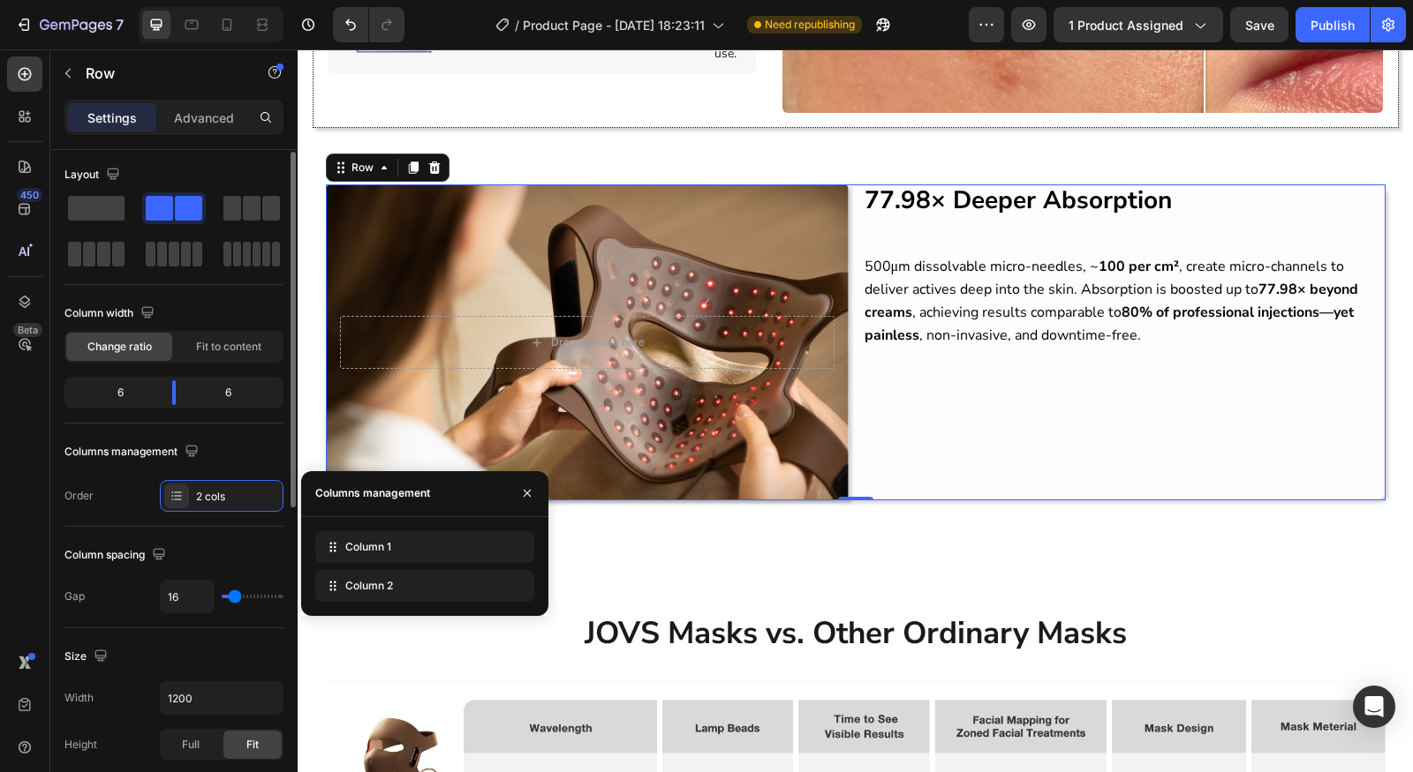
click at [237, 552] on div "Column spacing" at bounding box center [173, 555] width 219 height 28
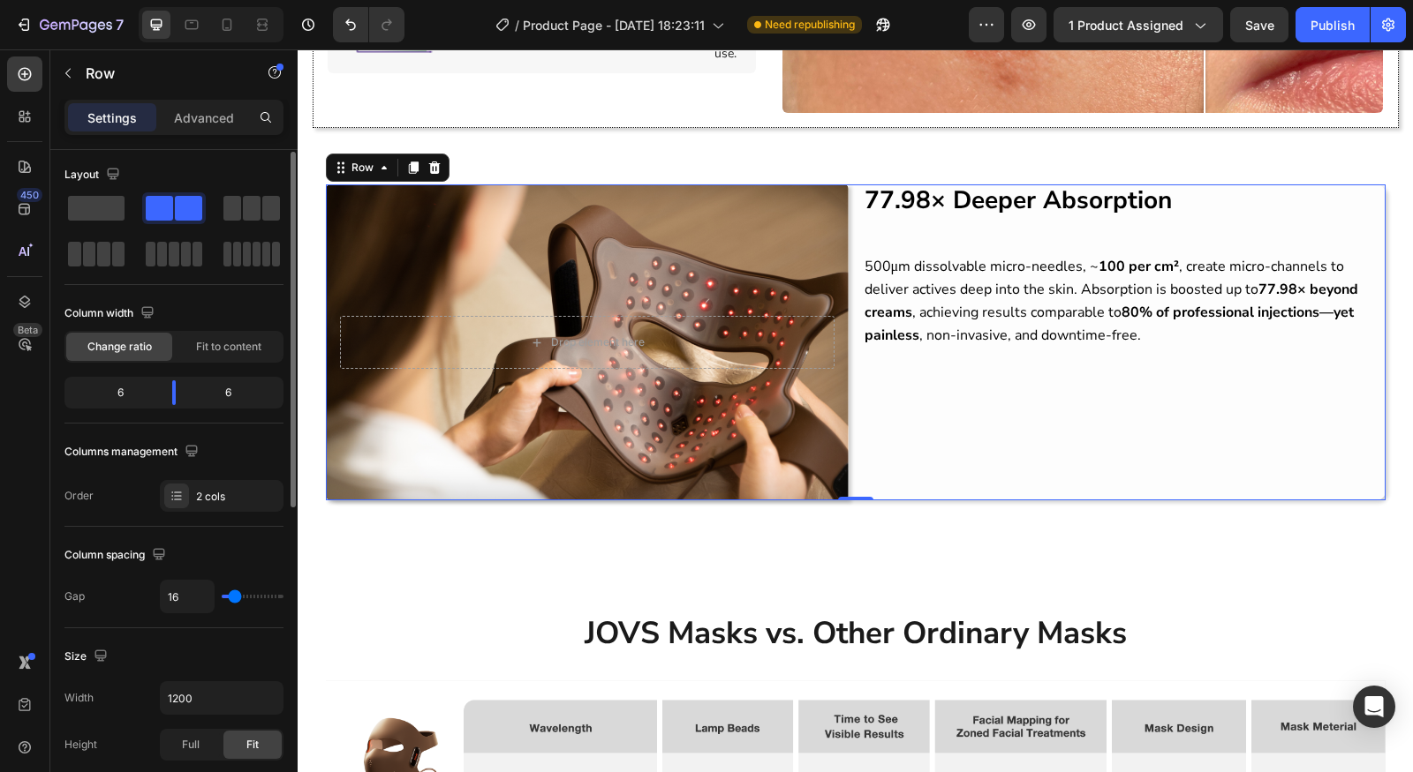
type input "29"
type input "31"
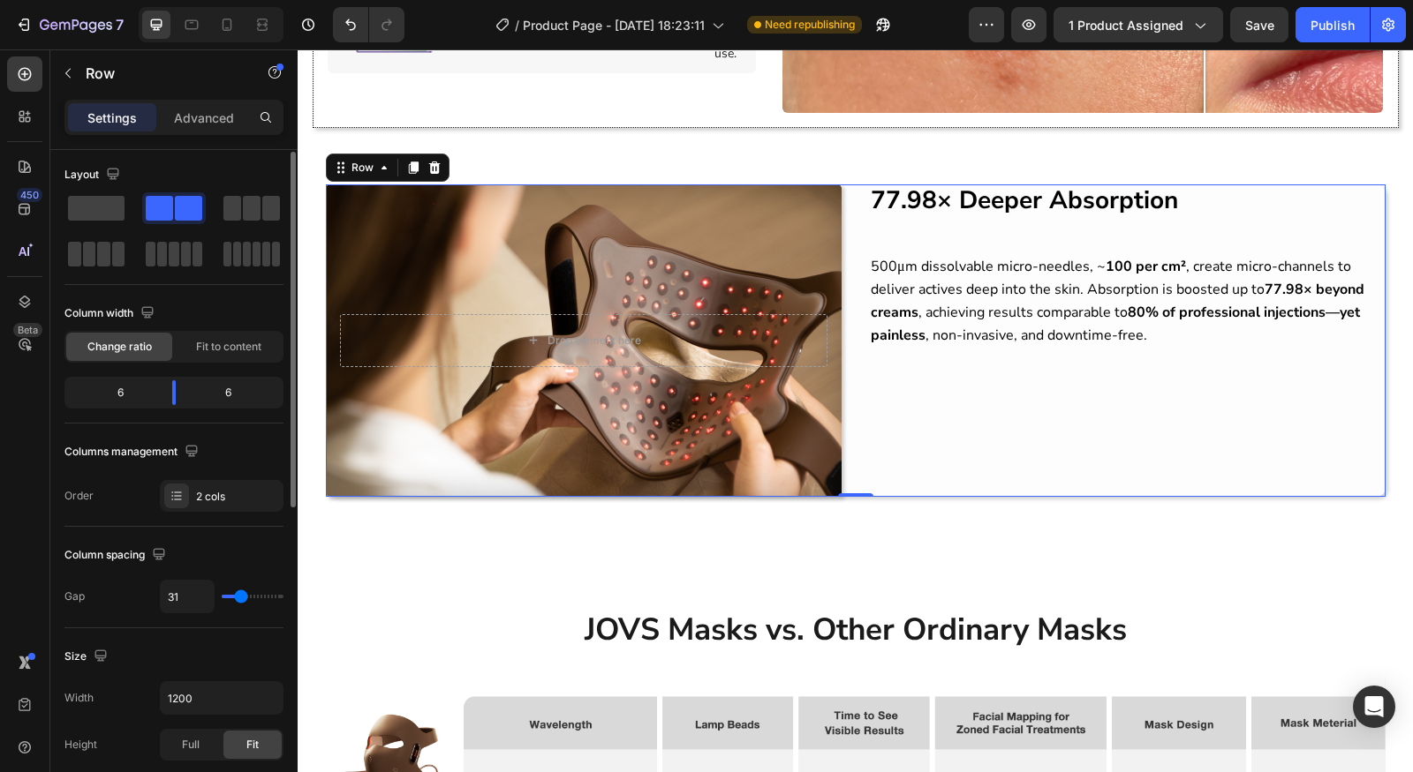
type input "32"
type input "35"
type input "37"
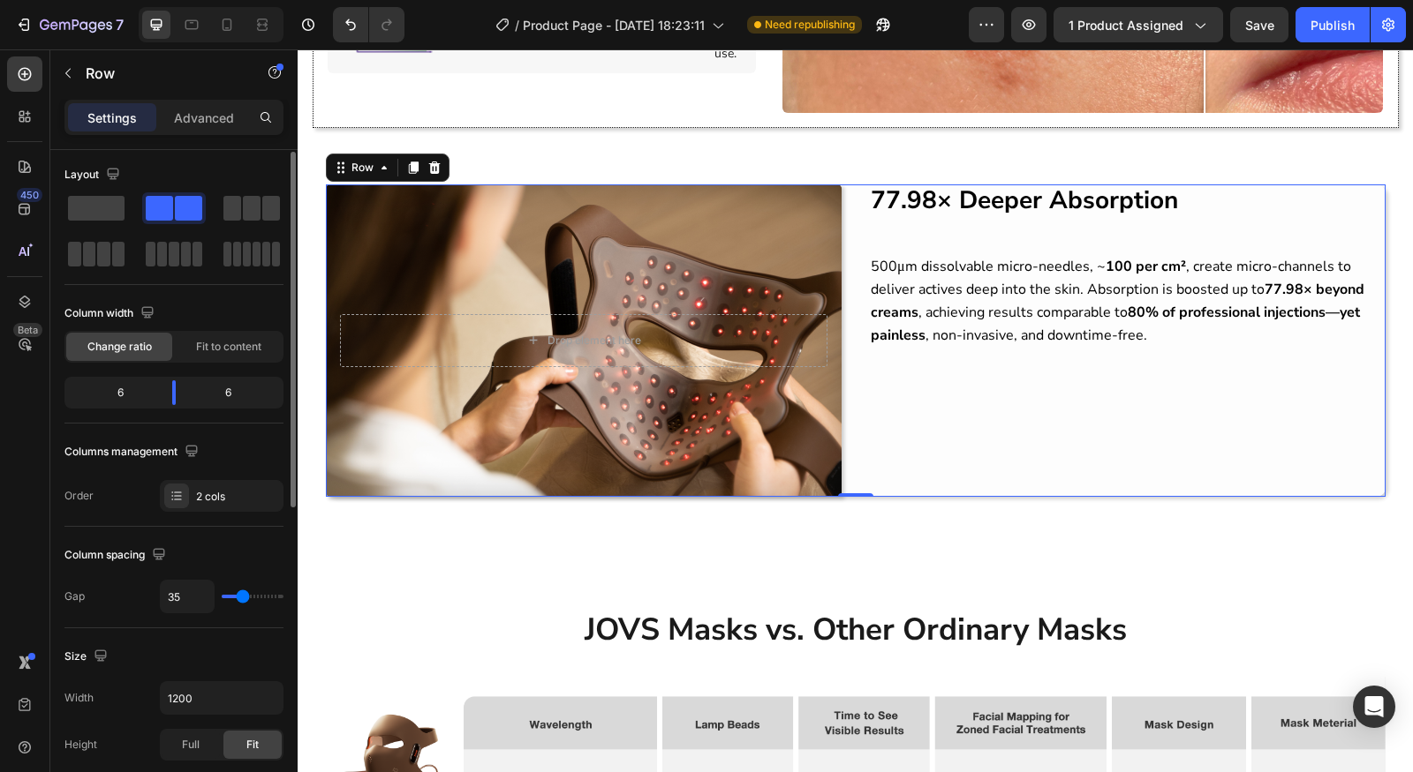
type input "37"
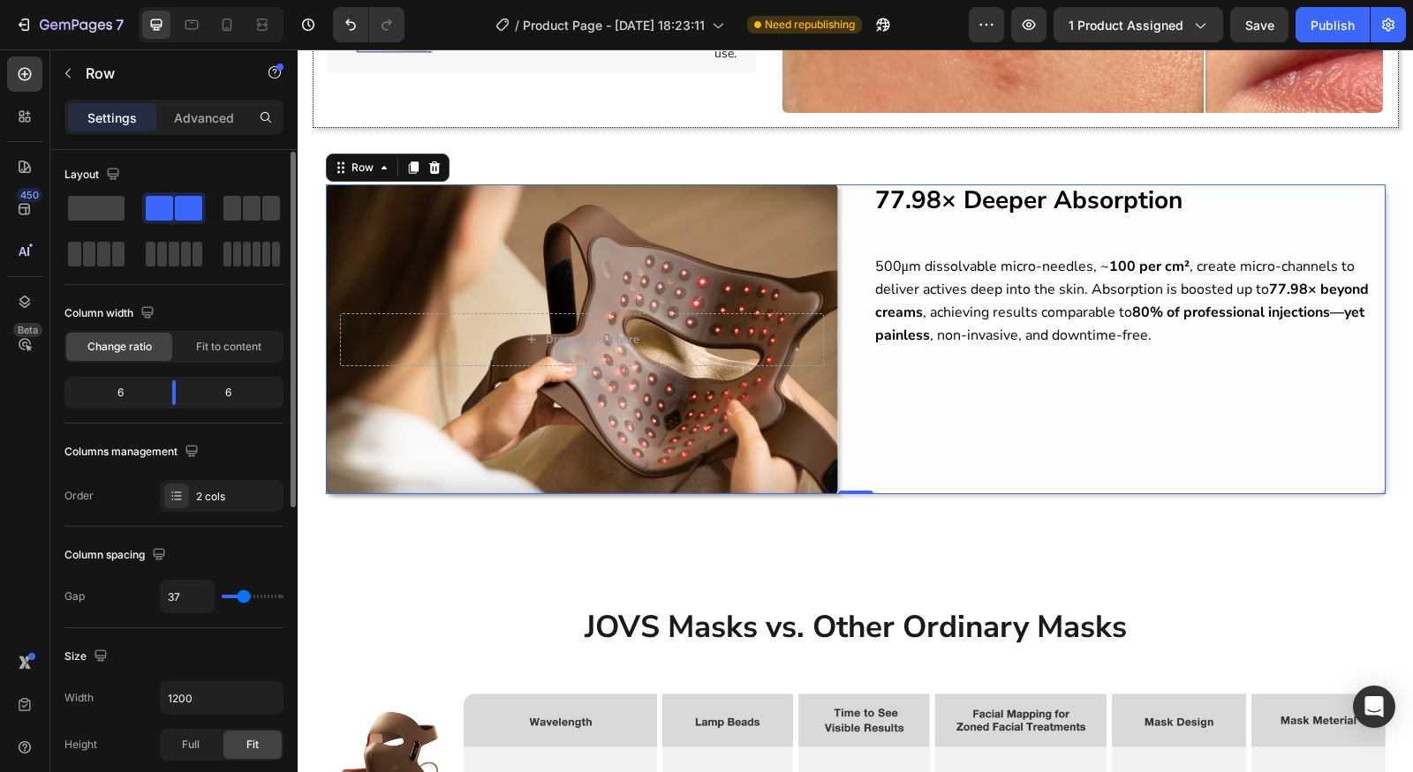
type input "40"
type input "44"
type input "47"
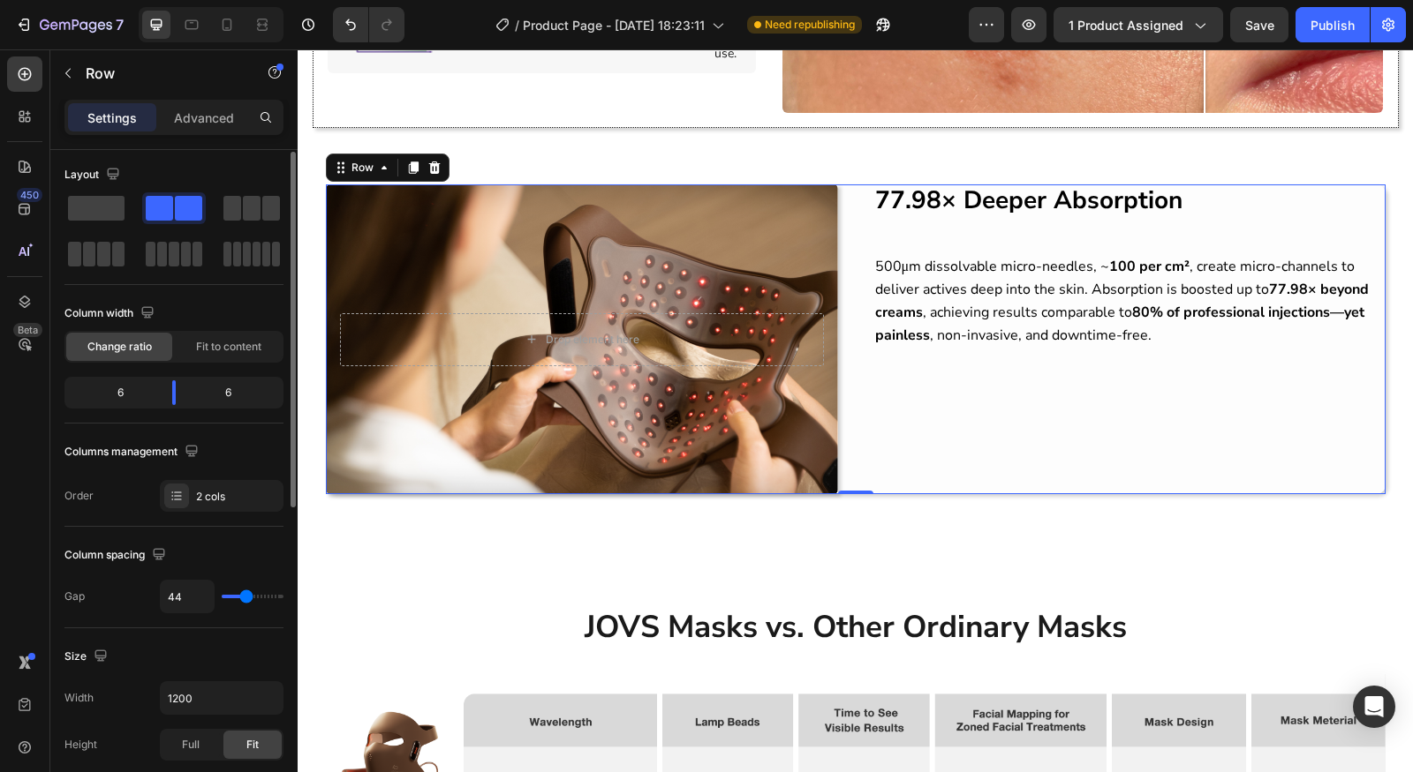
type input "47"
type input "50"
type input "54"
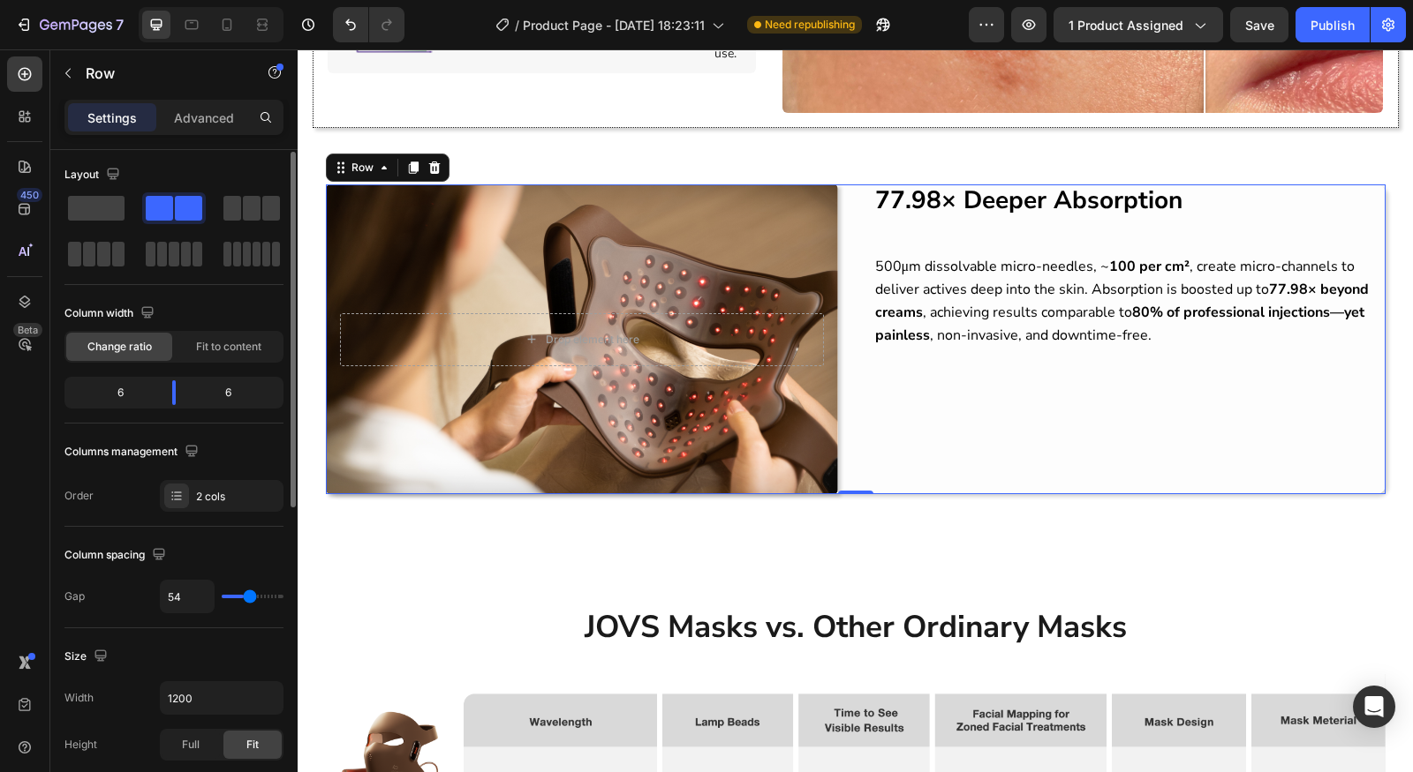
type input "59"
type input "61"
type input "63"
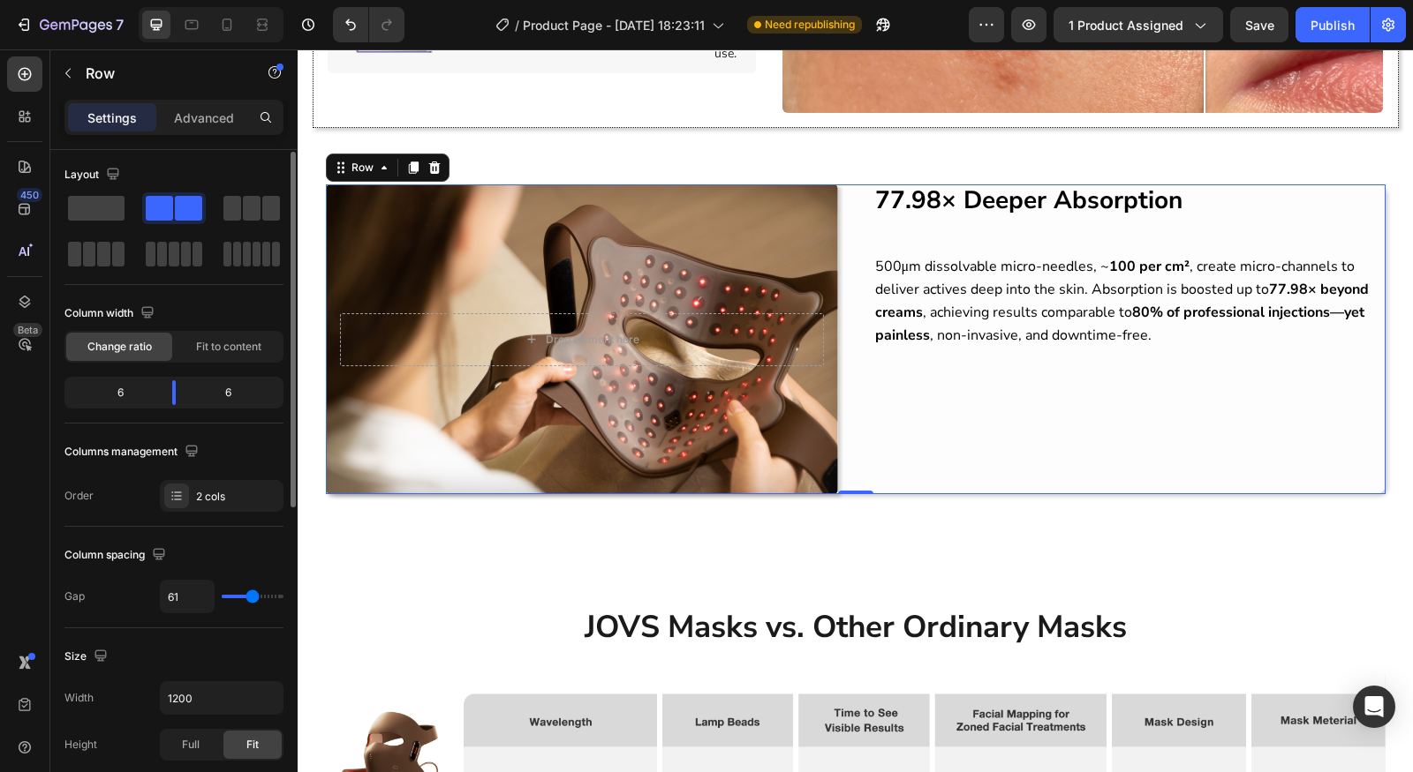
type input "63"
type input "65"
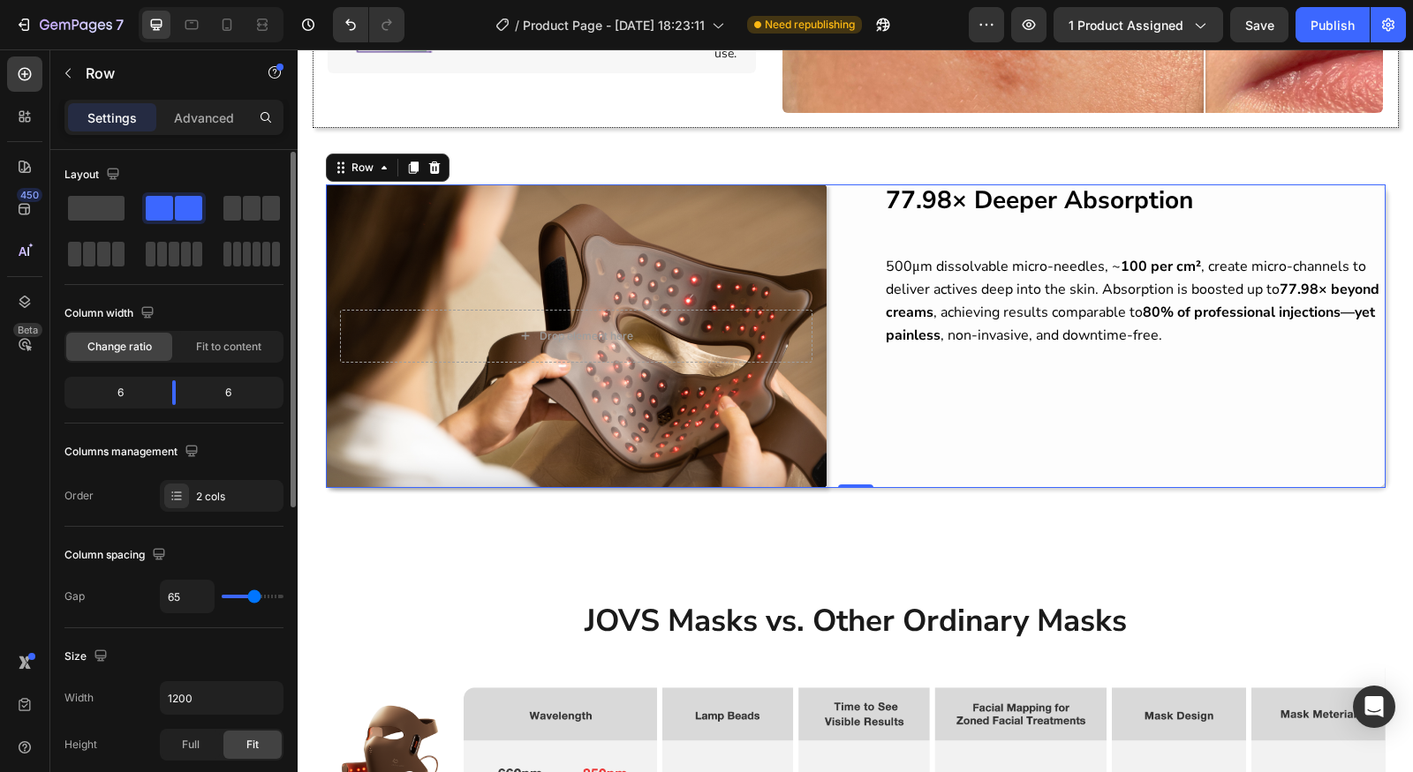
type input "66"
type input "67"
type input "69"
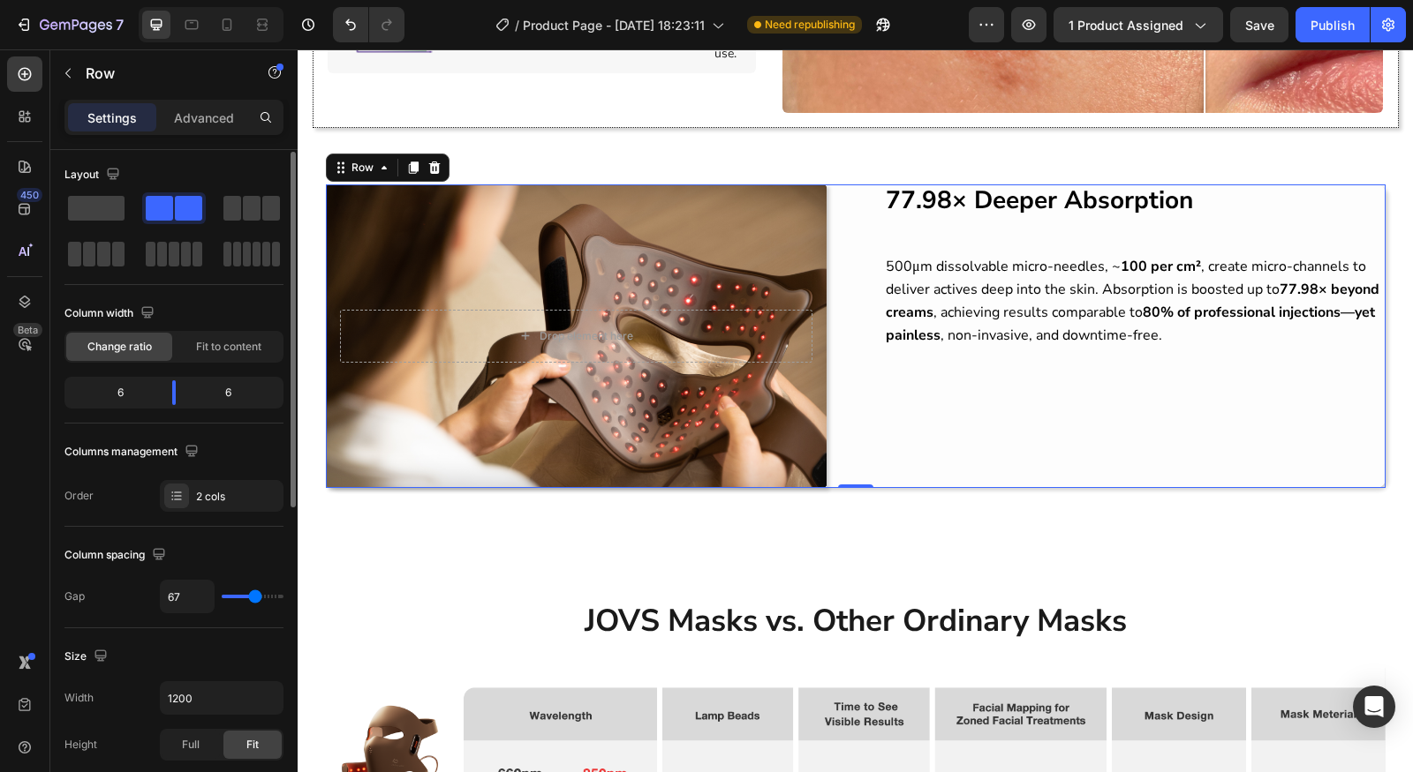
type input "69"
type input "72"
type input "74"
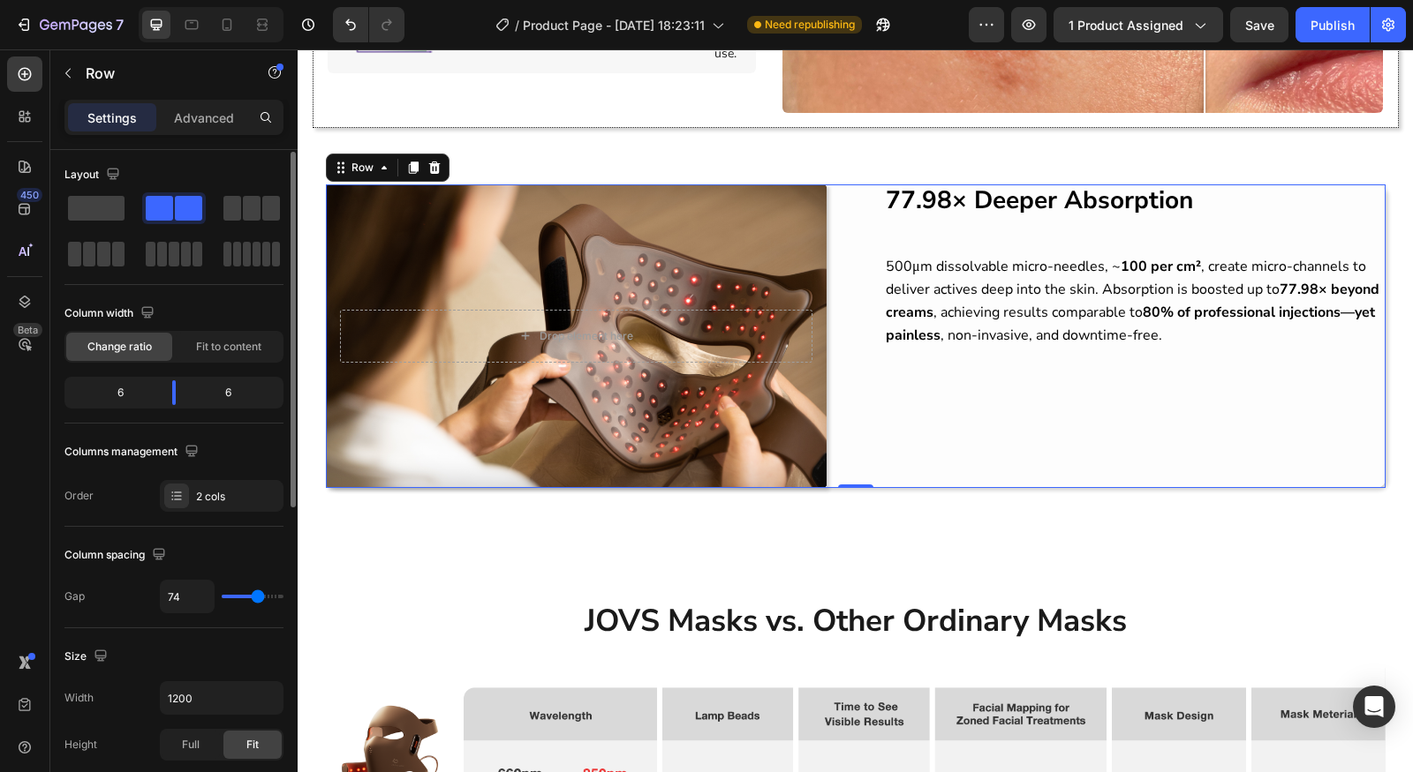
type input "76"
type input "78"
type input "82"
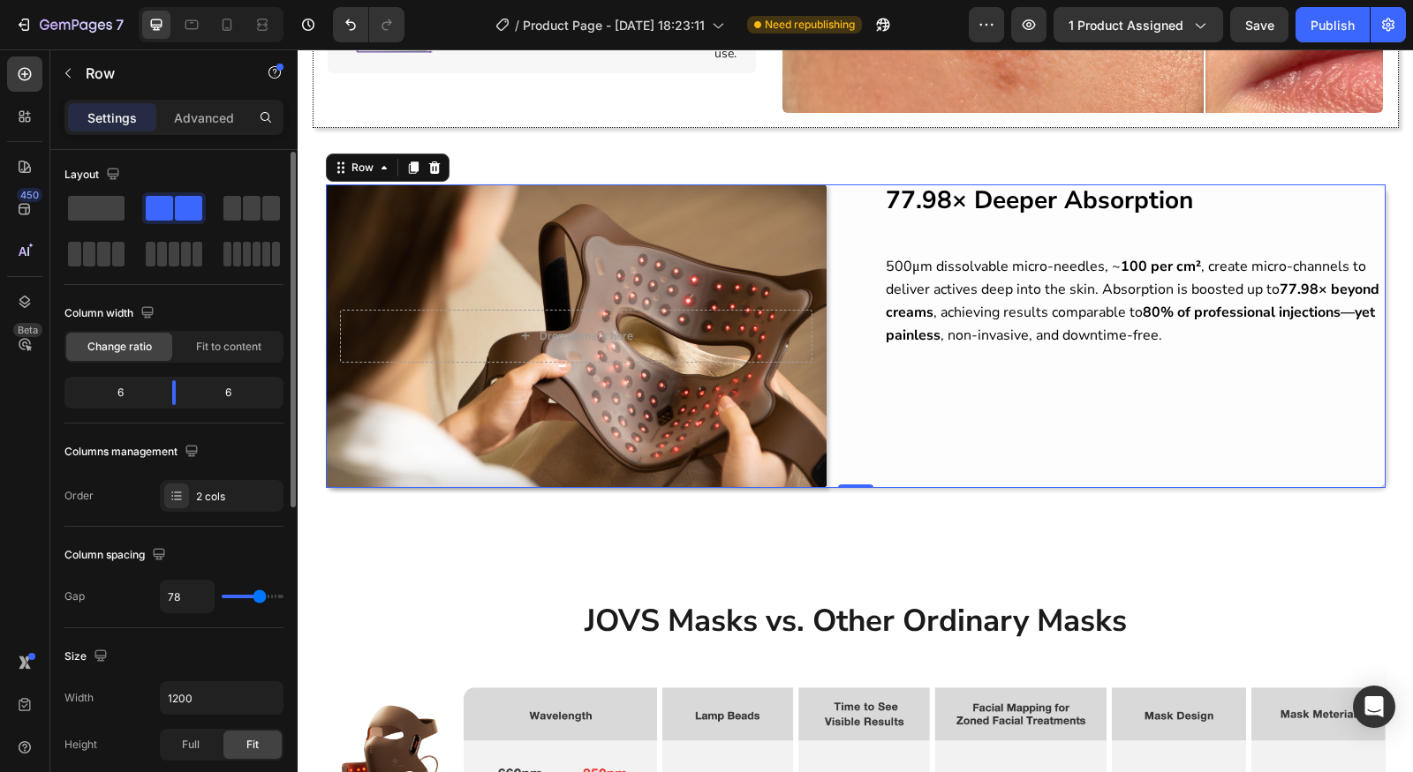
type input "82"
type input "92"
type input "94"
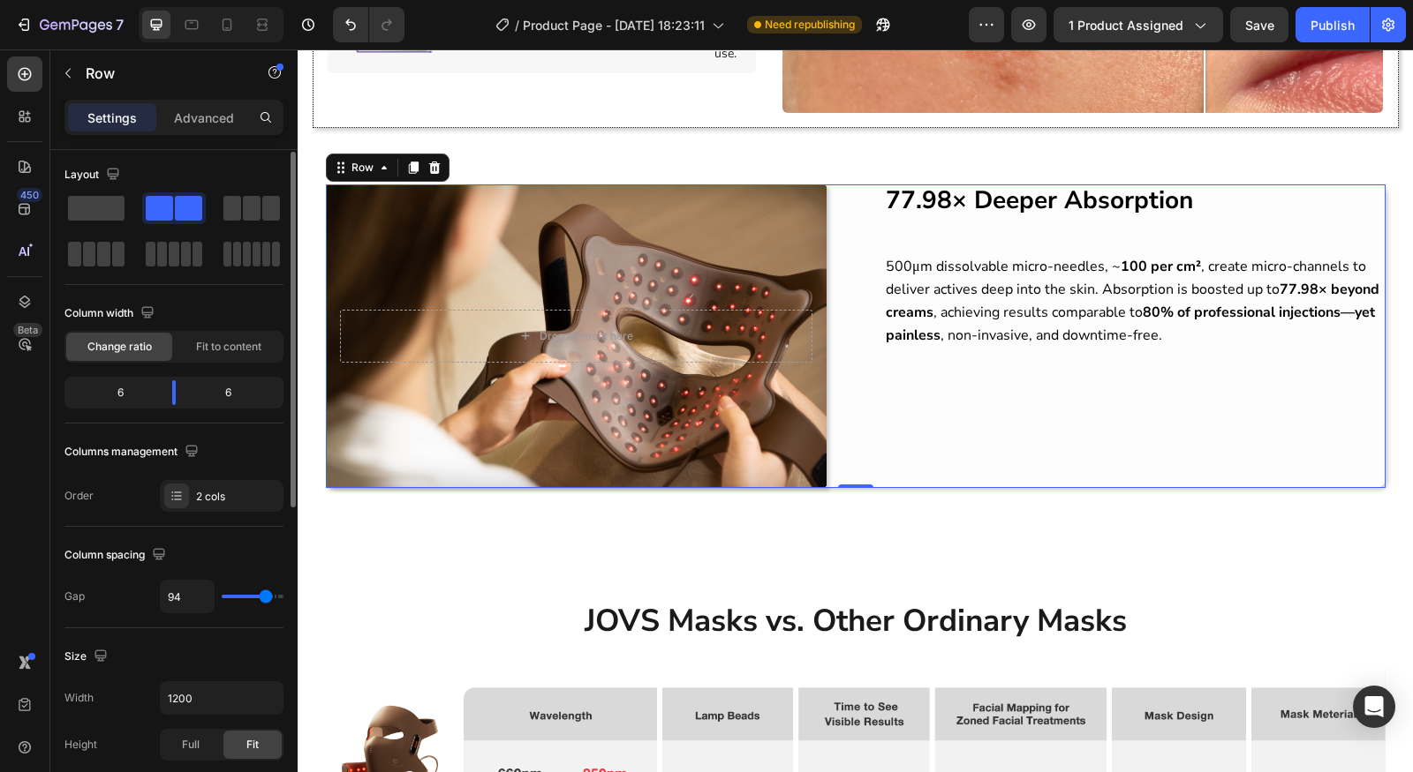
type input "95"
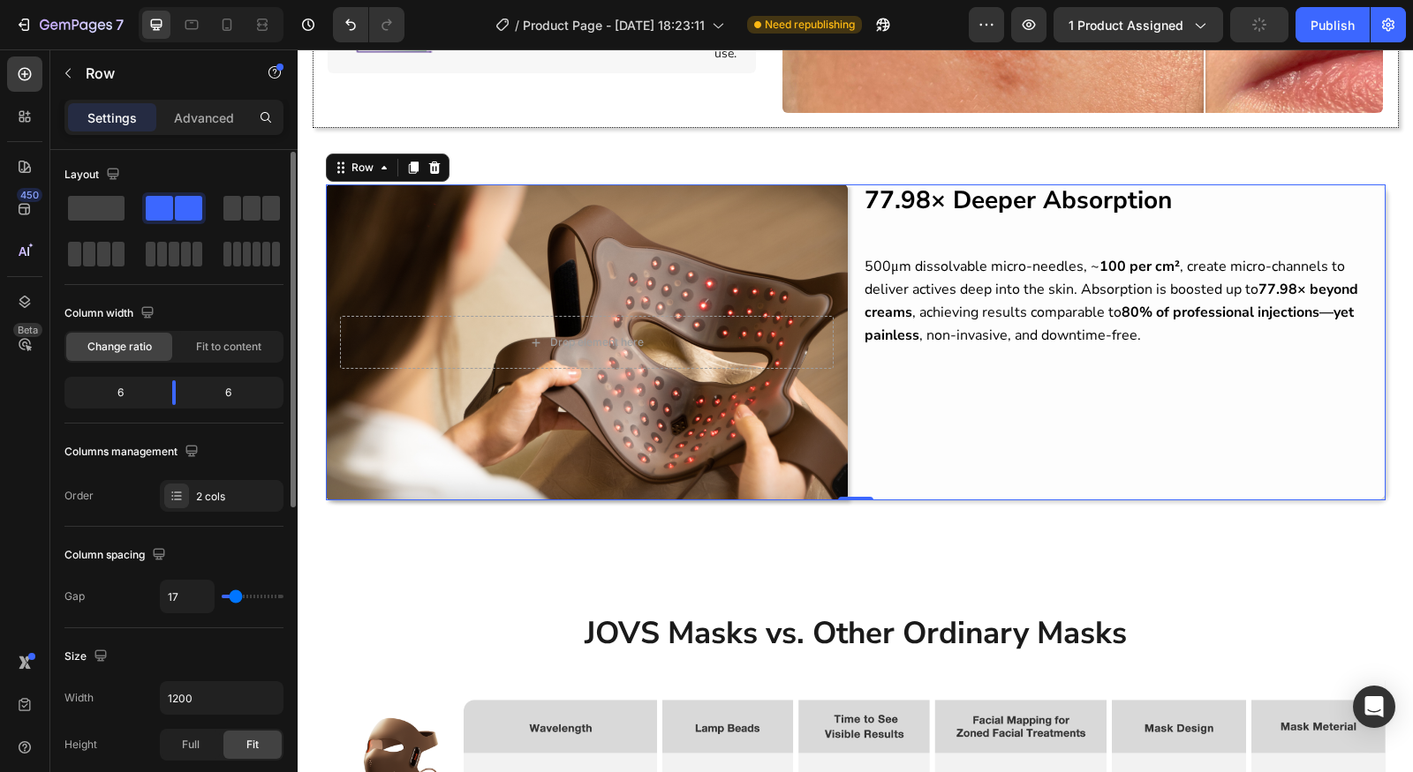
click at [235, 599] on input "range" at bounding box center [253, 597] width 62 height 4
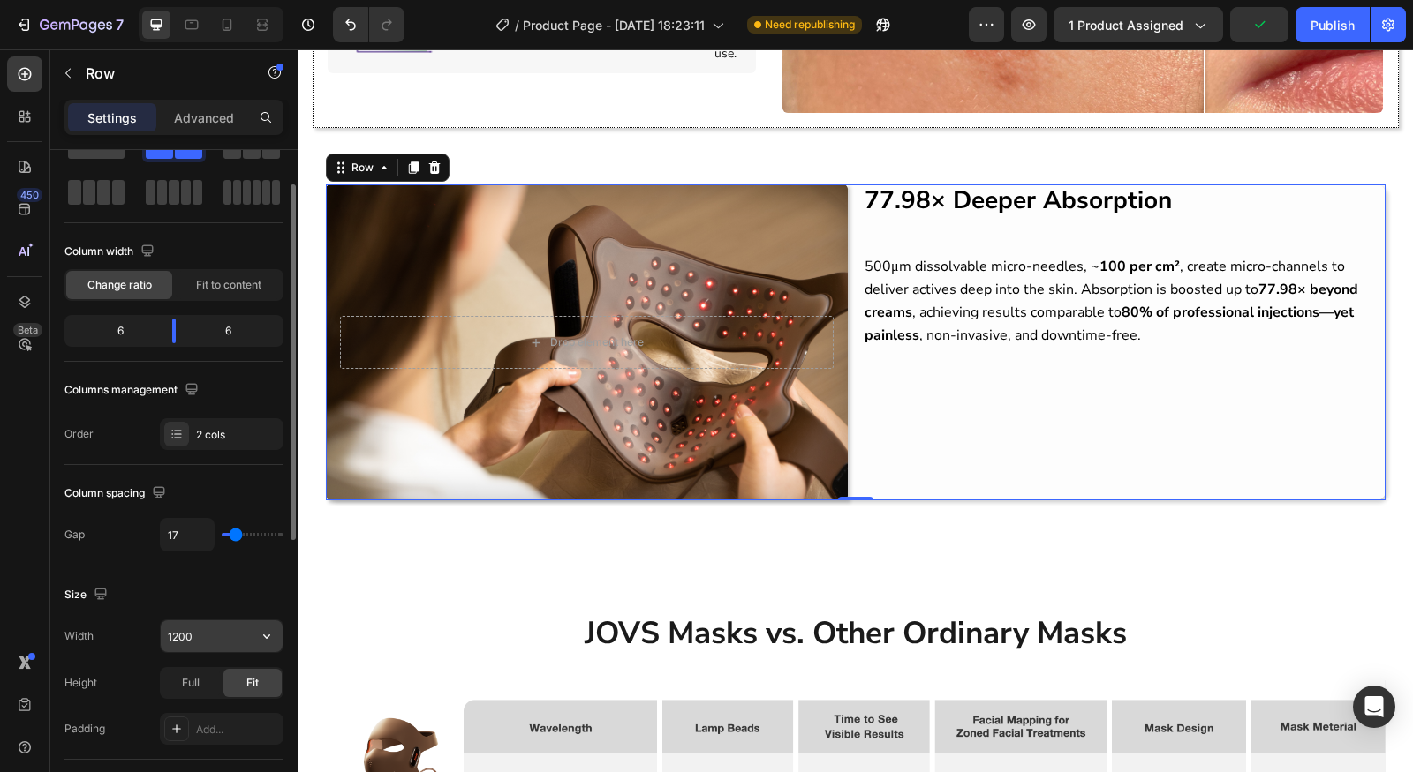
scroll to position [105, 0]
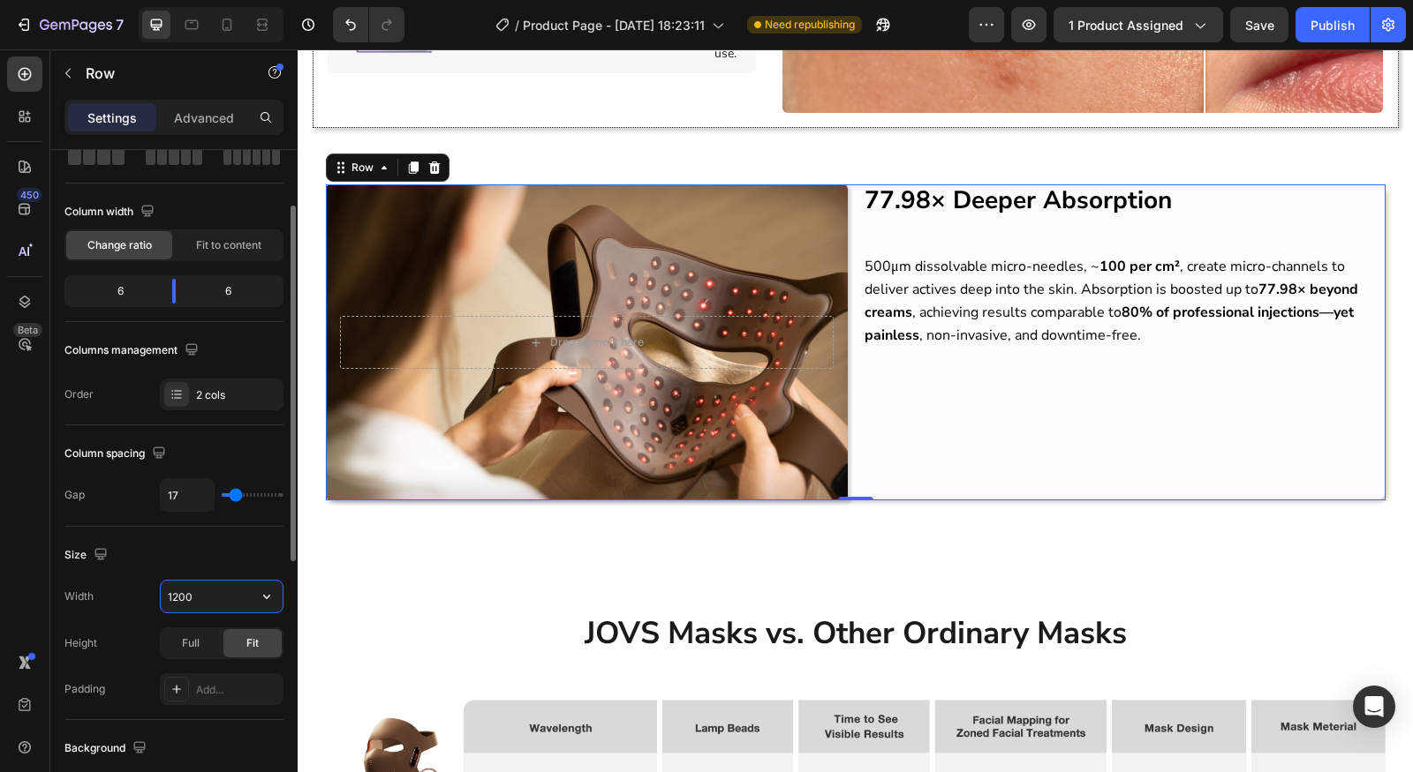
click at [238, 584] on input "1200" at bounding box center [222, 597] width 122 height 32
click at [180, 637] on div "Full" at bounding box center [191, 643] width 58 height 28
click at [264, 641] on div "Fit" at bounding box center [252, 643] width 58 height 28
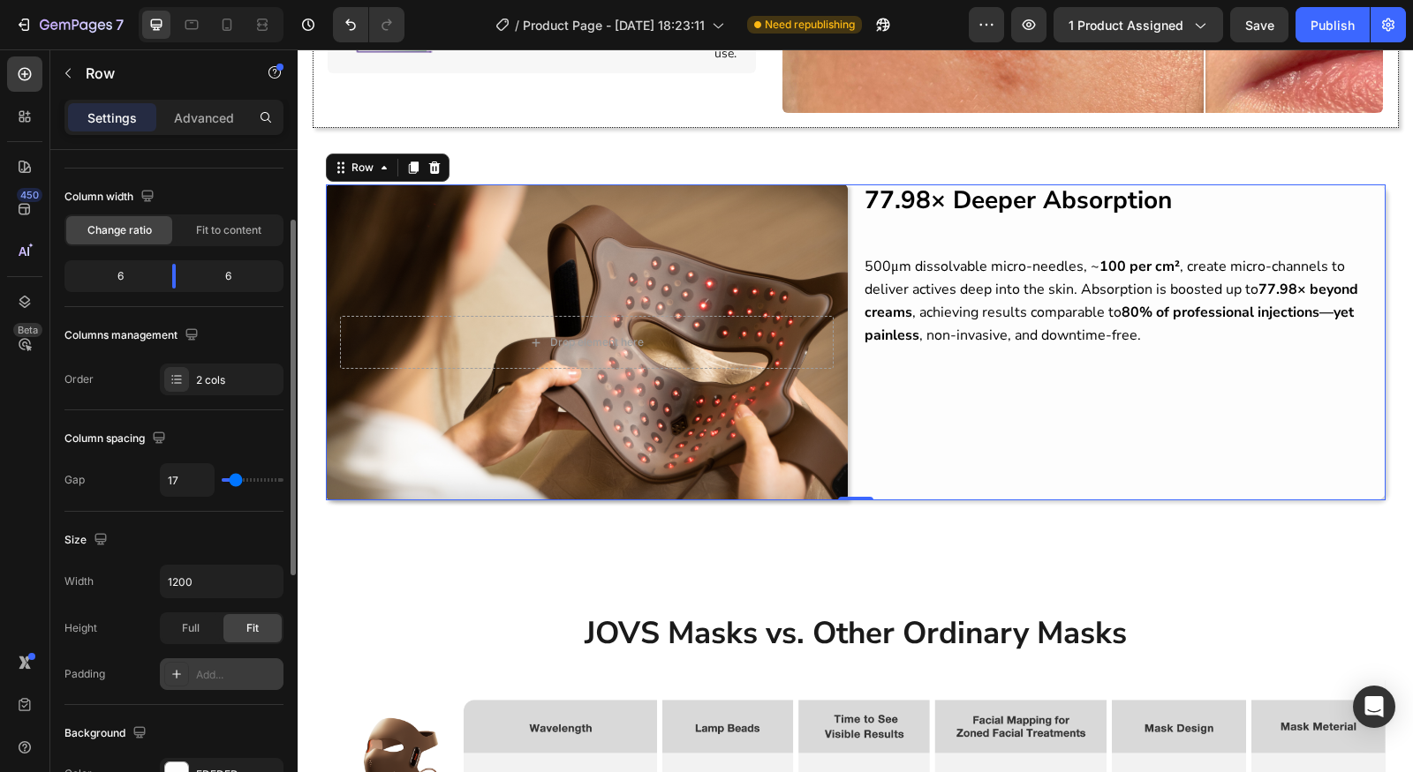
scroll to position [124, 0]
click at [220, 674] on div "Add..." at bounding box center [237, 671] width 83 height 16
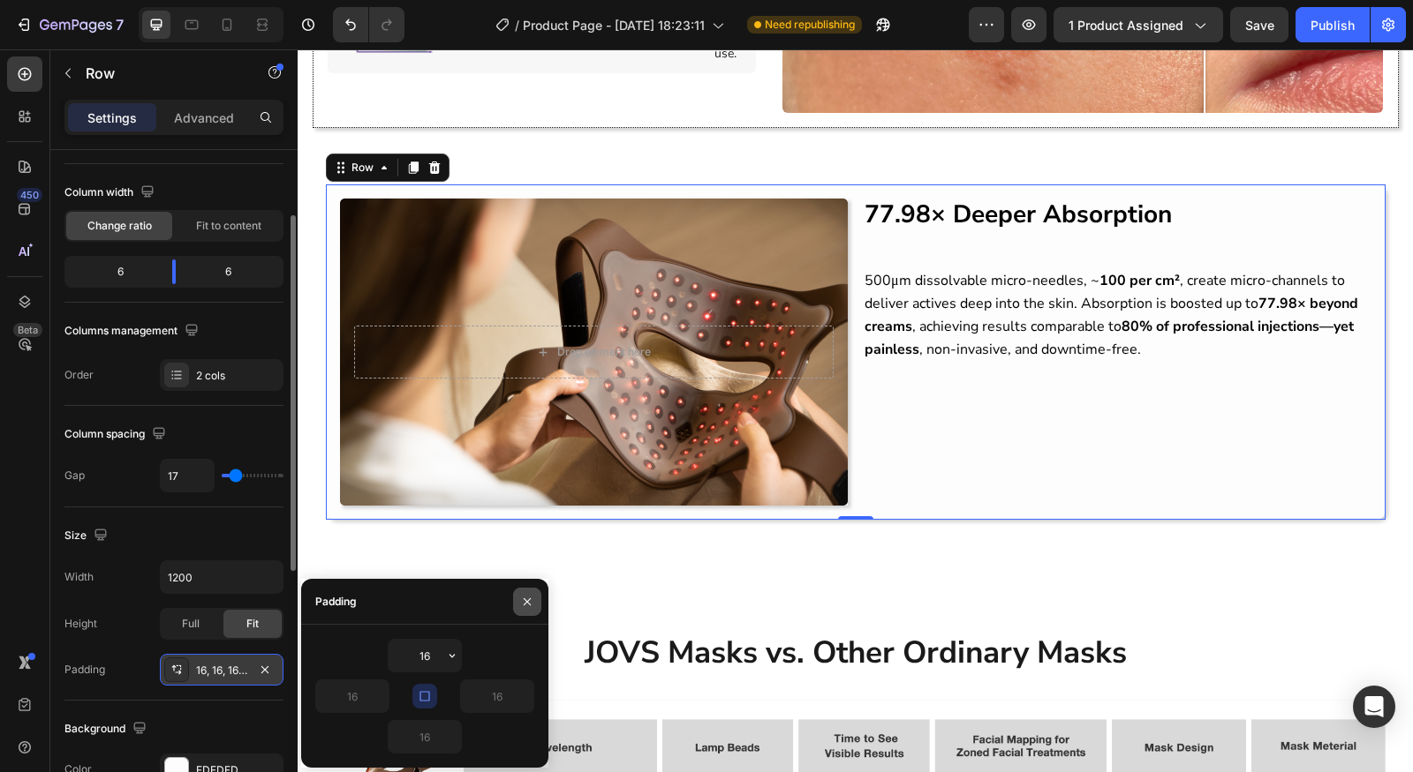
click at [530, 604] on icon "button" at bounding box center [527, 602] width 7 height 7
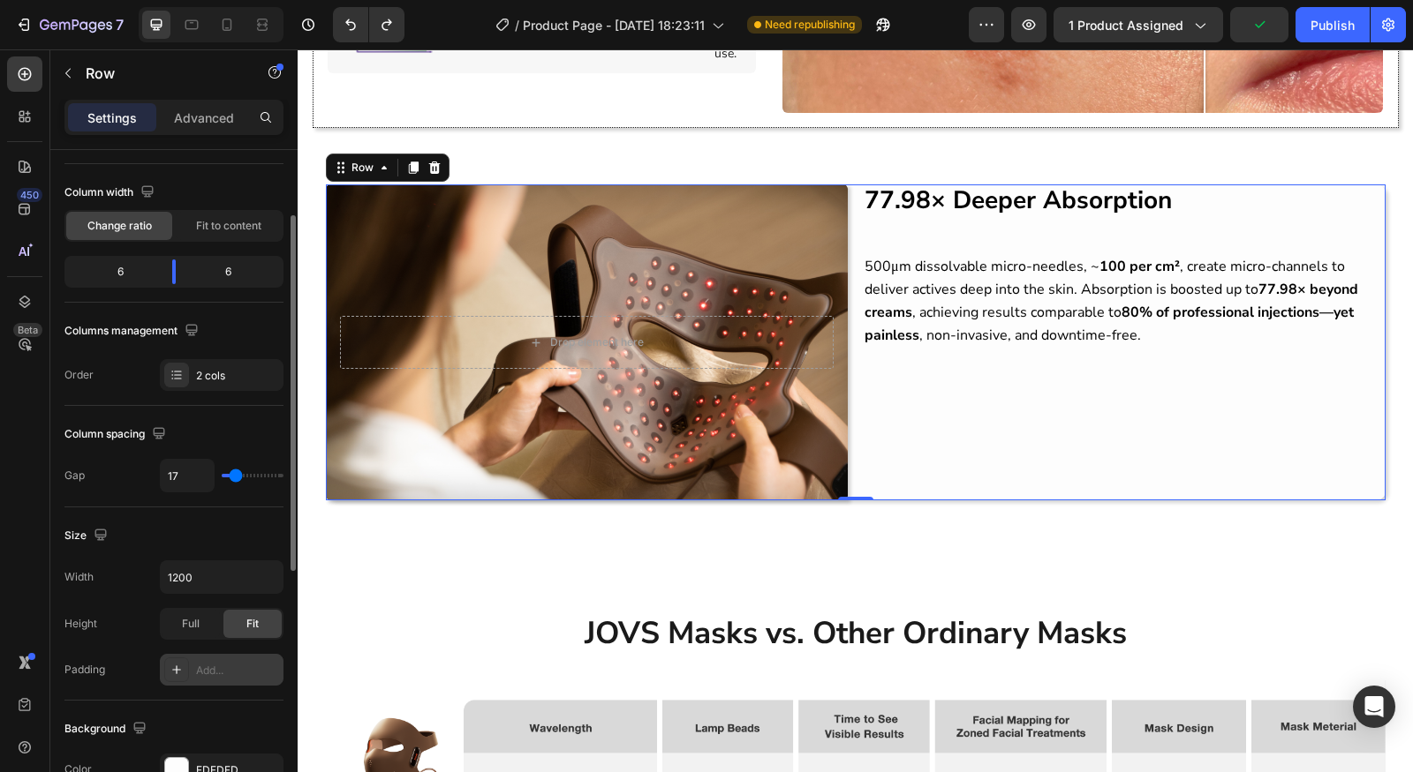
click at [138, 687] on div "Size Width 1200 Height Full Fit Padding Add..." at bounding box center [173, 604] width 219 height 193
click at [220, 664] on div "Add..." at bounding box center [237, 671] width 83 height 16
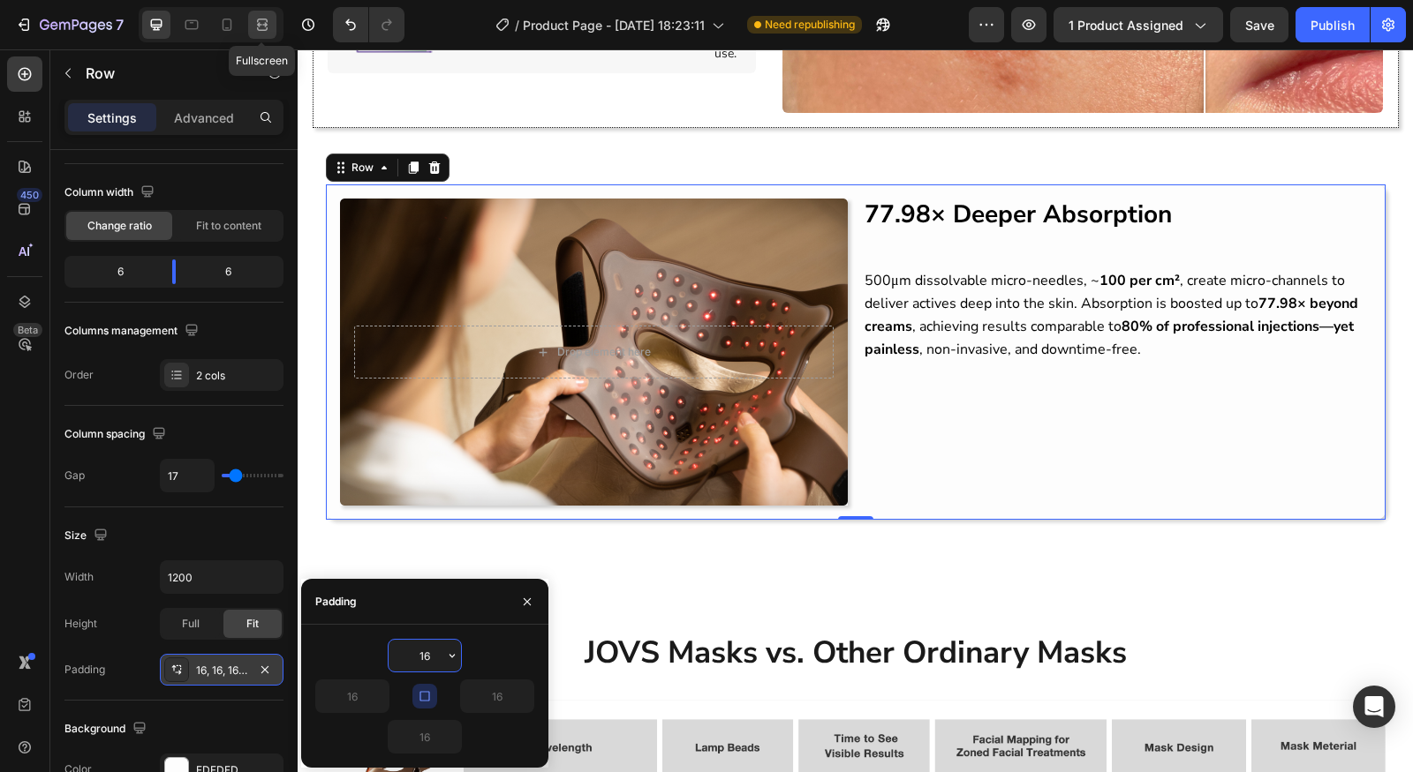
click at [255, 20] on icon at bounding box center [262, 25] width 18 height 18
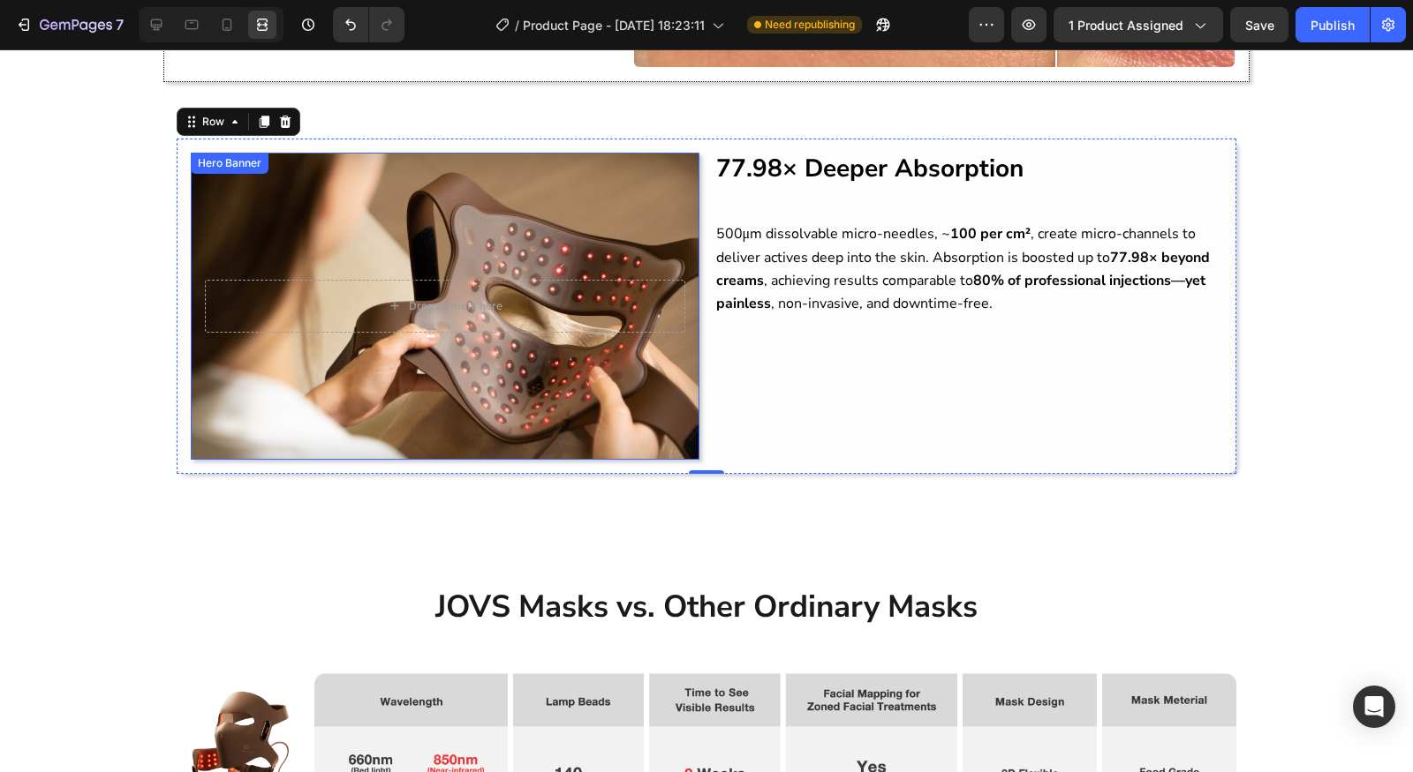
scroll to position [1652, 0]
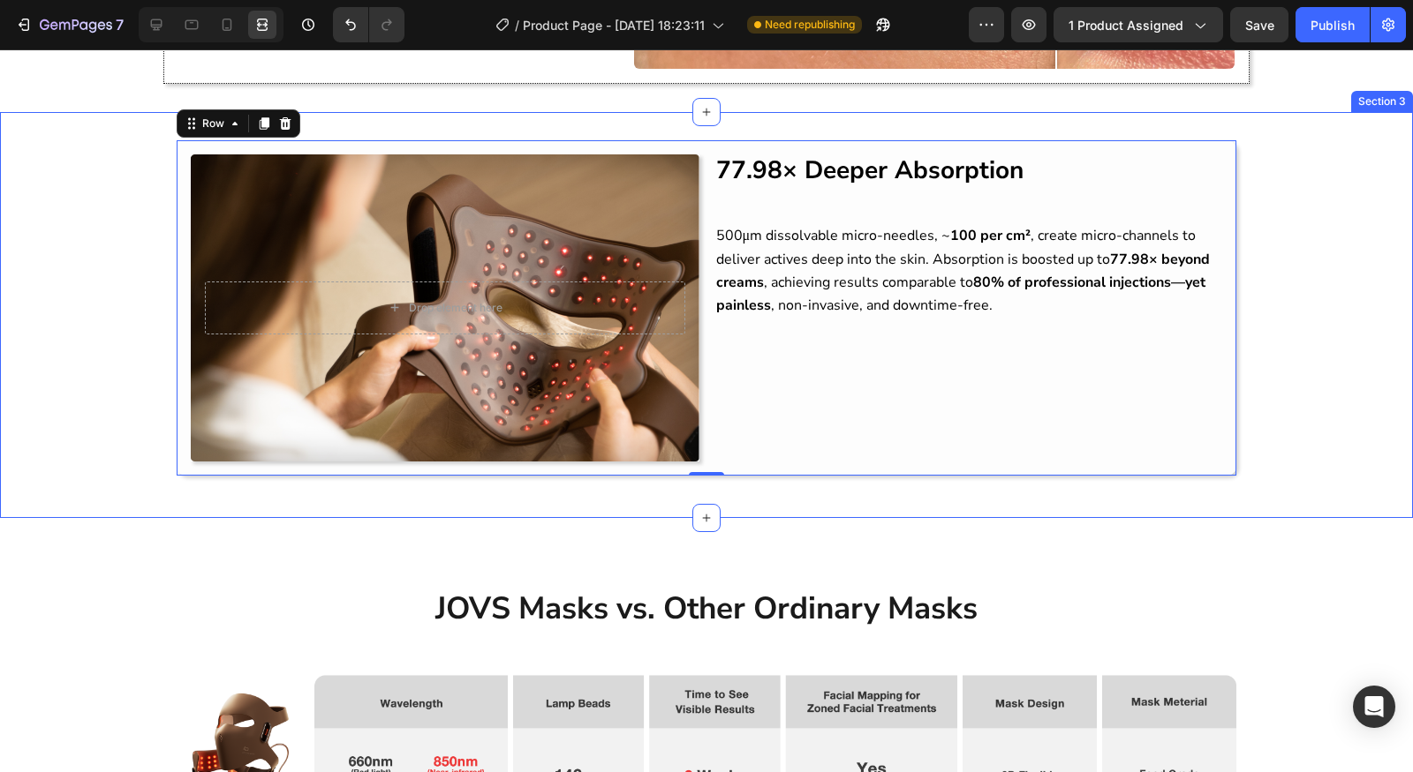
click at [306, 501] on div "Drop element here Hero Banner 77.98× Deeper Absorption Heading 500μm dissolvabl…" at bounding box center [706, 315] width 1413 height 406
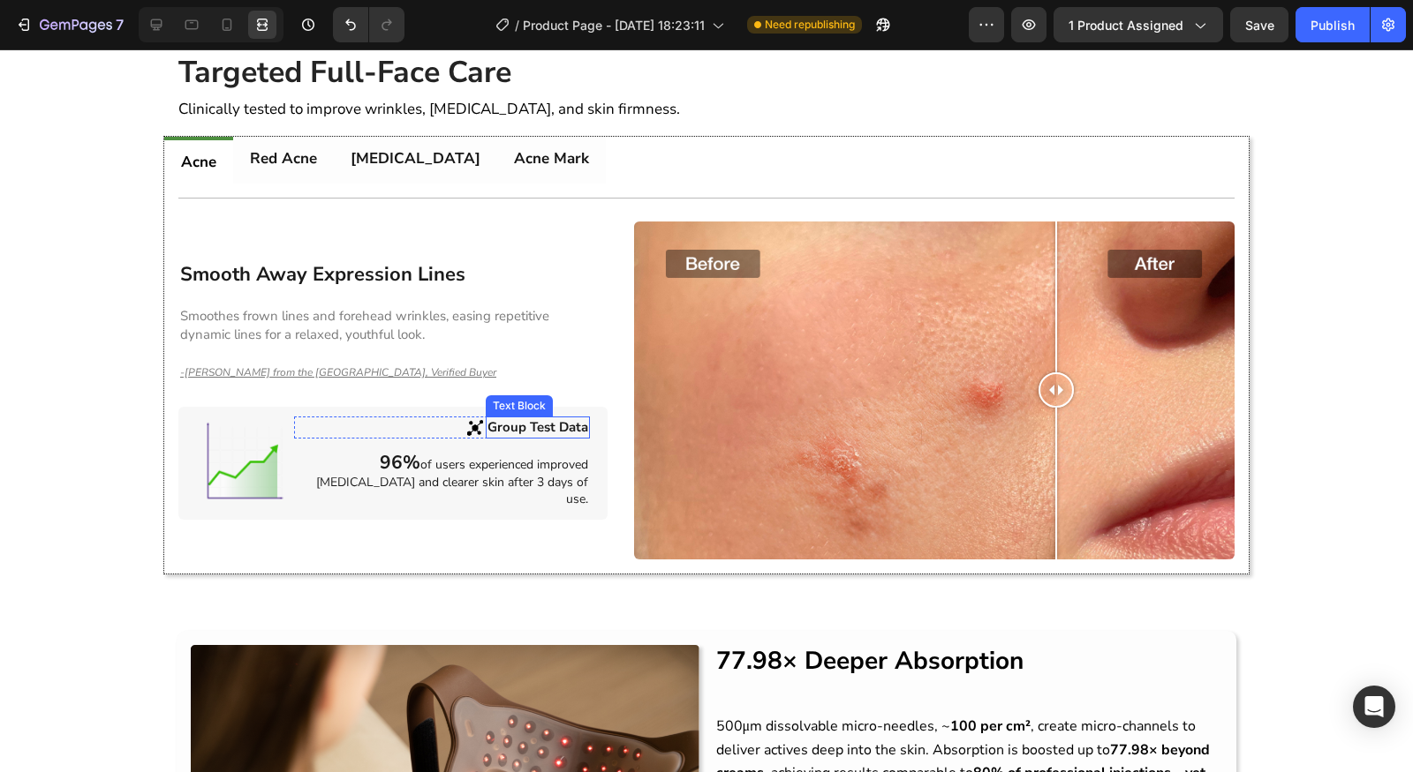
scroll to position [1636, 0]
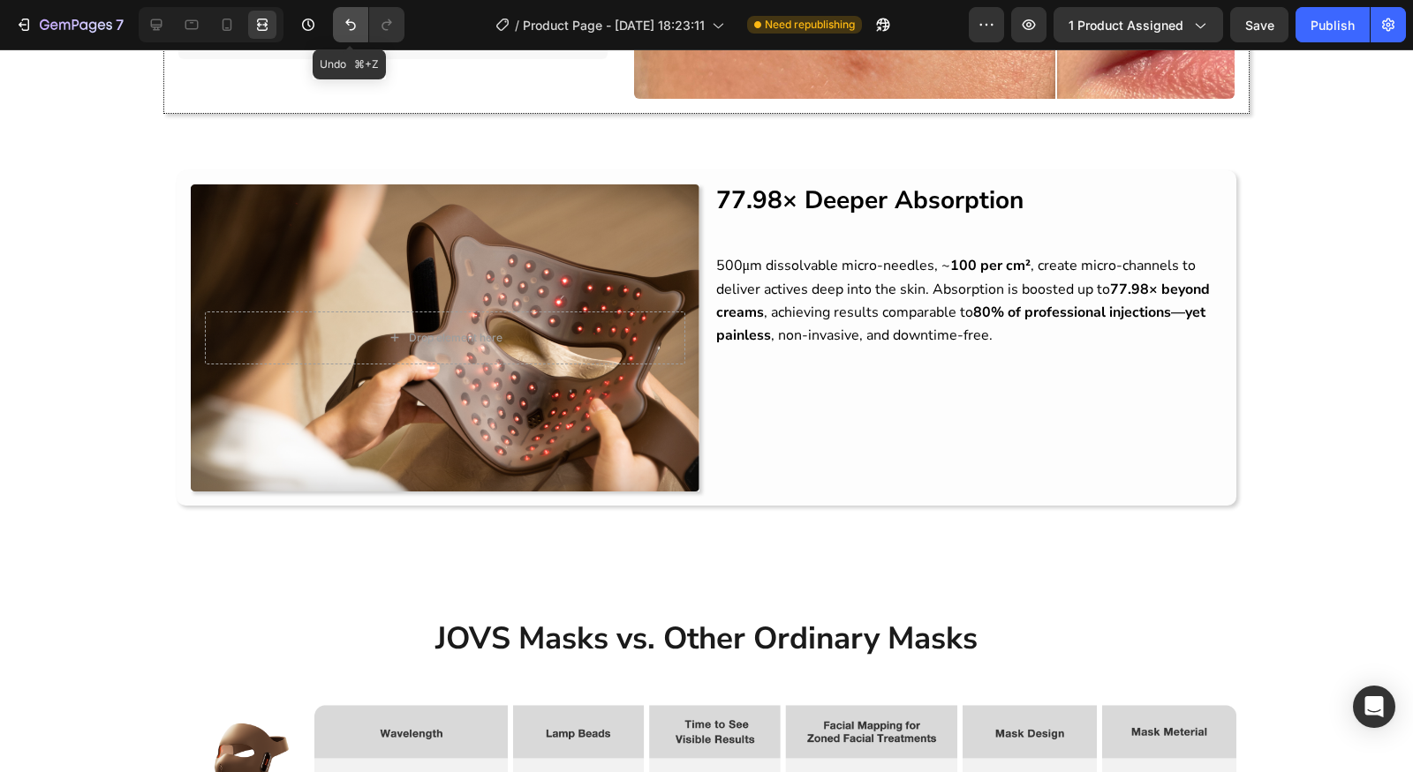
click at [347, 20] on icon "Undo/Redo" at bounding box center [350, 24] width 11 height 11
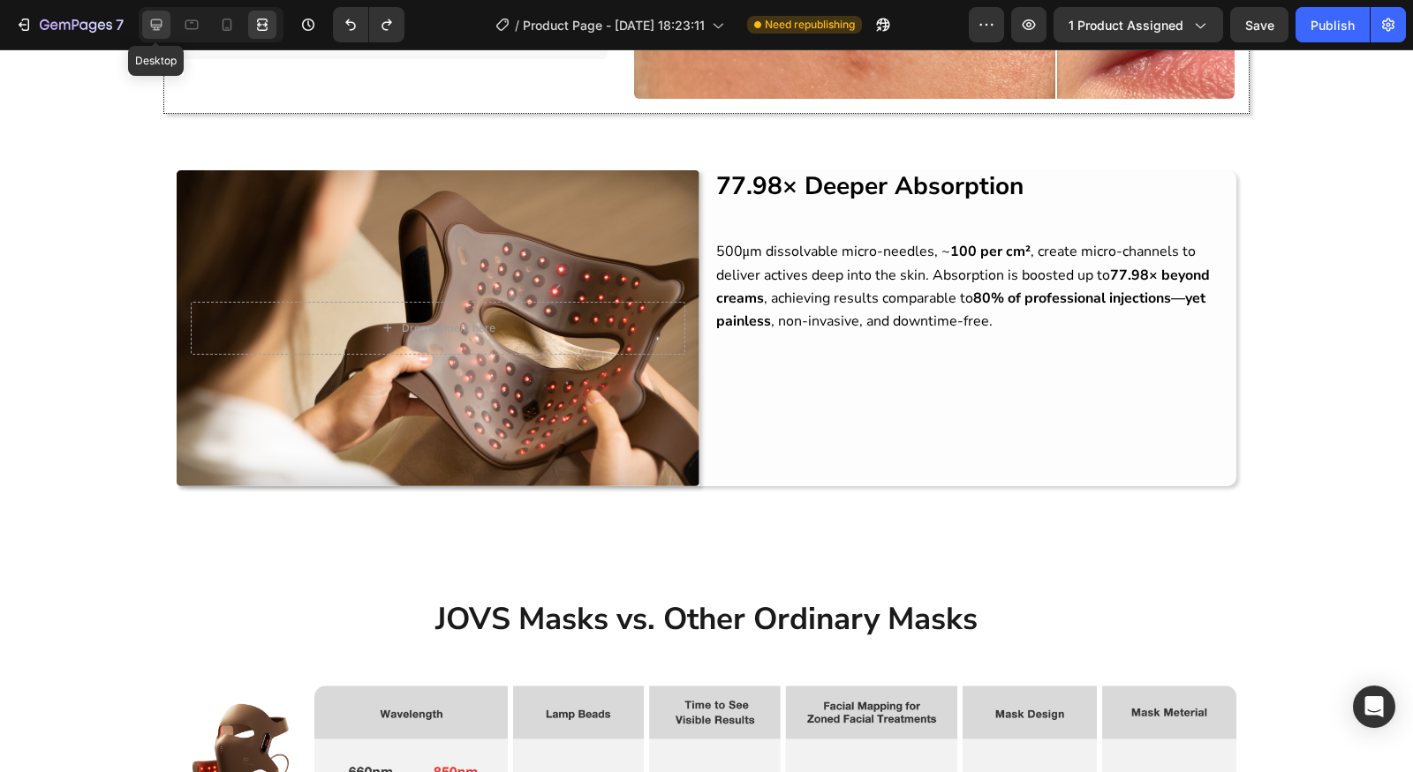
click at [148, 26] on icon at bounding box center [156, 25] width 18 height 18
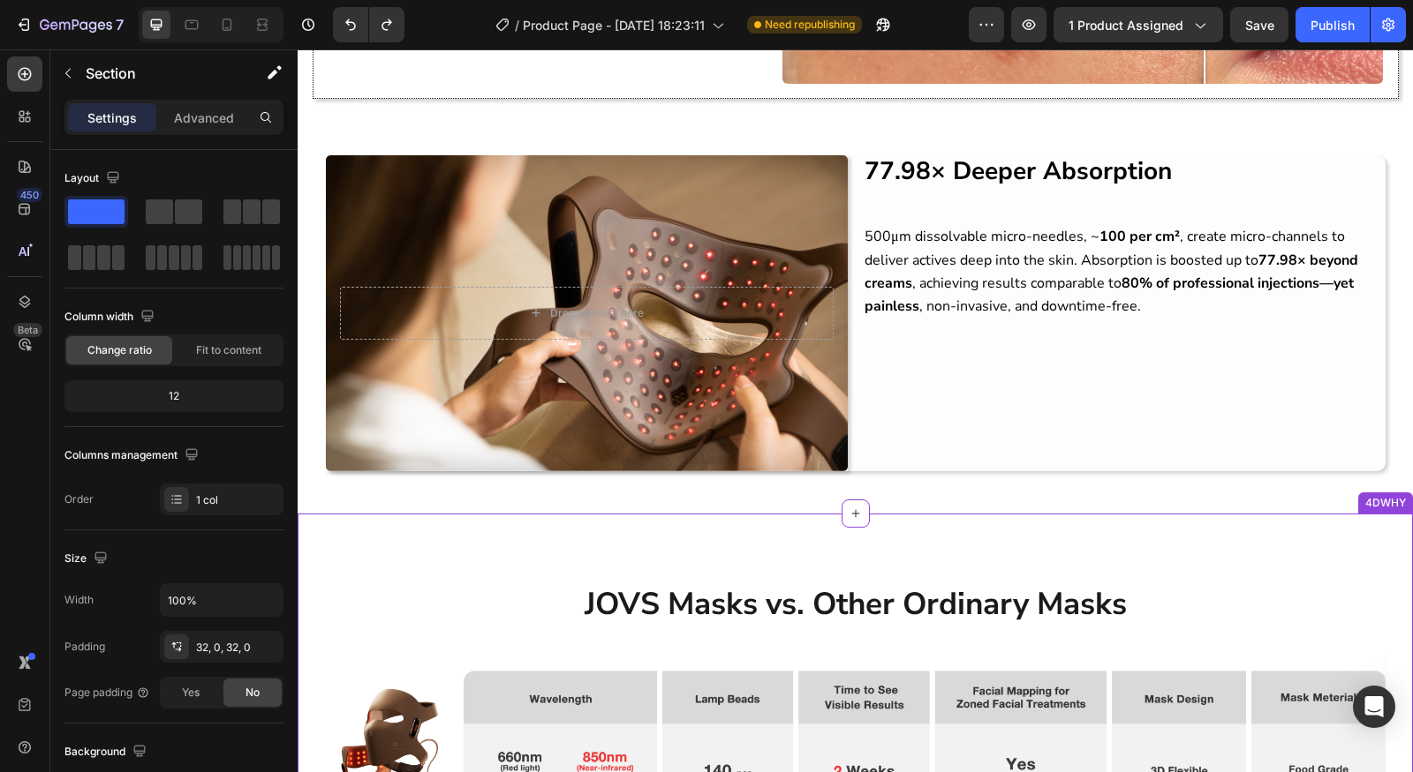
scroll to position [1674, 0]
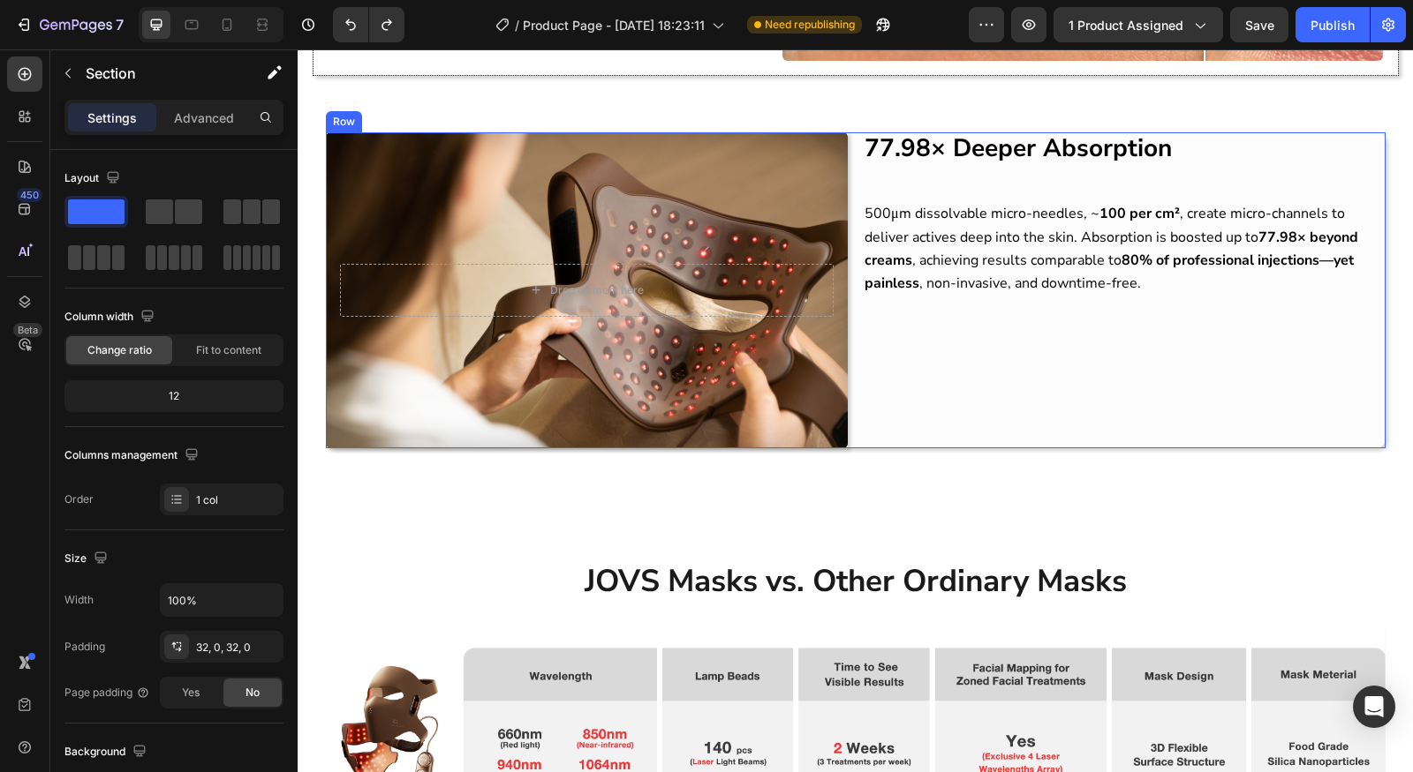
click at [1073, 328] on div "77.98× Deeper Absorption Heading 500μm dissolvable micro-needles, ~ 100 per cm²…" at bounding box center [1124, 290] width 523 height 316
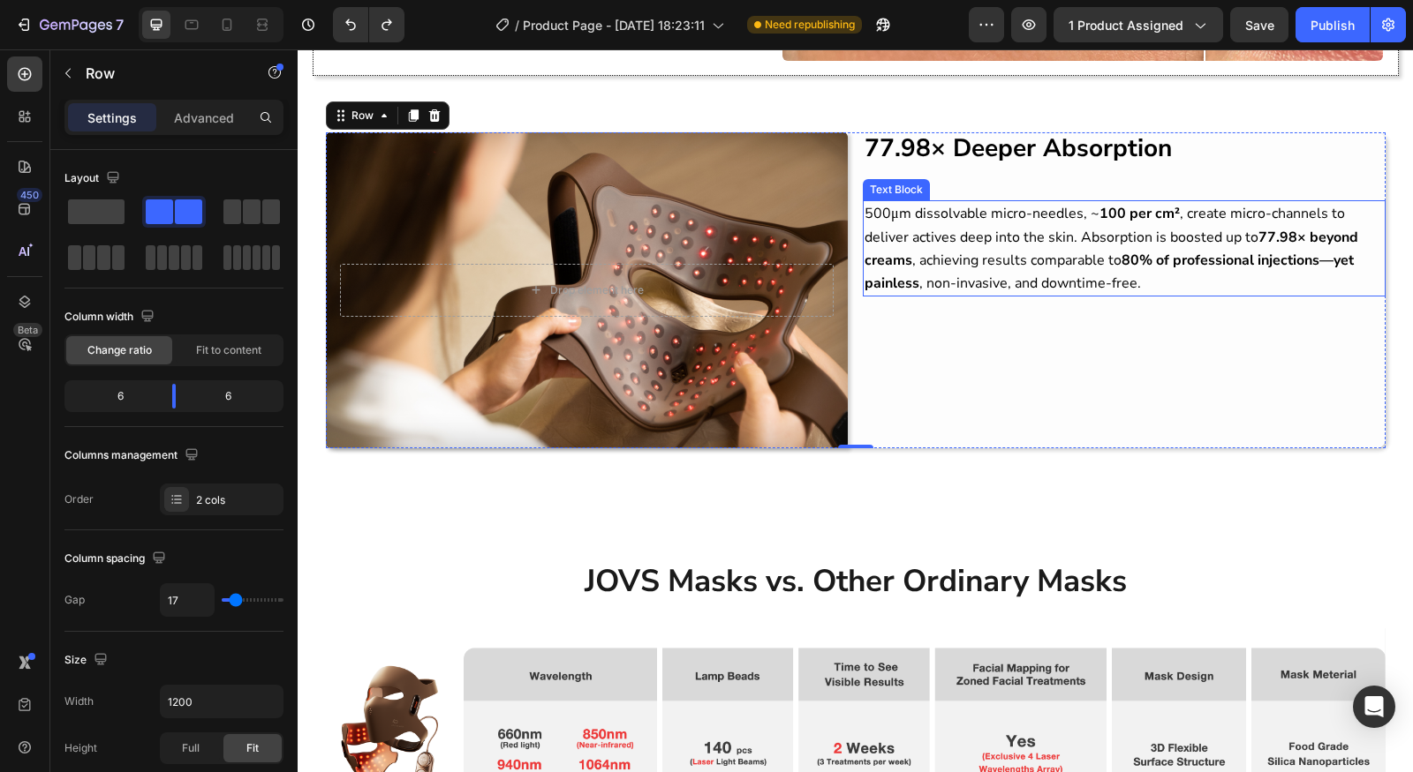
click at [1060, 271] on span "500μm dissolvable micro-needles, ~ 100 per cm² , create micro-channels to deliv…" at bounding box center [1110, 248] width 493 height 89
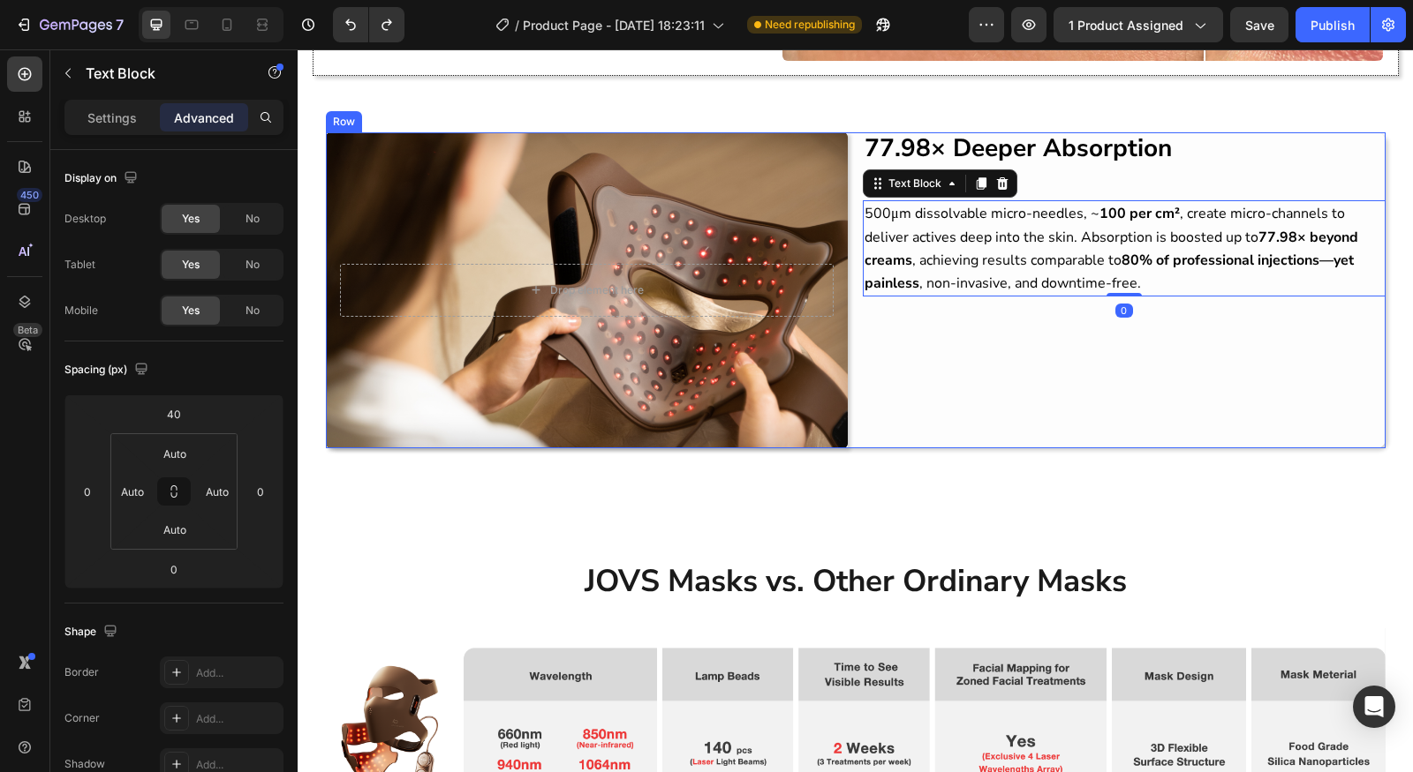
click at [1024, 369] on div "77.98× Deeper Absorption Heading 500μm dissolvable micro-needles, ~ 100 per cm²…" at bounding box center [1124, 290] width 523 height 316
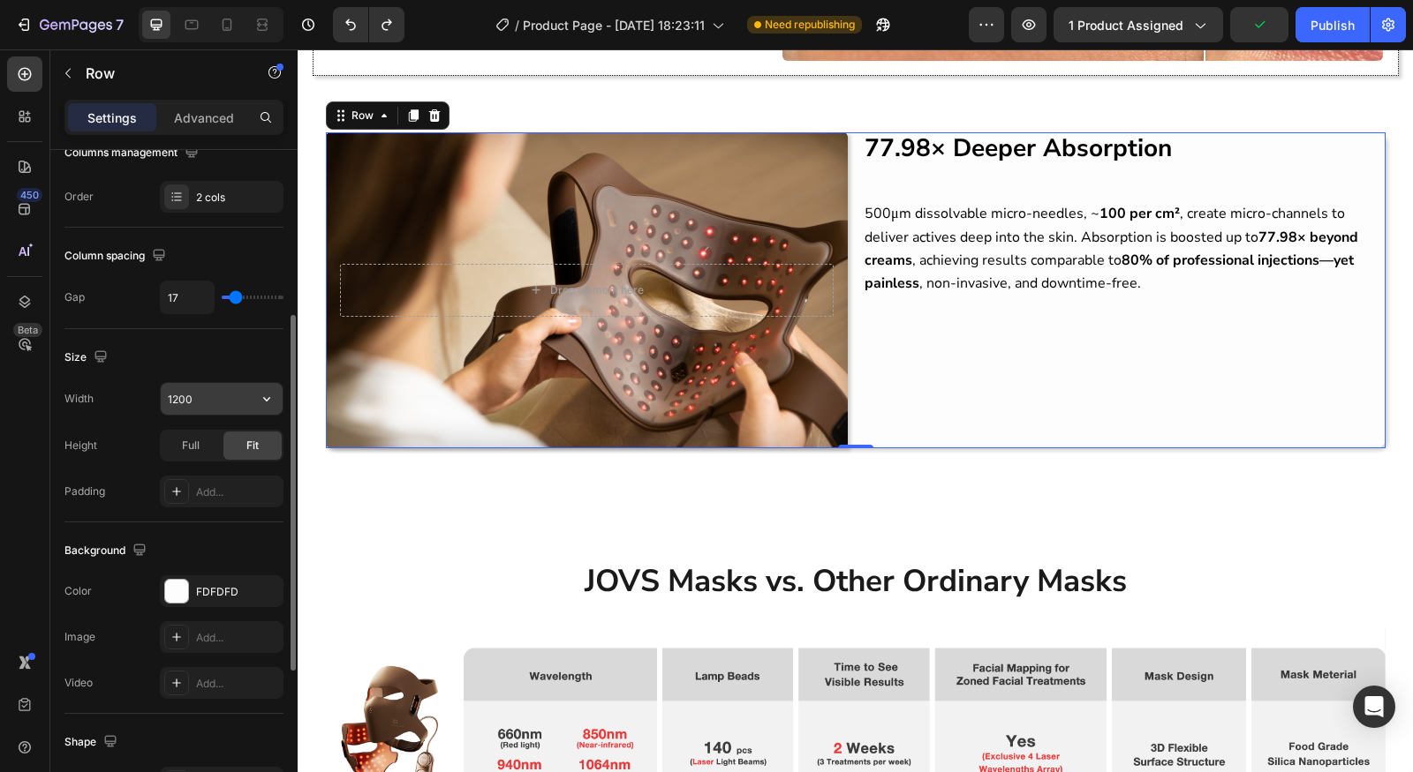
scroll to position [508, 0]
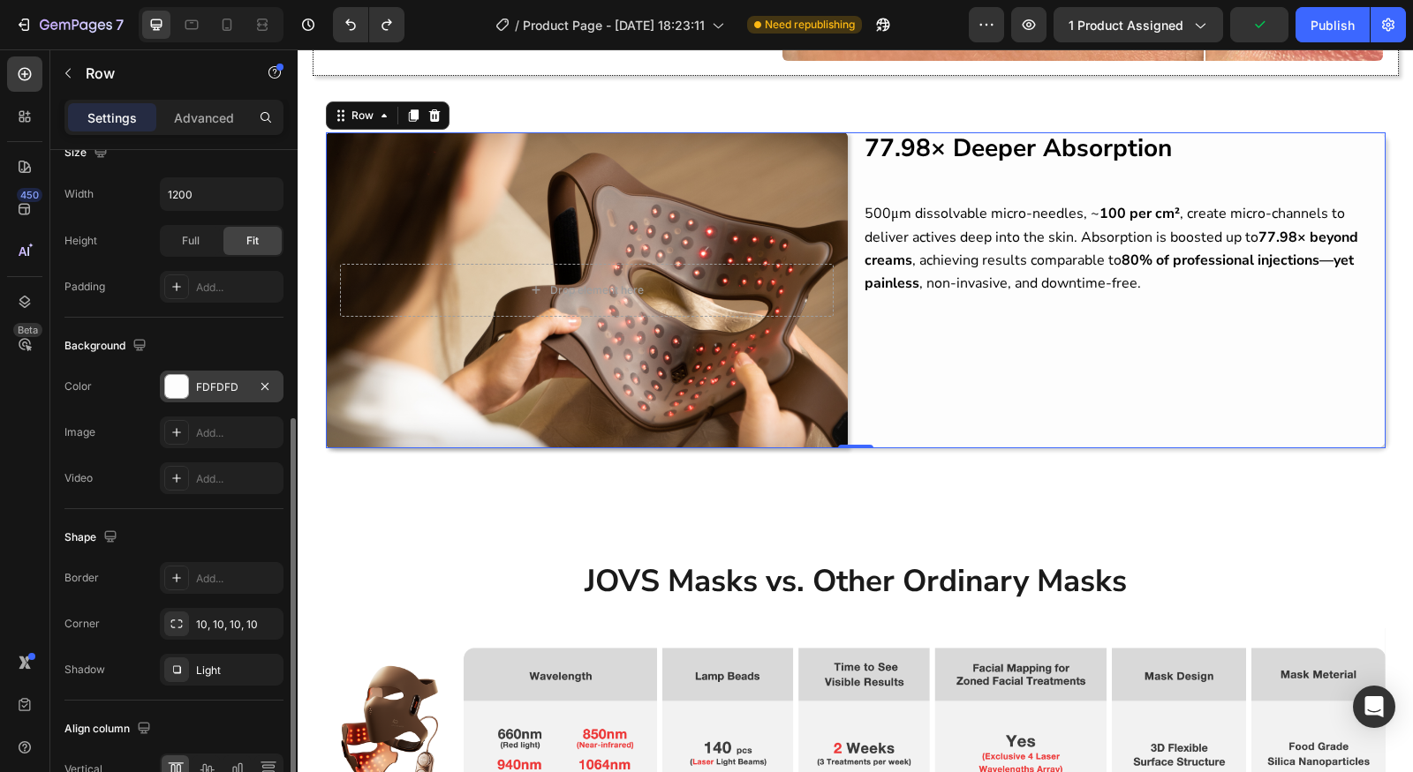
click at [193, 392] on div "FDFDFD" at bounding box center [222, 387] width 124 height 32
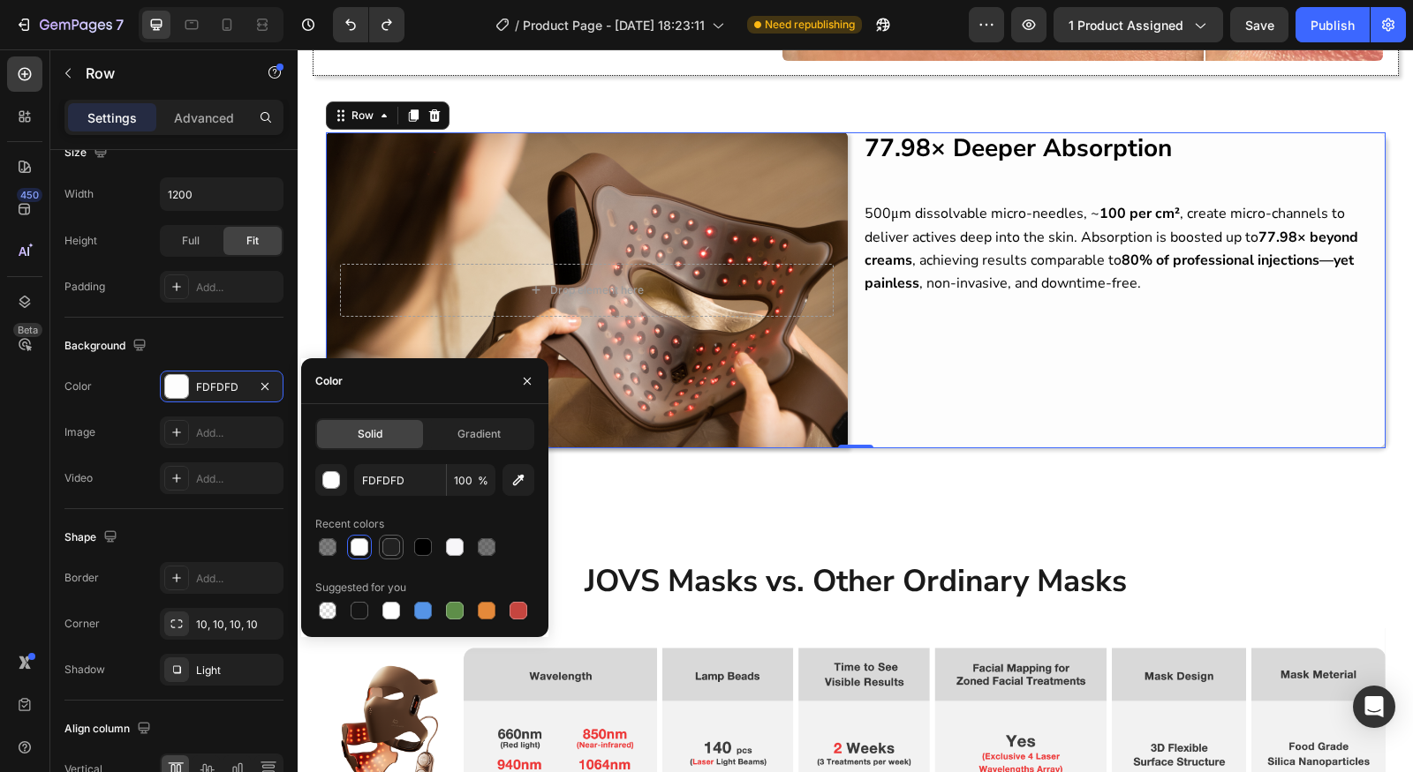
click at [396, 548] on div at bounding box center [391, 548] width 18 height 18
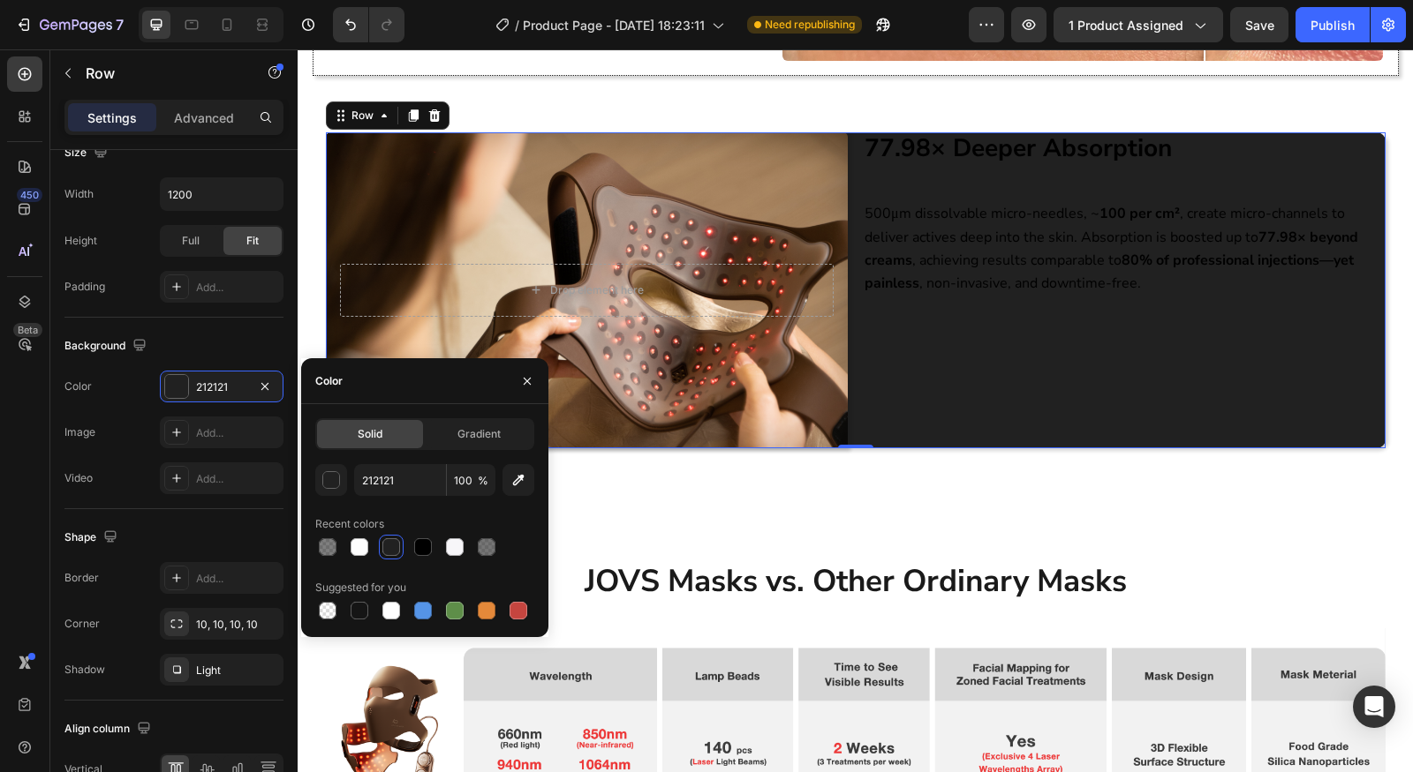
click at [380, 551] on div at bounding box center [390, 547] width 21 height 21
click at [364, 551] on div at bounding box center [359, 548] width 18 height 18
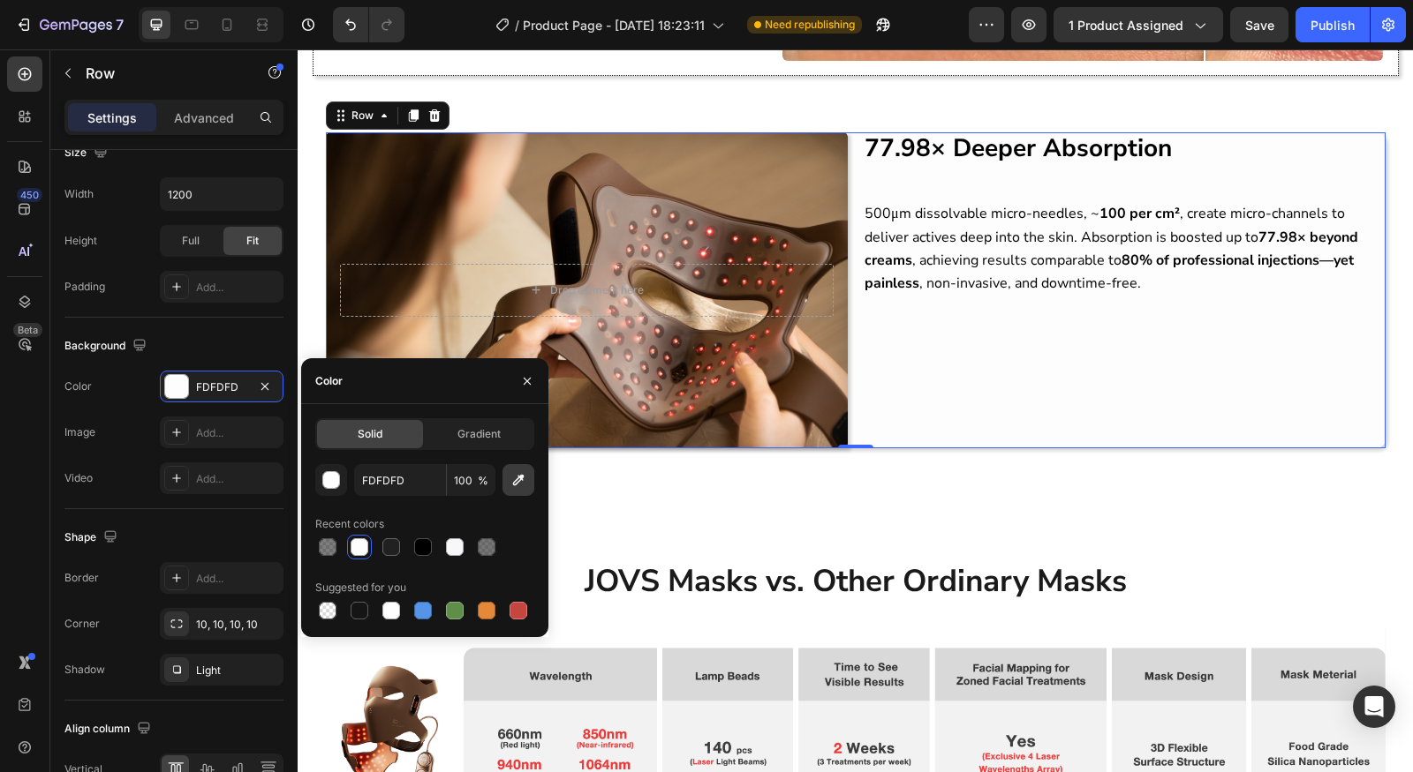
click at [508, 489] on button "button" at bounding box center [518, 480] width 32 height 32
click at [507, 488] on button "button" at bounding box center [518, 480] width 32 height 32
click at [378, 484] on input "FDFDFD" at bounding box center [400, 480] width 92 height 32
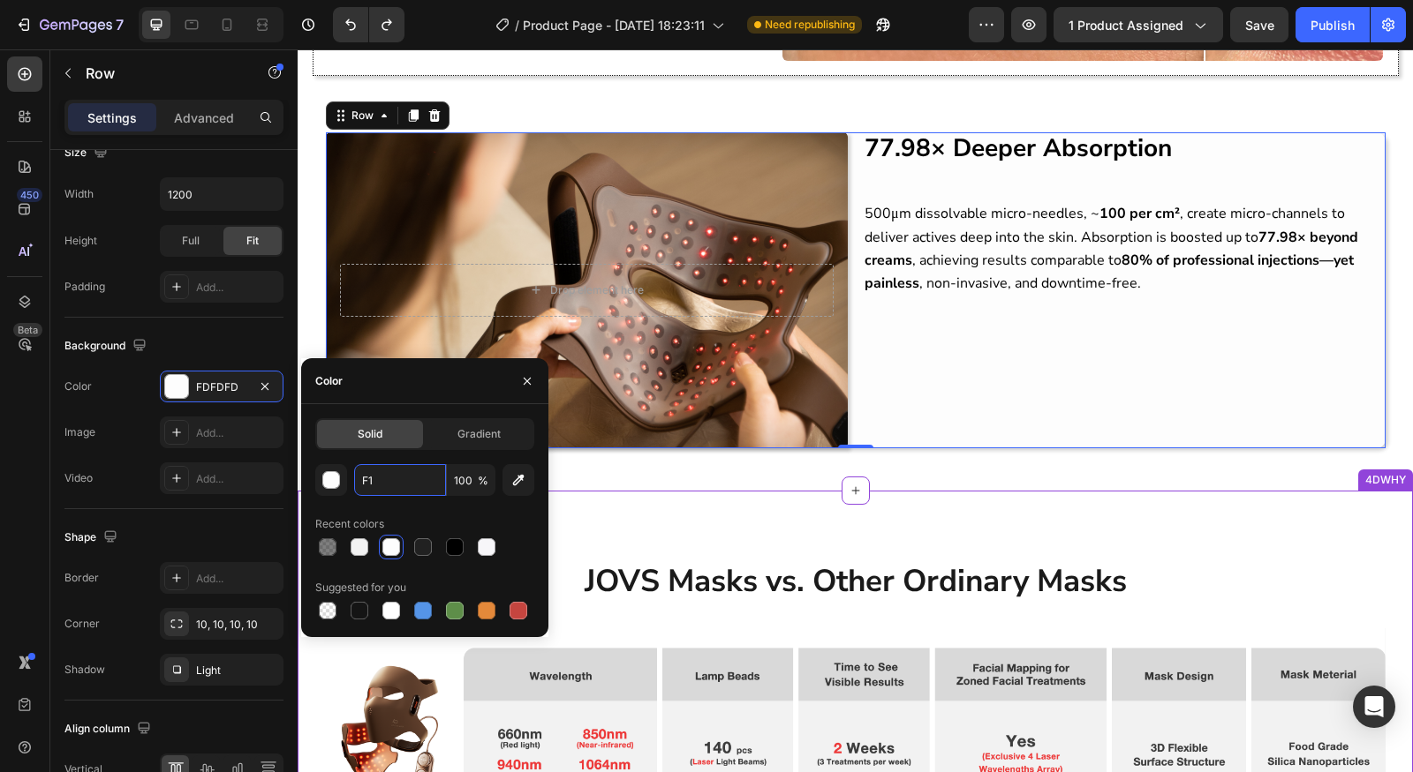
paste input "F1"
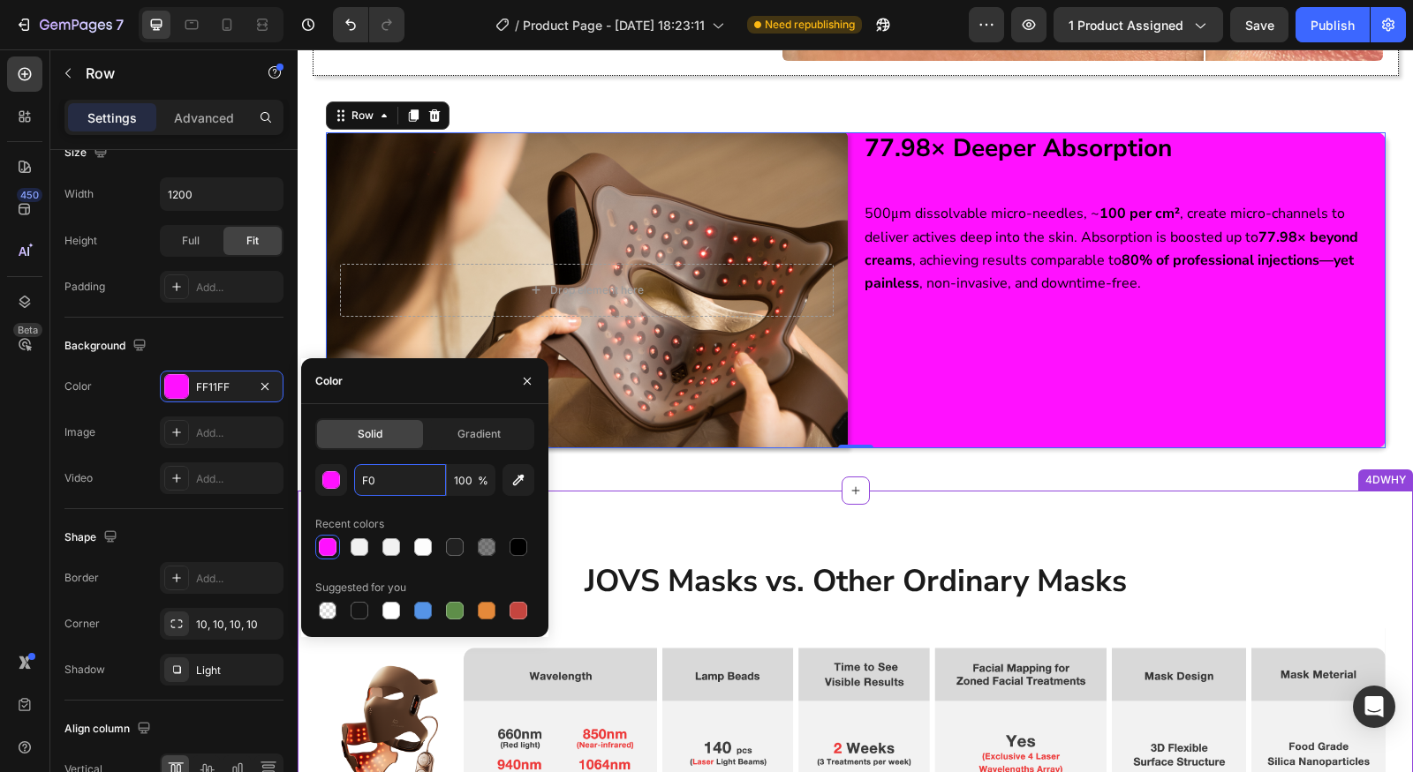
paste input "F0"
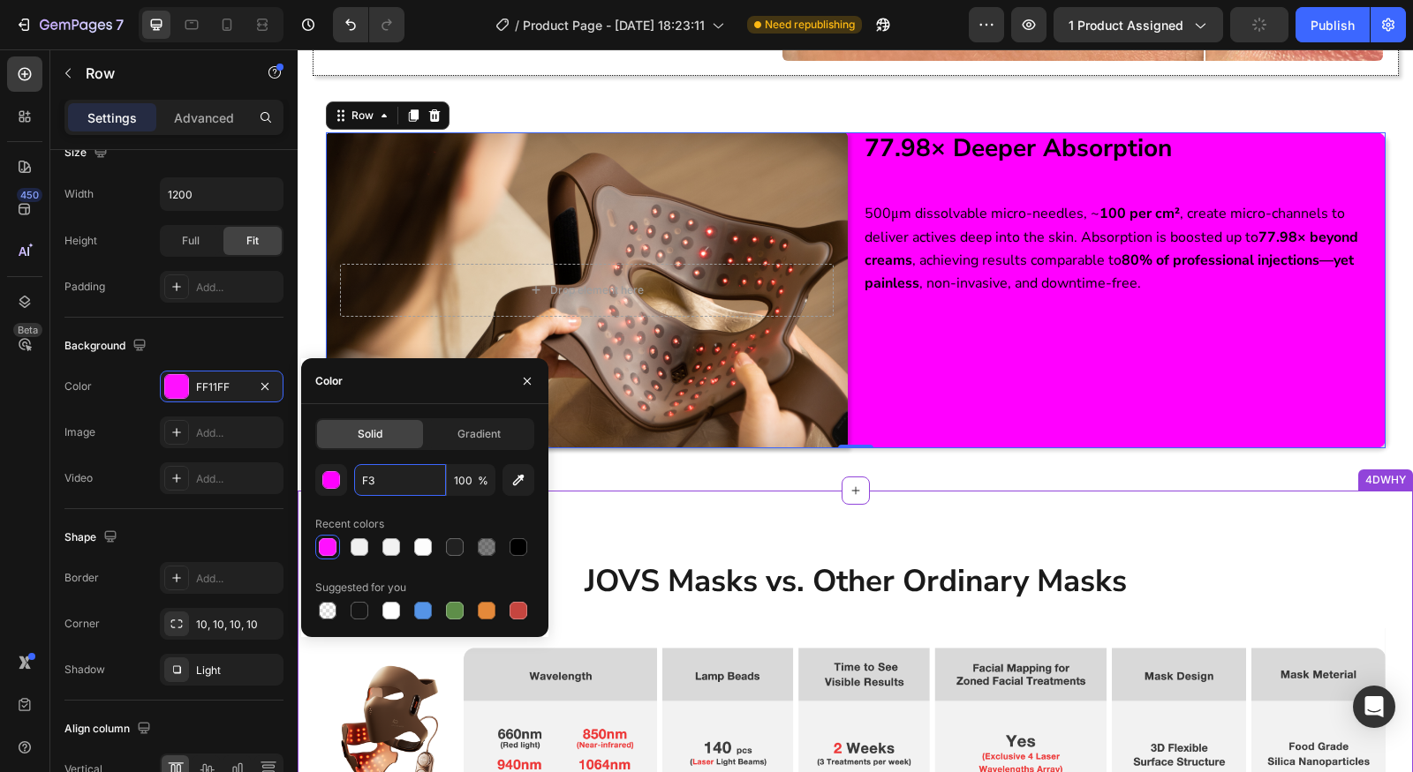
paste input "F3"
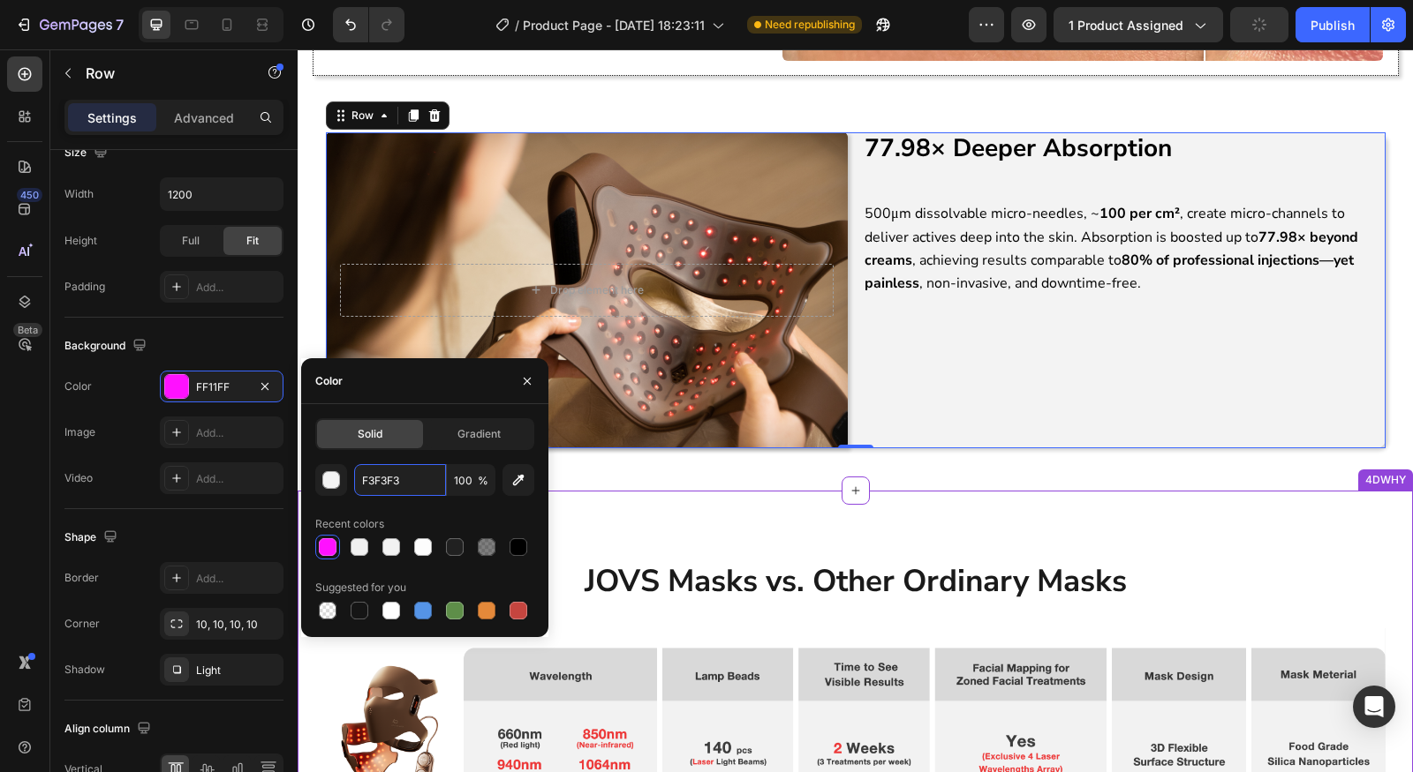
paste input "F3"
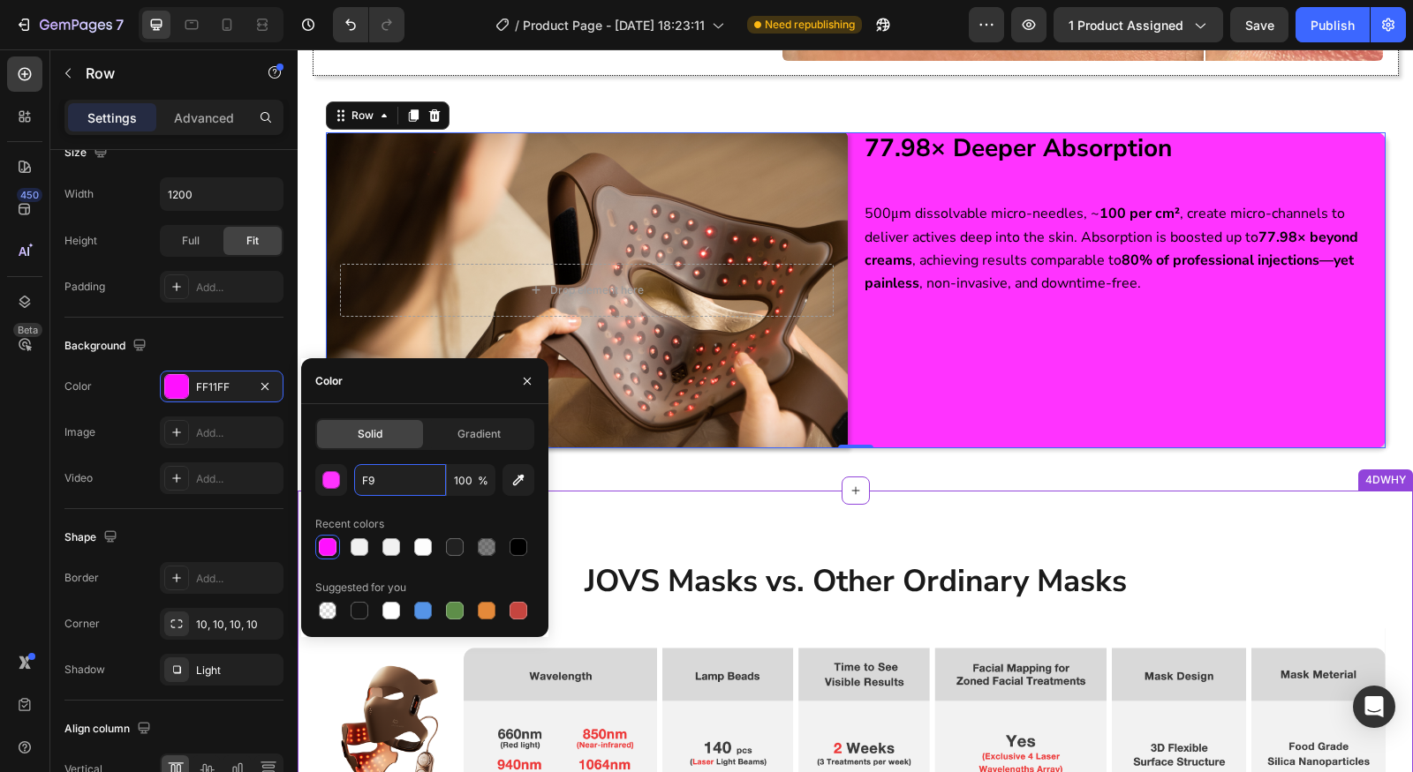
paste input "F9"
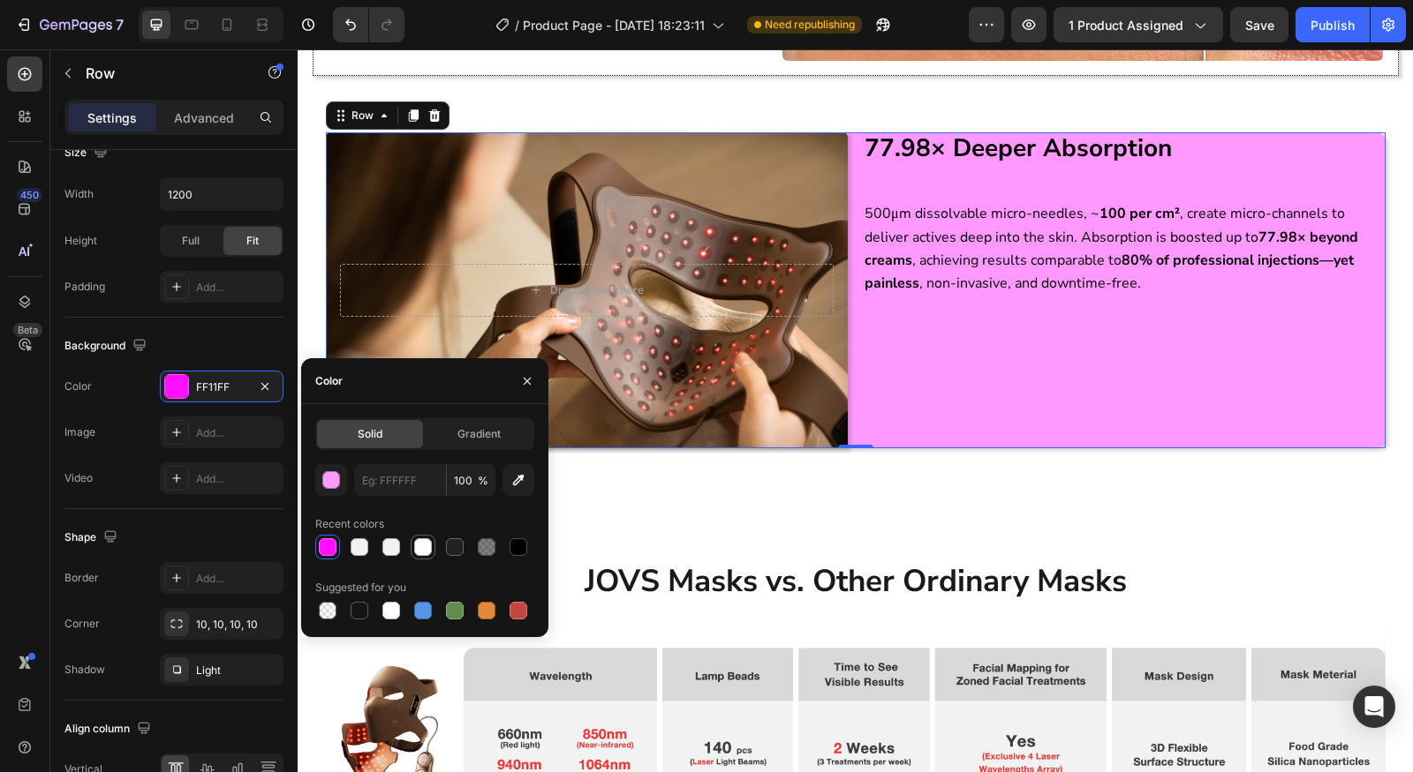
click at [418, 547] on div at bounding box center [424, 547] width 219 height 25
click at [385, 614] on div at bounding box center [391, 611] width 18 height 18
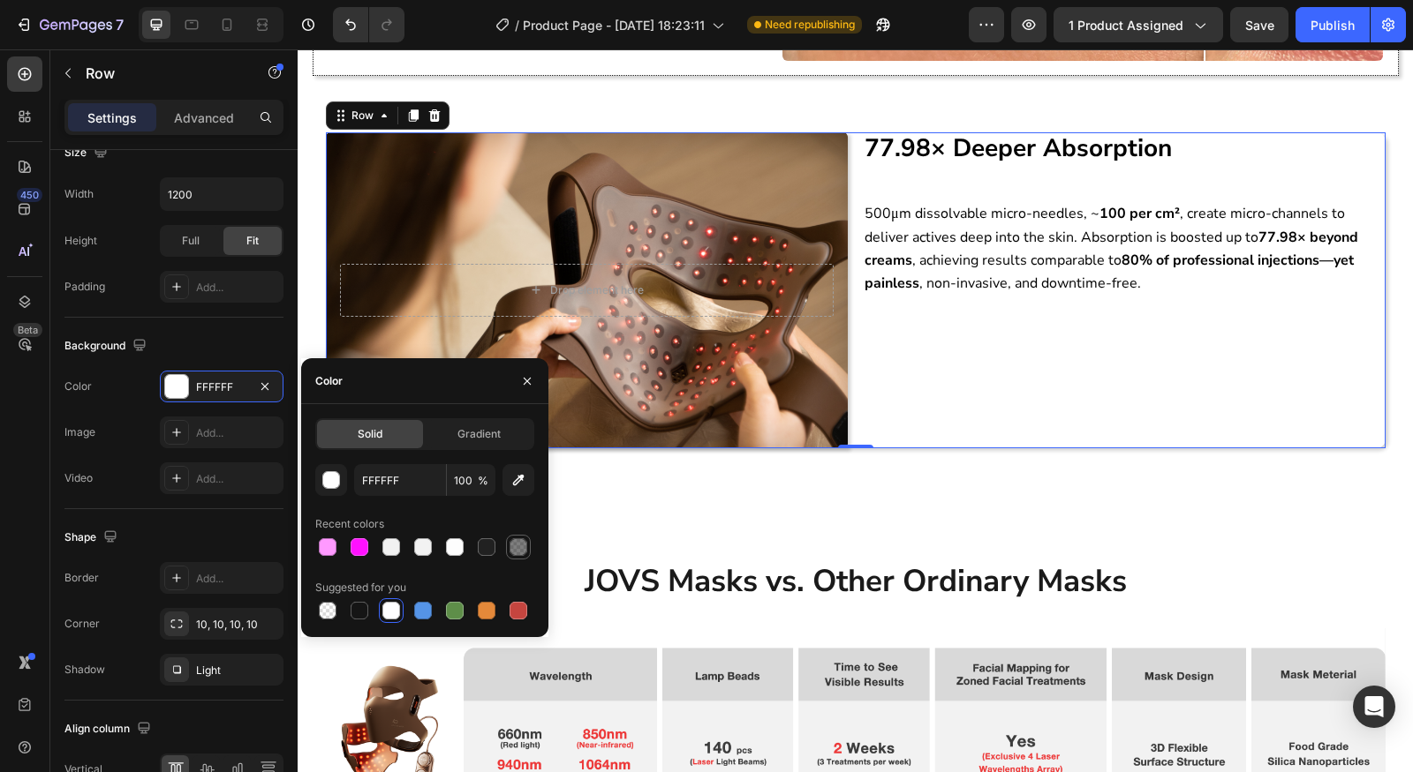
click at [521, 552] on div at bounding box center [518, 548] width 18 height 18
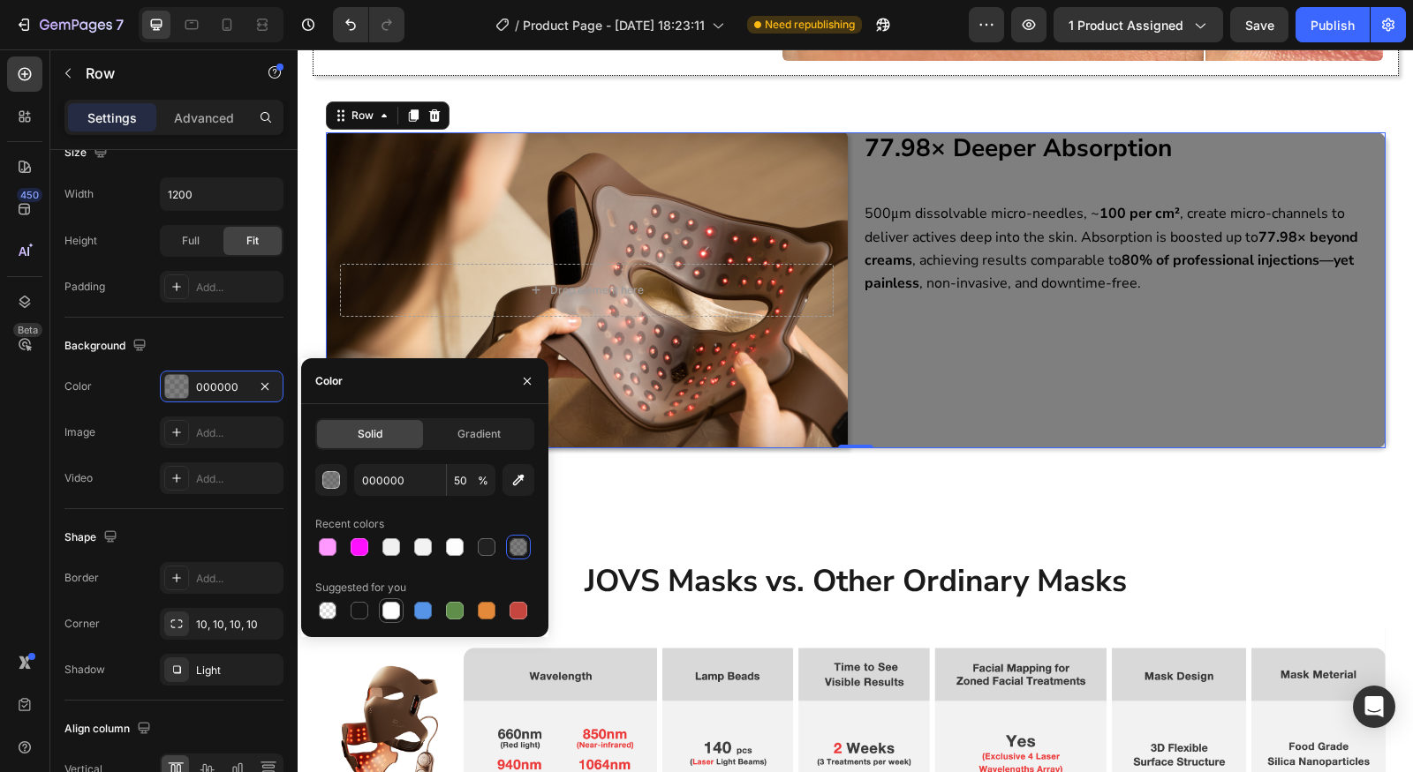
click at [387, 618] on div at bounding box center [391, 611] width 18 height 18
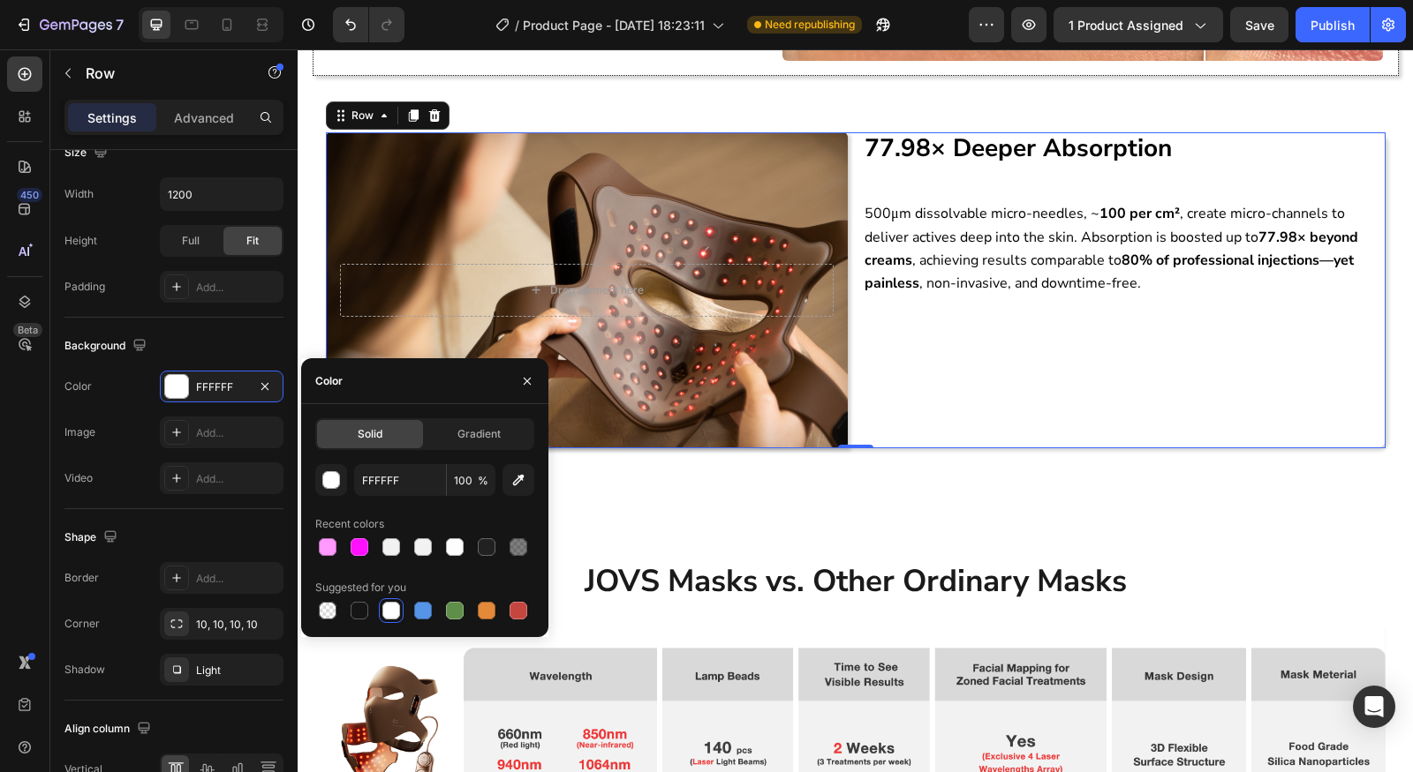
click at [470, 453] on div "Solid Gradient FFFFFF 100 % Recent colors Suggested for you" at bounding box center [424, 520] width 219 height 205
click at [468, 442] on div "Gradient" at bounding box center [479, 434] width 106 height 28
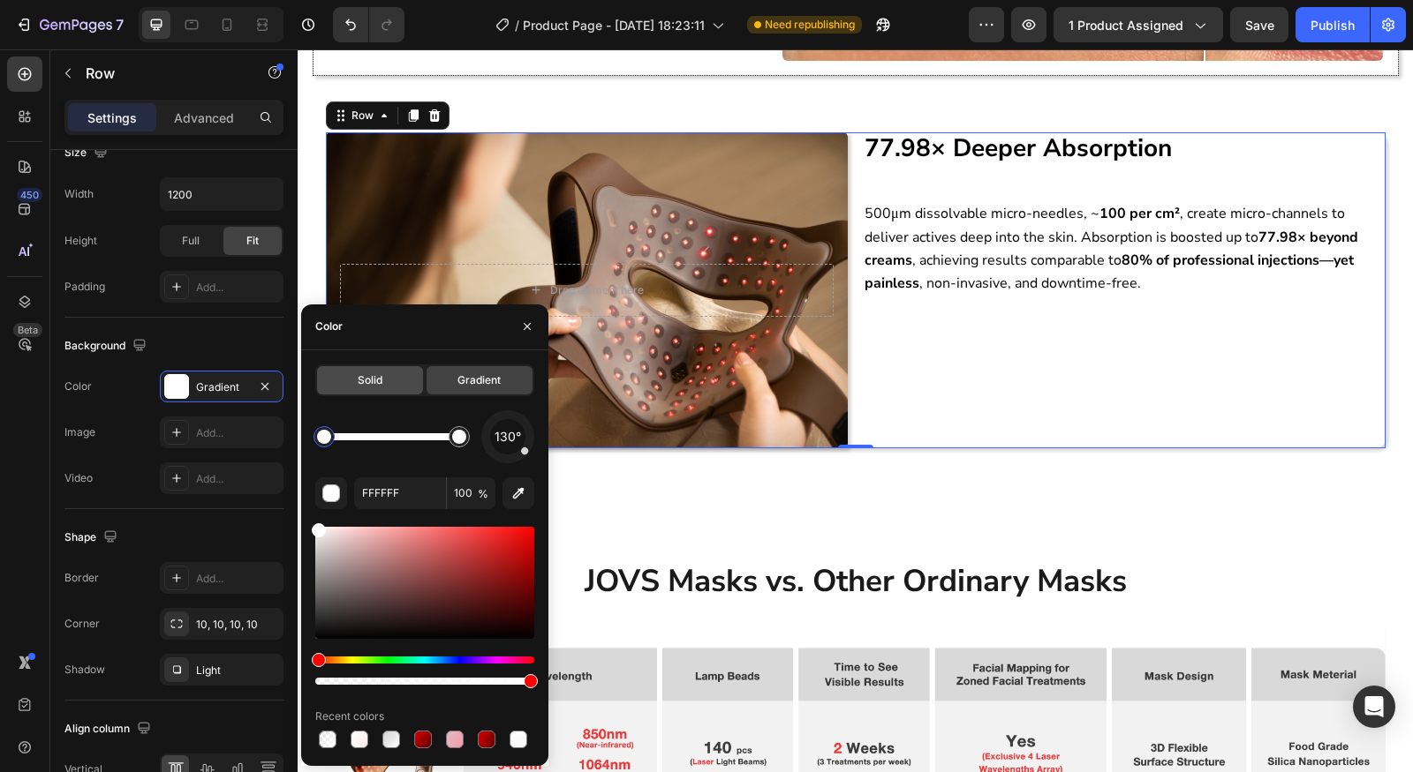
click at [365, 383] on span "Solid" at bounding box center [370, 381] width 25 height 16
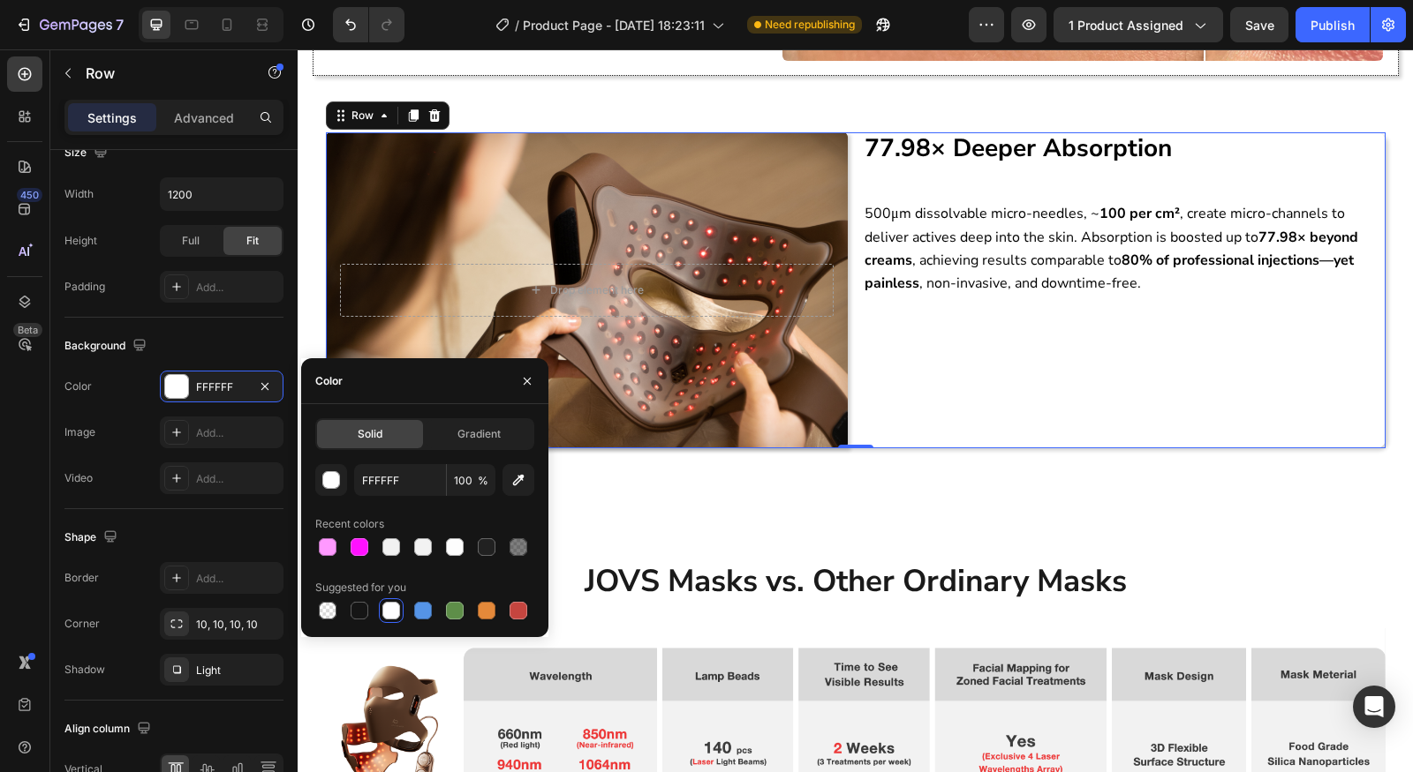
click at [353, 586] on div "Suggested for you" at bounding box center [360, 588] width 91 height 16
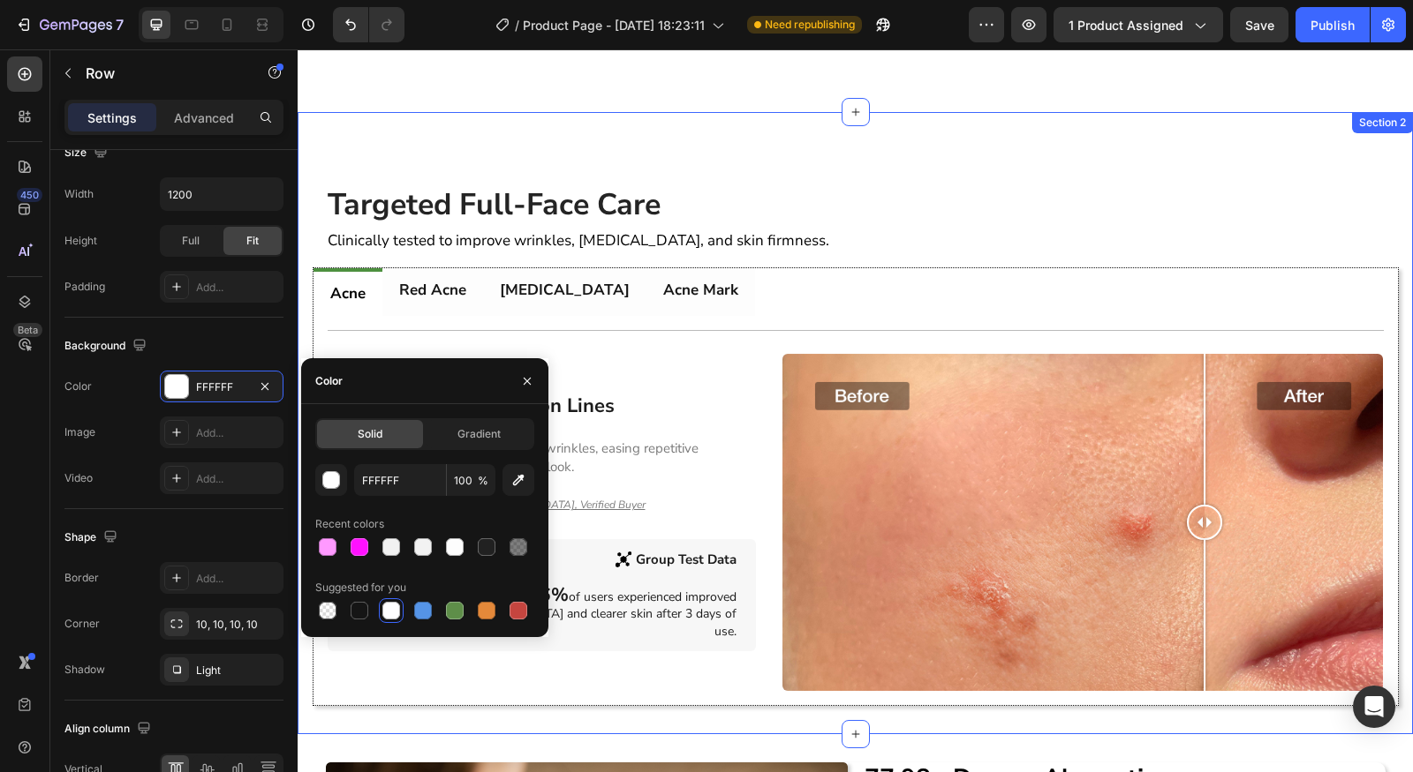
scroll to position [1370, 0]
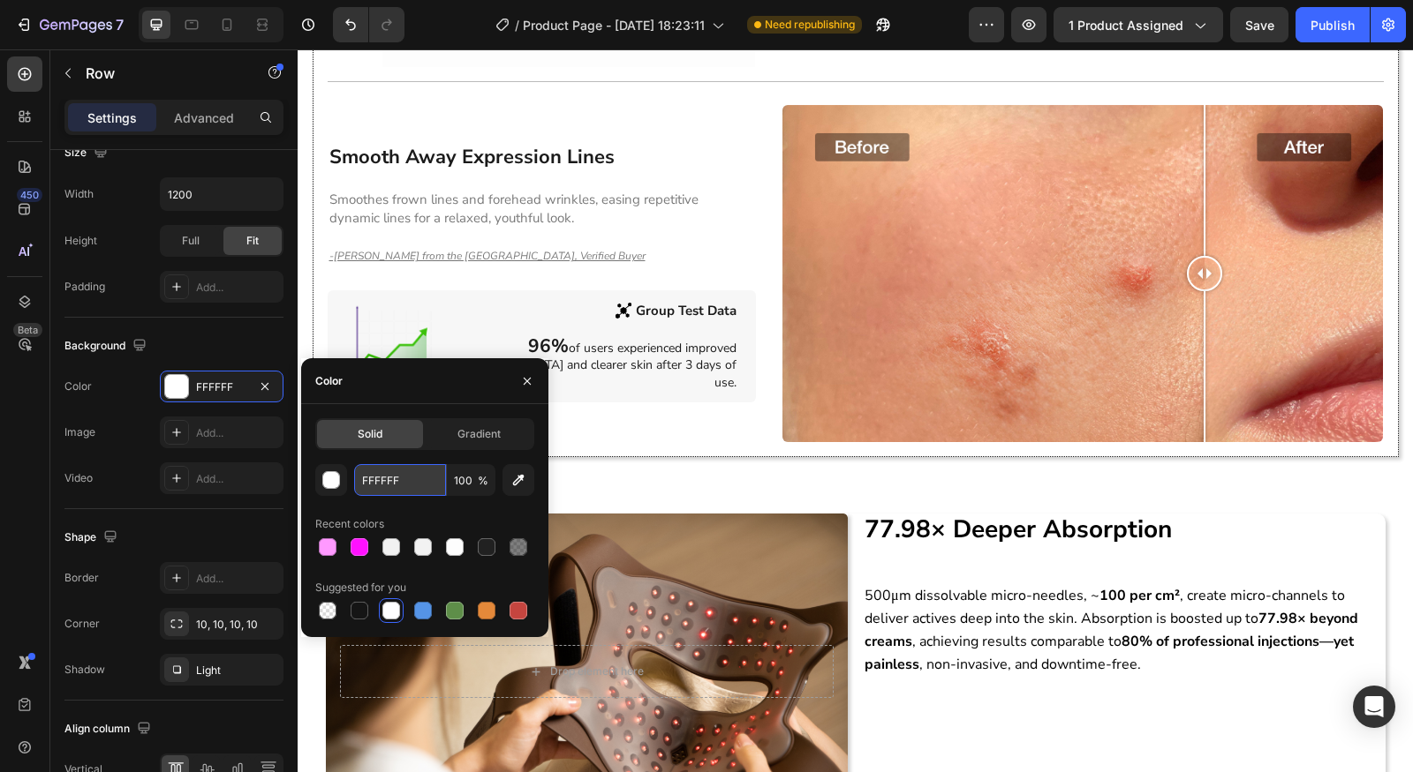
click at [415, 490] on input "FFFFFF" at bounding box center [400, 480] width 92 height 32
click at [425, 491] on input "FFFFFF" at bounding box center [400, 480] width 92 height 32
click at [636, 131] on div "Smooth Away Expression Lines Heading Smoothes frown lines and forehead wrinkles…" at bounding box center [542, 274] width 429 height 338
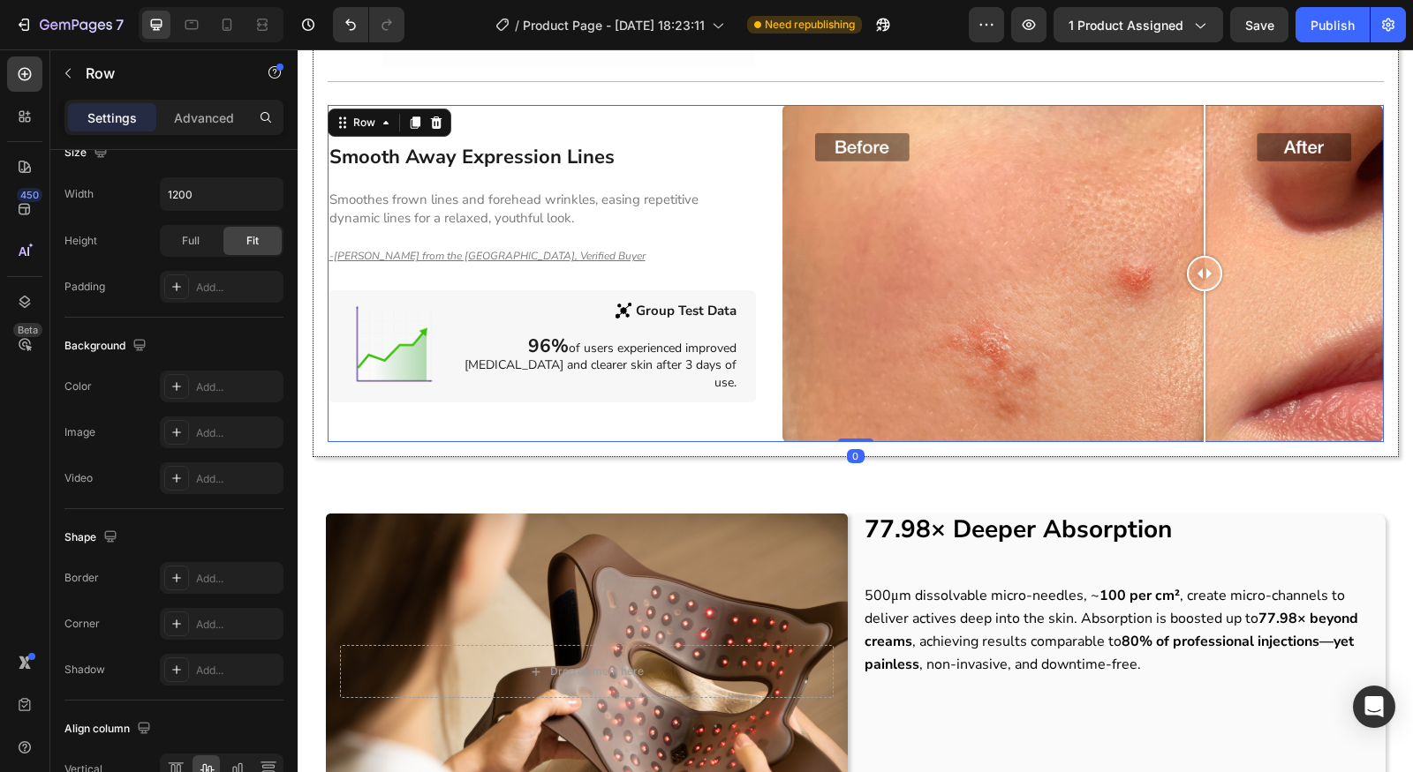
scroll to position [508, 0]
click at [651, 105] on div "Smooth Away Expression Lines Heading Smoothes frown lines and forehead wrinkles…" at bounding box center [542, 274] width 429 height 338
click at [235, 380] on div "Add..." at bounding box center [237, 388] width 83 height 16
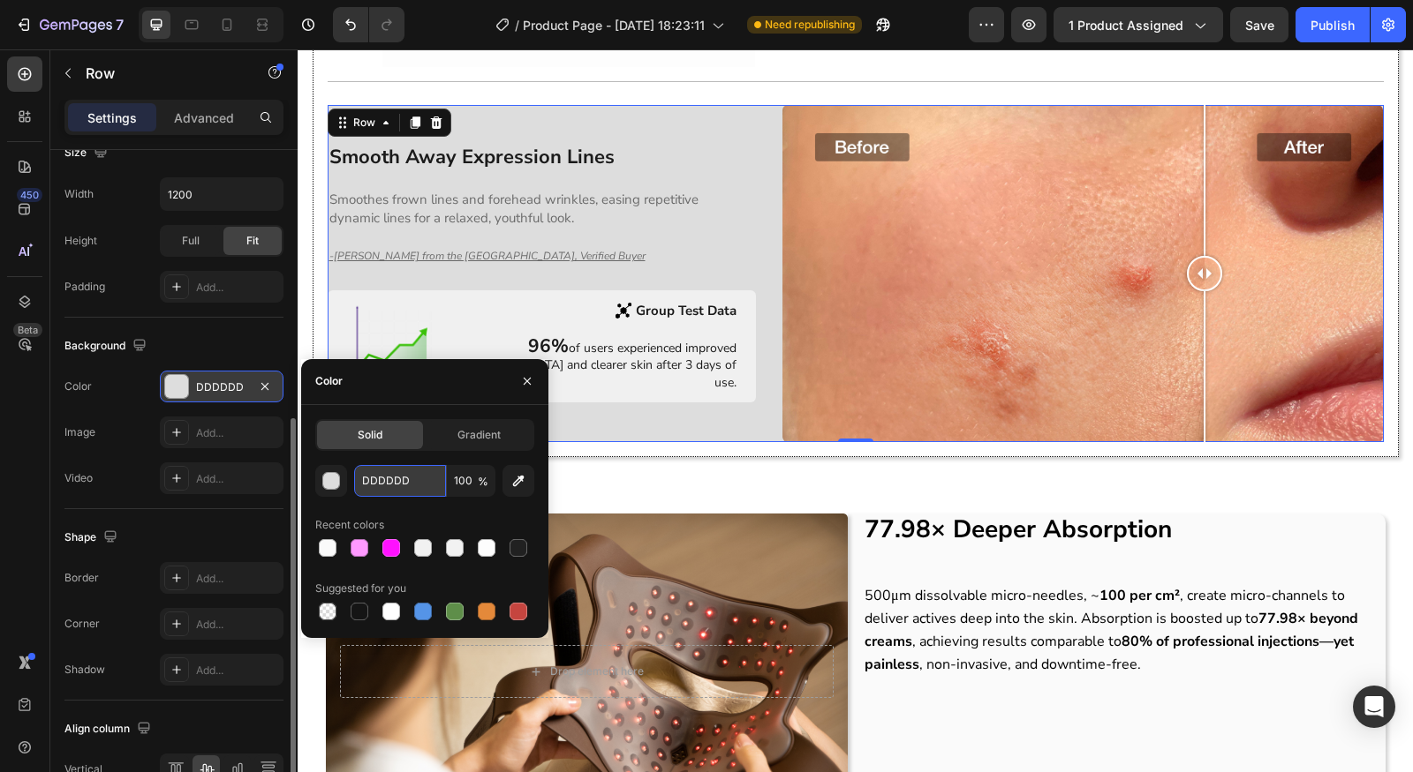
click at [432, 478] on input "DDDDDD" at bounding box center [400, 481] width 92 height 32
paste input "FAFAFA"
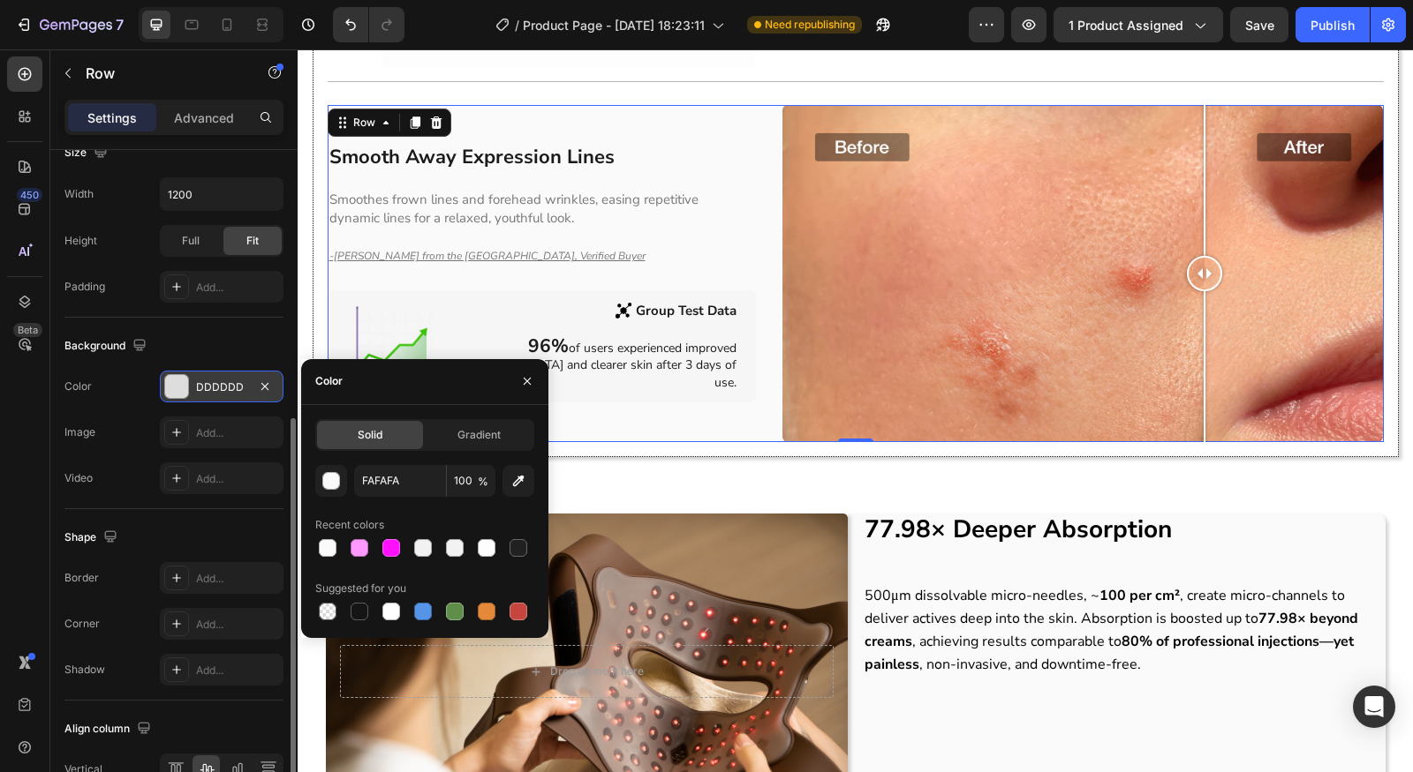
click at [216, 336] on div "Background" at bounding box center [173, 346] width 219 height 28
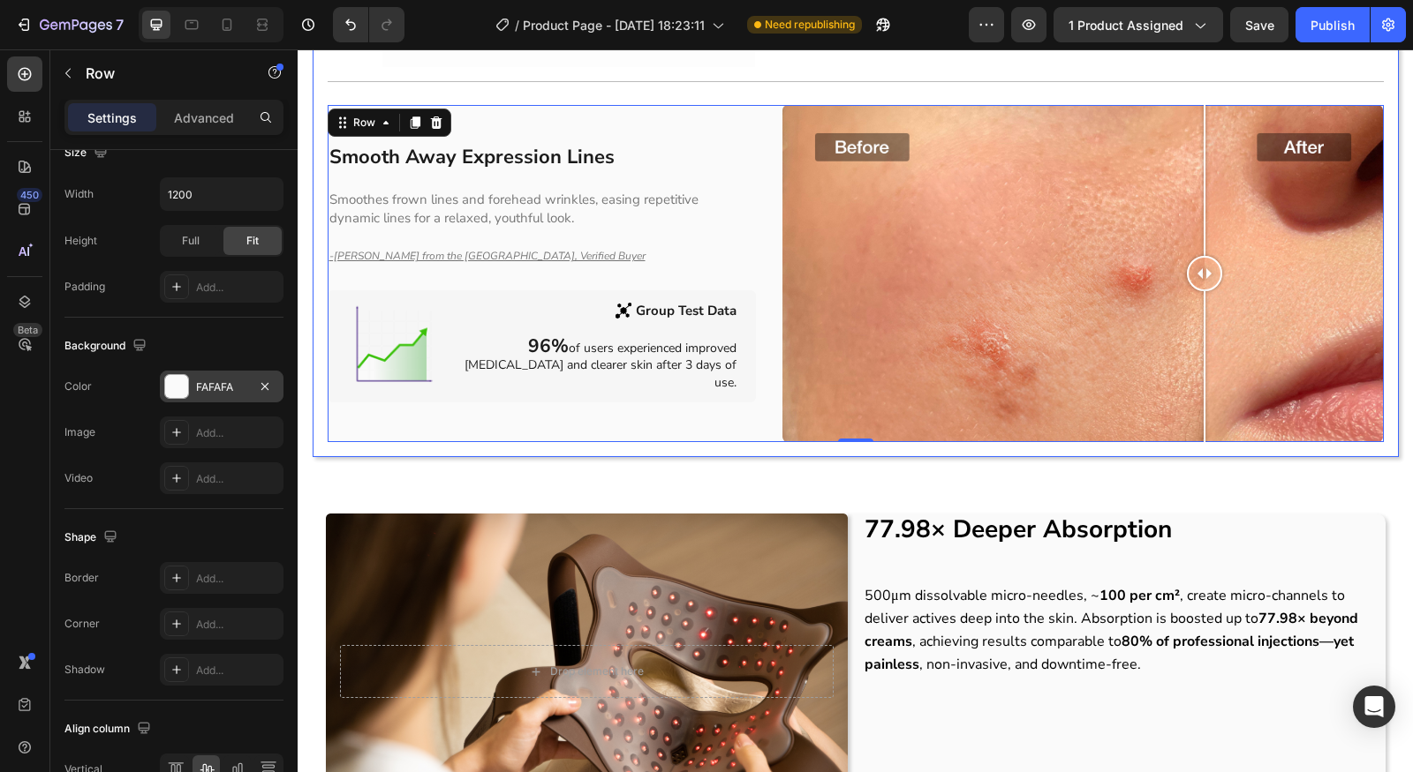
click at [575, 81] on div "Title Line Smooth Away Expression Lines Heading Smoothes frown lines and forehe…" at bounding box center [856, 262] width 1056 height 362
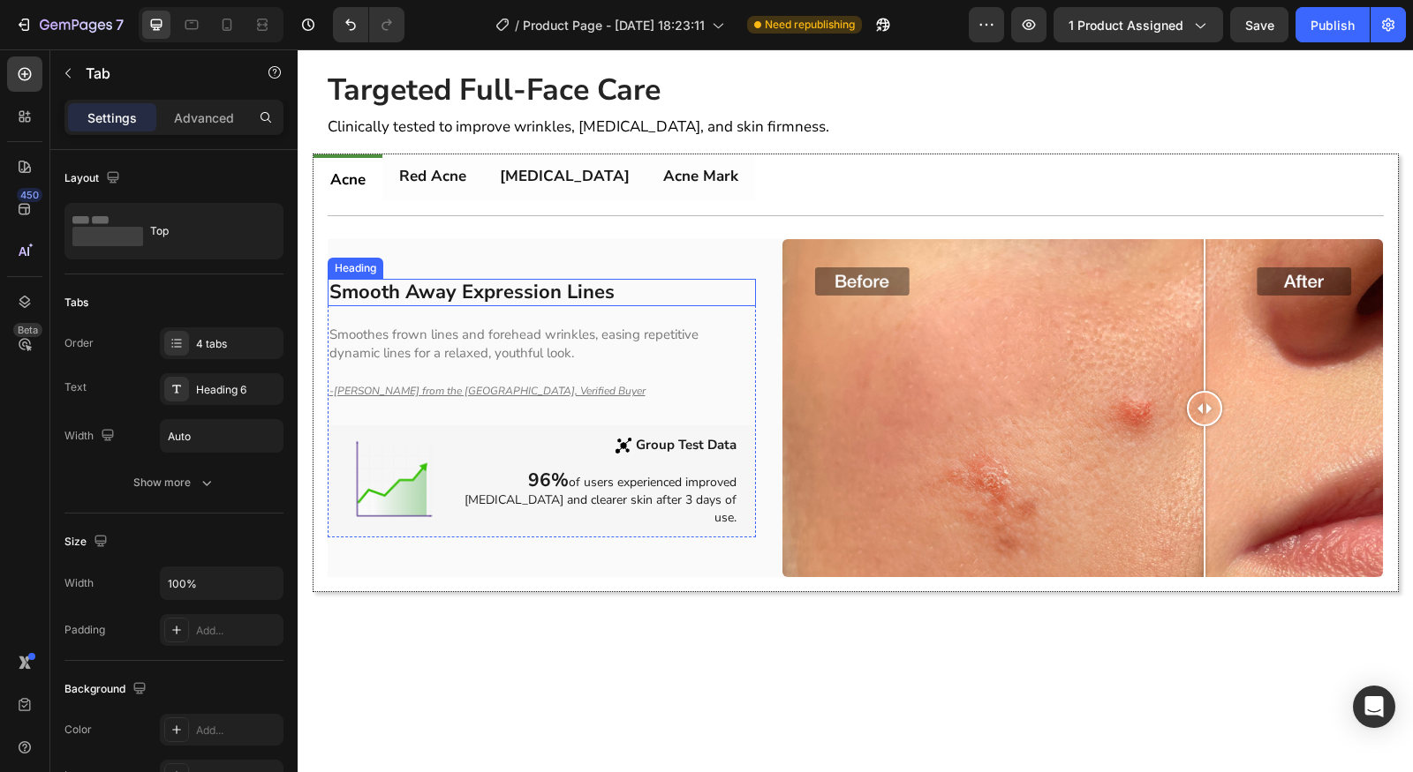
scroll to position [1483, 0]
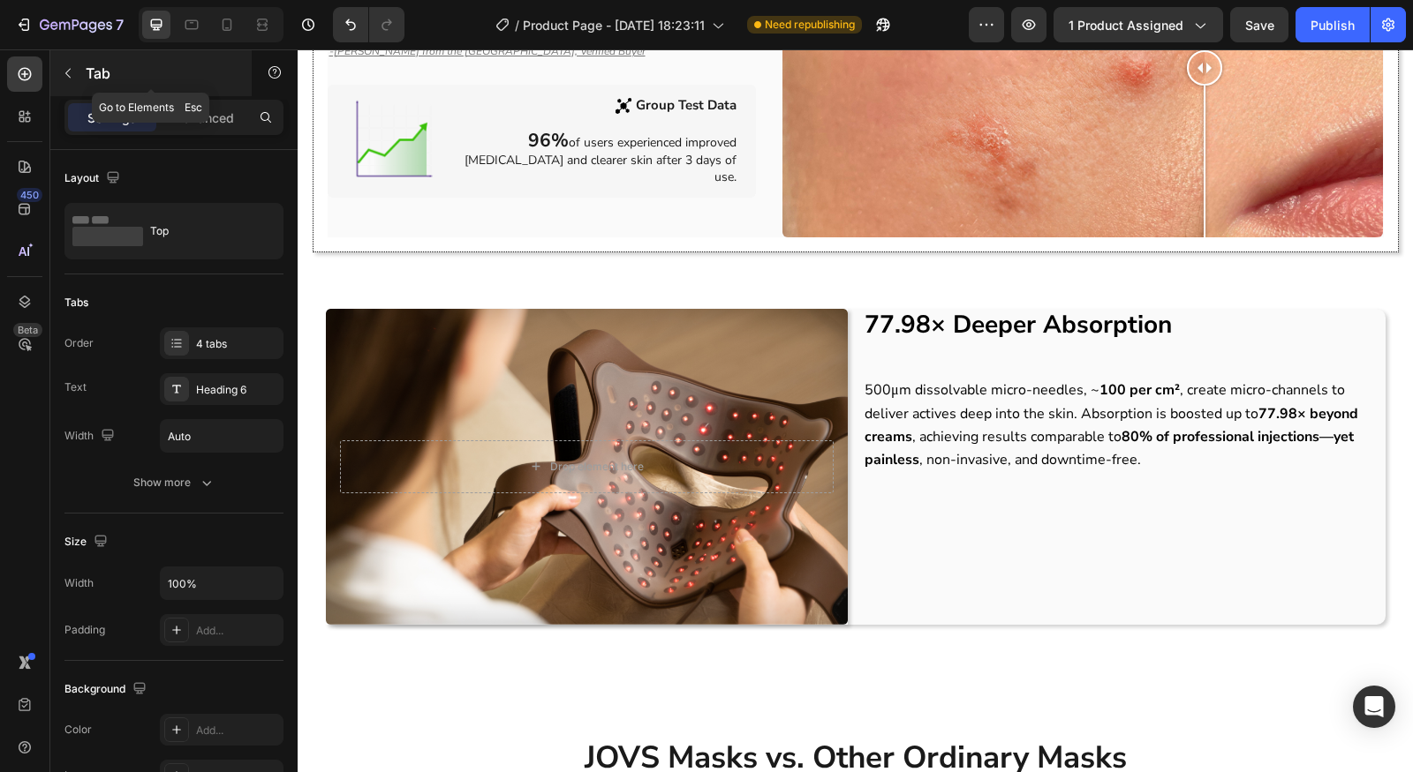
click at [68, 77] on icon "button" at bounding box center [68, 73] width 14 height 14
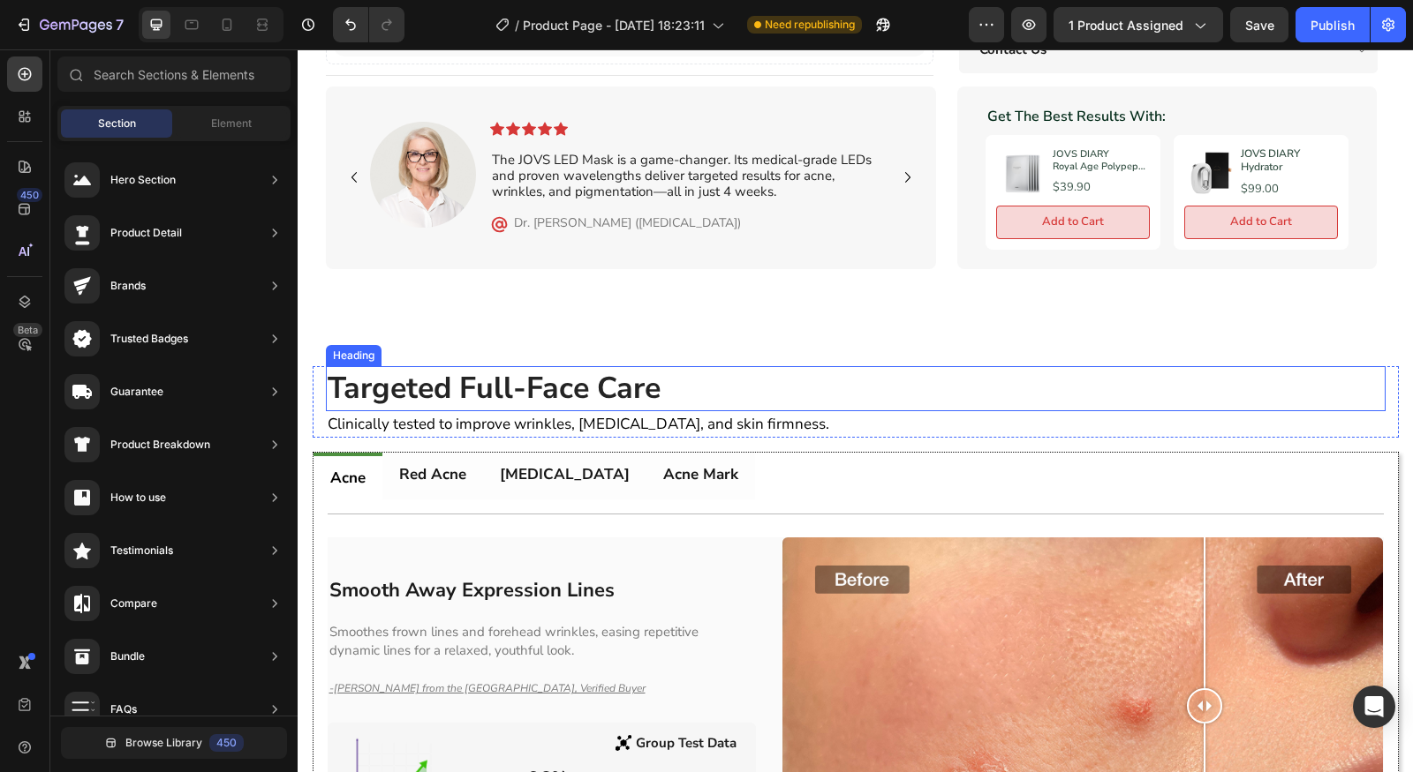
click at [662, 366] on h2 "Targeted Full-Face Care" at bounding box center [855, 389] width 1059 height 46
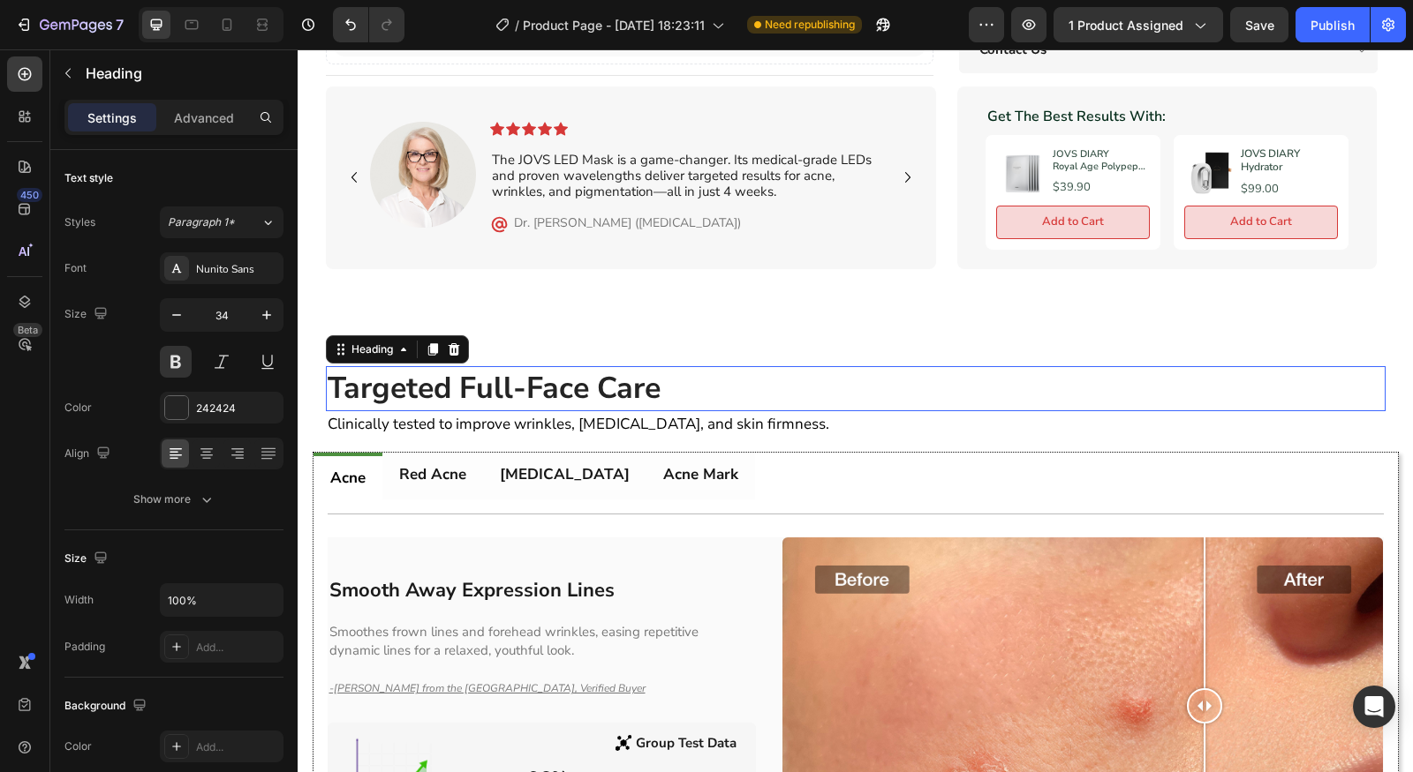
scroll to position [1021, 0]
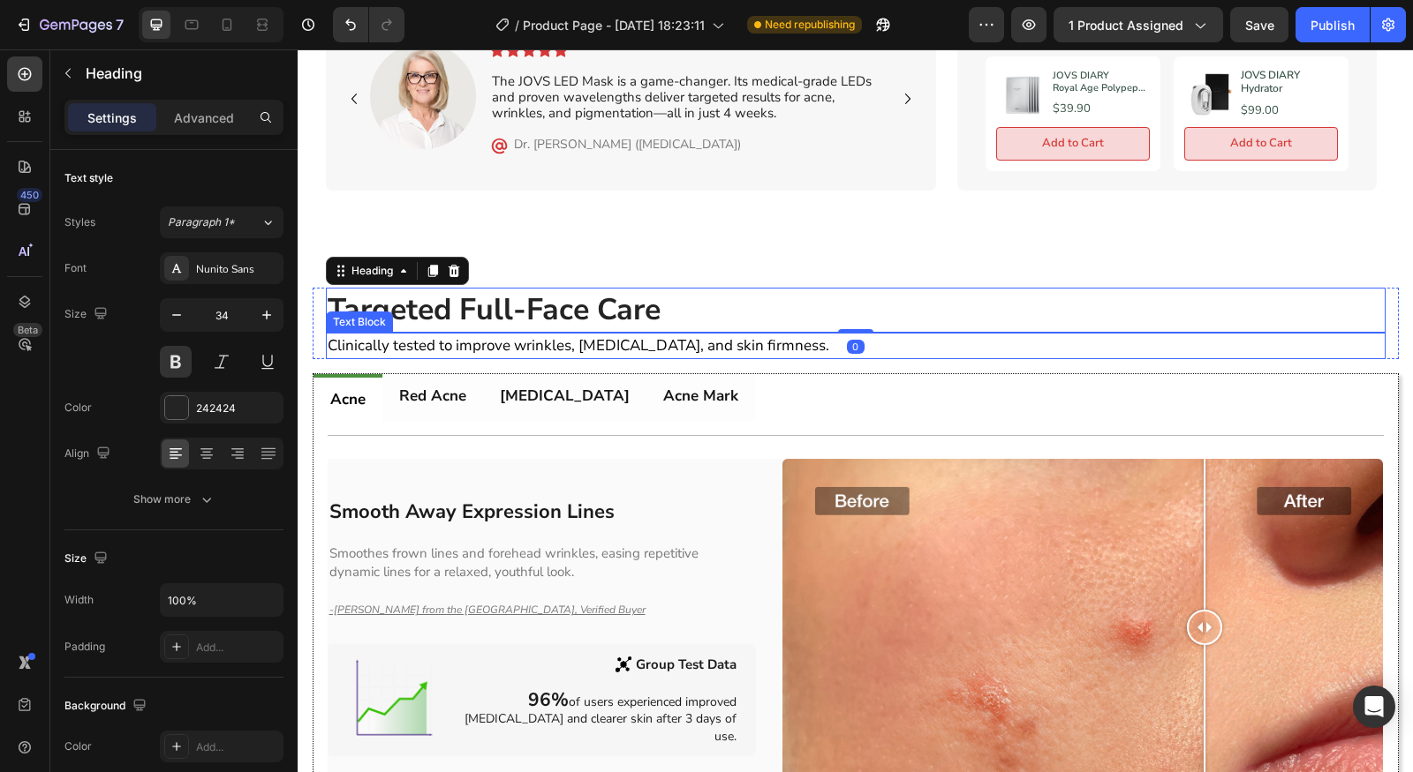
click at [628, 350] on p "Clinically tested to improve wrinkles, [MEDICAL_DATA], and skin firmness." at bounding box center [856, 346] width 1056 height 22
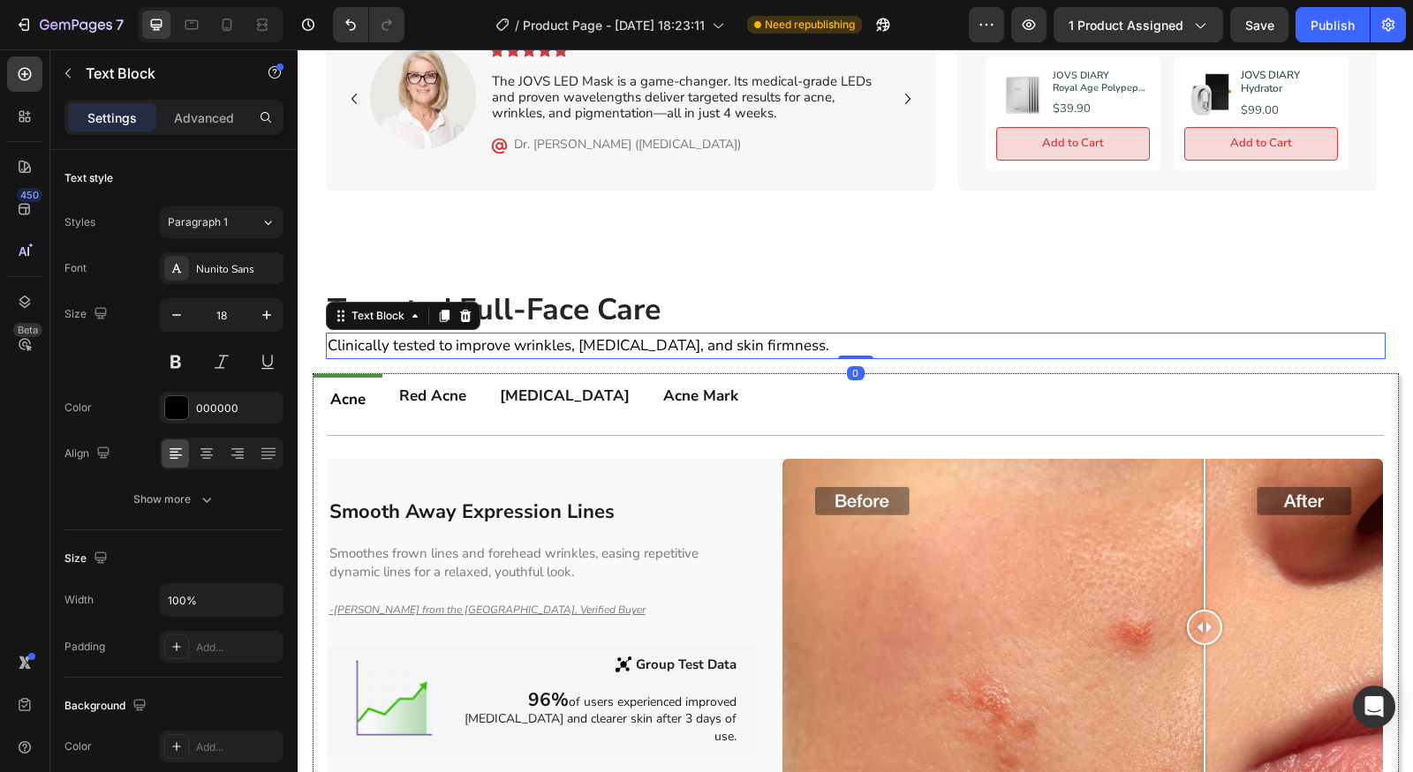
click at [631, 317] on strong "Targeted Full-Face Care" at bounding box center [494, 310] width 333 height 41
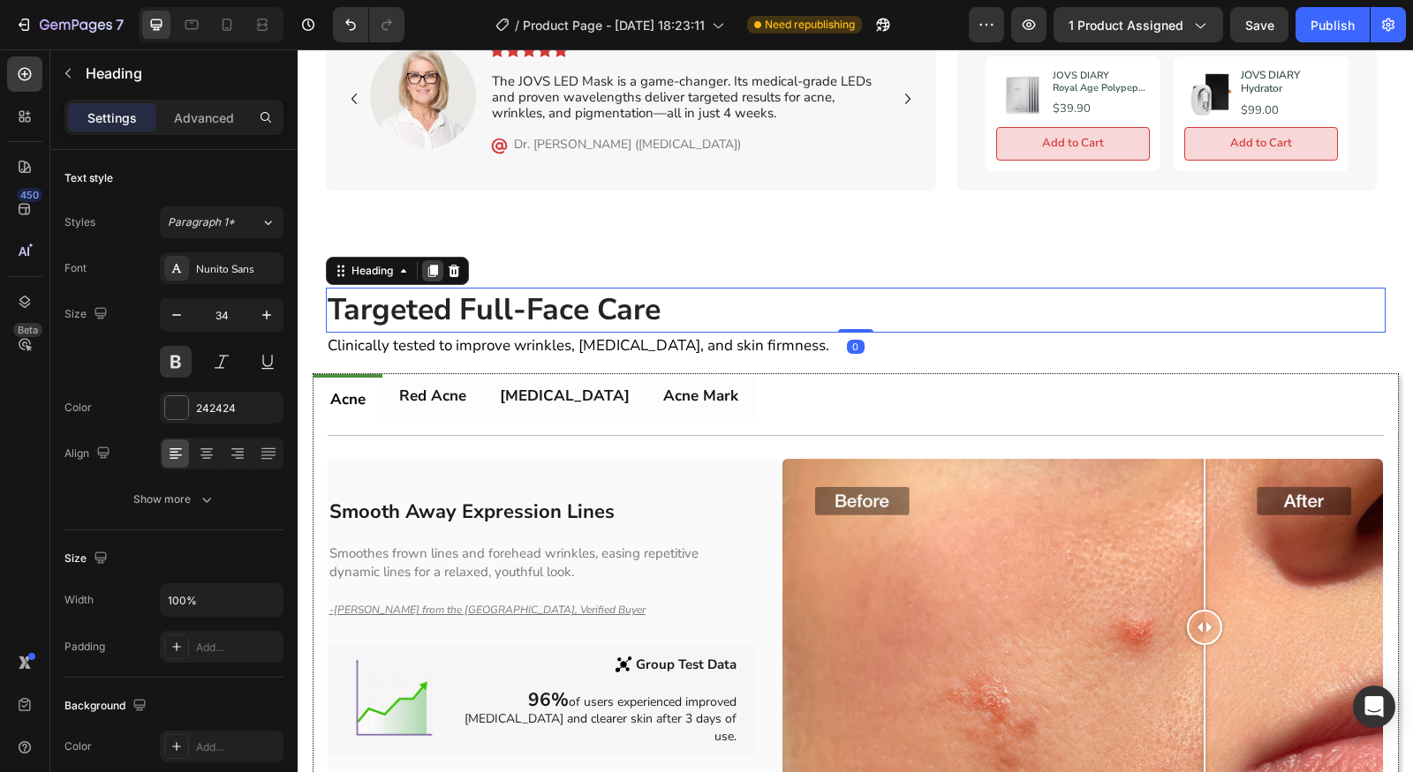
click at [427, 265] on icon at bounding box center [432, 271] width 10 height 12
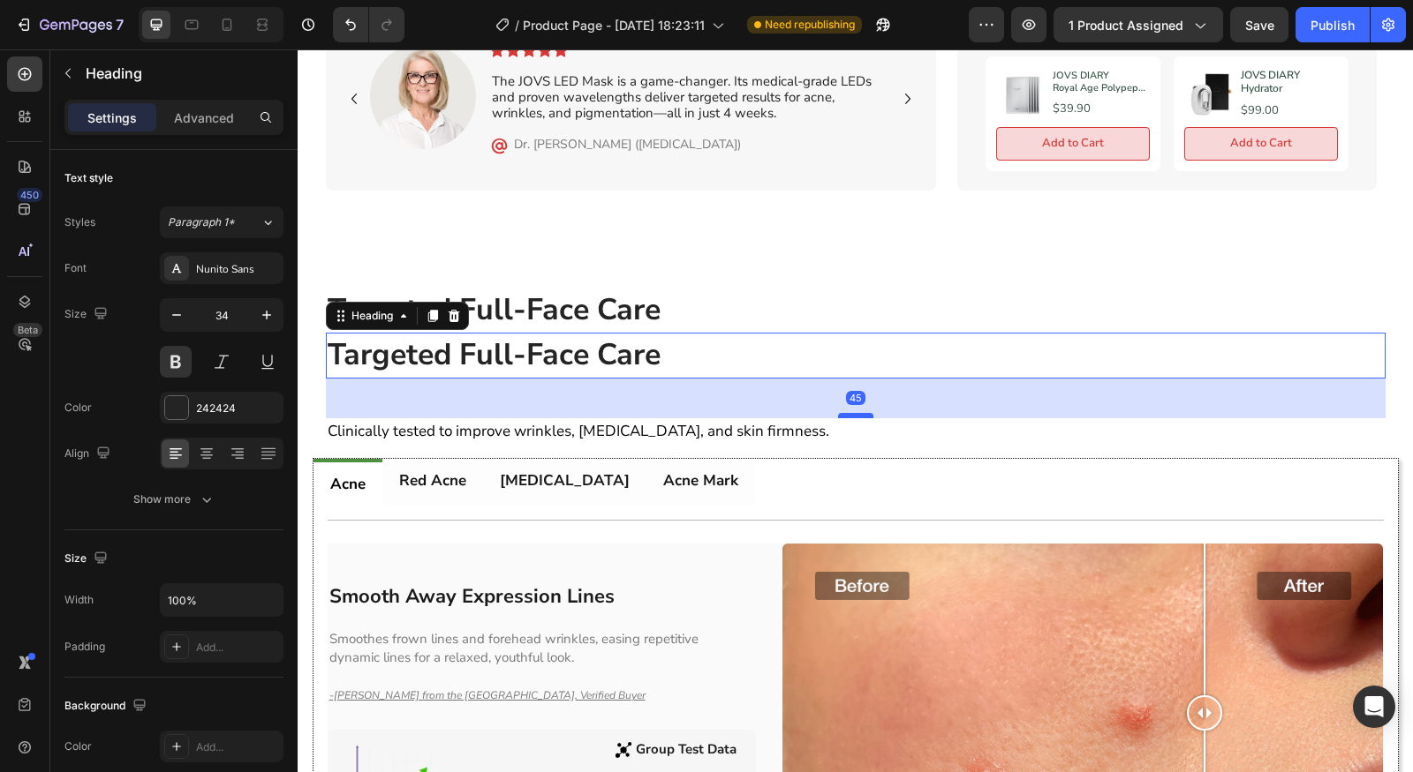
drag, startPoint x: 853, startPoint y: 370, endPoint x: 855, endPoint y: 396, distance: 26.5
click at [855, 413] on div at bounding box center [855, 415] width 35 height 5
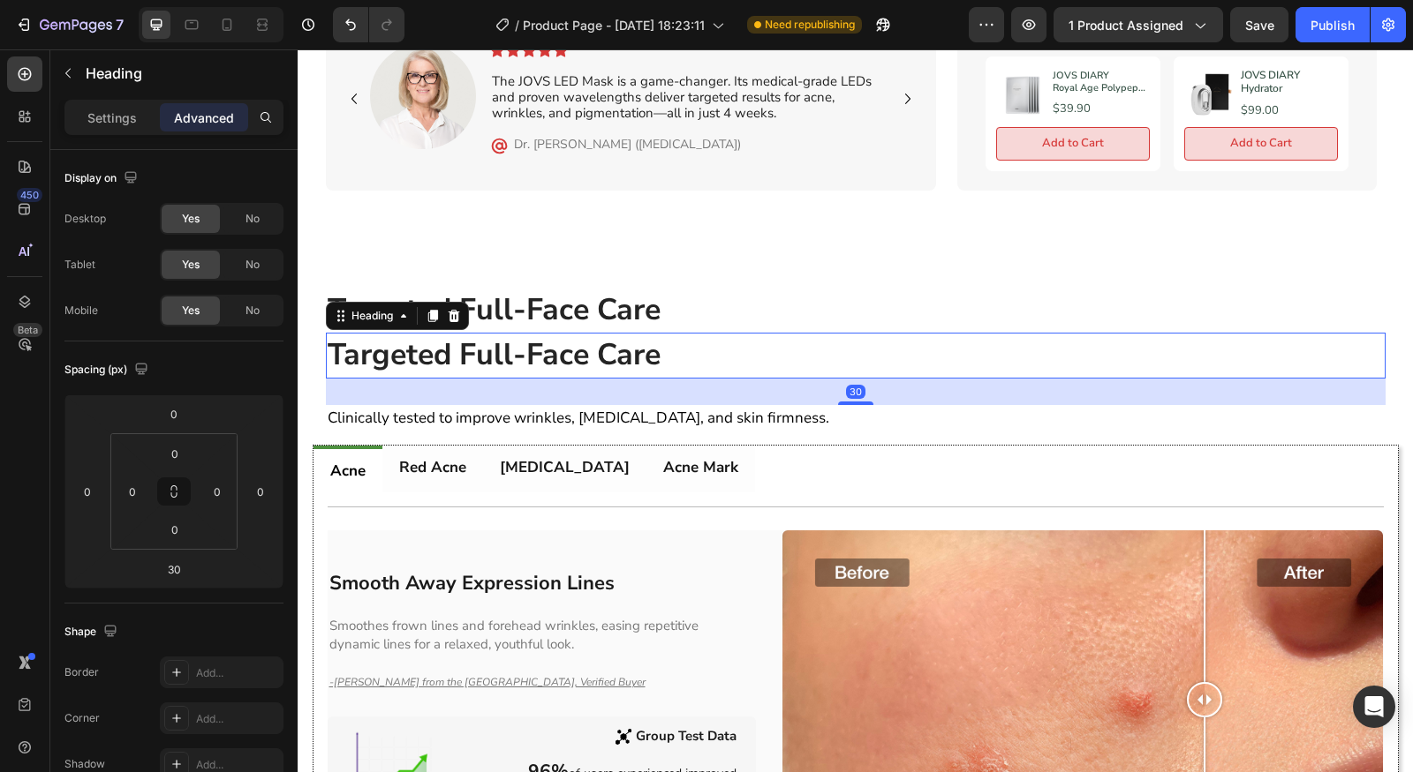
click at [938, 366] on h2 "Targeted Full-Face Care" at bounding box center [855, 356] width 1059 height 46
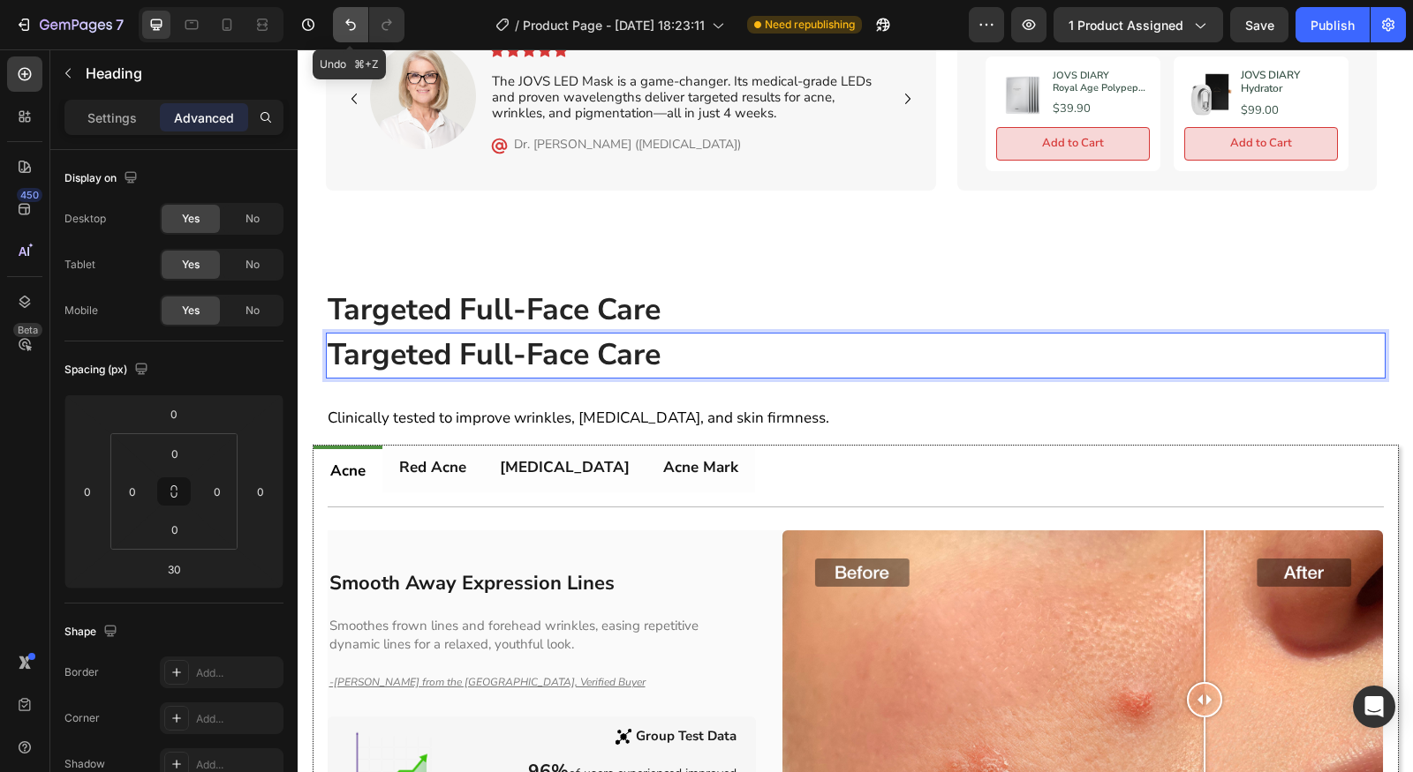
click at [358, 24] on icon "Undo/Redo" at bounding box center [351, 25] width 18 height 18
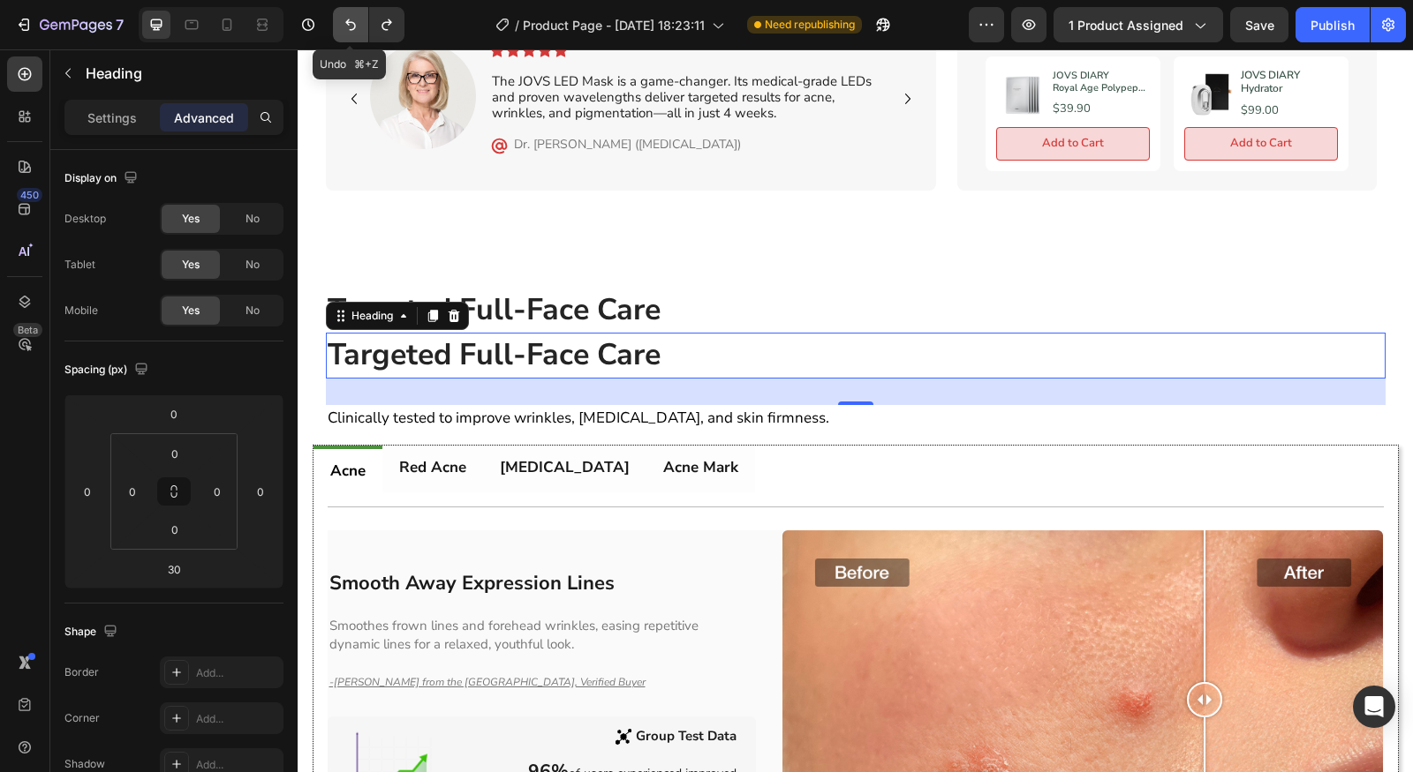
click at [348, 32] on icon "Undo/Redo" at bounding box center [351, 25] width 18 height 18
click at [353, 34] on icon "Undo/Redo" at bounding box center [351, 25] width 18 height 18
click at [390, 32] on icon "Undo/Redo" at bounding box center [387, 25] width 18 height 18
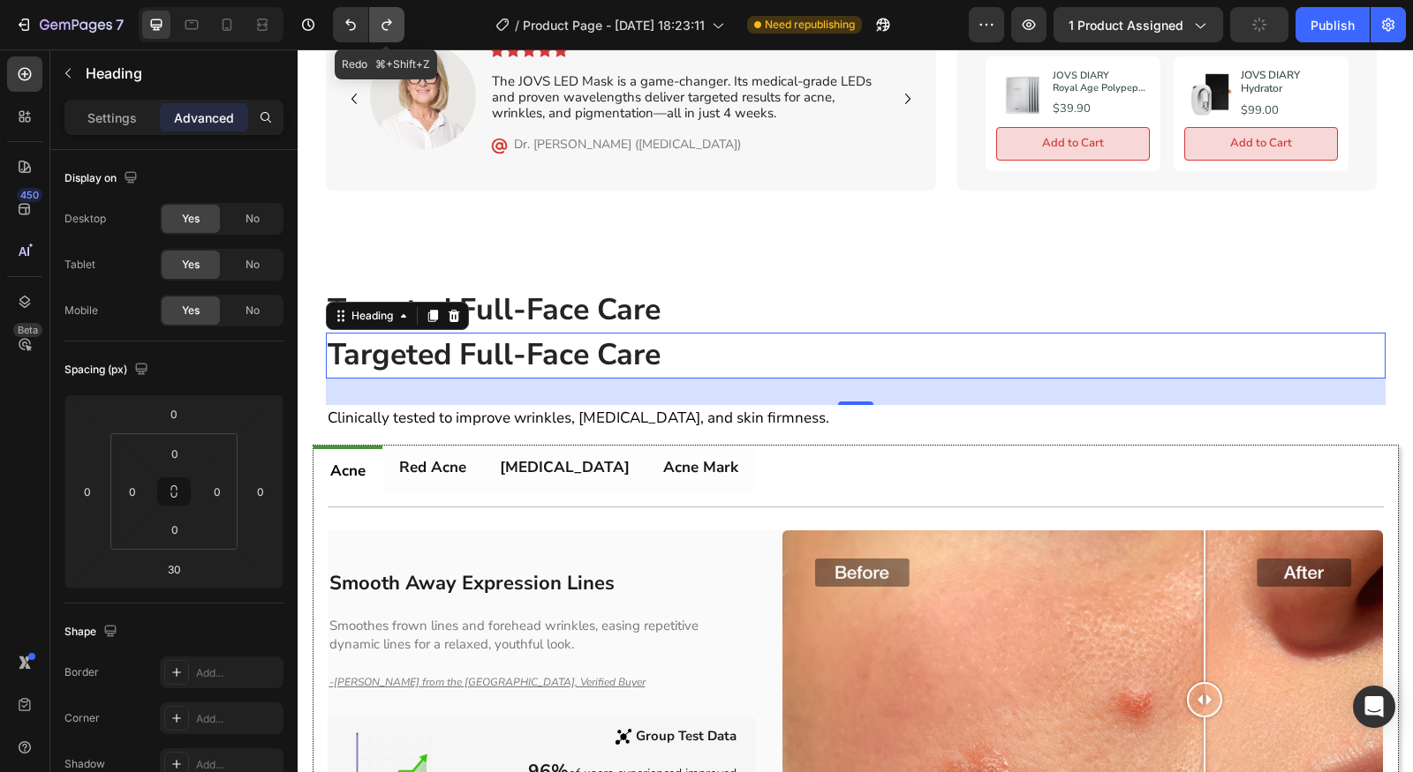
click at [390, 32] on icon "Undo/Redo" at bounding box center [387, 25] width 18 height 18
click at [389, 31] on icon "Undo/Redo" at bounding box center [387, 25] width 18 height 18
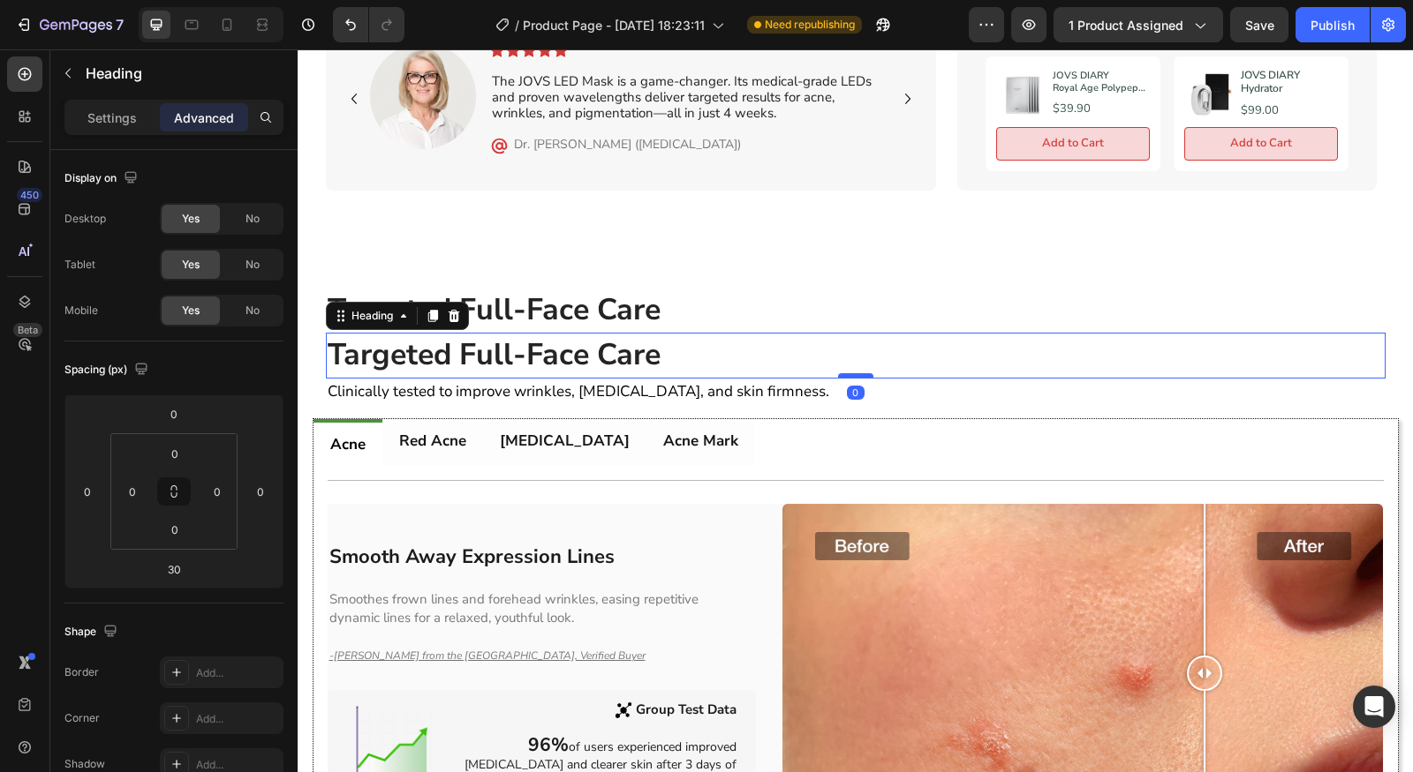
drag, startPoint x: 842, startPoint y: 395, endPoint x: 854, endPoint y: 367, distance: 29.7
click at [854, 373] on div at bounding box center [855, 375] width 35 height 5
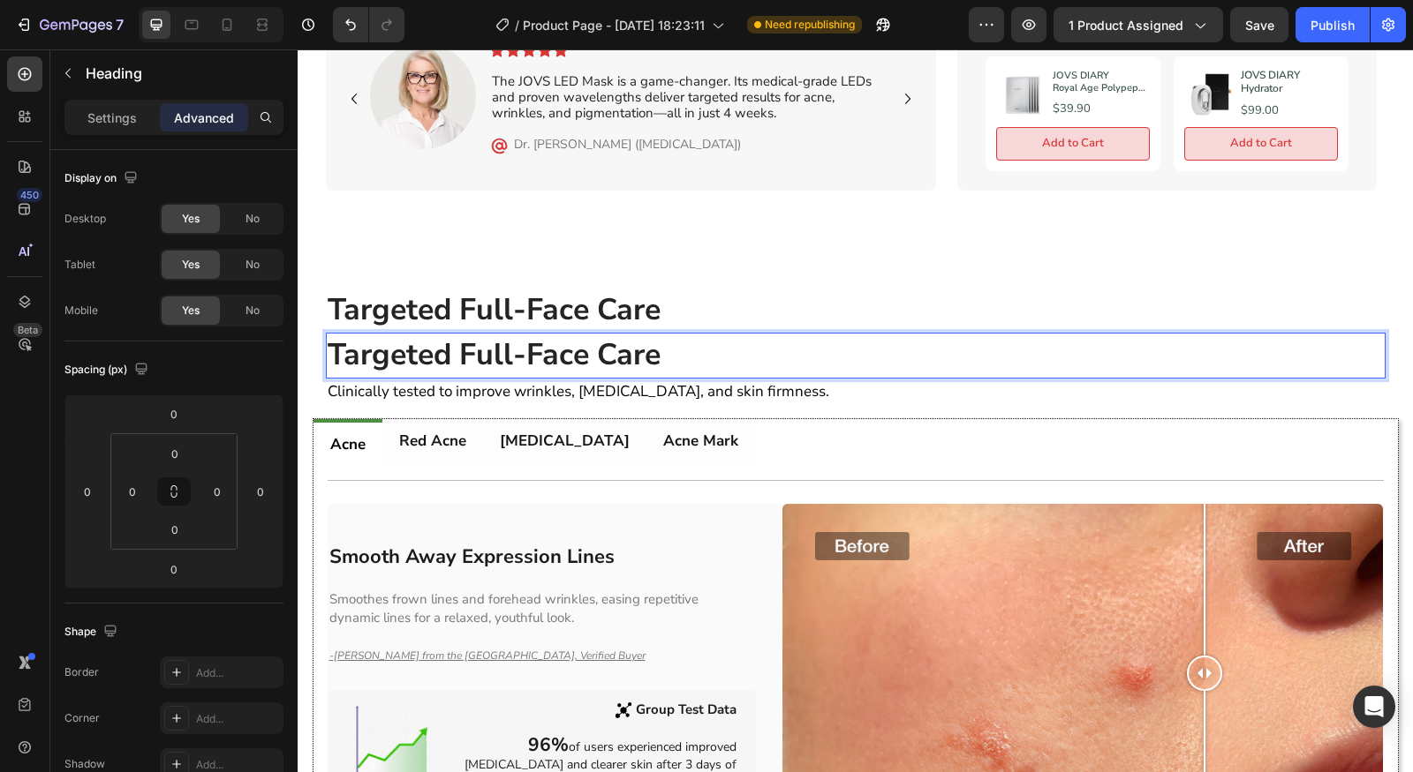
drag, startPoint x: 734, startPoint y: 404, endPoint x: 757, endPoint y: 398, distance: 24.6
click at [734, 404] on div "Targeted Full-Face Care Heading Targeted Full-Face Care Heading 0 Clinically te…" at bounding box center [855, 572] width 1115 height 569
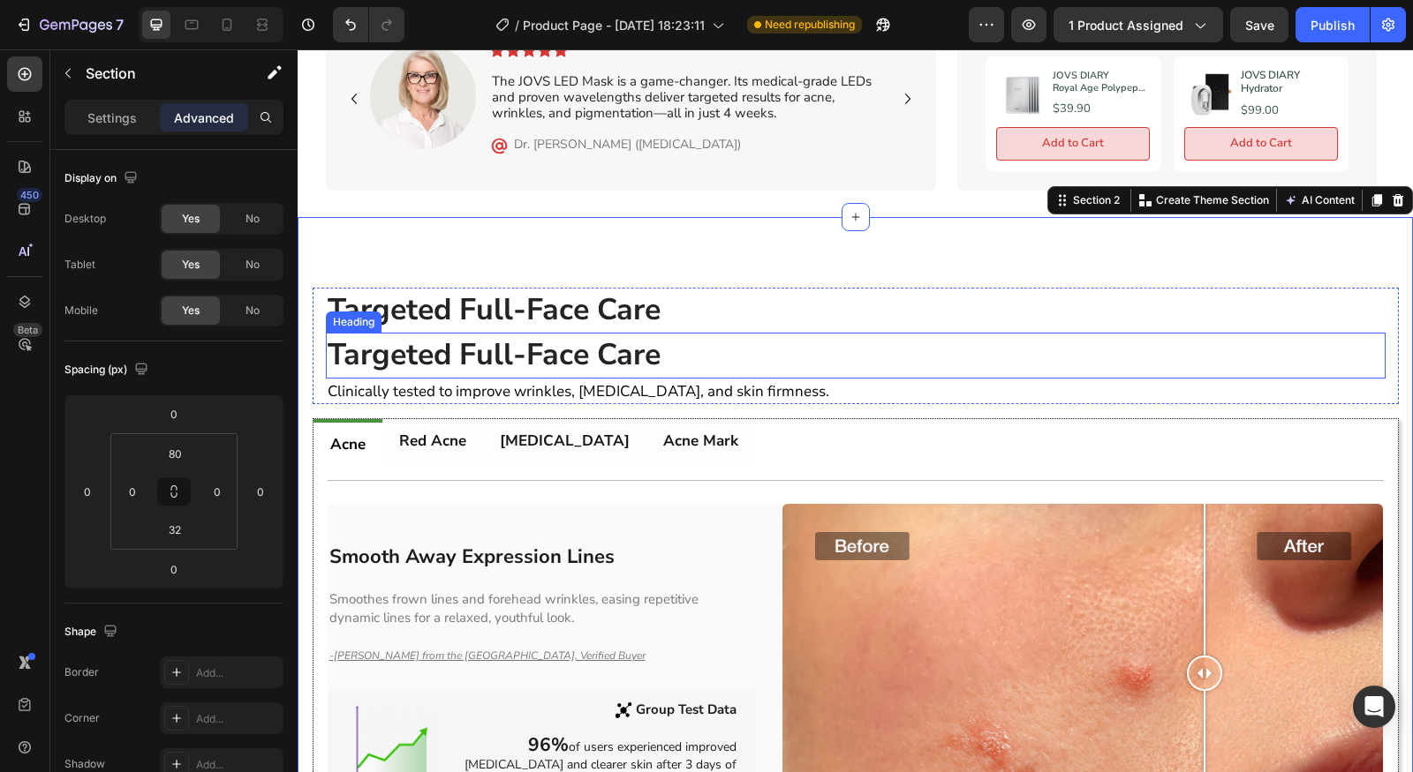
click at [746, 338] on p "⁠⁠⁠⁠⁠⁠⁠ Targeted Full-Face Care" at bounding box center [856, 356] width 1056 height 42
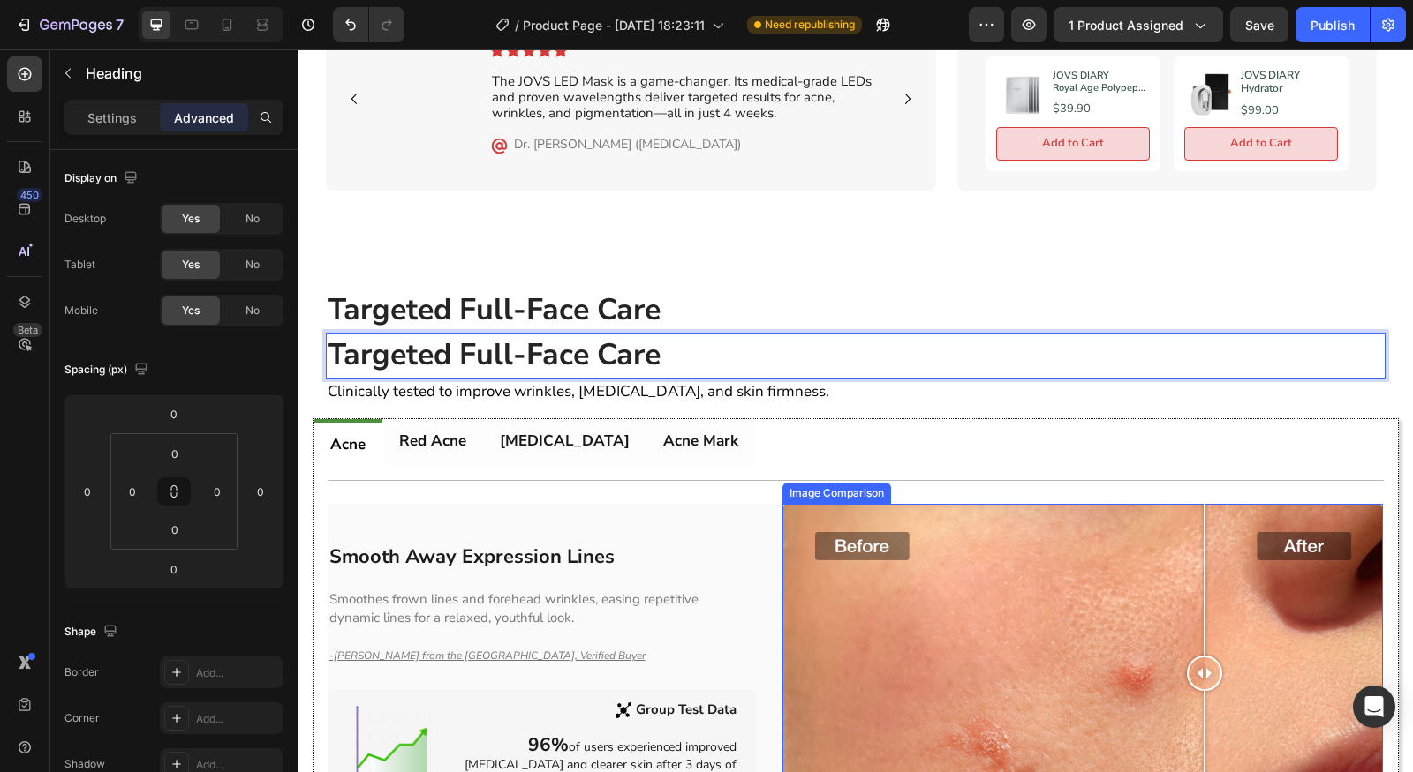
drag, startPoint x: 1247, startPoint y: 345, endPoint x: 1218, endPoint y: 621, distance: 277.0
click at [1230, 621] on div "Targeted Full-Face Care Heading Targeted Full-Face Care Heading 0 Clinically te…" at bounding box center [855, 572] width 1115 height 569
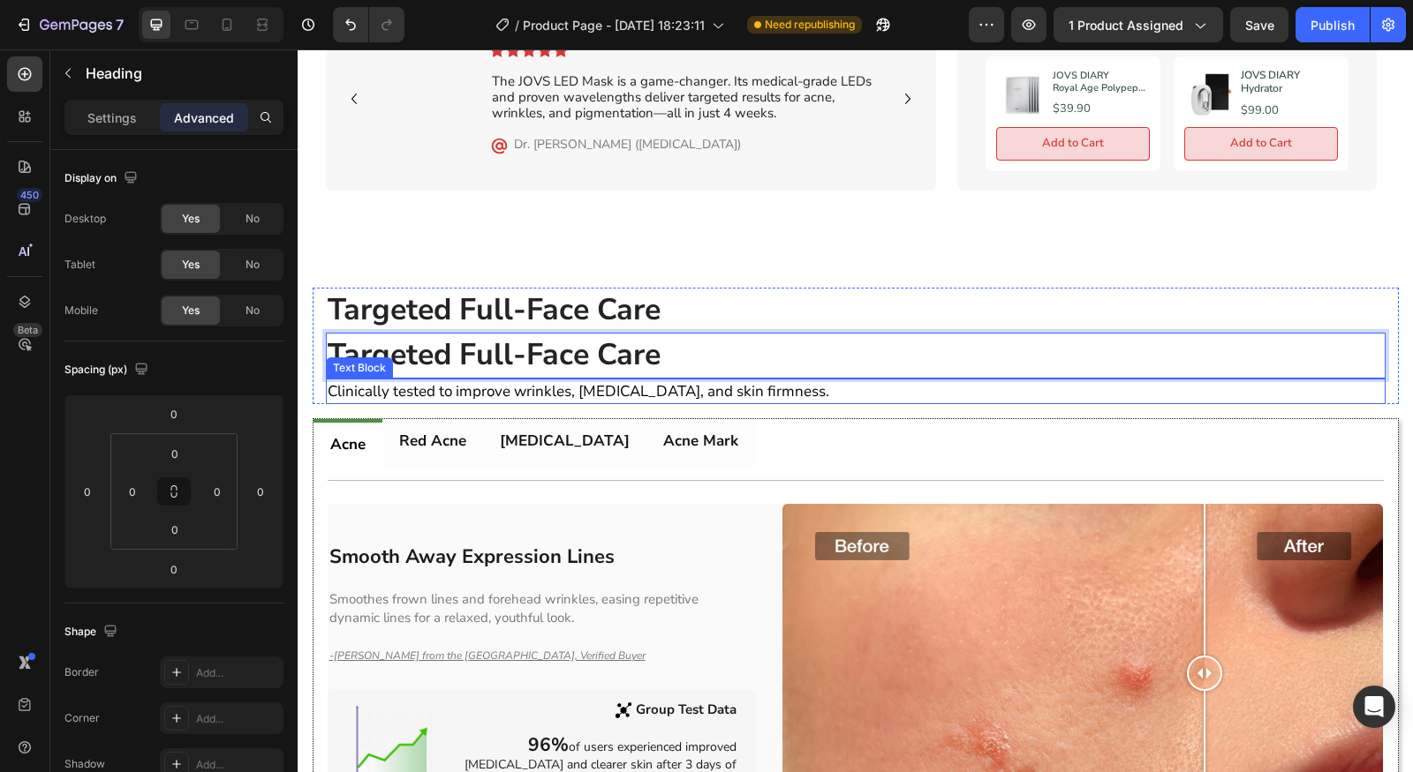
click at [797, 395] on p "Clinically tested to improve wrinkles, [MEDICAL_DATA], and skin firmness." at bounding box center [856, 391] width 1056 height 22
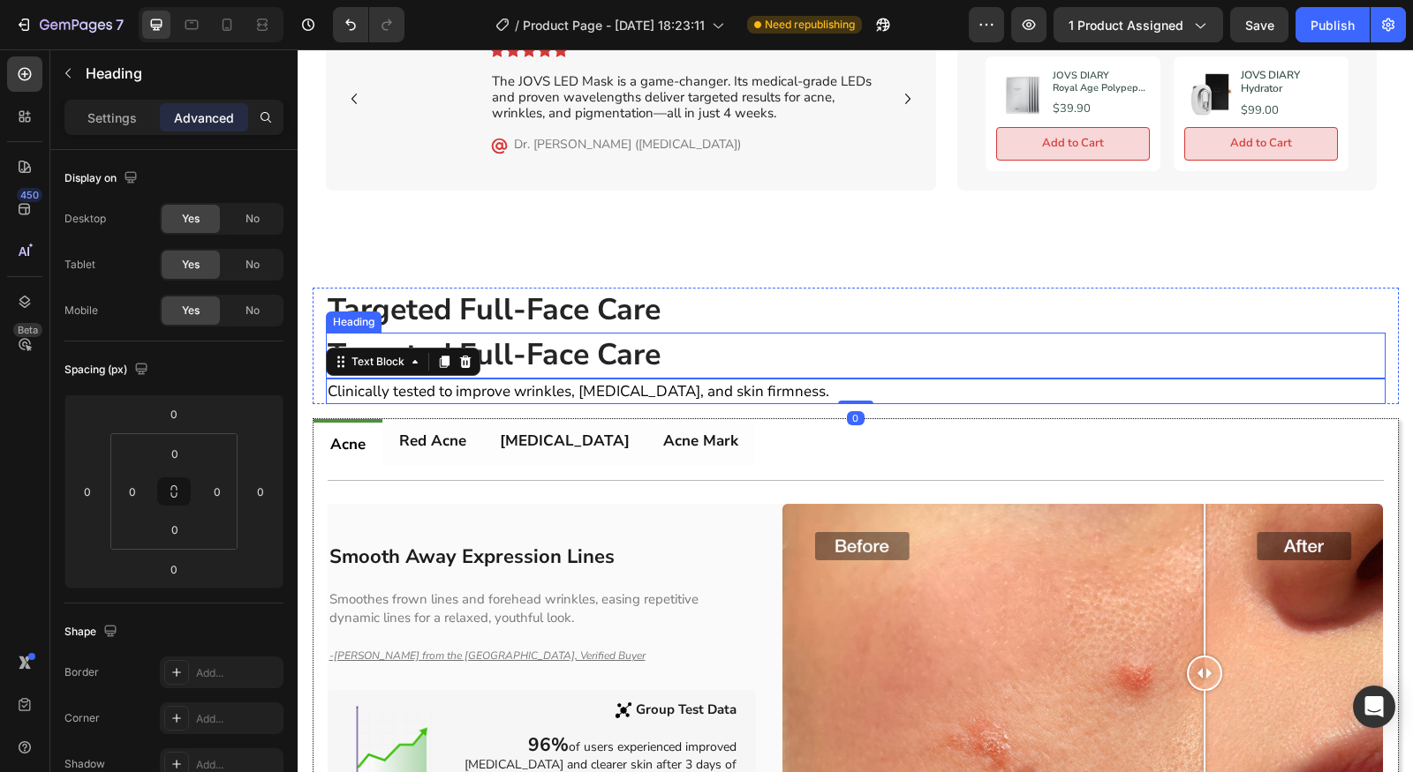
click at [819, 366] on p "⁠⁠⁠⁠⁠⁠⁠ Targeted Full-Face Care" at bounding box center [856, 356] width 1056 height 42
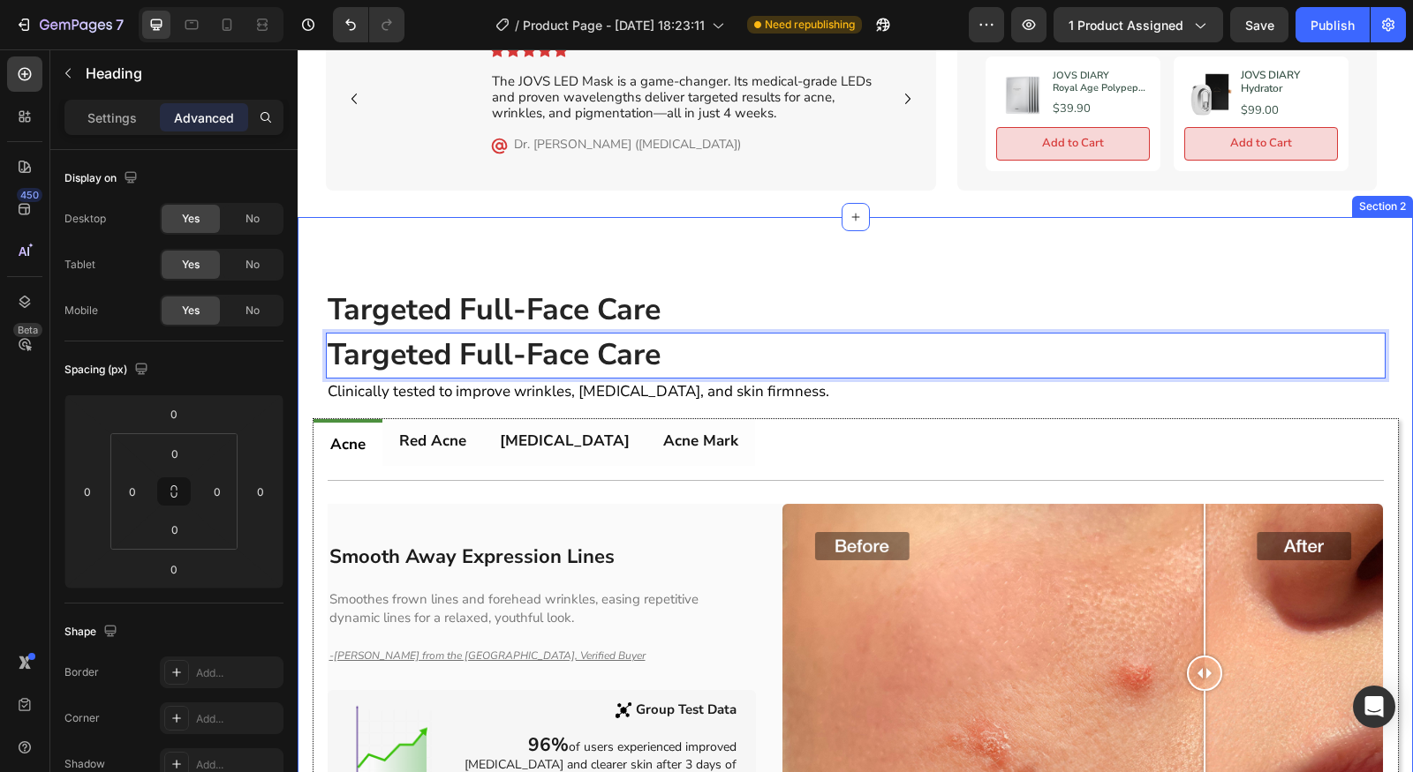
drag, startPoint x: 898, startPoint y: 360, endPoint x: 943, endPoint y: 408, distance: 65.6
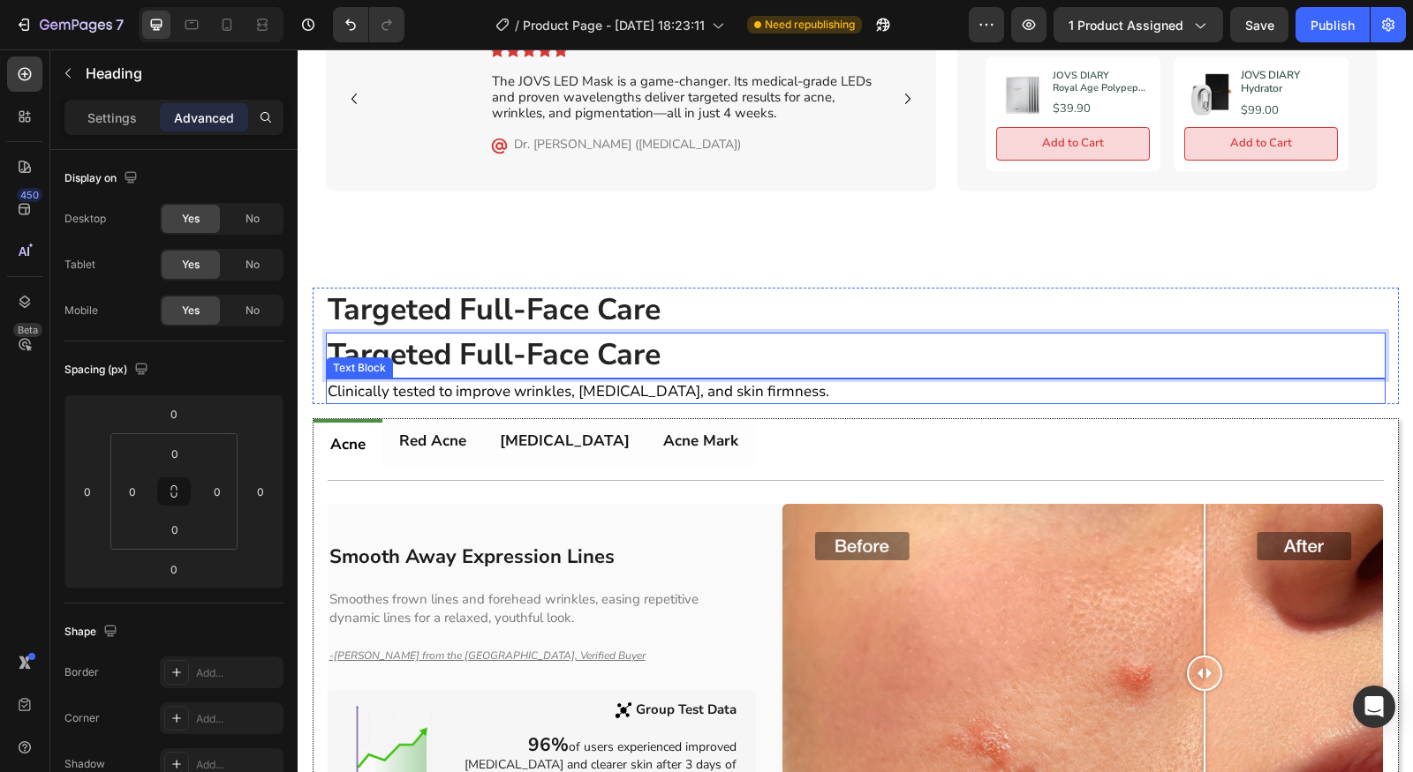
click at [840, 388] on p "Clinically tested to improve wrinkles, [MEDICAL_DATA], and skin firmness." at bounding box center [856, 391] width 1056 height 22
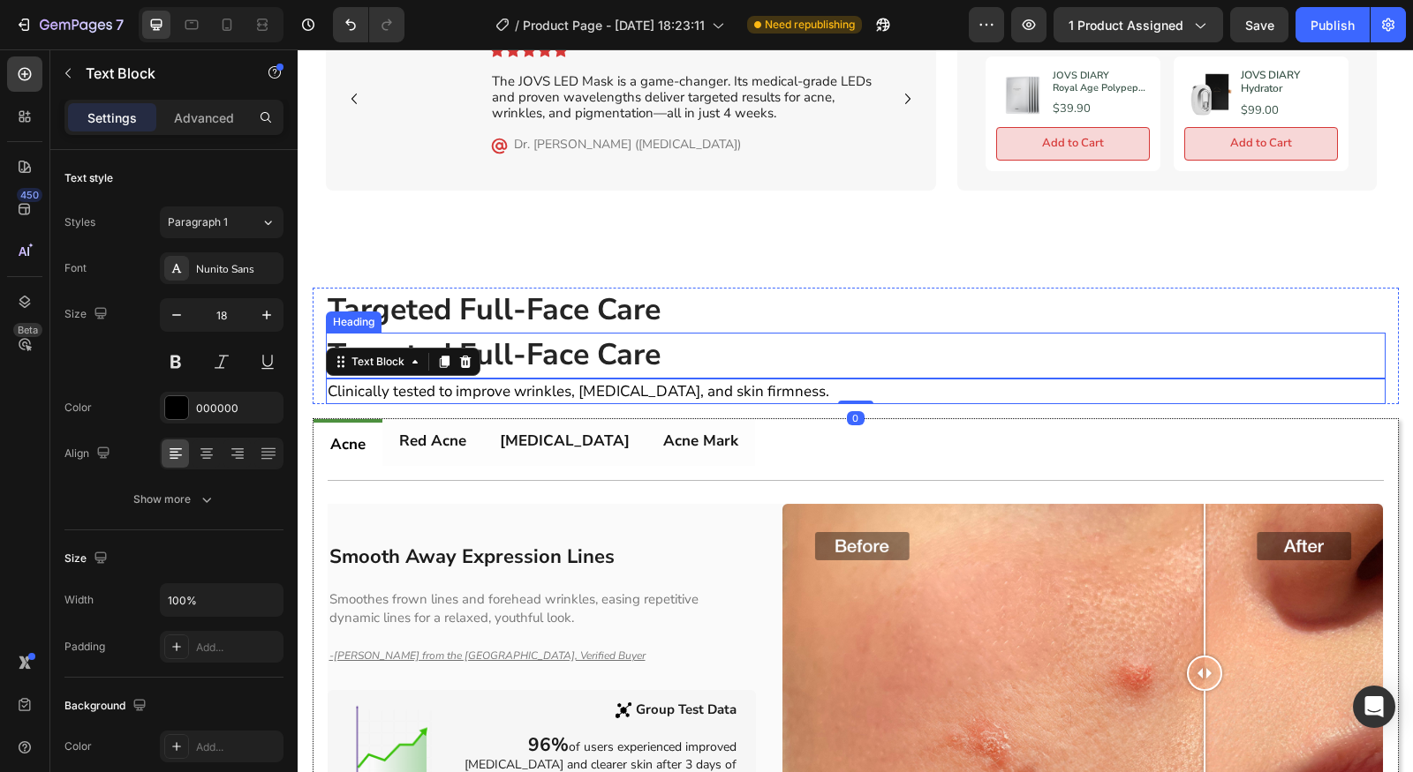
click at [840, 354] on p "⁠⁠⁠⁠⁠⁠⁠ Targeted Full-Face Care" at bounding box center [856, 356] width 1056 height 42
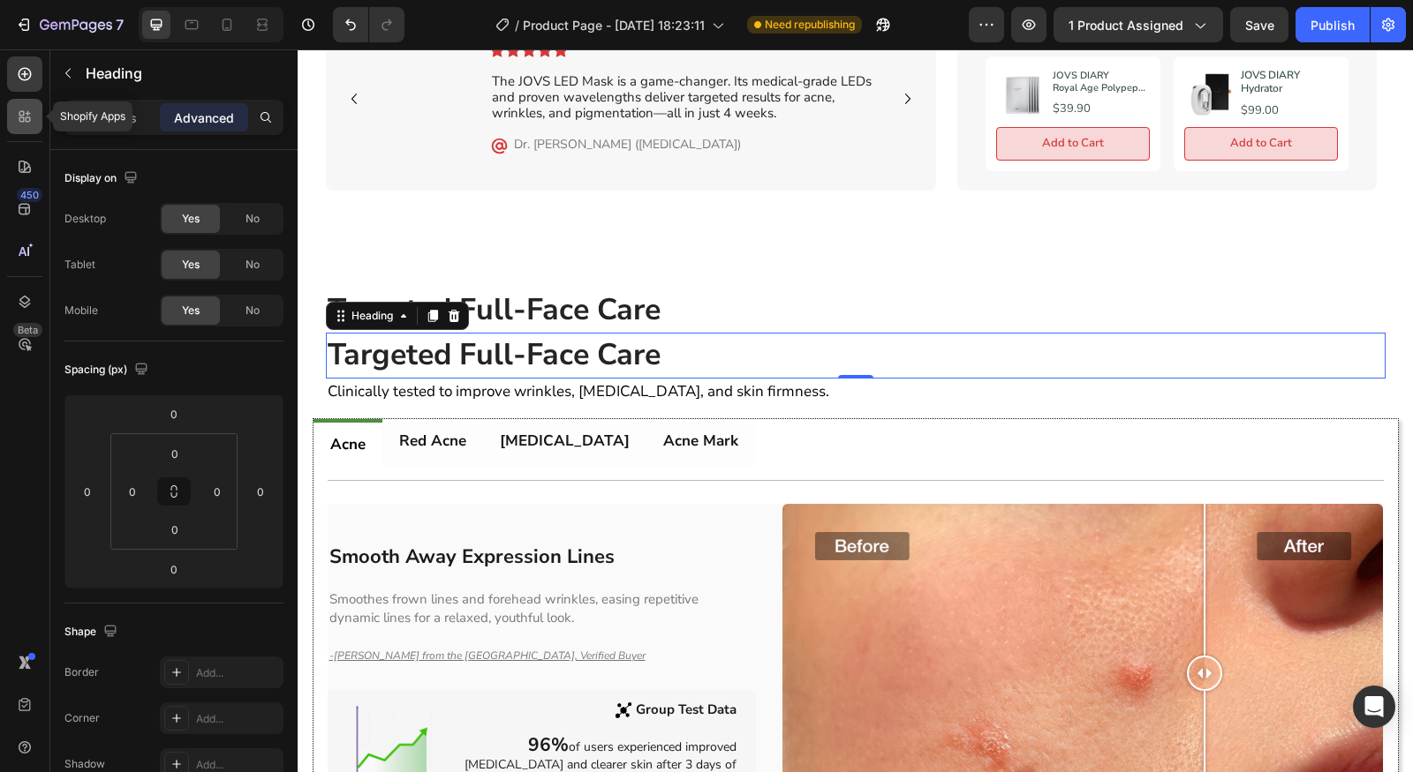
click at [31, 126] on div at bounding box center [24, 116] width 35 height 35
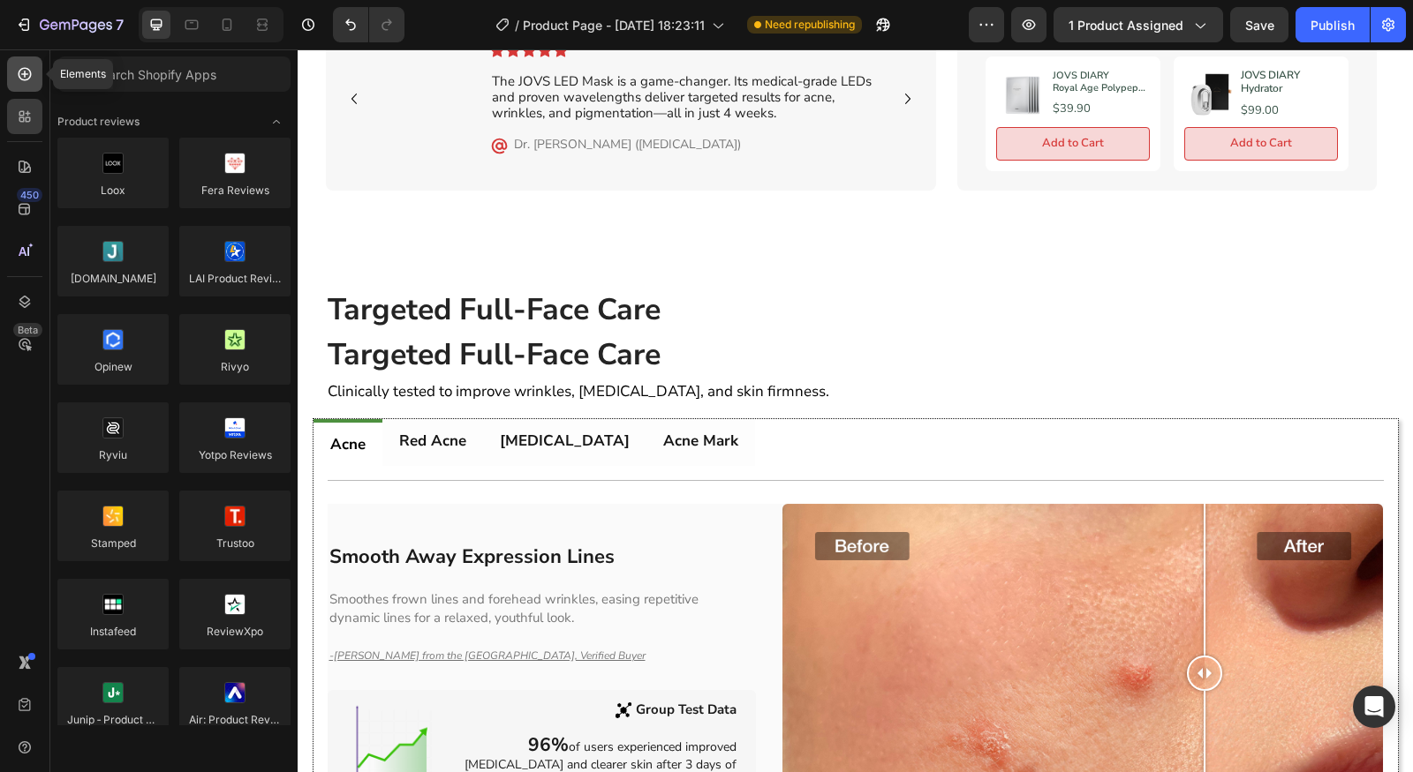
click at [17, 79] on icon at bounding box center [25, 74] width 18 height 18
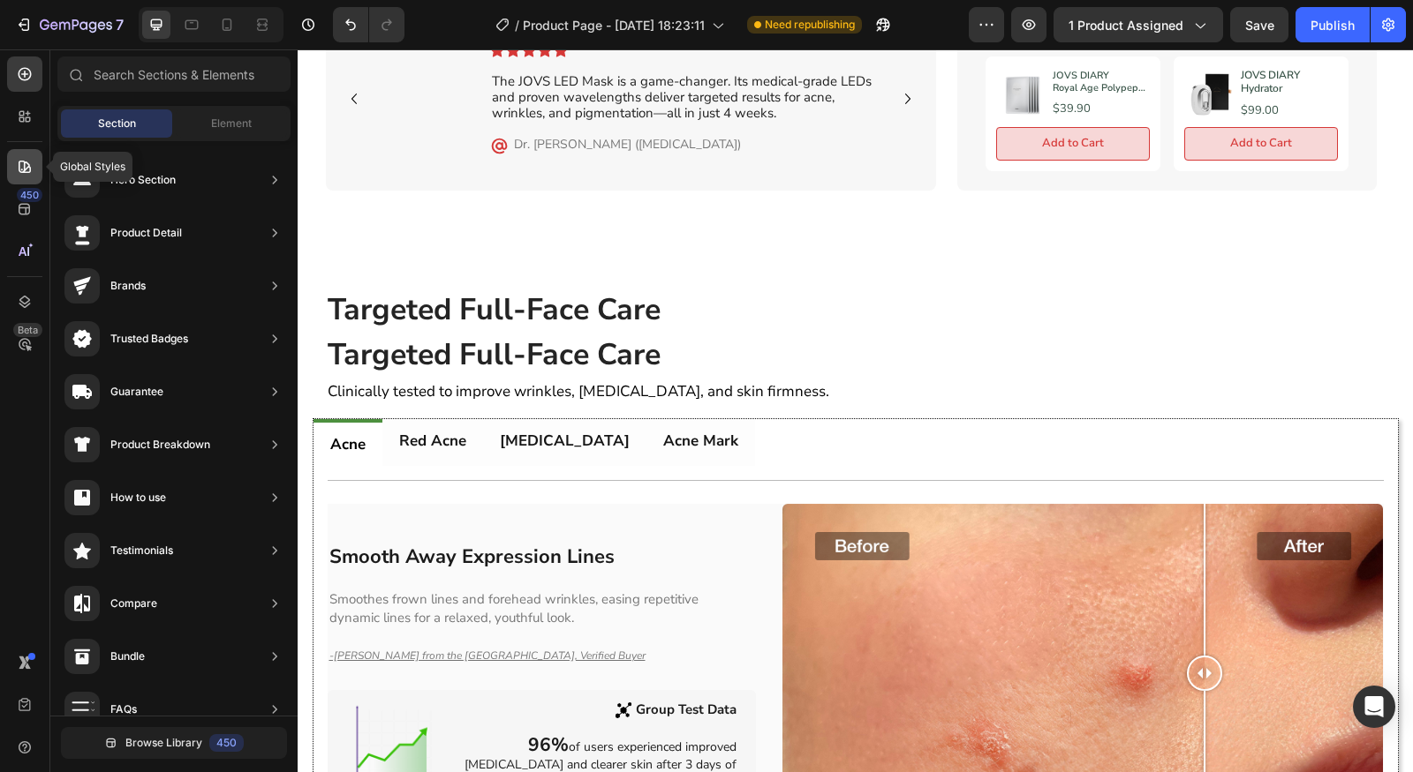
click at [25, 168] on icon at bounding box center [25, 167] width 12 height 12
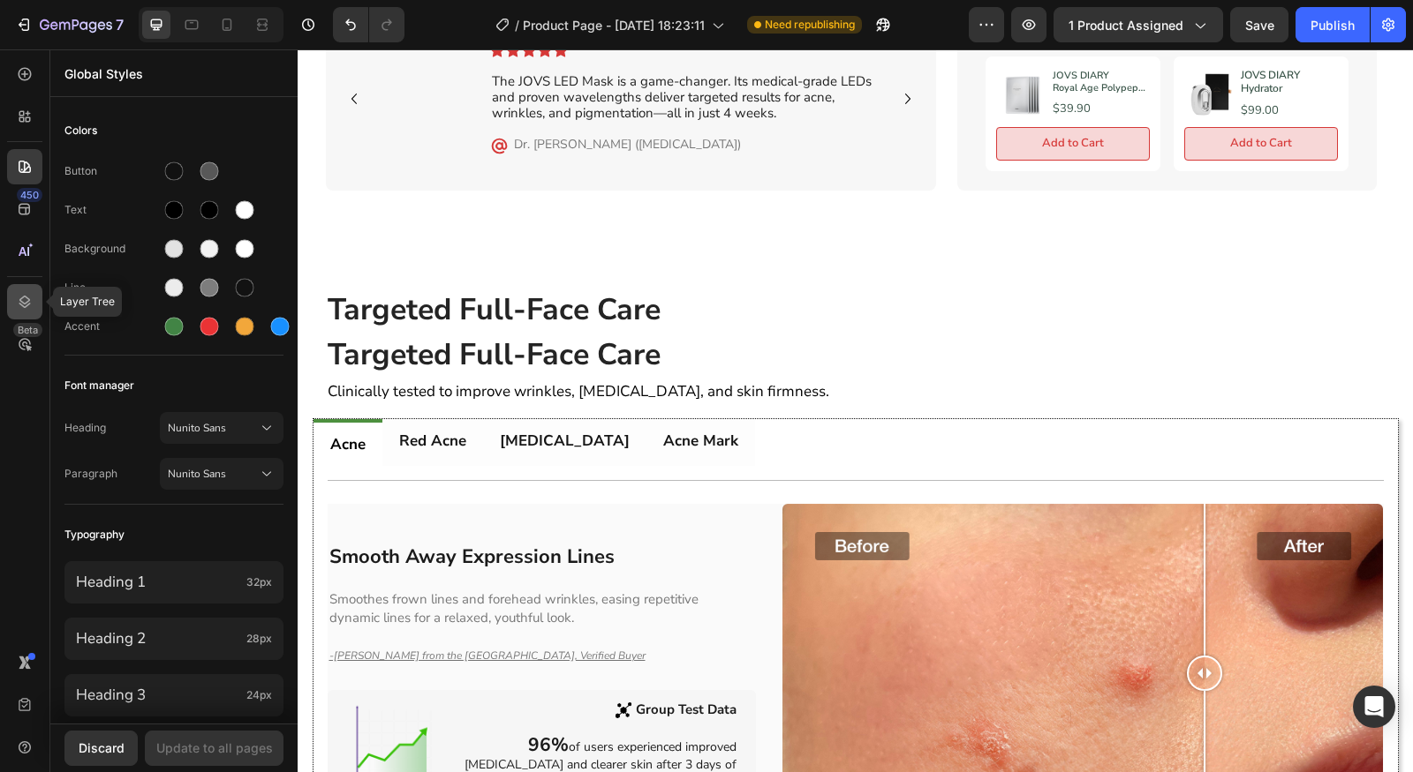
click at [26, 290] on div at bounding box center [24, 301] width 35 height 35
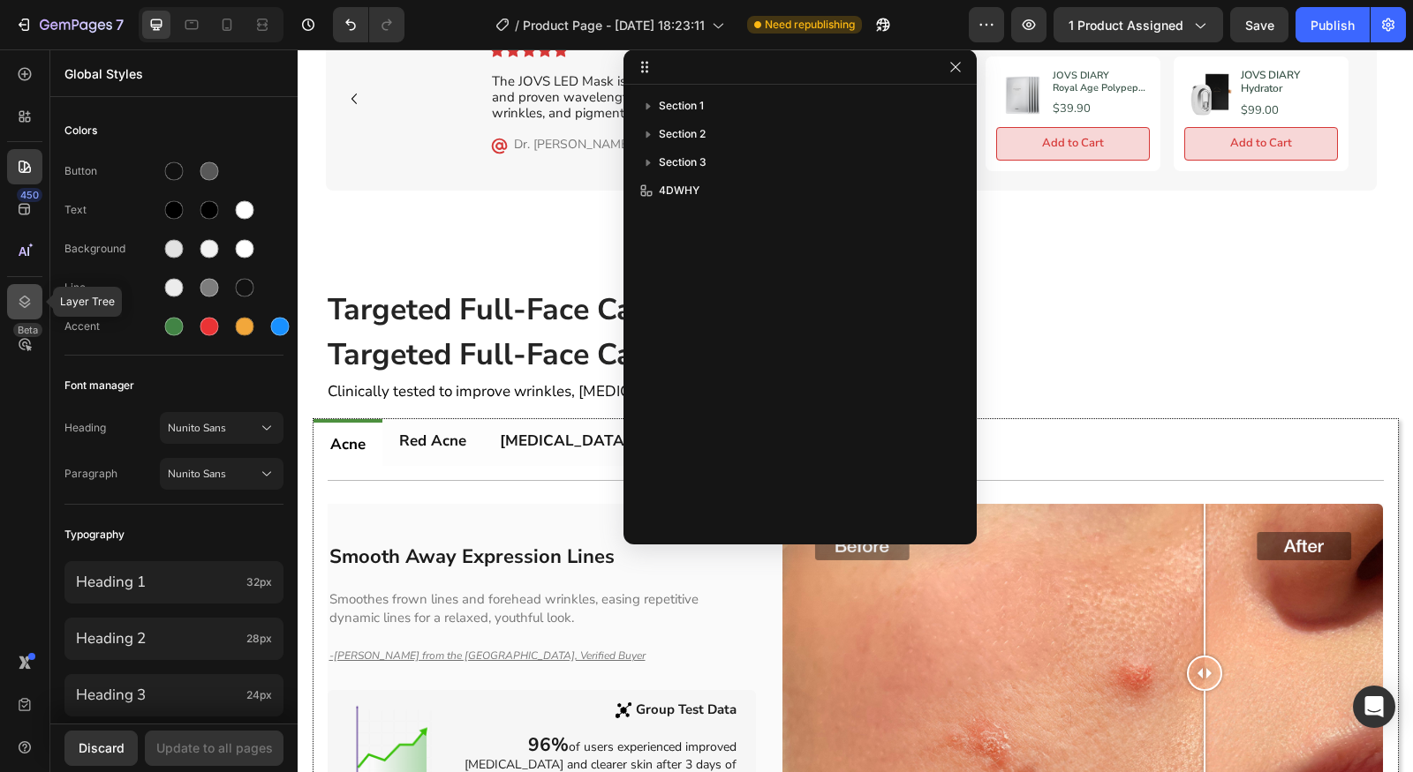
click at [26, 290] on div at bounding box center [24, 301] width 35 height 35
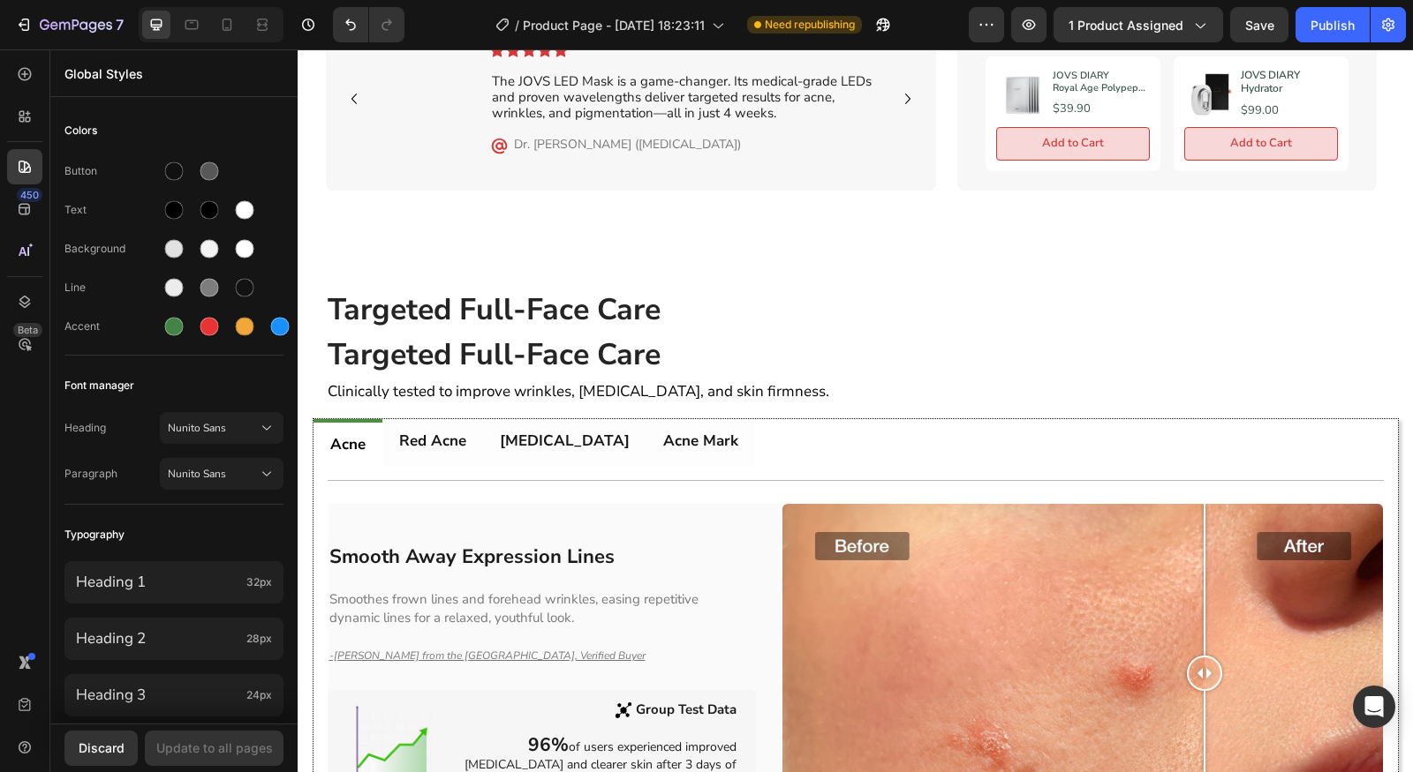
click at [17, 135] on div "450 Beta" at bounding box center [24, 351] width 35 height 589
click at [19, 127] on div at bounding box center [24, 116] width 35 height 35
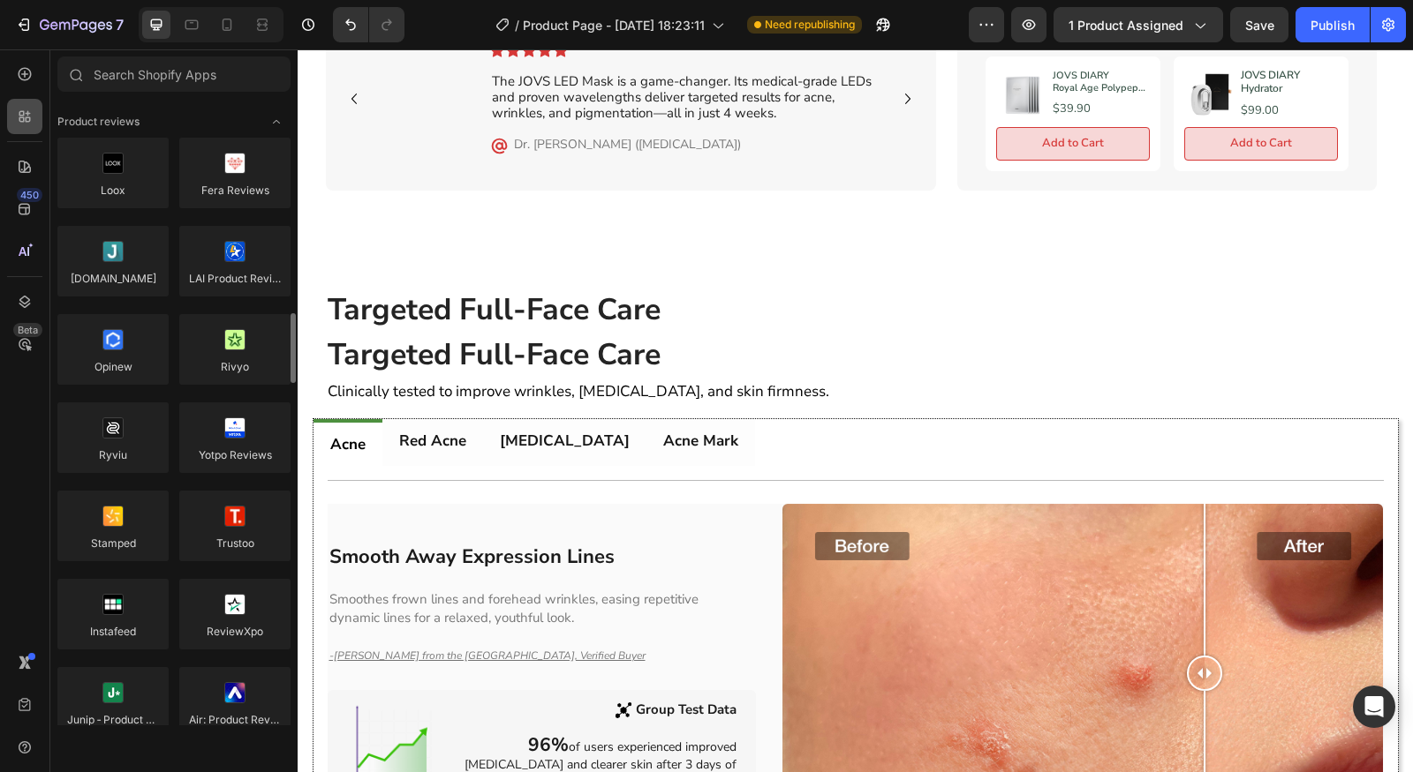
scroll to position [193, 0]
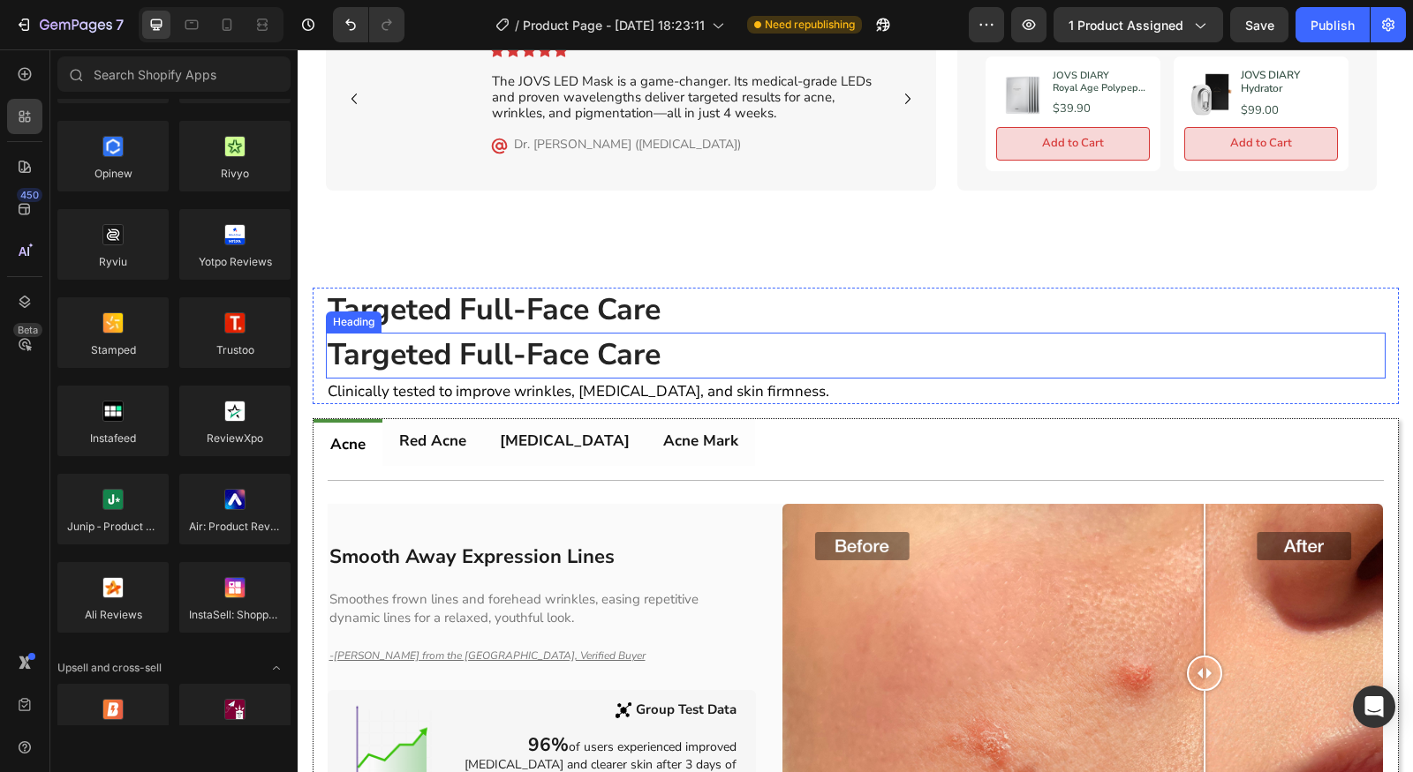
click at [676, 336] on p "⁠⁠⁠⁠⁠⁠⁠ Targeted Full-Face Care" at bounding box center [856, 356] width 1056 height 42
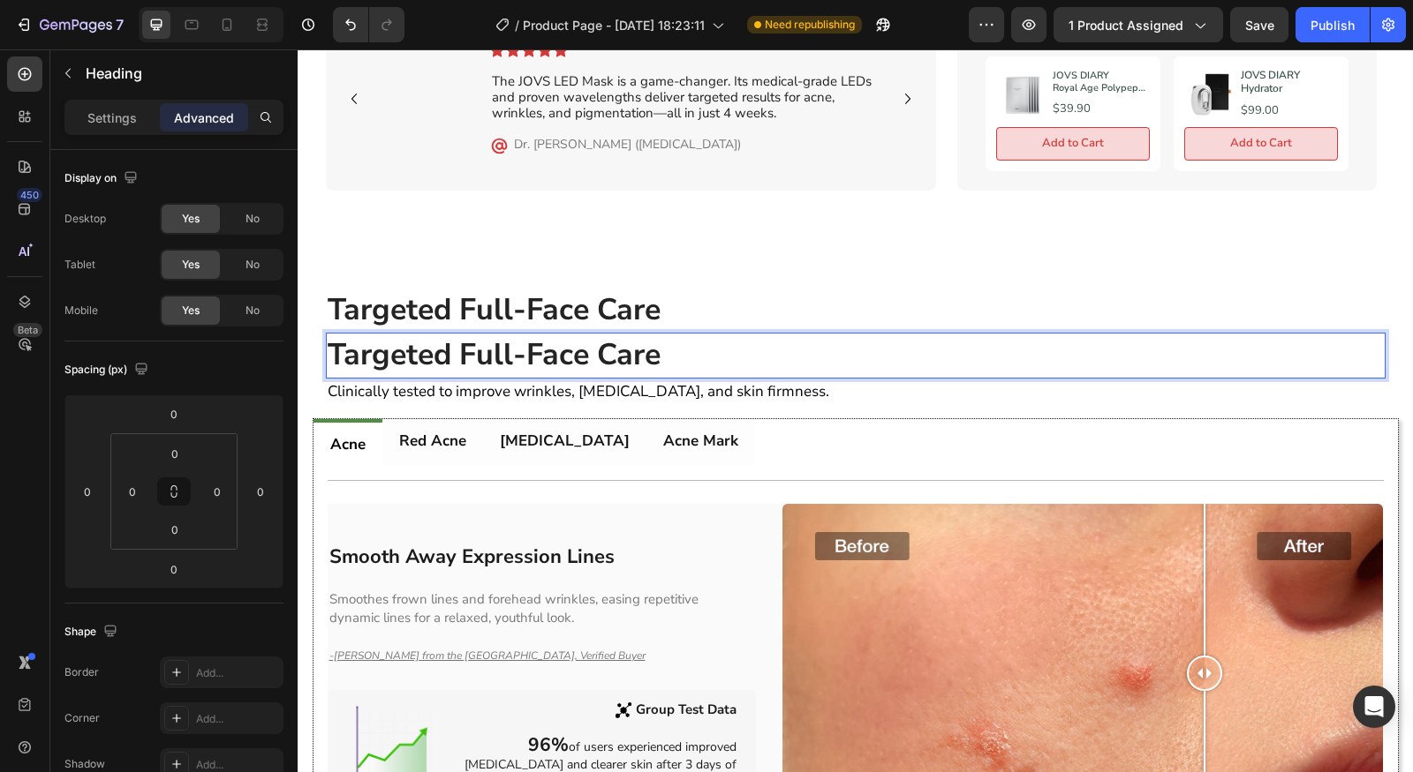
drag, startPoint x: 730, startPoint y: 340, endPoint x: 772, endPoint y: 350, distance: 42.8
click at [771, 361] on p "Targeted Full-Face Care" at bounding box center [856, 356] width 1056 height 42
click at [844, 388] on p "Clinically tested to improve wrinkles, [MEDICAL_DATA], and skin firmness." at bounding box center [856, 391] width 1056 height 22
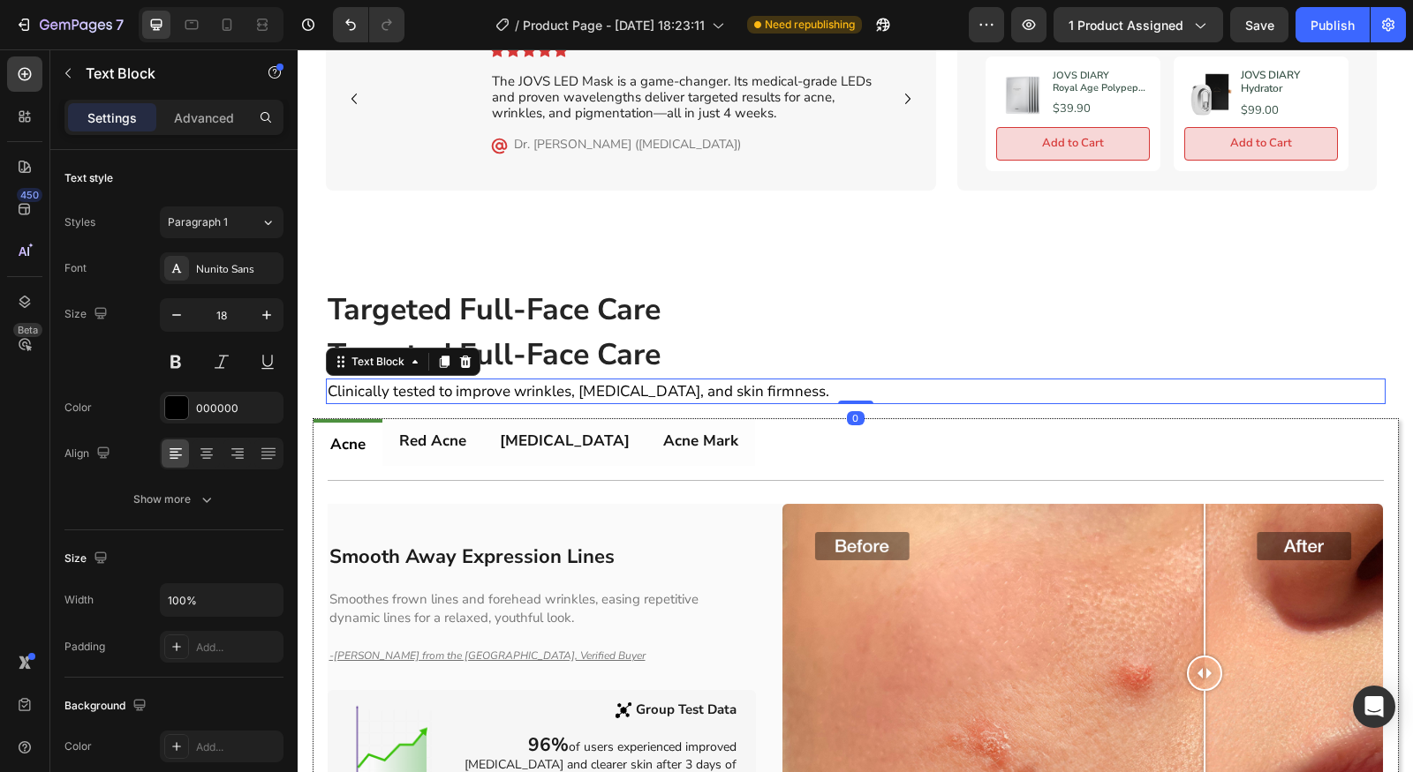
click at [854, 379] on div "Clinically tested to improve wrinkles, [MEDICAL_DATA], and skin firmness." at bounding box center [855, 392] width 1059 height 26
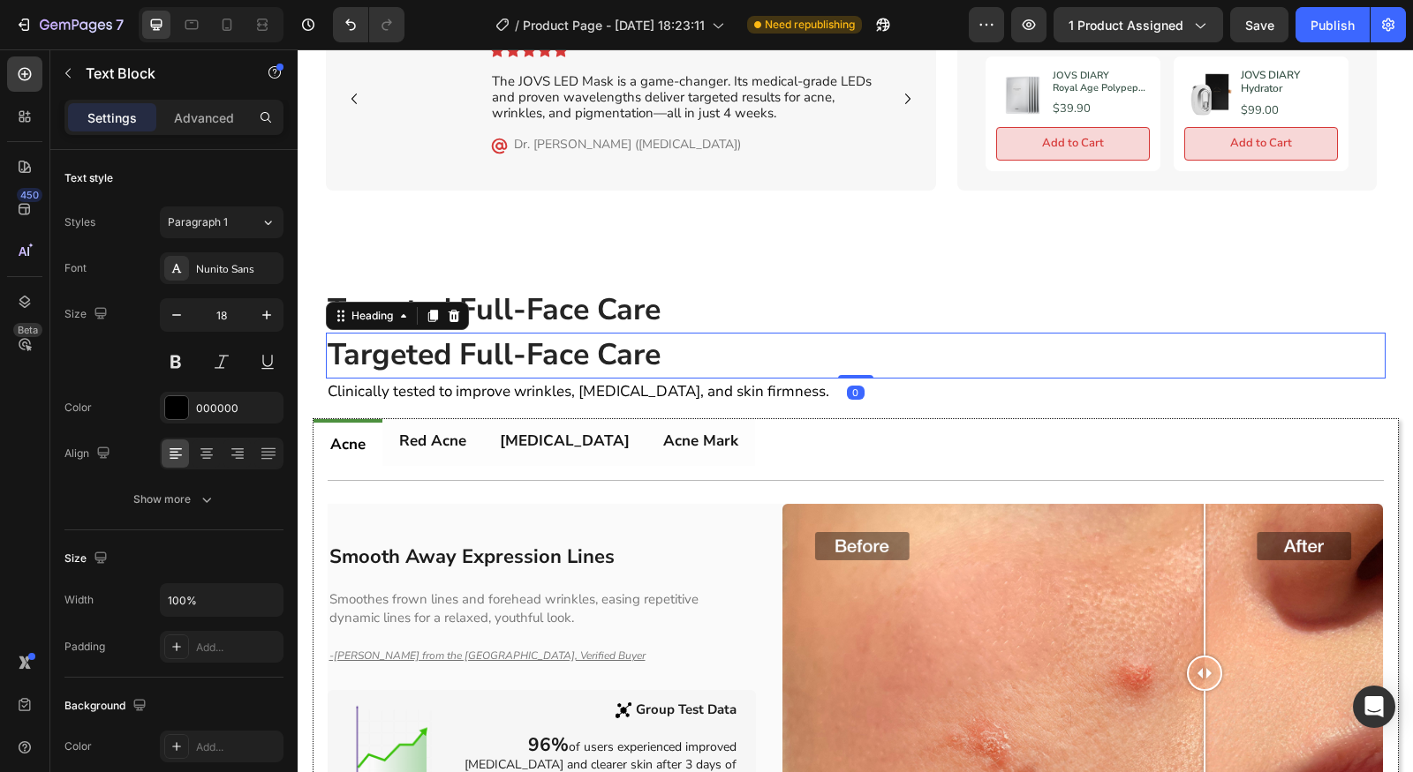
click at [868, 365] on p "⁠⁠⁠⁠⁠⁠⁠ Targeted Full-Face Care" at bounding box center [856, 356] width 1056 height 42
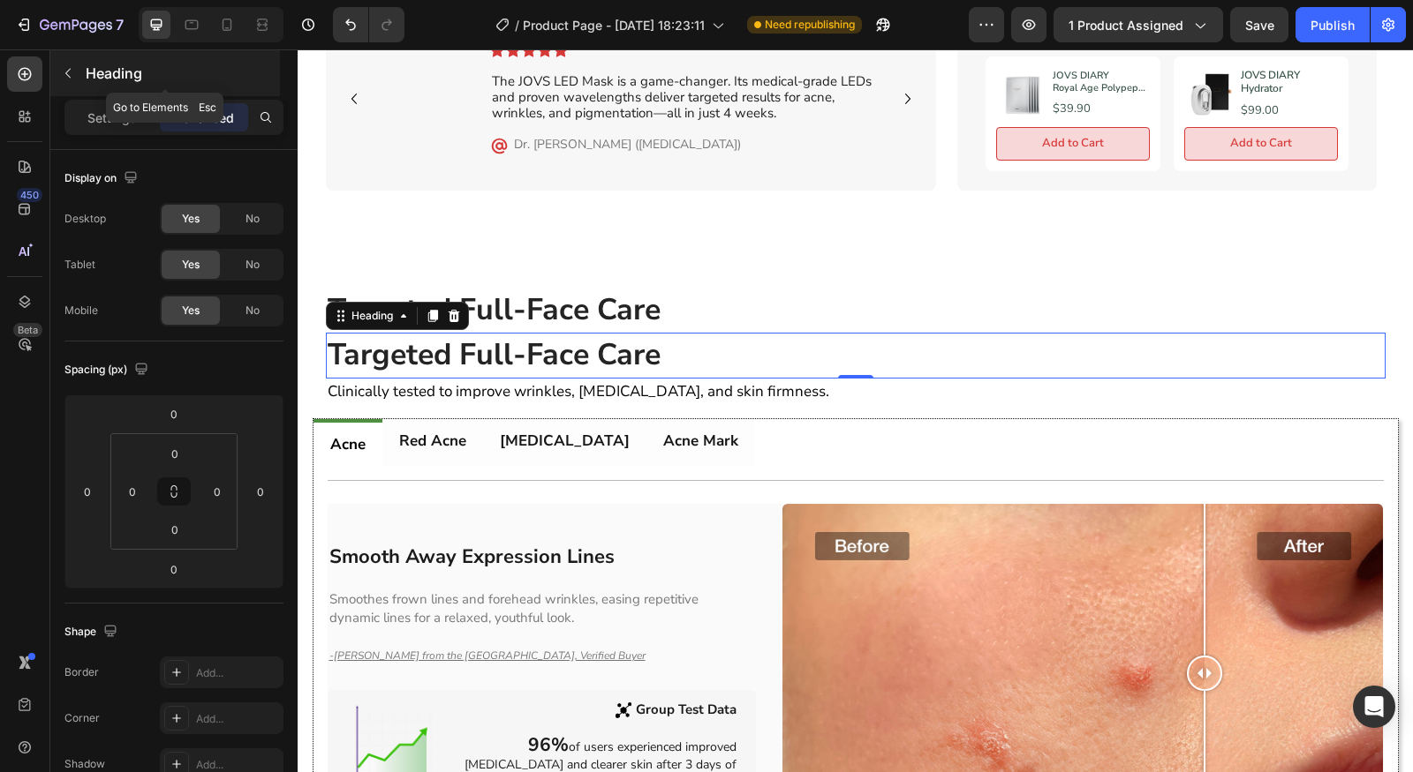
click at [65, 81] on button "button" at bounding box center [68, 73] width 28 height 28
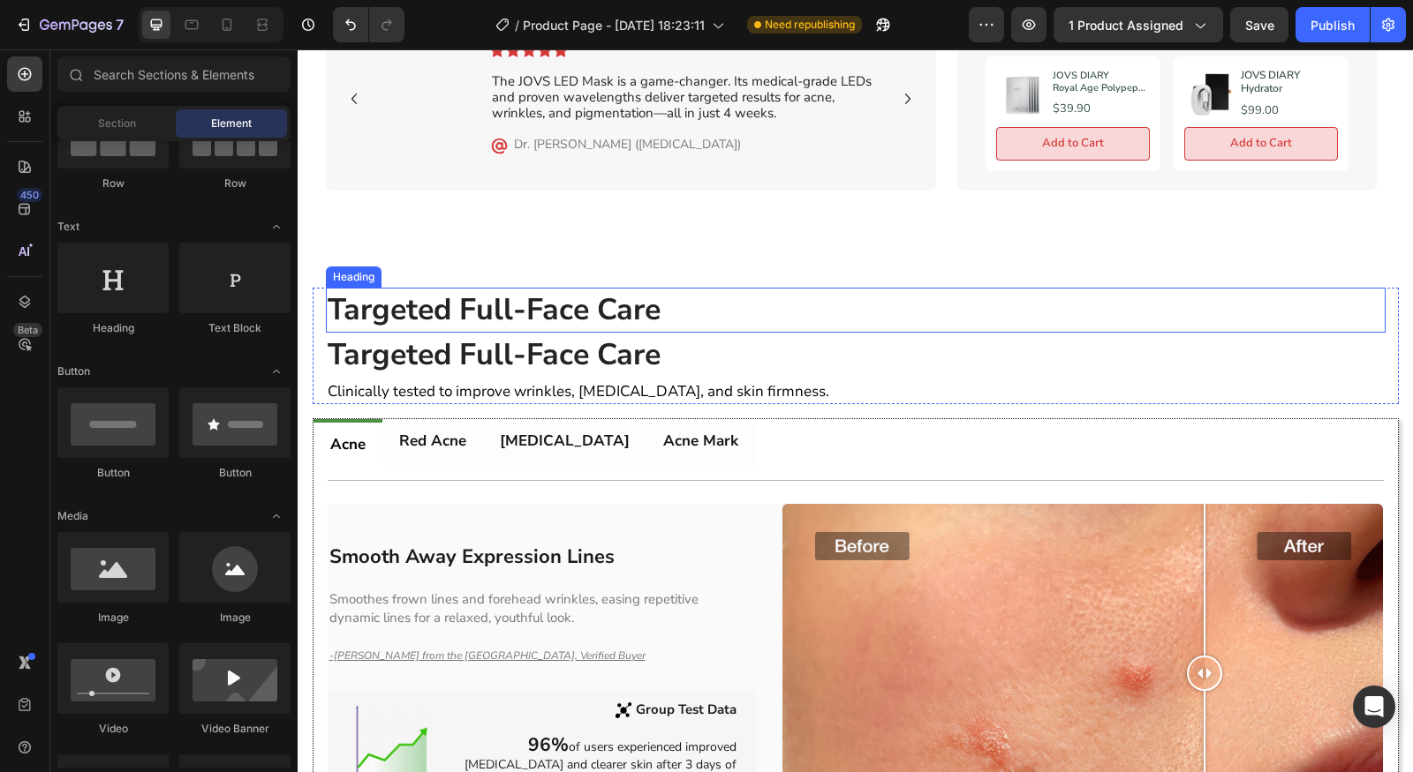
click at [750, 315] on h2 "Targeted Full-Face Care" at bounding box center [855, 311] width 1059 height 46
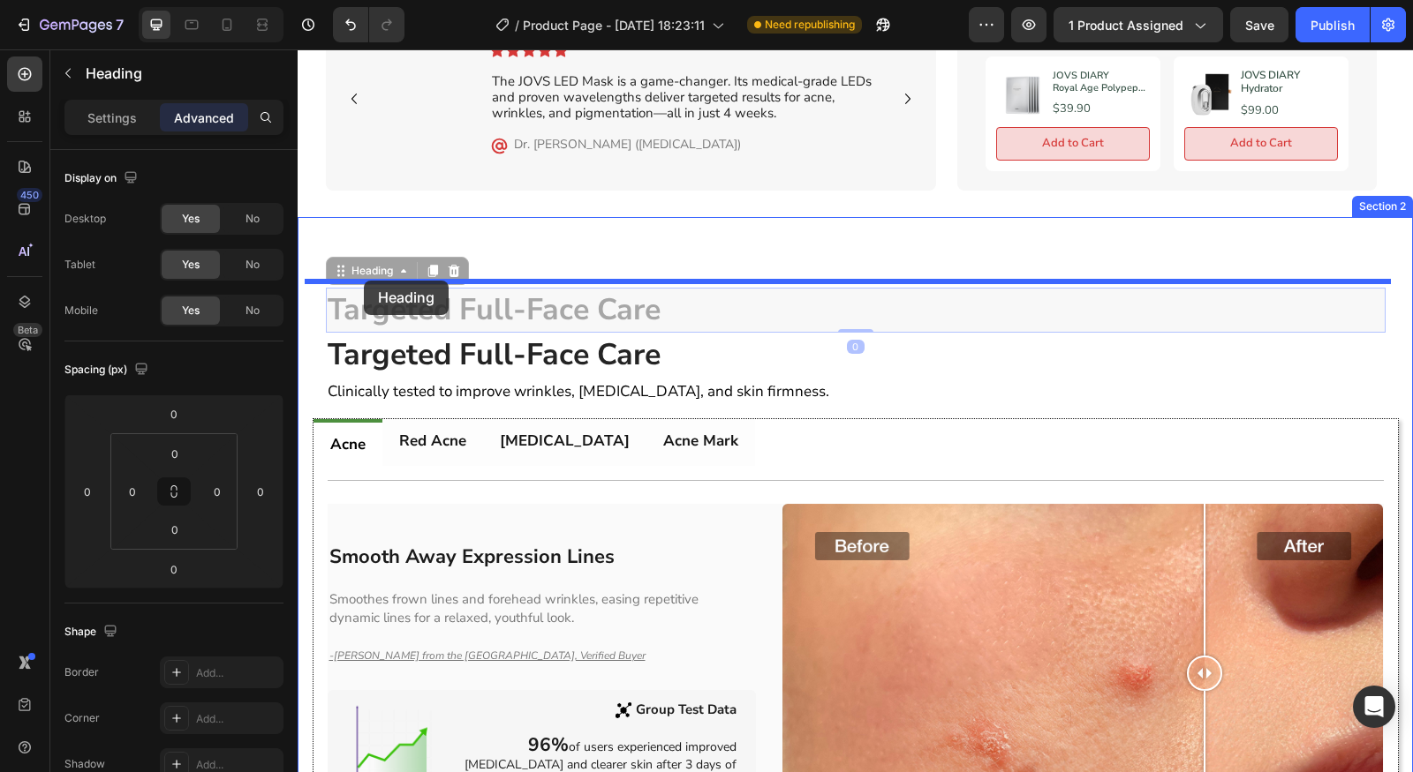
drag, startPoint x: 341, startPoint y: 324, endPoint x: 476, endPoint y: 277, distance: 142.9
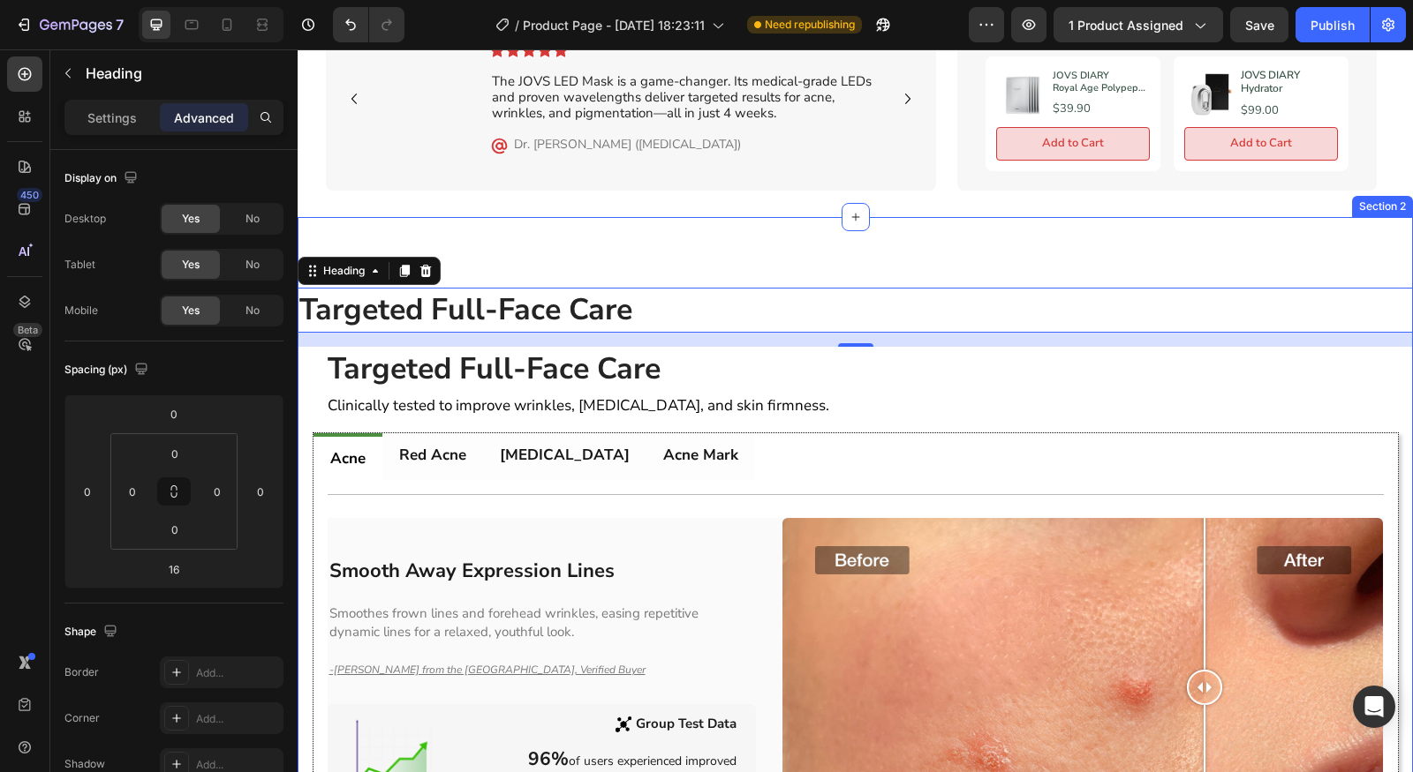
type input "0"
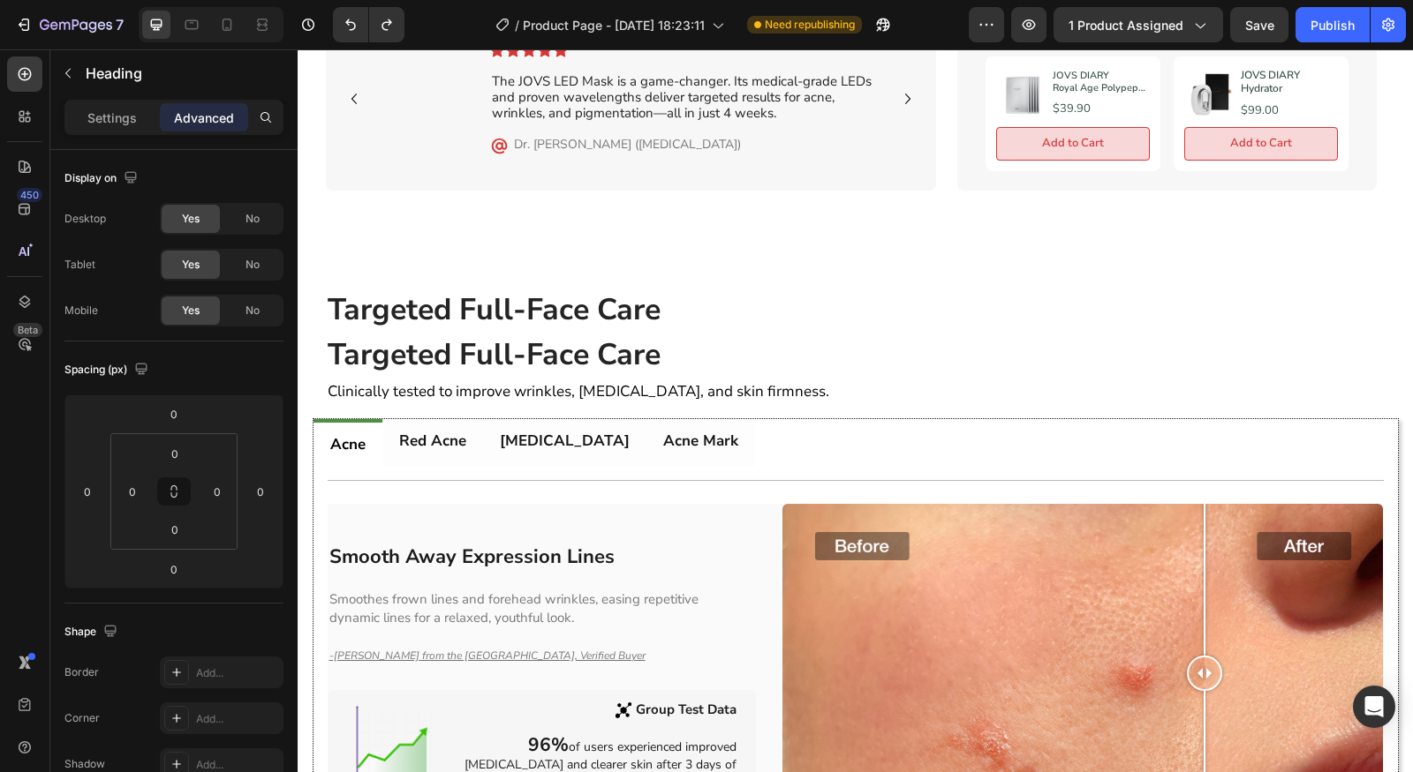
click at [896, 294] on p "Targeted Full-Face Care" at bounding box center [856, 311] width 1056 height 42
click at [674, 351] on p "⁠⁠⁠⁠⁠⁠⁠ Targeted Full-Face Care" at bounding box center [856, 356] width 1056 height 42
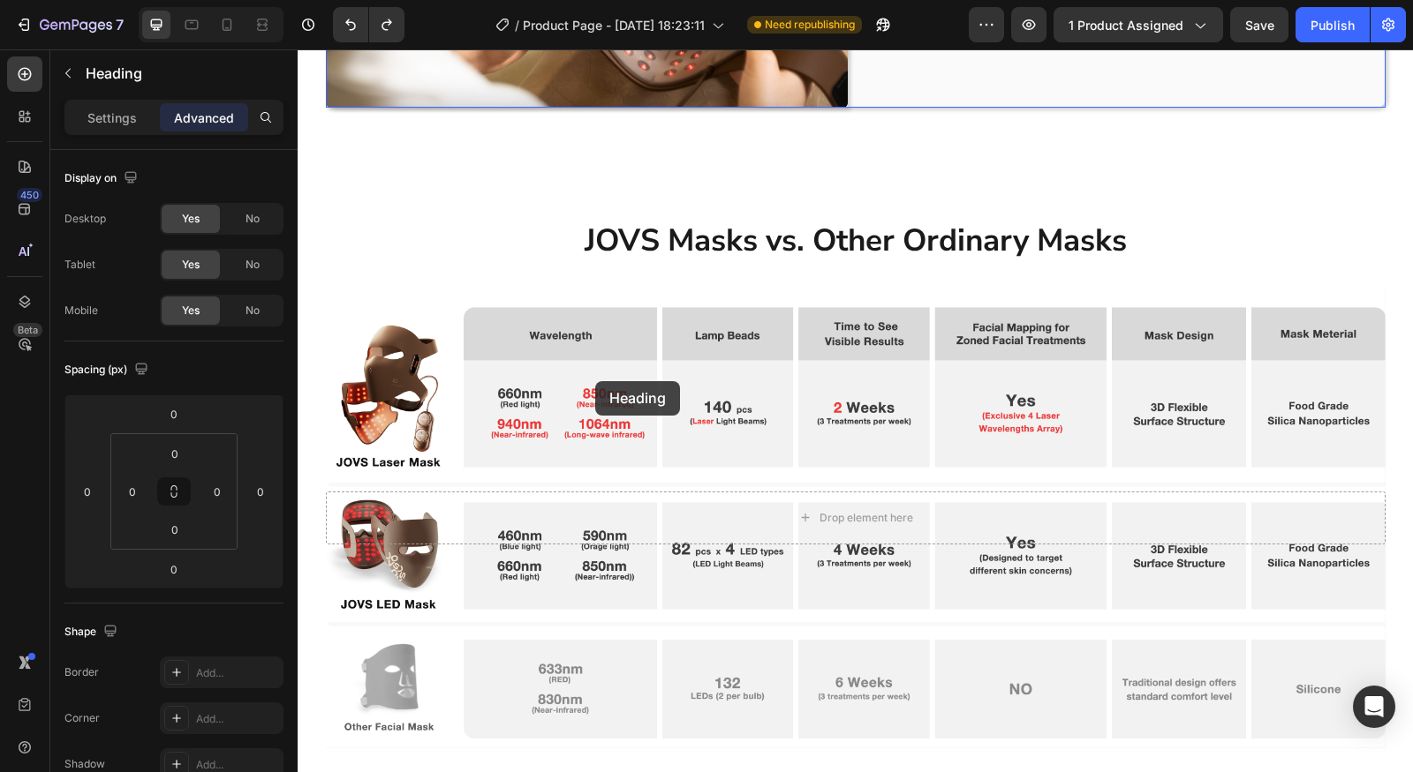
scroll to position [1579, 0]
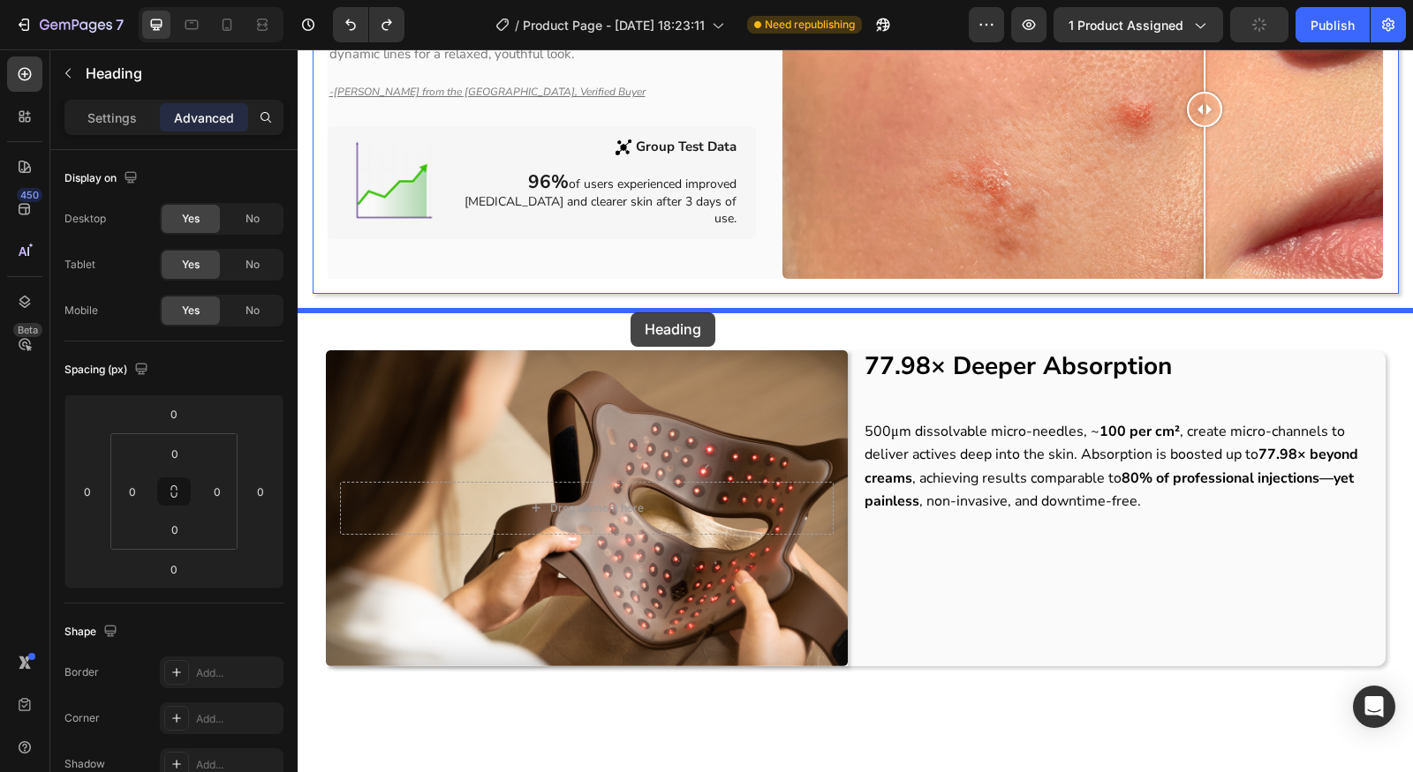
drag, startPoint x: 330, startPoint y: 310, endPoint x: 630, endPoint y: 313, distance: 300.2
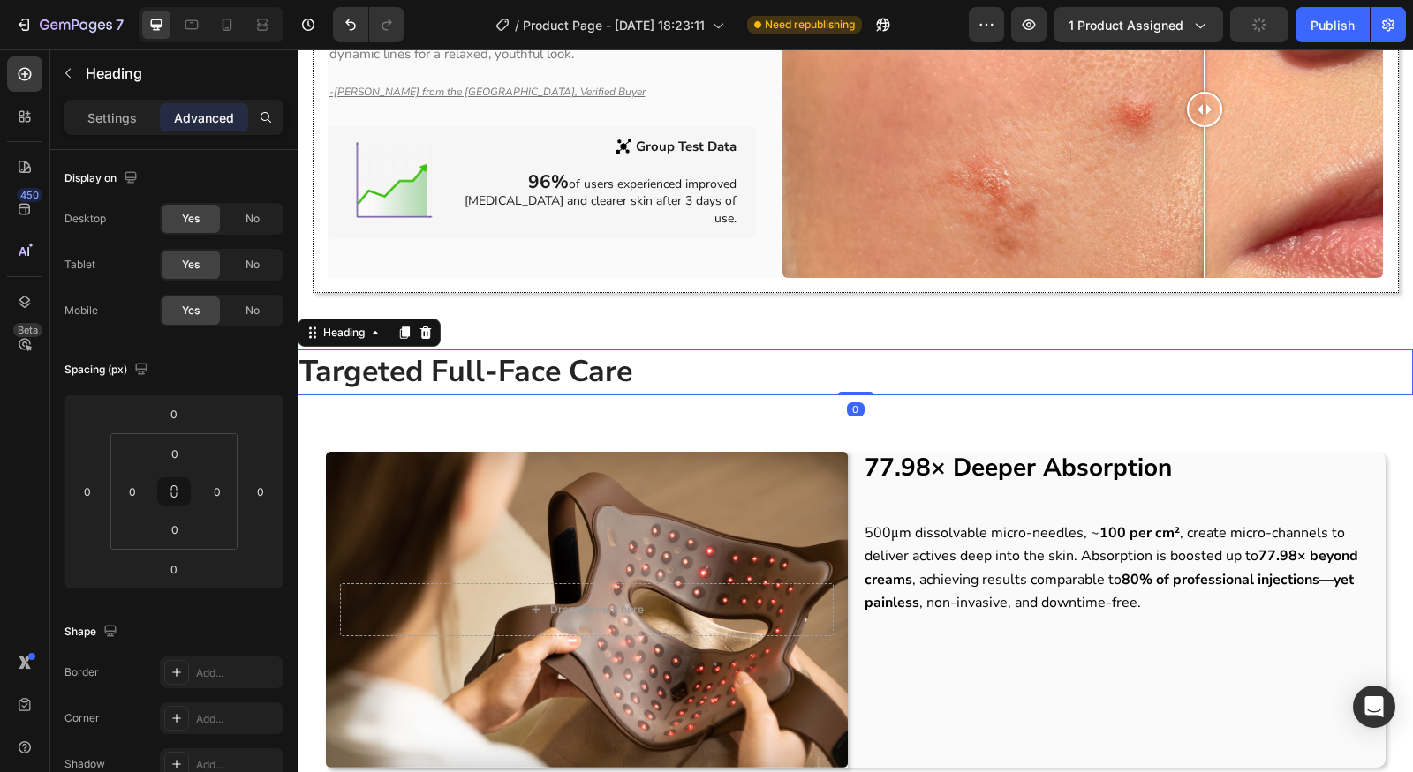
scroll to position [1185, 0]
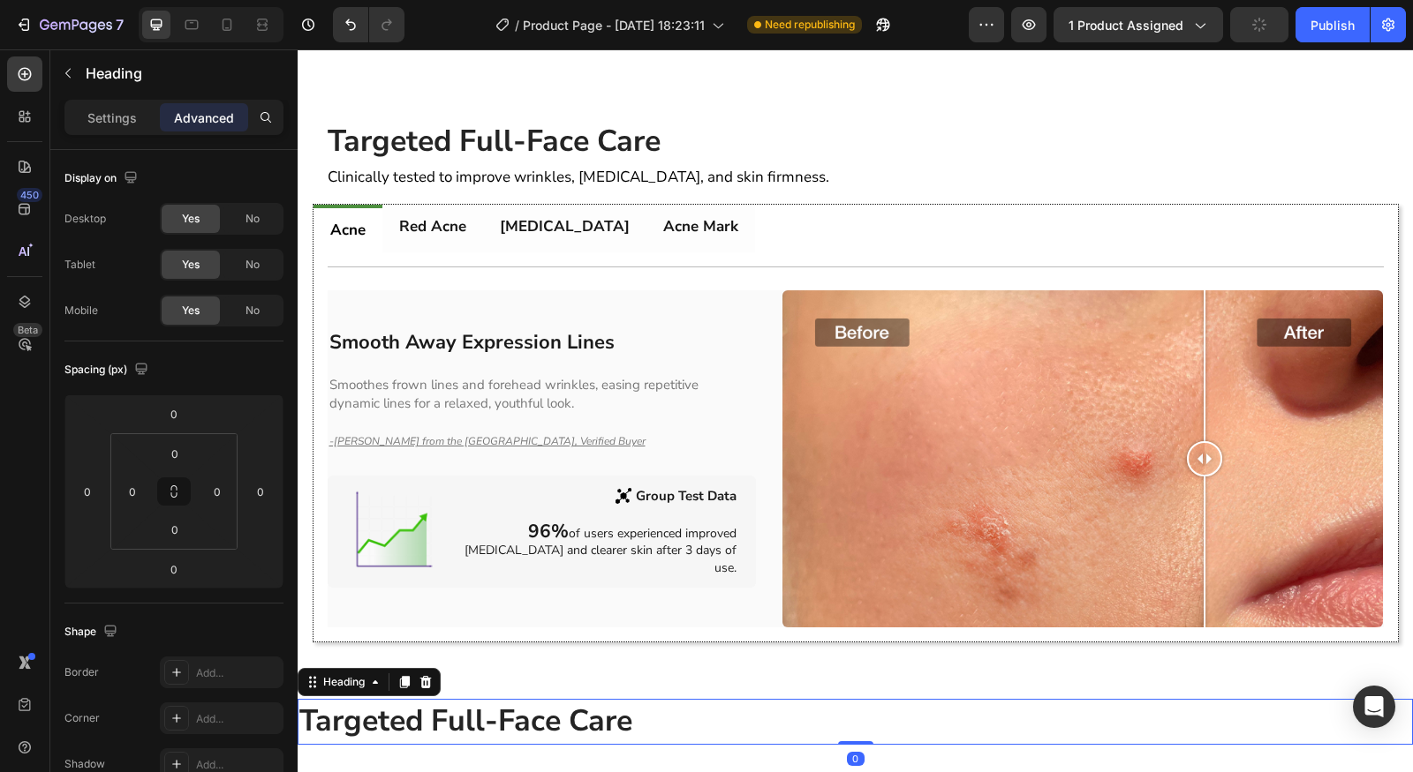
click at [521, 317] on div "Title Line Smooth Away Expression Lines Heading Smoothes frown lines and forehe…" at bounding box center [856, 448] width 1056 height 362
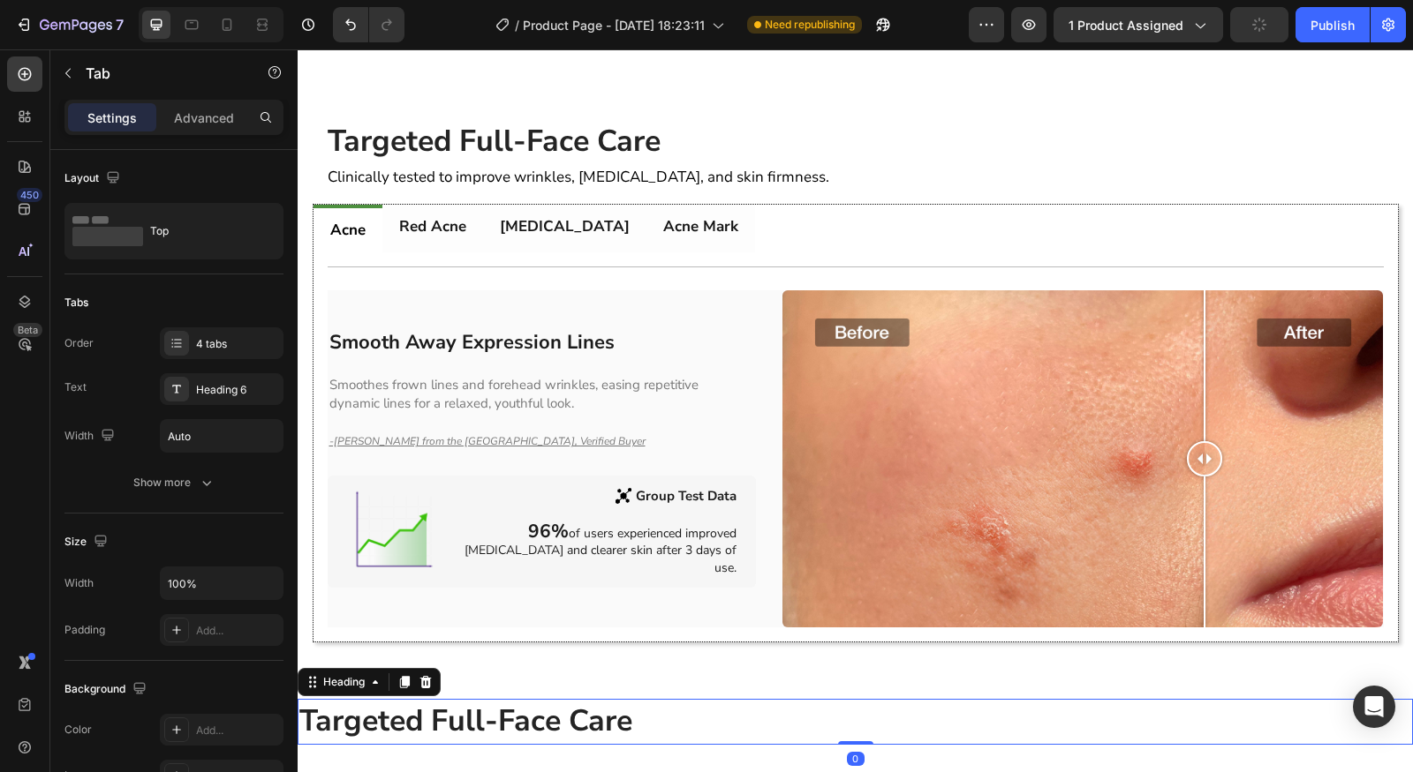
click at [508, 329] on div "Title Line Smooth Away Expression Lines Heading Smoothes frown lines and forehe…" at bounding box center [856, 448] width 1056 height 362
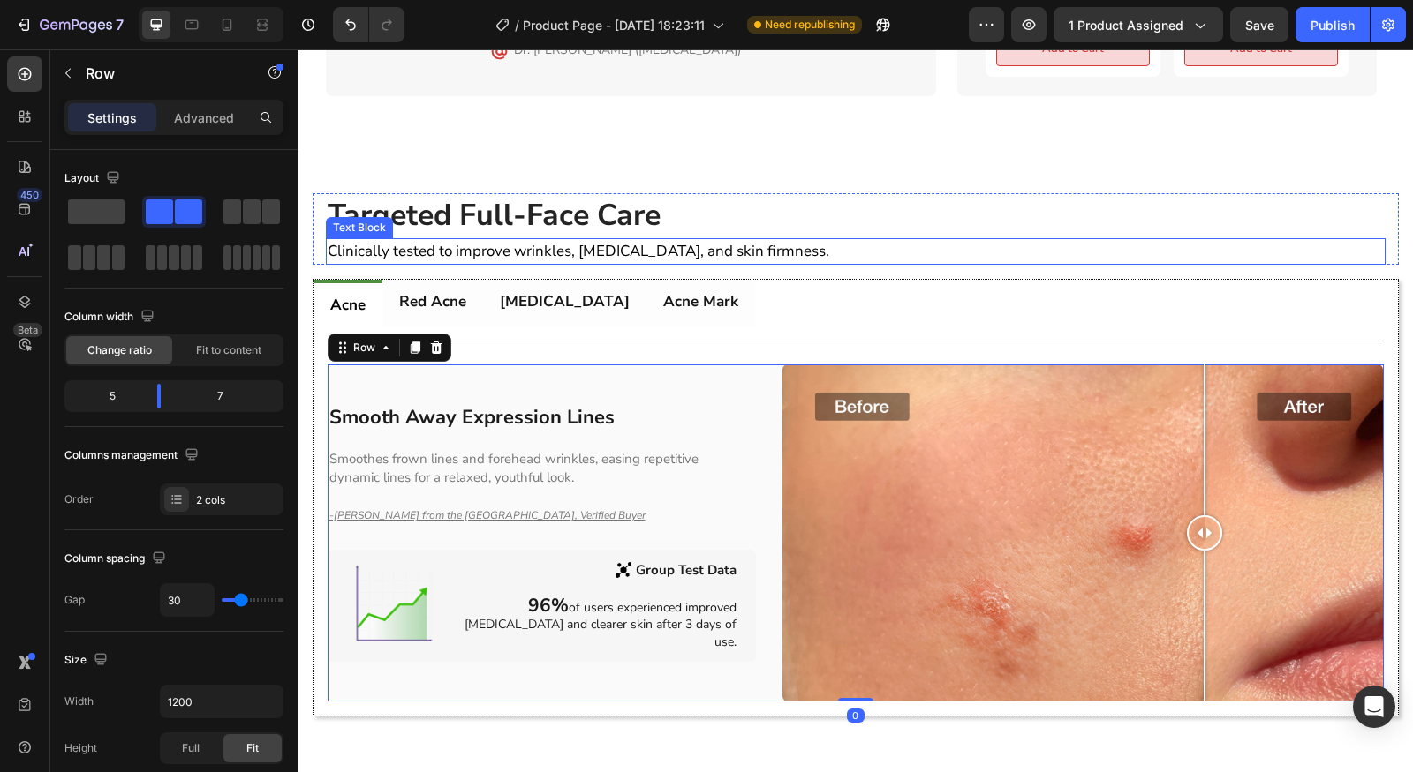
scroll to position [1117, 0]
click at [679, 243] on span "Clinically tested to improve wrinkles, [MEDICAL_DATA], and skin firmness." at bounding box center [578, 250] width 501 height 20
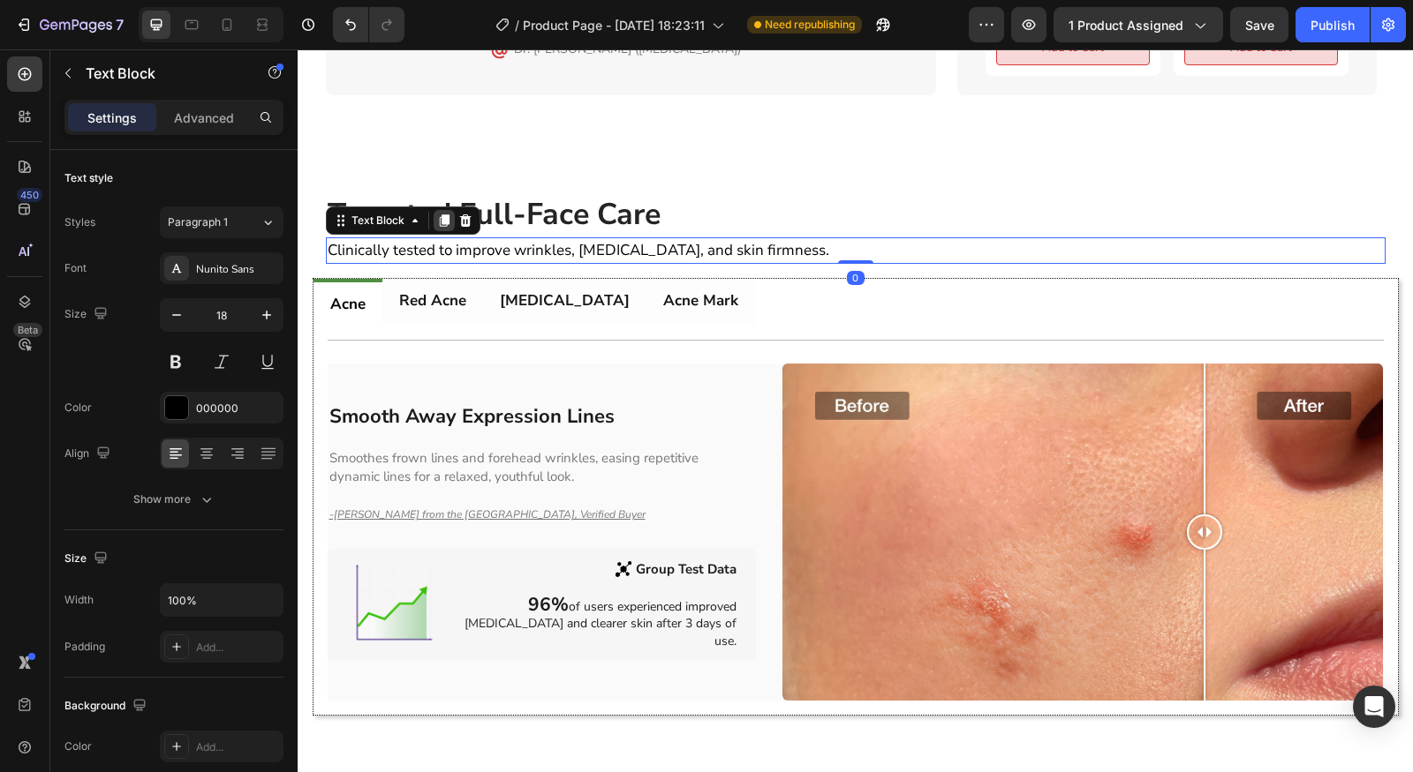
click at [437, 221] on icon at bounding box center [444, 221] width 14 height 14
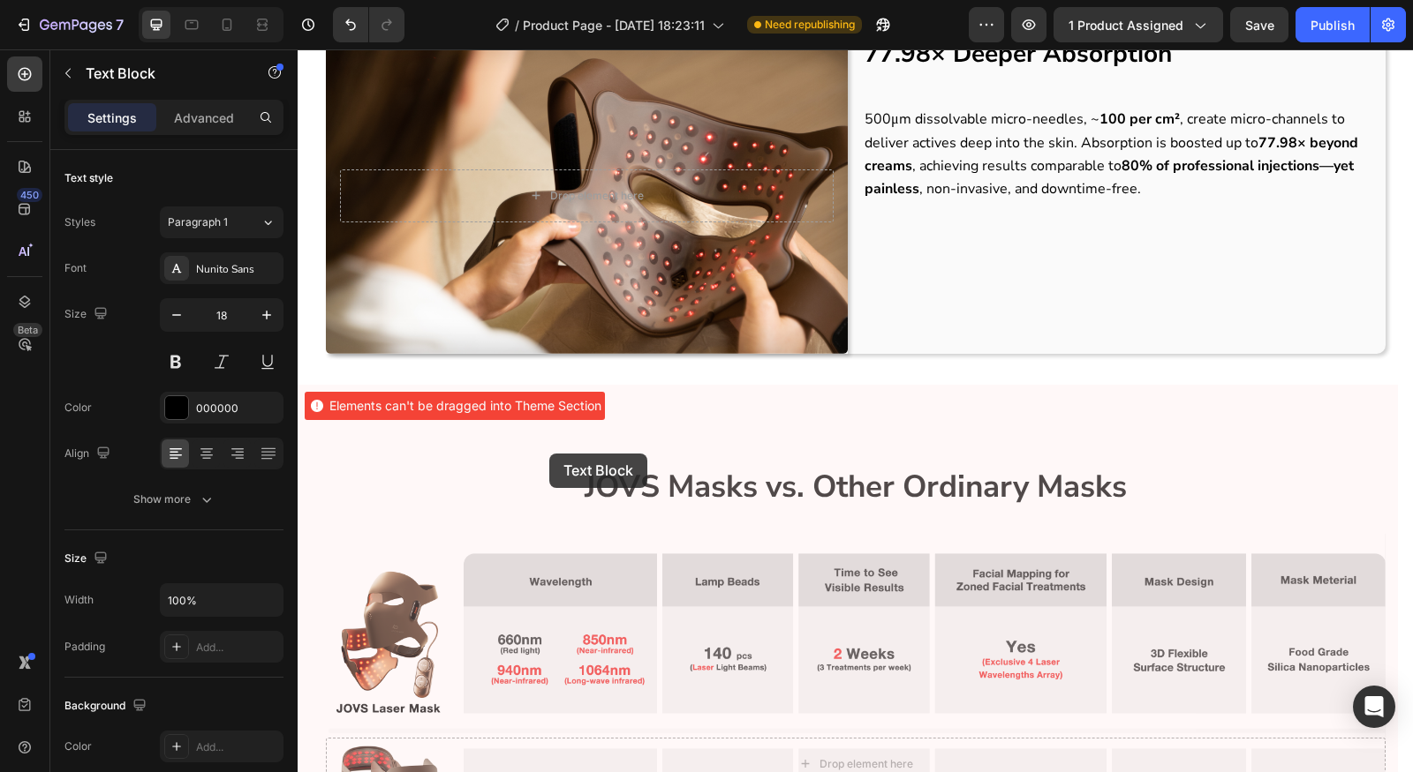
scroll to position [1452, 0]
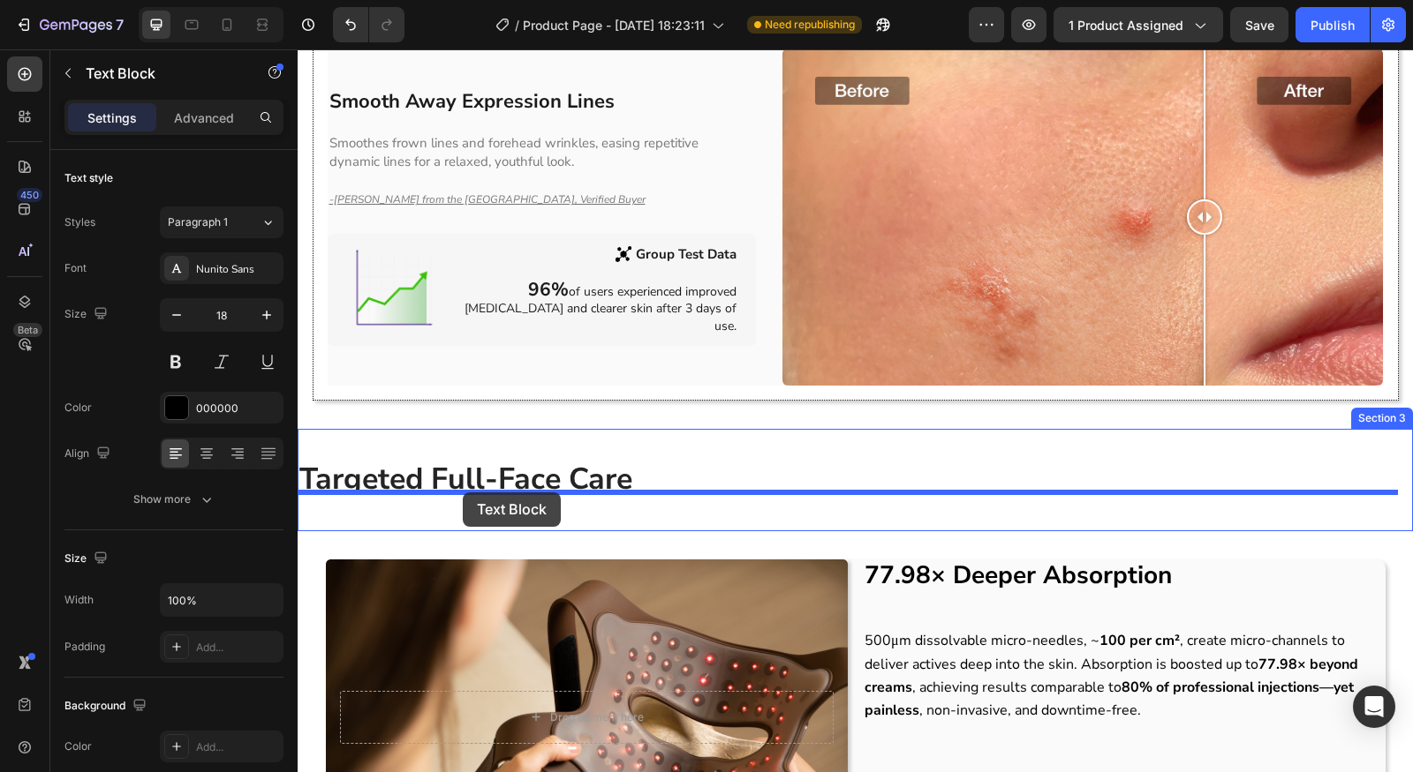
drag, startPoint x: 341, startPoint y: 247, endPoint x: 463, endPoint y: 493, distance: 274.0
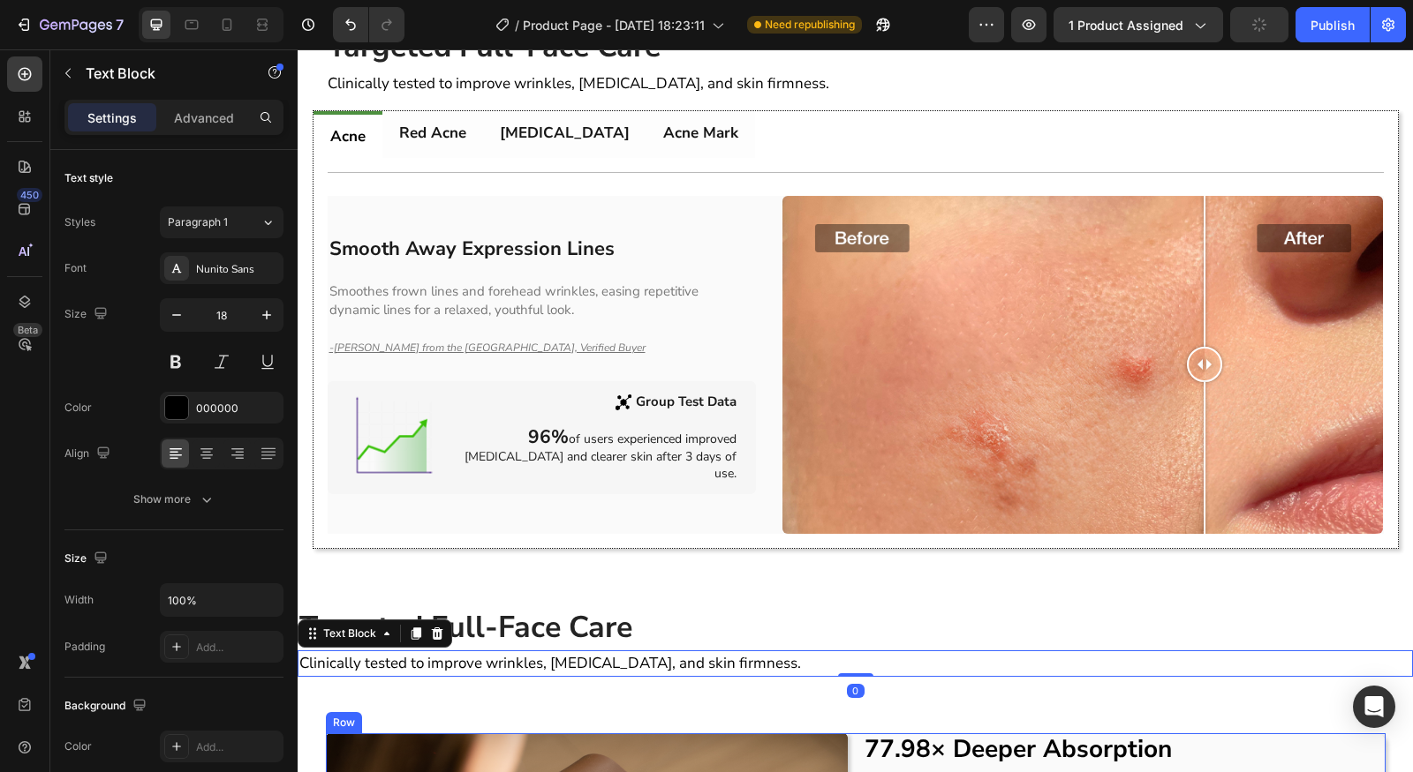
scroll to position [1529, 0]
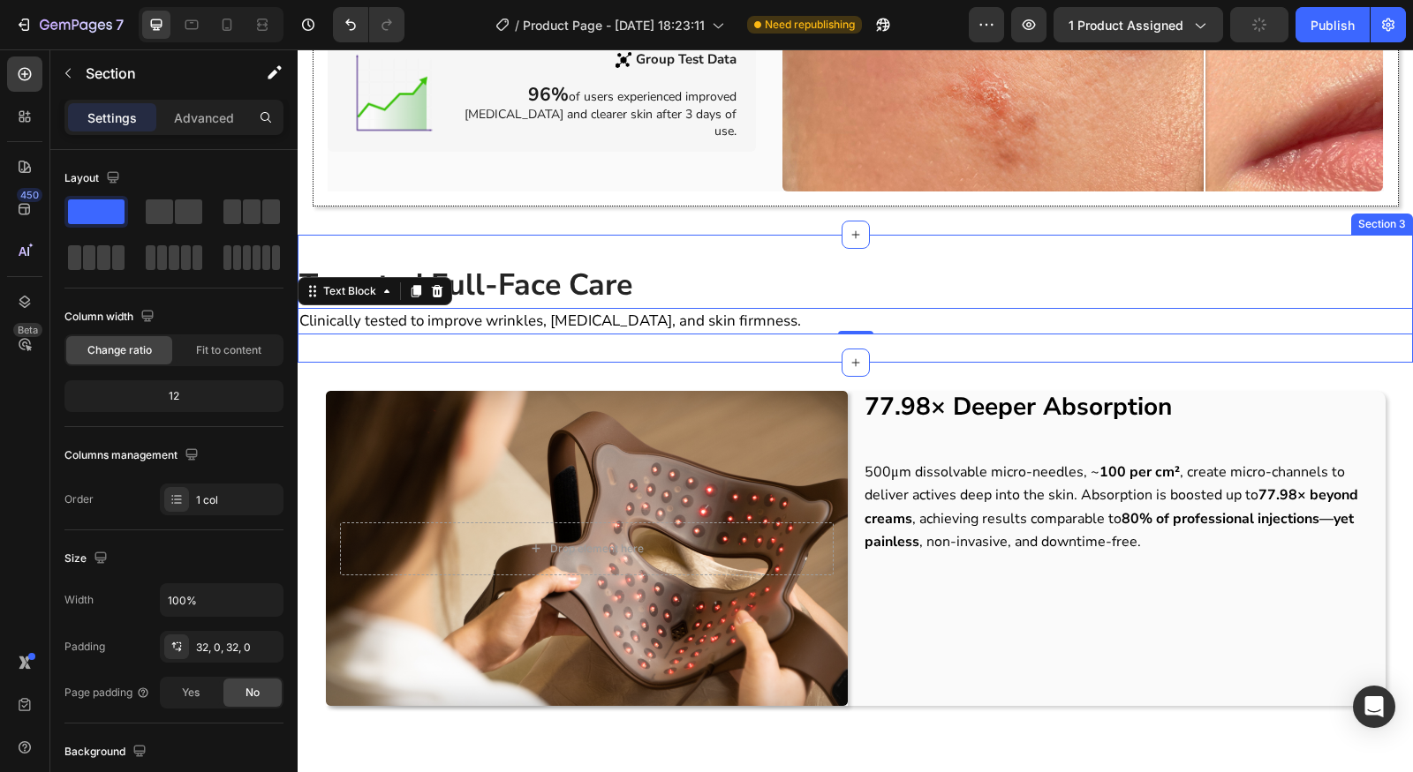
click at [1009, 347] on div "Targeted Full-Face Care Heading Clinically tested to improve wrinkles, dark cir…" at bounding box center [855, 299] width 1115 height 128
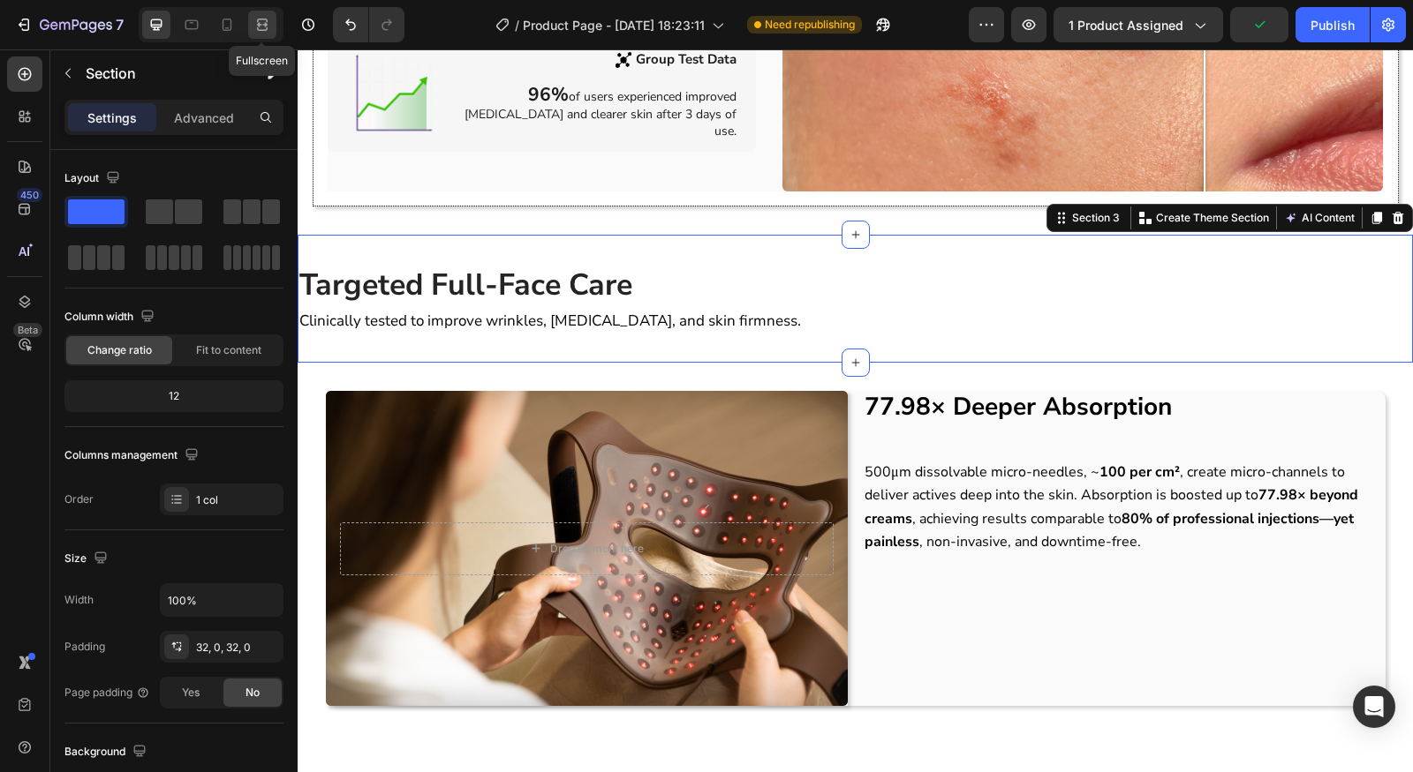
click at [272, 34] on div at bounding box center [262, 25] width 28 height 28
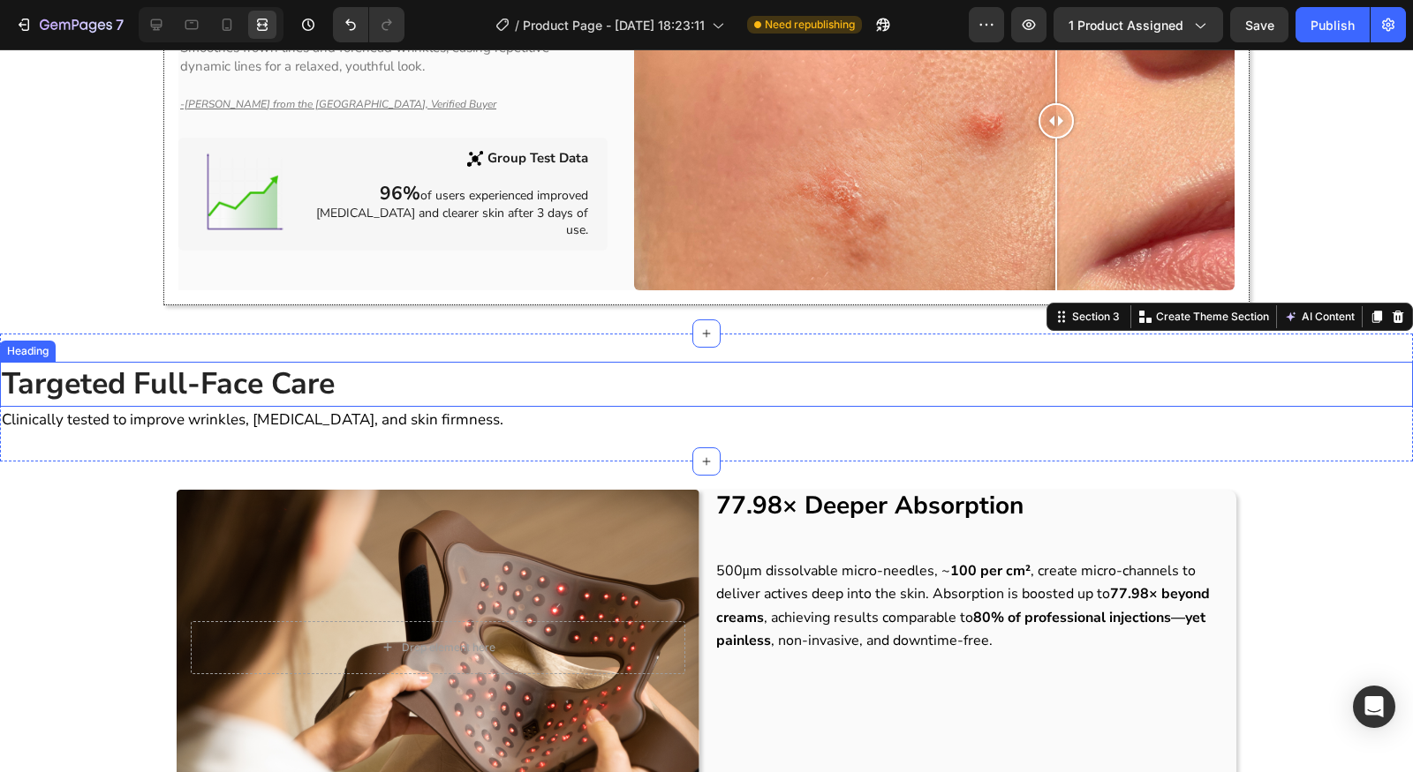
scroll to position [1324, 0]
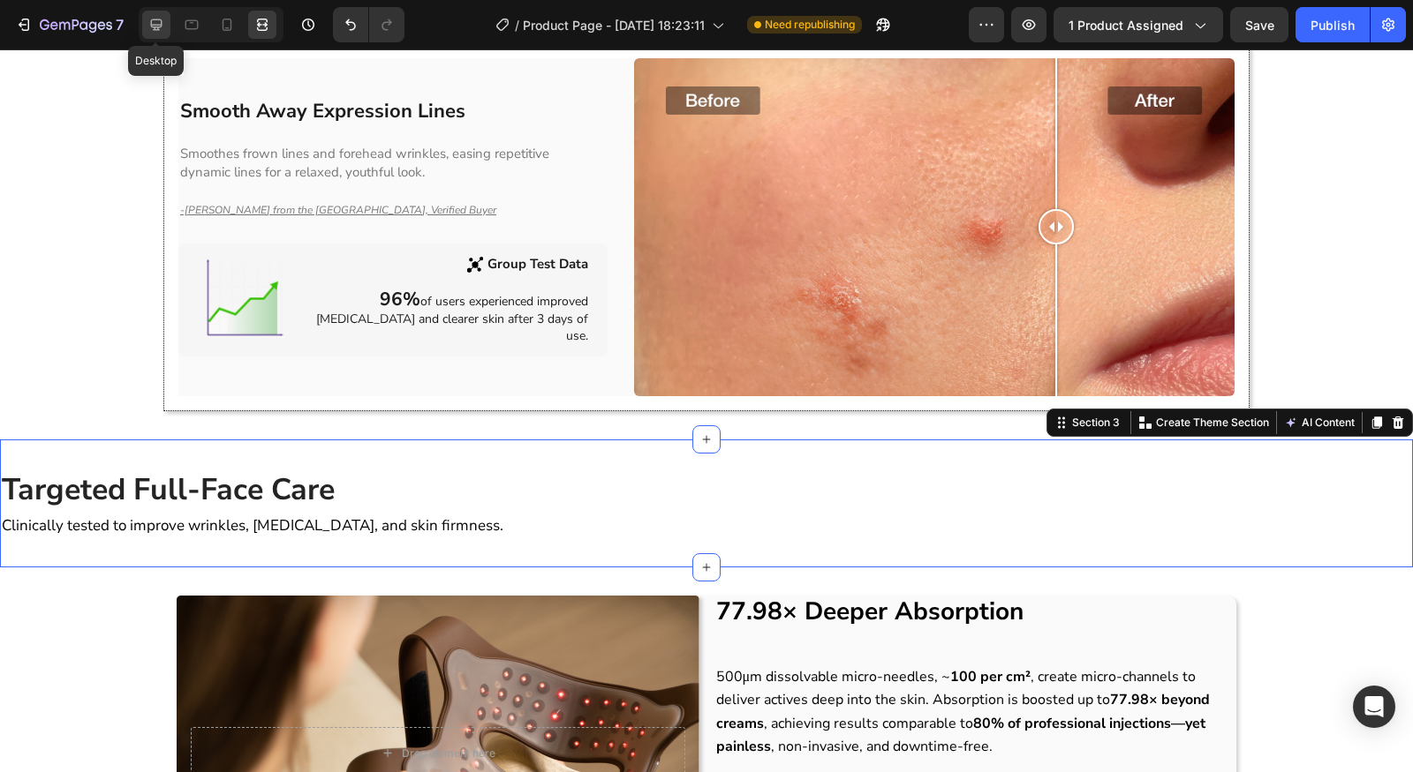
click at [153, 28] on icon at bounding box center [156, 24] width 11 height 11
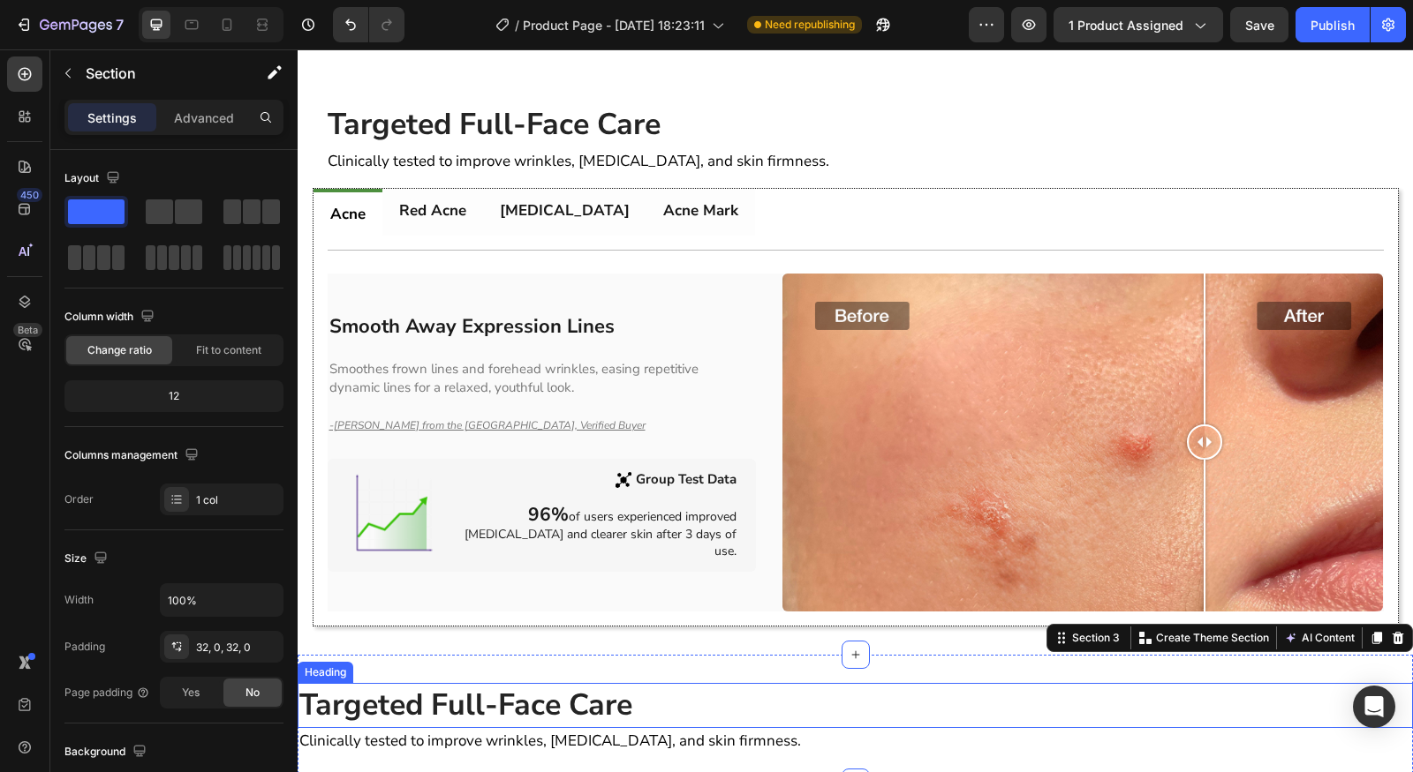
scroll to position [1095, 0]
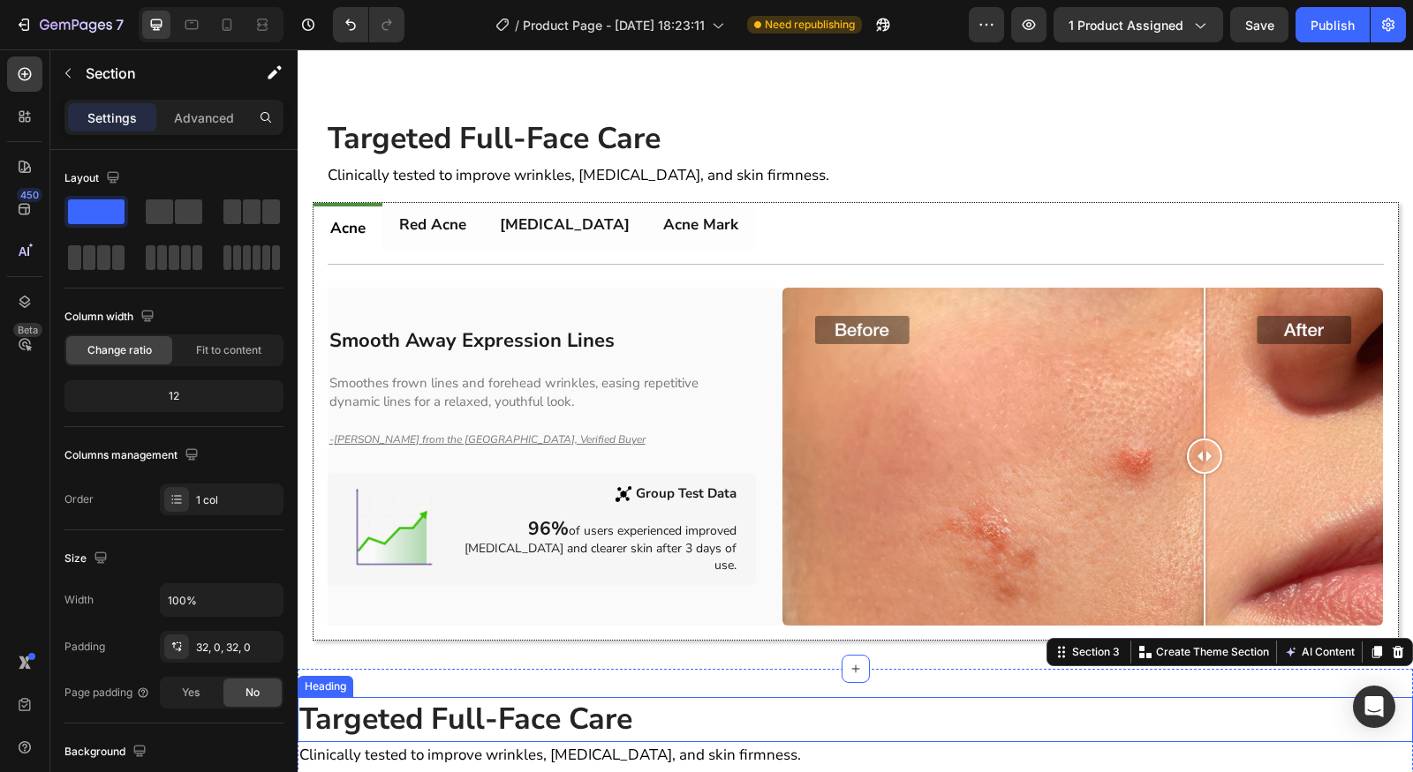
click at [701, 162] on h2 "Targeted Full-Face Care" at bounding box center [855, 140] width 1059 height 46
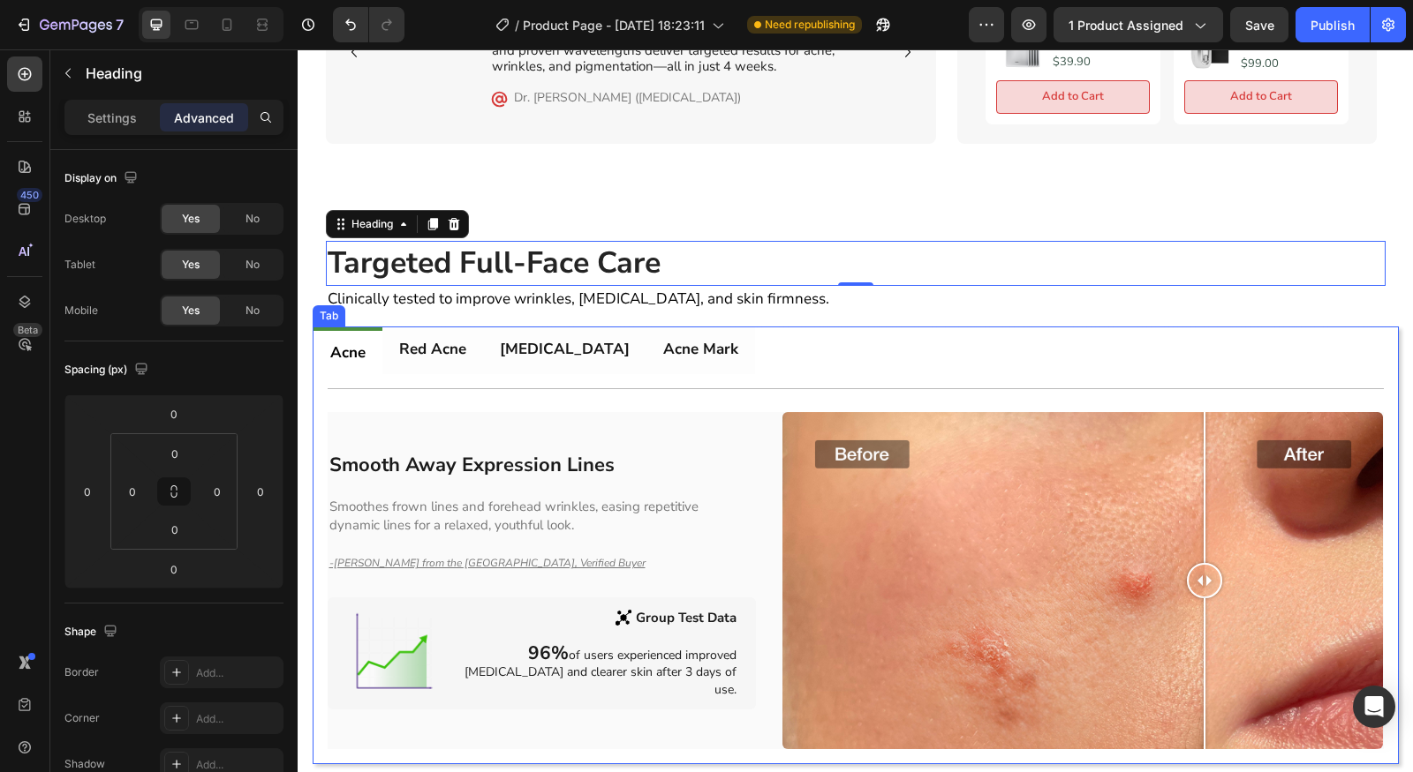
scroll to position [1580, 0]
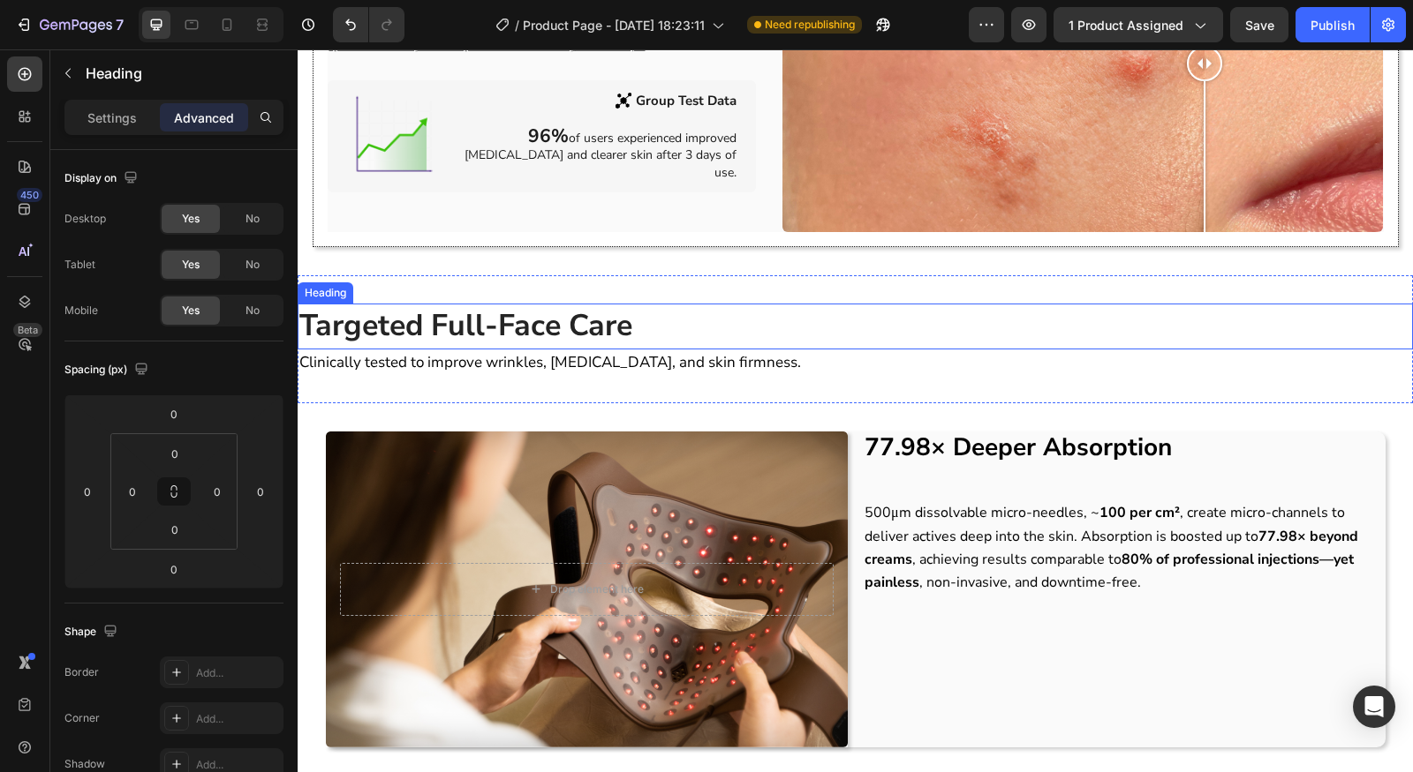
click at [683, 328] on h2 "Targeted Full-Face Care" at bounding box center [855, 327] width 1115 height 46
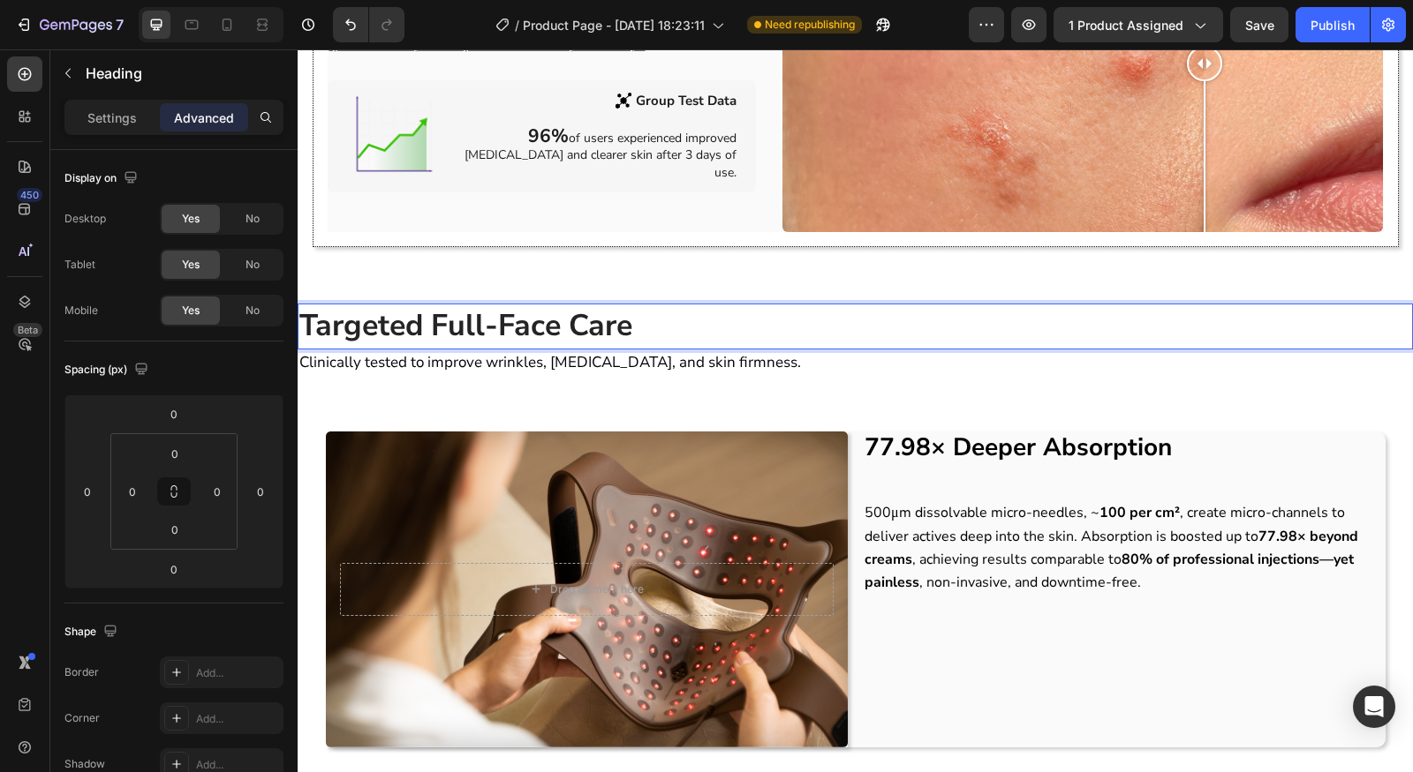
click at [666, 333] on h2 "Targeted Full-Face Care" at bounding box center [855, 327] width 1115 height 46
click at [645, 359] on span "Clinically tested to improve wrinkles, [MEDICAL_DATA], and skin firmness." at bounding box center [549, 362] width 501 height 20
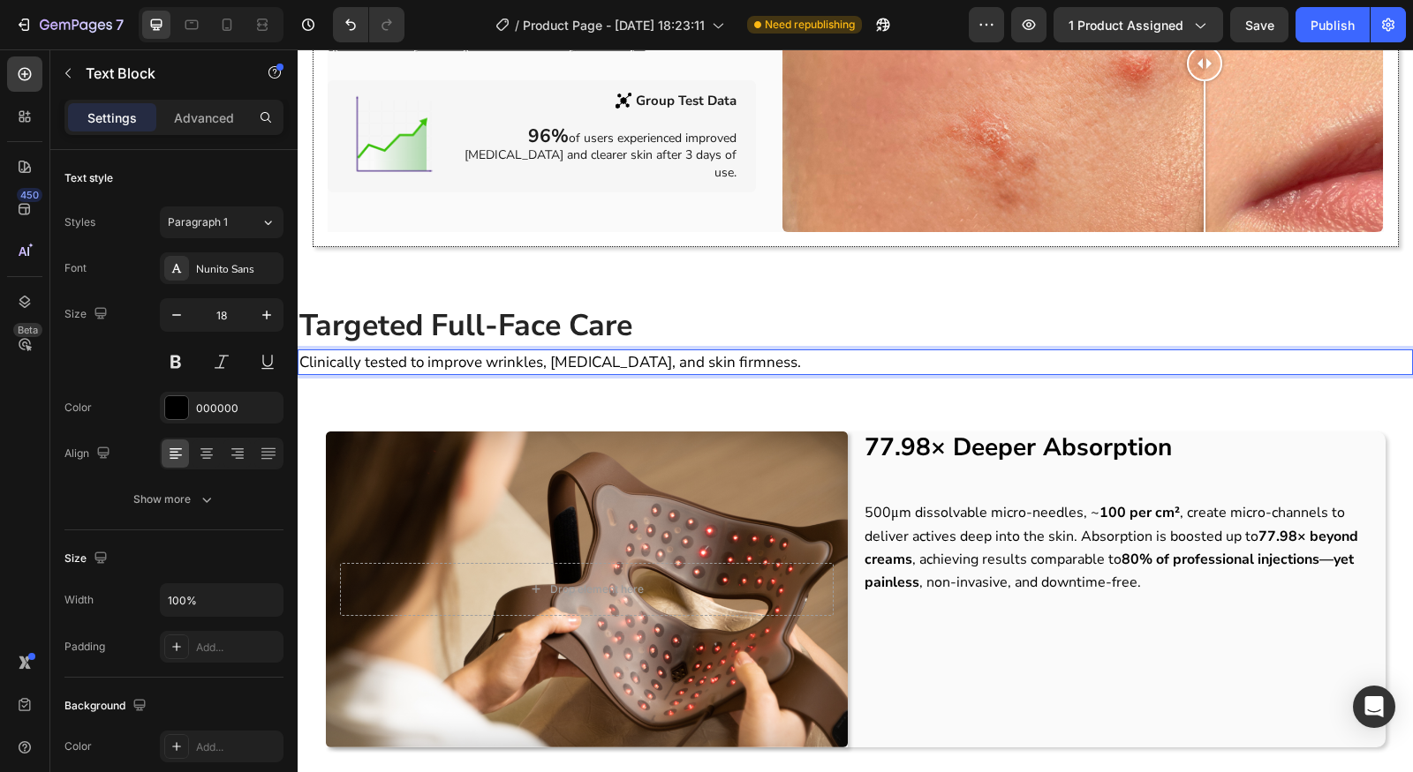
click at [627, 352] on span "Clinically tested to improve wrinkles, [MEDICAL_DATA], and skin firmness." at bounding box center [549, 362] width 501 height 20
click at [633, 330] on p "⁠⁠⁠⁠⁠⁠⁠ Targeted Full-Face Care" at bounding box center [854, 326] width 1111 height 42
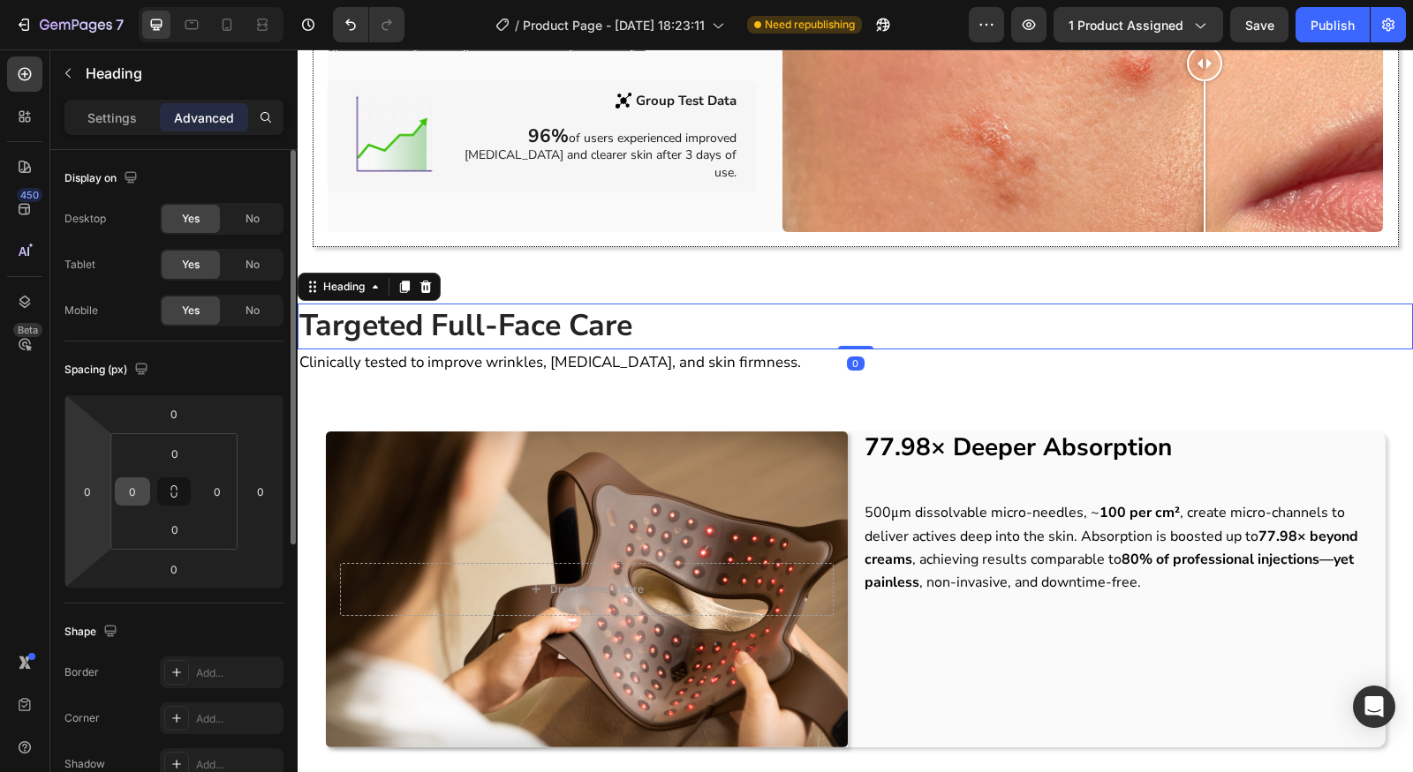
click at [134, 503] on input "0" at bounding box center [132, 491] width 26 height 26
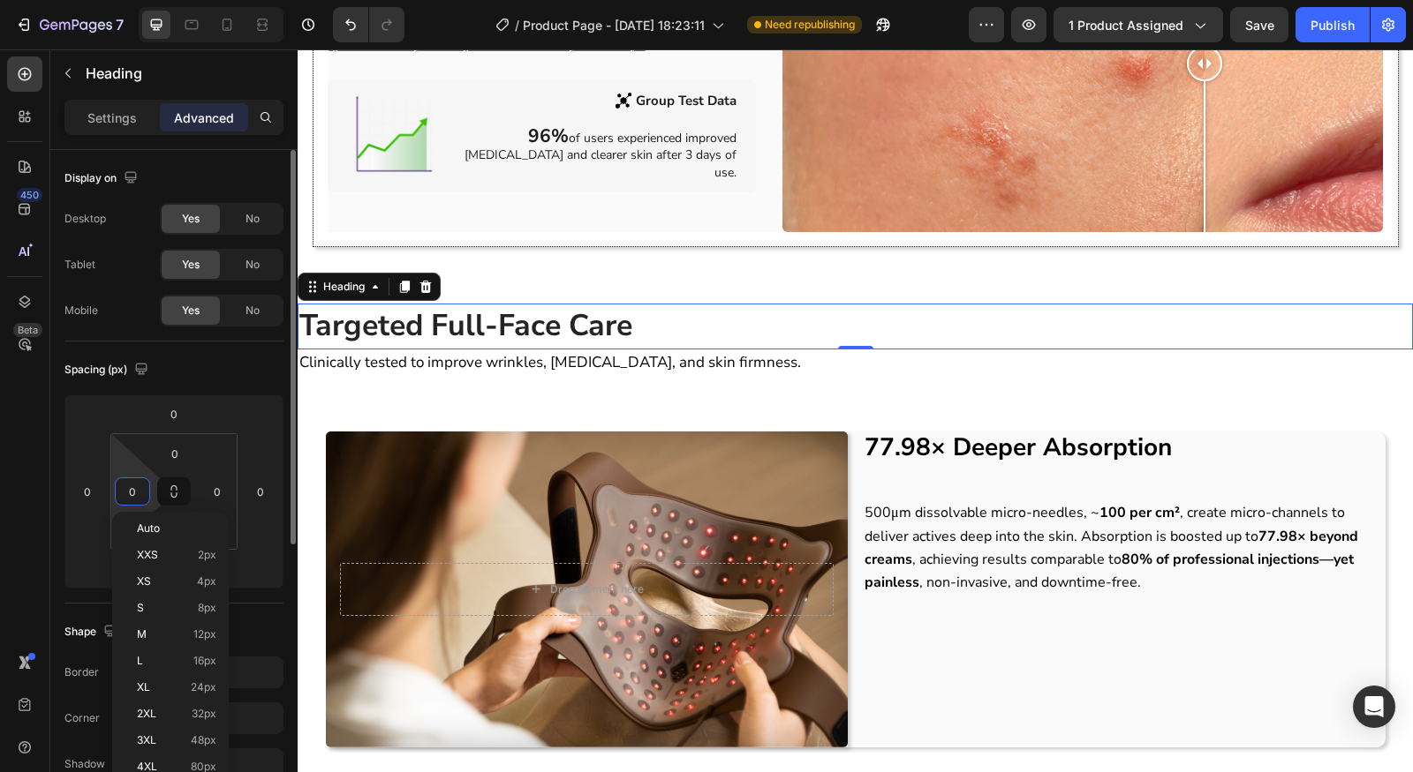
click at [134, 503] on input "0" at bounding box center [132, 491] width 26 height 26
click at [94, 504] on div "0" at bounding box center [87, 492] width 35 height 28
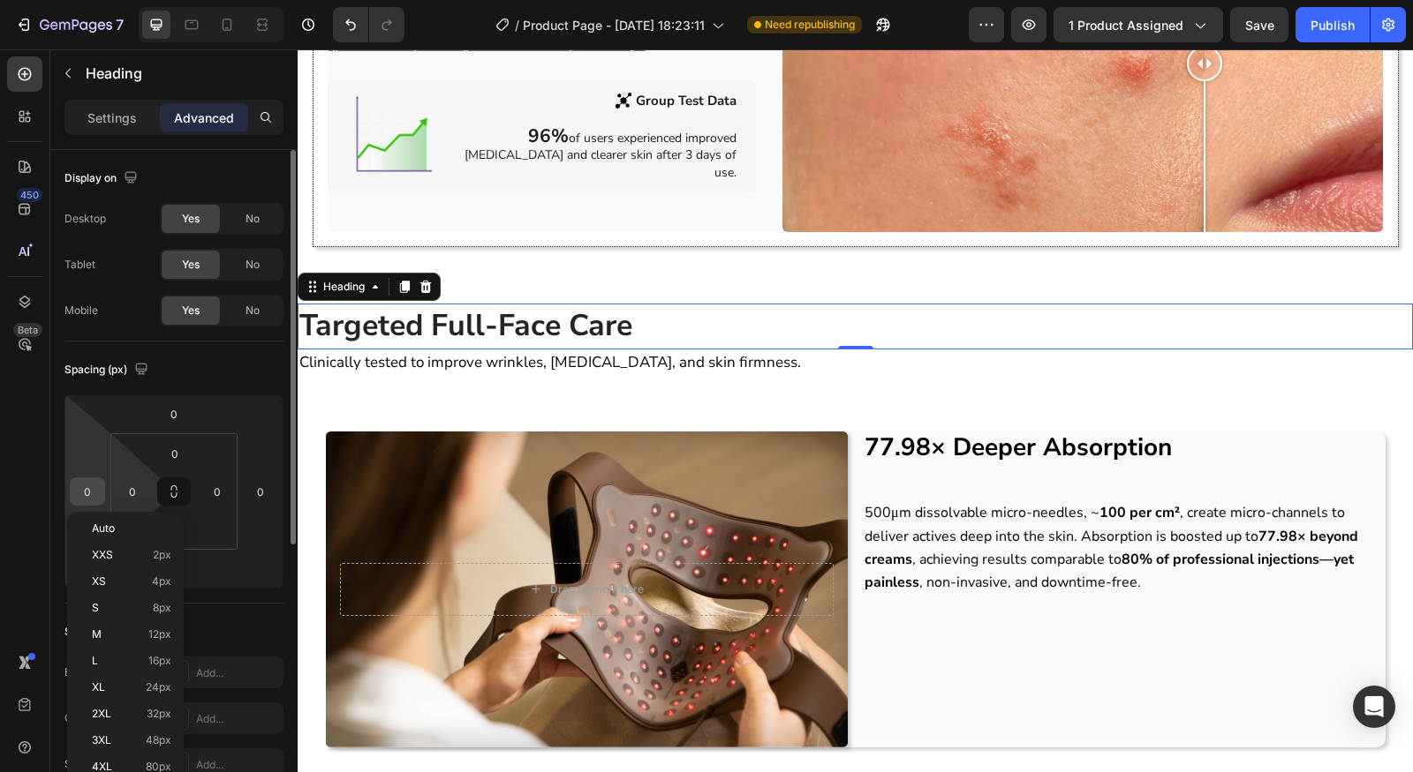
click at [92, 499] on input "0" at bounding box center [87, 491] width 26 height 26
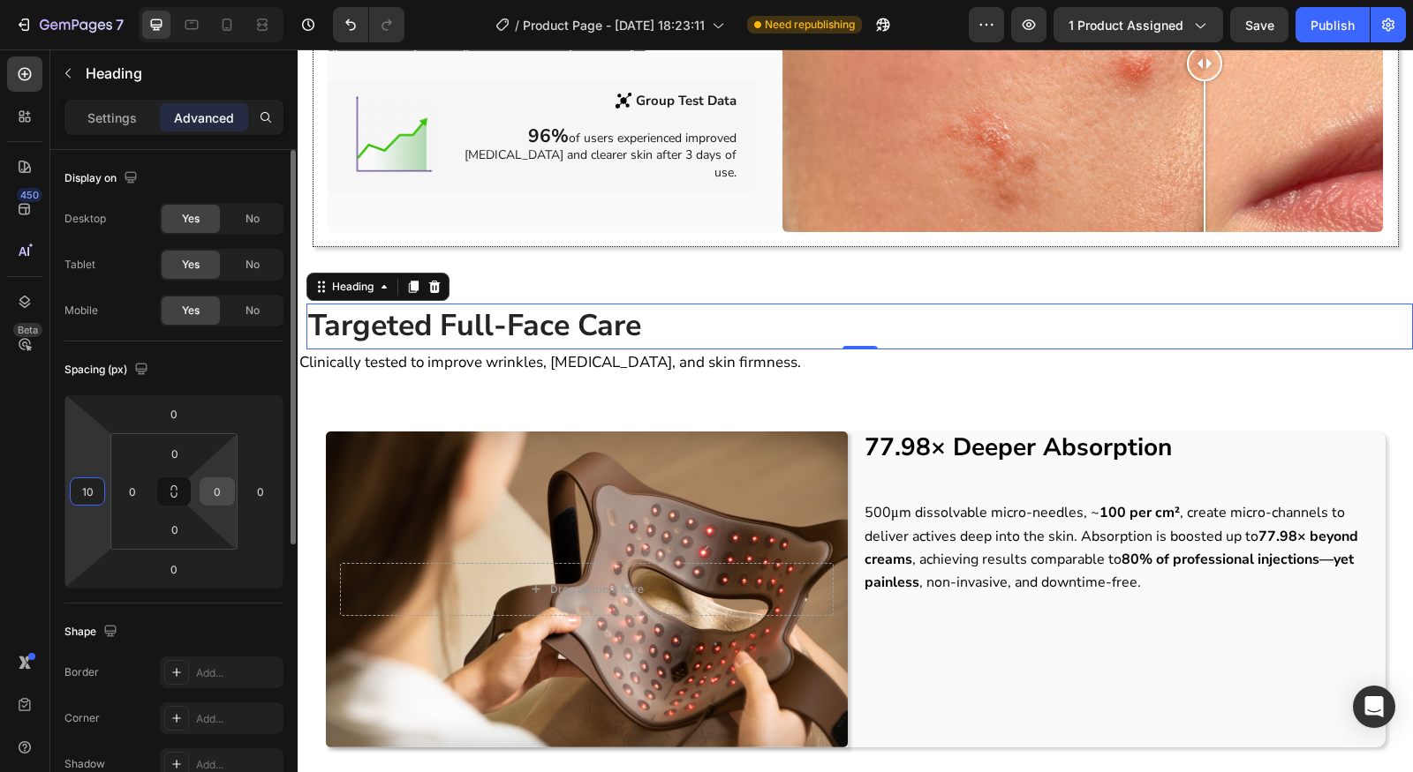
type input "1"
type input "3"
type input "2"
type input "19"
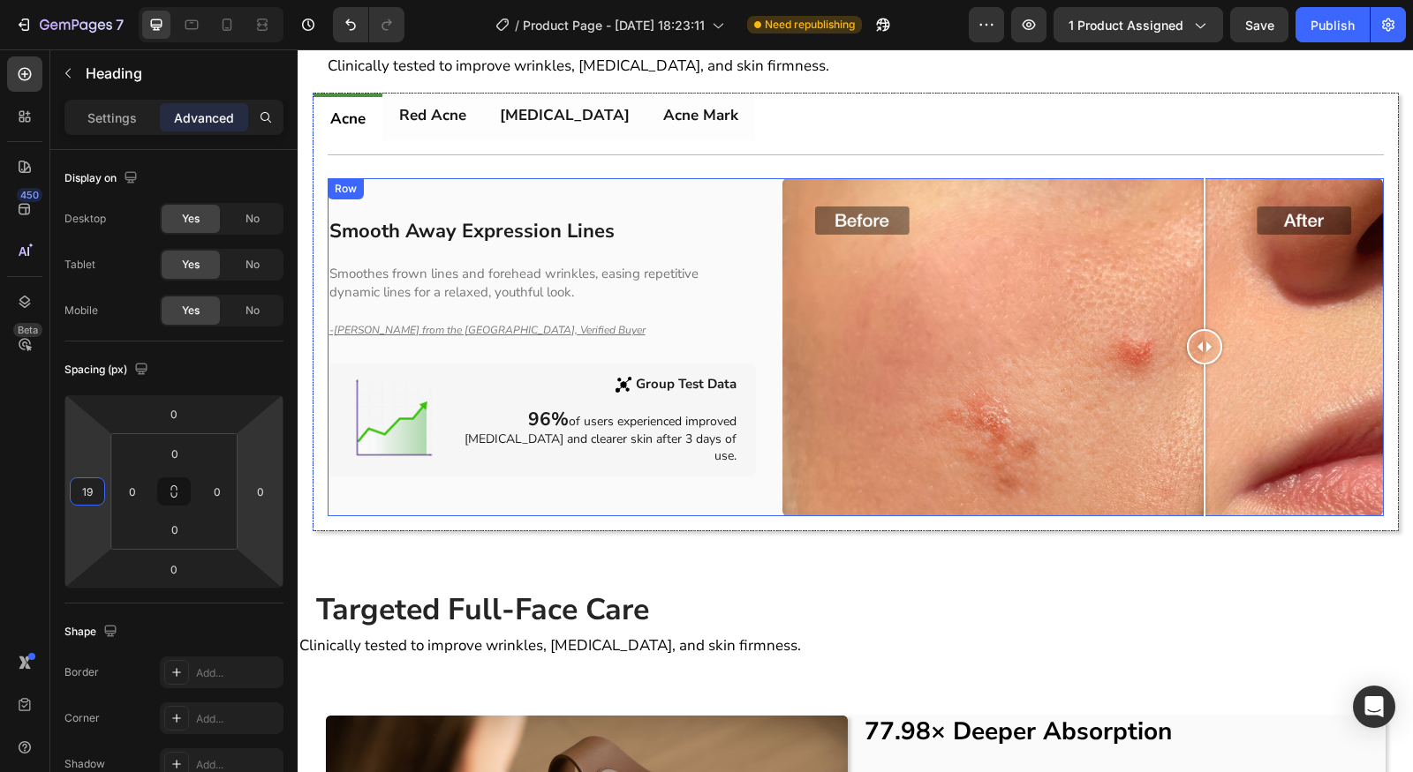
scroll to position [1096, 0]
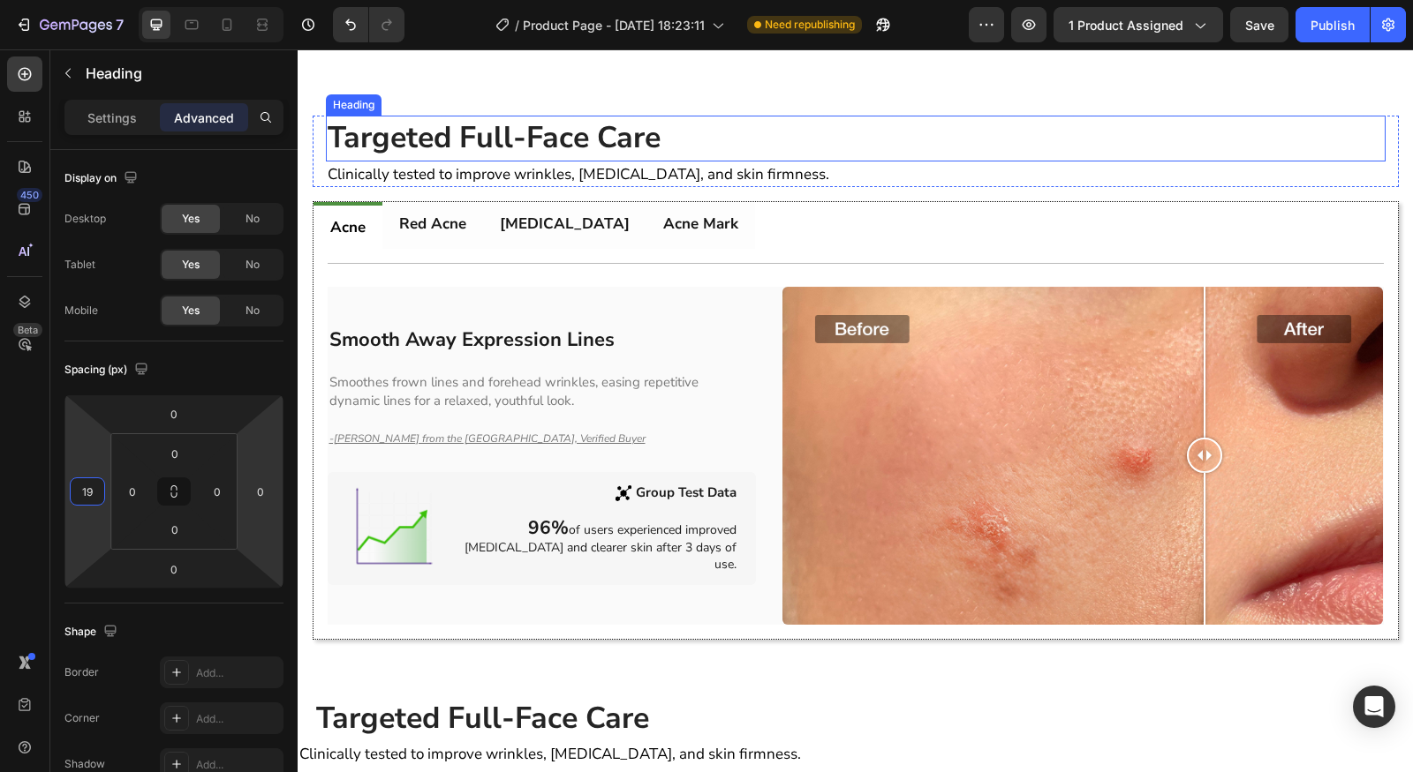
click at [446, 134] on strong "Targeted Full-Face Care" at bounding box center [494, 137] width 333 height 41
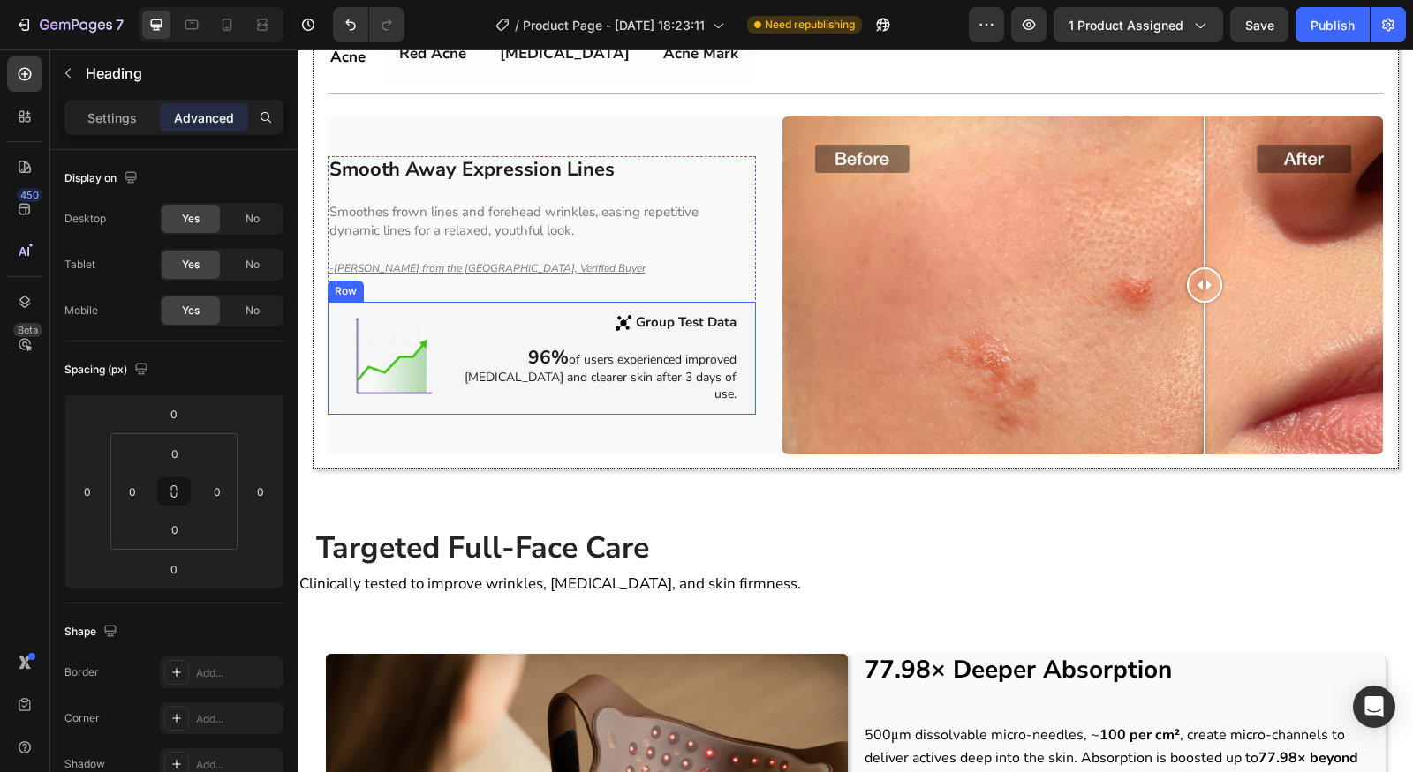
scroll to position [1311, 0]
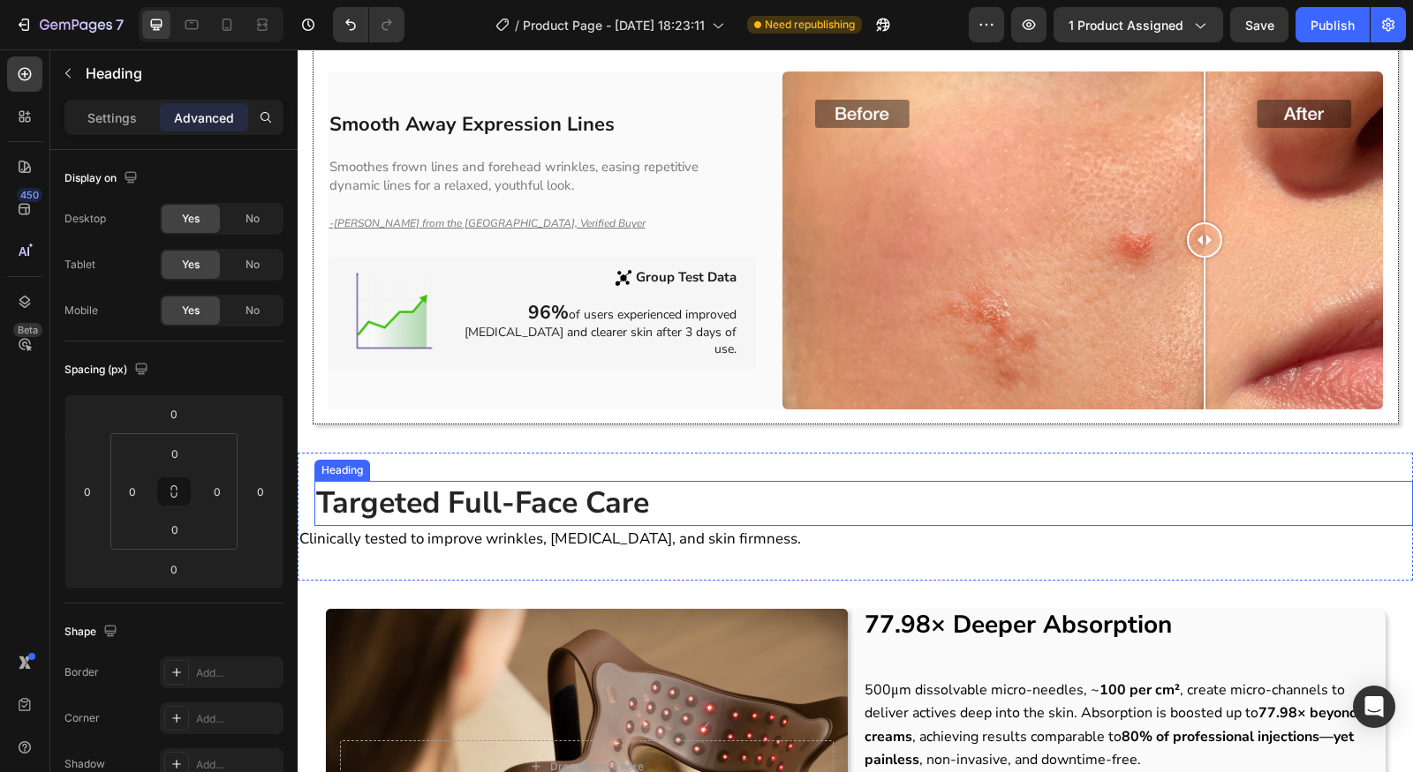
click at [570, 497] on strong "Targeted Full-Face Care" at bounding box center [482, 503] width 333 height 41
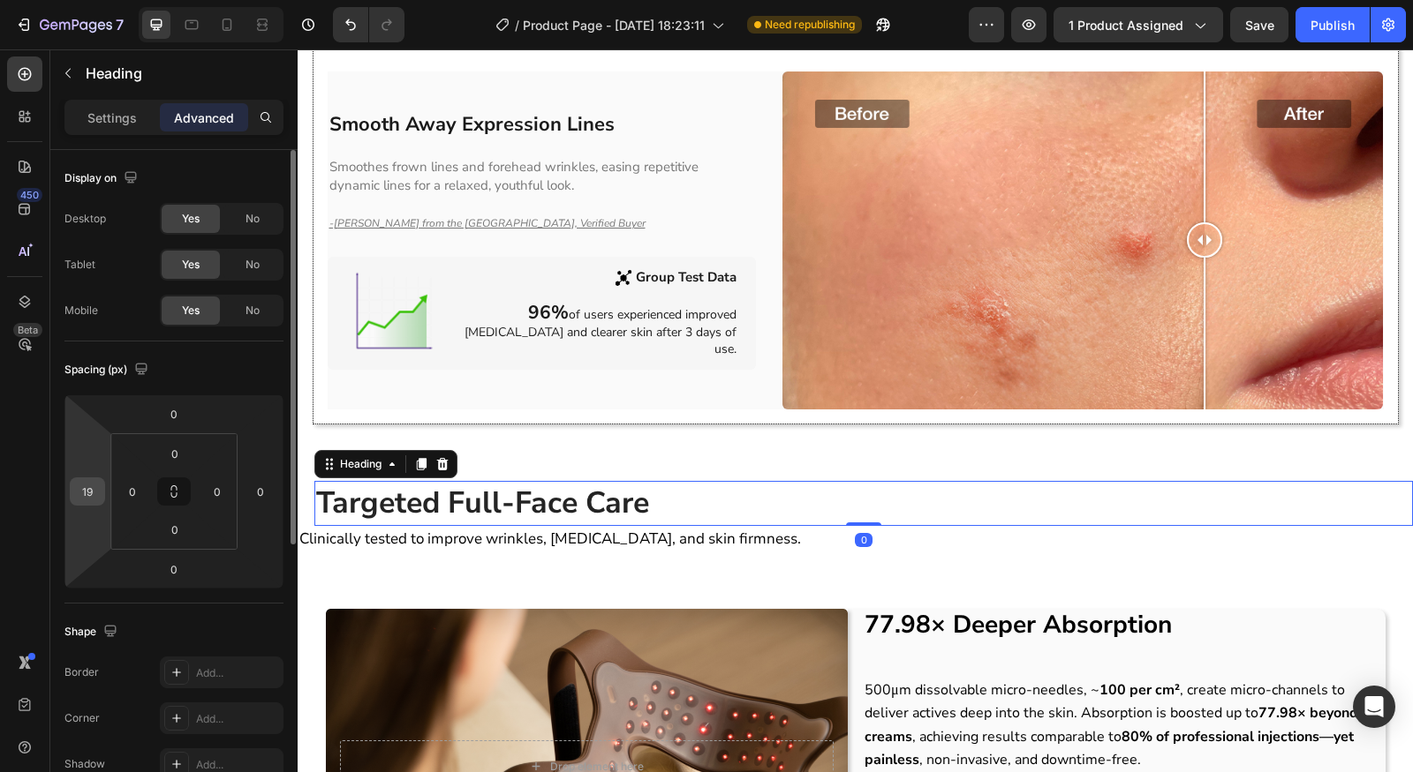
click at [72, 482] on div "19" at bounding box center [87, 492] width 35 height 28
drag, startPoint x: 91, startPoint y: 482, endPoint x: 29, endPoint y: 494, distance: 63.0
click at [29, 492] on div "450 Beta Sections(18) Elements(84) Section Element Hero Section Product Detail …" at bounding box center [149, 410] width 298 height 723
drag, startPoint x: 98, startPoint y: 492, endPoint x: 48, endPoint y: 492, distance: 50.3
click at [48, 492] on div "450 Beta Sections(18) Elements(84) Section Element Hero Section Product Detail …" at bounding box center [149, 410] width 298 height 723
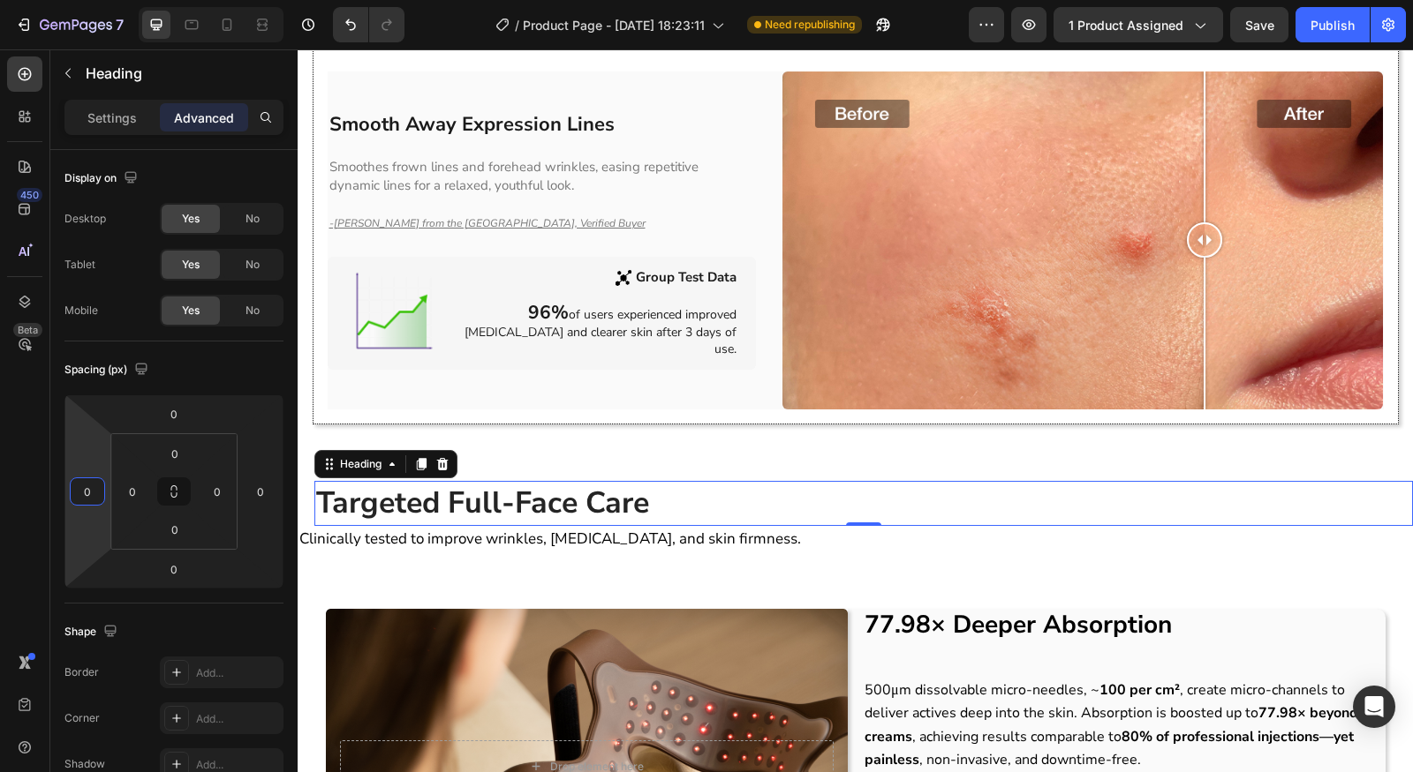
type input "0"
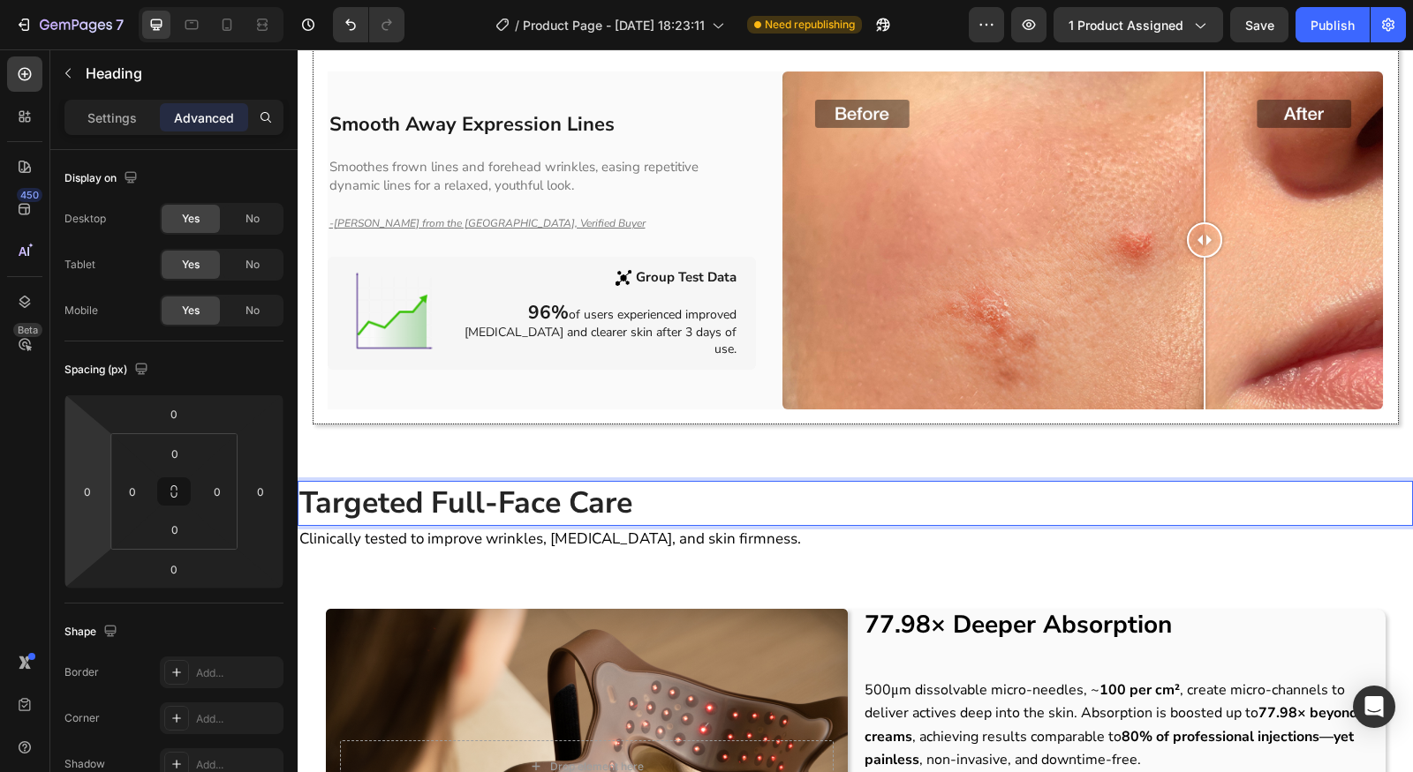
click at [599, 529] on span "Clinically tested to improve wrinkles, [MEDICAL_DATA], and skin firmness." at bounding box center [549, 539] width 501 height 20
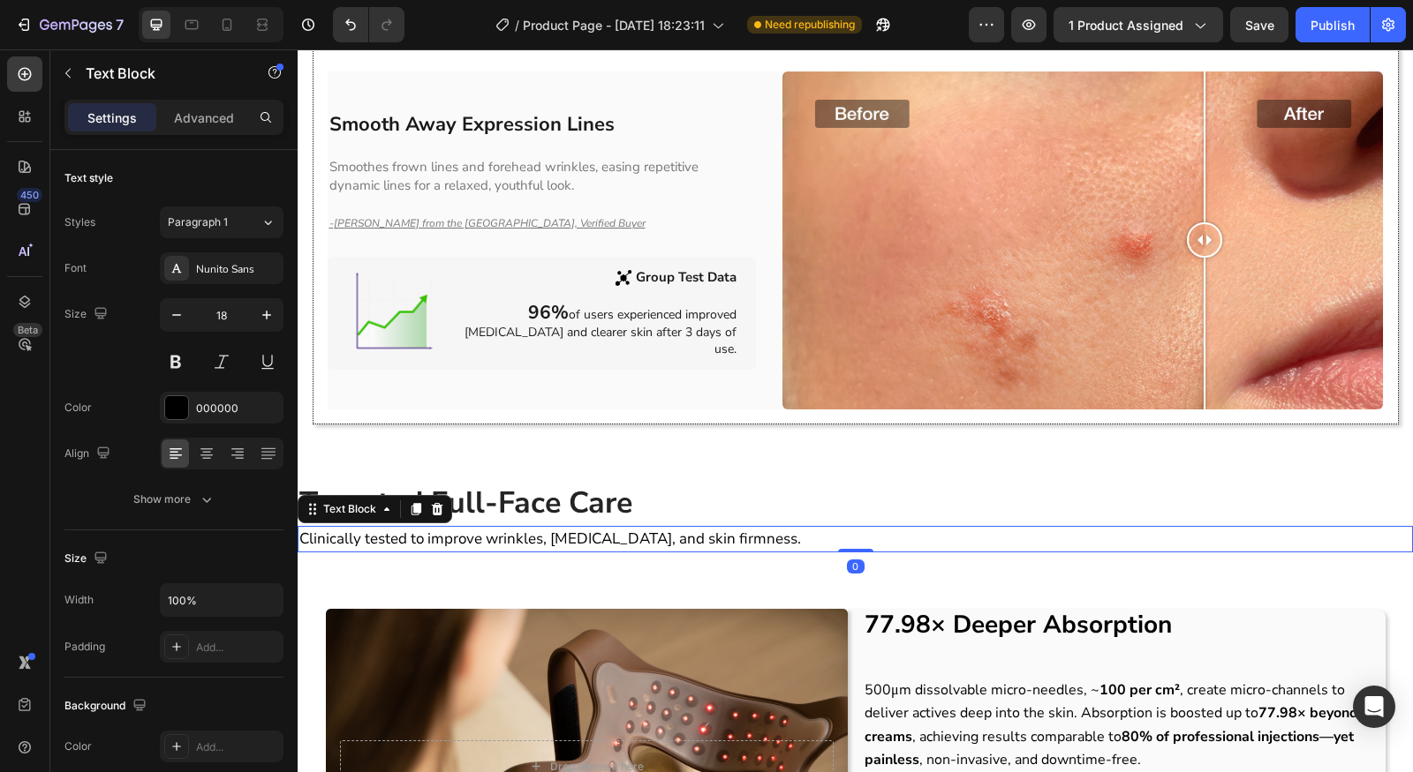
click at [623, 549] on div "⁠⁠⁠⁠⁠⁠⁠ Targeted Full-Face Care Heading Clinically tested to improve wrinkles, …" at bounding box center [855, 517] width 1115 height 128
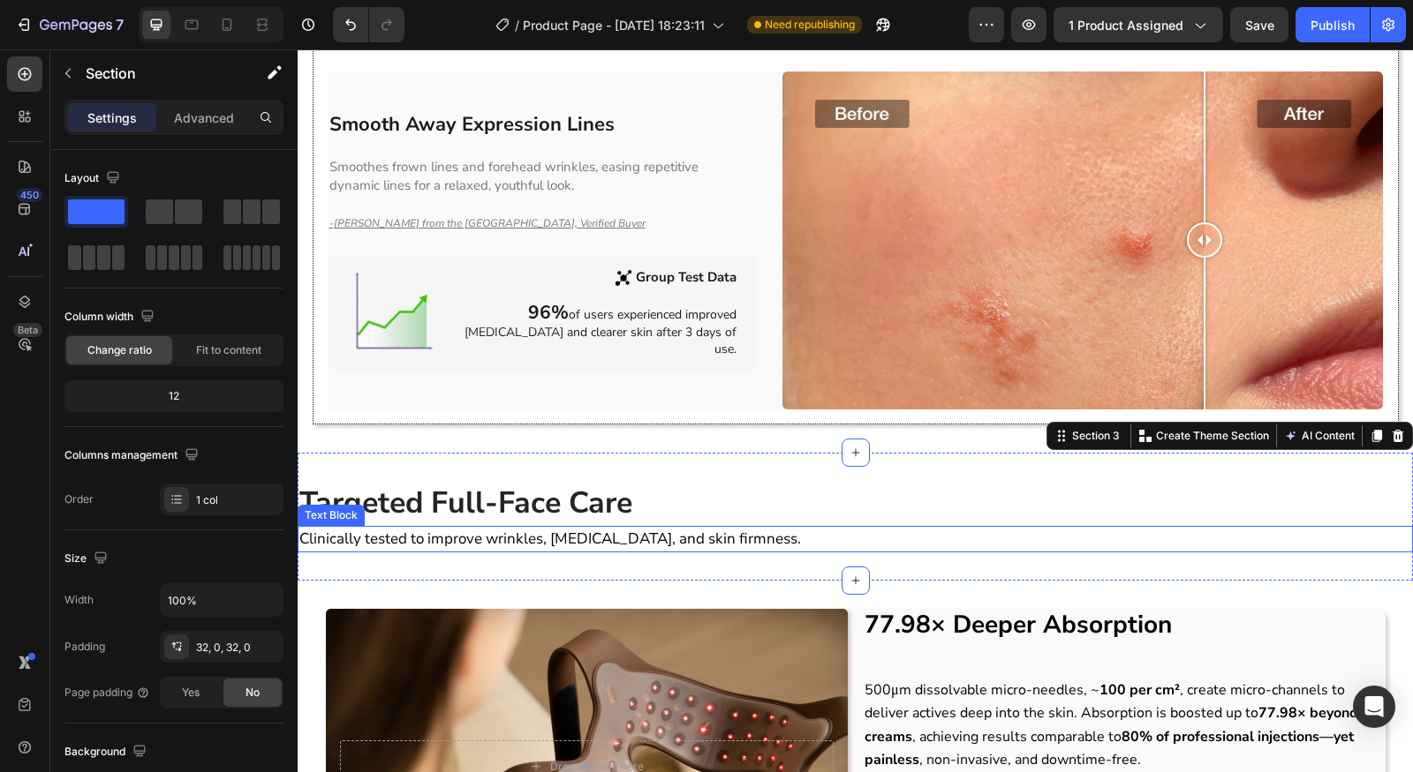
click at [645, 501] on p "⁠⁠⁠⁠⁠⁠⁠ Targeted Full-Face Care" at bounding box center [854, 504] width 1111 height 42
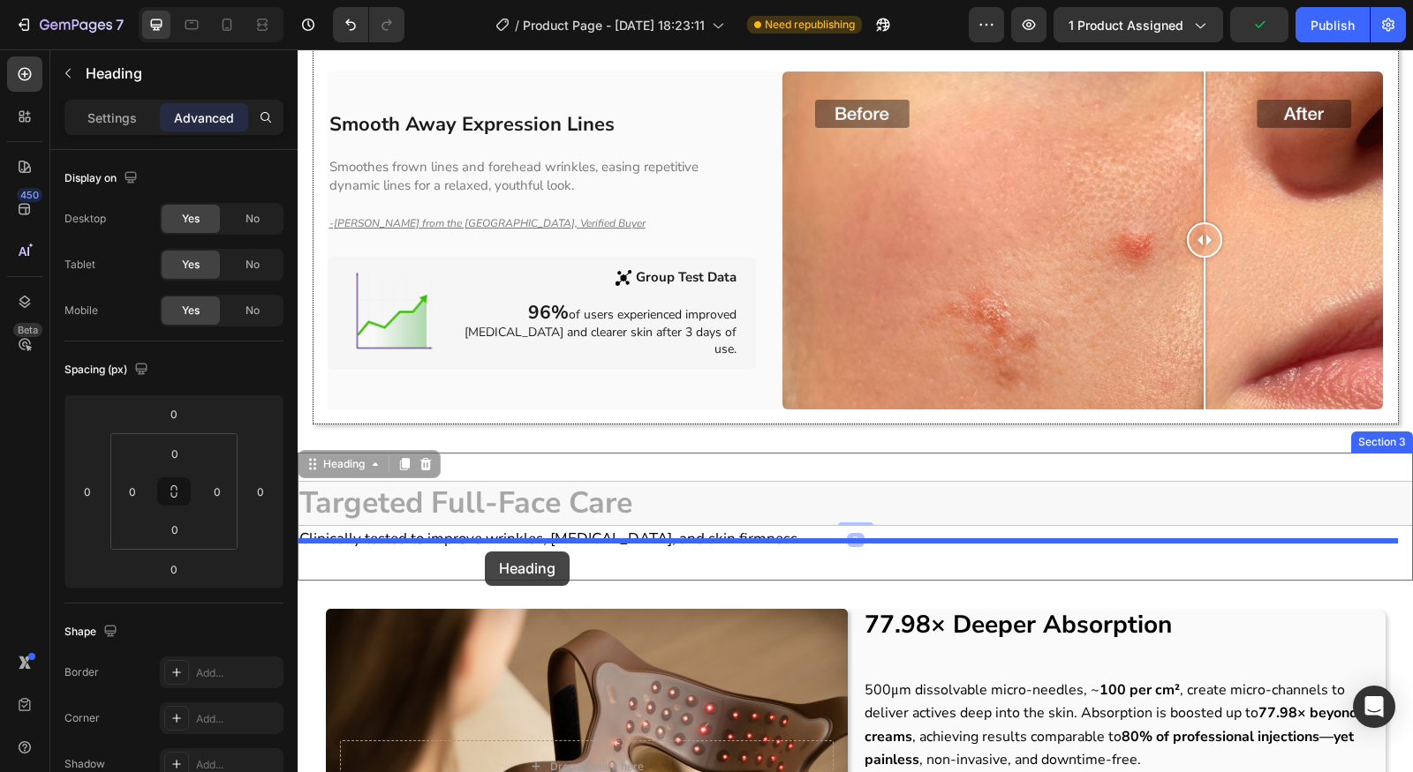
drag, startPoint x: 315, startPoint y: 458, endPoint x: 485, endPoint y: 552, distance: 193.6
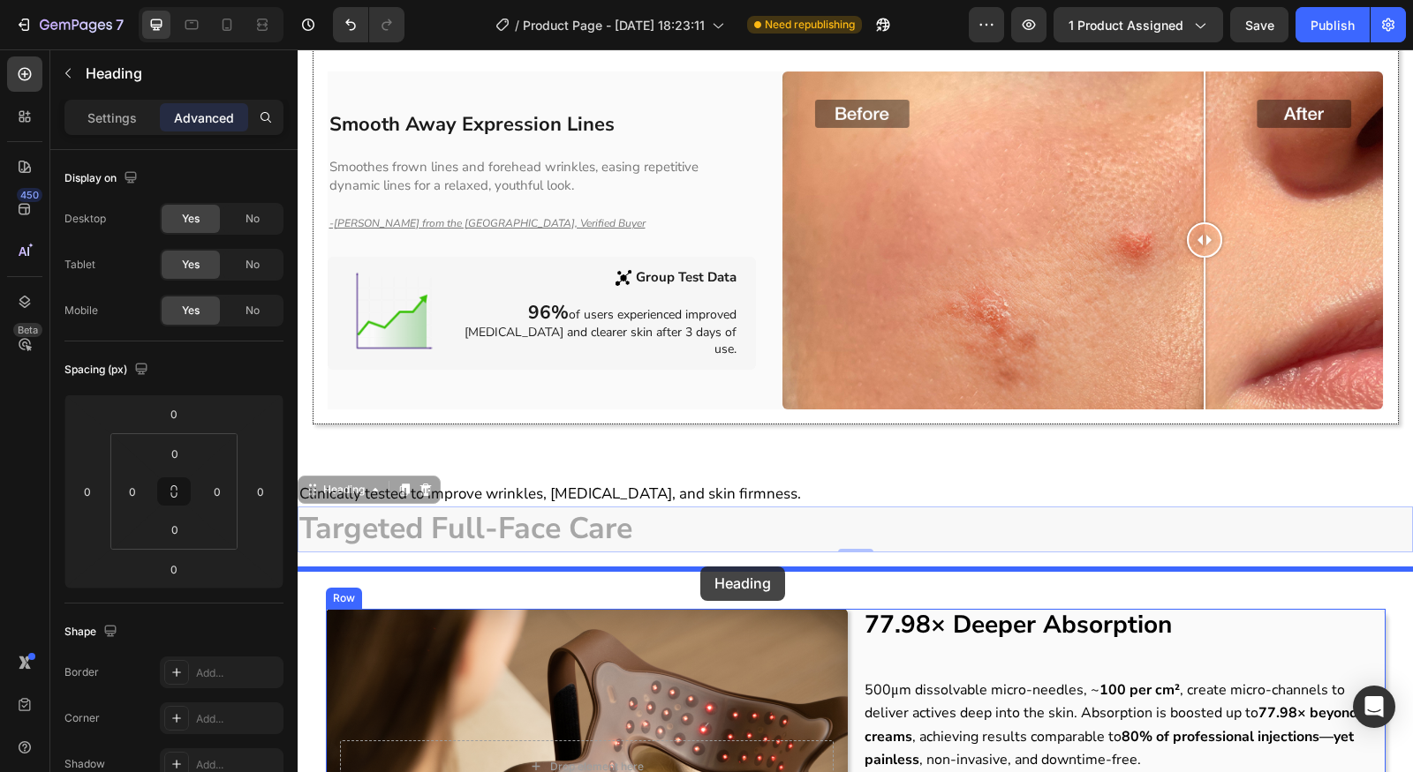
drag, startPoint x: 306, startPoint y: 480, endPoint x: 701, endPoint y: 570, distance: 404.8
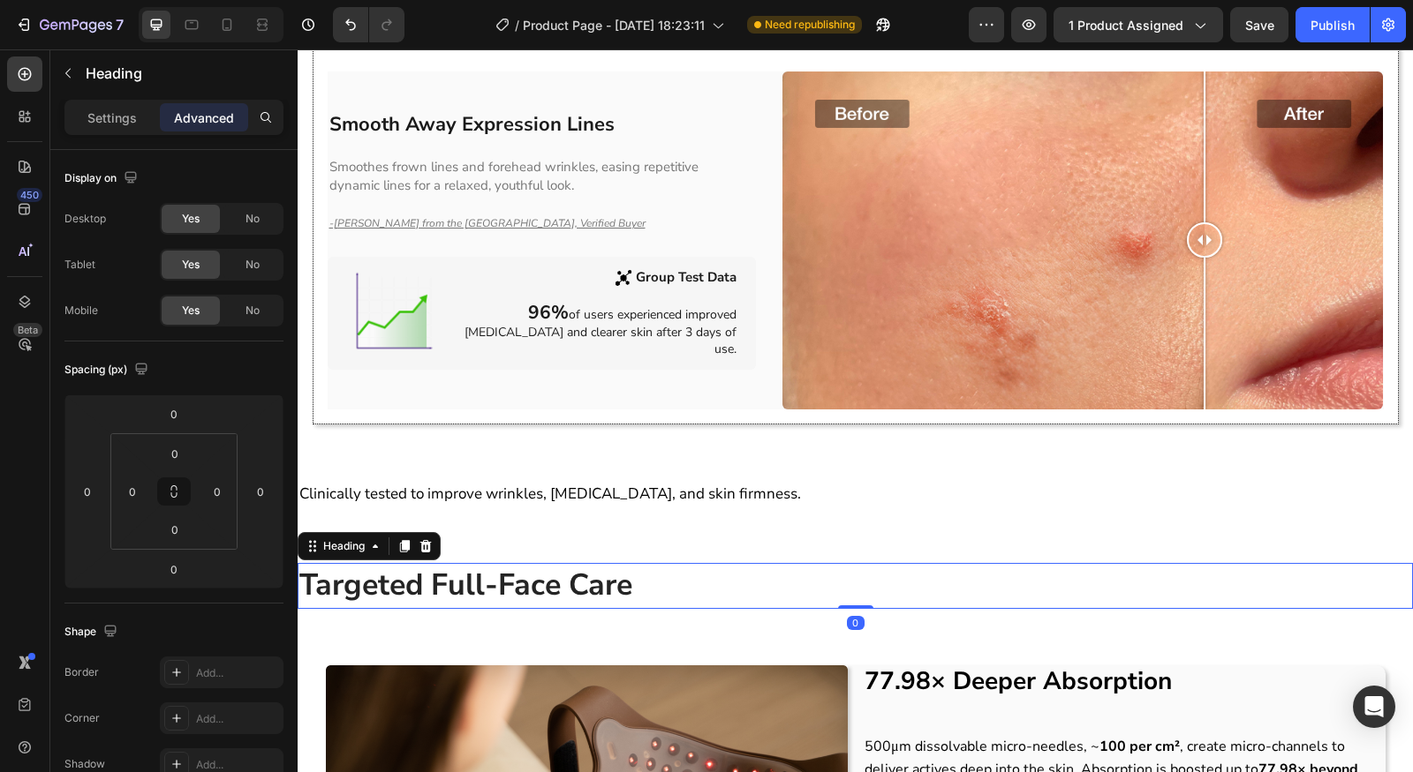
click at [888, 590] on h2 "Targeted Full-Face Care" at bounding box center [855, 586] width 1115 height 46
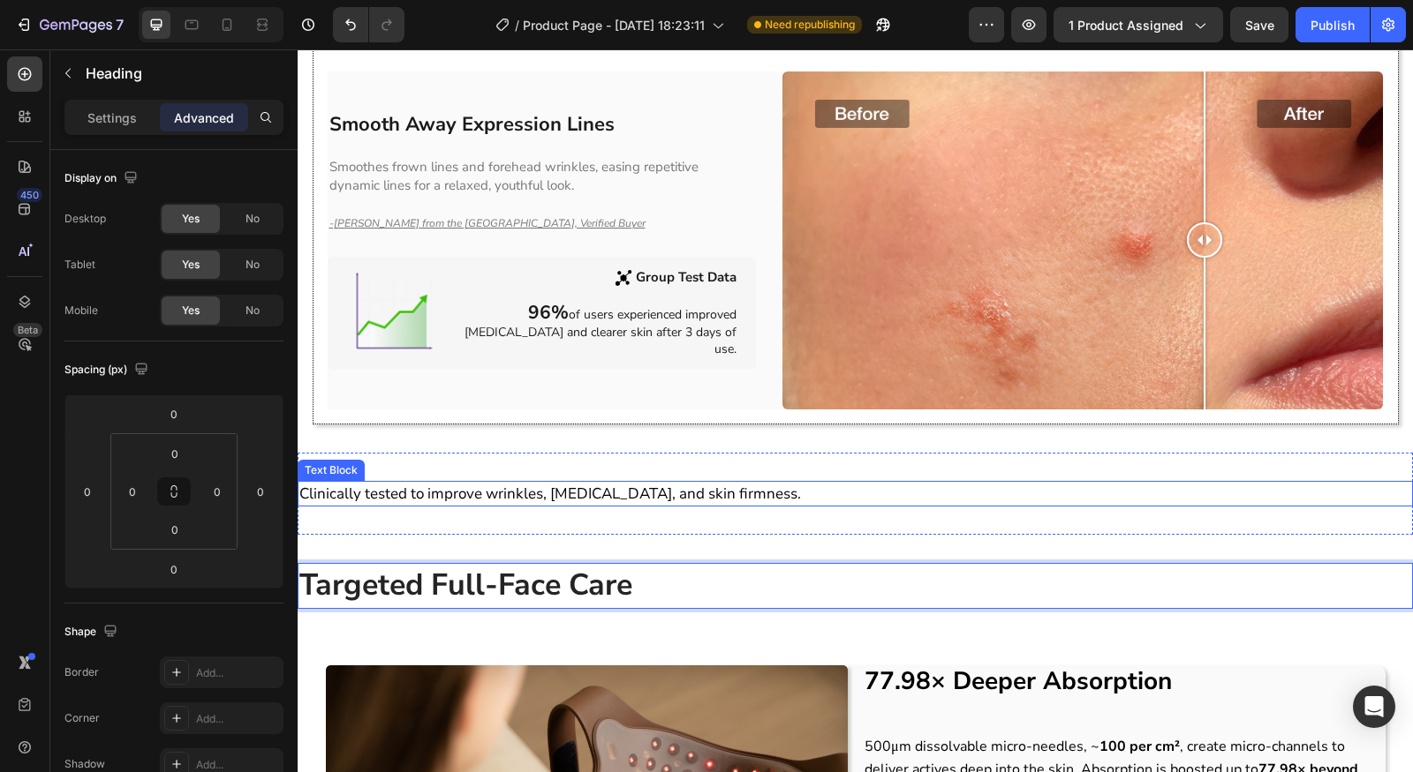
click at [584, 489] on span "Clinically tested to improve wrinkles, [MEDICAL_DATA], and skin firmness." at bounding box center [549, 494] width 501 height 20
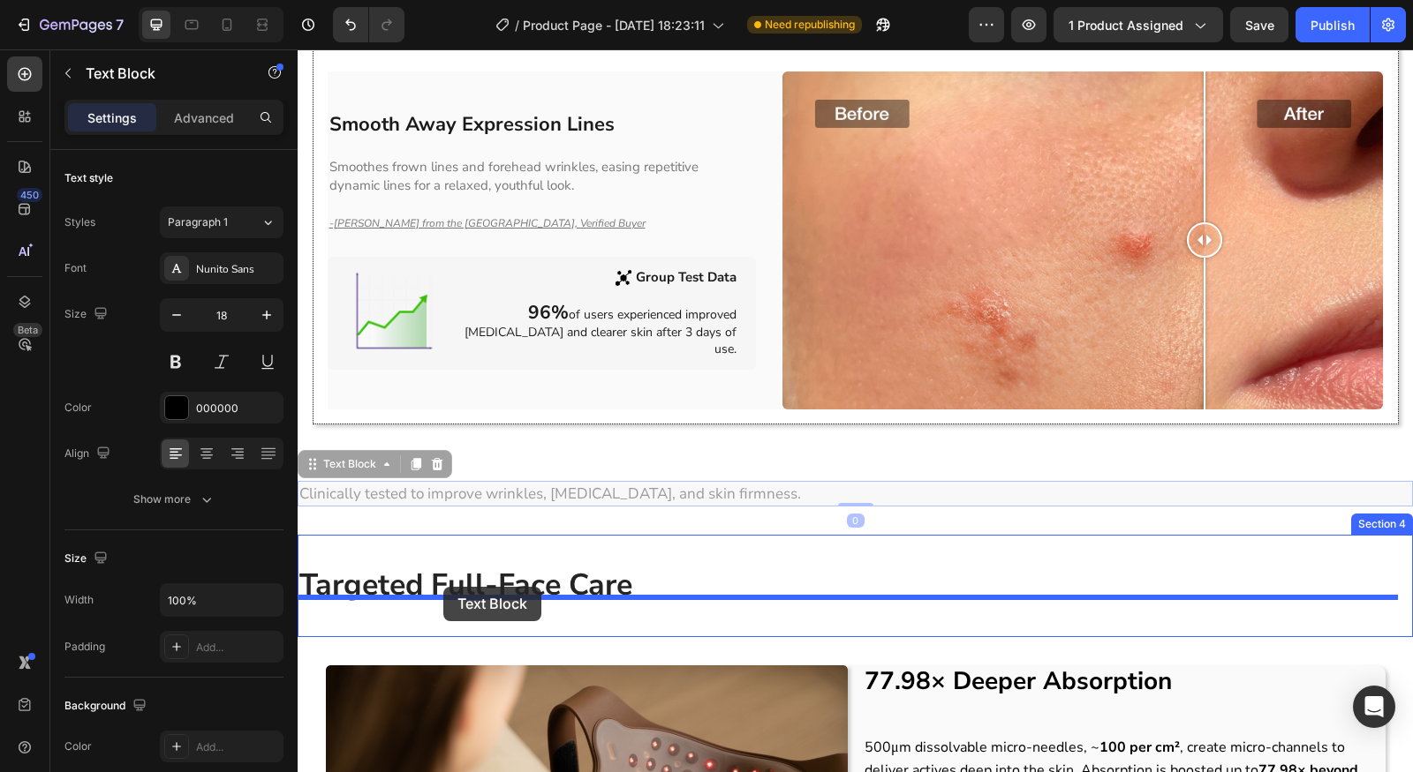
drag, startPoint x: 310, startPoint y: 455, endPoint x: 443, endPoint y: 587, distance: 187.9
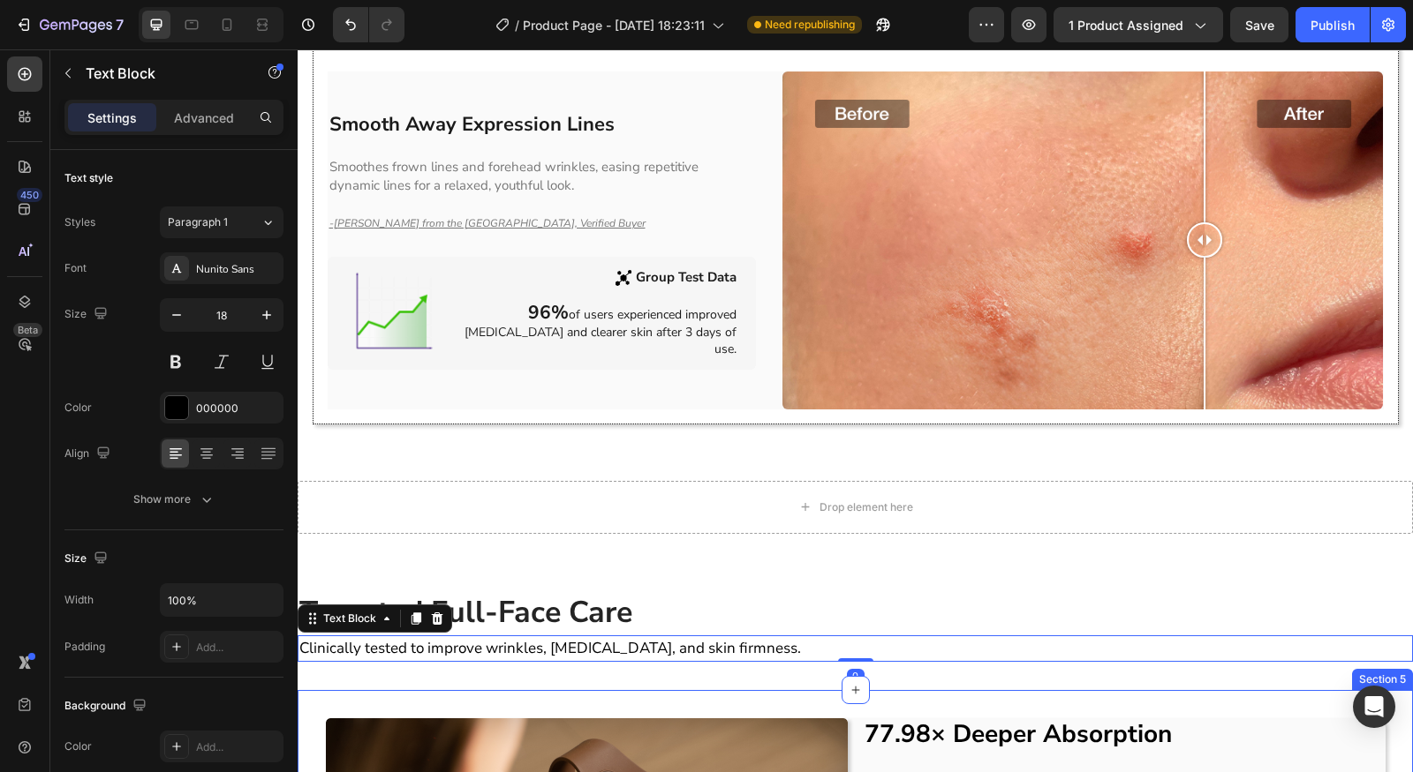
scroll to position [1512, 0]
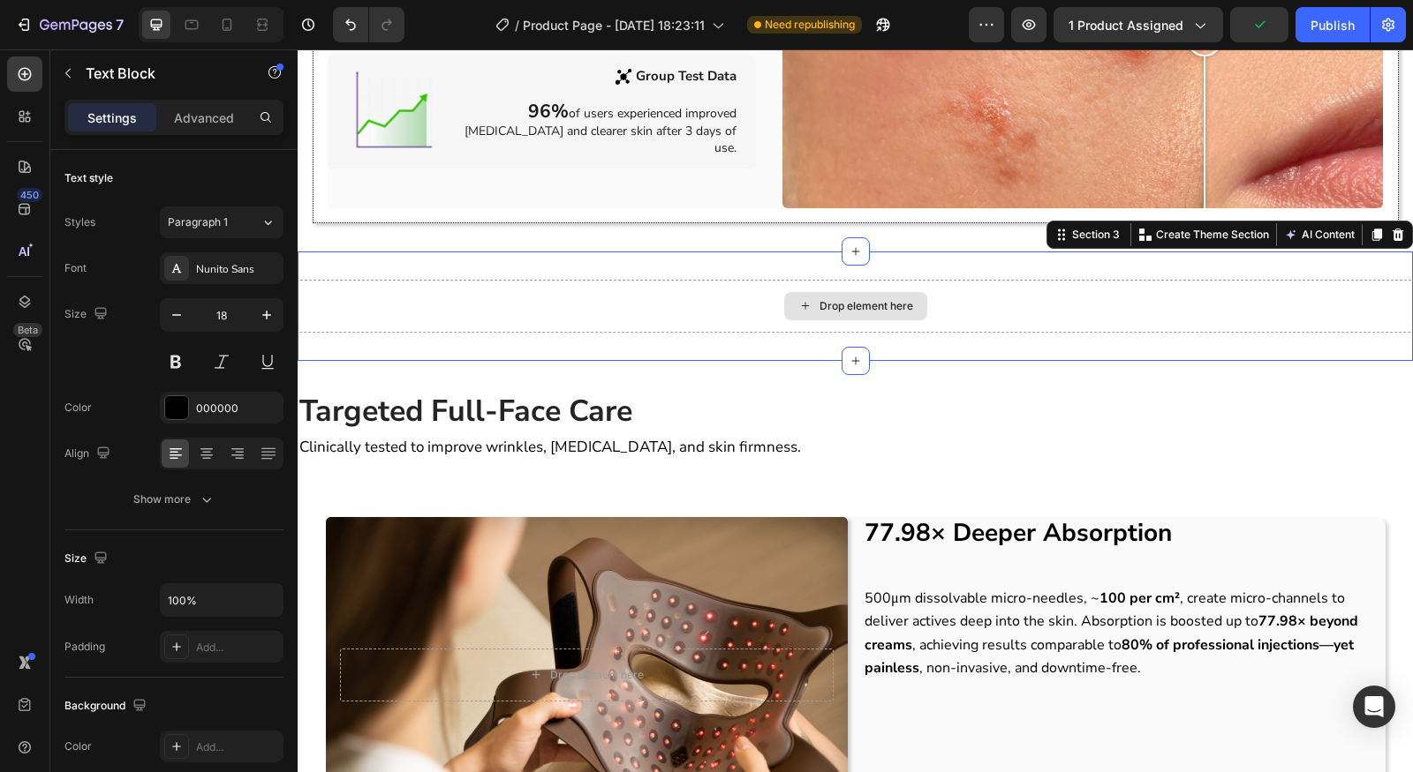
click at [1109, 283] on div "Drop element here" at bounding box center [855, 306] width 1115 height 53
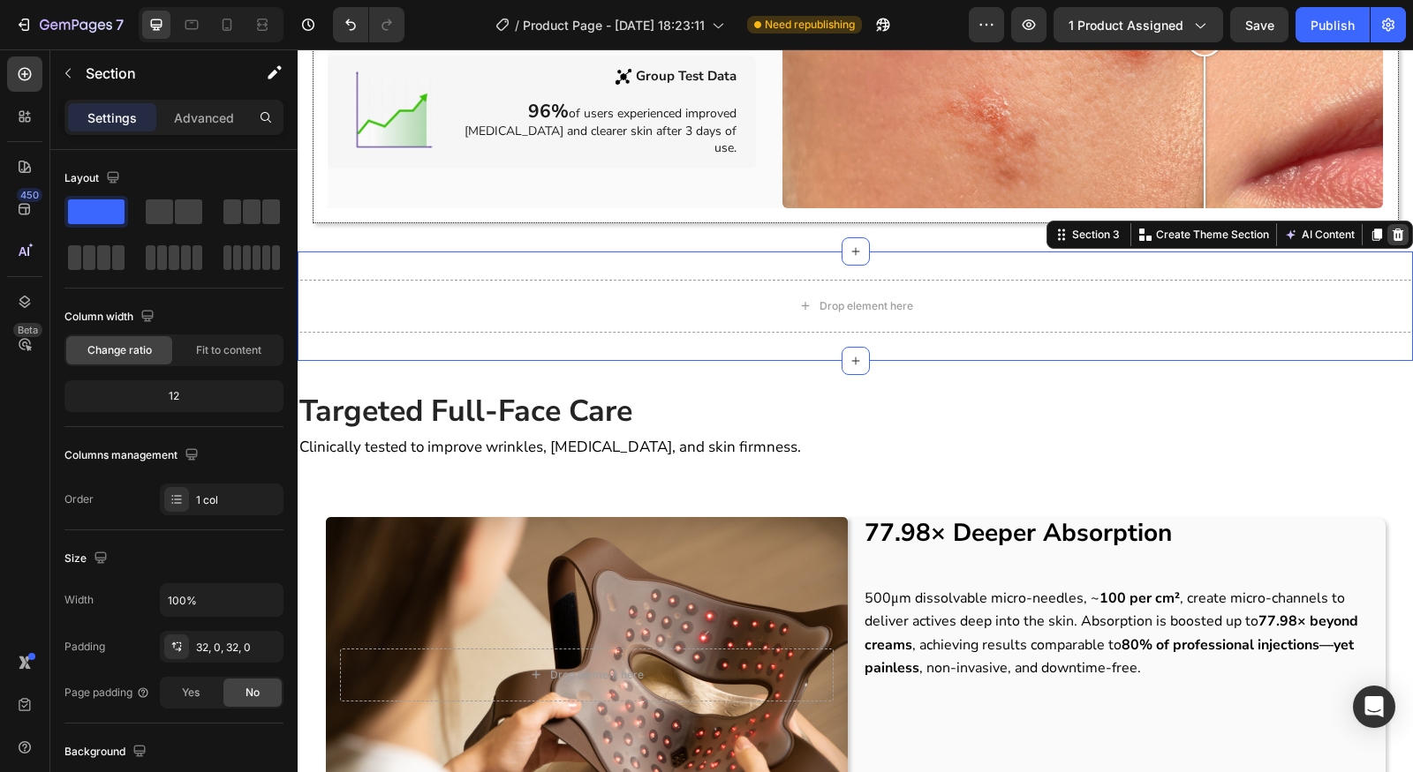
click at [1387, 224] on div at bounding box center [1397, 234] width 21 height 21
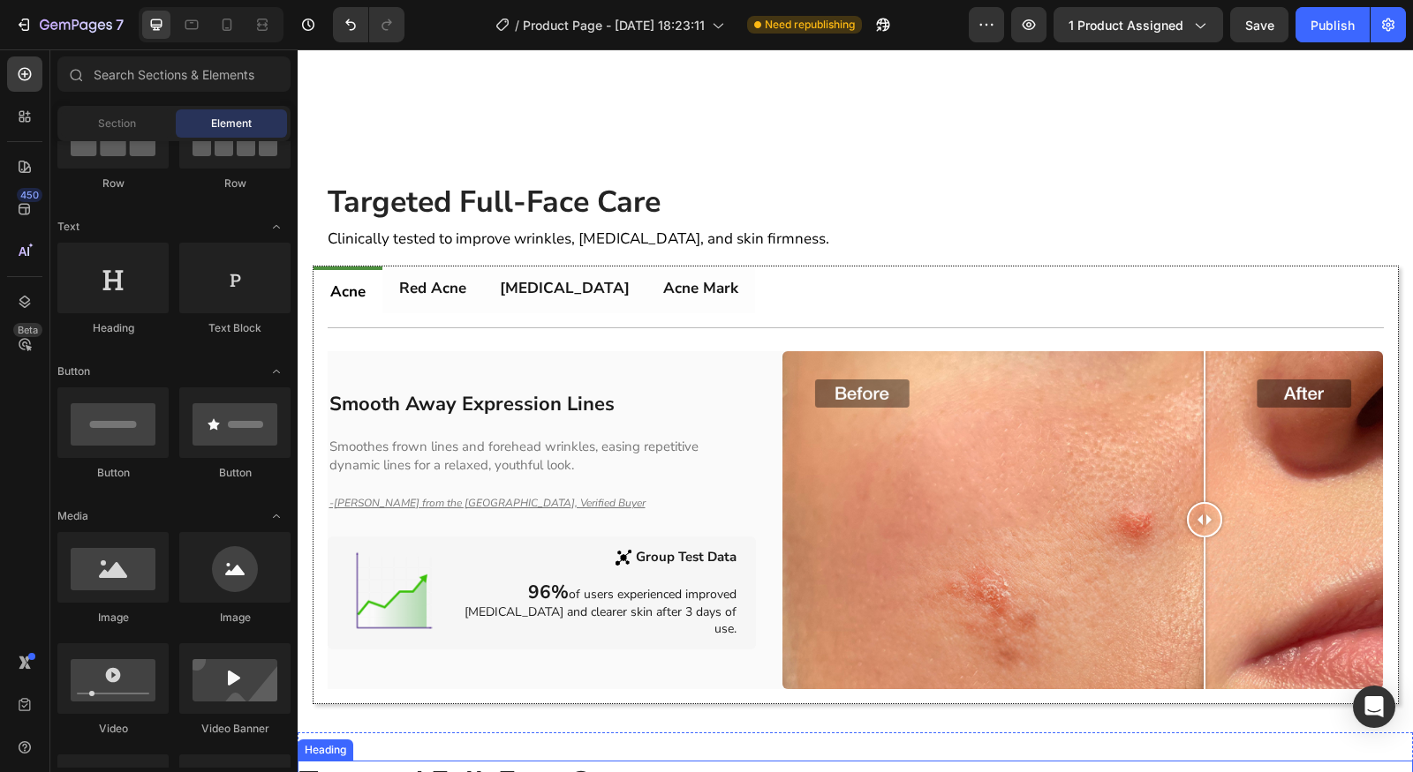
scroll to position [1538, 0]
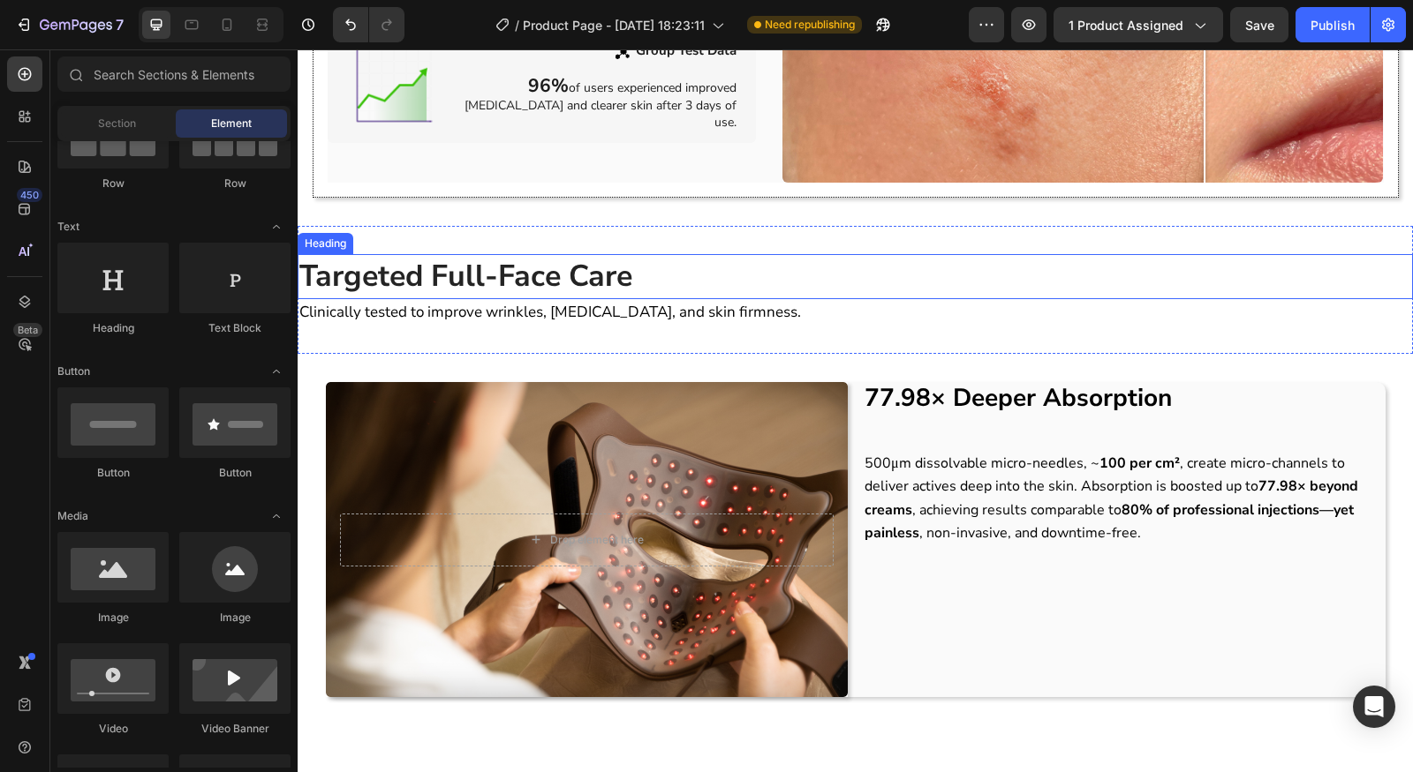
click at [634, 272] on p "⁠⁠⁠⁠⁠⁠⁠ Targeted Full-Face Care" at bounding box center [854, 277] width 1111 height 42
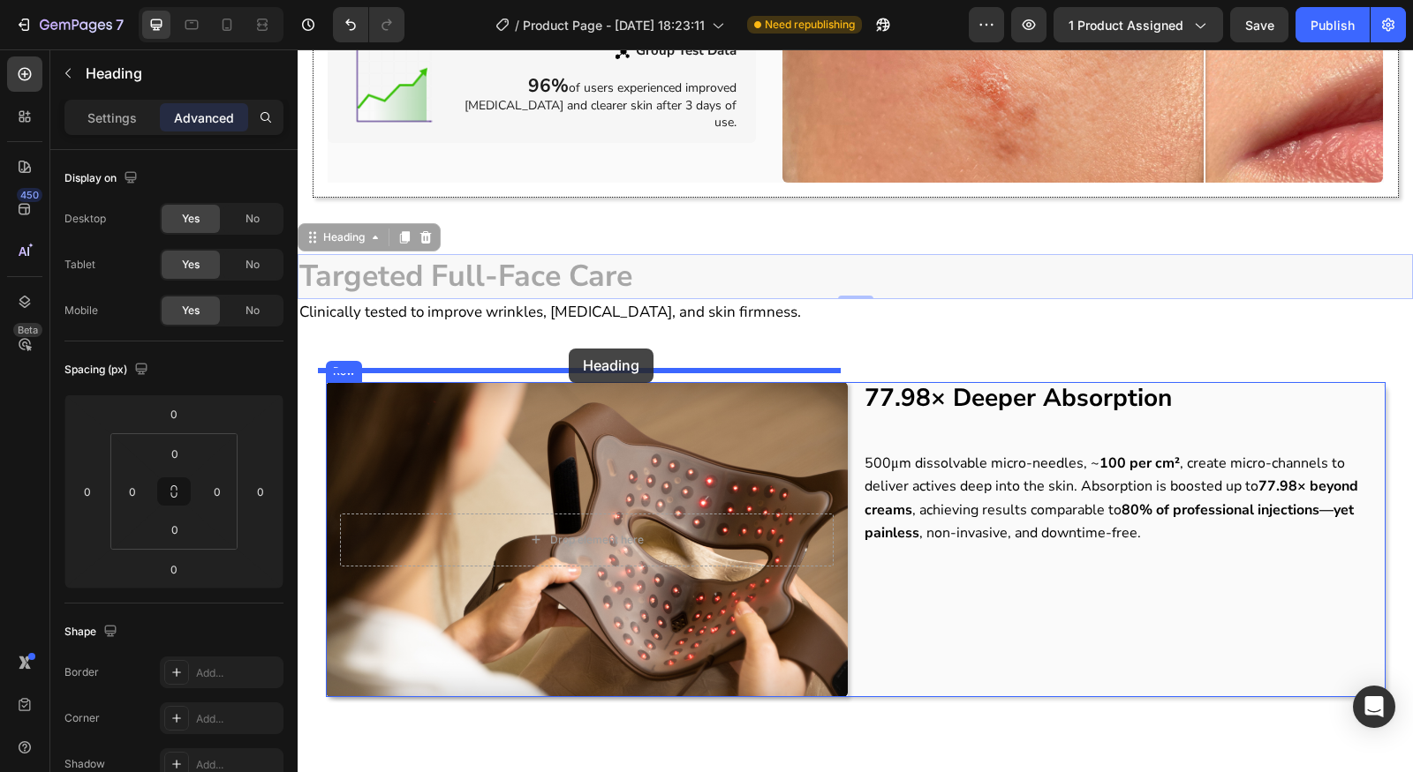
drag, startPoint x: 317, startPoint y: 231, endPoint x: 569, endPoint y: 349, distance: 277.7
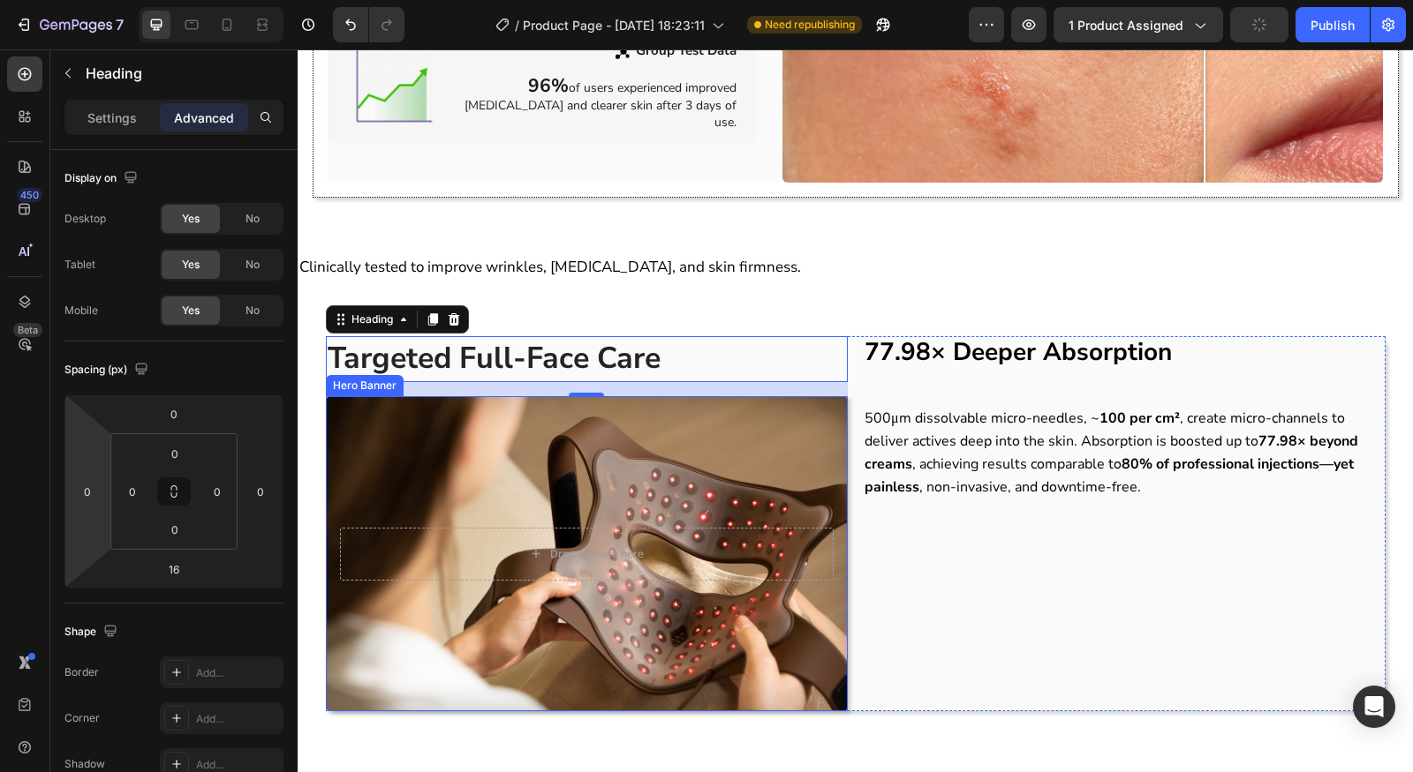
type input "0"
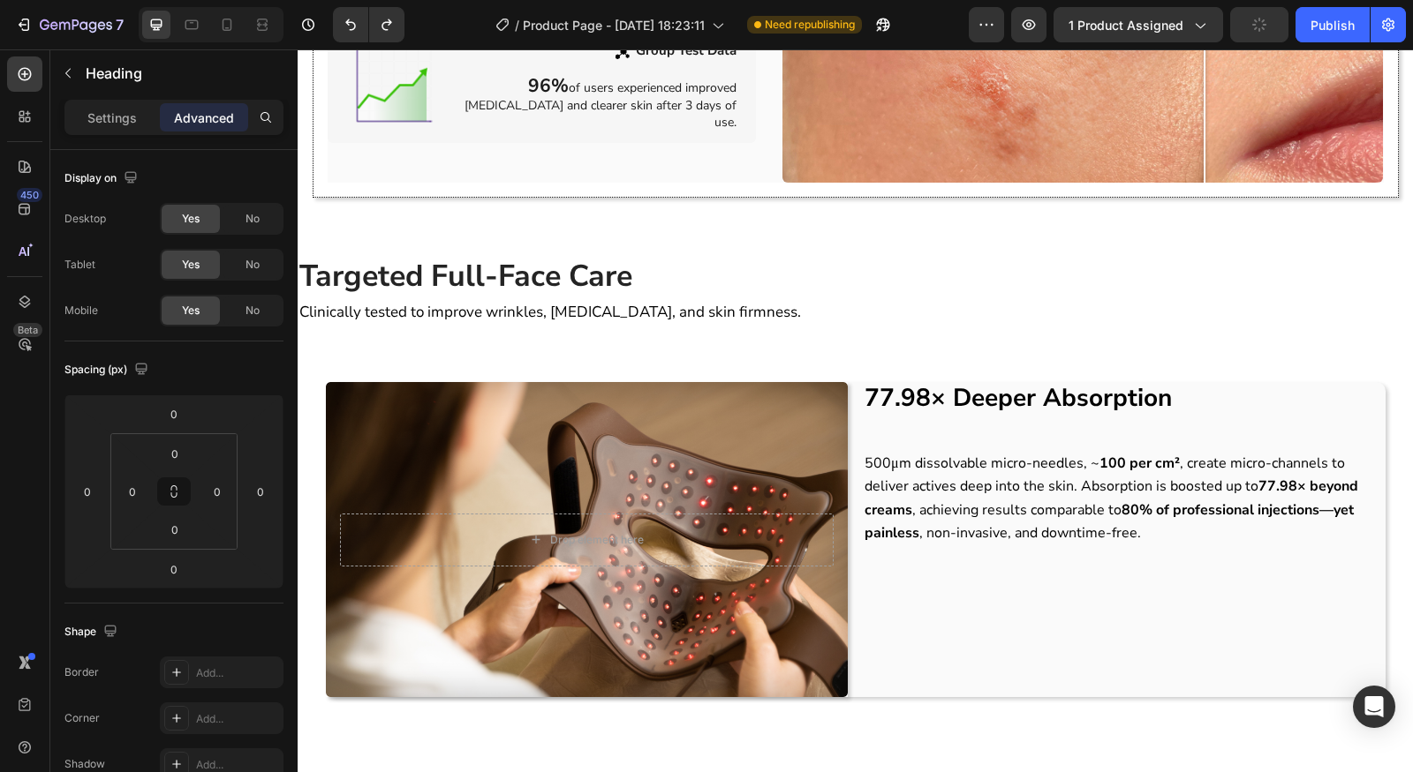
click at [588, 286] on h2 "Targeted Full-Face Care" at bounding box center [855, 277] width 1115 height 46
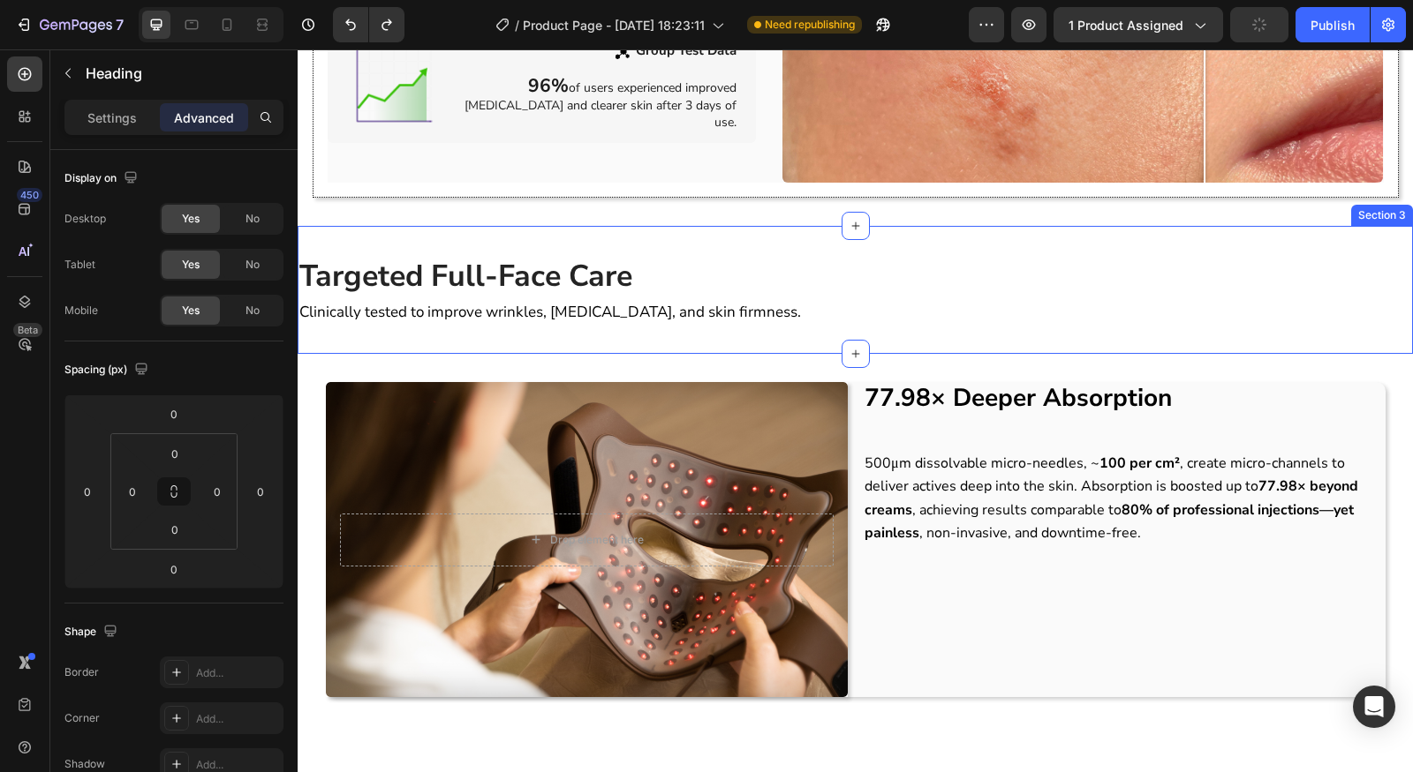
click at [698, 319] on div "Targeted Full-Face Care Heading Clinically tested to improve wrinkles, dark cir…" at bounding box center [855, 290] width 1115 height 128
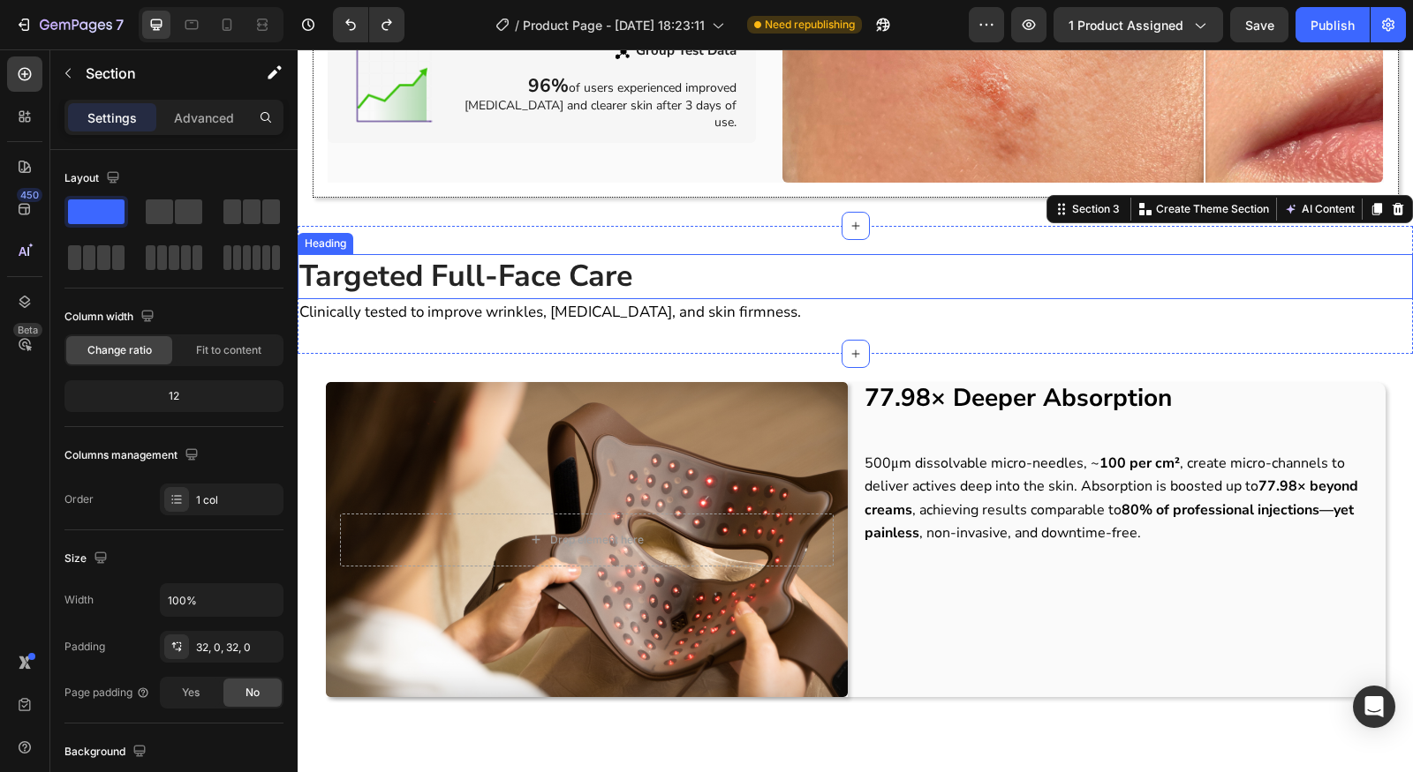
click at [695, 272] on p "⁠⁠⁠⁠⁠⁠⁠ Targeted Full-Face Care" at bounding box center [854, 277] width 1111 height 42
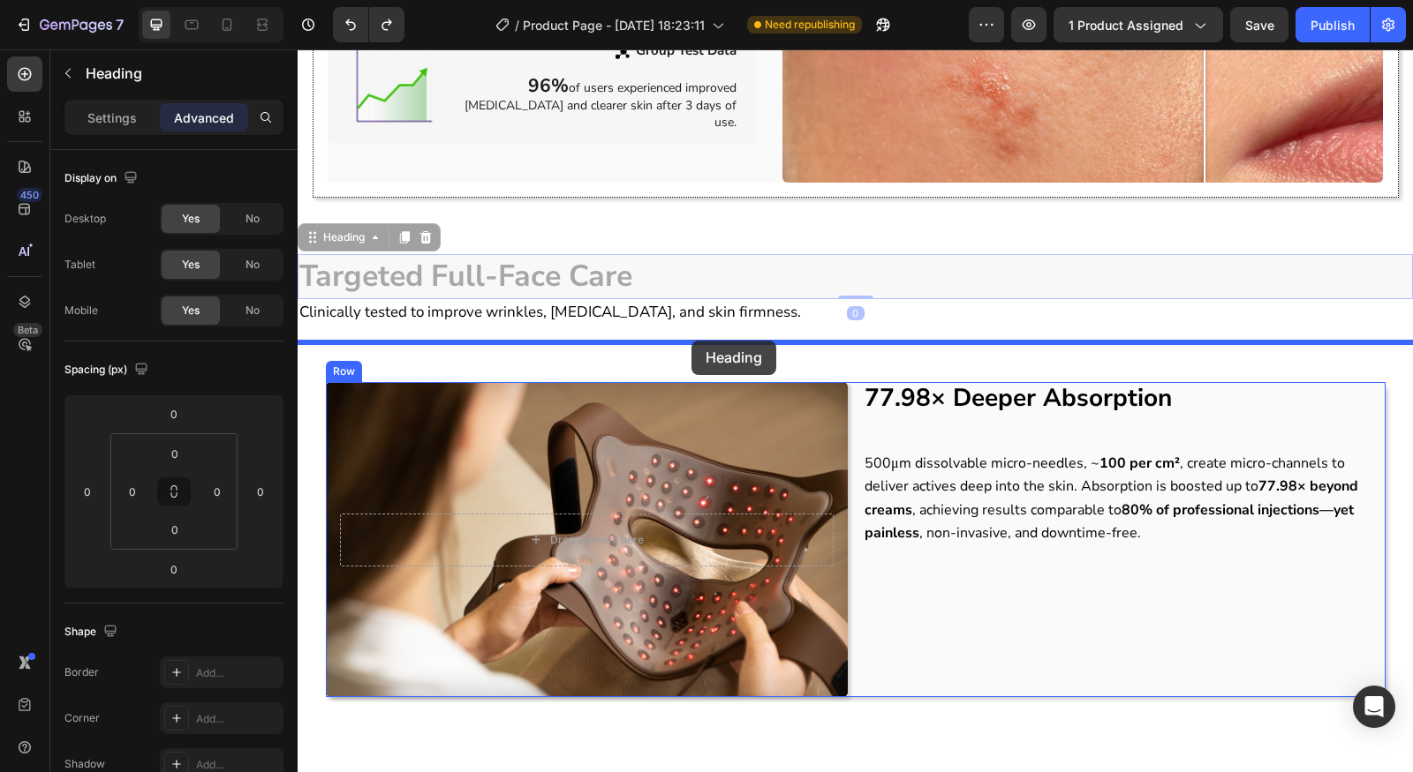
drag, startPoint x: 320, startPoint y: 230, endPoint x: 691, endPoint y: 341, distance: 386.9
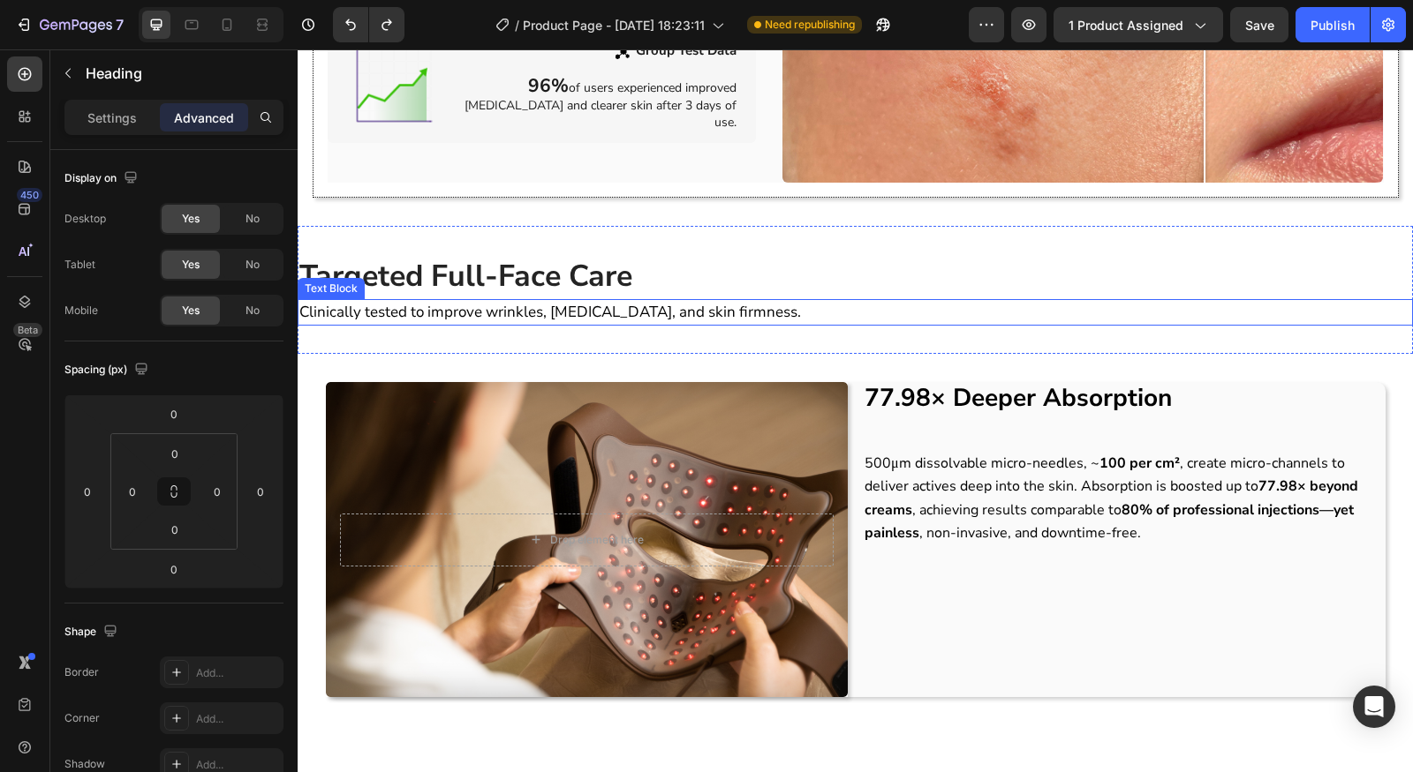
click at [510, 313] on div "Clinically tested to improve wrinkles, [MEDICAL_DATA], and skin firmness." at bounding box center [855, 312] width 1115 height 26
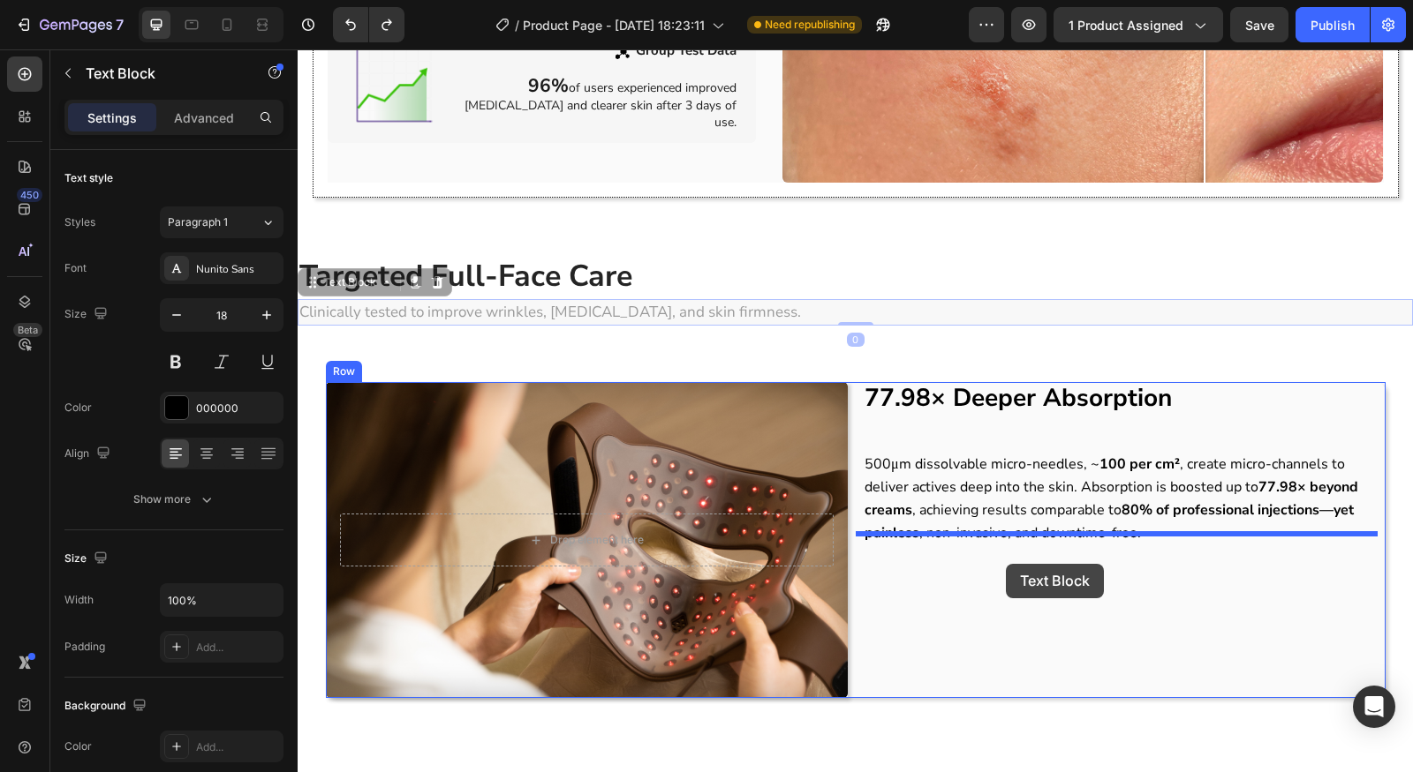
drag, startPoint x: 307, startPoint y: 273, endPoint x: 1006, endPoint y: 564, distance: 756.6
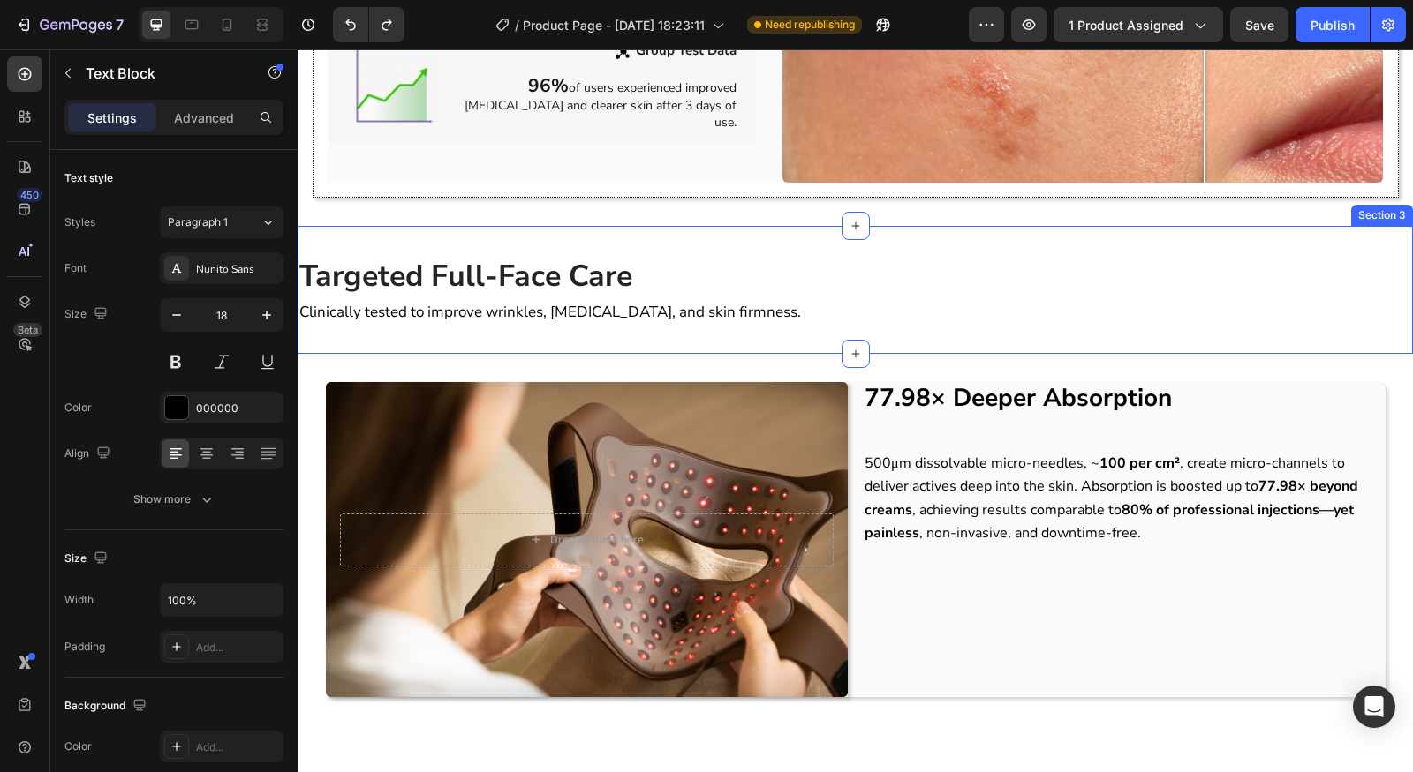
click at [604, 328] on div "Targeted Full-Face Care Heading Clinically tested to improve wrinkles, dark cir…" at bounding box center [855, 290] width 1115 height 128
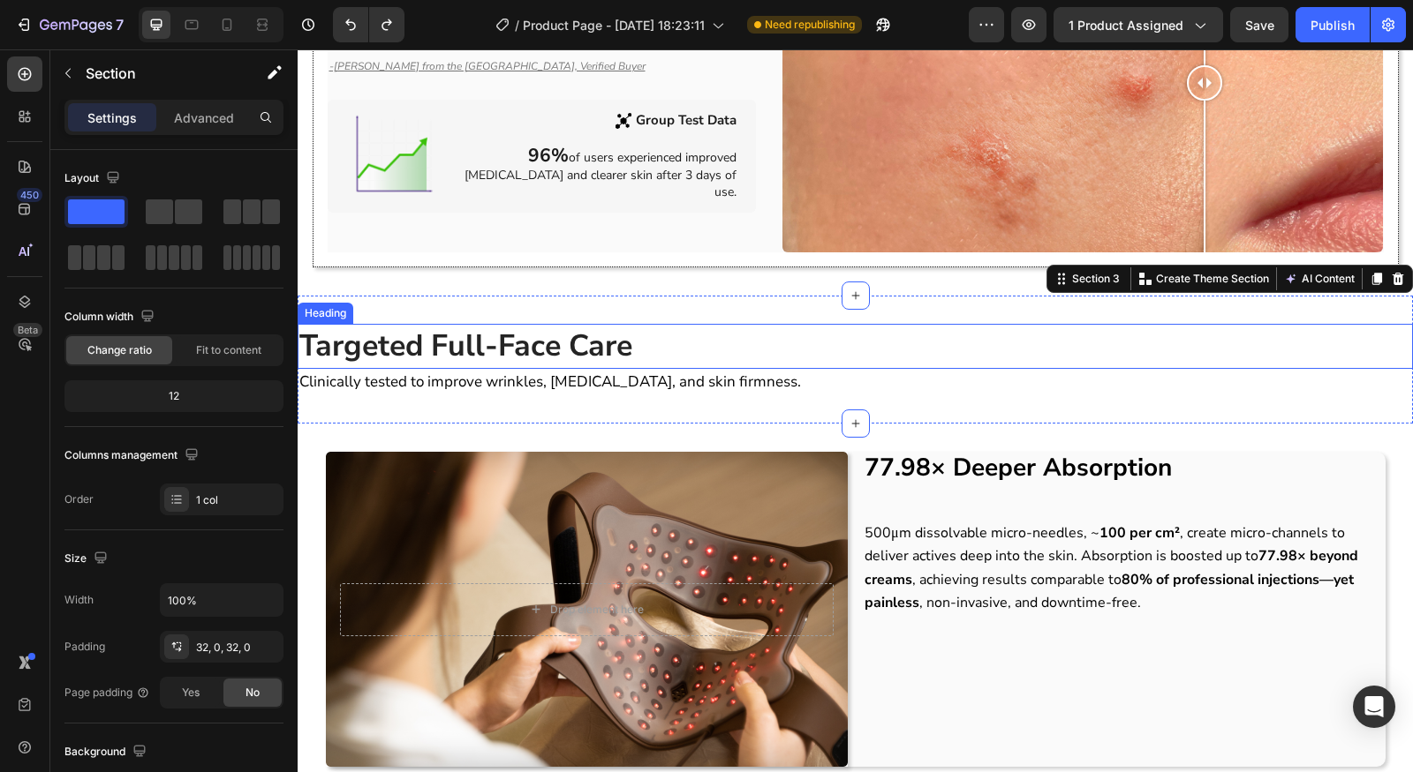
scroll to position [1436, 0]
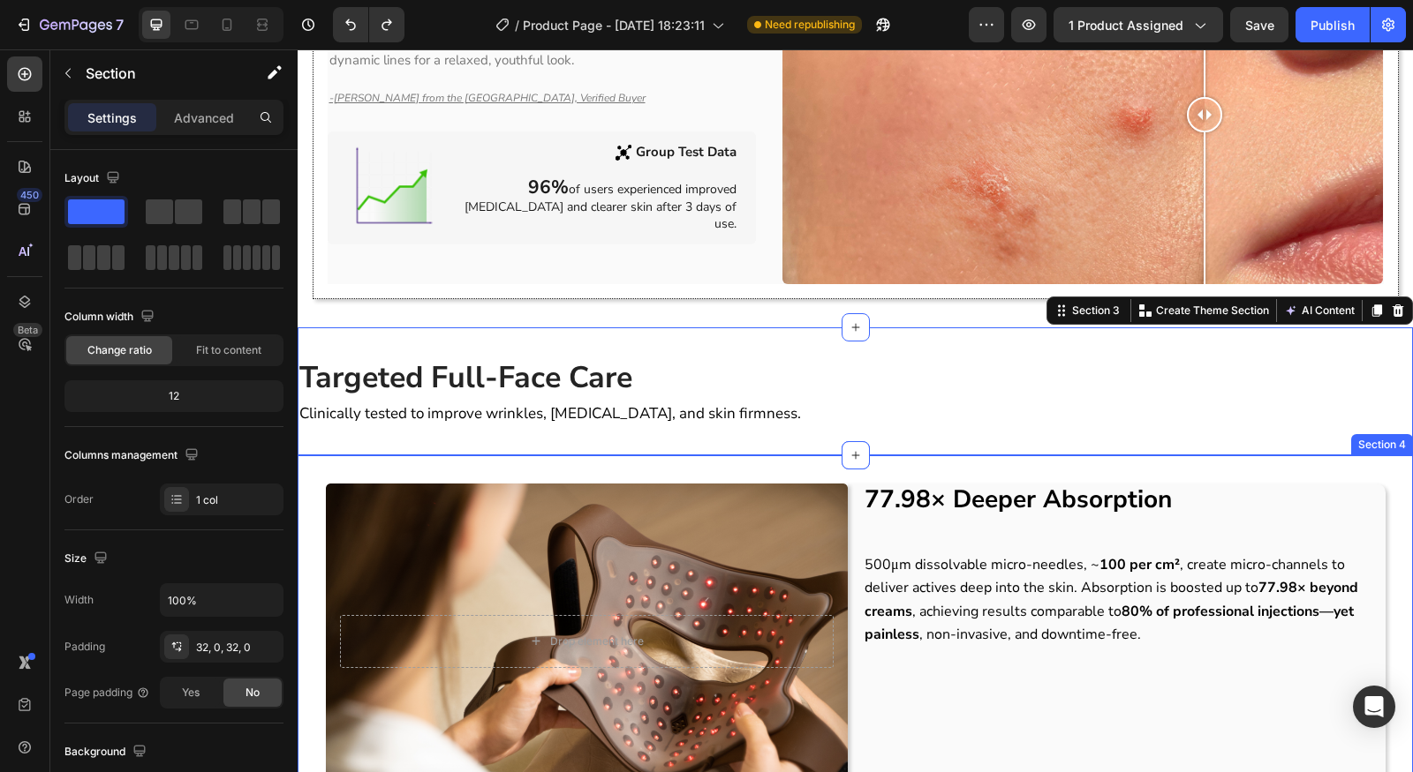
click at [772, 456] on div "Drop element here Hero Banner 77.98× Deeper Absorption Heading 500μm dissolvabl…" at bounding box center [855, 649] width 1115 height 387
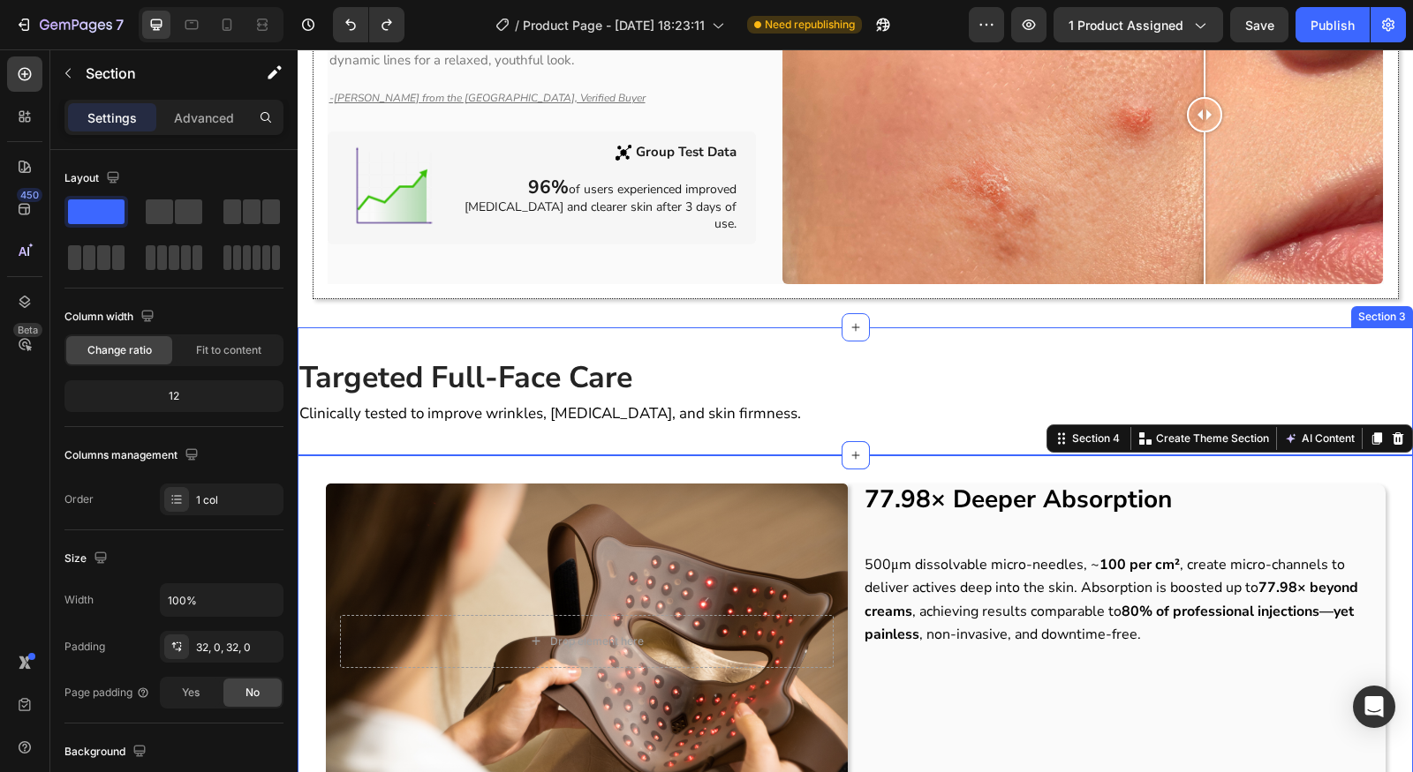
click at [778, 418] on div "Targeted Full-Face Care Heading Clinically tested to improve wrinkles, dark cir…" at bounding box center [855, 392] width 1115 height 128
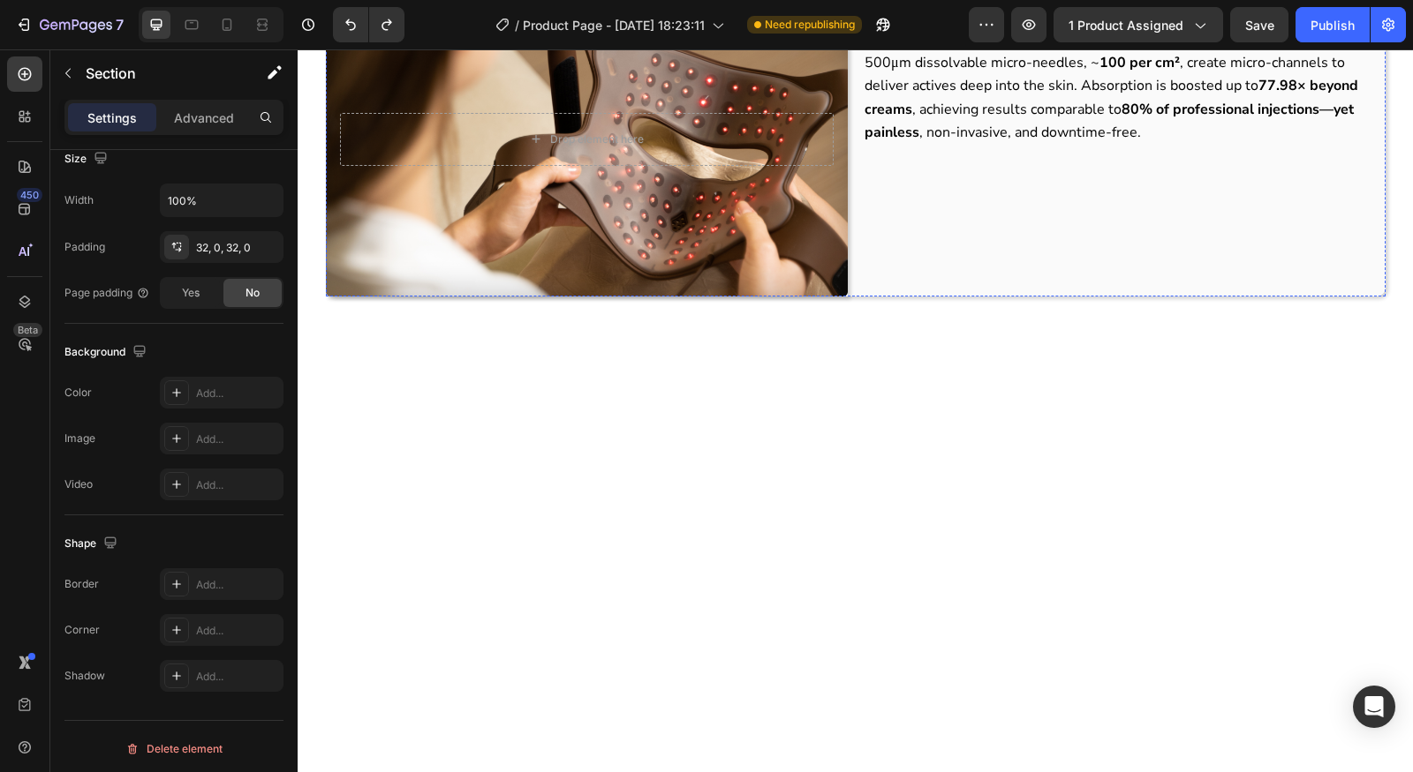
scroll to position [1377, 0]
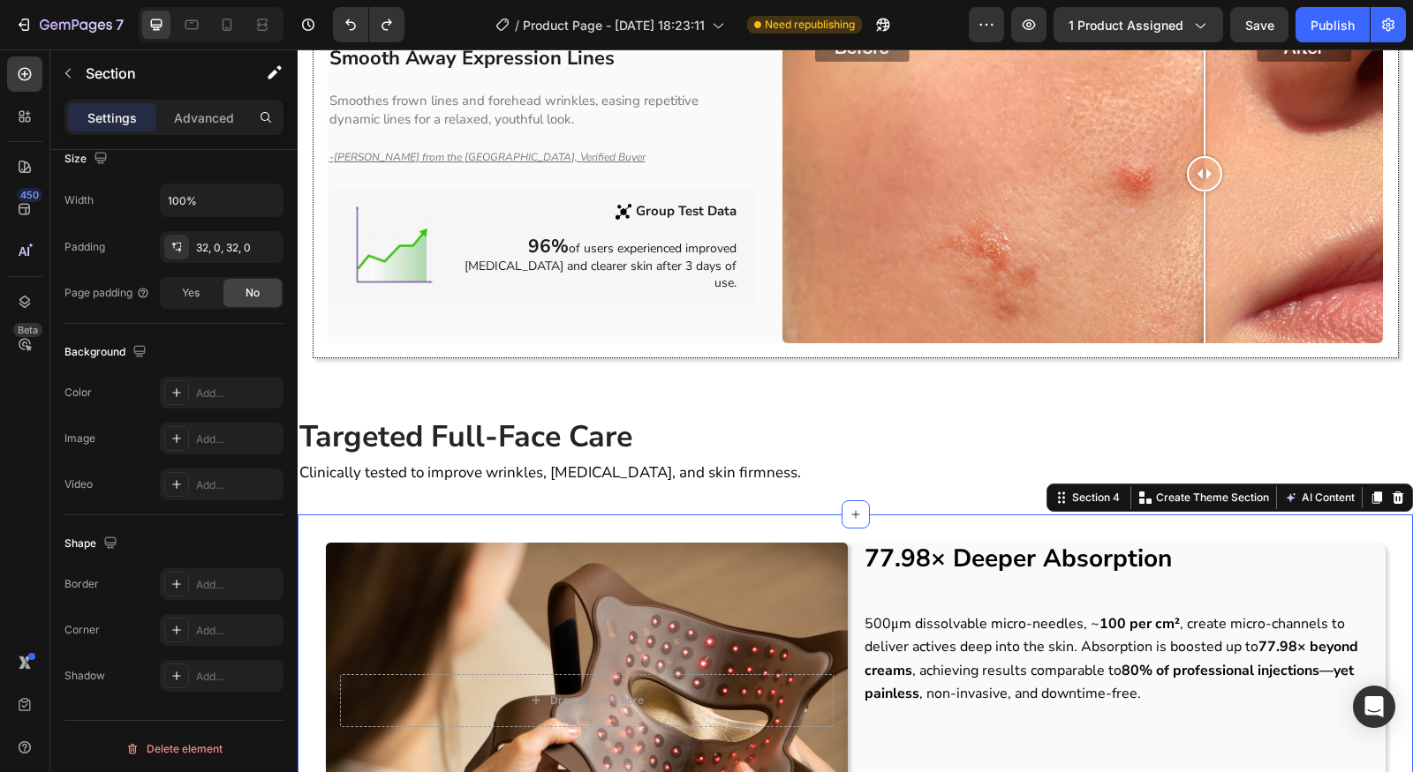
click at [711, 515] on div "Drop element here Hero Banner 77.98× Deeper Absorption Heading 500μm dissolvabl…" at bounding box center [855, 708] width 1115 height 387
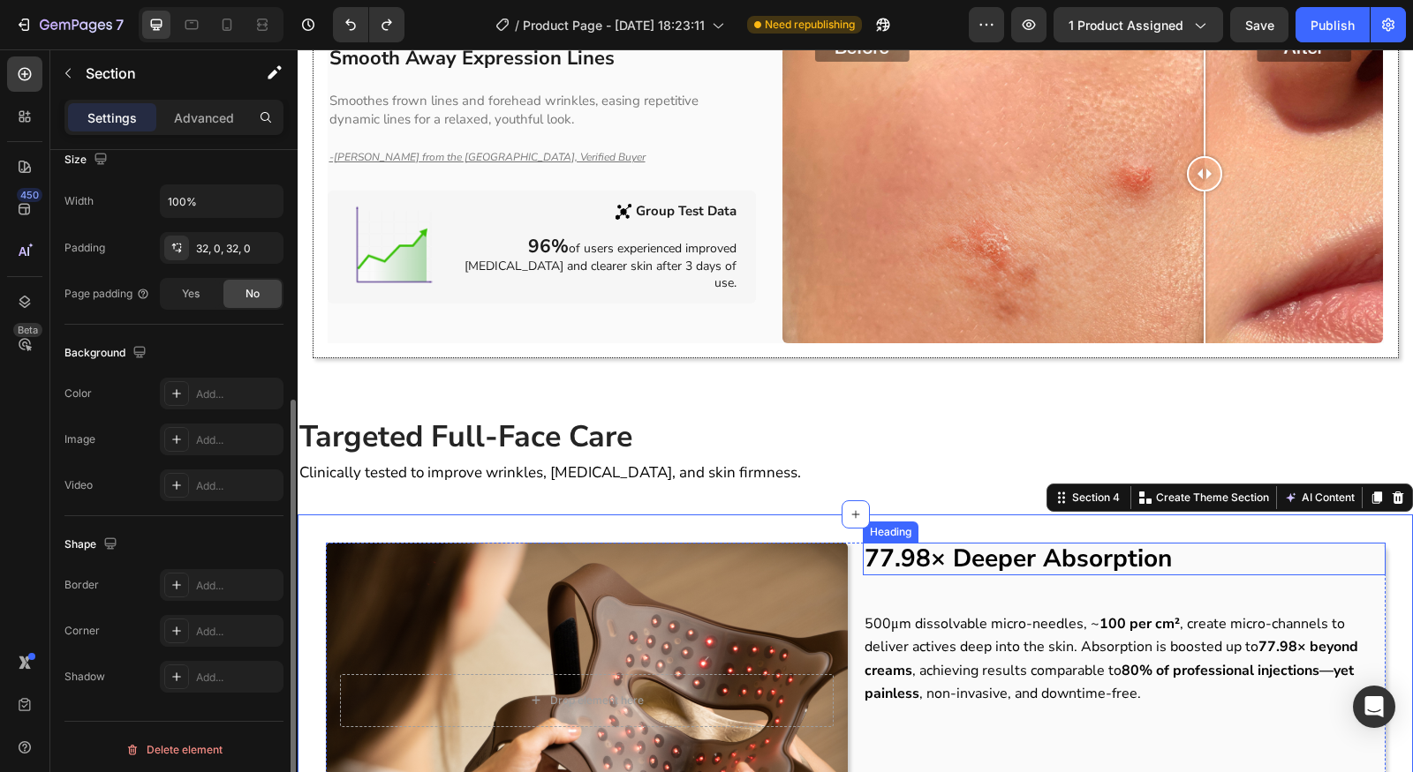
click at [1290, 555] on h2 "77.98× Deeper Absorption" at bounding box center [1124, 560] width 523 height 34
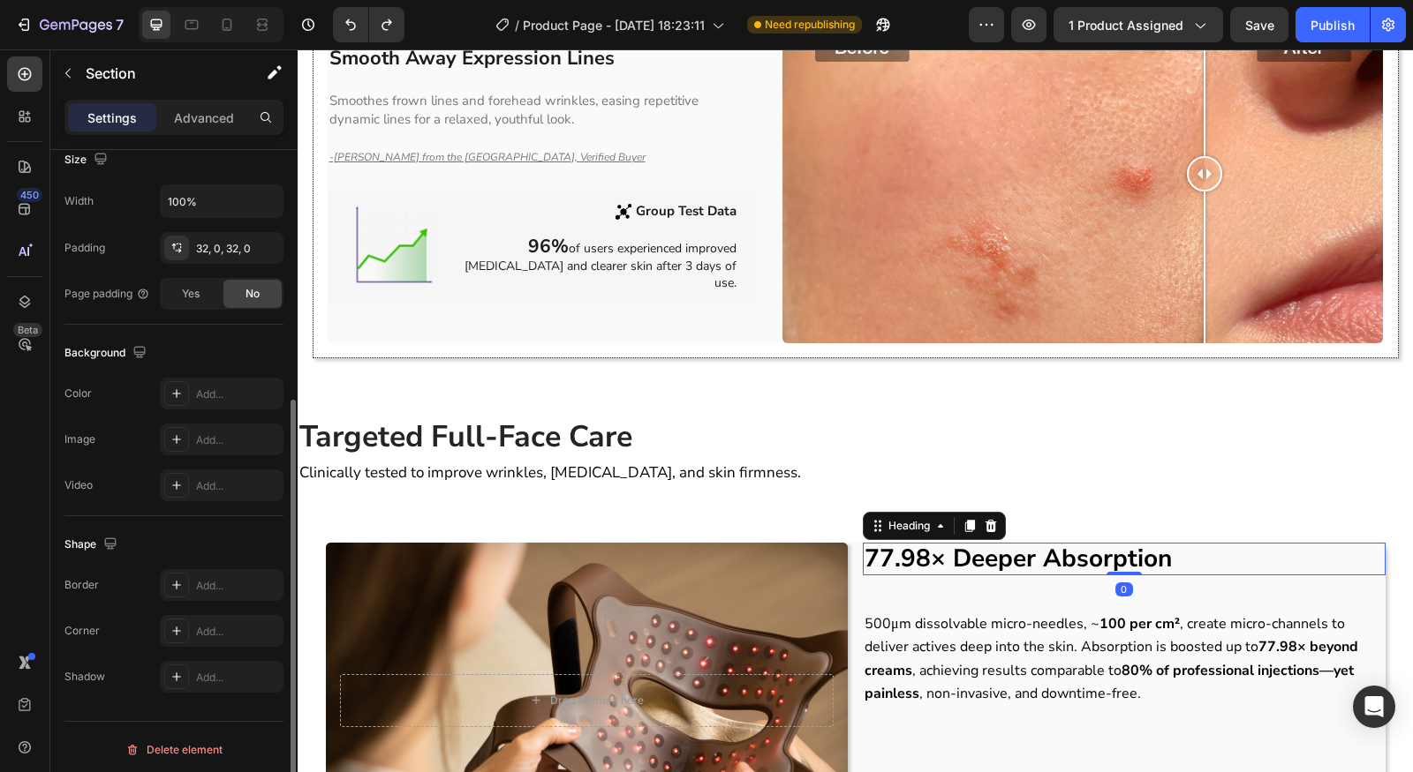
scroll to position [0, 0]
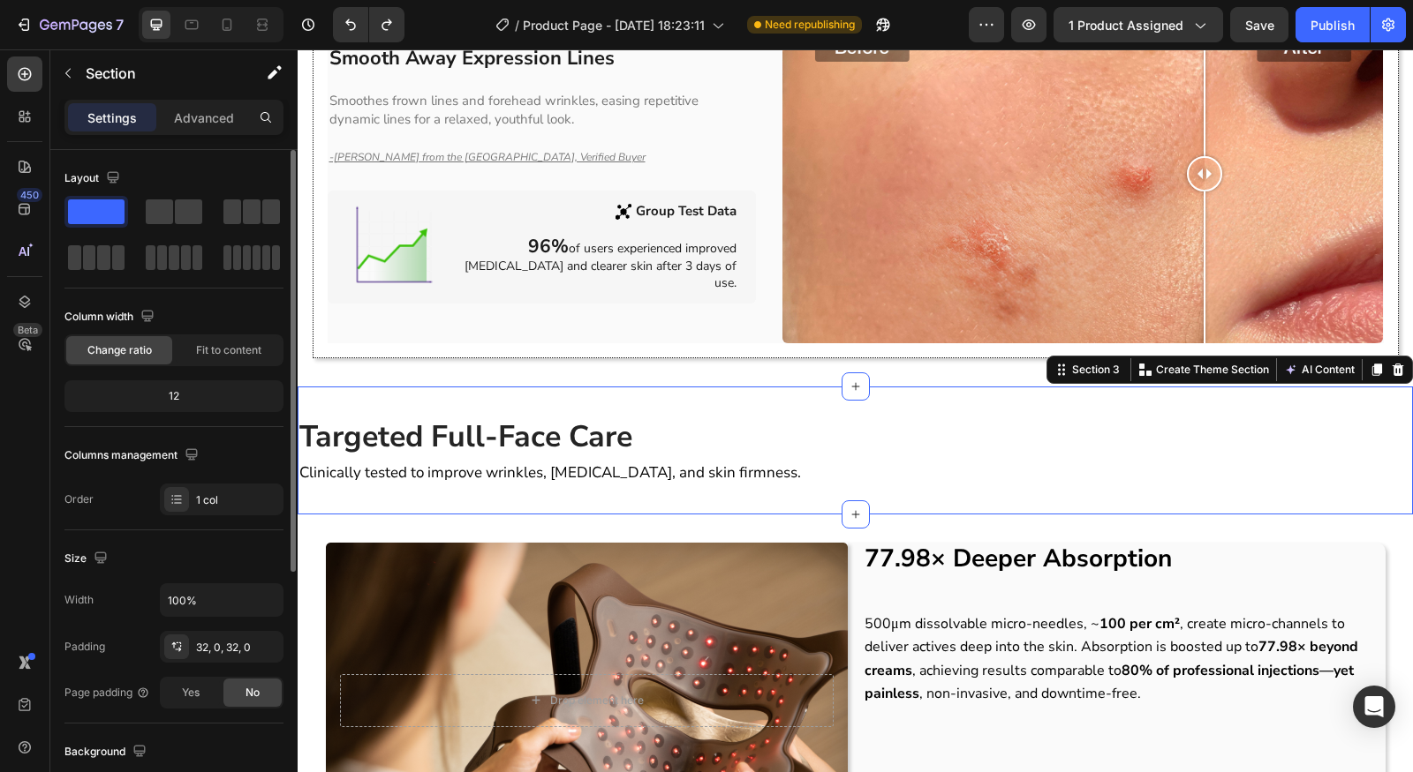
click at [1273, 492] on div "Targeted Full-Face Care Heading Clinically tested to improve wrinkles, dark cir…" at bounding box center [855, 451] width 1115 height 128
click at [1269, 515] on div "Drop element here Hero Banner 77.98× Deeper Absorption Heading 500μm dissolvabl…" at bounding box center [855, 708] width 1115 height 387
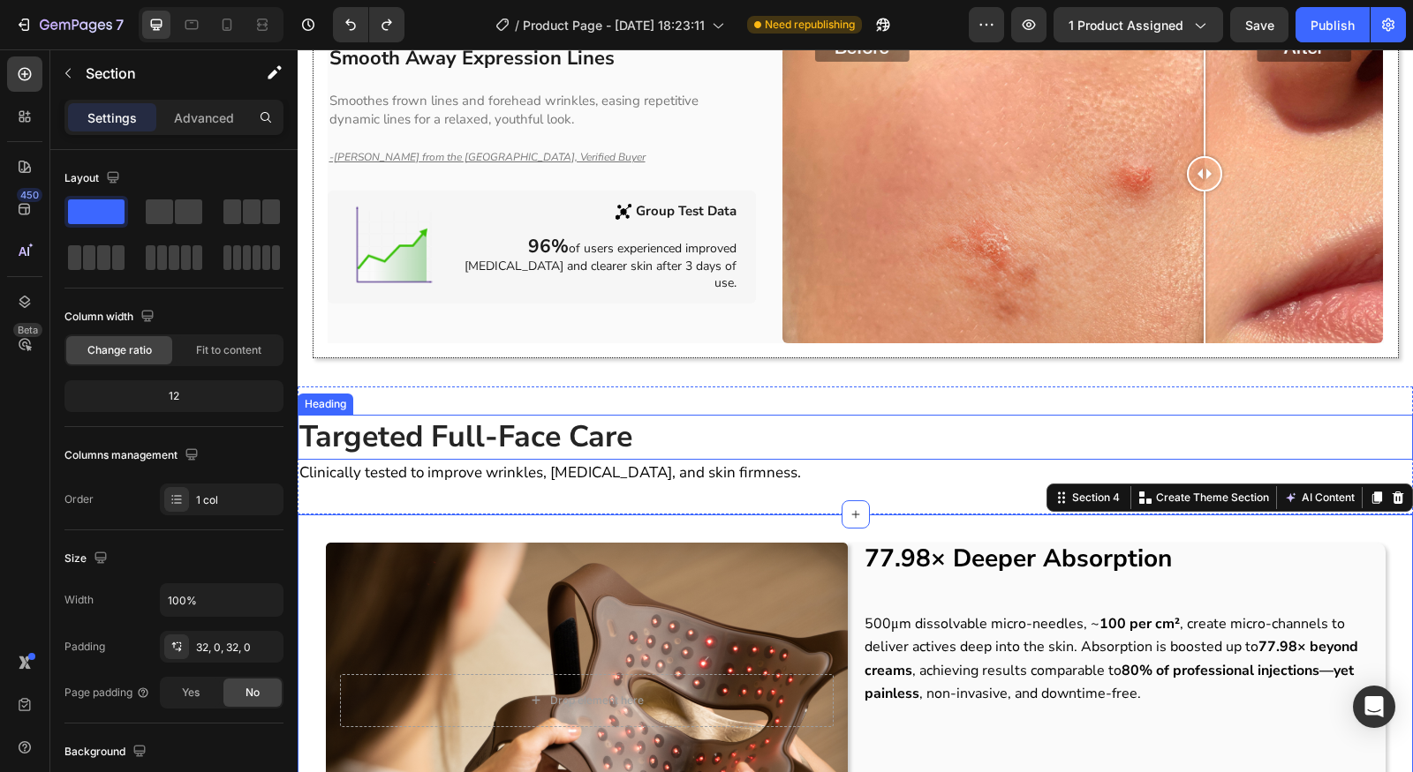
click at [1274, 429] on h2 "Targeted Full-Face Care" at bounding box center [855, 438] width 1115 height 46
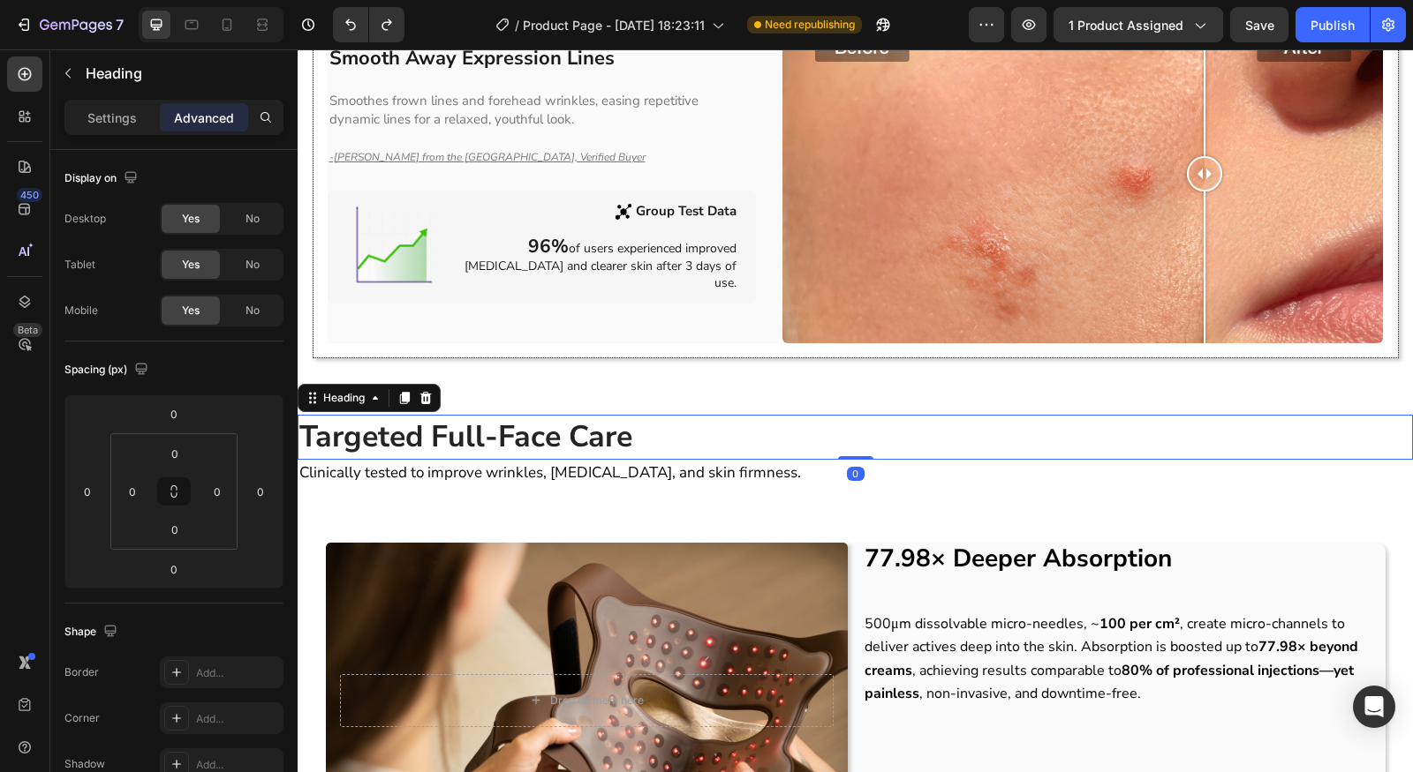
click at [1232, 415] on h2 "Targeted Full-Face Care" at bounding box center [855, 438] width 1115 height 46
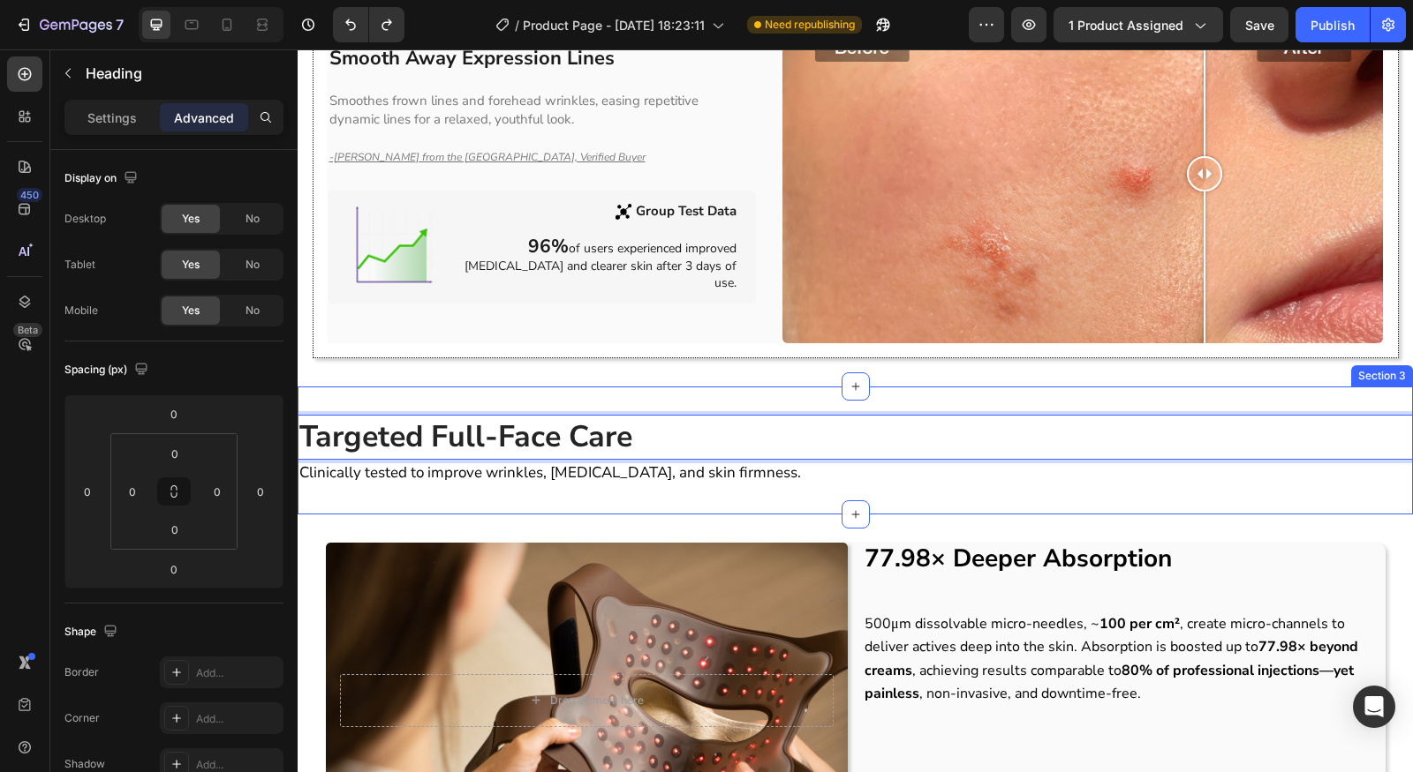
click at [1224, 391] on div "Targeted Full-Face Care Heading 0 Clinically tested to improve wrinkles, dark c…" at bounding box center [855, 451] width 1115 height 128
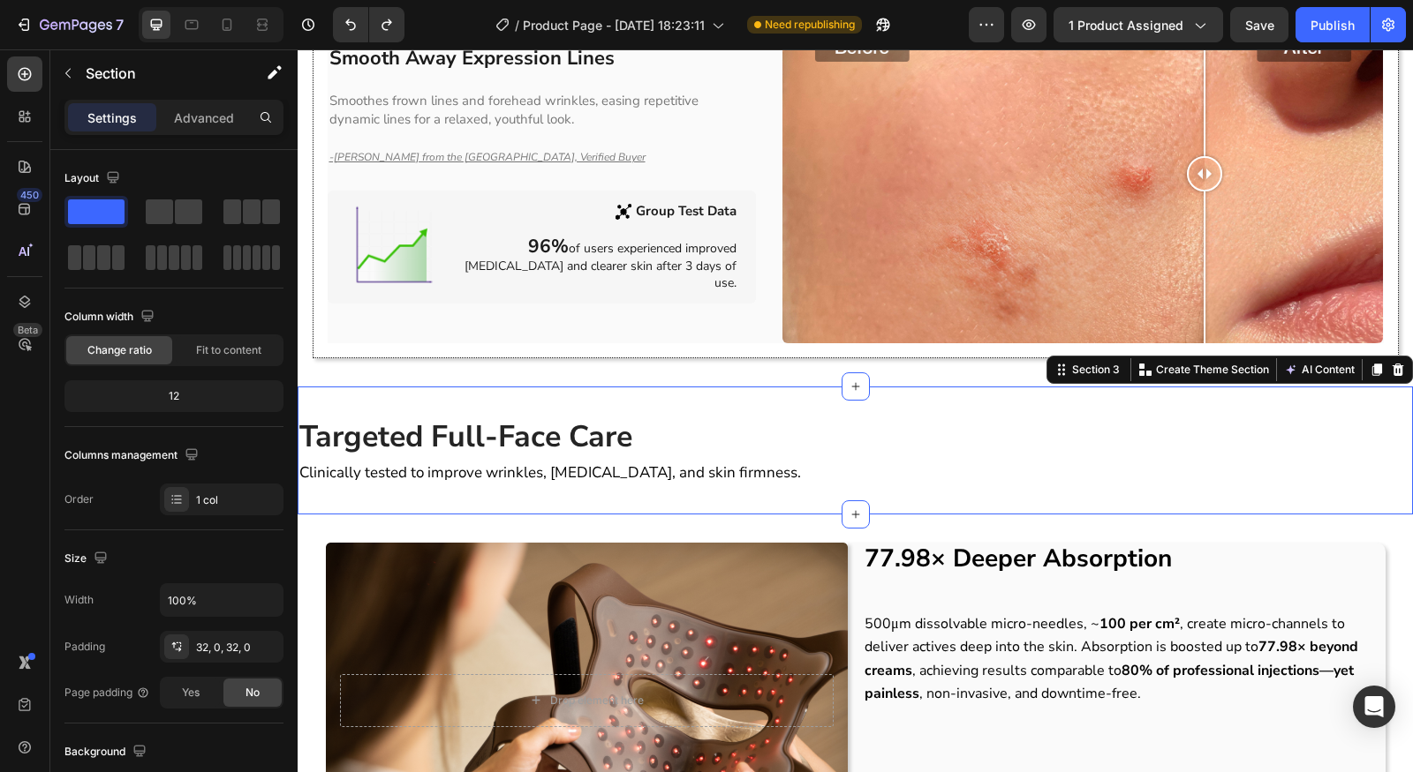
click at [1234, 420] on p "⁠⁠⁠⁠⁠⁠⁠ Targeted Full-Face Care" at bounding box center [854, 438] width 1111 height 42
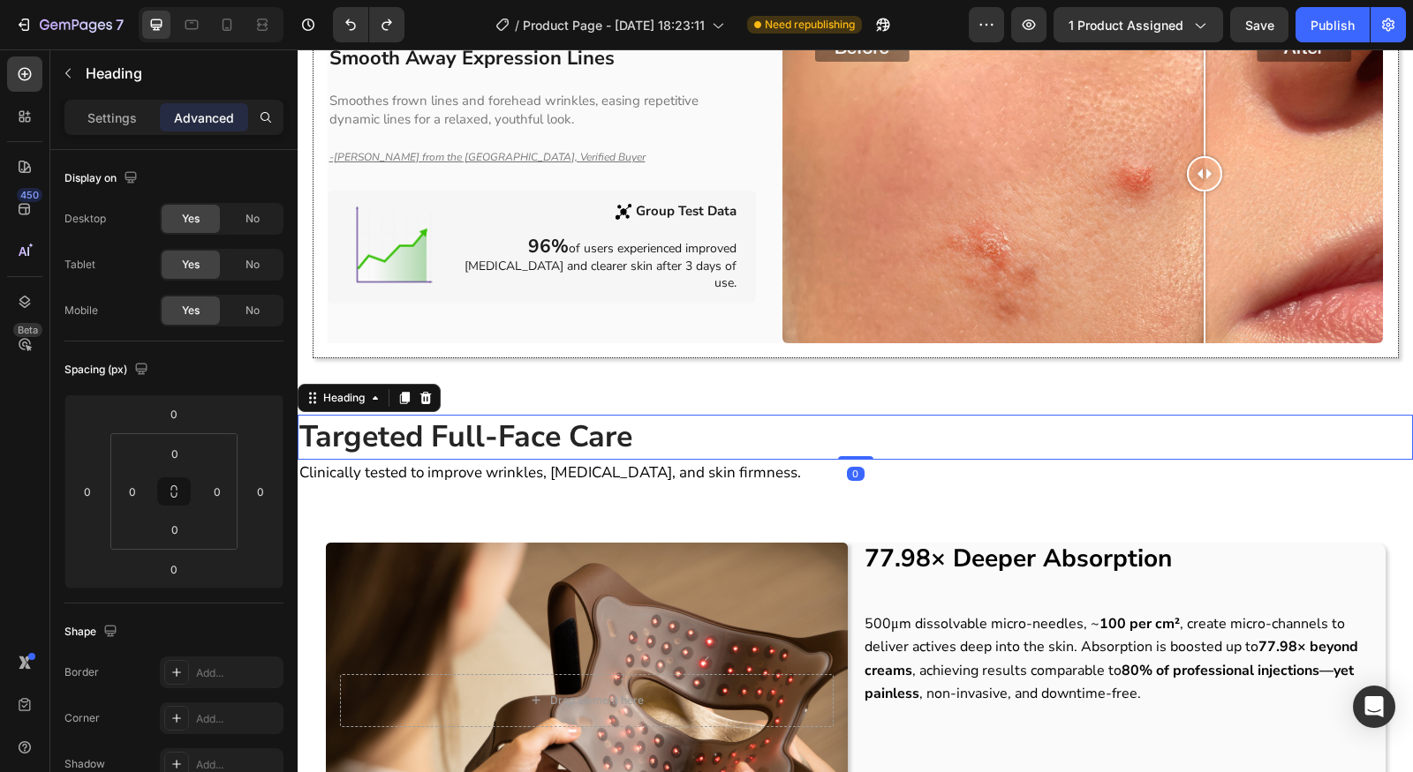
click at [1275, 515] on div "Drop element here Hero Banner 77.98× Deeper Absorption Heading 500μm dissolvabl…" at bounding box center [855, 708] width 1115 height 387
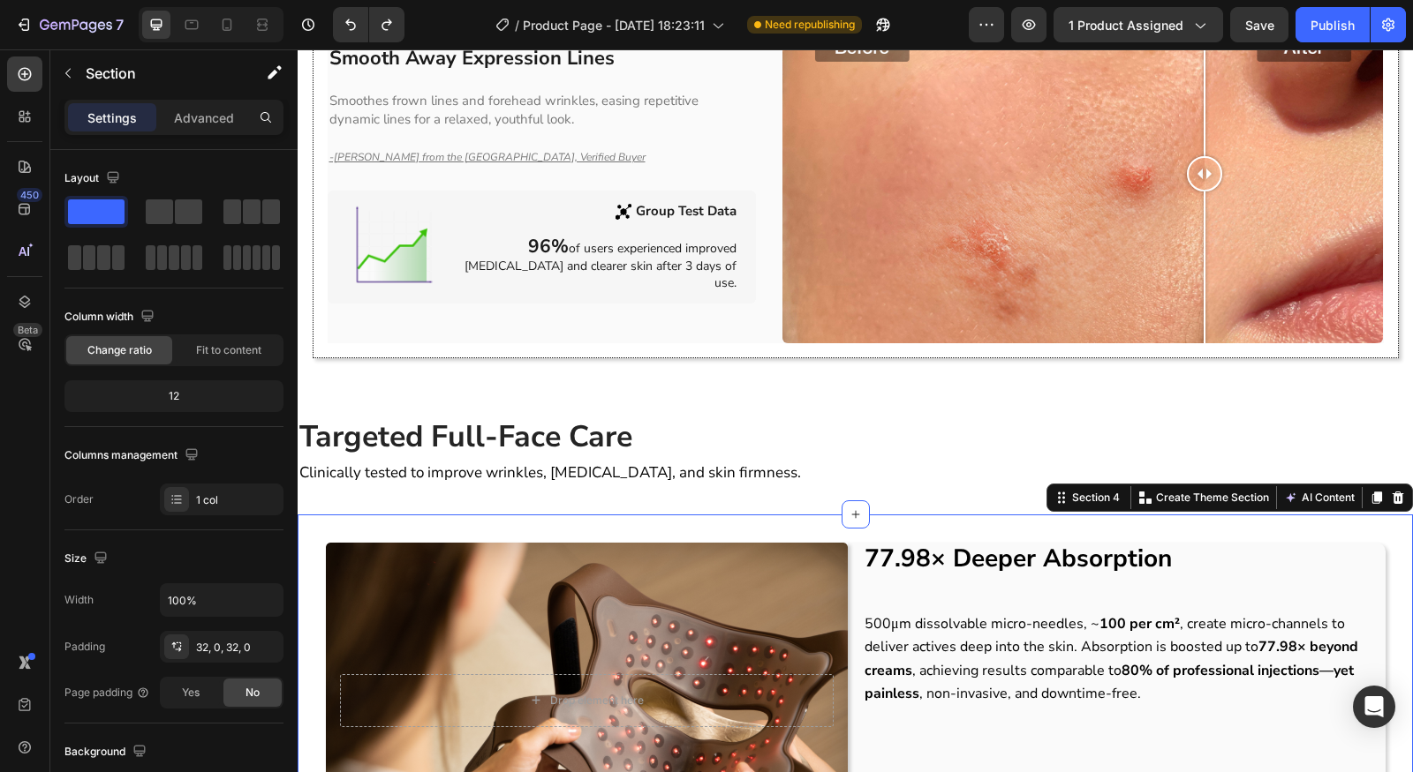
click at [1279, 515] on div "Drop element here Hero Banner 77.98× Deeper Absorption Heading 500μm dissolvabl…" at bounding box center [855, 708] width 1115 height 387
click at [851, 510] on icon at bounding box center [855, 514] width 8 height 8
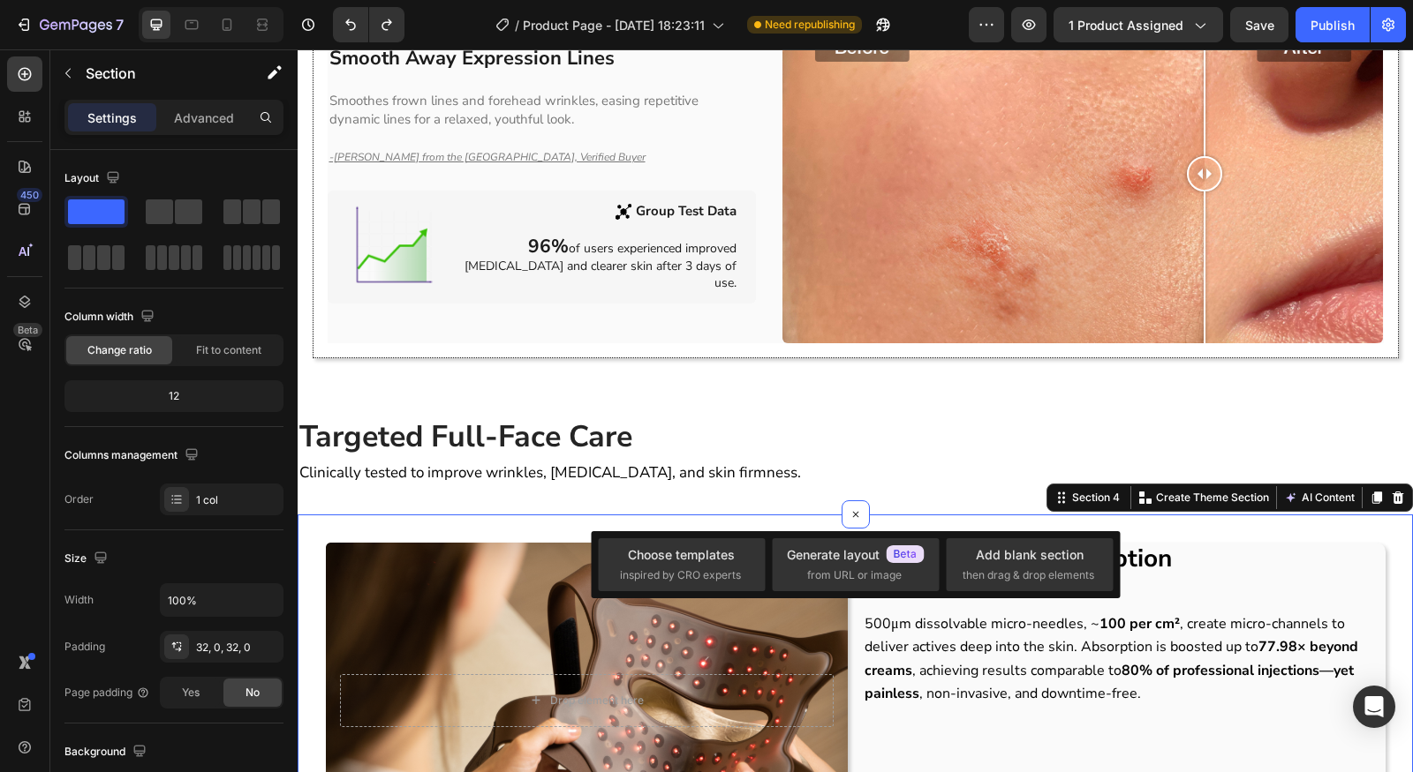
click at [676, 494] on div "⁠⁠⁠⁠⁠⁠⁠ Targeted Full-Face Care Heading Clinically tested to improve wrinkles, …" at bounding box center [855, 451] width 1115 height 128
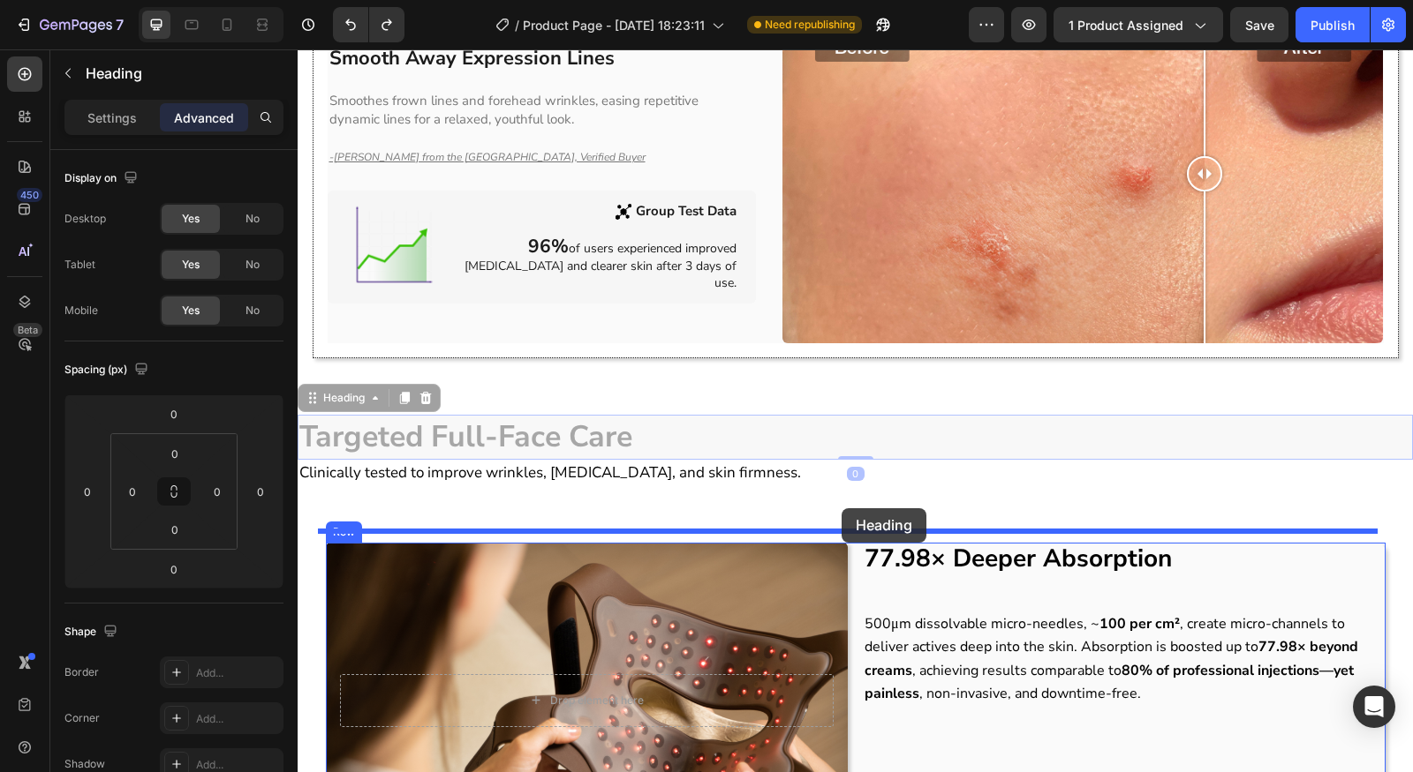
drag, startPoint x: 614, startPoint y: 433, endPoint x: 841, endPoint y: 509, distance: 240.1
type input "16"
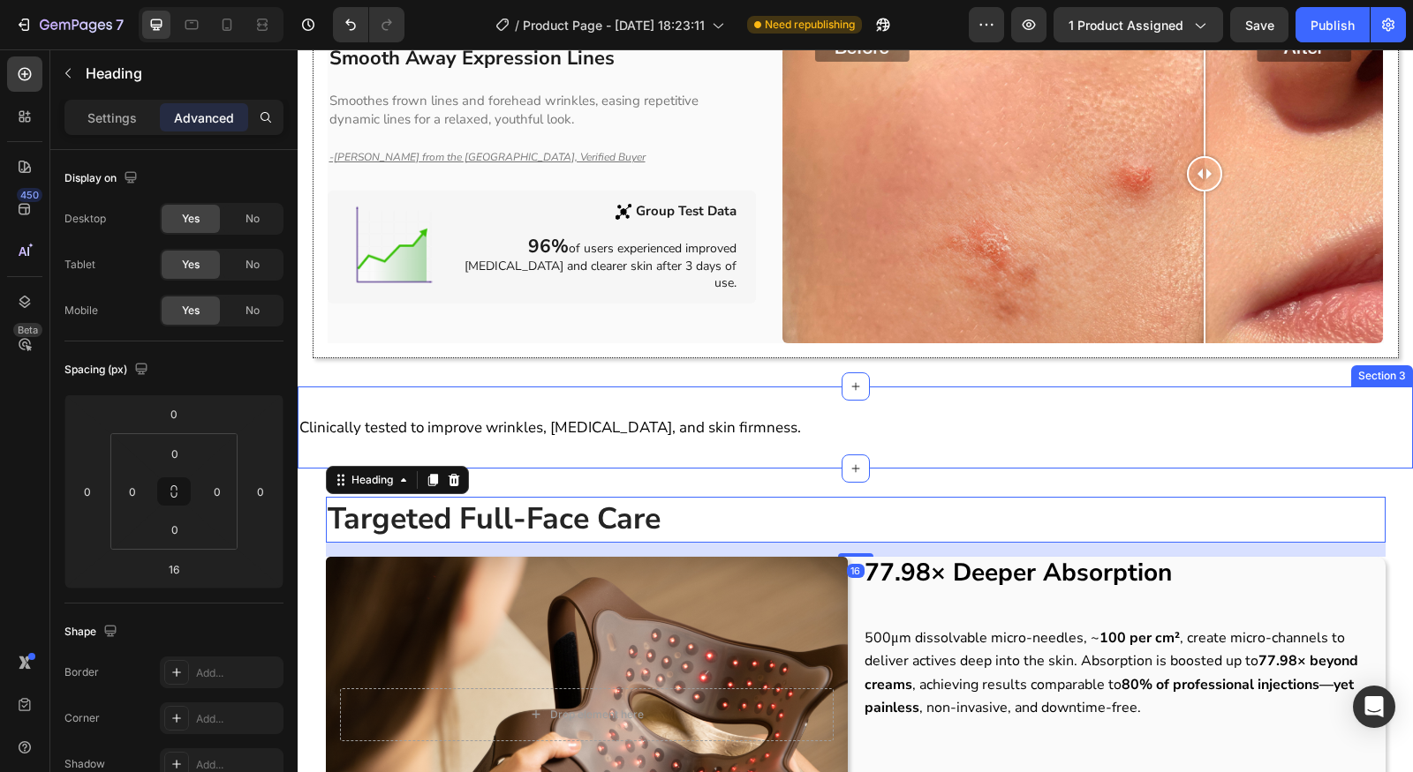
click at [514, 421] on span "Clinically tested to improve wrinkles, [MEDICAL_DATA], and skin firmness." at bounding box center [549, 428] width 501 height 20
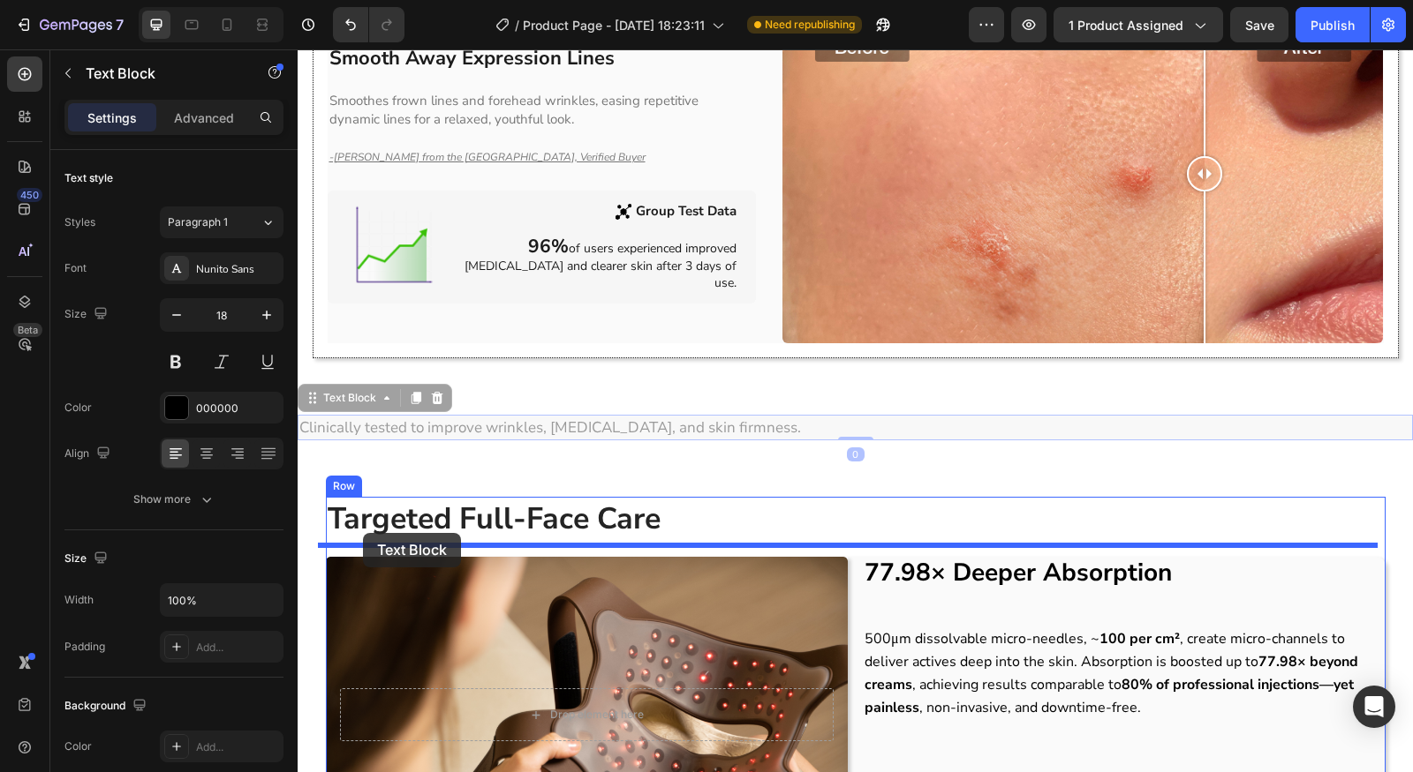
drag, startPoint x: 313, startPoint y: 387, endPoint x: 363, endPoint y: 533, distance: 154.9
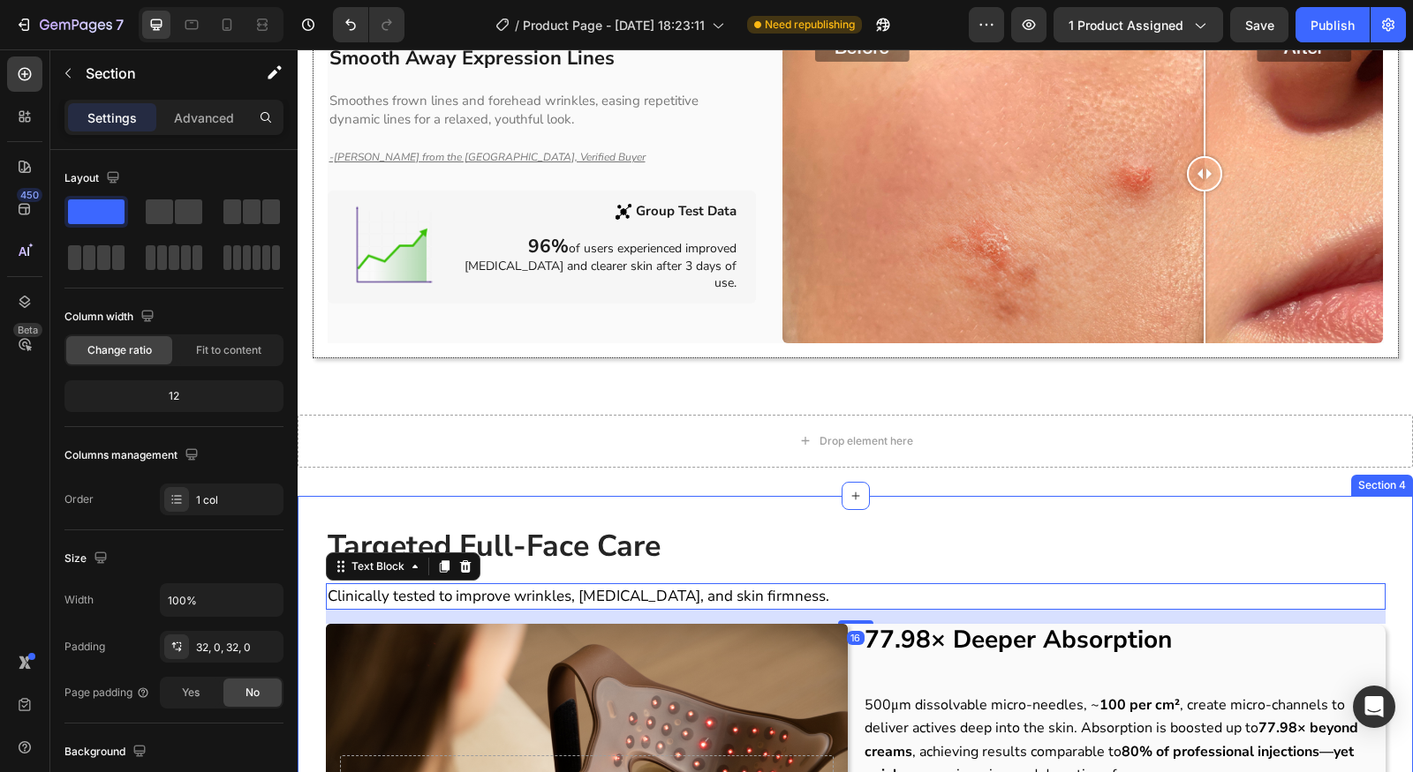
click at [1032, 496] on div "Targeted Full-Face Care Heading Clinically tested to improve wrinkles, dark cir…" at bounding box center [855, 739] width 1115 height 486
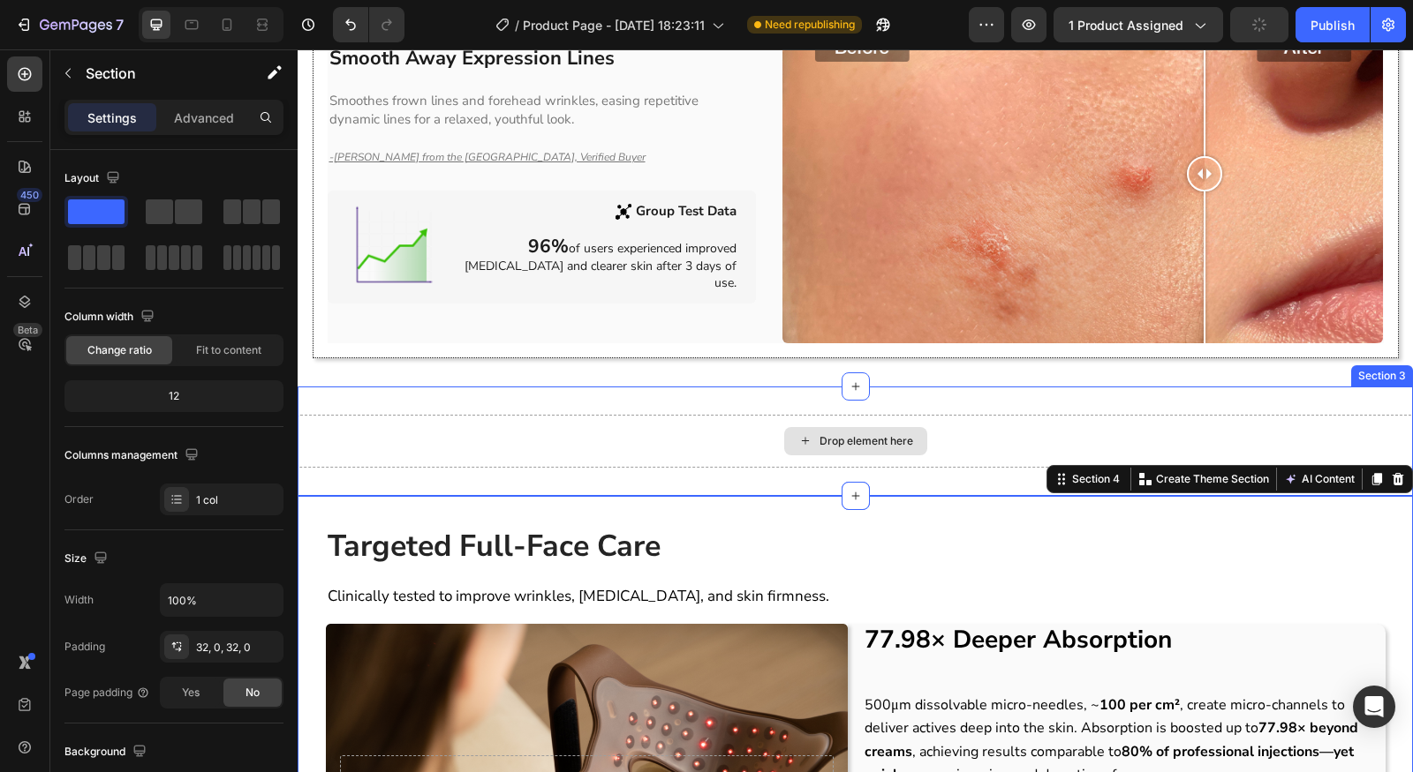
click at [1101, 415] on div "Drop element here" at bounding box center [855, 441] width 1115 height 53
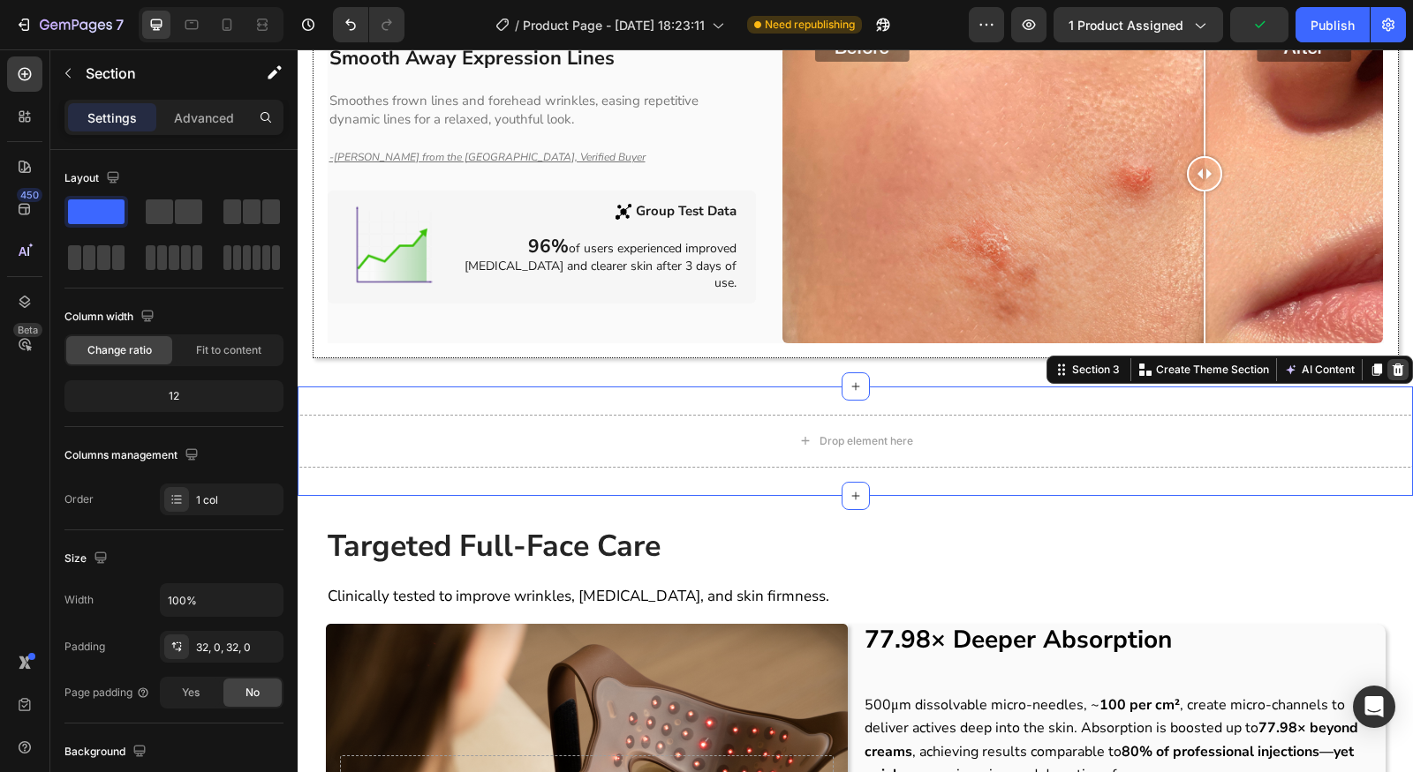
click at [1390, 363] on icon at bounding box center [1397, 370] width 14 height 14
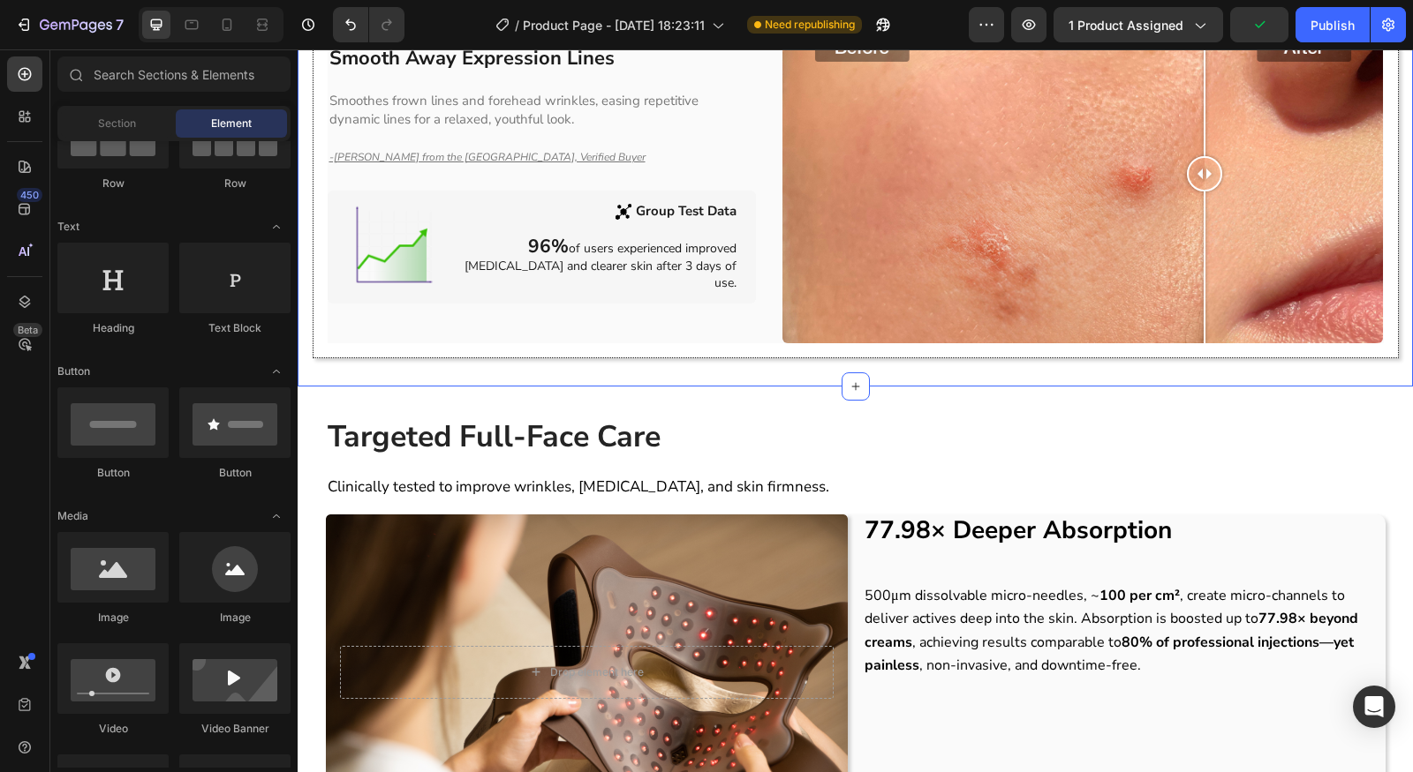
scroll to position [1626, 0]
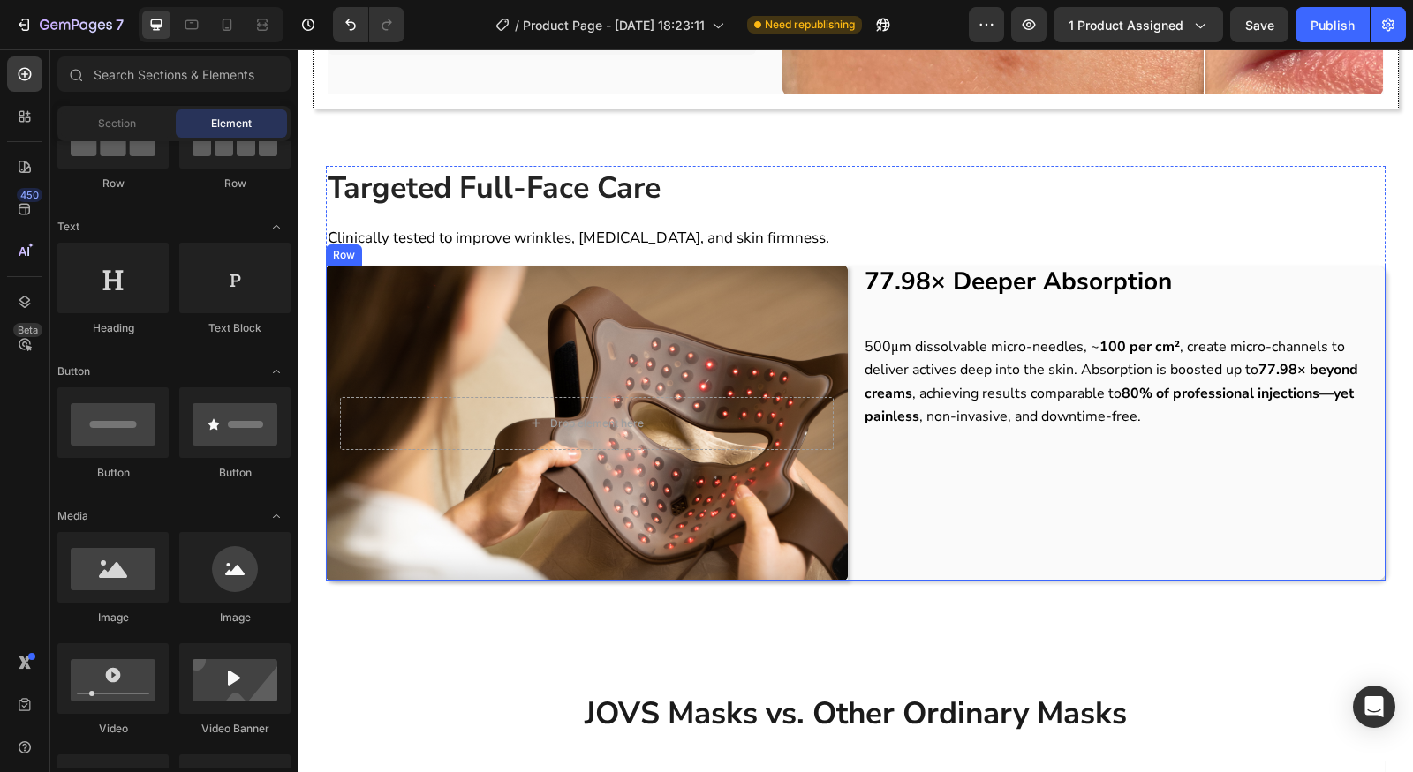
click at [1119, 544] on div "77.98× Deeper Absorption Heading 500μm dissolvable micro-needles, ~ 100 per cm²…" at bounding box center [1124, 424] width 523 height 316
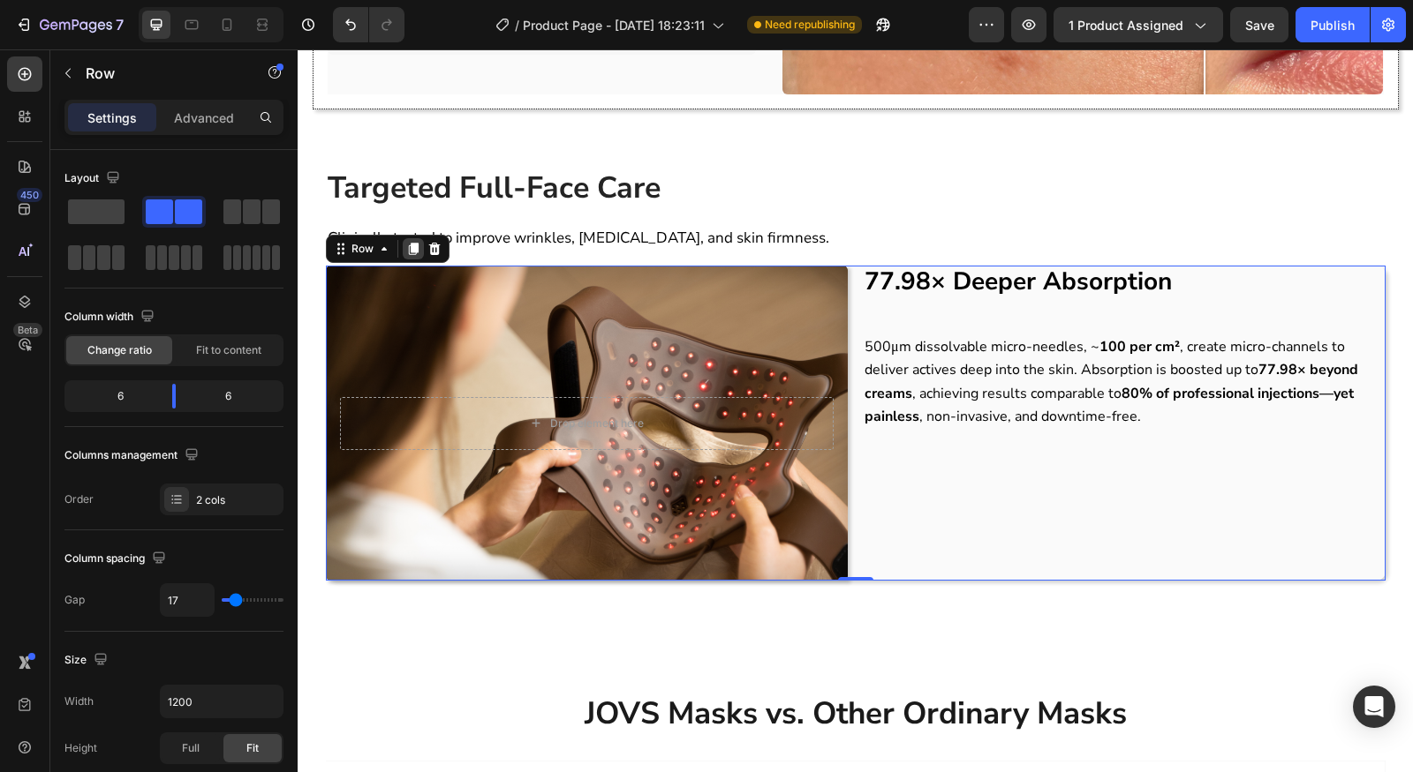
click at [410, 242] on icon at bounding box center [413, 249] width 14 height 14
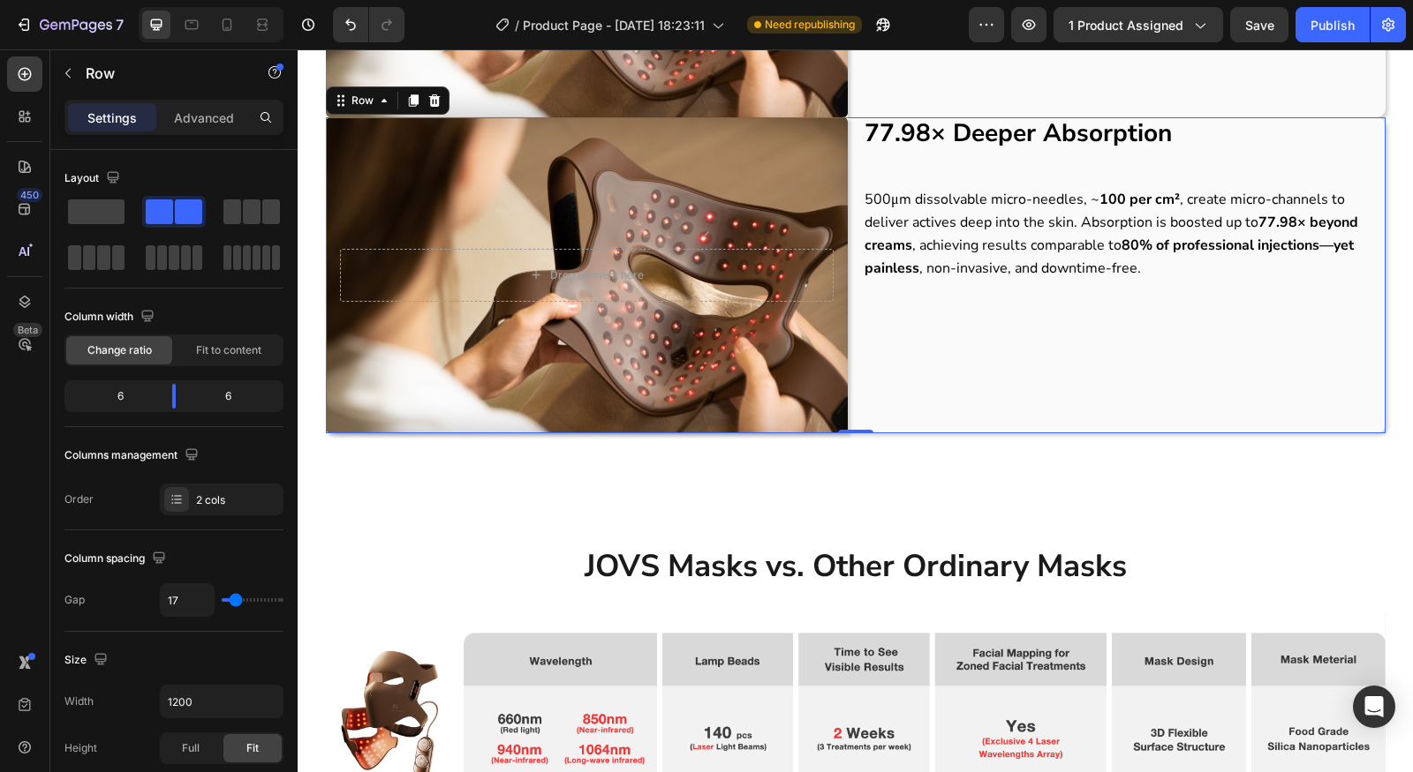
scroll to position [2085, 0]
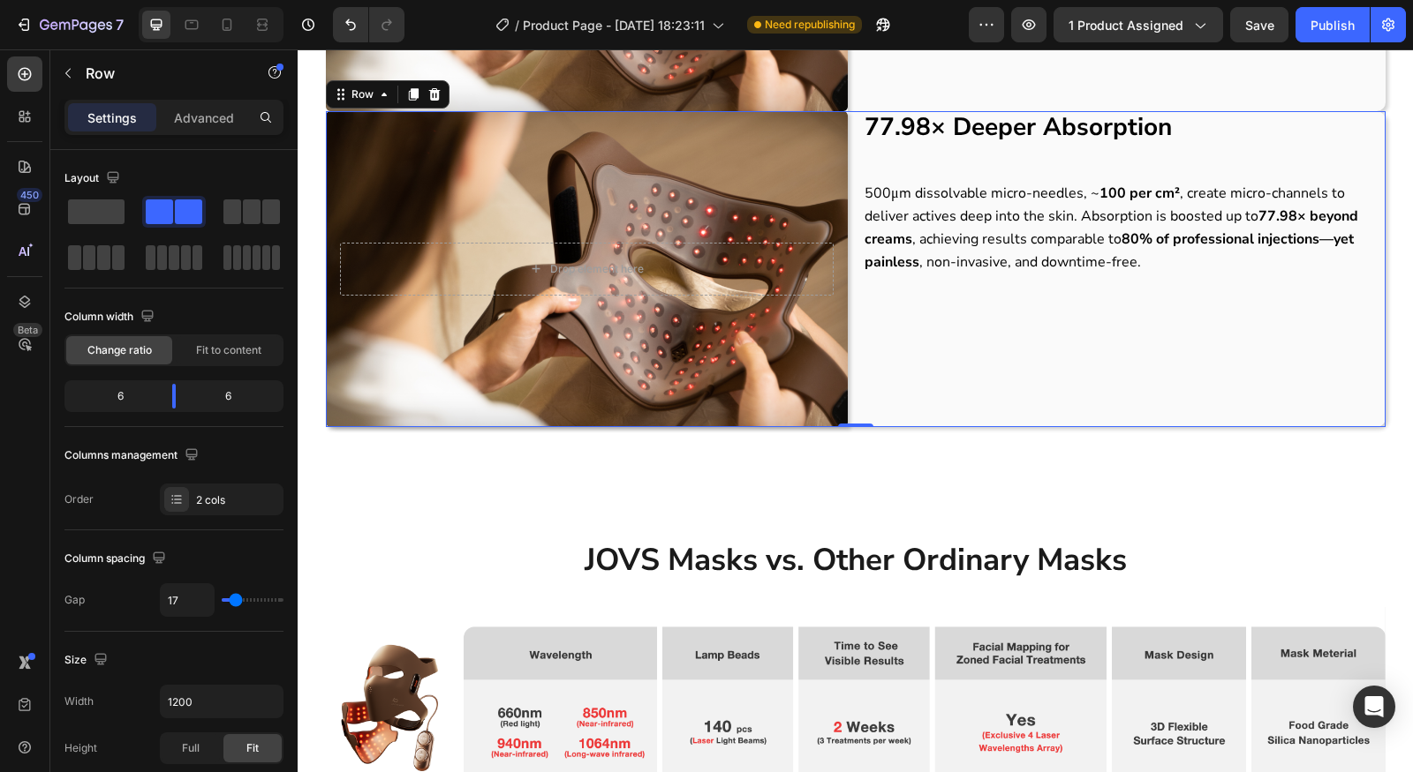
click at [1037, 303] on div "77.98× Deeper Absorption Heading 500μm dissolvable micro-needles, ~ 100 per cm²…" at bounding box center [1124, 269] width 523 height 316
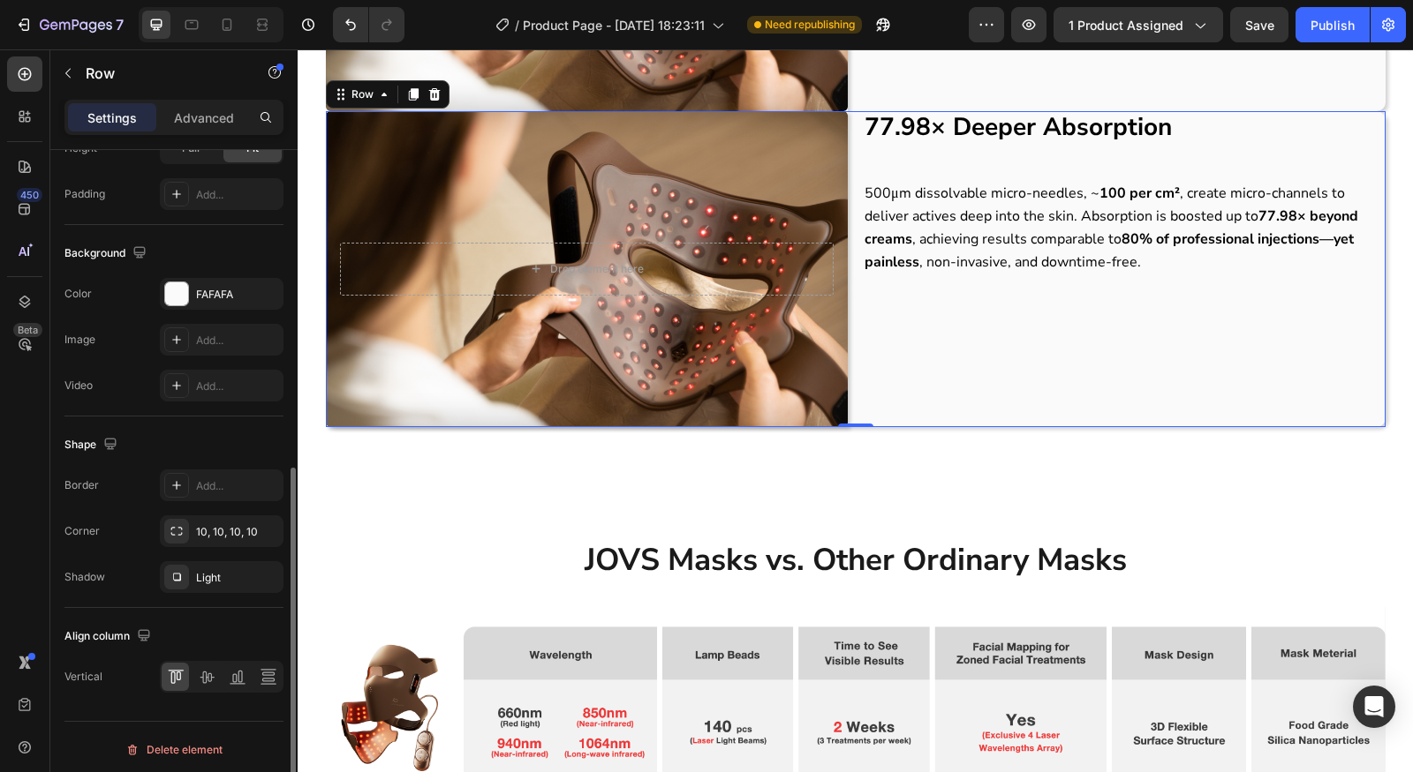
scroll to position [0, 0]
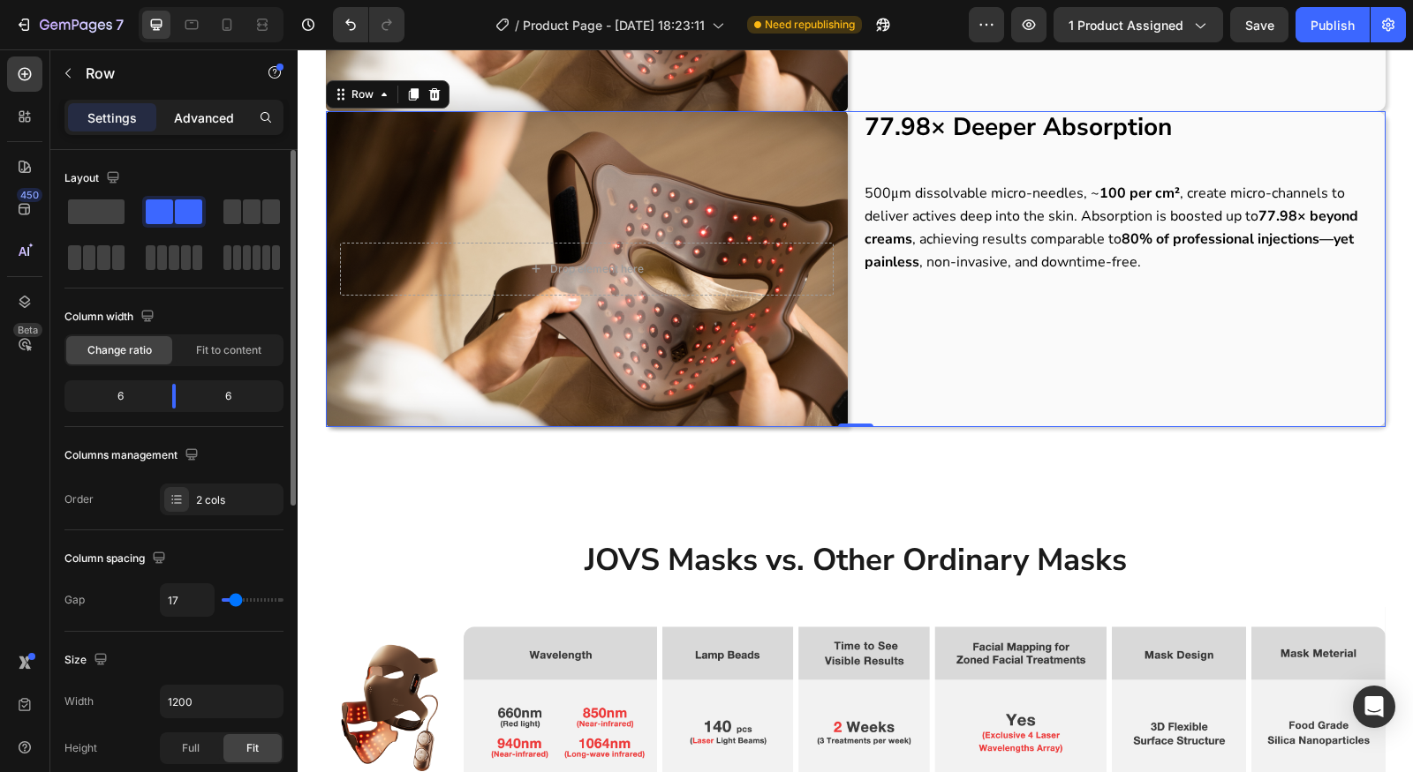
click at [211, 127] on div "Advanced" at bounding box center [204, 117] width 88 height 28
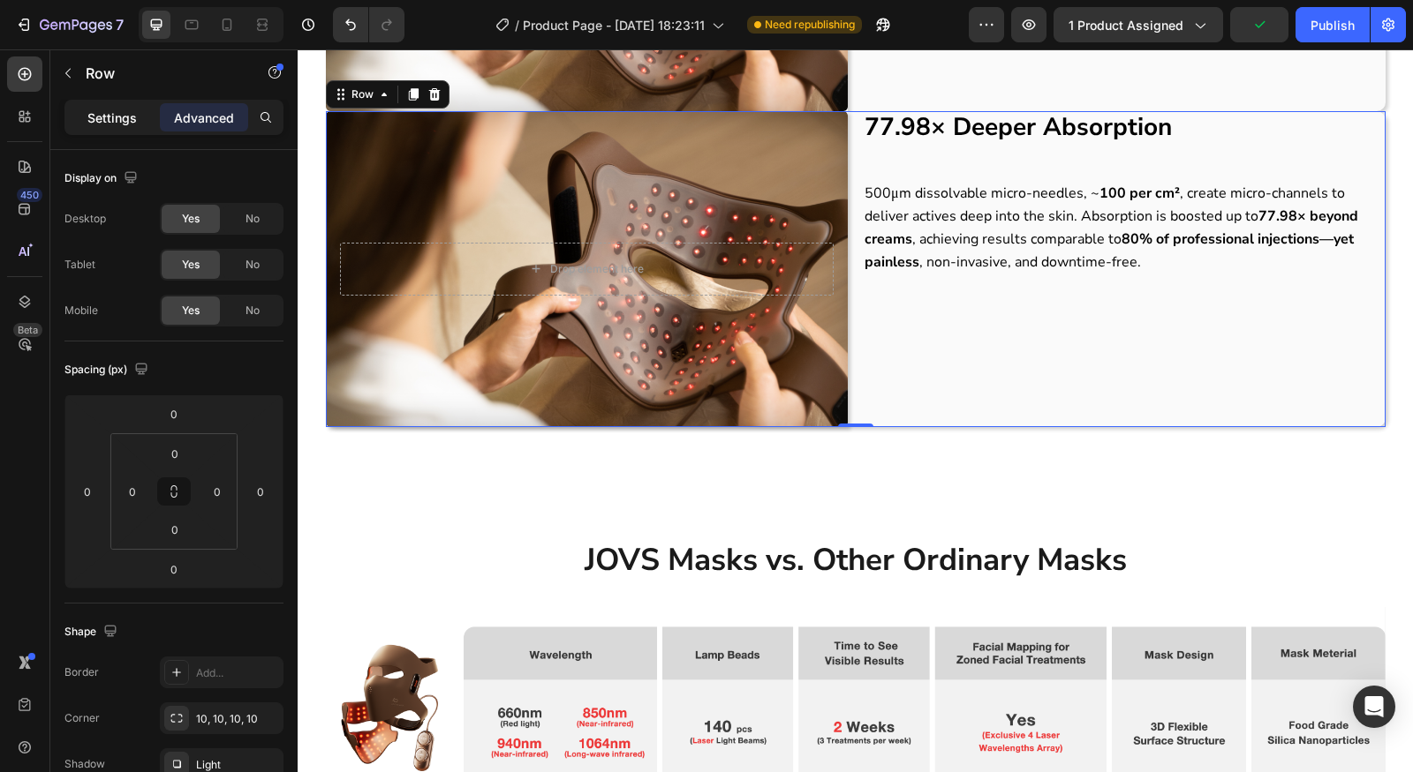
click at [113, 121] on p "Settings" at bounding box center [111, 118] width 49 height 19
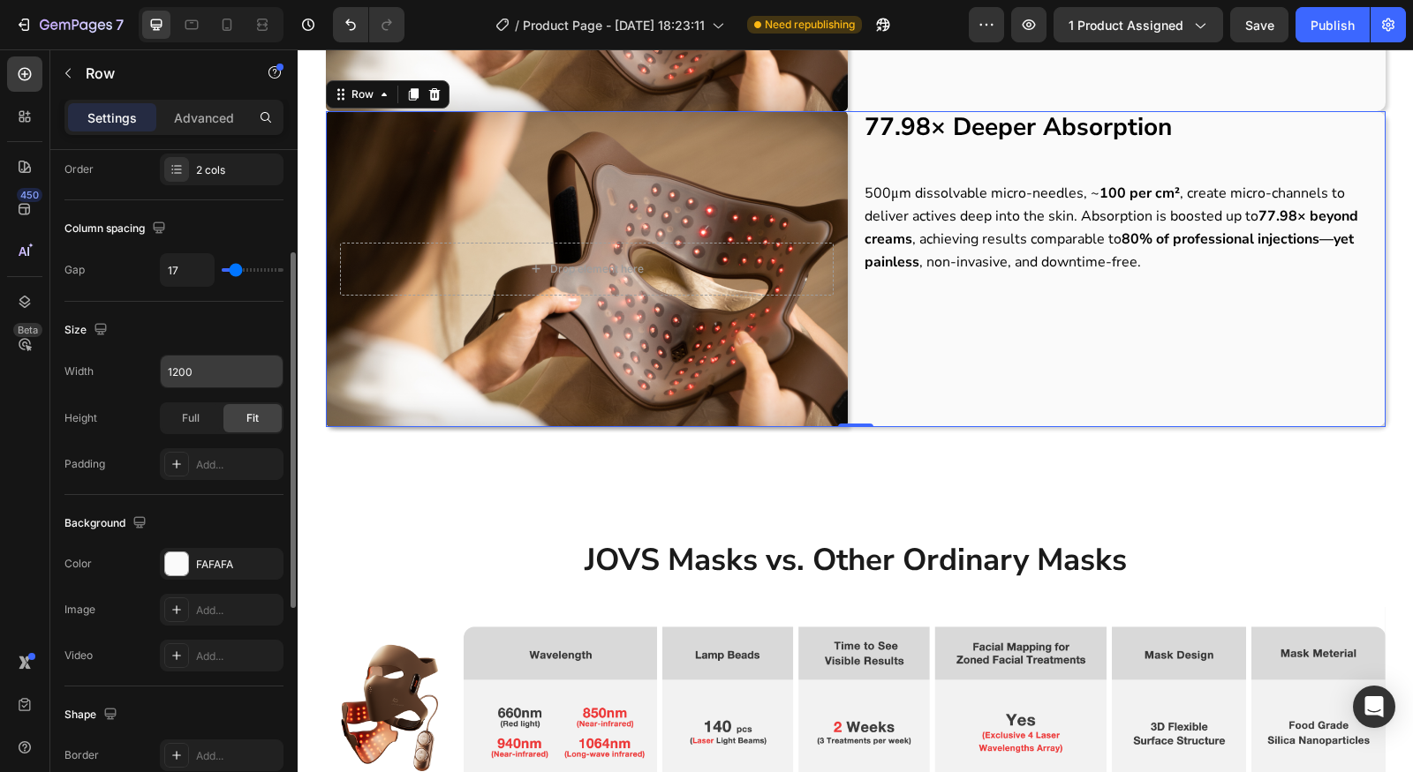
scroll to position [115, 0]
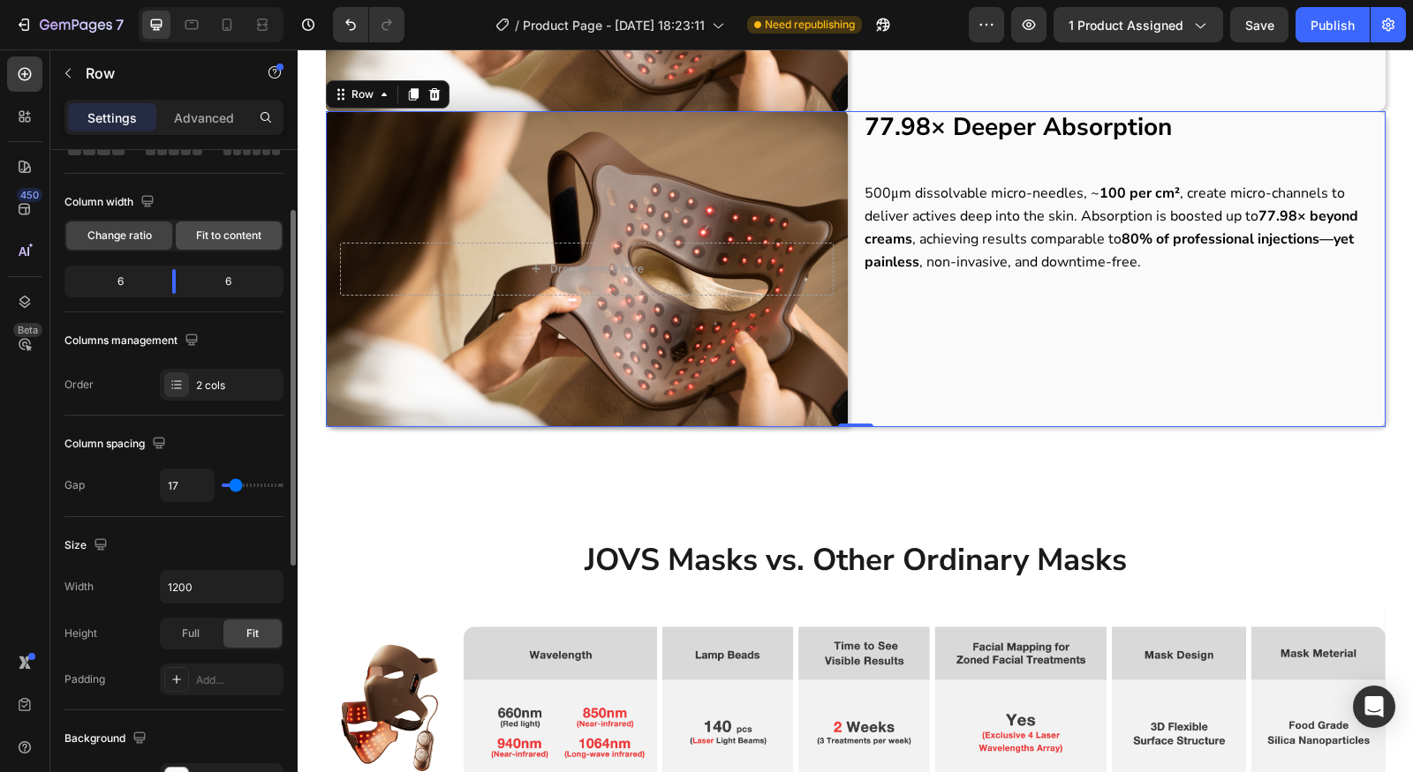
click at [249, 230] on span "Fit to content" at bounding box center [228, 236] width 65 height 16
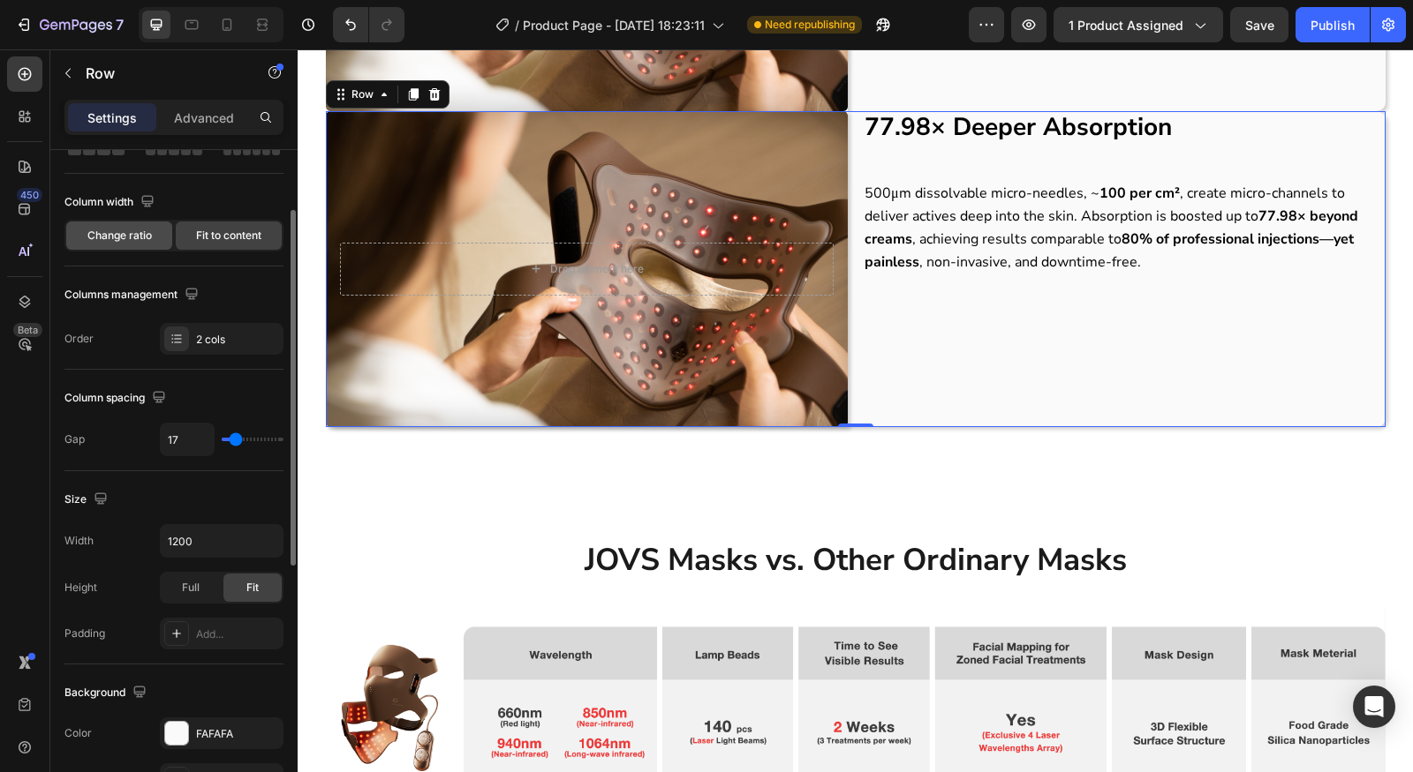
click at [102, 243] on div "Change ratio" at bounding box center [119, 236] width 106 height 28
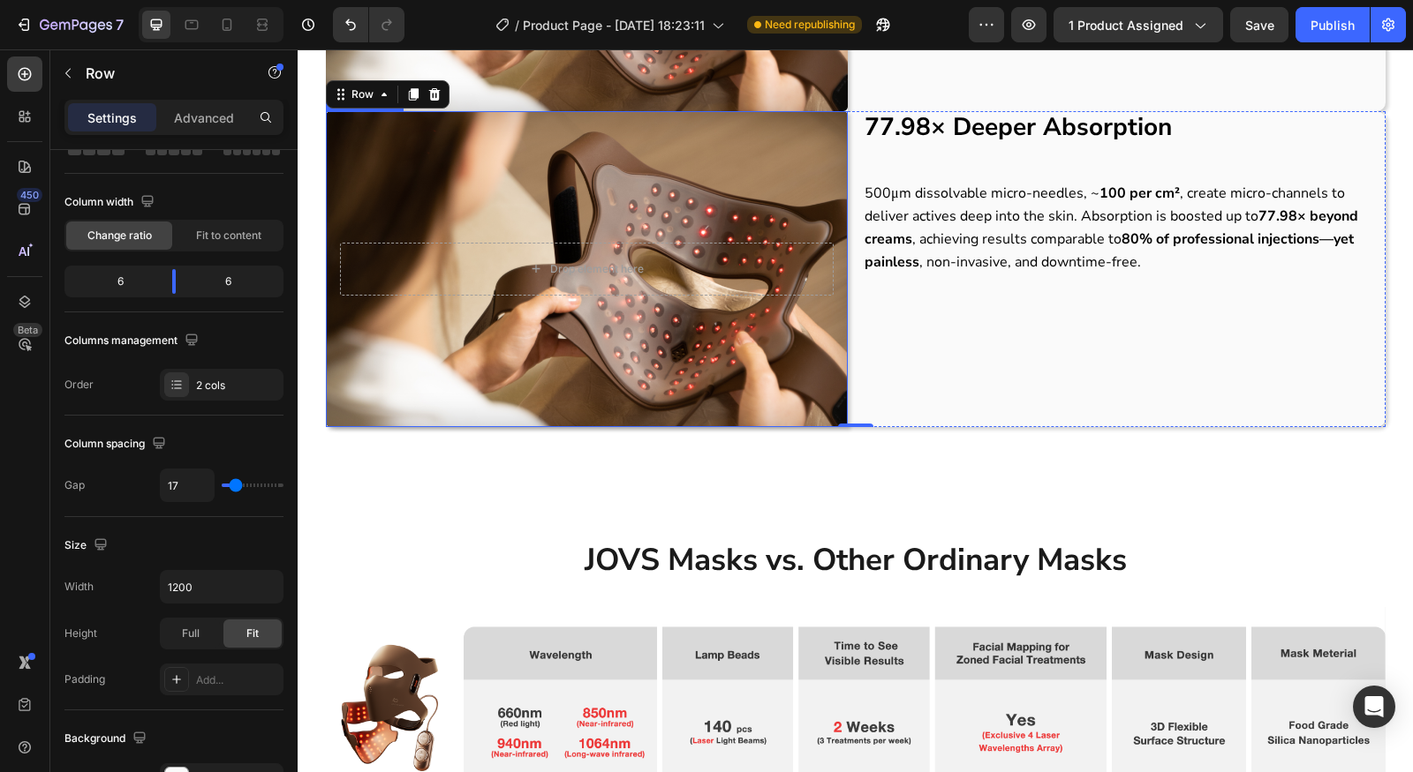
click at [728, 335] on div "Background Image" at bounding box center [587, 269] width 523 height 316
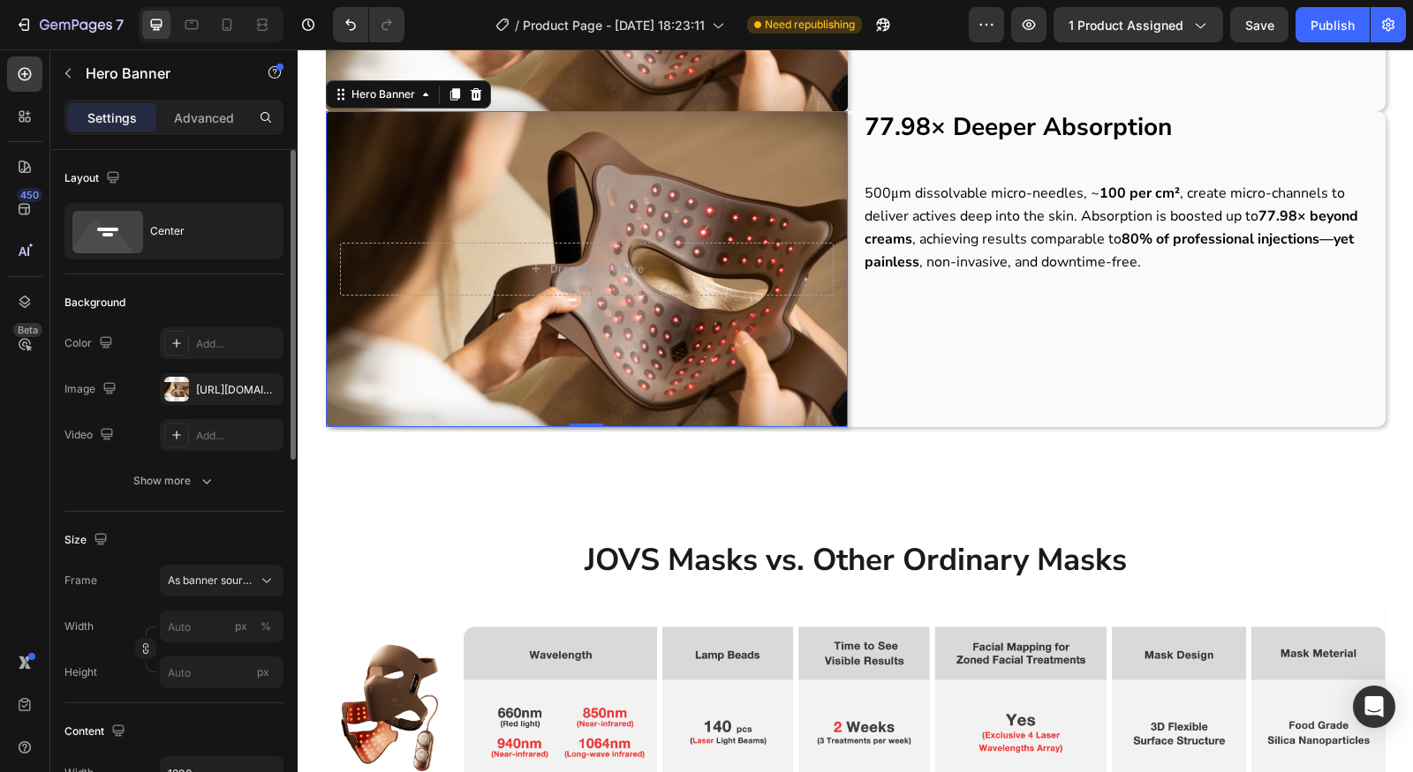
scroll to position [216, 0]
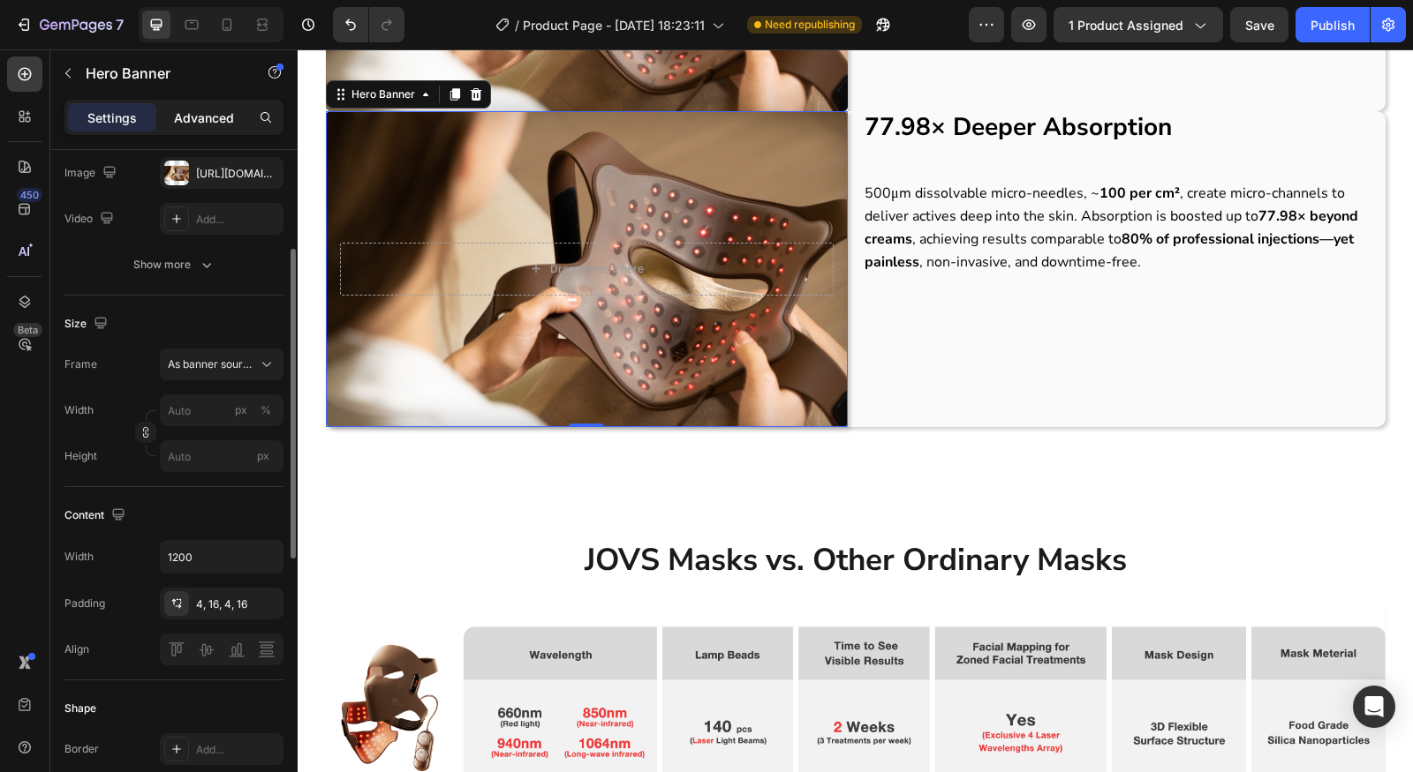
click at [188, 123] on p "Advanced" at bounding box center [204, 118] width 60 height 19
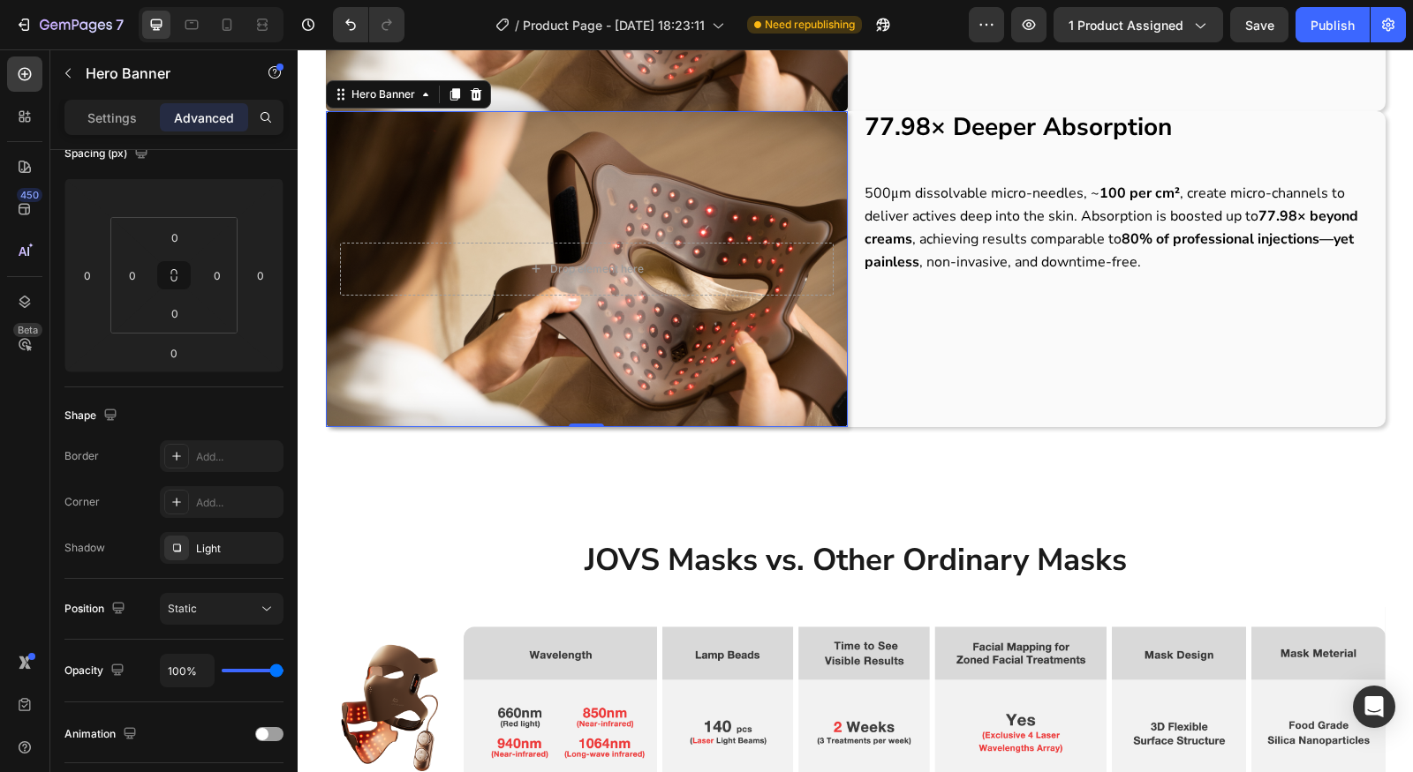
click at [993, 373] on div "77.98× Deeper Absorption Heading 500μm dissolvable micro-needles, ~ 100 per cm²…" at bounding box center [1124, 269] width 523 height 316
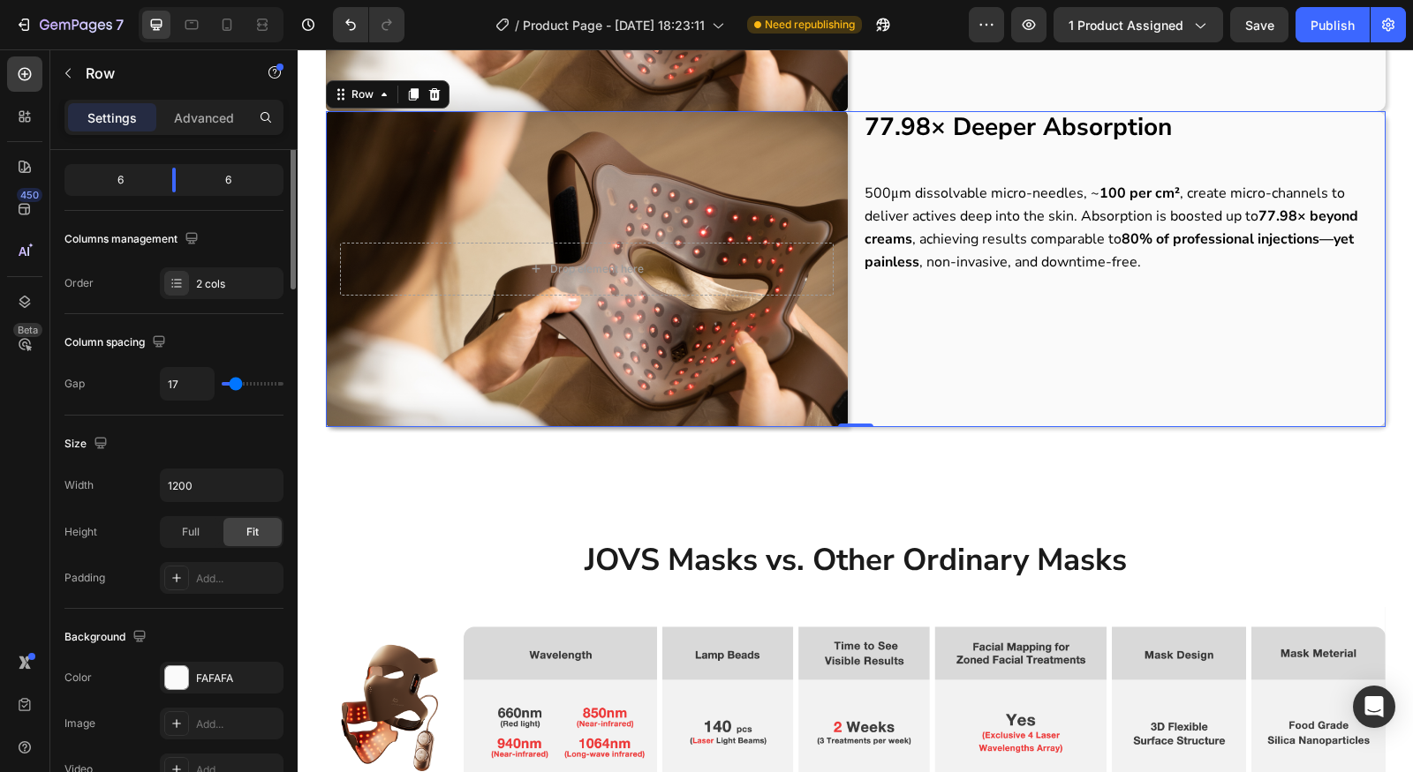
scroll to position [0, 0]
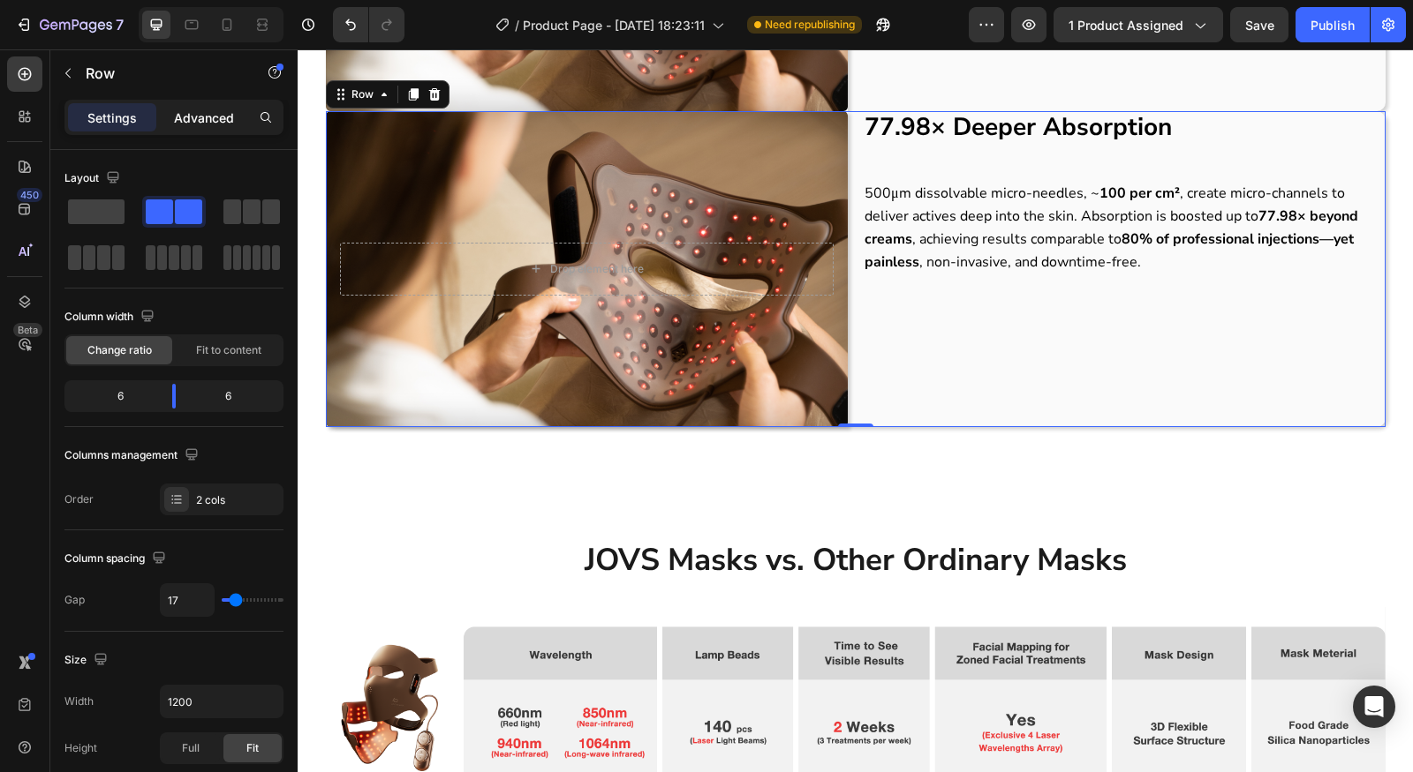
click at [189, 103] on div "Advanced" at bounding box center [204, 117] width 88 height 28
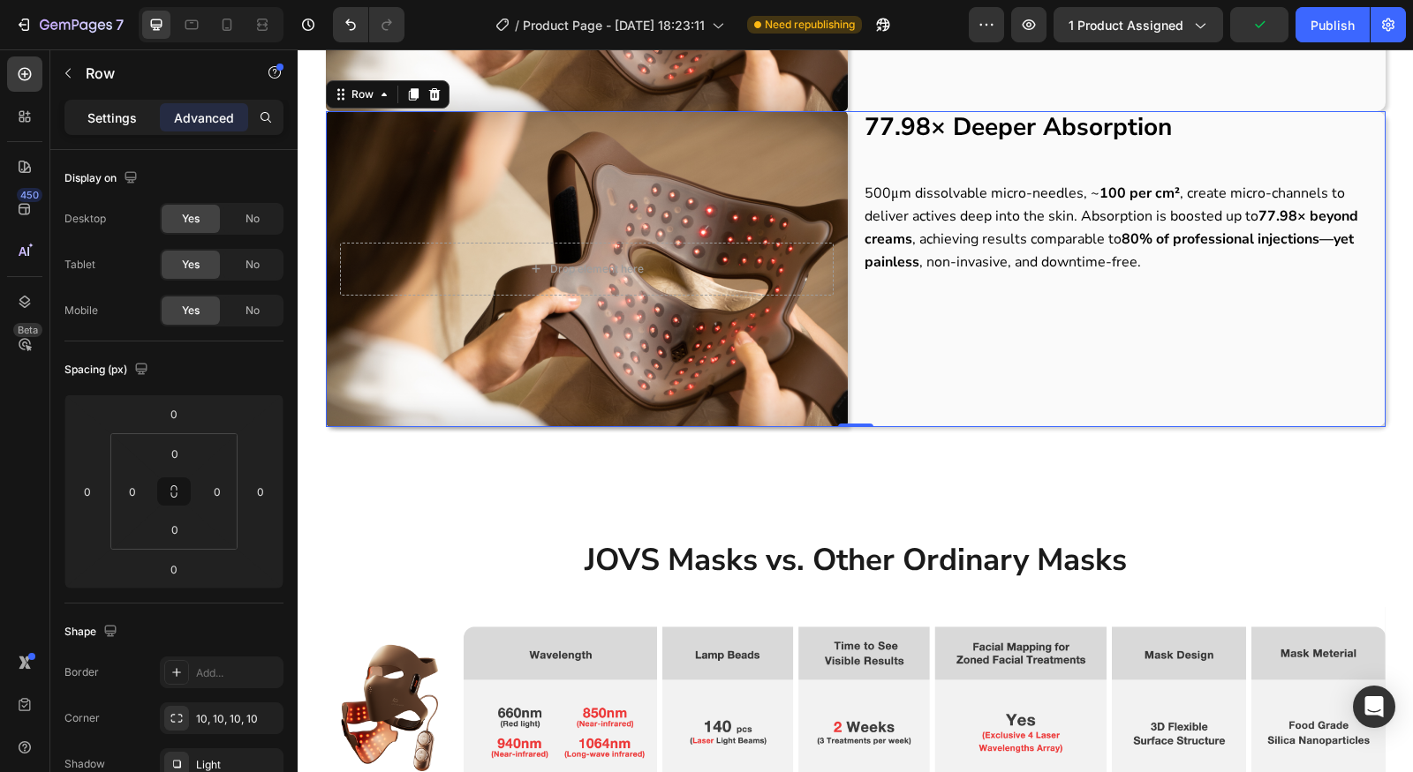
click at [109, 117] on p "Settings" at bounding box center [111, 118] width 49 height 19
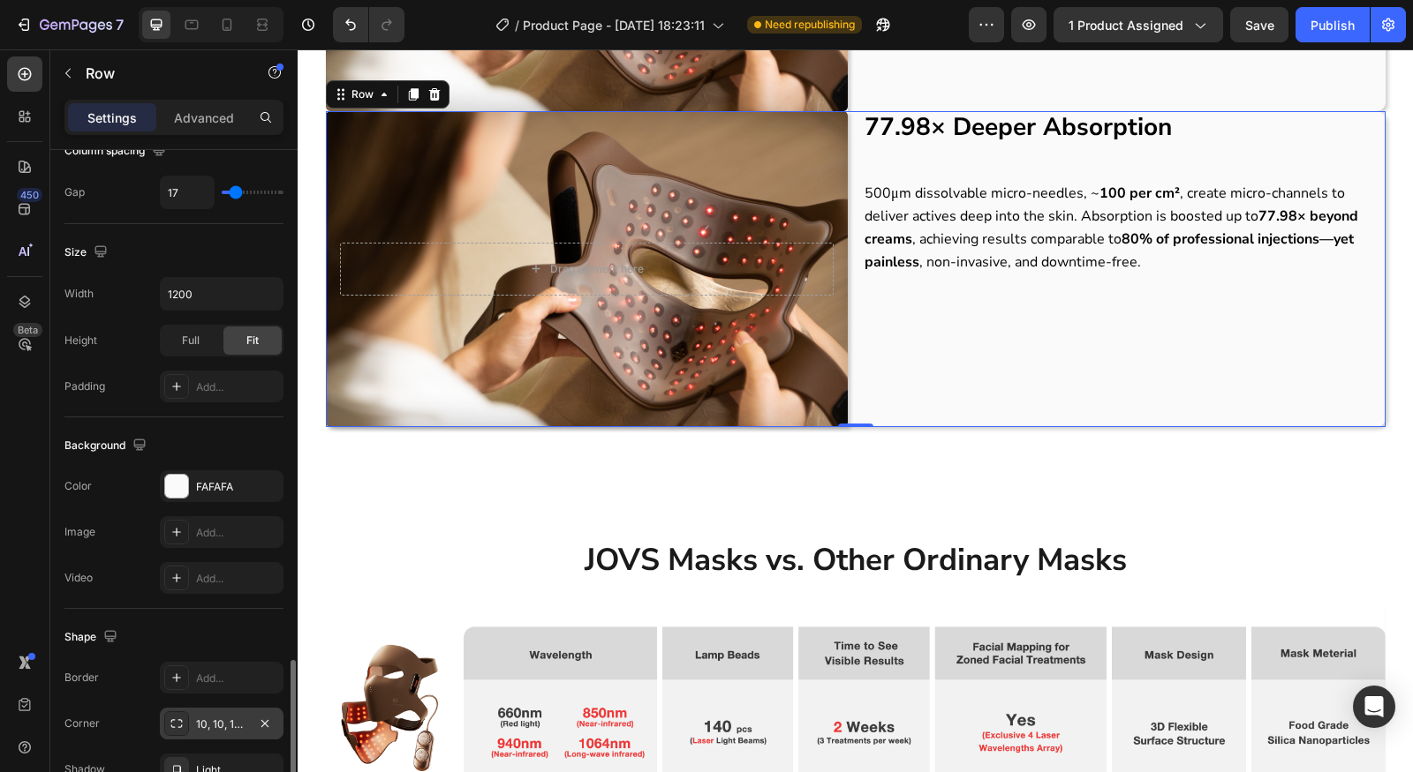
scroll to position [600, 0]
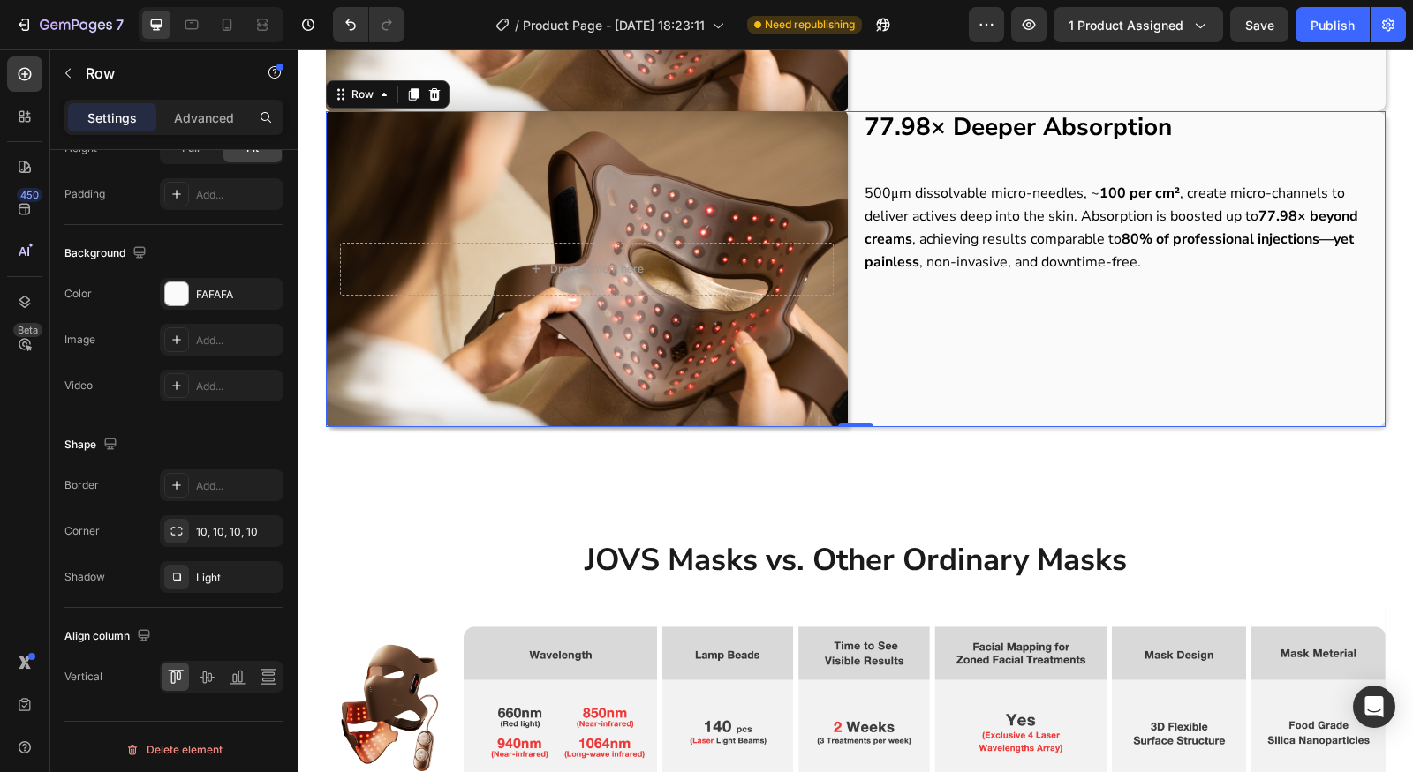
click at [1121, 349] on div "77.98× Deeper Absorption Heading 500μm dissolvable micro-needles, ~ 100 per cm²…" at bounding box center [1124, 269] width 523 height 316
click at [200, 117] on p "Advanced" at bounding box center [204, 118] width 60 height 19
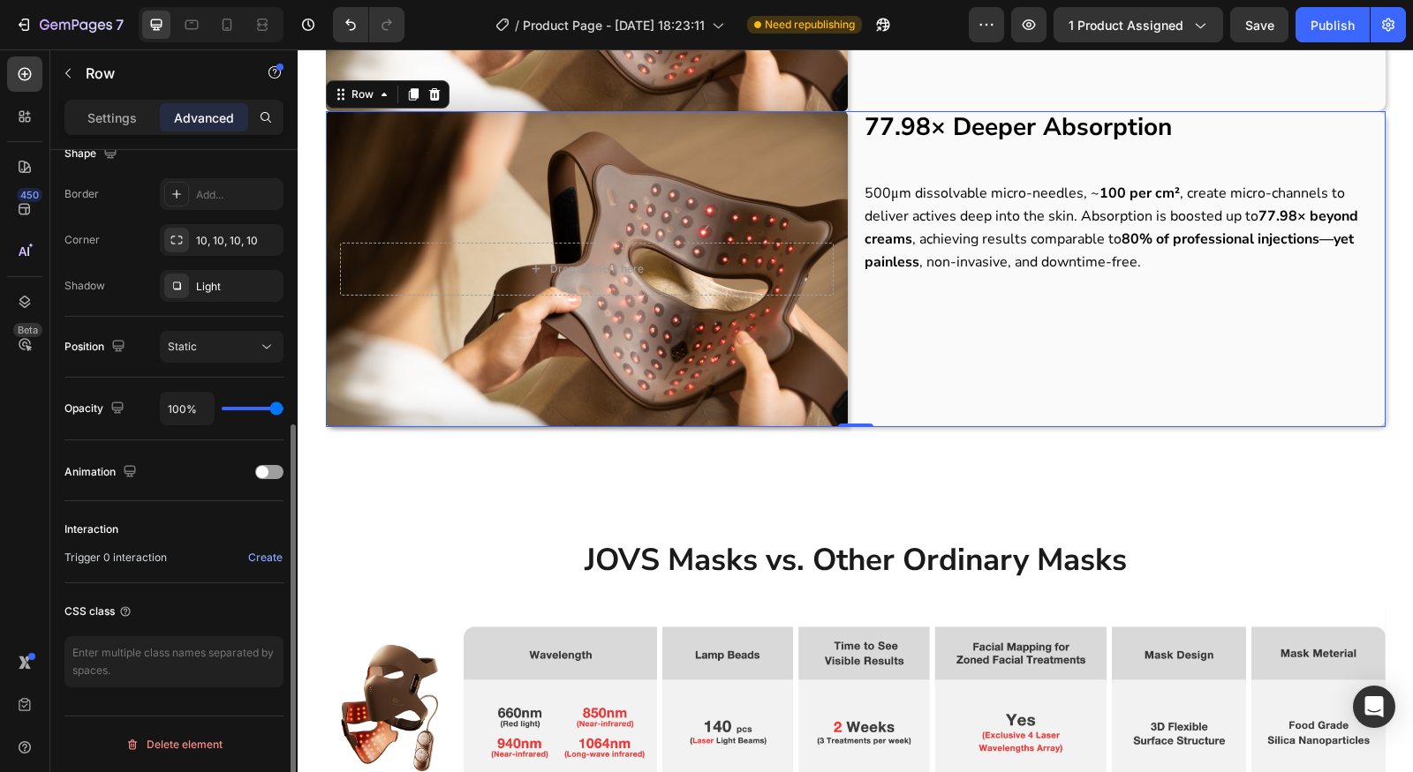
scroll to position [474, 0]
click at [232, 348] on div "Static" at bounding box center [213, 351] width 90 height 16
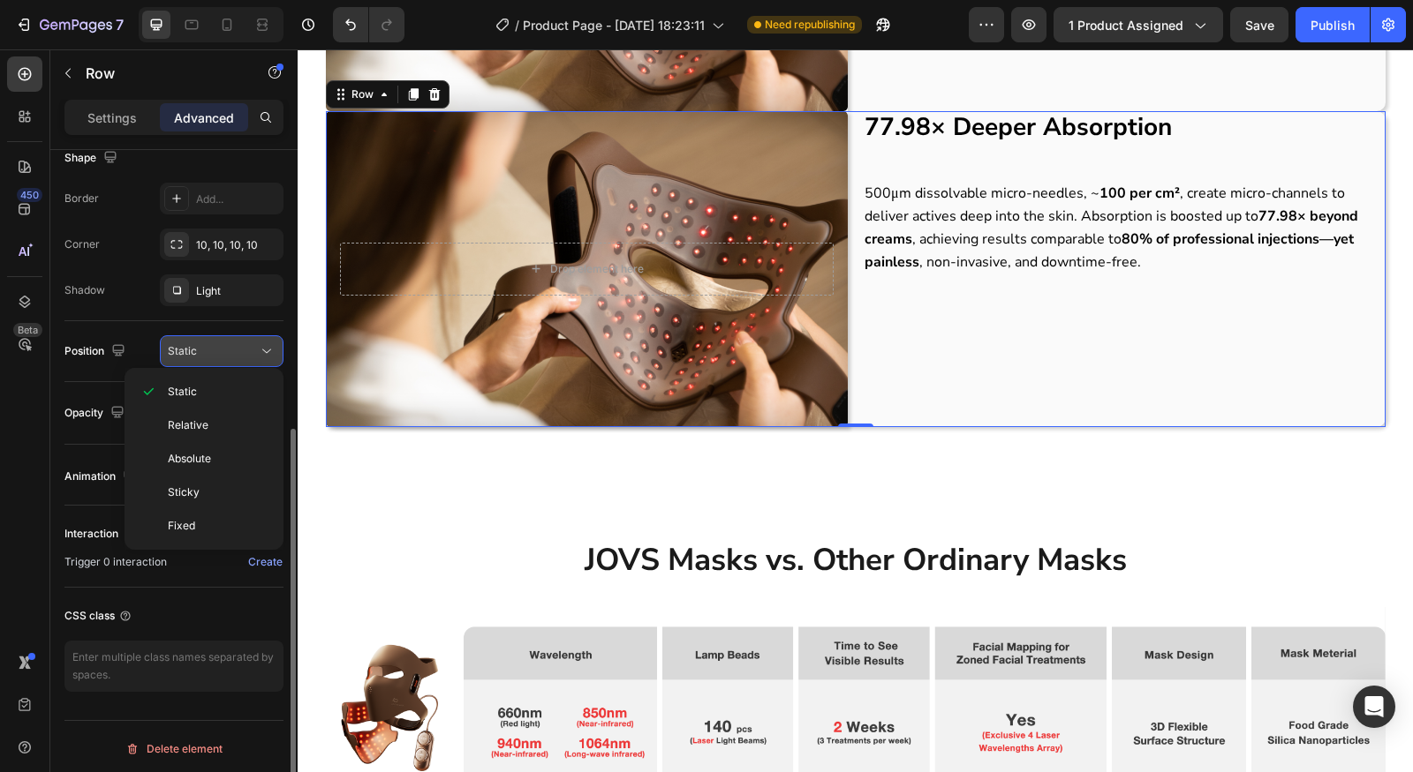
click at [232, 348] on div "Static" at bounding box center [213, 351] width 90 height 16
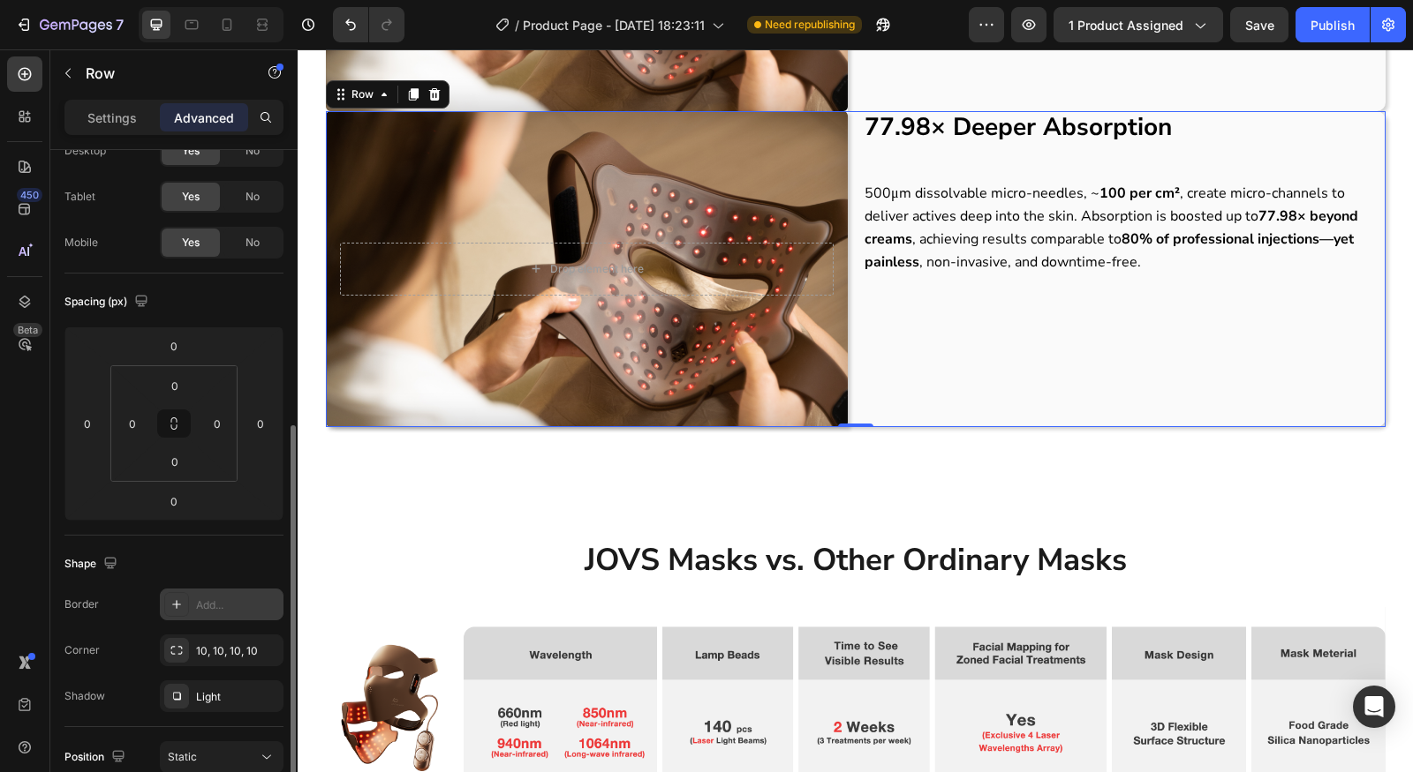
scroll to position [0, 0]
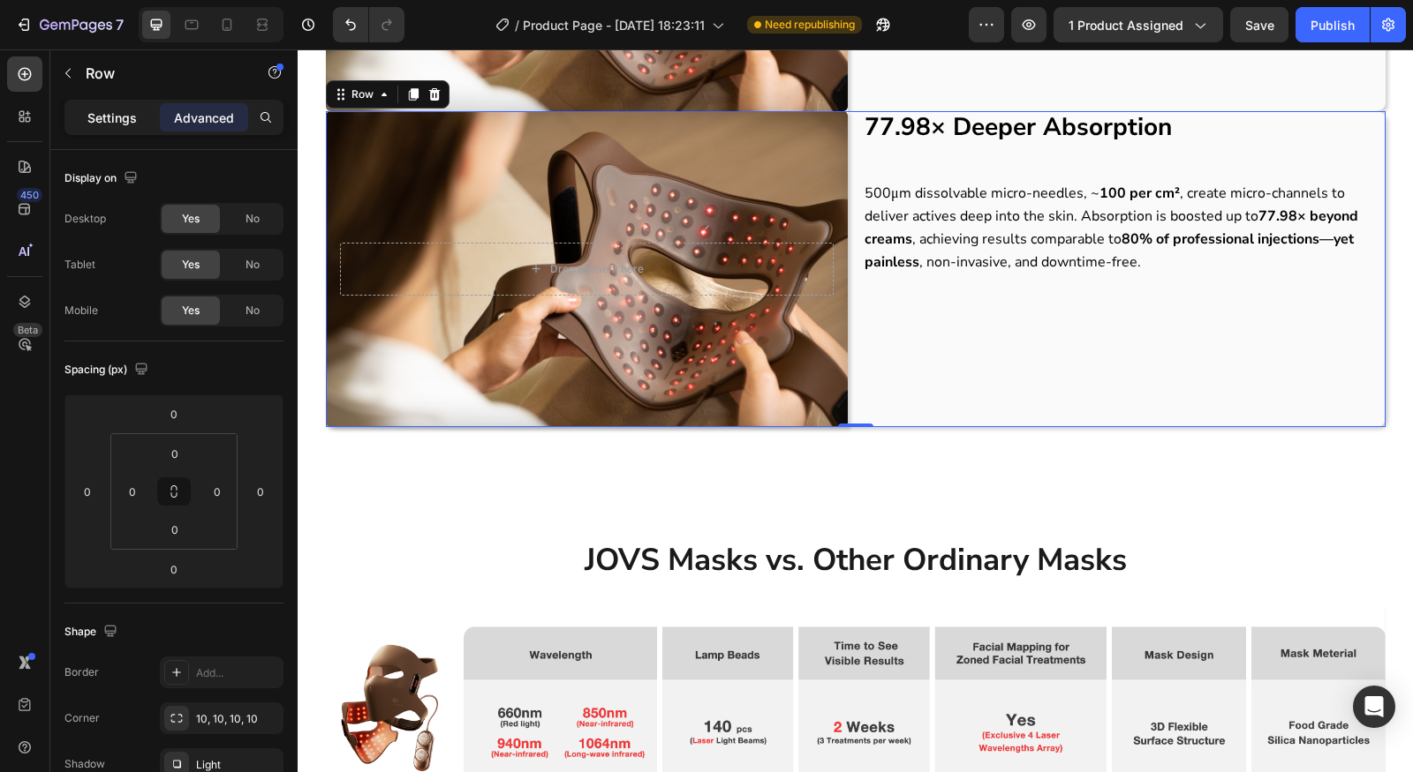
click at [124, 113] on p "Settings" at bounding box center [111, 118] width 49 height 19
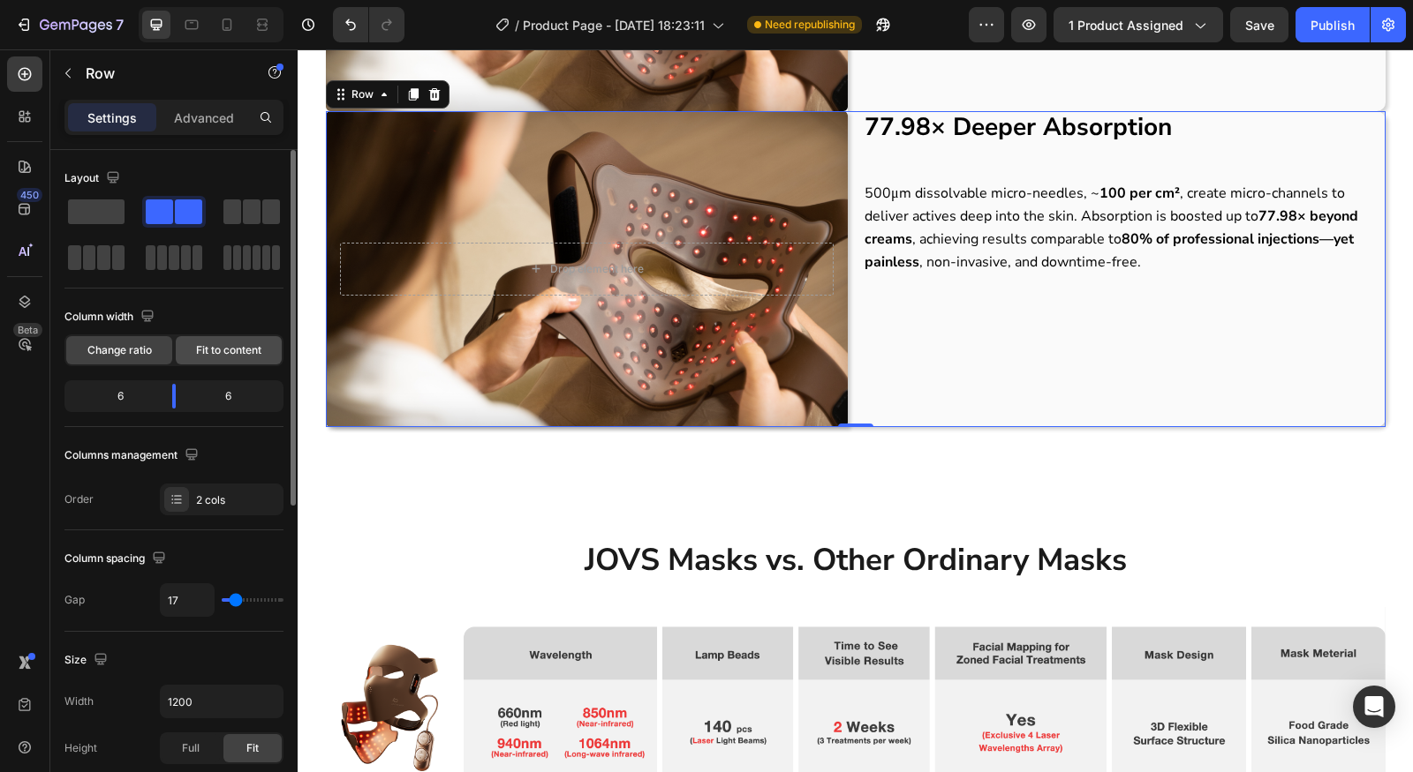
click at [229, 346] on span "Fit to content" at bounding box center [228, 351] width 65 height 16
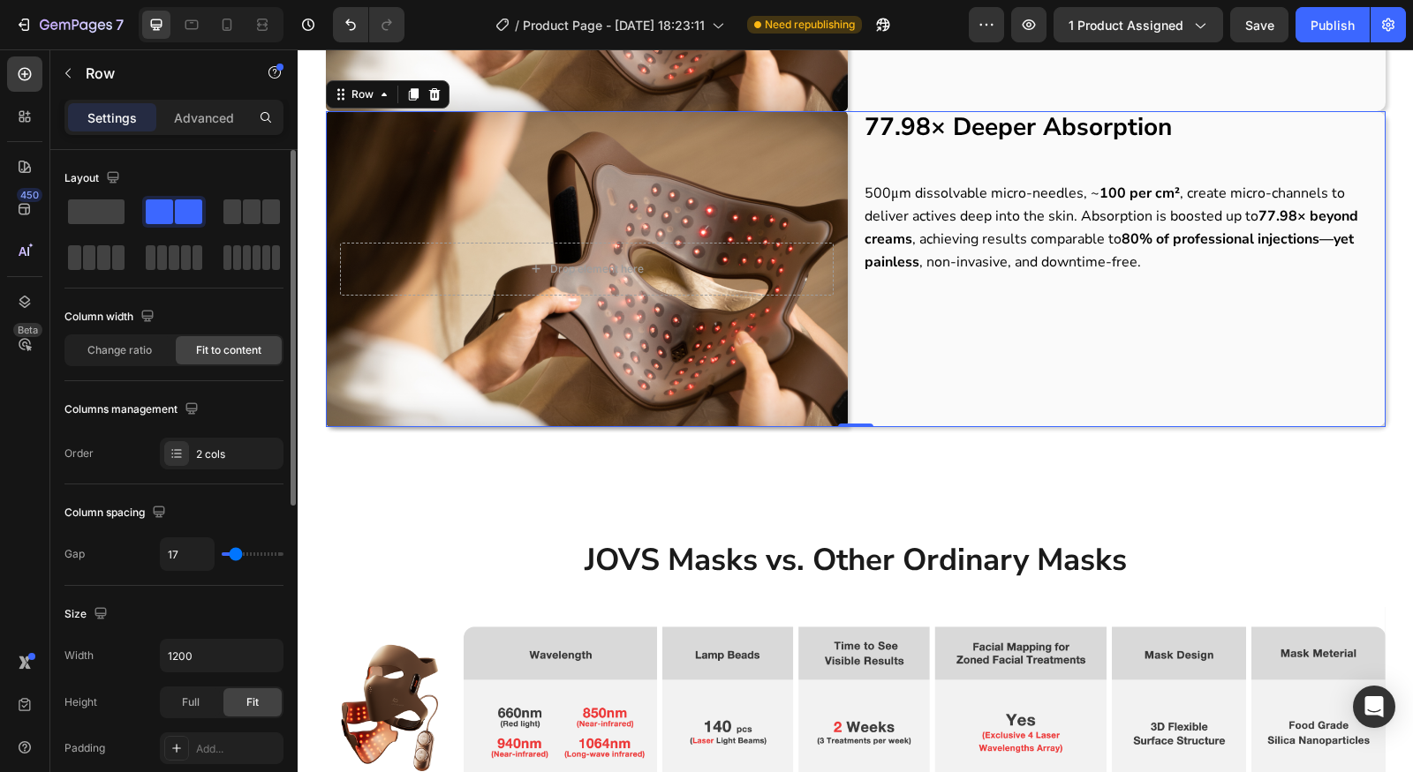
click at [179, 346] on div "Fit to content" at bounding box center [229, 350] width 106 height 28
click at [167, 346] on div "Change ratio" at bounding box center [119, 350] width 106 height 28
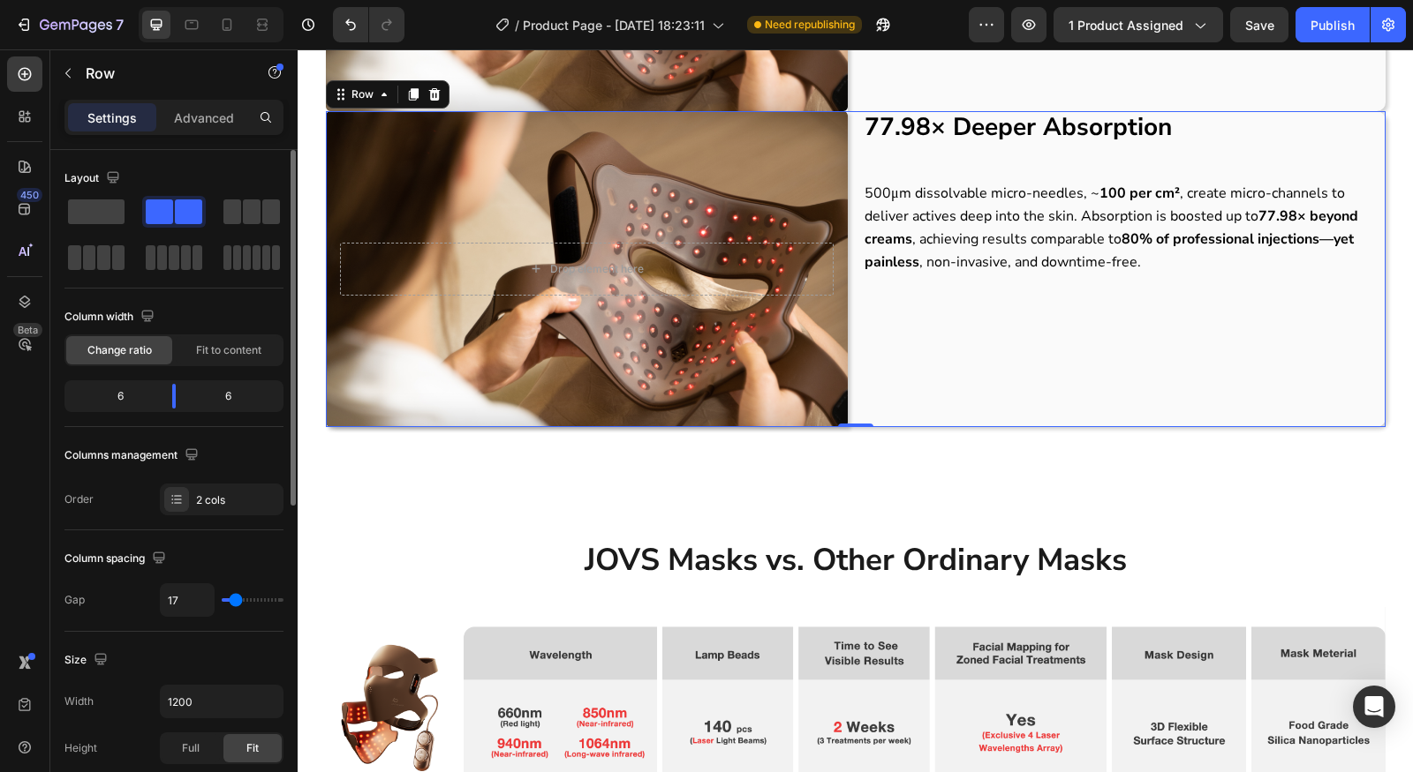
scroll to position [33, 0]
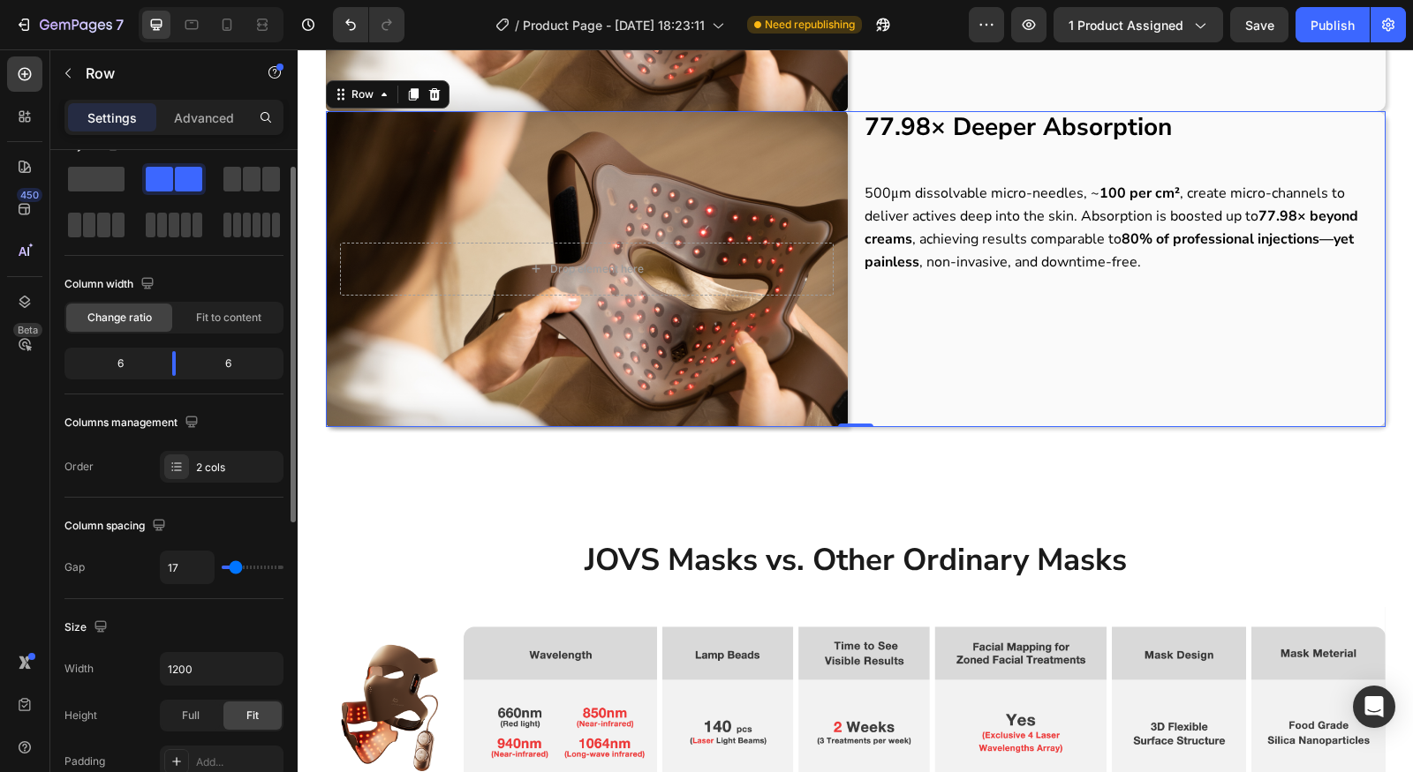
click at [215, 599] on div "Layout Column width Change ratio Fit to content 6 6 Columns management Order 2 …" at bounding box center [173, 695] width 219 height 193
click at [221, 460] on div "2 cols" at bounding box center [237, 468] width 83 height 16
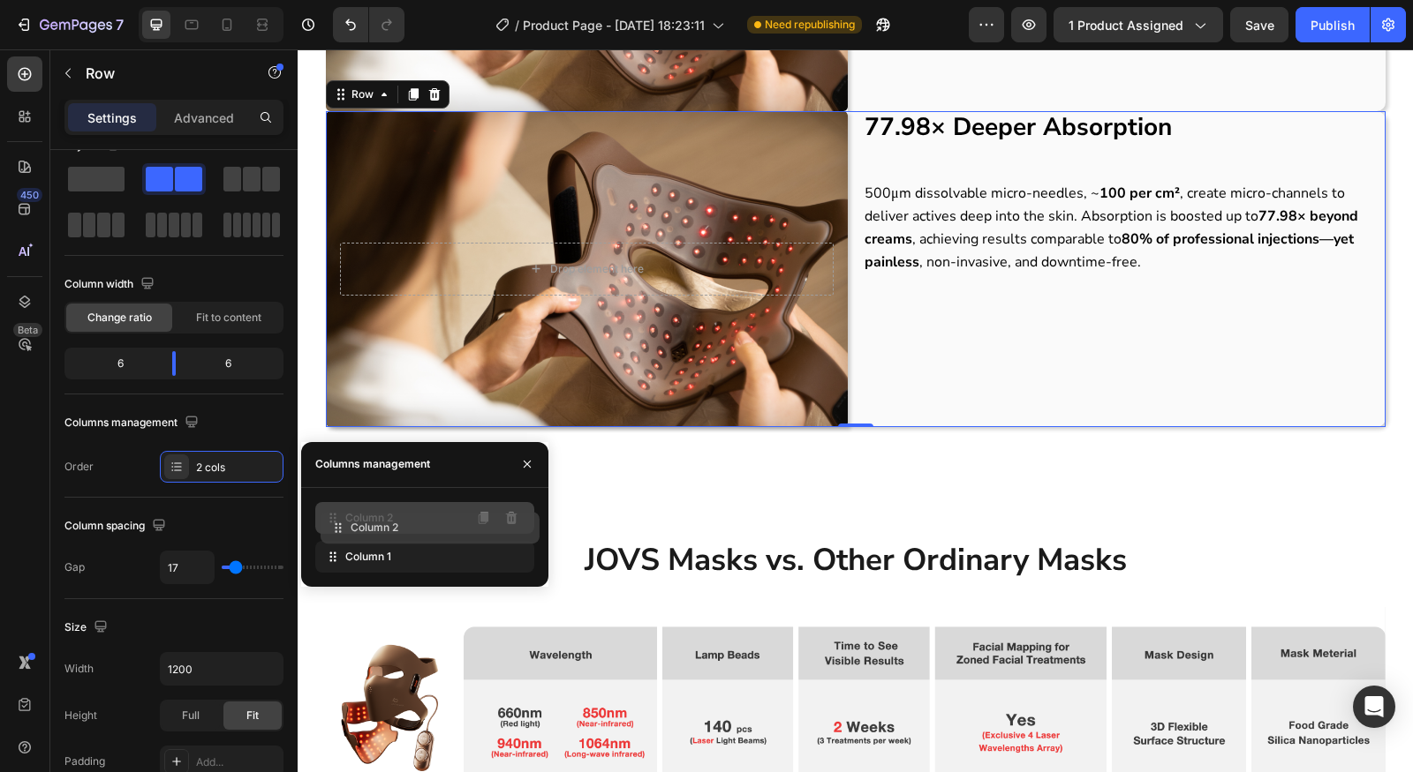
drag, startPoint x: 357, startPoint y: 549, endPoint x: 363, endPoint y: 518, distance: 31.5
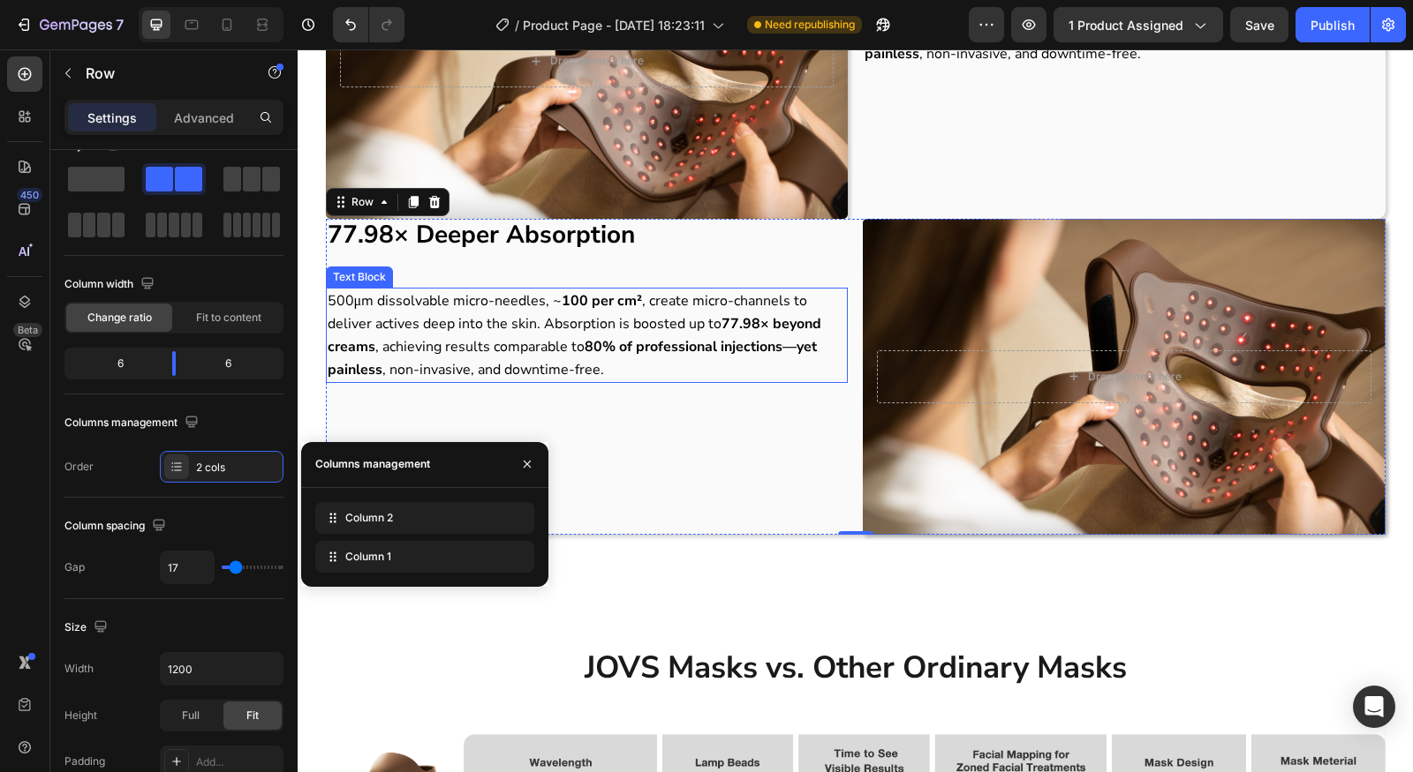
scroll to position [1929, 0]
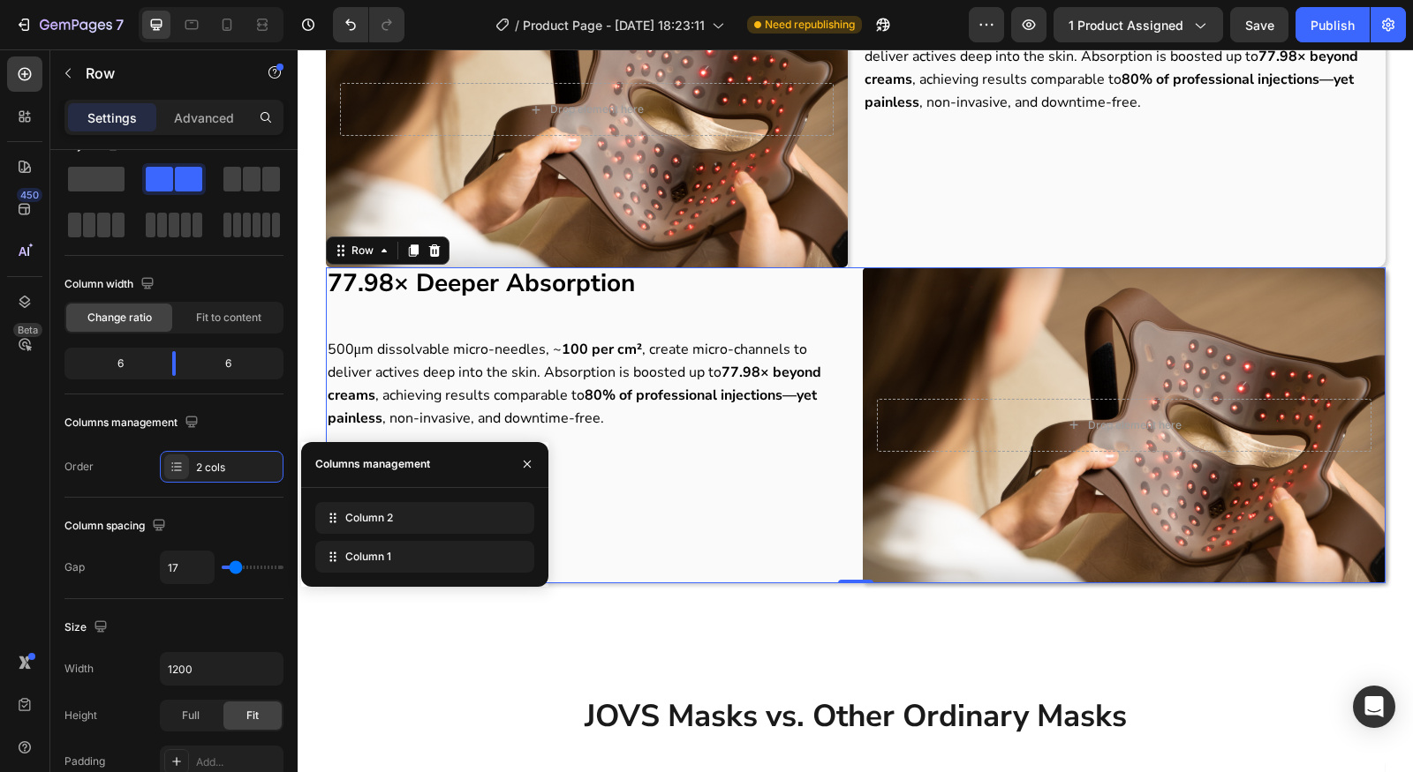
click at [753, 313] on div "77.98× Deeper Absorption Heading 500μm dissolvable micro-needles, ~ 100 per cm²…" at bounding box center [587, 425] width 523 height 316
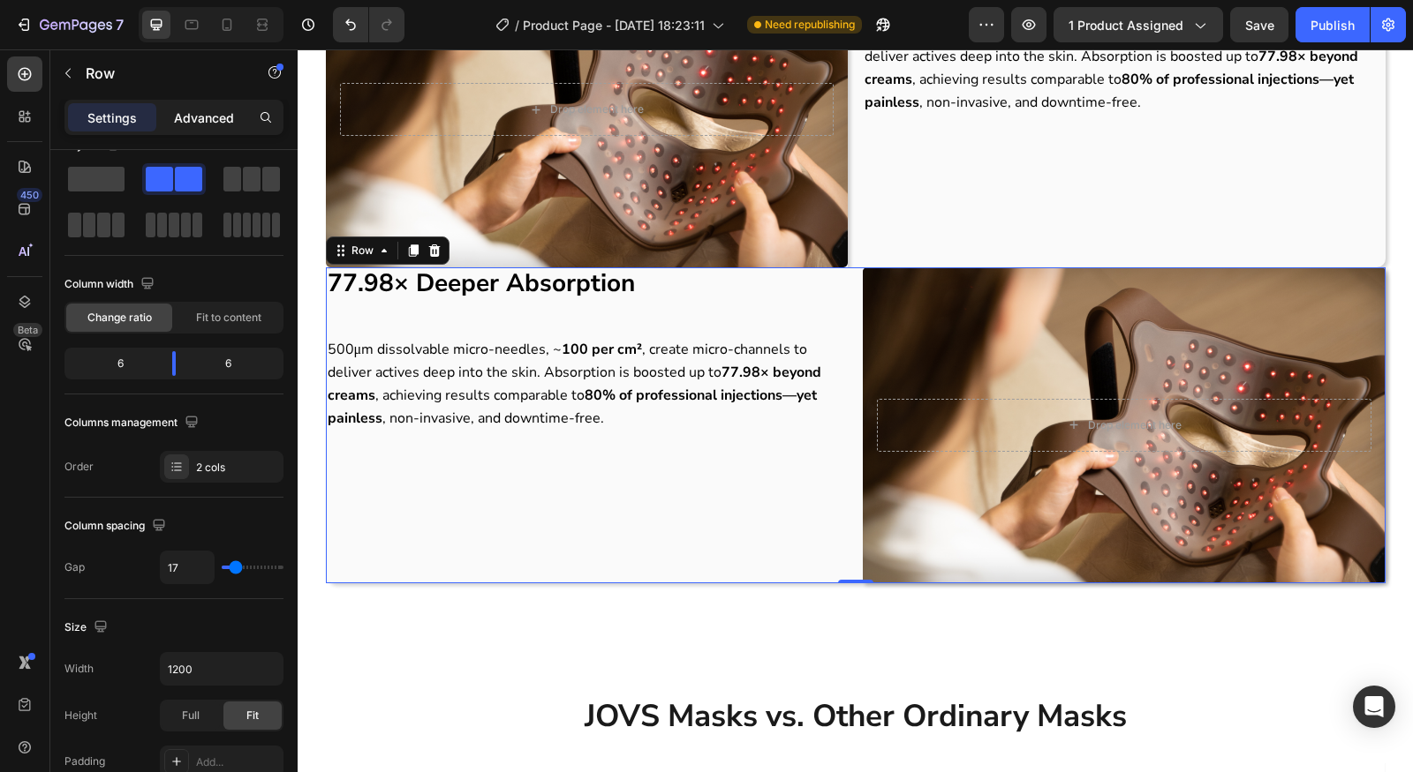
click at [211, 125] on p "Advanced" at bounding box center [204, 118] width 60 height 19
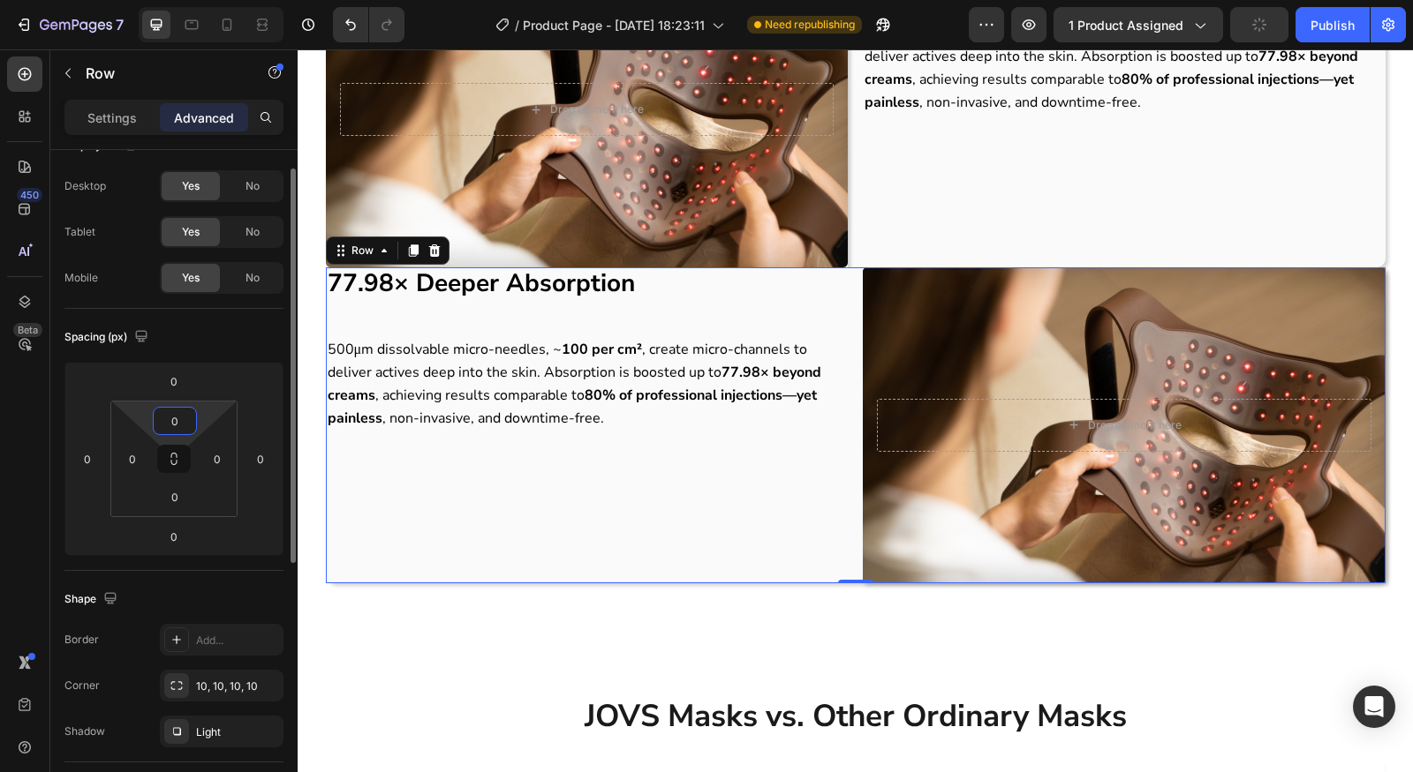
click at [190, 426] on input "0" at bounding box center [174, 421] width 35 height 26
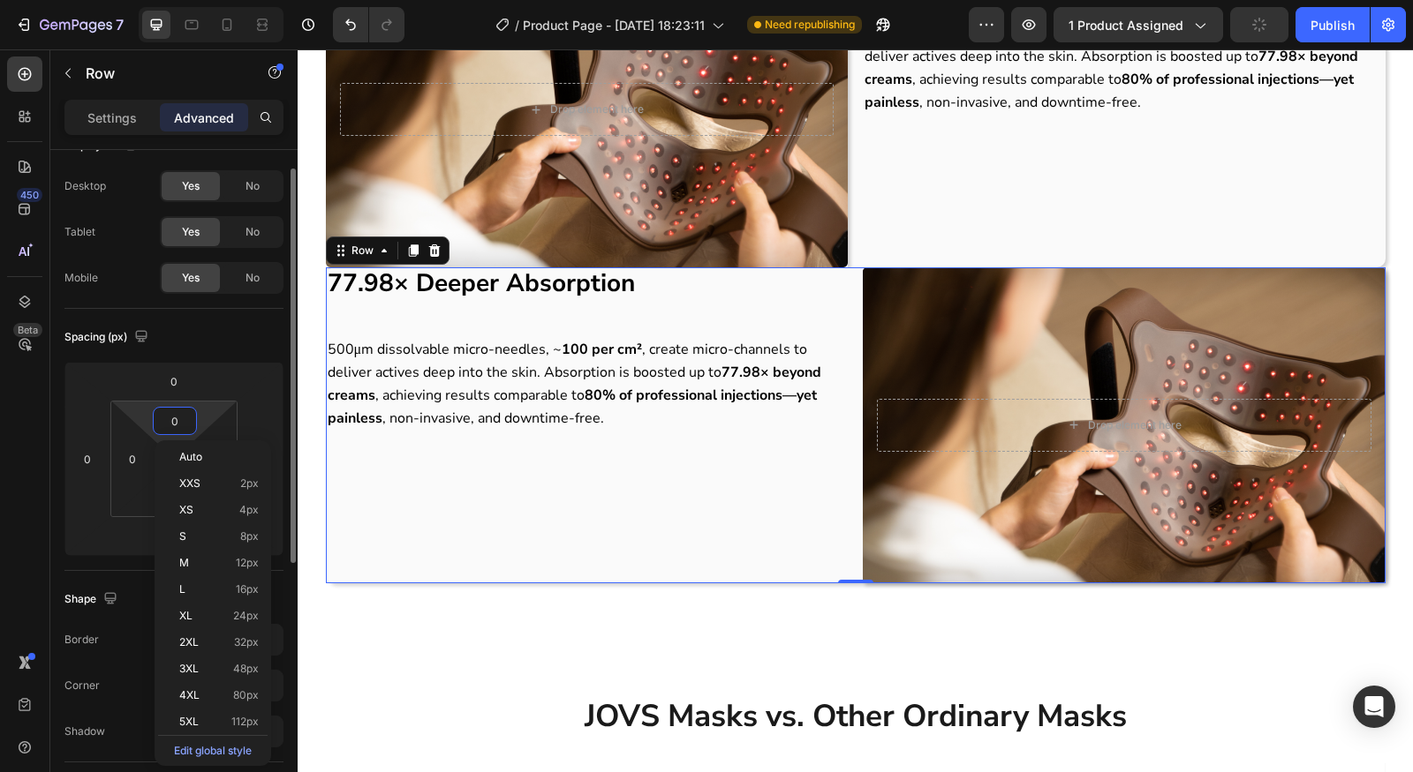
click at [190, 426] on input "0" at bounding box center [174, 421] width 35 height 26
click at [183, 394] on div "0" at bounding box center [174, 381] width 44 height 28
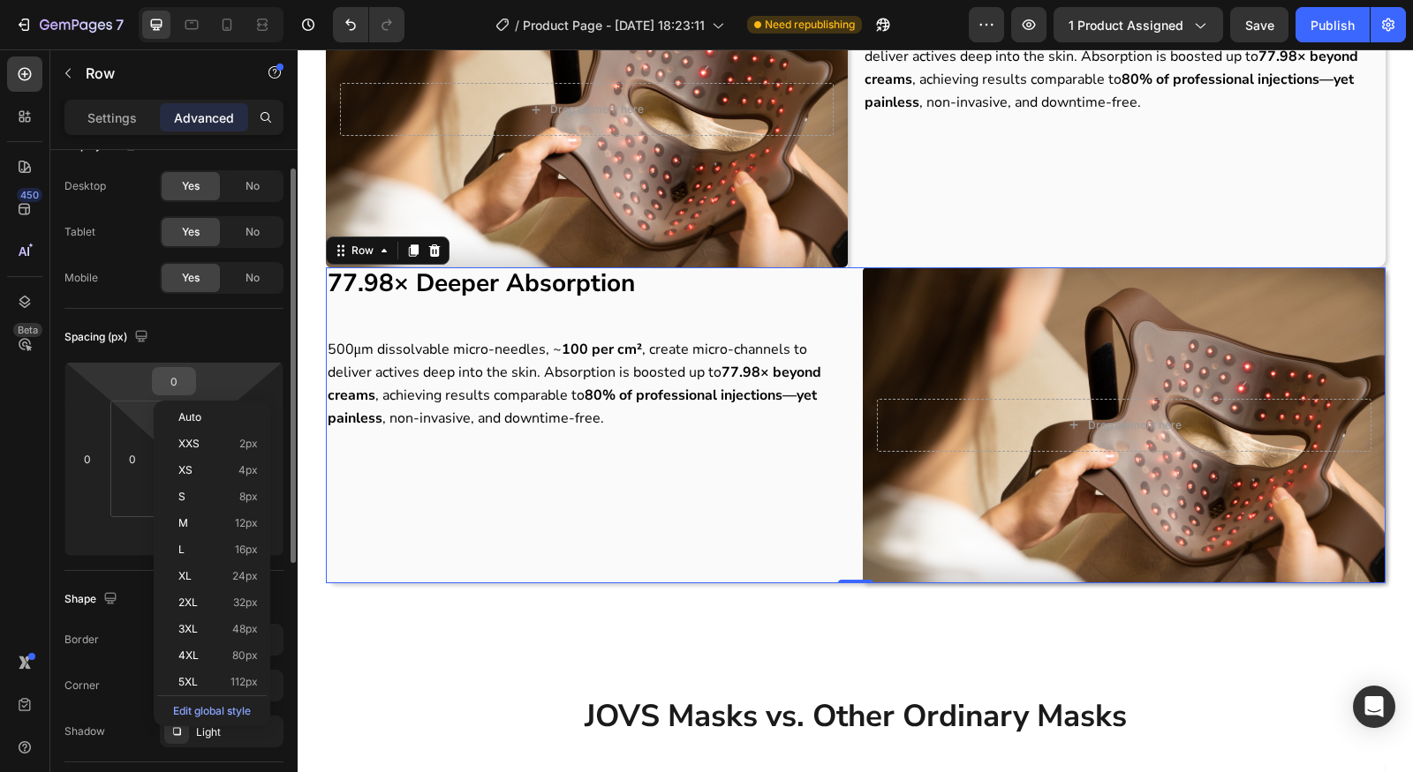
click at [187, 386] on input "0" at bounding box center [173, 381] width 35 height 26
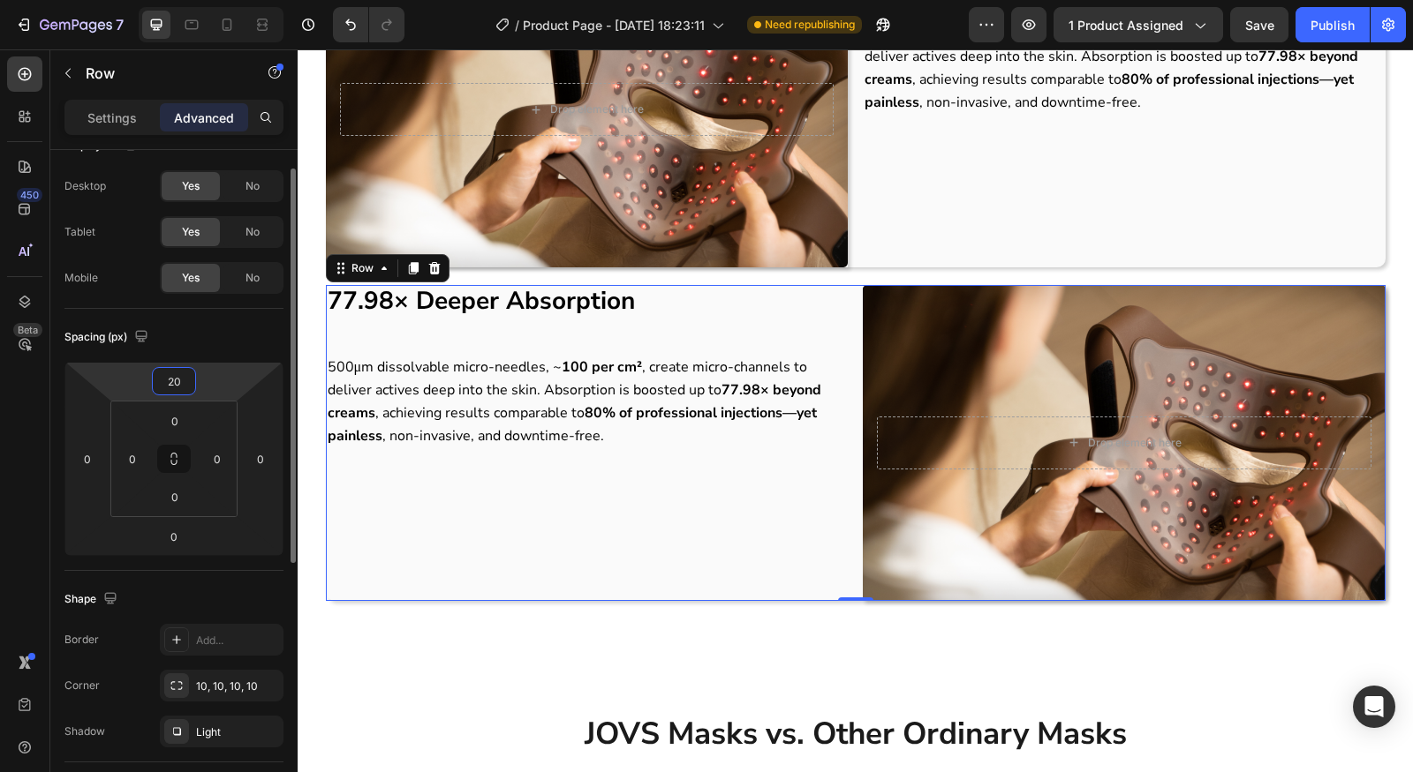
type input "2"
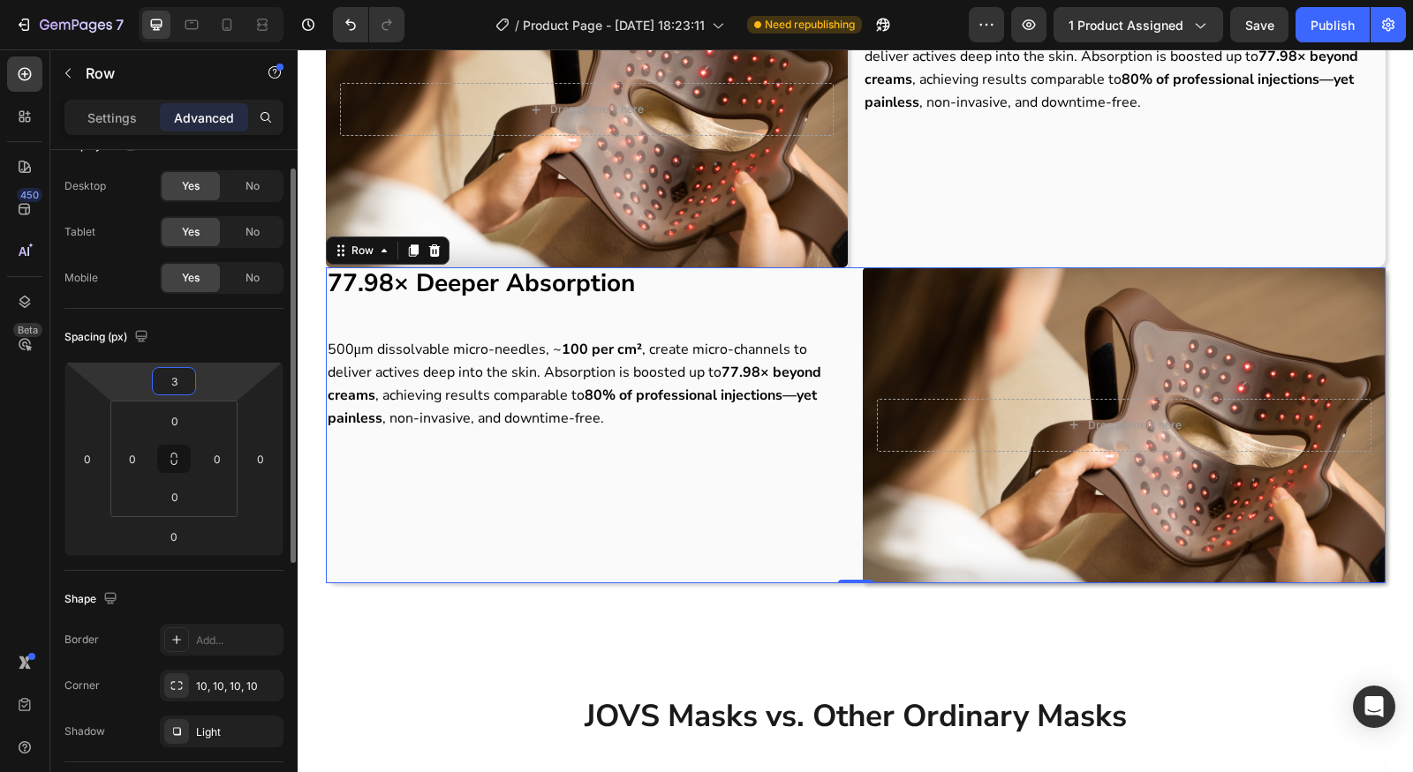
type input "30"
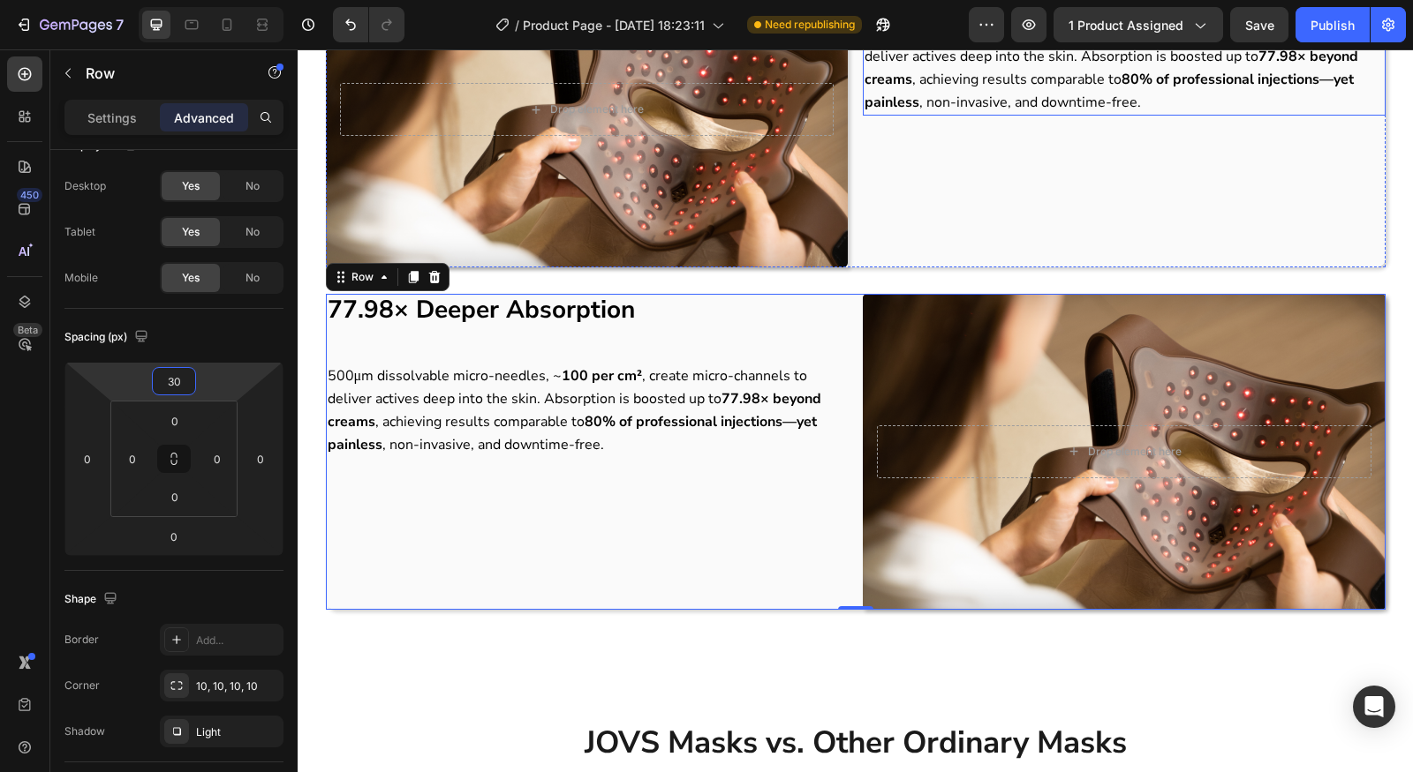
click at [1331, 51] on strong "77.98× beyond creams" at bounding box center [1110, 68] width 493 height 42
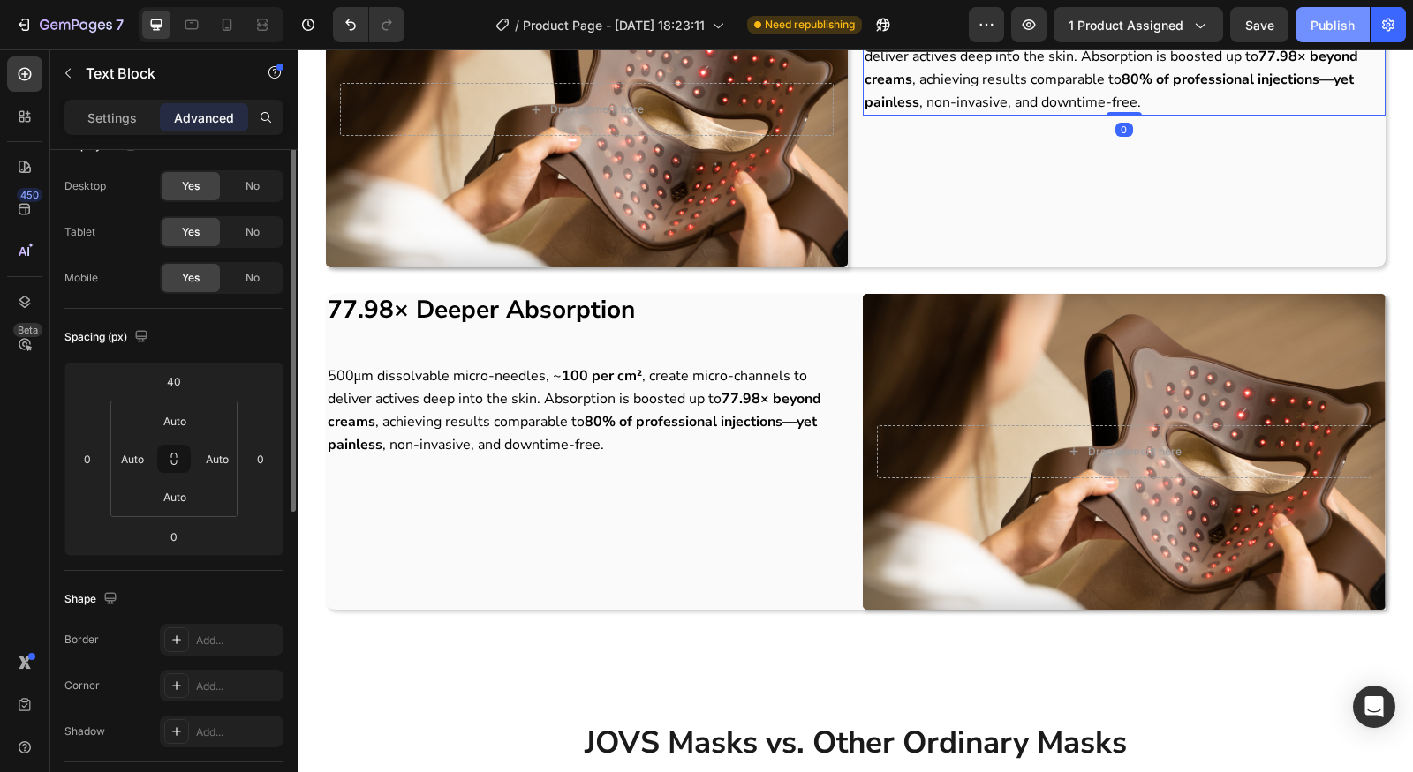
scroll to position [0, 0]
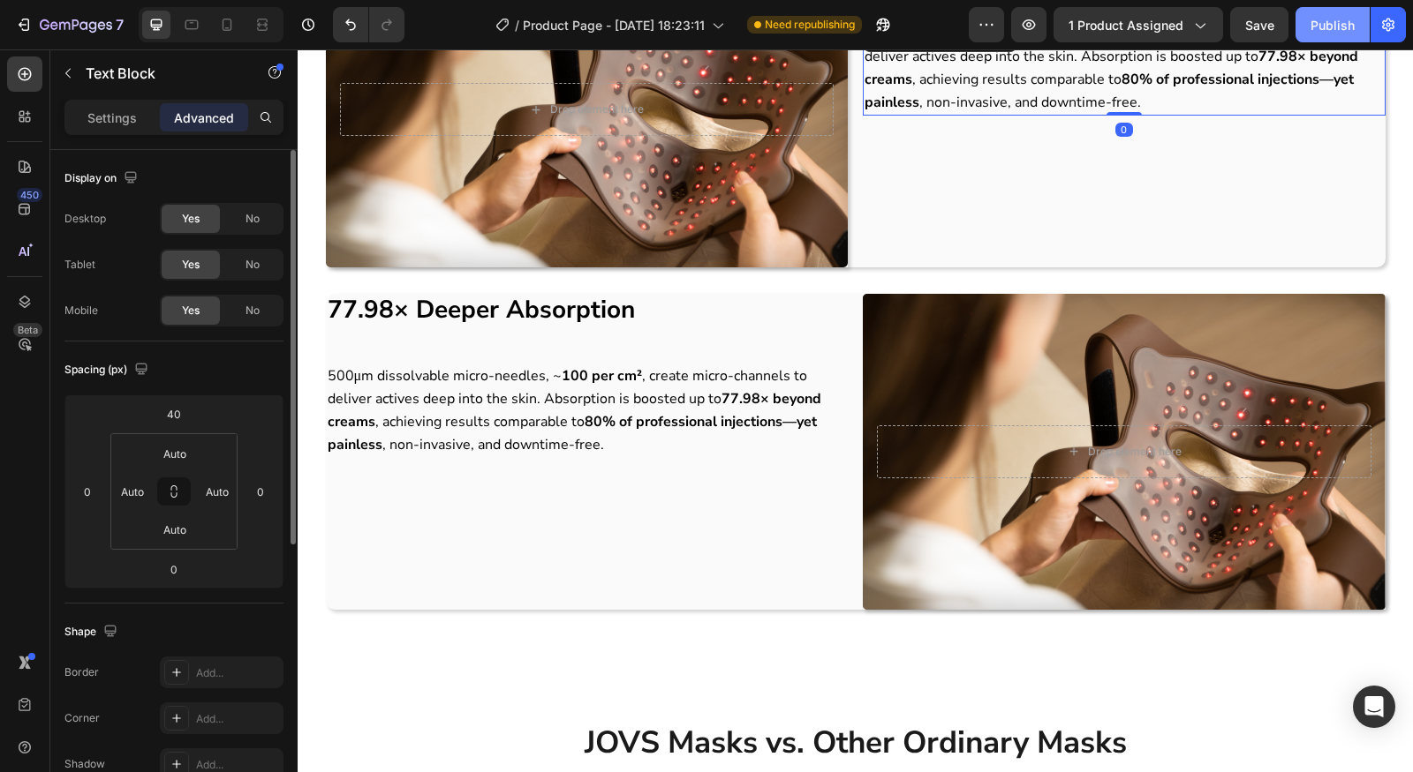
click at [1332, 41] on button "Publish" at bounding box center [1332, 24] width 74 height 35
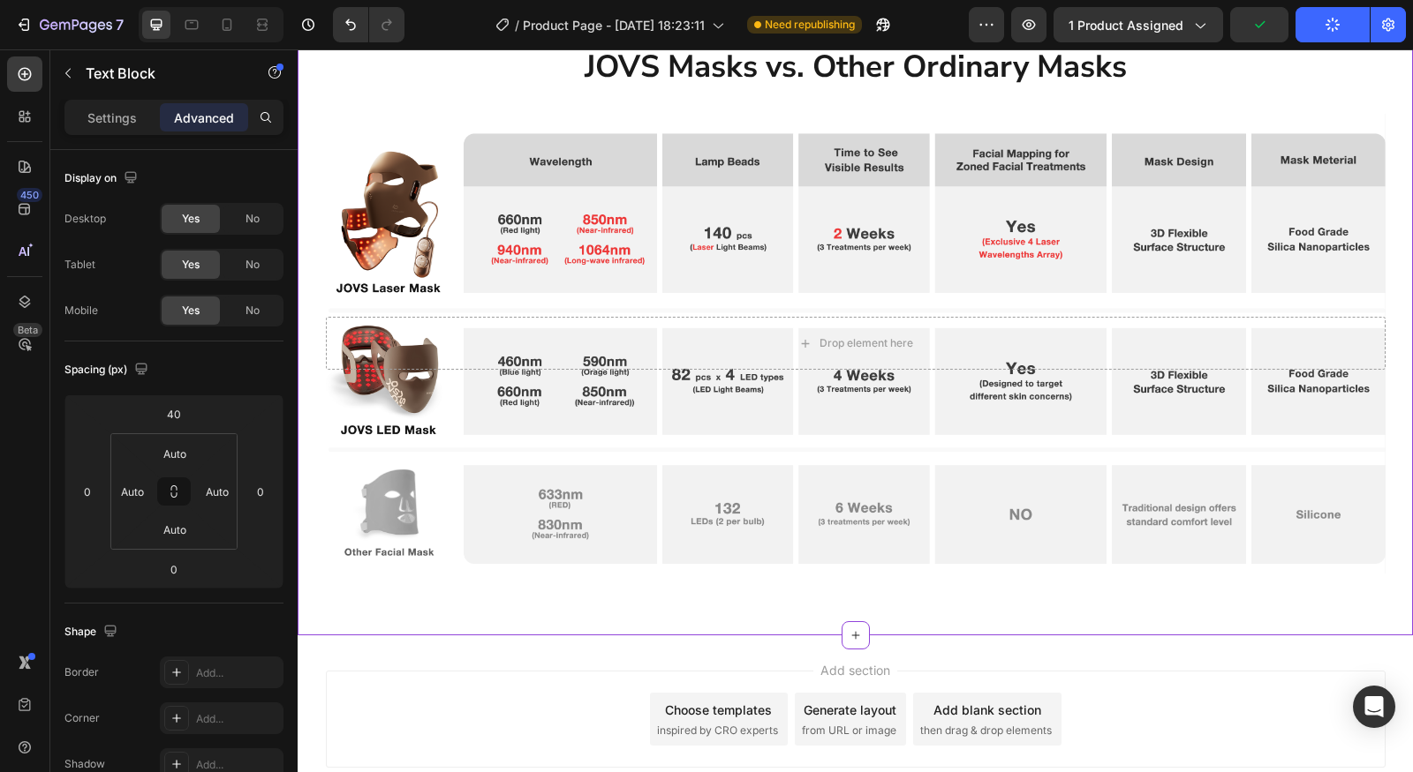
scroll to position [2721, 0]
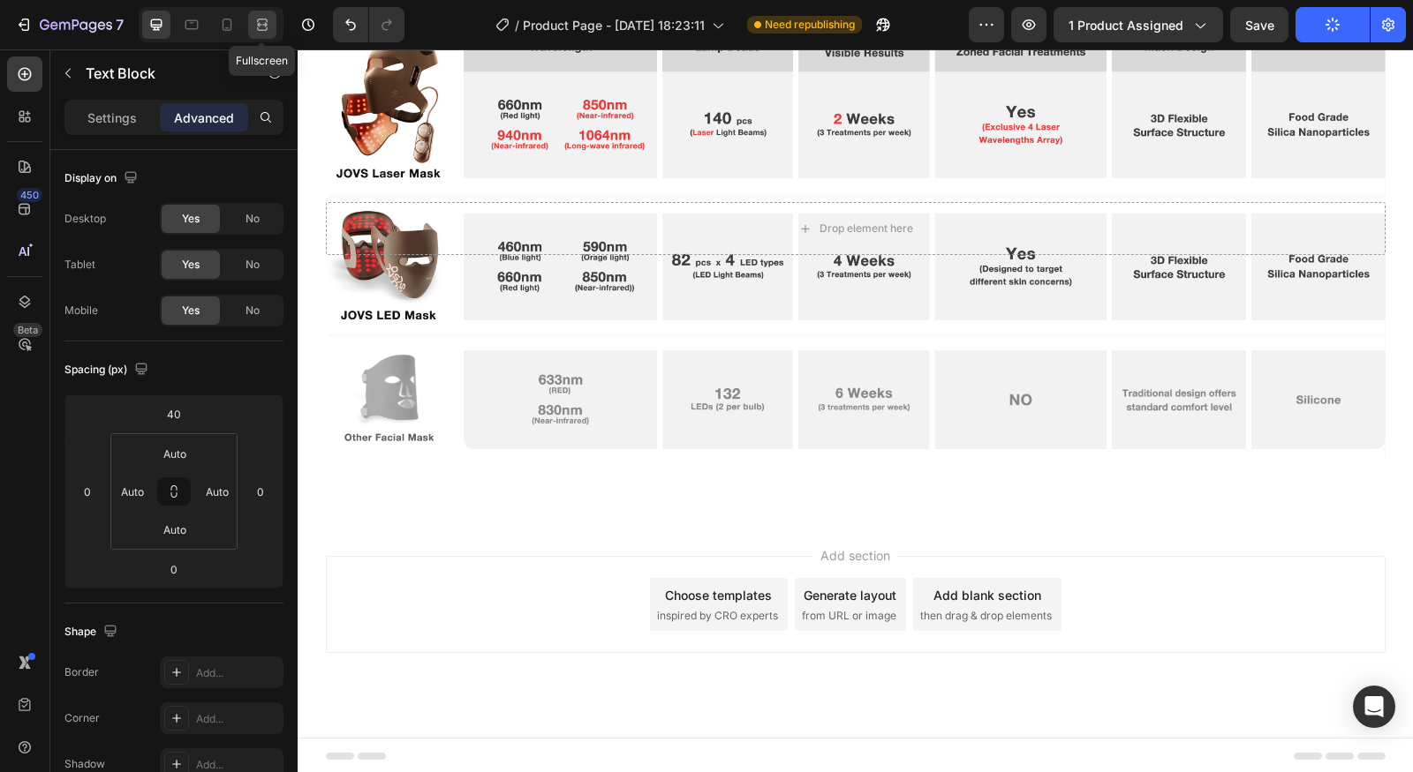
click at [255, 26] on icon at bounding box center [262, 25] width 18 height 18
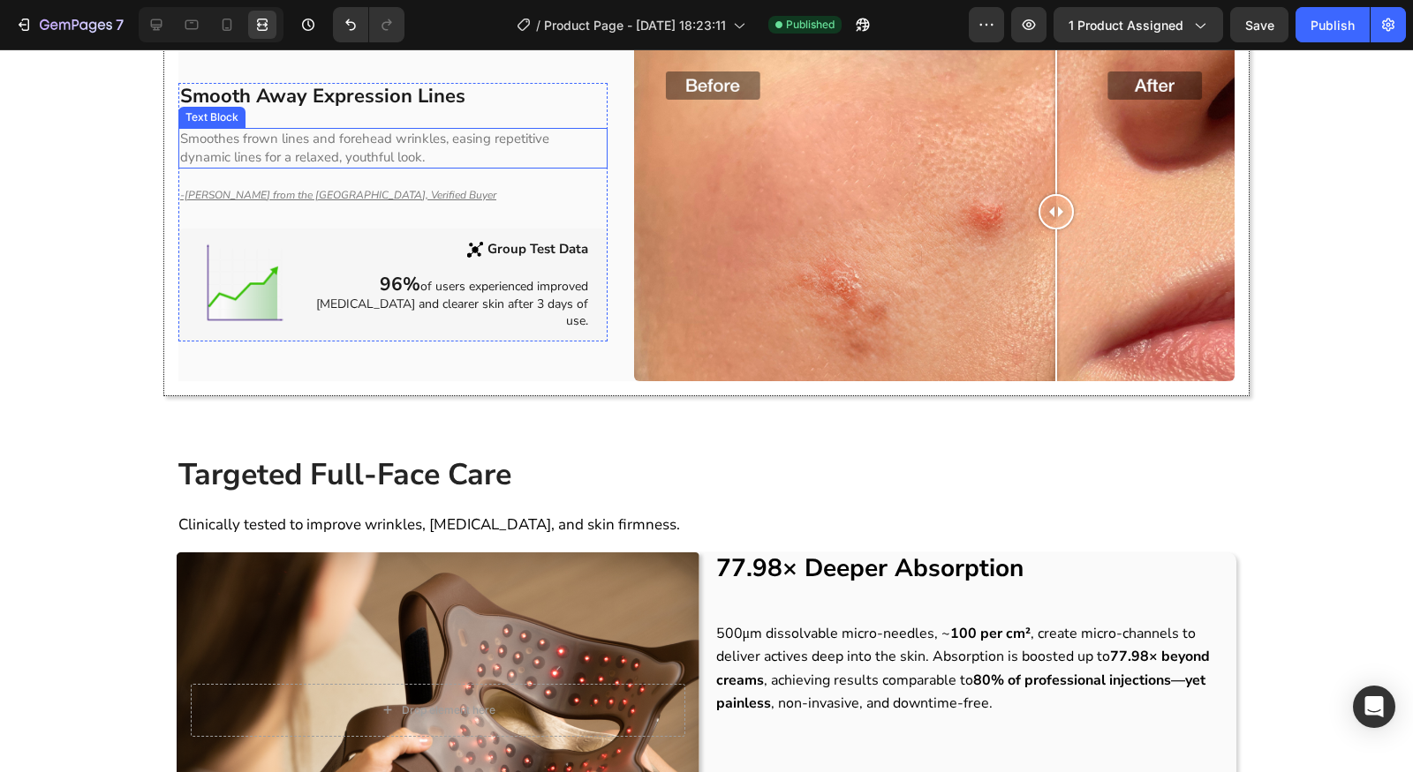
scroll to position [1109, 0]
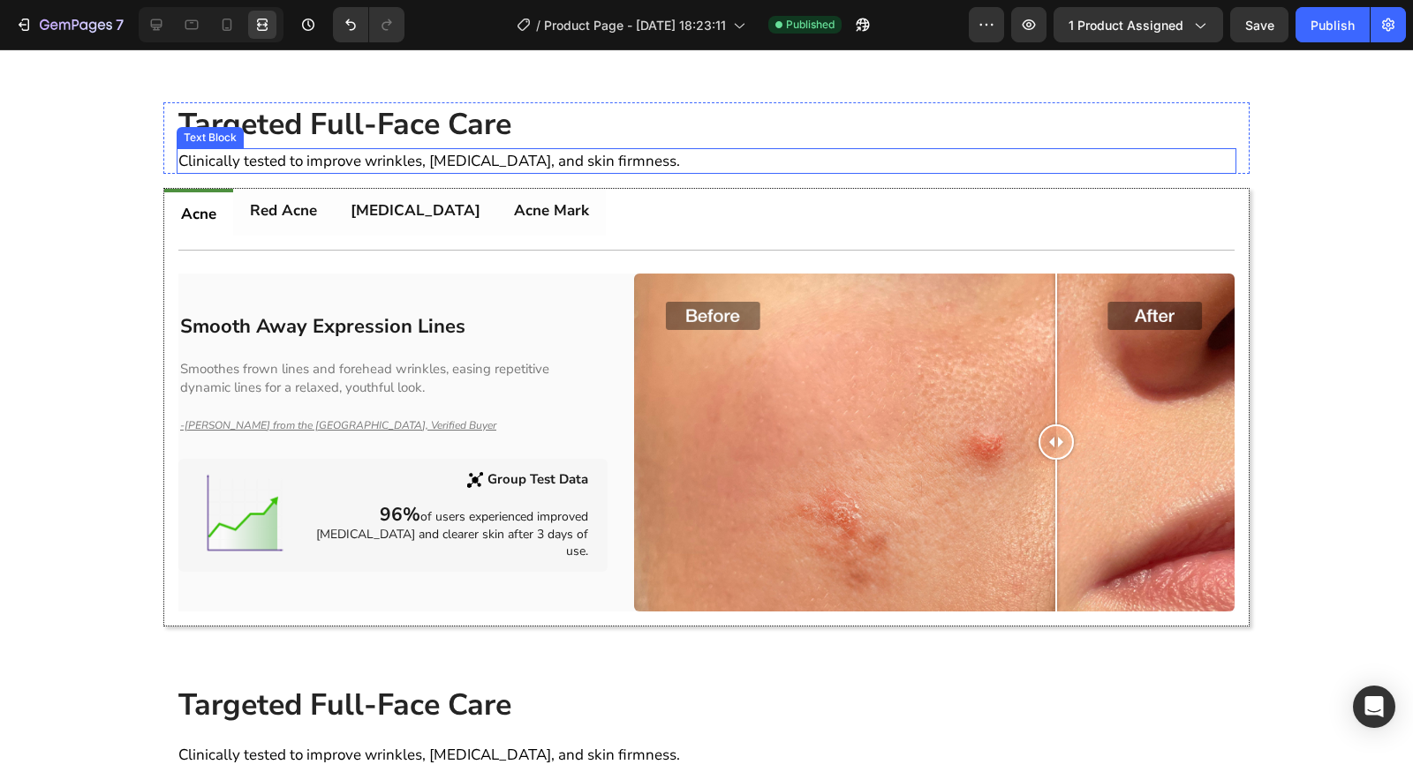
click at [704, 212] on ul "Acne Red Acne [MEDICAL_DATA] Acne Mark" at bounding box center [706, 212] width 1084 height 47
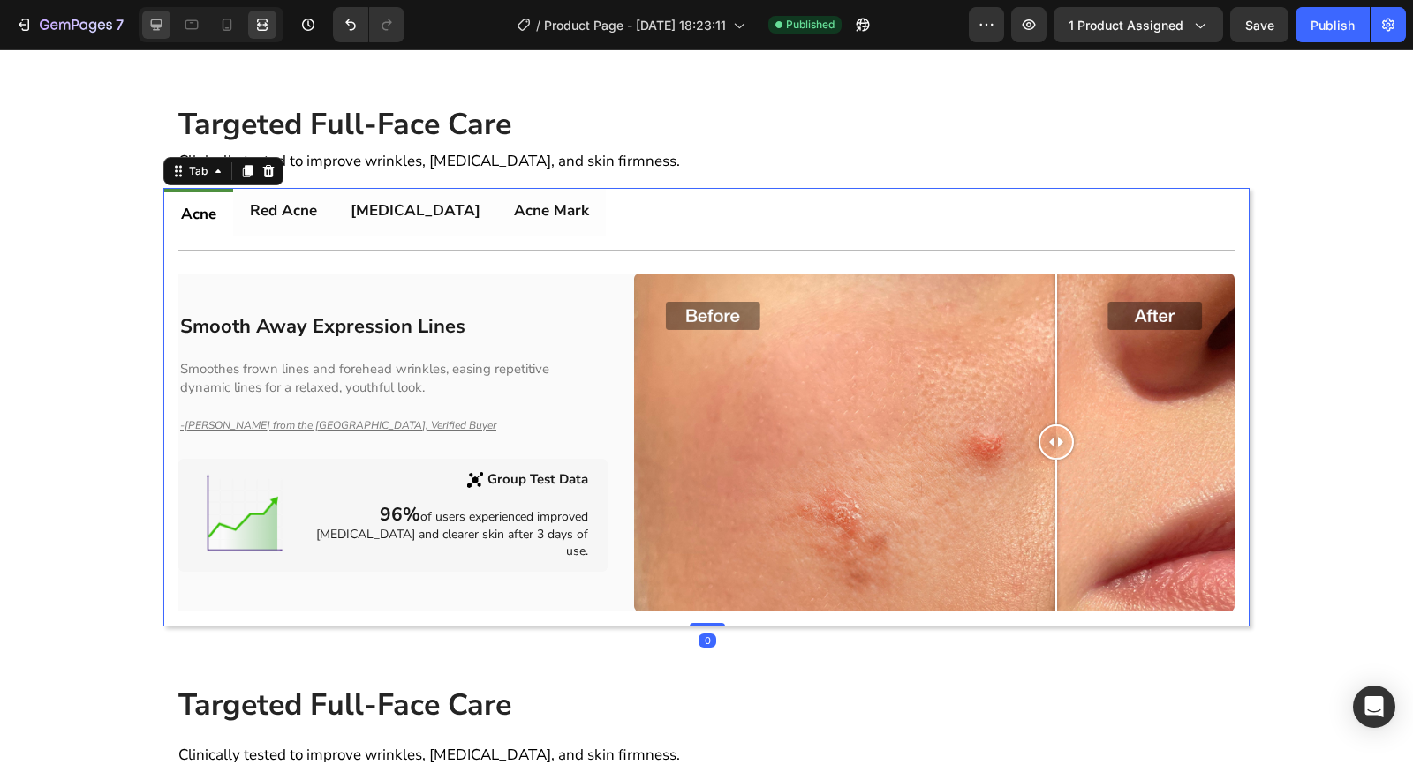
click at [143, 22] on div at bounding box center [156, 25] width 28 height 28
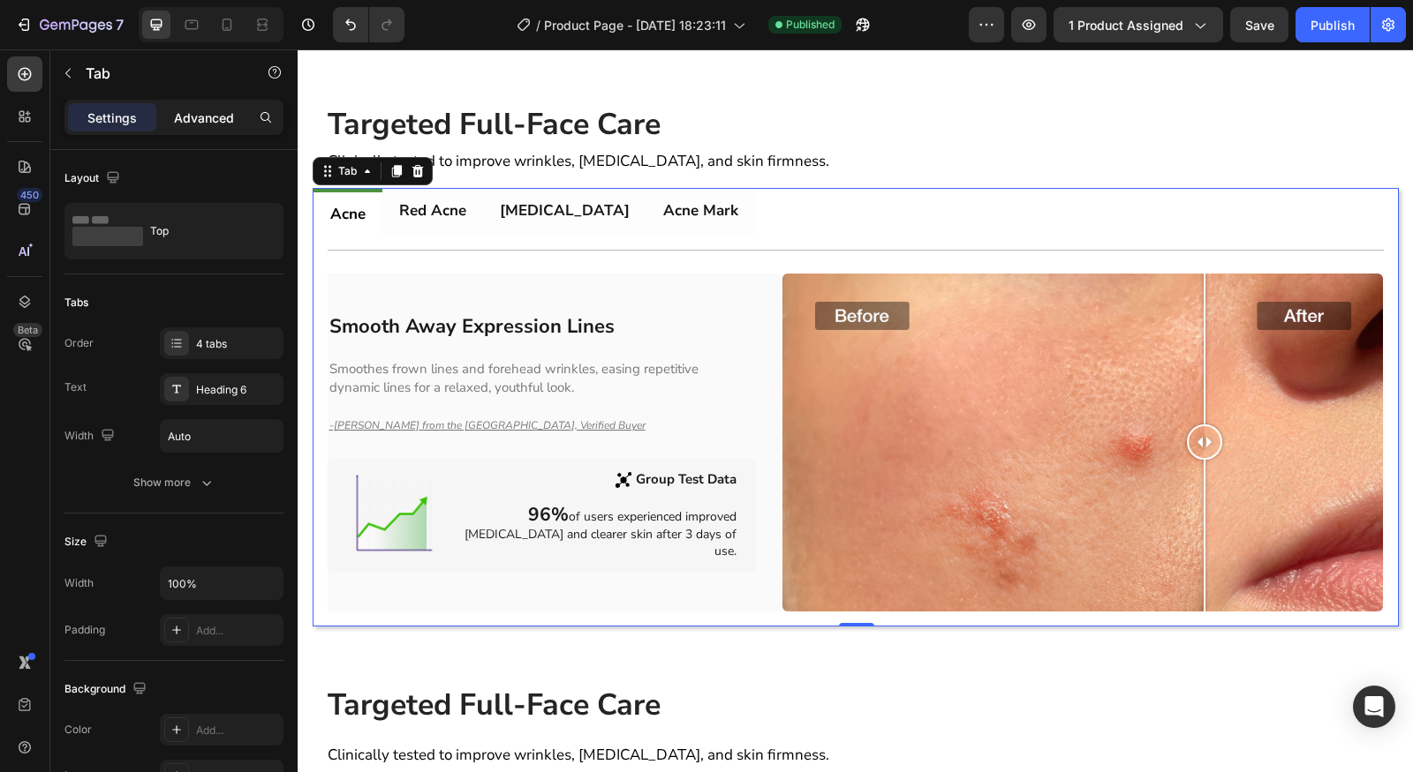
click at [240, 119] on div "Advanced" at bounding box center [204, 117] width 88 height 28
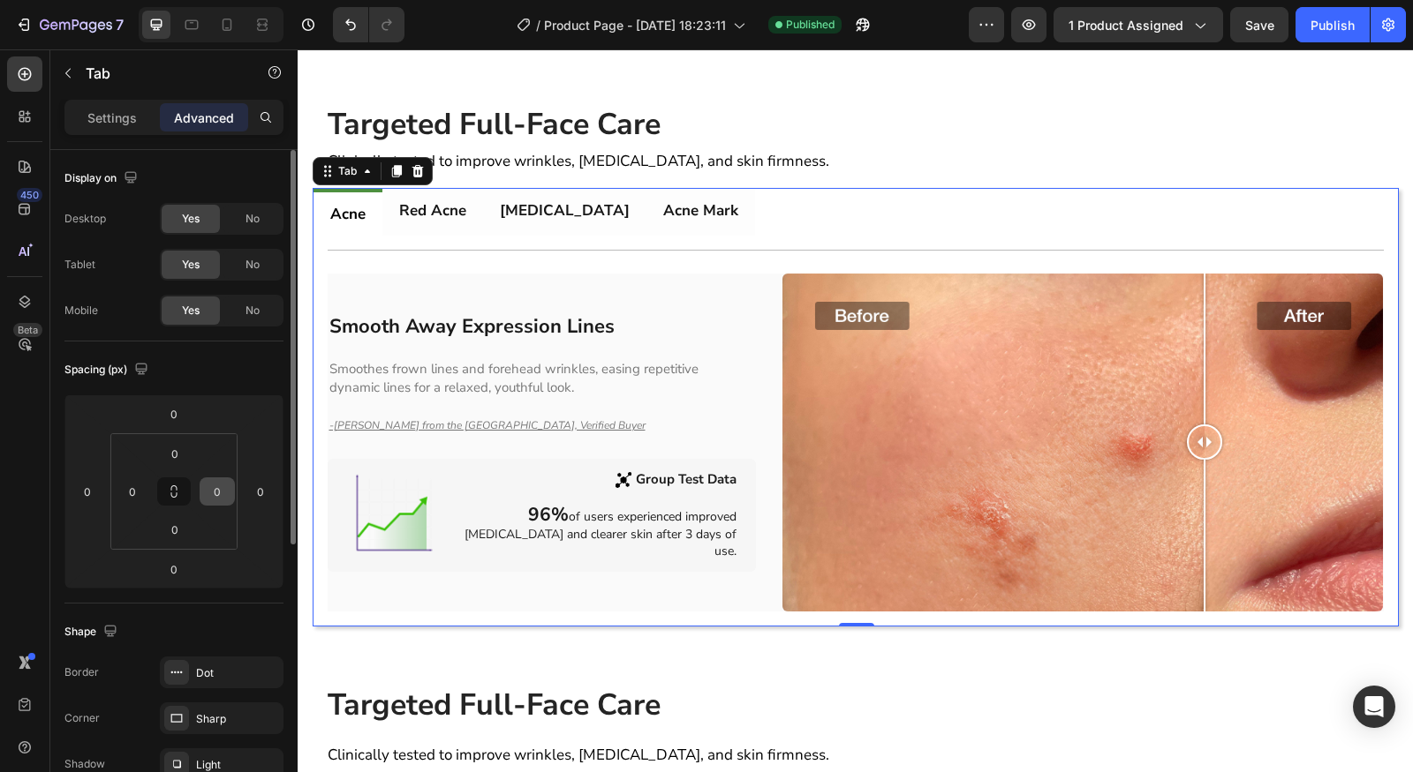
scroll to position [474, 0]
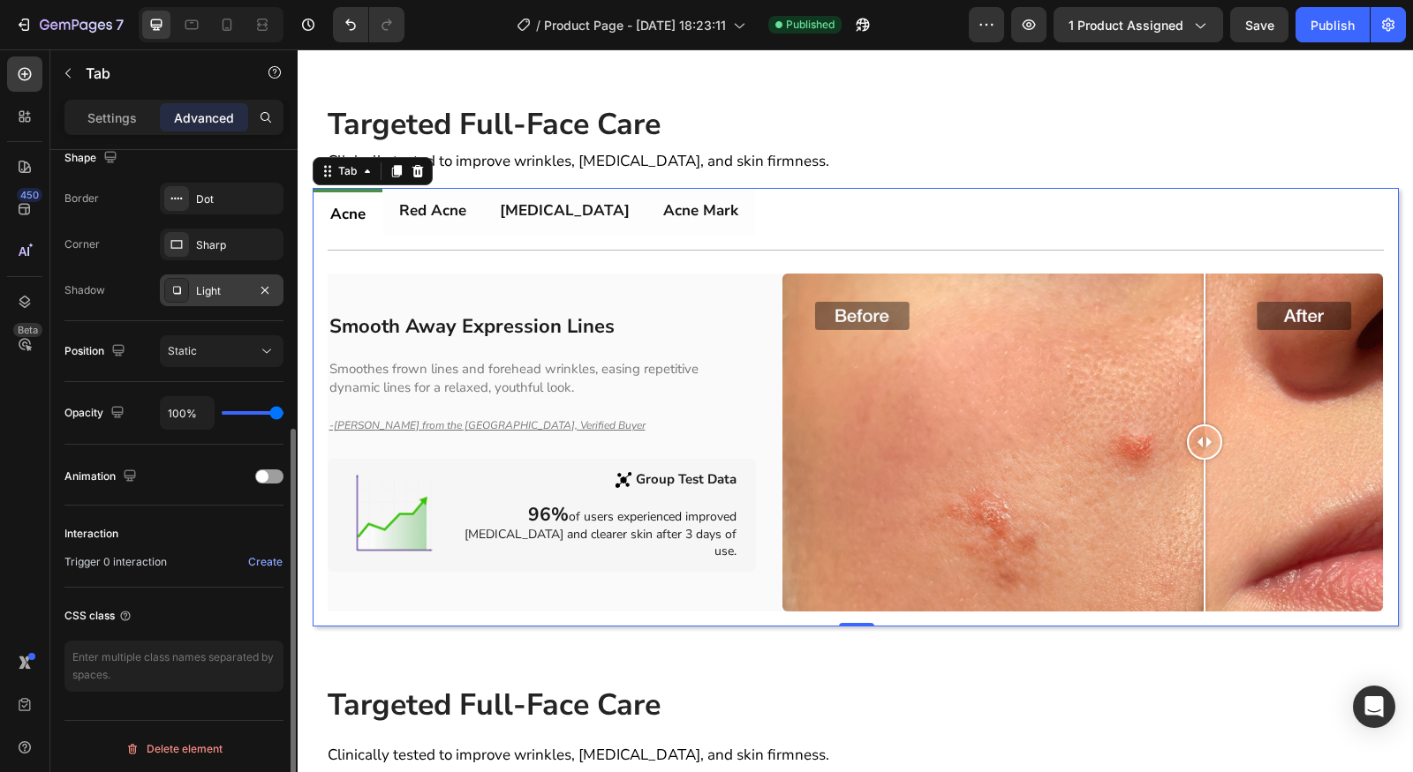
click at [219, 301] on div "Light" at bounding box center [222, 291] width 124 height 32
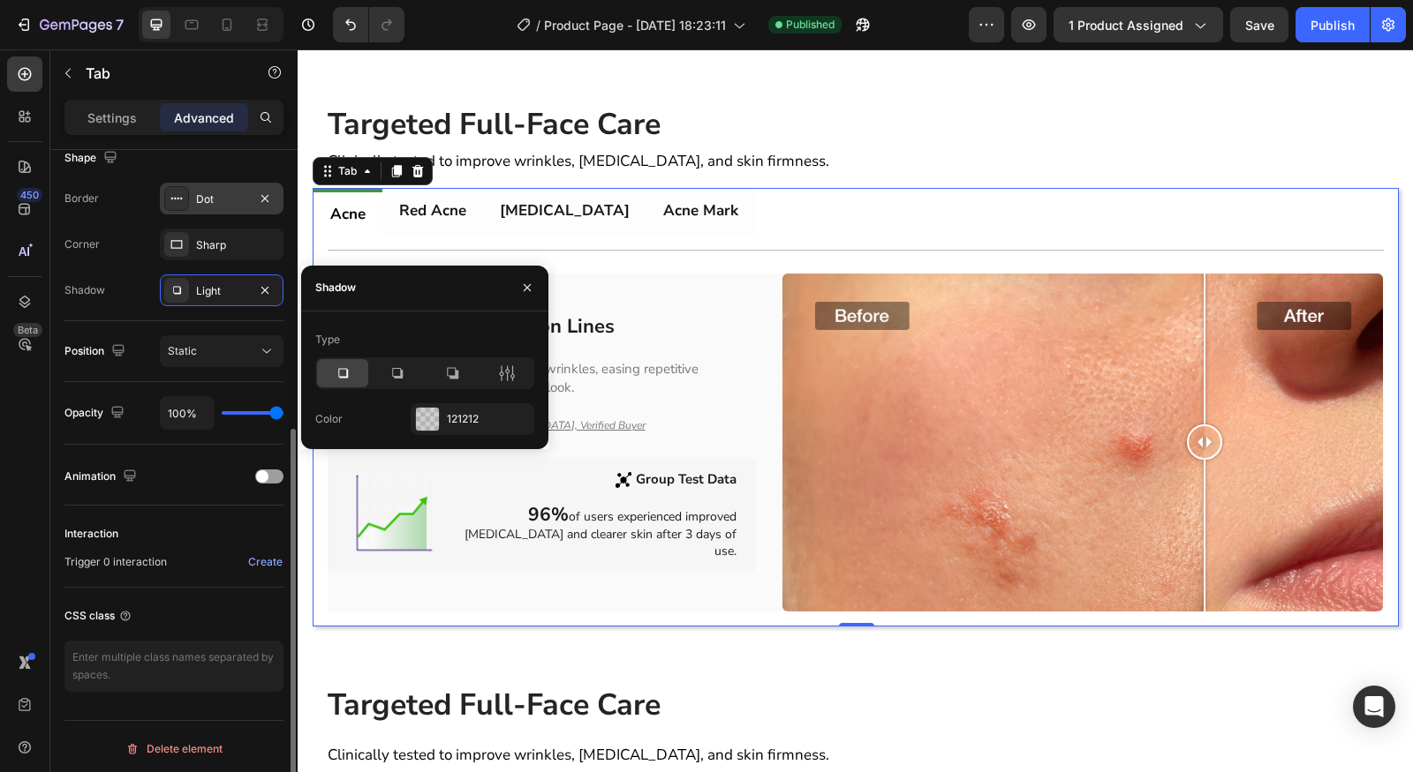
click at [214, 192] on div "Dot" at bounding box center [221, 200] width 51 height 16
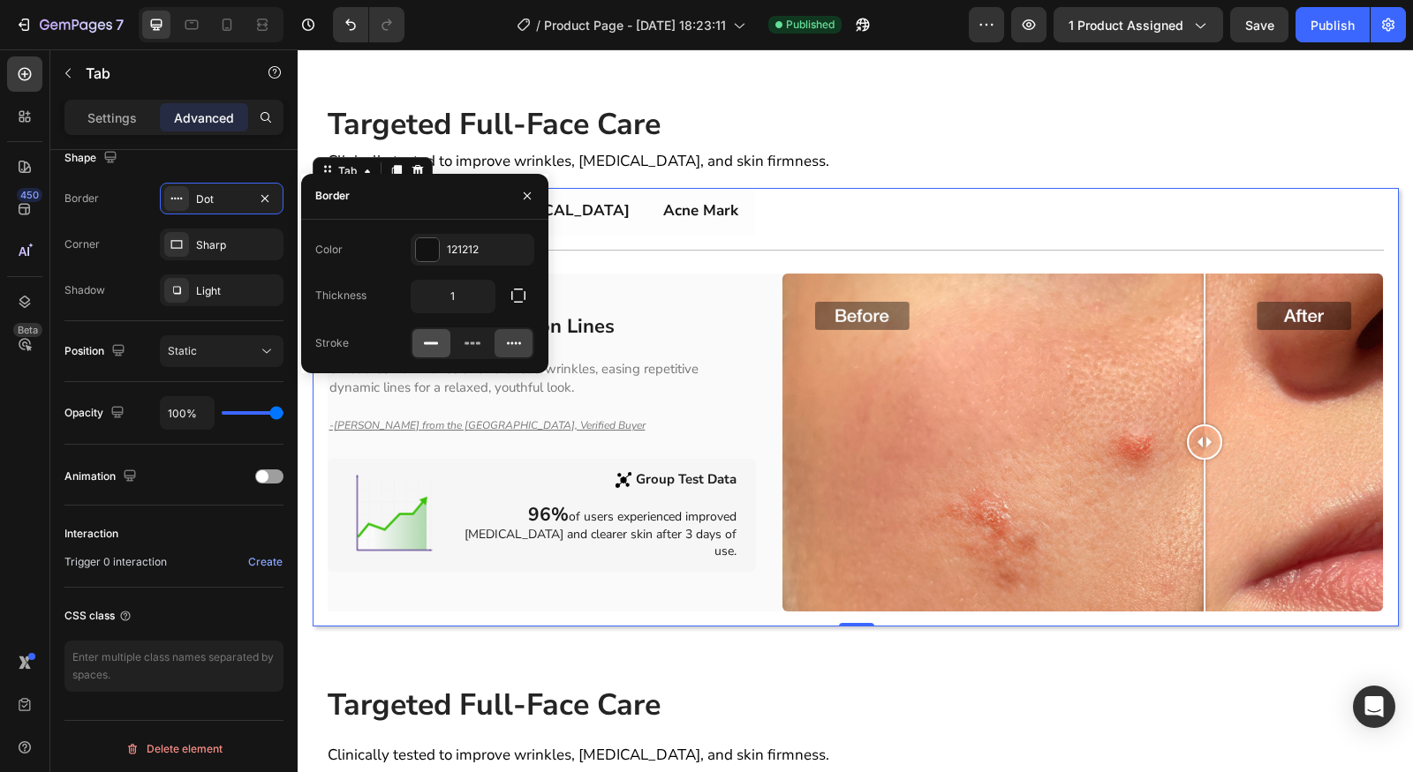
click at [428, 351] on div at bounding box center [431, 343] width 38 height 28
click at [1332, 34] on button "Publish" at bounding box center [1332, 24] width 74 height 35
